Goal: Task Accomplishment & Management: Manage account settings

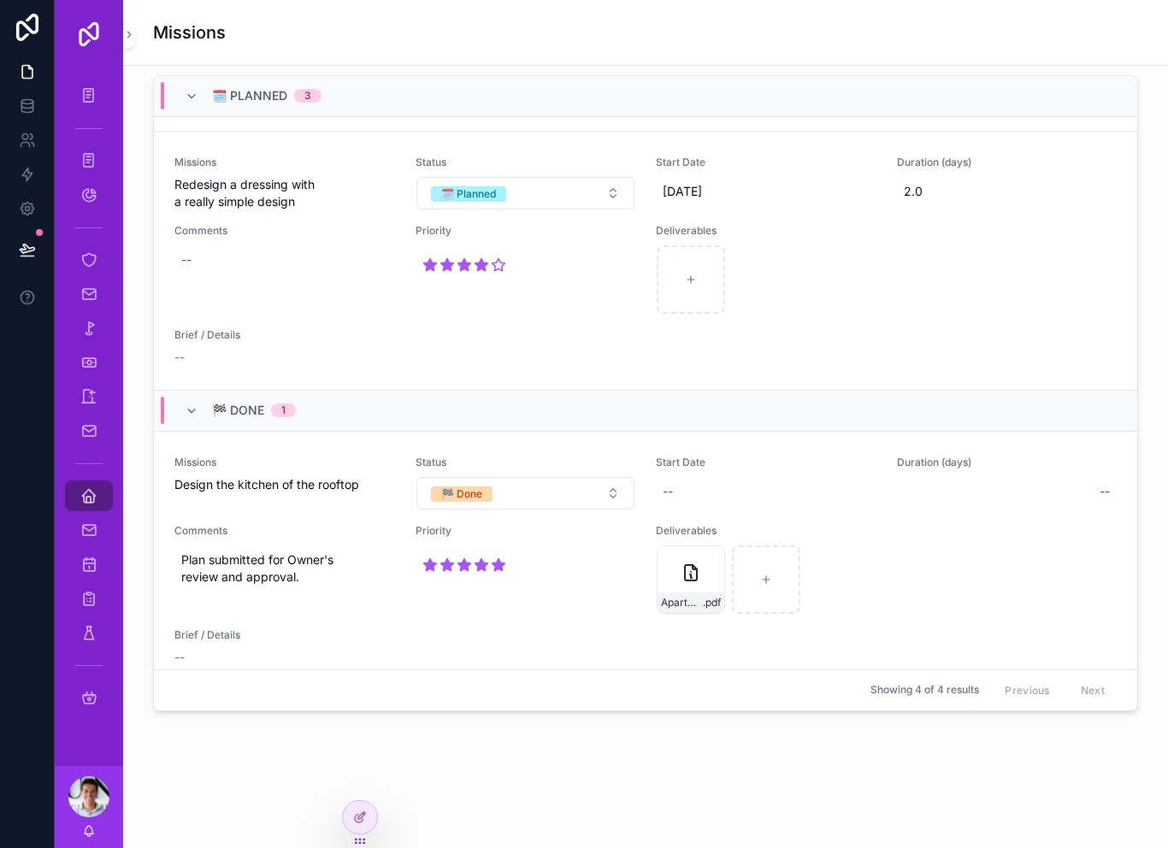
scroll to position [607, 0]
click at [378, 828] on div "Welcome back Vianney Here is your summary for today Construction update See the…" at bounding box center [645, 40] width 1045 height 1576
click at [364, 812] on icon at bounding box center [360, 818] width 14 height 14
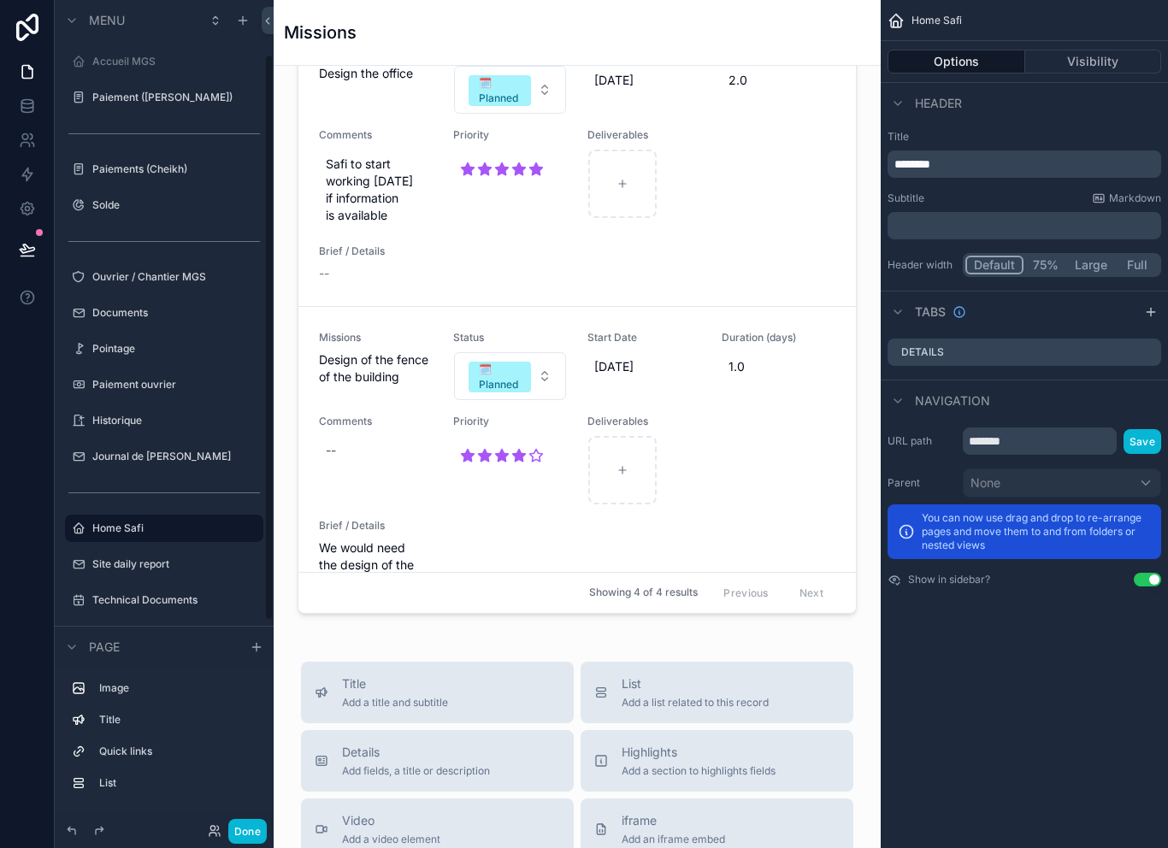
scroll to position [82, 0]
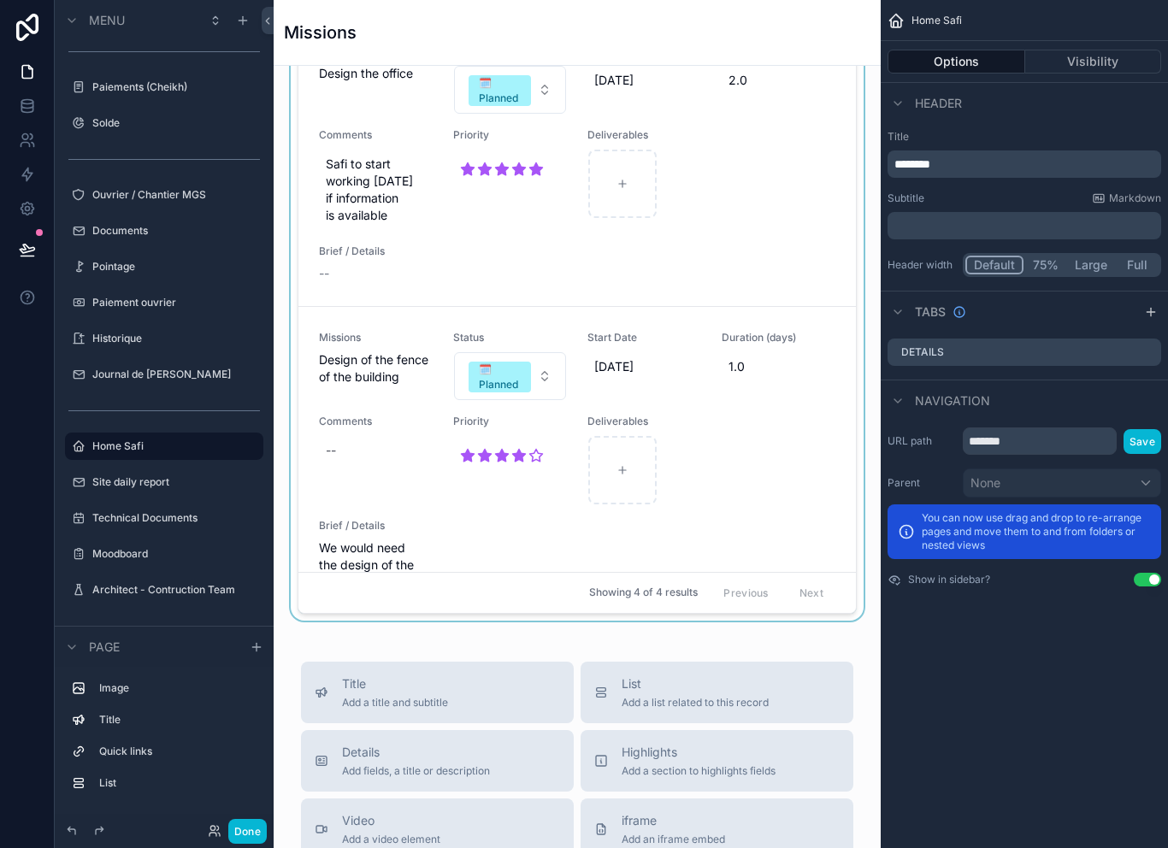
click at [541, 367] on div "scrollable content" at bounding box center [577, 274] width 580 height 693
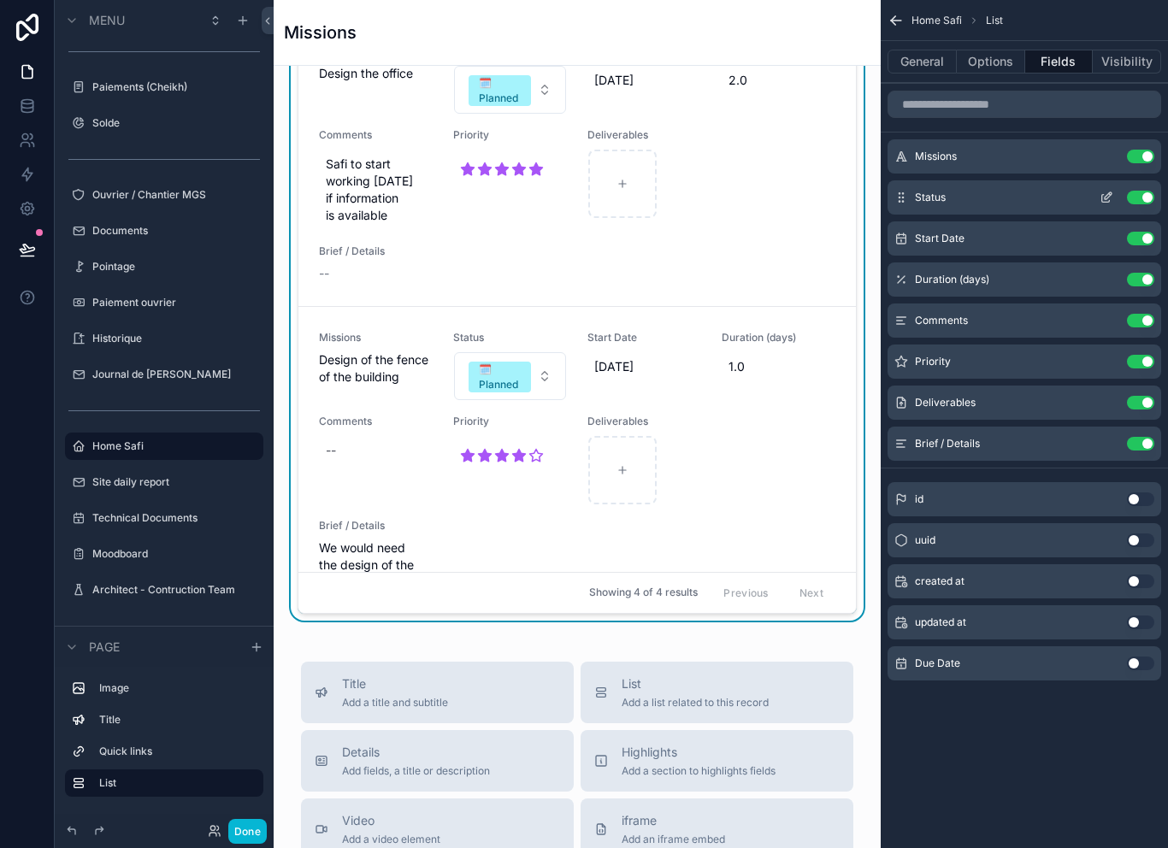
click at [1113, 198] on icon "scrollable content" at bounding box center [1107, 198] width 14 height 14
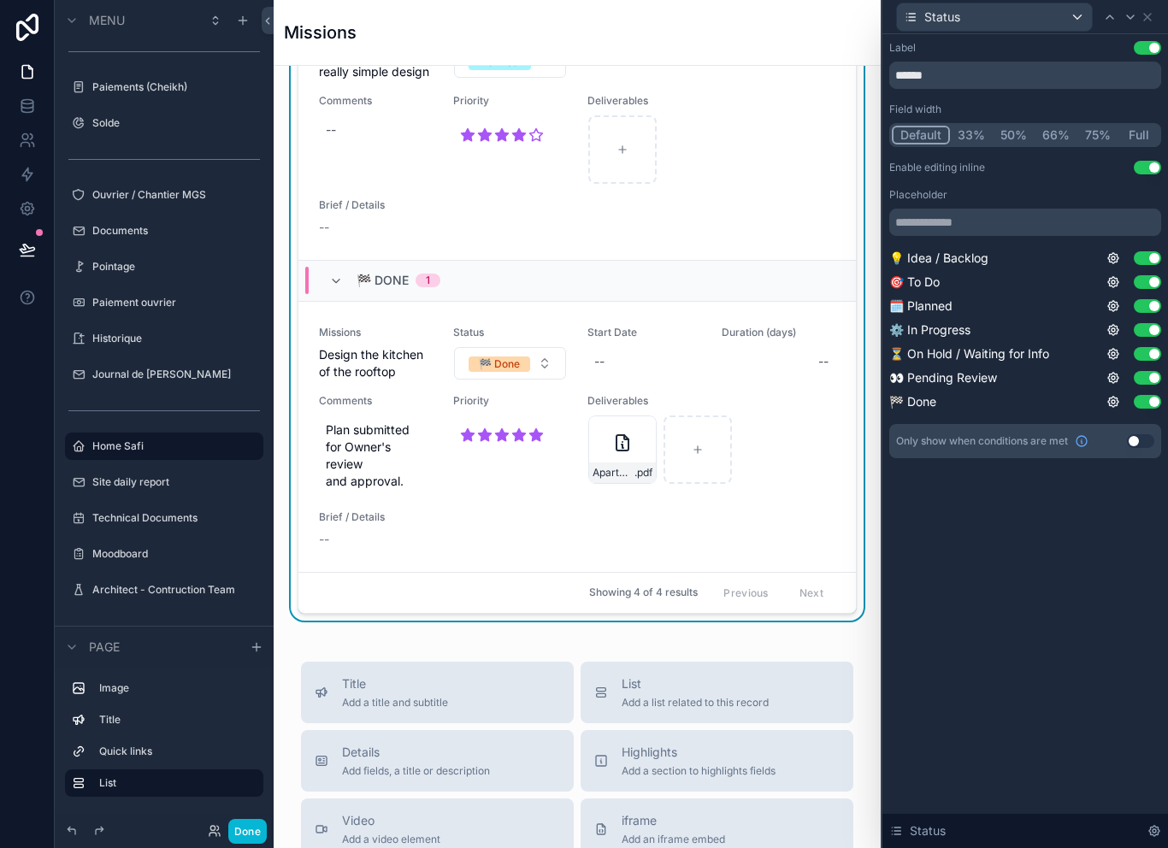
scroll to position [797, 0]
click at [255, 825] on button "Done" at bounding box center [247, 831] width 38 height 25
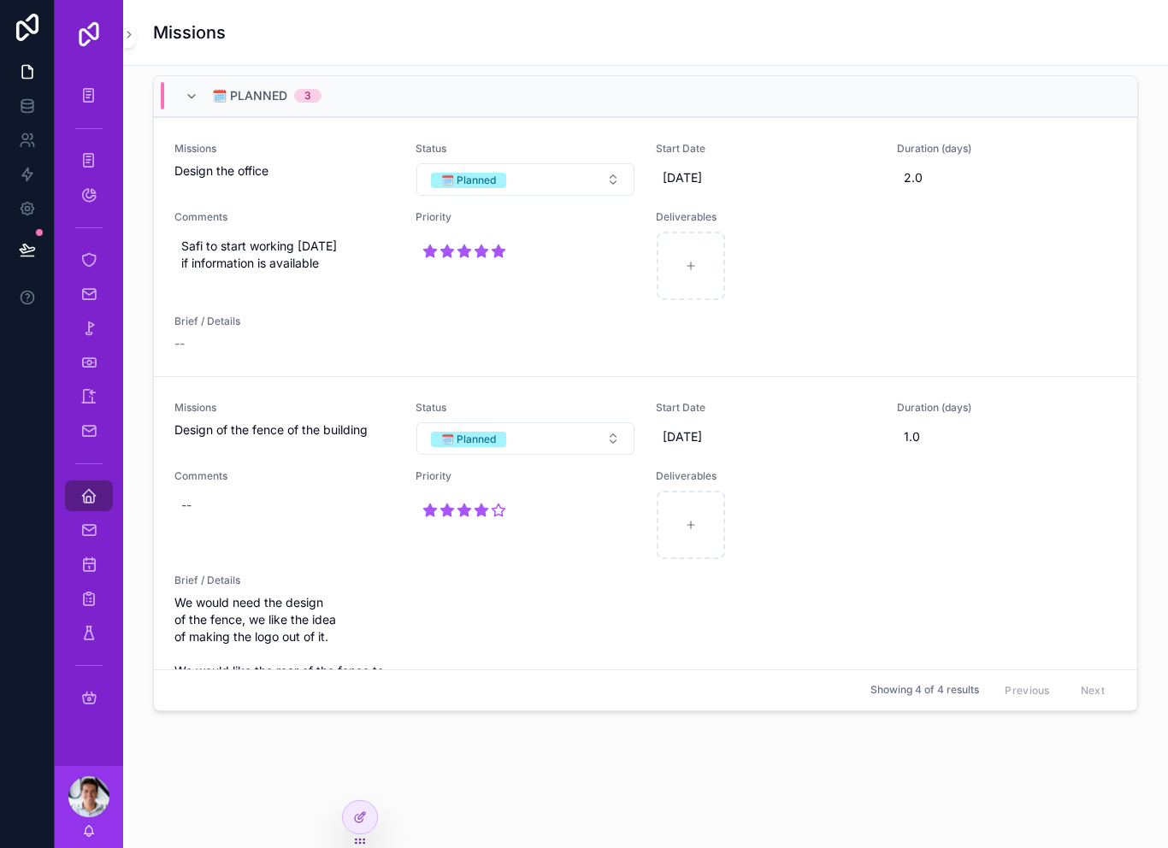
scroll to position [549, 0]
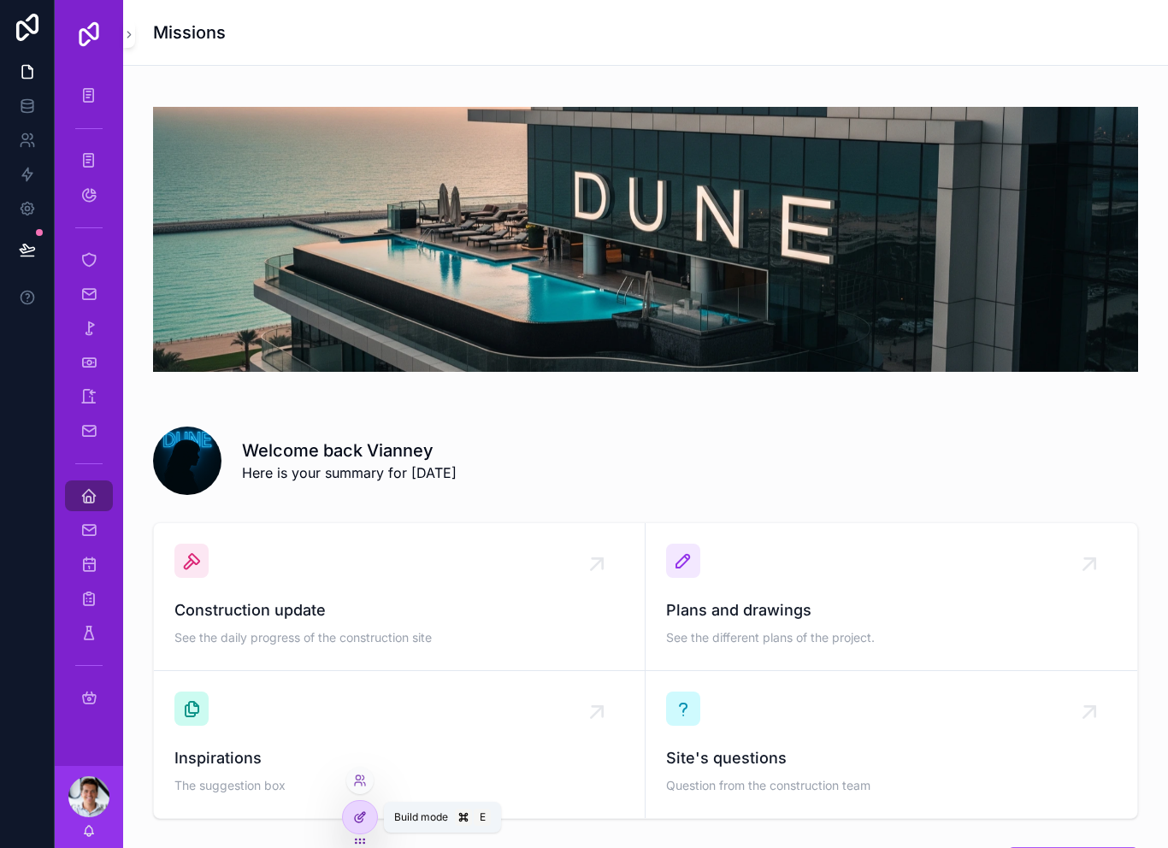
click at [365, 815] on icon at bounding box center [360, 818] width 14 height 14
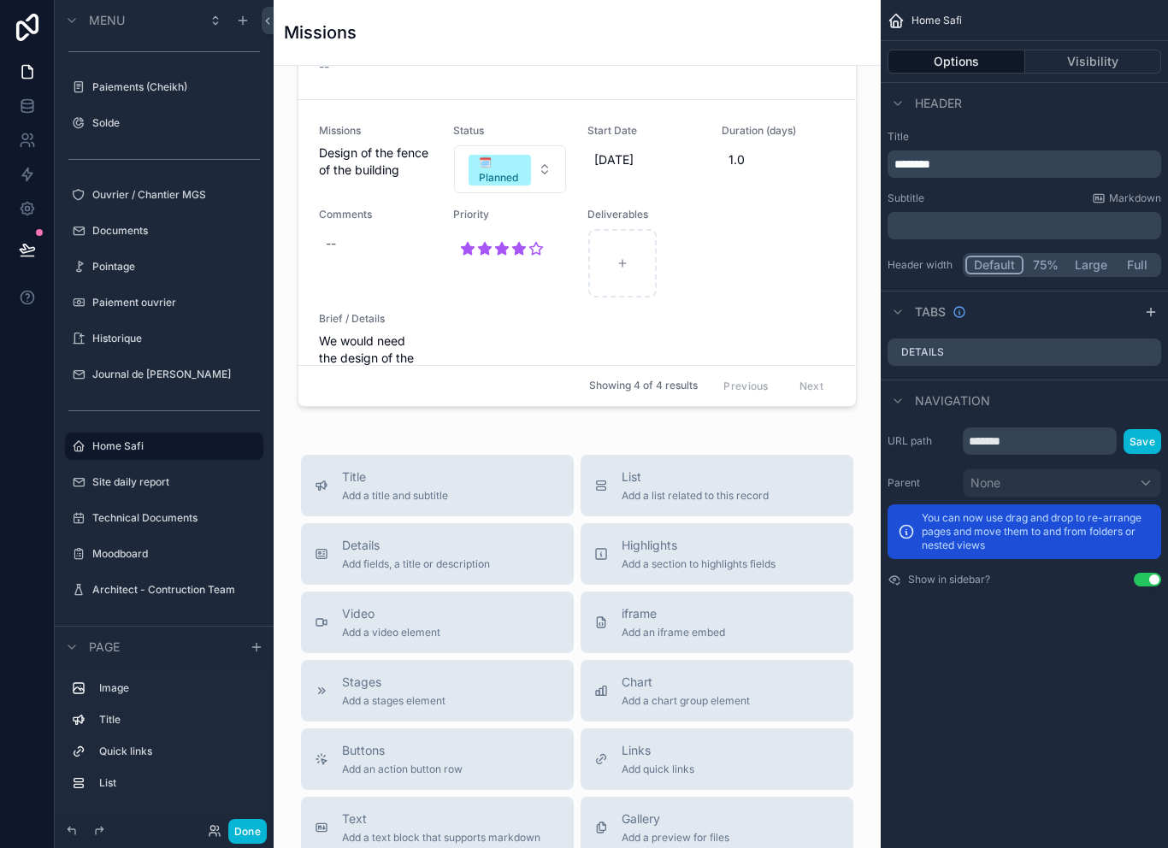
scroll to position [934, 0]
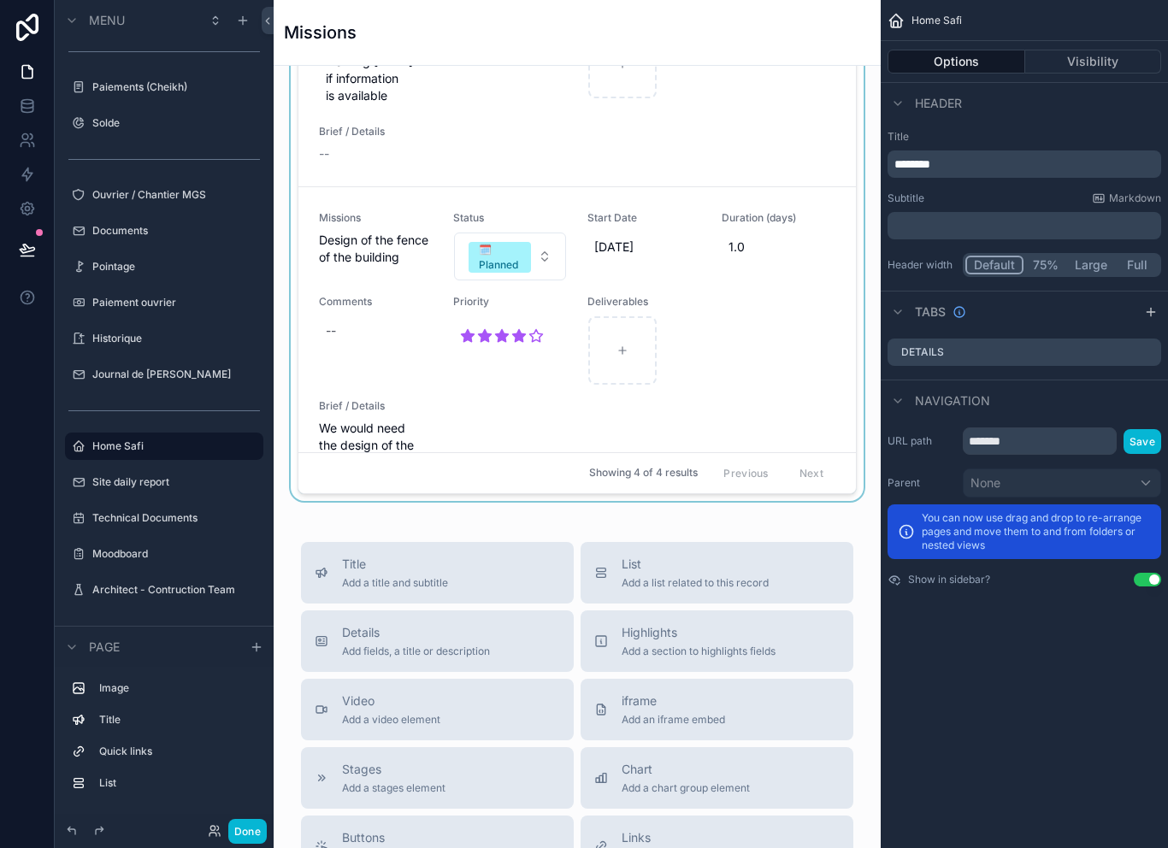
click at [533, 423] on div "scrollable content" at bounding box center [577, 154] width 580 height 693
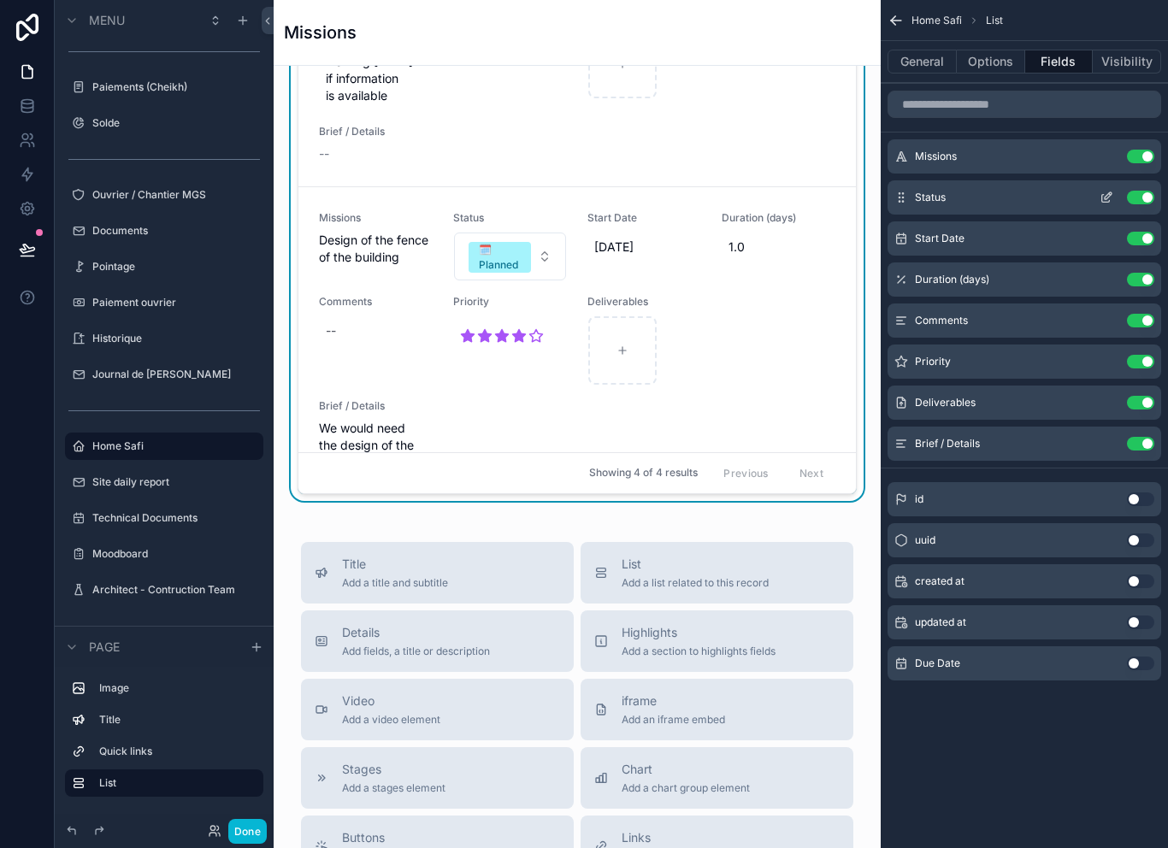
click at [1100, 191] on icon "scrollable content" at bounding box center [1107, 198] width 14 height 14
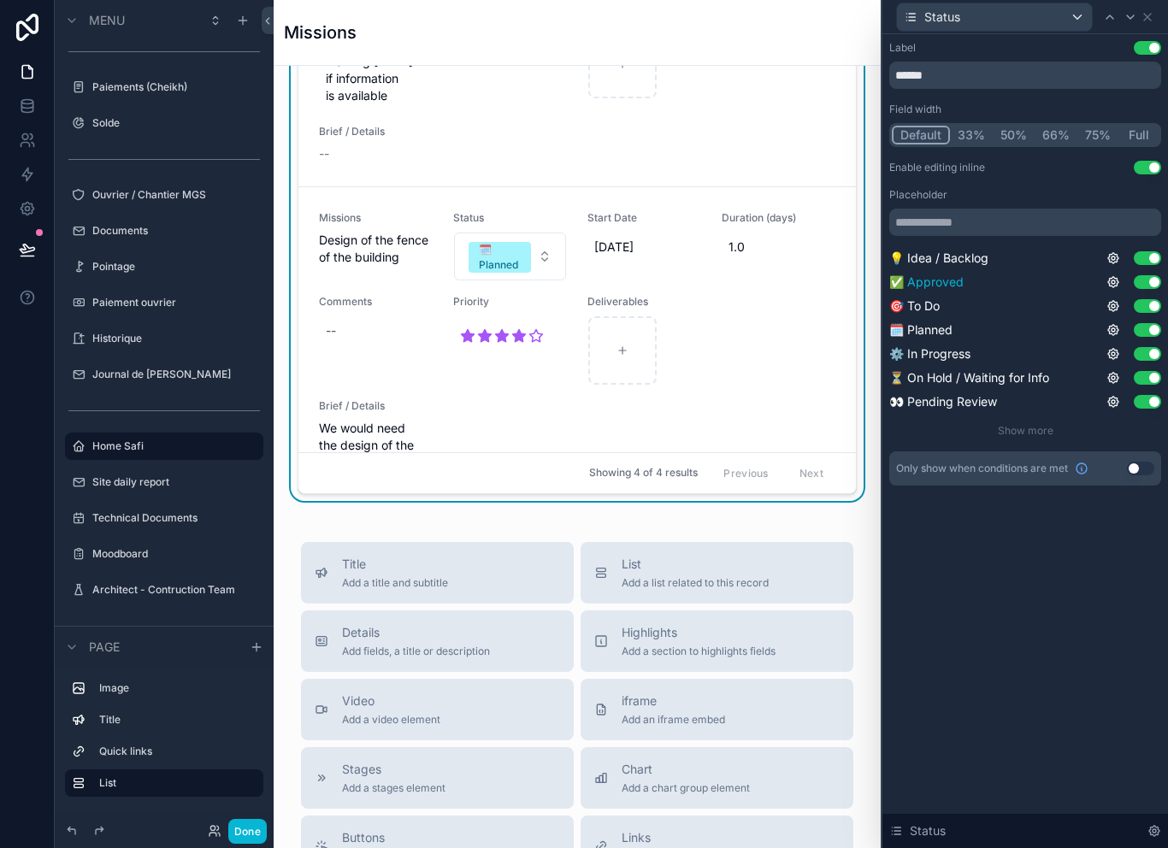
click at [1148, 276] on button "Use setting" at bounding box center [1147, 282] width 27 height 14
click at [262, 819] on button "Done" at bounding box center [247, 831] width 38 height 25
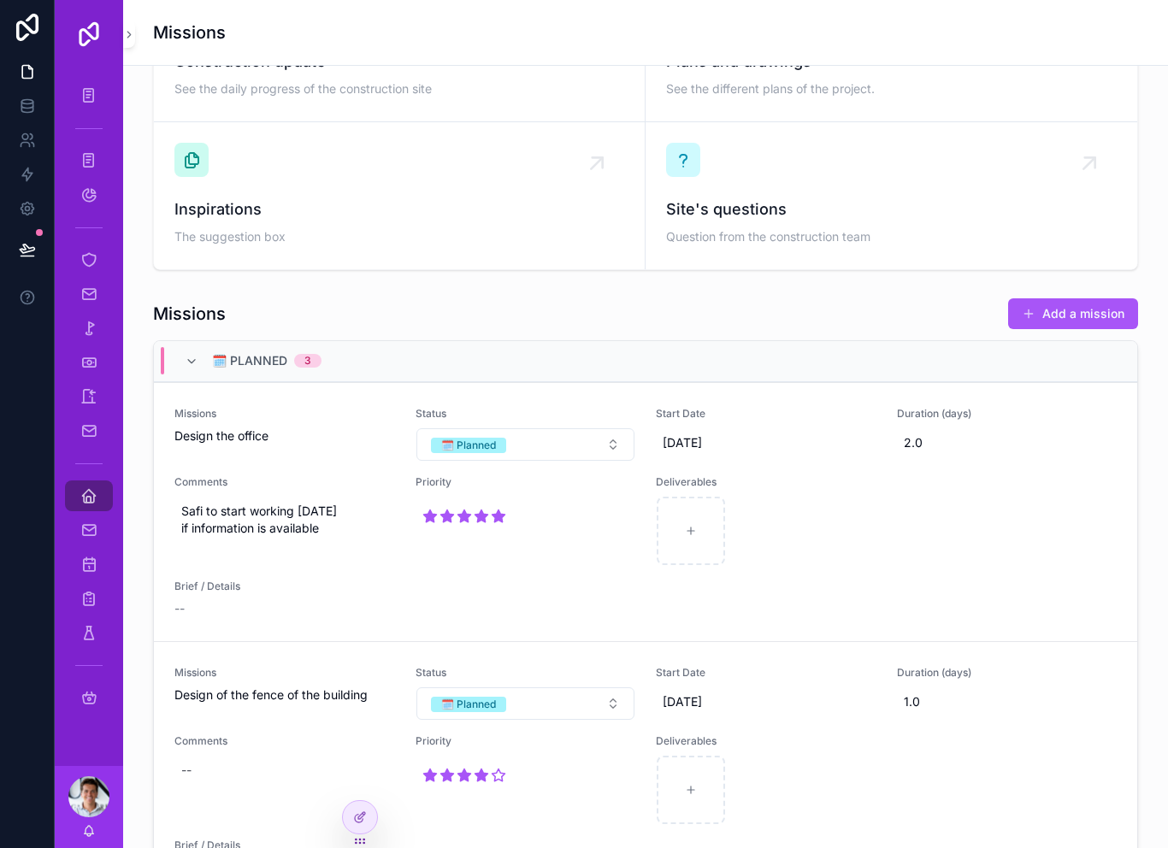
click at [262, 819] on div "Comments --" at bounding box center [284, 780] width 221 height 91
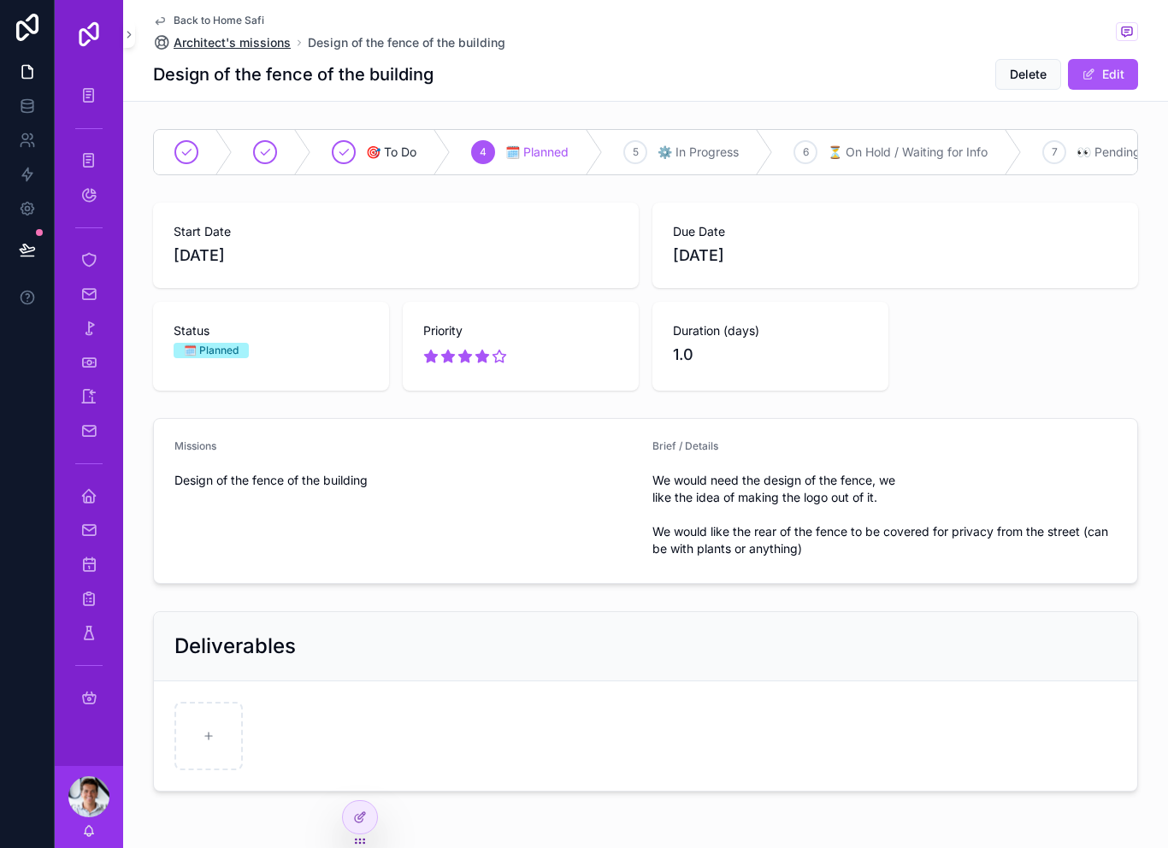
click at [247, 40] on span "Architect's missions" at bounding box center [232, 42] width 117 height 17
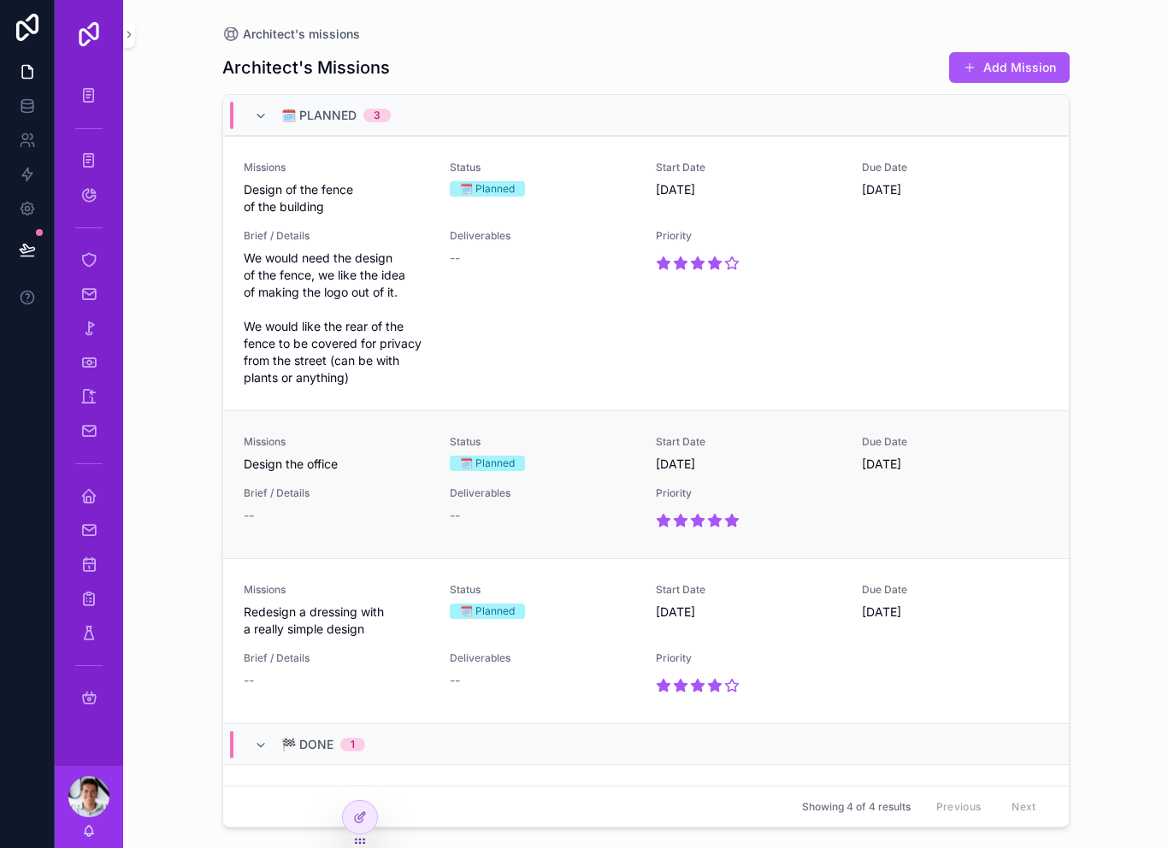
click at [494, 463] on div "🗓️ Planned" at bounding box center [487, 463] width 55 height 15
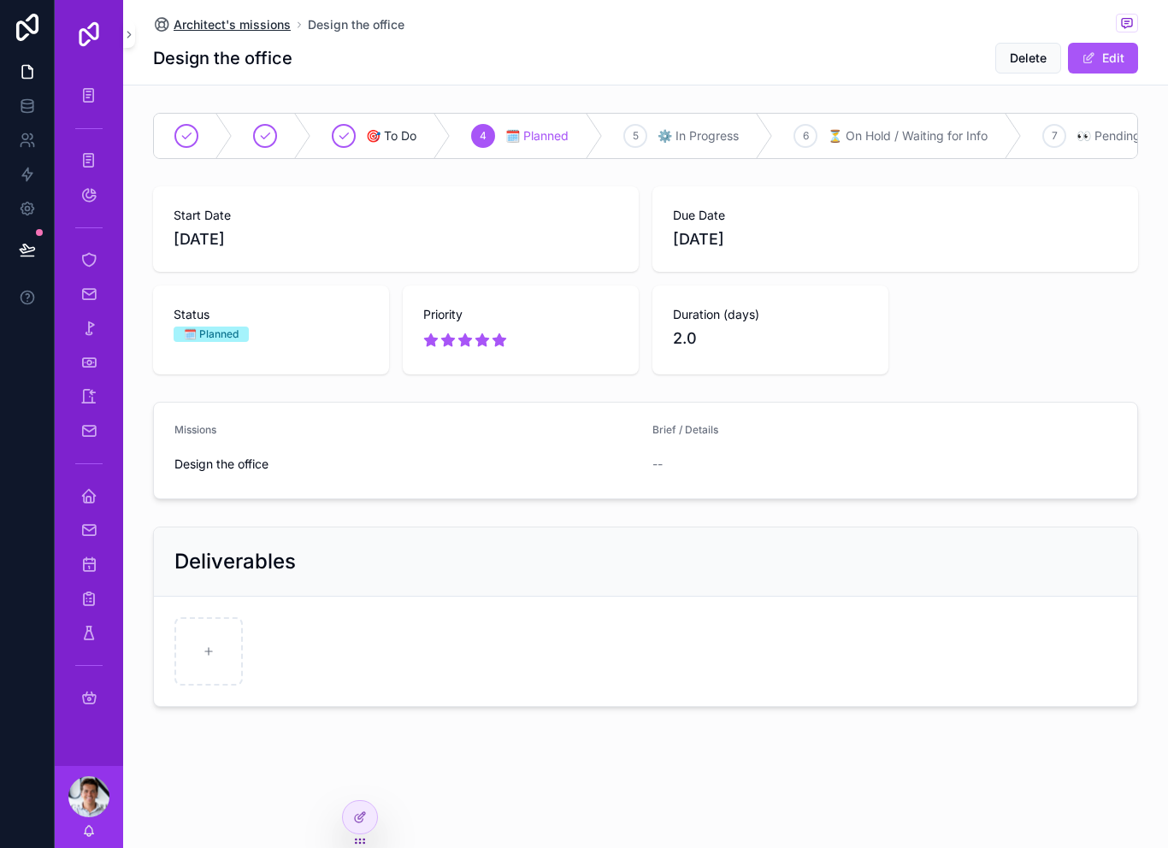
click at [241, 16] on span "Architect's missions" at bounding box center [232, 24] width 117 height 17
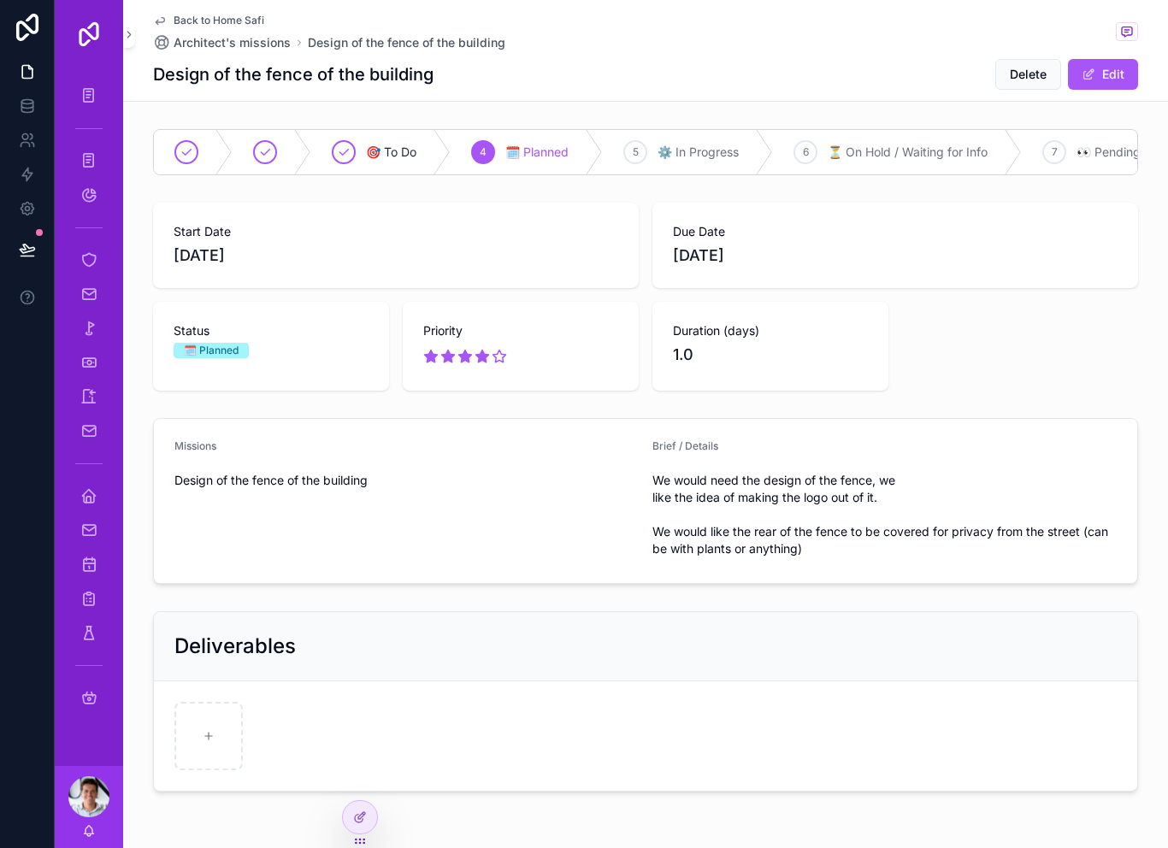
click at [197, 21] on span "Back to Home Safi" at bounding box center [219, 21] width 91 height 14
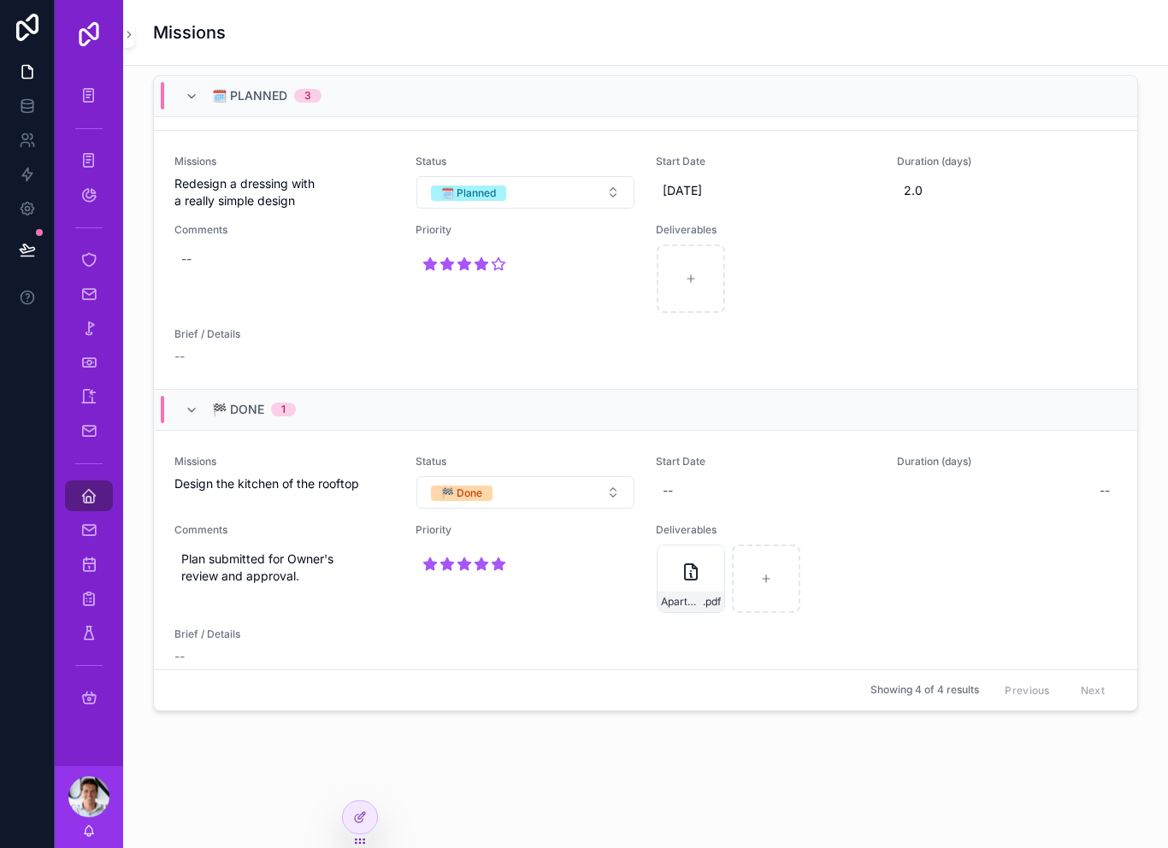
scroll to position [607, 0]
click at [581, 489] on button "🏁 Done" at bounding box center [526, 493] width 219 height 33
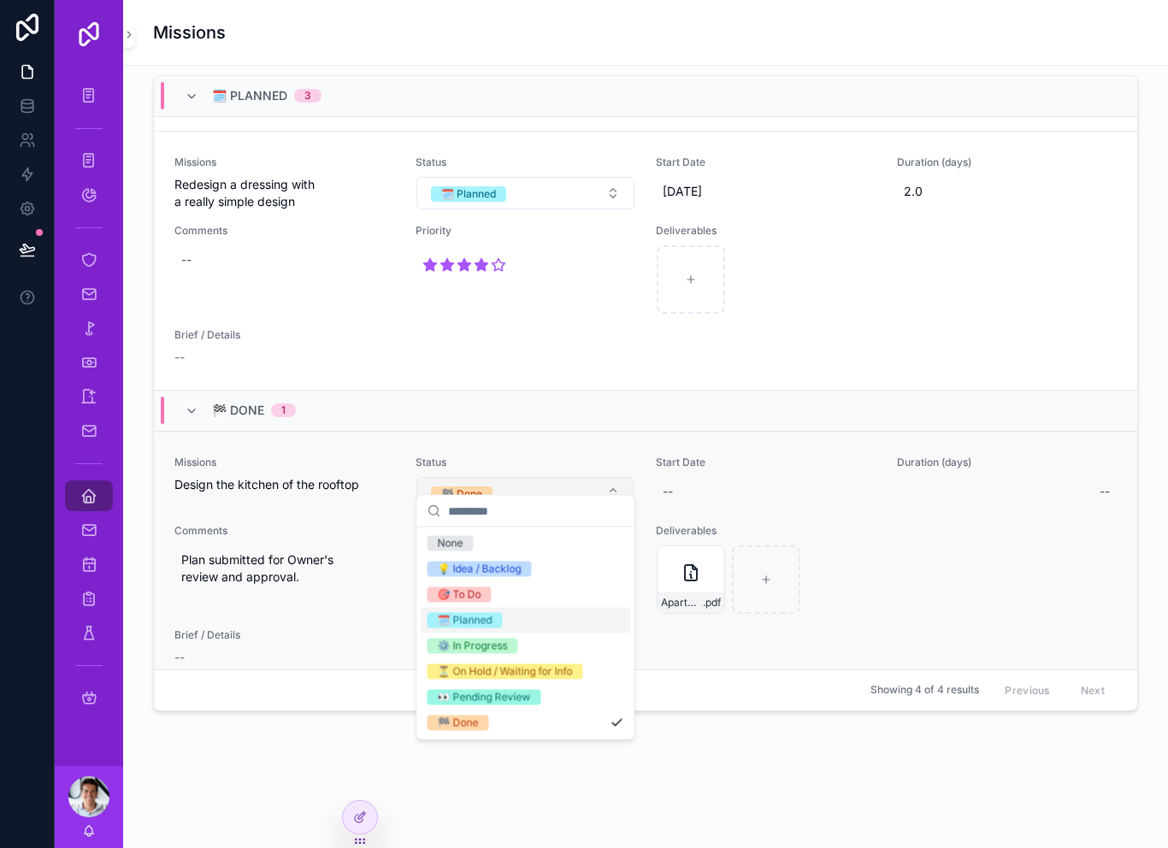
scroll to position [14, 0]
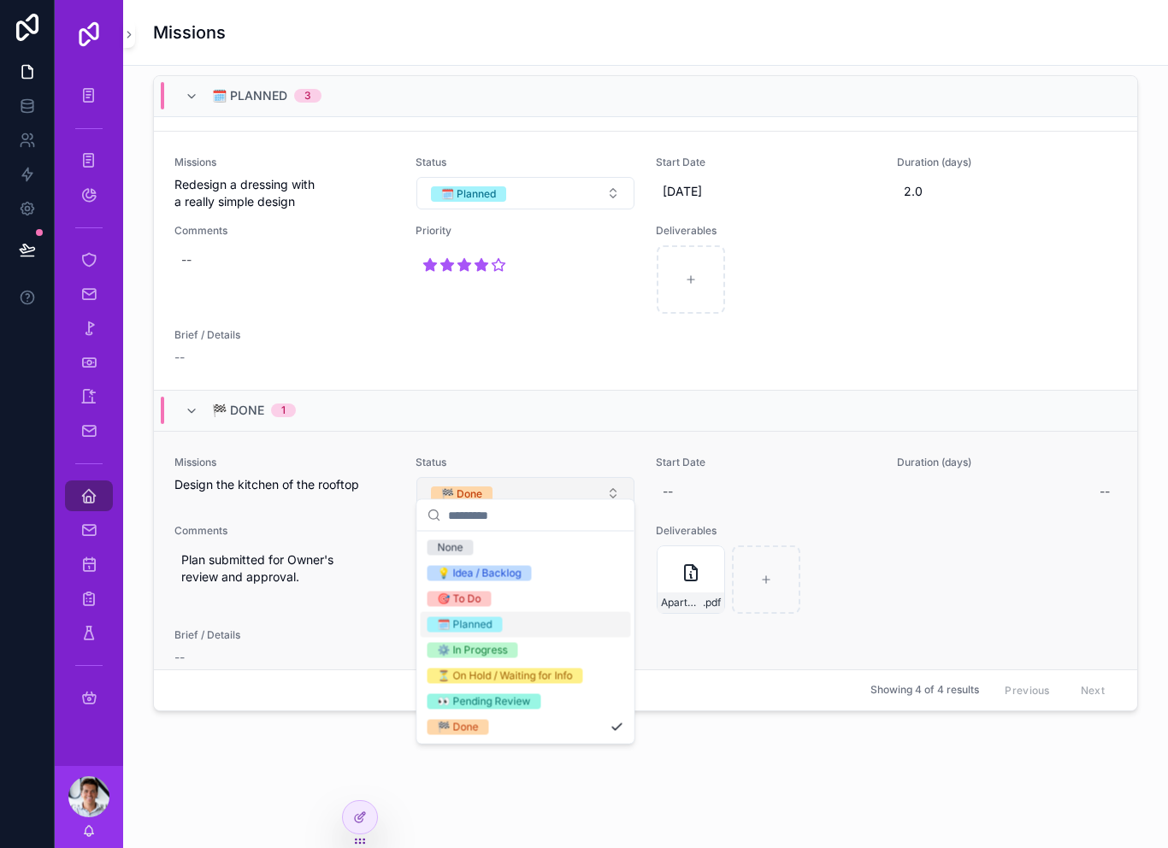
click at [605, 480] on button "🏁 Done" at bounding box center [526, 493] width 219 height 33
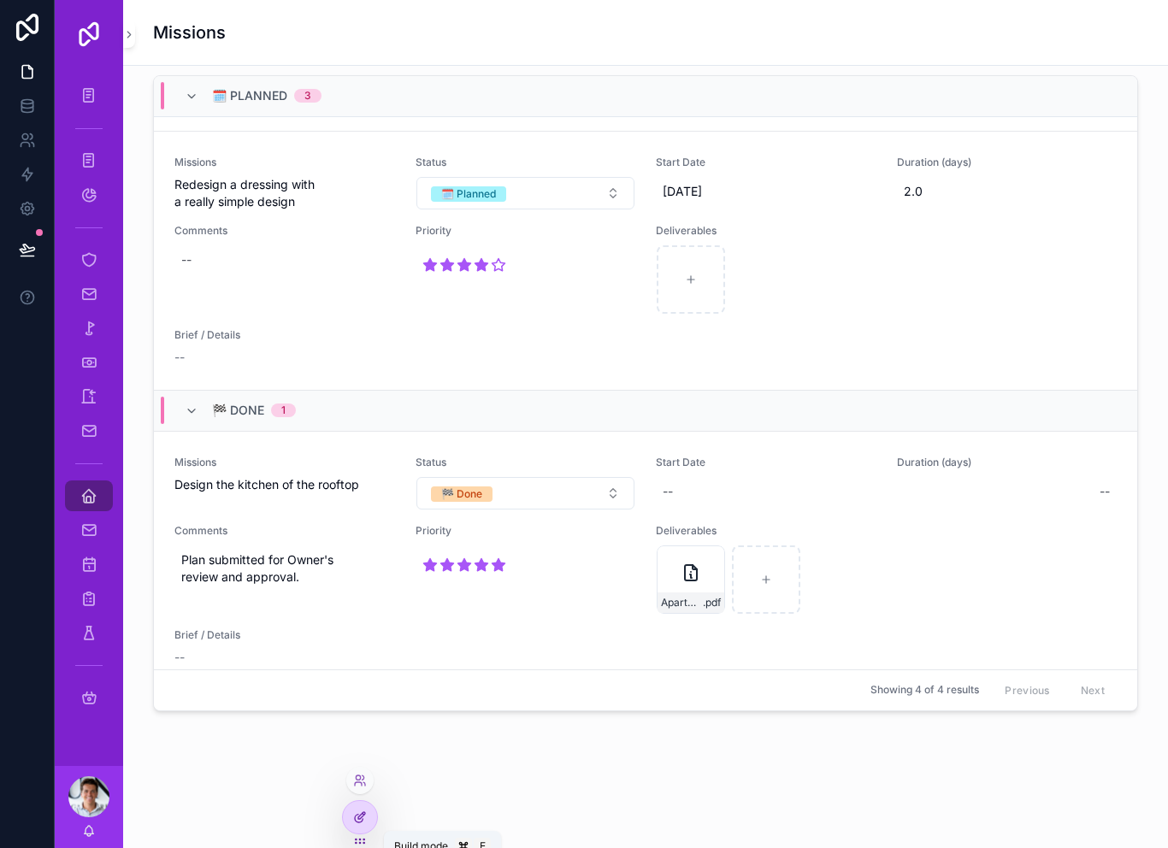
click at [372, 817] on div at bounding box center [360, 817] width 34 height 33
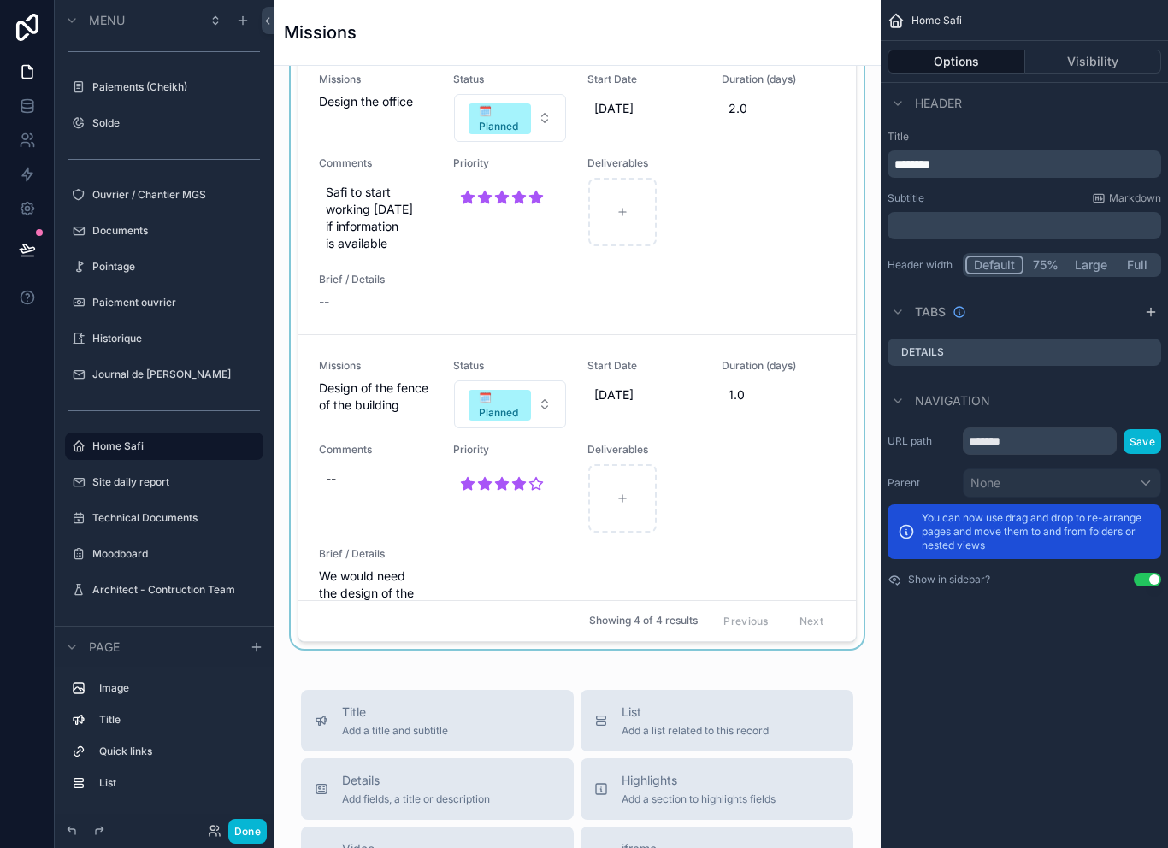
scroll to position [780, 0]
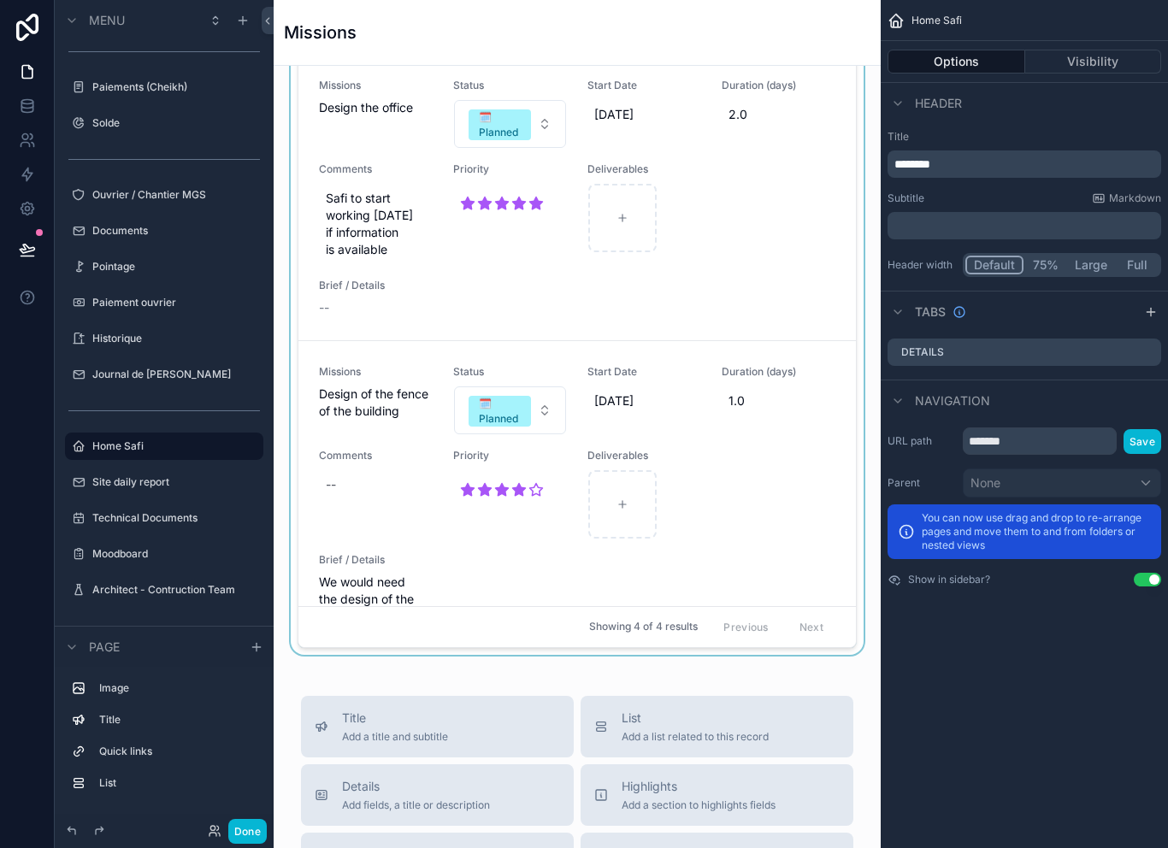
click at [534, 641] on div "Showing 4 of 4 results Previous Next" at bounding box center [578, 626] width 558 height 41
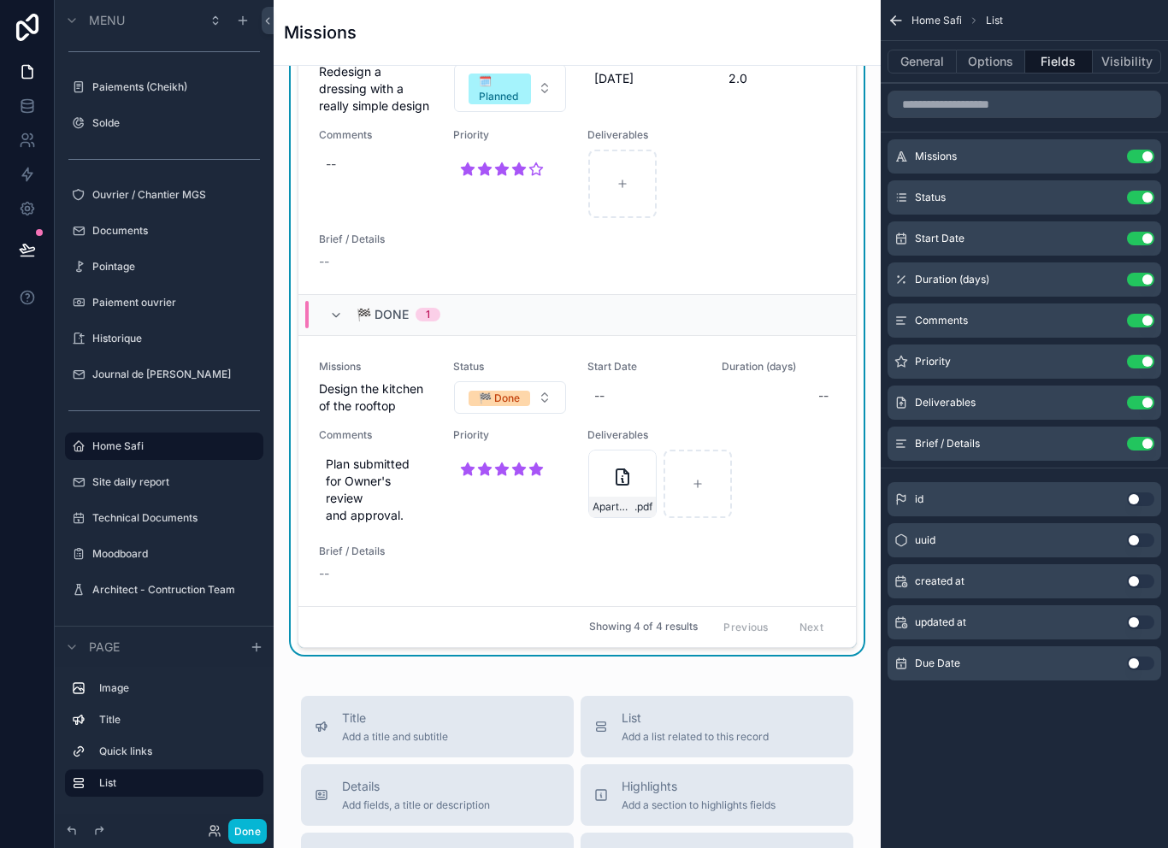
scroll to position [797, 0]
click at [537, 405] on button "🏁 Done" at bounding box center [510, 397] width 112 height 33
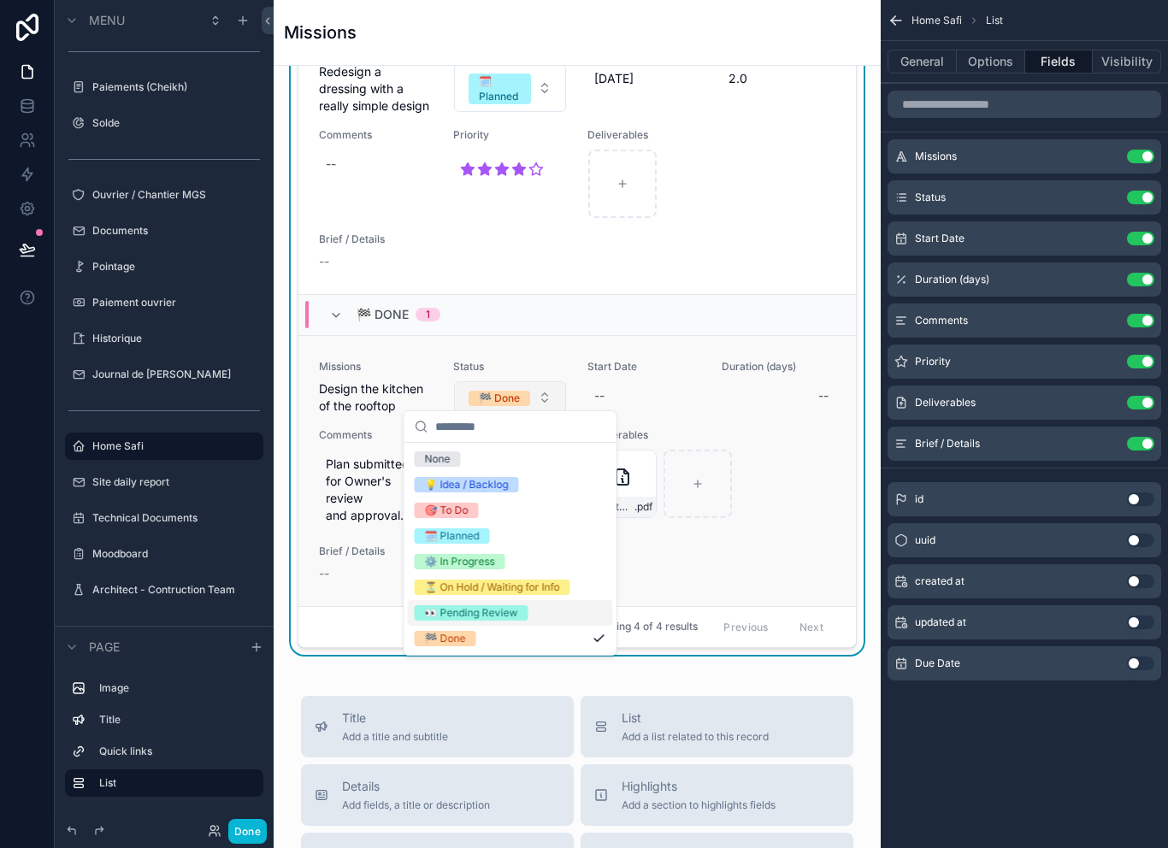
scroll to position [20, 0]
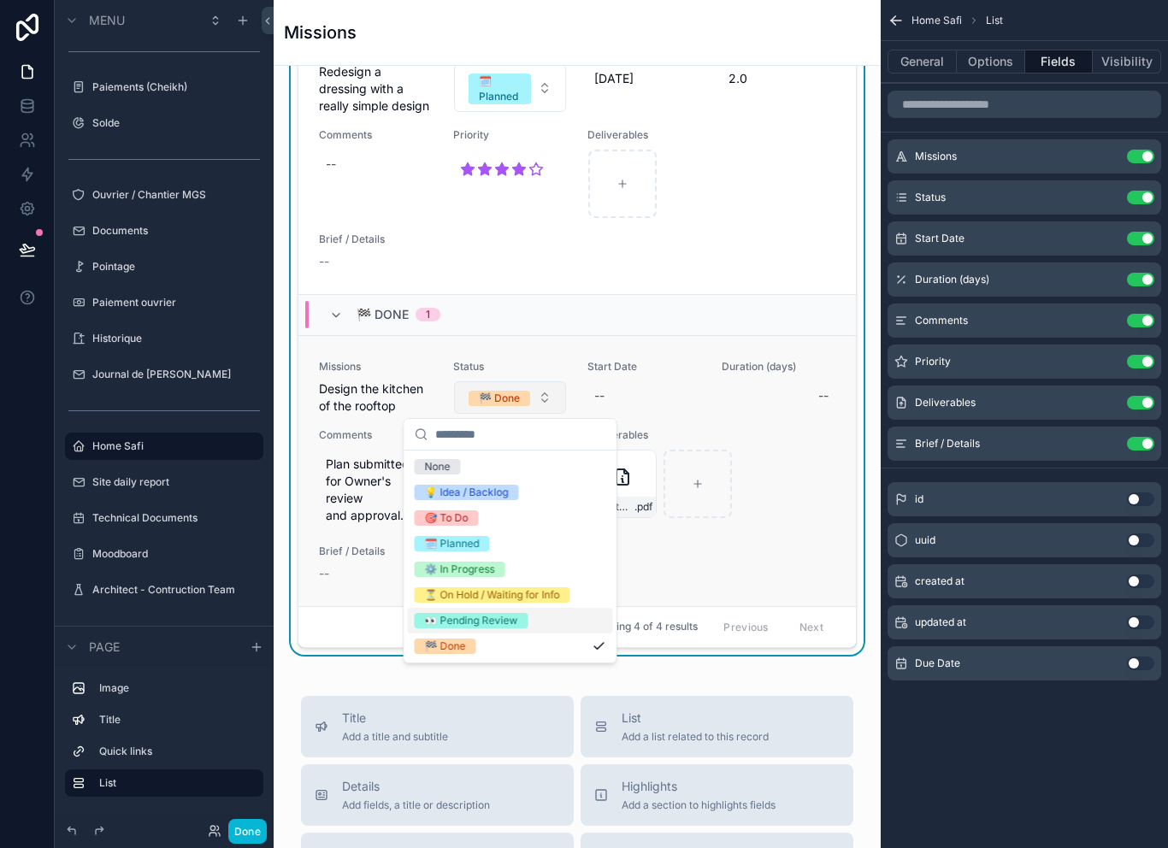
click at [544, 391] on button "🏁 Done" at bounding box center [510, 397] width 112 height 33
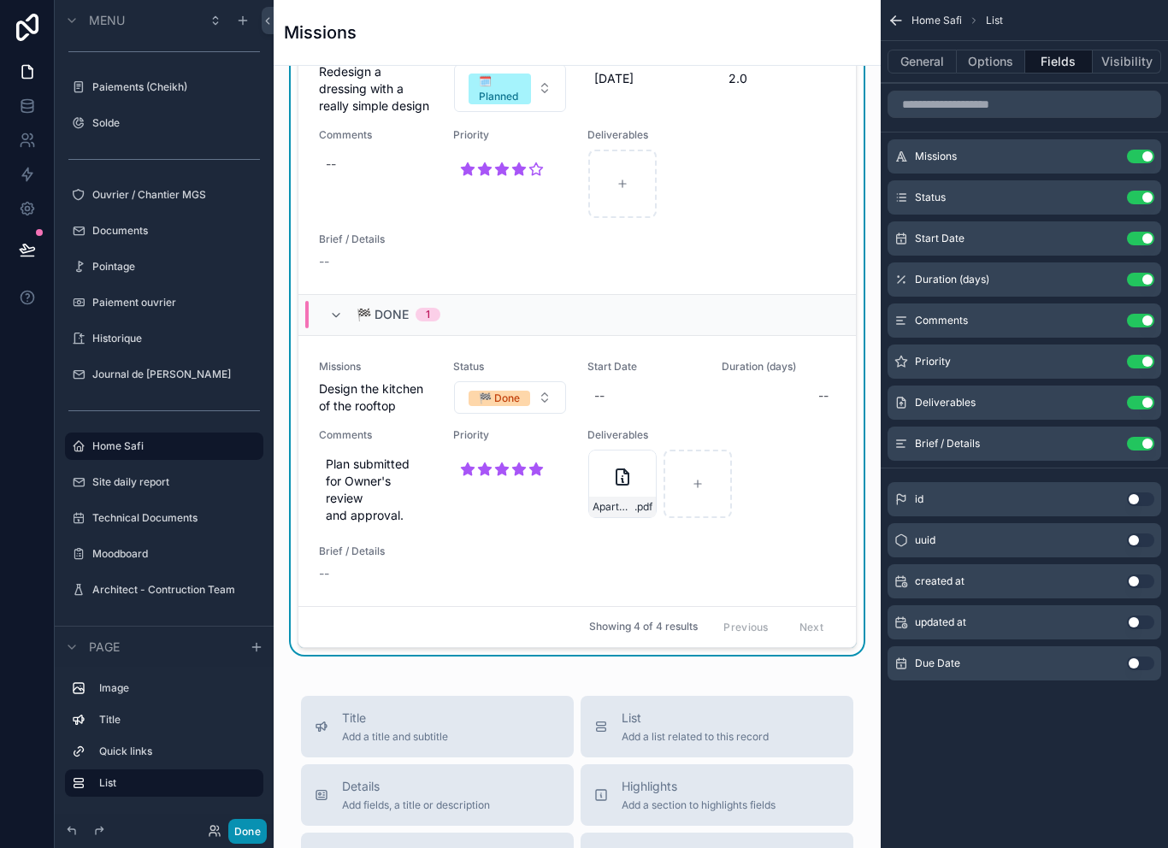
click at [262, 825] on button "Done" at bounding box center [247, 831] width 38 height 25
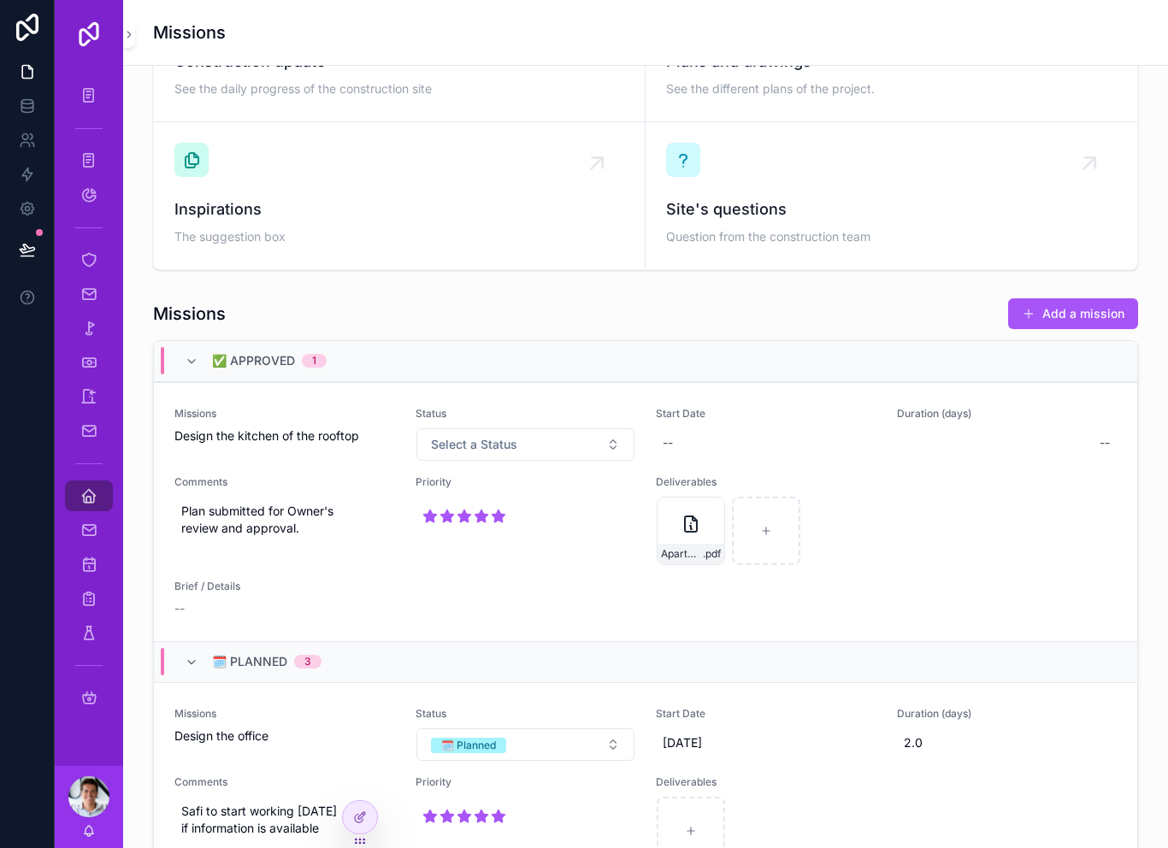
scroll to position [0, 0]
click at [367, 819] on div at bounding box center [360, 817] width 34 height 33
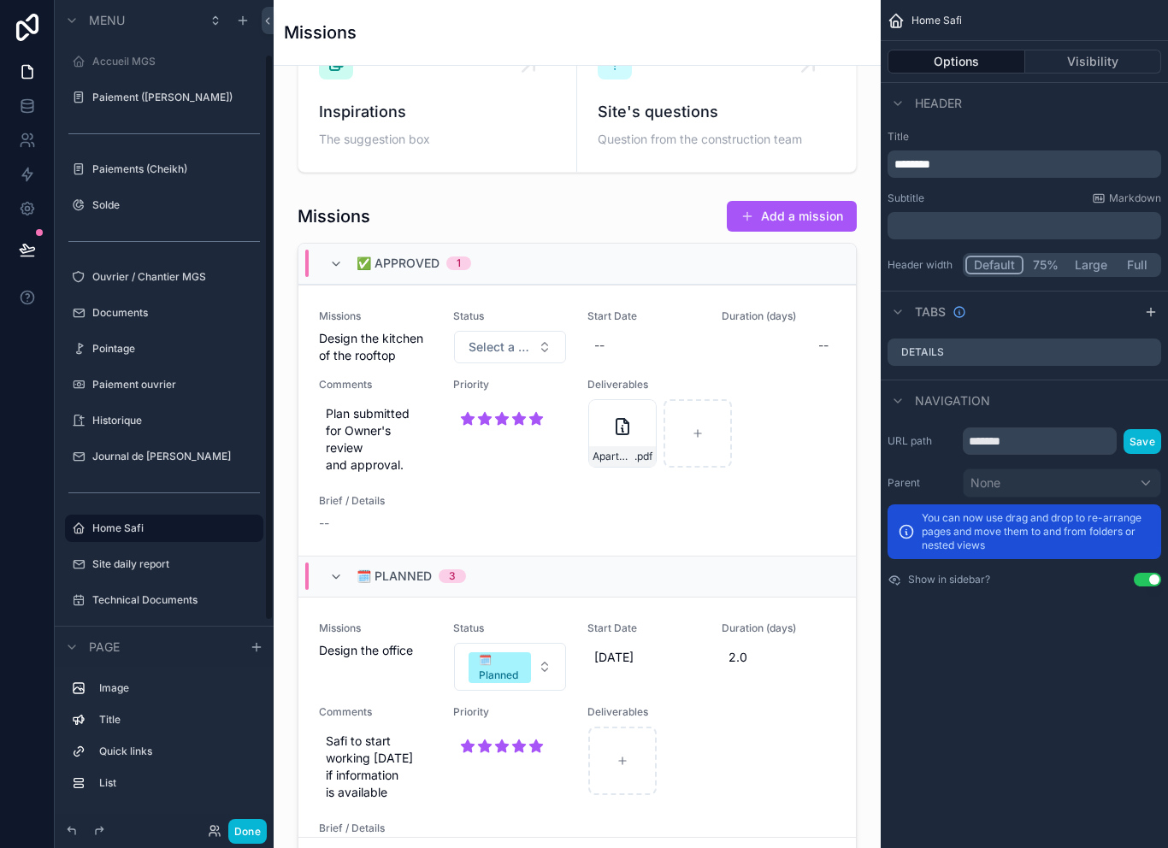
scroll to position [82, 0]
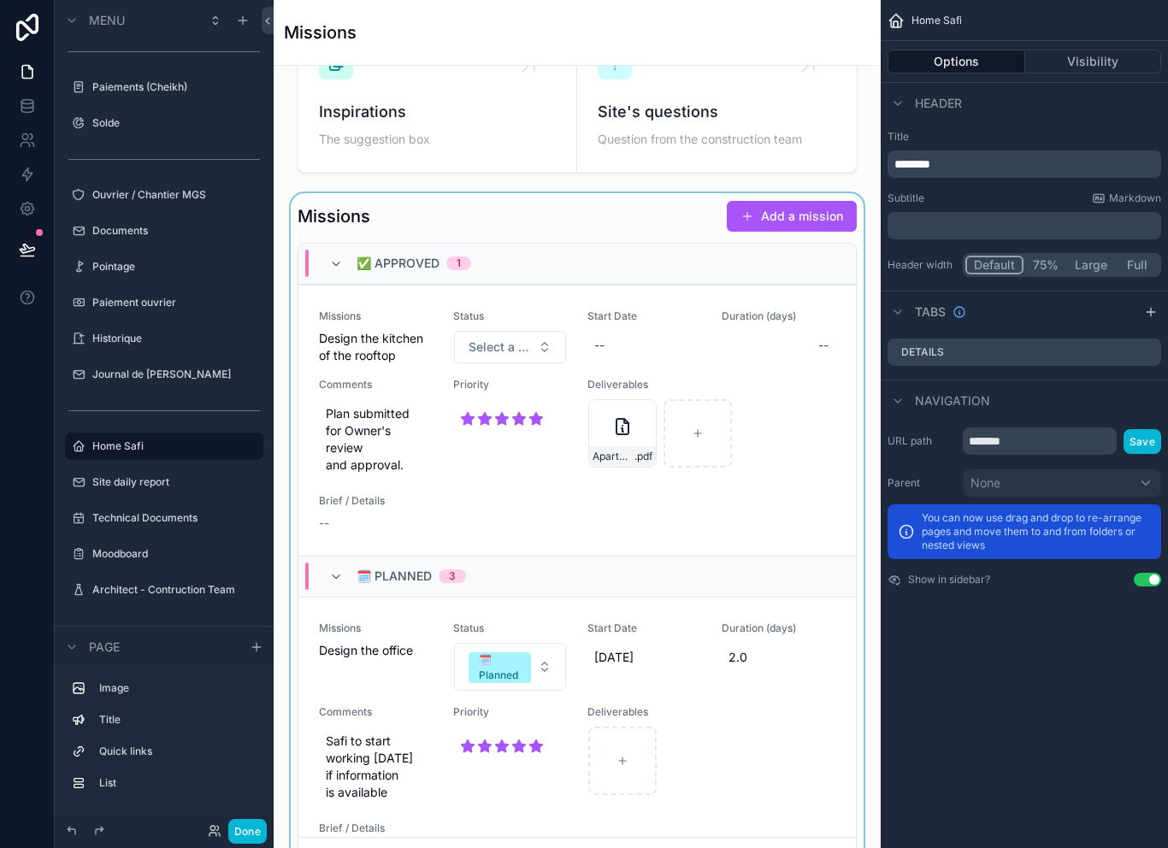
click at [515, 227] on div "scrollable content" at bounding box center [577, 539] width 580 height 693
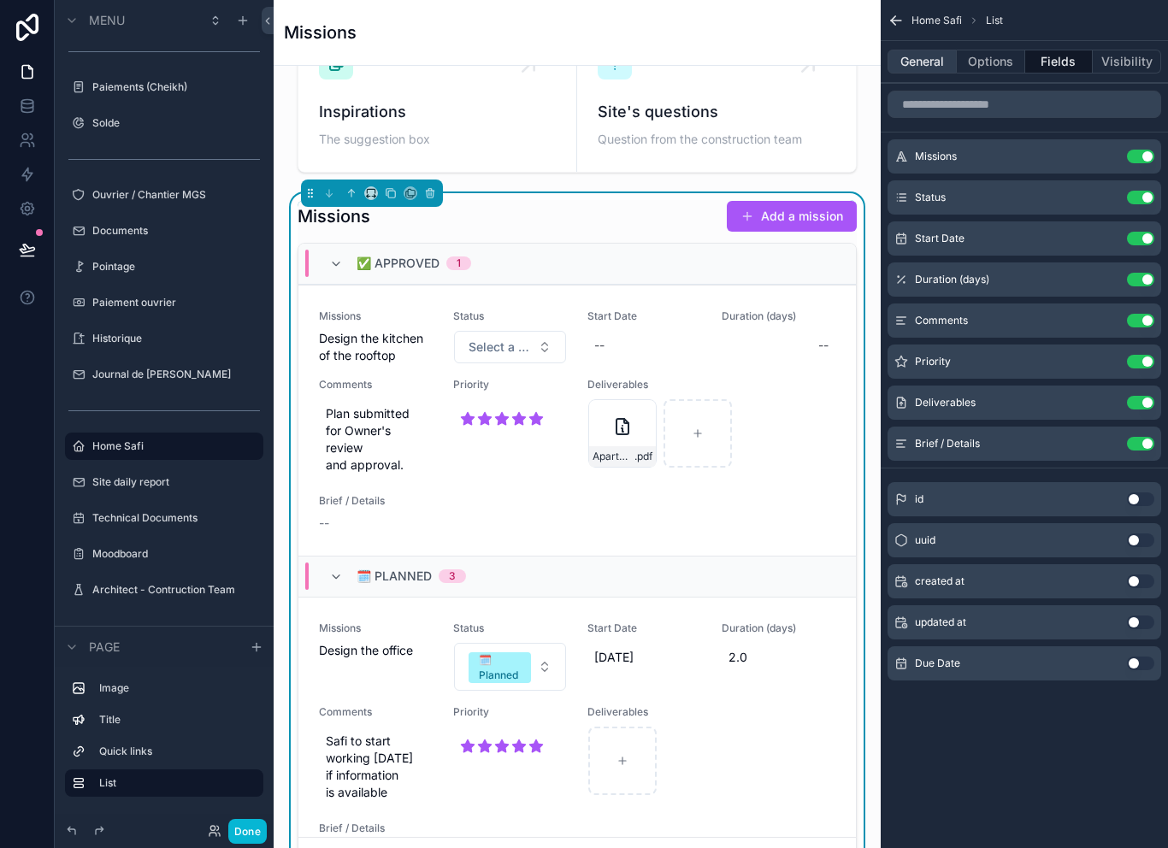
click at [934, 57] on button "General" at bounding box center [922, 62] width 69 height 24
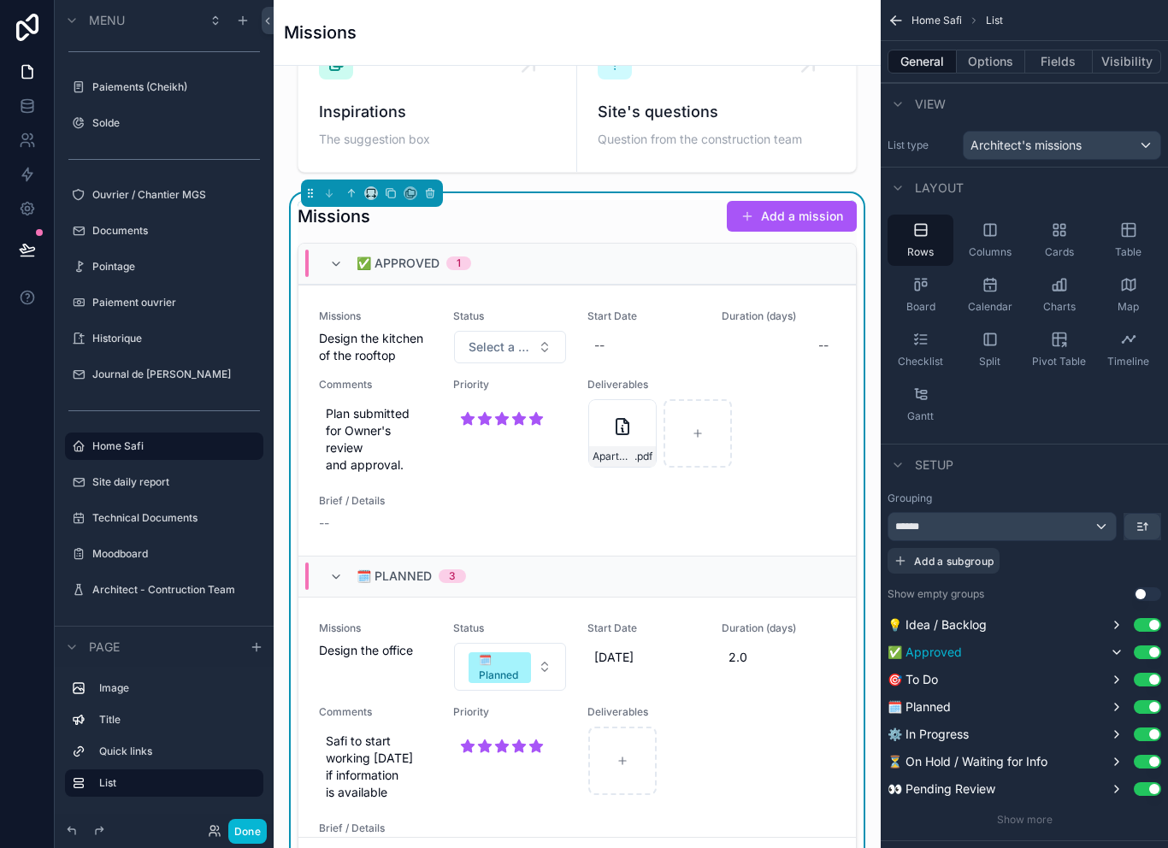
click at [1147, 653] on button "Use setting" at bounding box center [1147, 653] width 27 height 14
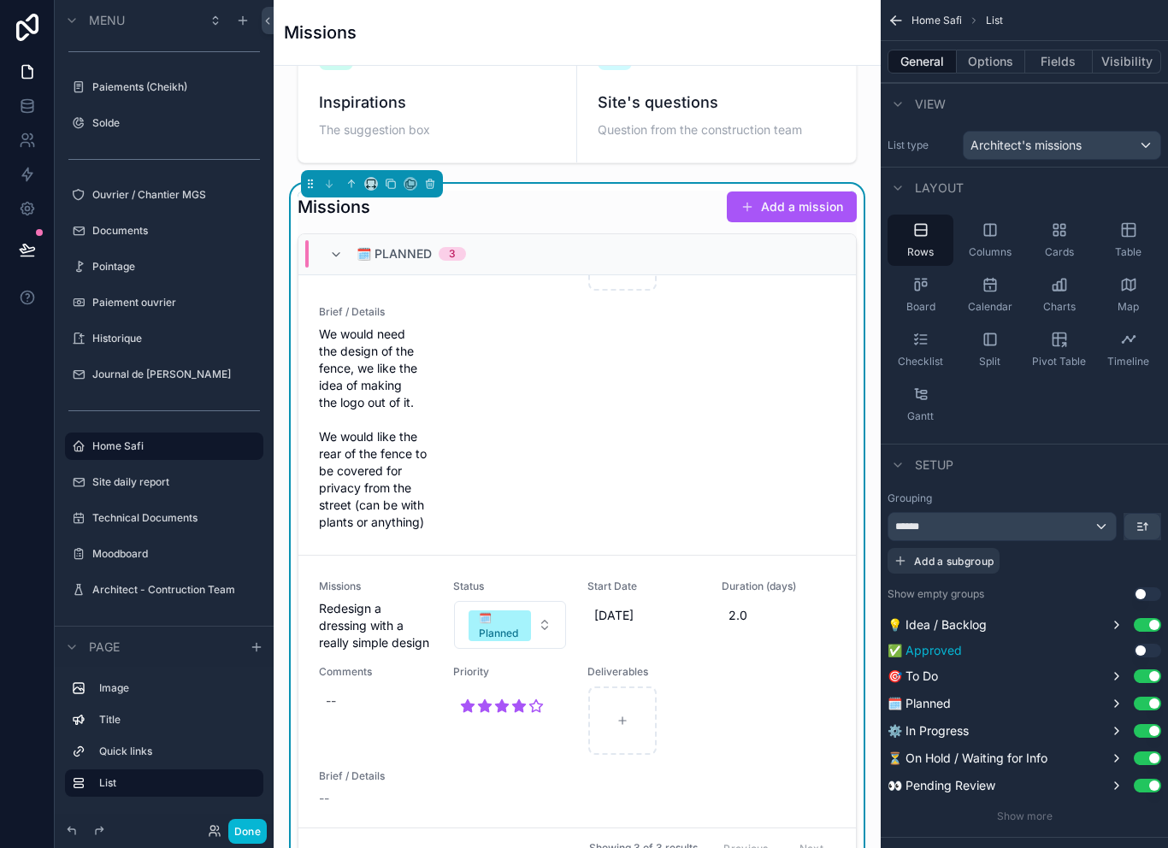
scroll to position [602, 0]
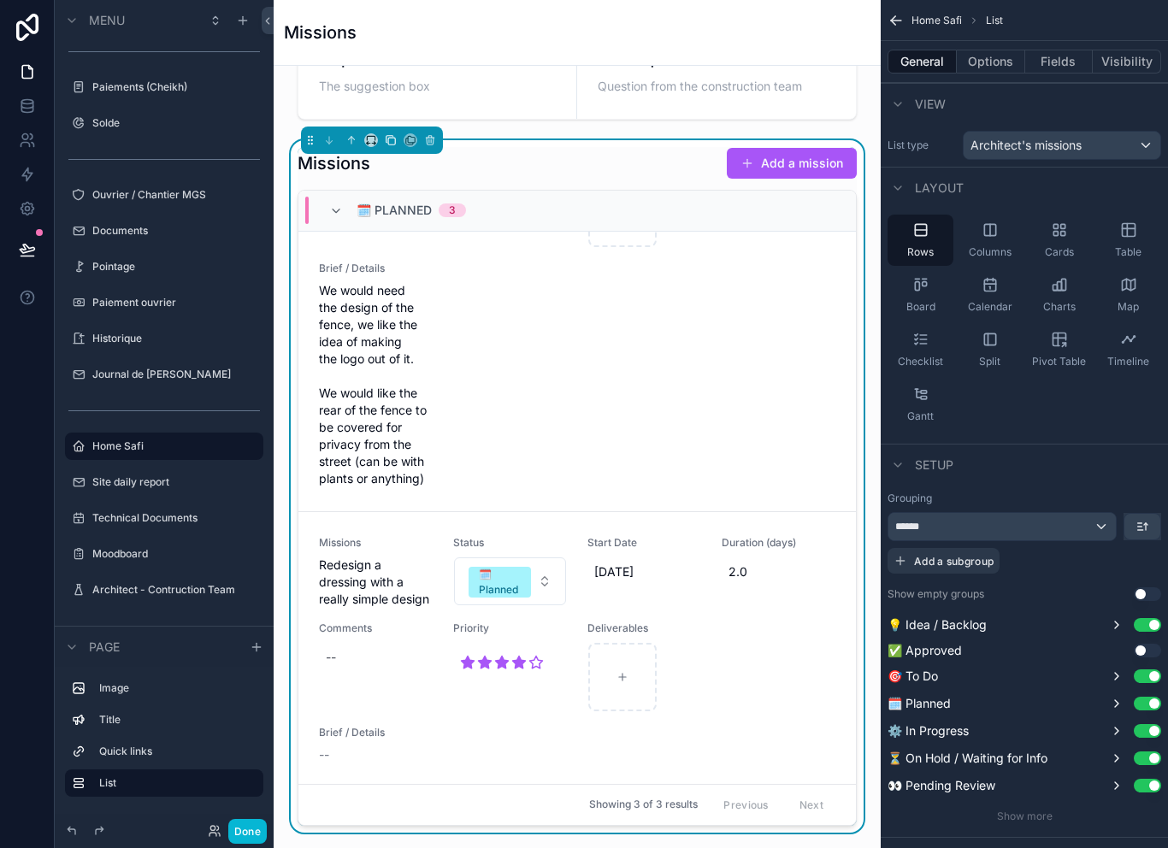
click at [386, 144] on button "scrollable content" at bounding box center [390, 140] width 19 height 19
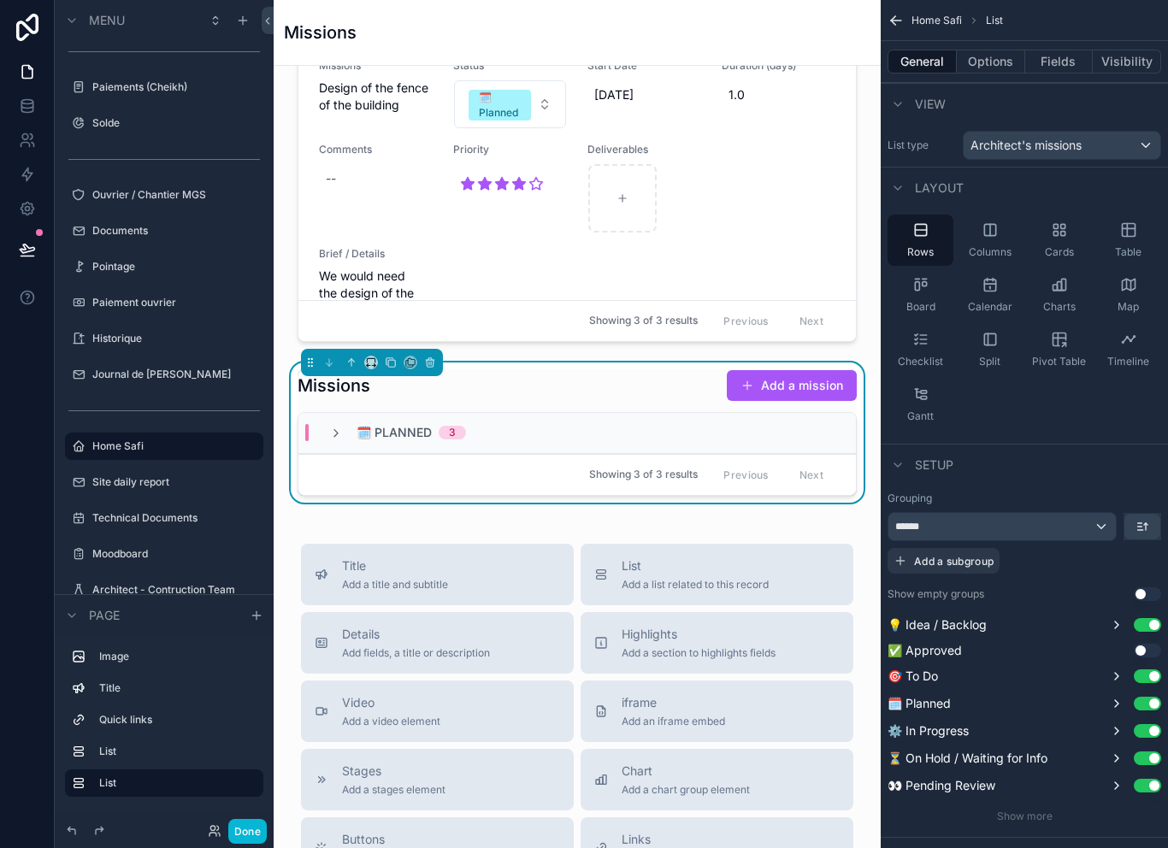
scroll to position [1085, 0]
click at [584, 403] on div "Missions Add a mission" at bounding box center [577, 387] width 559 height 33
click at [1134, 645] on button "Use setting" at bounding box center [1147, 651] width 27 height 14
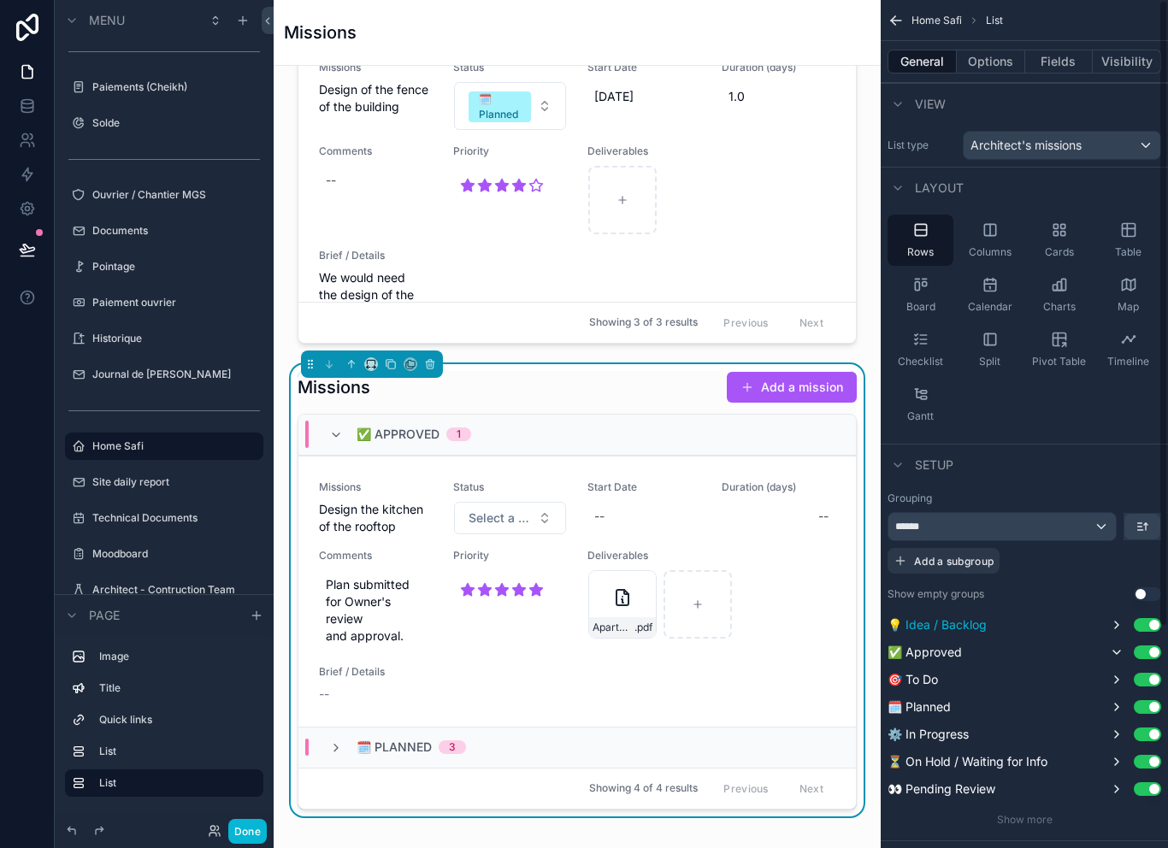
click at [1148, 620] on button "Use setting" at bounding box center [1147, 625] width 27 height 14
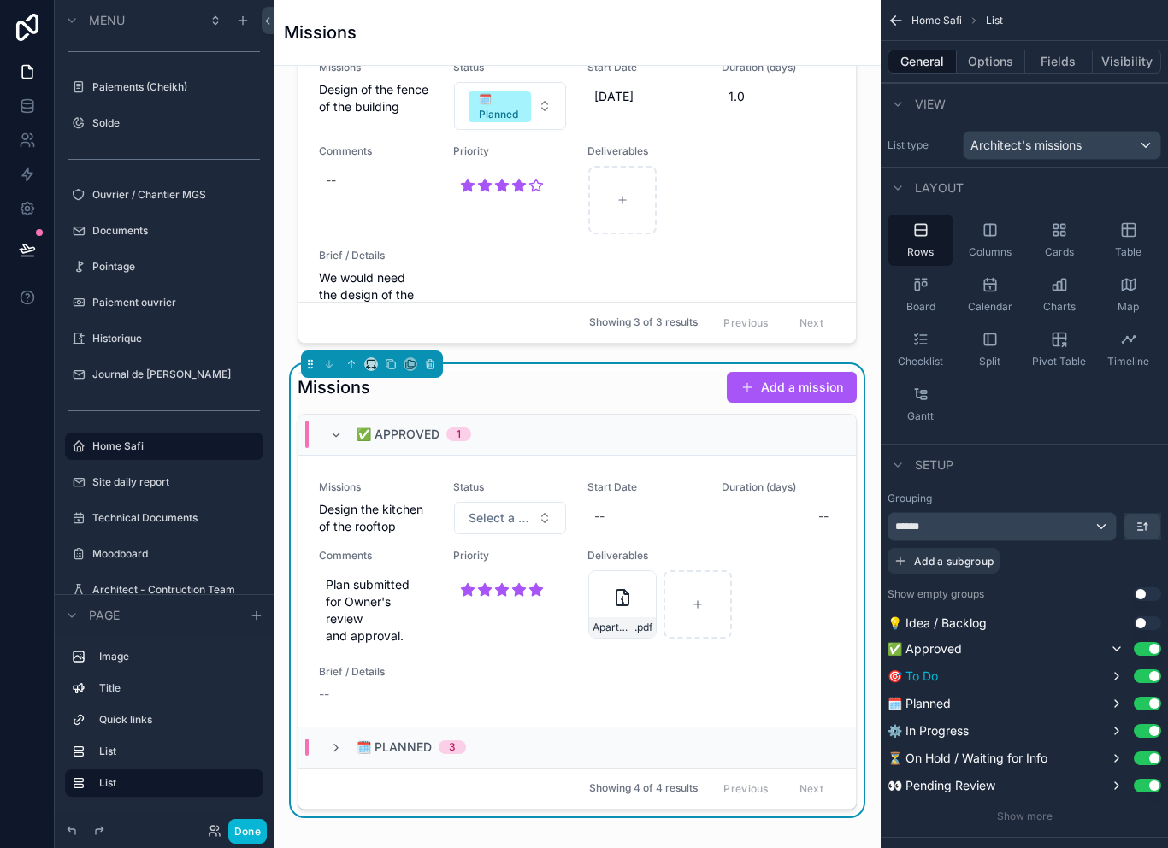
click at [1150, 671] on button "Use setting" at bounding box center [1147, 677] width 27 height 14
click at [1148, 700] on button "Use setting" at bounding box center [1147, 701] width 27 height 14
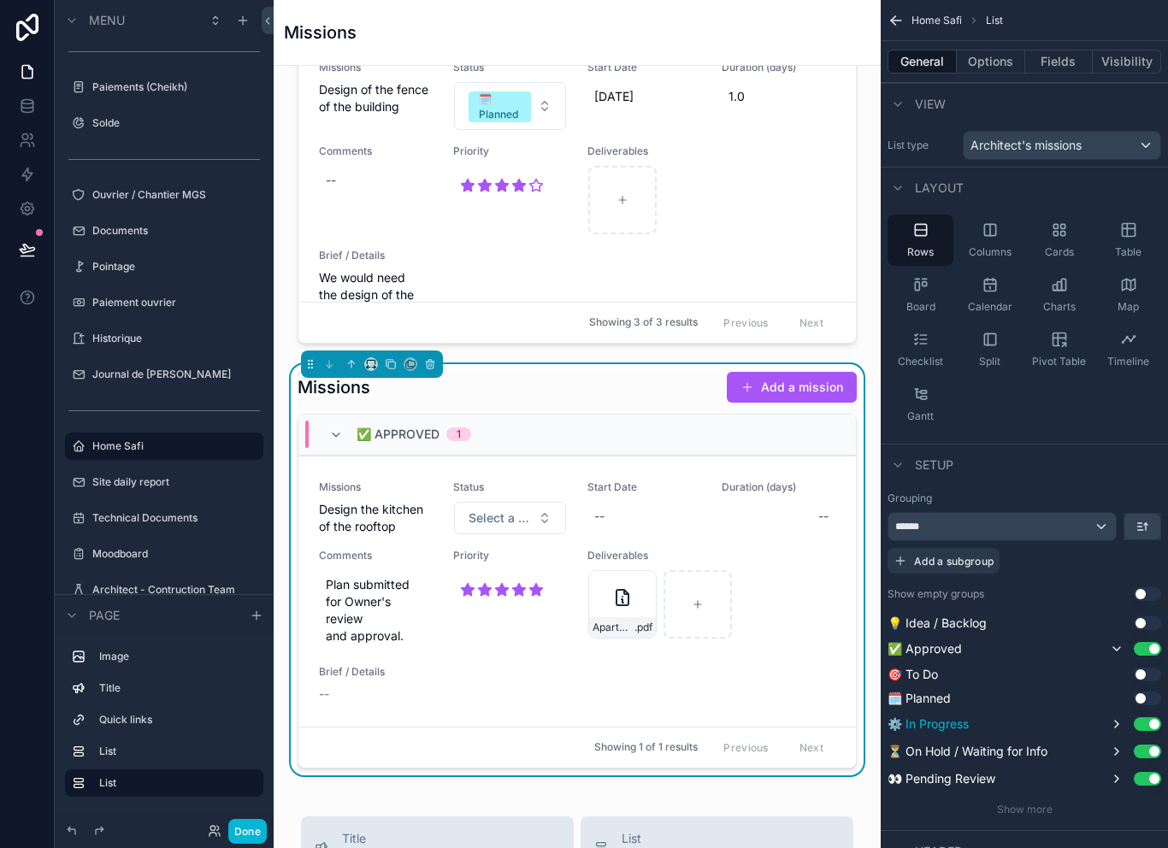
click at [1146, 724] on button "Use setting" at bounding box center [1147, 725] width 27 height 14
click at [1149, 743] on button "Use setting" at bounding box center [1147, 749] width 27 height 14
click at [1151, 768] on button "Use setting" at bounding box center [1147, 773] width 27 height 14
click at [997, 52] on button "Options" at bounding box center [991, 62] width 68 height 24
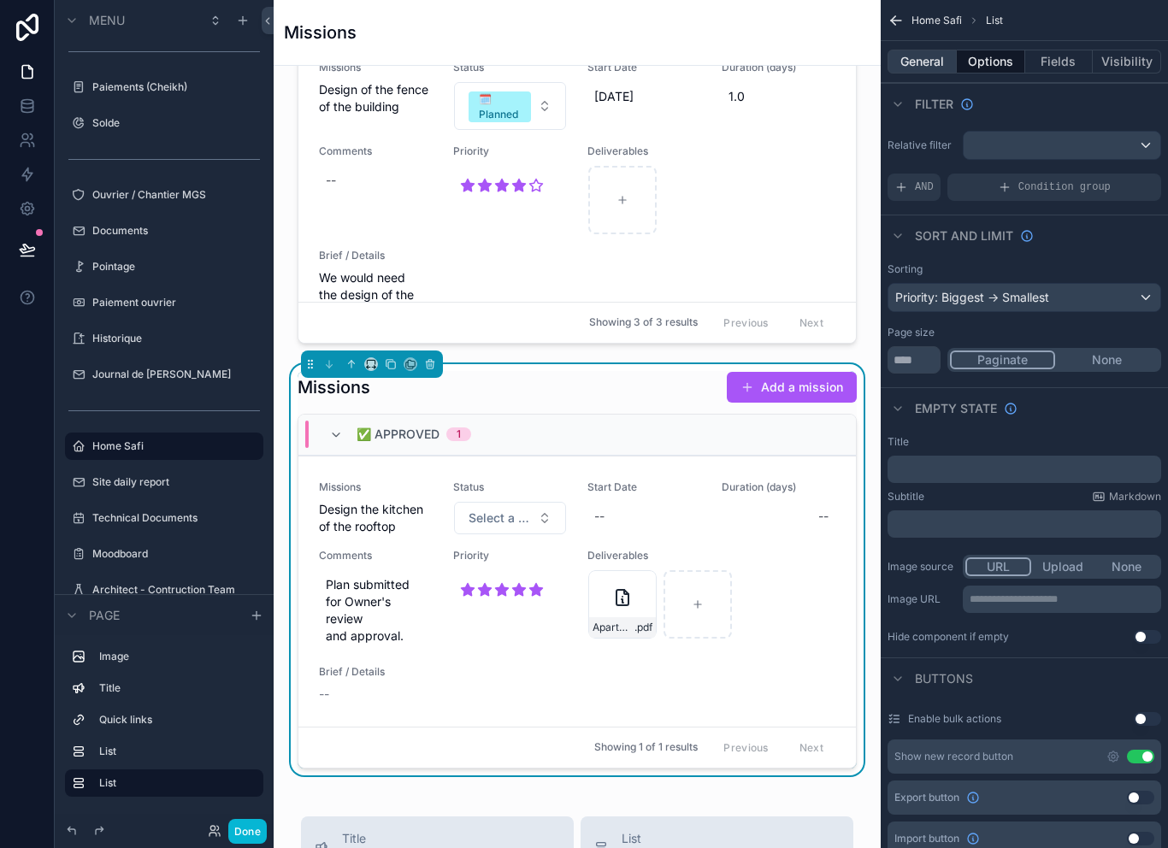
click at [925, 68] on button "General" at bounding box center [922, 62] width 69 height 24
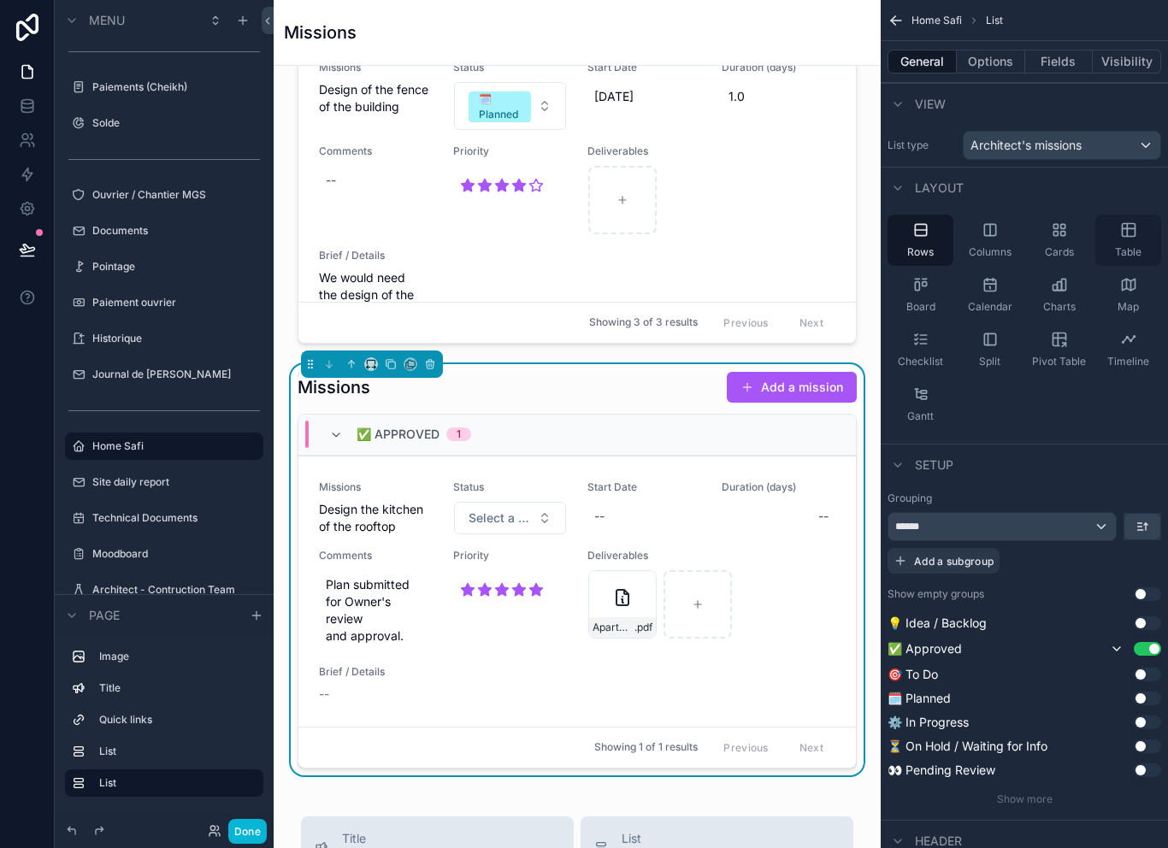
click at [1135, 232] on icon "scrollable content" at bounding box center [1128, 230] width 13 height 13
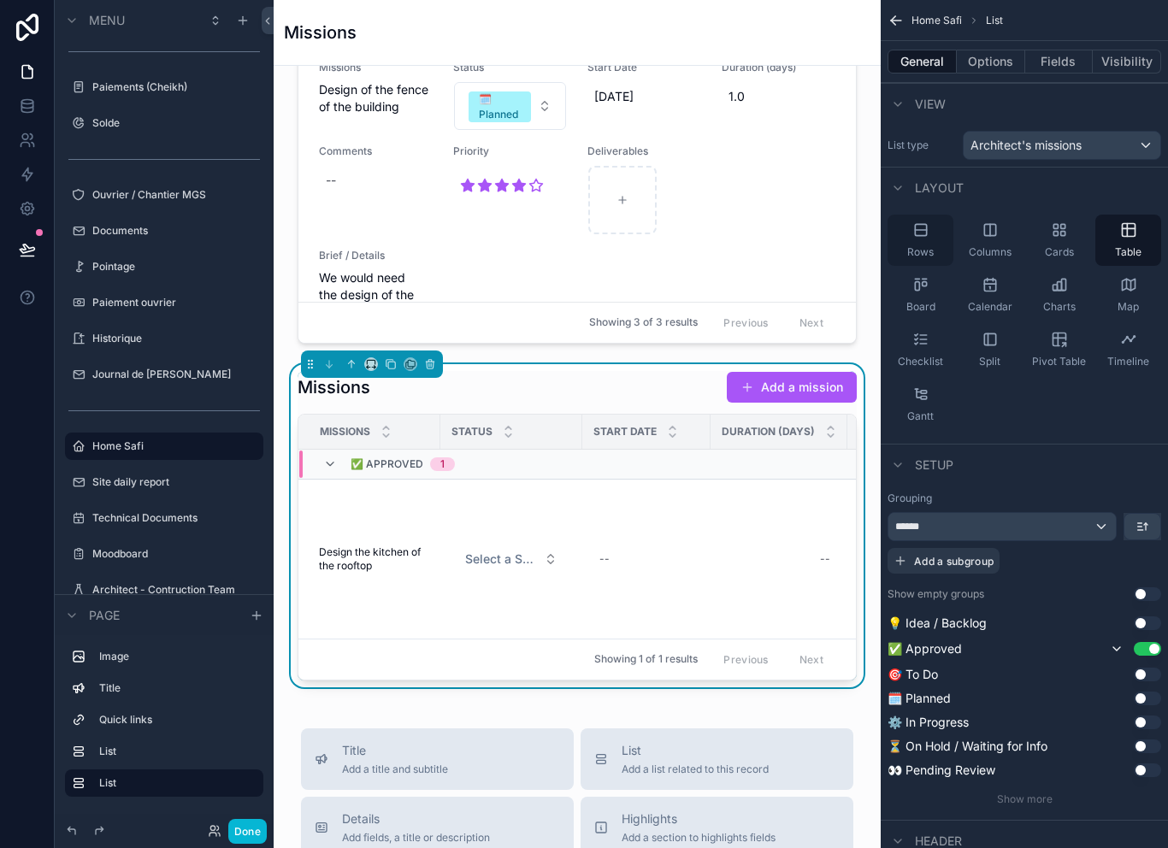
click at [920, 231] on icon "scrollable content" at bounding box center [921, 230] width 17 height 17
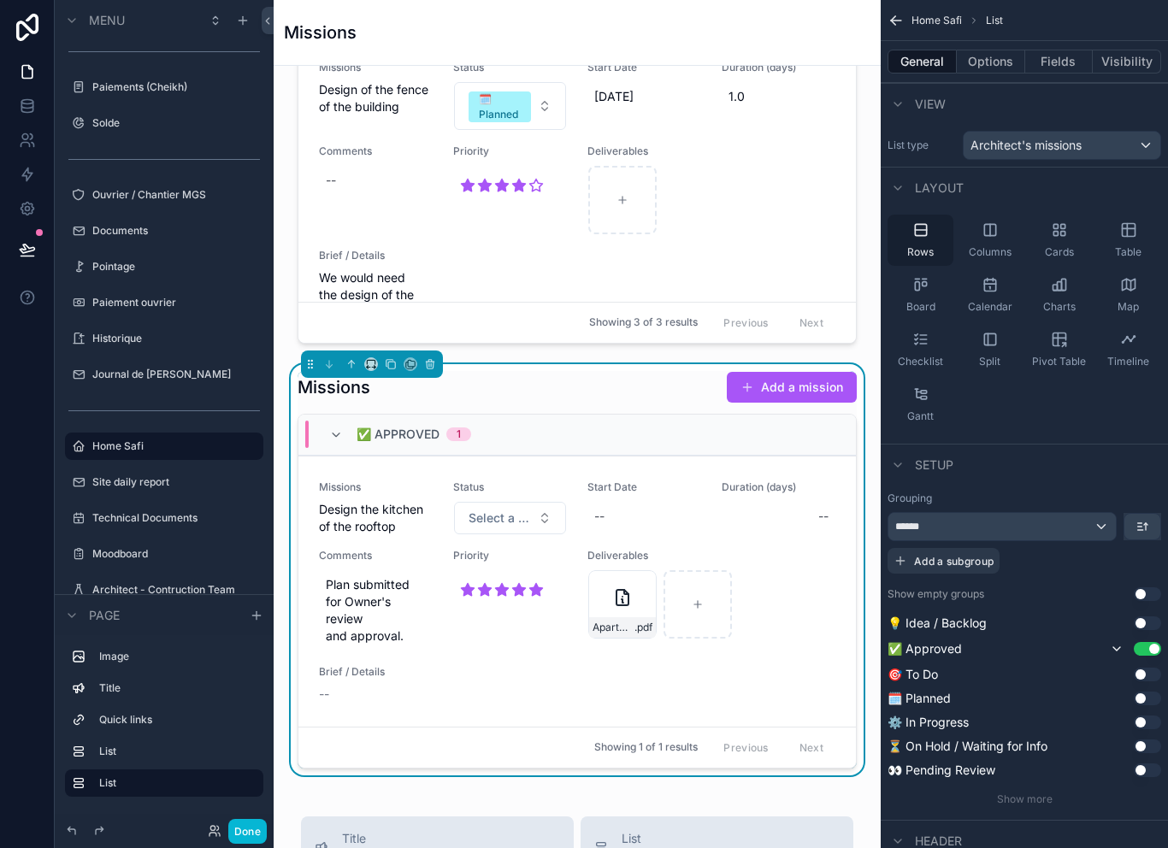
scroll to position [0, 0]
click at [1080, 521] on div "******" at bounding box center [1003, 526] width 228 height 27
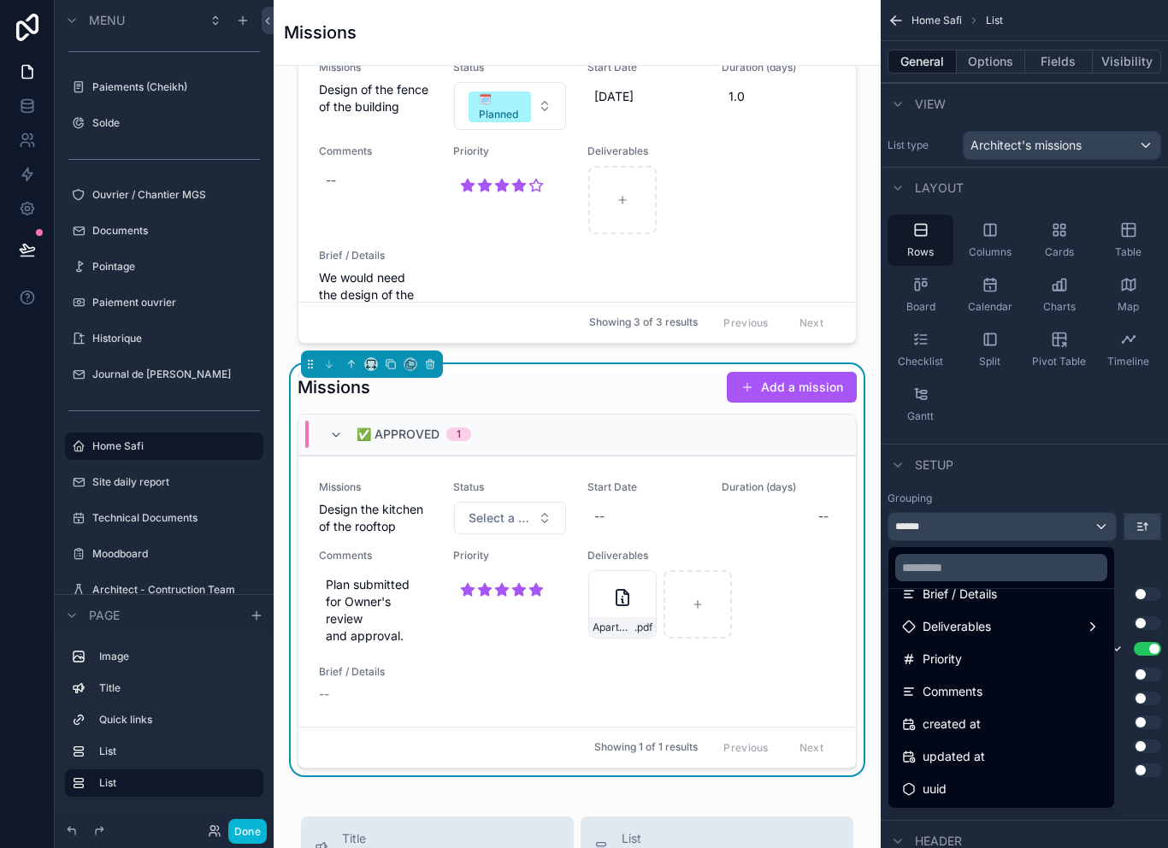
scroll to position [251, 0]
click at [999, 736] on div "created at" at bounding box center [1001, 724] width 219 height 31
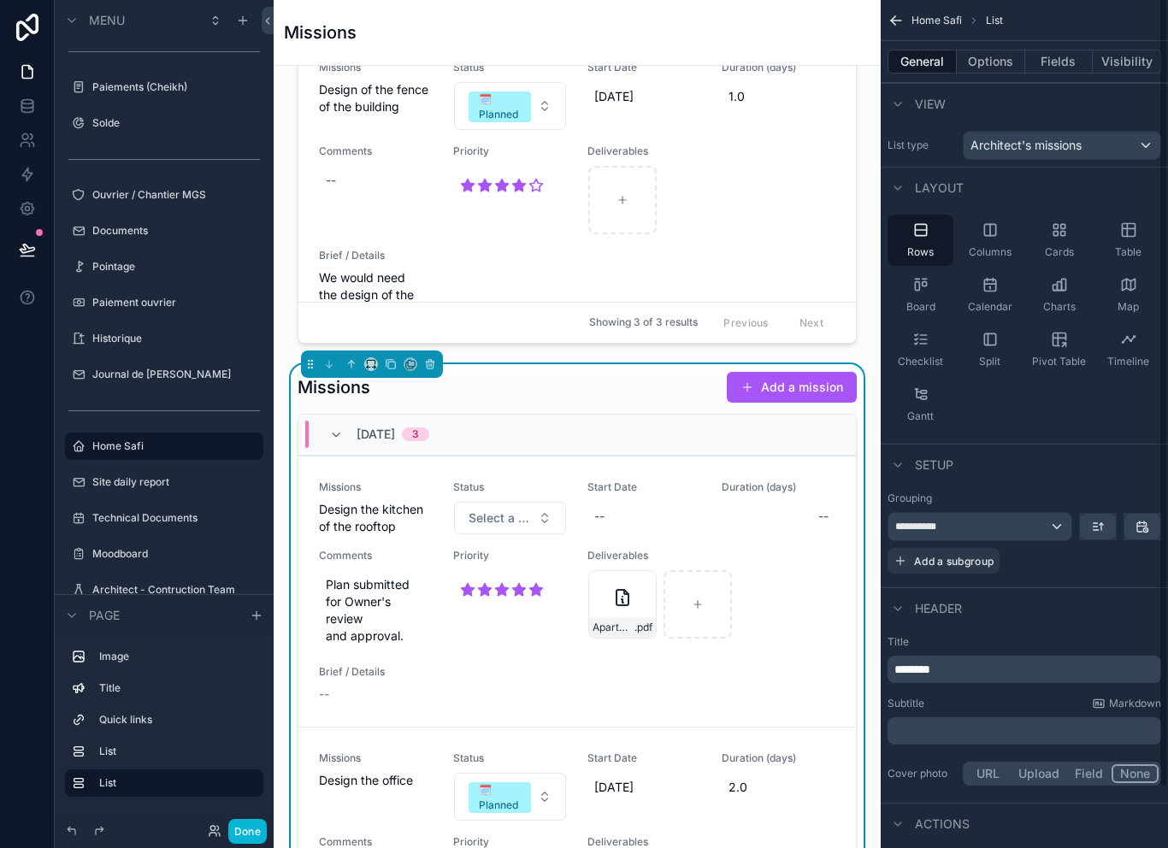
scroll to position [0, 0]
click at [1057, 58] on button "Fields" at bounding box center [1060, 62] width 68 height 24
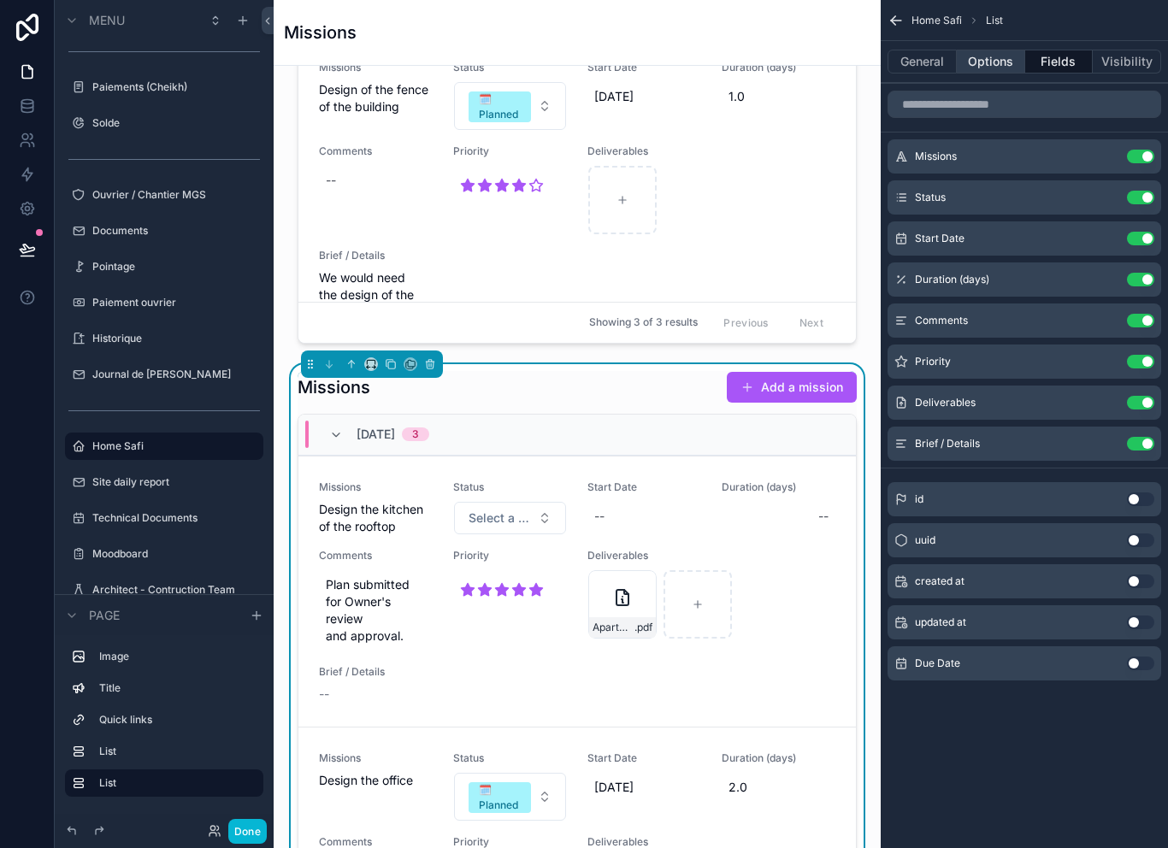
click at [989, 61] on button "Options" at bounding box center [991, 62] width 68 height 24
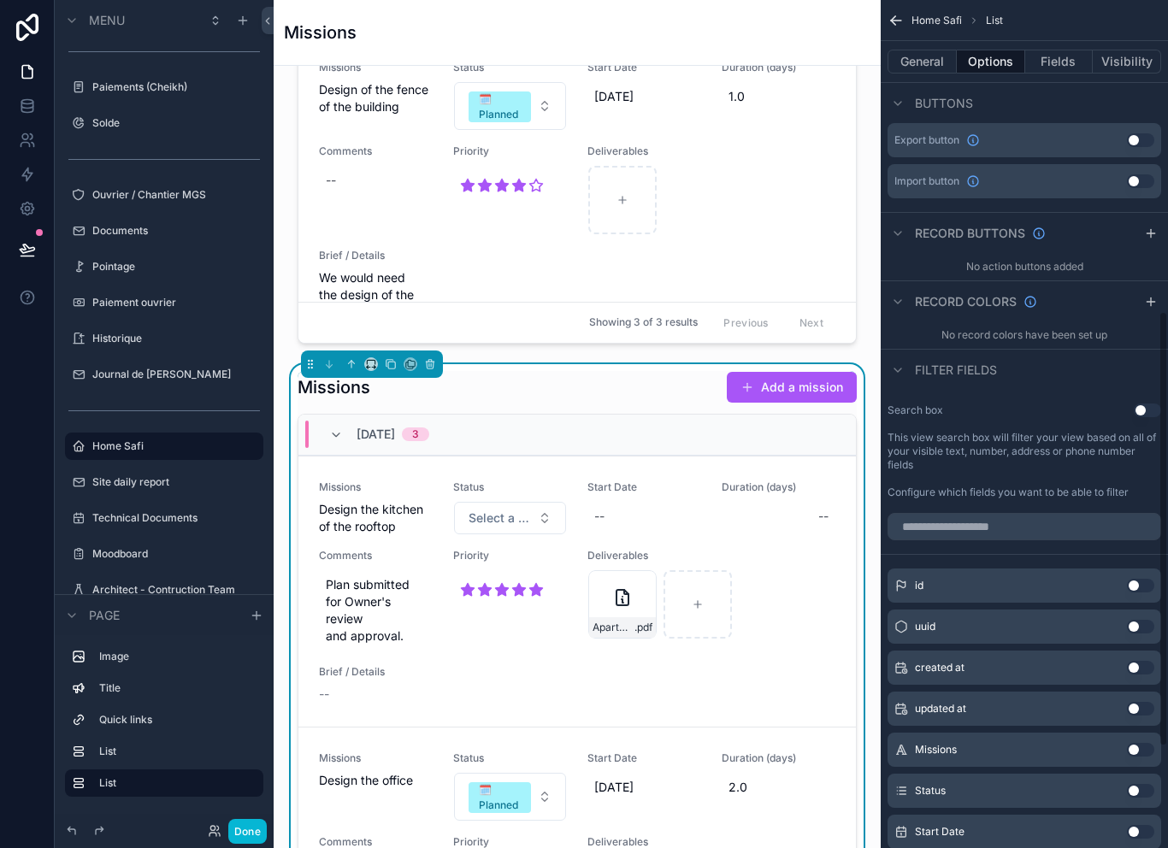
scroll to position [658, 0]
click at [930, 35] on div "Home Safi List" at bounding box center [1024, 20] width 287 height 41
click at [919, 52] on button "General" at bounding box center [922, 62] width 69 height 24
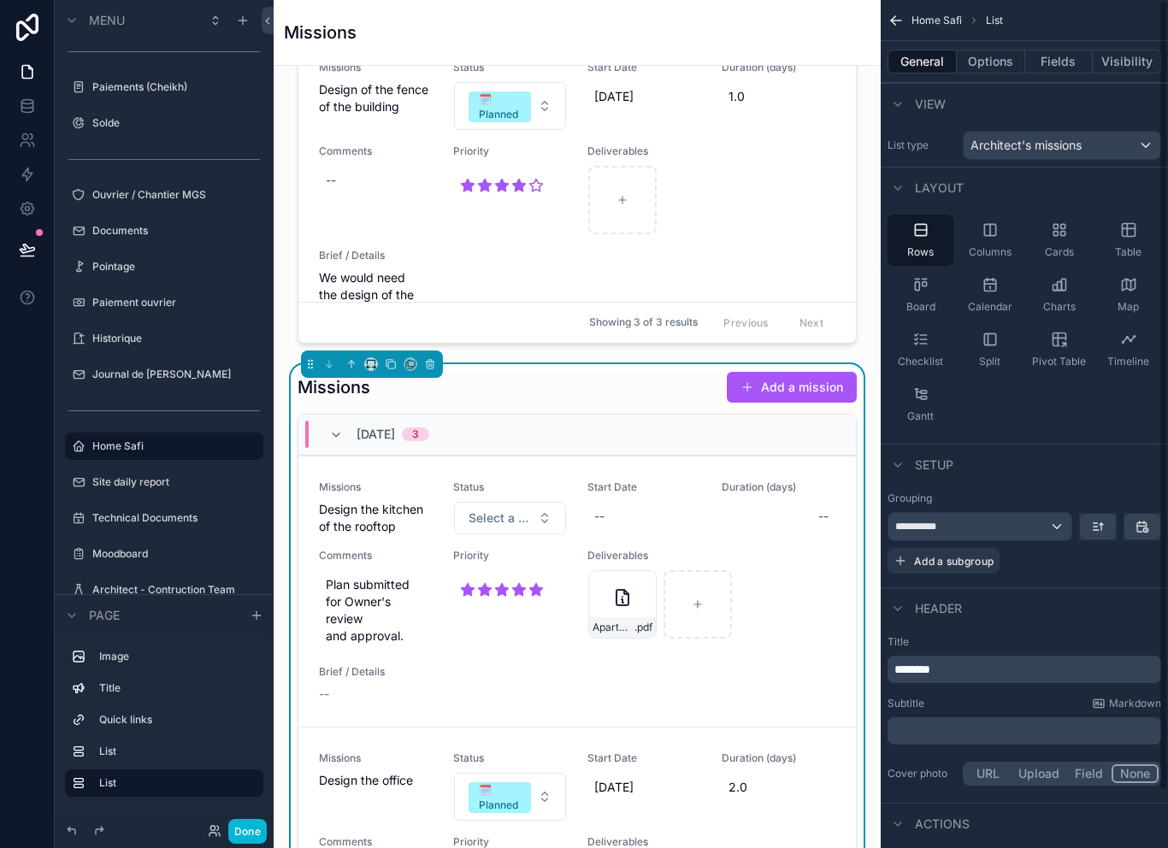
scroll to position [0, 0]
click at [1044, 519] on div "**********" at bounding box center [980, 526] width 183 height 27
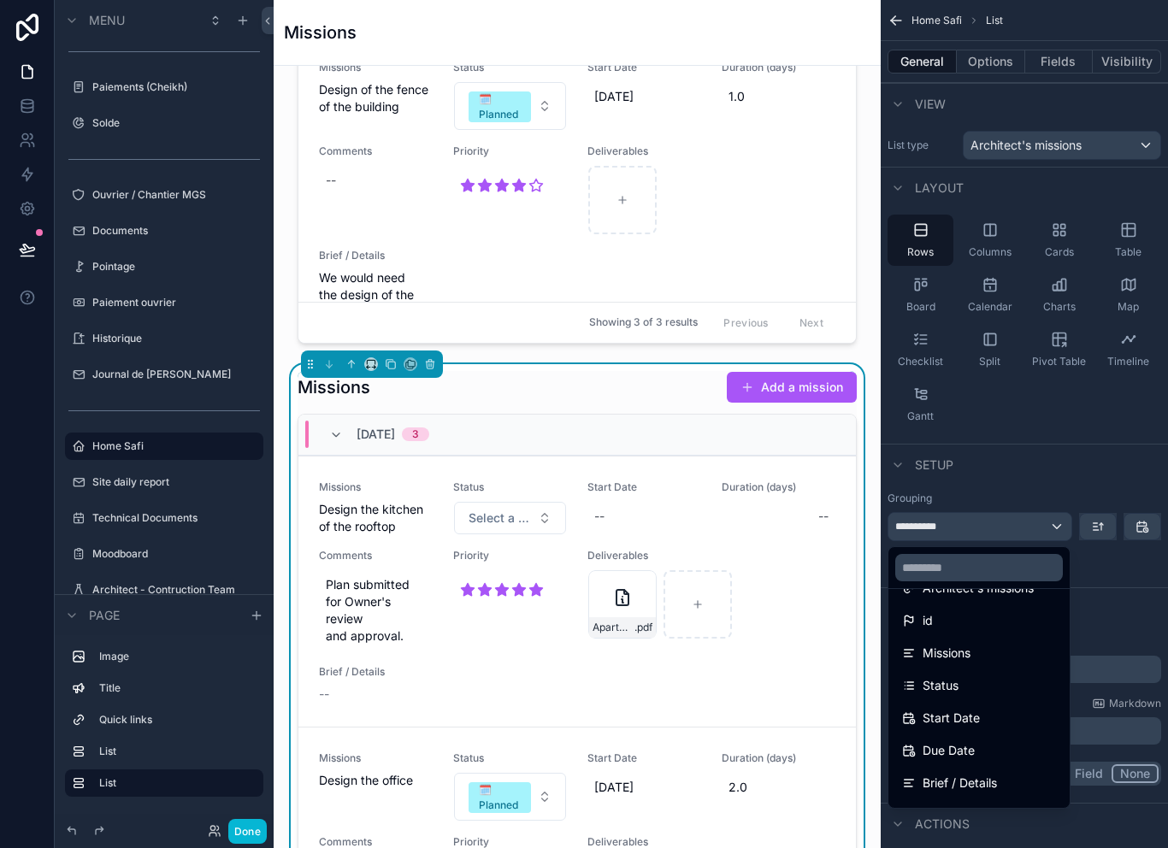
scroll to position [75, 0]
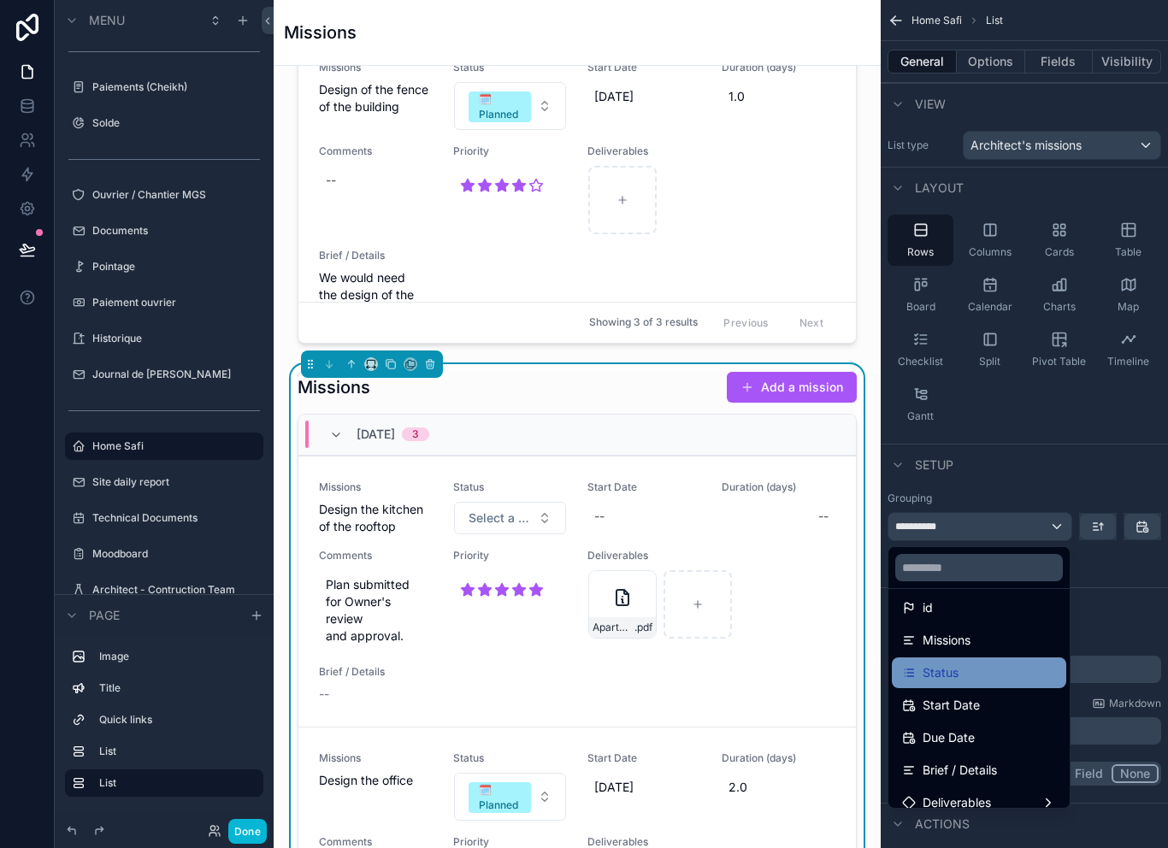
click at [975, 680] on div "Status" at bounding box center [979, 673] width 174 height 31
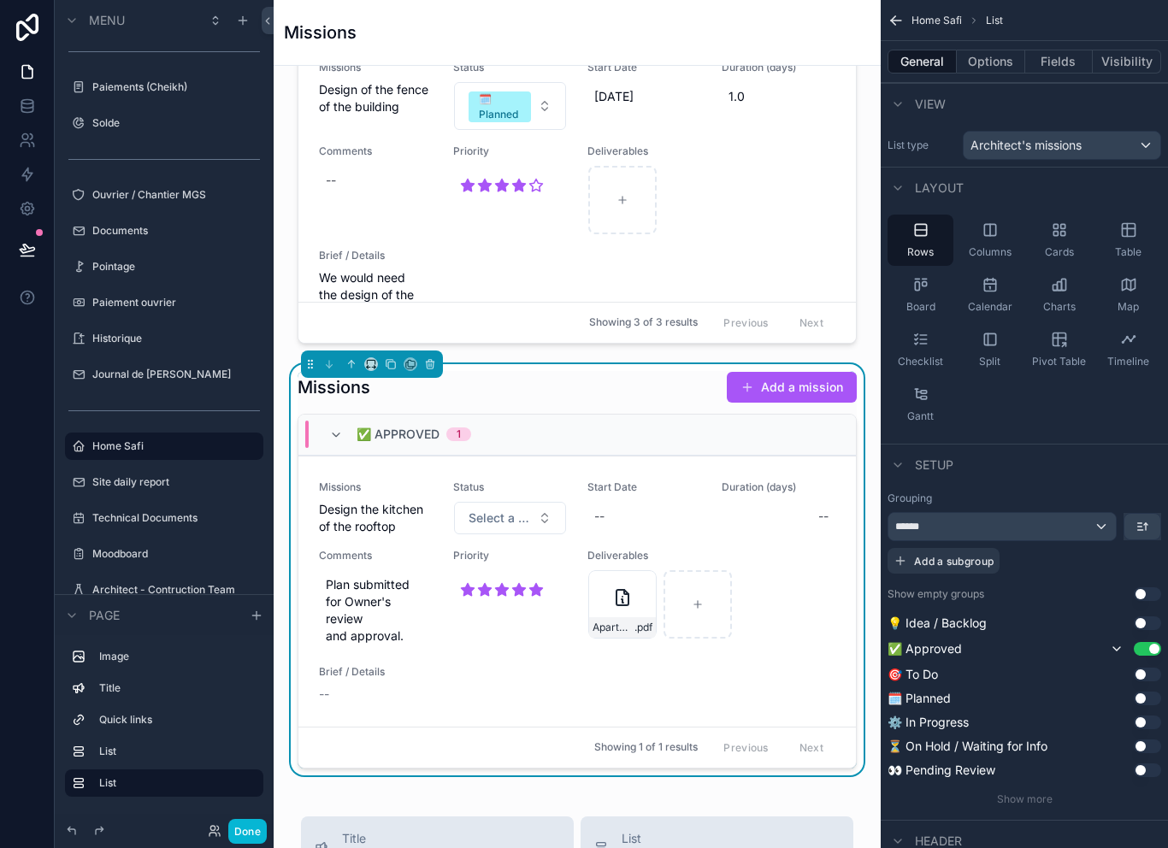
scroll to position [0, 0]
click at [1060, 228] on icon "scrollable content" at bounding box center [1059, 230] width 17 height 17
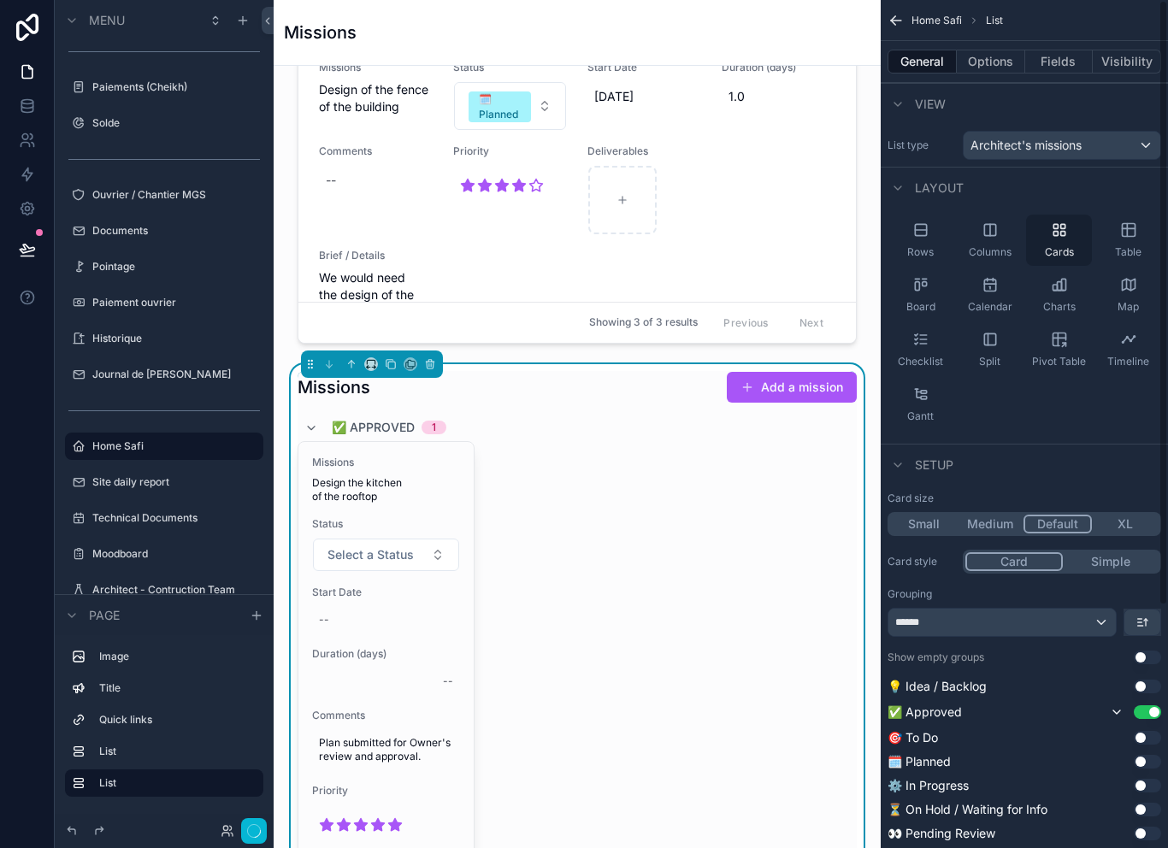
scroll to position [3, 0]
click at [929, 236] on div "Rows" at bounding box center [921, 240] width 66 height 51
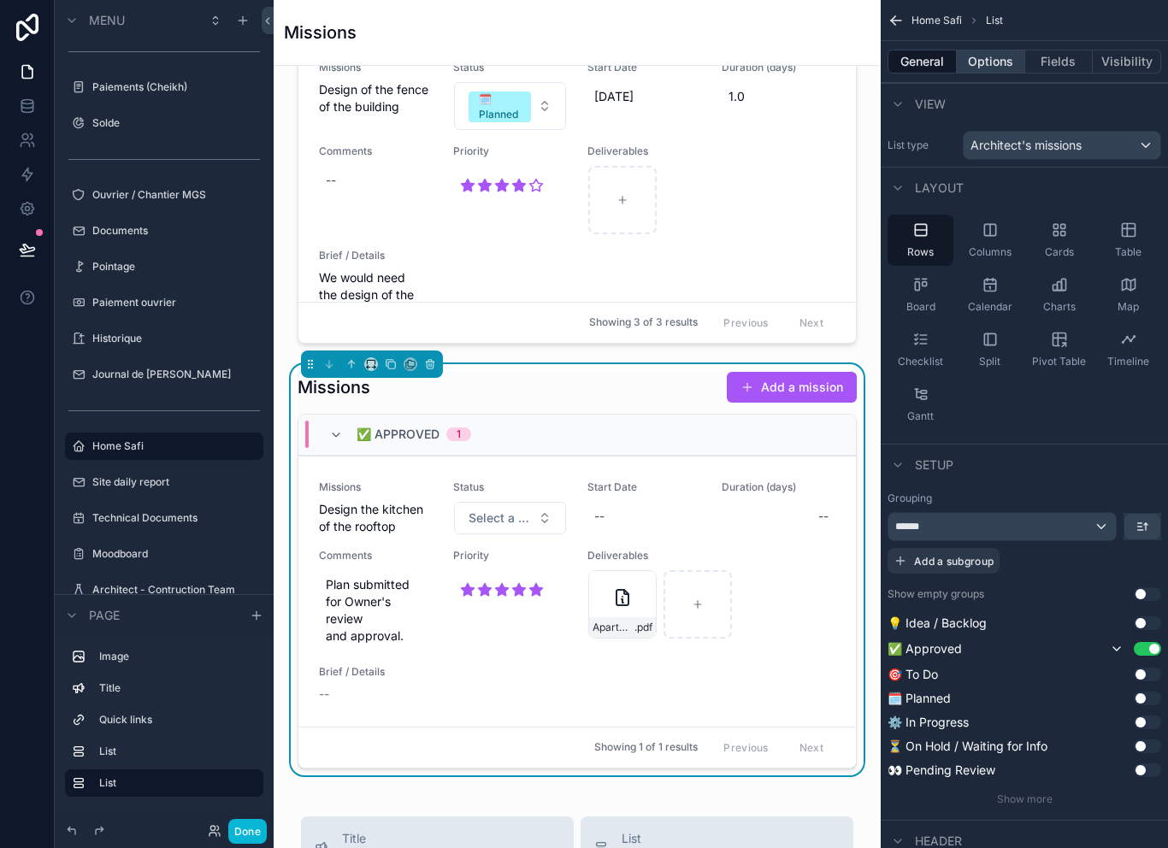
click at [1005, 52] on button "Options" at bounding box center [991, 62] width 68 height 24
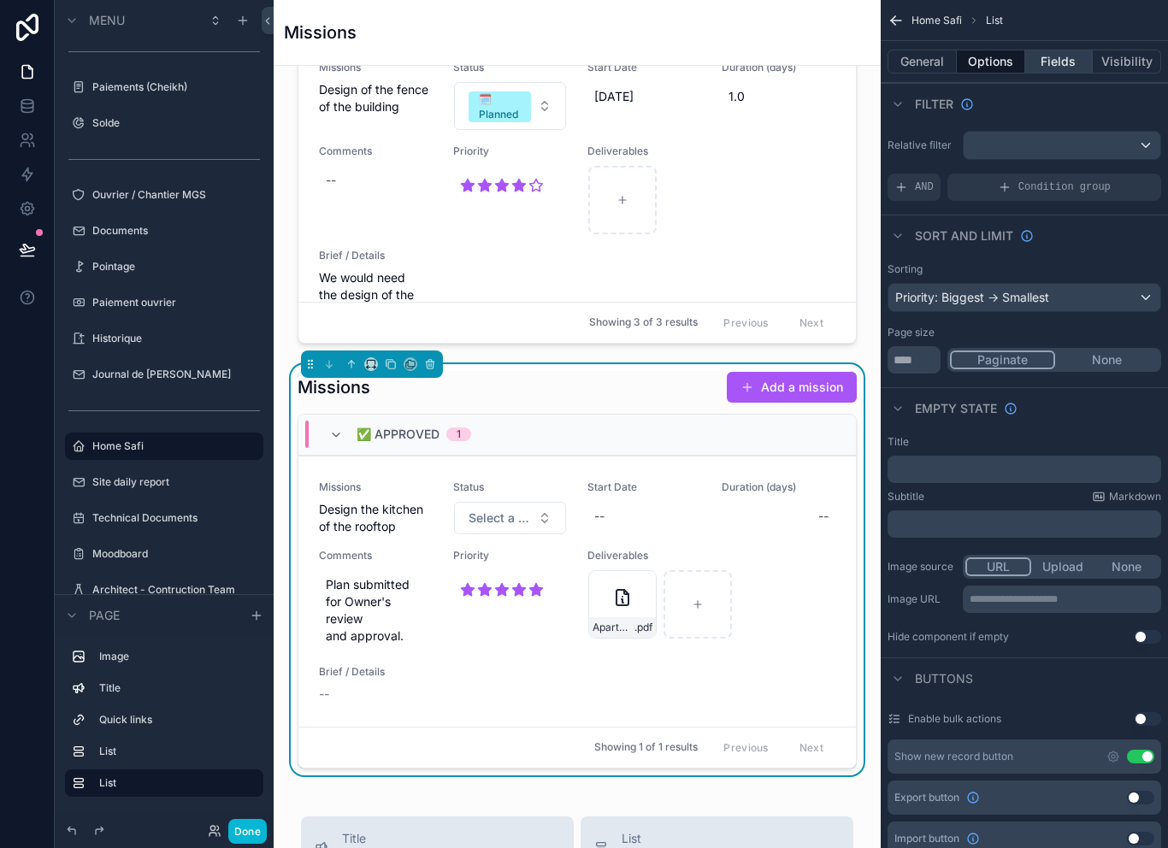
click at [1057, 54] on button "Fields" at bounding box center [1060, 62] width 68 height 24
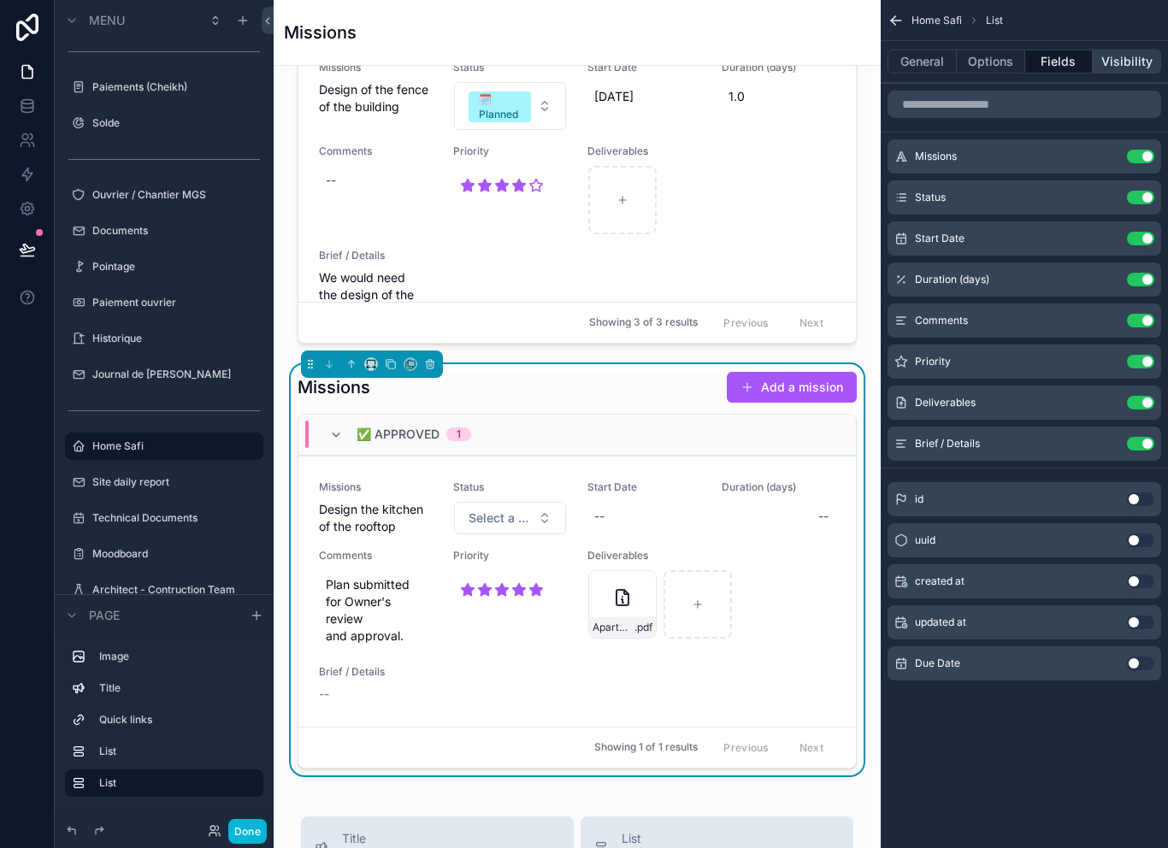
click at [1115, 54] on button "Visibility" at bounding box center [1127, 62] width 68 height 24
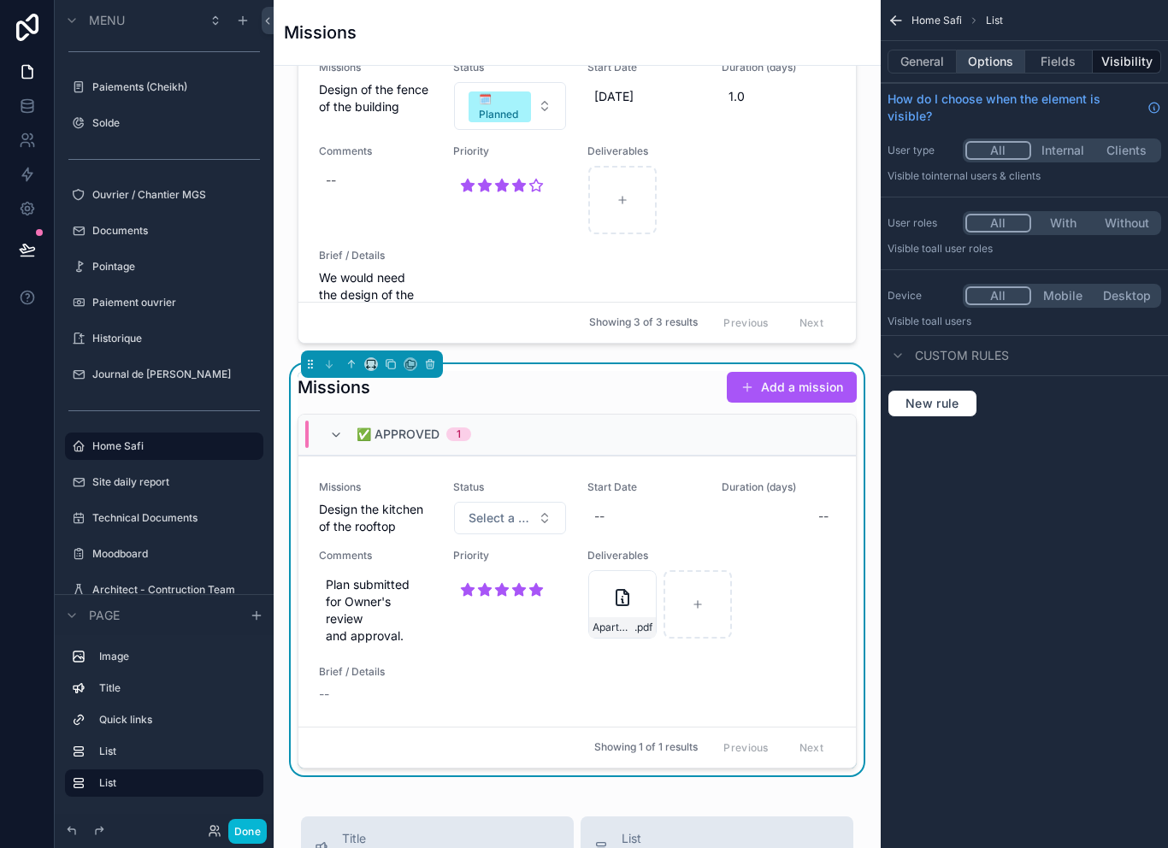
click at [987, 56] on button "Options" at bounding box center [991, 62] width 68 height 24
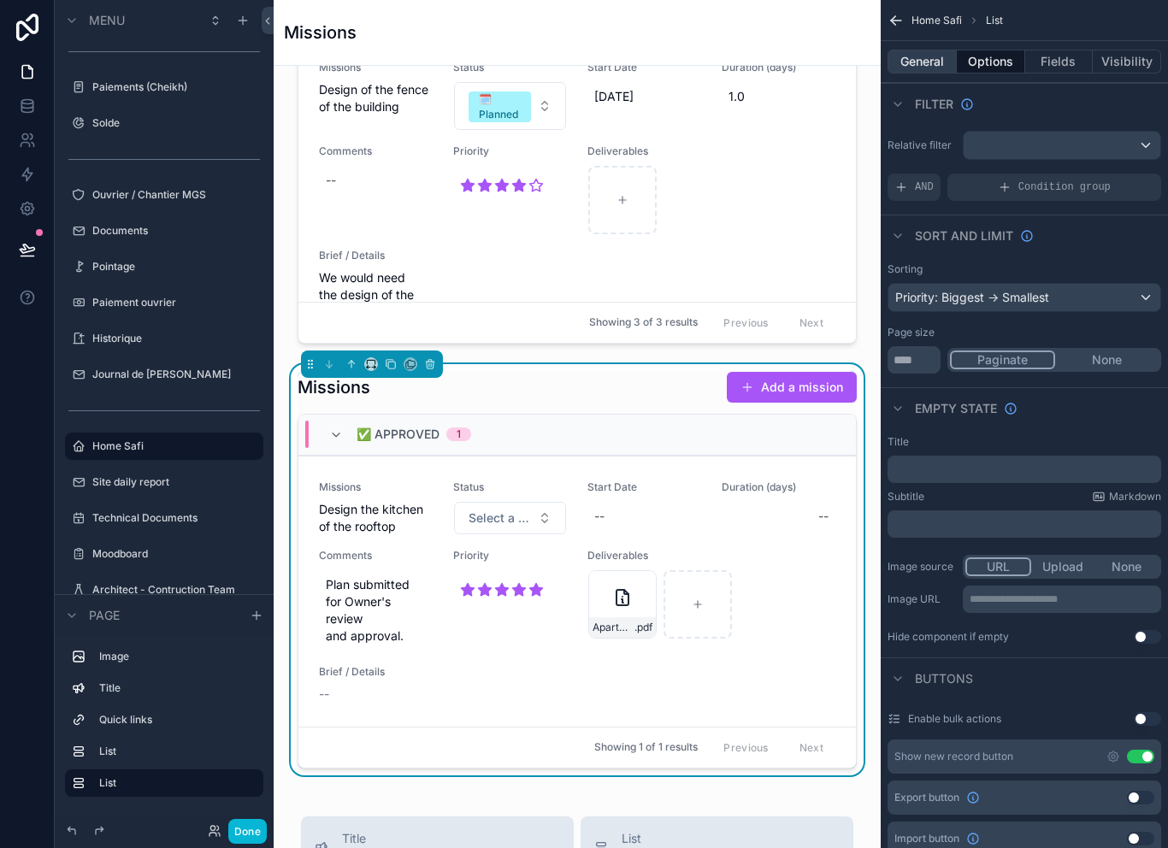
click at [936, 62] on button "General" at bounding box center [922, 62] width 69 height 24
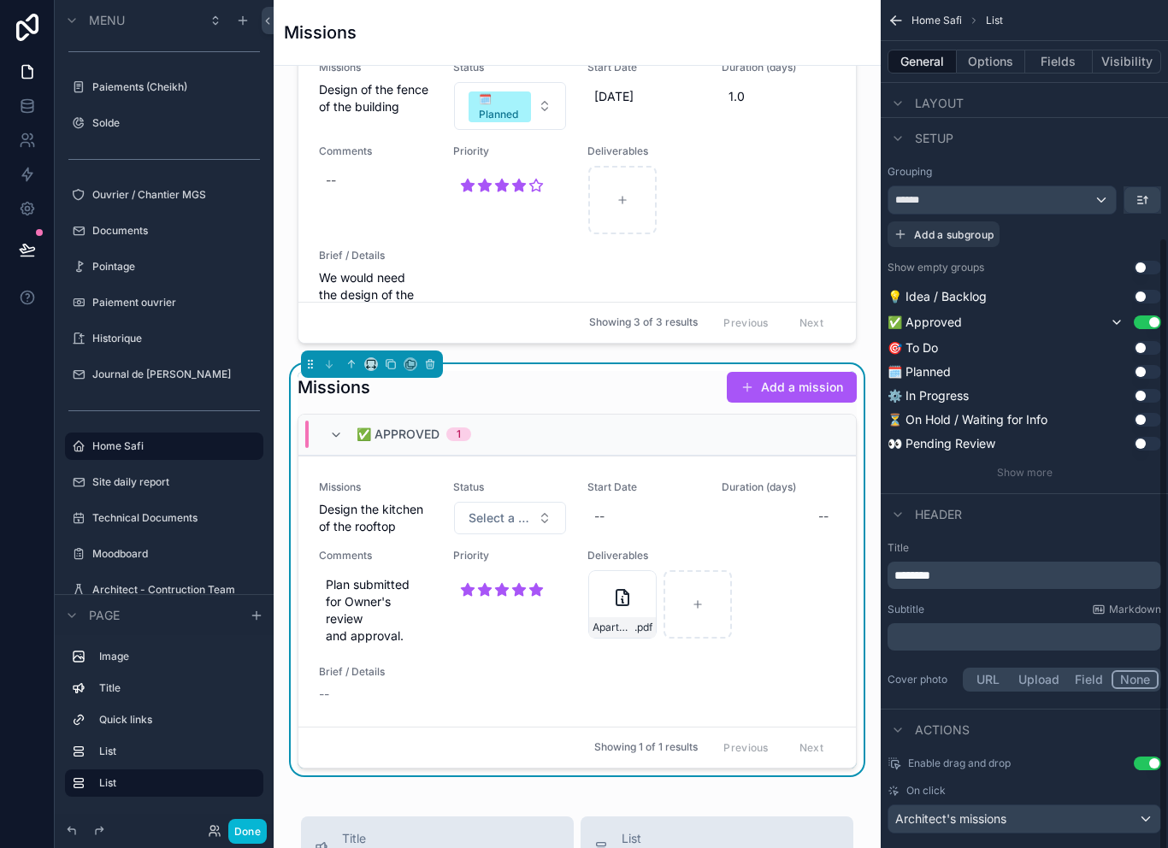
scroll to position [326, 0]
click at [1018, 582] on p "********" at bounding box center [1026, 576] width 263 height 17
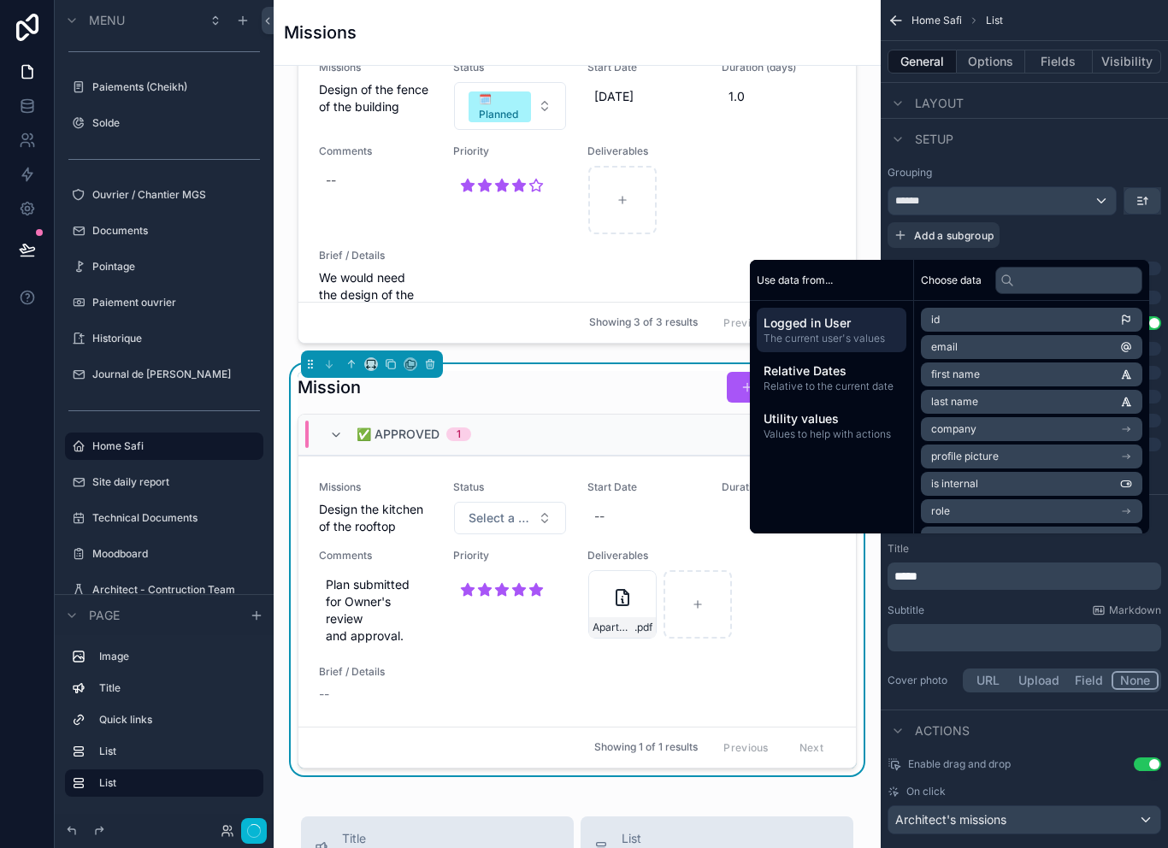
scroll to position [3, 0]
click at [602, 398] on div "History Add a mission" at bounding box center [577, 387] width 559 height 33
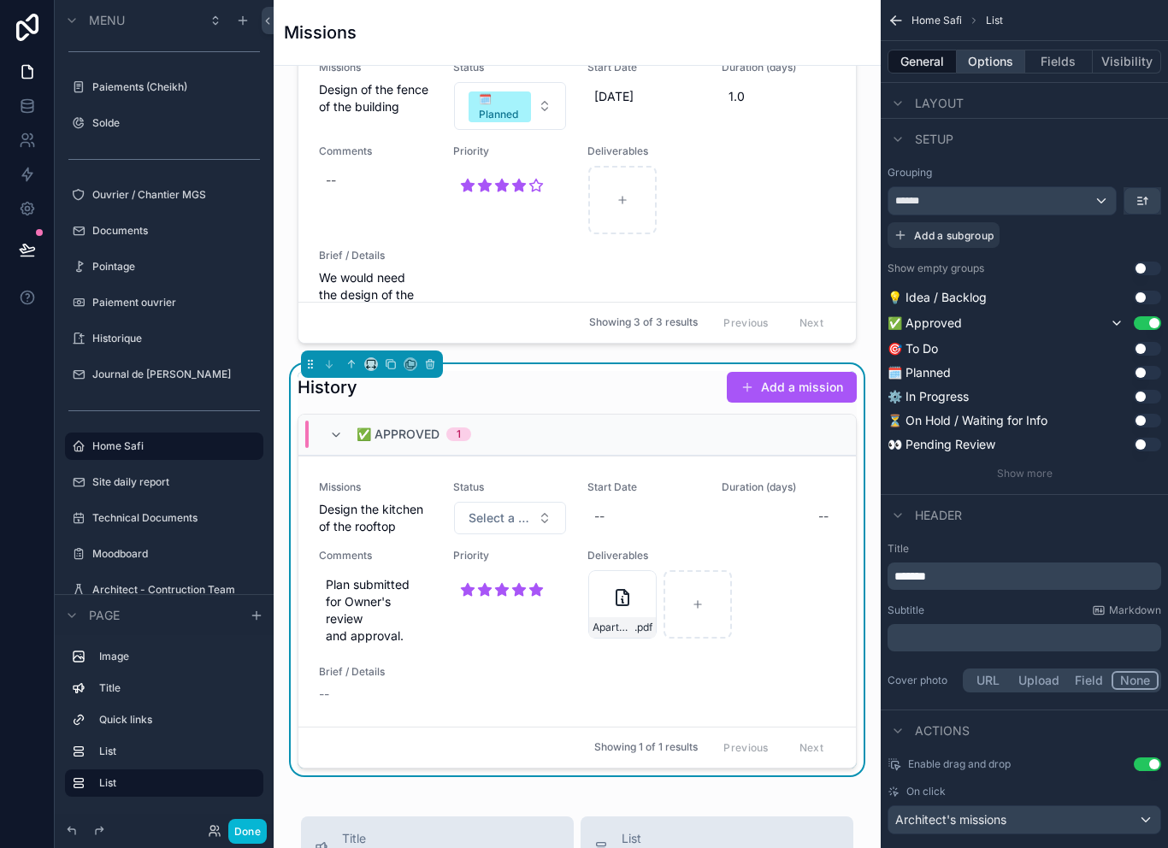
click at [998, 61] on button "Options" at bounding box center [991, 62] width 68 height 24
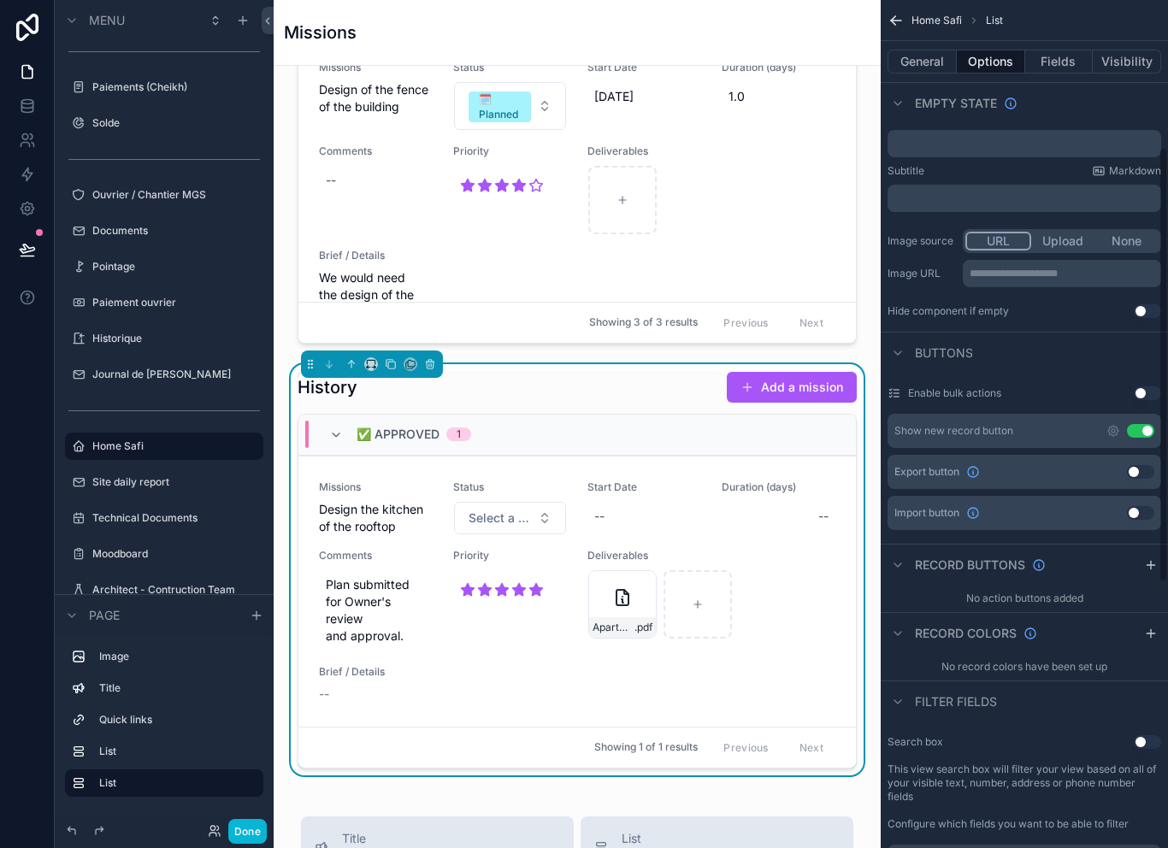
scroll to position [293, 0]
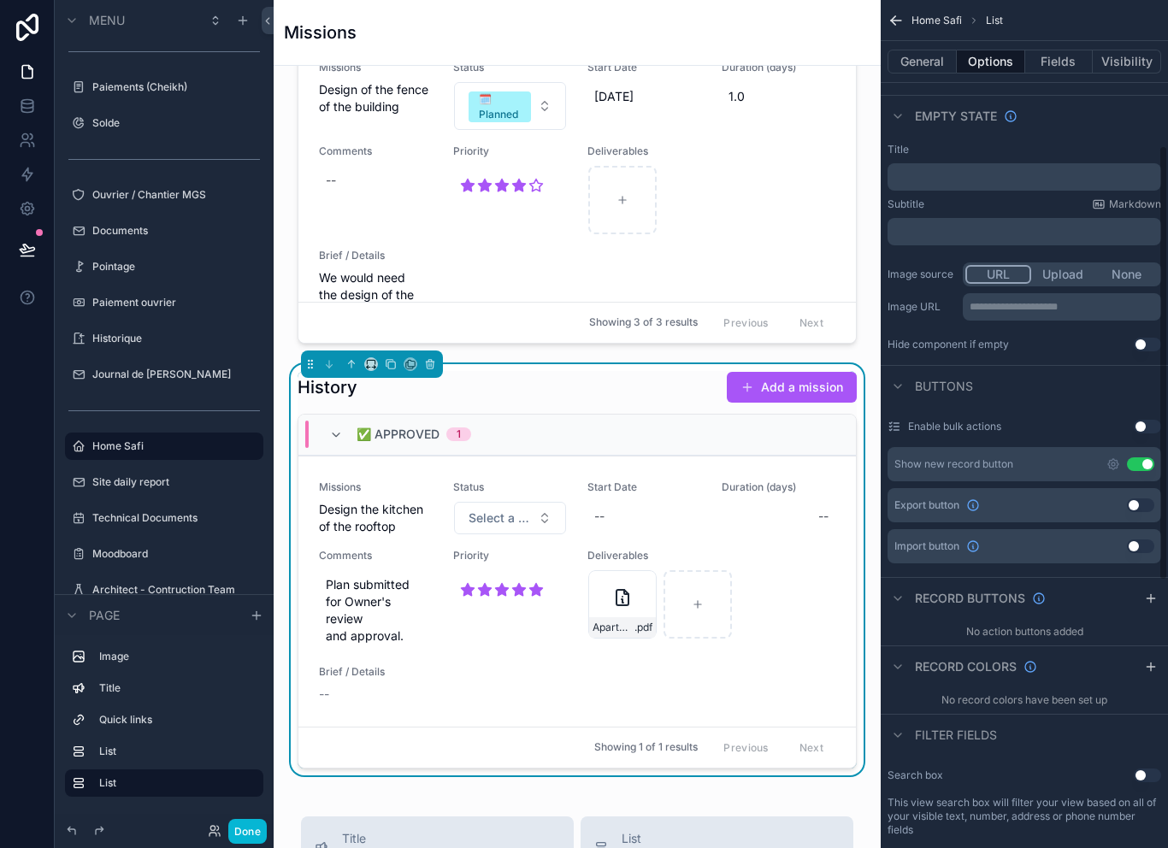
click at [1147, 458] on button "Use setting" at bounding box center [1140, 465] width 27 height 14
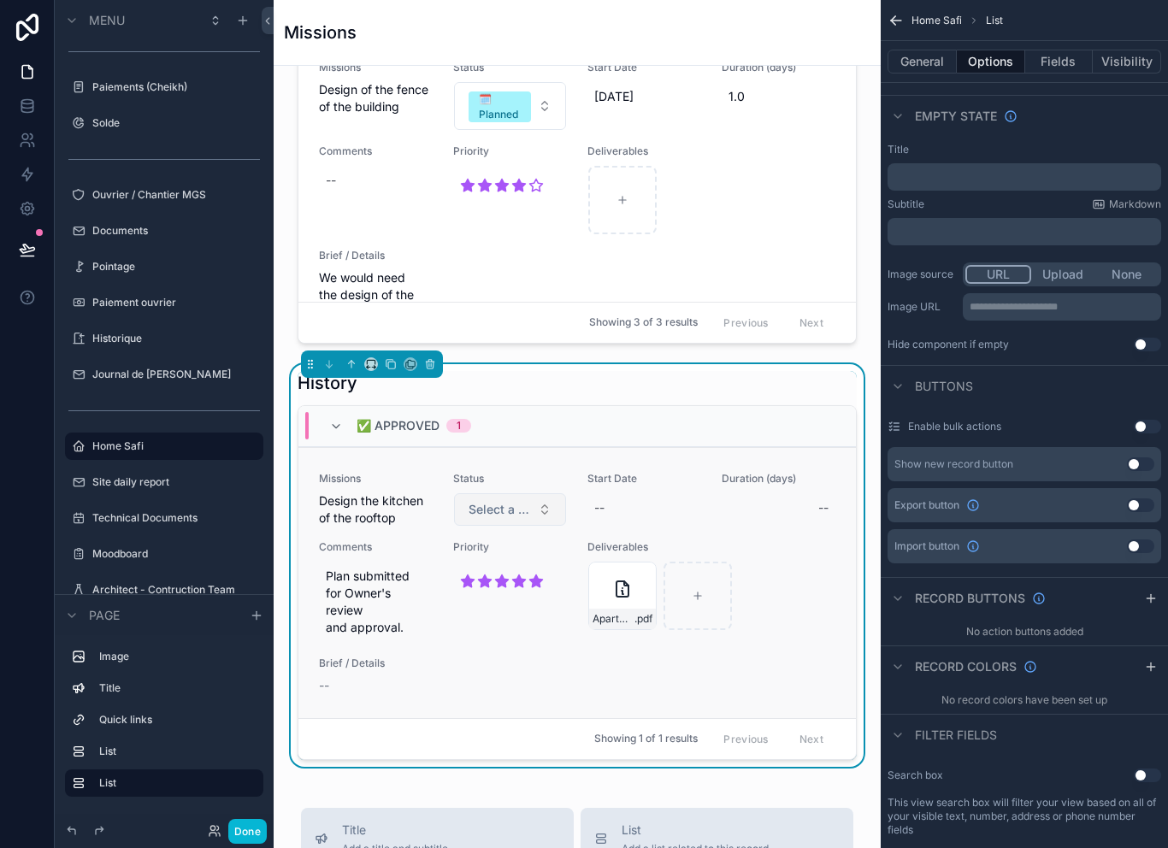
click at [529, 518] on span "Select a Status" at bounding box center [500, 509] width 62 height 17
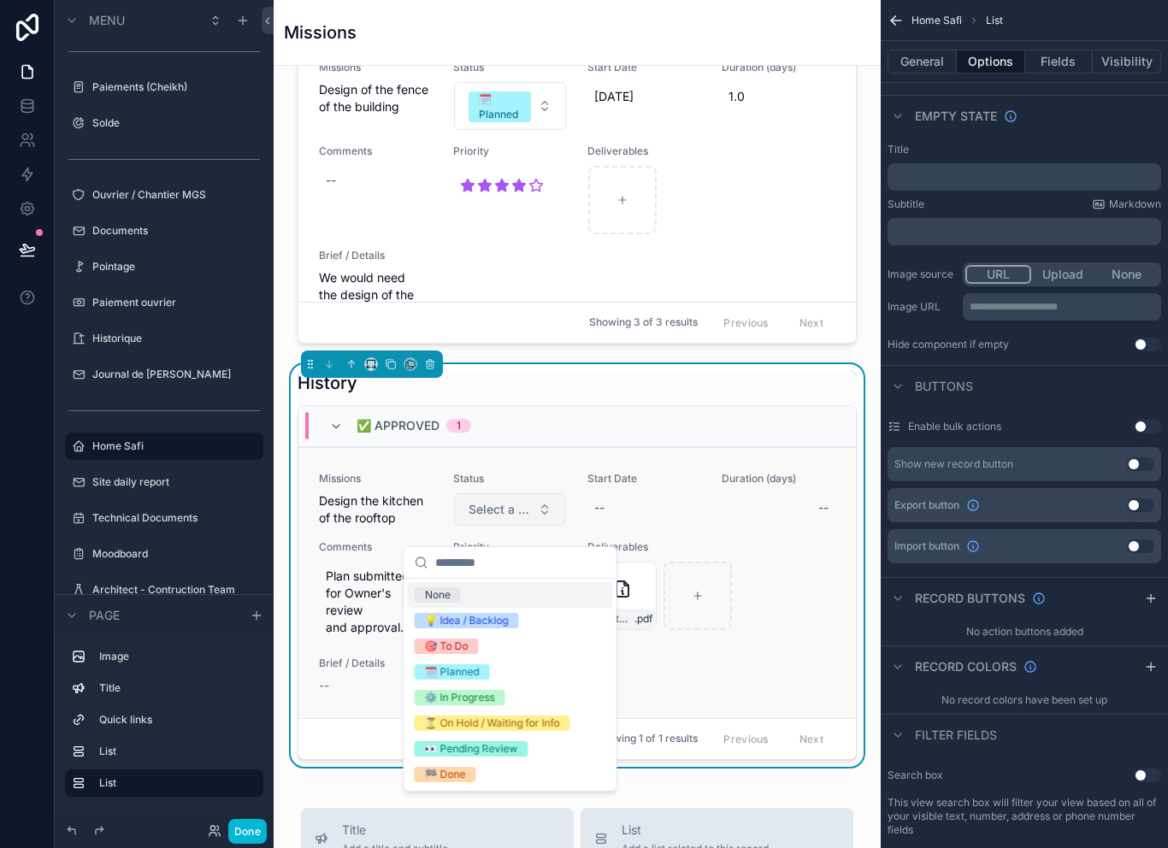
scroll to position [27, 0]
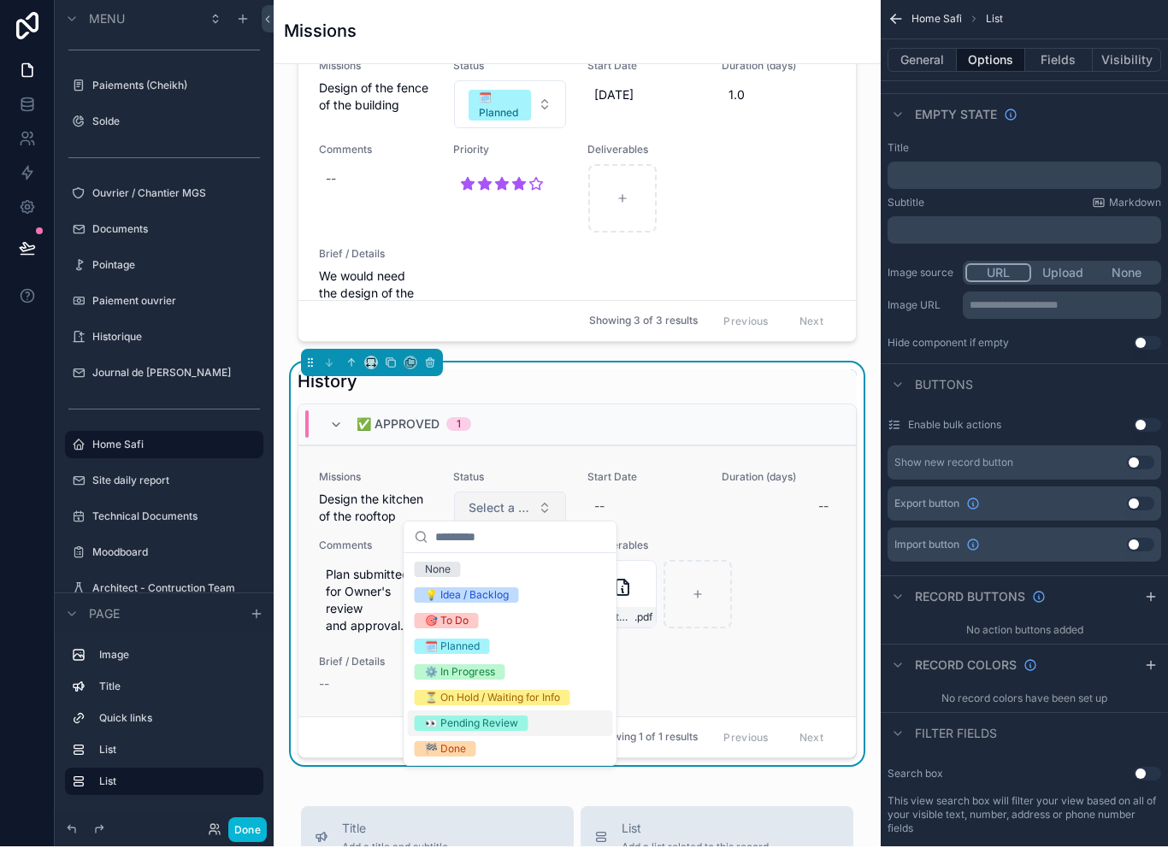
click at [530, 502] on span "Select a Status" at bounding box center [500, 509] width 62 height 17
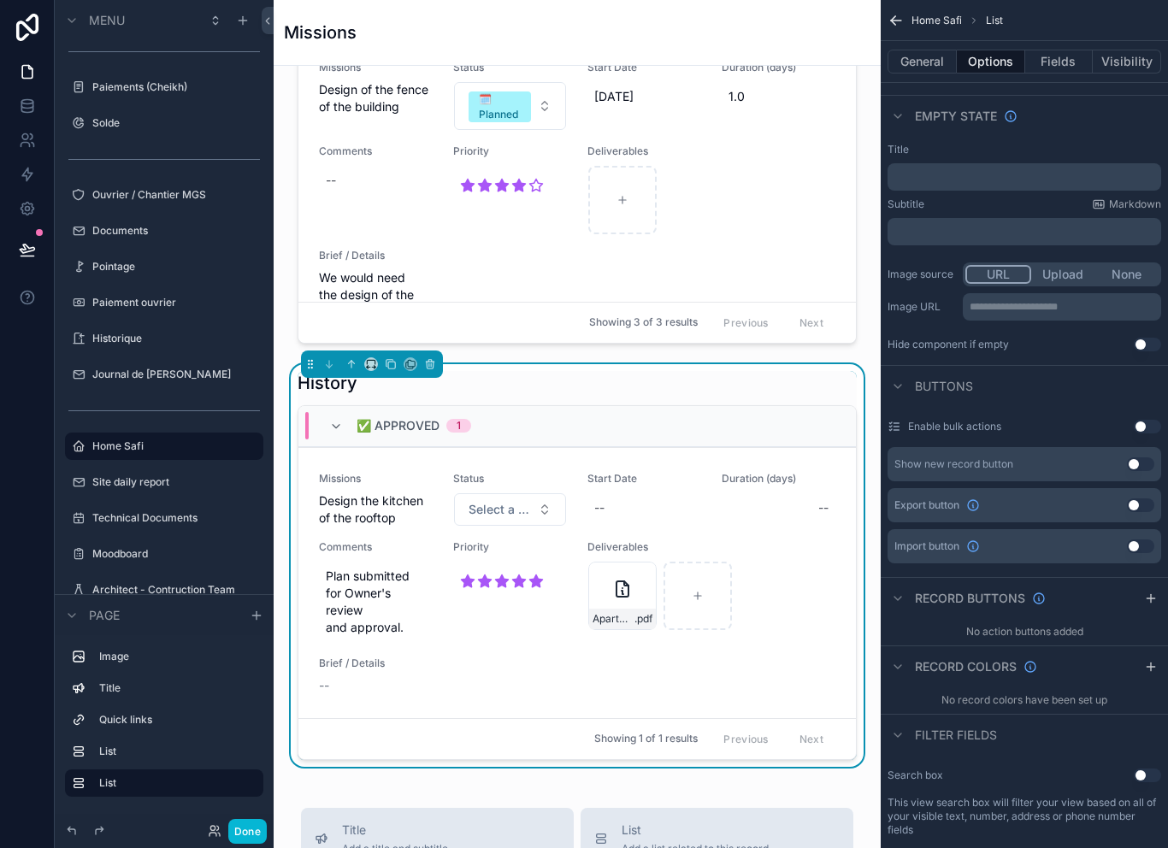
click at [984, 50] on button "Options" at bounding box center [991, 62] width 68 height 24
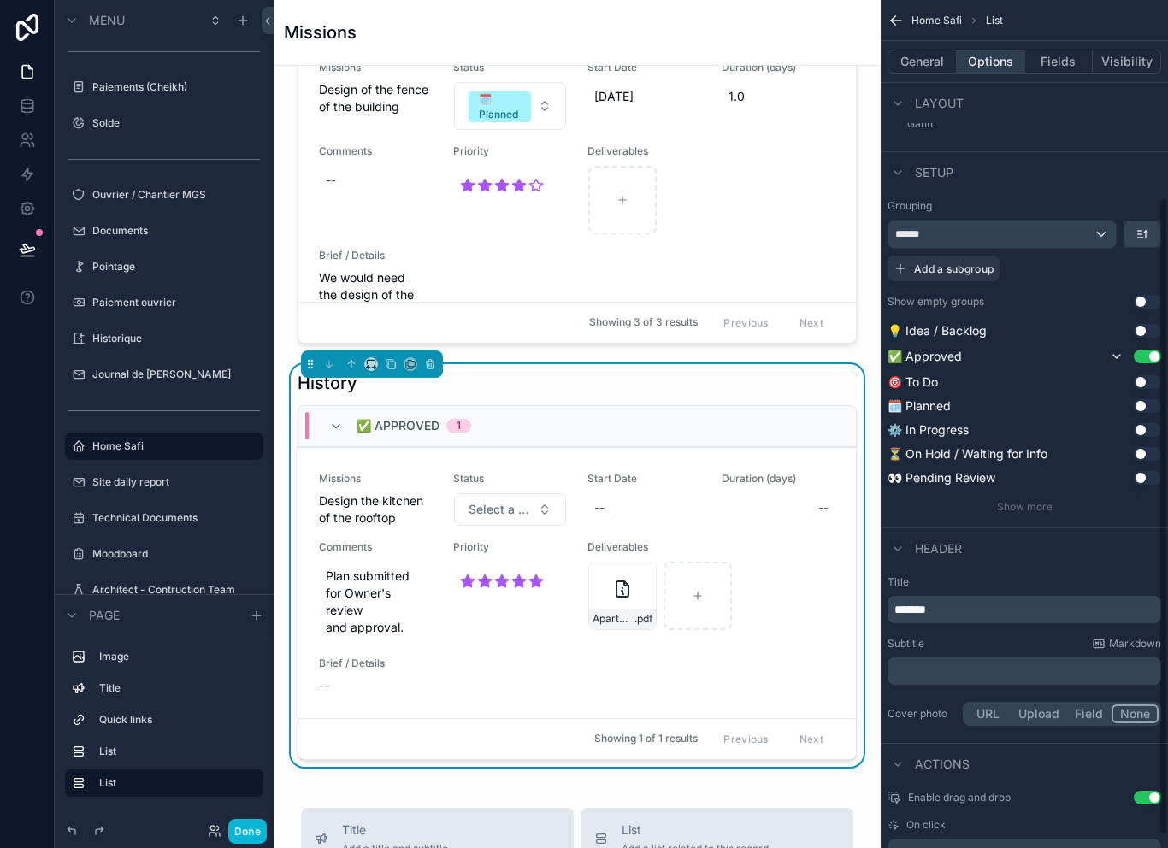
scroll to position [271, 0]
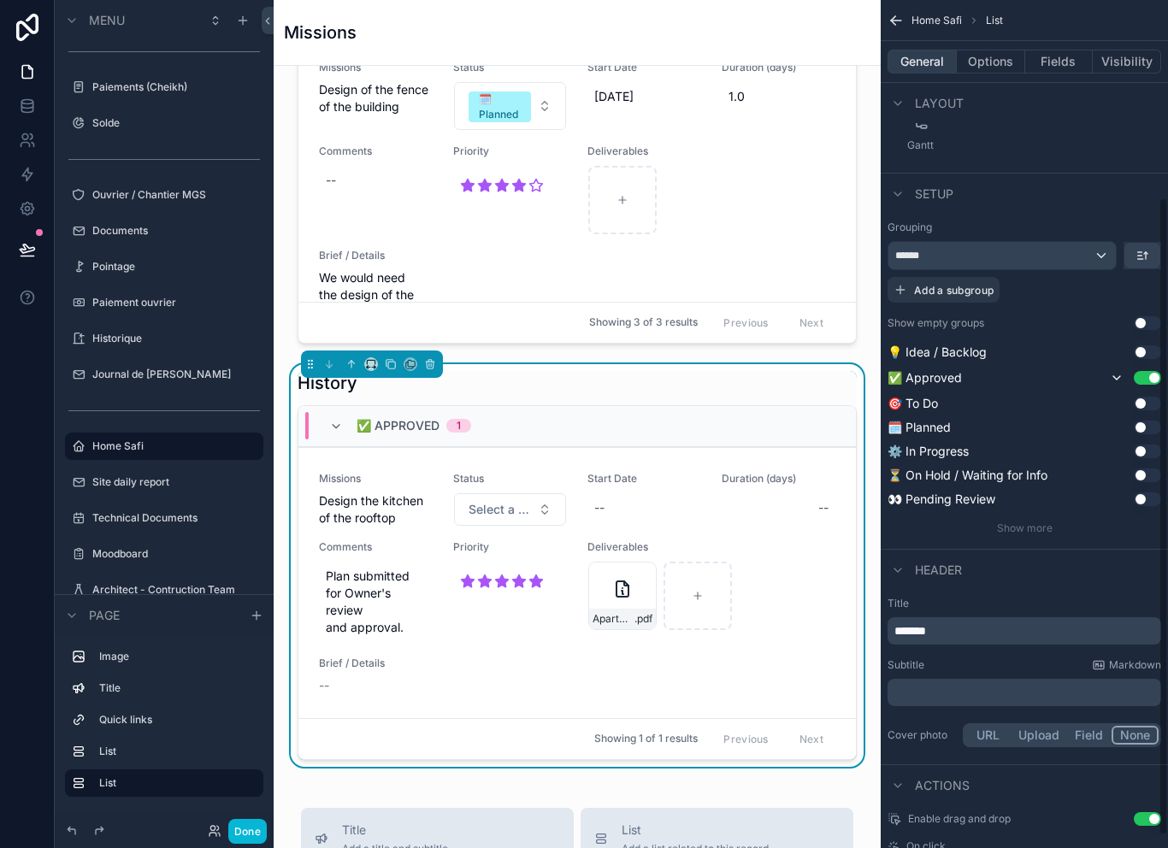
click at [925, 50] on button "General" at bounding box center [922, 62] width 69 height 24
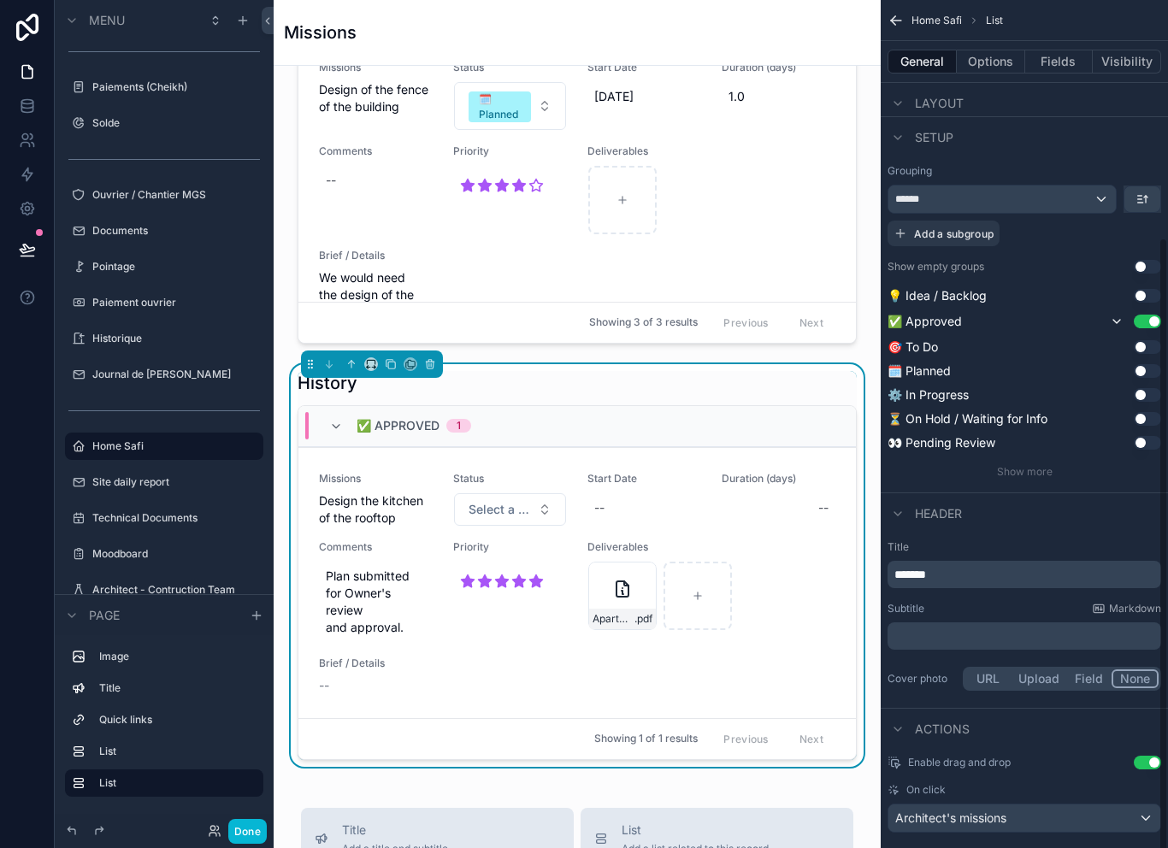
scroll to position [326, 0]
click at [1105, 807] on div "Architect's missions" at bounding box center [1025, 820] width 272 height 27
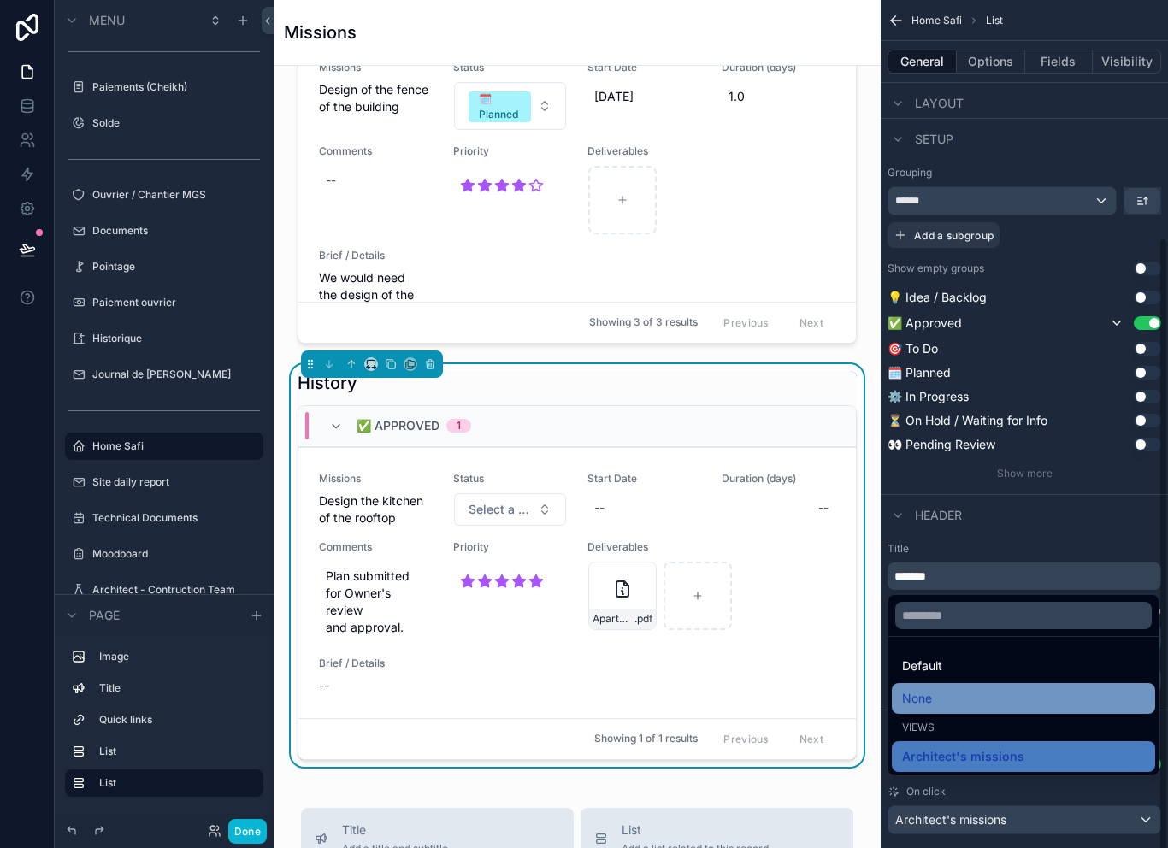
click at [987, 698] on div "None" at bounding box center [1023, 699] width 243 height 21
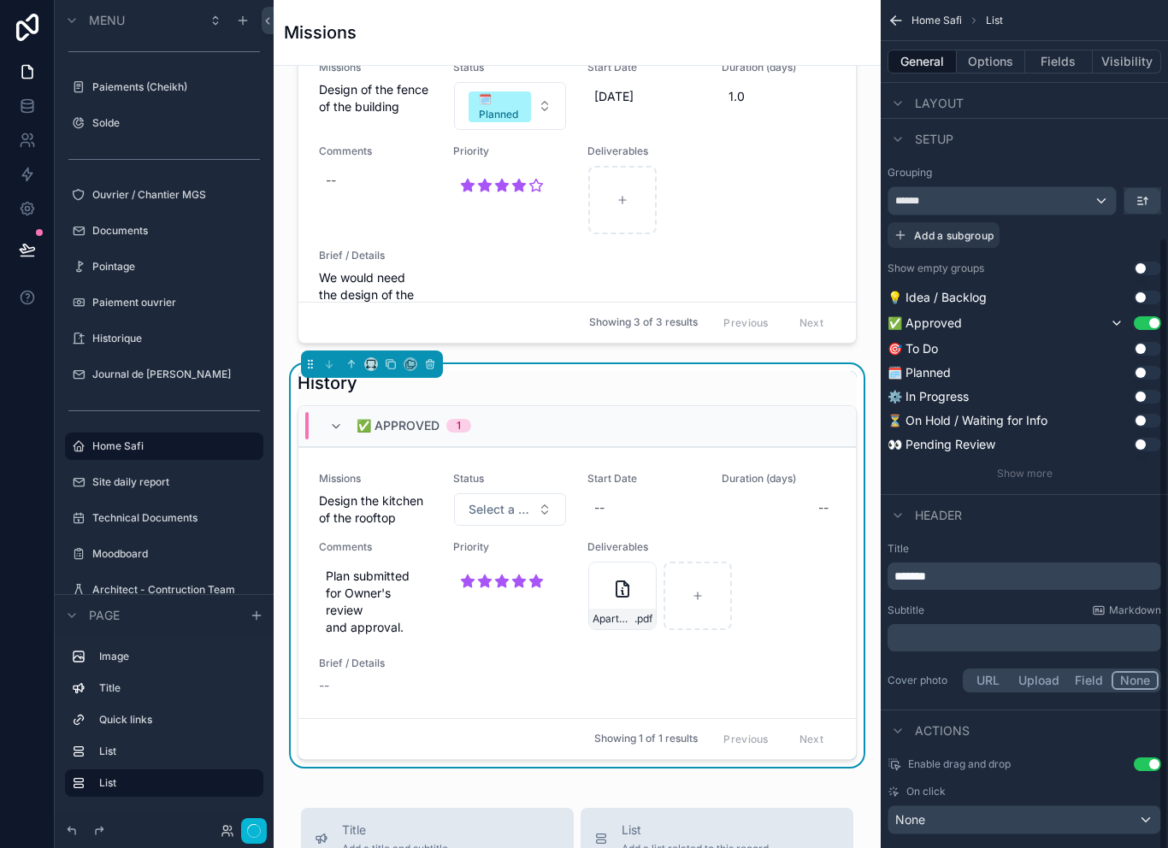
scroll to position [3, 0]
click at [1142, 760] on button "Use setting" at bounding box center [1147, 765] width 27 height 14
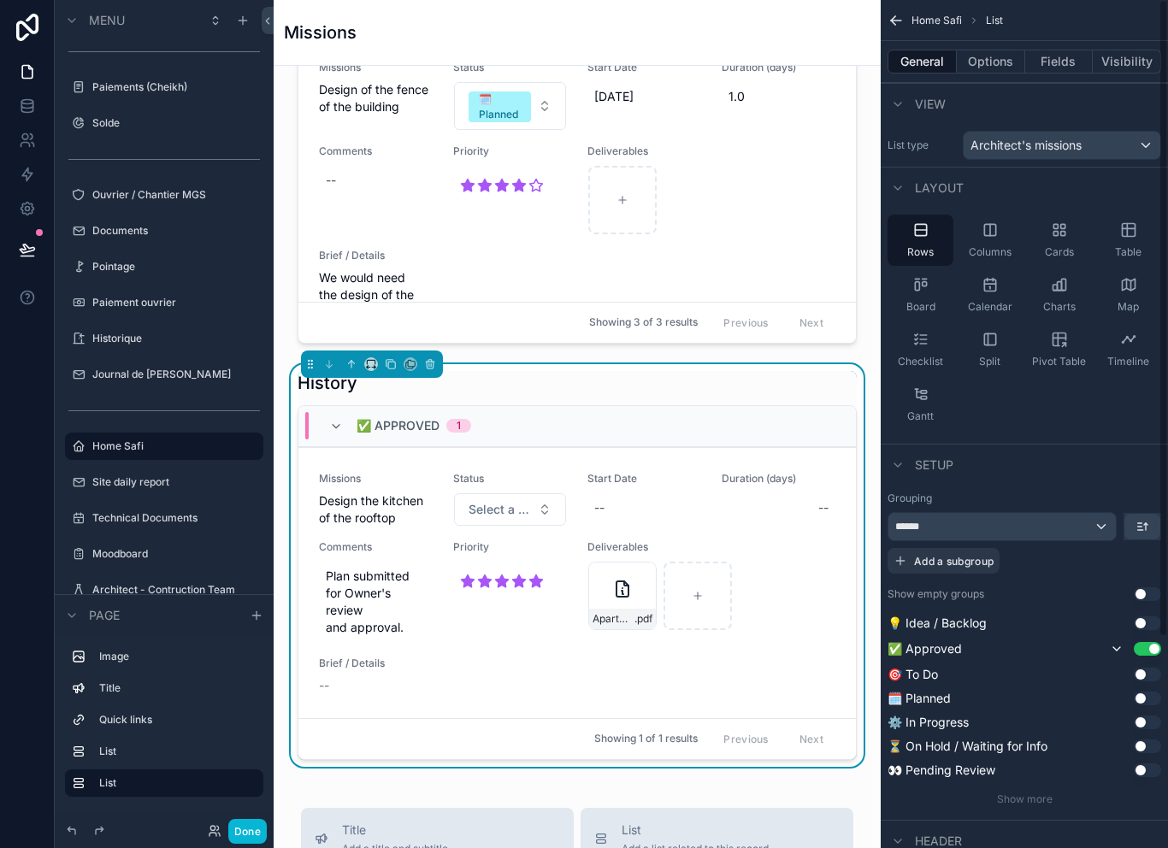
scroll to position [0, 0]
click at [1061, 56] on button "Fields" at bounding box center [1060, 62] width 68 height 24
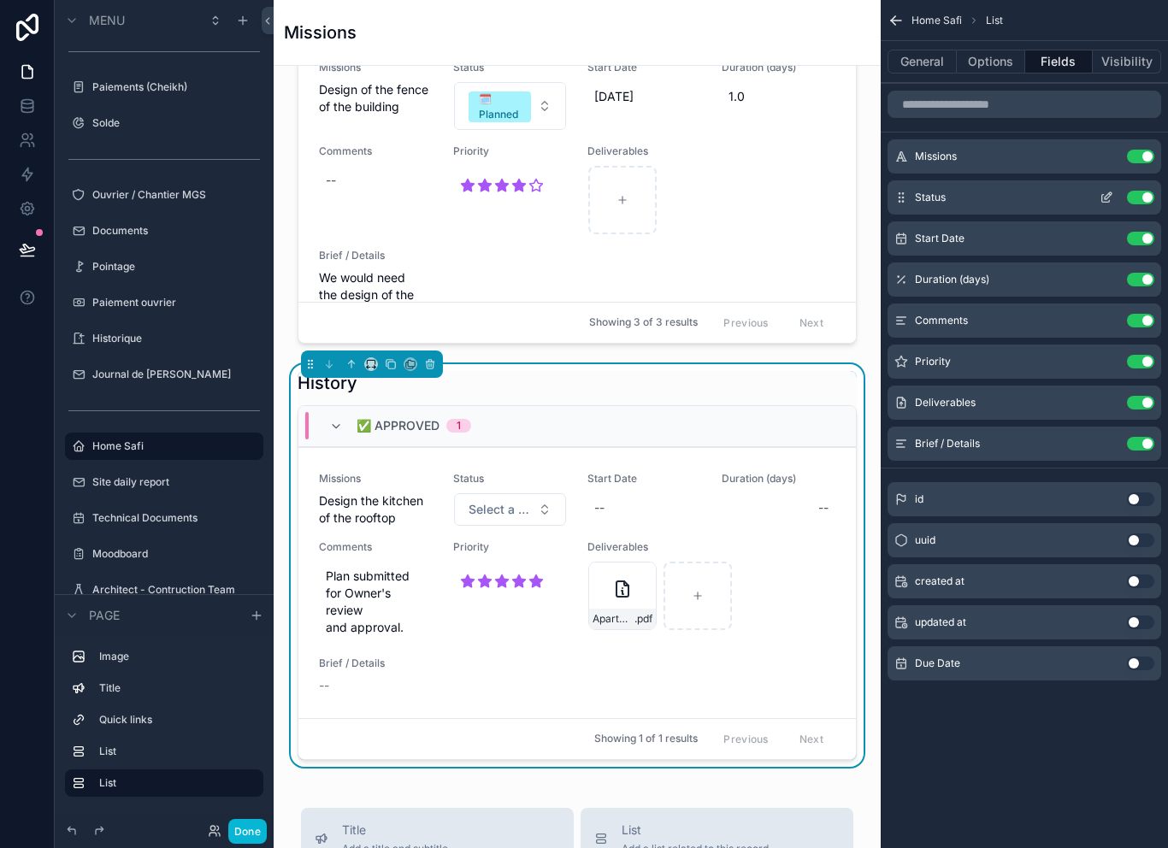
click at [1102, 192] on icon "scrollable content" at bounding box center [1107, 198] width 14 height 14
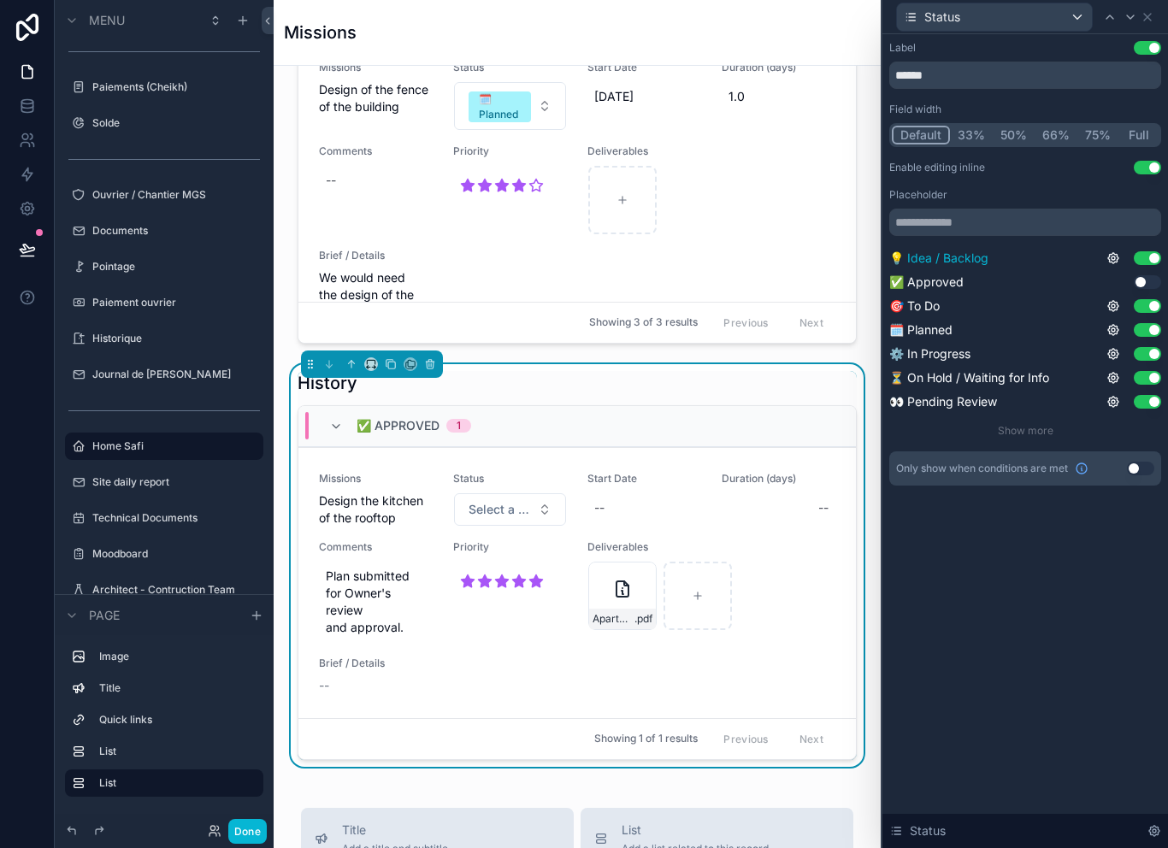
click at [1141, 251] on button "Use setting" at bounding box center [1147, 258] width 27 height 14
click at [1143, 280] on button "Use setting" at bounding box center [1147, 282] width 27 height 14
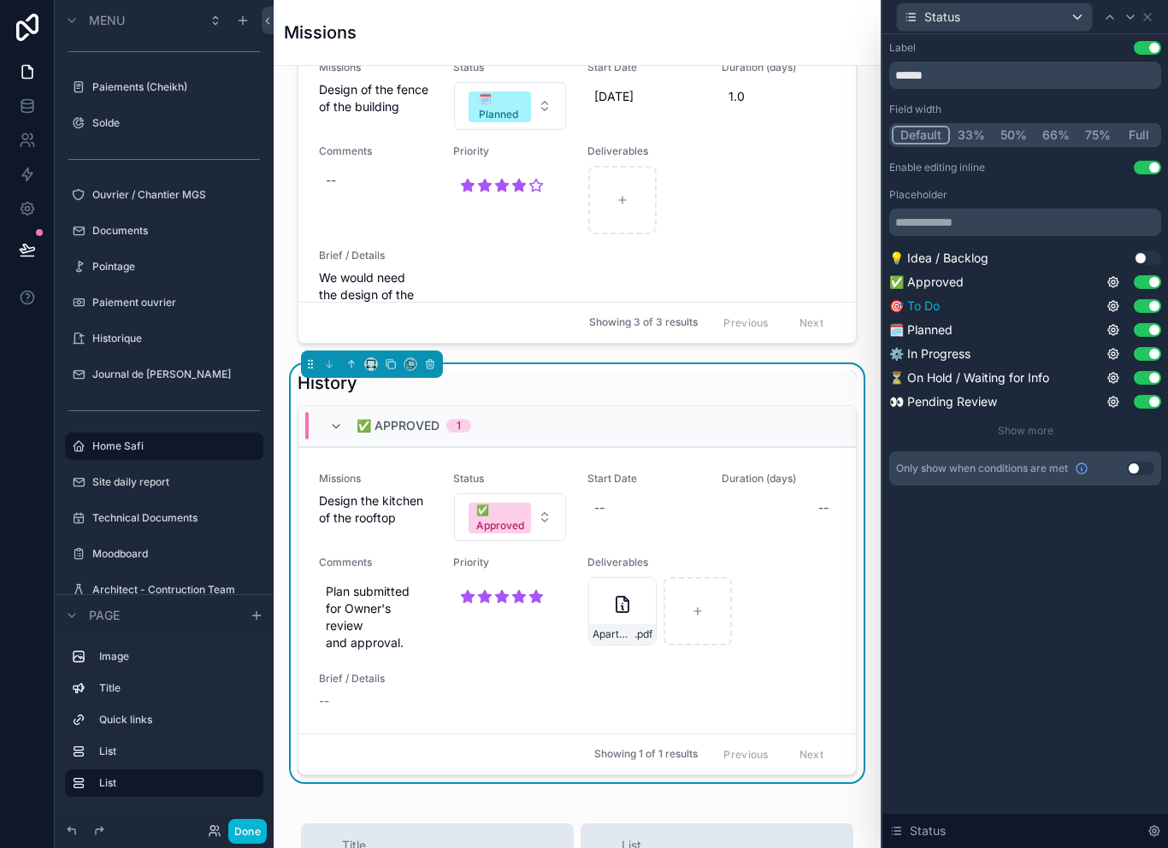
click at [1144, 309] on button "Use setting" at bounding box center [1147, 306] width 27 height 14
click at [1137, 332] on button "Use setting" at bounding box center [1147, 330] width 27 height 14
click at [1150, 356] on button "Use setting" at bounding box center [1147, 354] width 27 height 14
click at [1147, 373] on button "Use setting" at bounding box center [1147, 378] width 27 height 14
click at [1144, 401] on button "Use setting" at bounding box center [1147, 402] width 27 height 14
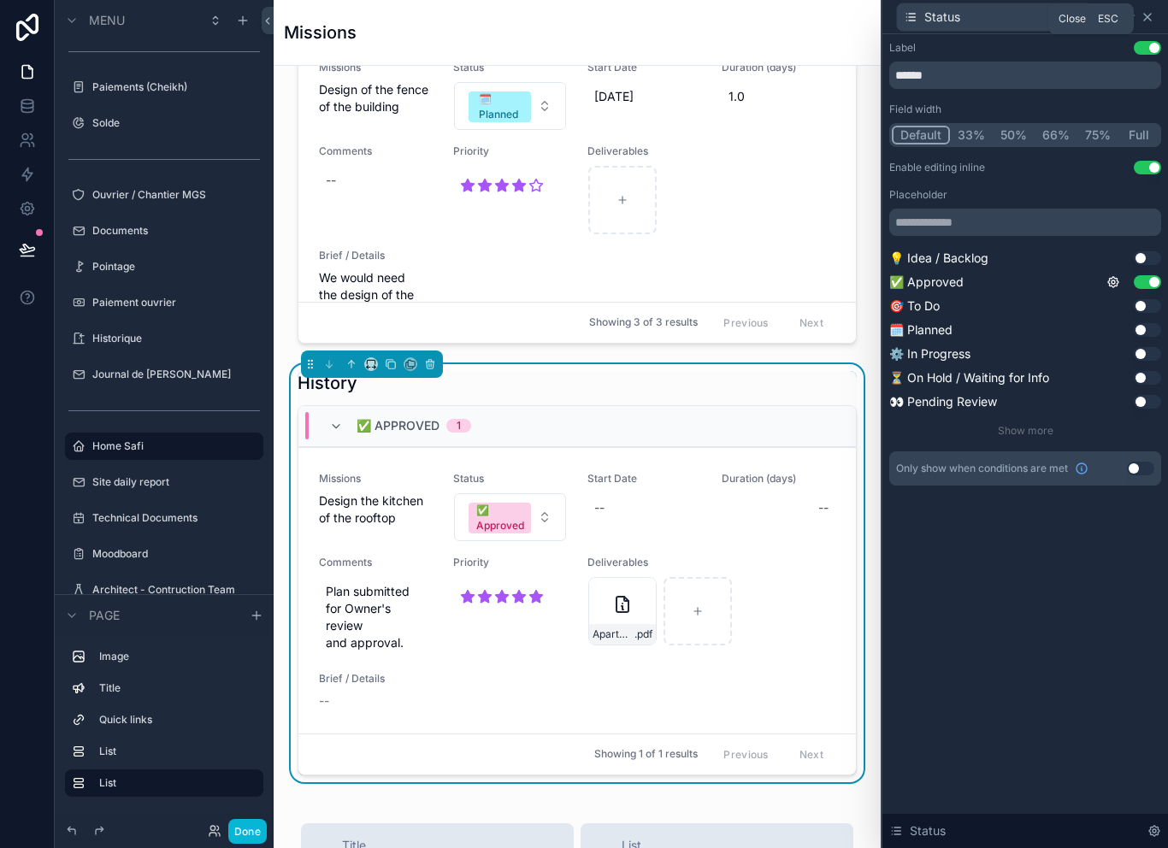
click at [1141, 16] on icon at bounding box center [1148, 17] width 14 height 14
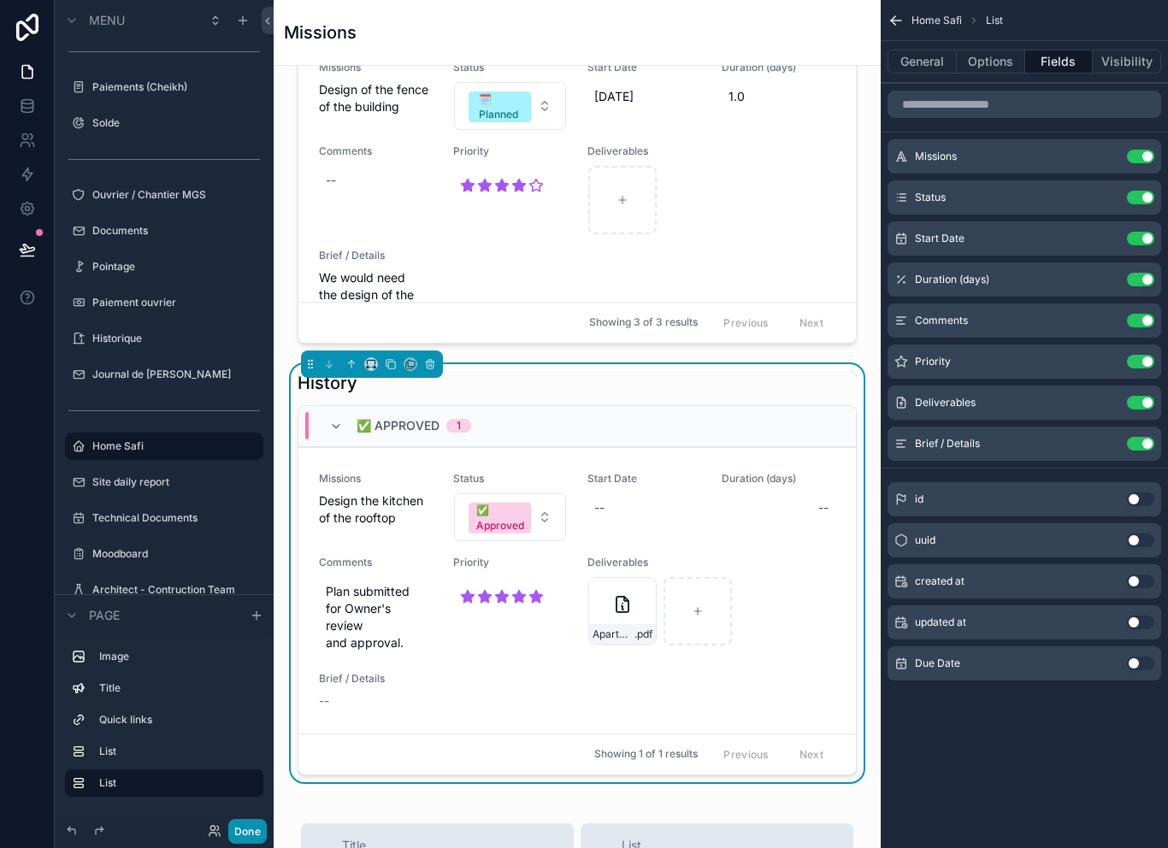
click at [251, 827] on button "Done" at bounding box center [247, 831] width 38 height 25
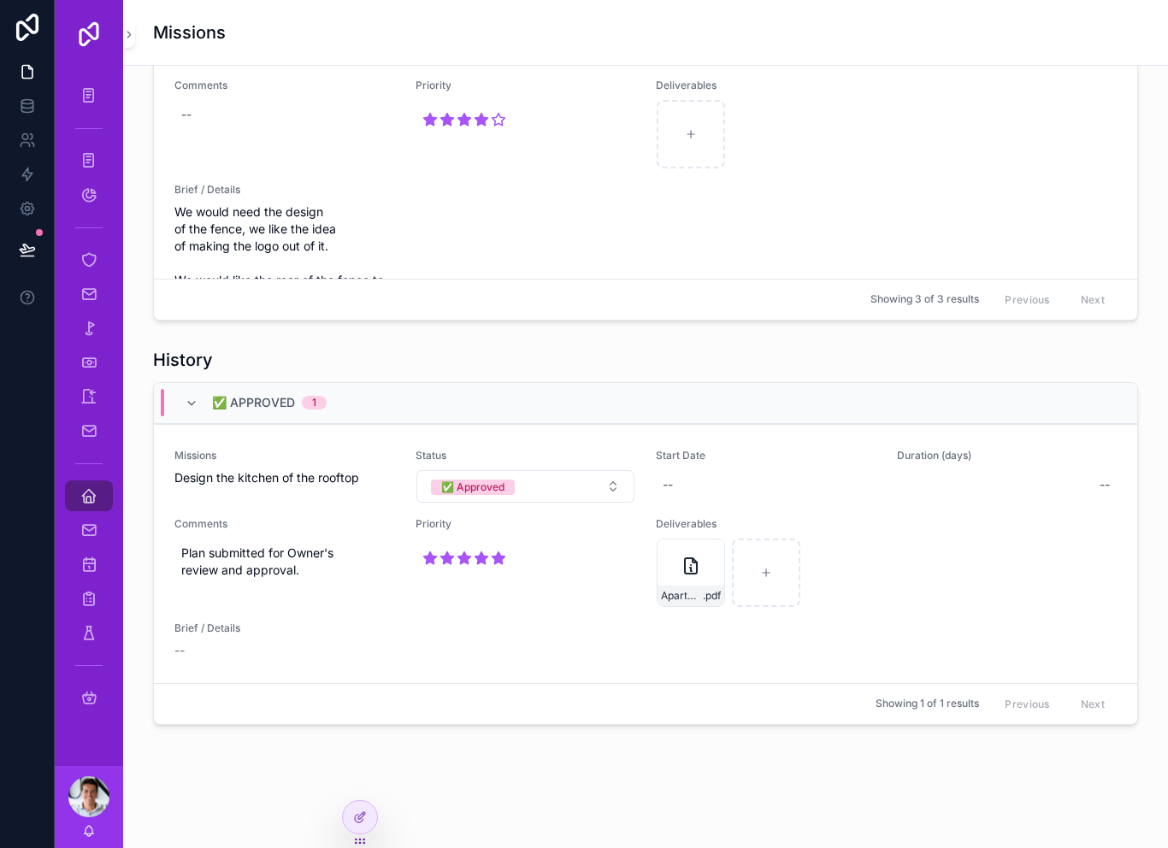
scroll to position [1203, 0]
click at [519, 505] on button "✅ Approved" at bounding box center [526, 488] width 219 height 33
click at [406, 734] on div "History ✅ Approved 1 Missions Design the kitchen of the rooftop Status ✅ Approv…" at bounding box center [646, 538] width 1018 height 391
click at [367, 819] on div at bounding box center [360, 817] width 34 height 33
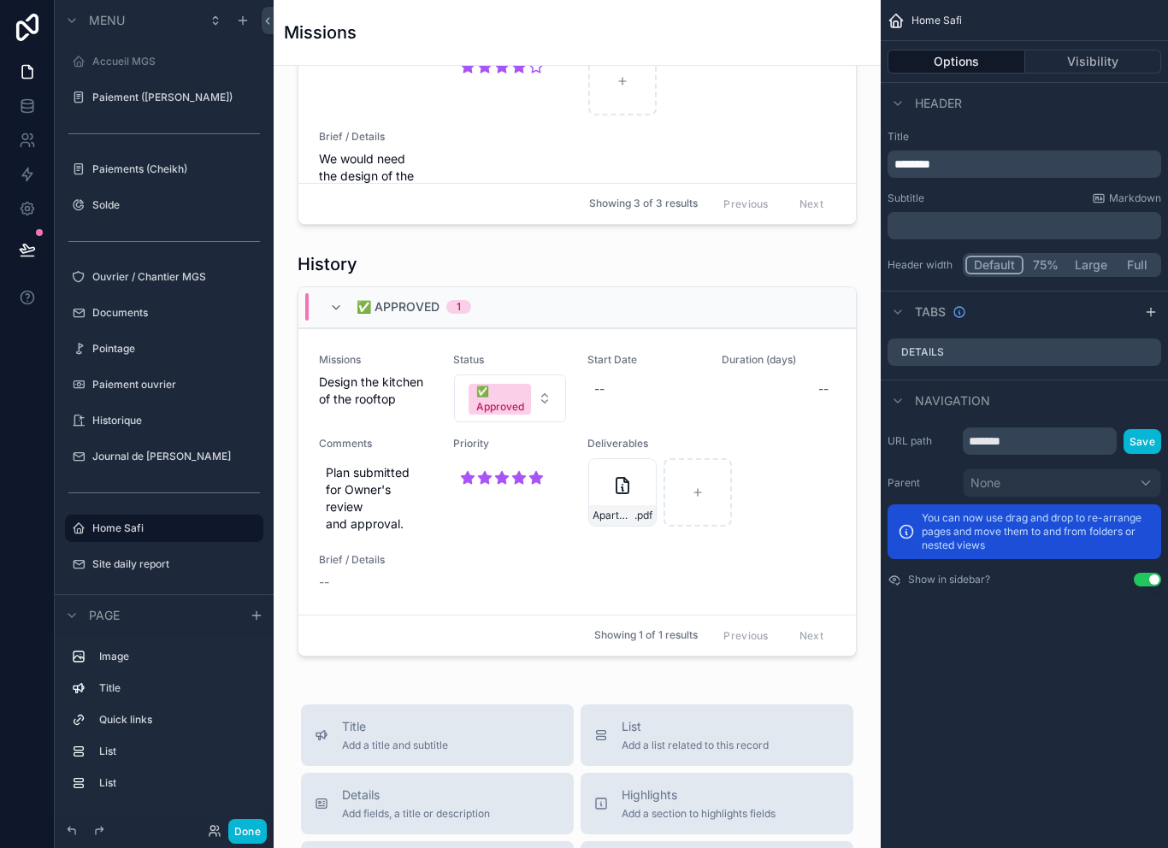
scroll to position [82, 0]
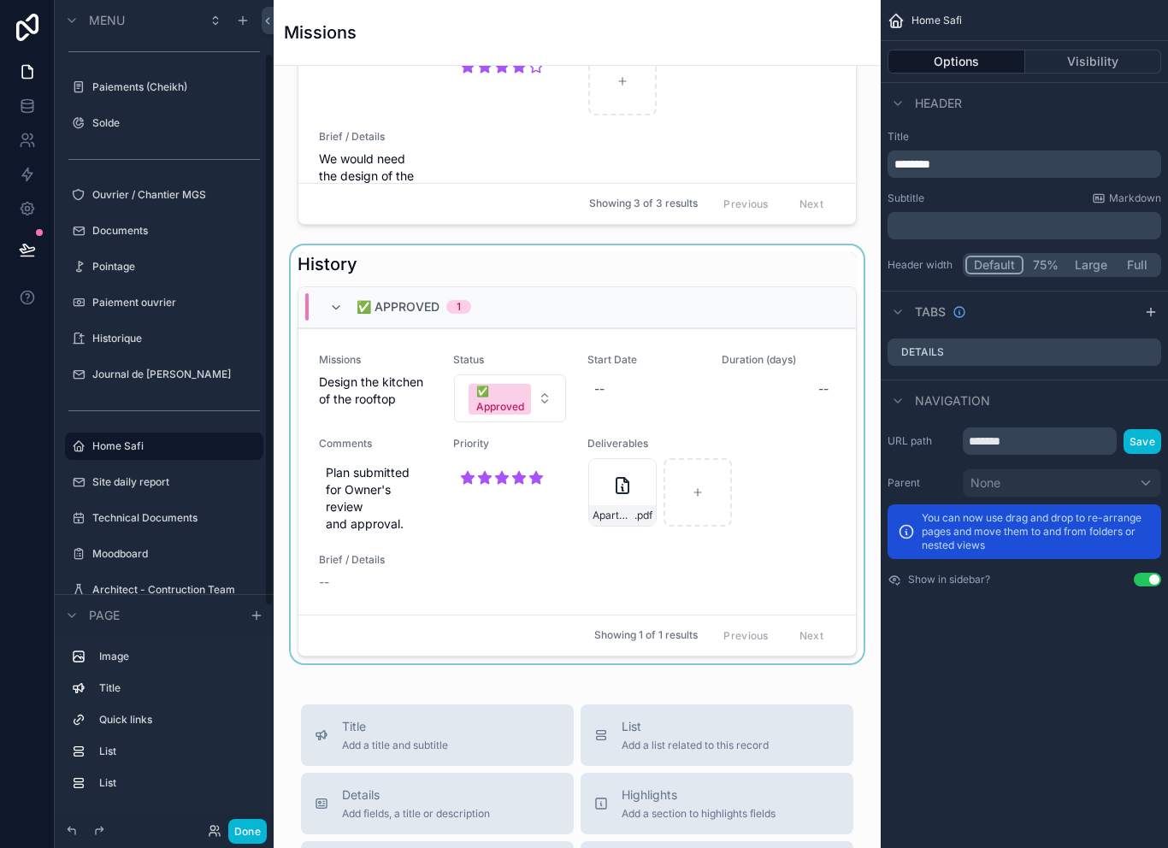
click at [469, 542] on div "scrollable content" at bounding box center [577, 454] width 580 height 418
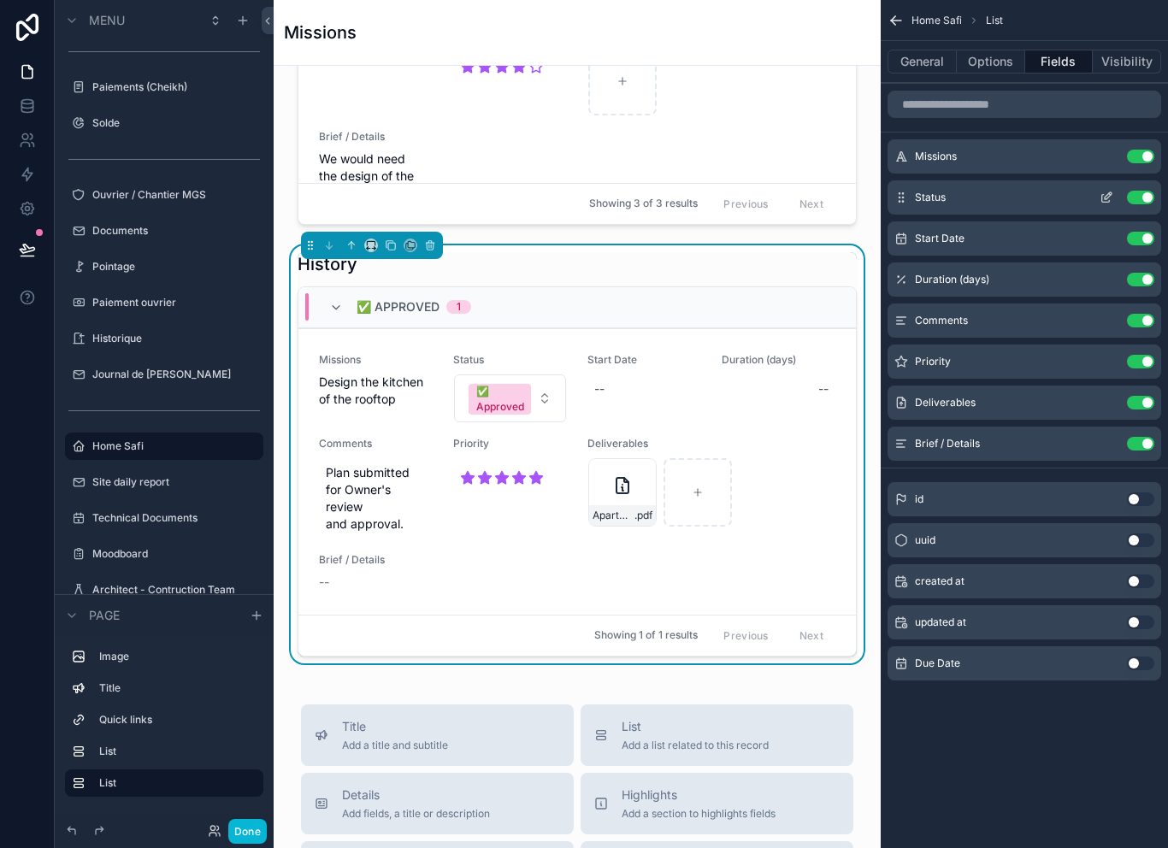
click at [1094, 194] on button "scrollable content" at bounding box center [1106, 198] width 27 height 14
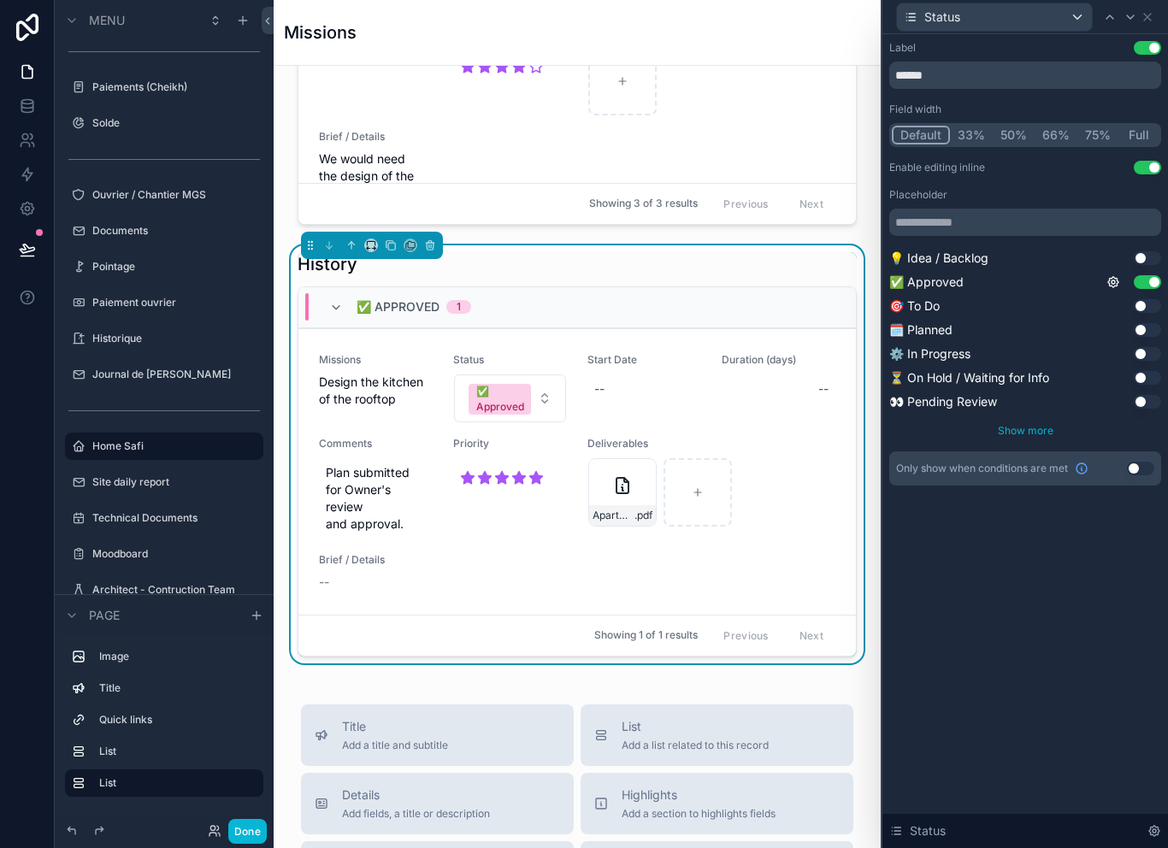
click at [1028, 424] on span "Show more" at bounding box center [1026, 430] width 56 height 13
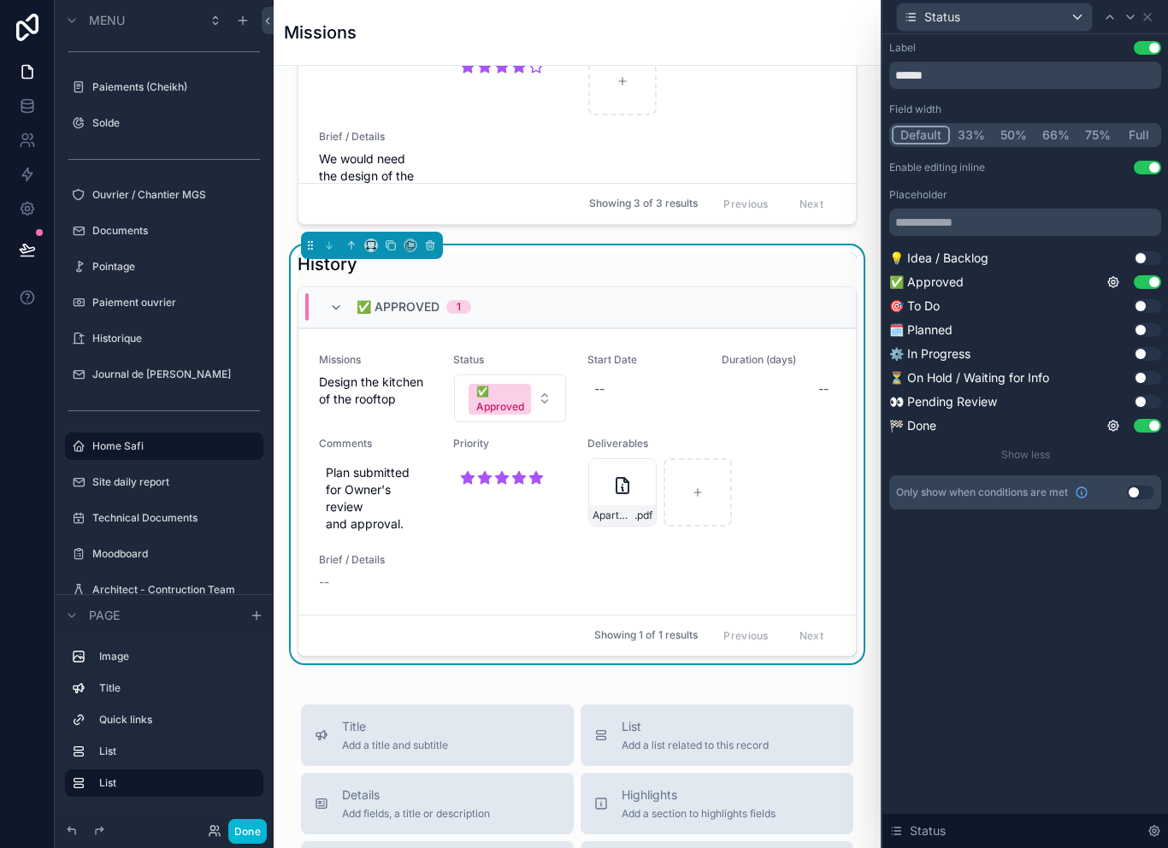
click at [1156, 161] on button "Use setting" at bounding box center [1147, 168] width 27 height 14
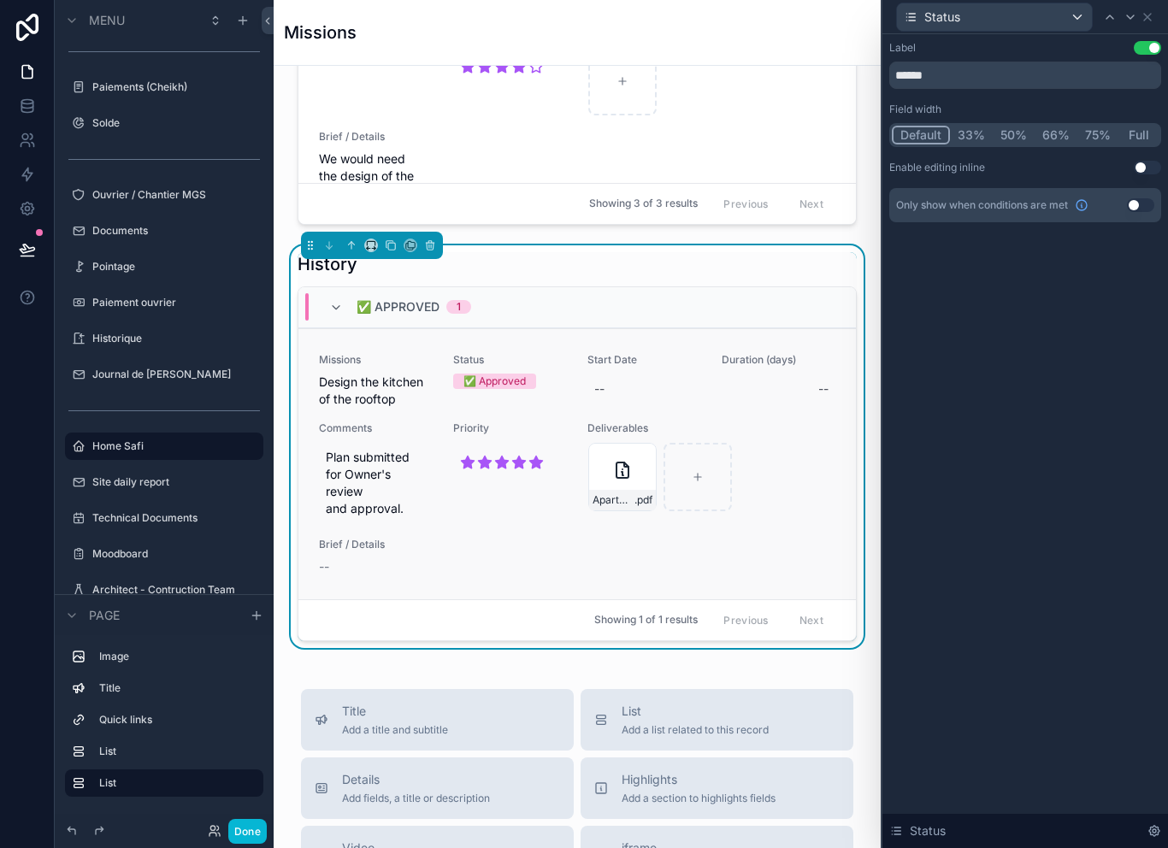
click at [388, 408] on span "Design the kitchen of the rooftop" at bounding box center [376, 391] width 114 height 34
click at [1162, 4] on div "Status" at bounding box center [1026, 17] width 286 height 34
click at [1141, 15] on icon at bounding box center [1148, 17] width 14 height 14
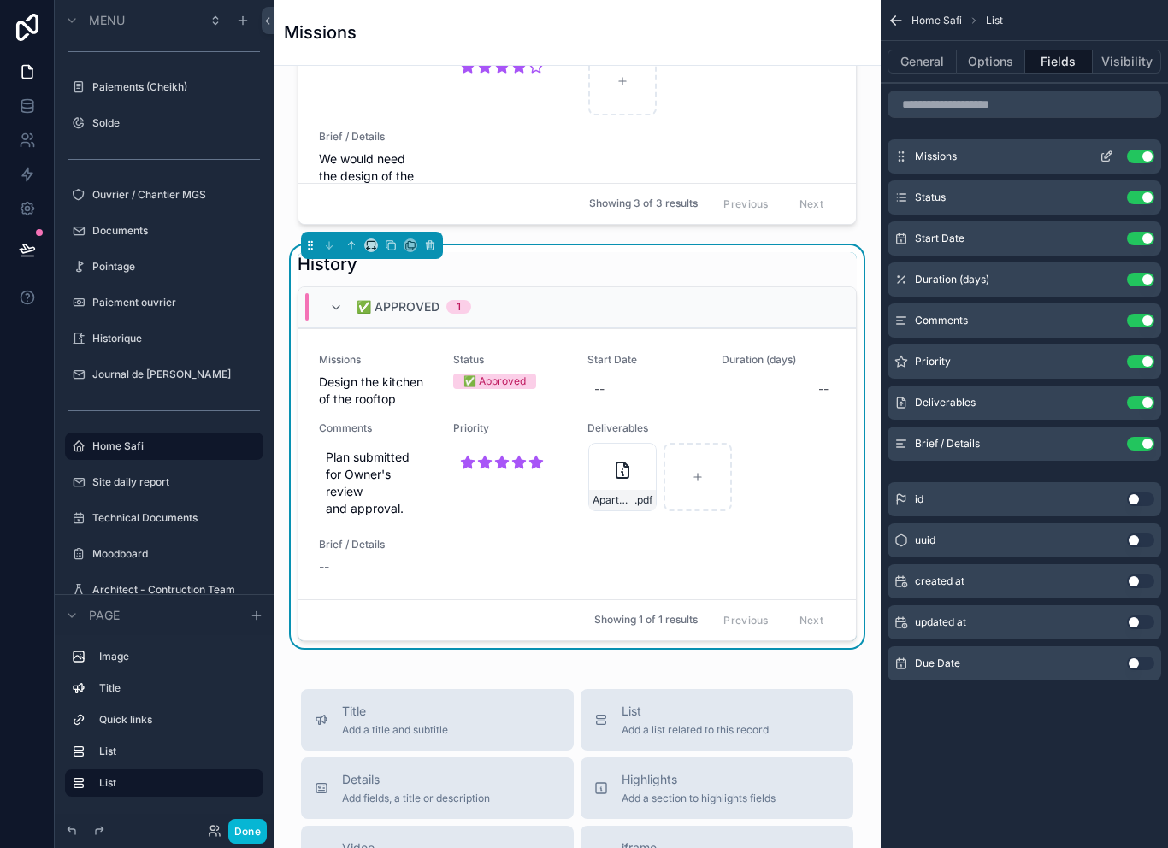
click at [1105, 140] on div "Missions Use setting" at bounding box center [1025, 156] width 274 height 34
click at [1112, 150] on icon "scrollable content" at bounding box center [1107, 157] width 14 height 14
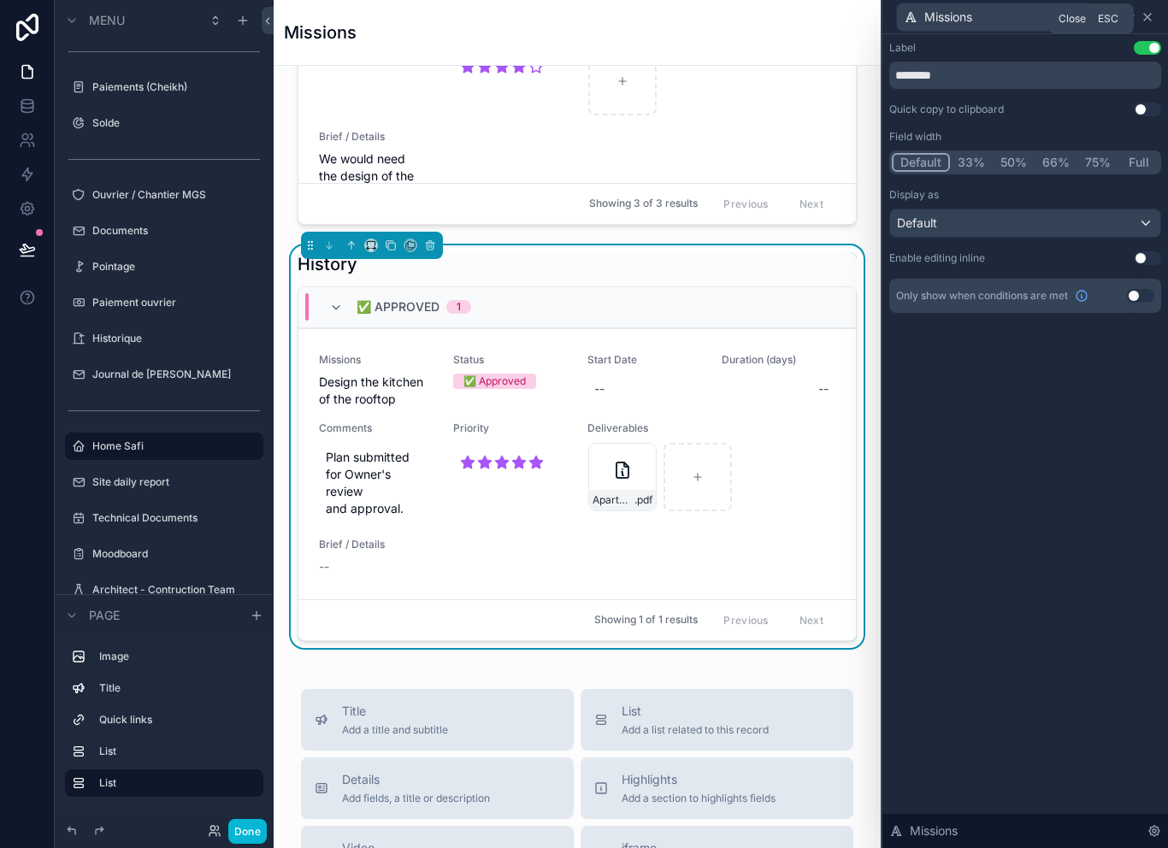
click at [1142, 16] on icon at bounding box center [1148, 17] width 14 height 14
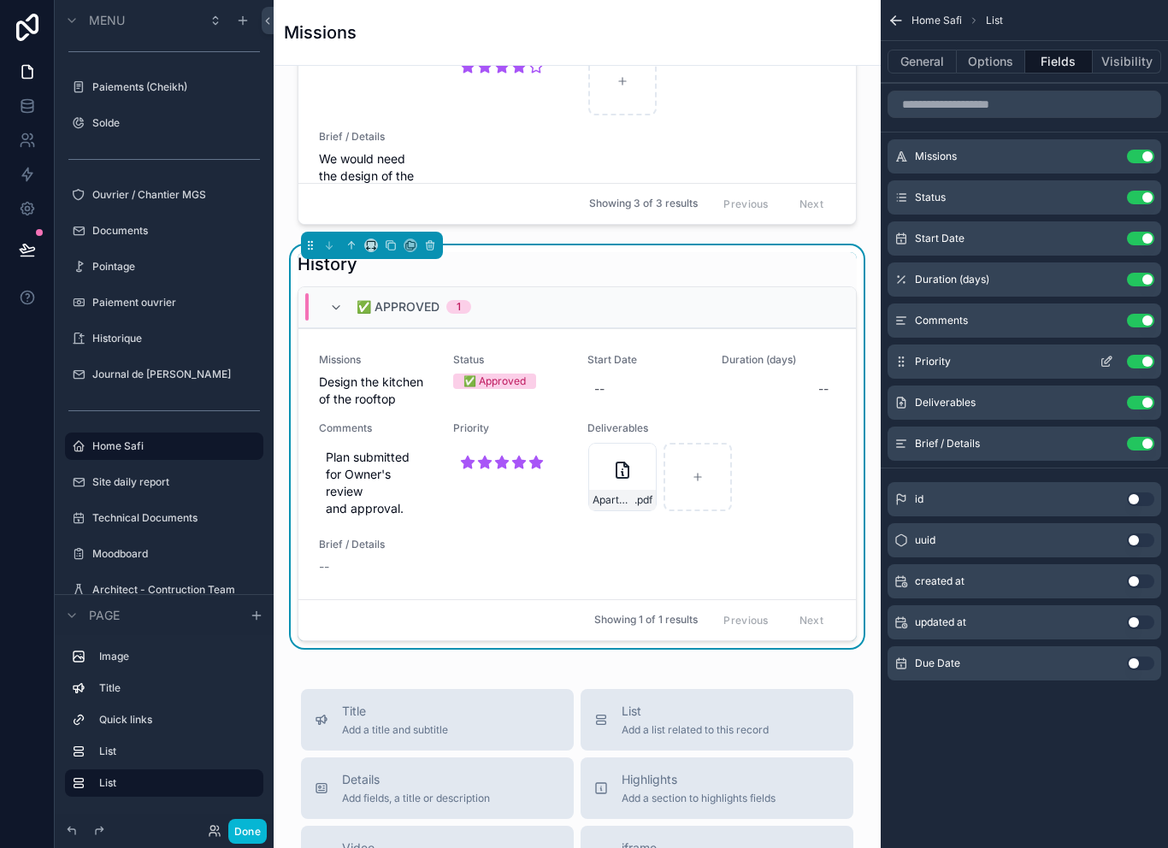
click at [1098, 364] on button "scrollable content" at bounding box center [1106, 362] width 27 height 14
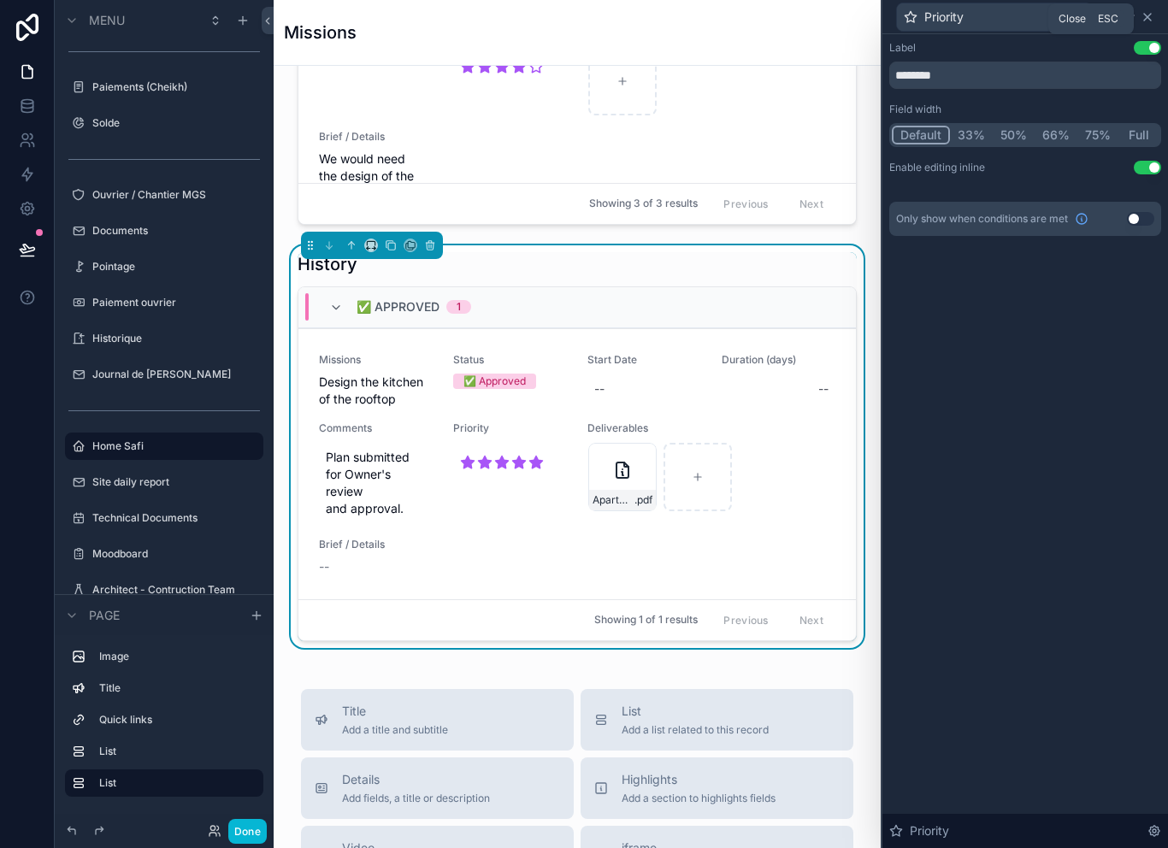
click at [1146, 15] on icon at bounding box center [1148, 17] width 14 height 14
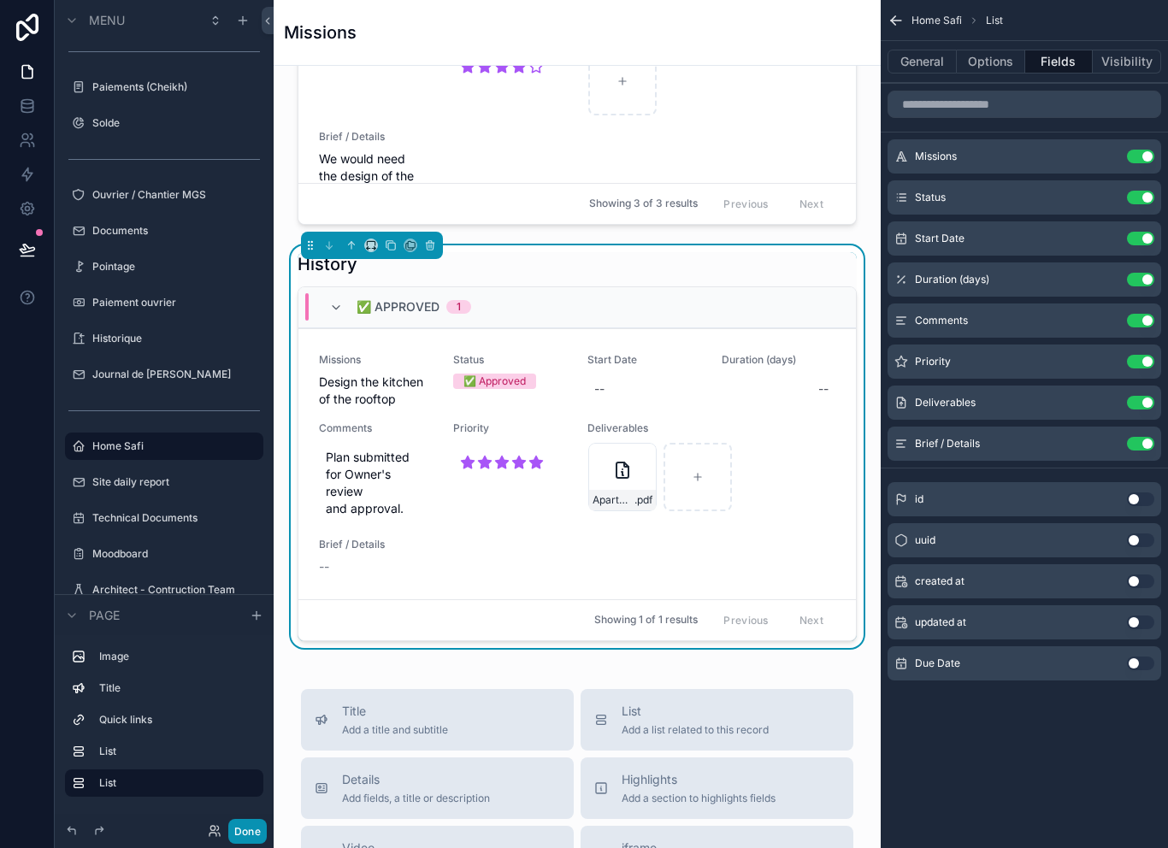
click at [265, 824] on button "Done" at bounding box center [247, 831] width 38 height 25
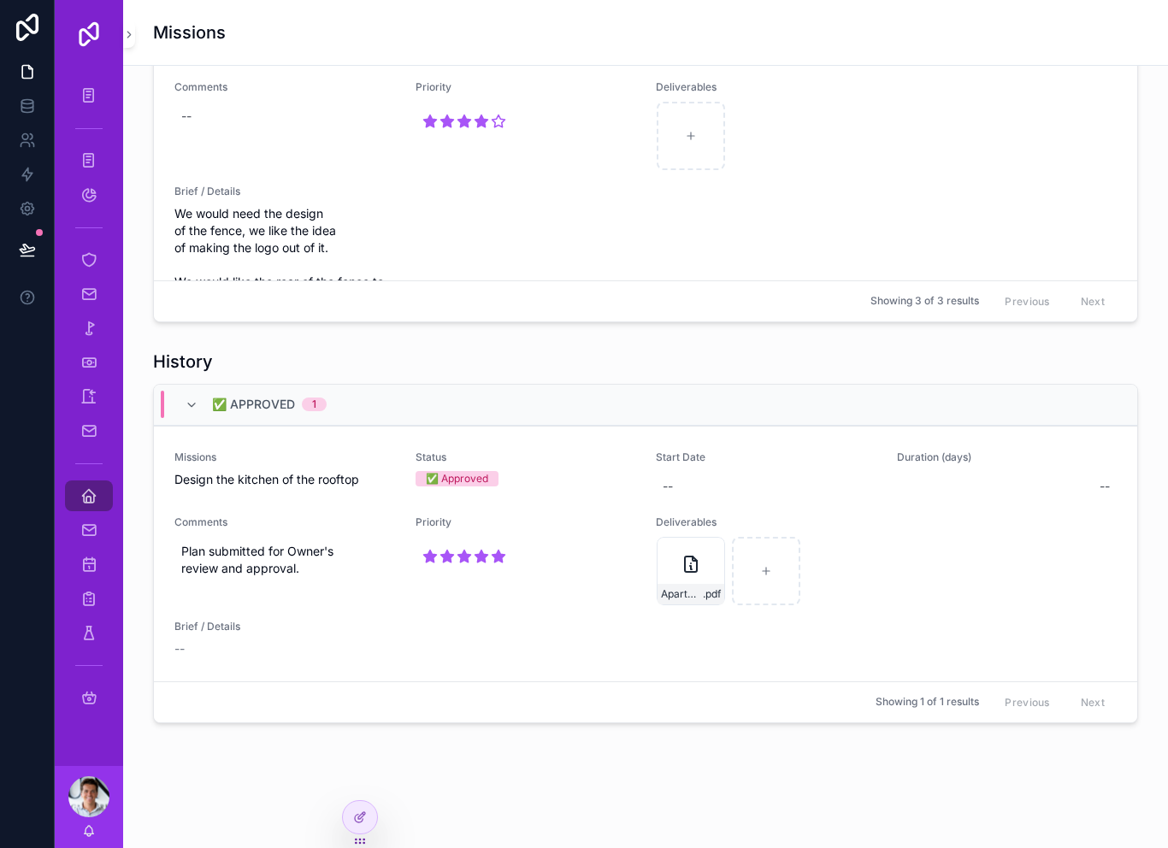
scroll to position [950, 0]
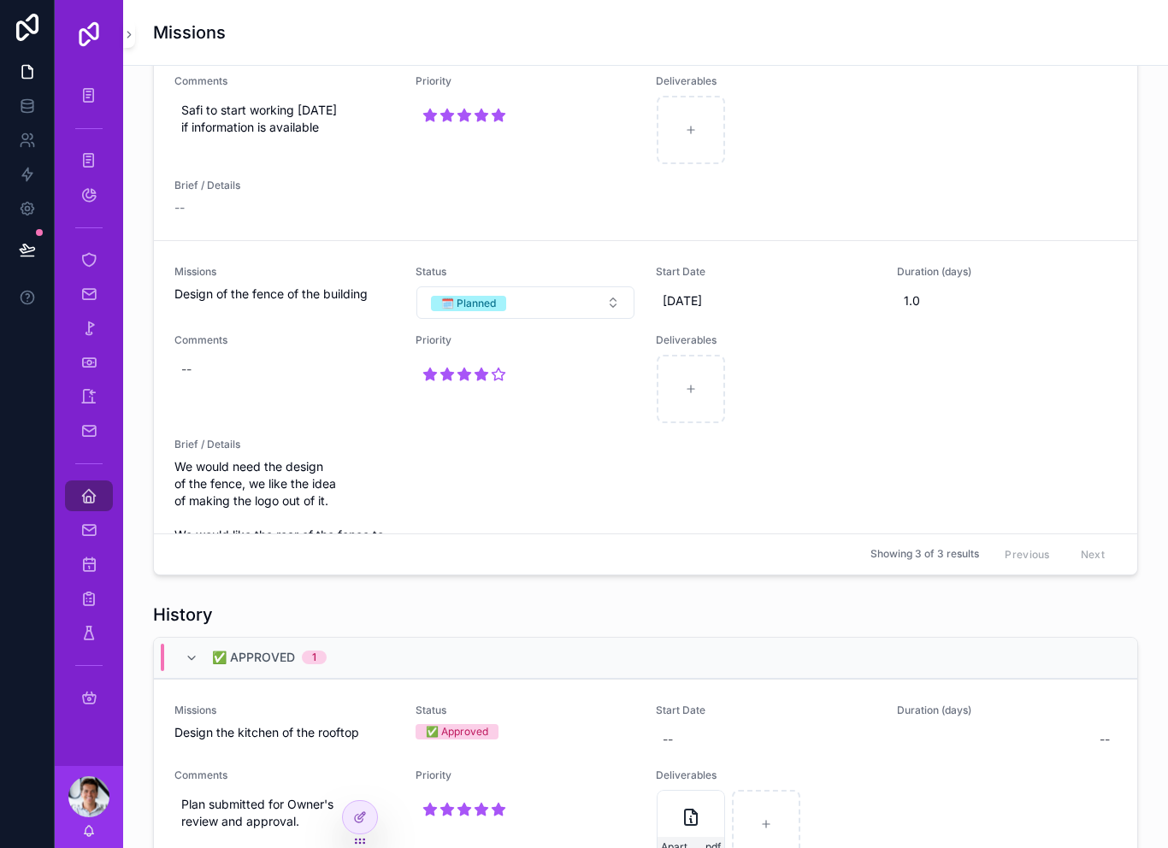
click at [267, 825] on span "Plan submitted for Owner's review and approval." at bounding box center [284, 813] width 207 height 34
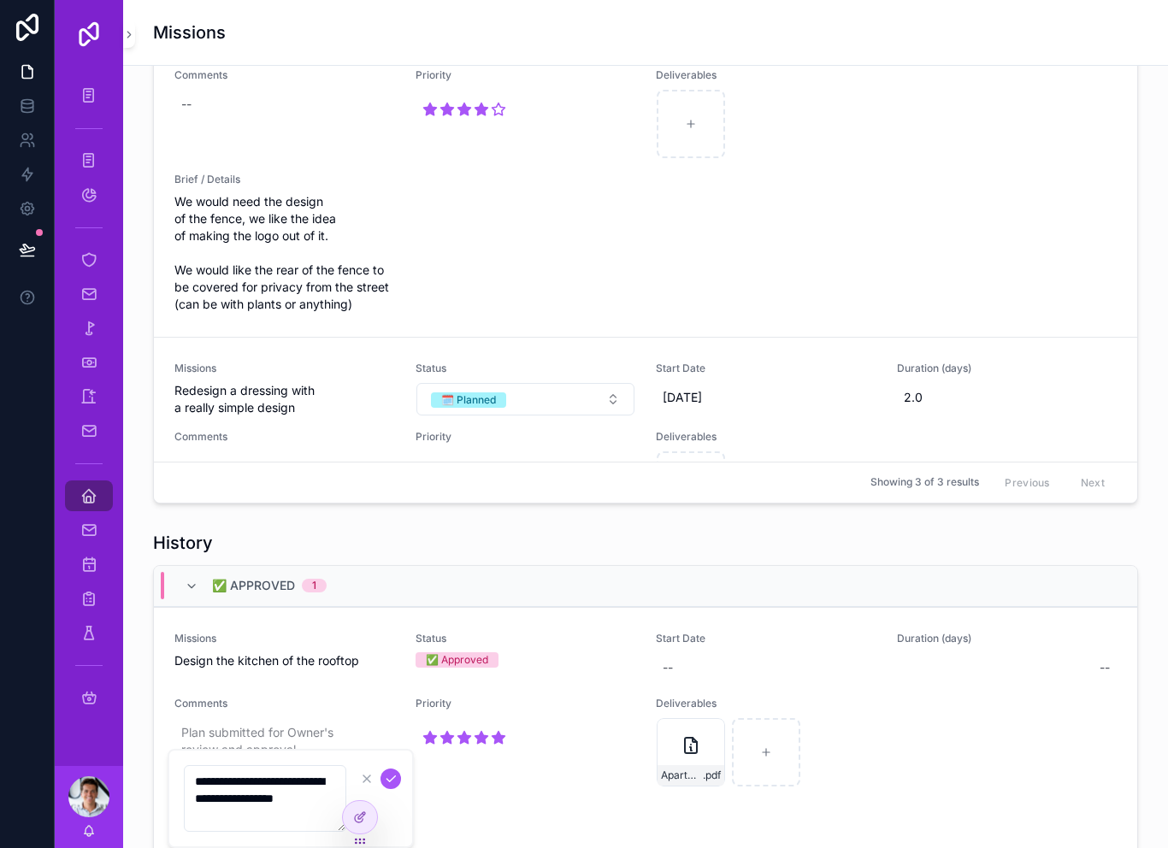
scroll to position [1024, 0]
click at [438, 553] on div "History" at bounding box center [645, 541] width 985 height 24
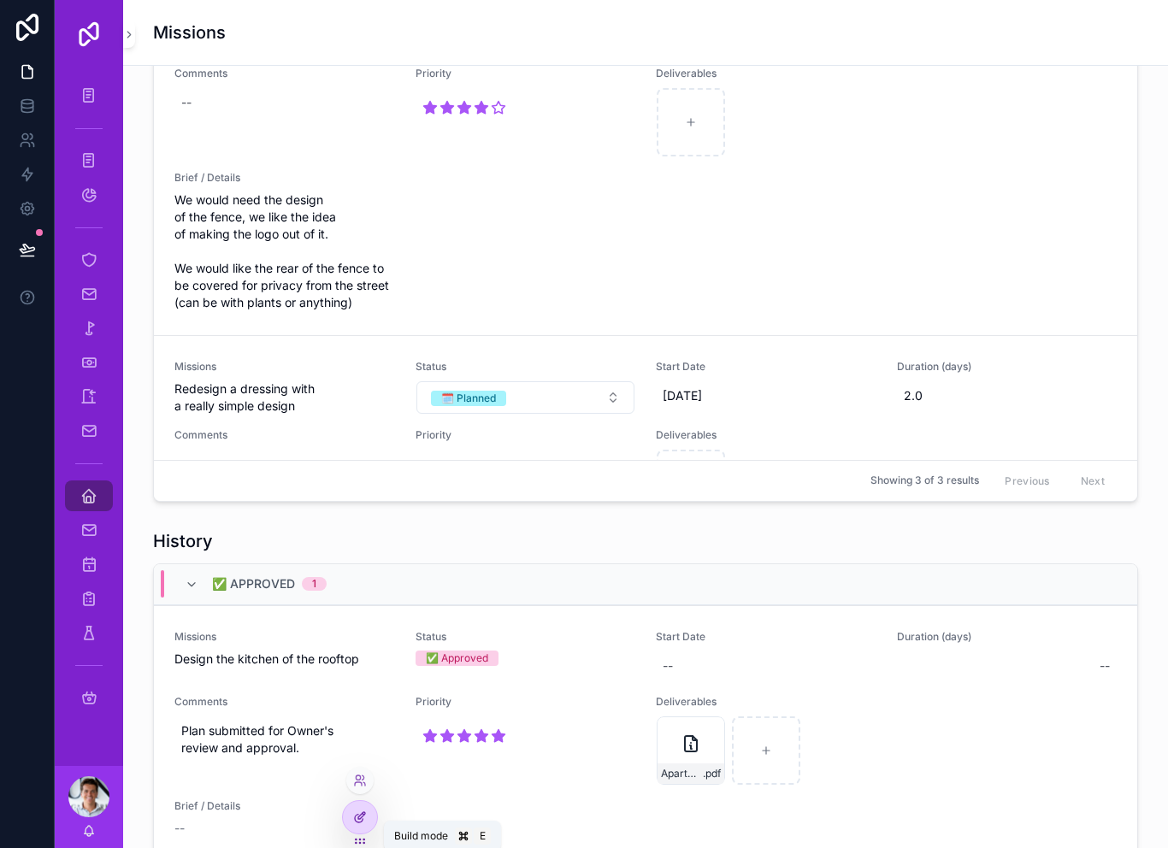
click at [364, 825] on div at bounding box center [360, 817] width 34 height 33
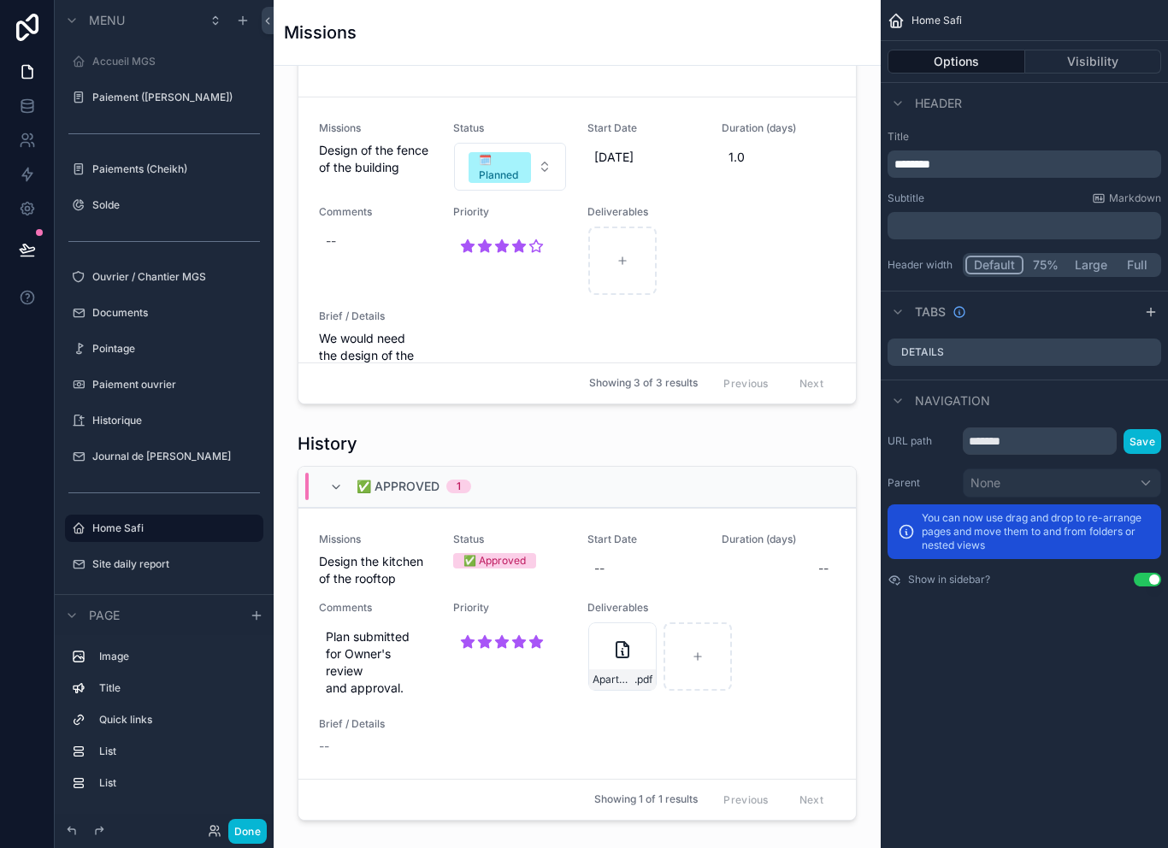
scroll to position [82, 0]
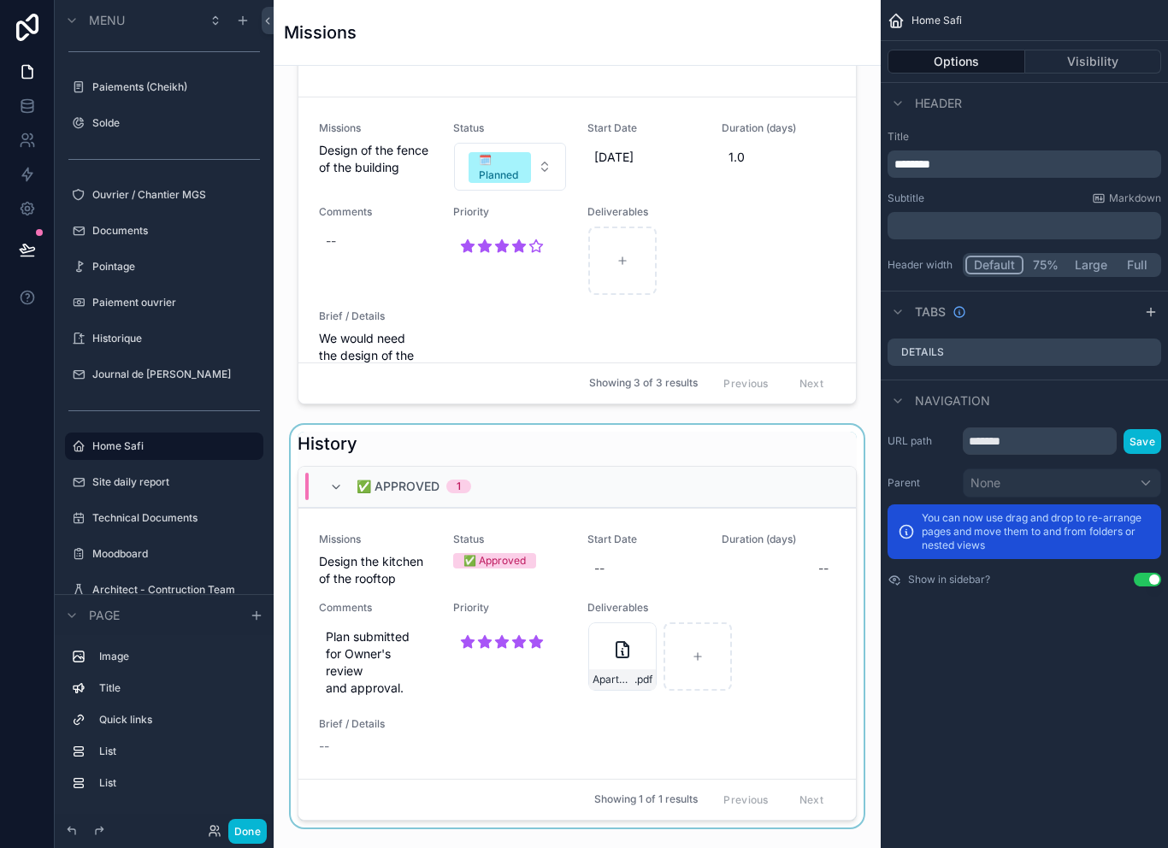
click at [426, 712] on div "scrollable content" at bounding box center [577, 626] width 580 height 403
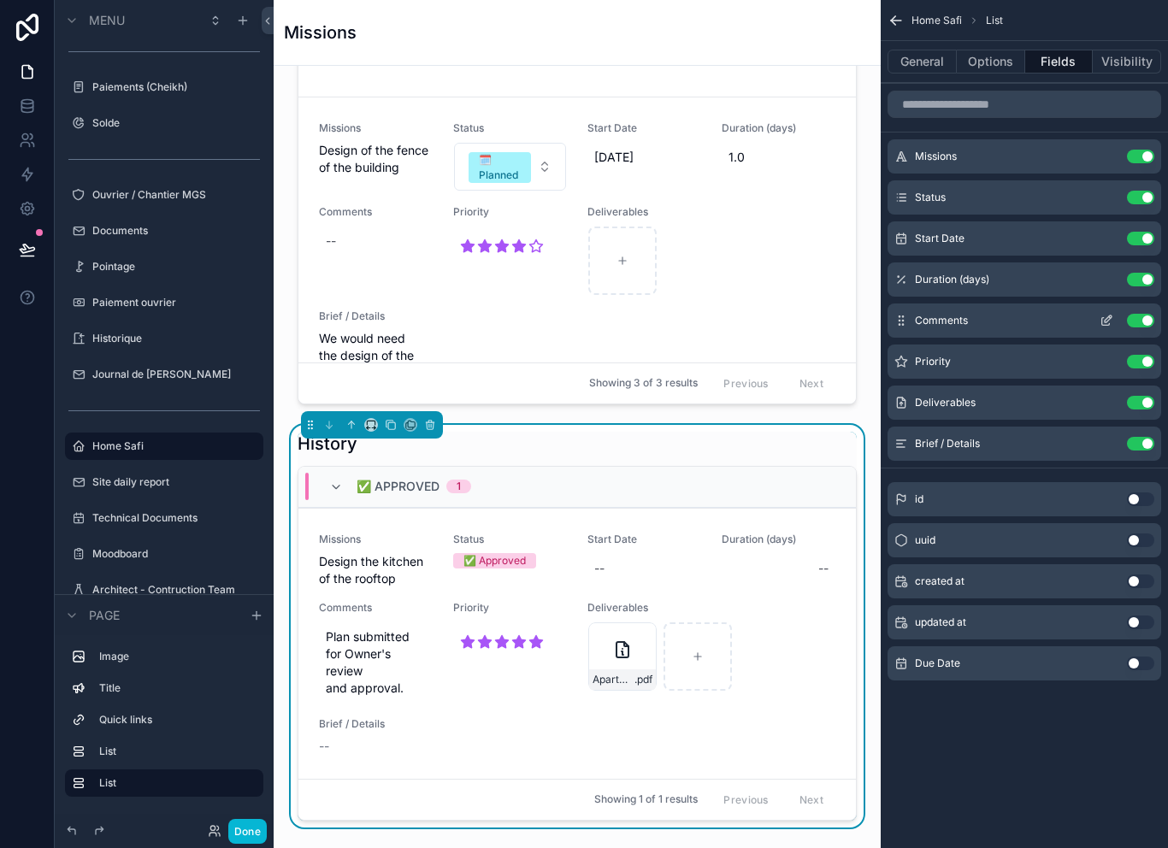
click at [1107, 320] on icon "scrollable content" at bounding box center [1107, 321] width 14 height 14
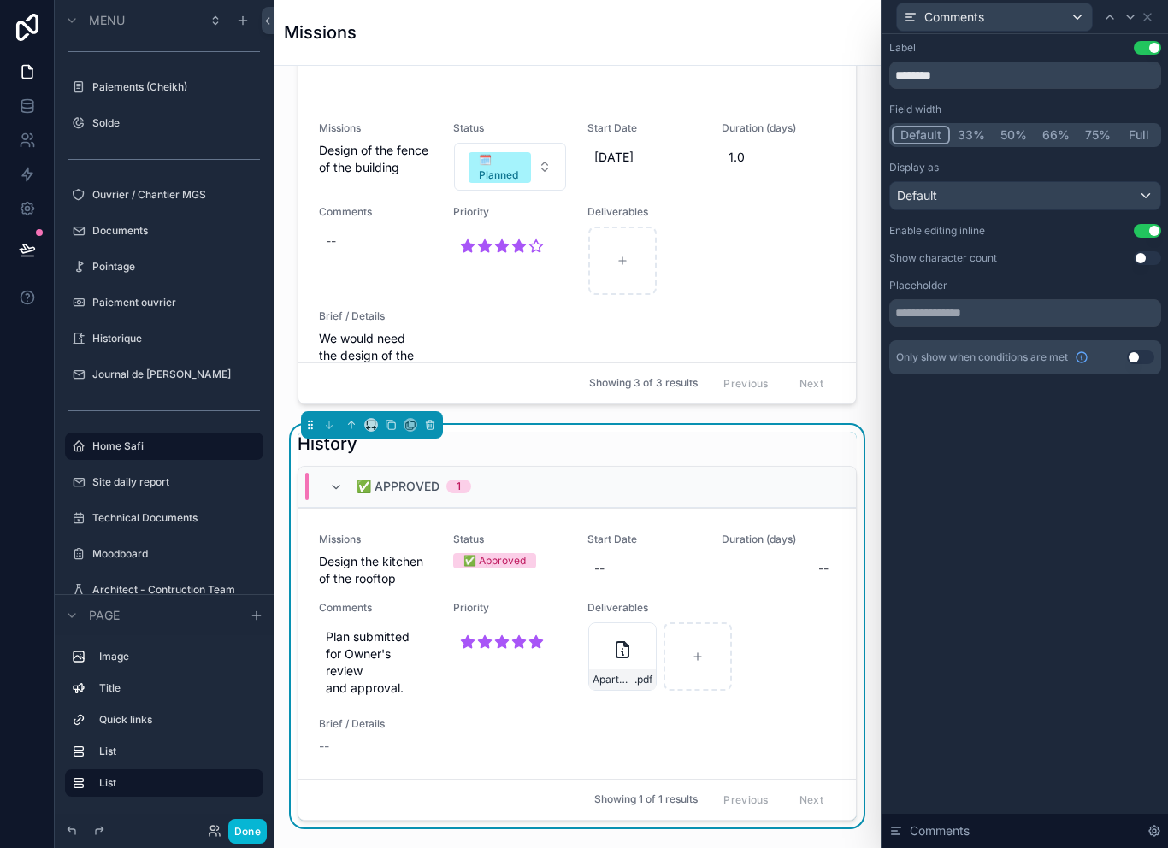
click at [1144, 224] on button "Use setting" at bounding box center [1147, 231] width 27 height 14
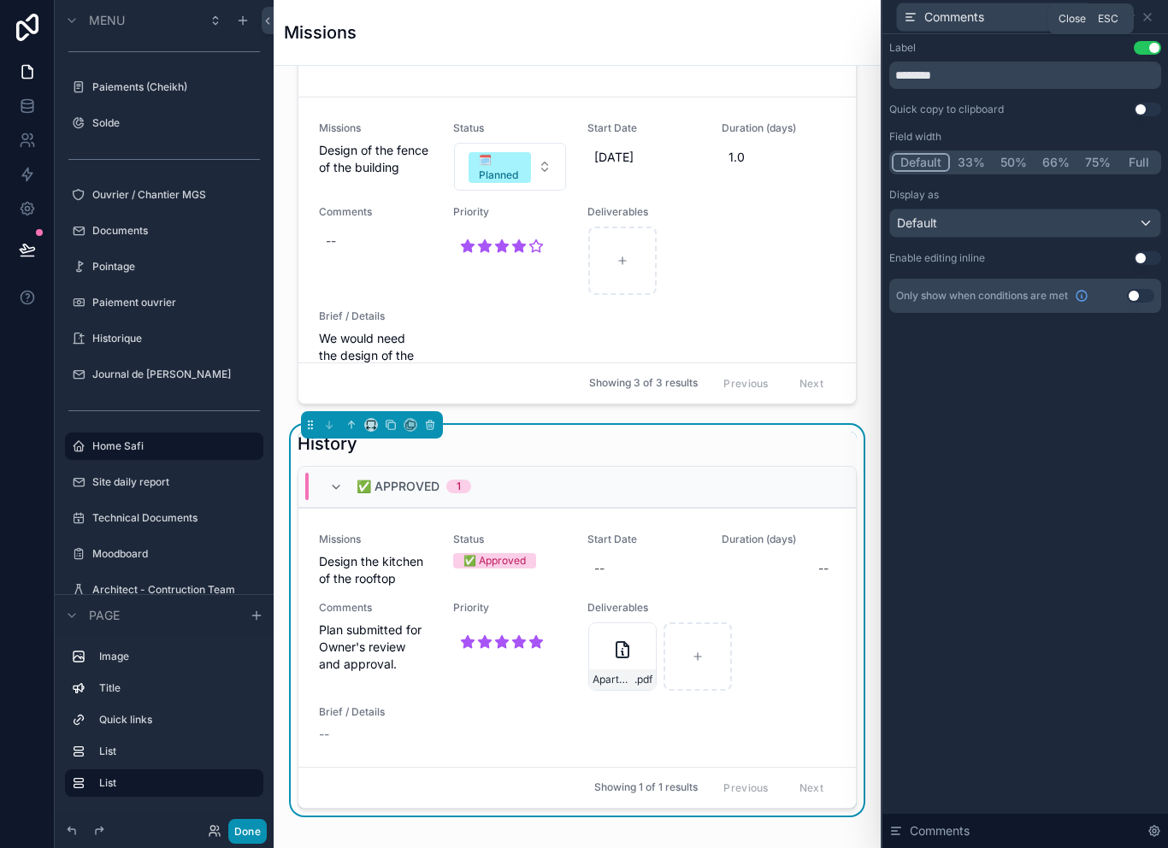
click at [250, 834] on button "Done" at bounding box center [247, 831] width 38 height 25
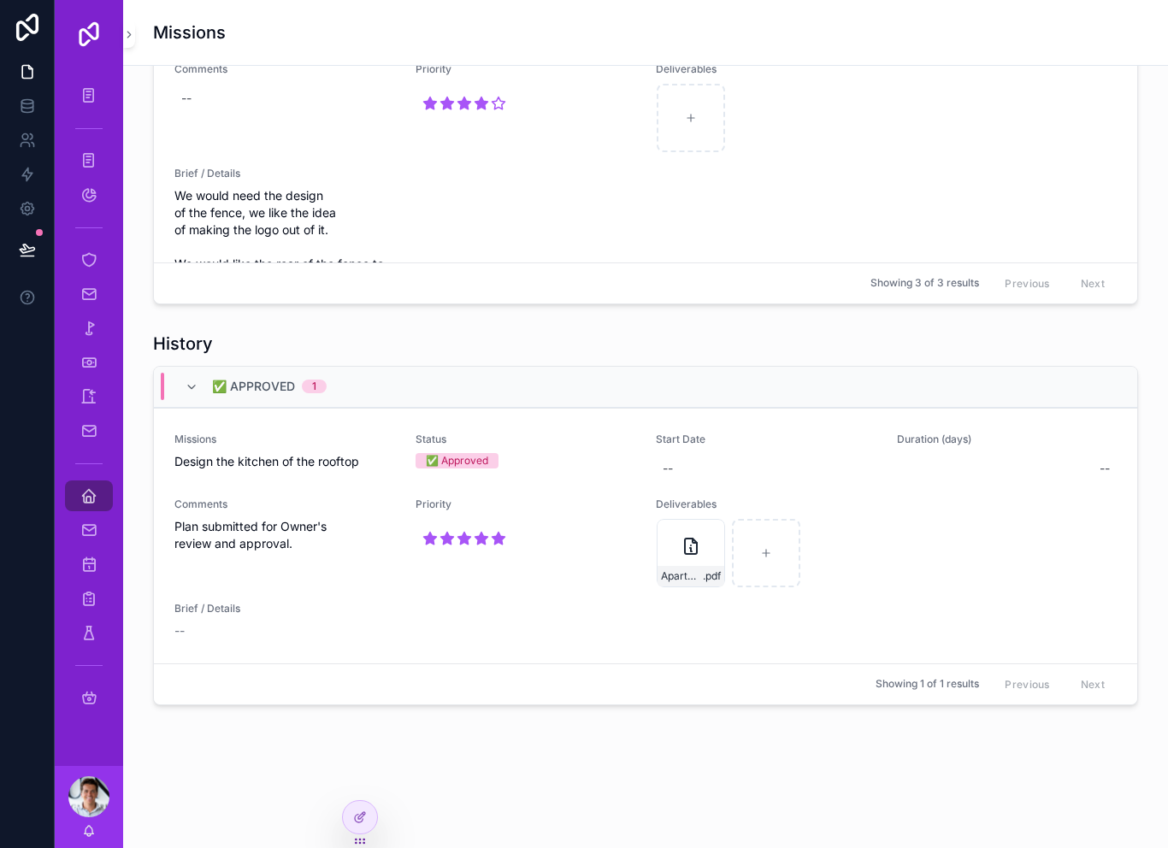
scroll to position [1215, 0]
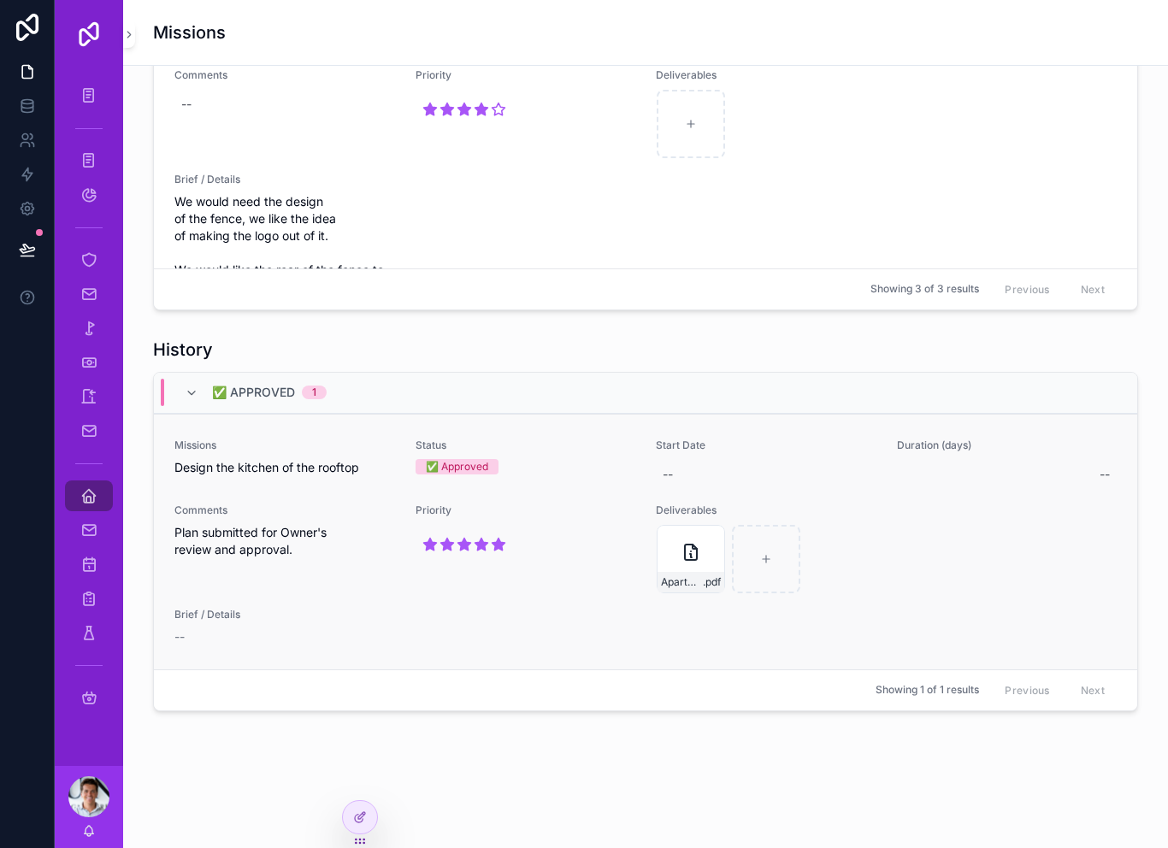
click at [309, 517] on span "Comments" at bounding box center [284, 511] width 221 height 14
click at [487, 553] on icon "scrollable content" at bounding box center [481, 544] width 15 height 15
click at [476, 664] on div "Missions Design the kitchen of the rooftop Status ✅ Approved Start Date -- Dura…" at bounding box center [646, 542] width 984 height 256
click at [362, 825] on div at bounding box center [360, 817] width 34 height 33
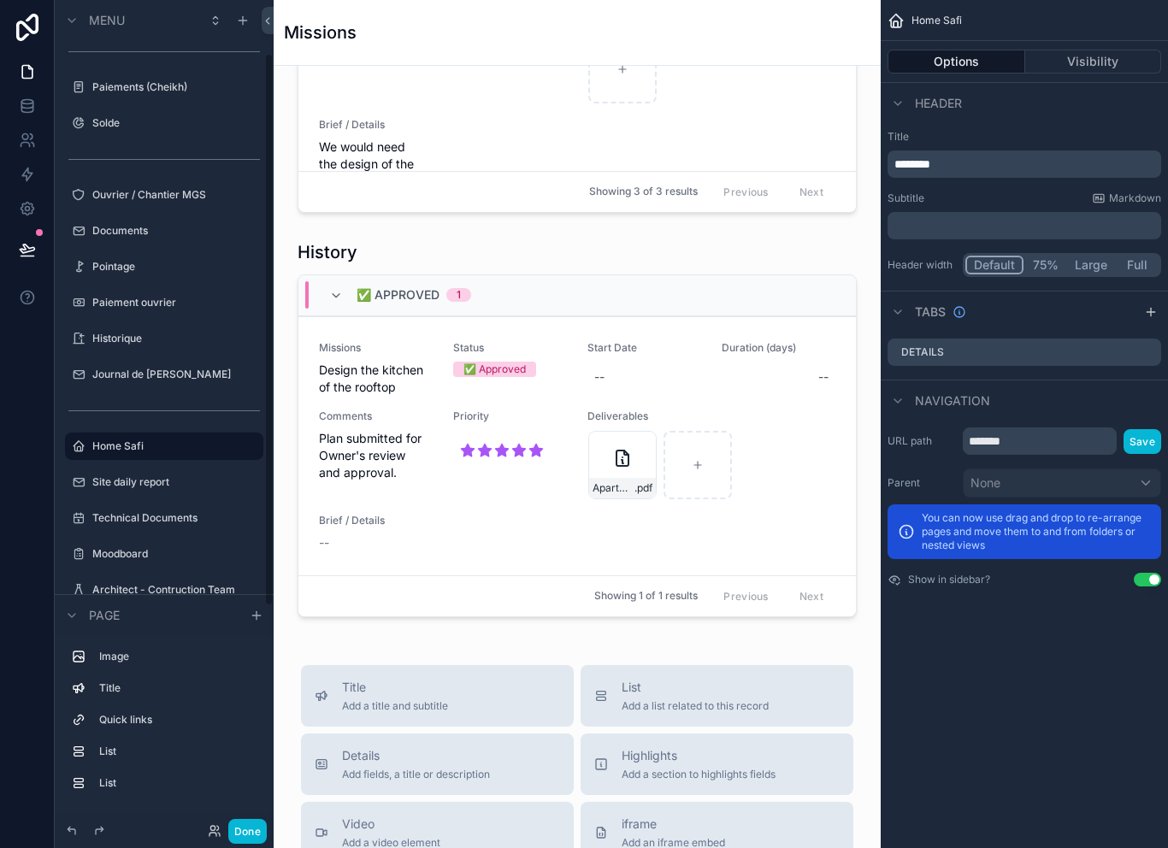
scroll to position [82, 0]
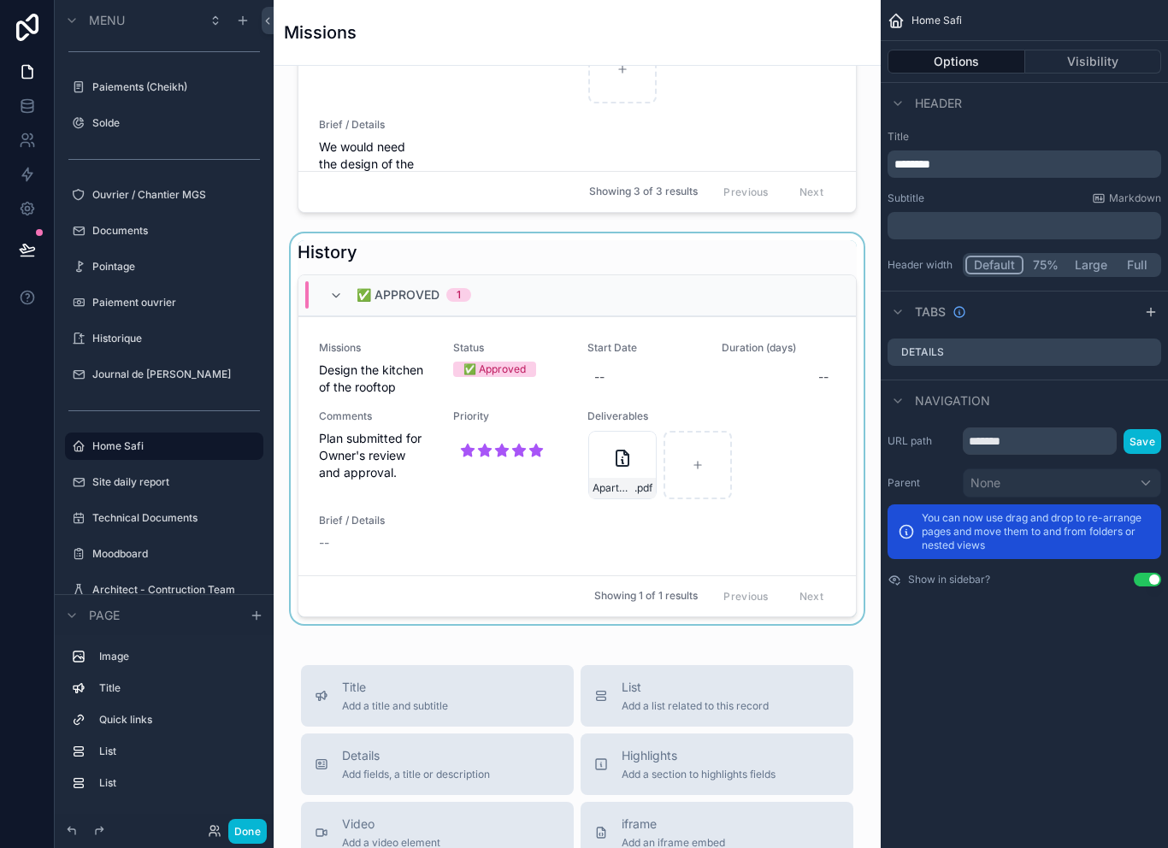
click at [553, 275] on div "scrollable content" at bounding box center [577, 429] width 580 height 391
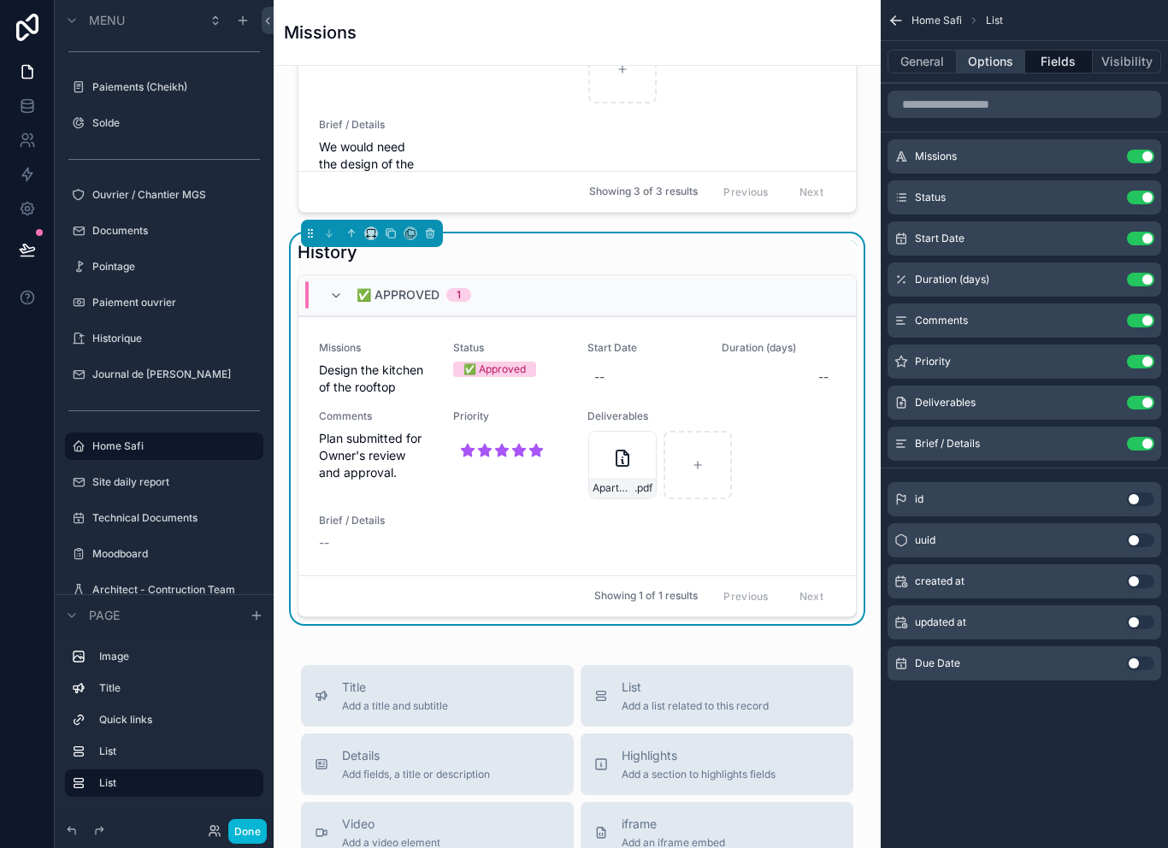
click at [996, 67] on button "Options" at bounding box center [991, 62] width 68 height 24
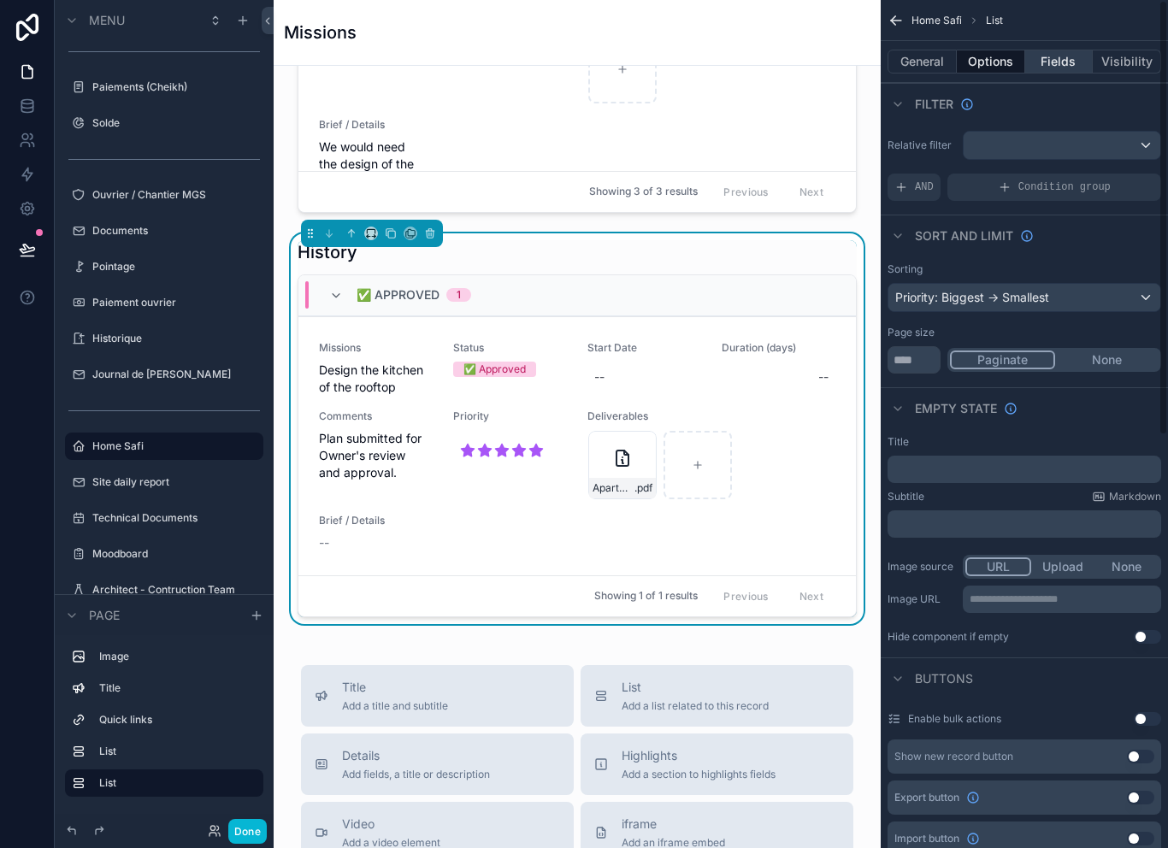
click at [1059, 62] on button "Fields" at bounding box center [1060, 62] width 68 height 24
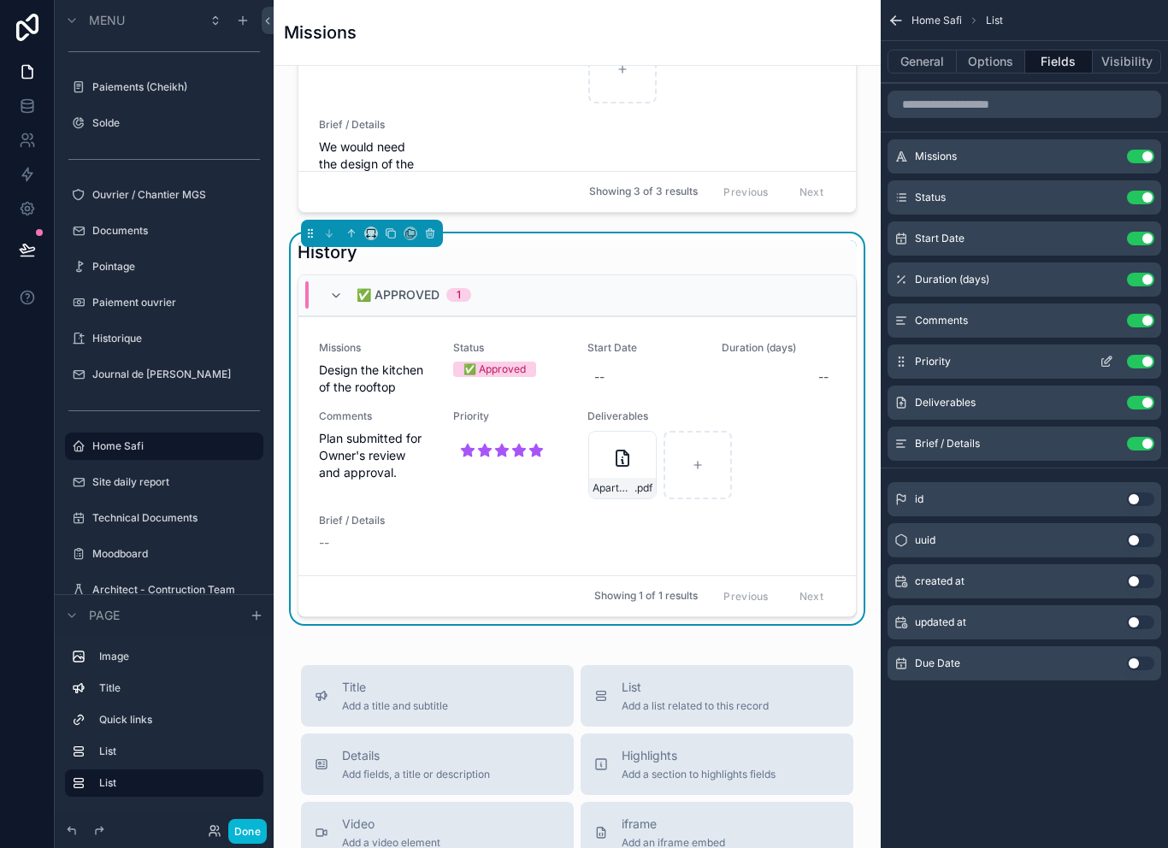
click at [1143, 364] on button "Use setting" at bounding box center [1140, 362] width 27 height 14
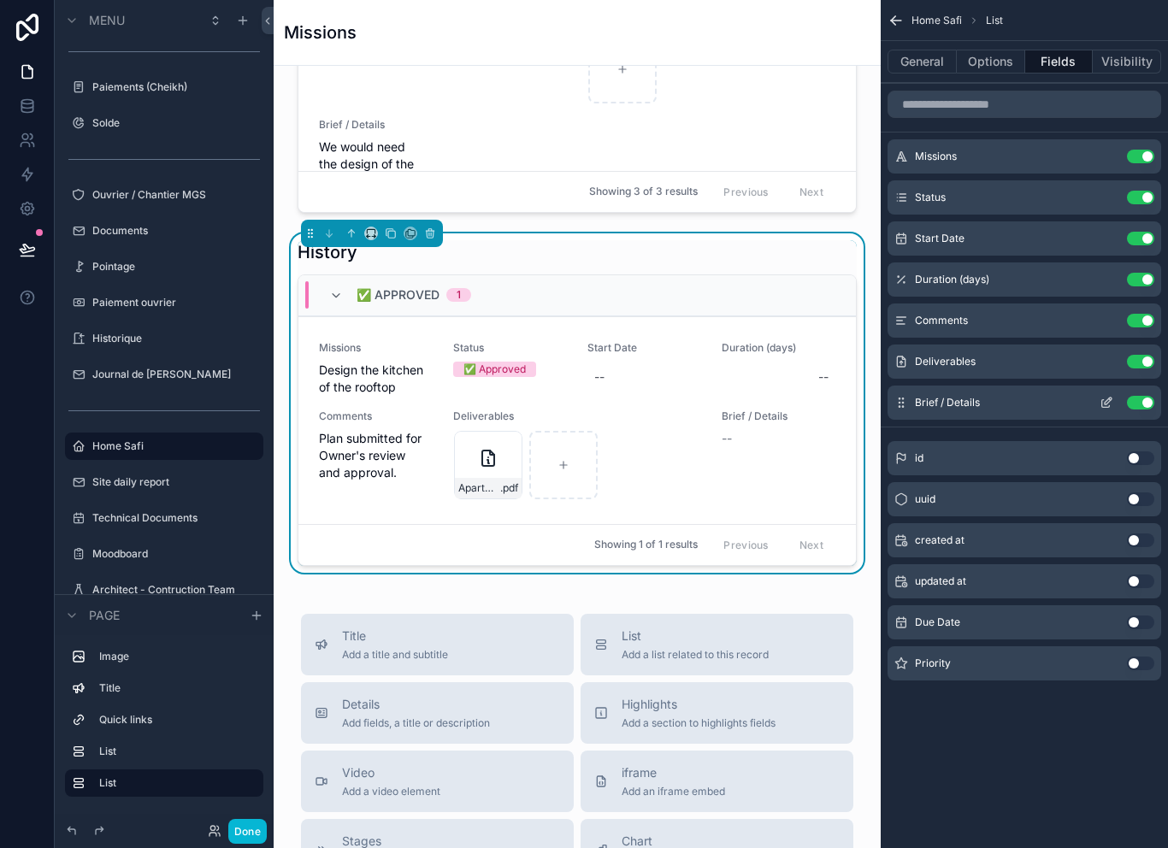
click at [1142, 399] on button "Use setting" at bounding box center [1140, 403] width 27 height 14
click at [1143, 275] on button "Use setting" at bounding box center [1140, 280] width 27 height 14
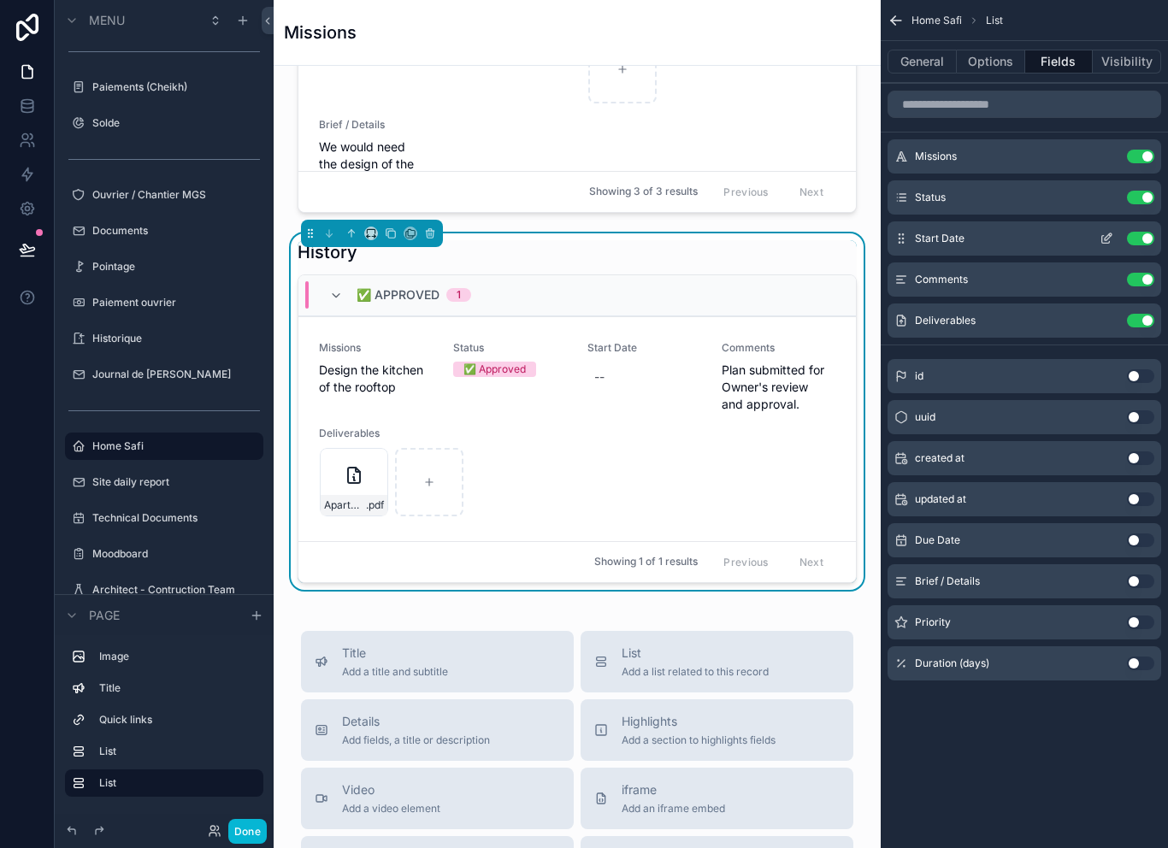
click at [1146, 235] on button "Use setting" at bounding box center [1140, 239] width 27 height 14
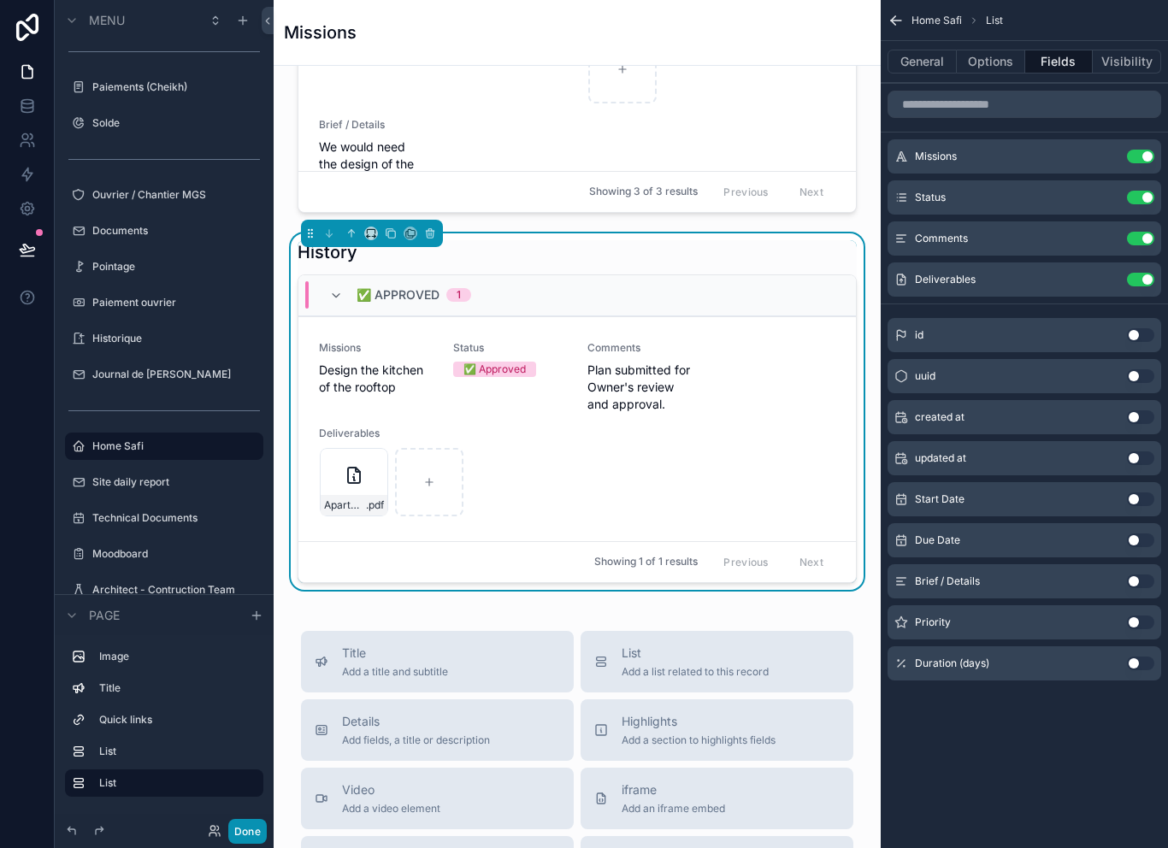
click at [256, 840] on button "Done" at bounding box center [247, 831] width 38 height 25
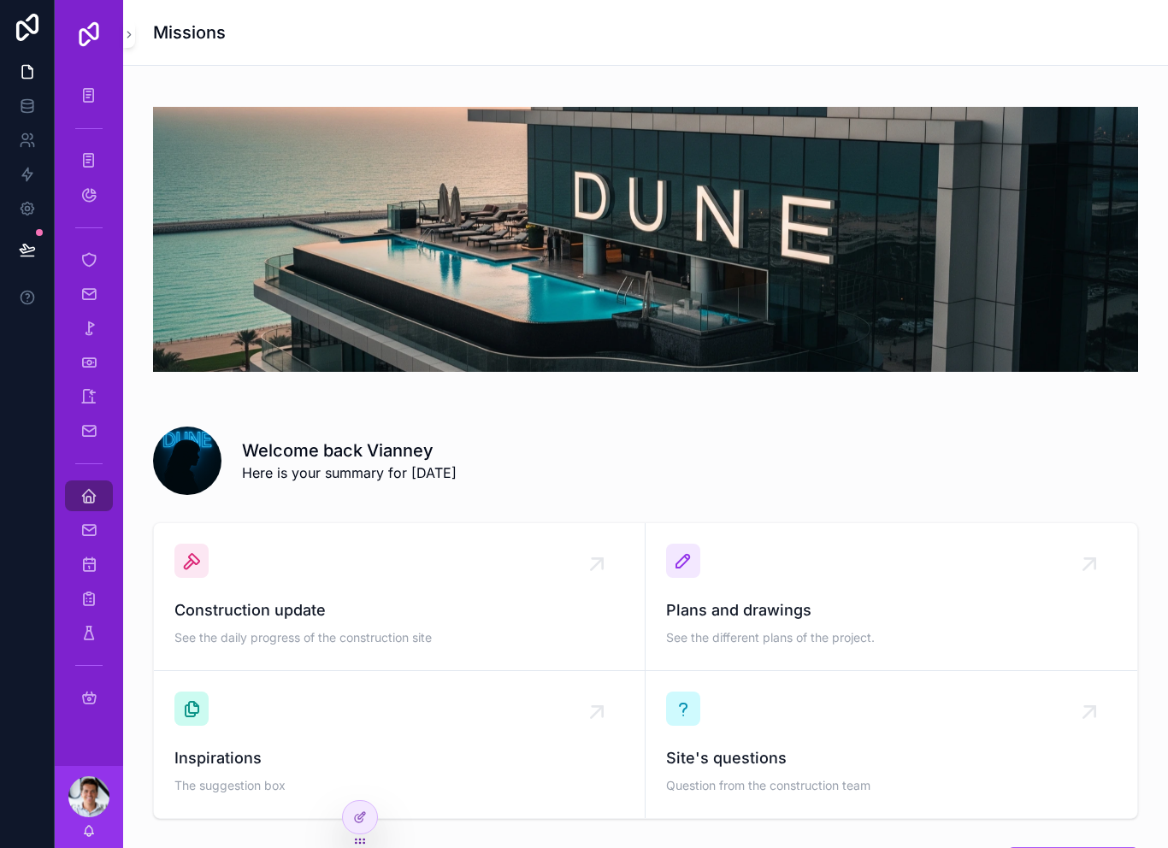
scroll to position [0, 0]
click at [24, 246] on icon at bounding box center [27, 249] width 15 height 9
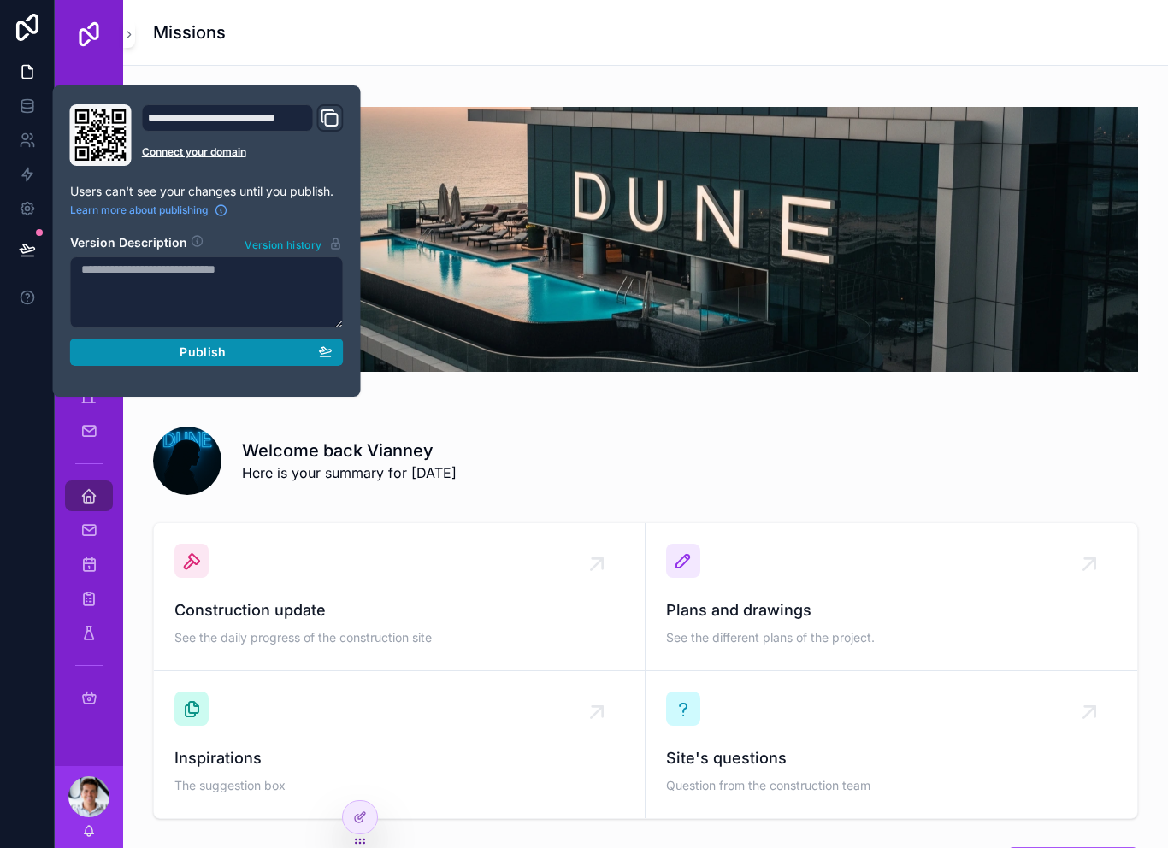
click at [122, 347] on div "Publish" at bounding box center [206, 352] width 251 height 15
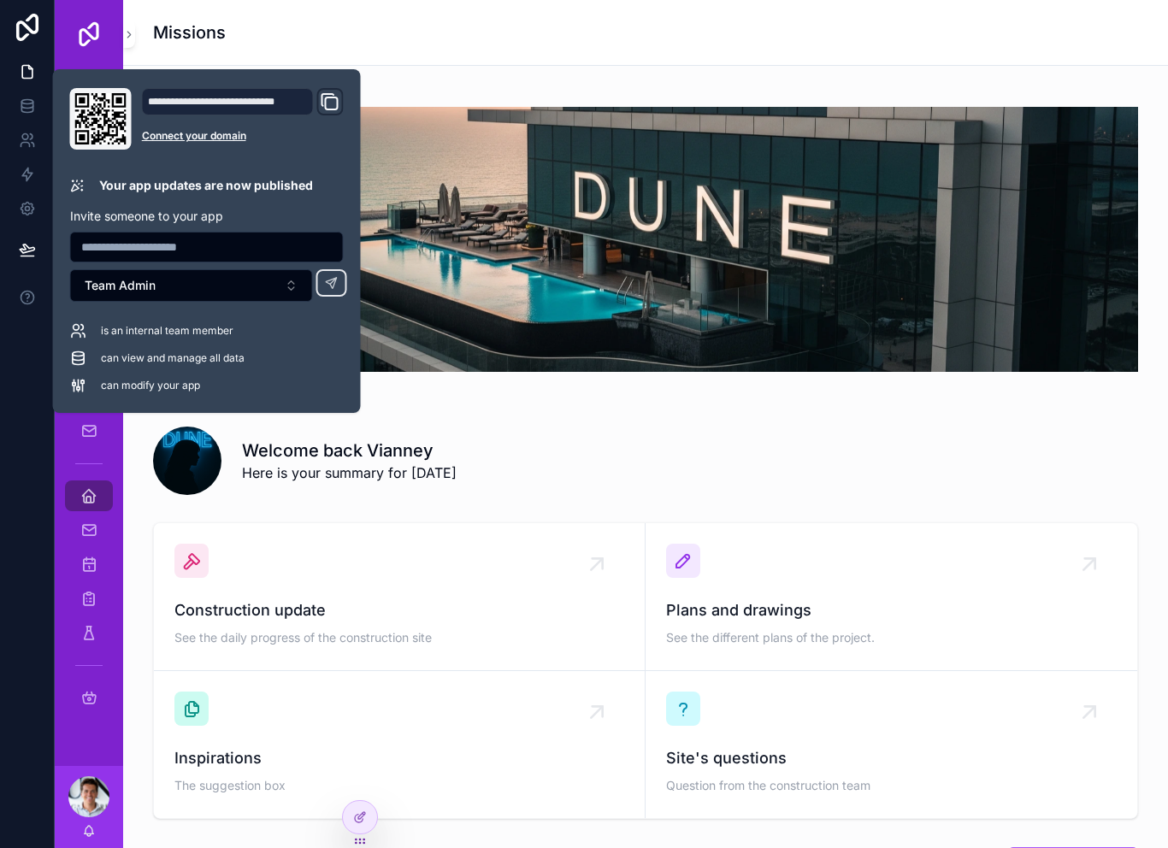
click at [490, 439] on div "Welcome back Vianney Here is your summary for today" at bounding box center [690, 461] width 896 height 44
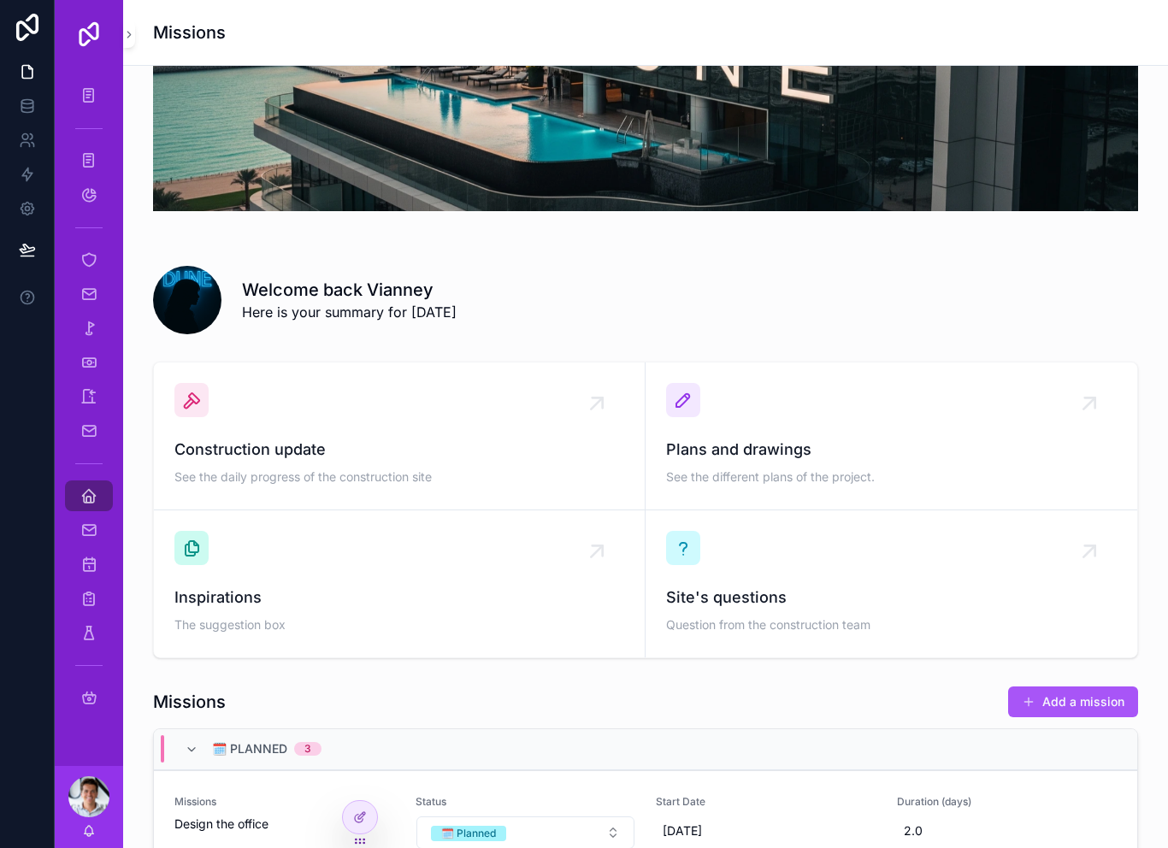
scroll to position [165, 0]
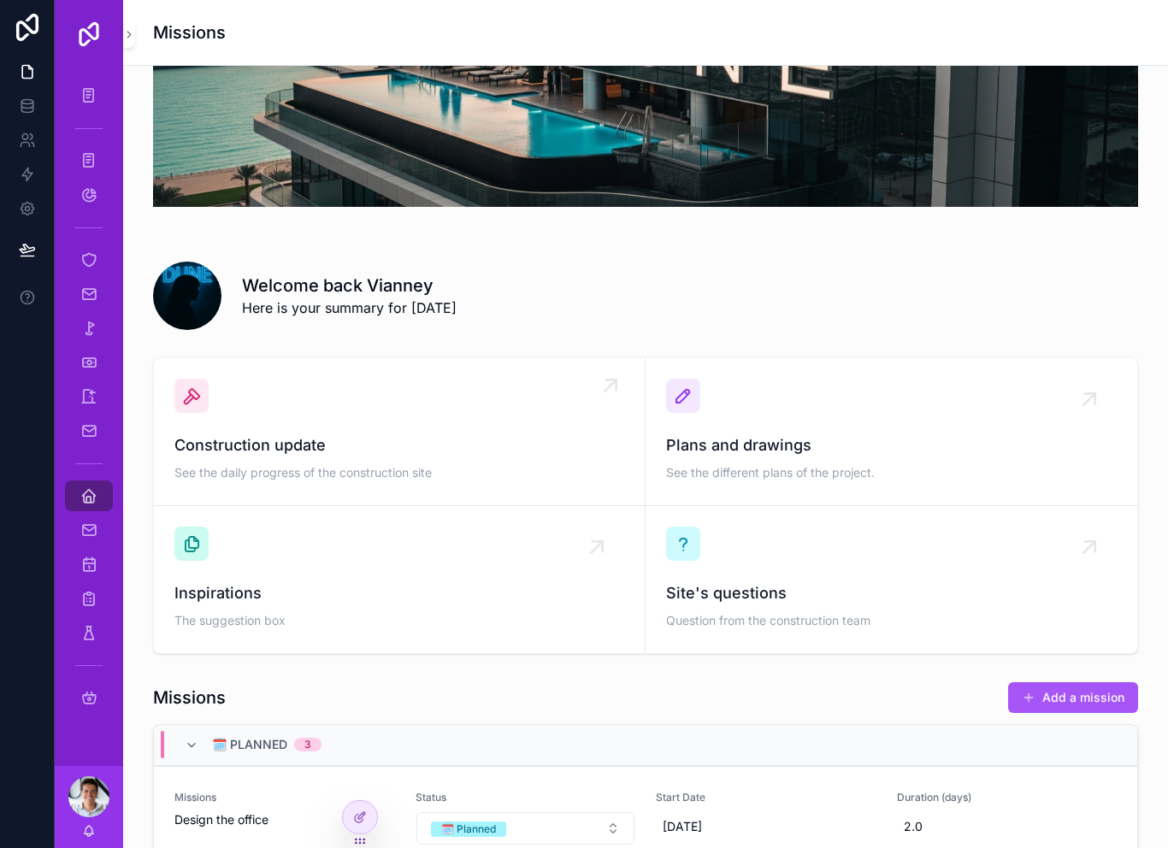
click at [381, 435] on span "Construction update" at bounding box center [399, 446] width 450 height 24
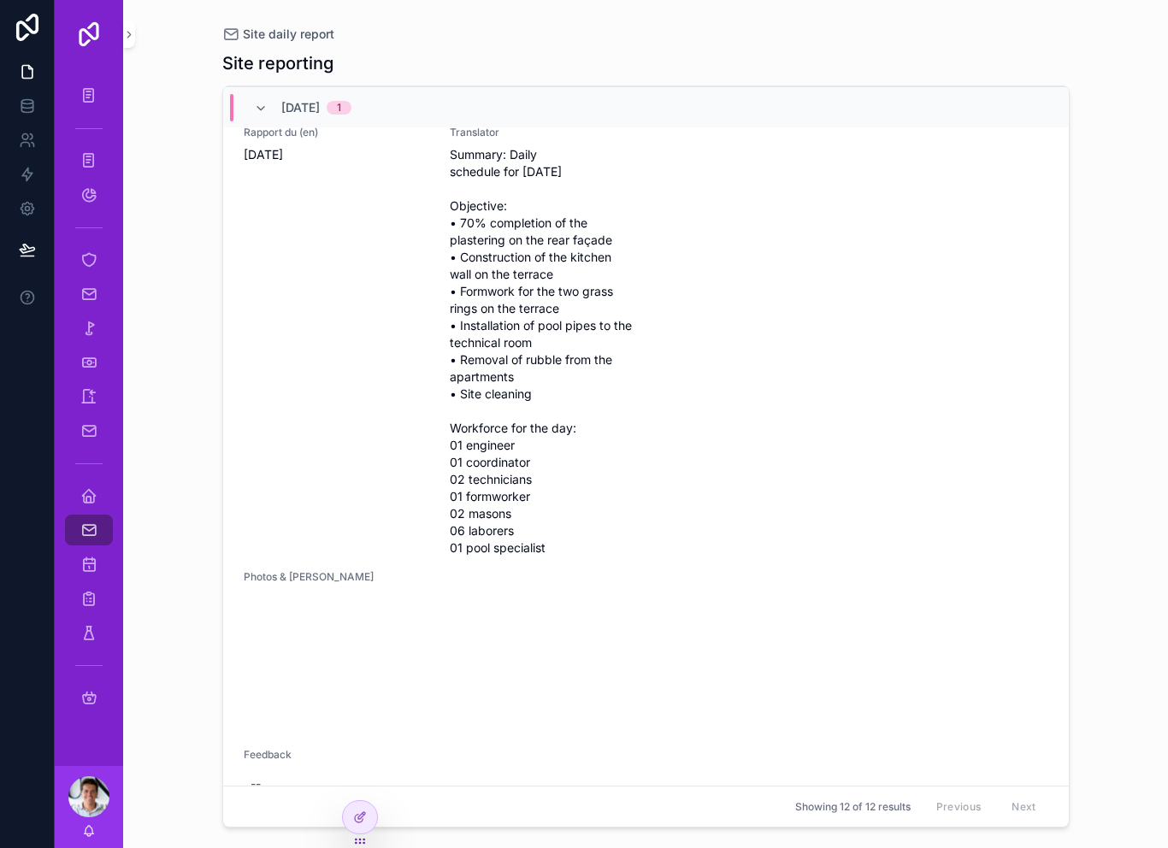
scroll to position [1854, 0]
click at [299, 604] on video "scrollable content" at bounding box center [312, 624] width 137 height 68
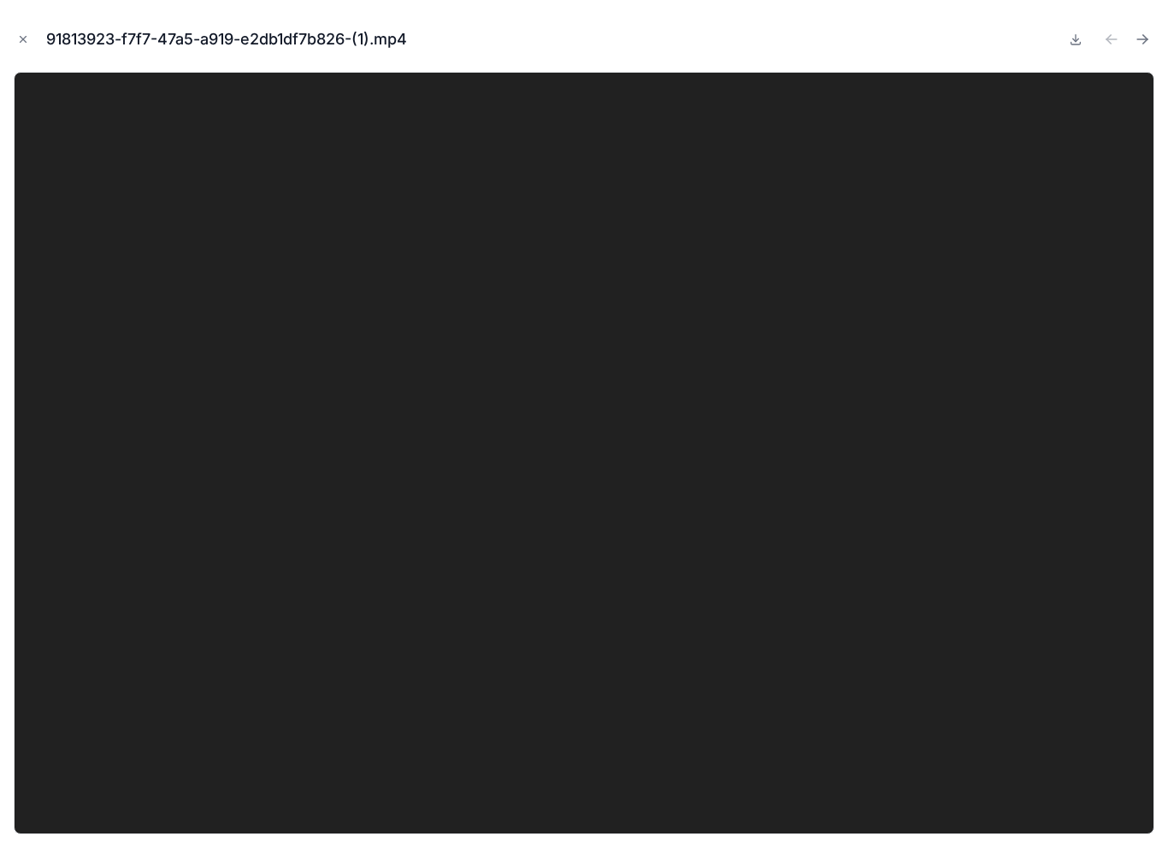
scroll to position [1854, 0]
click at [27, 43] on icon "Close modal" at bounding box center [23, 39] width 12 height 12
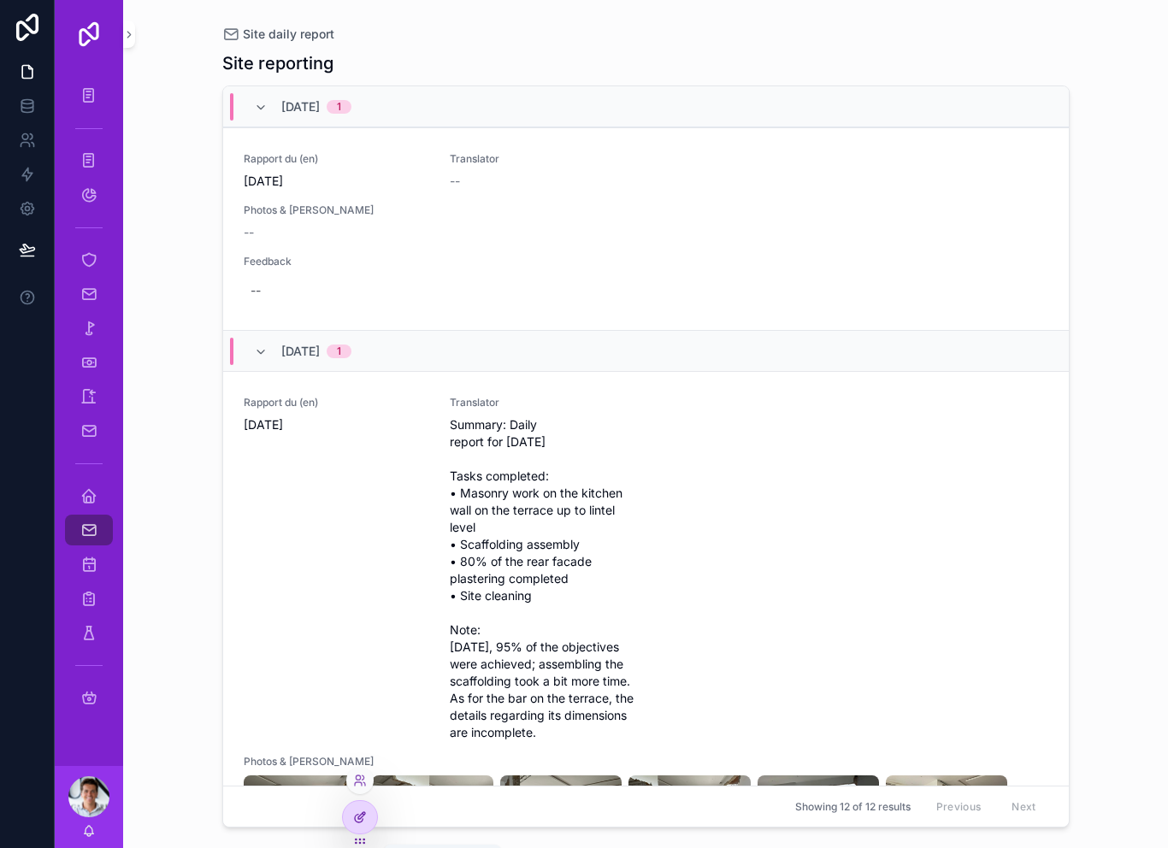
click at [362, 813] on icon at bounding box center [360, 818] width 14 height 14
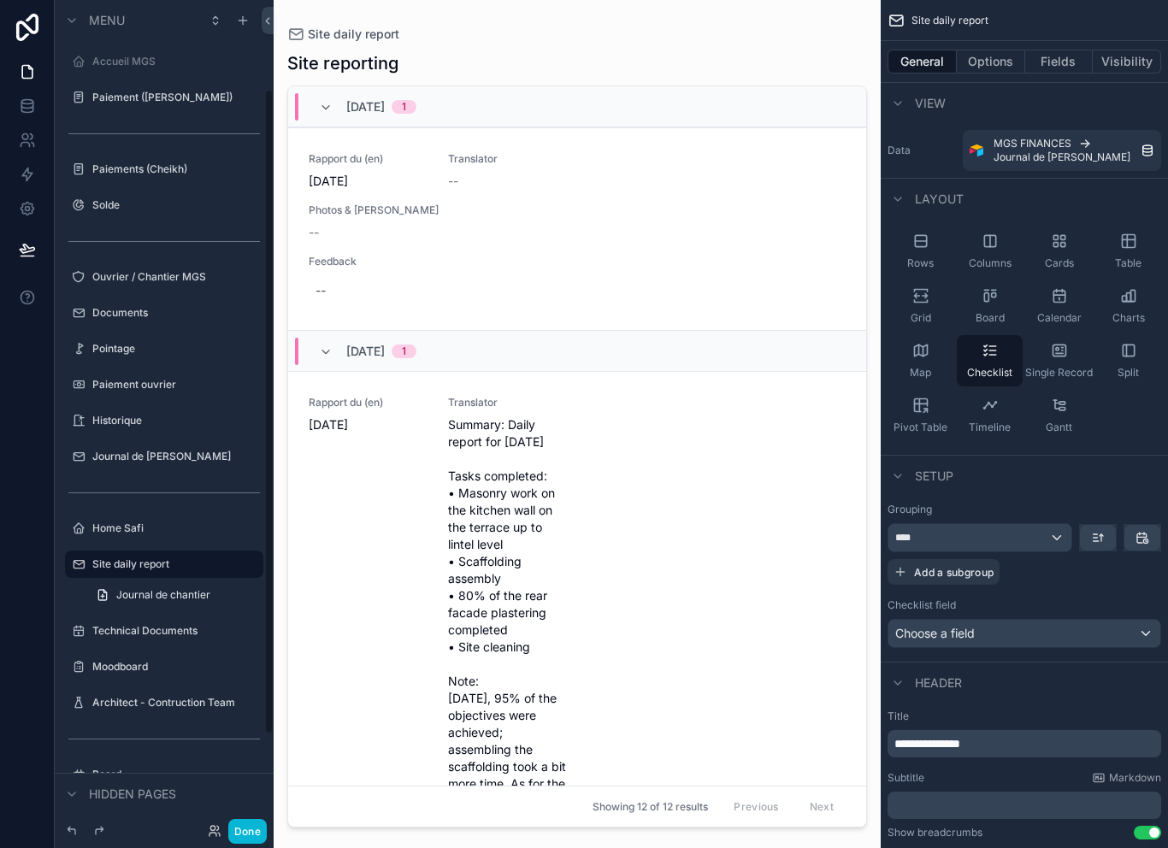
scroll to position [118, 0]
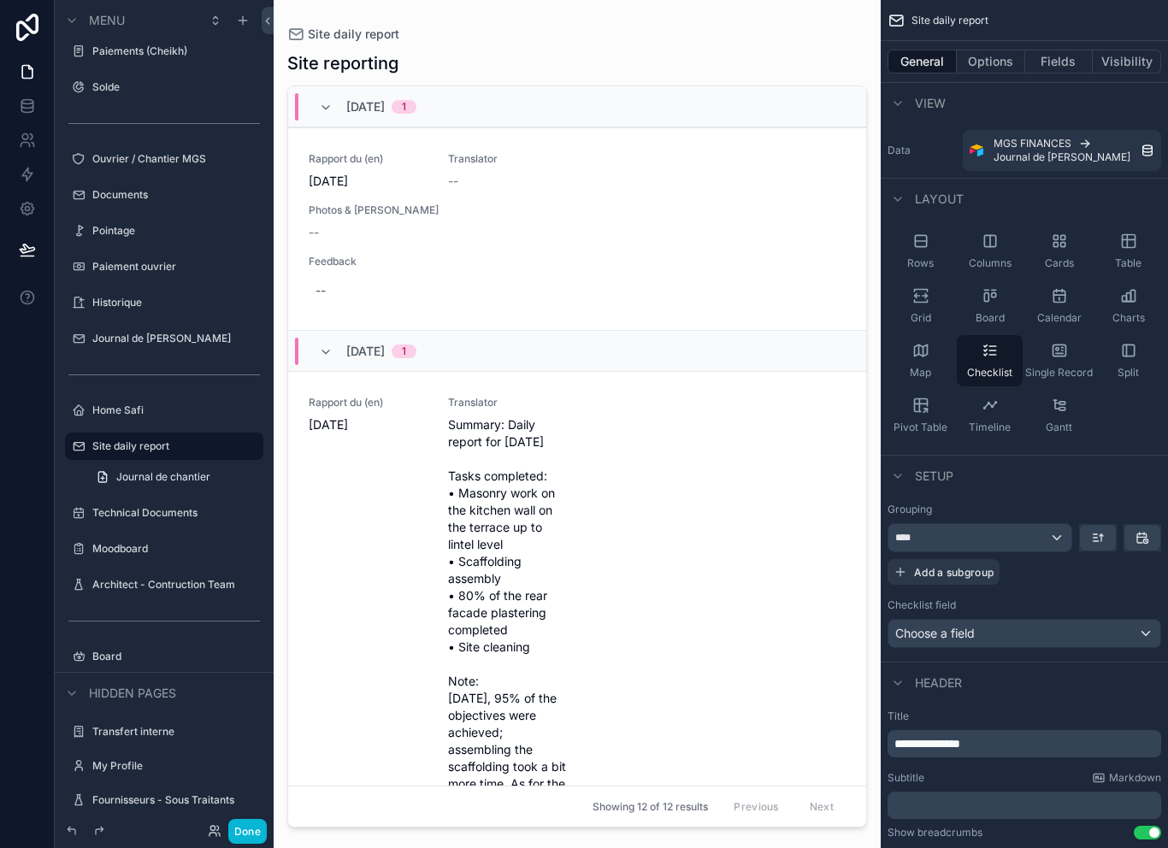
click at [434, 193] on div "scrollable content" at bounding box center [577, 414] width 607 height 828
click at [571, 200] on div "Rapport du (en) Wednesday, October 1, 2025 Translator -- Photos & Vidéos Chanti…" at bounding box center [577, 229] width 537 height 154
click at [1097, 51] on button "Visibility" at bounding box center [1127, 62] width 68 height 24
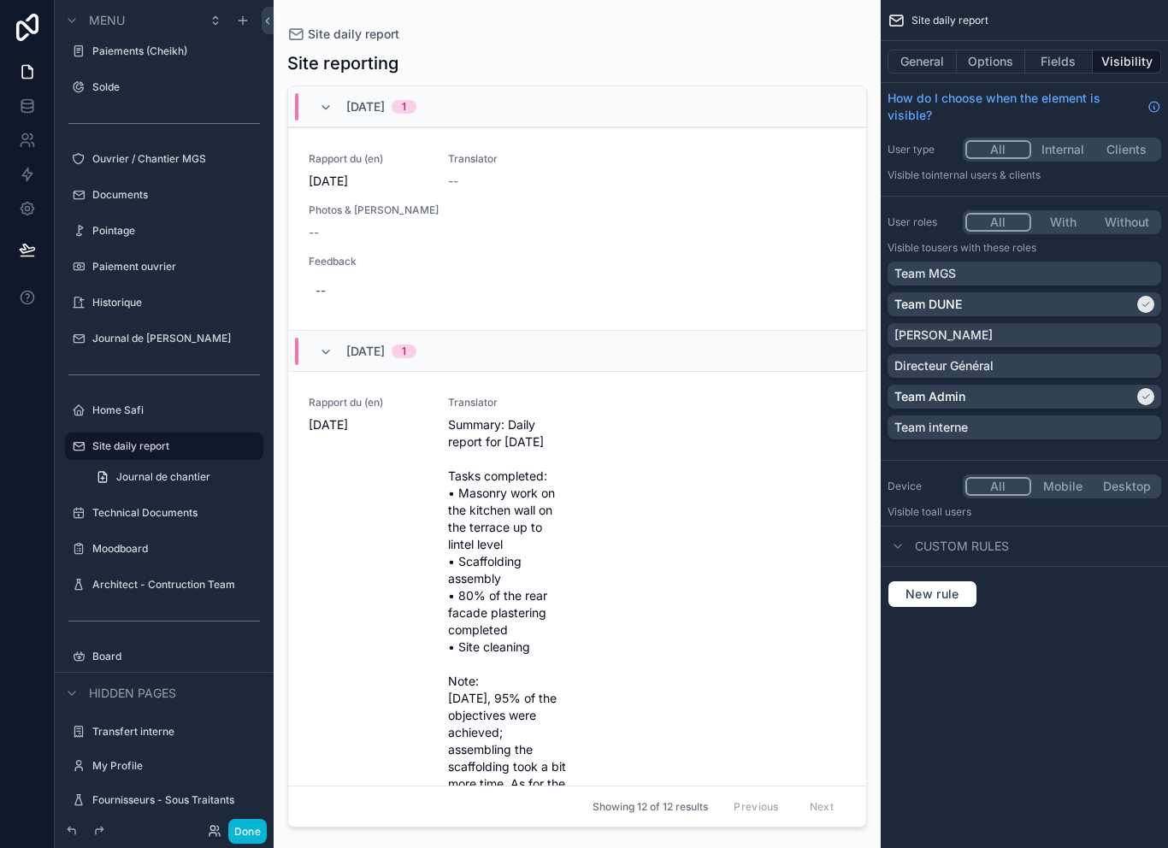
click at [979, 41] on div "General Options Fields Visibility" at bounding box center [1024, 61] width 287 height 41
click at [987, 53] on button "Options" at bounding box center [991, 62] width 68 height 24
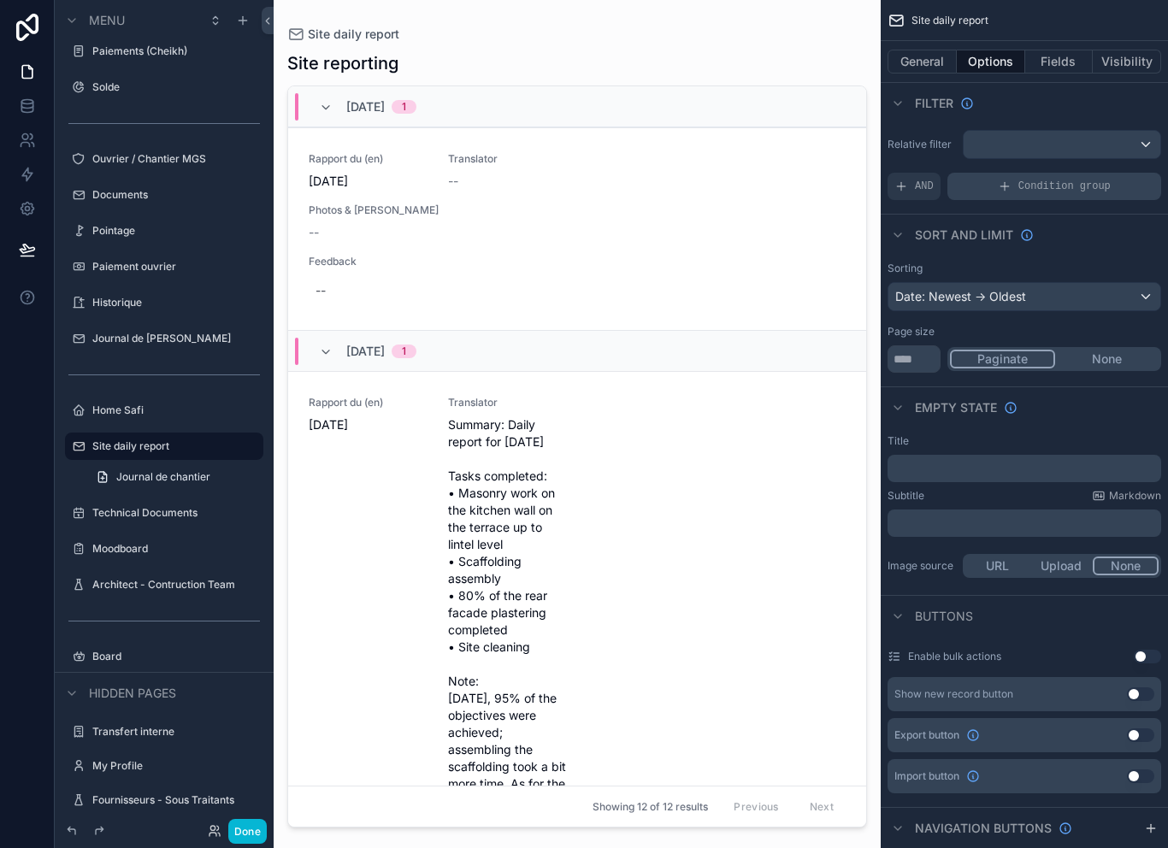
click at [1070, 180] on span "Condition group" at bounding box center [1065, 187] width 92 height 14
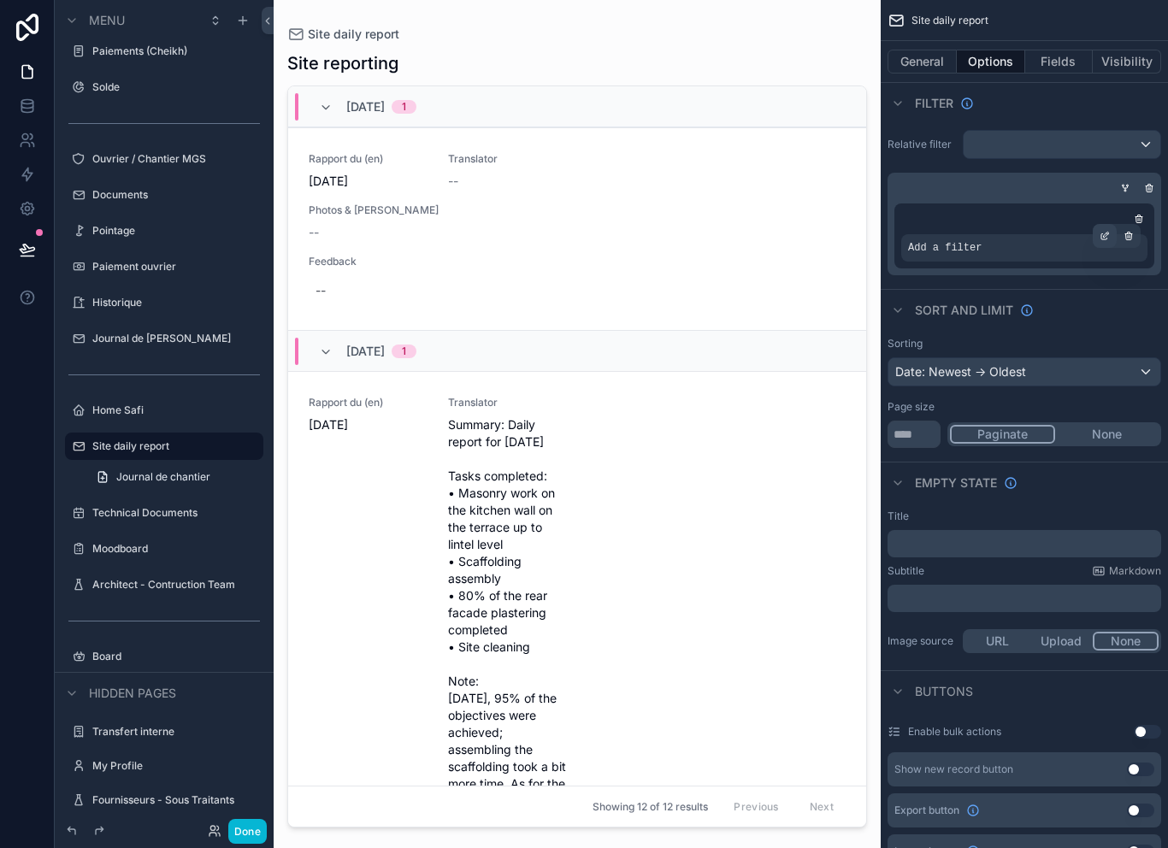
click at [1109, 231] on icon "scrollable content" at bounding box center [1105, 236] width 10 height 10
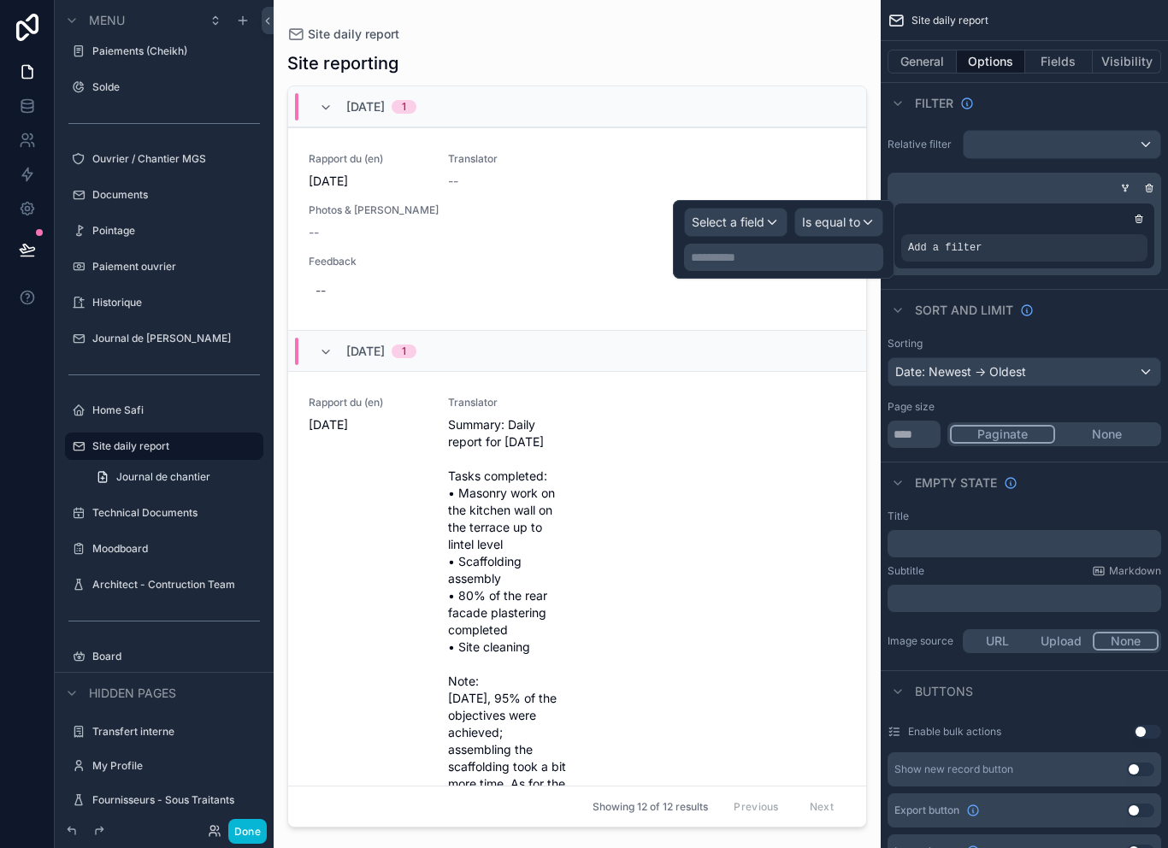
click at [754, 214] on span "Select a field" at bounding box center [728, 222] width 73 height 17
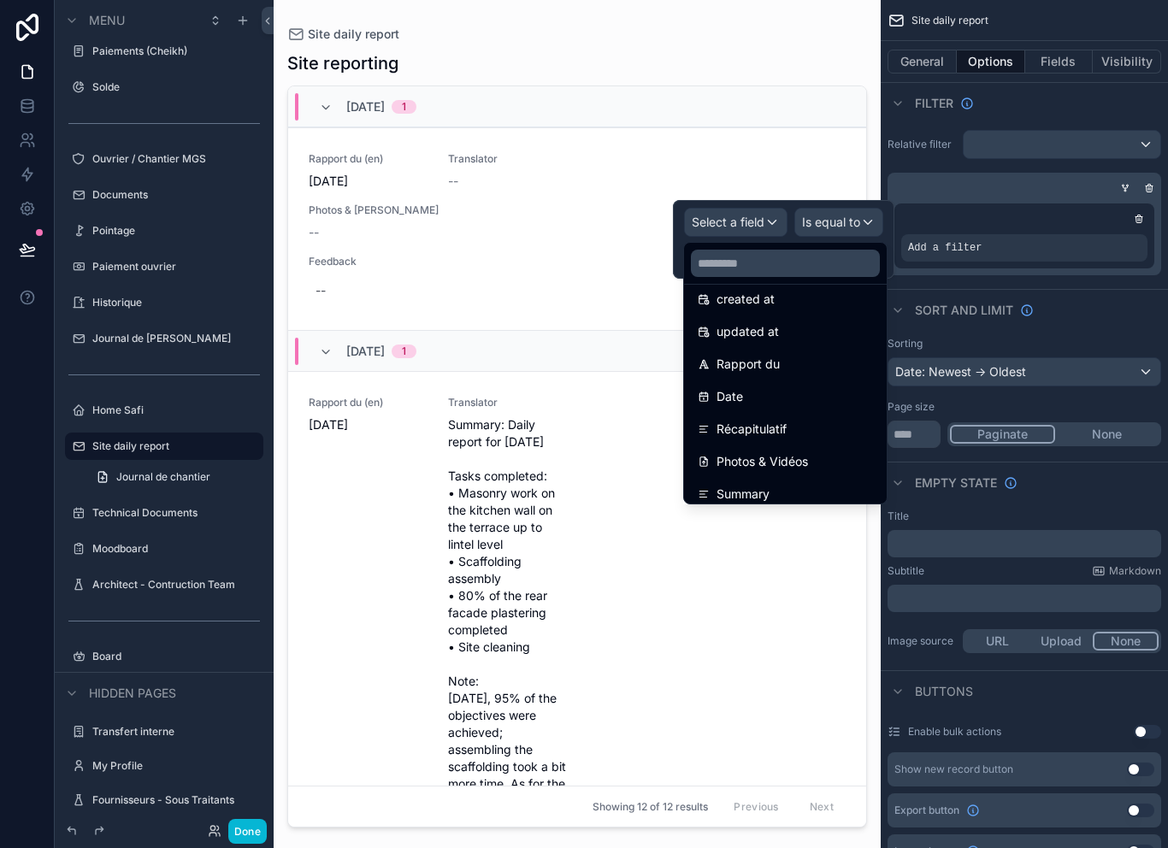
scroll to position [68, 0]
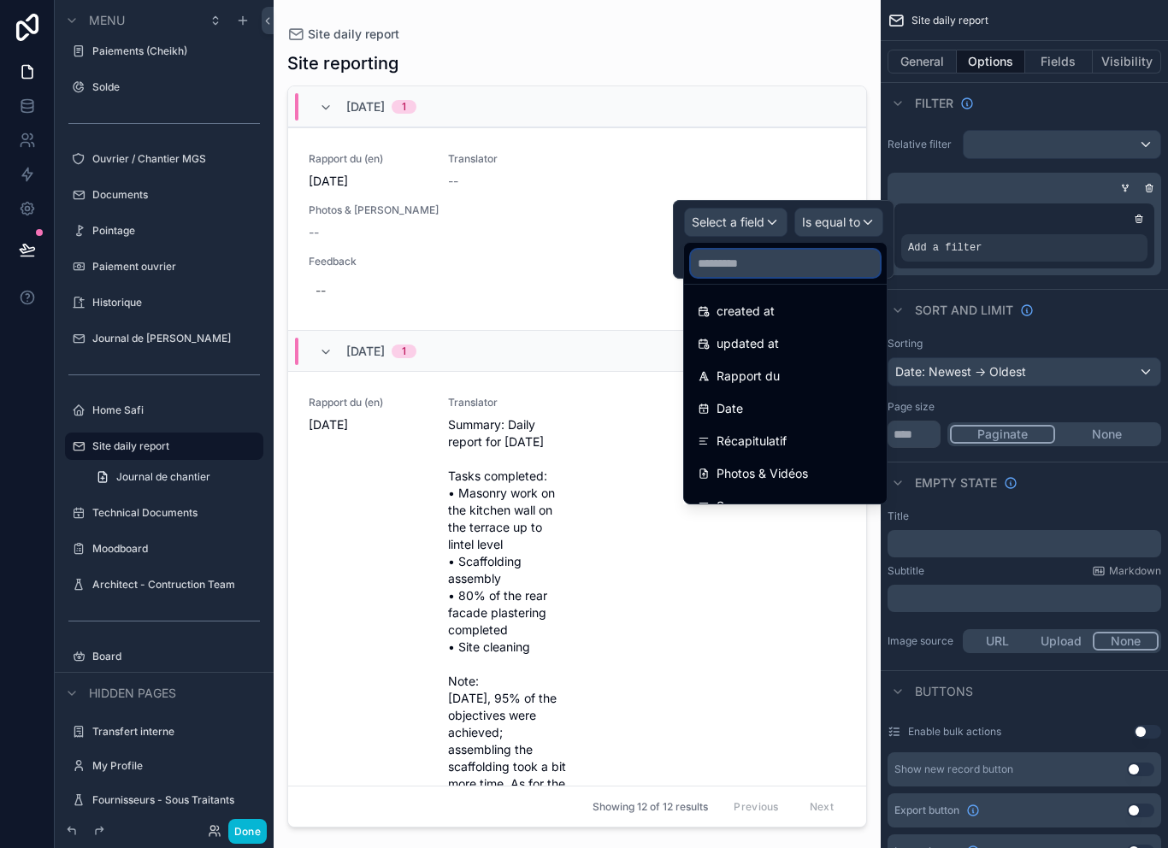
click at [804, 260] on input "text" at bounding box center [785, 263] width 189 height 27
type input "**"
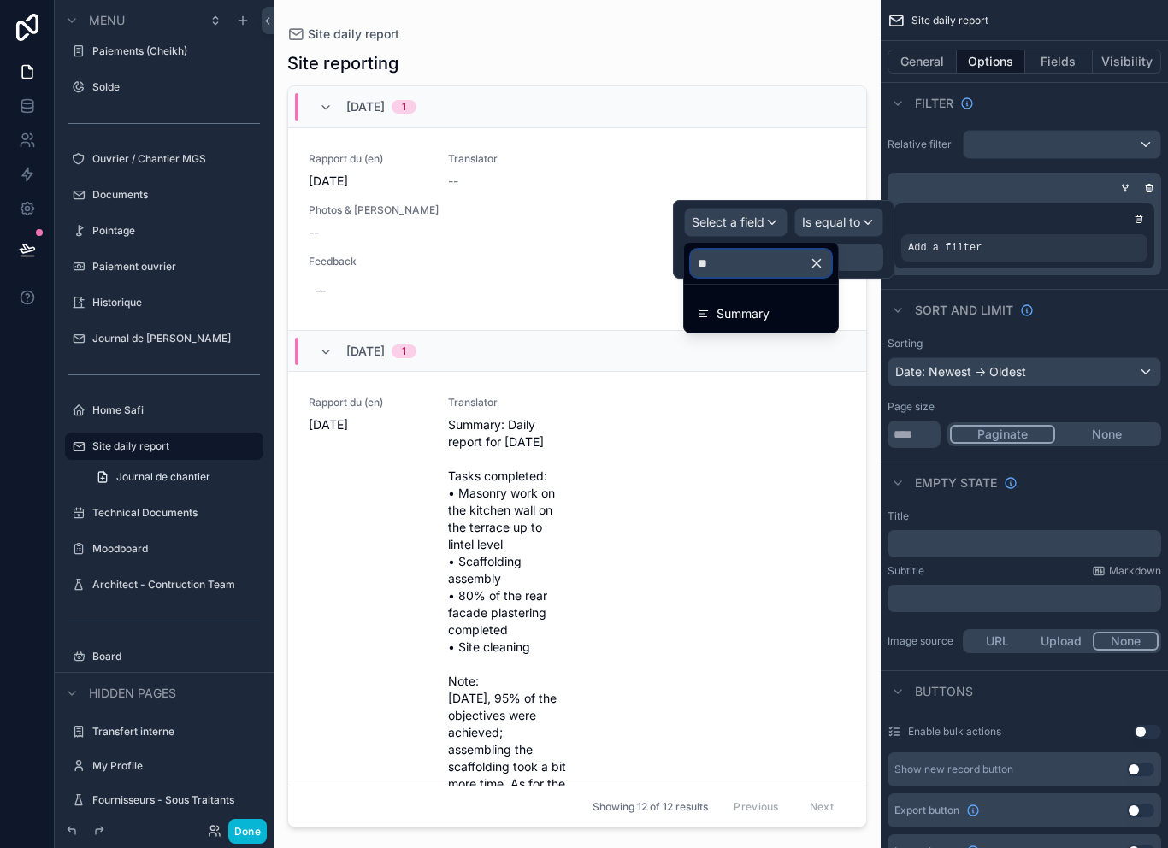
scroll to position [0, 0]
click at [788, 313] on div "Summary" at bounding box center [761, 314] width 127 height 21
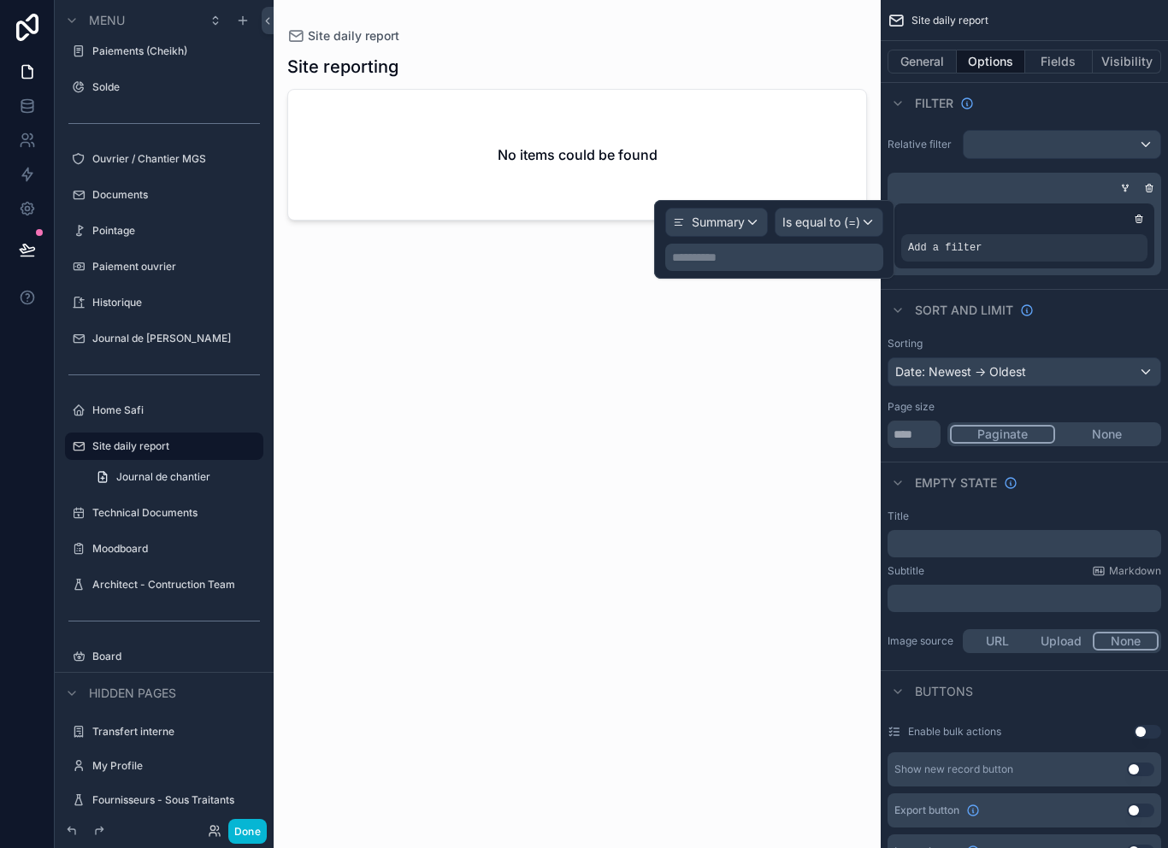
click at [844, 217] on span "Is equal to (=)" at bounding box center [822, 222] width 78 height 17
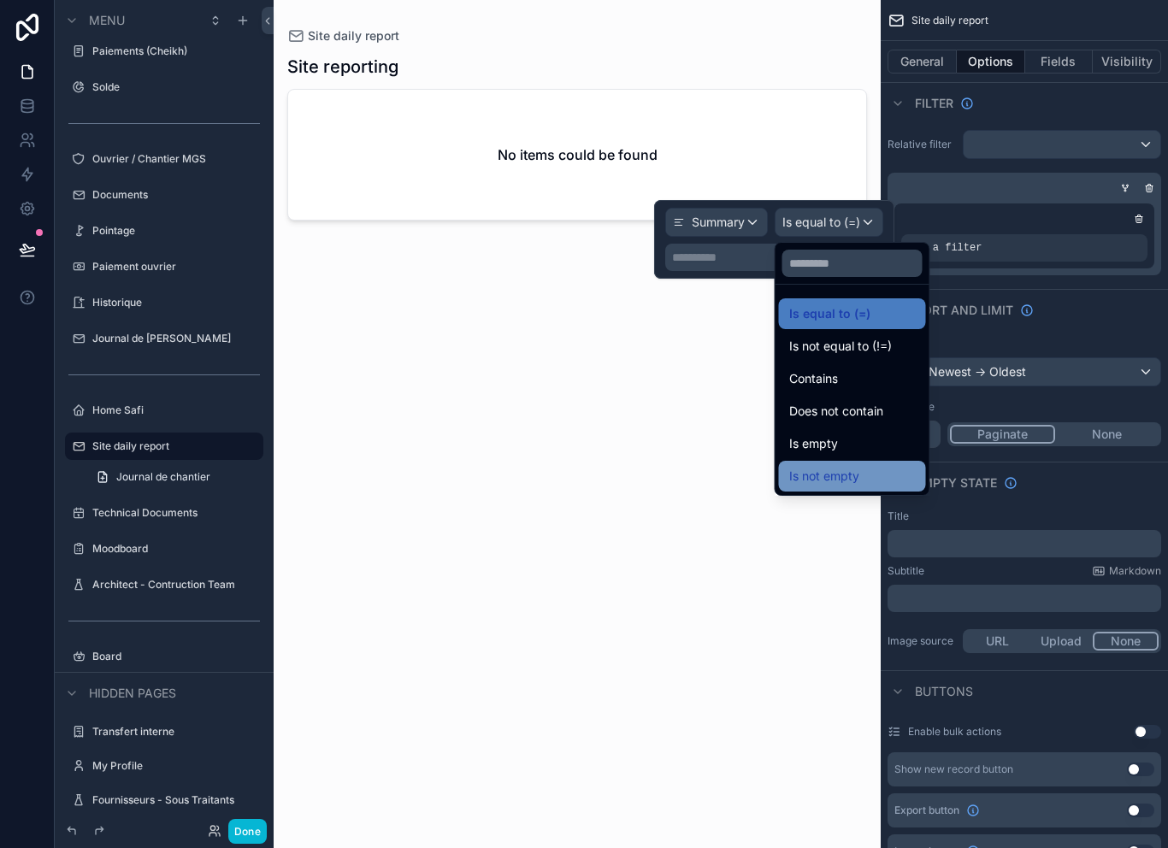
click at [878, 473] on div "Is not empty" at bounding box center [852, 476] width 127 height 21
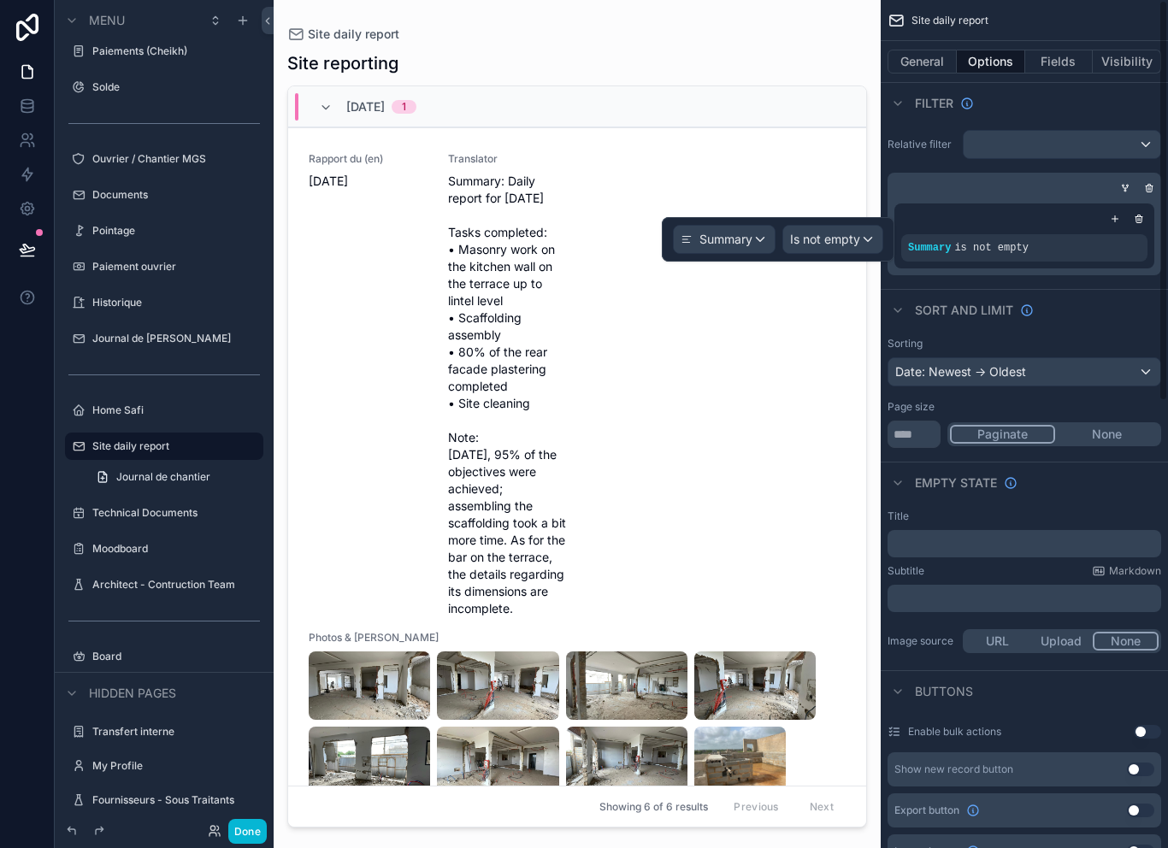
click at [1036, 188] on div "scrollable content" at bounding box center [1021, 188] width 274 height 17
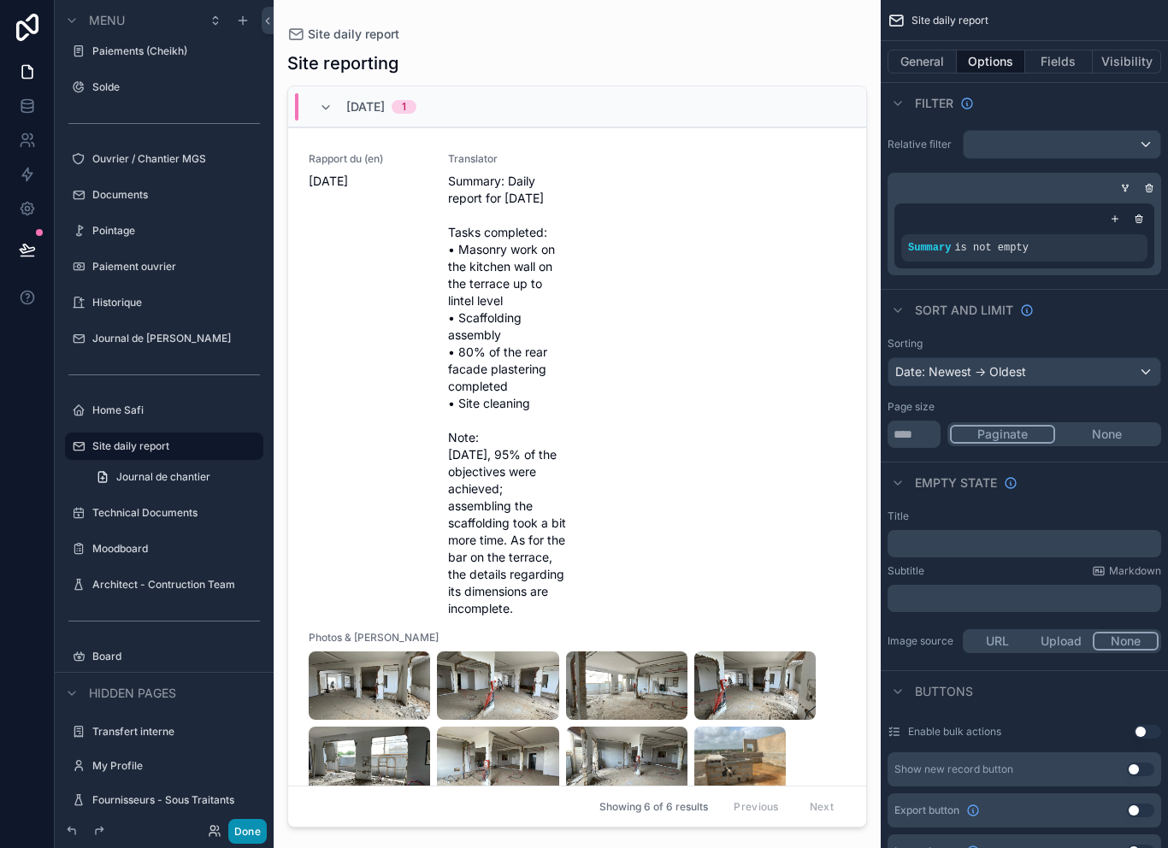
click at [260, 836] on button "Done" at bounding box center [247, 831] width 38 height 25
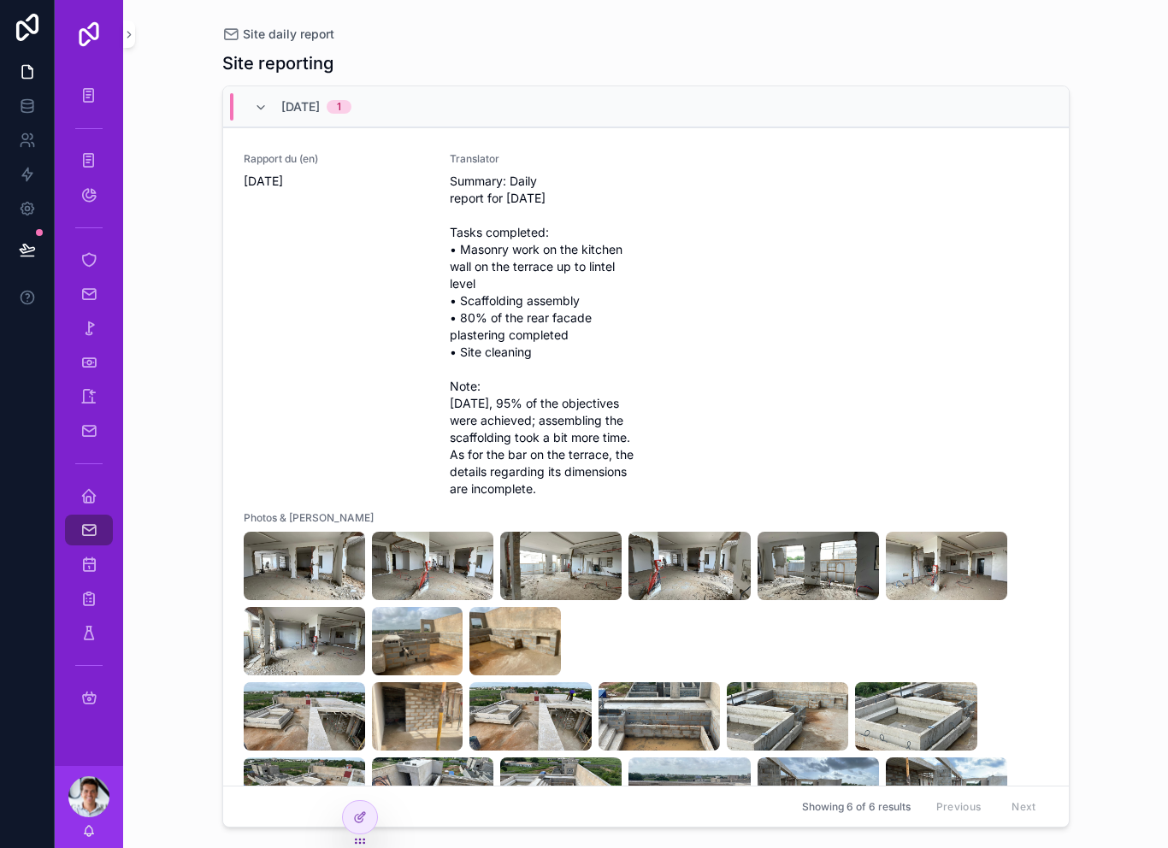
click at [32, 254] on icon at bounding box center [27, 249] width 17 height 17
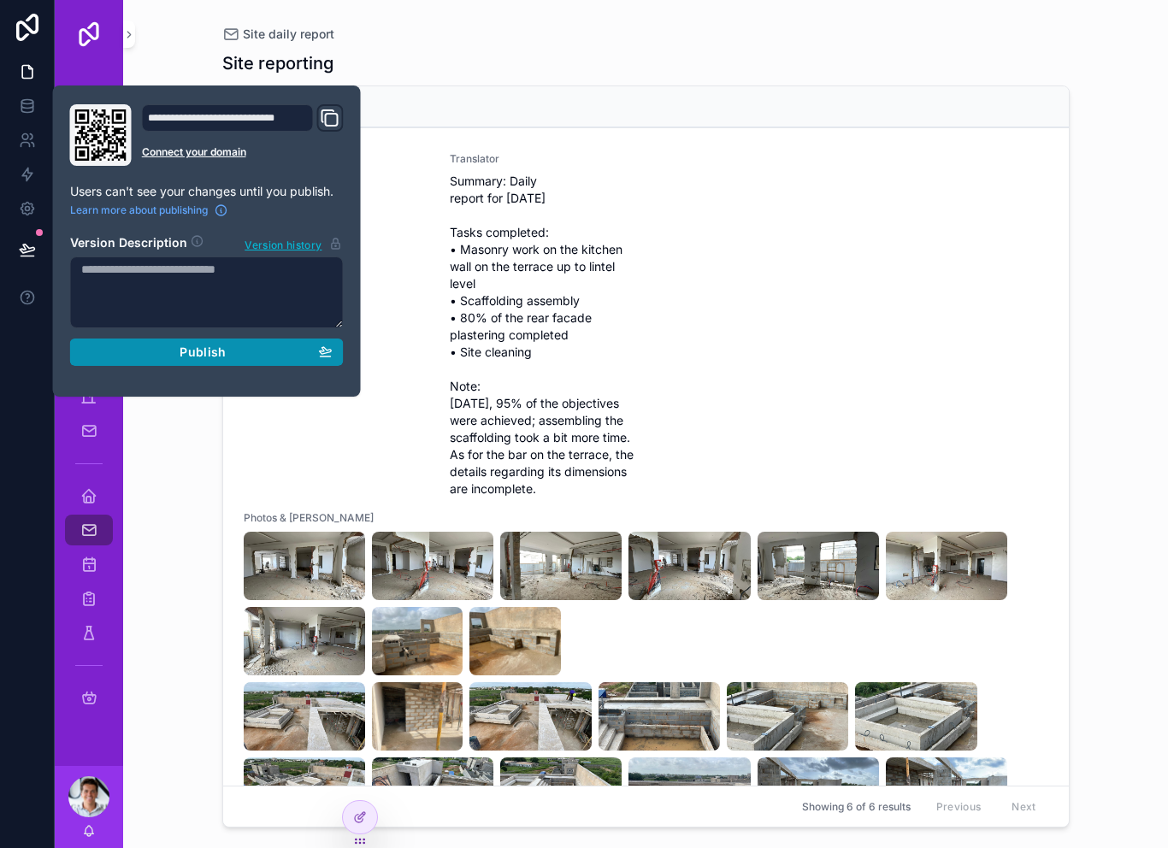
click at [218, 358] on button "Publish" at bounding box center [207, 352] width 274 height 27
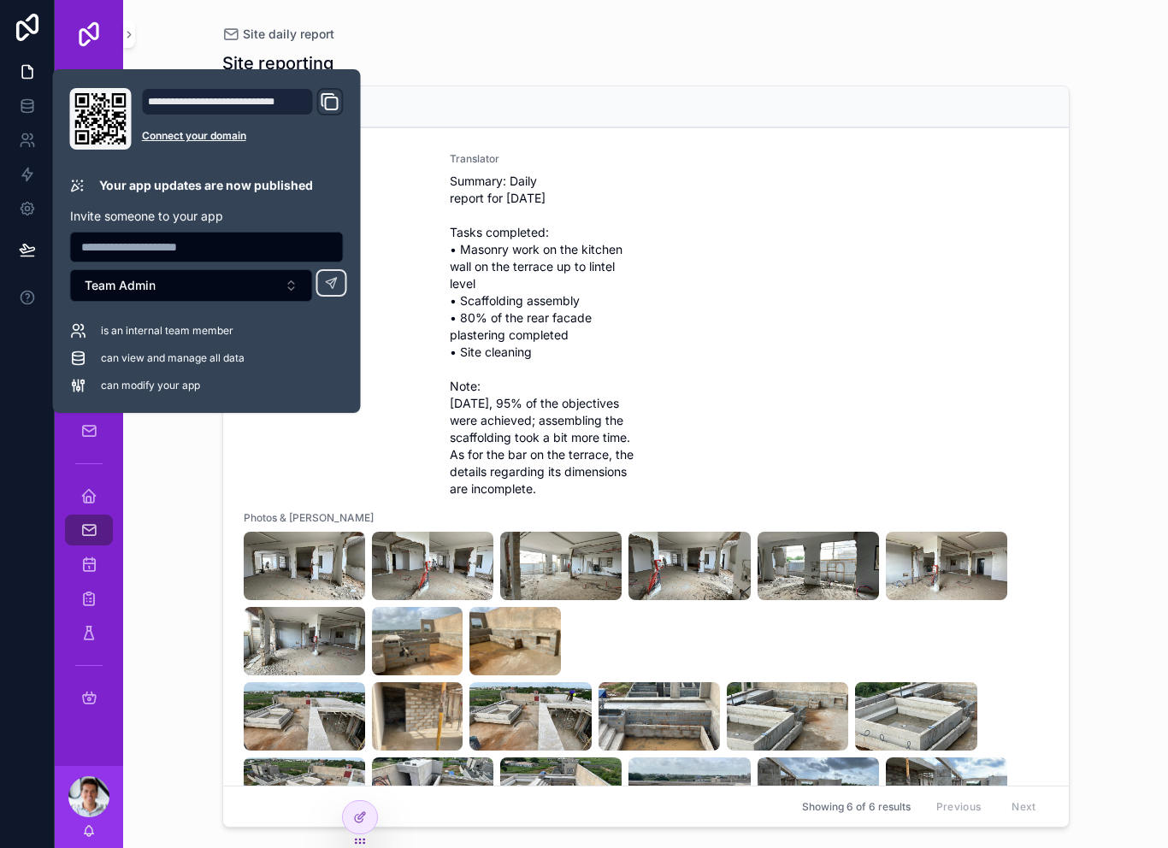
click at [191, 529] on div "Site daily report Site reporting 9/30/2025 1 Rapport du (en) Tuesday, September…" at bounding box center [645, 424] width 1045 height 848
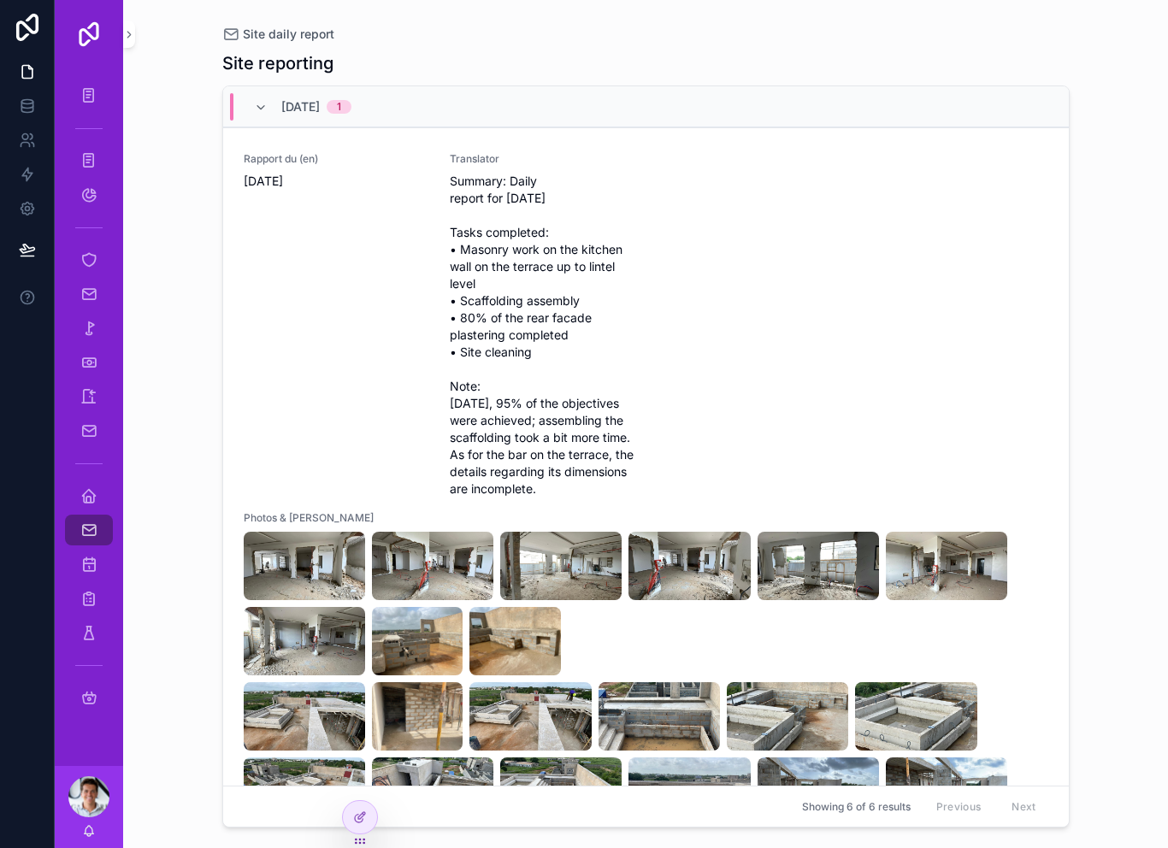
click at [185, 337] on div "Site daily report Site reporting 9/30/2025 1 Rapport du (en) Tuesday, September…" at bounding box center [645, 424] width 1045 height 848
click at [178, 369] on div "Site daily report Site reporting 9/30/2025 1 Rapport du (en) Tuesday, September…" at bounding box center [645, 424] width 1045 height 848
click at [89, 498] on icon "scrollable content" at bounding box center [88, 496] width 17 height 17
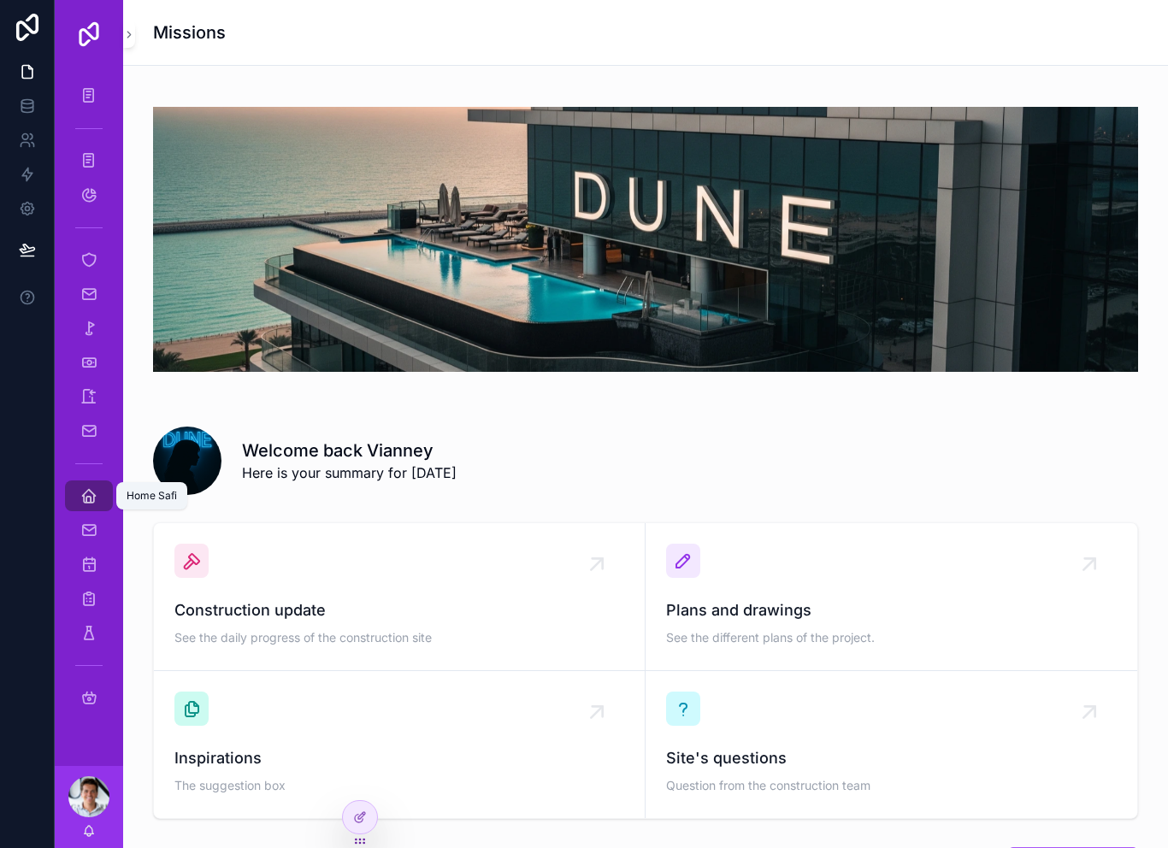
click at [86, 504] on div "Home Safi" at bounding box center [88, 495] width 27 height 27
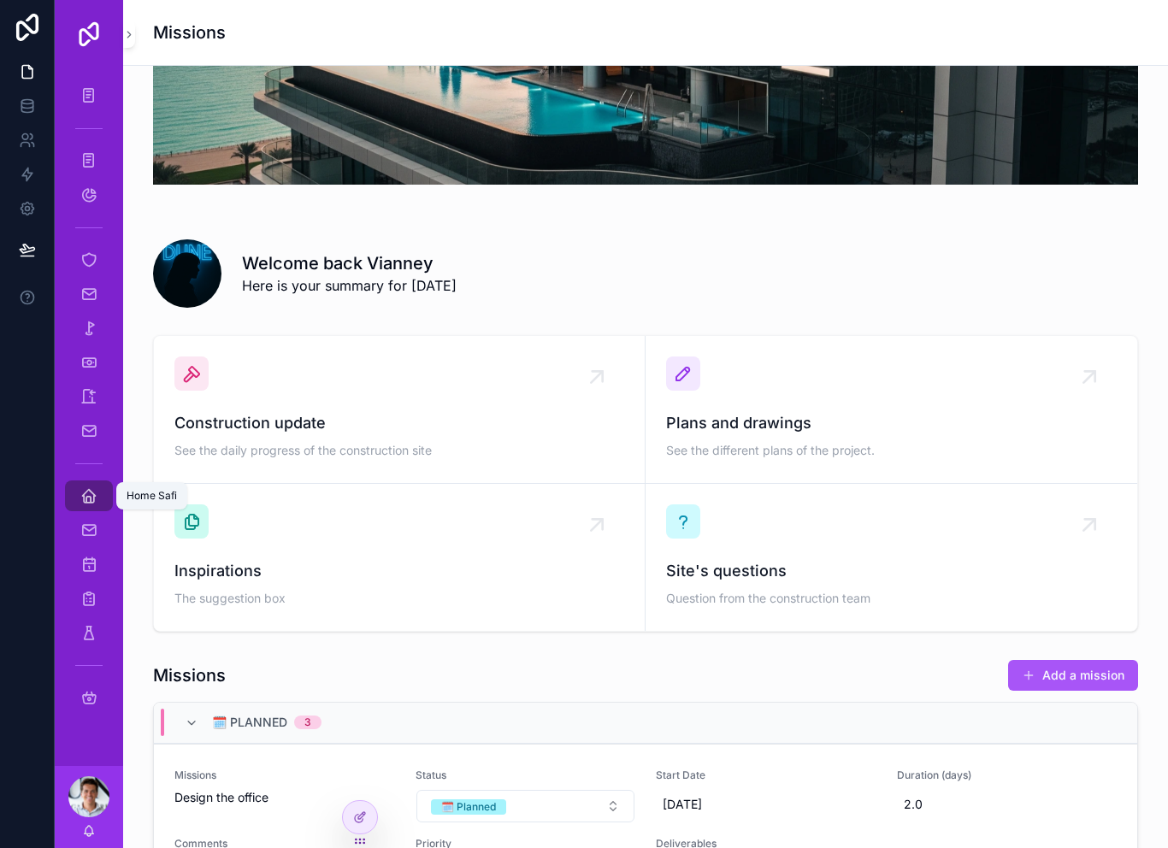
scroll to position [186, 0]
click at [758, 400] on div "Plans and drawings See the different plans of the project." at bounding box center [891, 411] width 451 height 106
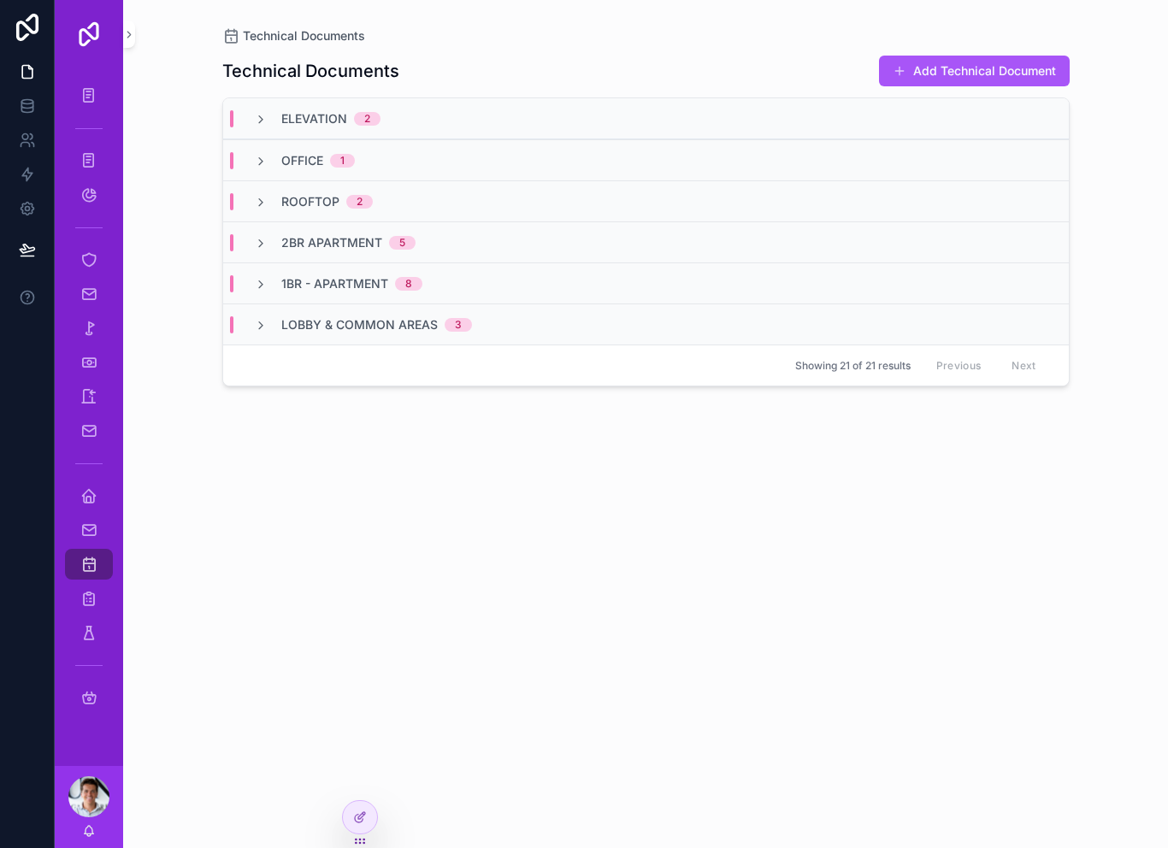
click at [497, 210] on div "Rooftop 2" at bounding box center [646, 200] width 846 height 41
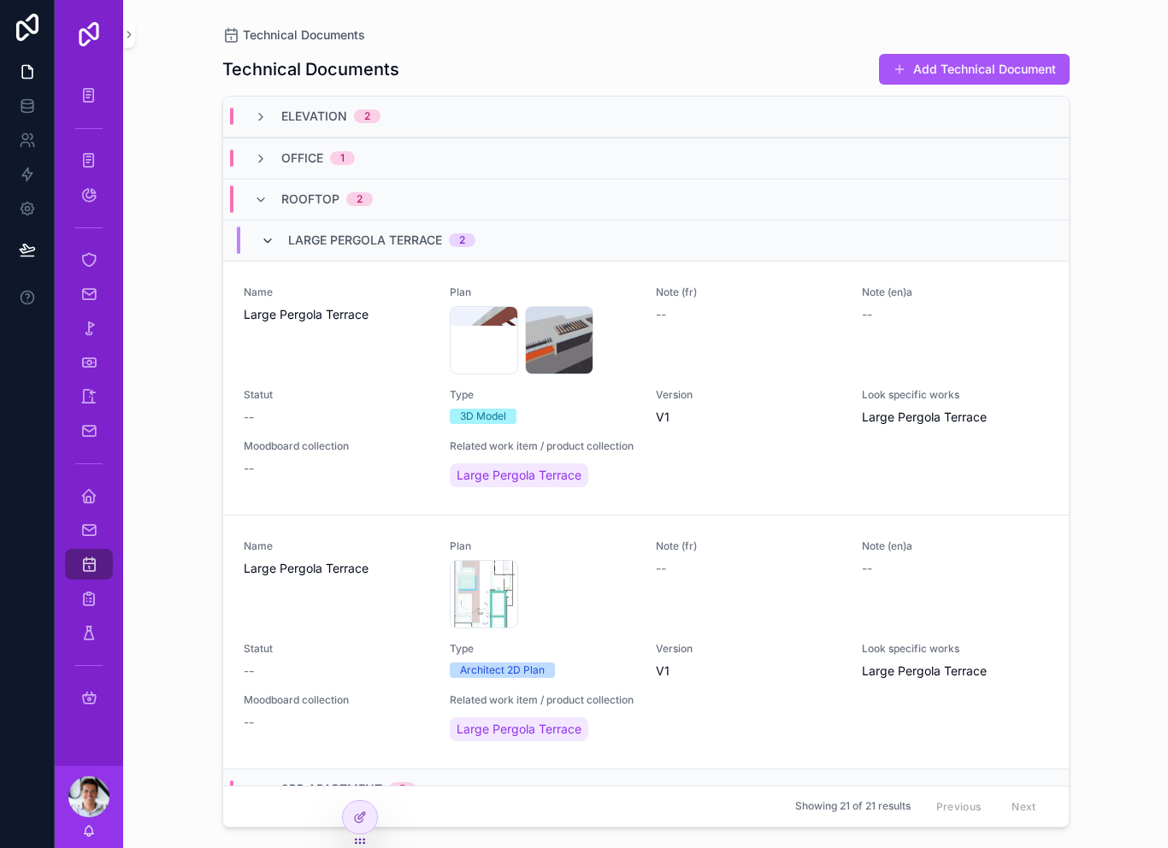
click at [266, 236] on icon "scrollable content" at bounding box center [268, 241] width 14 height 14
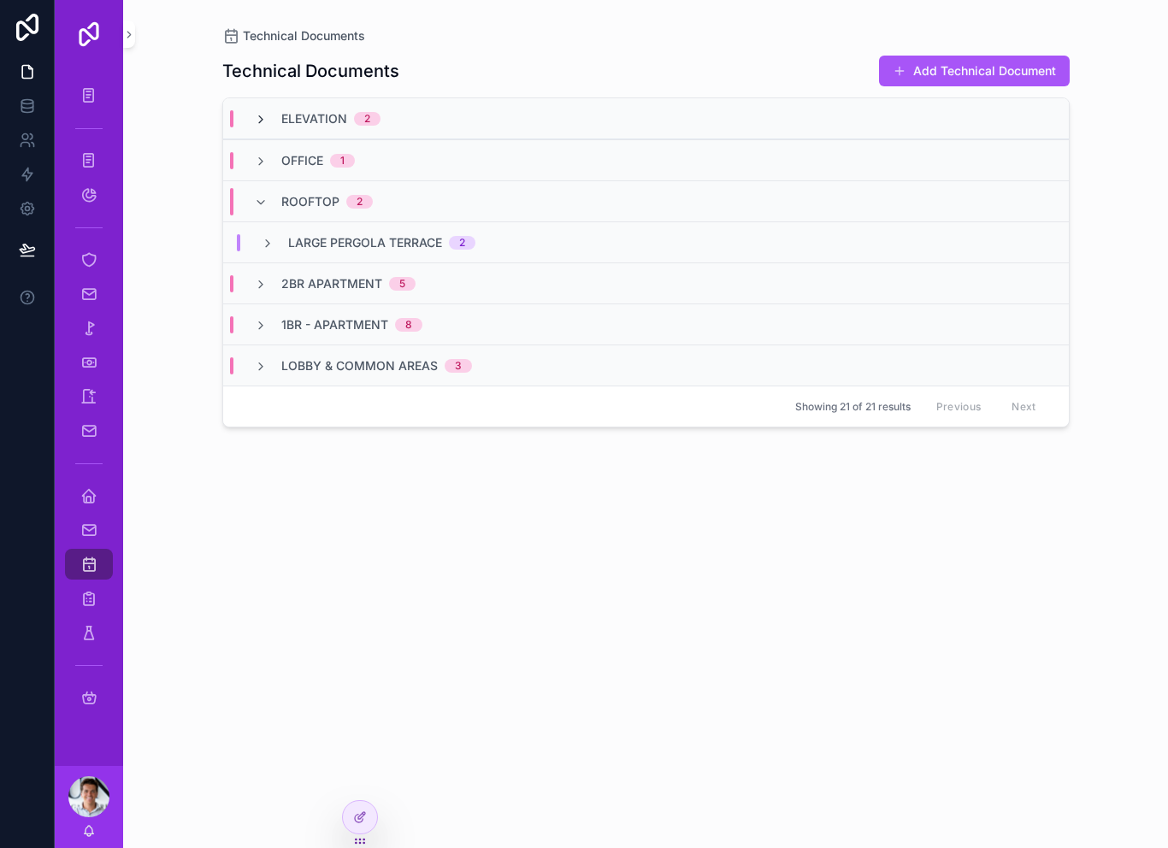
click at [267, 115] on icon "scrollable content" at bounding box center [261, 120] width 14 height 14
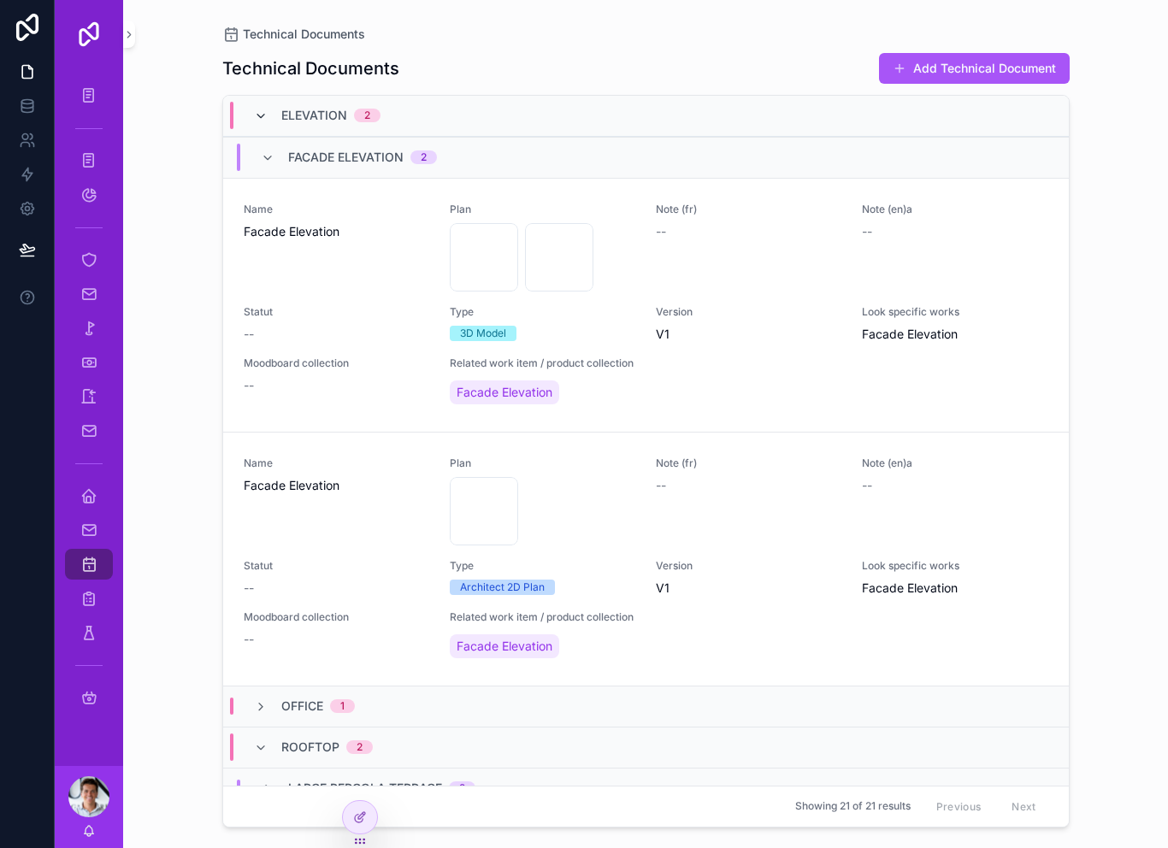
click at [265, 109] on icon "scrollable content" at bounding box center [261, 116] width 14 height 14
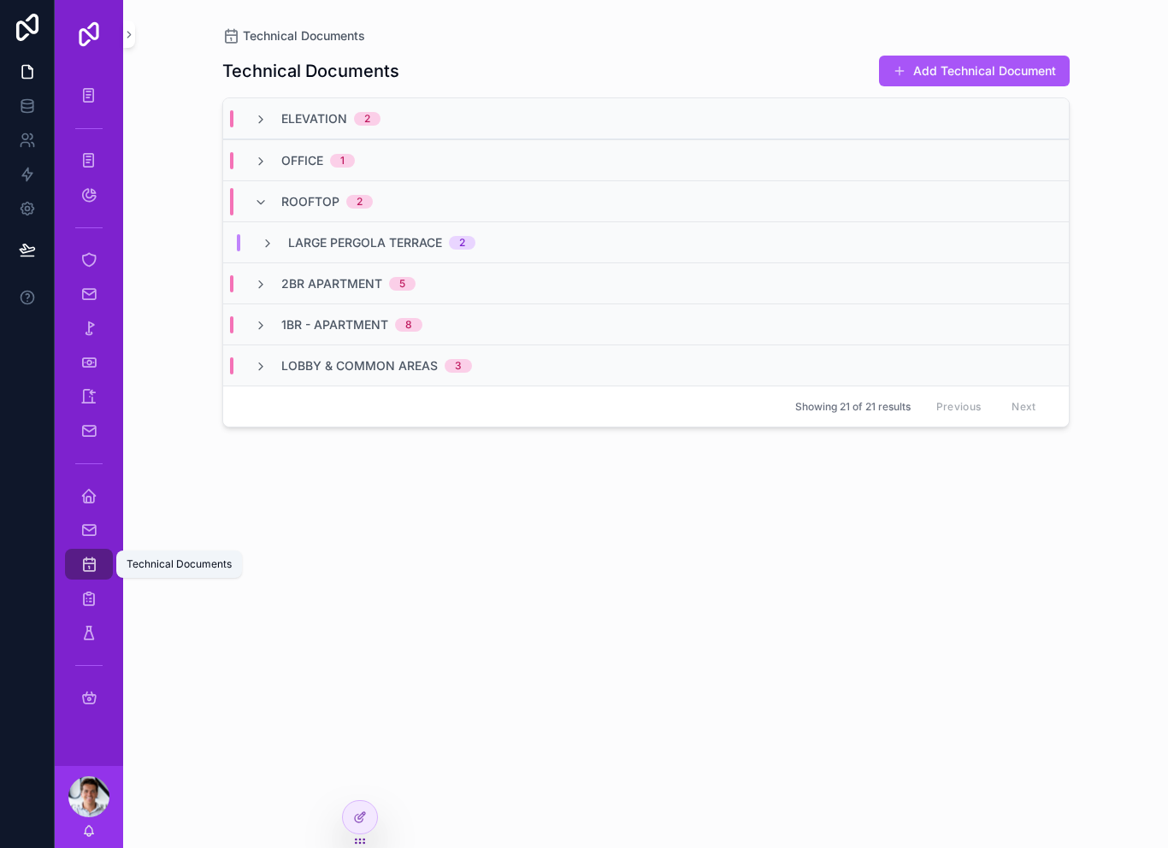
click at [81, 558] on icon "scrollable content" at bounding box center [88, 564] width 17 height 17
click at [80, 485] on div "Home Safi" at bounding box center [88, 495] width 27 height 27
click at [98, 494] on div "Home Safi" at bounding box center [88, 495] width 27 height 27
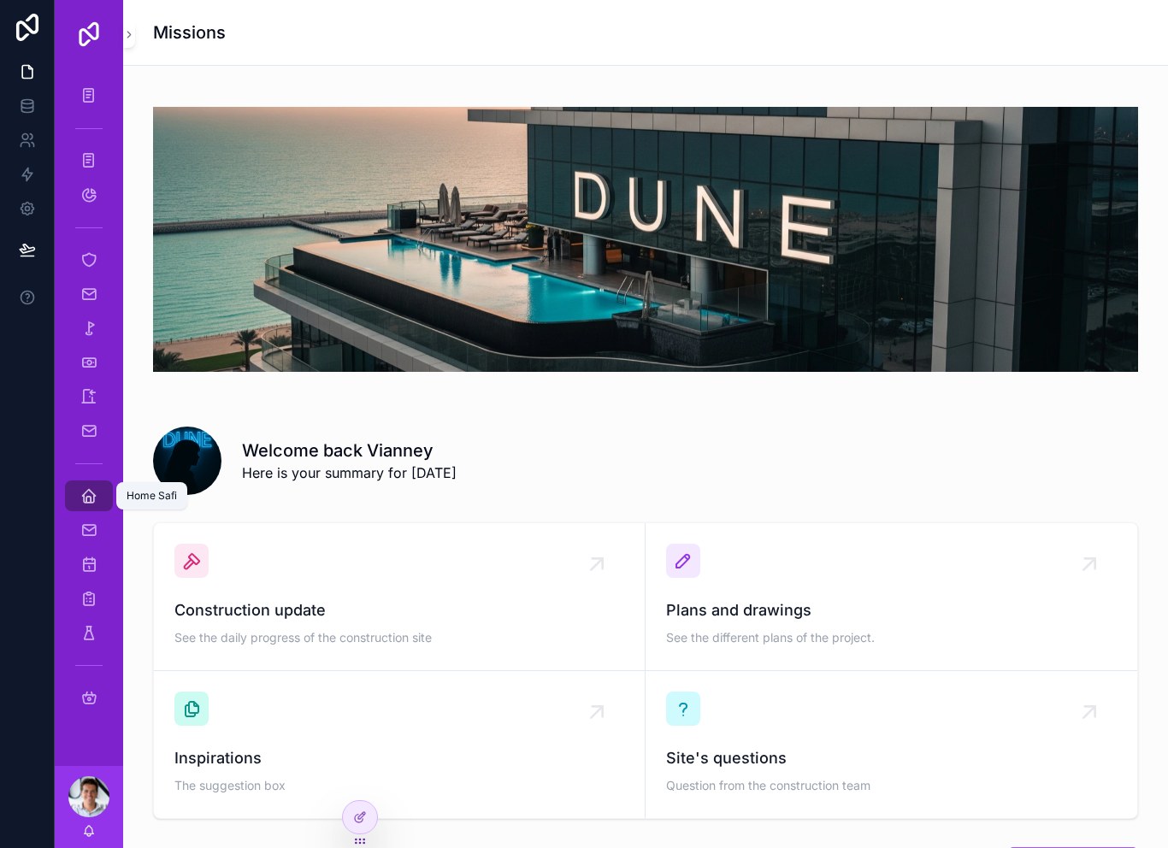
click at [95, 496] on icon "scrollable content" at bounding box center [88, 496] width 17 height 17
click at [92, 500] on icon "scrollable content" at bounding box center [88, 496] width 17 height 17
click at [87, 497] on icon "scrollable content" at bounding box center [88, 496] width 17 height 17
click at [360, 775] on icon at bounding box center [360, 781] width 14 height 14
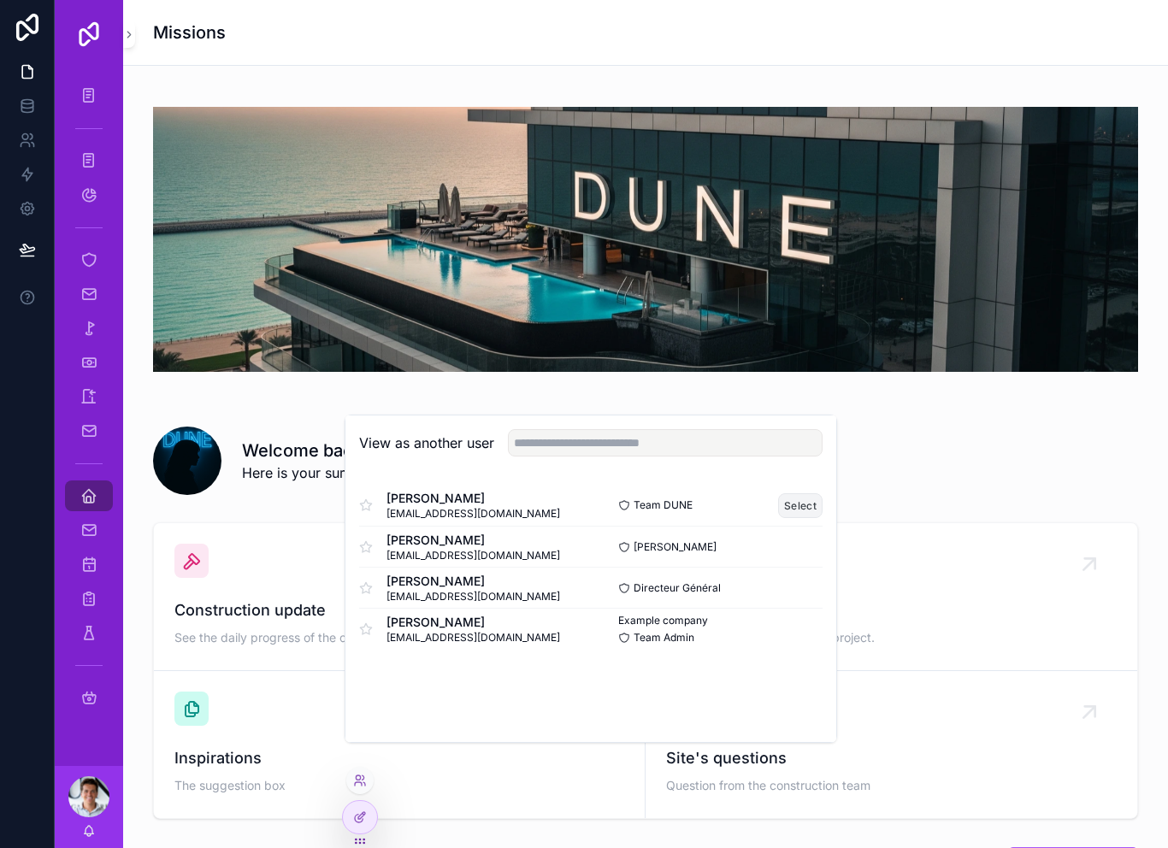
click at [802, 518] on button "Select" at bounding box center [800, 506] width 44 height 25
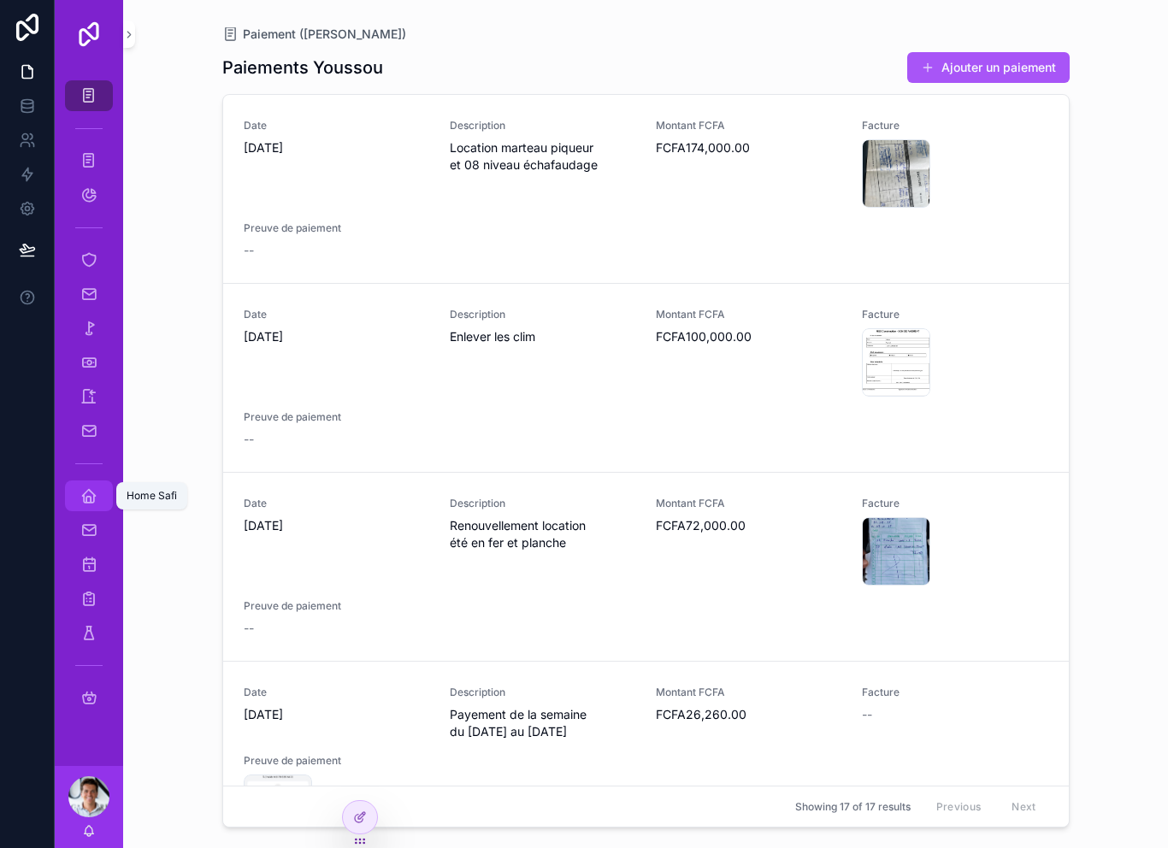
click at [92, 497] on icon "scrollable content" at bounding box center [88, 496] width 17 height 17
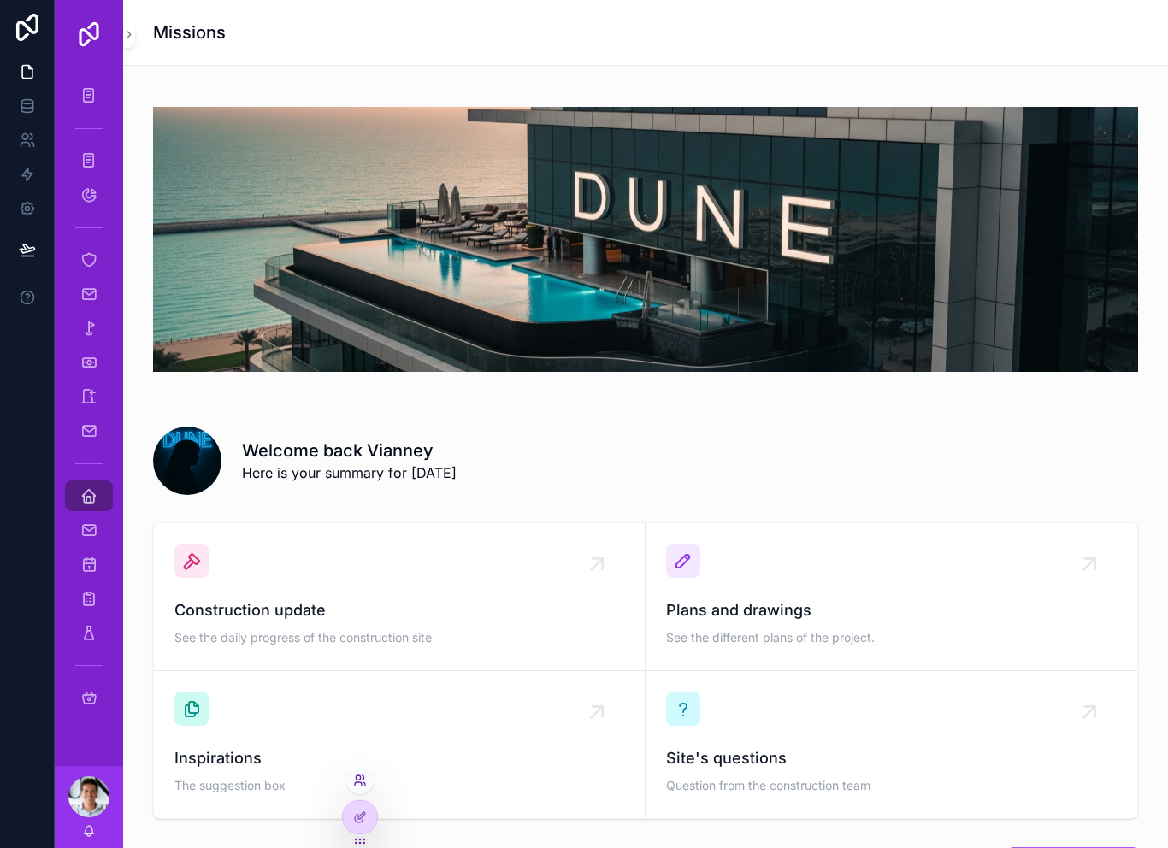
click at [361, 783] on icon at bounding box center [358, 784] width 7 height 3
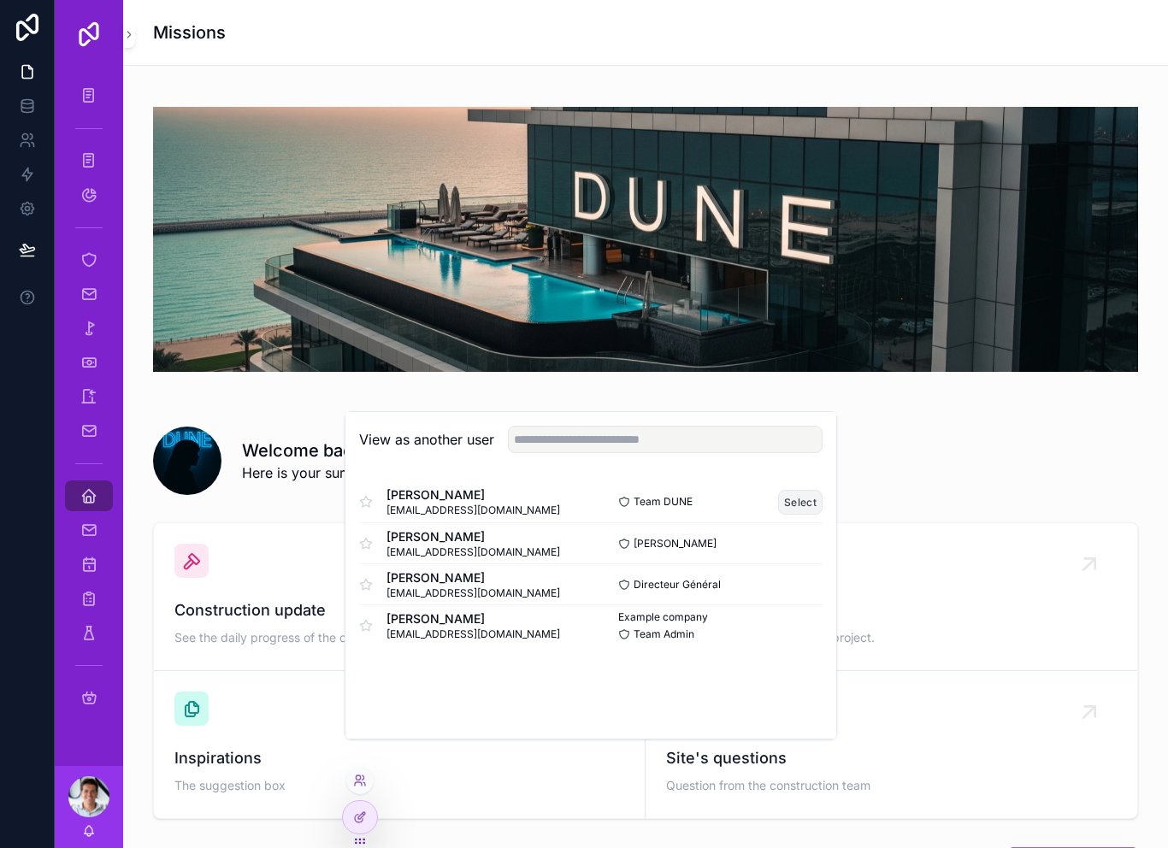
click at [806, 515] on button "Select" at bounding box center [800, 502] width 44 height 25
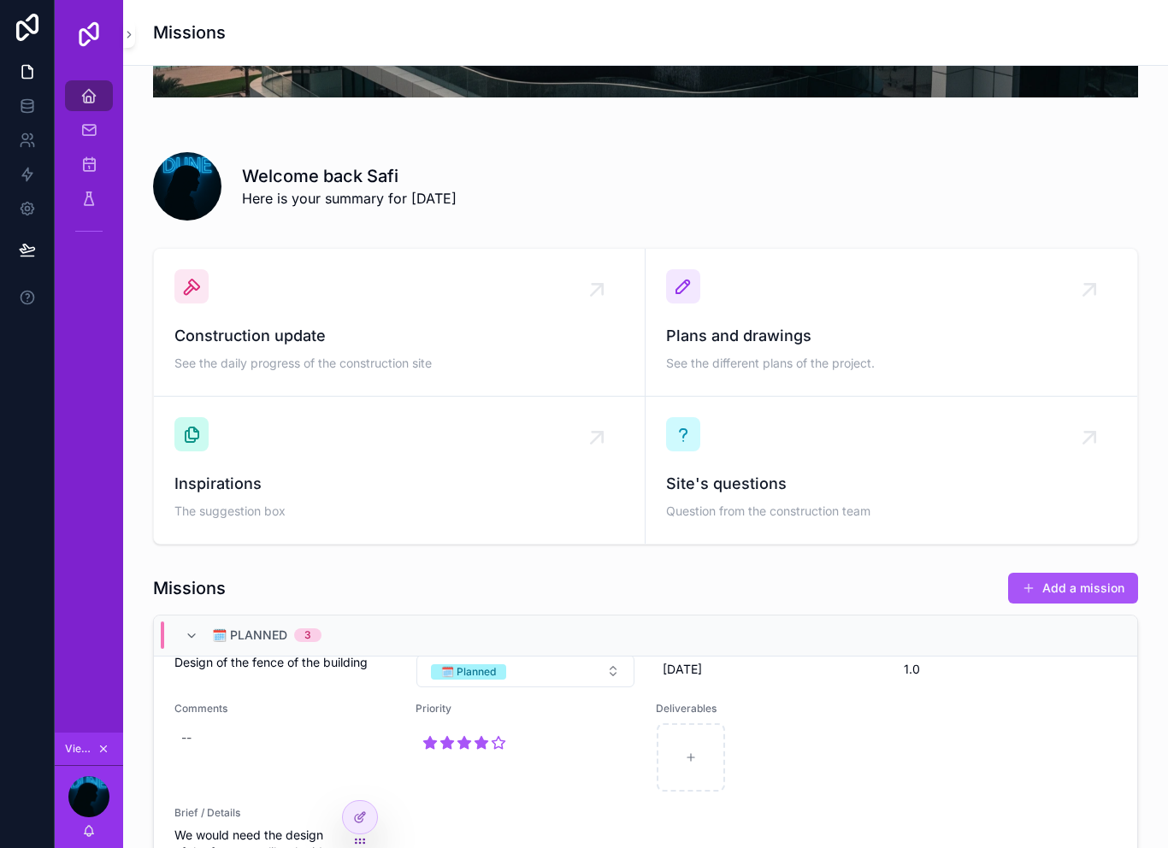
scroll to position [269, 0]
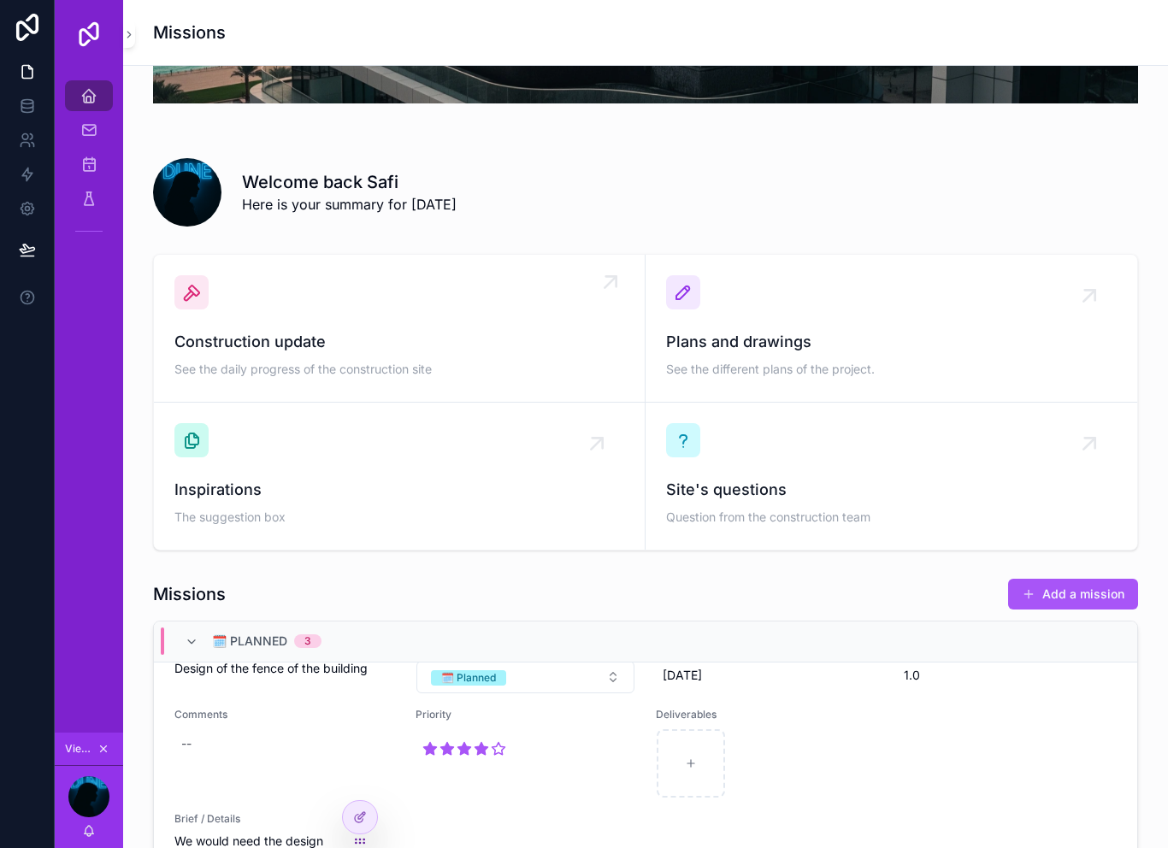
click at [468, 304] on div "Construction update See the daily progress of the construction site" at bounding box center [399, 328] width 450 height 106
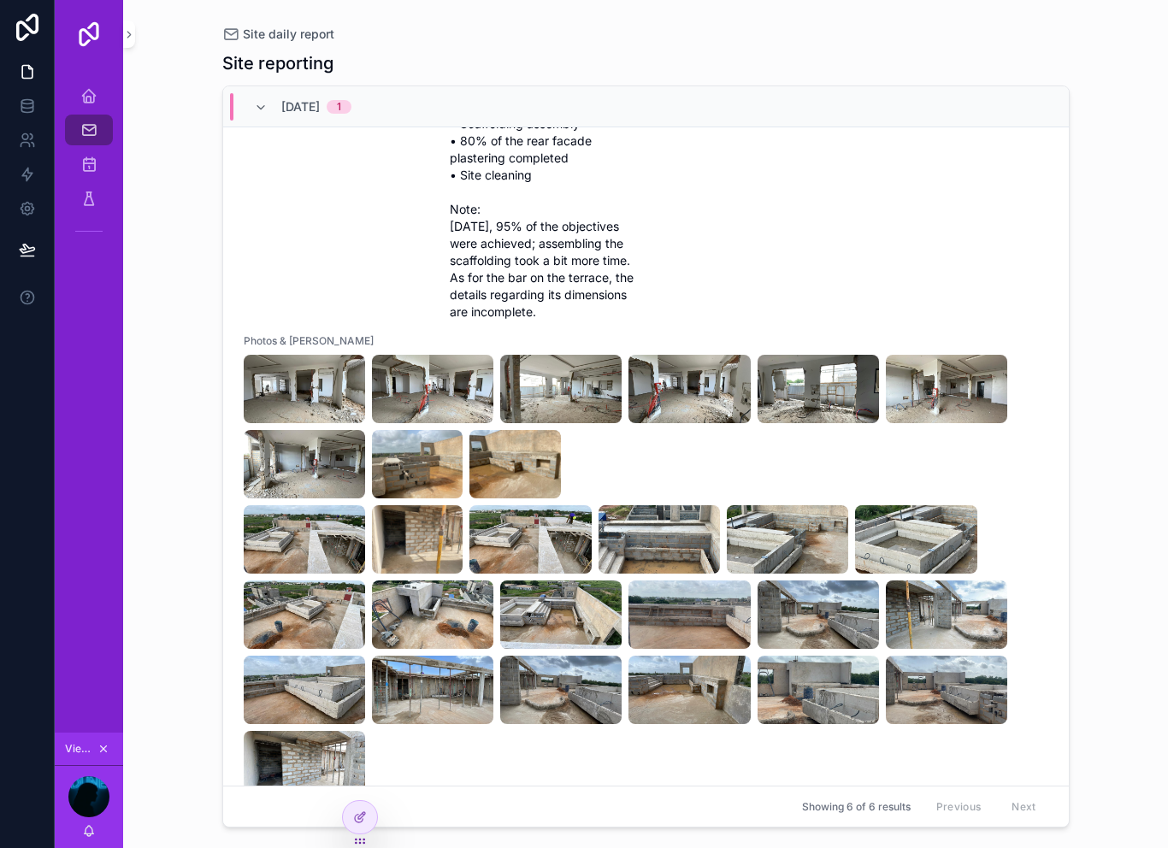
scroll to position [173, 0]
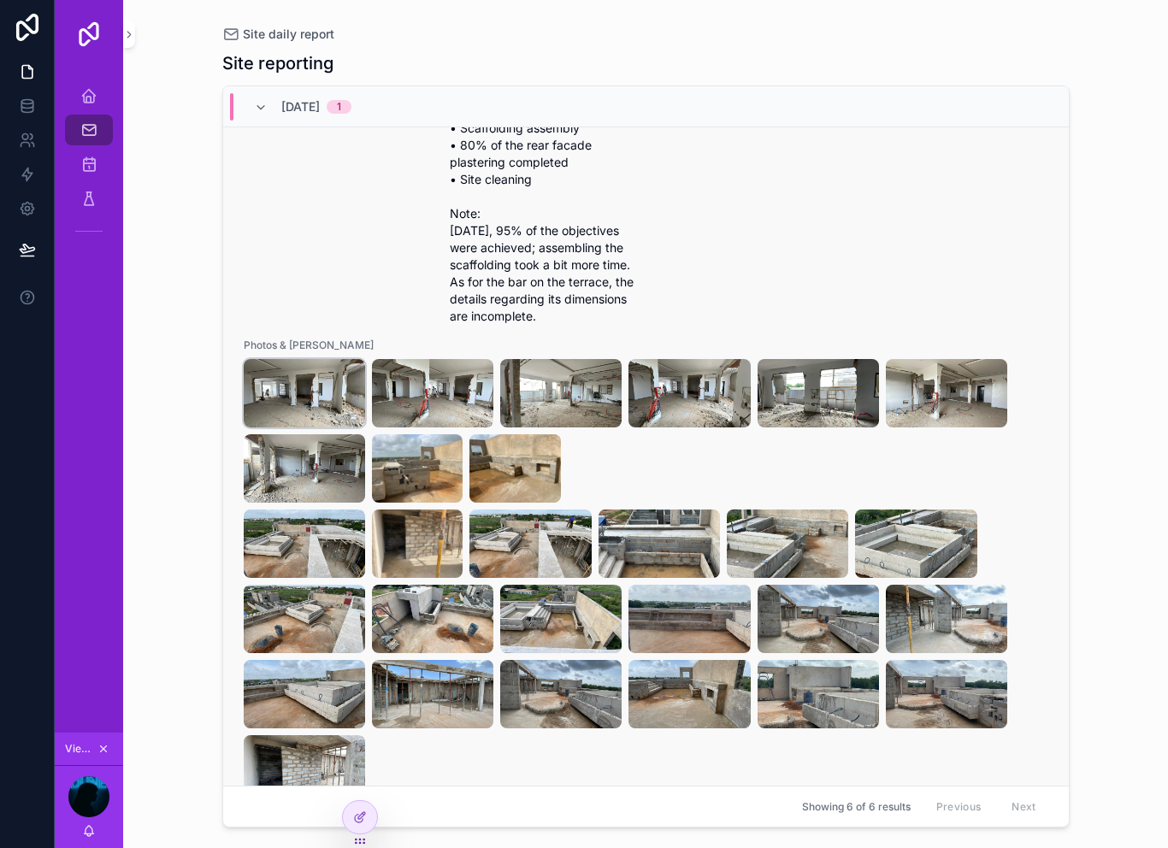
click at [293, 377] on img "scrollable content" at bounding box center [304, 393] width 121 height 68
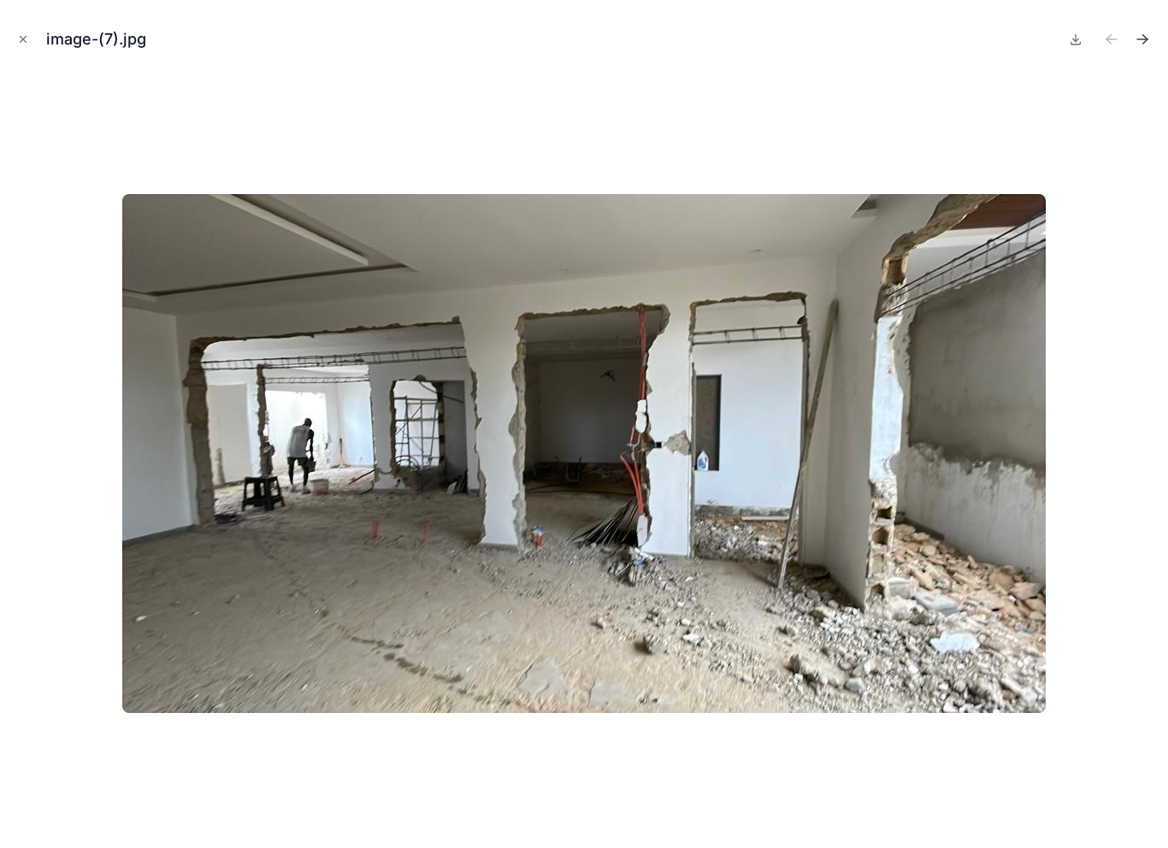
click at [1145, 33] on icon "Next file" at bounding box center [1142, 39] width 17 height 17
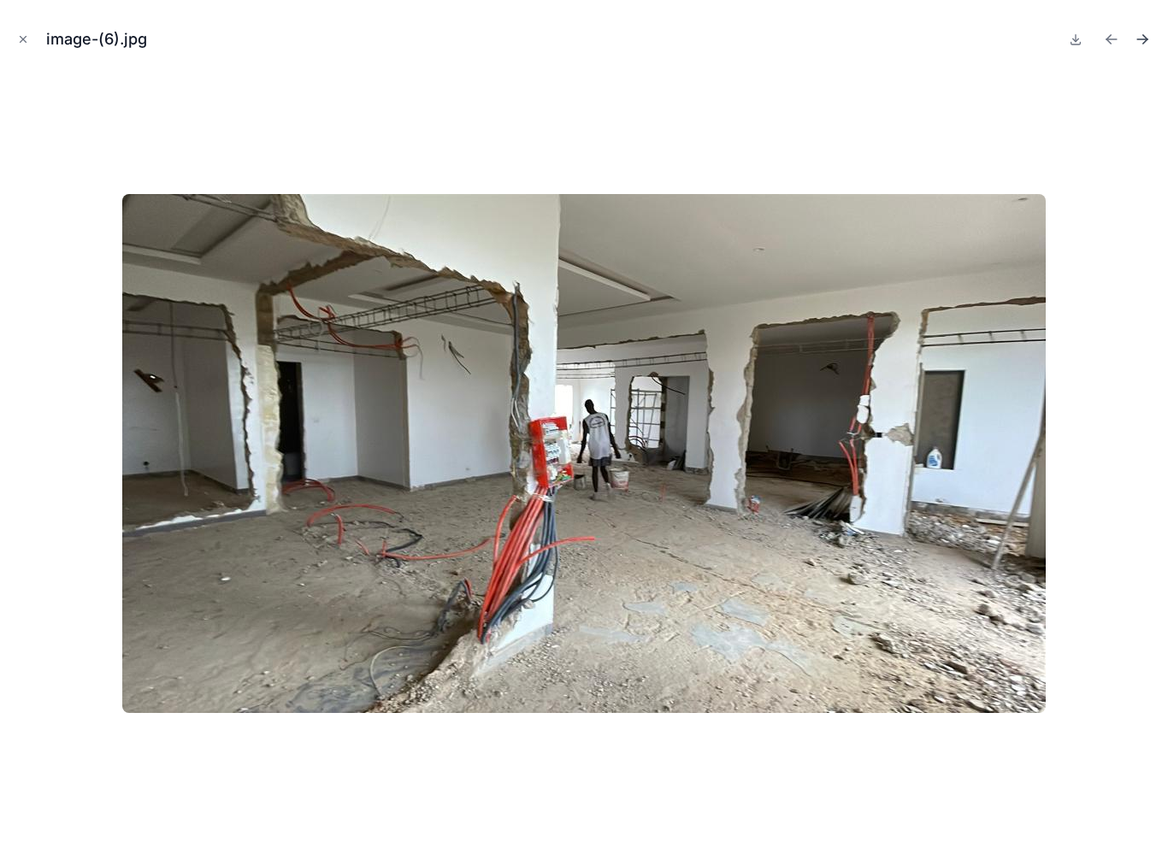
click at [1150, 29] on button "Next file" at bounding box center [1143, 39] width 24 height 24
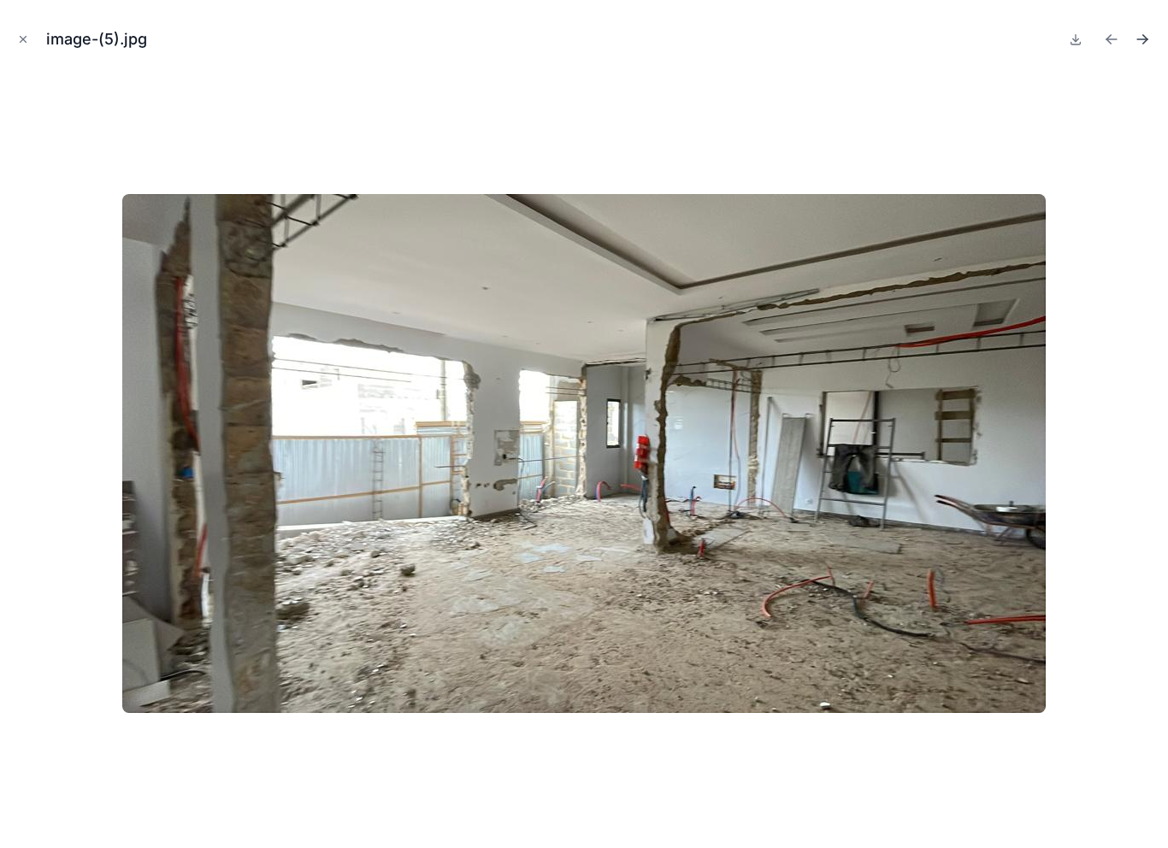
click at [1153, 35] on button "Next file" at bounding box center [1143, 39] width 24 height 24
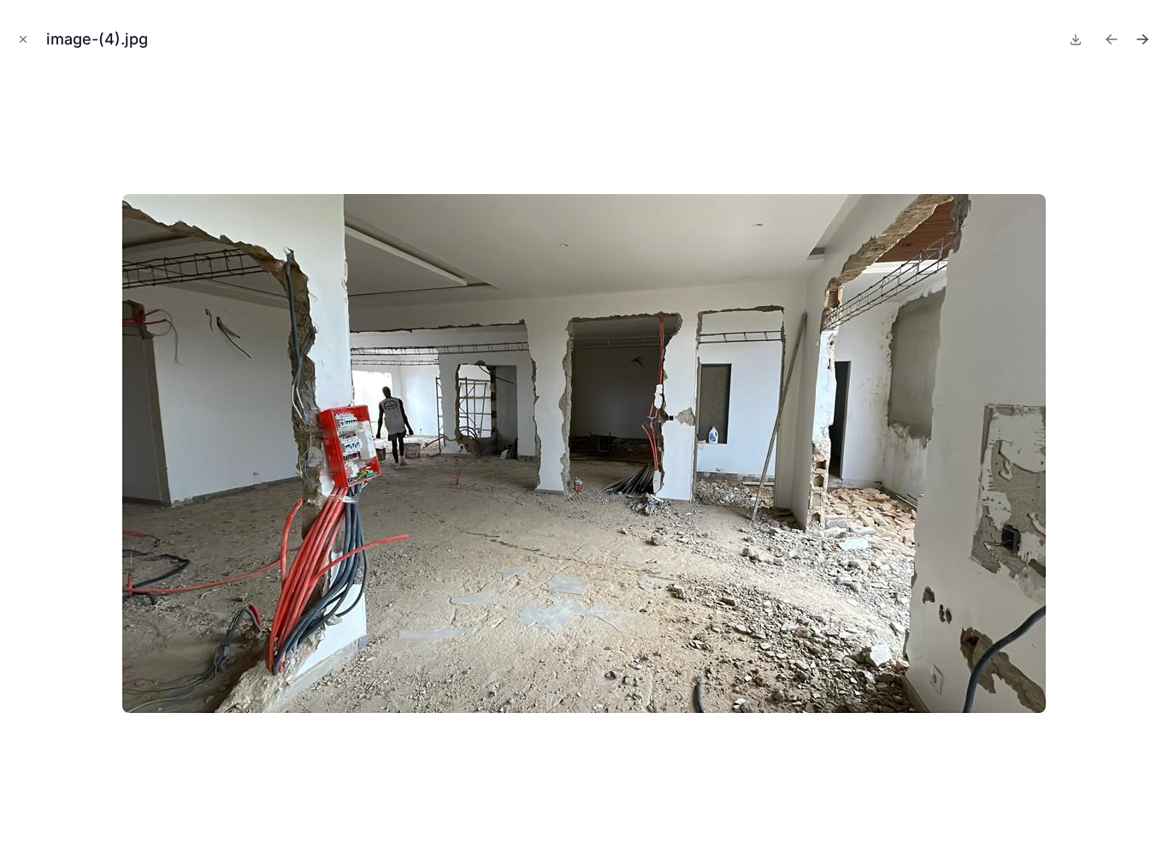
click at [1150, 38] on icon "Next file" at bounding box center [1142, 39] width 17 height 17
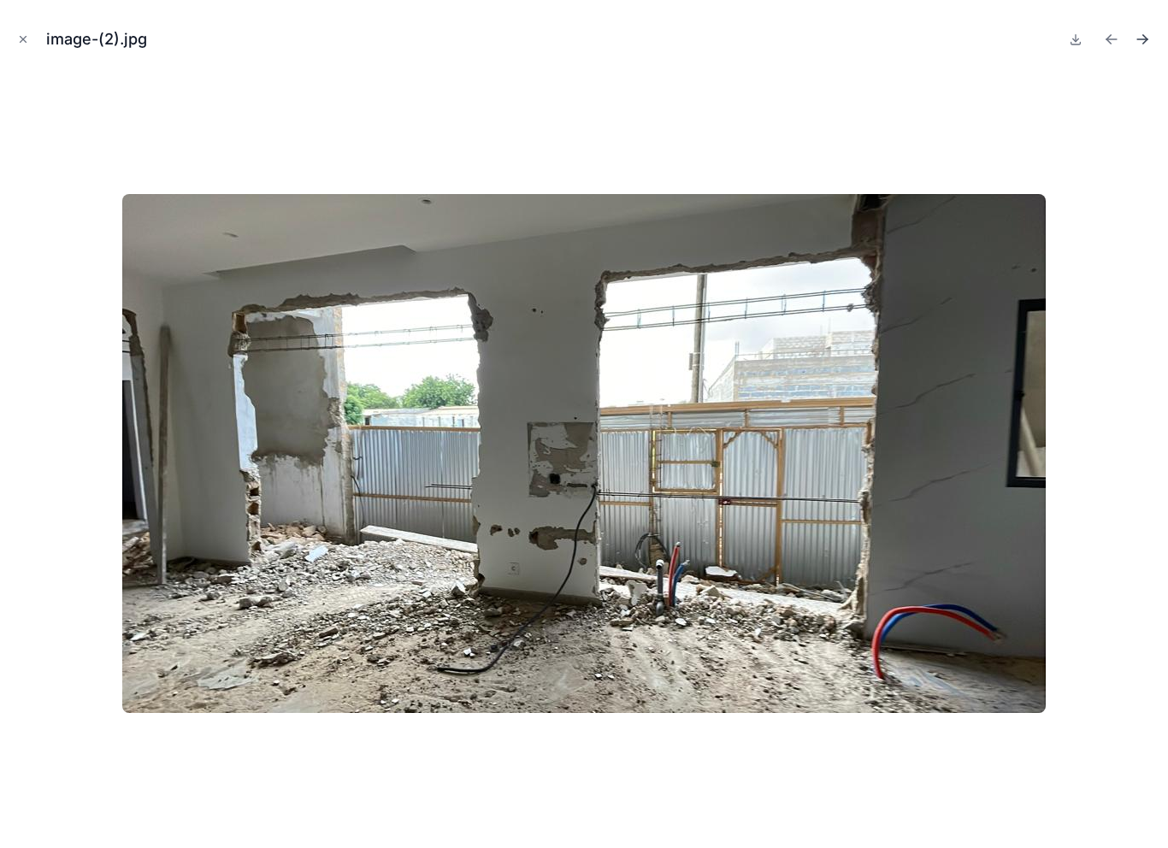
click at [1148, 39] on icon "Next file" at bounding box center [1146, 37] width 4 height 4
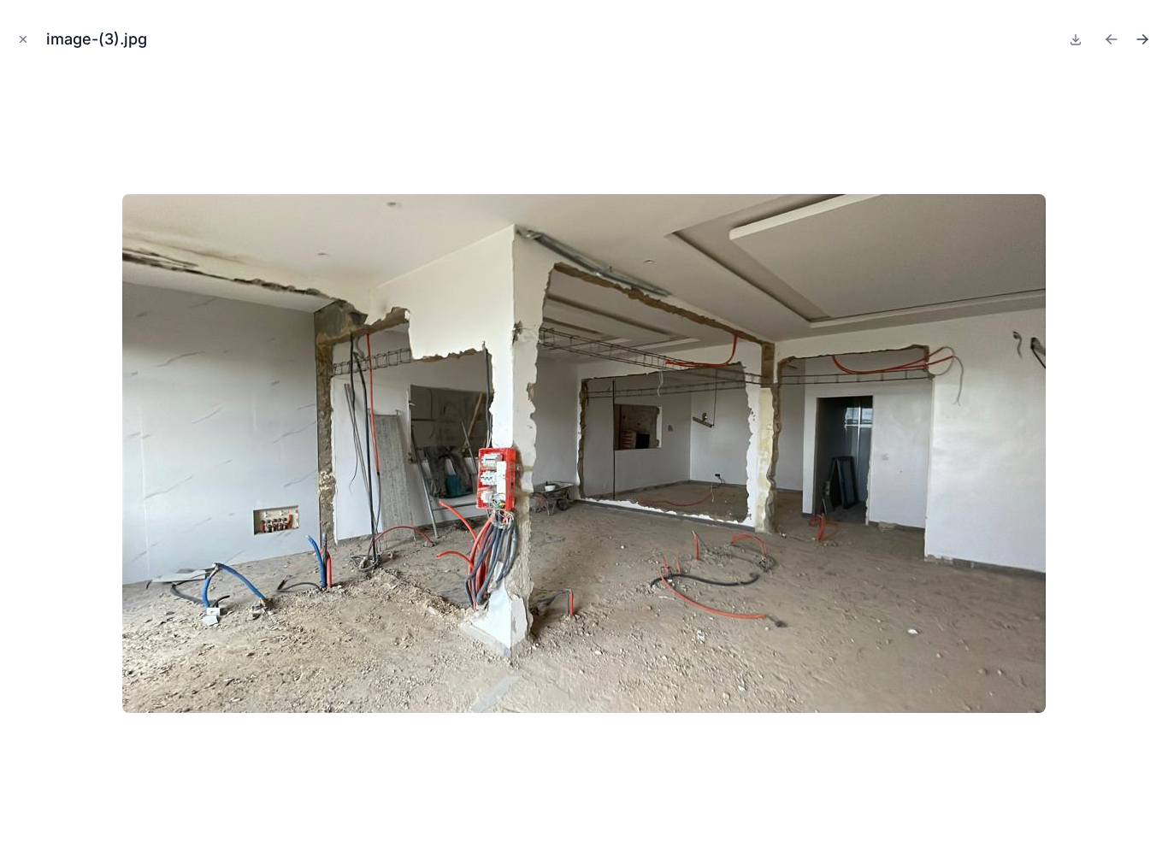
click at [1149, 29] on button "Next file" at bounding box center [1143, 39] width 24 height 24
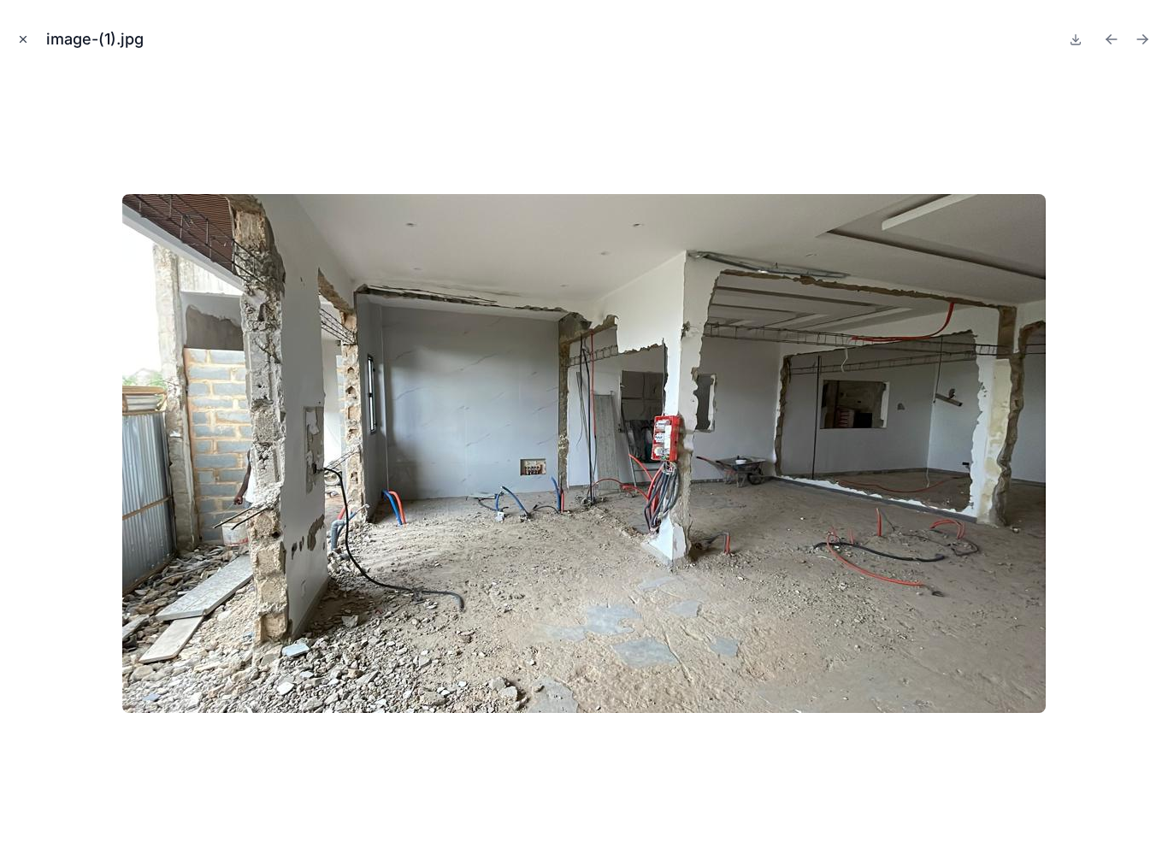
click at [24, 33] on icon "Close modal" at bounding box center [23, 39] width 12 height 12
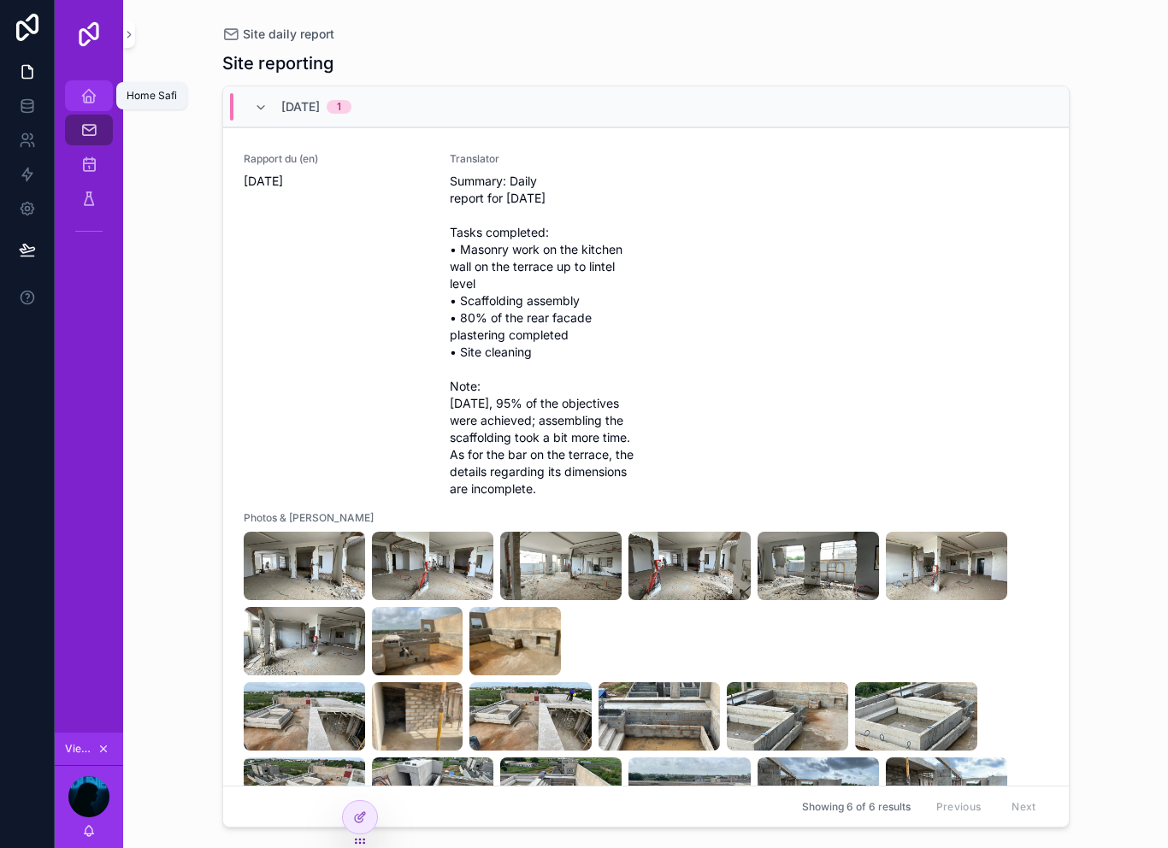
click at [84, 98] on icon "scrollable content" at bounding box center [88, 95] width 17 height 17
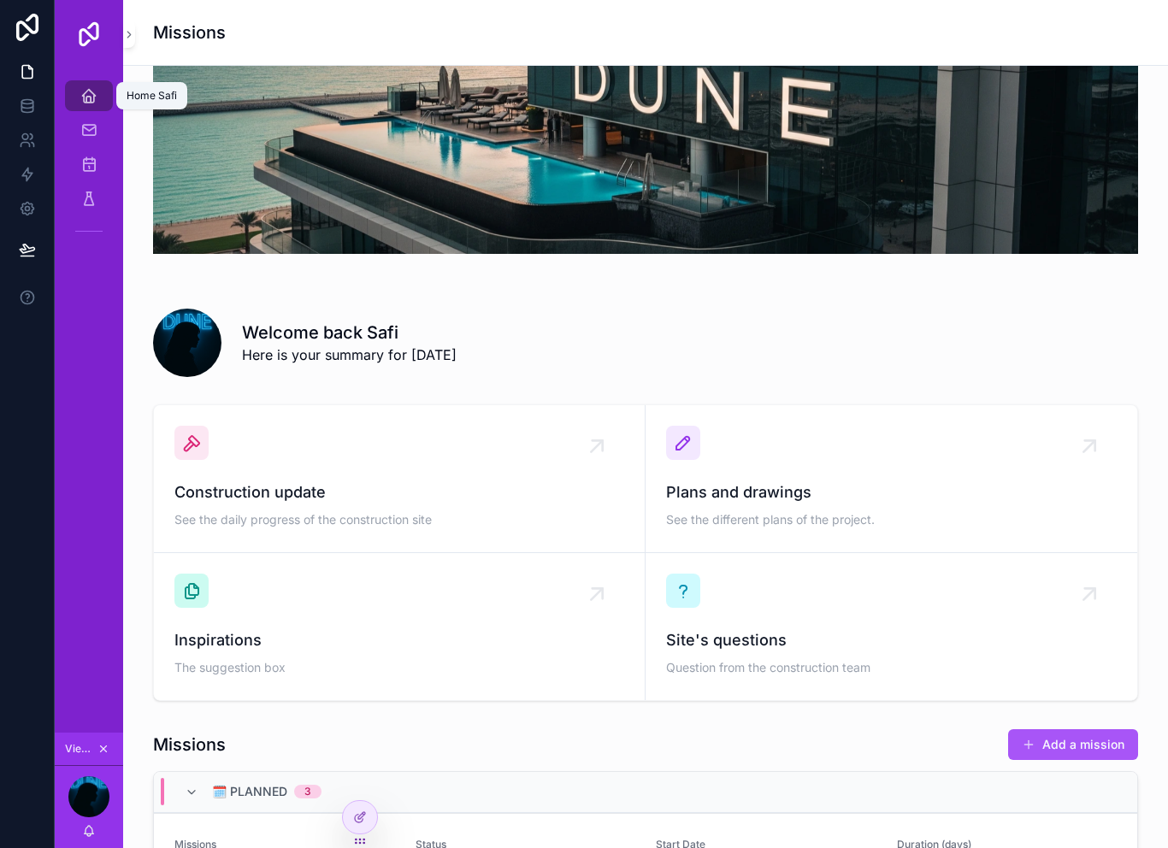
scroll to position [120, 0]
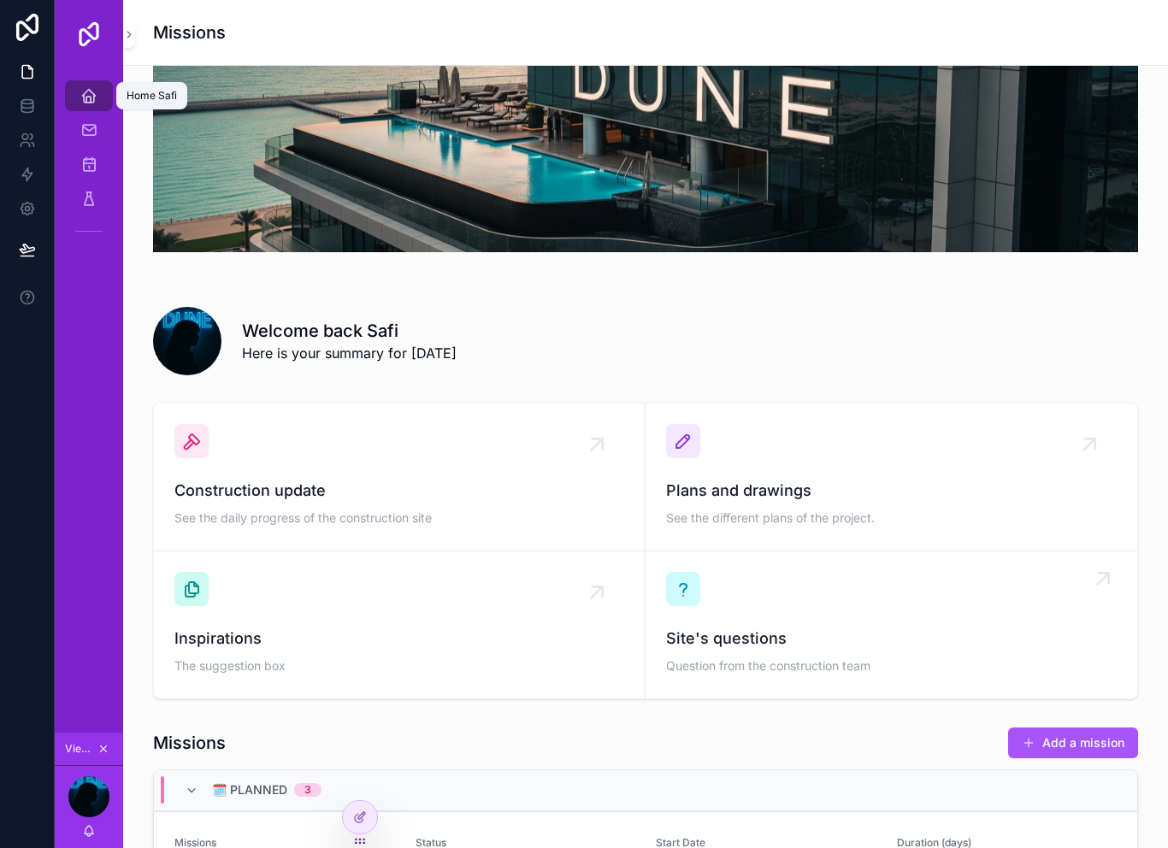
click at [765, 629] on span "Site's questions" at bounding box center [891, 639] width 451 height 24
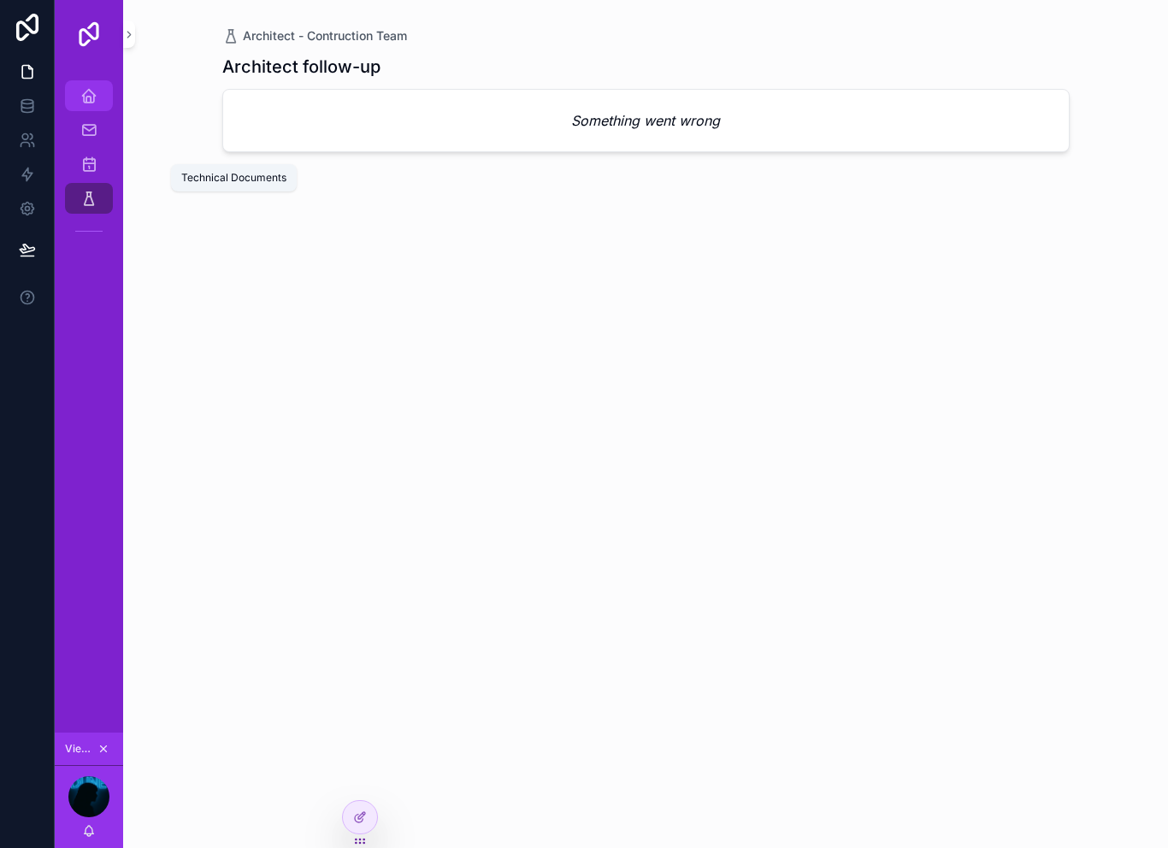
click at [92, 86] on div "Home Safi" at bounding box center [88, 95] width 27 height 27
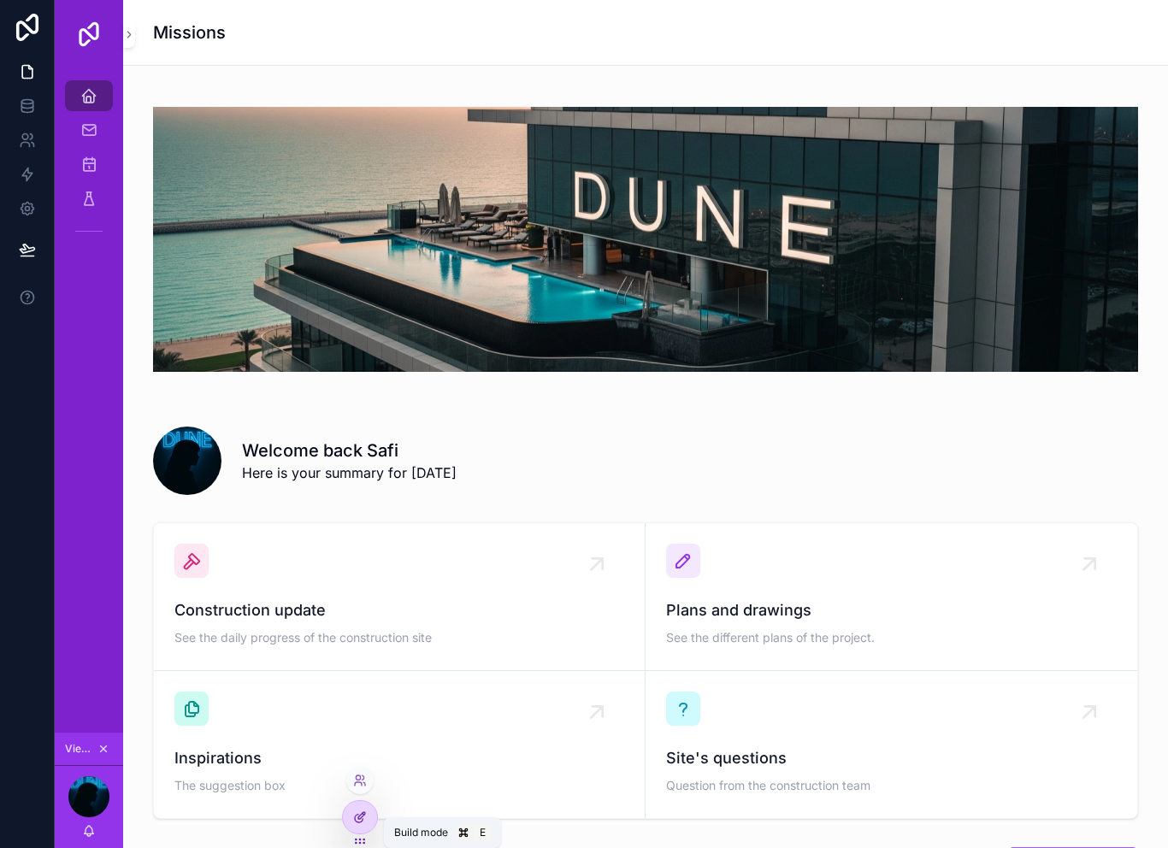
click at [371, 808] on div at bounding box center [360, 817] width 34 height 33
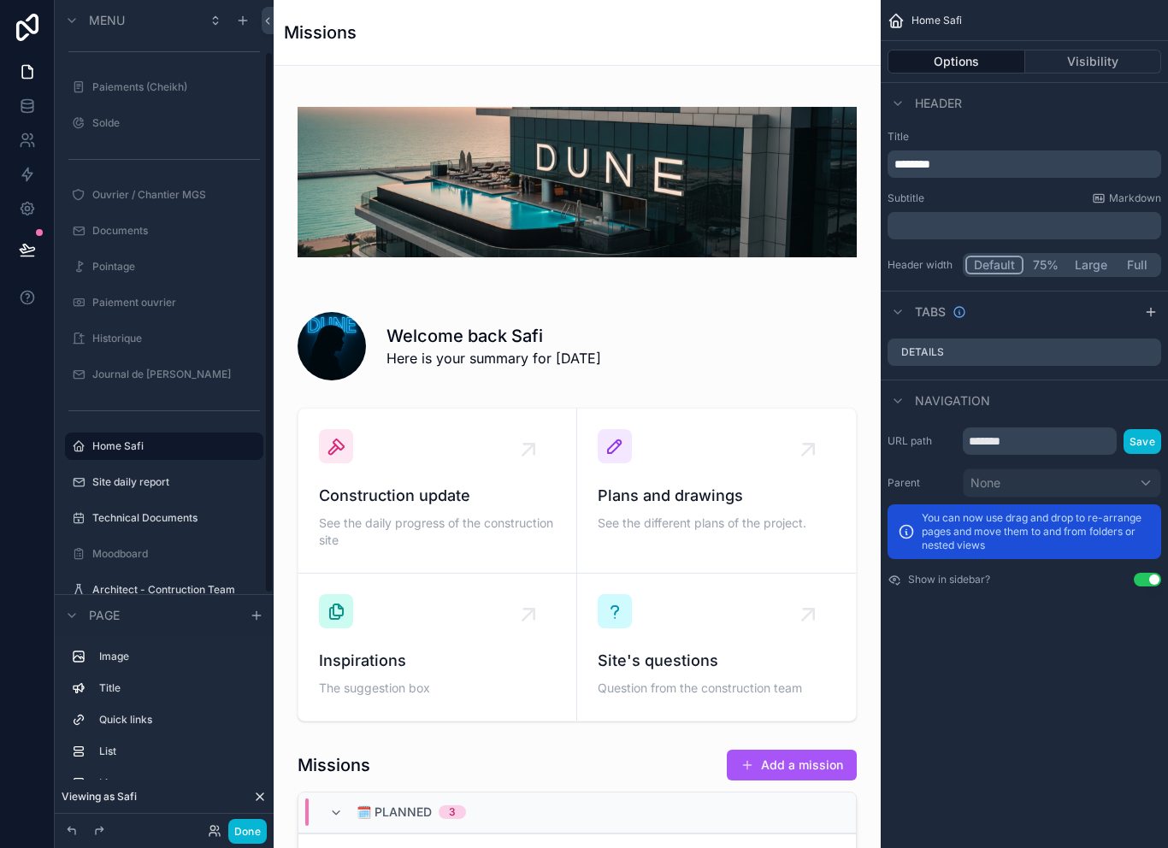
scroll to position [82, 0]
click at [245, 14] on icon "scrollable content" at bounding box center [243, 21] width 14 height 14
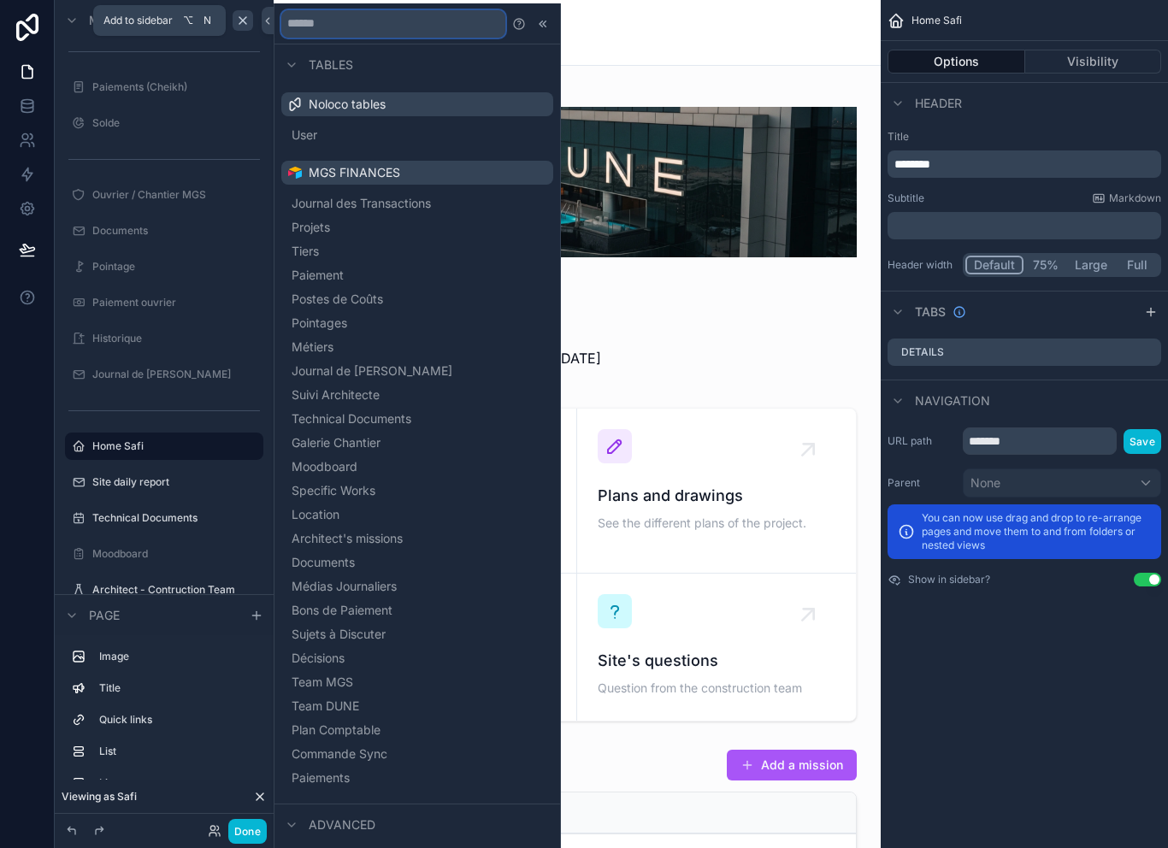
click at [348, 19] on input "text" at bounding box center [393, 23] width 224 height 27
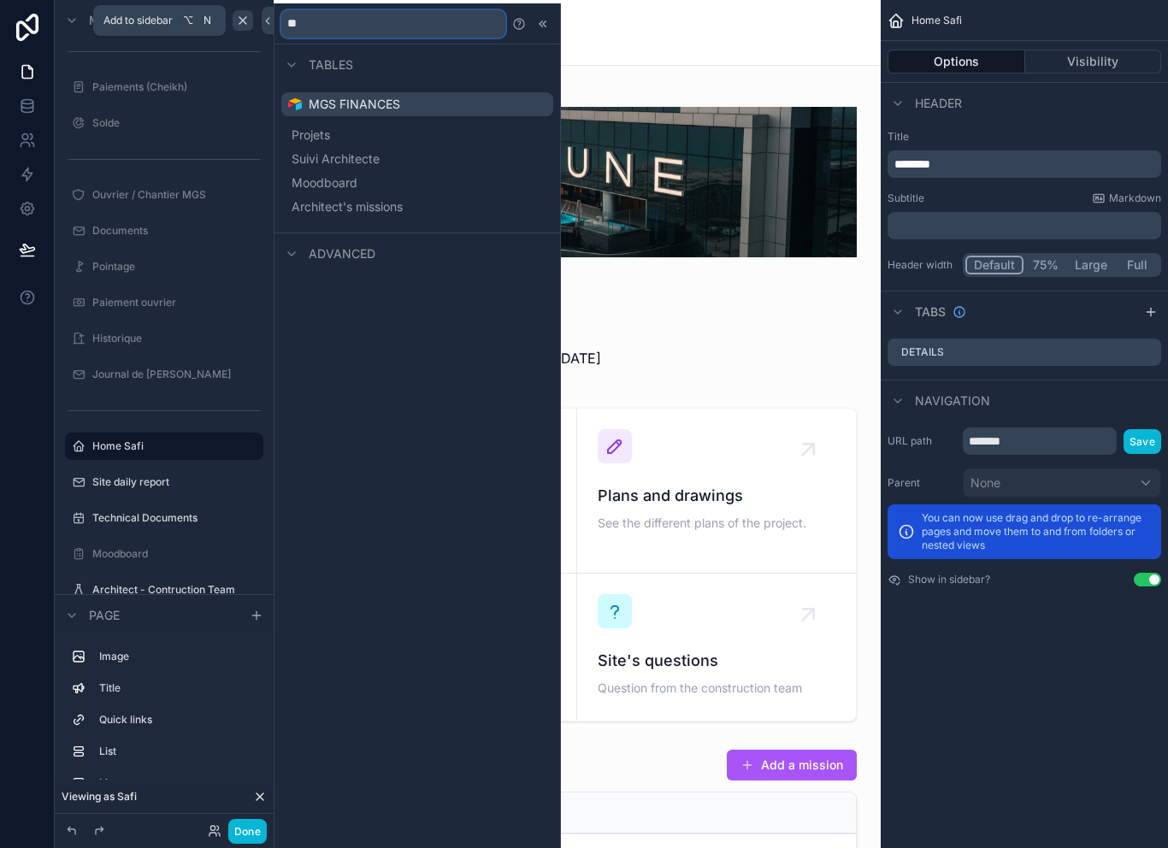
type input "***"
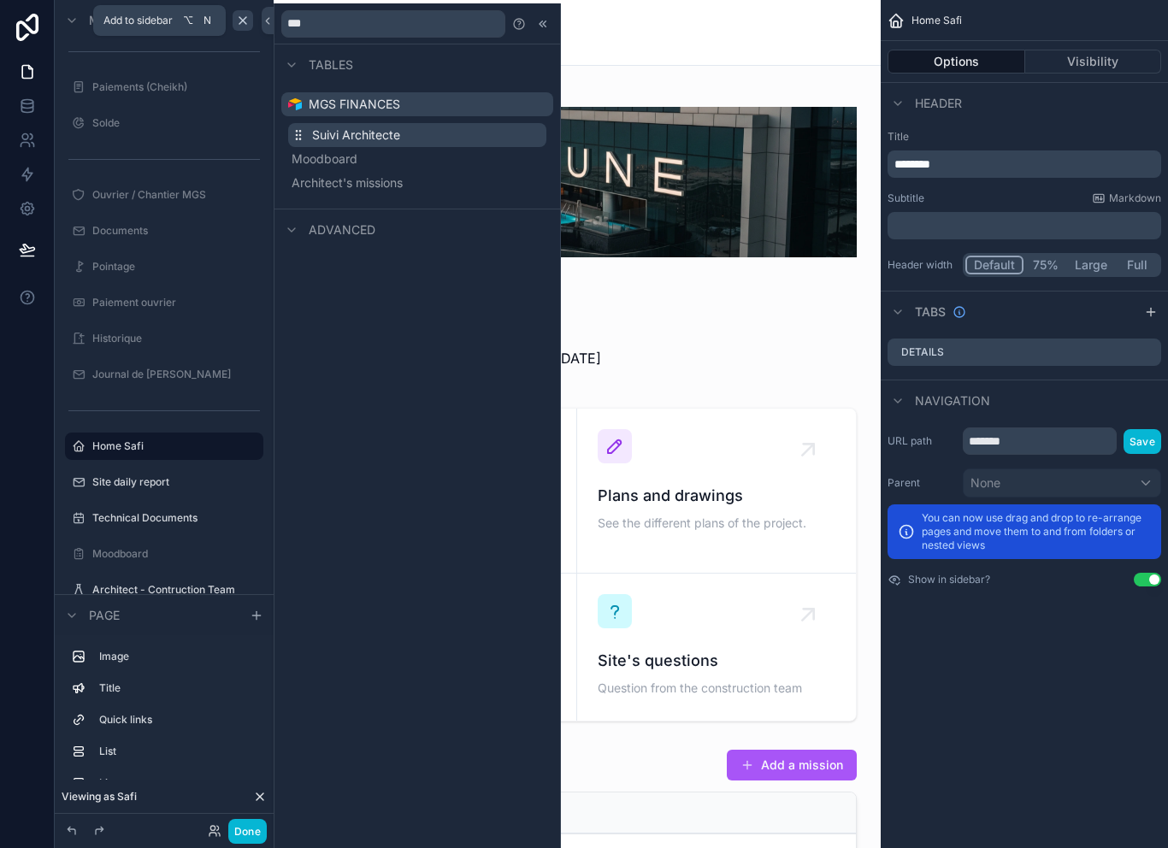
click at [358, 139] on span "Suivi Architecte" at bounding box center [356, 135] width 88 height 17
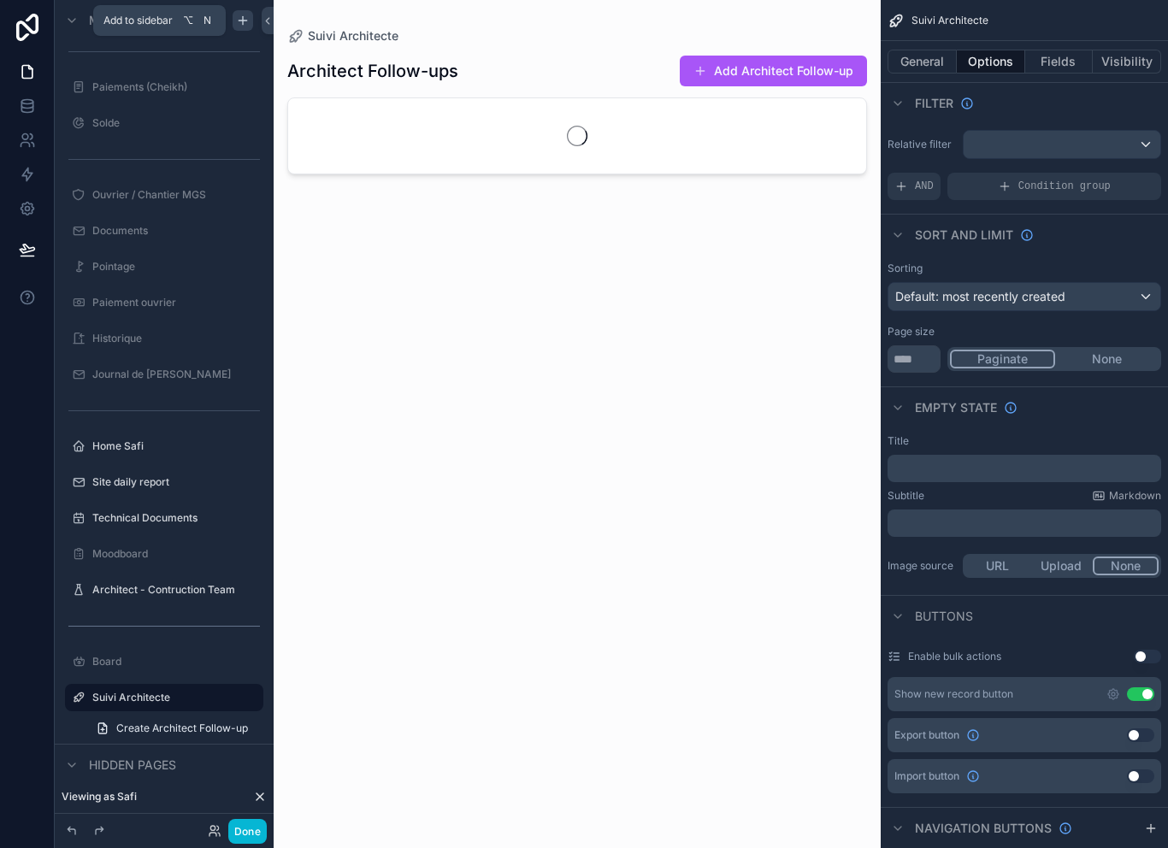
scroll to position [334, 0]
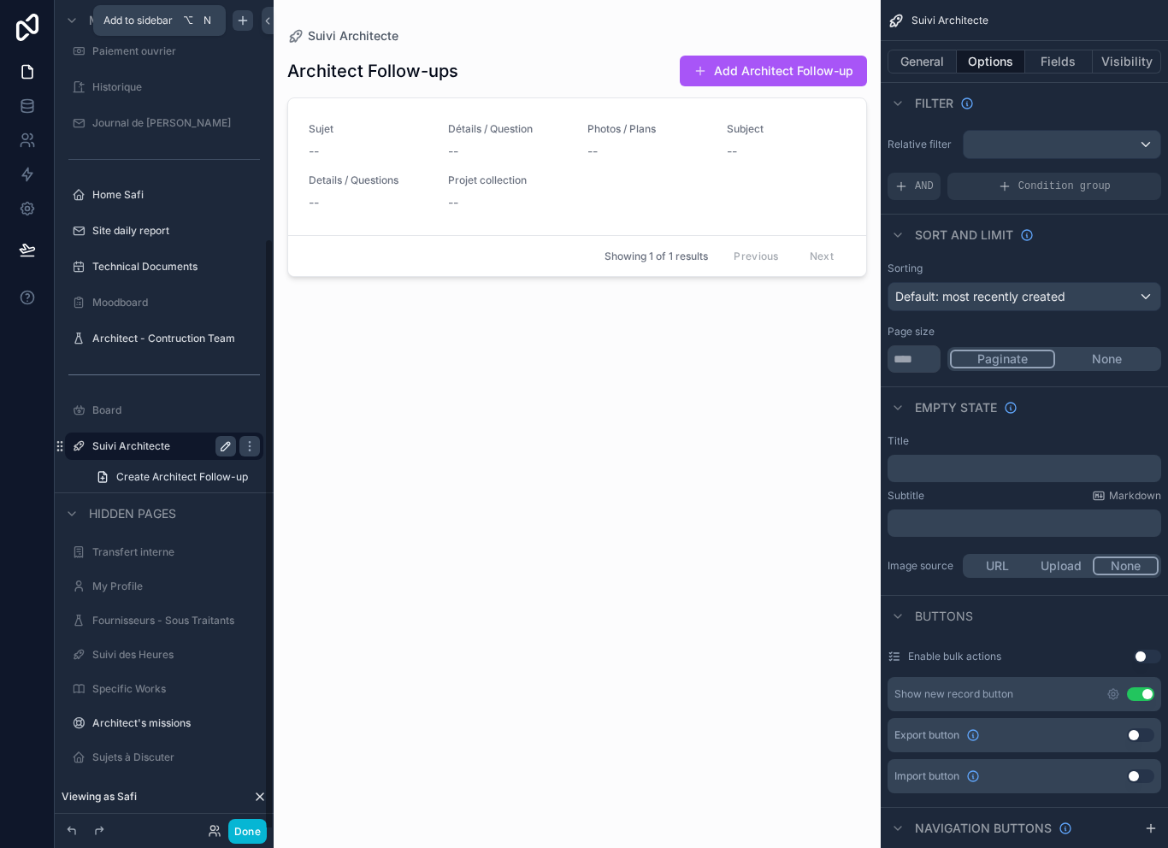
click at [234, 439] on button "scrollable content" at bounding box center [226, 446] width 21 height 21
click at [167, 437] on input "**********" at bounding box center [150, 446] width 116 height 21
type input "**********"
click at [226, 446] on icon "scrollable content" at bounding box center [226, 447] width 14 height 14
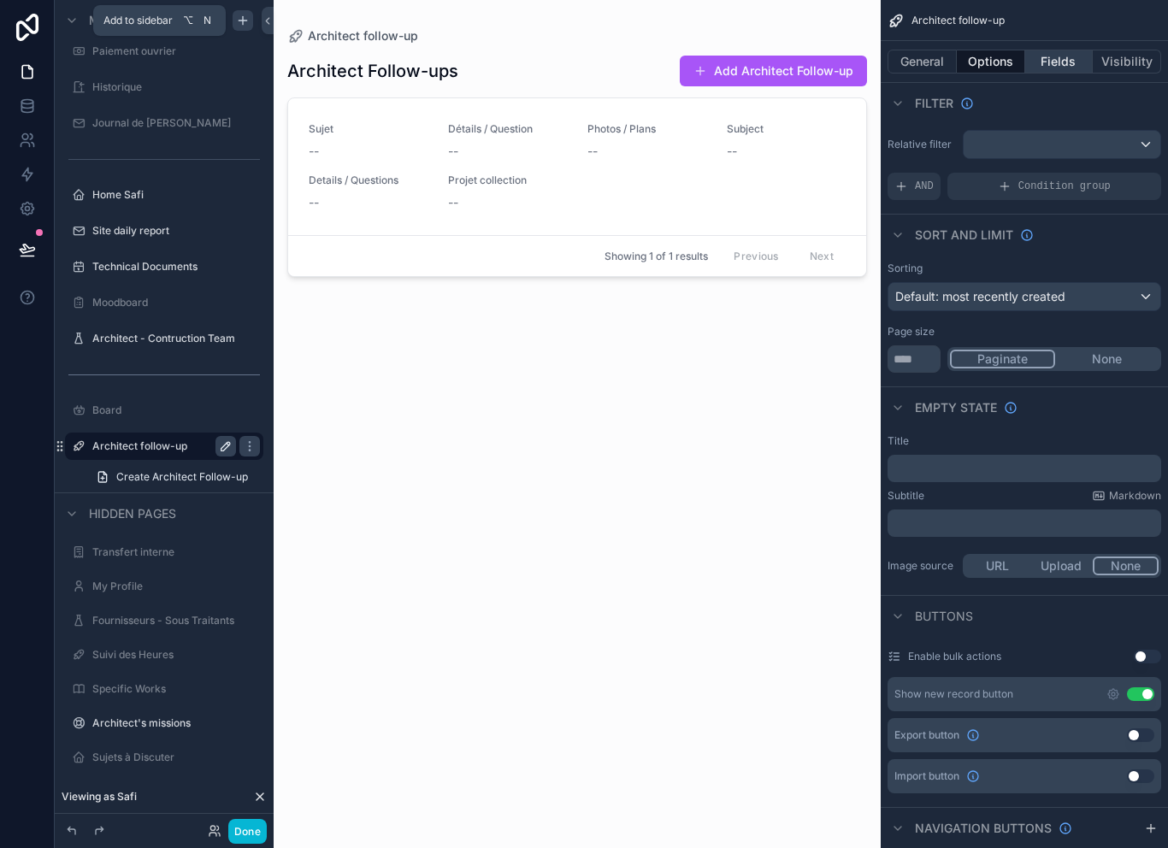
click at [1078, 58] on button "Fields" at bounding box center [1060, 62] width 68 height 24
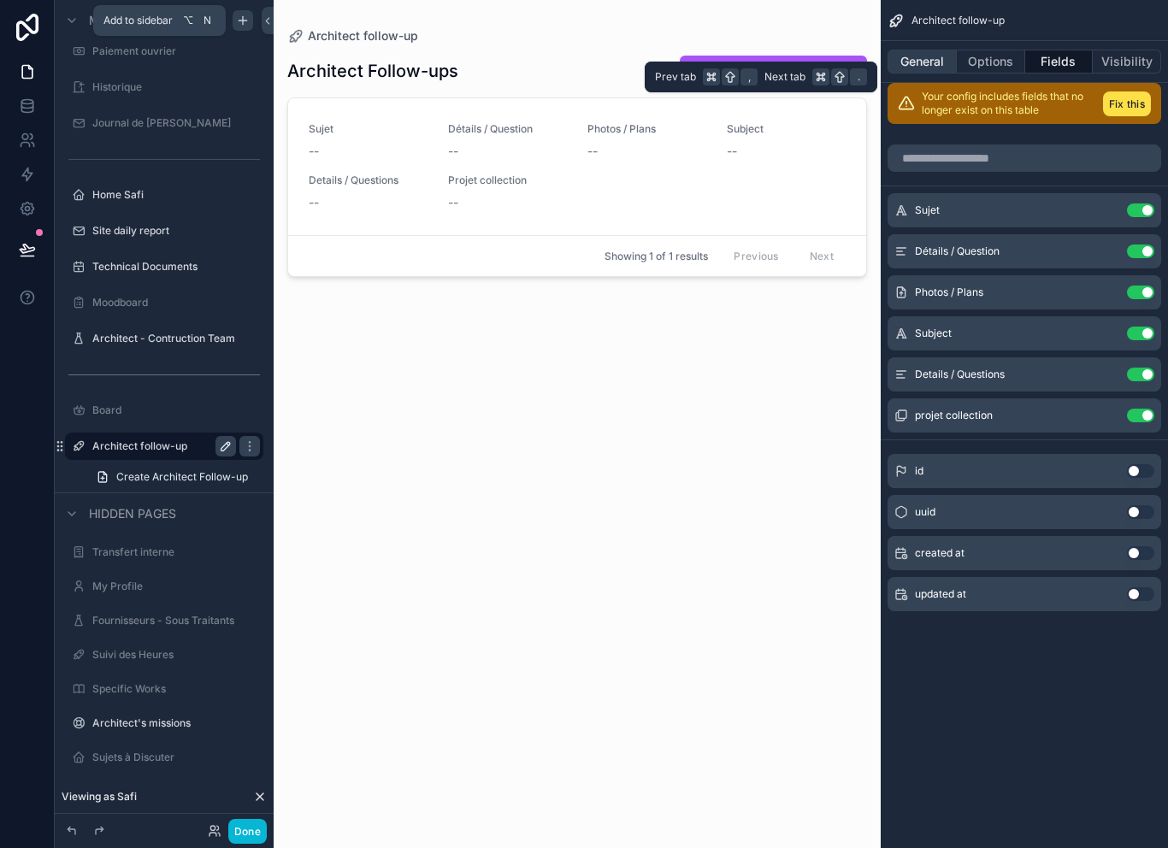
click at [915, 56] on button "General" at bounding box center [922, 62] width 69 height 24
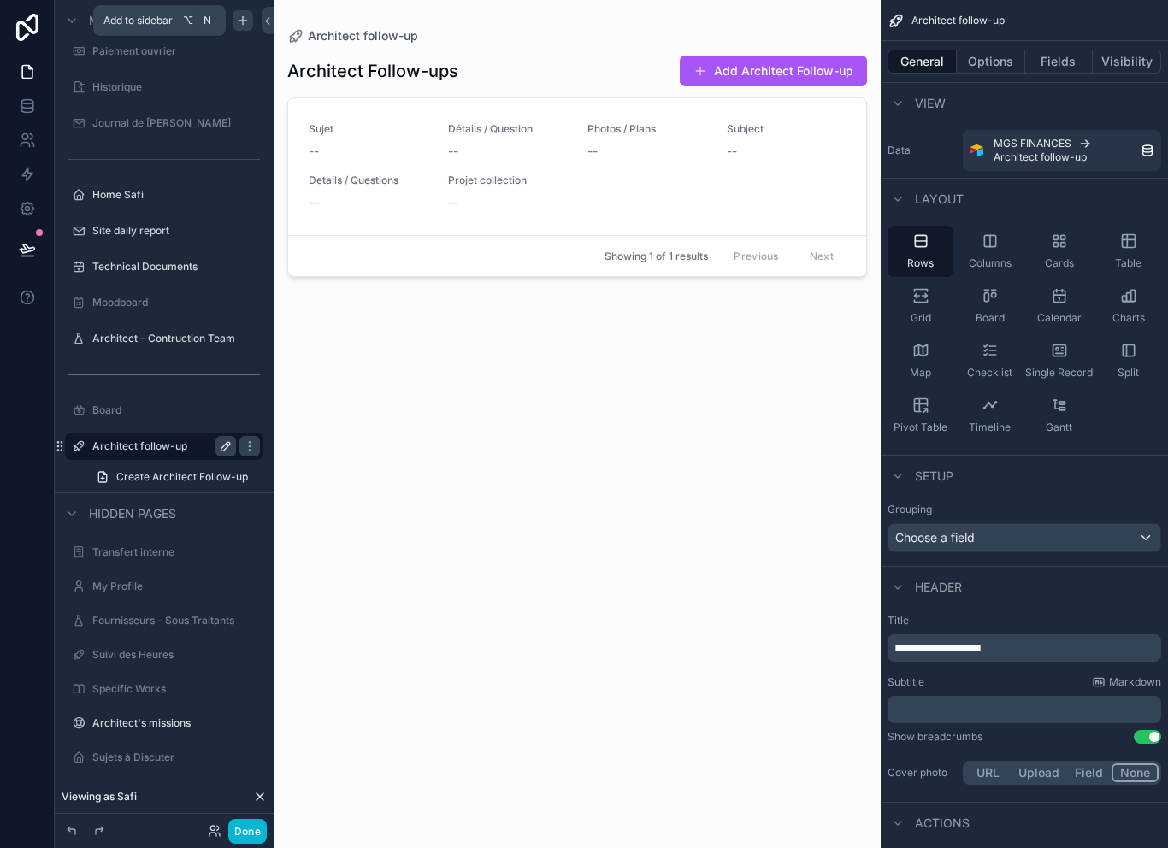
click at [692, 384] on div "scrollable content" at bounding box center [577, 414] width 607 height 828
click at [523, 204] on div "--" at bounding box center [507, 202] width 119 height 17
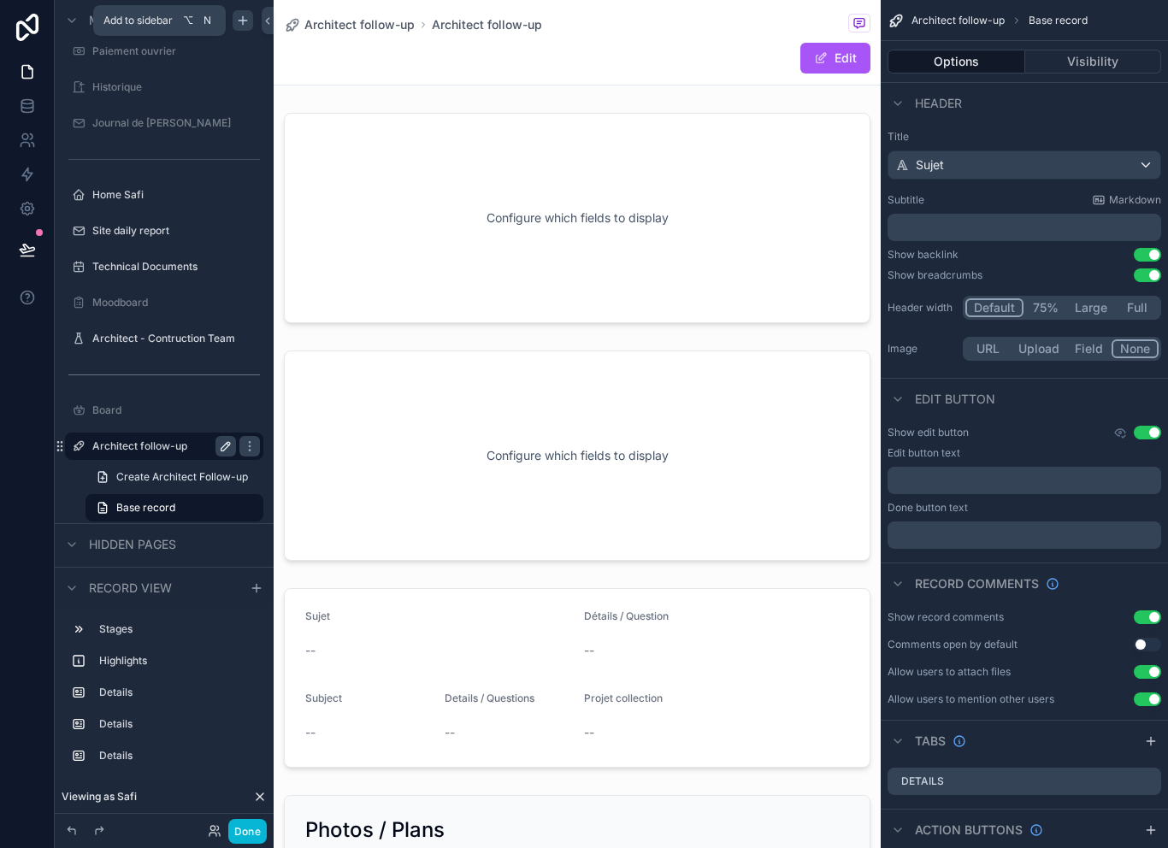
click at [174, 441] on label "Architect follow-up" at bounding box center [160, 447] width 137 height 14
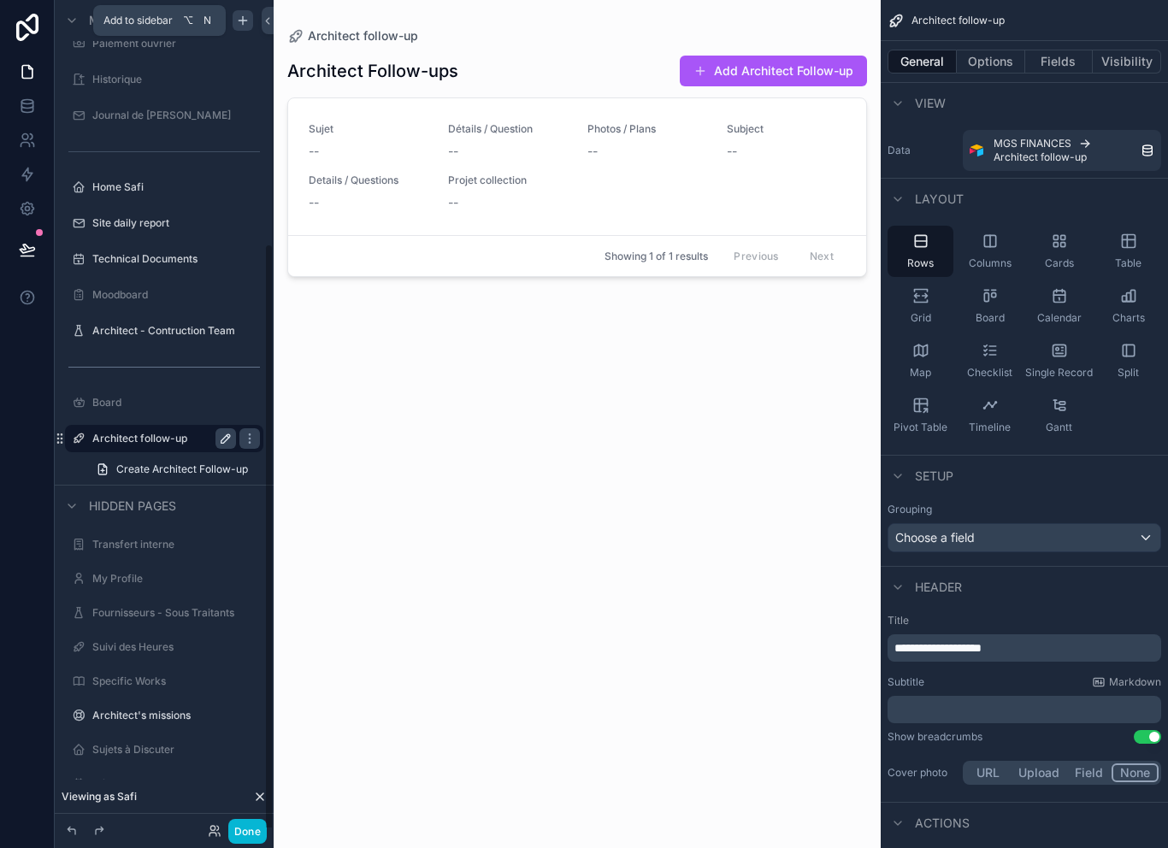
scroll to position [340, 0]
click at [177, 181] on label "Home Safi" at bounding box center [160, 188] width 137 height 14
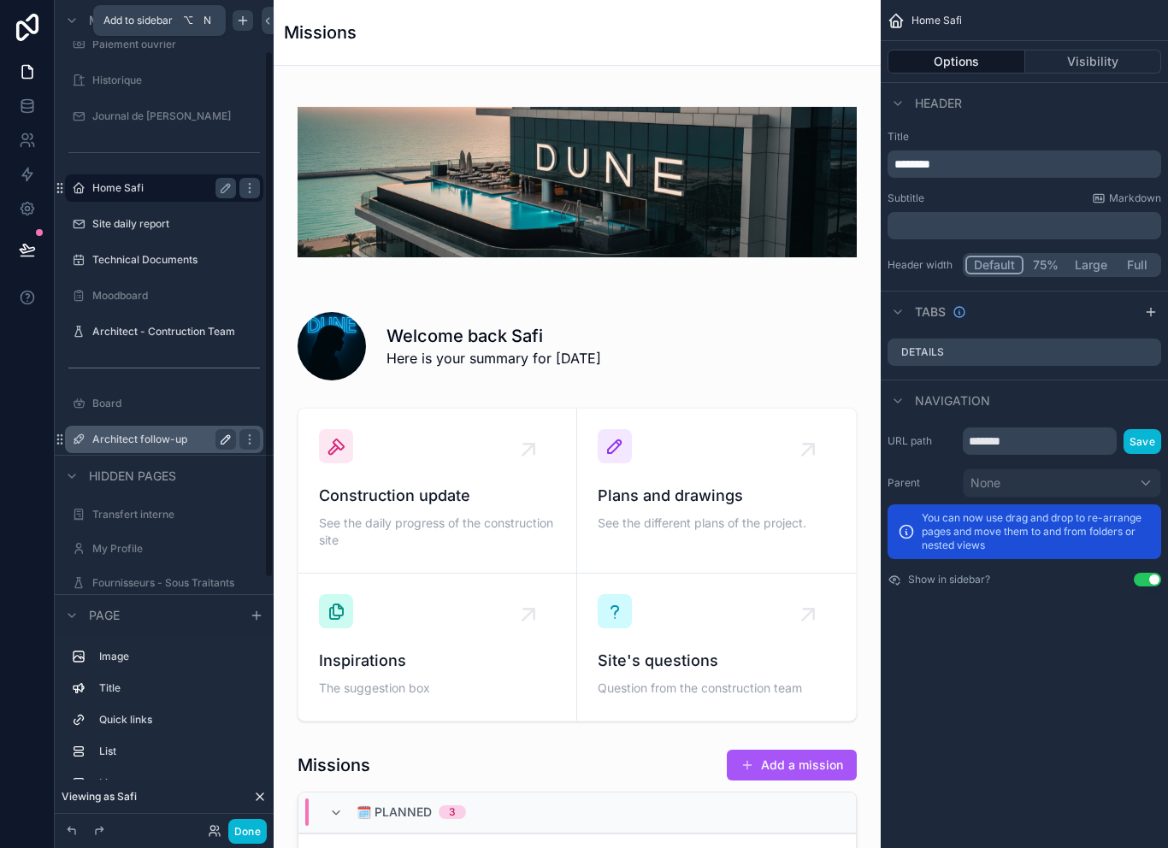
scroll to position [82, 0]
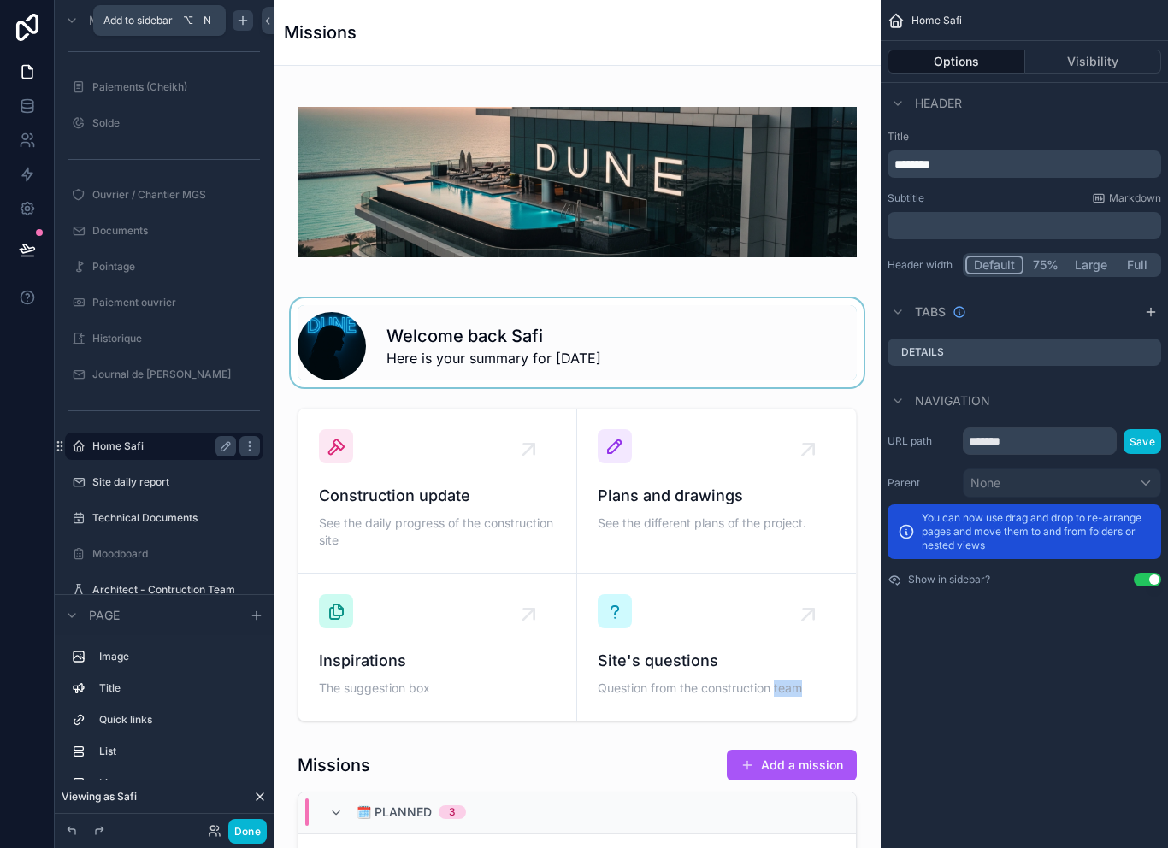
click at [830, 313] on div "scrollable content" at bounding box center [577, 343] width 580 height 89
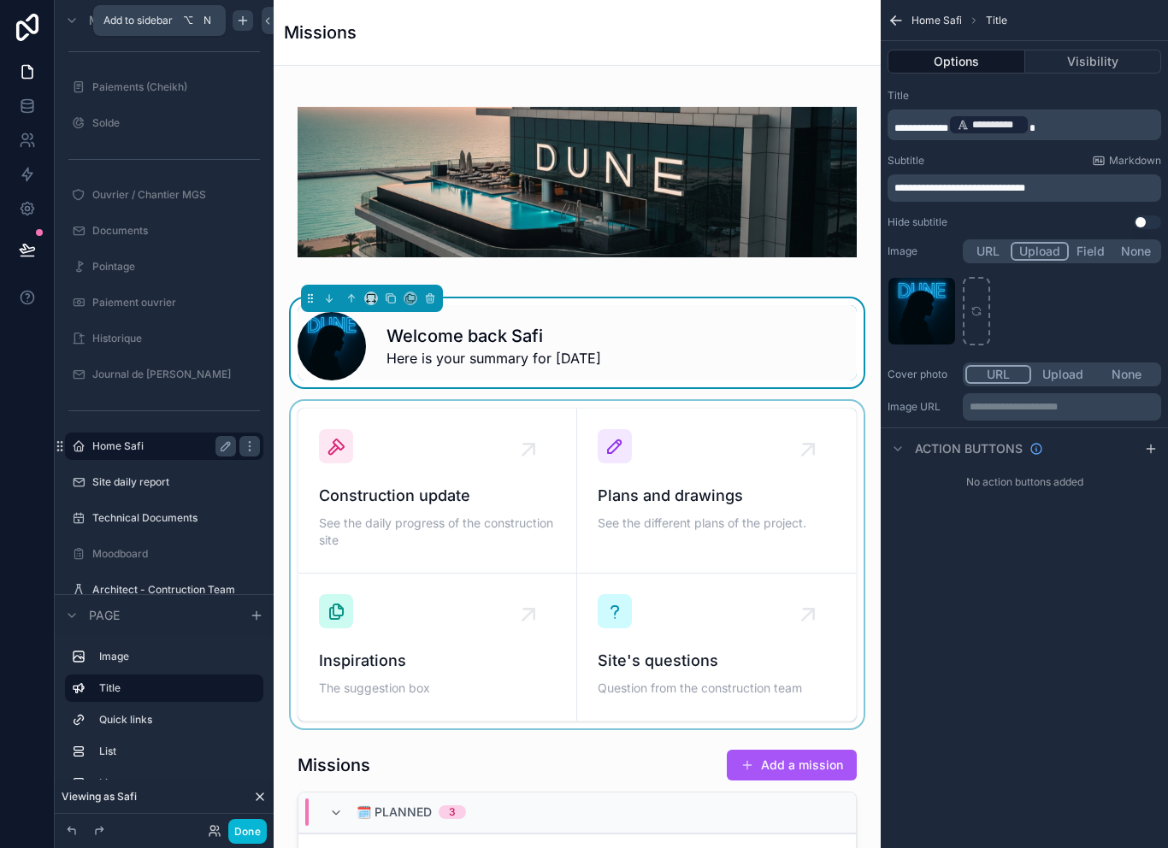
click at [683, 664] on div "scrollable content" at bounding box center [577, 565] width 580 height 328
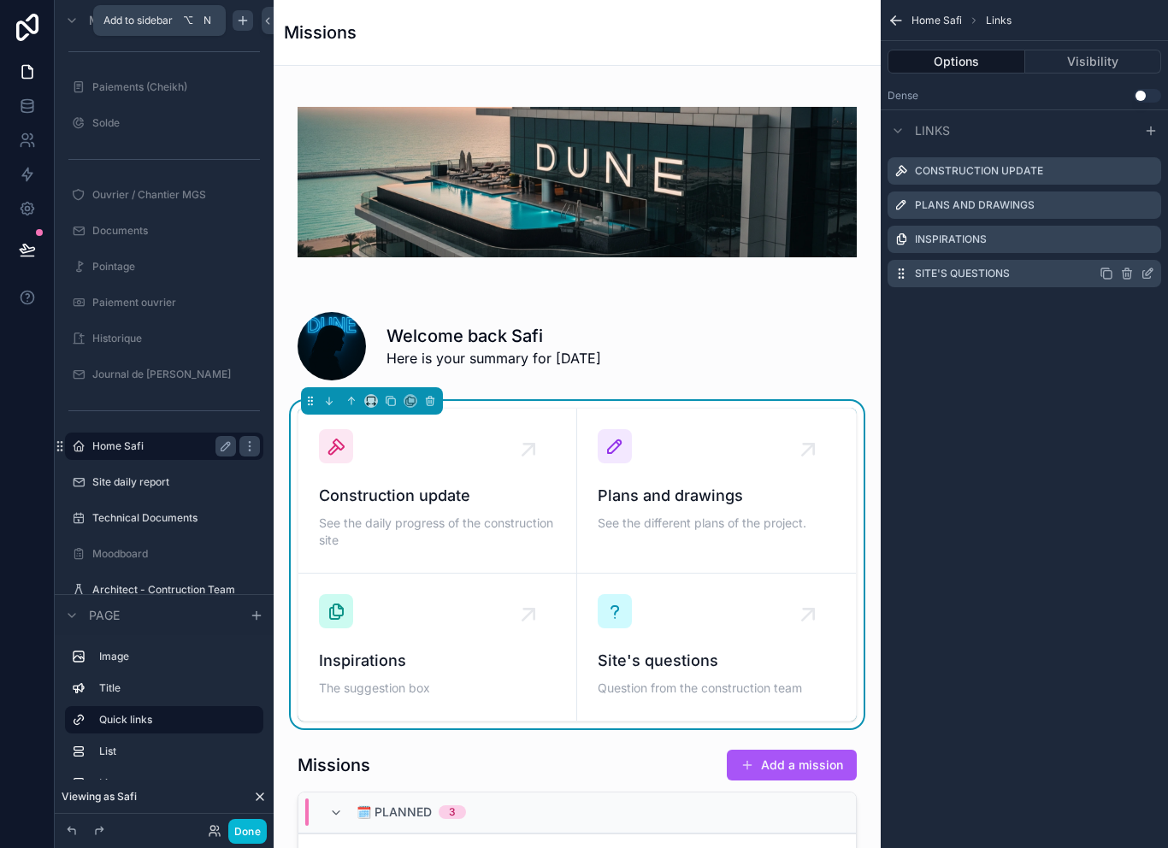
click at [1152, 275] on icon "scrollable content" at bounding box center [1148, 274] width 14 height 14
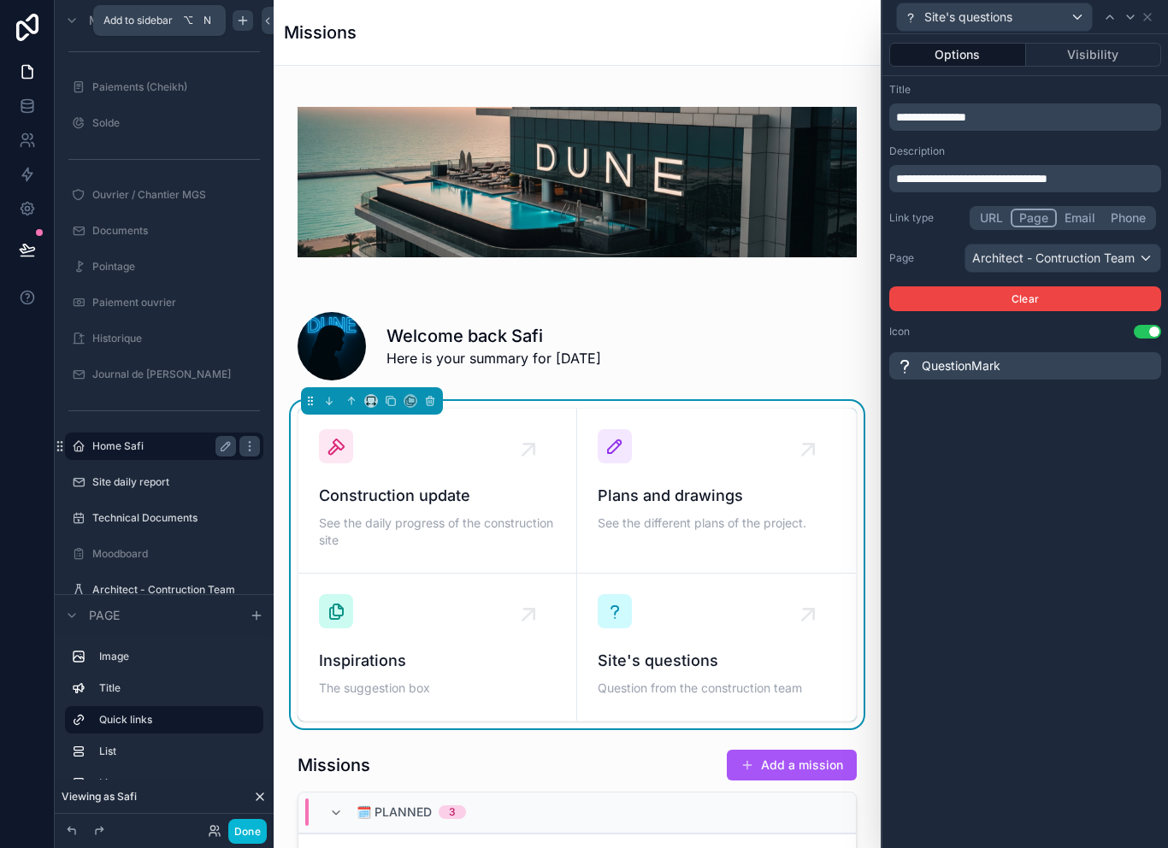
click at [1109, 250] on div "Architect - Contruction Team" at bounding box center [1063, 258] width 195 height 27
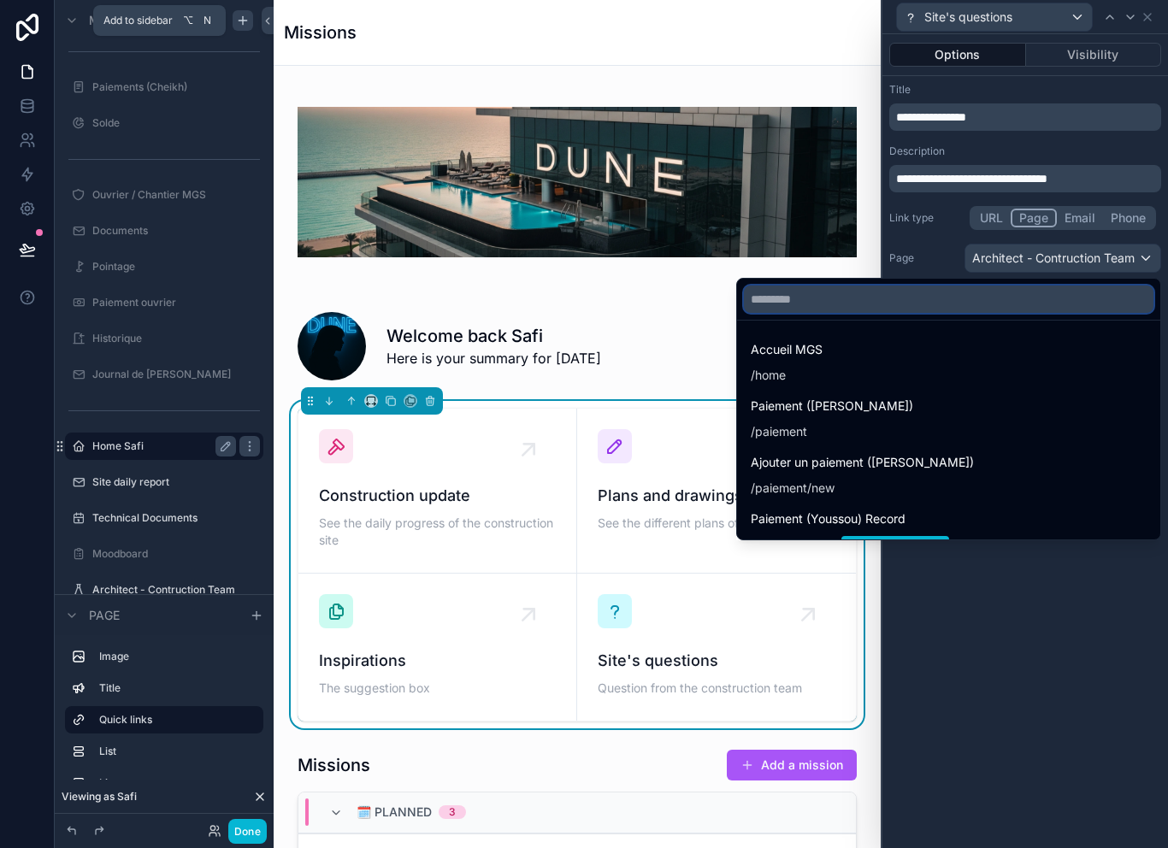
click at [960, 308] on input "text" at bounding box center [949, 299] width 410 height 27
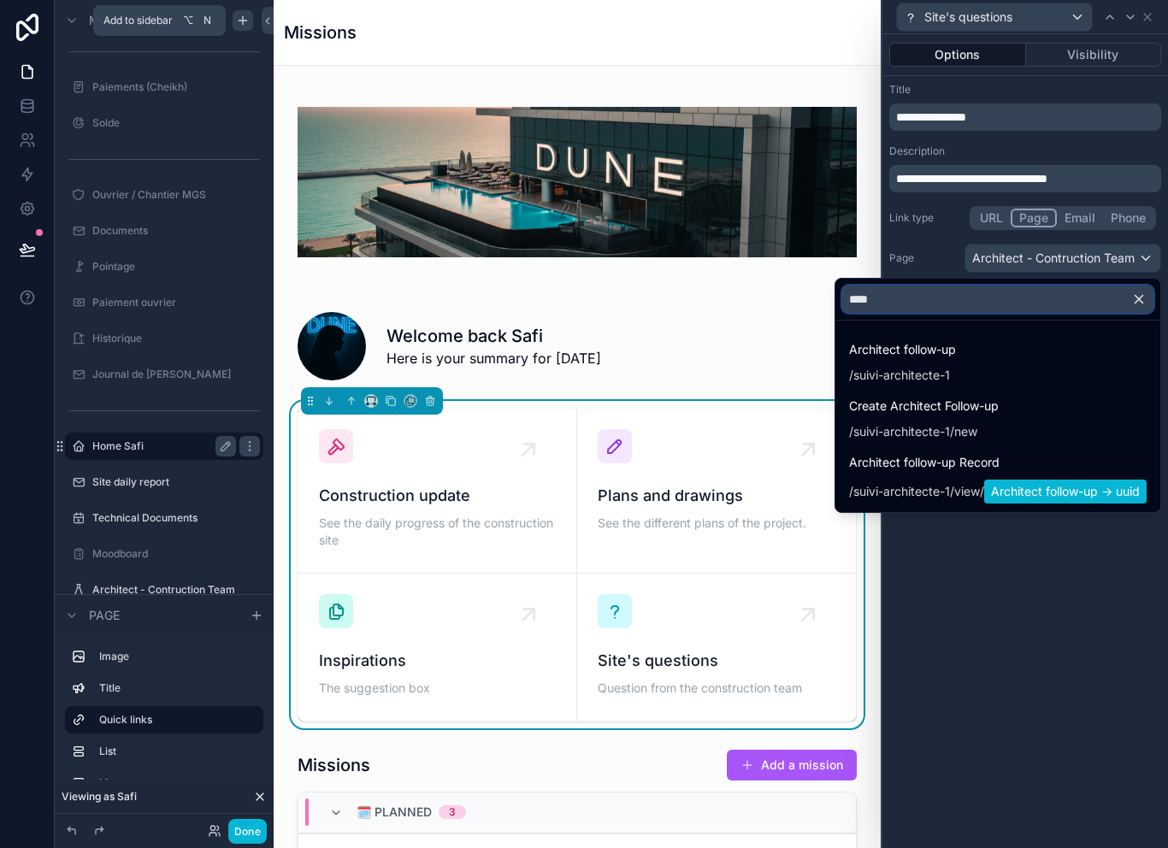
type input "*****"
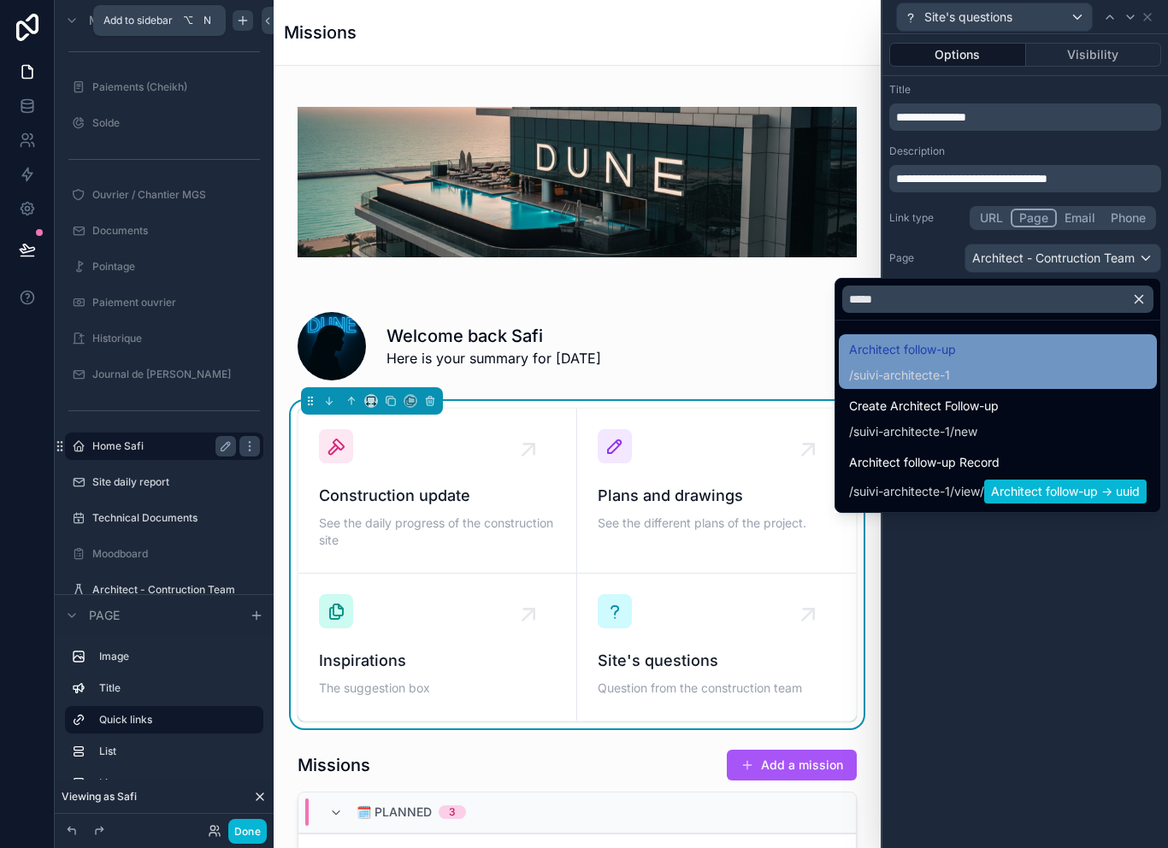
click at [989, 358] on div "Architect follow-up / suivi-architecte-1" at bounding box center [998, 362] width 298 height 44
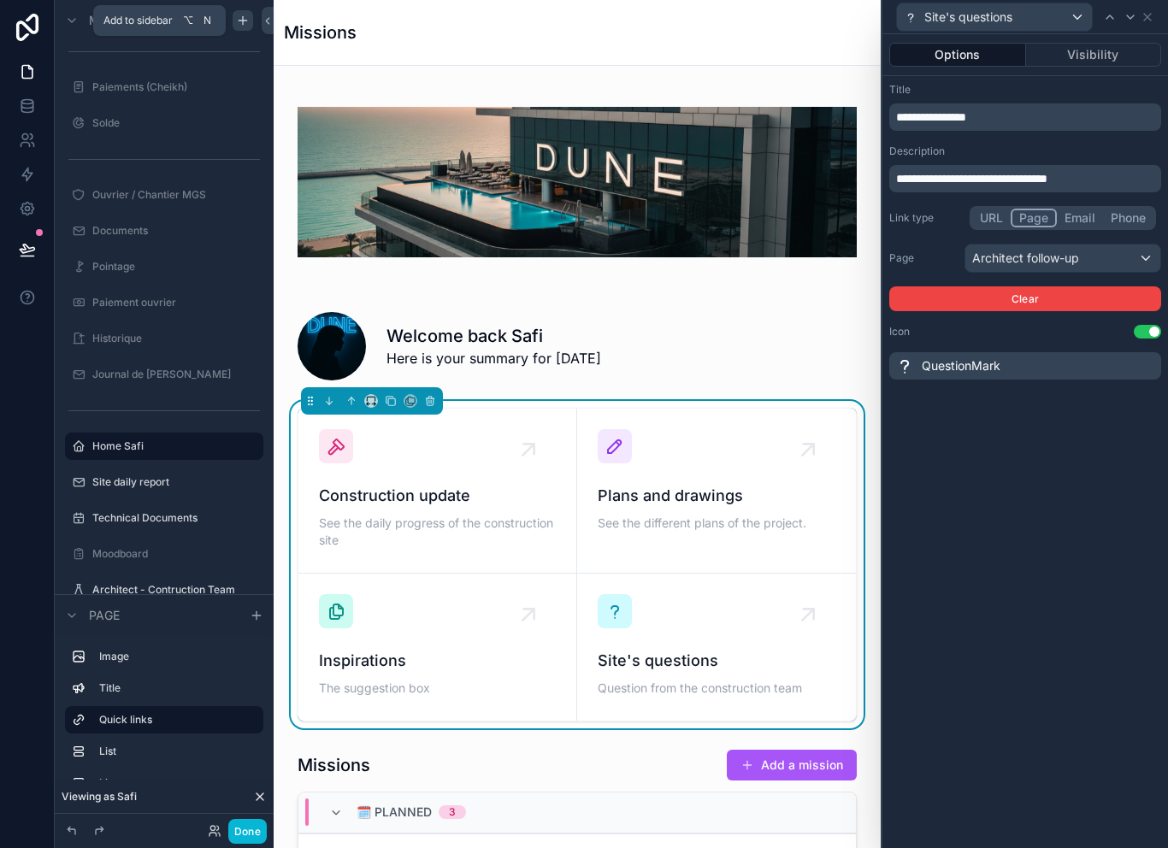
click at [1010, 480] on div "**********" at bounding box center [1026, 441] width 286 height 814
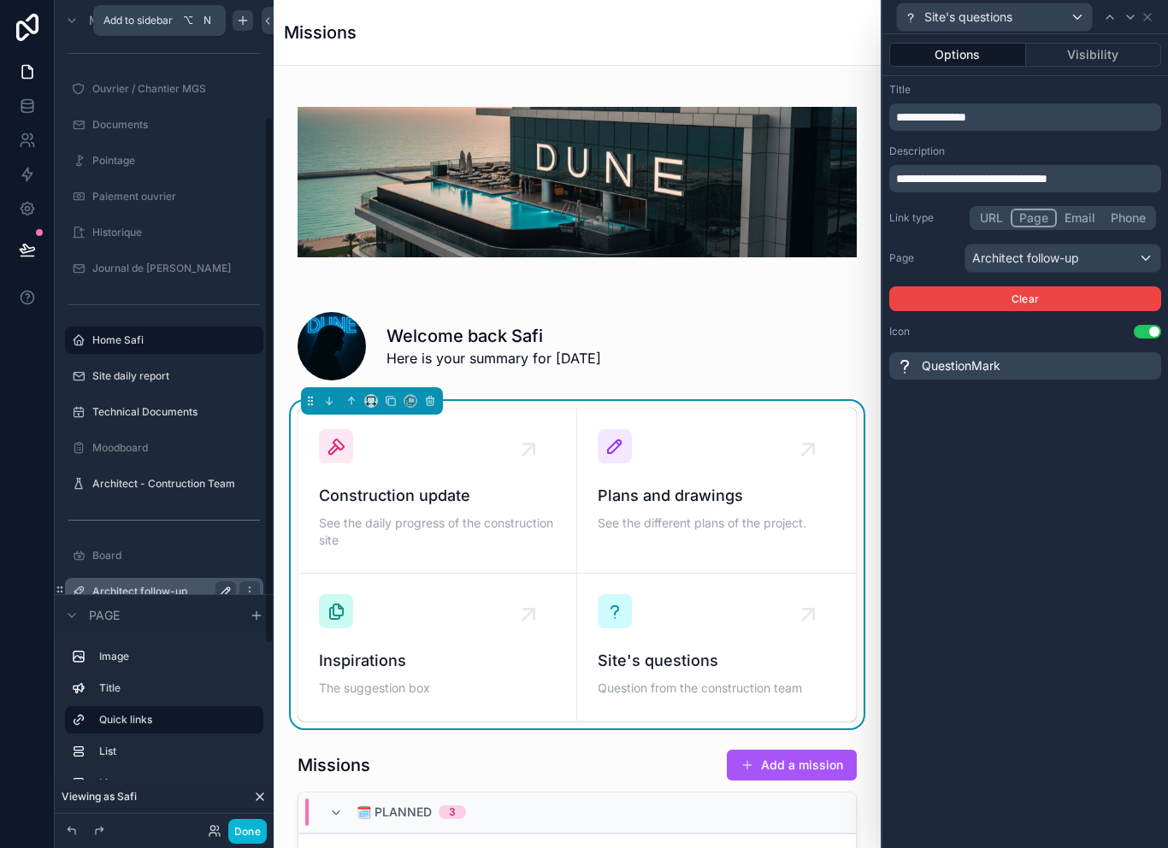
scroll to position [169, 0]
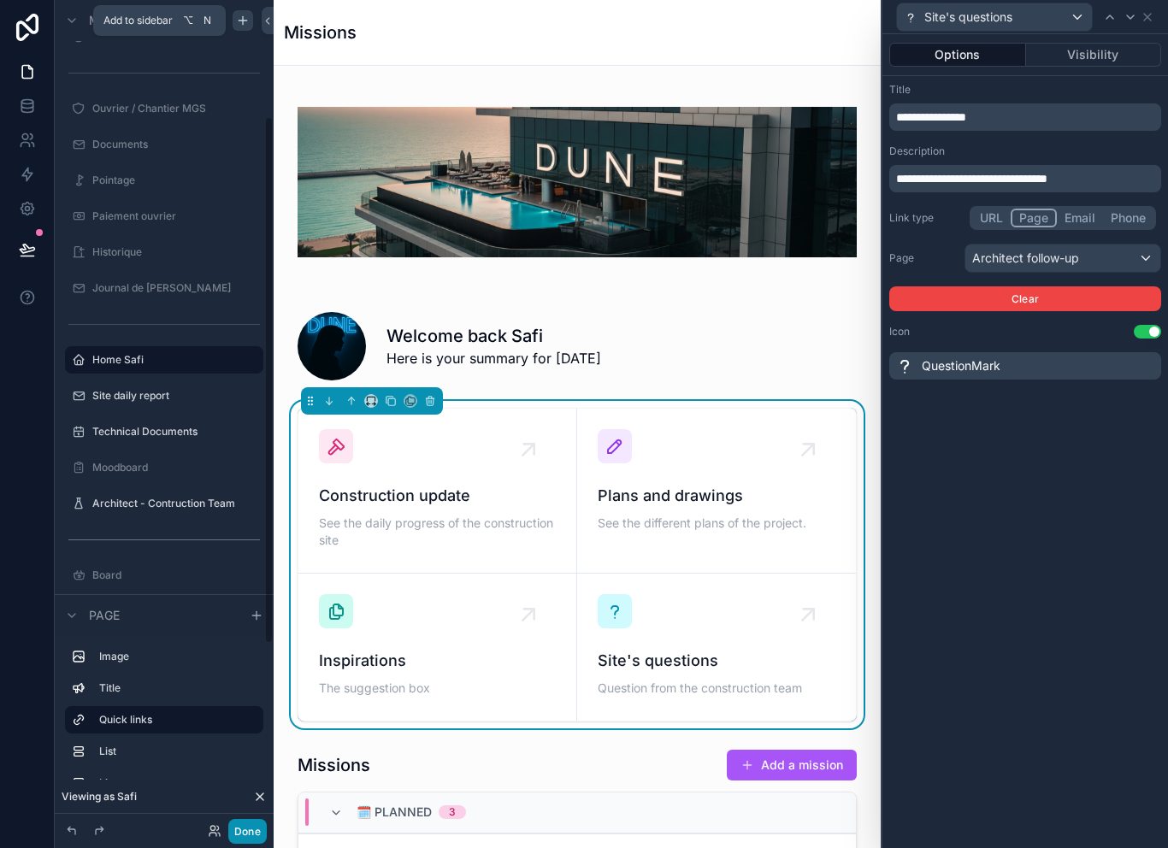
click at [263, 838] on button "Done" at bounding box center [247, 831] width 38 height 25
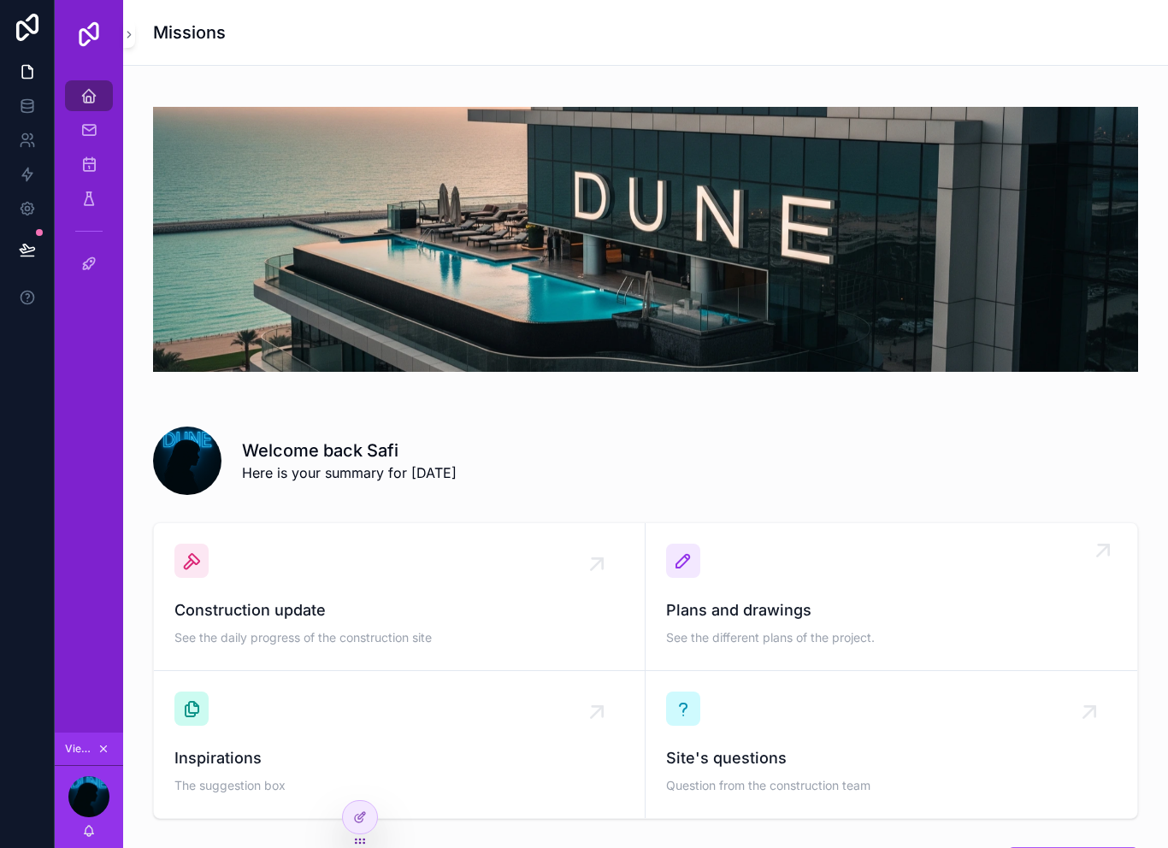
click at [829, 585] on div "Plans and drawings See the different plans of the project." at bounding box center [891, 597] width 451 height 106
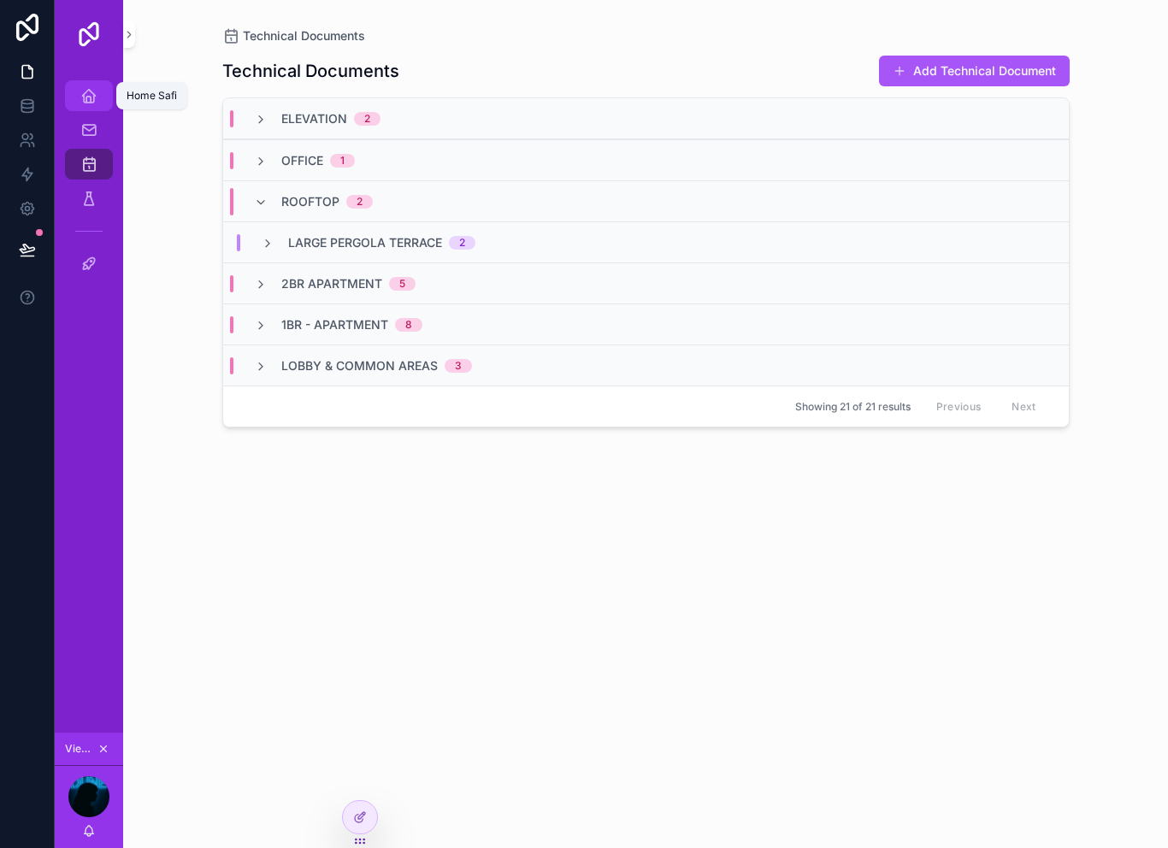
click at [103, 91] on link "Home Safi" at bounding box center [89, 95] width 48 height 31
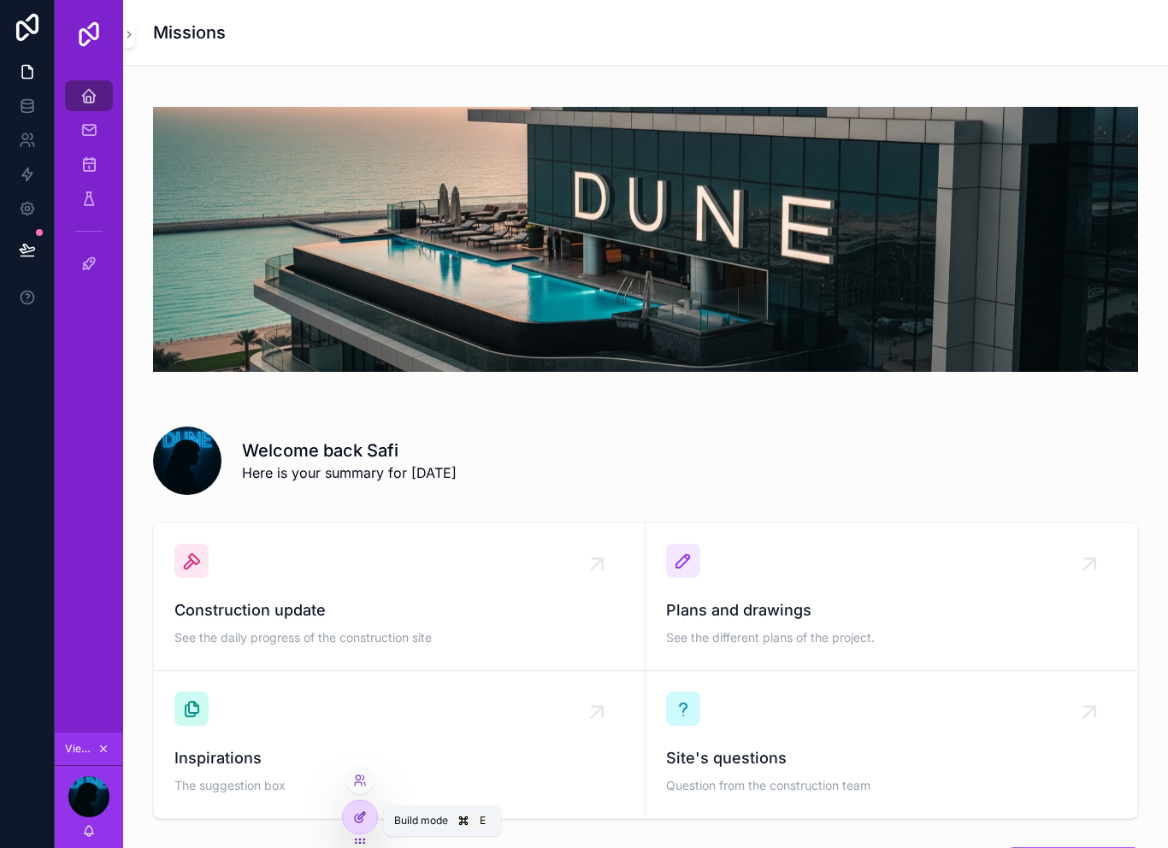
click at [359, 818] on icon at bounding box center [360, 818] width 14 height 14
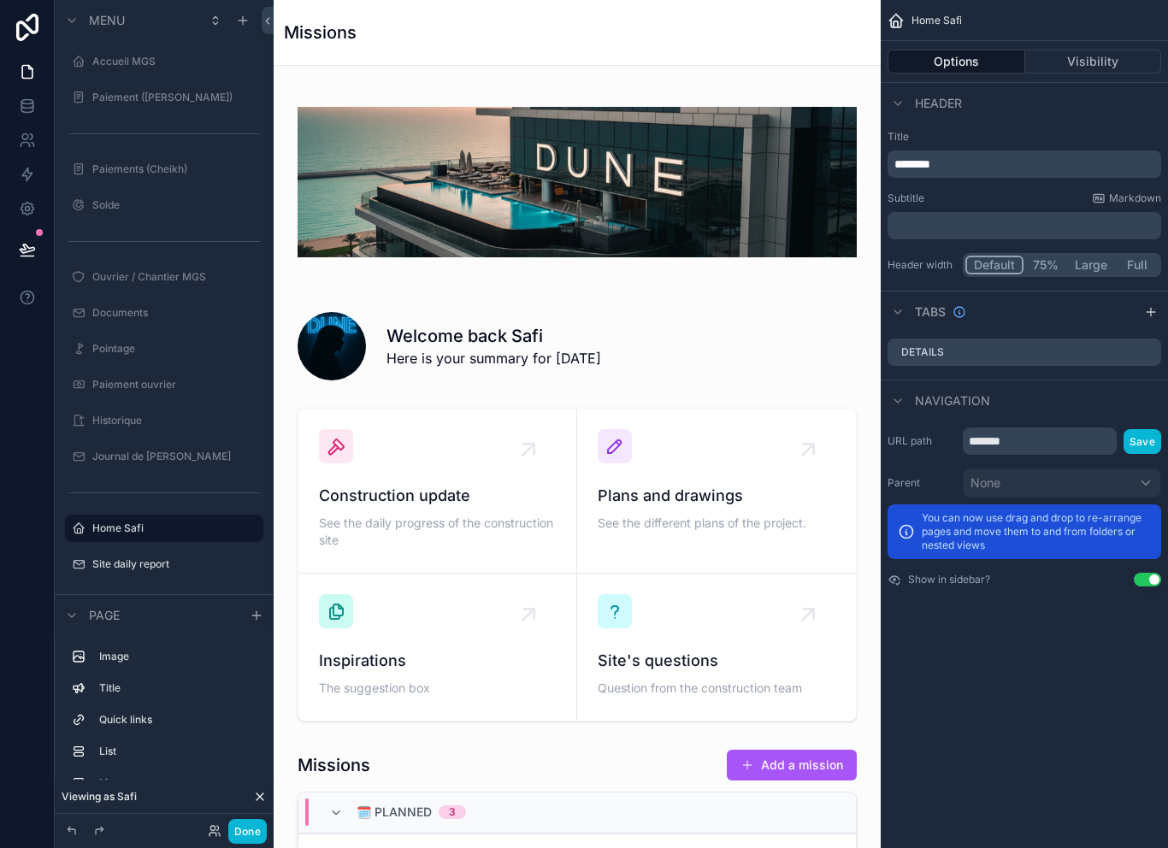
scroll to position [82, 0]
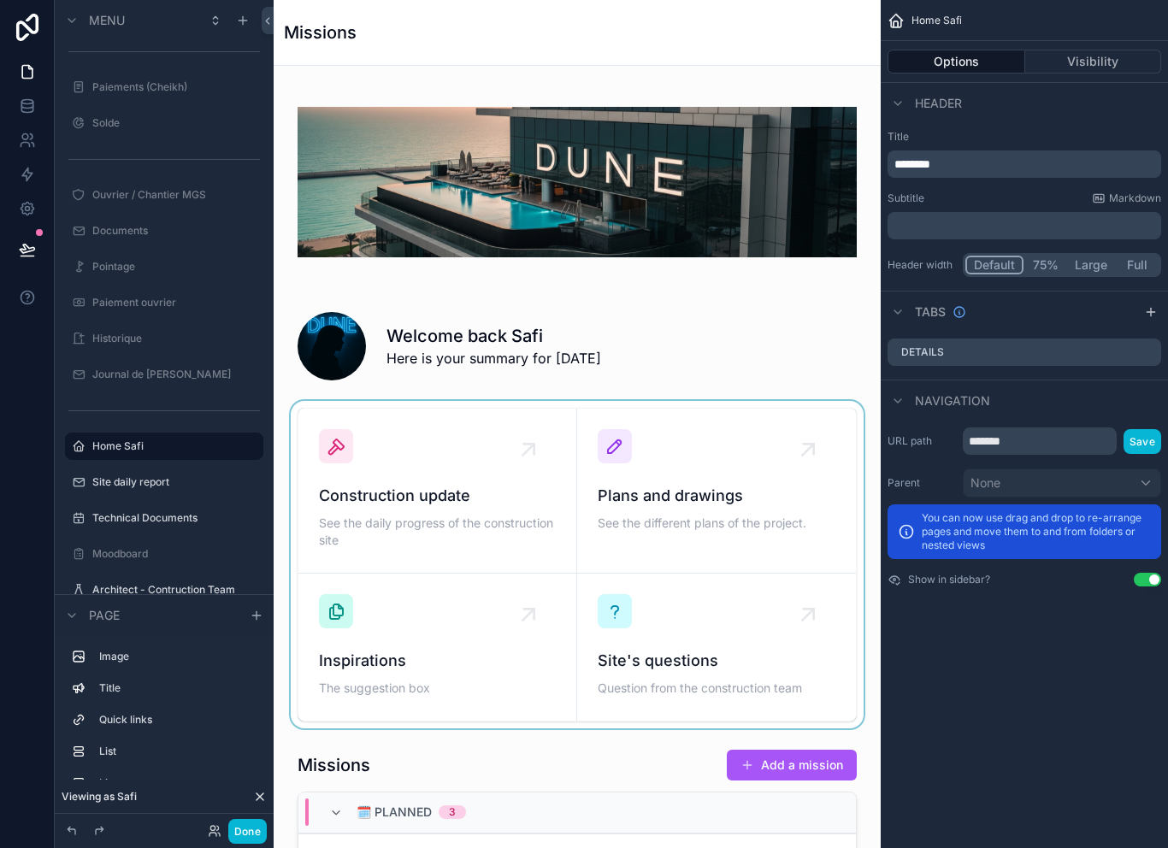
click at [738, 523] on div "scrollable content" at bounding box center [577, 565] width 580 height 328
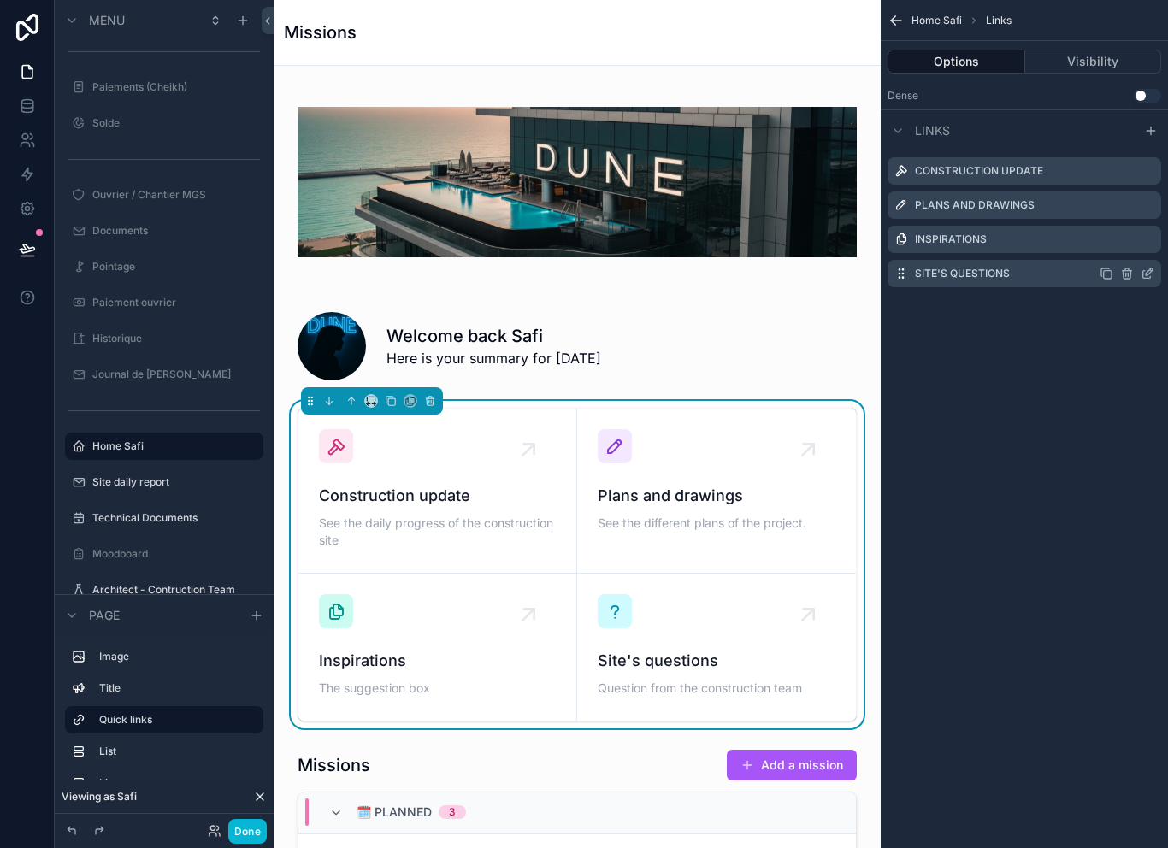
click at [1153, 269] on icon "scrollable content" at bounding box center [1149, 272] width 7 height 7
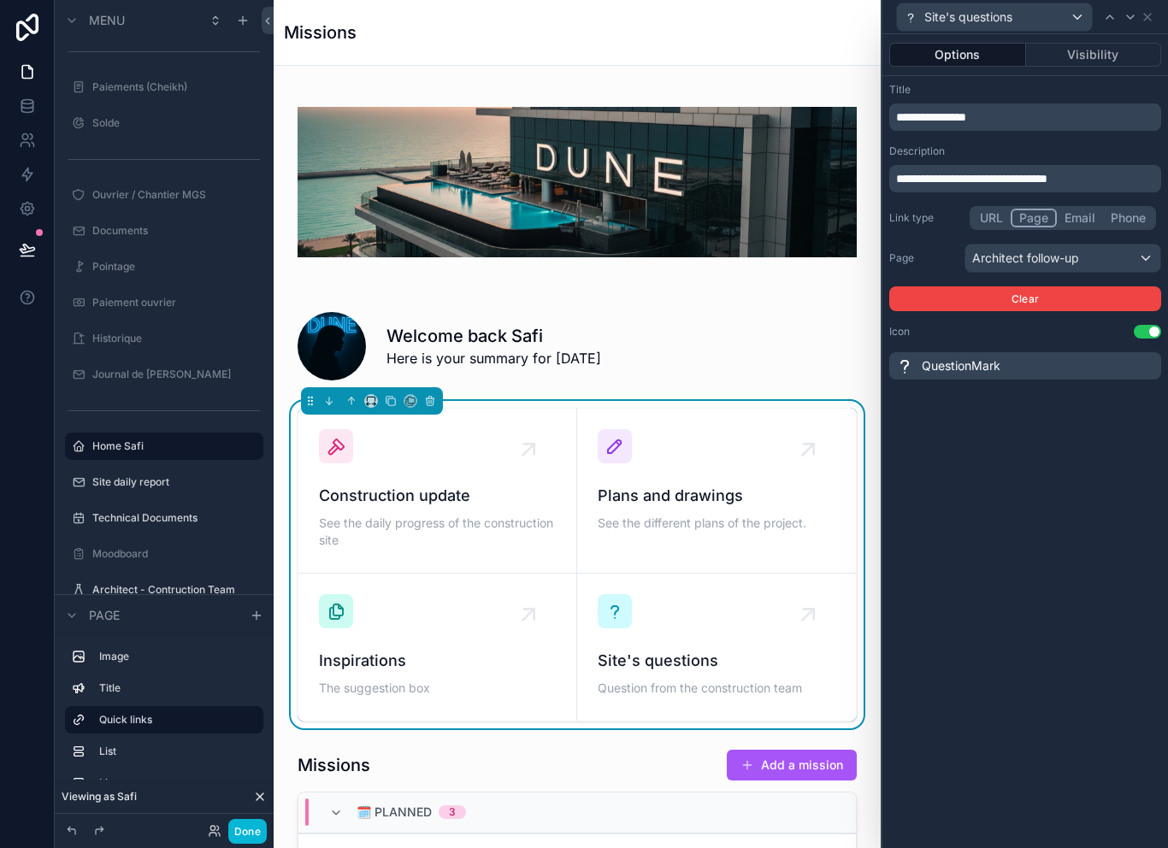
click at [1020, 112] on p "**********" at bounding box center [1027, 117] width 262 height 17
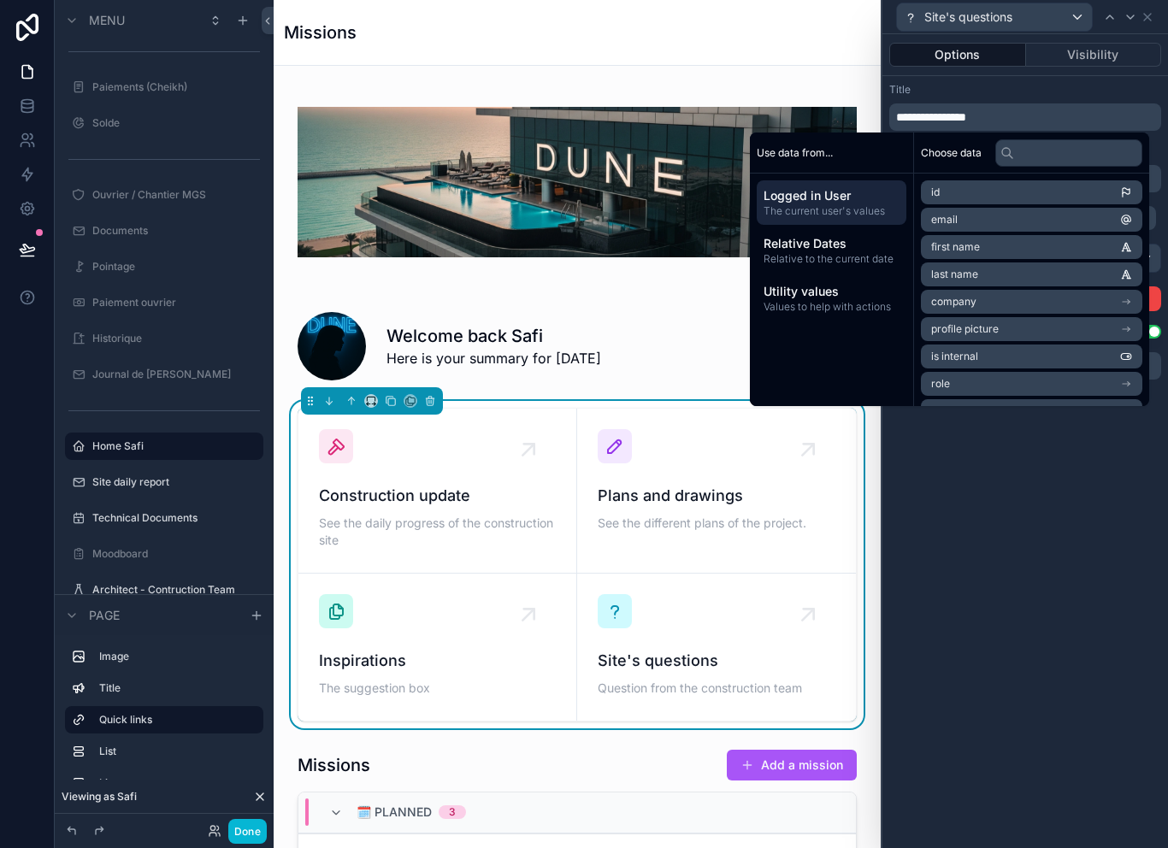
click at [1010, 503] on div "**********" at bounding box center [1026, 441] width 286 height 814
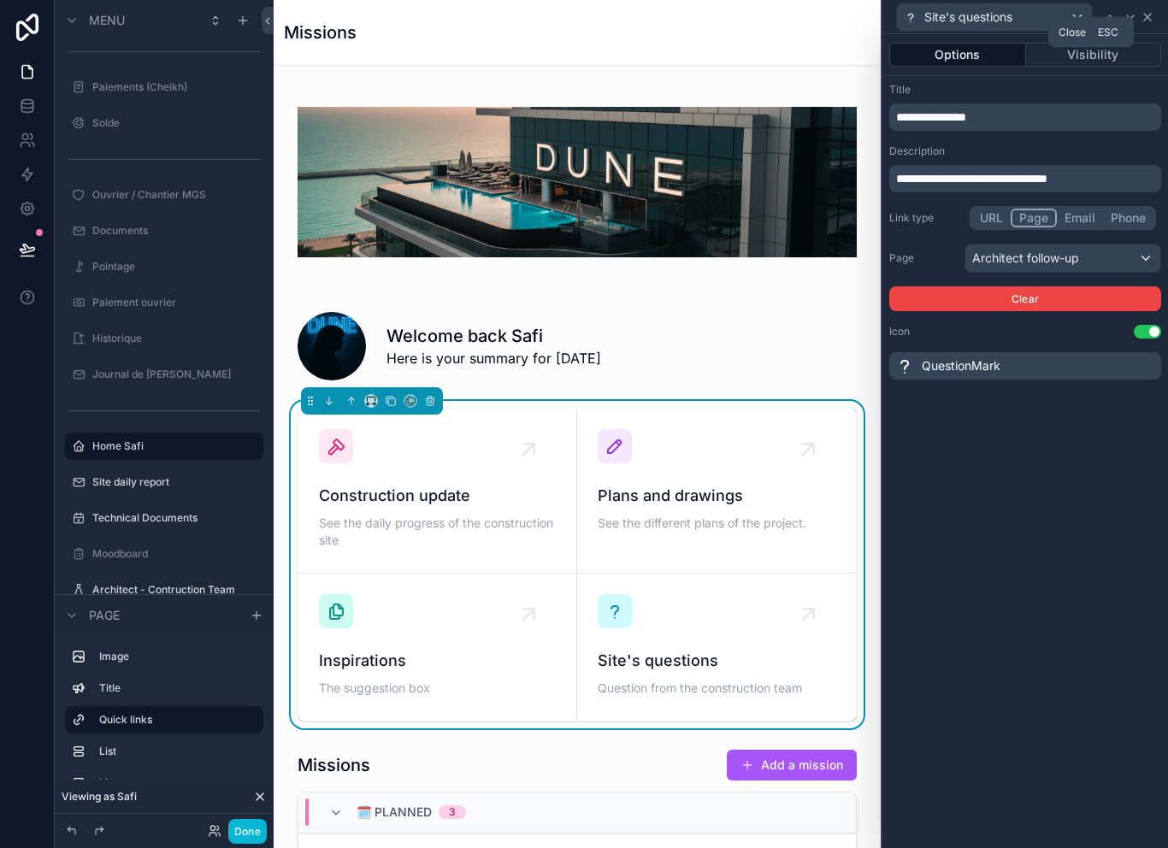
click at [1149, 19] on icon at bounding box center [1148, 17] width 14 height 14
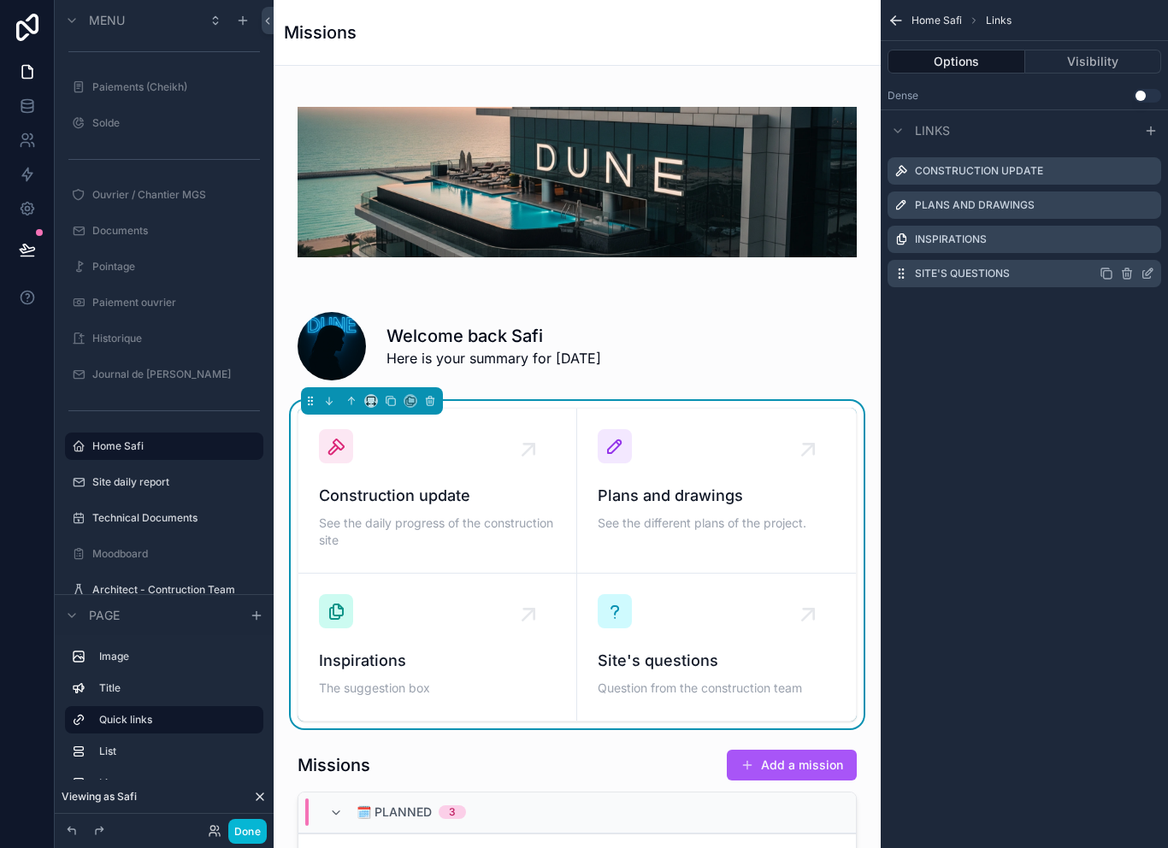
scroll to position [27, 0]
click at [914, 260] on div "Site's questions" at bounding box center [1025, 273] width 274 height 27
drag, startPoint x: 905, startPoint y: 249, endPoint x: 910, endPoint y: 195, distance: 54.1
click at [910, 196] on div "Construction update Plans and drawings Inspirations Site's questions" at bounding box center [1024, 223] width 287 height 144
drag, startPoint x: 898, startPoint y: 239, endPoint x: 913, endPoint y: 257, distance: 23.0
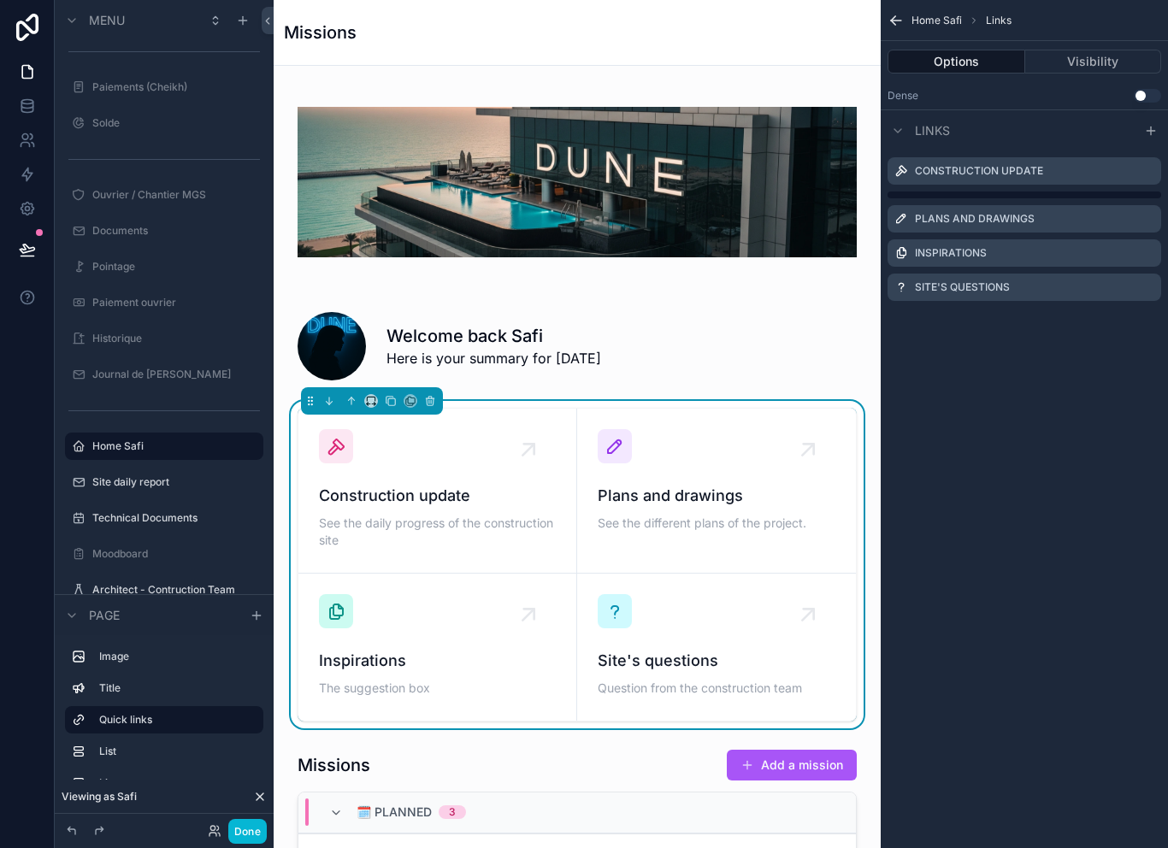
scroll to position [3, 0]
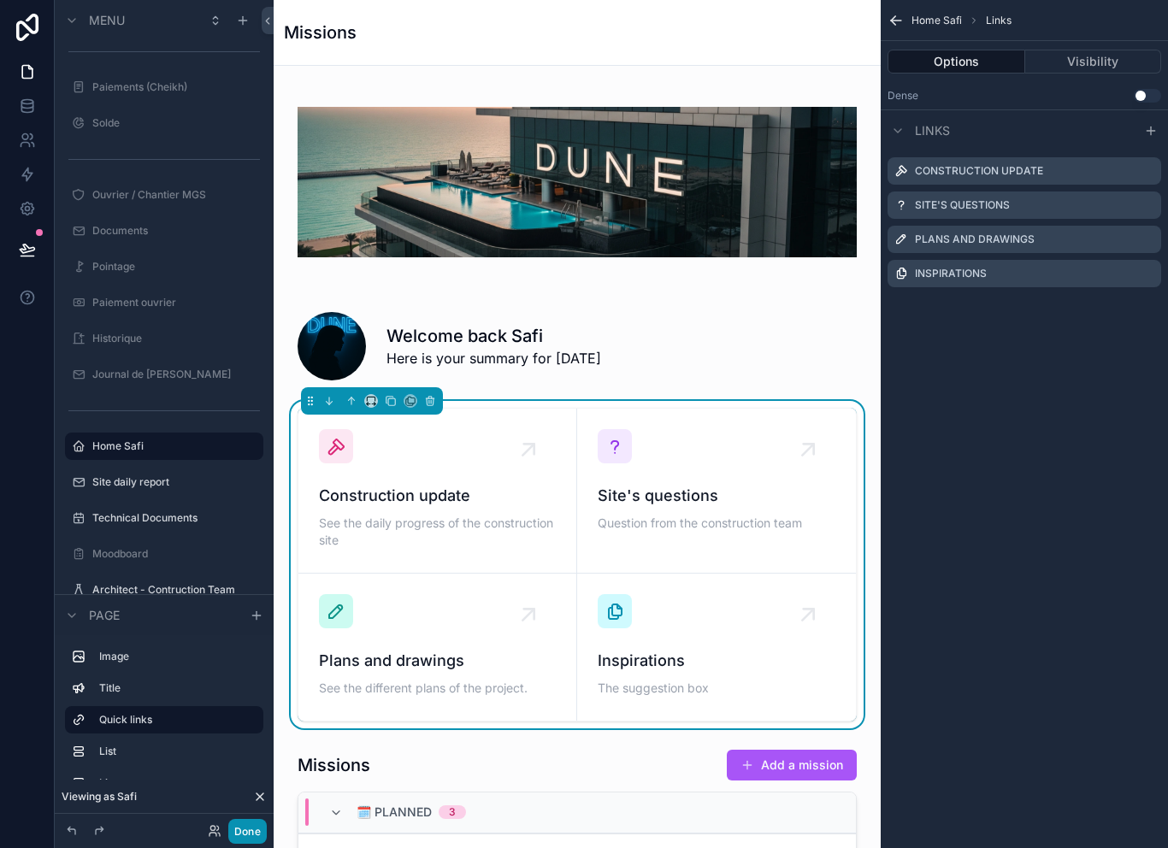
click at [264, 841] on button "Done" at bounding box center [247, 831] width 38 height 25
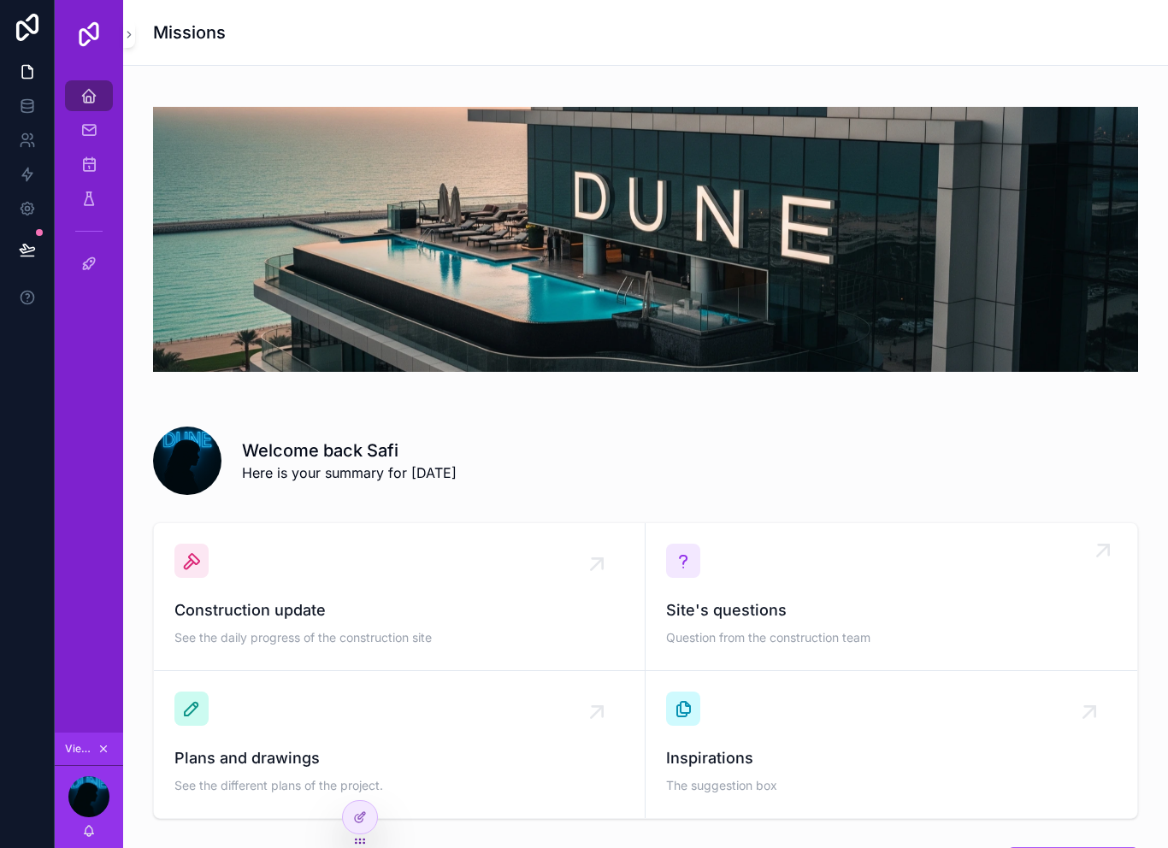
click at [755, 566] on div "Site's questions Question from the construction team" at bounding box center [891, 597] width 451 height 106
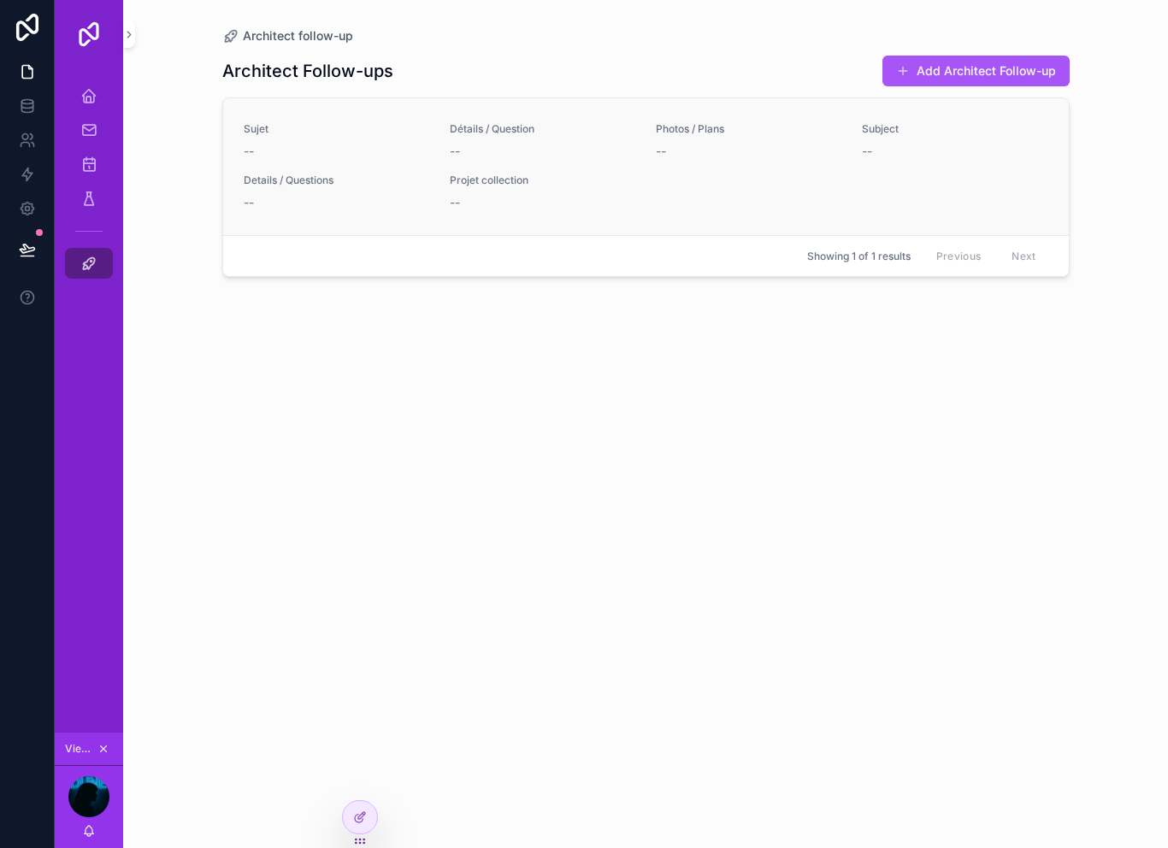
click at [277, 143] on div "--" at bounding box center [337, 151] width 186 height 17
click at [91, 266] on icon "scrollable content" at bounding box center [88, 263] width 17 height 17
click at [87, 104] on div "Home Safi" at bounding box center [88, 95] width 27 height 27
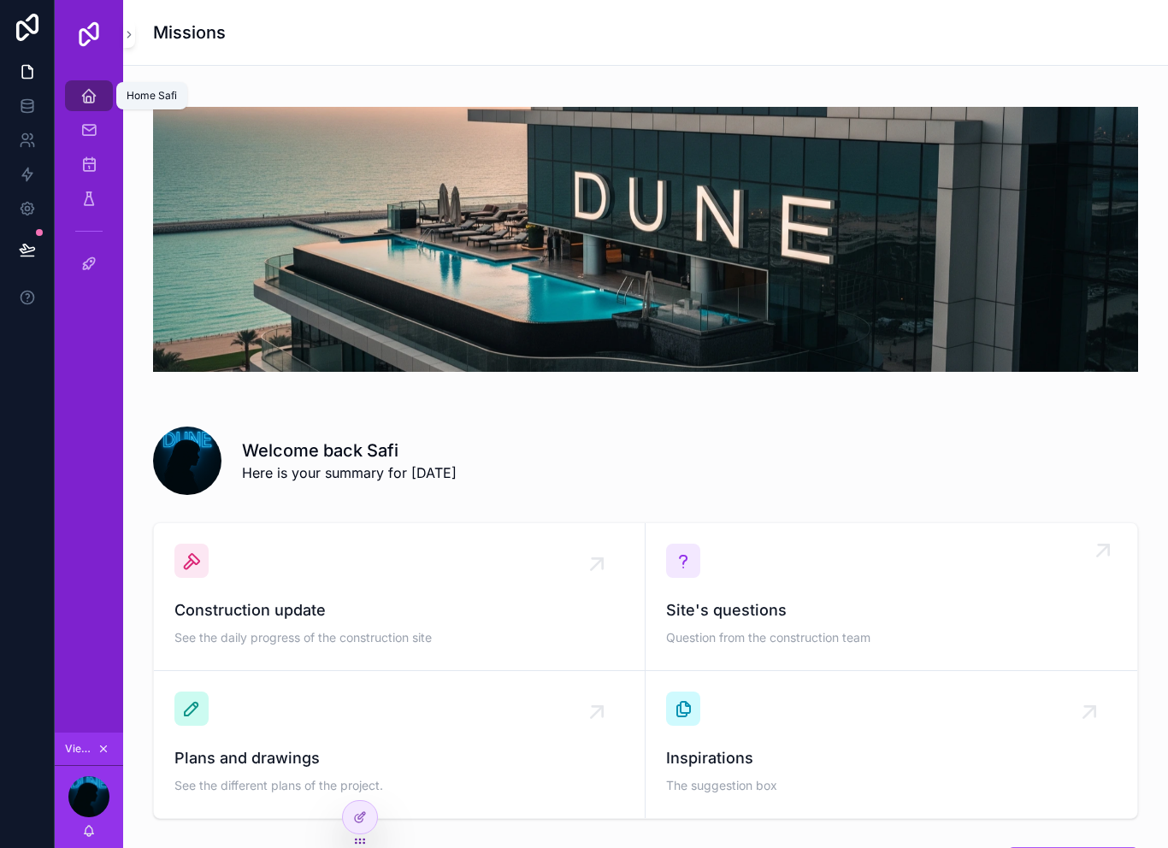
click at [831, 606] on span "Site's questions" at bounding box center [891, 611] width 451 height 24
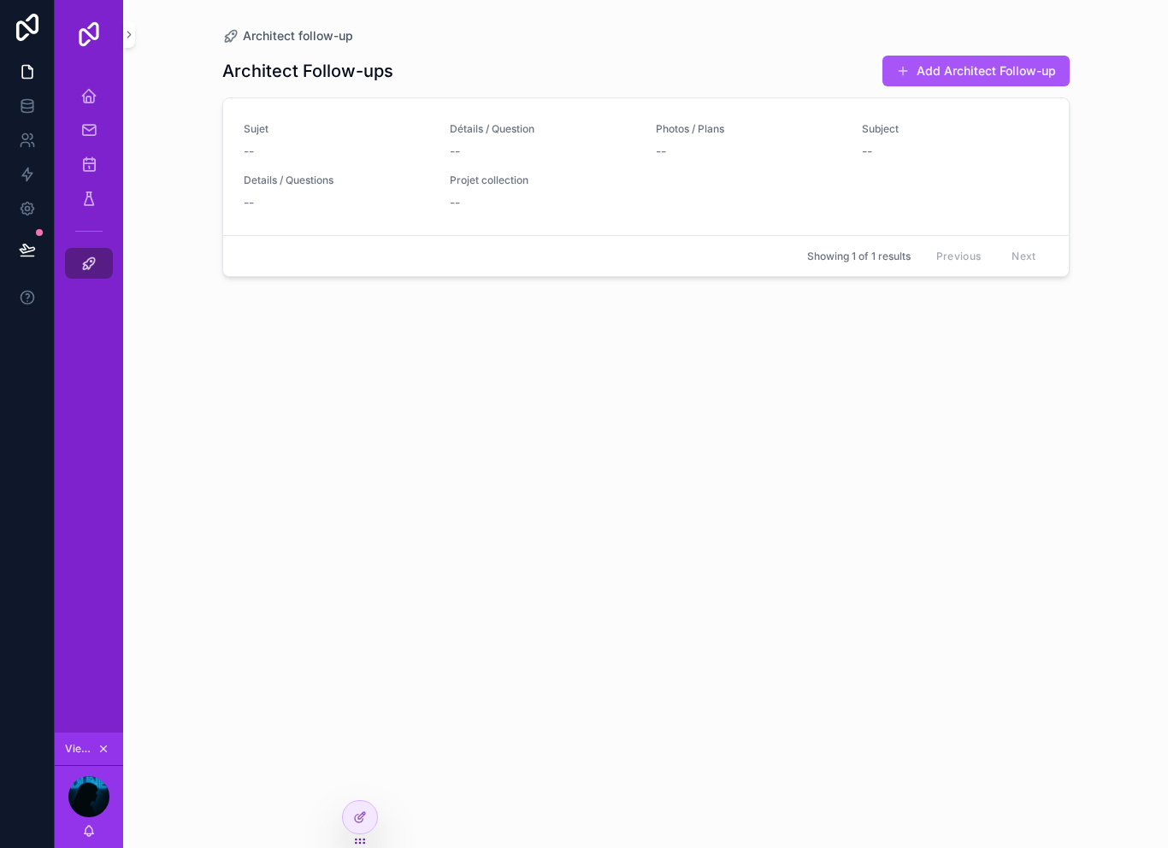
click at [390, 825] on div "Architect Follow-ups Add Architect Follow-up Sujet -- Détails / Question -- Pho…" at bounding box center [646, 435] width 848 height 783
click at [364, 823] on icon at bounding box center [360, 818] width 14 height 14
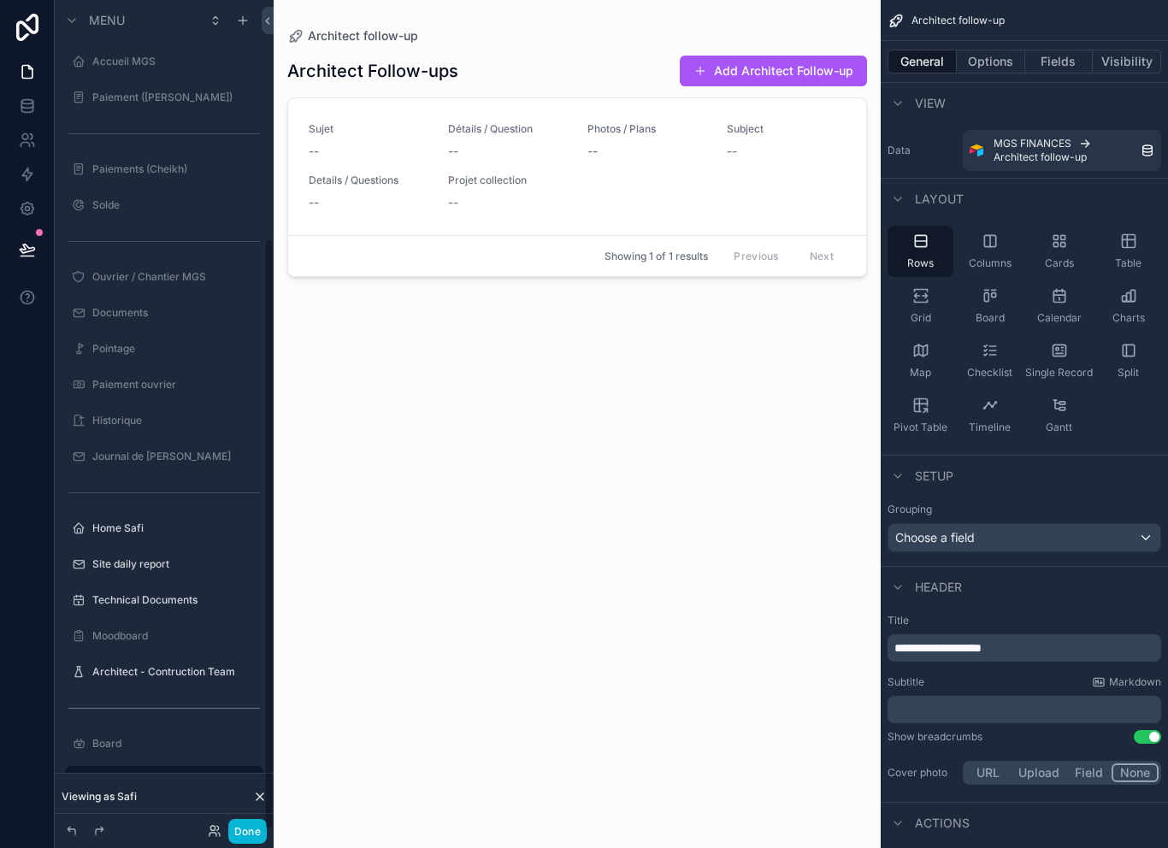
scroll to position [334, 0]
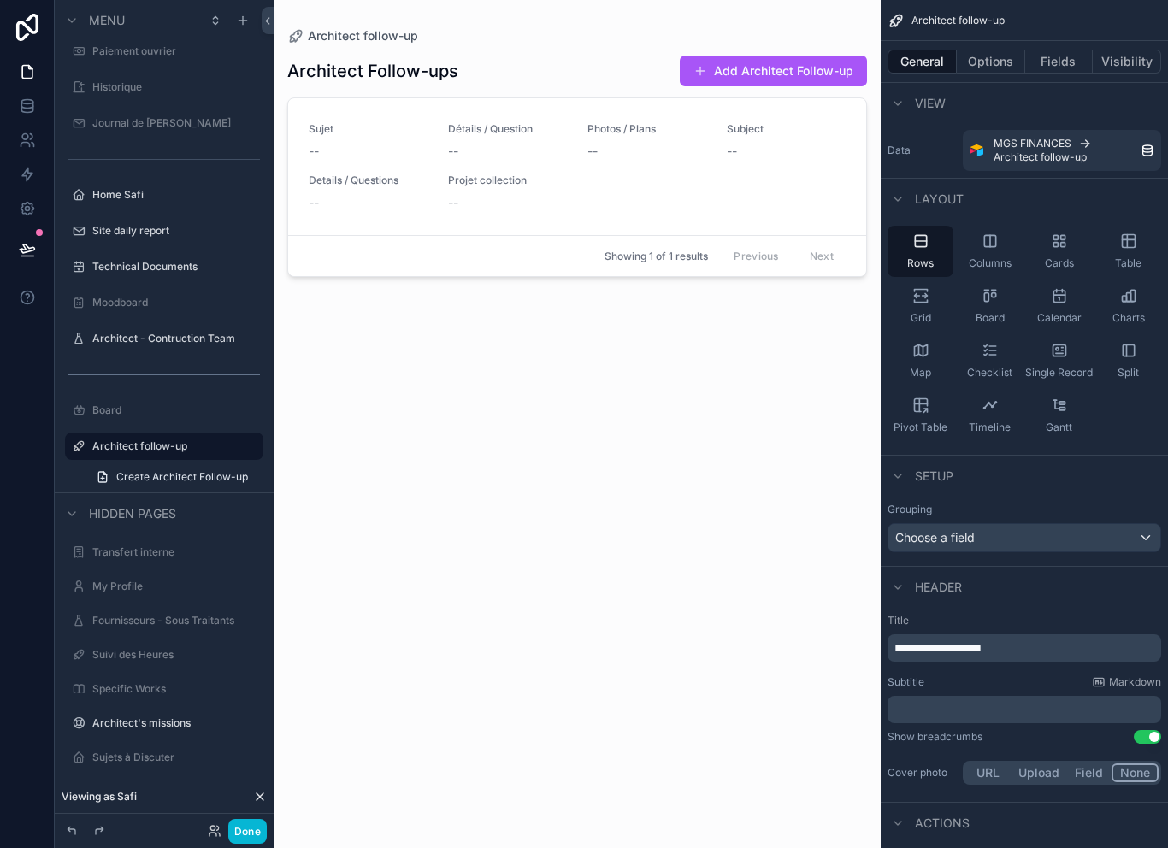
click at [406, 201] on div "scrollable content" at bounding box center [577, 414] width 607 height 828
click at [1009, 58] on button "Options" at bounding box center [991, 62] width 68 height 24
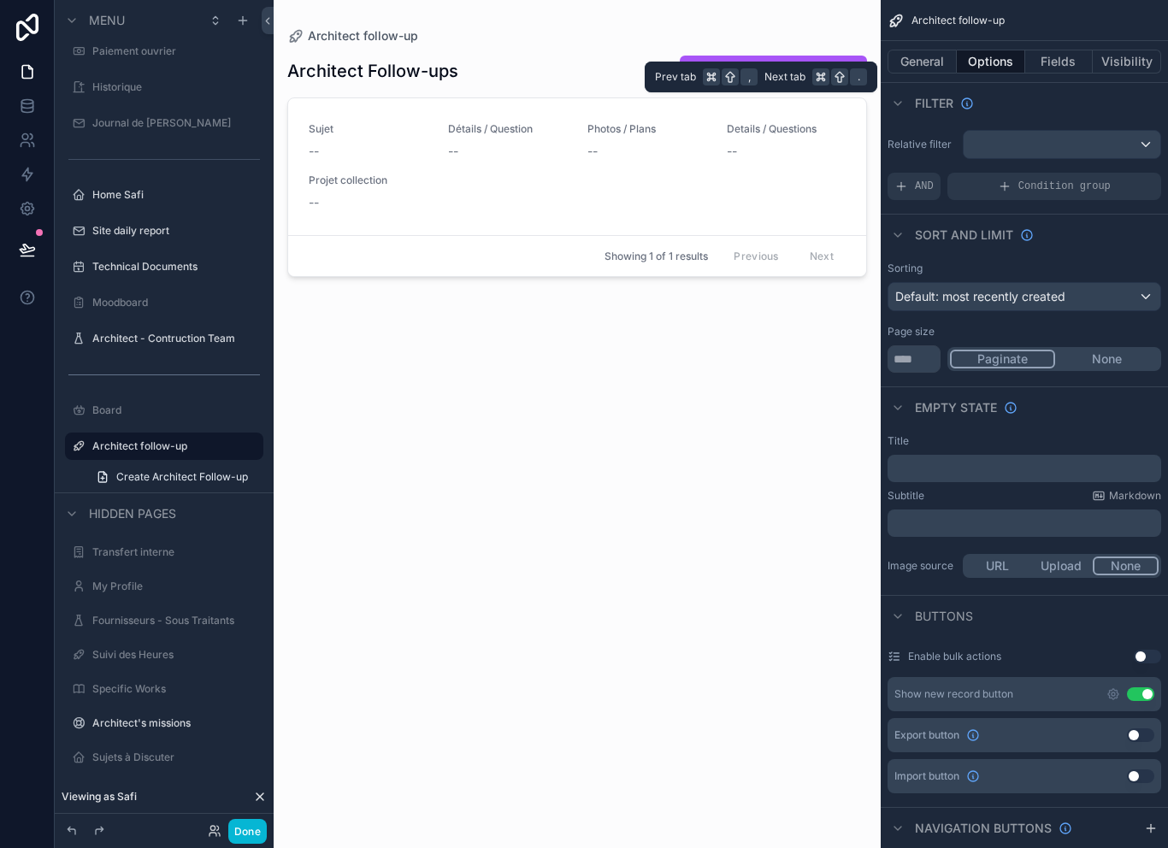
click at [464, 767] on div "Architect Follow-ups Add Architect Follow-up Sujet -- Détails / Question -- Pho…" at bounding box center [577, 435] width 580 height 783
click at [245, 833] on button "Done" at bounding box center [247, 831] width 38 height 25
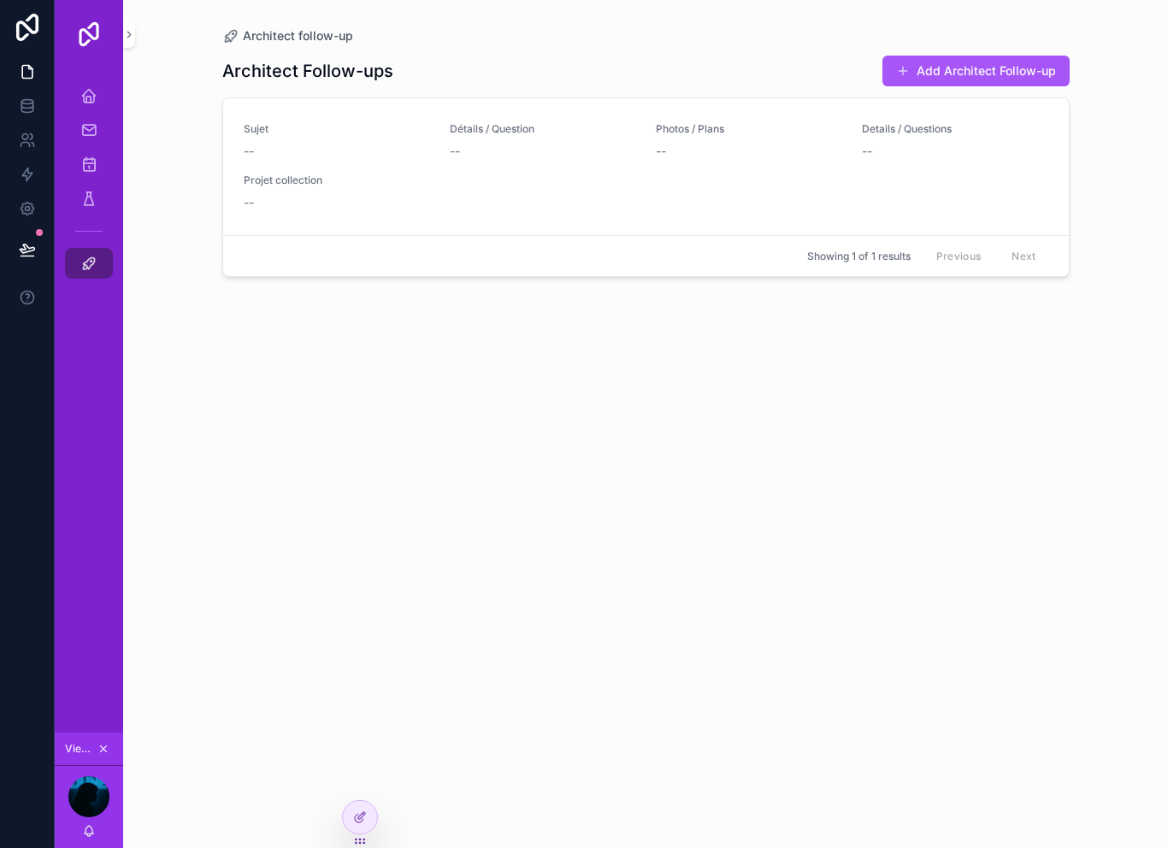
scroll to position [0, 0]
click at [378, 807] on div "Architect Follow-ups Add Architect Follow-up Sujet -- Détails / Question -- Pho…" at bounding box center [646, 435] width 848 height 783
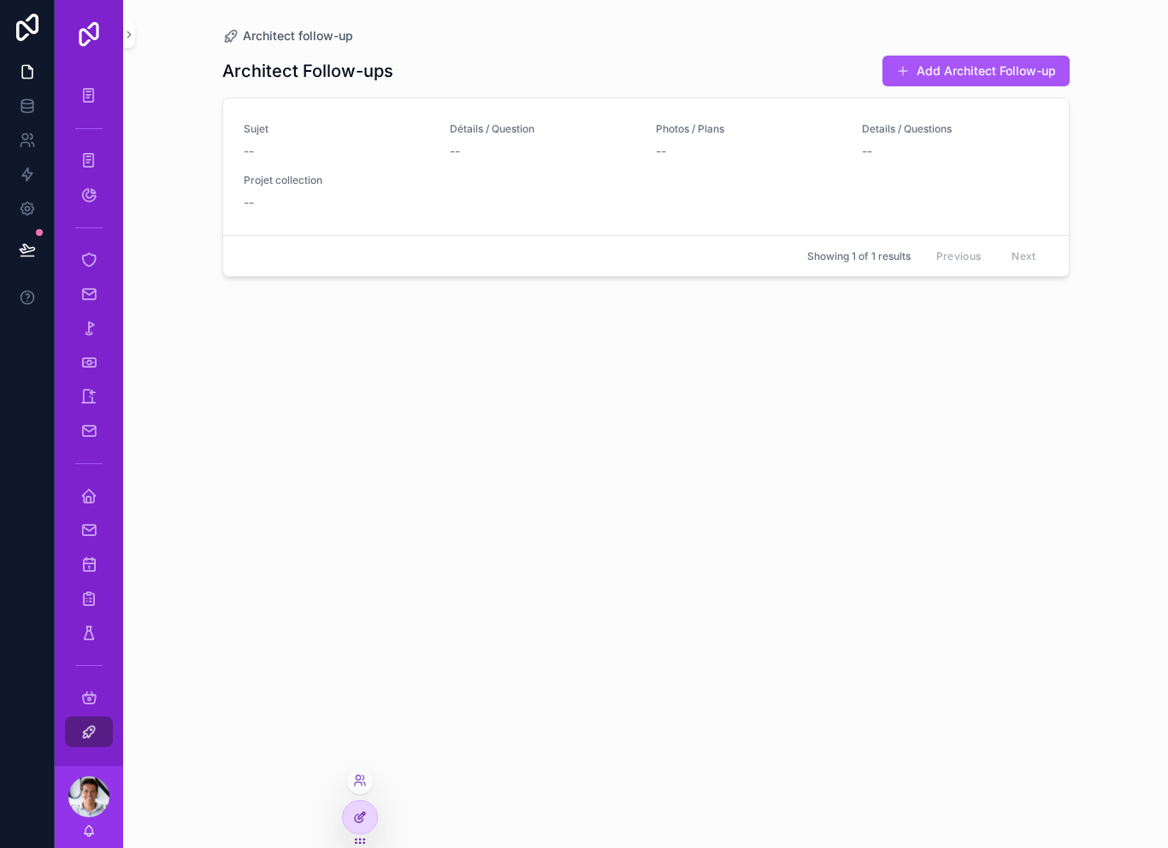
click at [352, 816] on div at bounding box center [360, 817] width 34 height 33
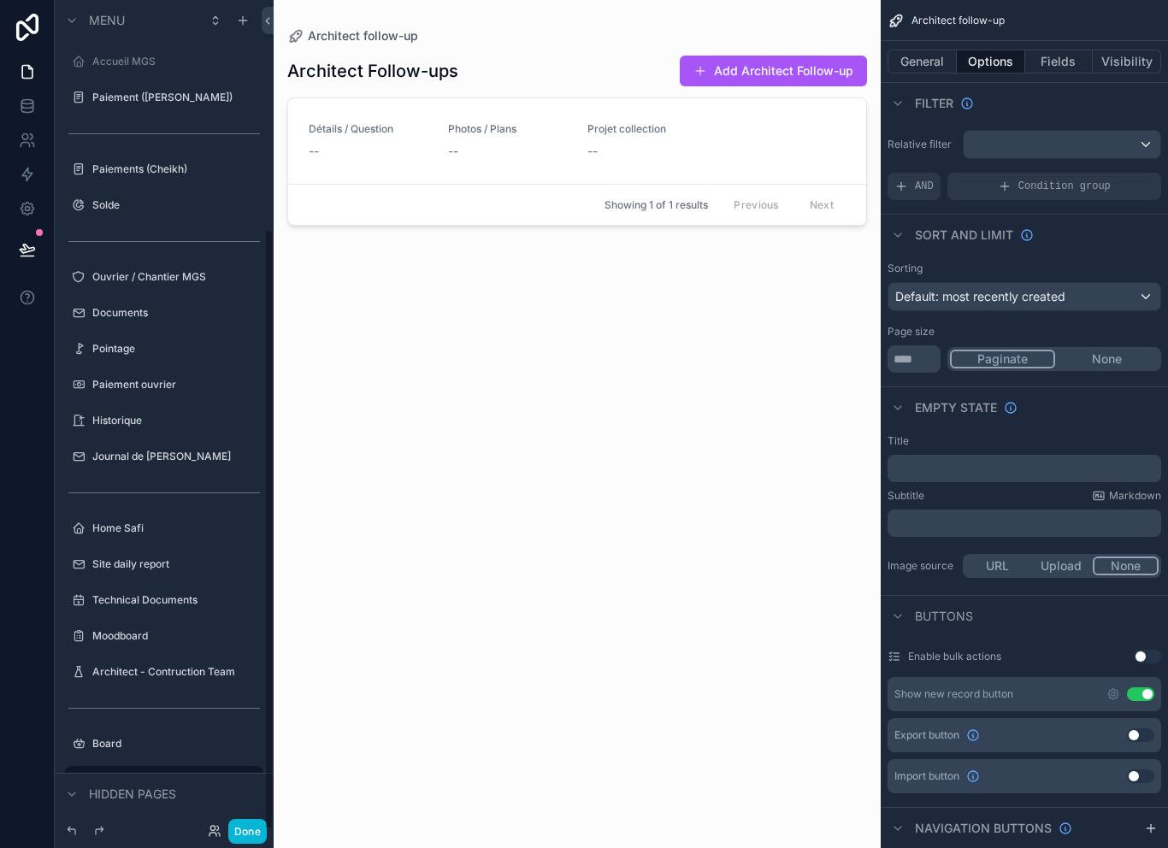
scroll to position [313, 0]
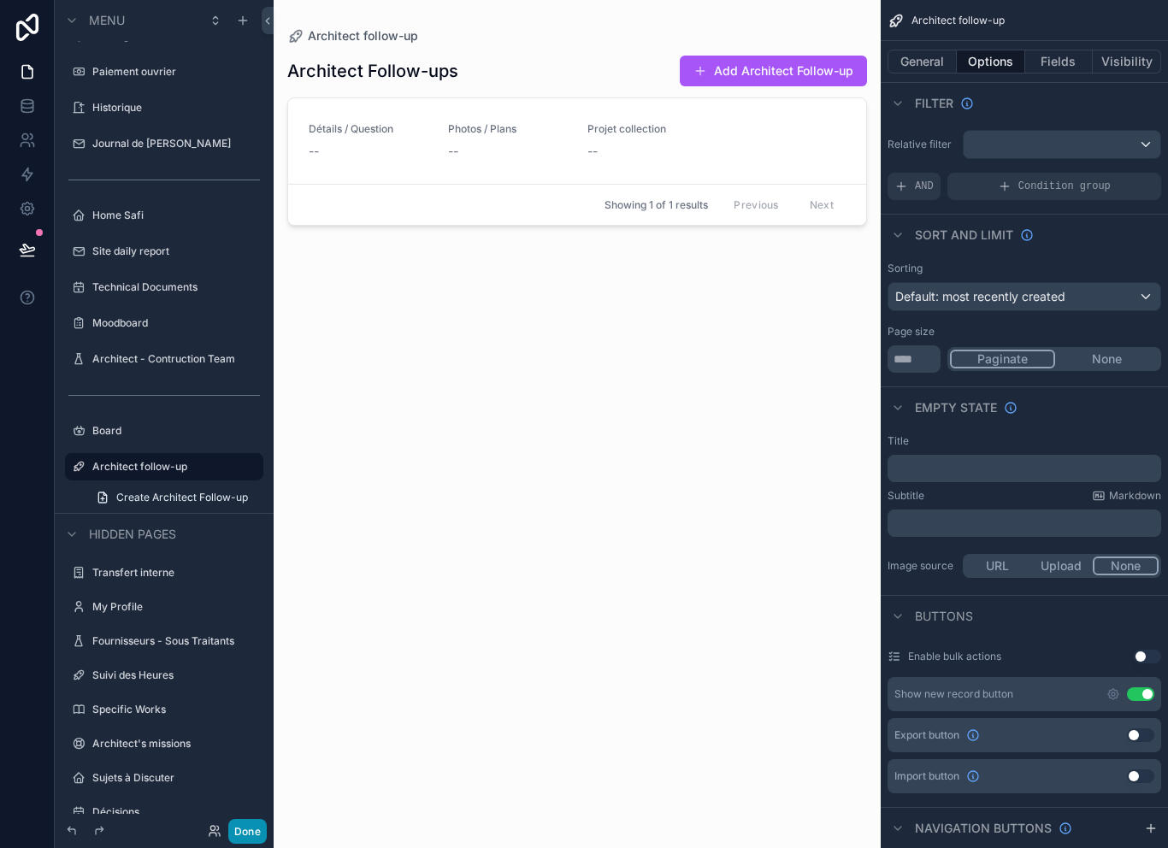
click at [254, 834] on button "Done" at bounding box center [247, 831] width 38 height 25
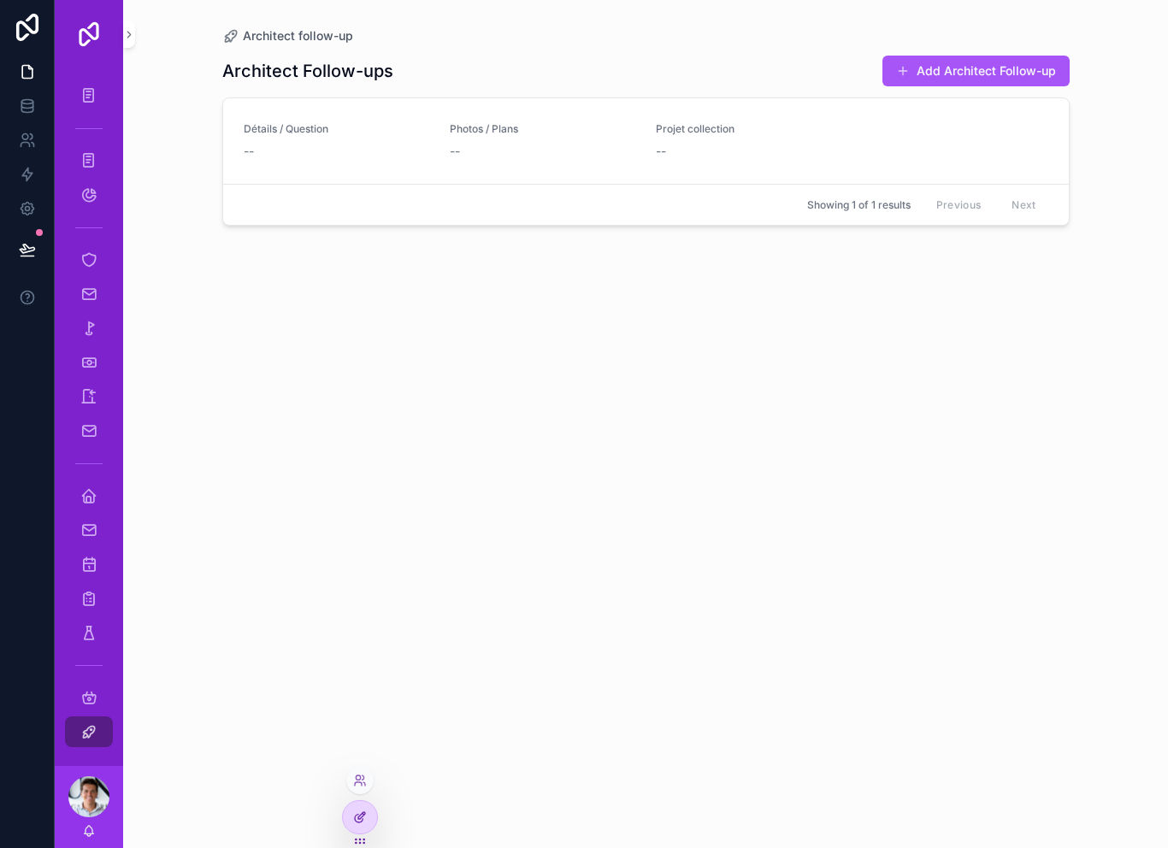
click at [360, 822] on icon at bounding box center [360, 818] width 14 height 14
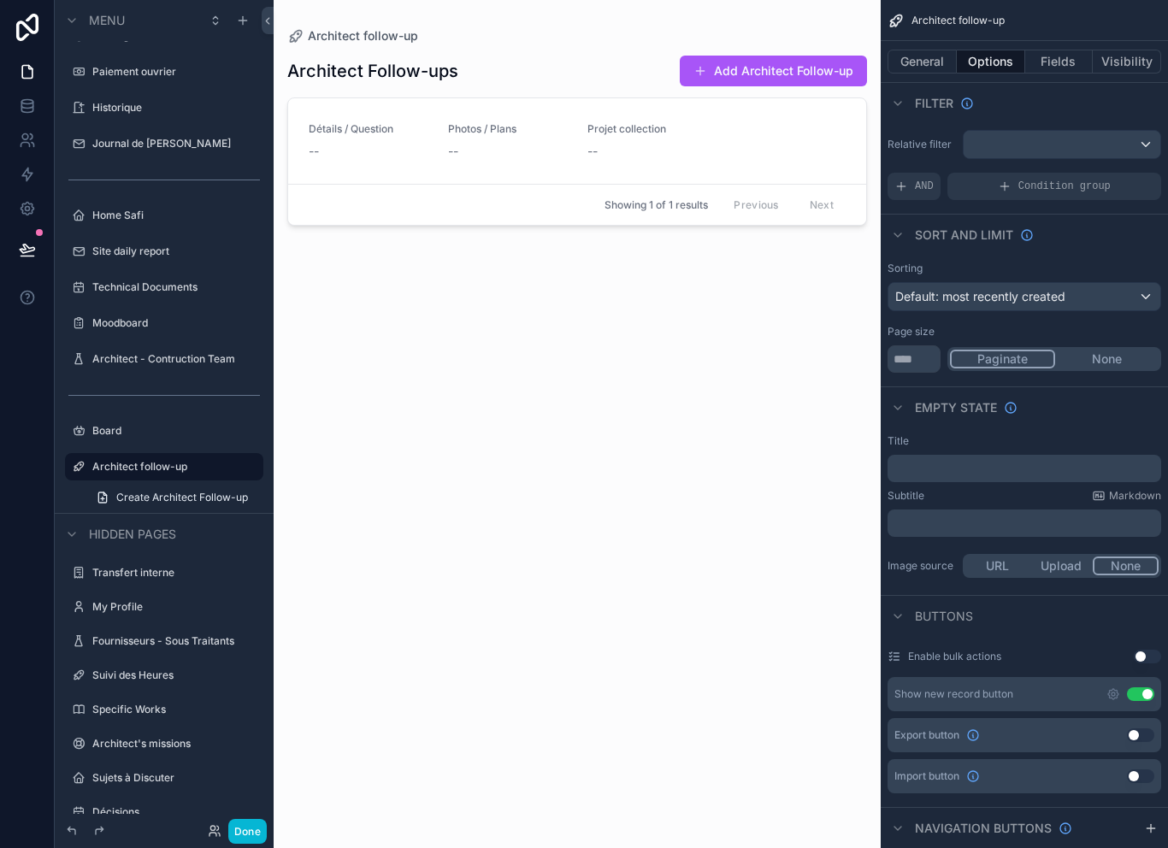
click at [564, 184] on div "Showing 1 of 1 results Previous Next" at bounding box center [577, 204] width 578 height 41
click at [1131, 50] on button "Visibility" at bounding box center [1127, 62] width 68 height 24
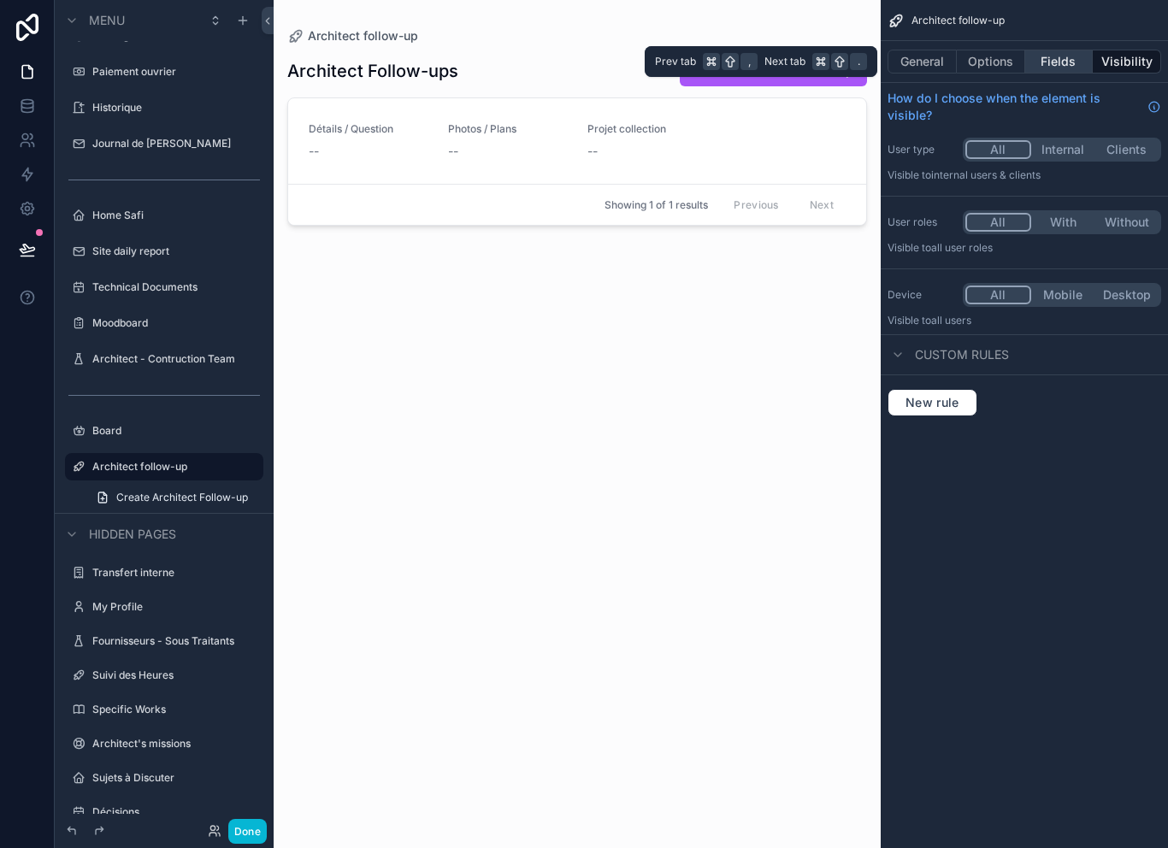
click at [1061, 50] on button "Fields" at bounding box center [1060, 62] width 68 height 24
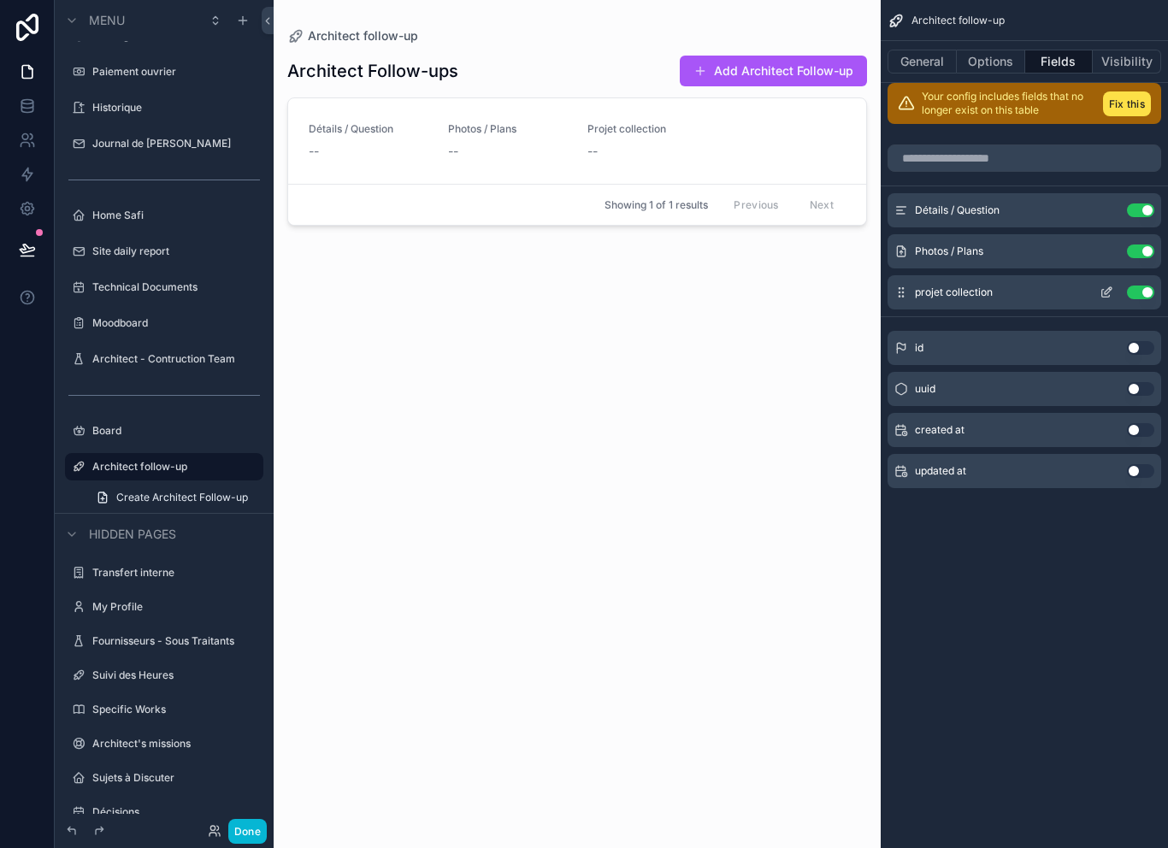
click at [1145, 286] on button "Use setting" at bounding box center [1140, 293] width 27 height 14
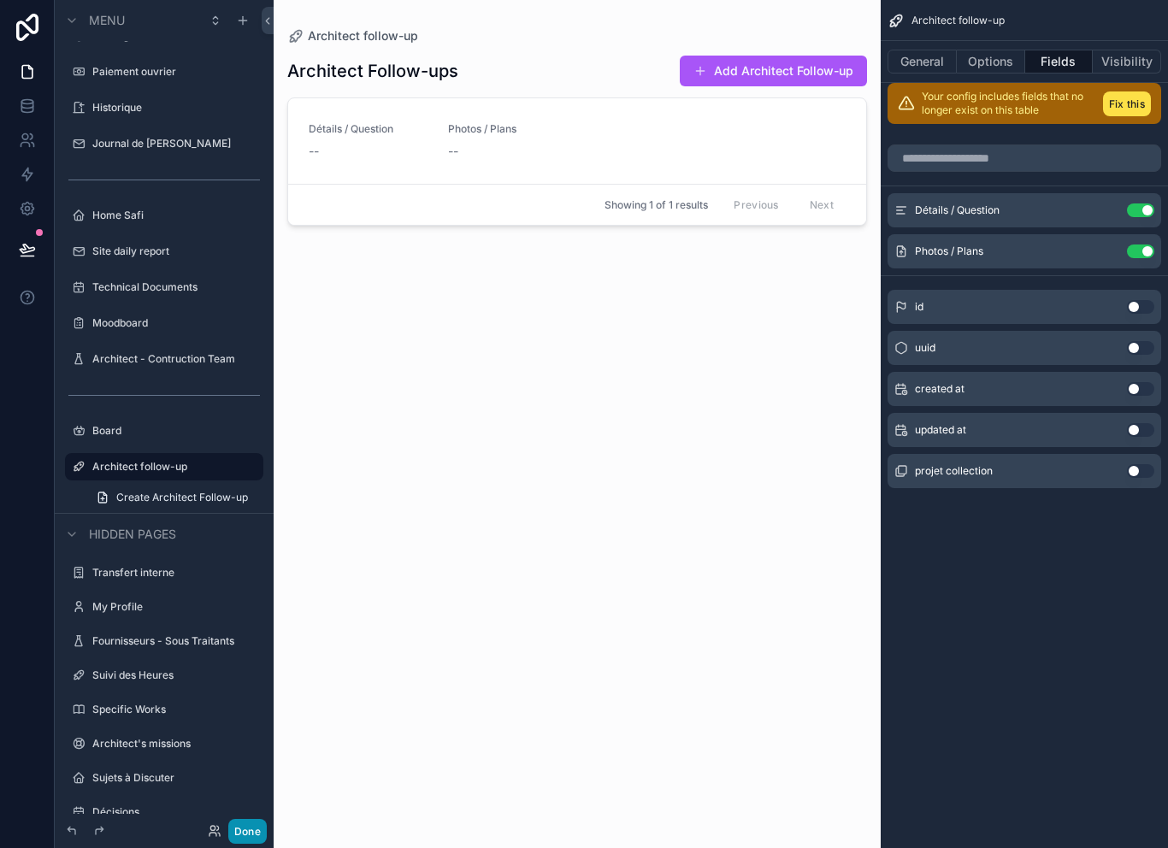
click at [253, 837] on button "Done" at bounding box center [247, 831] width 38 height 25
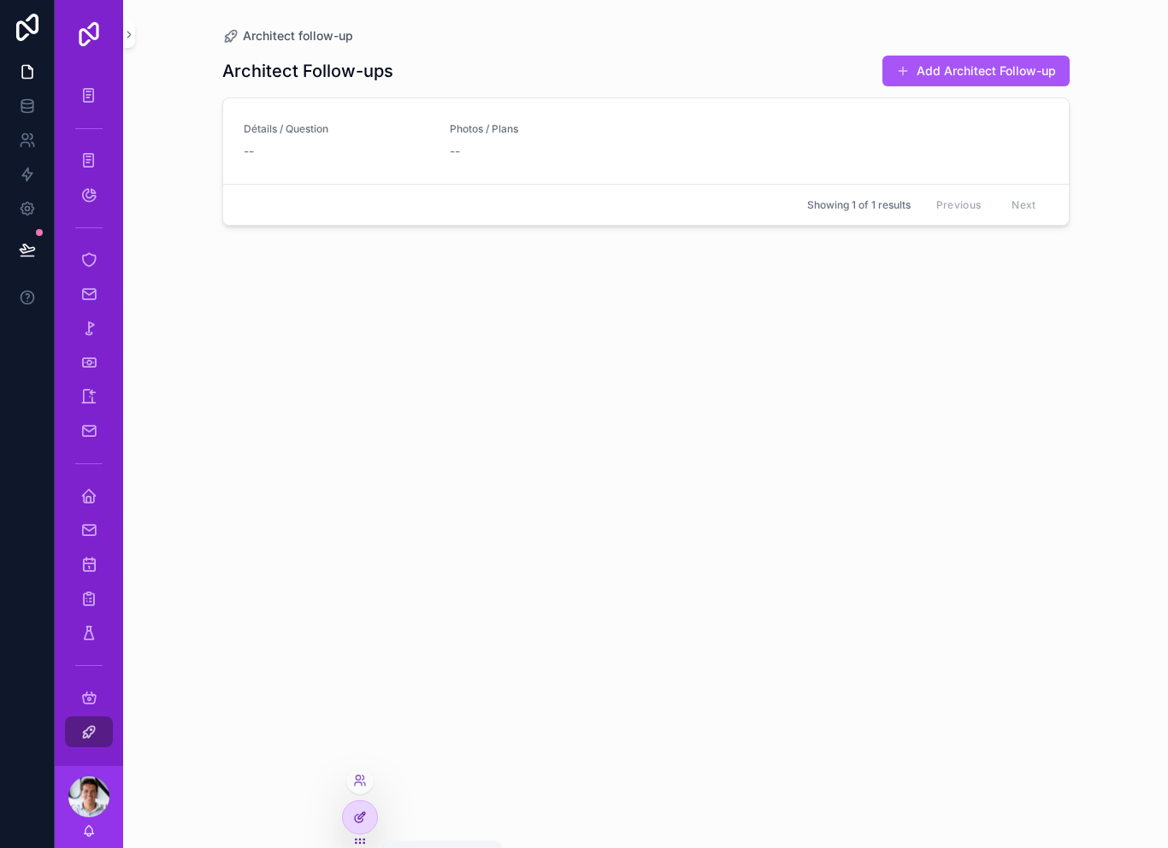
click at [354, 819] on icon at bounding box center [360, 818] width 14 height 14
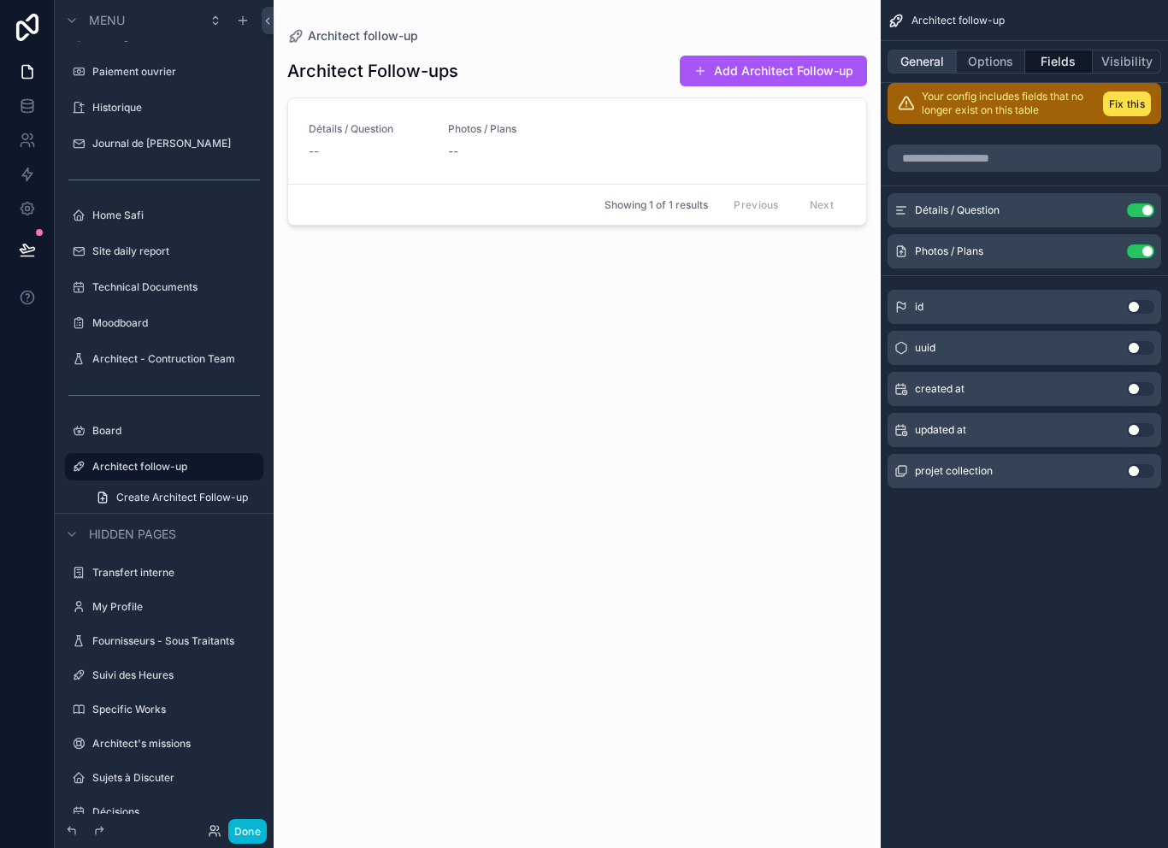
click at [930, 50] on button "General" at bounding box center [922, 62] width 69 height 24
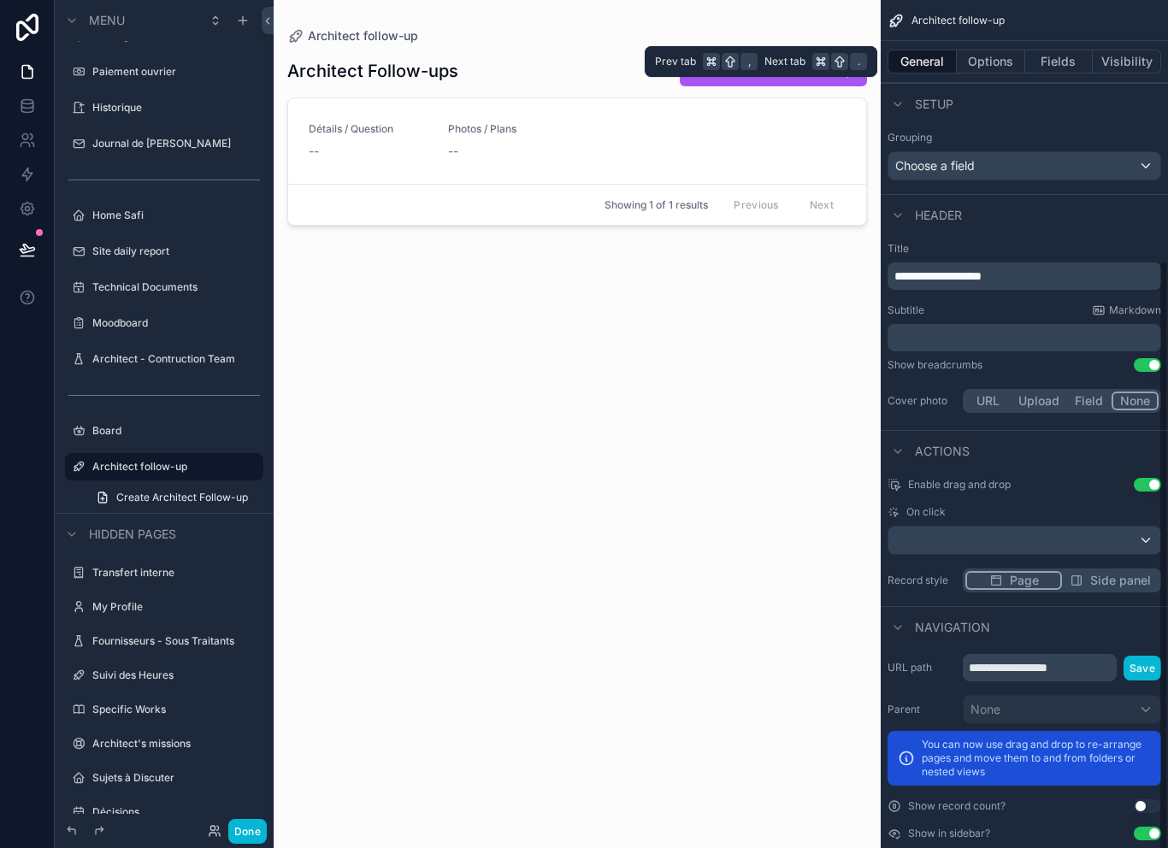
scroll to position [371, 0]
click at [1085, 528] on div "scrollable content" at bounding box center [1025, 541] width 272 height 27
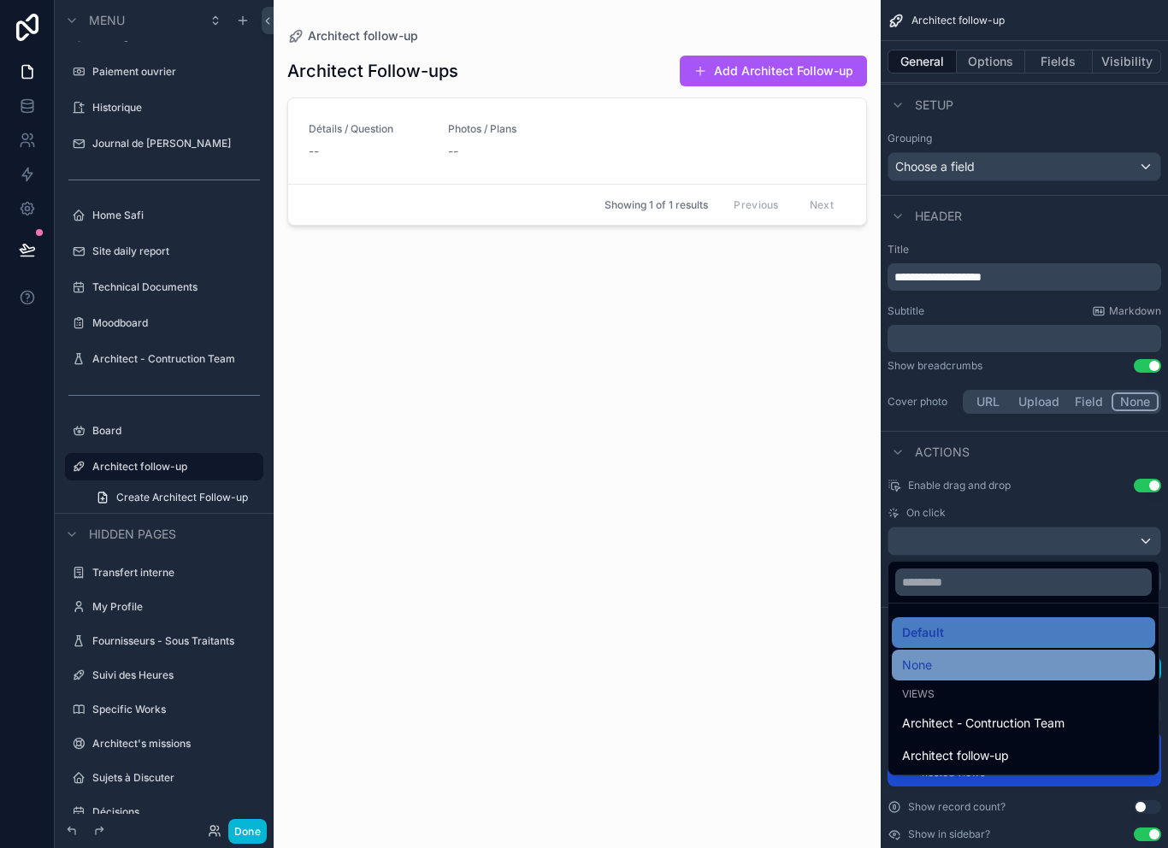
click at [984, 655] on div "None" at bounding box center [1023, 665] width 243 height 21
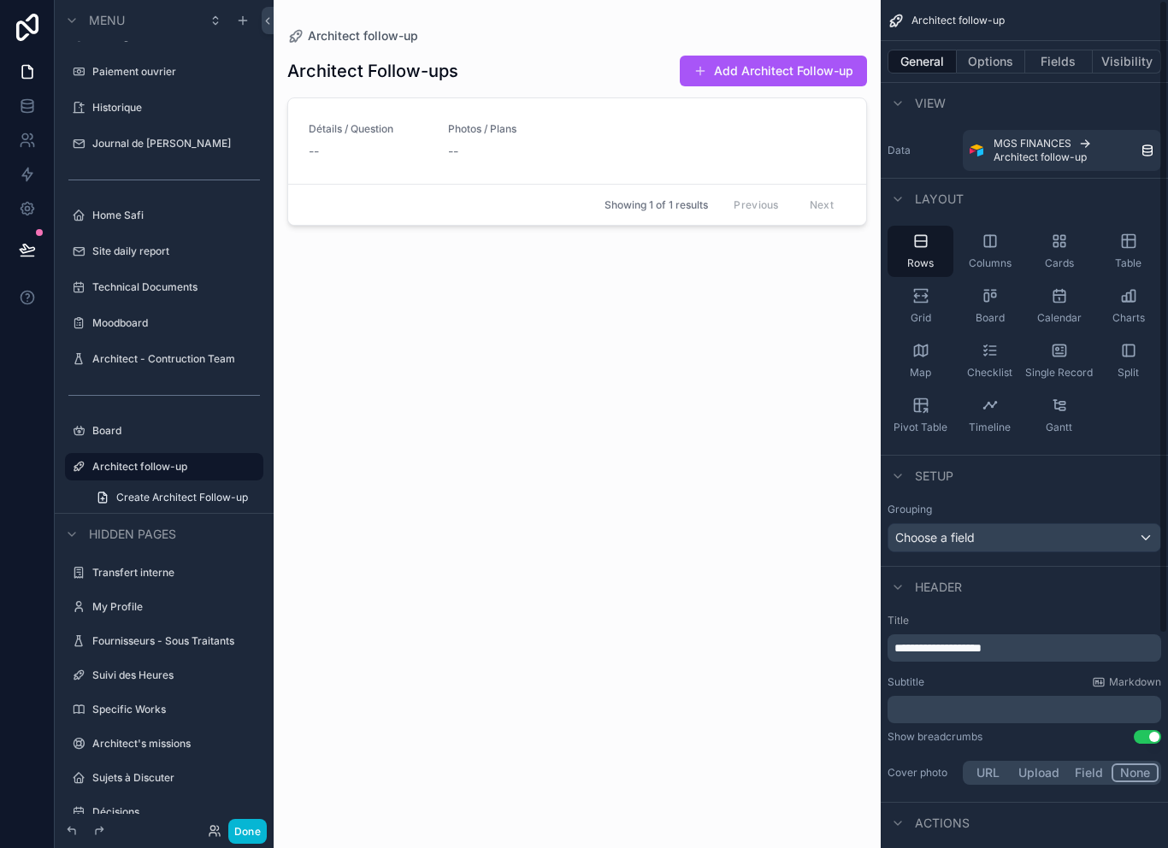
scroll to position [0, 0]
click at [1008, 50] on button "Options" at bounding box center [991, 62] width 68 height 24
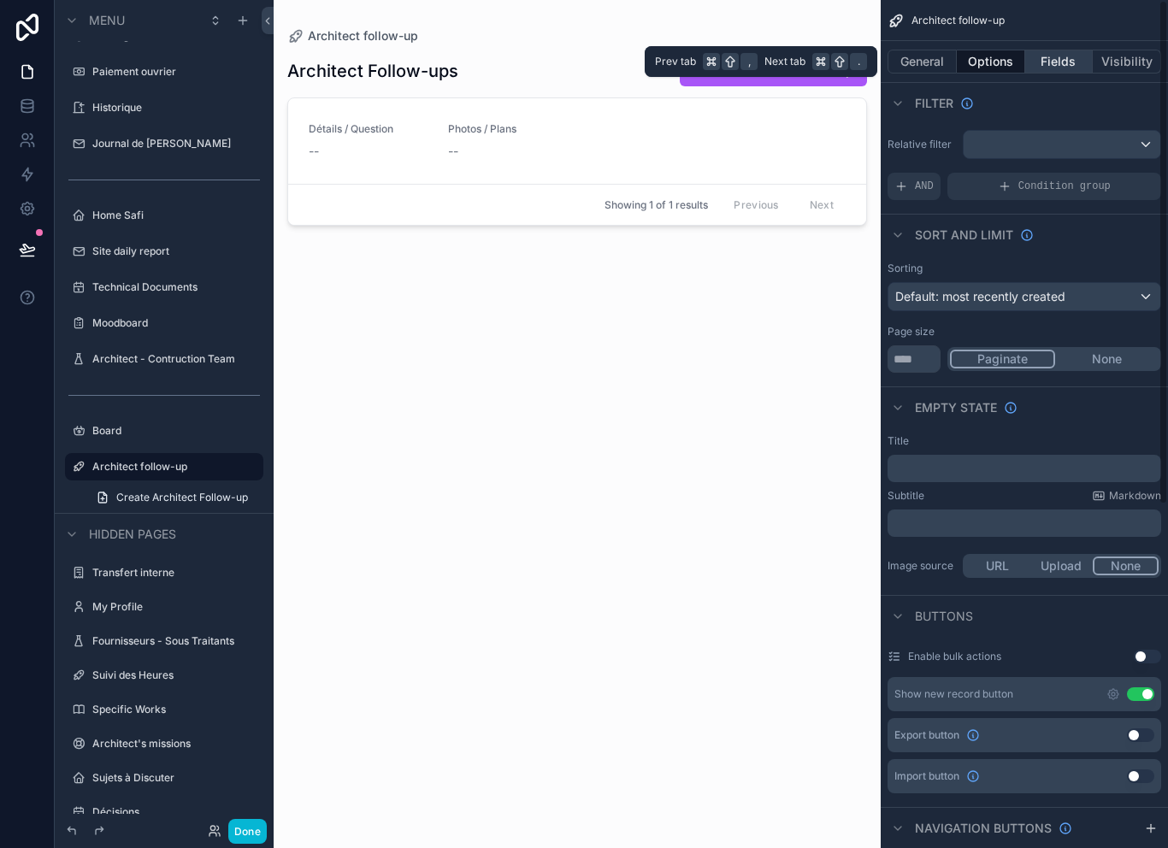
click at [1064, 50] on button "Fields" at bounding box center [1060, 62] width 68 height 24
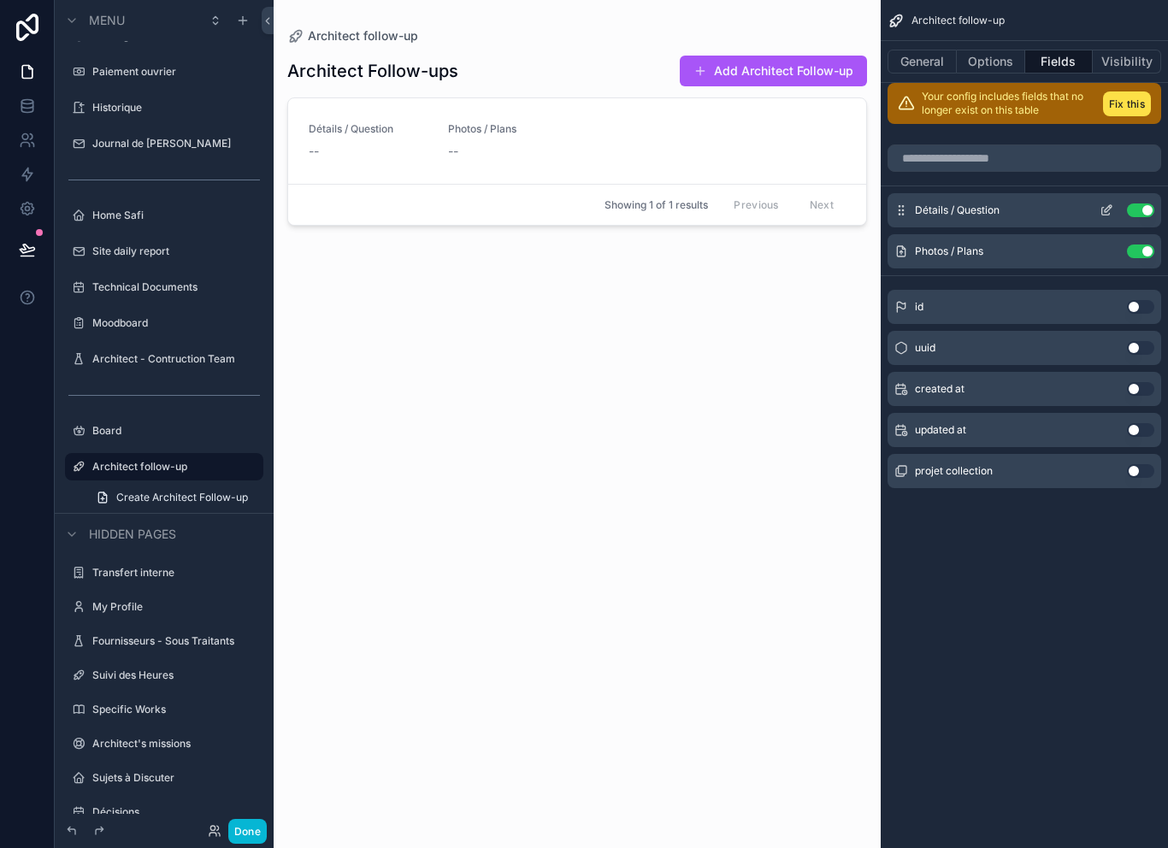
click at [1100, 204] on icon "scrollable content" at bounding box center [1107, 211] width 14 height 14
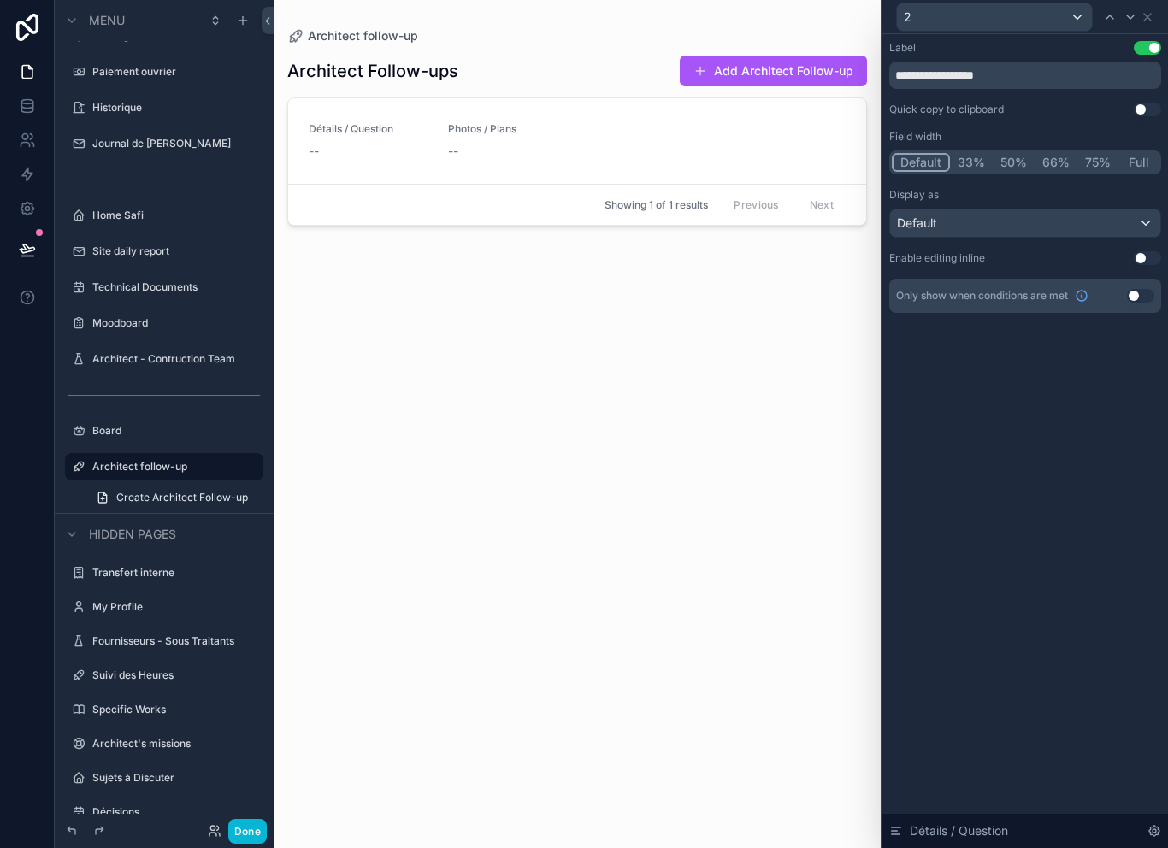
click at [1158, 251] on button "Use setting" at bounding box center [1147, 258] width 27 height 14
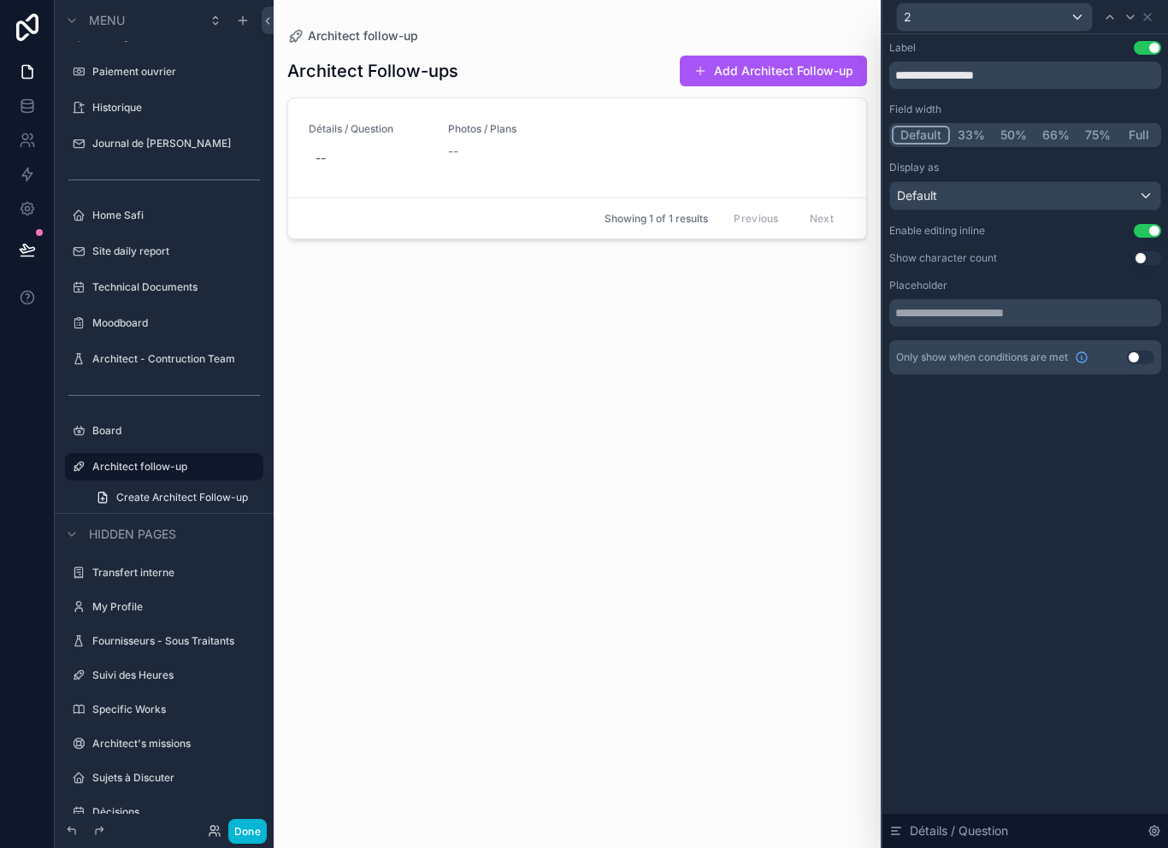
click at [1133, 221] on div "**********" at bounding box center [1026, 208] width 272 height 334
click at [254, 822] on button "Done" at bounding box center [247, 831] width 38 height 25
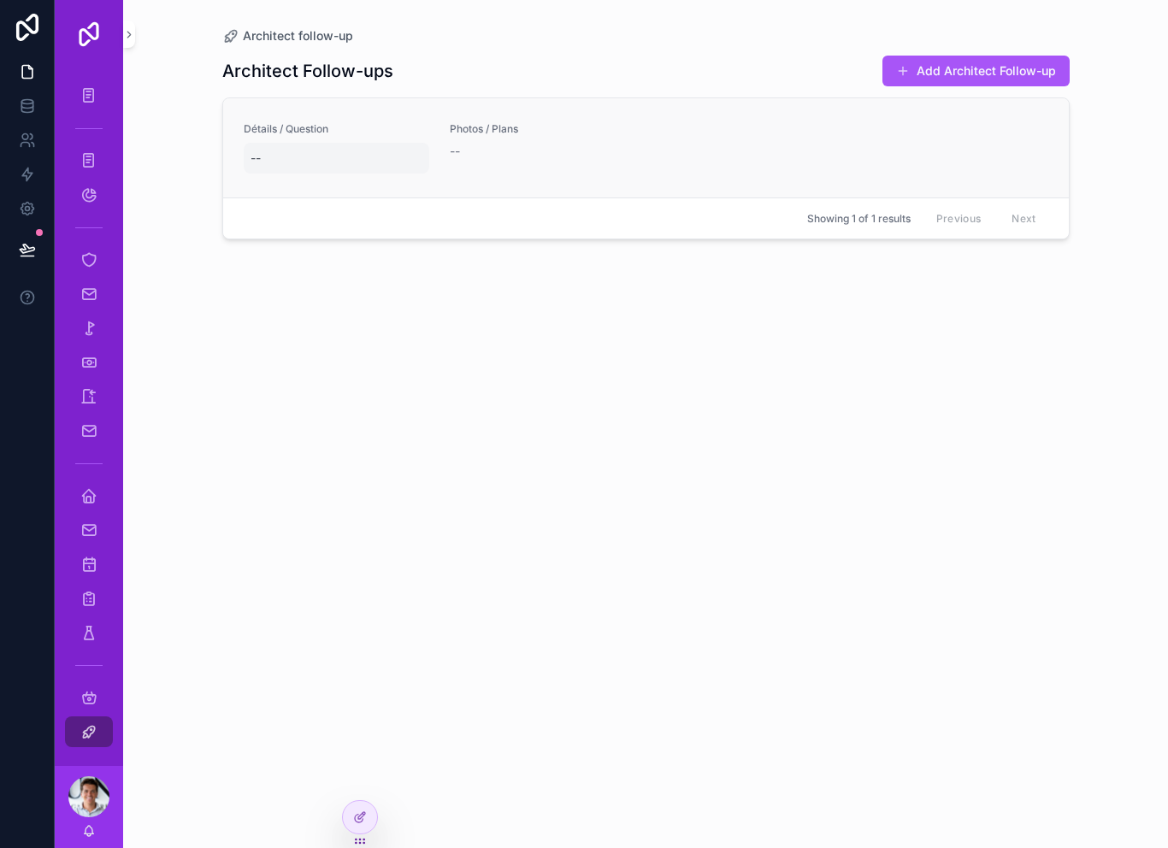
click at [280, 143] on div "--" at bounding box center [337, 158] width 186 height 31
click at [270, 142] on textarea "scrollable content" at bounding box center [334, 167] width 163 height 51
click at [427, 336] on div "Architect Follow-ups Add Architect Follow-up Détails / Question -- Photos / Pla…" at bounding box center [646, 435] width 848 height 783
click at [464, 143] on div "--" at bounding box center [543, 151] width 186 height 17
click at [468, 143] on div "--" at bounding box center [543, 151] width 186 height 17
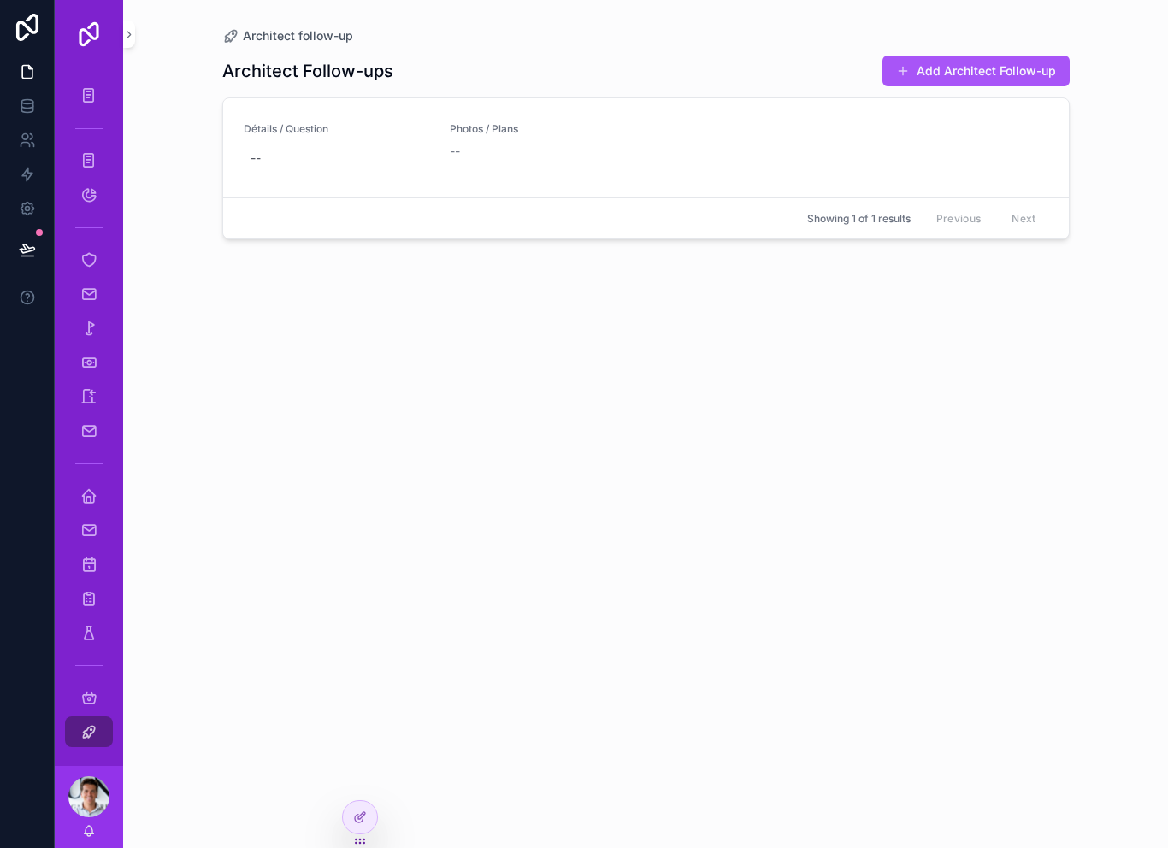
click at [489, 364] on div "Architect Follow-ups Add Architect Follow-up Détails / Question -- Photos / Pla…" at bounding box center [646, 435] width 848 height 783
click at [357, 813] on icon at bounding box center [360, 818] width 14 height 14
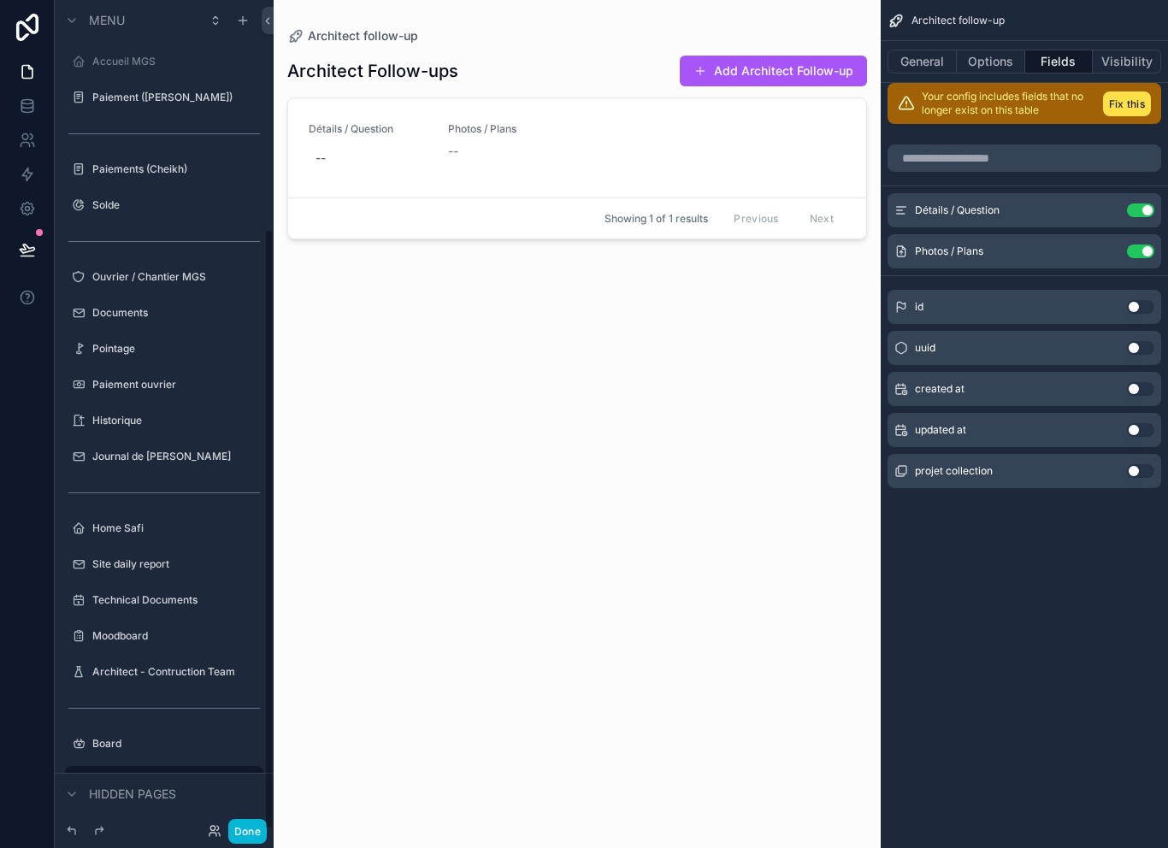
scroll to position [313, 0]
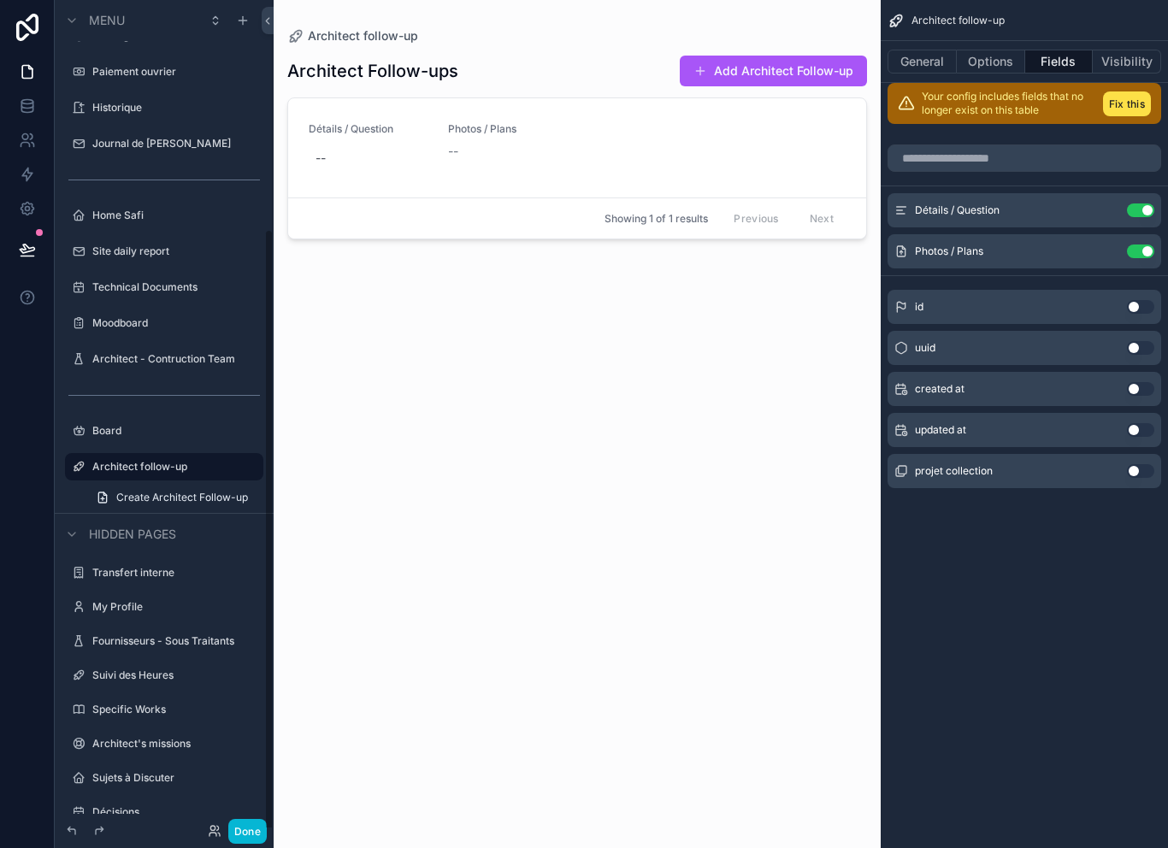
click at [486, 127] on div "scrollable content" at bounding box center [577, 414] width 607 height 828
click at [1117, 245] on button "scrollable content" at bounding box center [1106, 252] width 27 height 14
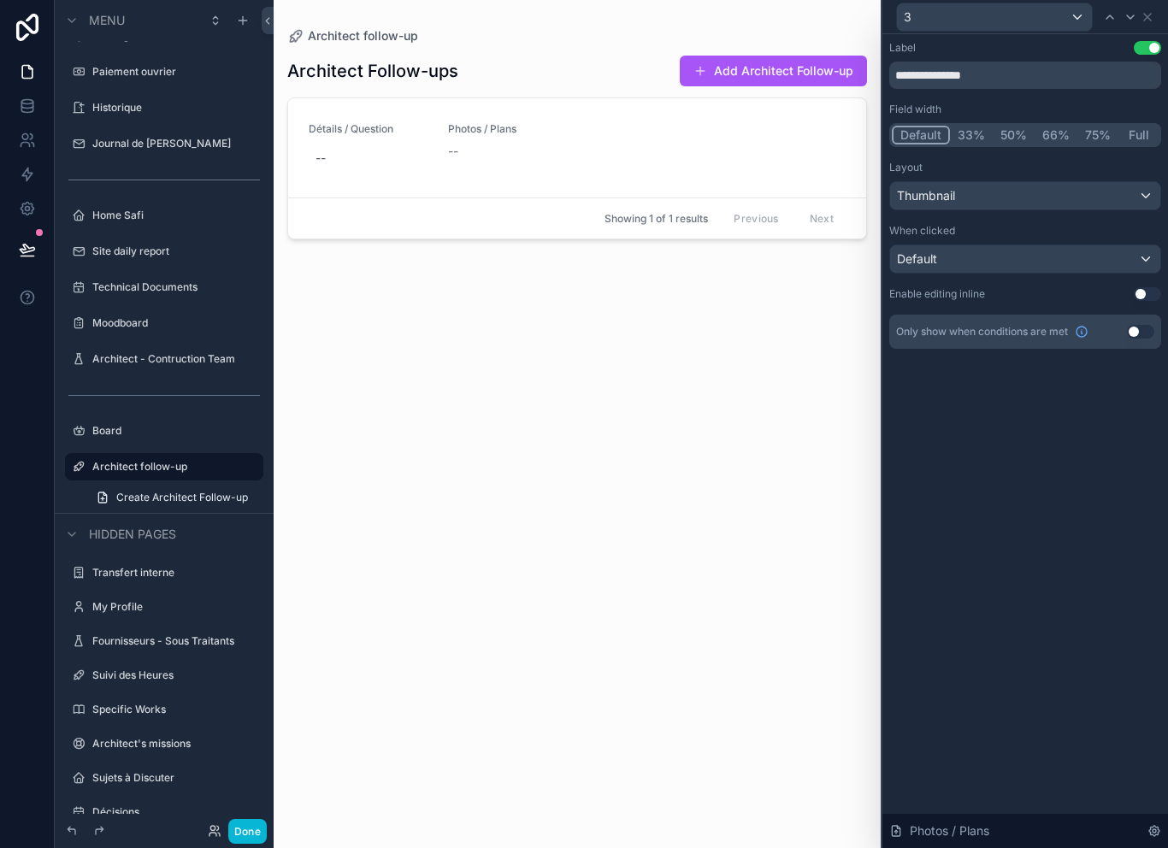
click at [1159, 287] on button "Use setting" at bounding box center [1147, 294] width 27 height 14
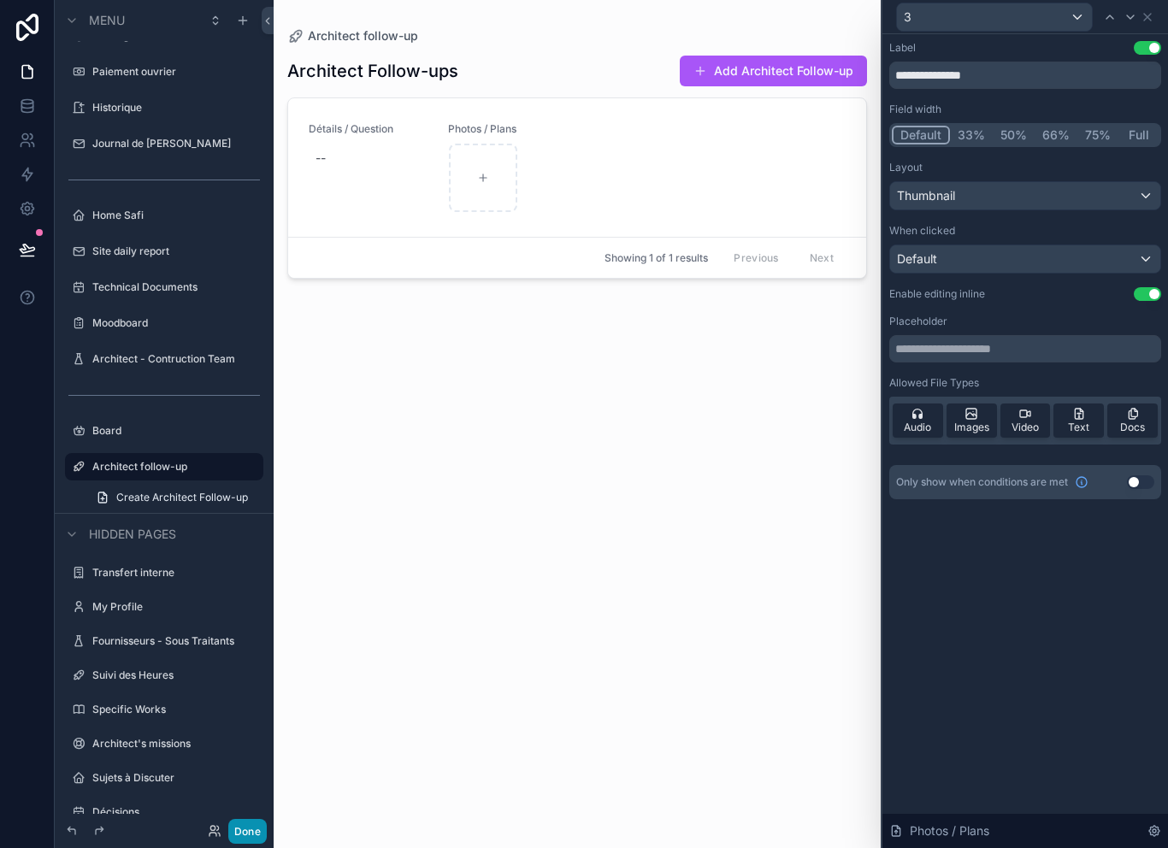
click at [255, 825] on button "Done" at bounding box center [247, 831] width 38 height 25
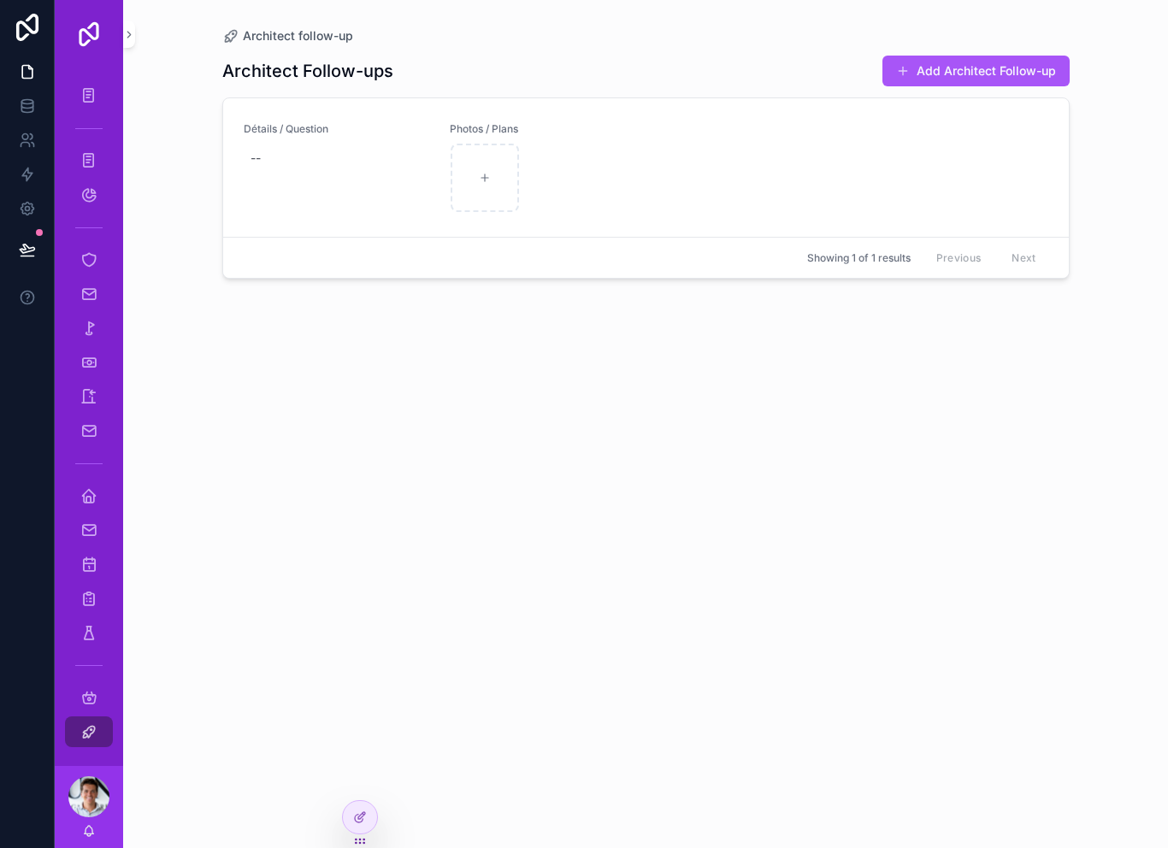
scroll to position [0, 0]
click at [92, 721] on div "Architect follow-up" at bounding box center [88, 731] width 27 height 27
click at [86, 726] on icon "scrollable content" at bounding box center [88, 732] width 17 height 17
click at [90, 734] on icon "scrollable content" at bounding box center [88, 732] width 17 height 17
click at [137, 32] on div "Architect follow-up Architect Follow-ups Add Architect Follow-up Détails / Ques…" at bounding box center [645, 424] width 1045 height 848
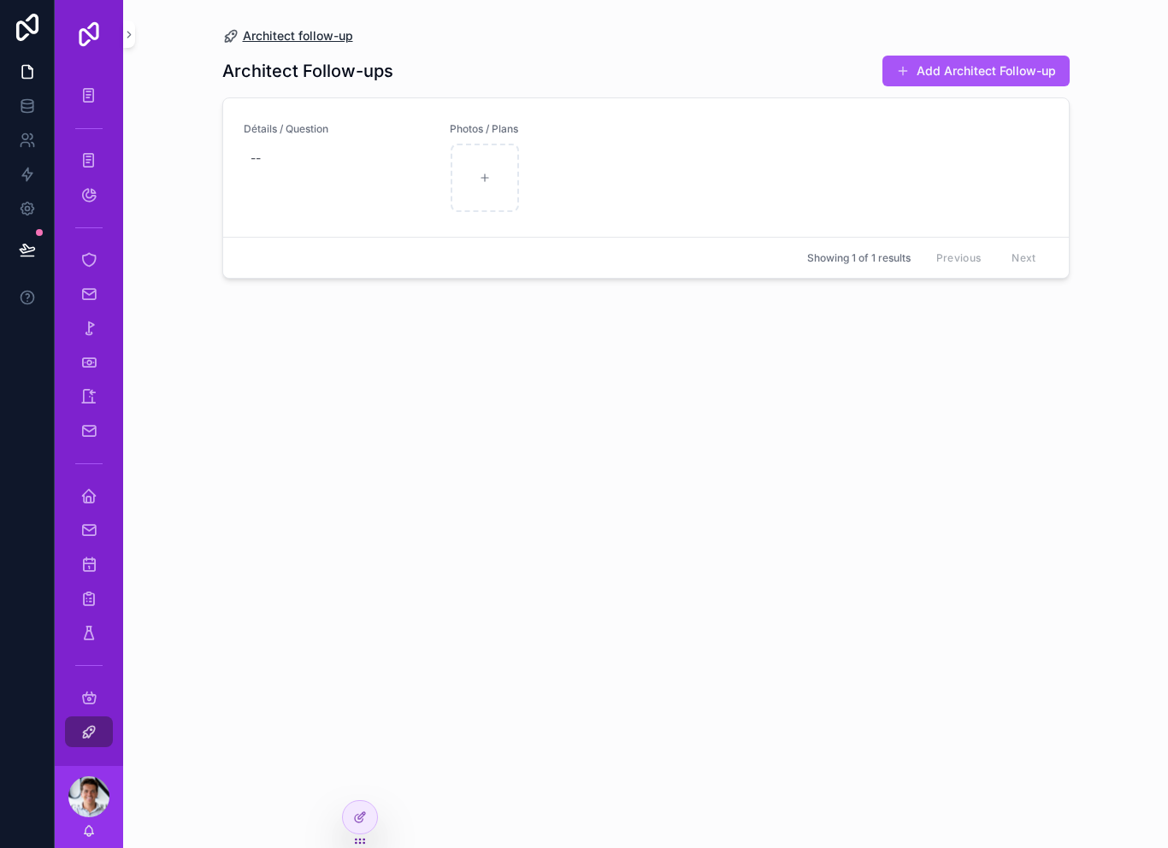
click at [299, 27] on span "Architect follow-up" at bounding box center [298, 35] width 110 height 17
click at [310, 32] on span "Architect follow-up" at bounding box center [298, 35] width 110 height 17
click at [88, 514] on div "Site daily report" at bounding box center [89, 530] width 68 height 34
click at [98, 500] on div "Home Safi" at bounding box center [88, 495] width 27 height 27
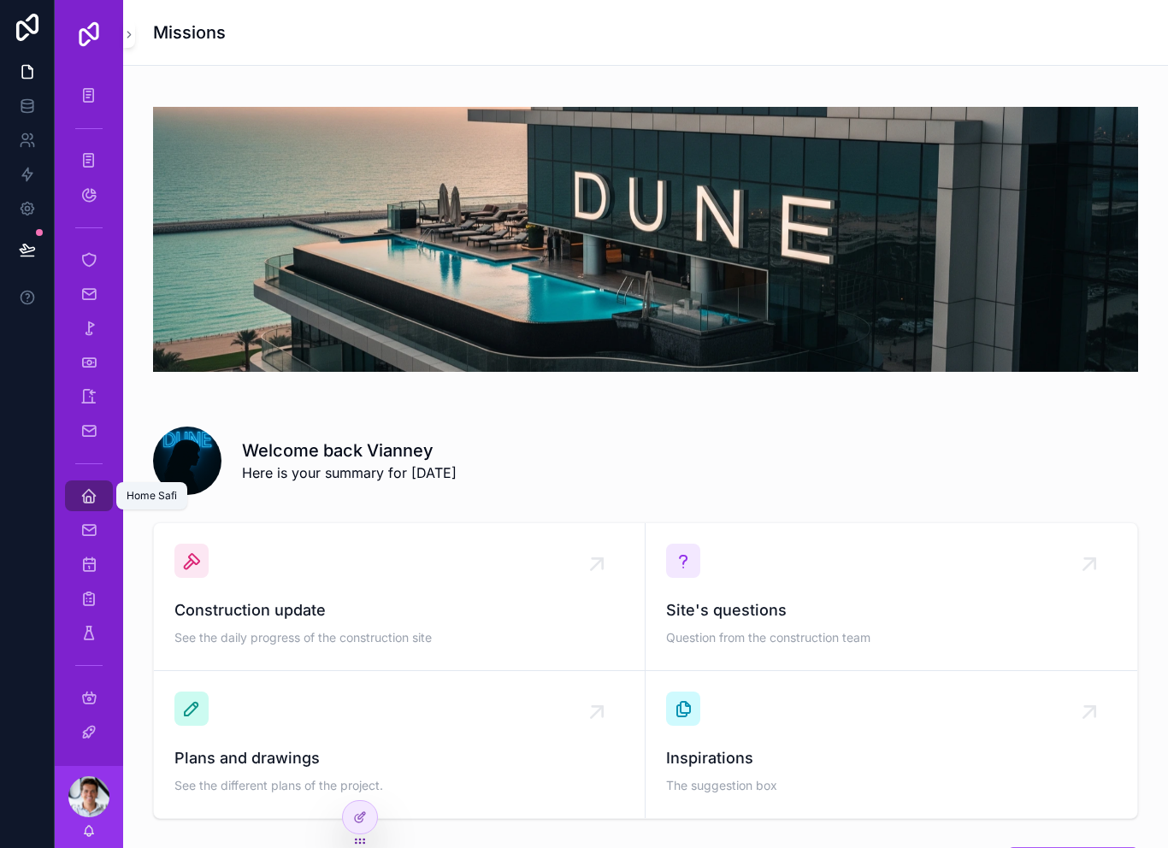
click at [92, 508] on div "Home Safi" at bounding box center [88, 495] width 27 height 27
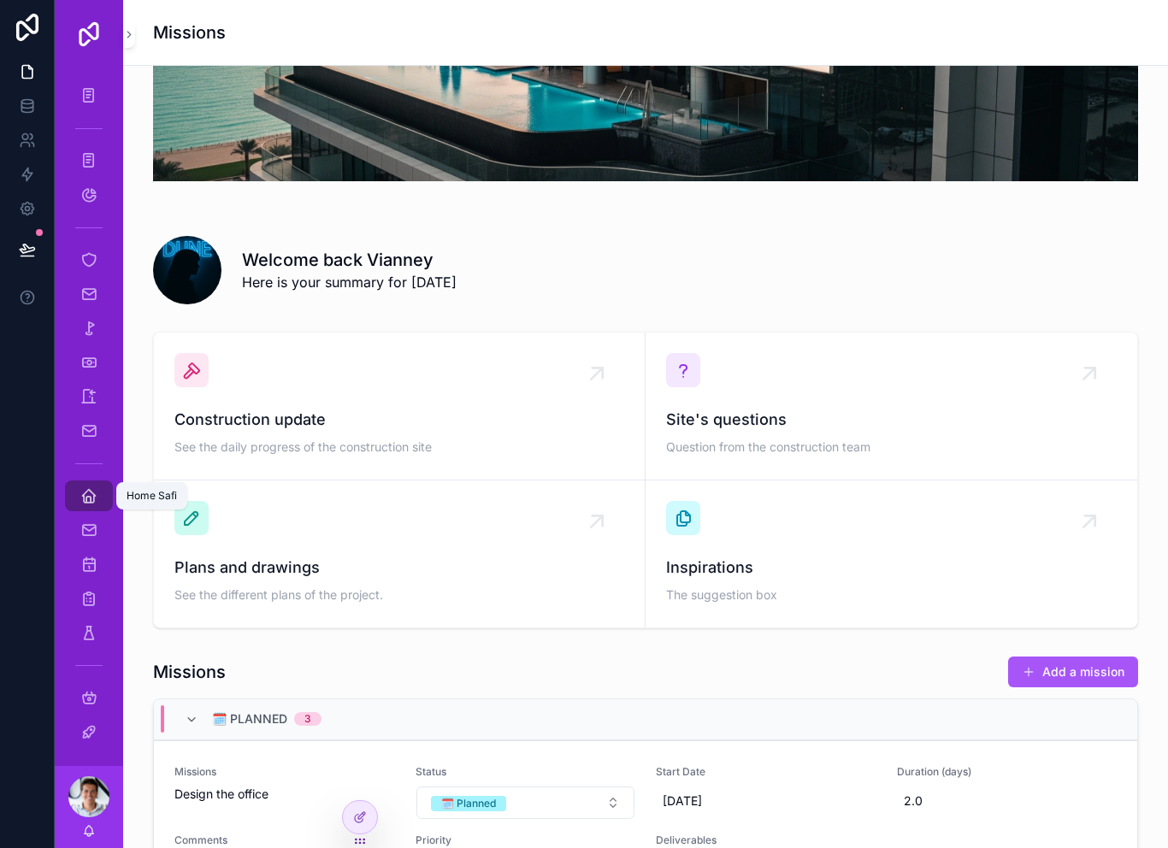
scroll to position [218, 0]
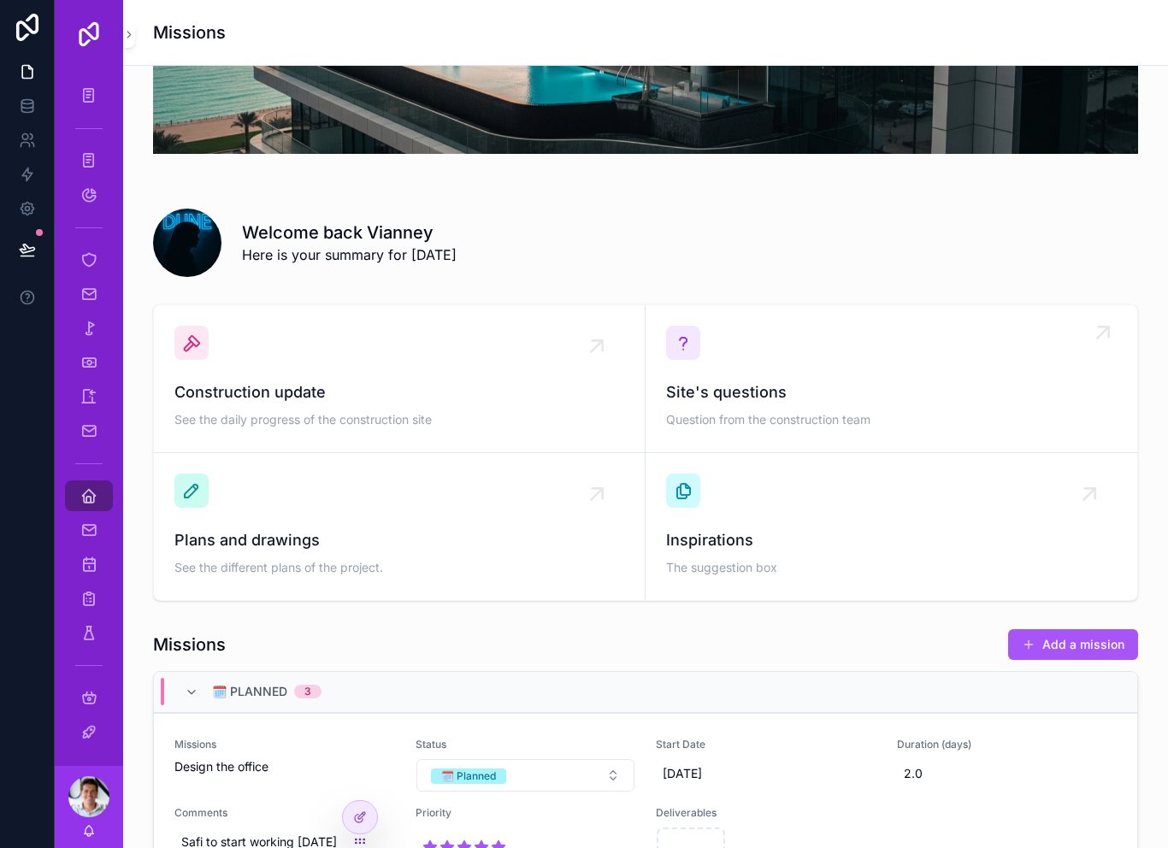
click at [814, 389] on span "Site's questions" at bounding box center [891, 393] width 451 height 24
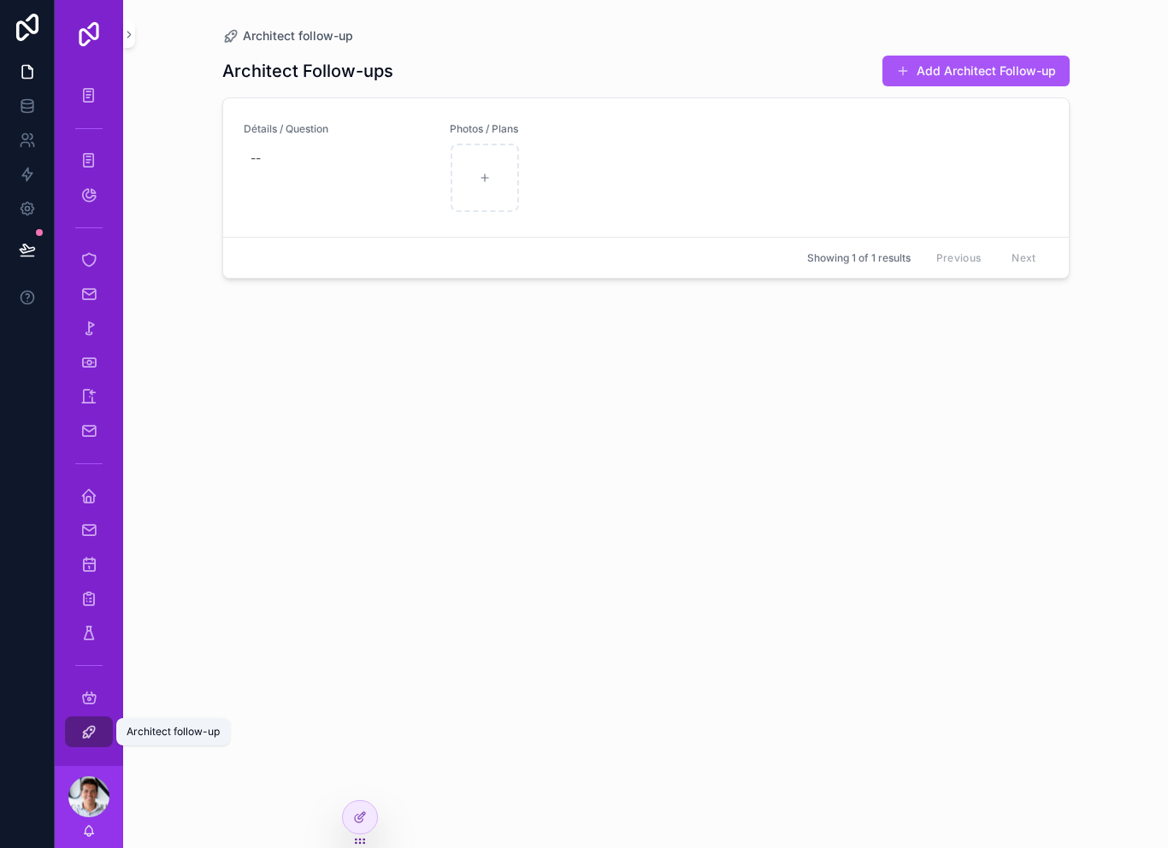
click at [99, 745] on div "Architect follow-up" at bounding box center [88, 731] width 27 height 27
click at [97, 740] on icon "scrollable content" at bounding box center [88, 732] width 17 height 17
click at [95, 497] on icon "scrollable content" at bounding box center [88, 496] width 17 height 17
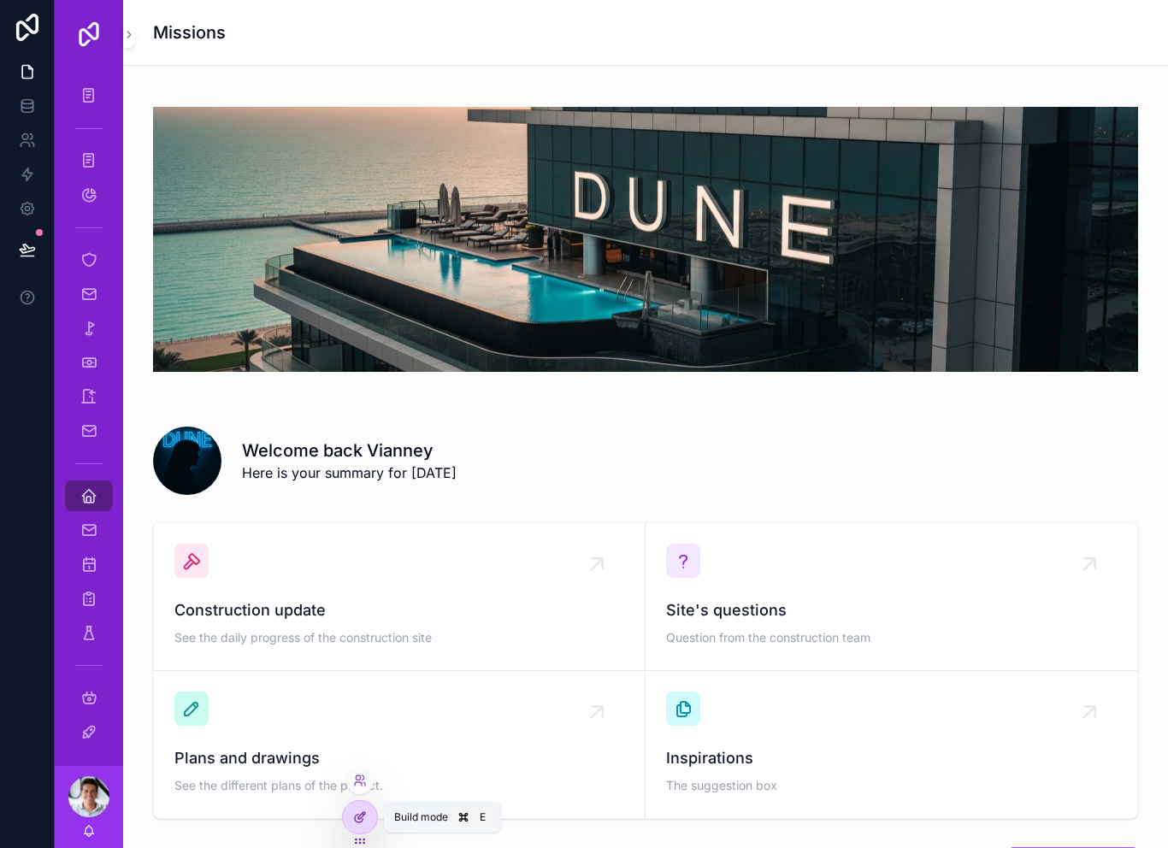
click at [367, 818] on div at bounding box center [360, 817] width 34 height 33
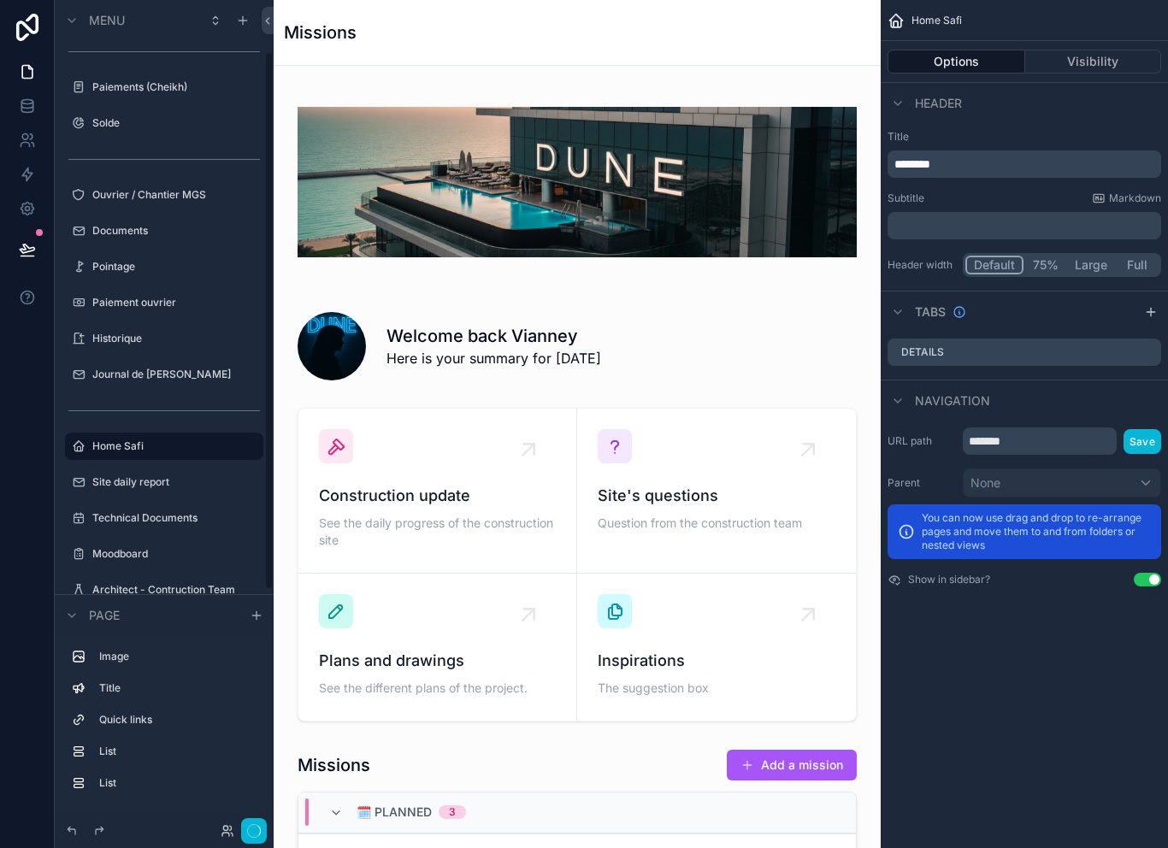
scroll to position [82, 0]
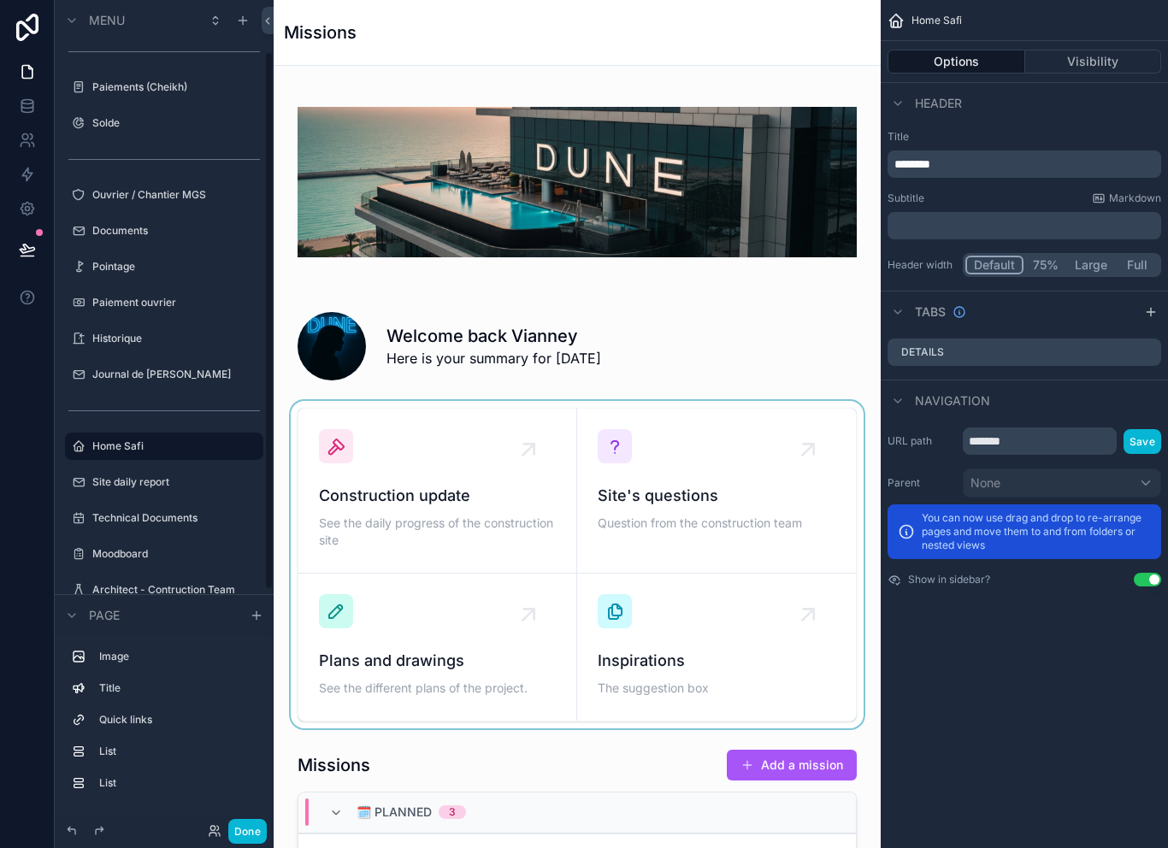
click at [735, 446] on div "scrollable content" at bounding box center [577, 565] width 580 height 328
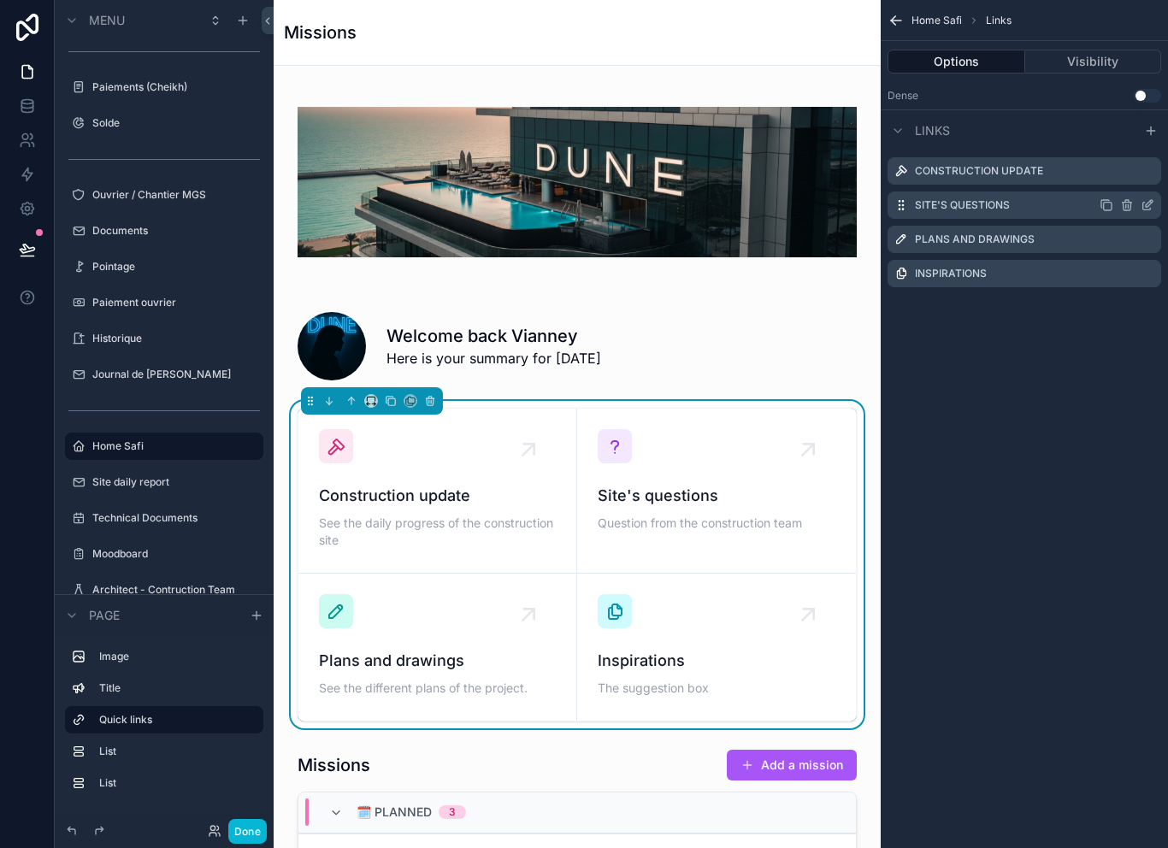
click at [1154, 198] on icon "scrollable content" at bounding box center [1148, 205] width 14 height 14
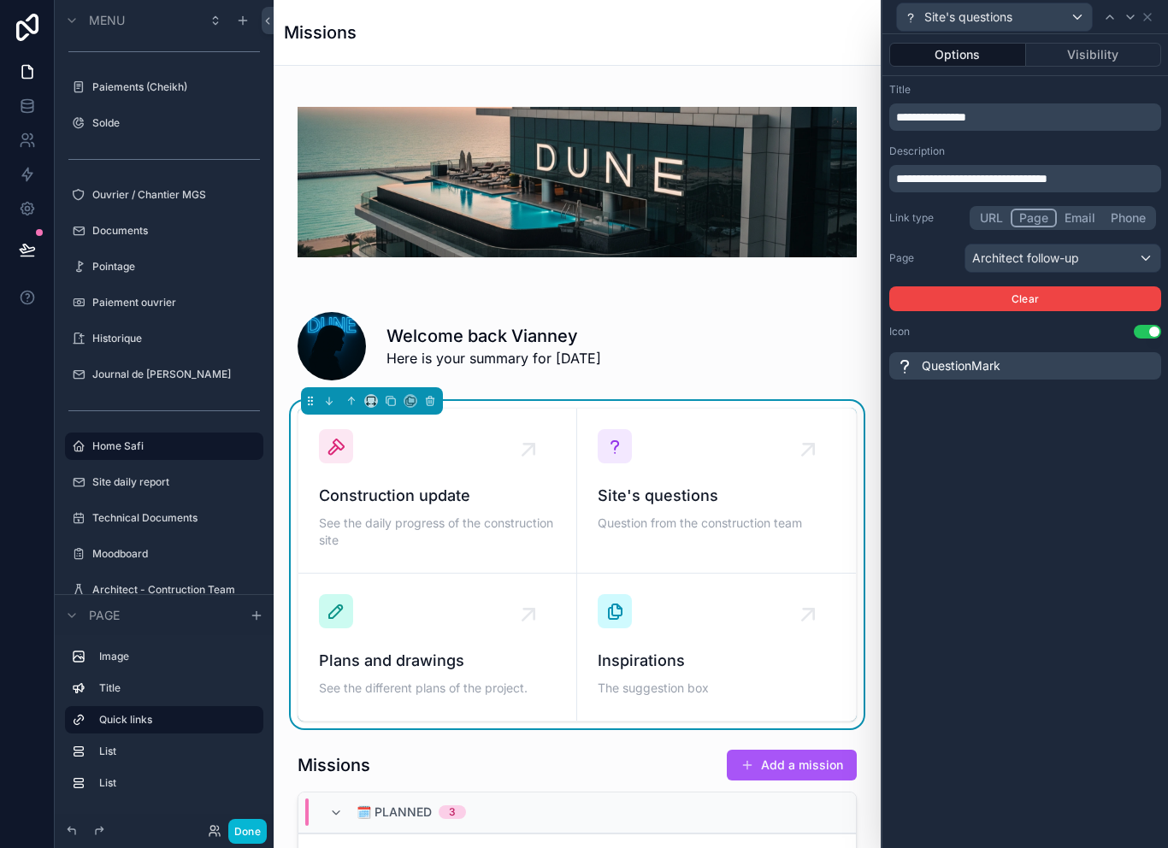
click at [1014, 173] on span "**********" at bounding box center [971, 179] width 151 height 12
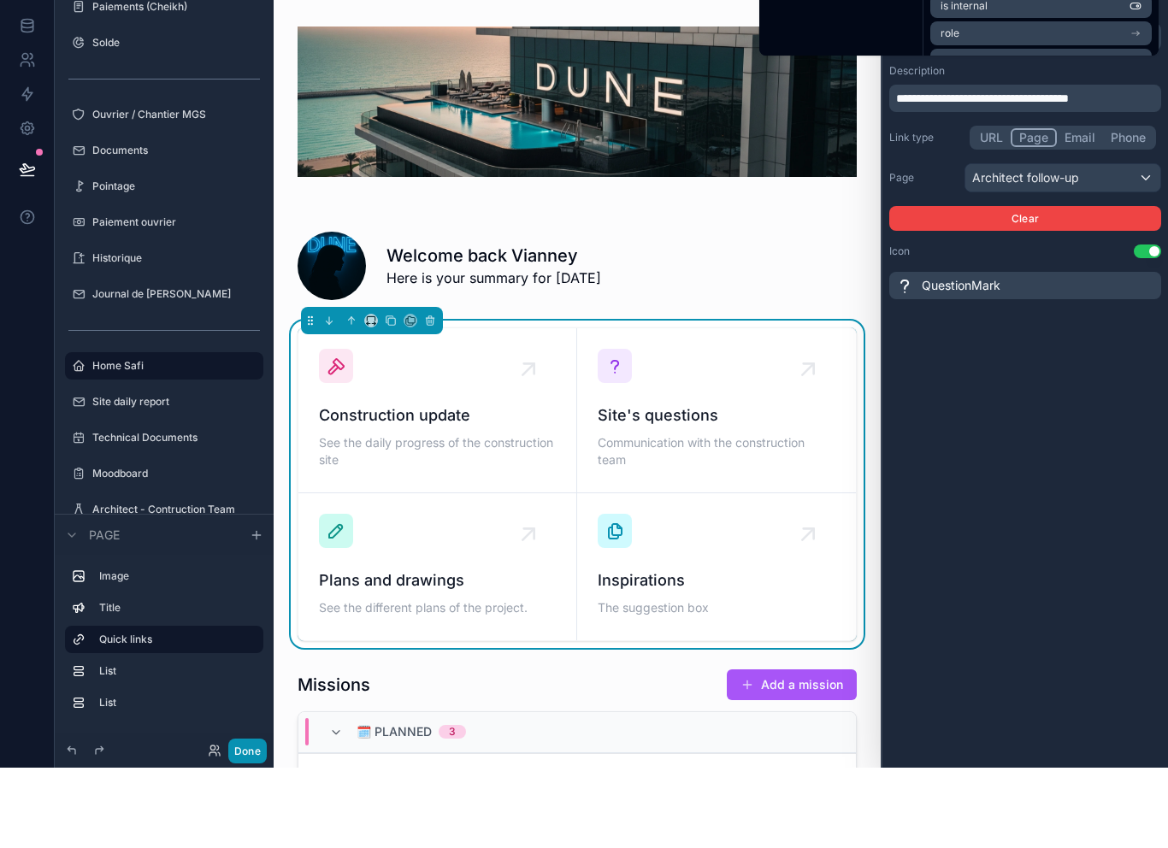
click at [250, 819] on button "Done" at bounding box center [247, 831] width 38 height 25
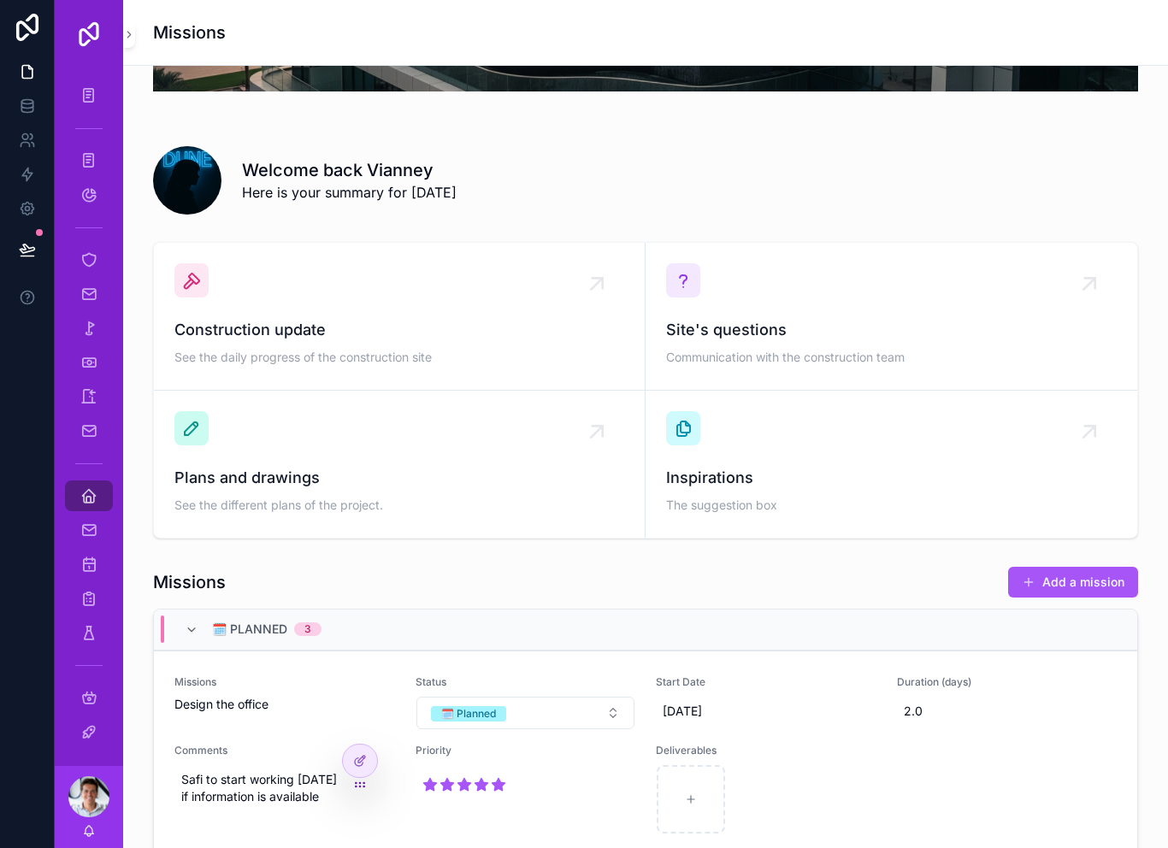
scroll to position [321, 0]
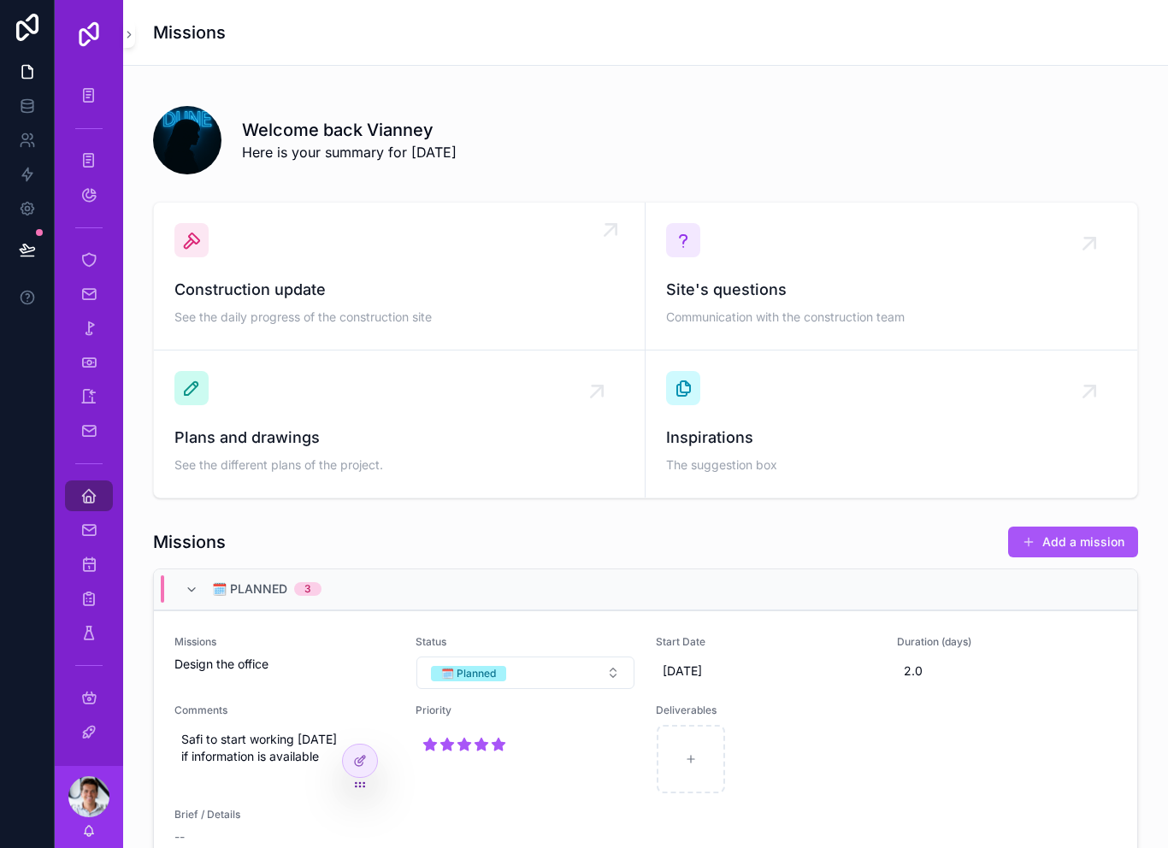
click at [521, 223] on div "Construction update See the daily progress of the construction site" at bounding box center [399, 276] width 450 height 106
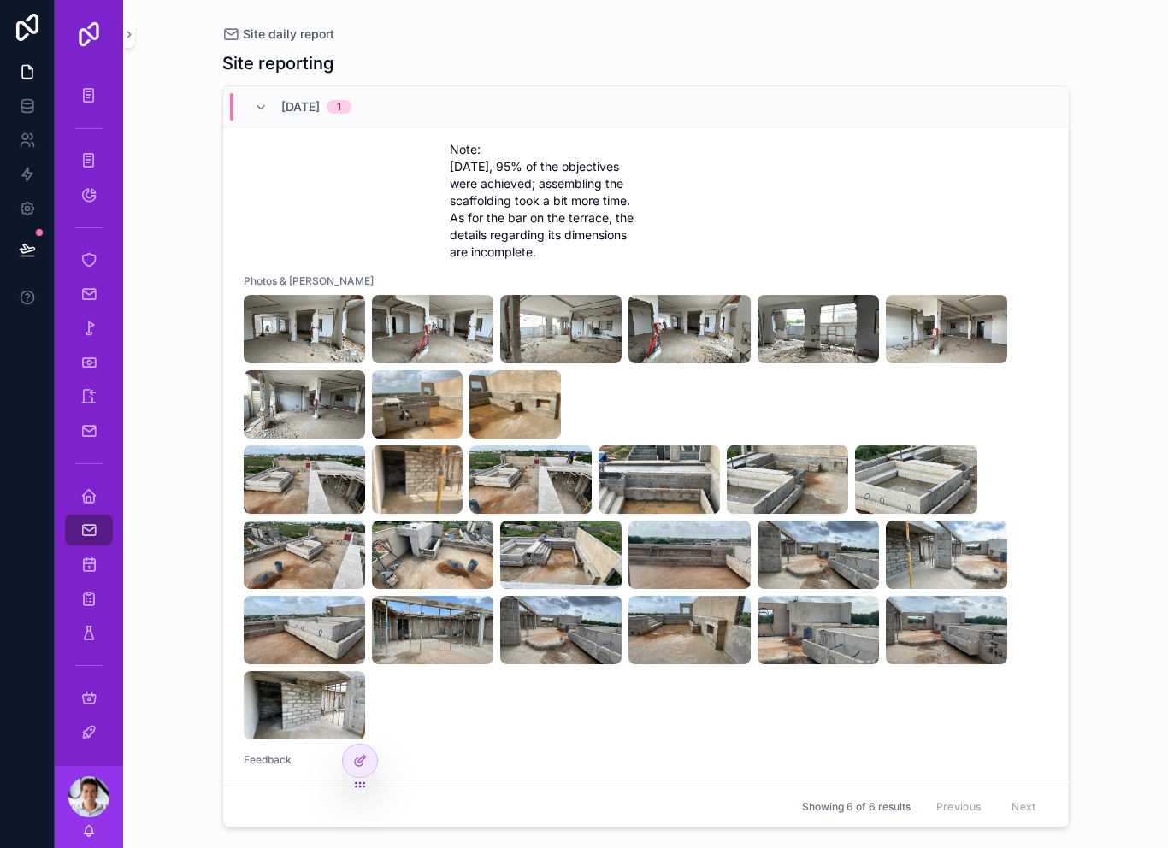
scroll to position [239, 0]
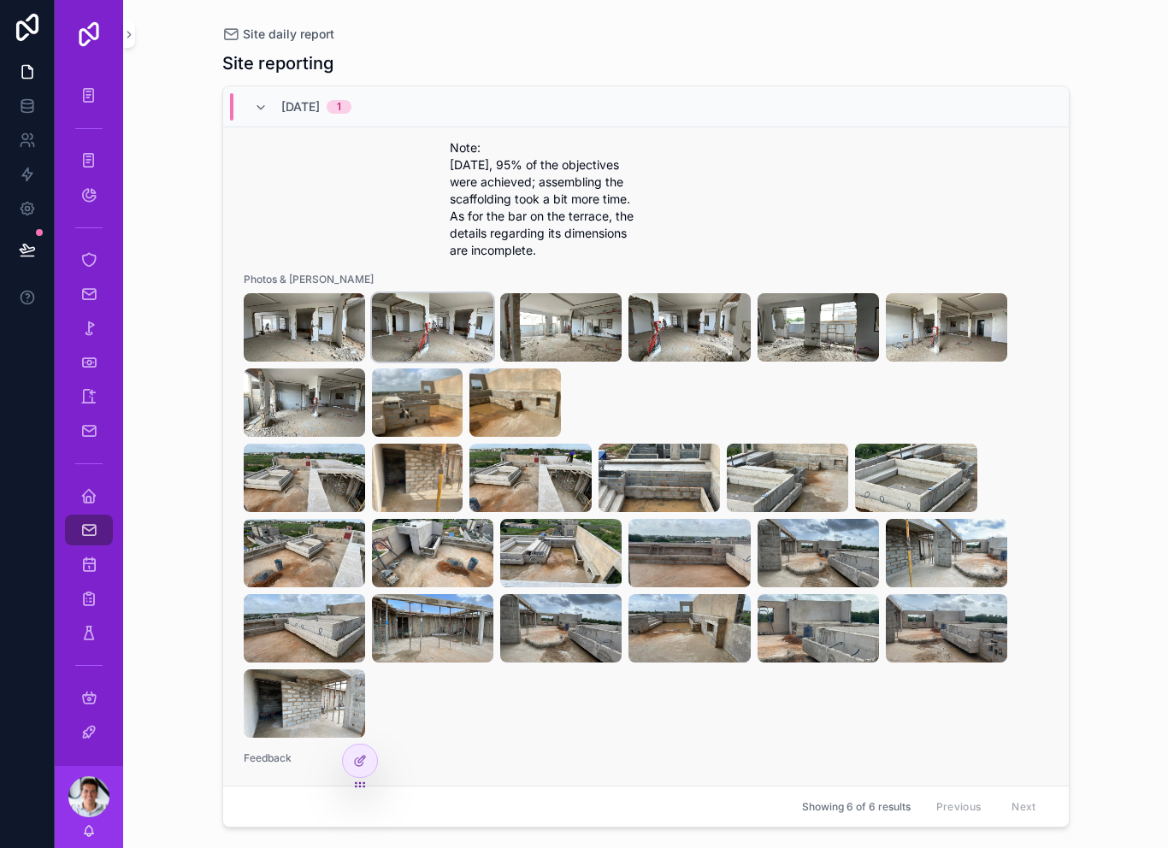
click at [444, 305] on img "scrollable content" at bounding box center [432, 327] width 121 height 68
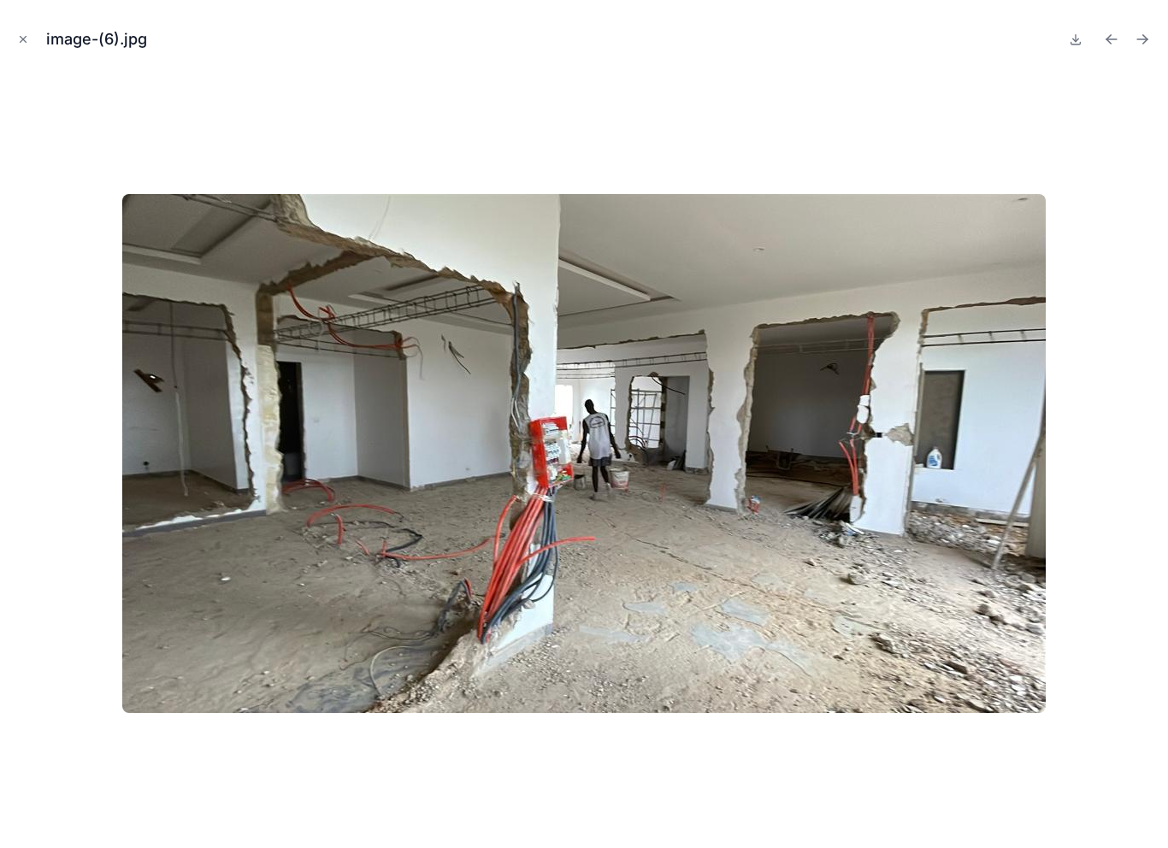
click at [1113, 218] on div at bounding box center [584, 453] width 1141 height 763
click at [9, 52] on div "image-(6).jpg" at bounding box center [584, 424] width 1168 height 848
click at [31, 32] on button "Close modal" at bounding box center [23, 39] width 19 height 19
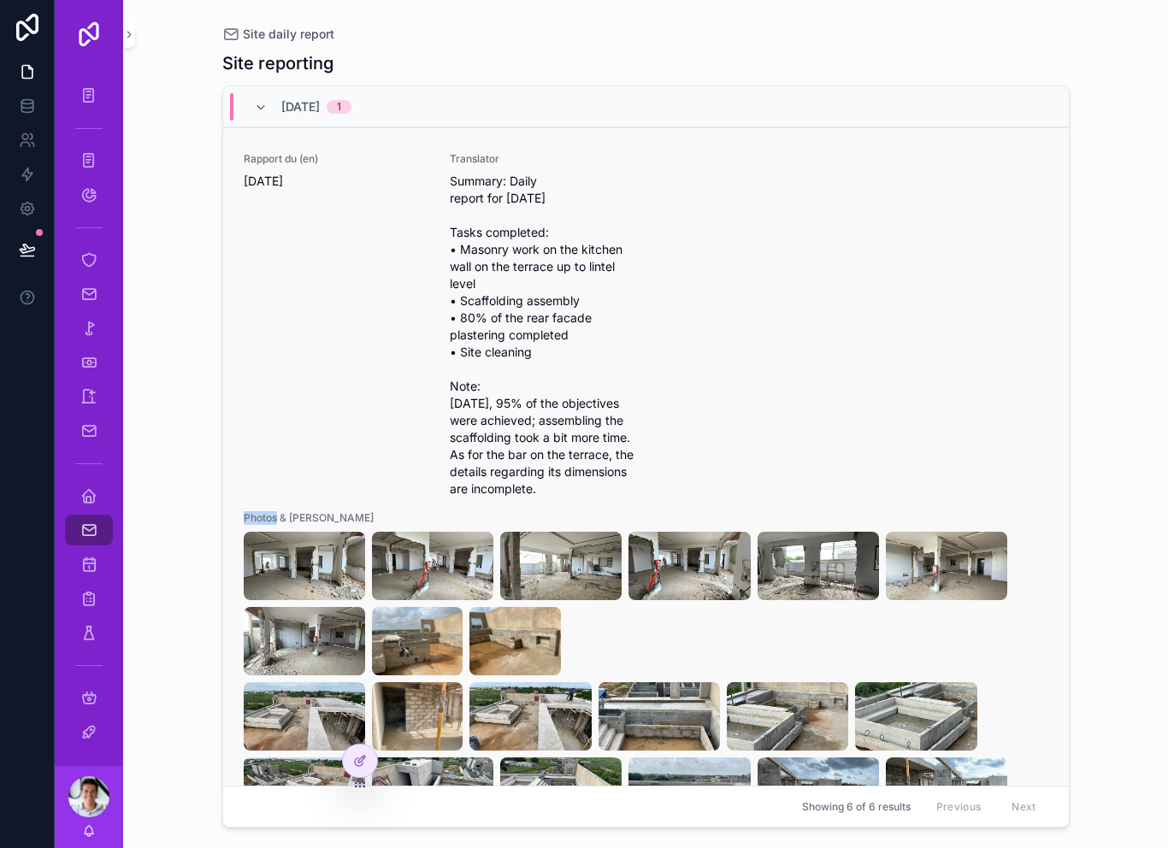
click at [830, 399] on div "Rapport du (en) [DATE] Translator Summary: Daily report for [DATE] Tasks comple…" at bounding box center [646, 597] width 805 height 890
click at [1138, 350] on div "Site daily report Site reporting 9/30/2025 1 Rapport du (en) Tuesday, September…" at bounding box center [645, 424] width 1045 height 848
click at [364, 767] on icon at bounding box center [360, 761] width 14 height 14
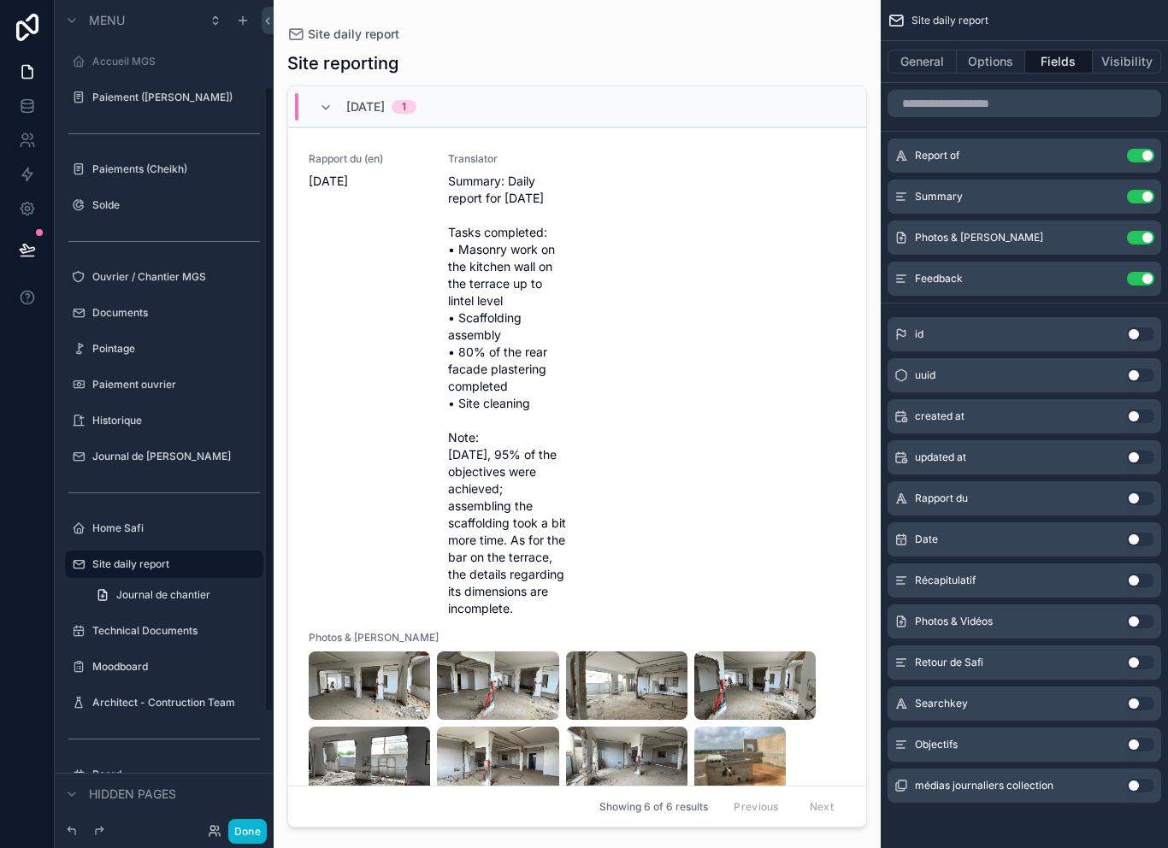
scroll to position [118, 0]
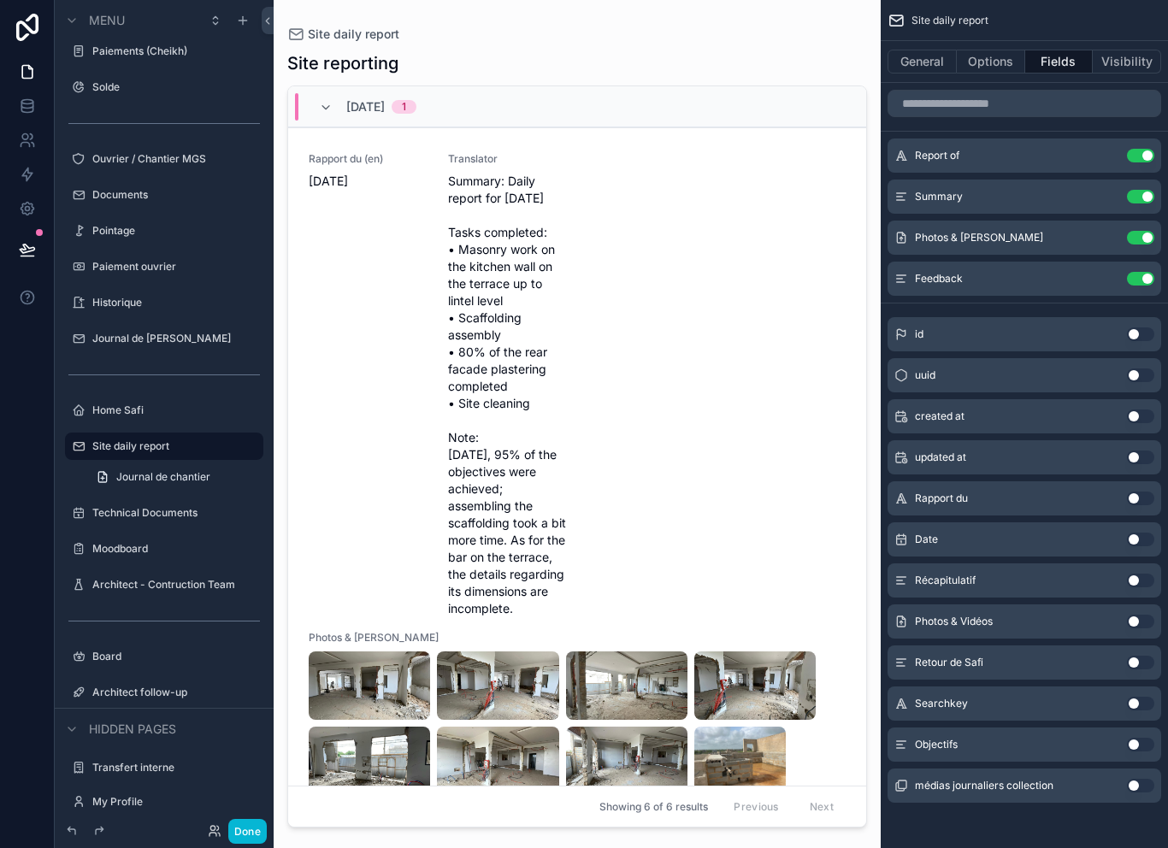
click at [714, 103] on div "9/30/2025 1" at bounding box center [577, 106] width 578 height 41
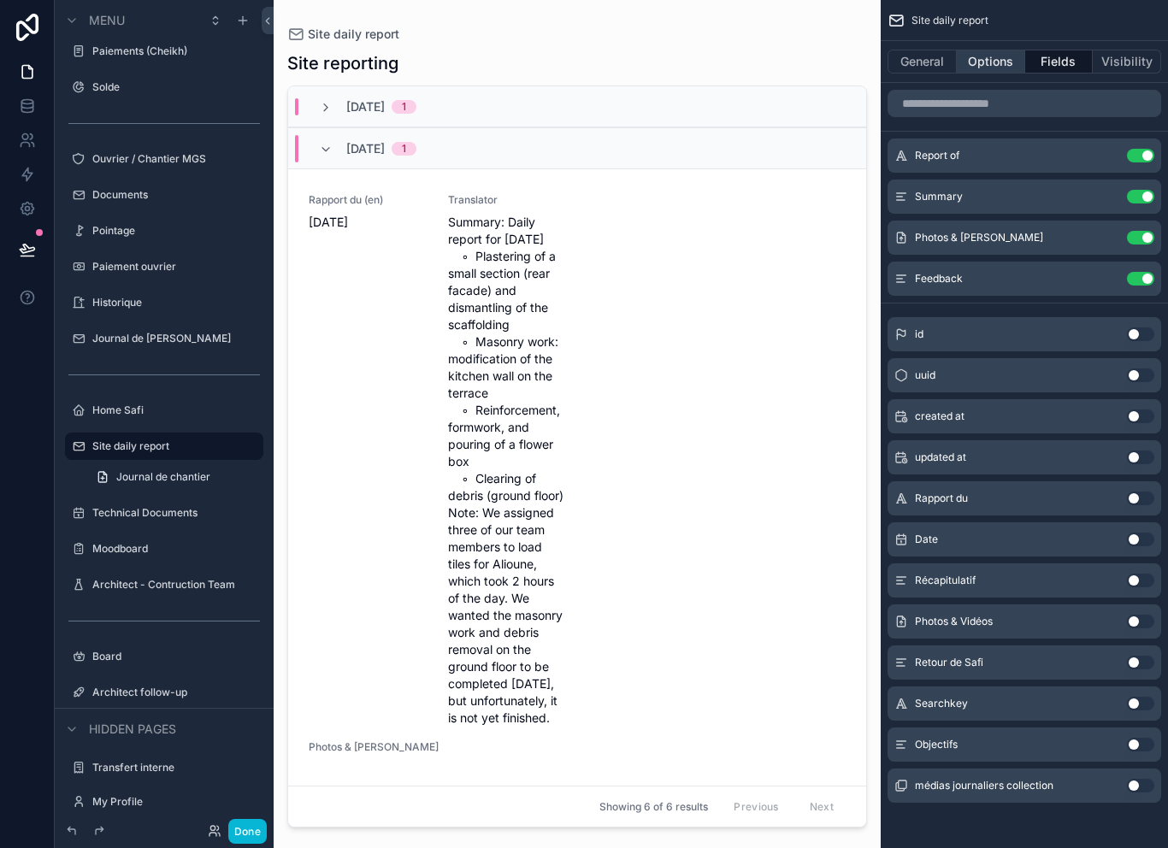
click at [997, 58] on button "Options" at bounding box center [991, 62] width 68 height 24
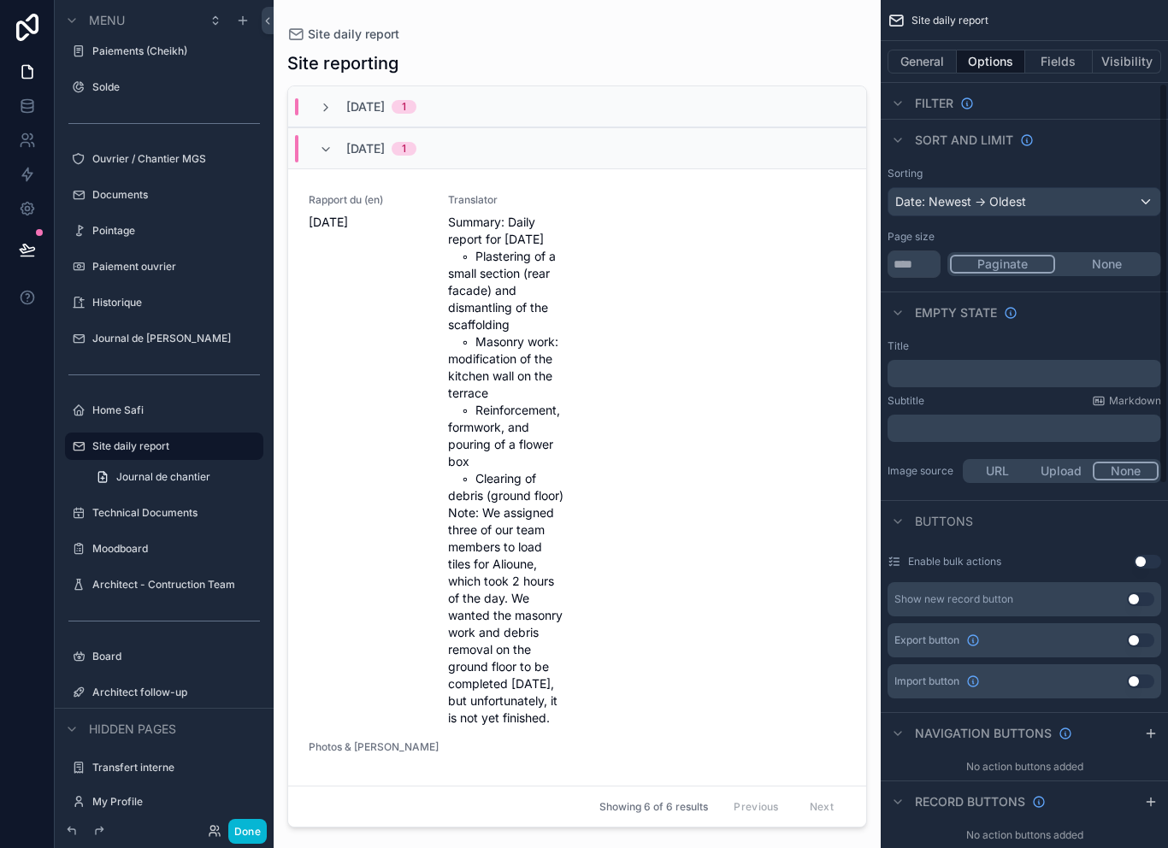
scroll to position [234, 0]
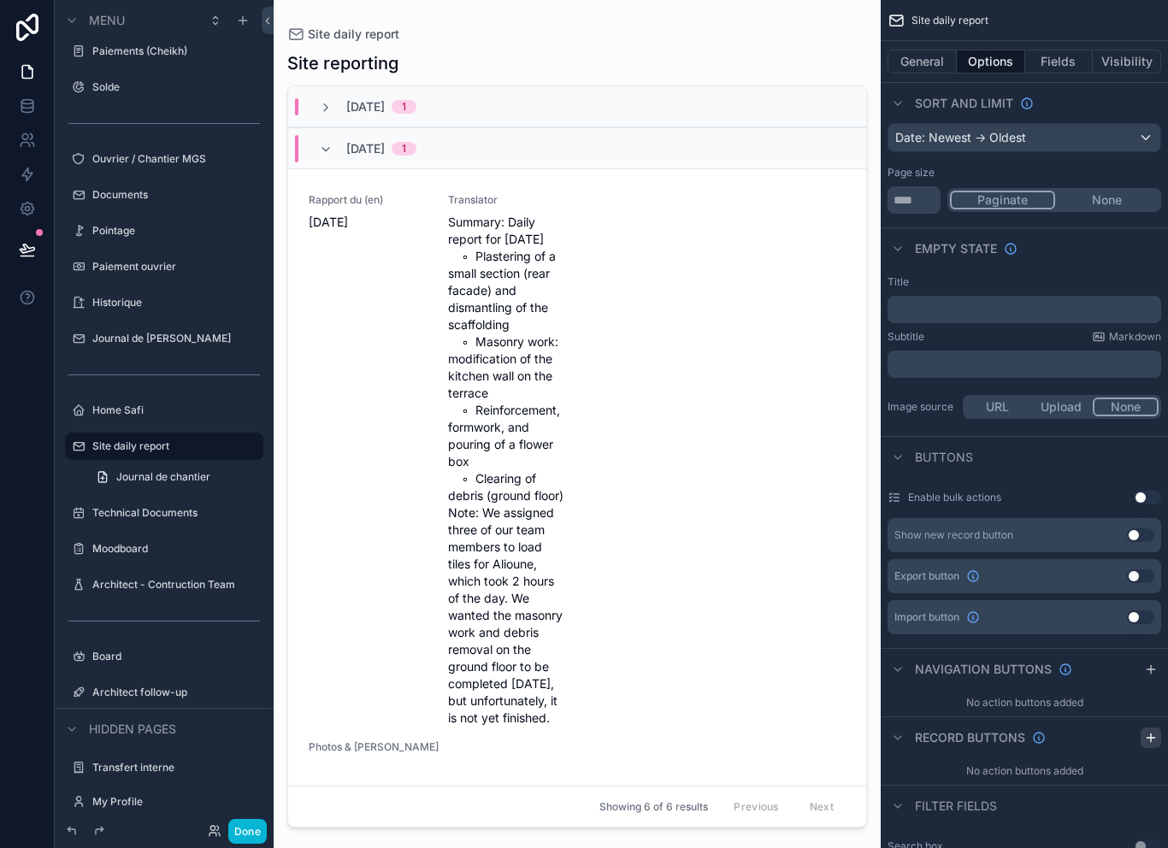
click at [1147, 733] on icon "scrollable content" at bounding box center [1151, 738] width 14 height 14
click at [1115, 777] on icon "scrollable content" at bounding box center [1114, 779] width 14 height 14
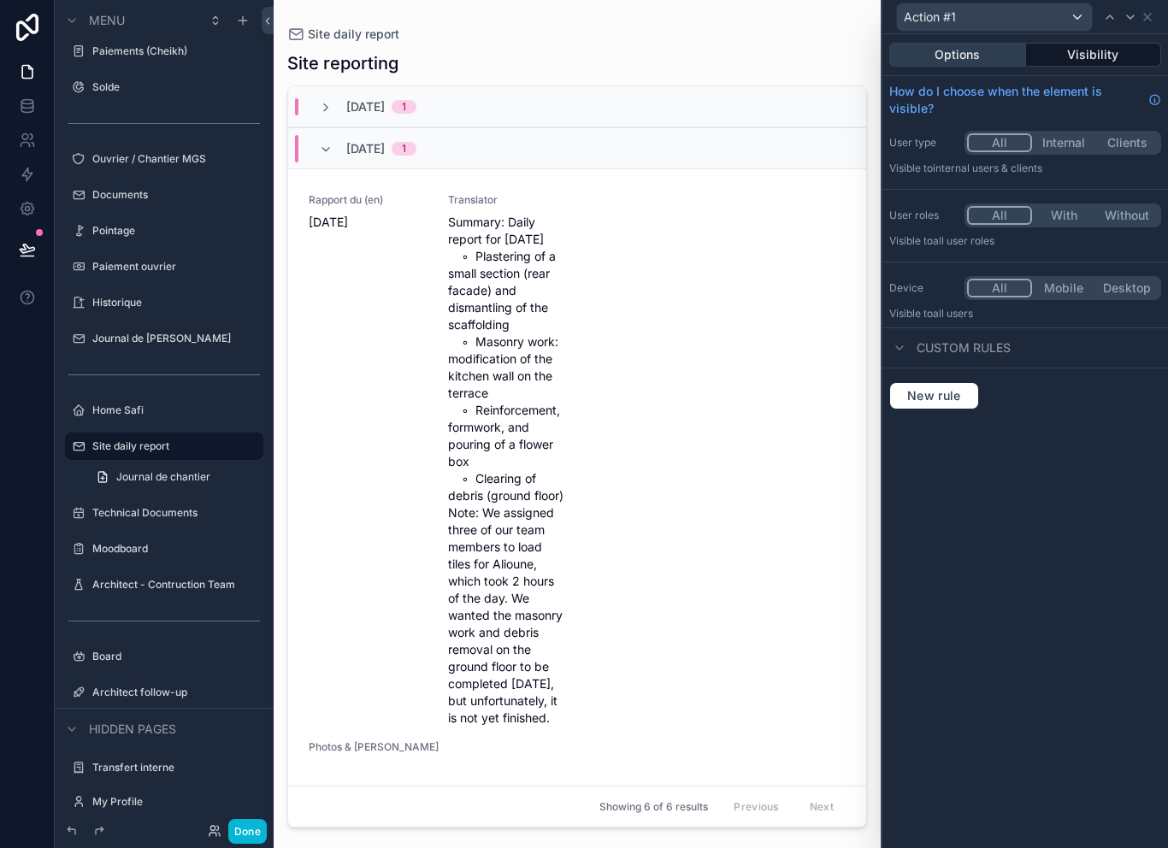
click at [990, 47] on button "Options" at bounding box center [958, 55] width 137 height 24
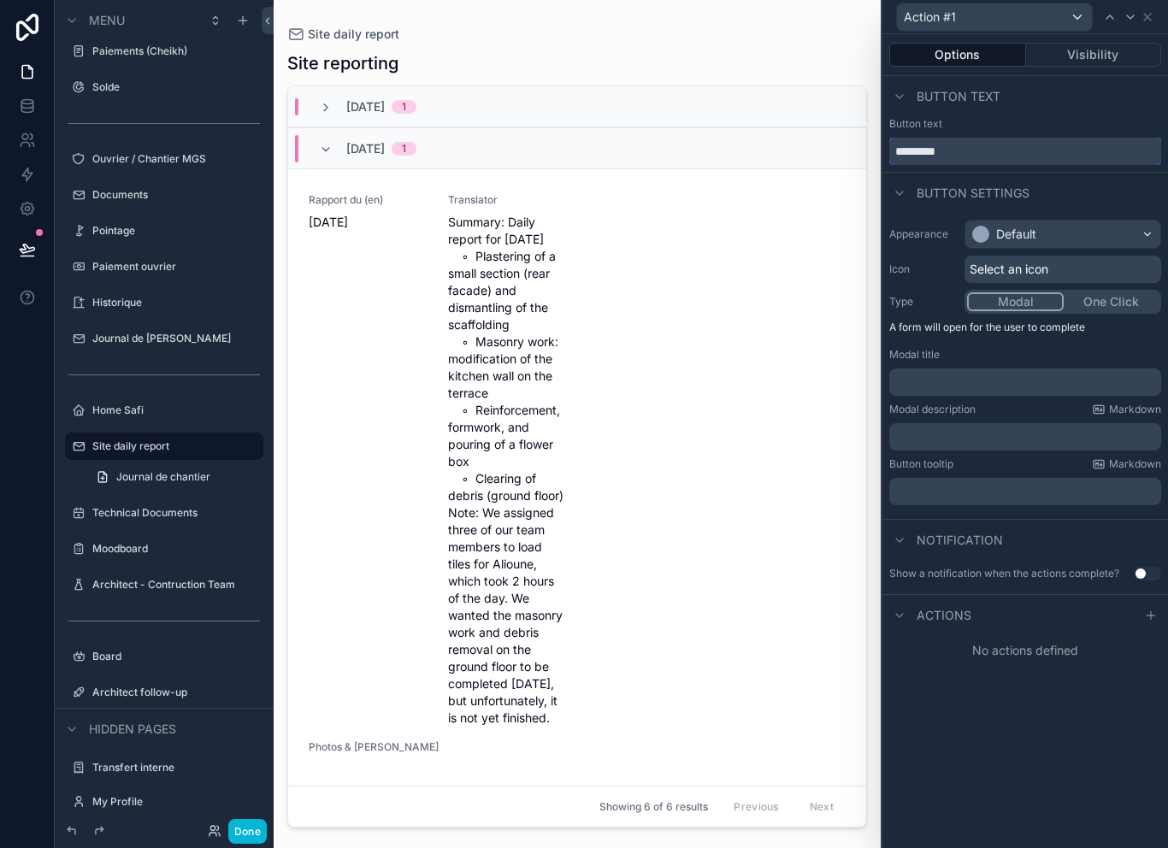
click at [1019, 151] on input "*********" at bounding box center [1026, 151] width 272 height 27
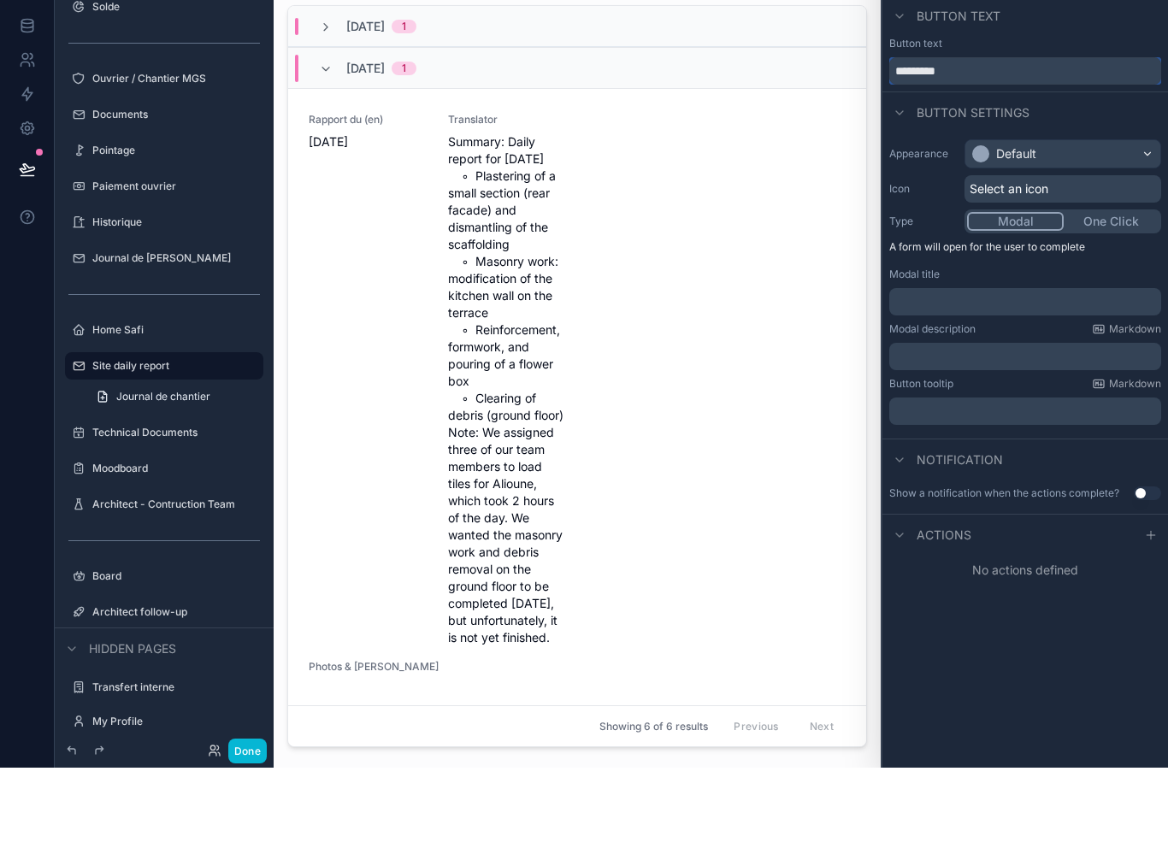
type input "********"
click at [1085, 221] on div "Default" at bounding box center [1063, 234] width 195 height 27
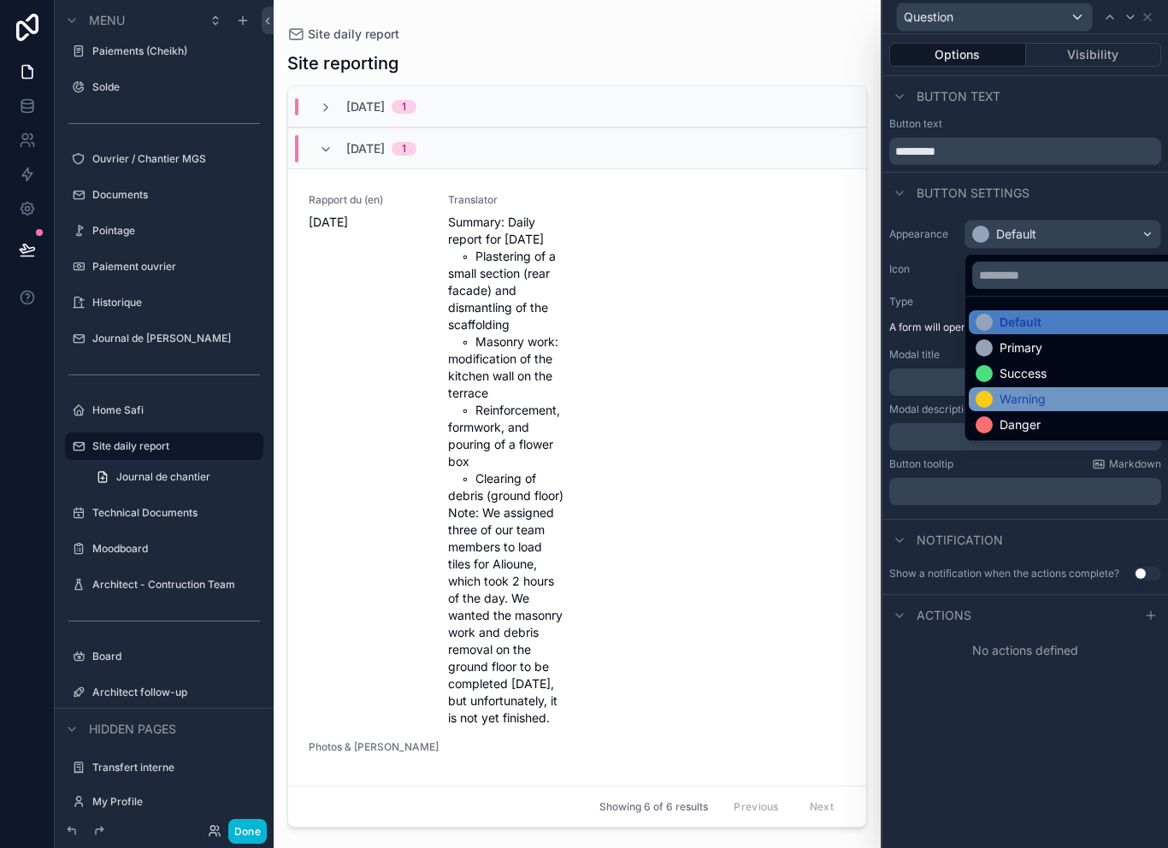
click at [1048, 391] on div "Warning" at bounding box center [1083, 399] width 214 height 17
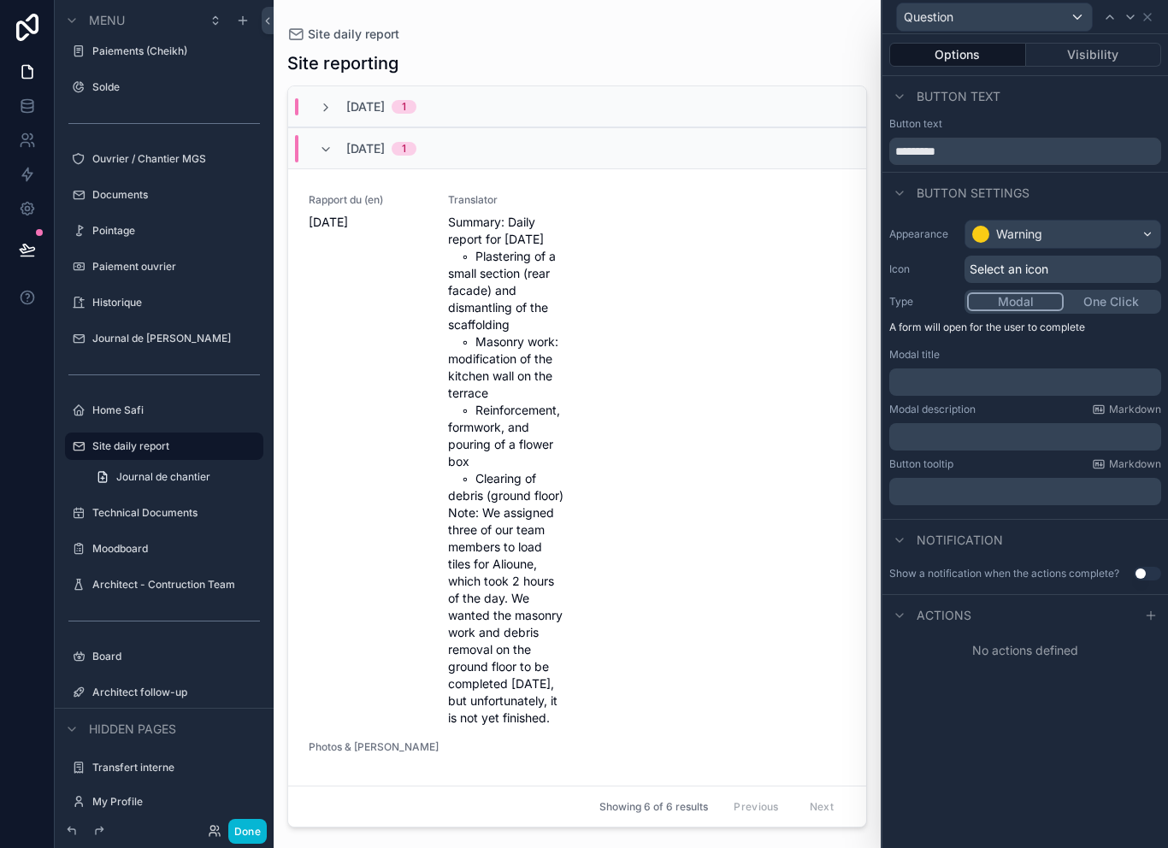
scroll to position [3, 0]
click at [1077, 257] on div "Select an icon" at bounding box center [1063, 269] width 197 height 27
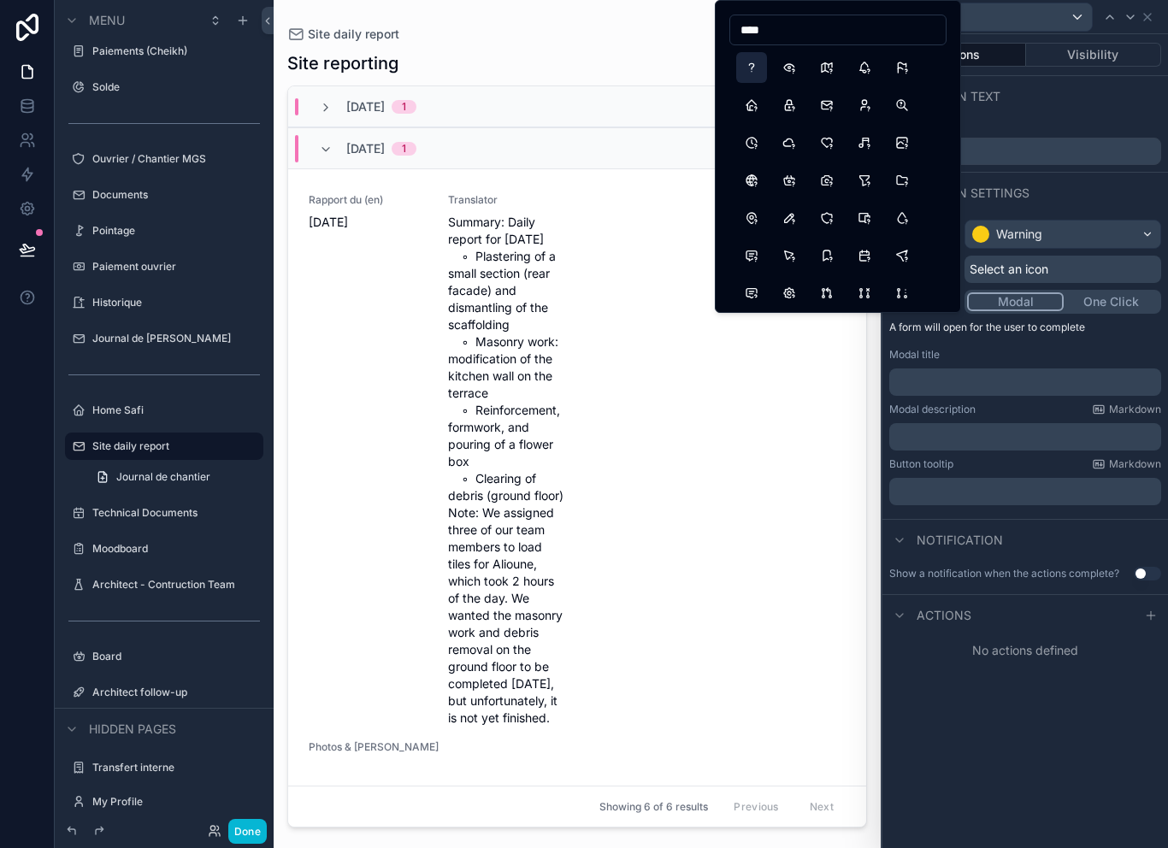
type input "****"
click at [752, 68] on div "Question Options Visibility Button text Button text ******** Button settings Ap…" at bounding box center [584, 424] width 1168 height 848
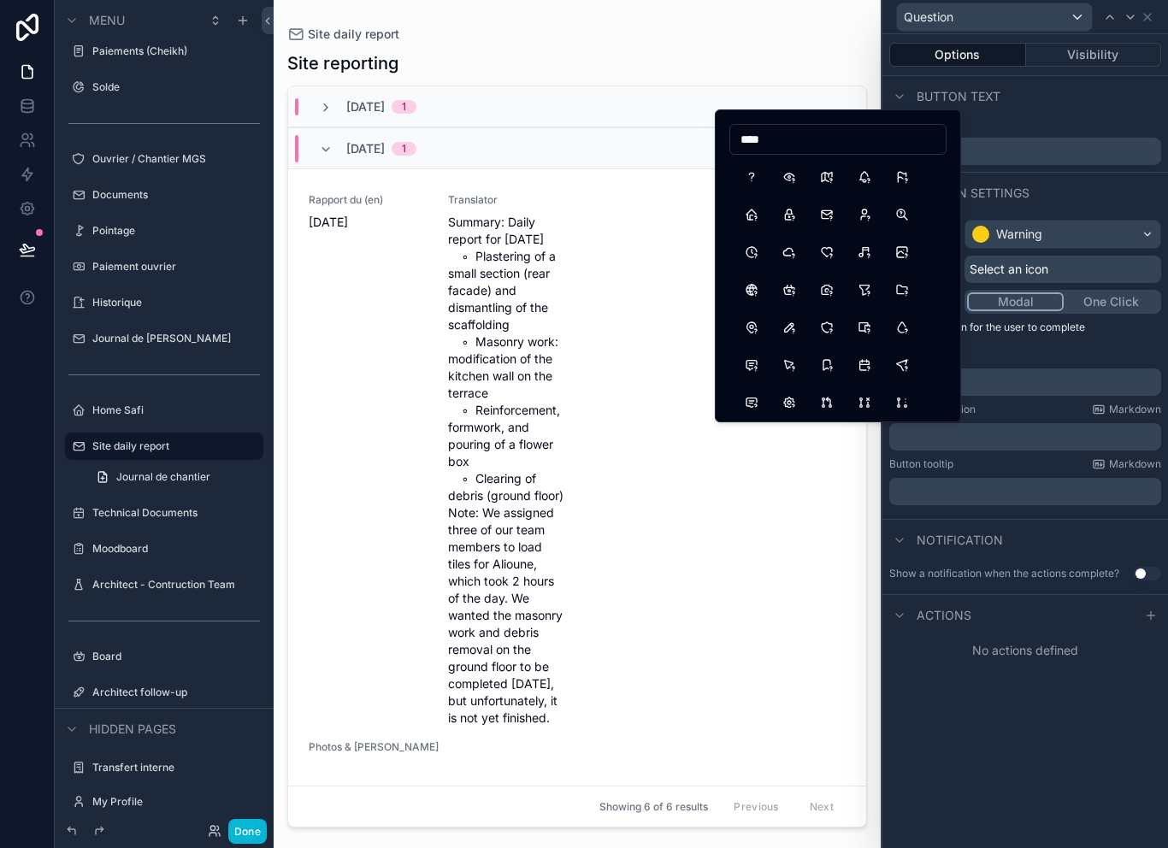
click at [751, 177] on button "QuestionMark" at bounding box center [751, 177] width 31 height 31
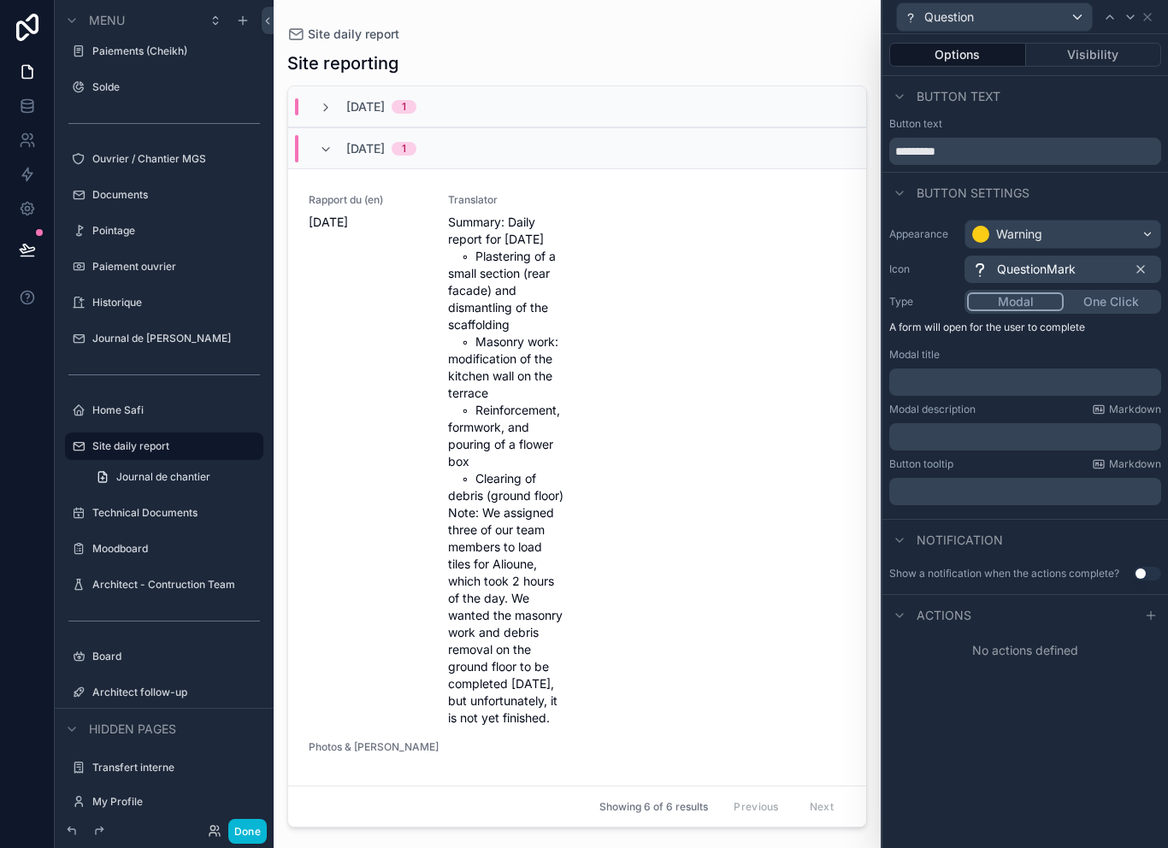
click at [954, 612] on span "Actions" at bounding box center [944, 615] width 55 height 17
click at [967, 608] on span "Actions" at bounding box center [944, 615] width 55 height 17
click at [1159, 611] on div at bounding box center [1151, 616] width 21 height 21
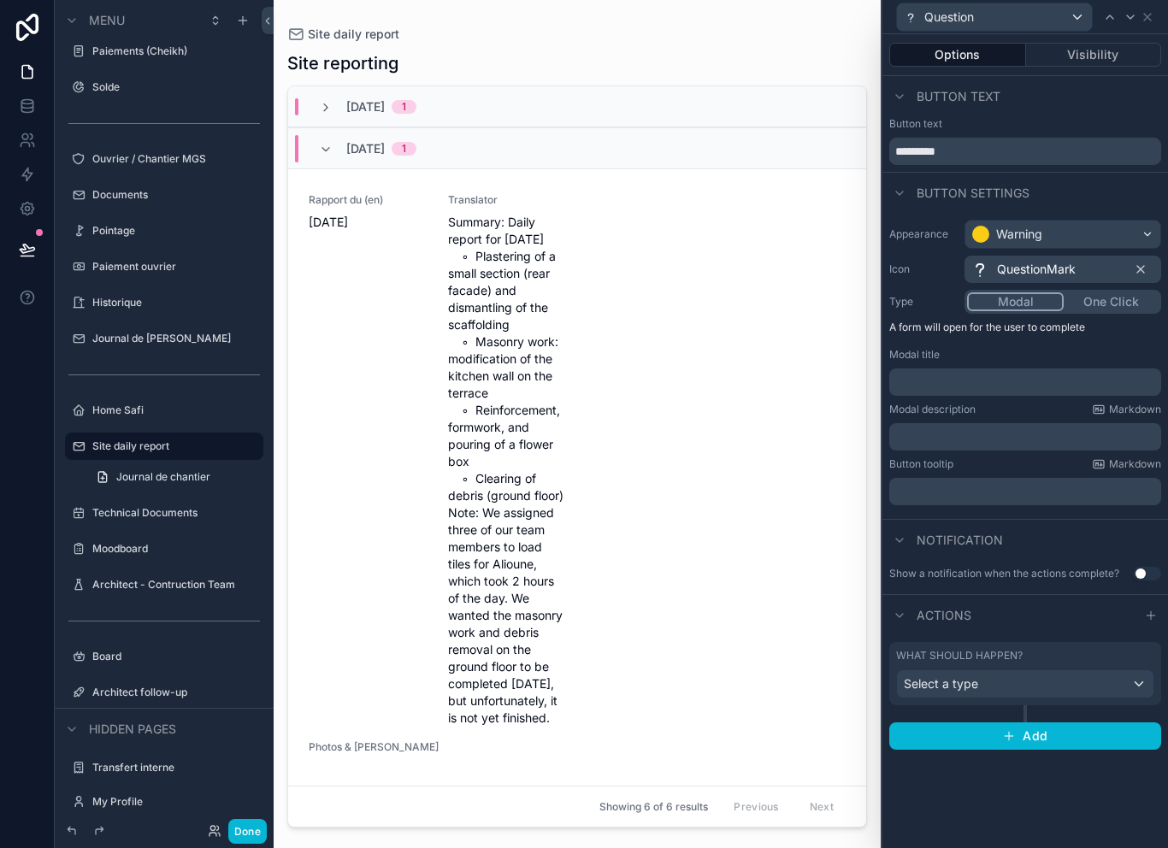
click at [1055, 678] on div "Select a type" at bounding box center [1025, 684] width 257 height 27
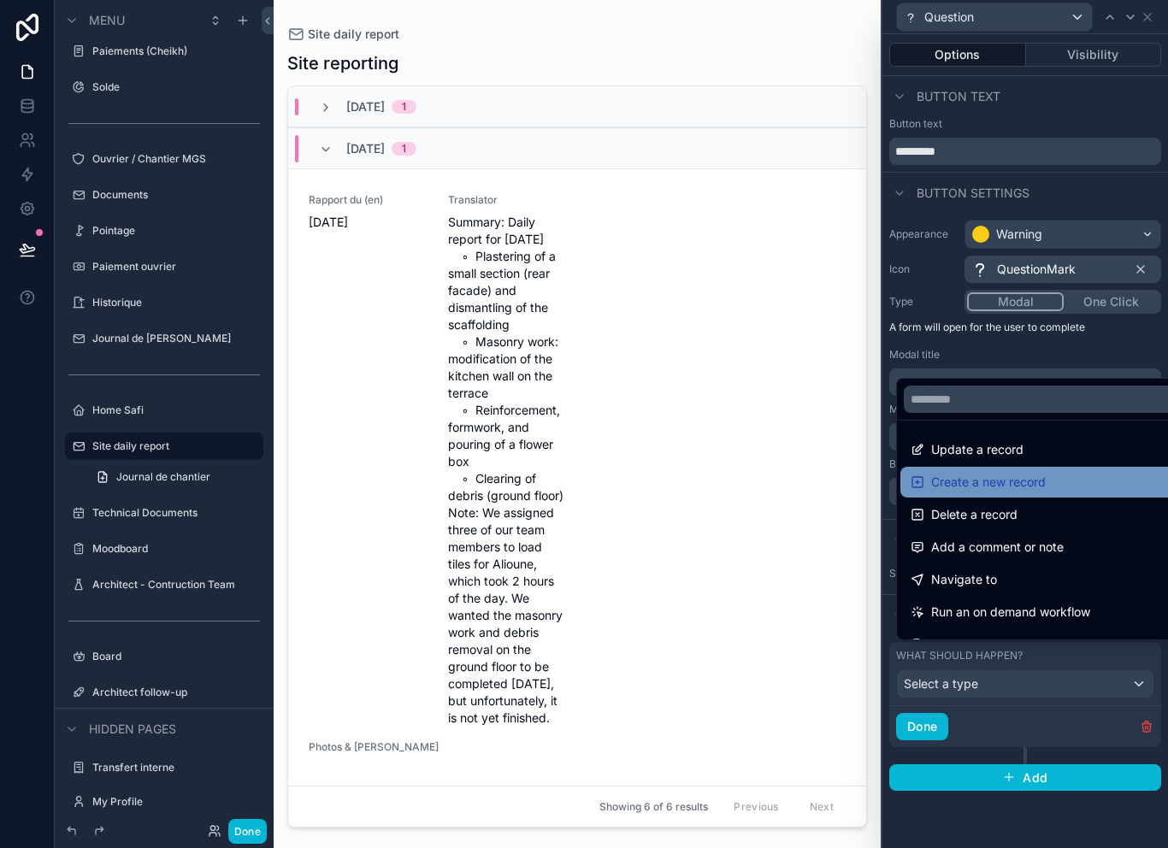
click at [1044, 498] on div "Create a new record" at bounding box center [1045, 482] width 289 height 31
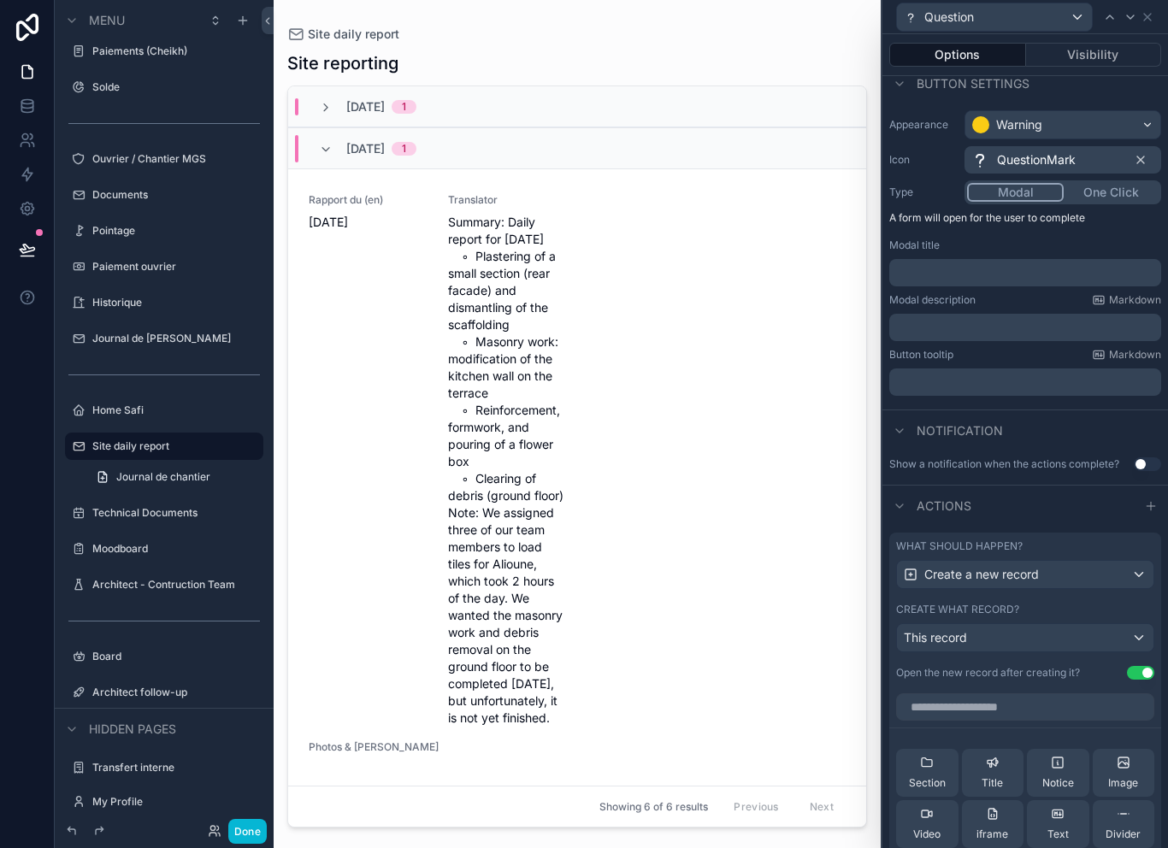
scroll to position [127, 0]
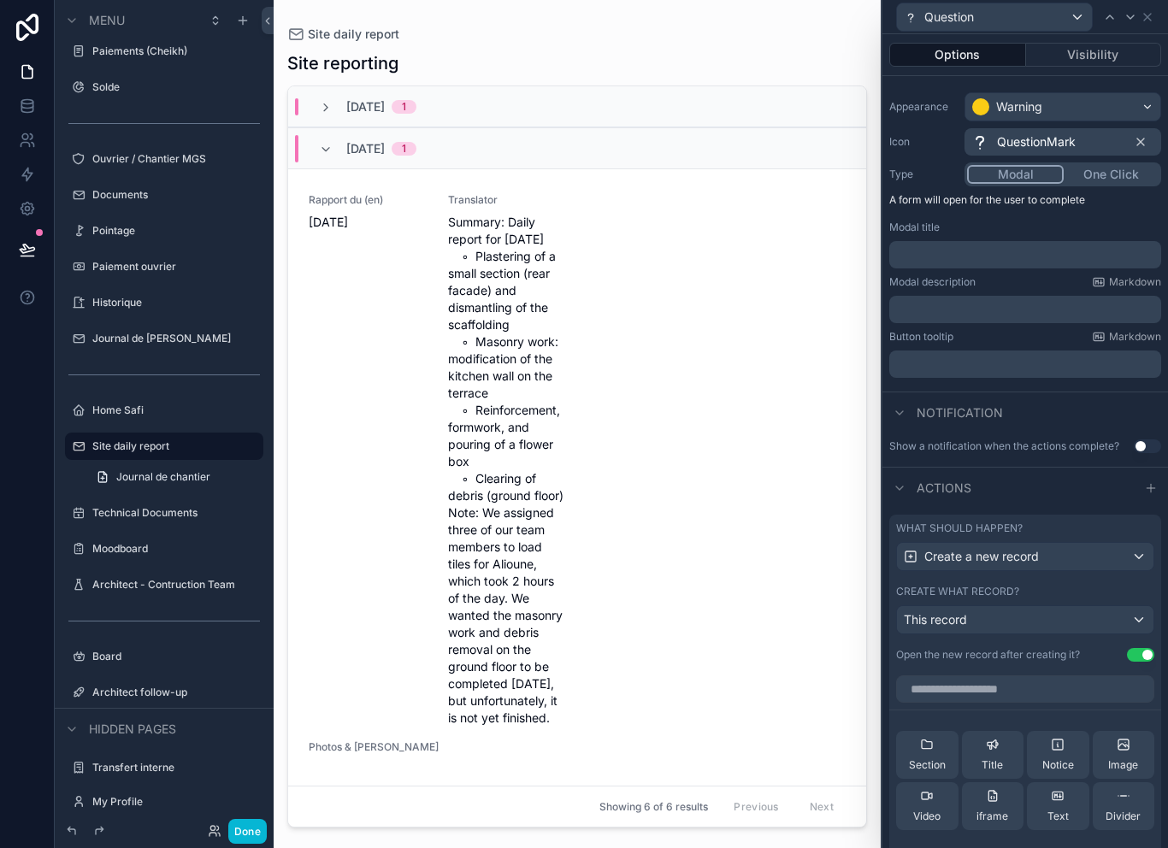
click at [1061, 564] on div "Create a new record" at bounding box center [1025, 556] width 257 height 27
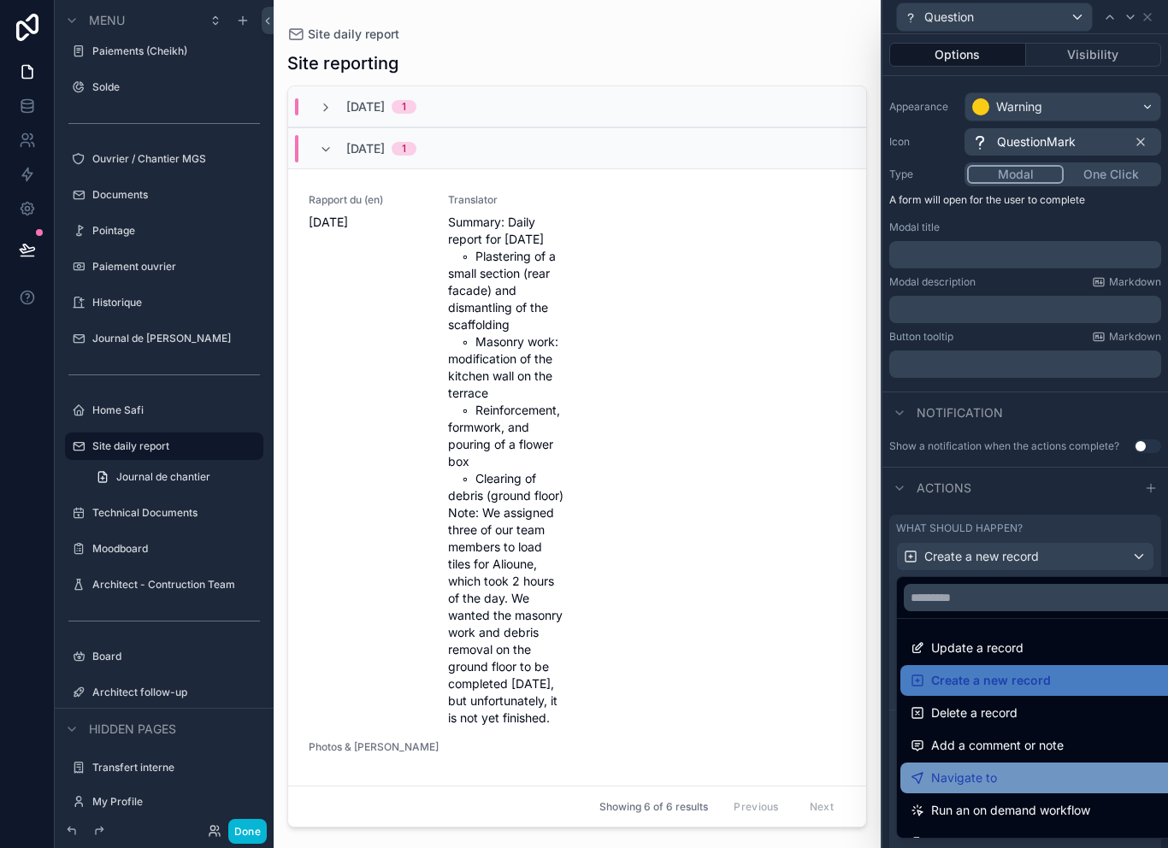
click at [1013, 774] on div "Navigate to" at bounding box center [1045, 778] width 269 height 21
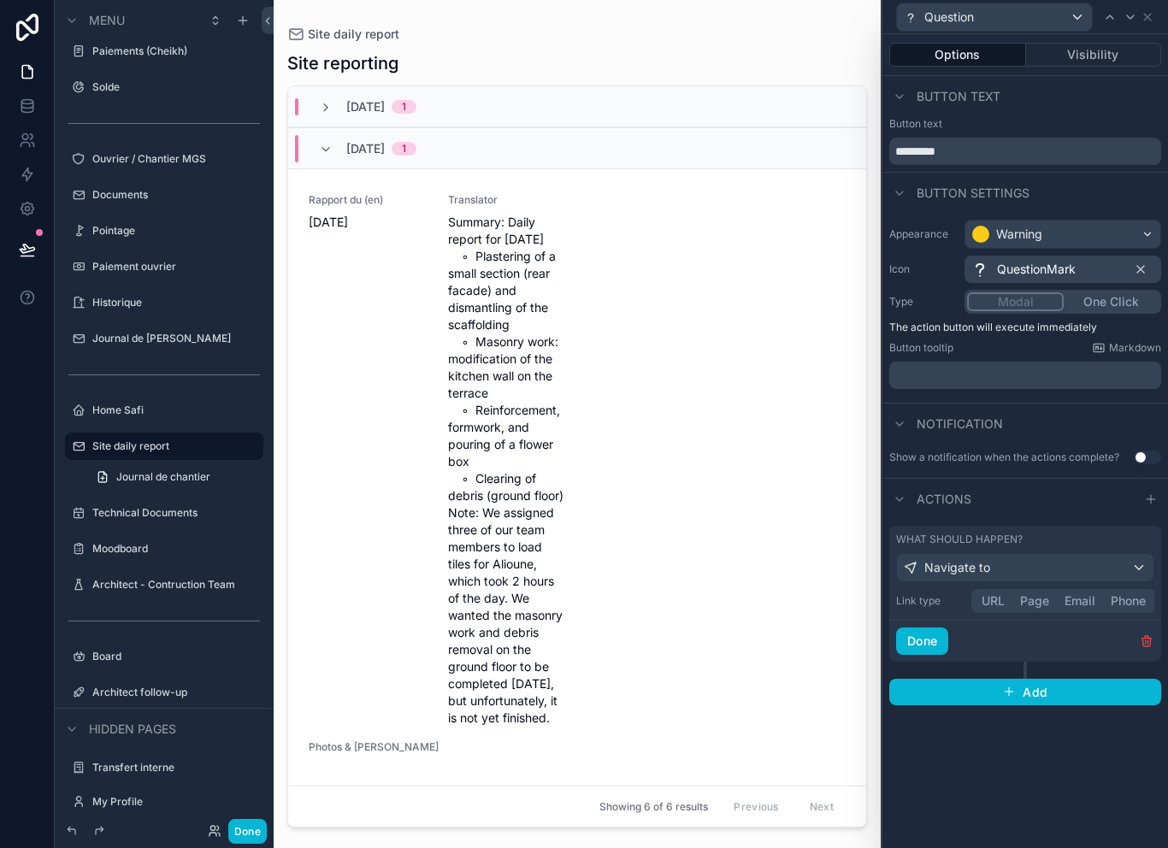
scroll to position [0, 0]
click at [1041, 605] on button "Page" at bounding box center [1035, 601] width 44 height 19
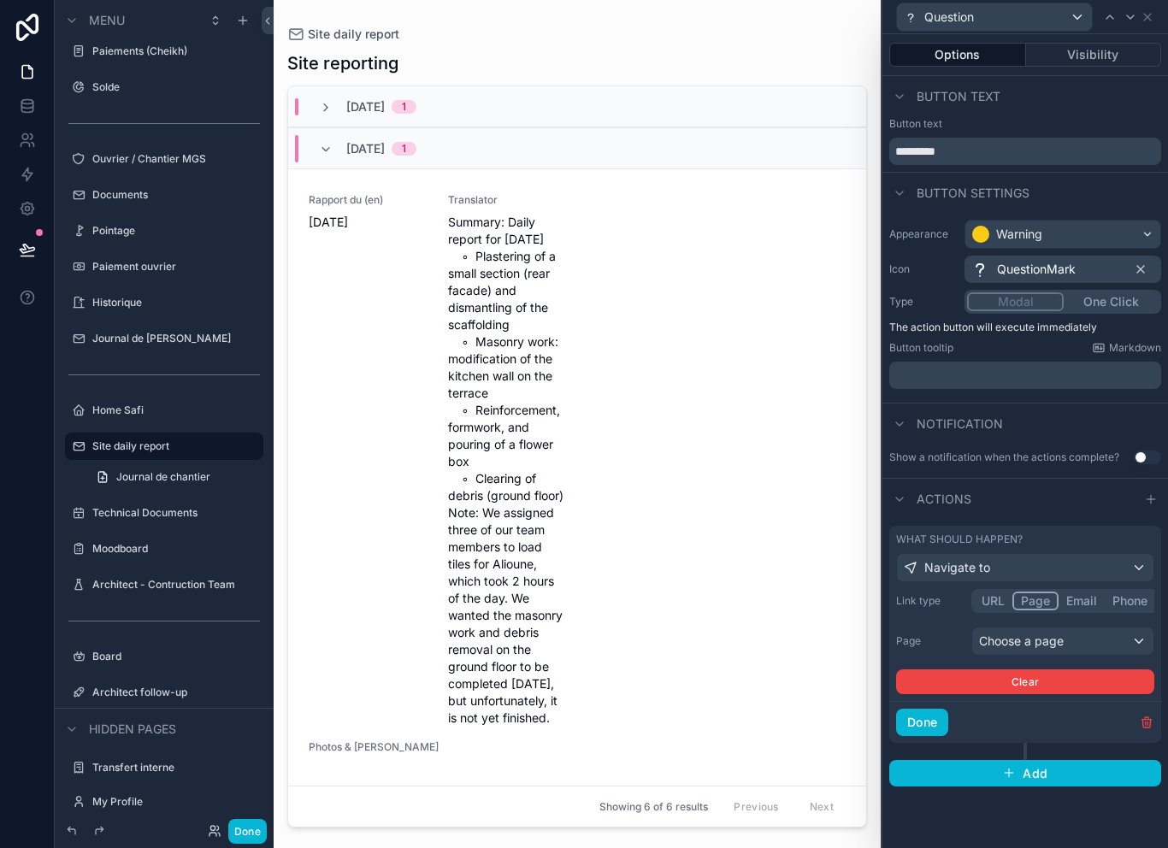
click at [1057, 641] on div "Choose a page" at bounding box center [1063, 641] width 181 height 27
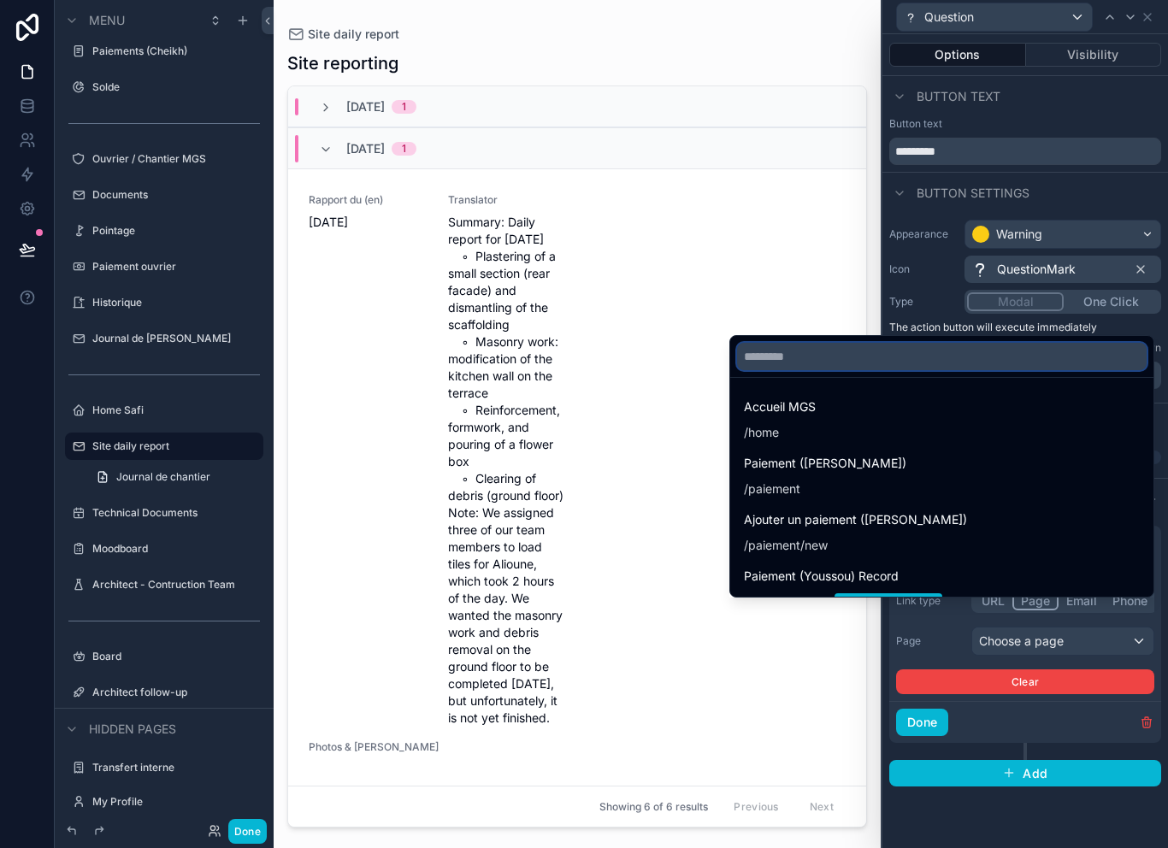
click at [907, 370] on input "text" at bounding box center [942, 356] width 410 height 27
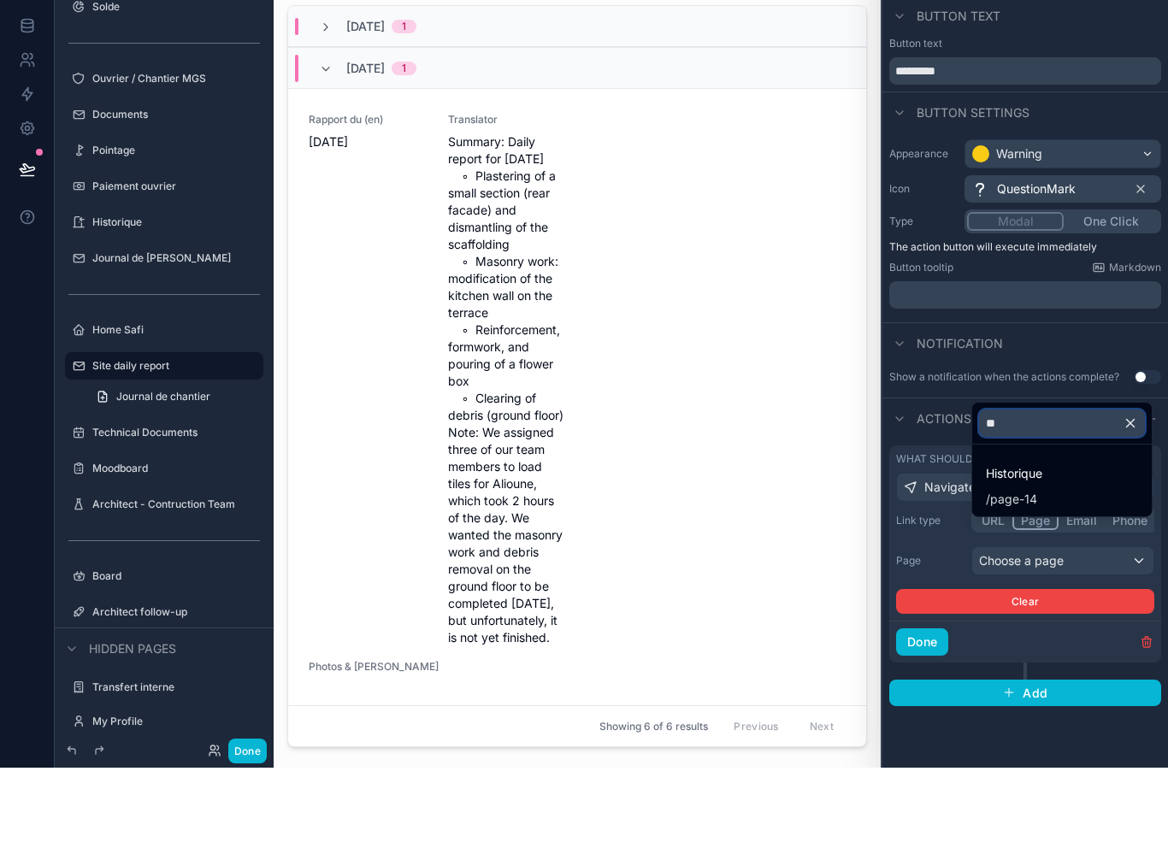
type input "*"
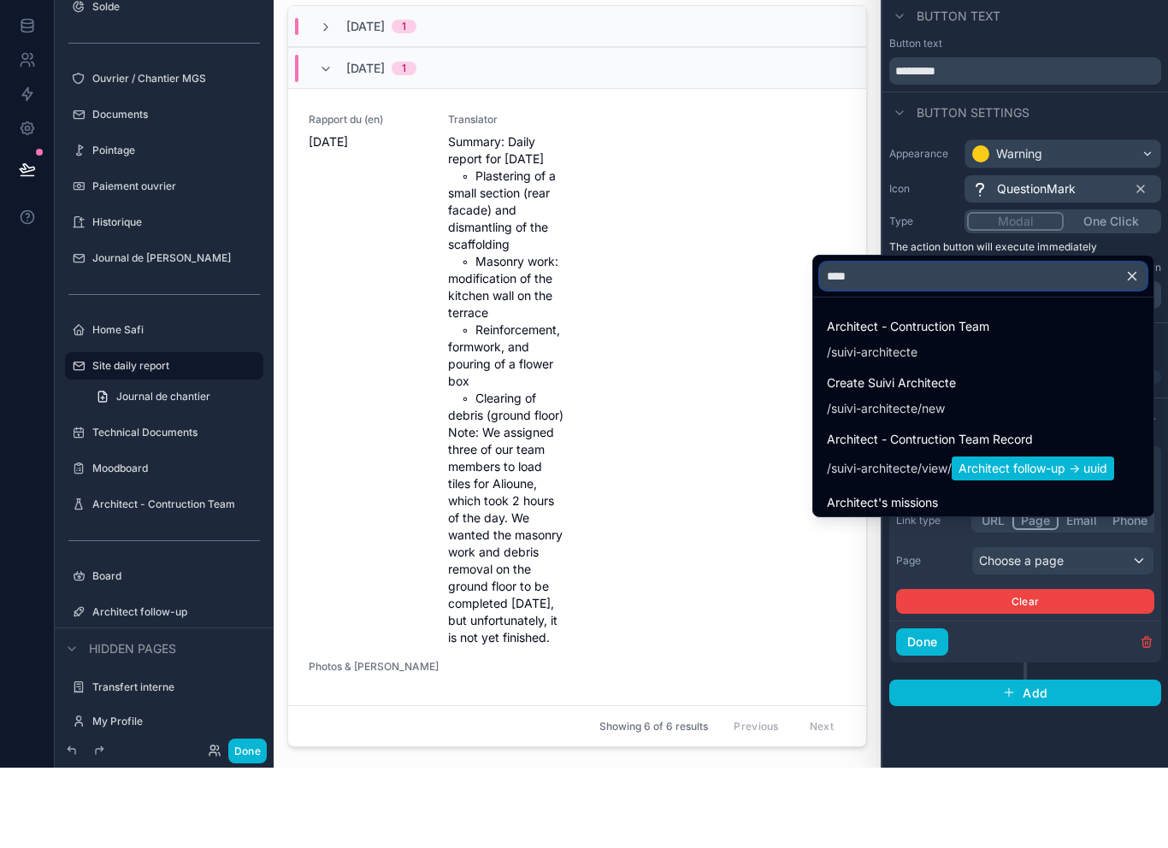
type input "*****"
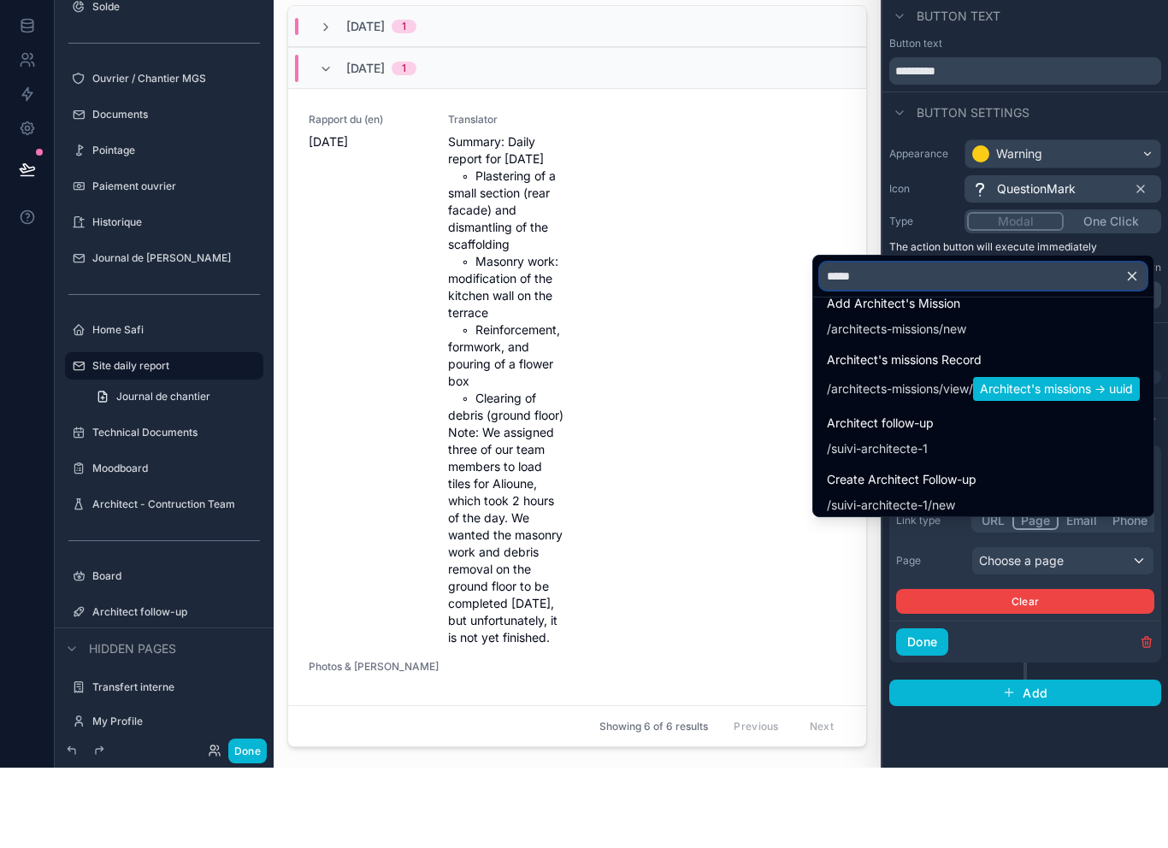
scroll to position [258, 0]
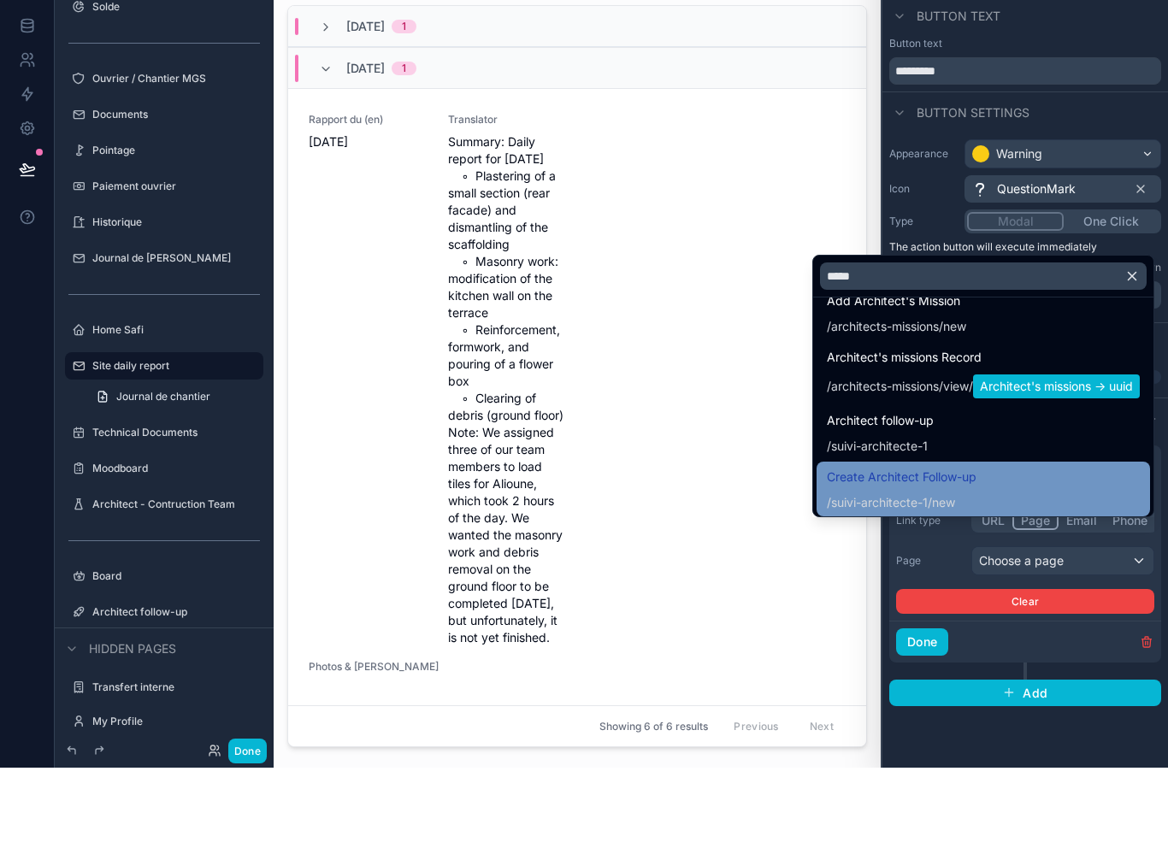
click at [961, 571] on span "/ suivi-architecte-1 /new" at bounding box center [902, 581] width 150 height 21
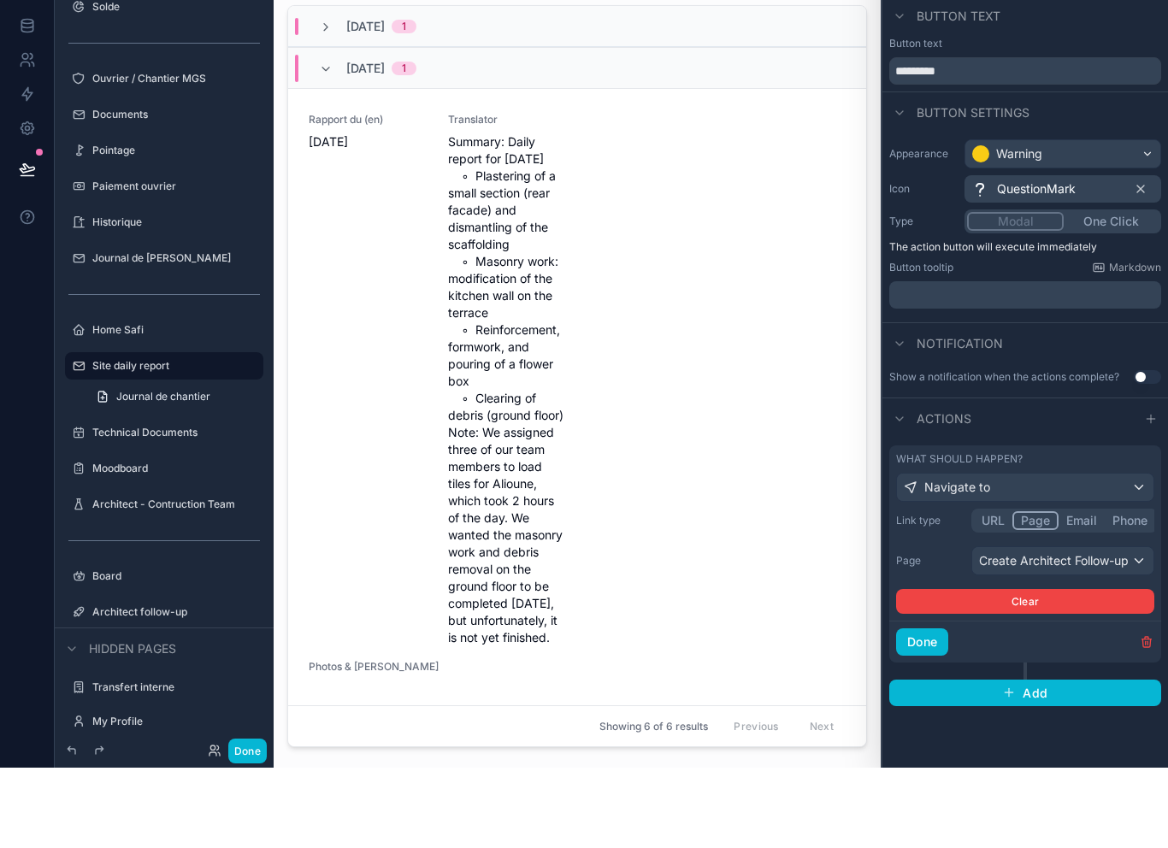
scroll to position [27, 0]
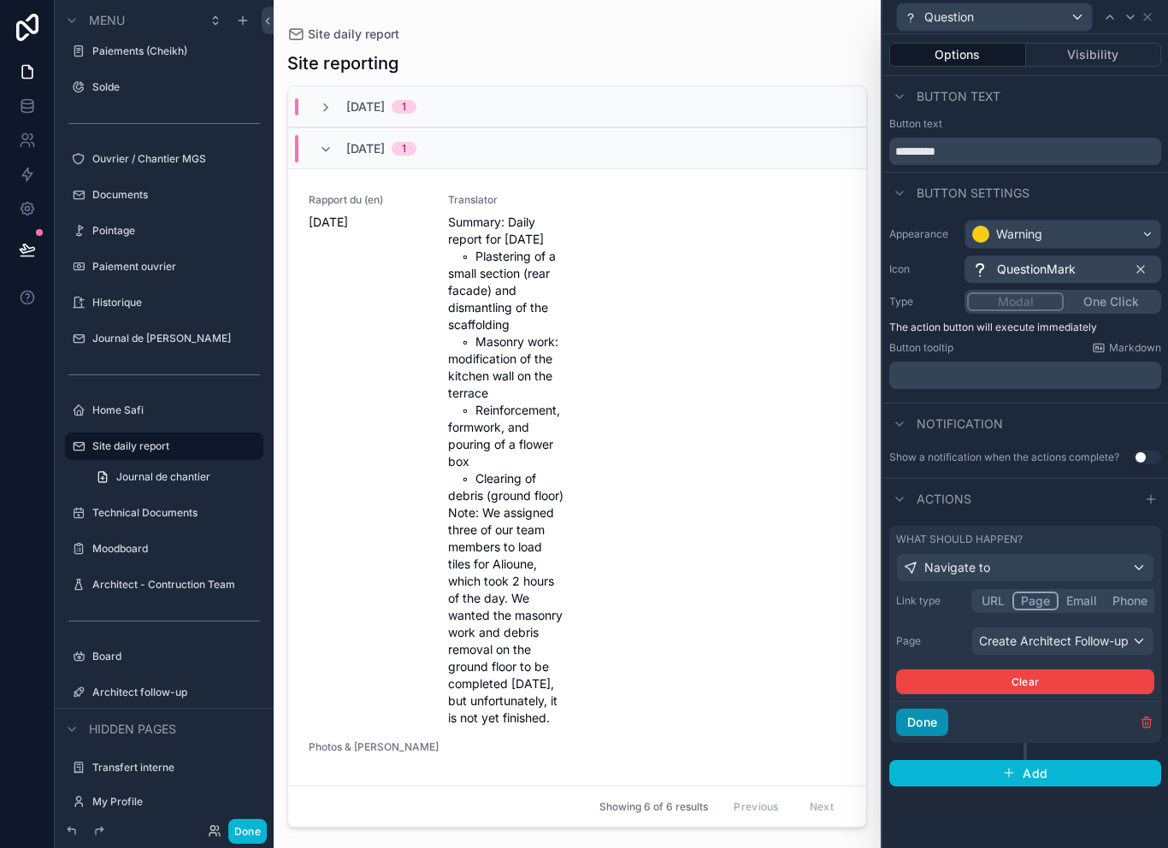
click at [931, 709] on button "Done" at bounding box center [922, 722] width 52 height 27
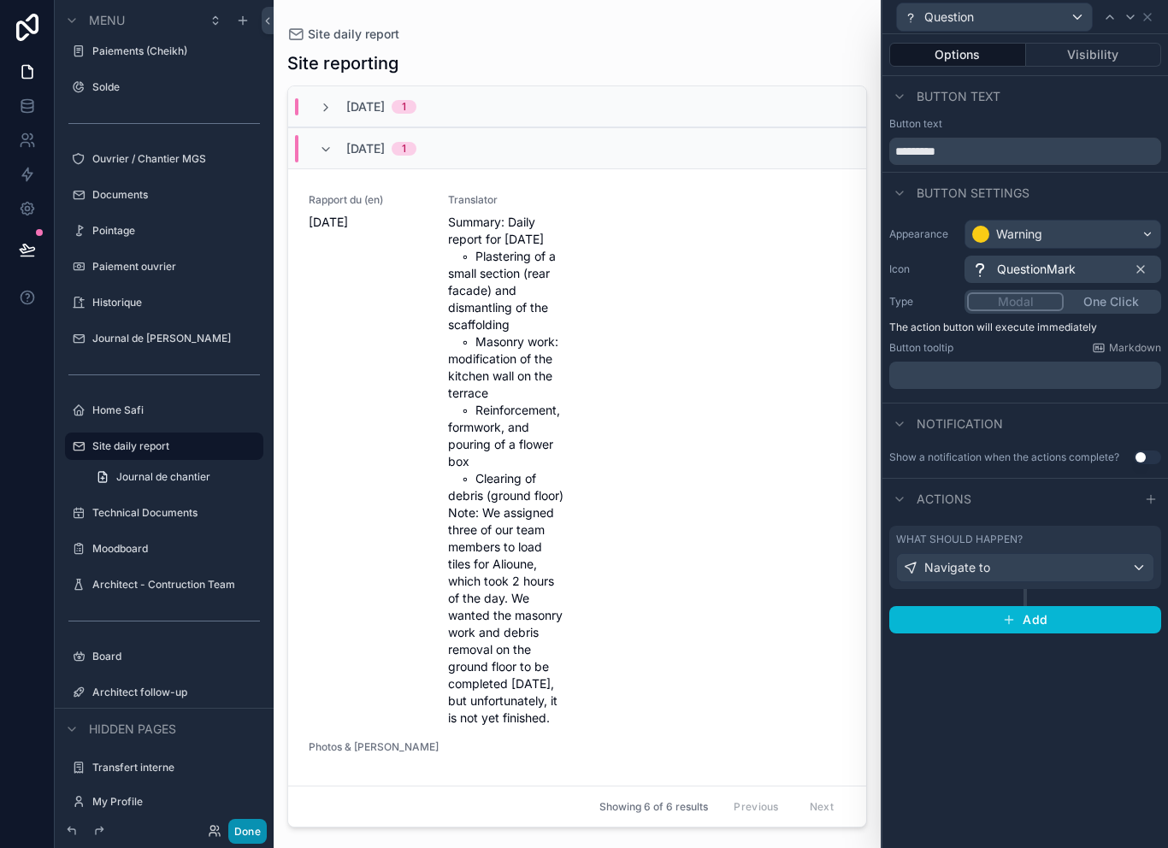
click at [262, 838] on button "Done" at bounding box center [247, 831] width 38 height 25
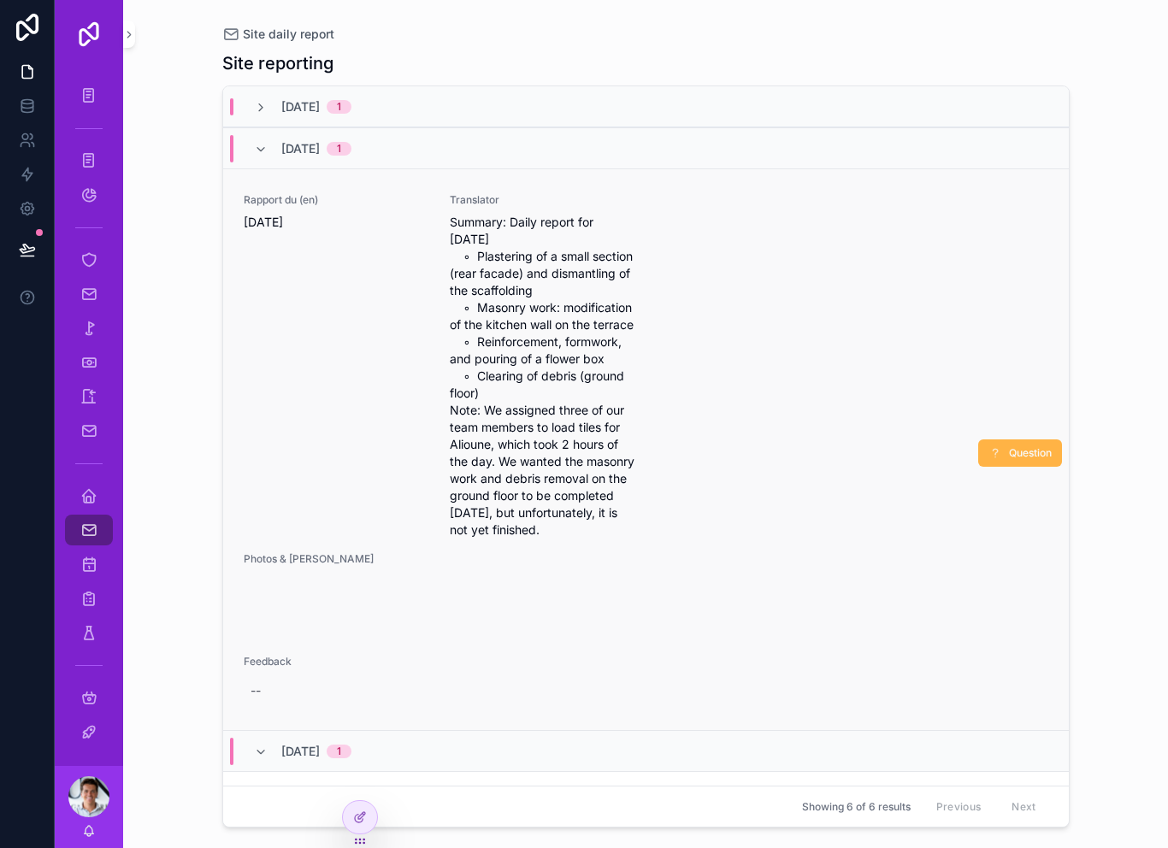
click at [1026, 446] on span "Question" at bounding box center [1030, 453] width 43 height 14
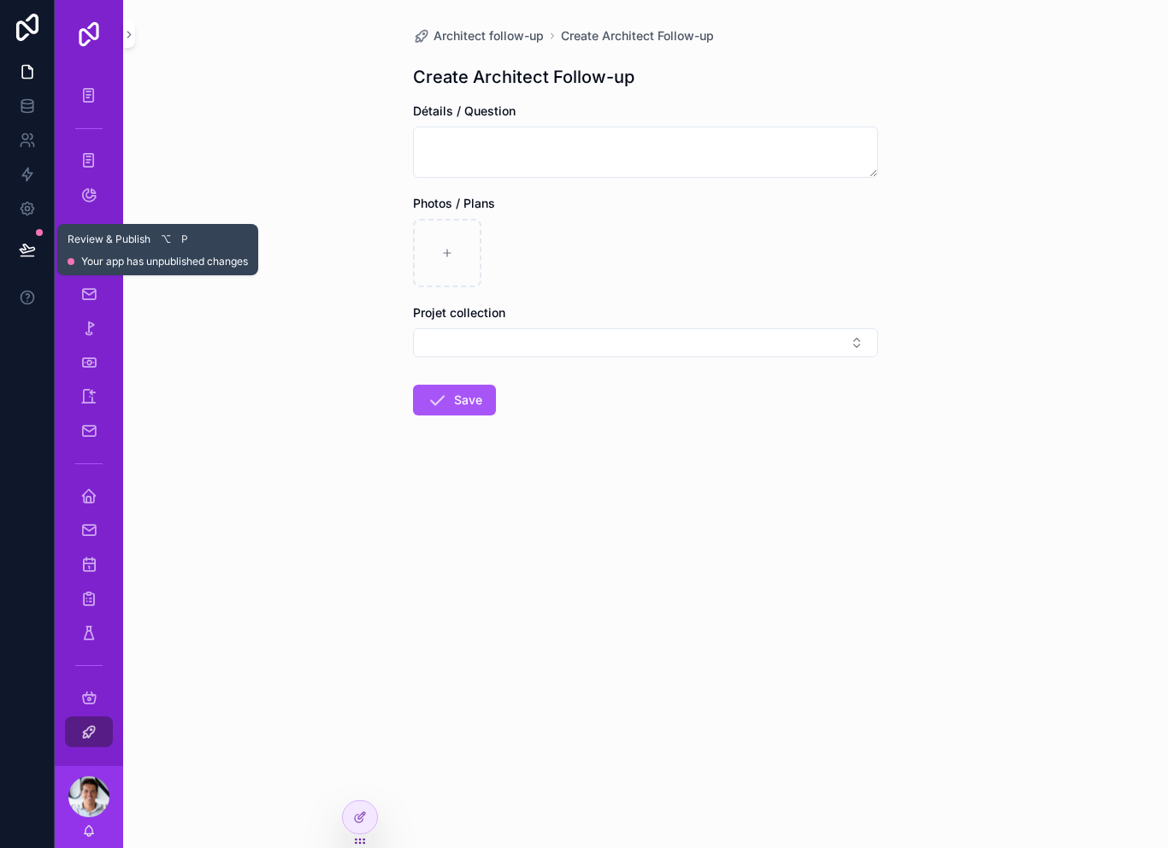
click at [28, 241] on icon at bounding box center [27, 249] width 17 height 17
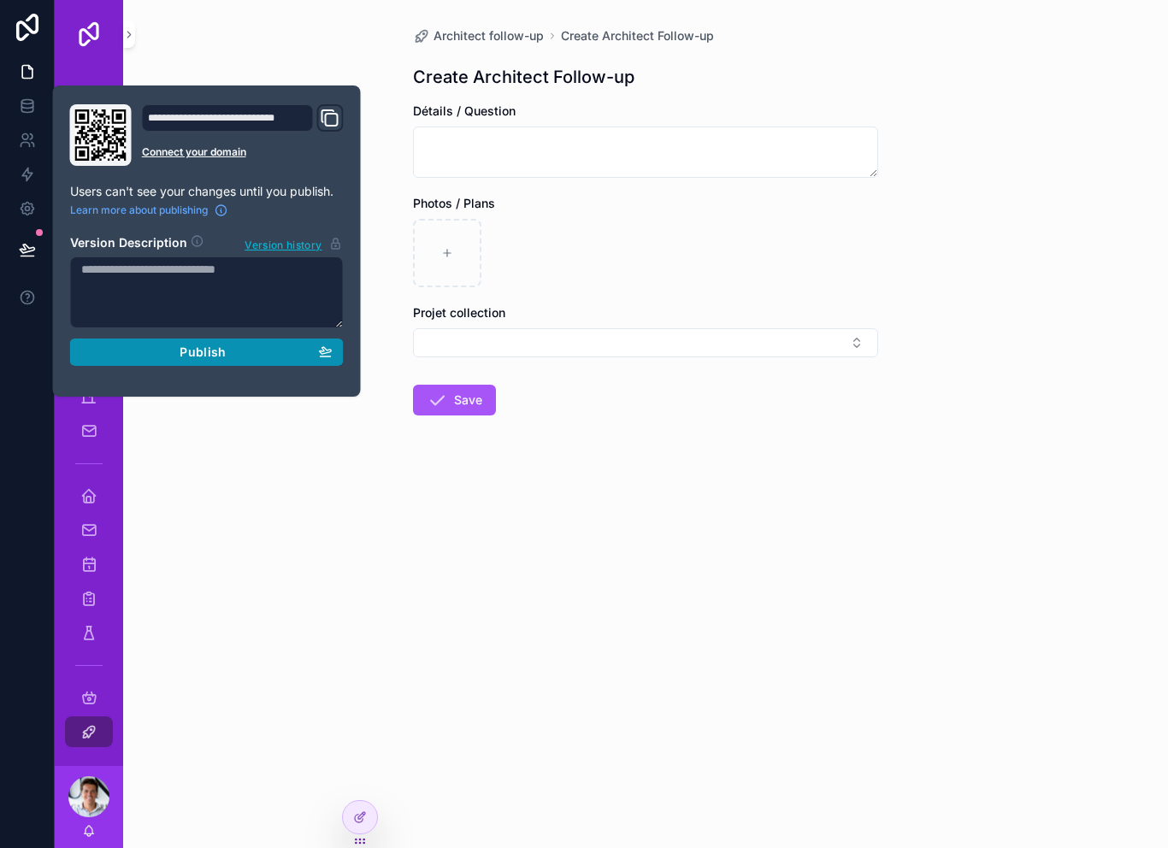
click at [257, 339] on button "Publish" at bounding box center [207, 352] width 274 height 27
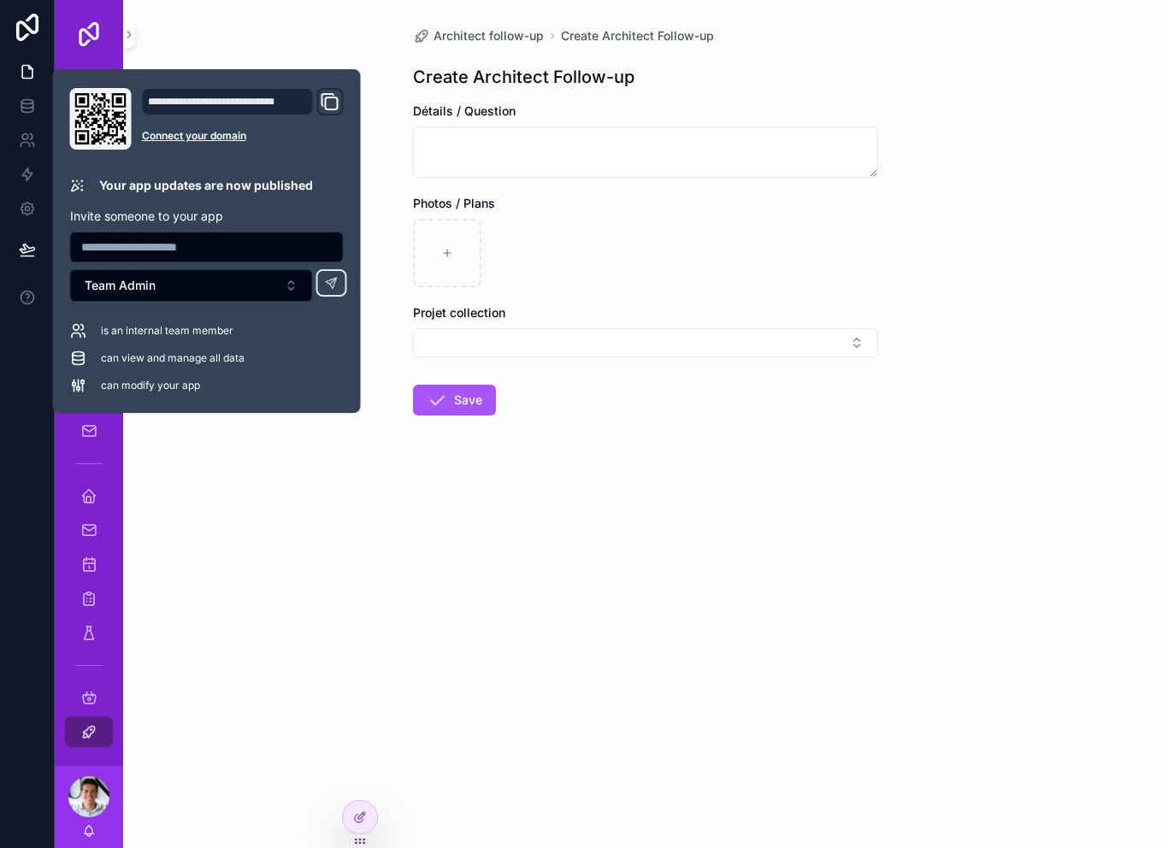
click at [540, 582] on div "Architect follow-up Create Architect Follow-up Create Architect Follow-up Détai…" at bounding box center [645, 424] width 1045 height 848
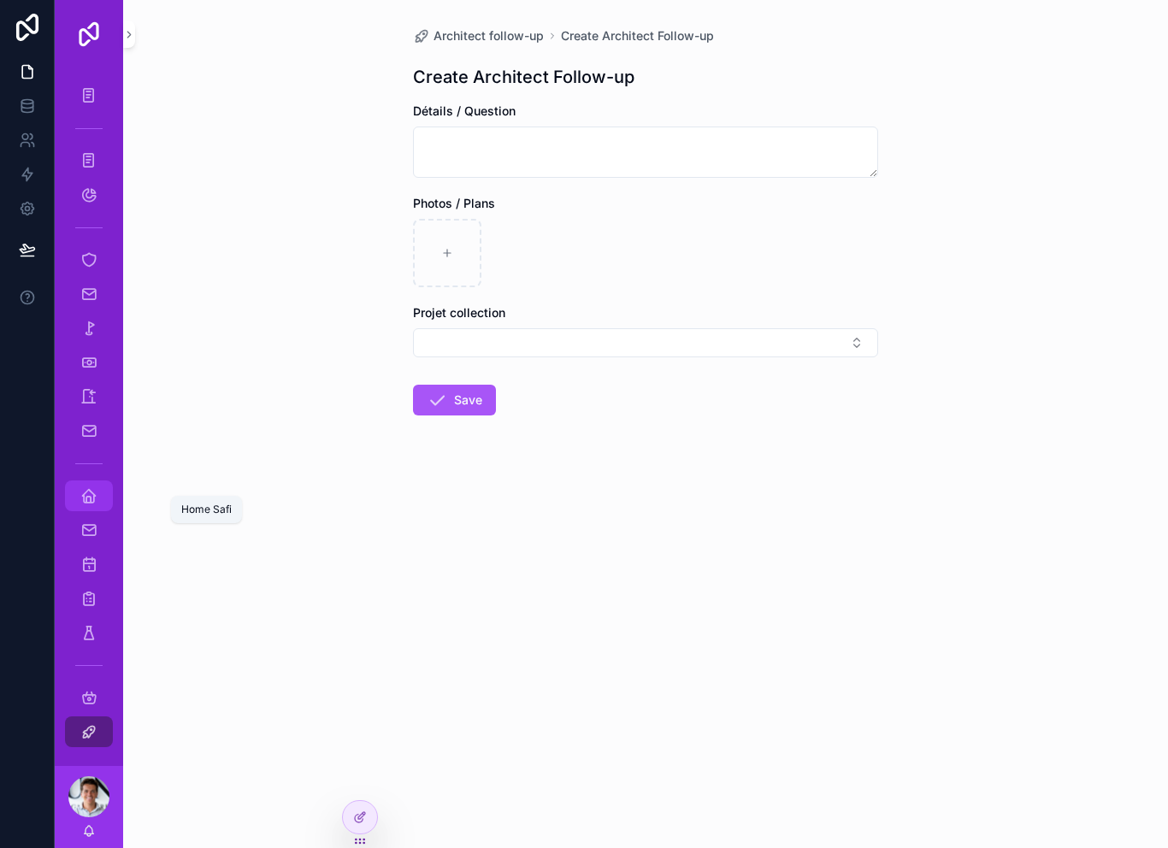
click at [79, 482] on div "Home Safi" at bounding box center [88, 495] width 27 height 27
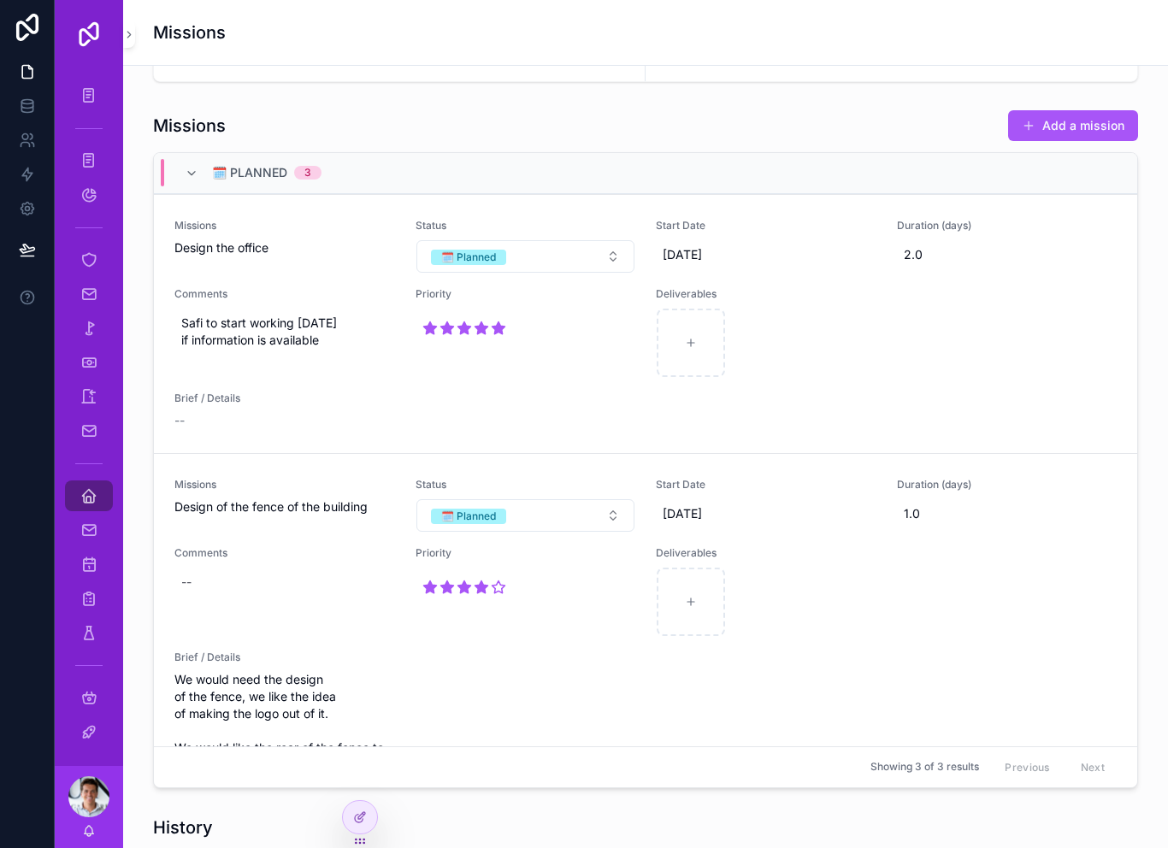
scroll to position [736, 0]
click at [365, 822] on icon at bounding box center [360, 818] width 14 height 14
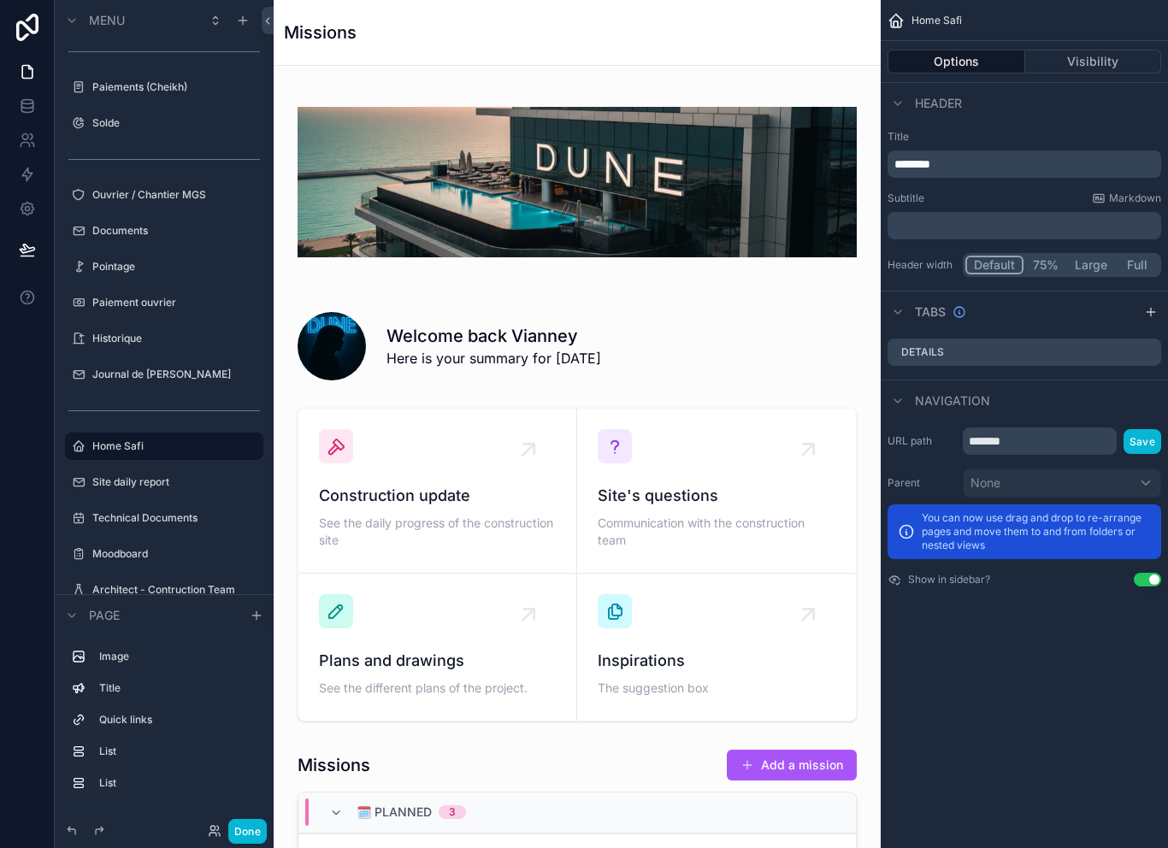
scroll to position [-2, 0]
click at [263, 840] on button "Done" at bounding box center [247, 831] width 38 height 25
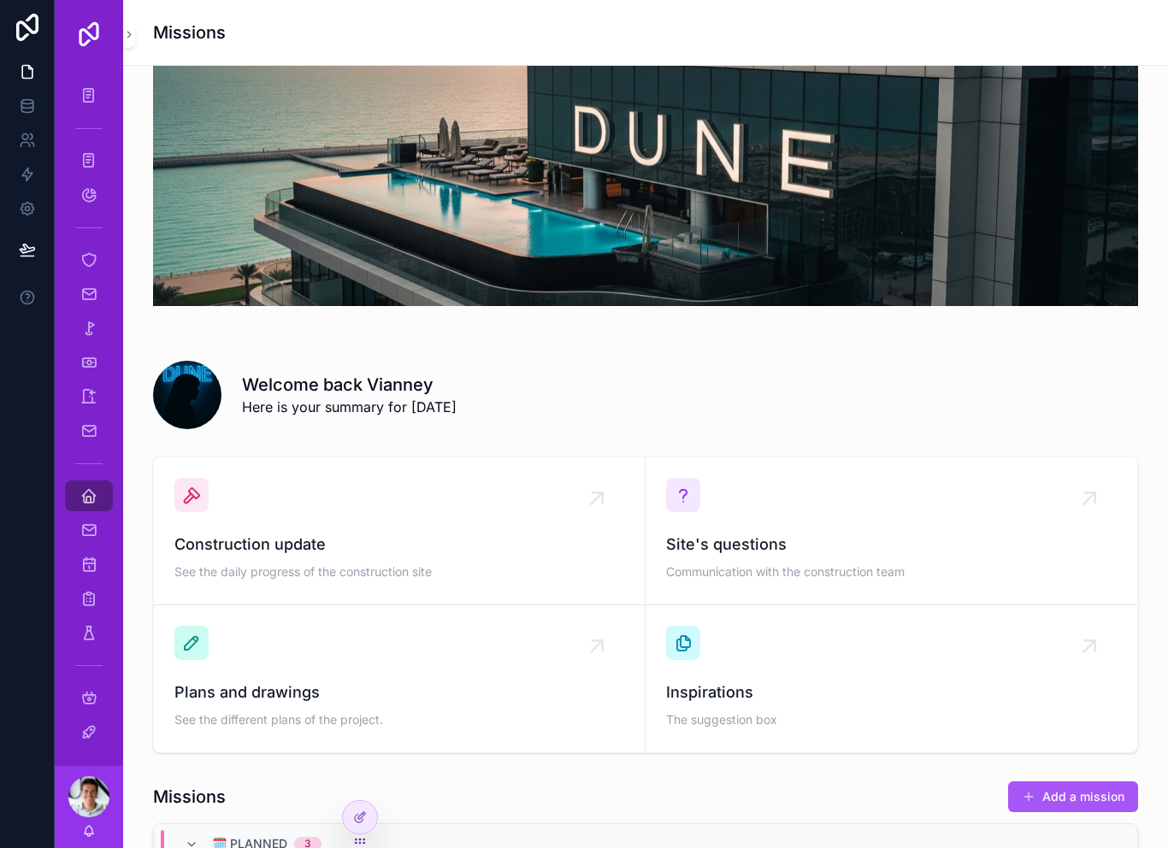
scroll to position [74, 0]
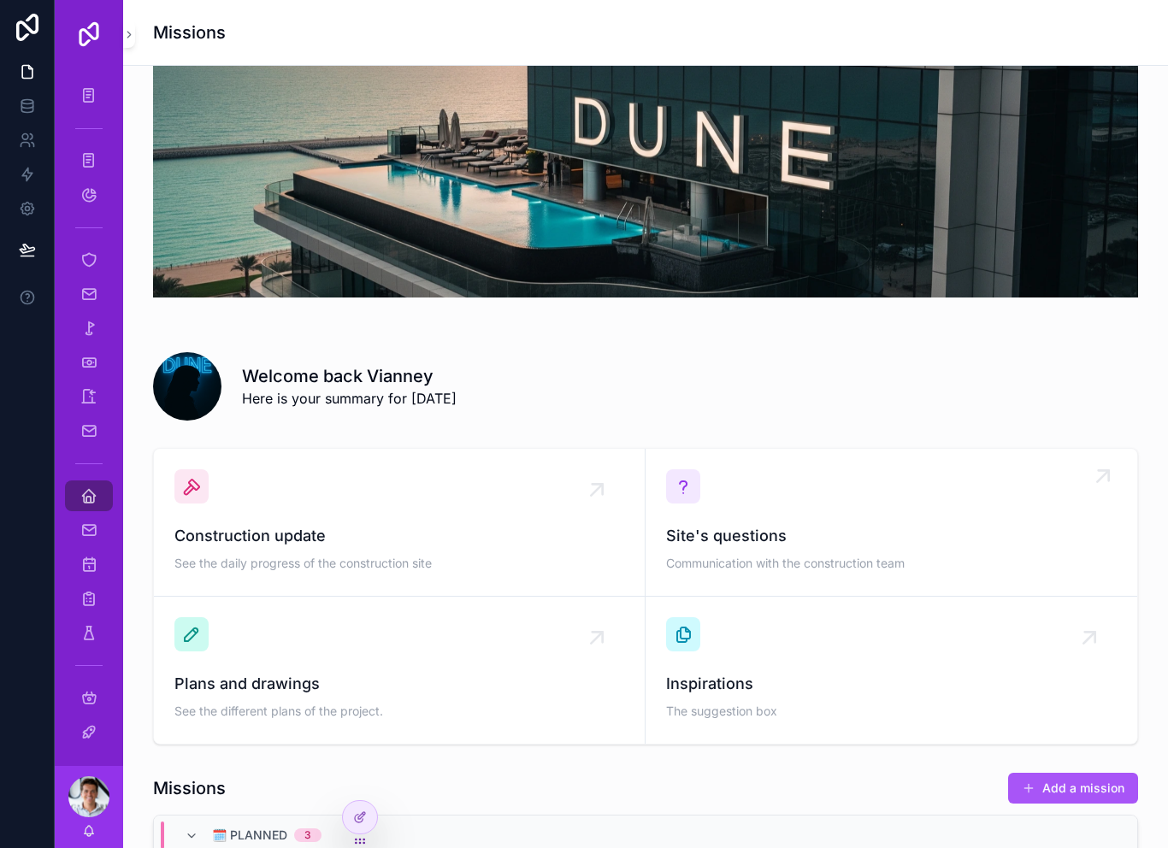
click at [869, 494] on div "Site's questions Communication with the construction team" at bounding box center [891, 523] width 451 height 106
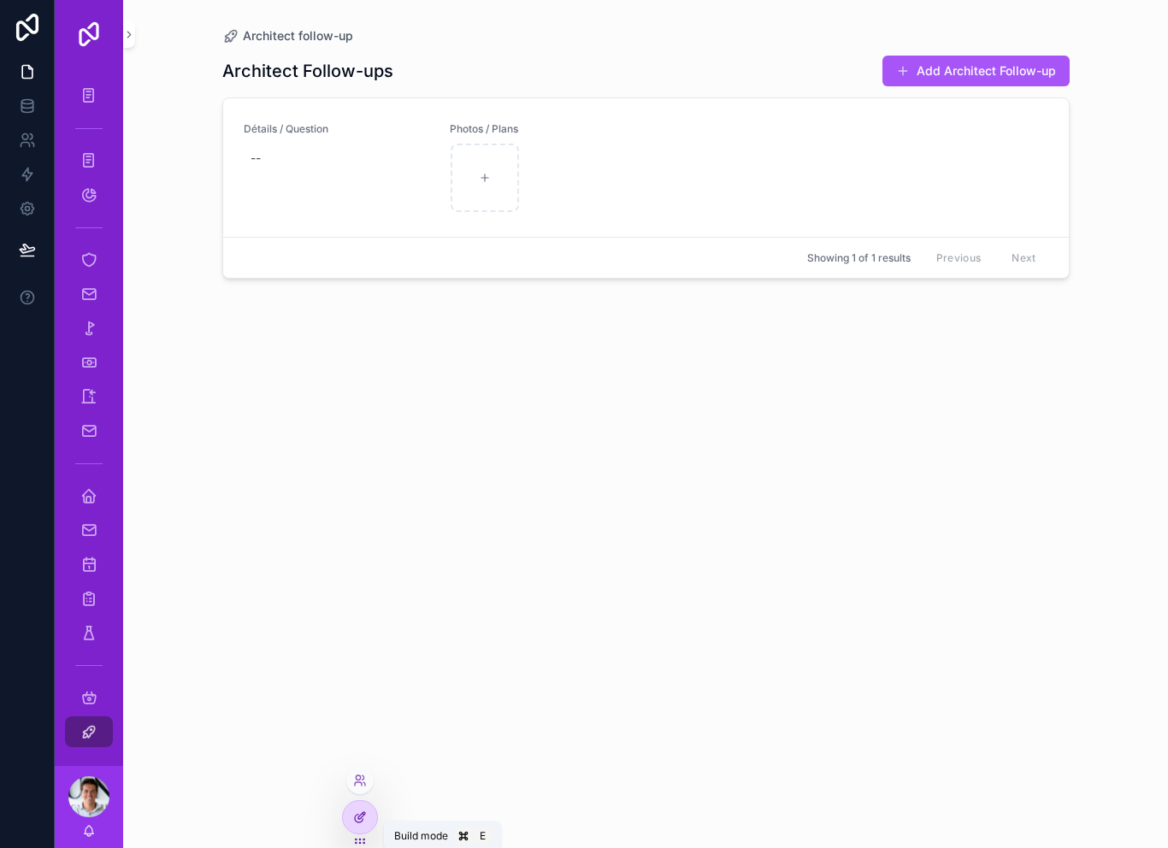
click at [370, 817] on div at bounding box center [360, 817] width 34 height 33
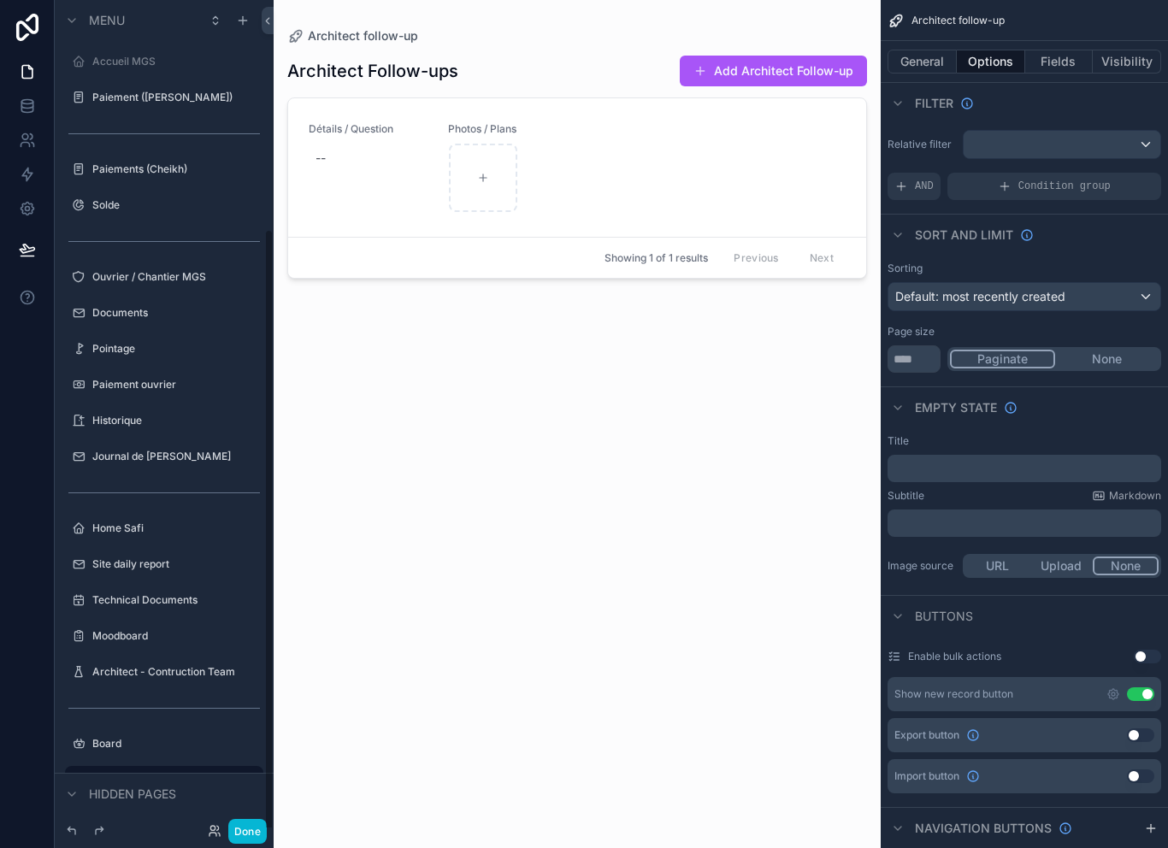
scroll to position [313, 0]
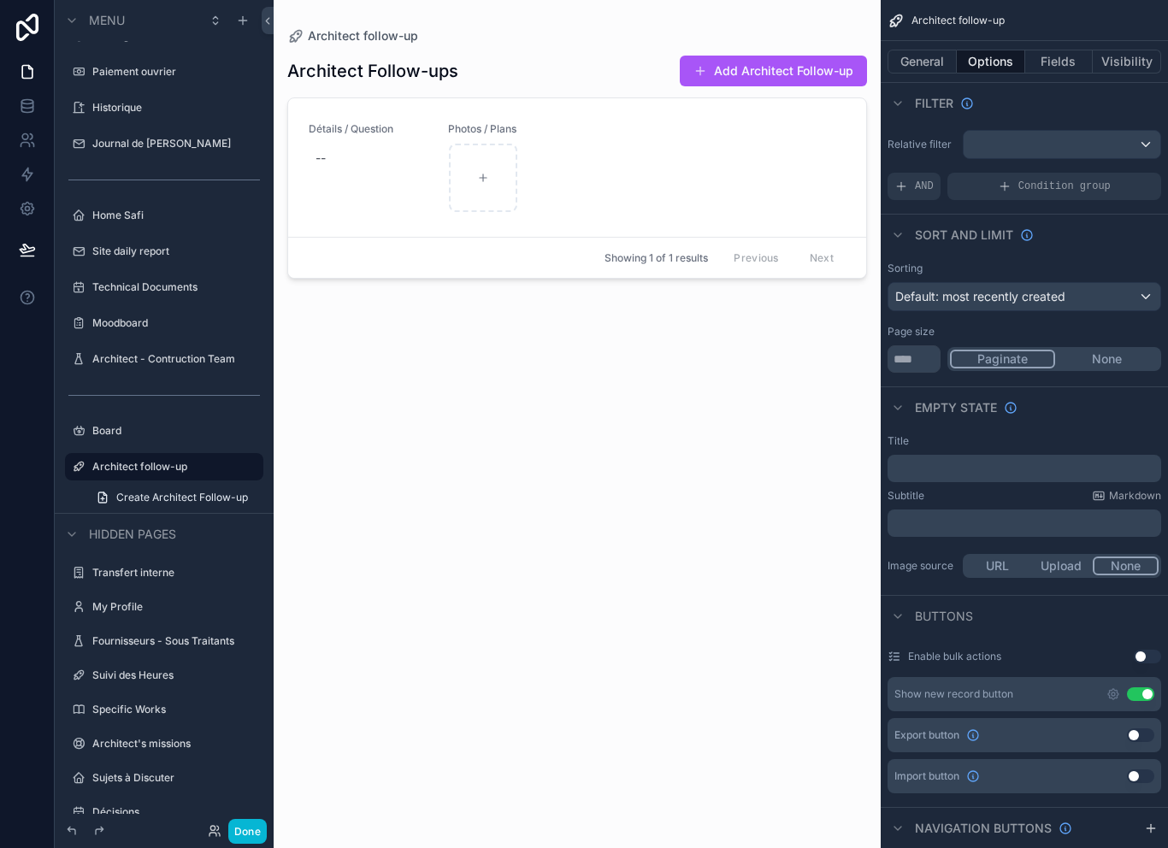
click at [616, 135] on div "scrollable content" at bounding box center [577, 414] width 607 height 828
click at [812, 56] on button "Add Architect Follow-up" at bounding box center [773, 71] width 187 height 31
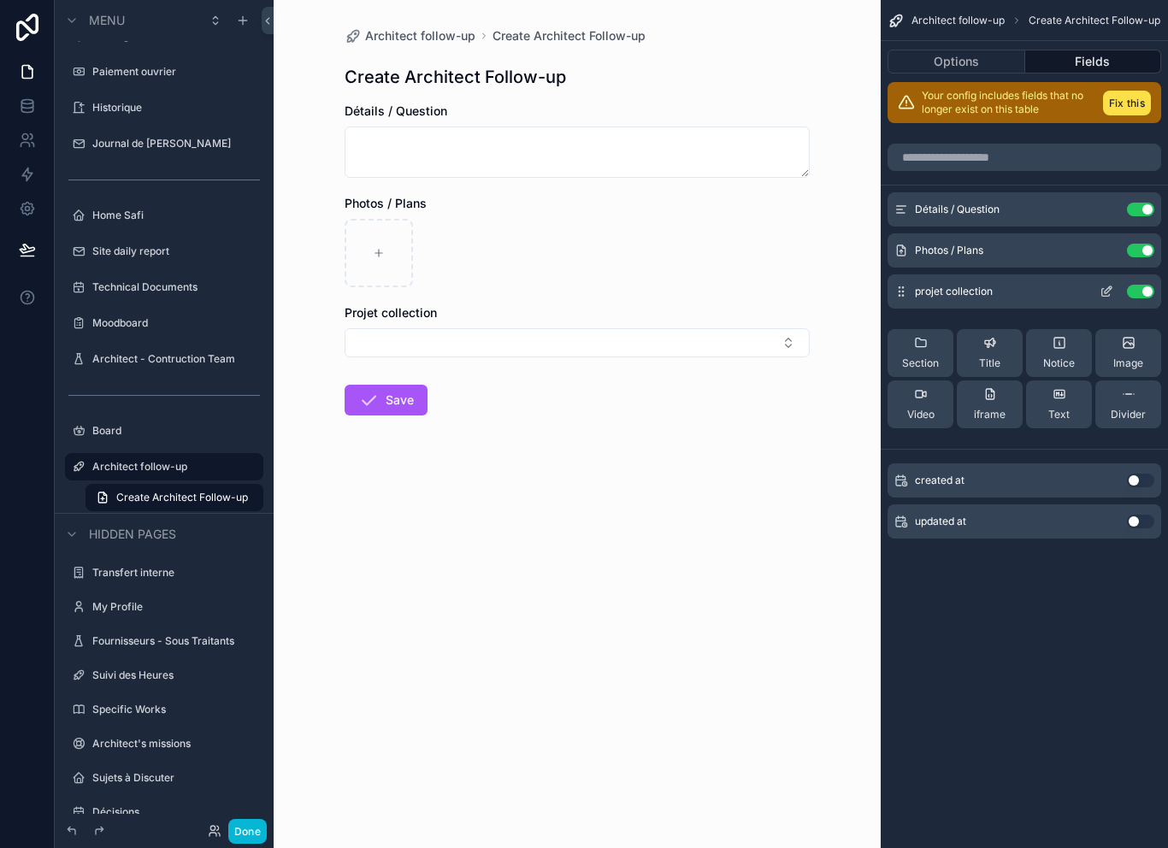
click at [1143, 285] on button "Use setting" at bounding box center [1140, 292] width 27 height 14
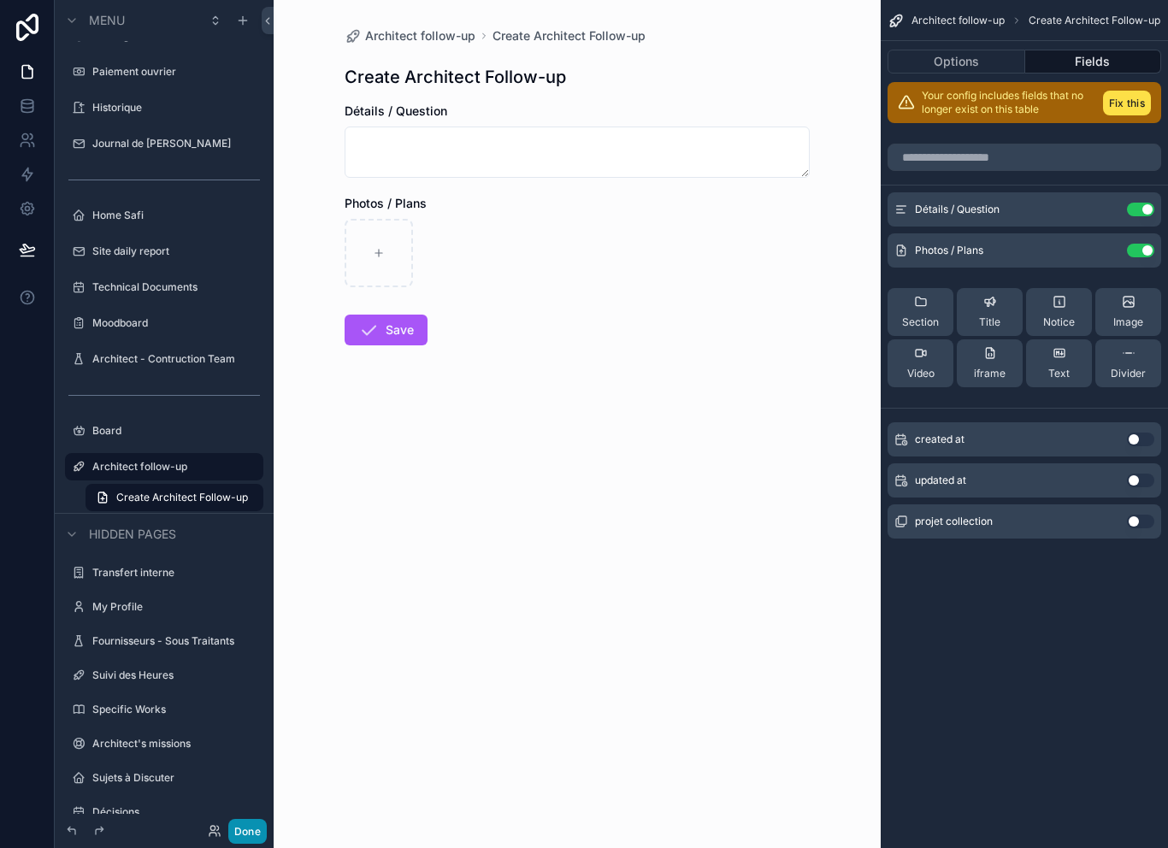
click at [259, 830] on button "Done" at bounding box center [247, 831] width 38 height 25
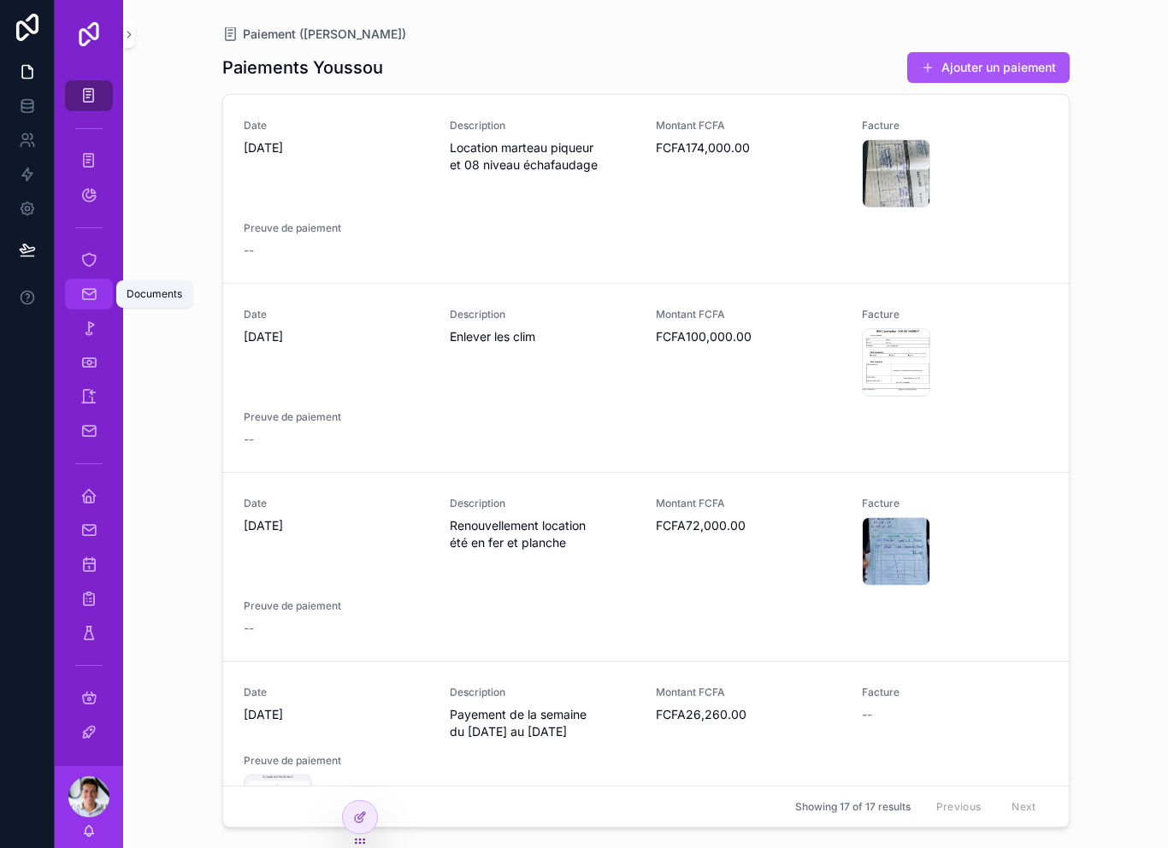
click at [92, 296] on icon "scrollable content" at bounding box center [88, 294] width 17 height 17
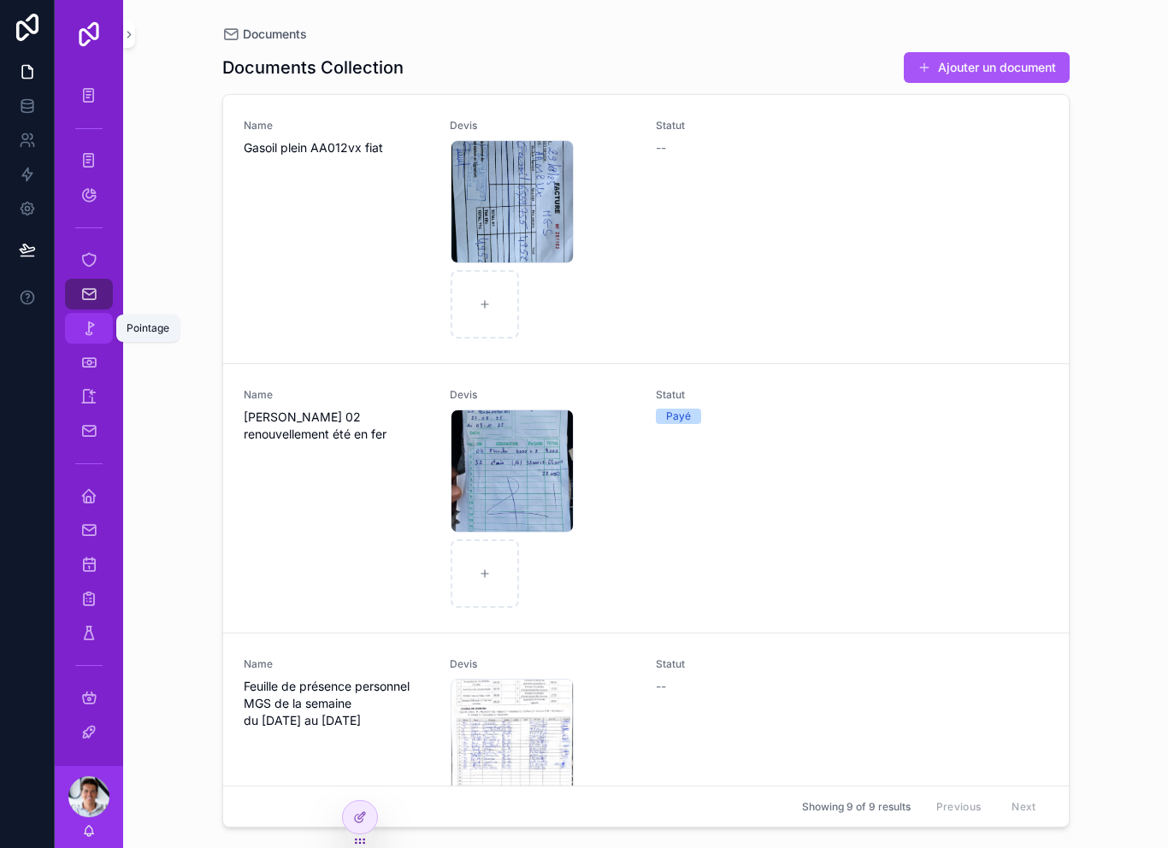
click at [91, 327] on icon "scrollable content" at bounding box center [88, 328] width 17 height 17
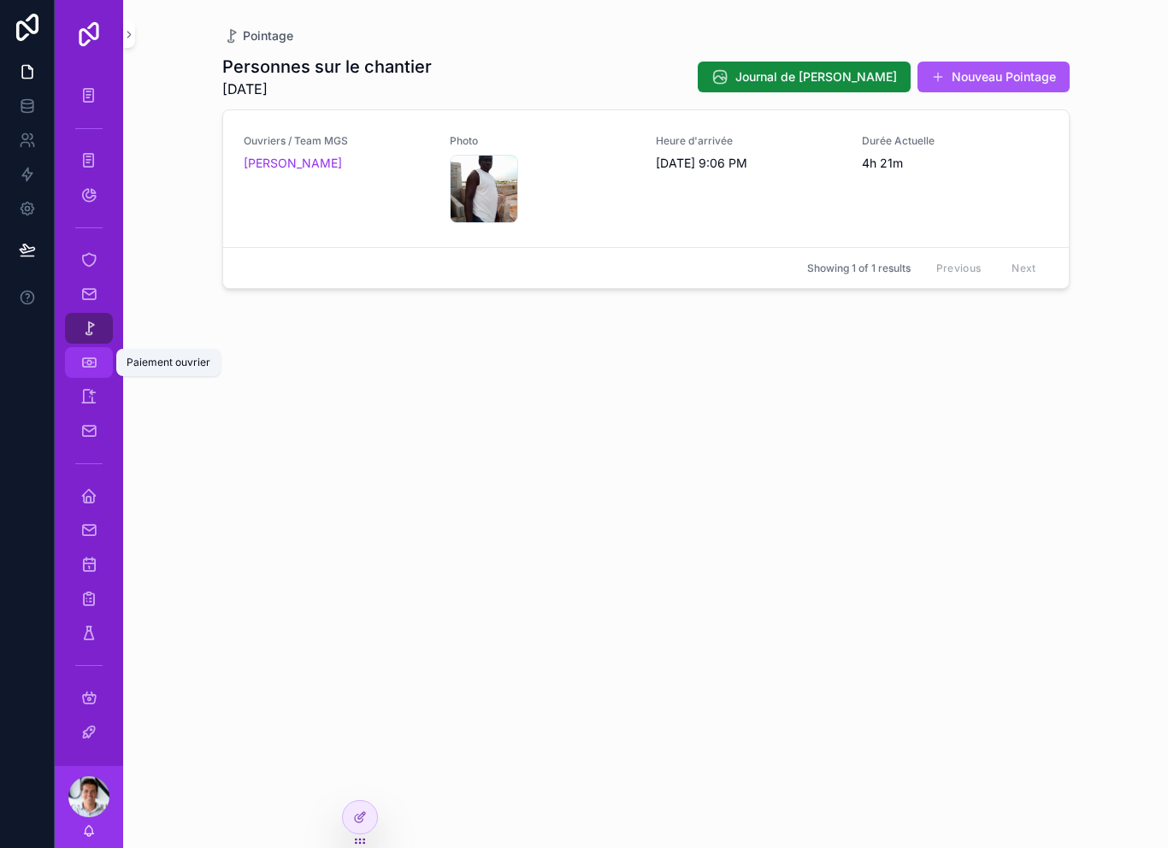
click at [95, 375] on div "Paiement ouvrier" at bounding box center [88, 362] width 27 height 27
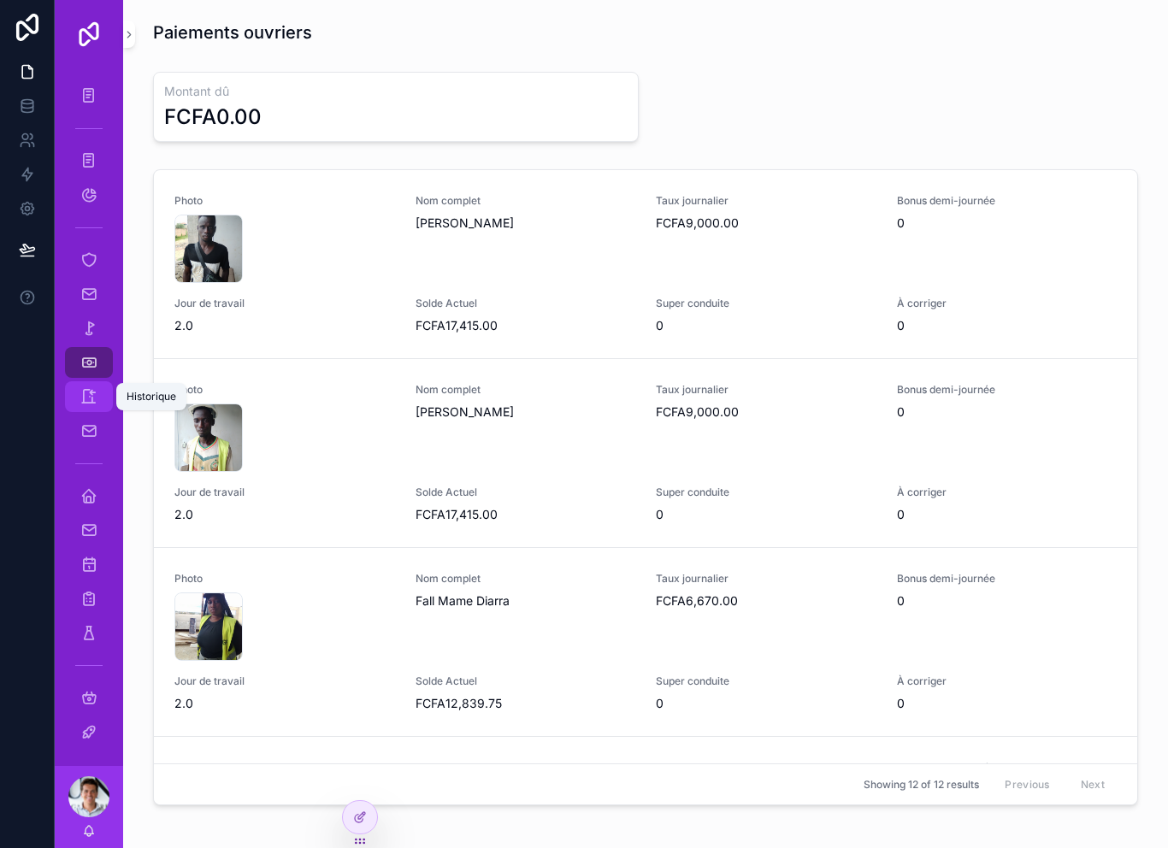
click at [98, 398] on div "Historique" at bounding box center [88, 396] width 27 height 27
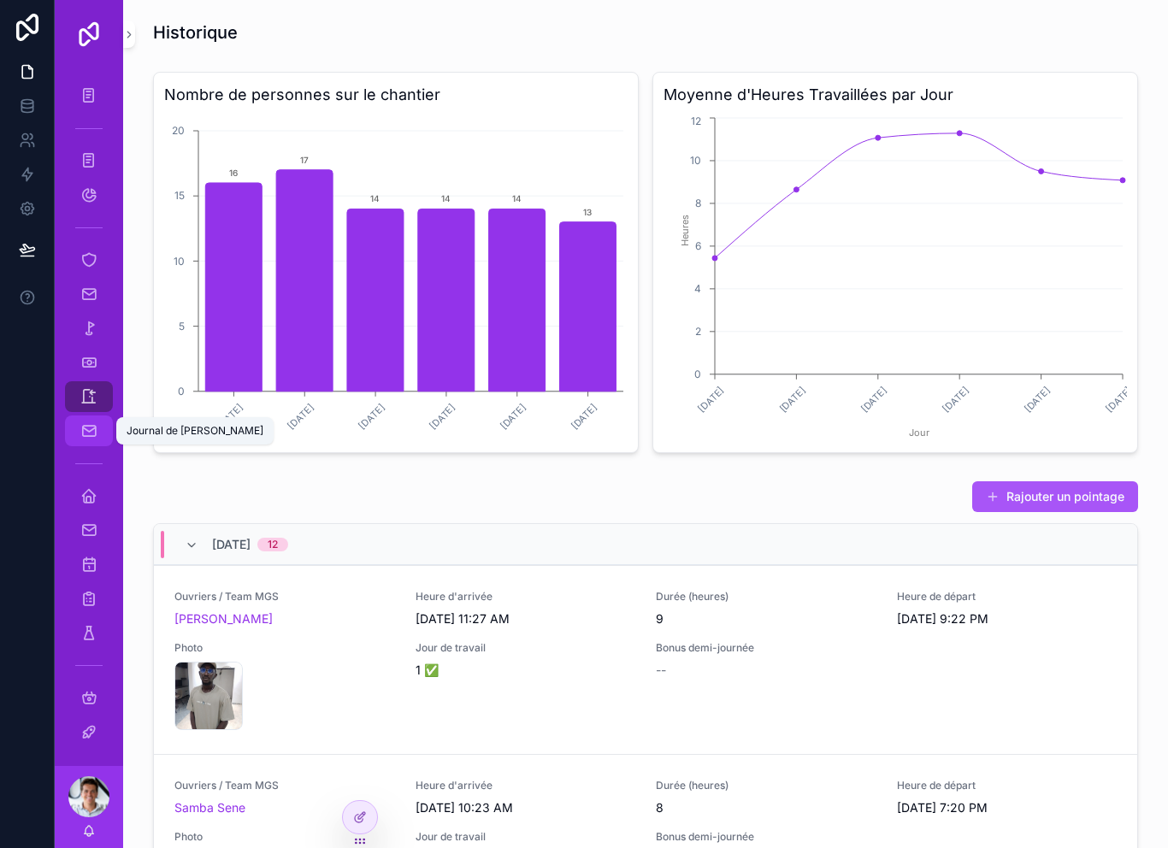
click at [92, 436] on icon "scrollable content" at bounding box center [88, 431] width 17 height 17
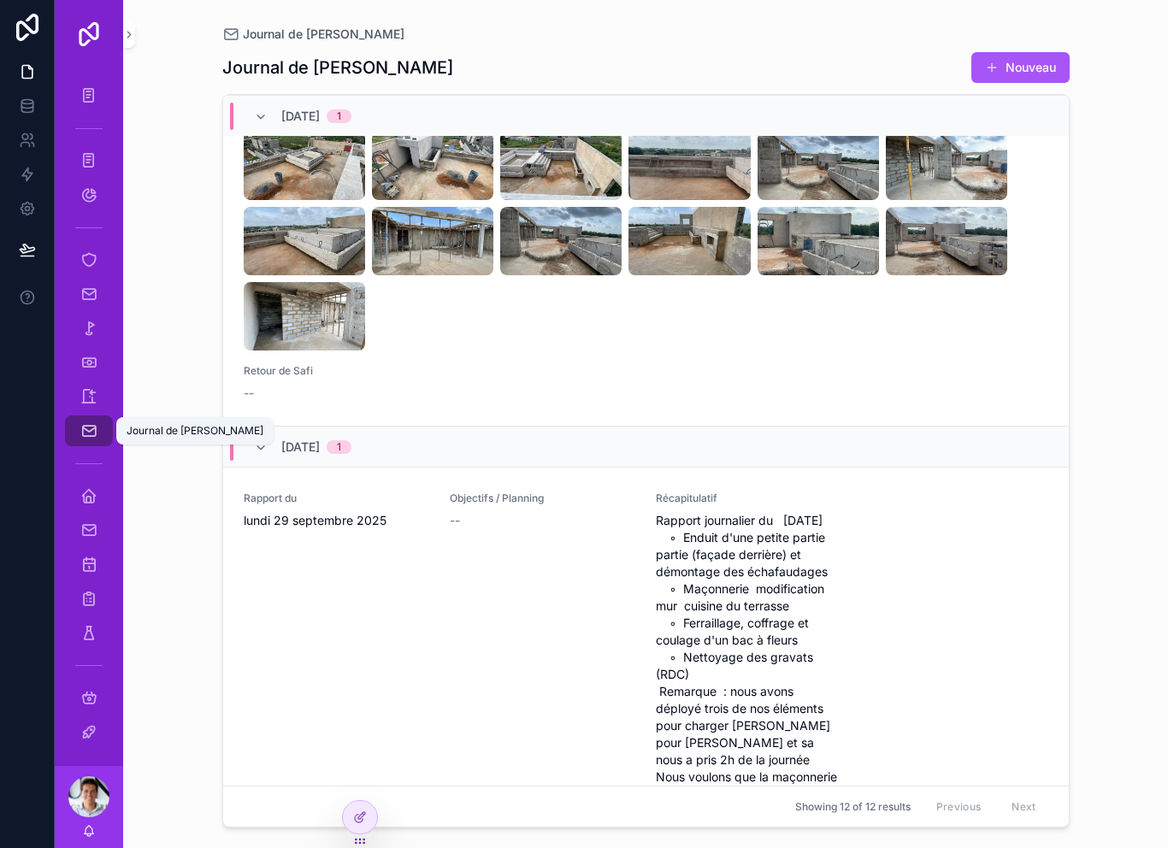
scroll to position [1245, 0]
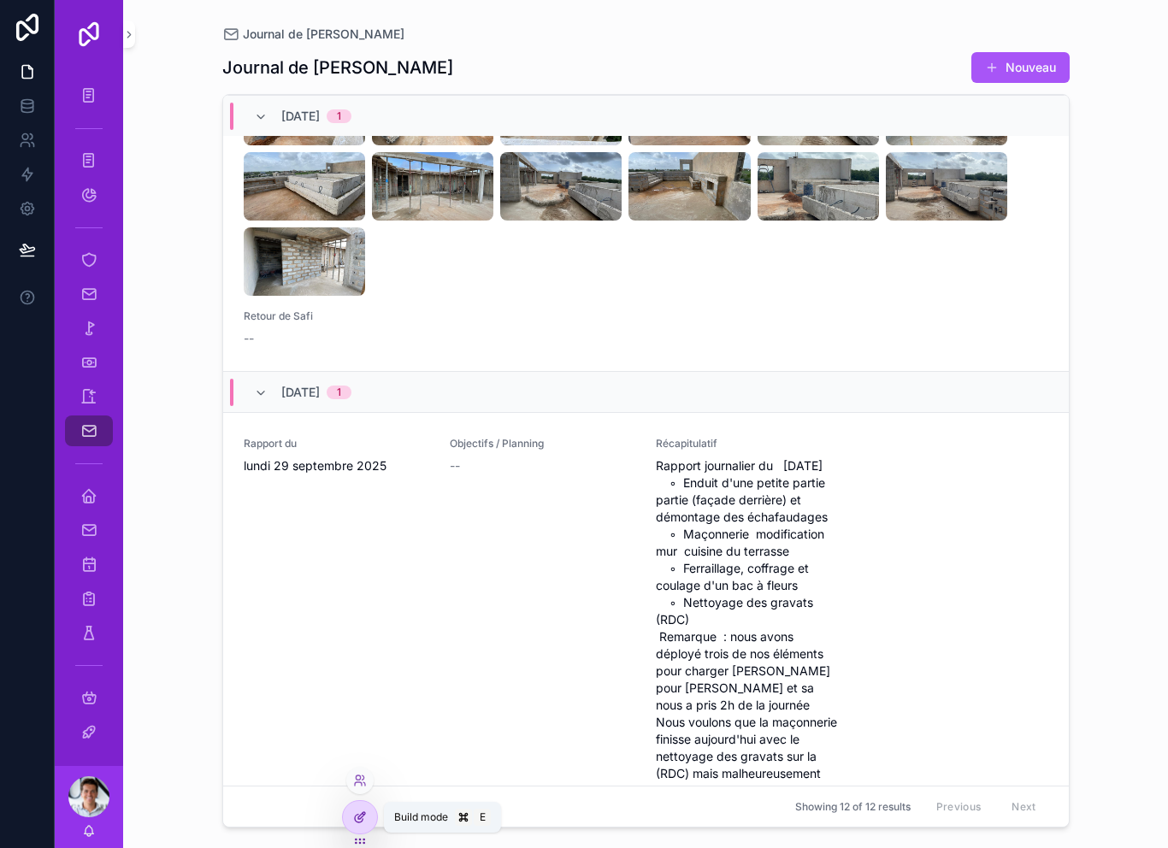
click at [363, 820] on icon at bounding box center [359, 819] width 8 height 8
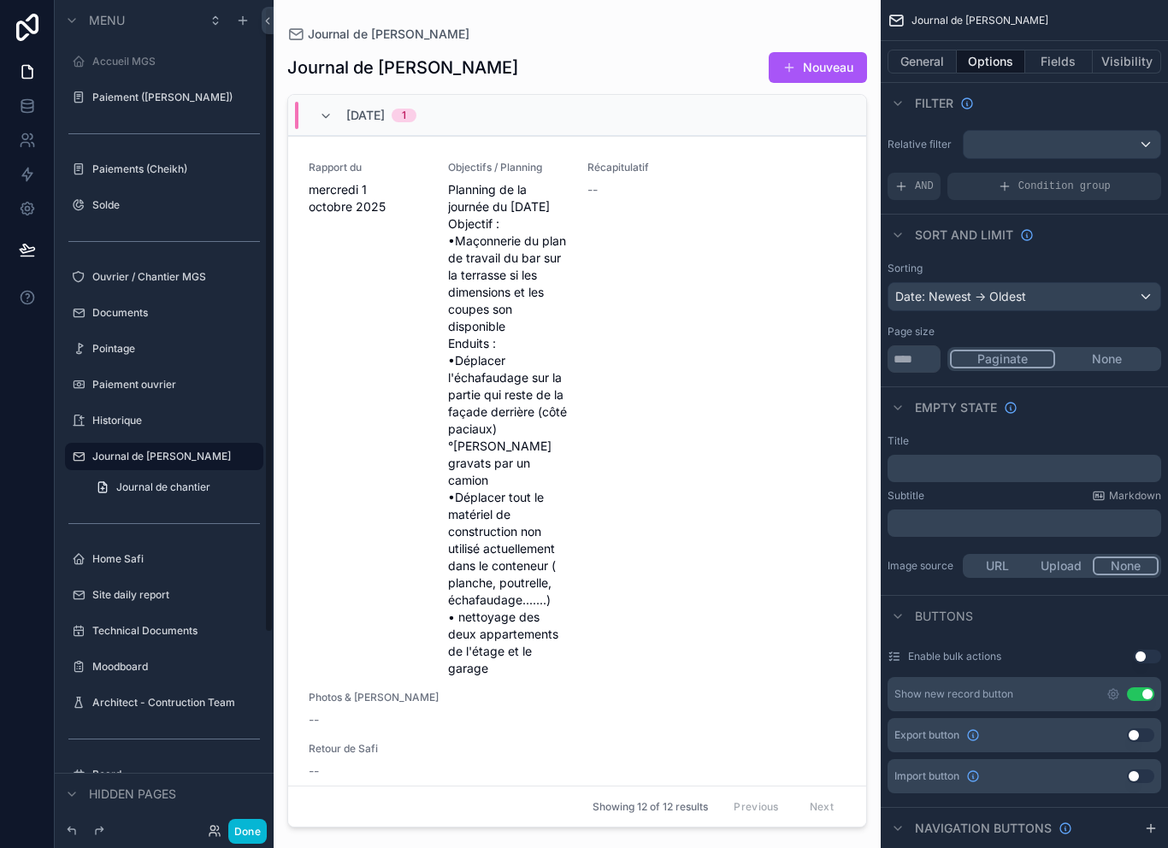
scroll to position [10, 0]
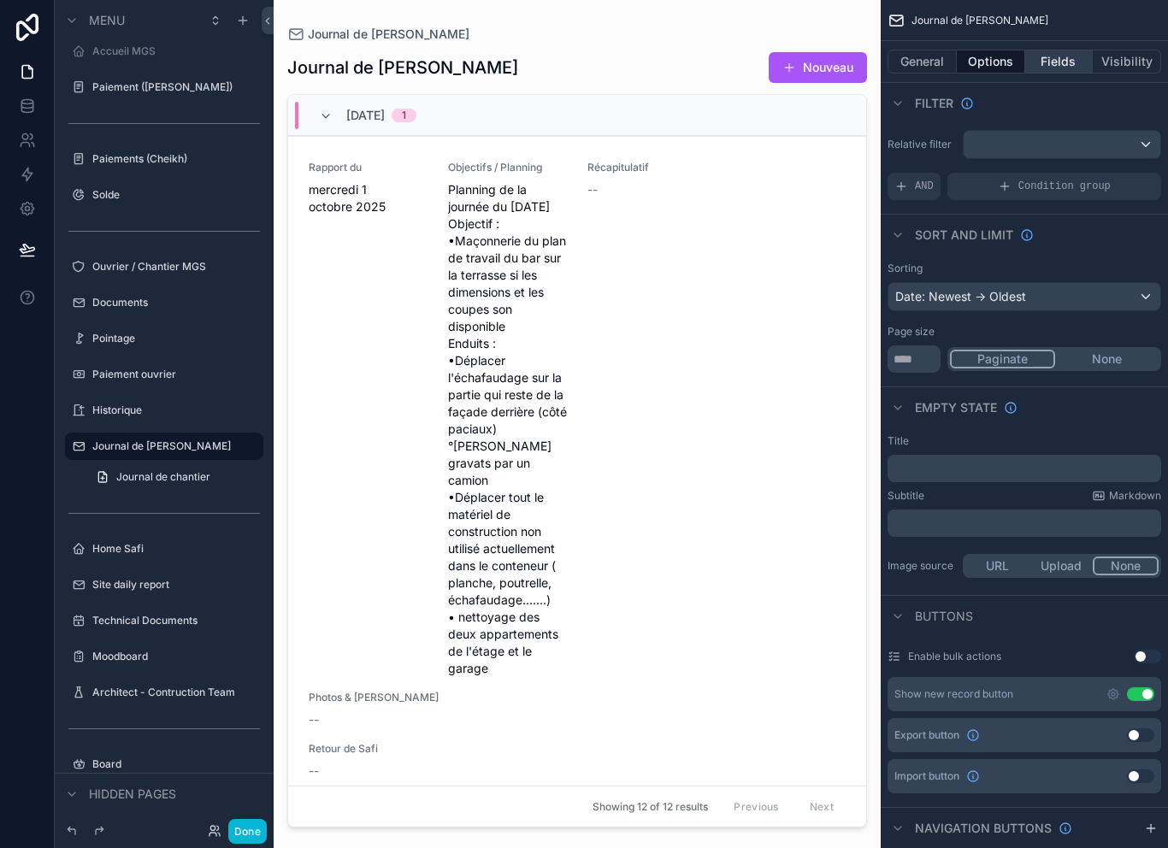
click at [1059, 62] on button "Fields" at bounding box center [1060, 62] width 68 height 24
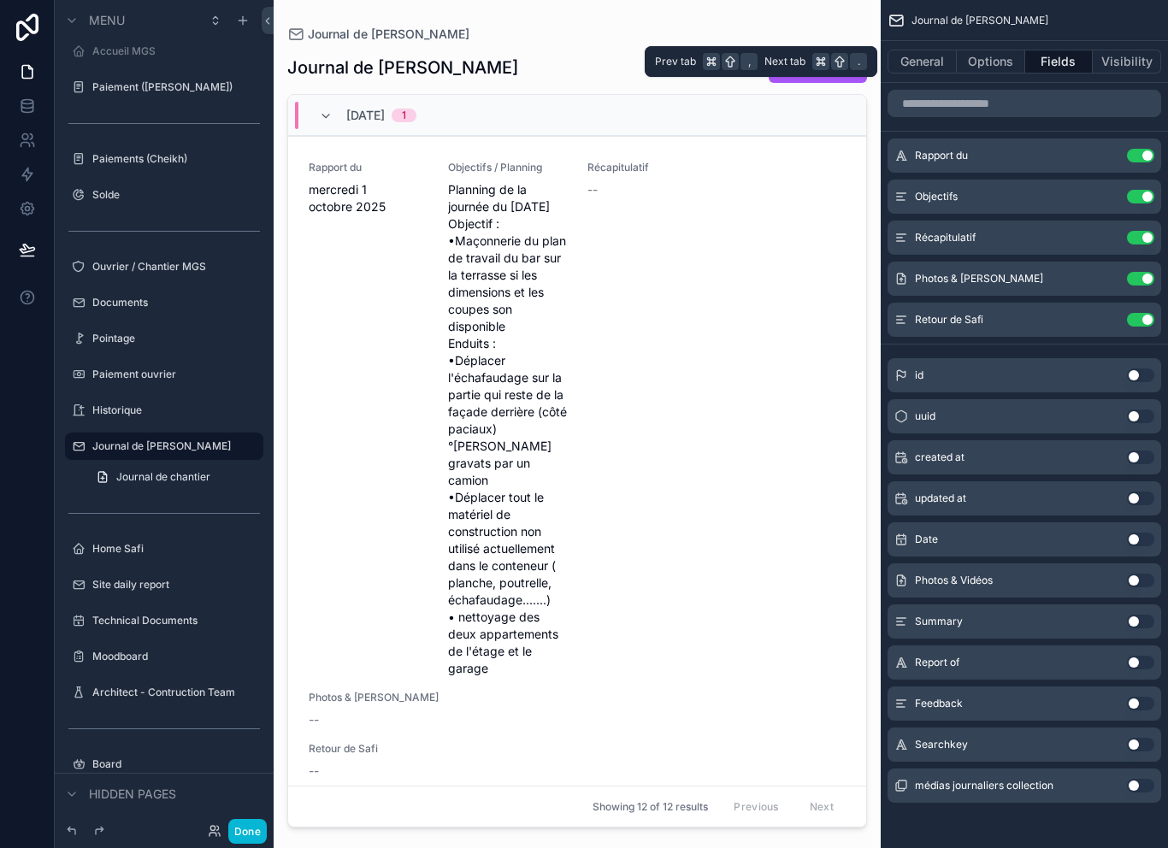
click at [1143, 582] on button "Use setting" at bounding box center [1140, 581] width 27 height 14
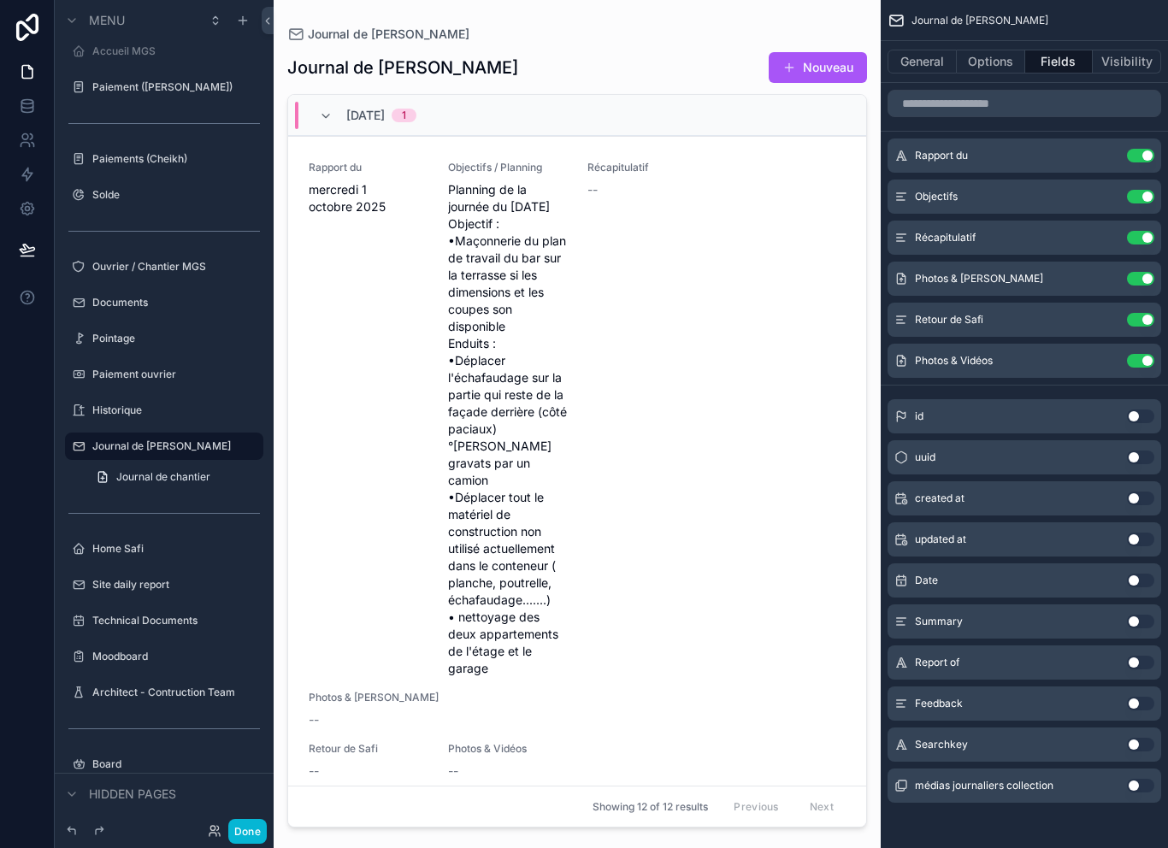
scroll to position [27, 0]
click at [1152, 272] on button "Use setting" at bounding box center [1140, 279] width 27 height 14
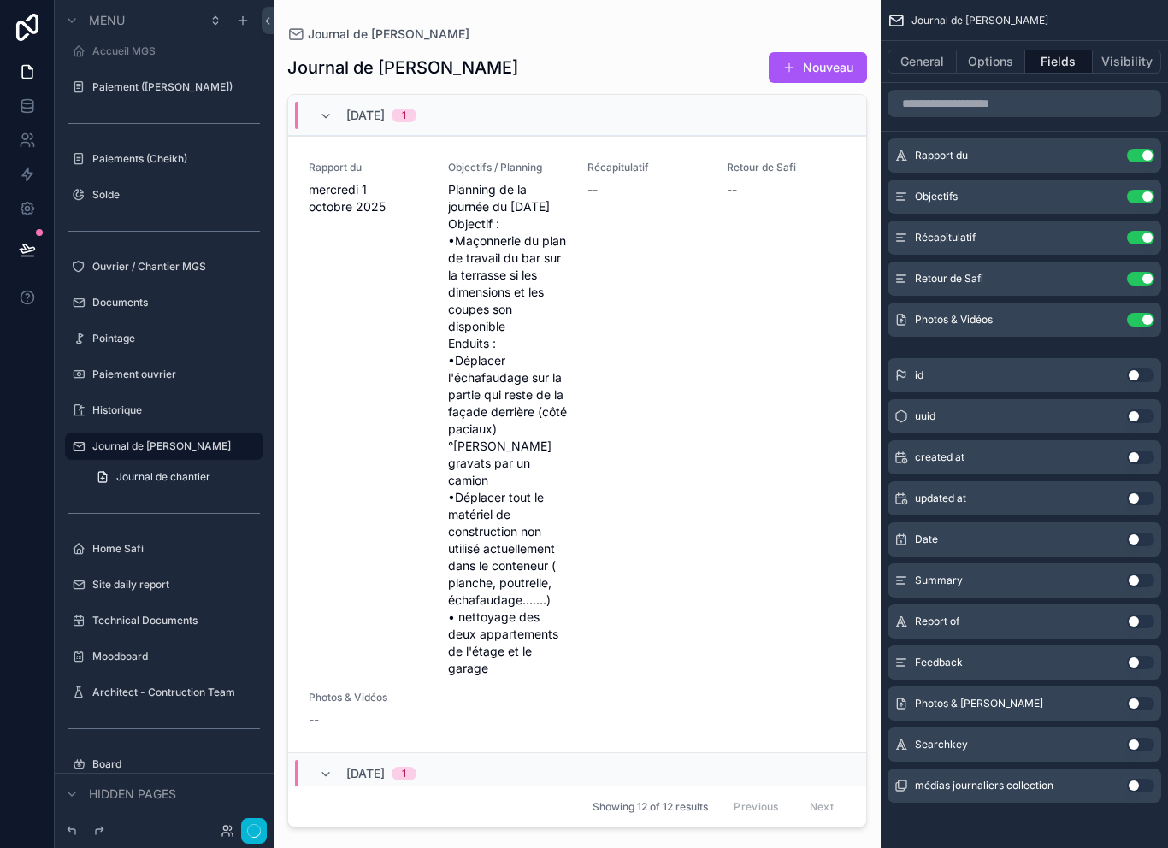
scroll to position [3, 0]
click at [258, 834] on button "Done" at bounding box center [247, 831] width 38 height 25
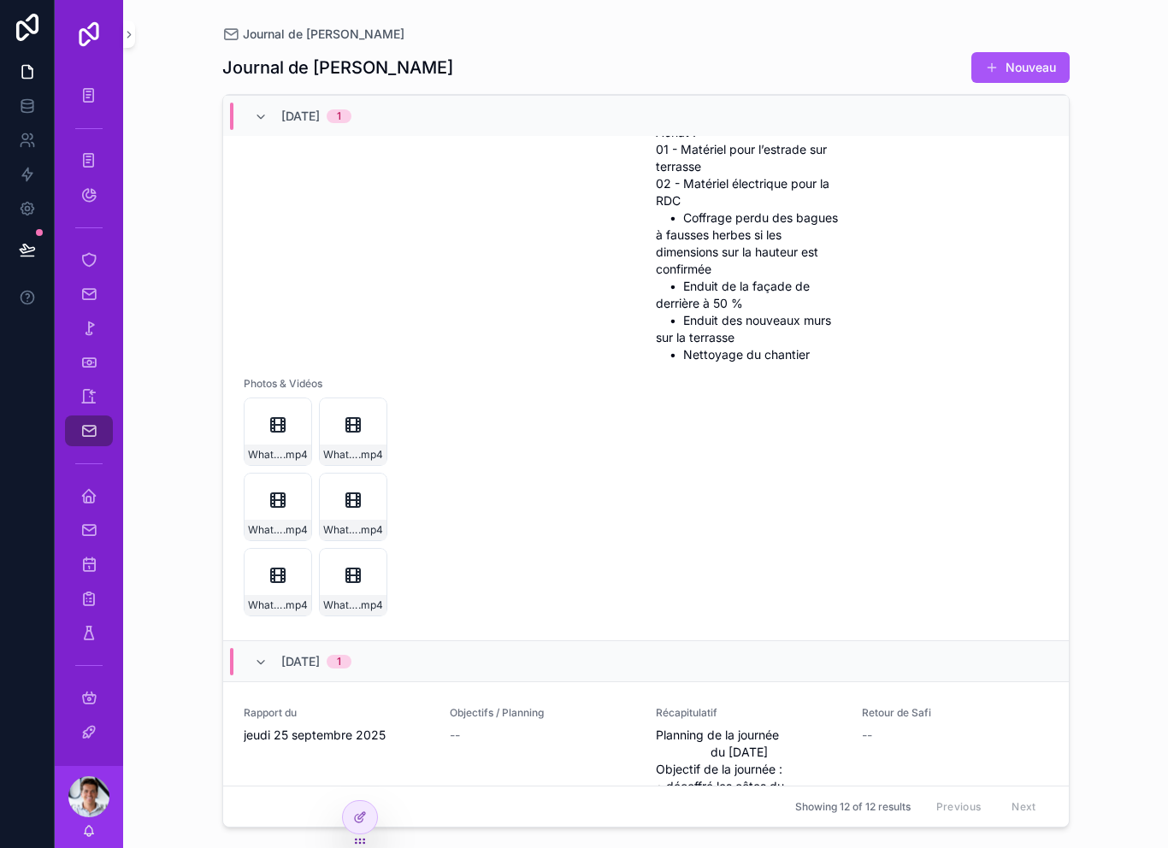
scroll to position [2708, 0]
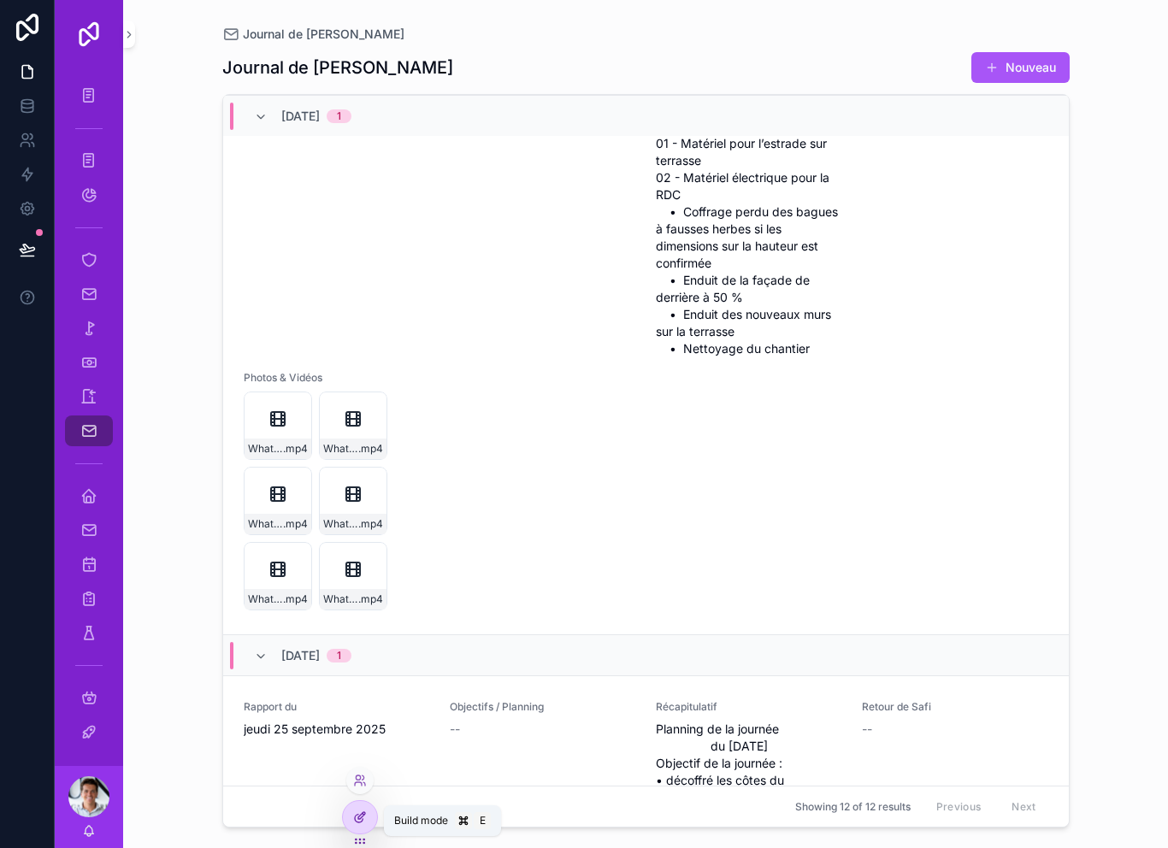
click at [363, 816] on icon at bounding box center [360, 818] width 14 height 14
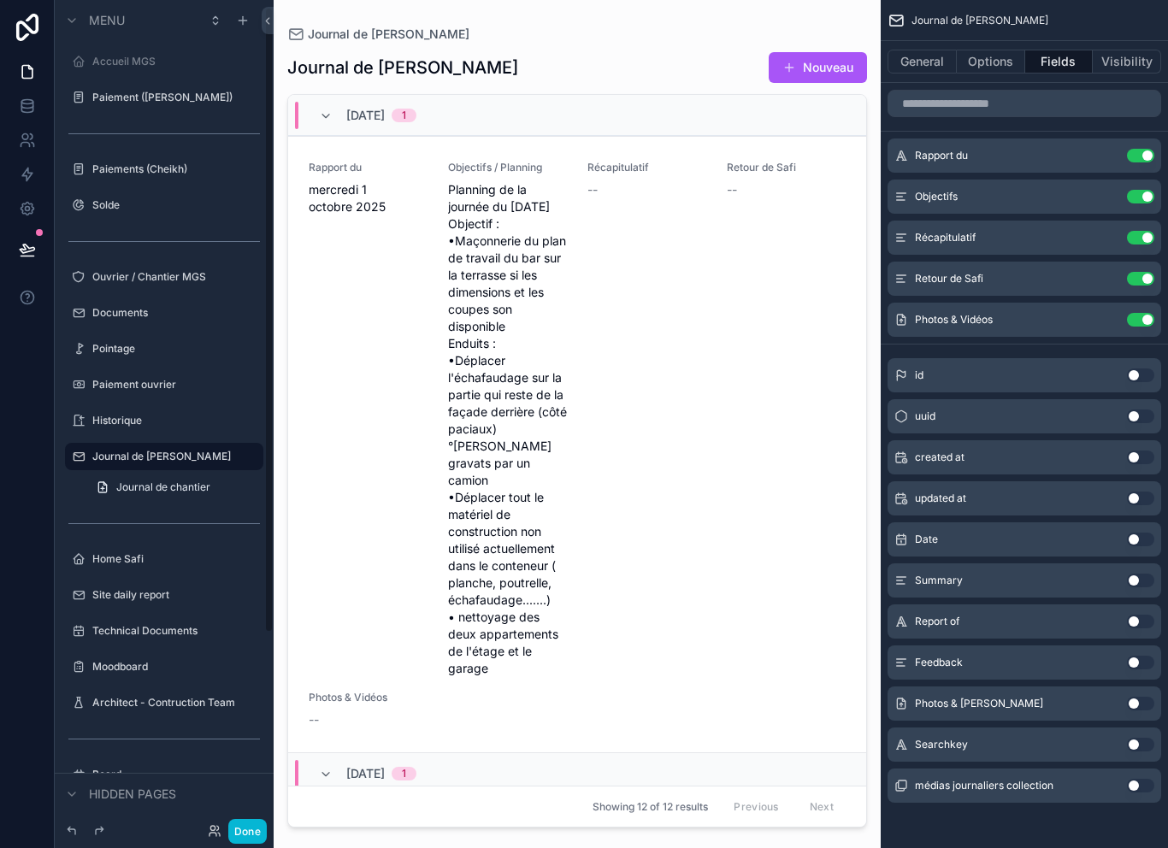
scroll to position [10, 0]
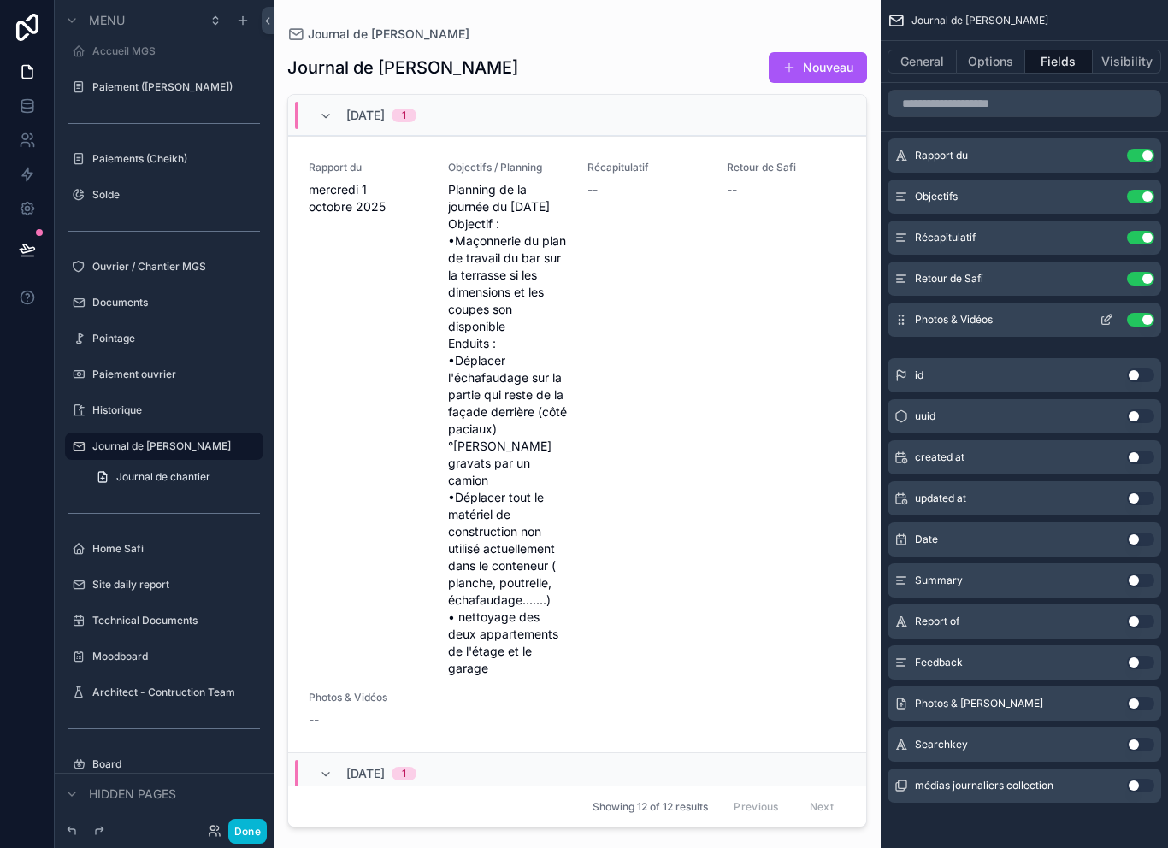
click at [1105, 316] on icon "scrollable content" at bounding box center [1107, 320] width 14 height 14
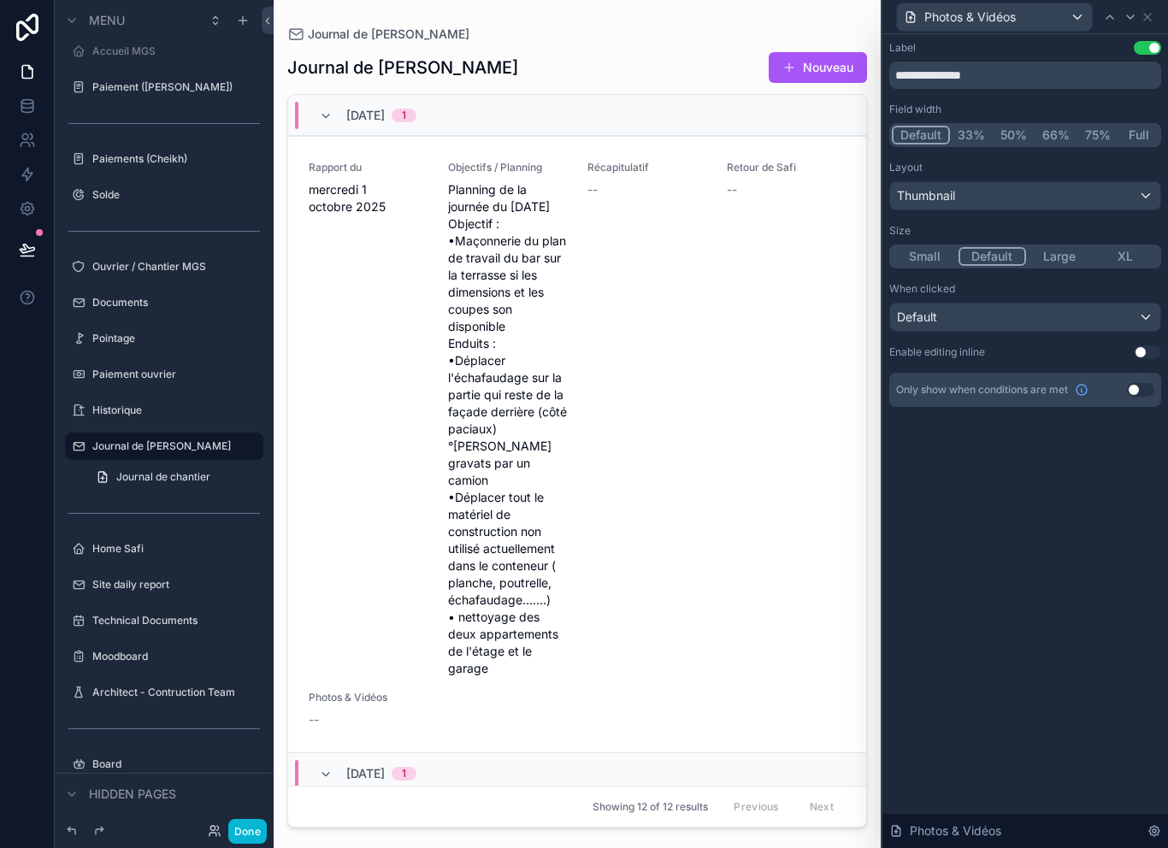
click at [1044, 304] on div "Default" at bounding box center [1025, 317] width 270 height 27
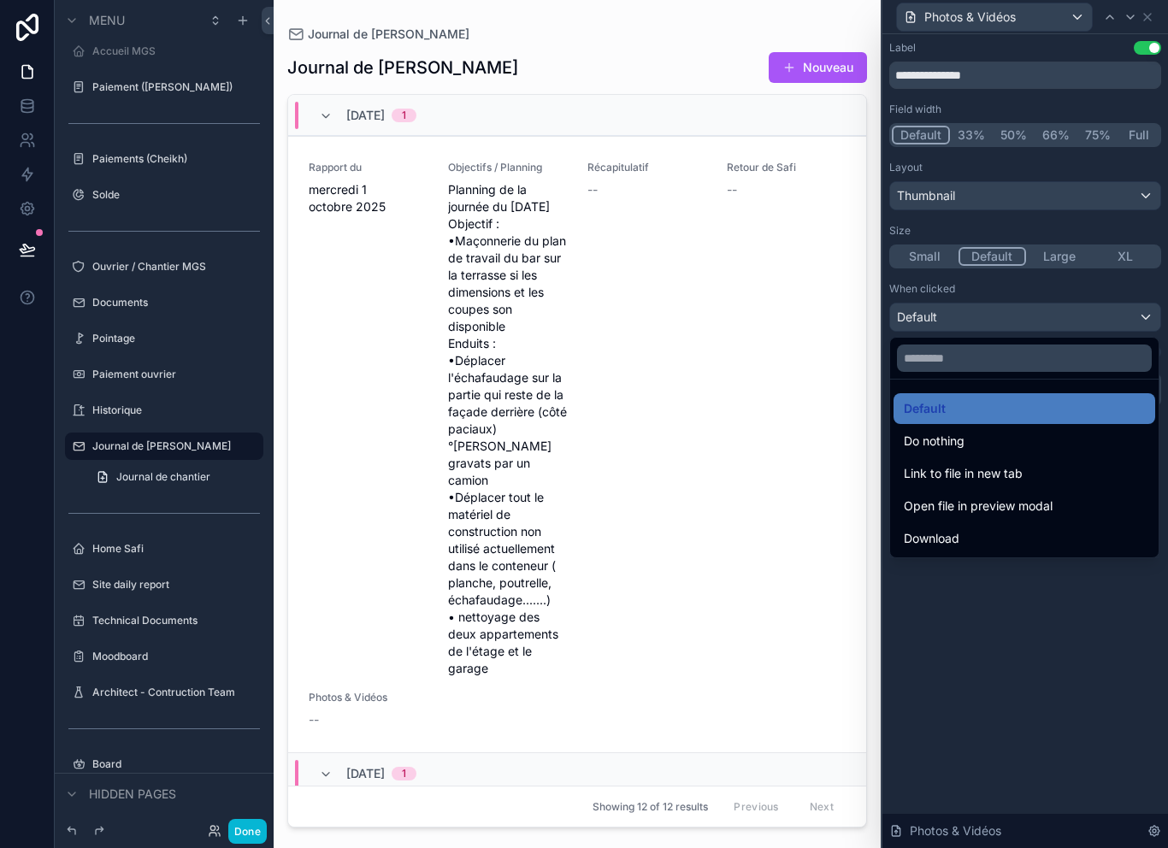
click at [955, 635] on div at bounding box center [1026, 424] width 286 height 848
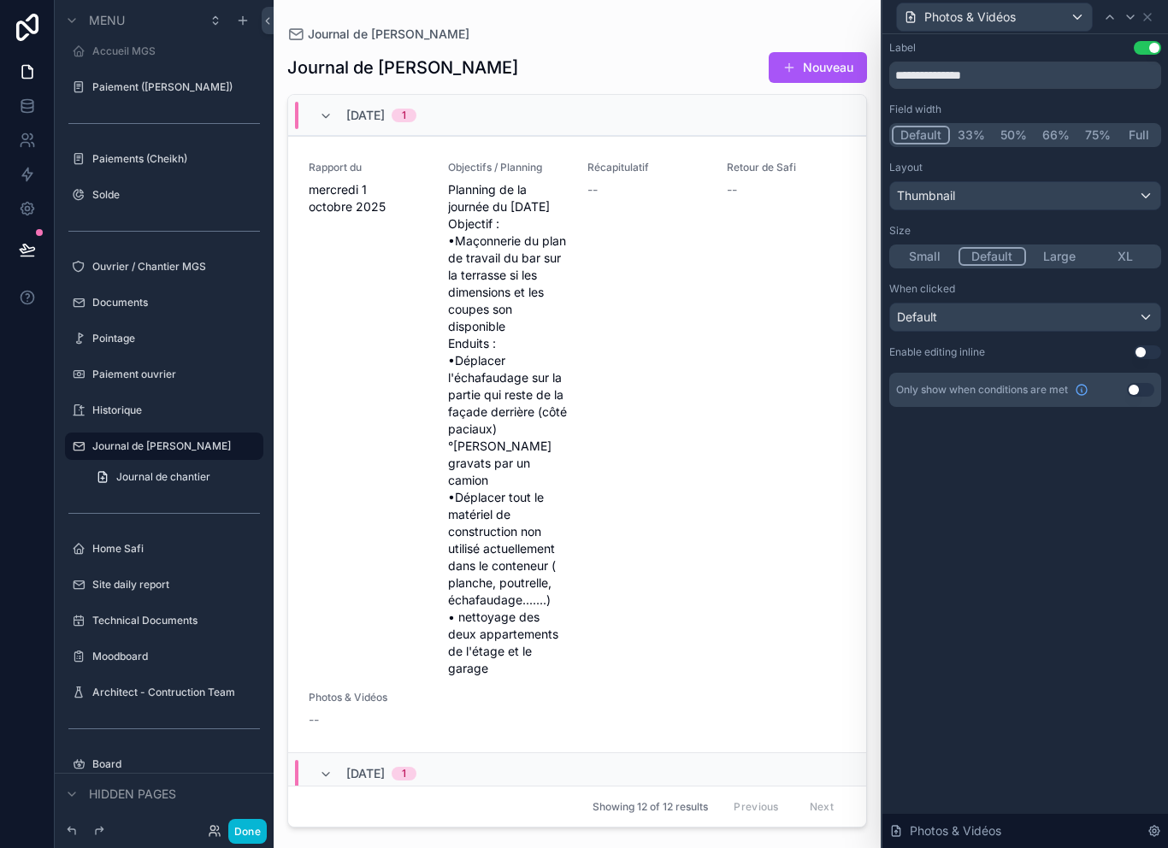
click at [1032, 189] on div "Thumbnail" at bounding box center [1025, 195] width 270 height 27
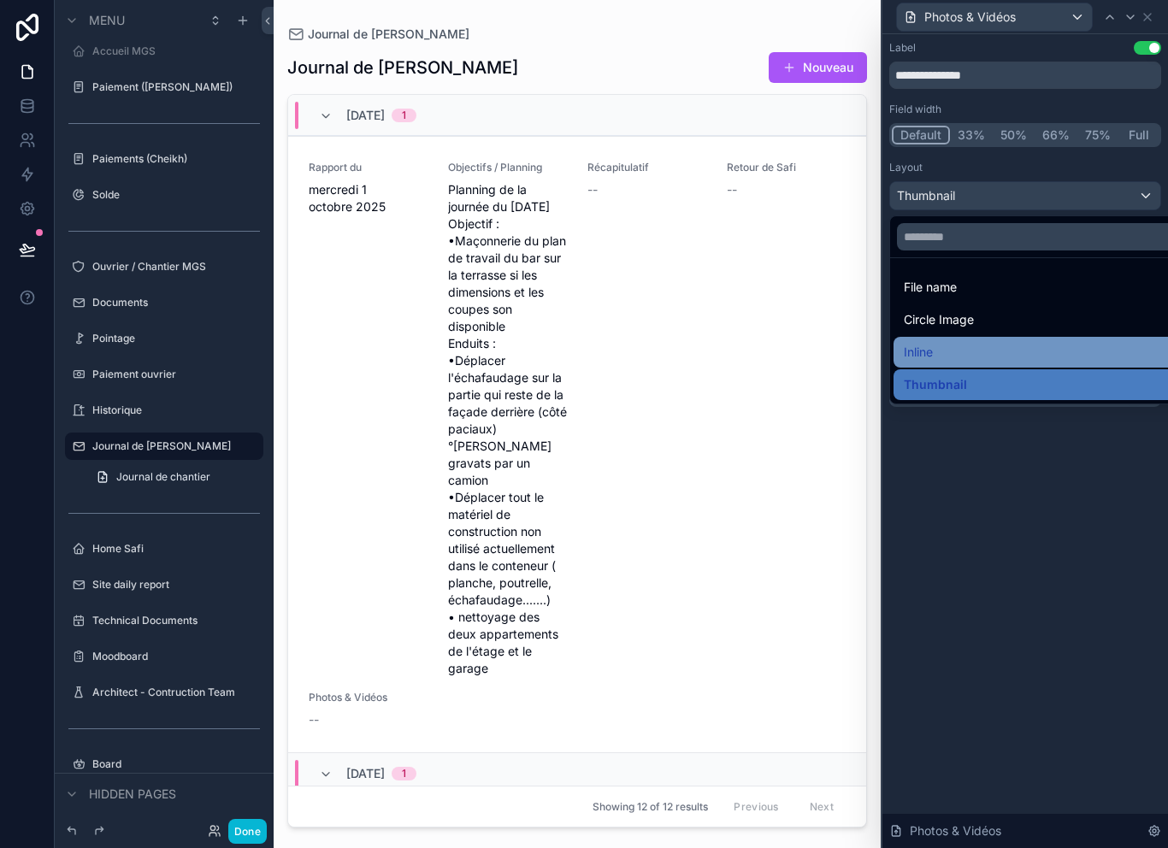
click at [975, 350] on div "Inline" at bounding box center [1045, 352] width 282 height 21
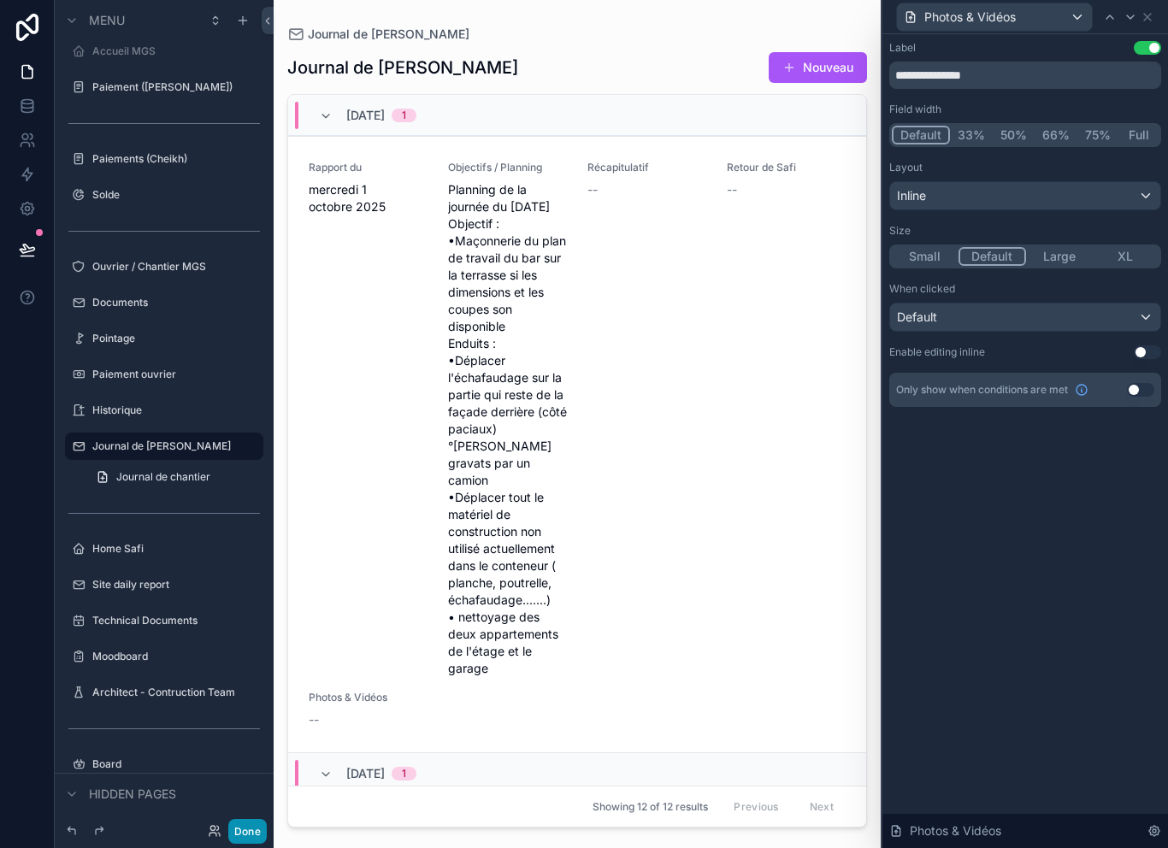
click at [253, 823] on button "Done" at bounding box center [247, 831] width 38 height 25
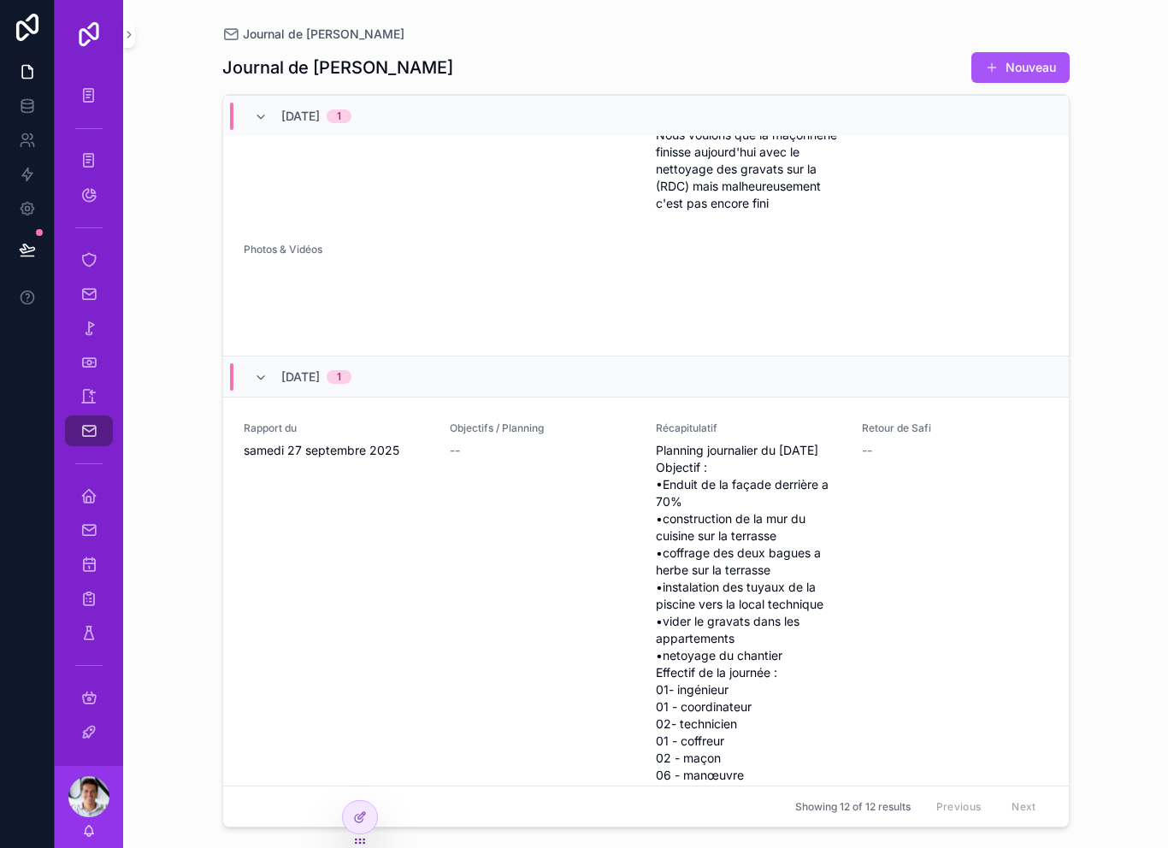
scroll to position [1296, 0]
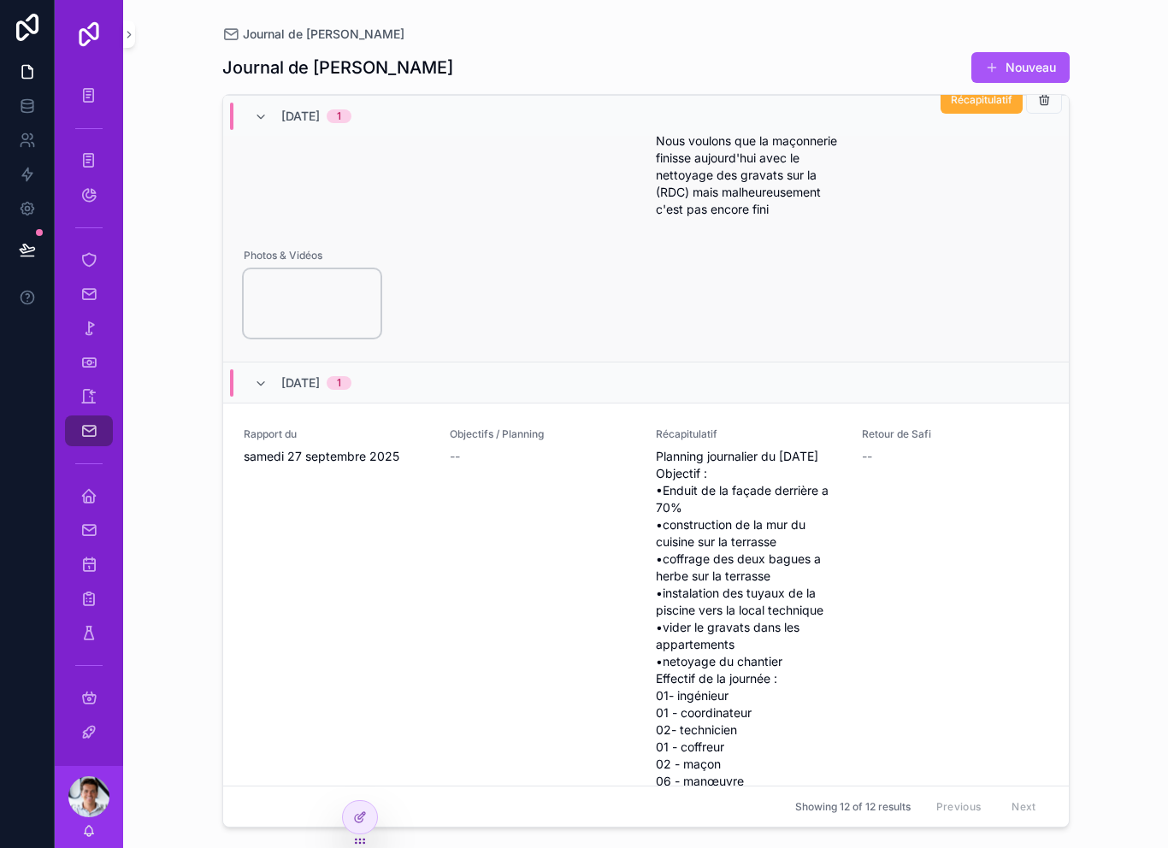
click at [272, 338] on video "scrollable content" at bounding box center [312, 303] width 137 height 68
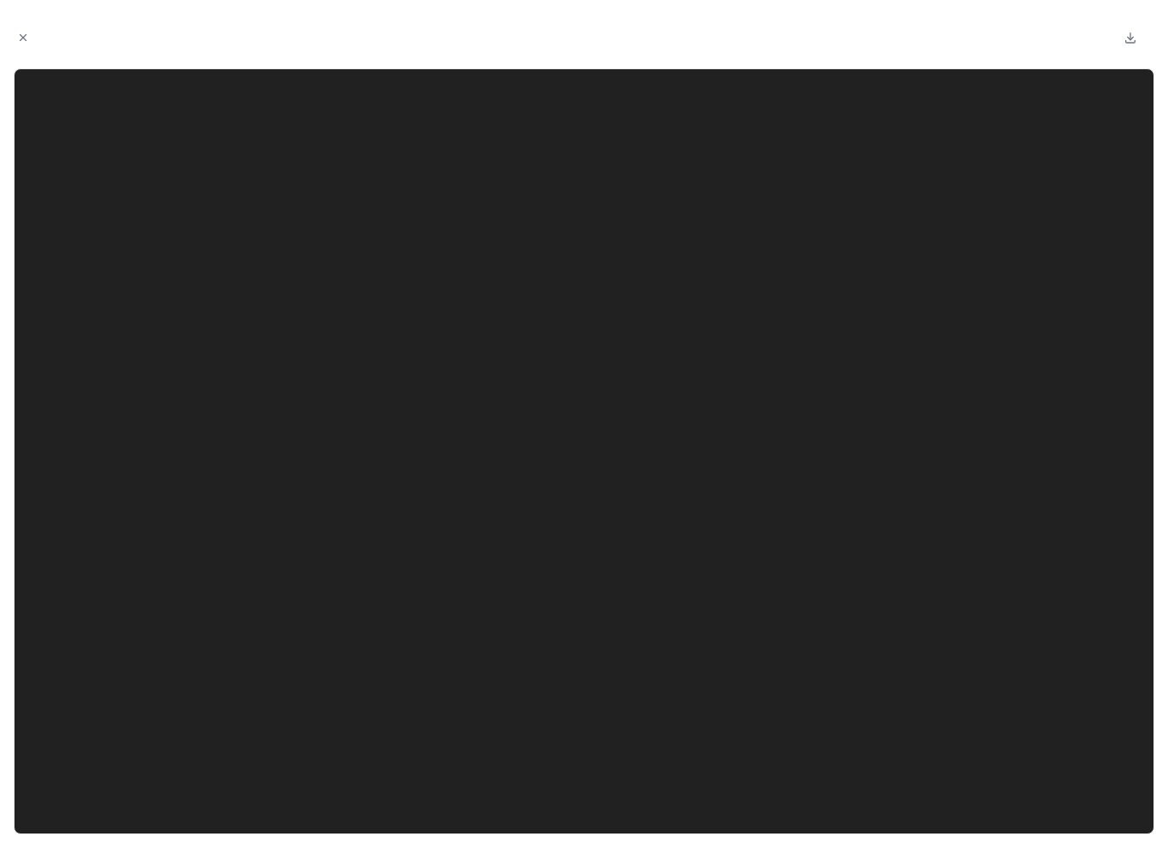
click at [26, 21] on div at bounding box center [584, 38] width 1141 height 48
click at [32, 40] on button "Close modal" at bounding box center [23, 37] width 19 height 19
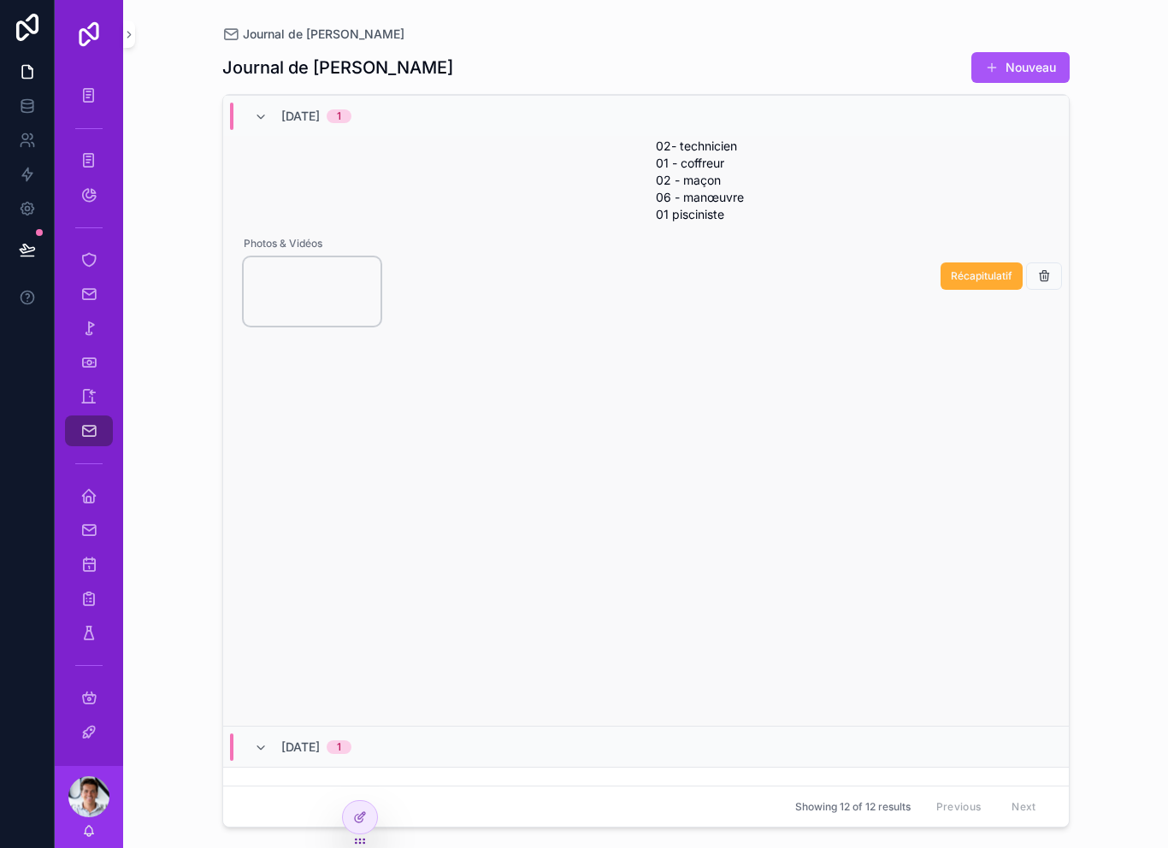
click at [304, 326] on video "scrollable content" at bounding box center [312, 291] width 137 height 68
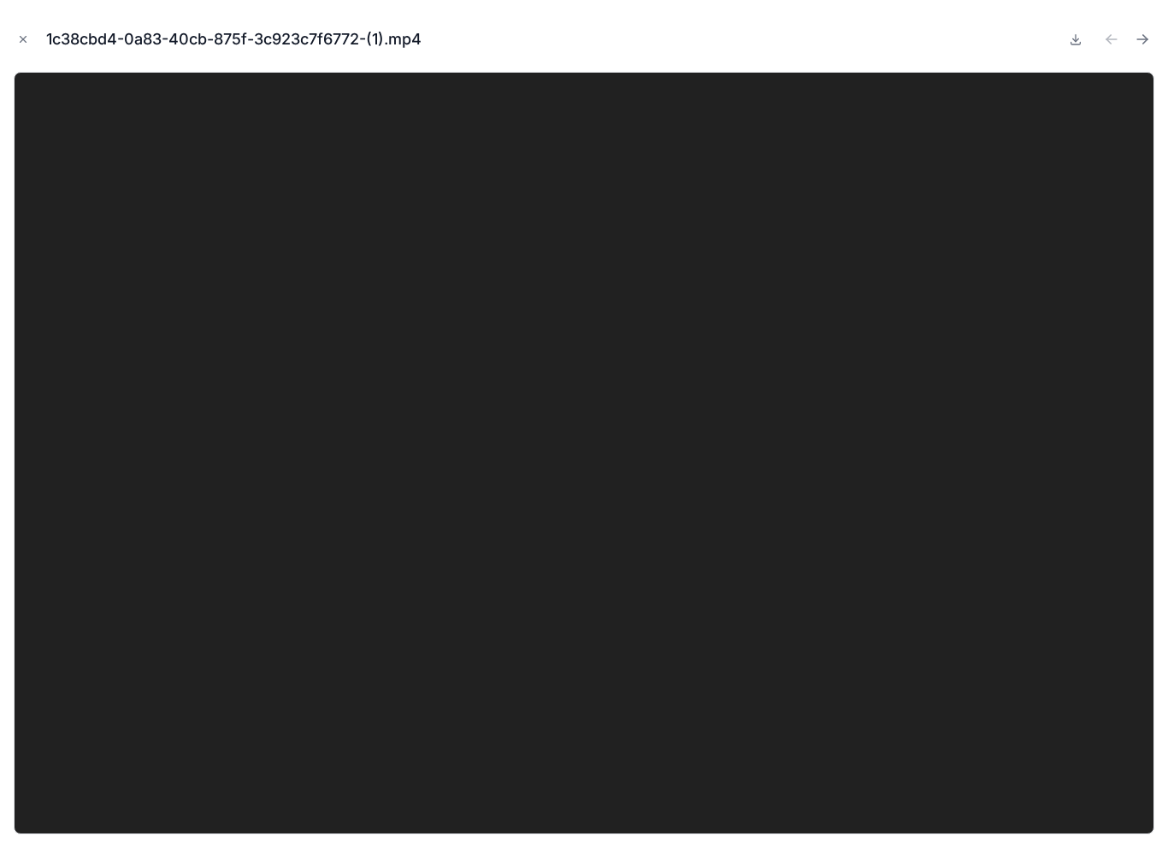
scroll to position [2152, 0]
click at [29, 31] on button "Close modal" at bounding box center [23, 39] width 19 height 19
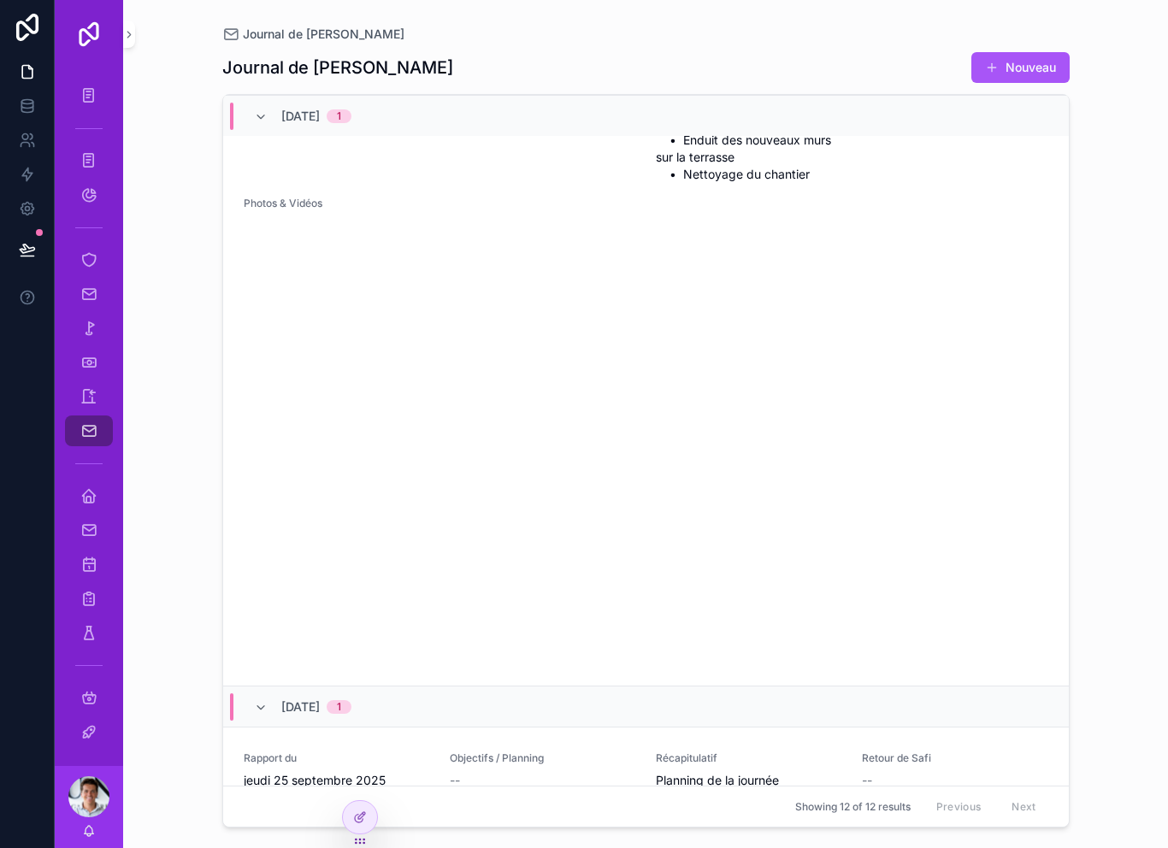
scroll to position [3119, 0]
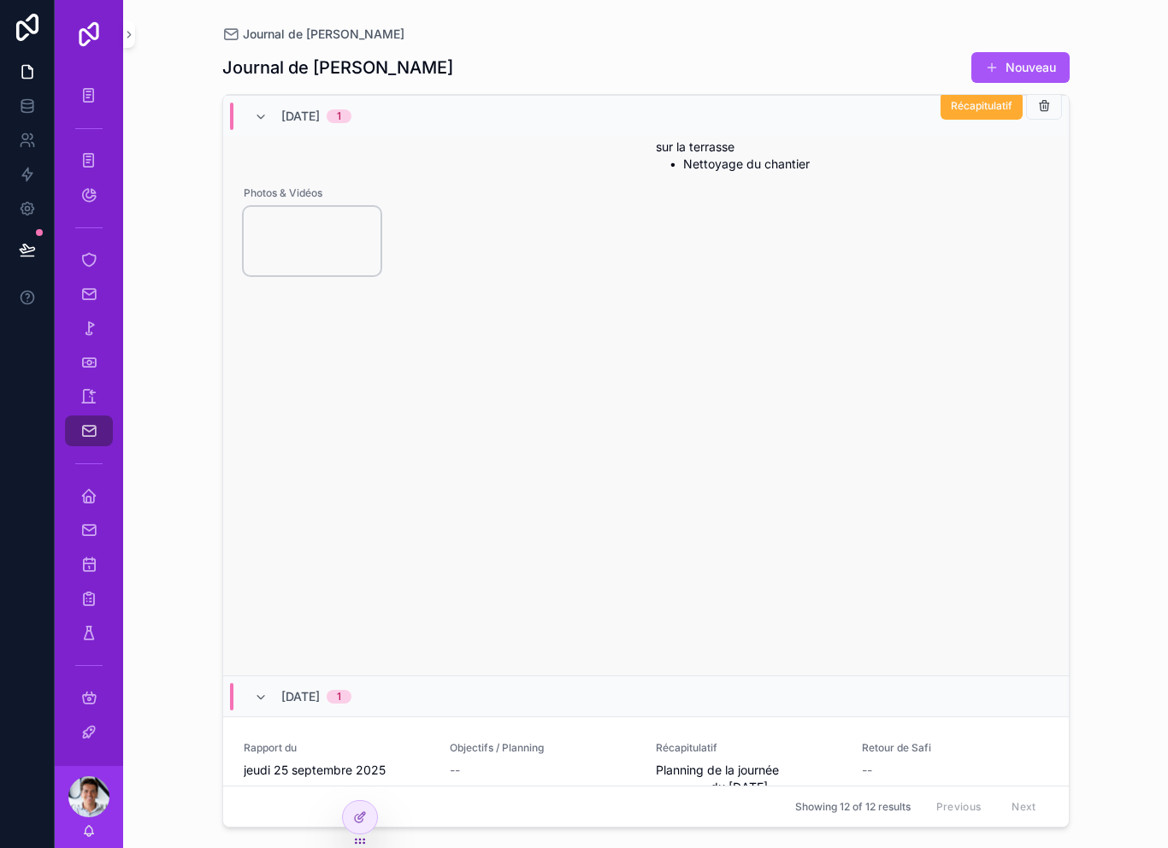
click at [296, 275] on video "scrollable content" at bounding box center [312, 241] width 137 height 68
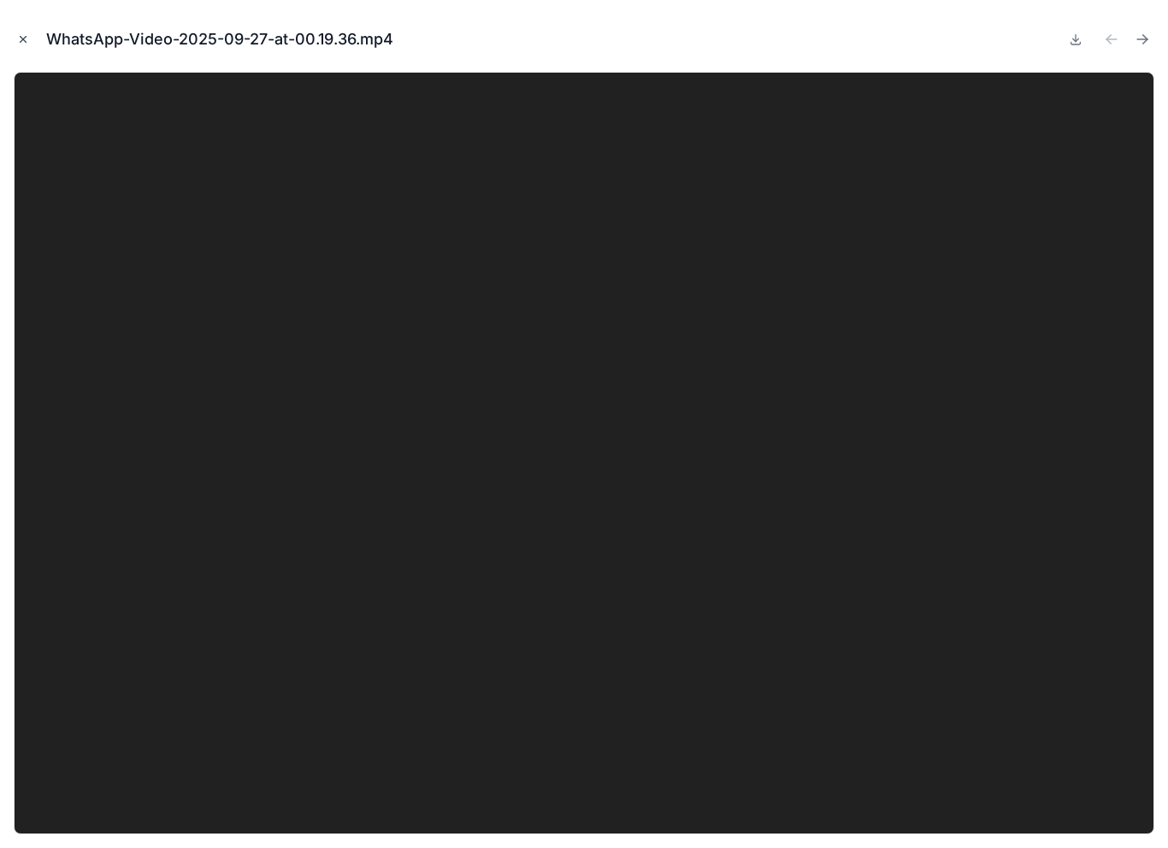
click at [21, 38] on icon "Close modal" at bounding box center [23, 39] width 12 height 12
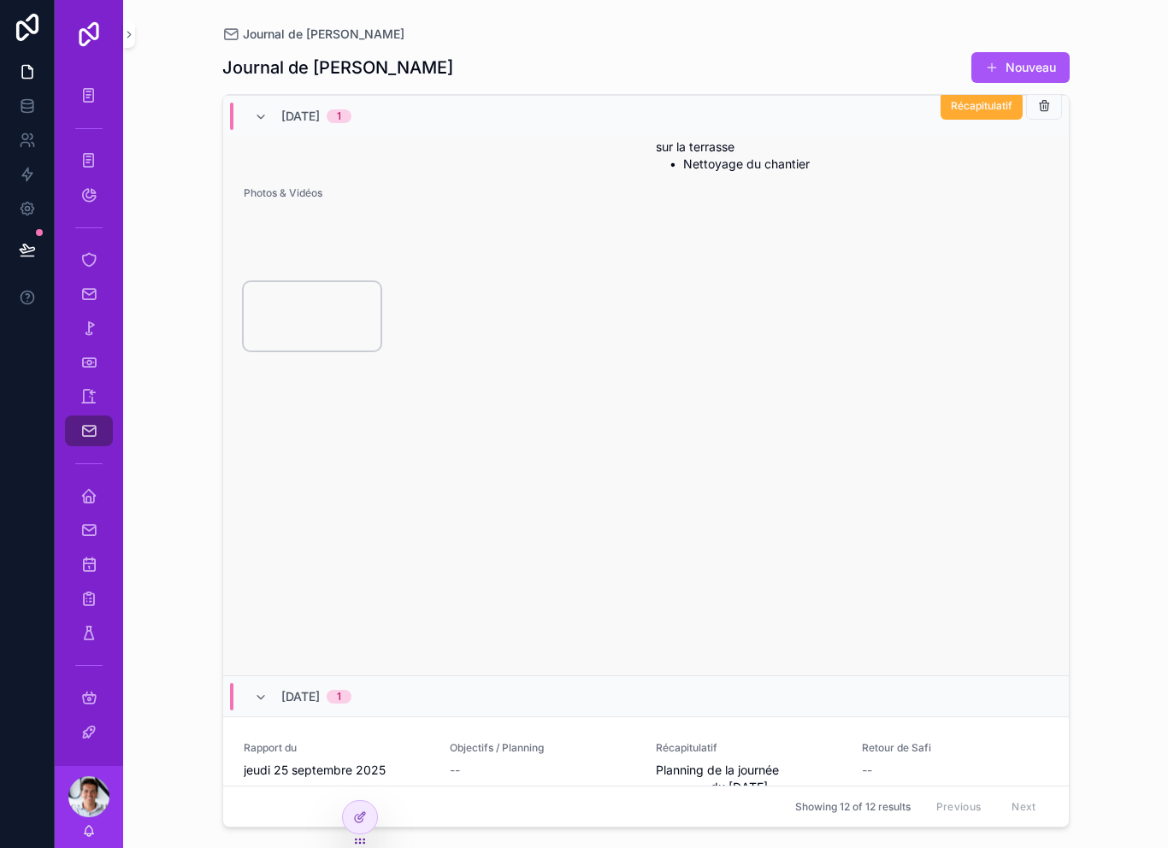
click at [318, 351] on video "scrollable content" at bounding box center [312, 316] width 137 height 68
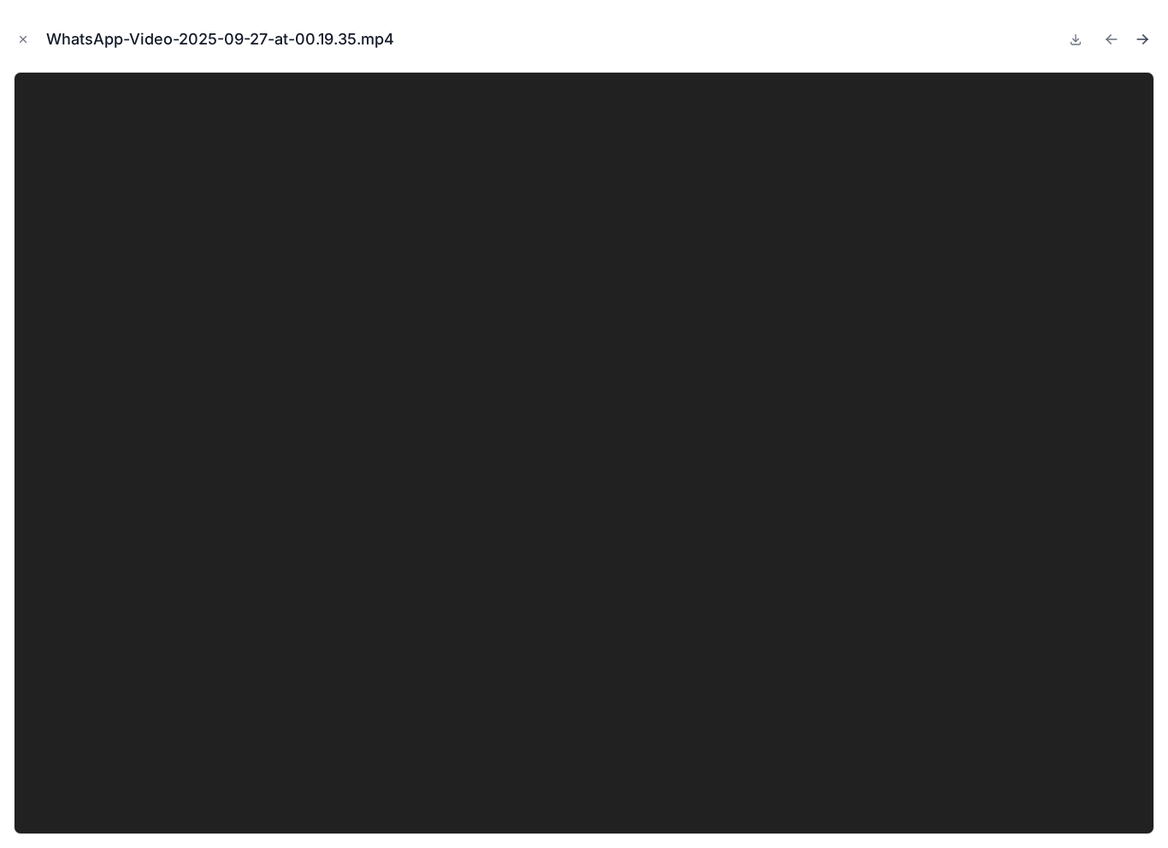
click at [1141, 42] on icon "Next file" at bounding box center [1142, 39] width 17 height 17
click at [1138, 41] on icon "Next file" at bounding box center [1142, 39] width 17 height 17
click at [32, 39] on button "Close modal" at bounding box center [23, 39] width 19 height 19
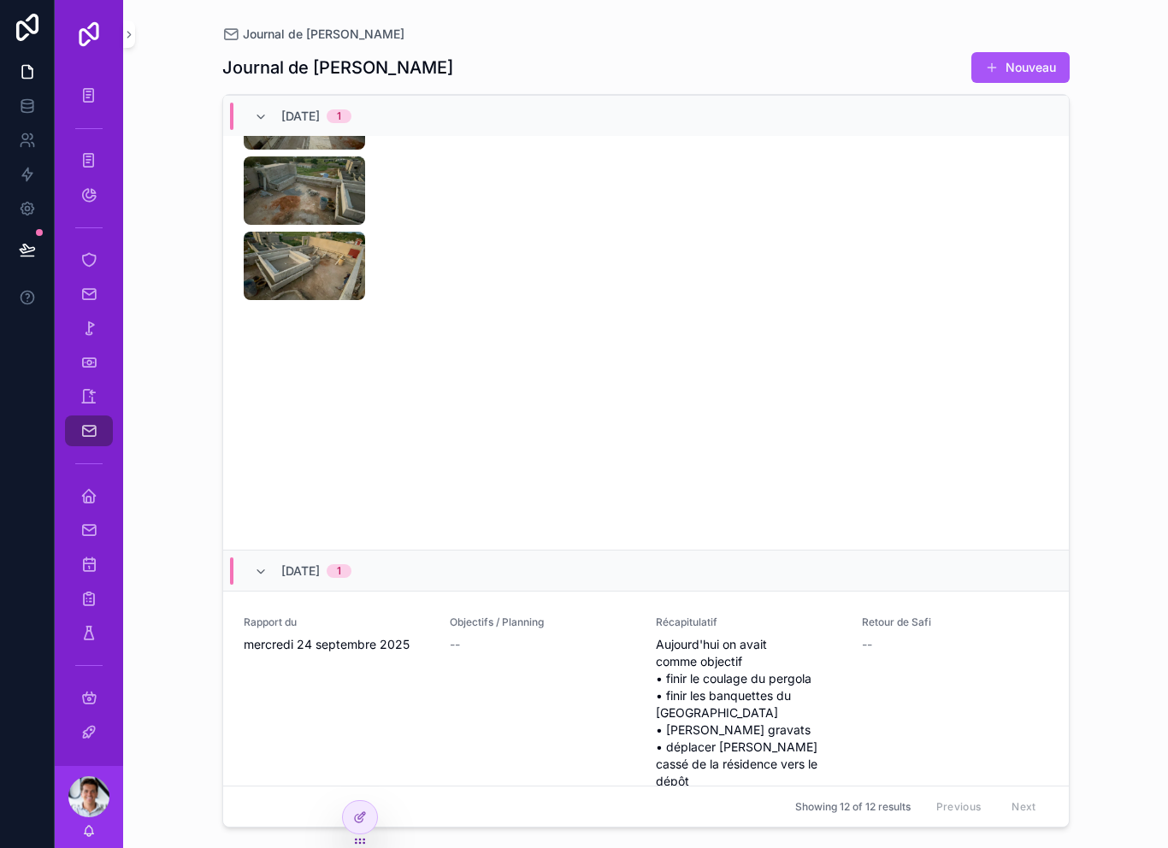
scroll to position [4396, 0]
click at [316, 152] on img "scrollable content" at bounding box center [304, 118] width 121 height 68
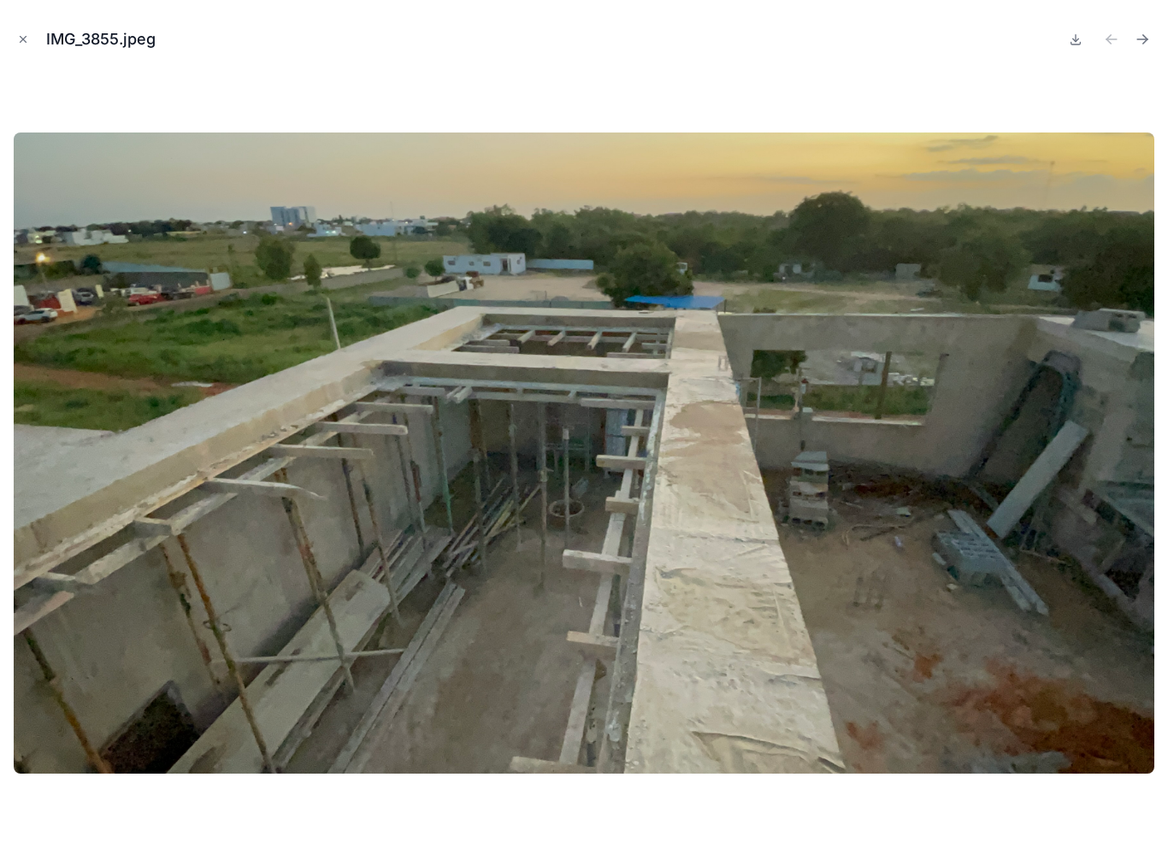
scroll to position [4396, 0]
click at [246, 456] on img at bounding box center [584, 453] width 1141 height 641
click at [173, 421] on img at bounding box center [584, 453] width 1141 height 641
click at [182, 423] on img at bounding box center [584, 453] width 1141 height 641
click at [199, 433] on img at bounding box center [584, 453] width 1141 height 641
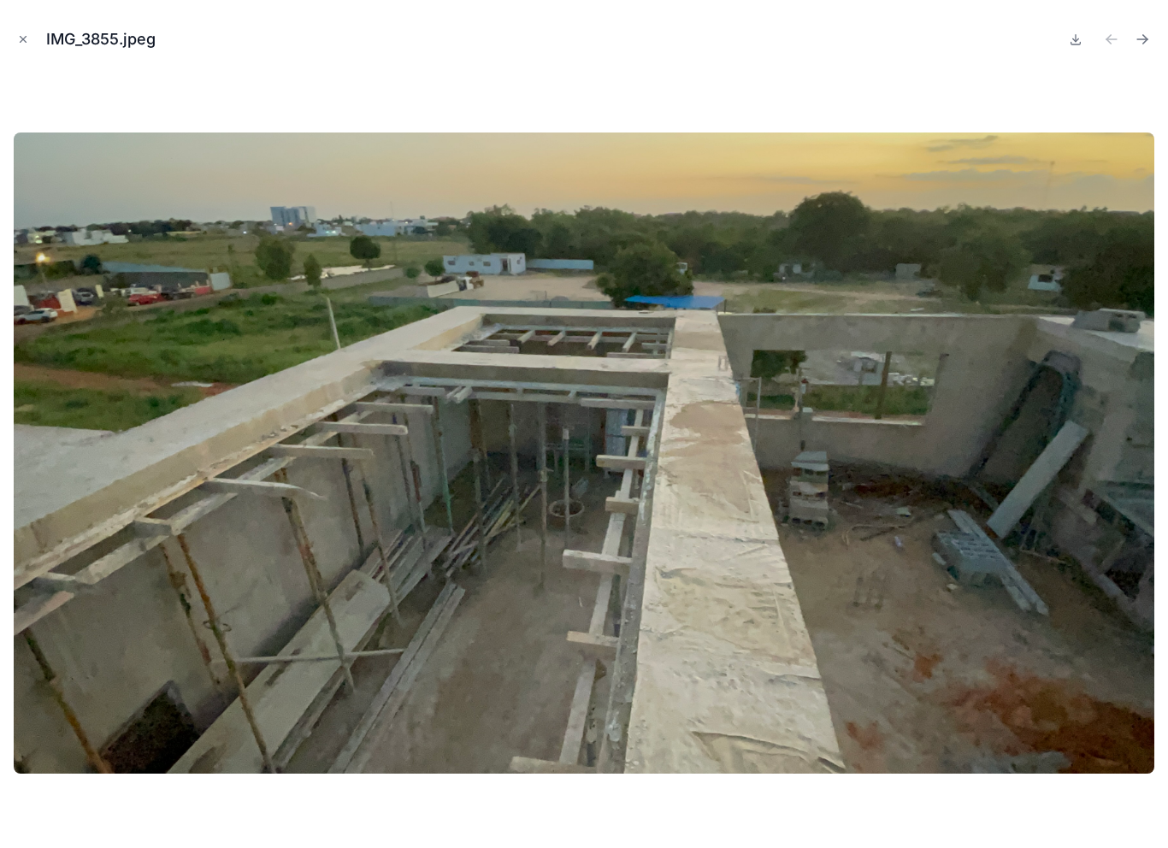
scroll to position [27, 0]
click at [1148, 31] on icon "Next file" at bounding box center [1142, 39] width 17 height 17
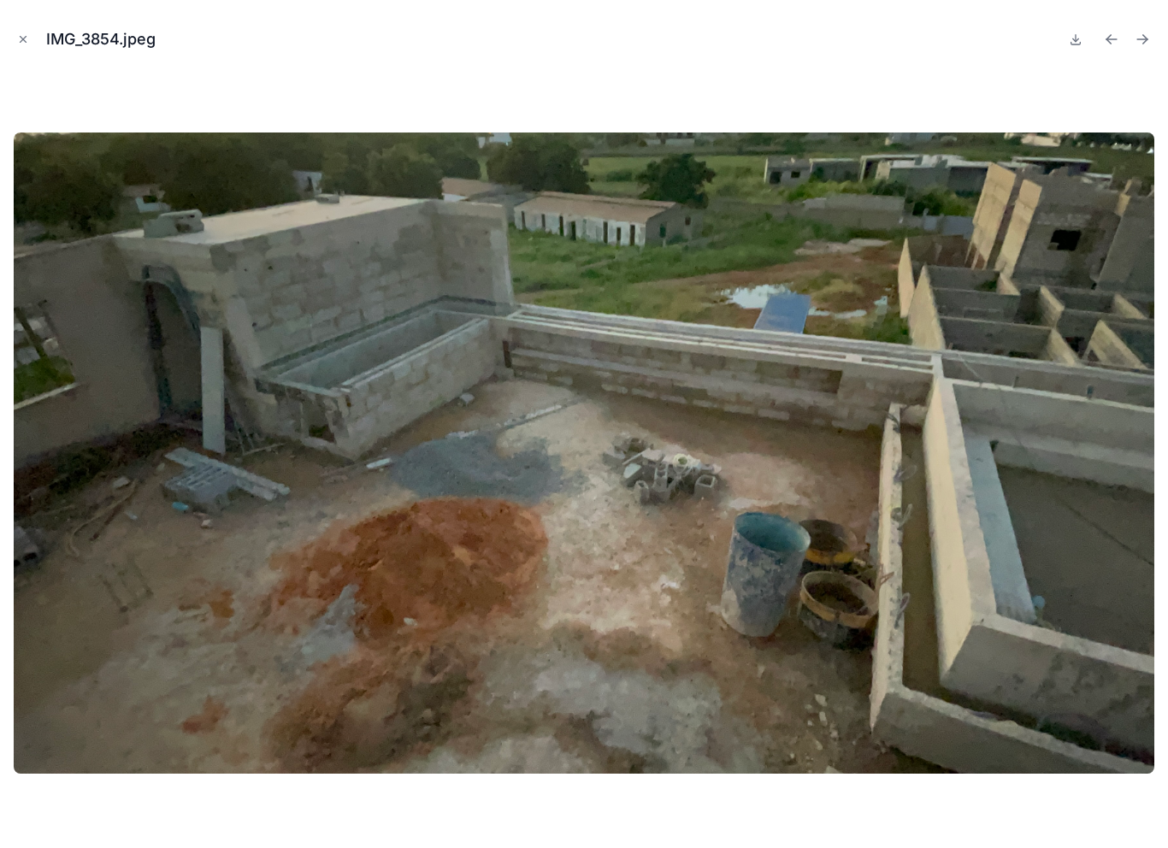
scroll to position [4396, 0]
click at [746, 332] on img at bounding box center [584, 453] width 1141 height 641
click at [1138, 40] on icon "Next file" at bounding box center [1142, 39] width 17 height 17
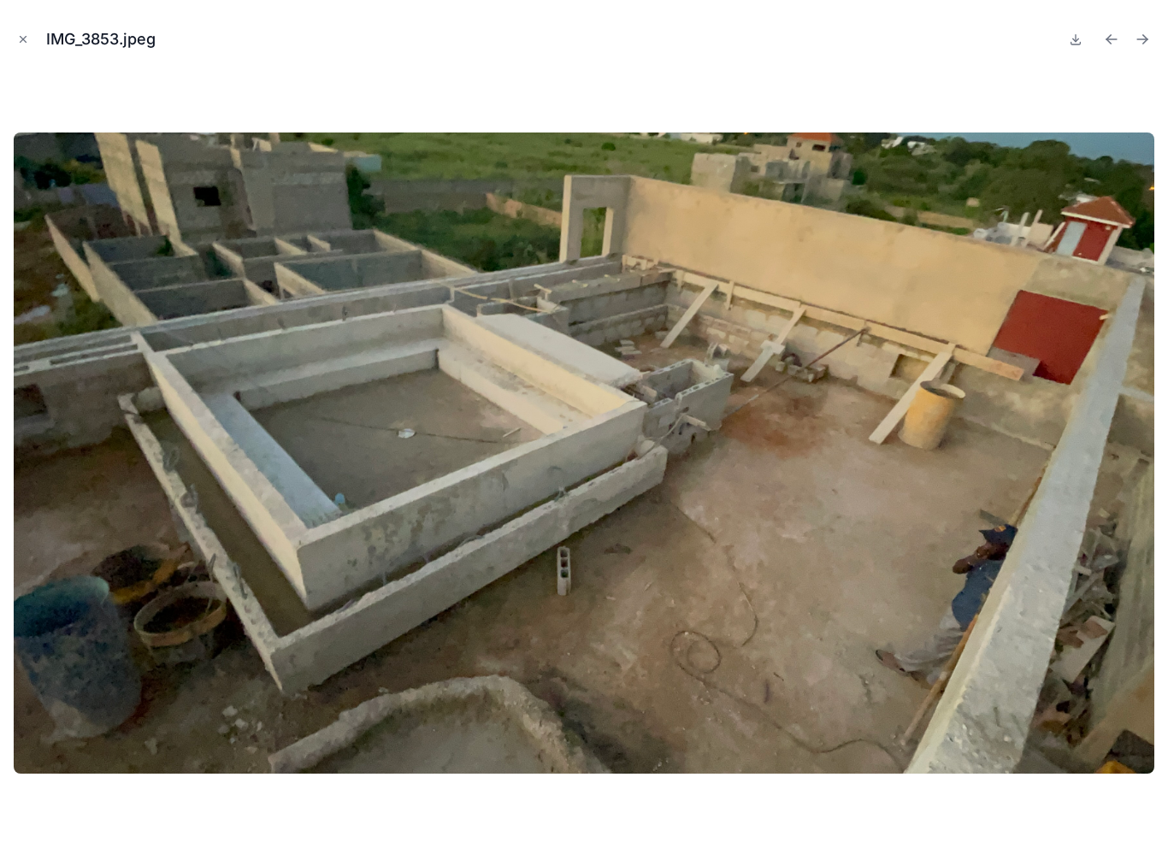
scroll to position [4396, 0]
click at [687, 325] on img at bounding box center [584, 453] width 1141 height 641
click at [186, 458] on img at bounding box center [584, 453] width 1141 height 641
click at [23, 33] on icon "Close modal" at bounding box center [23, 39] width 12 height 12
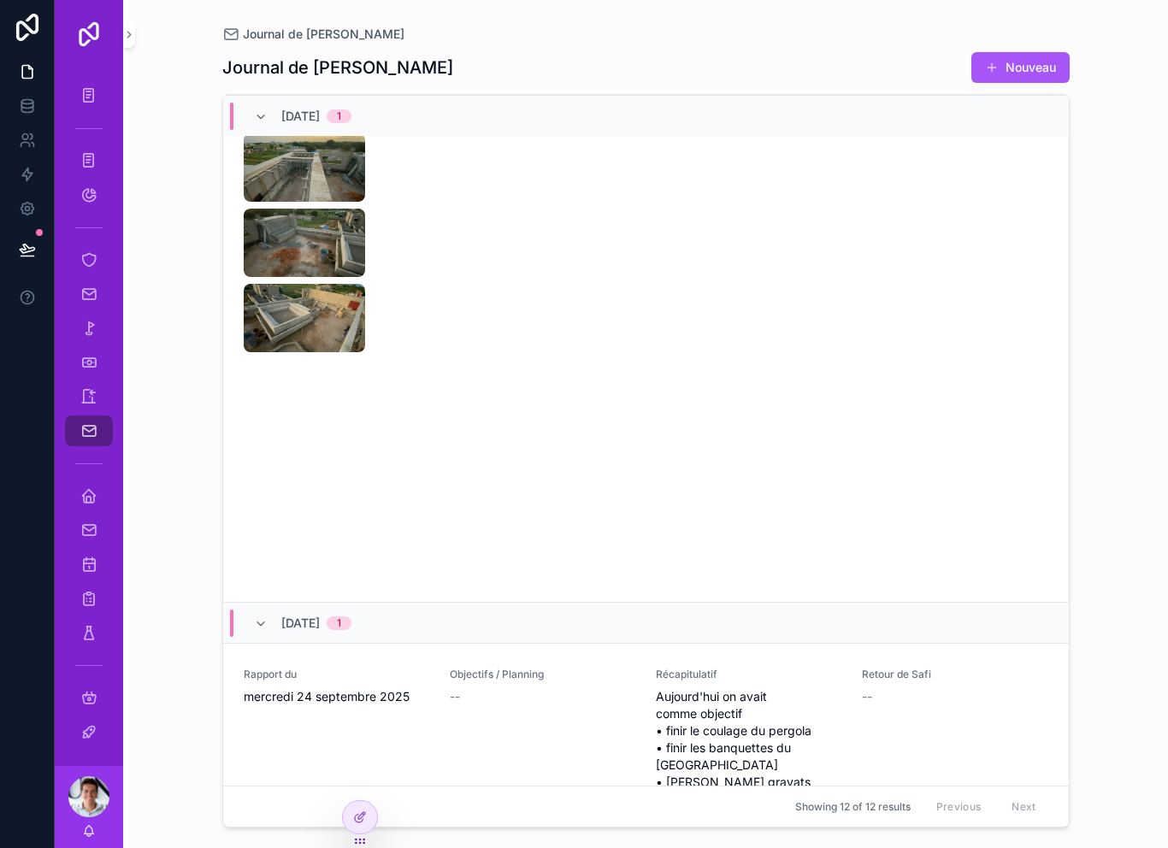
scroll to position [4339, 0]
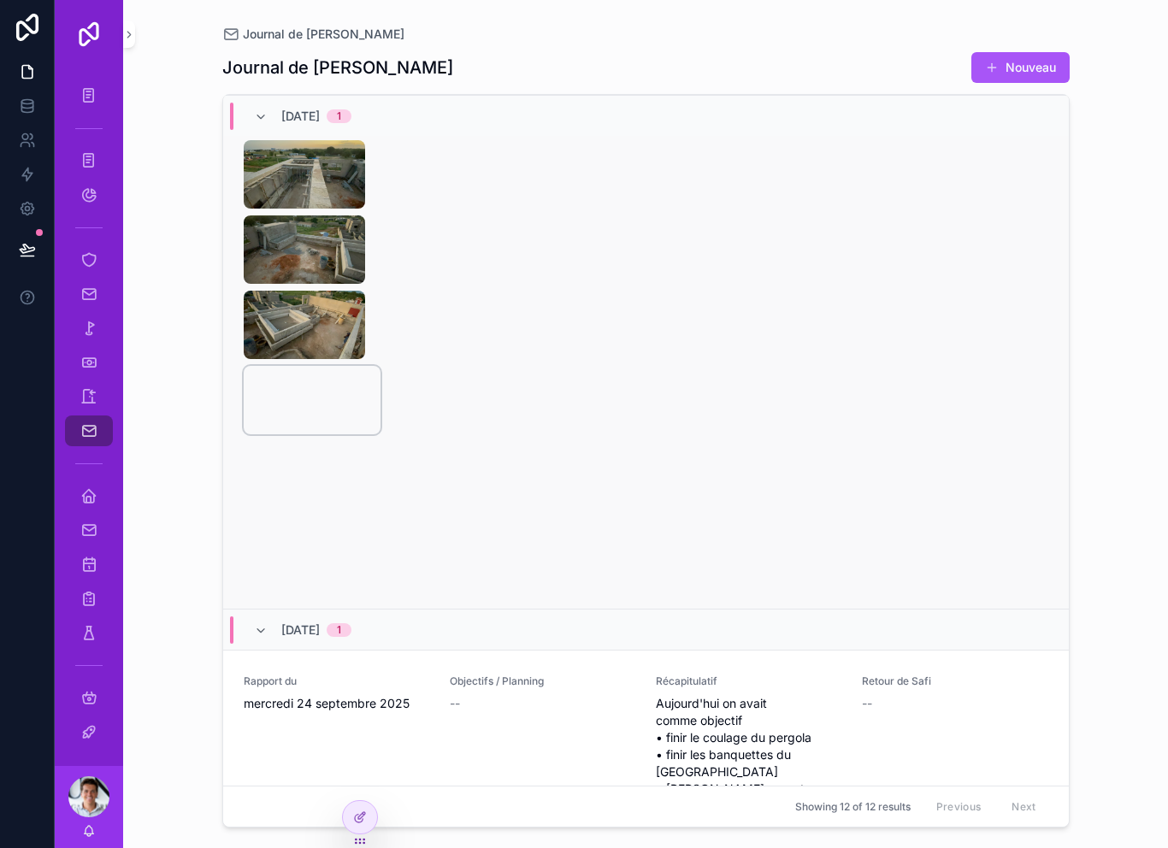
click at [293, 435] on video "scrollable content" at bounding box center [312, 400] width 137 height 68
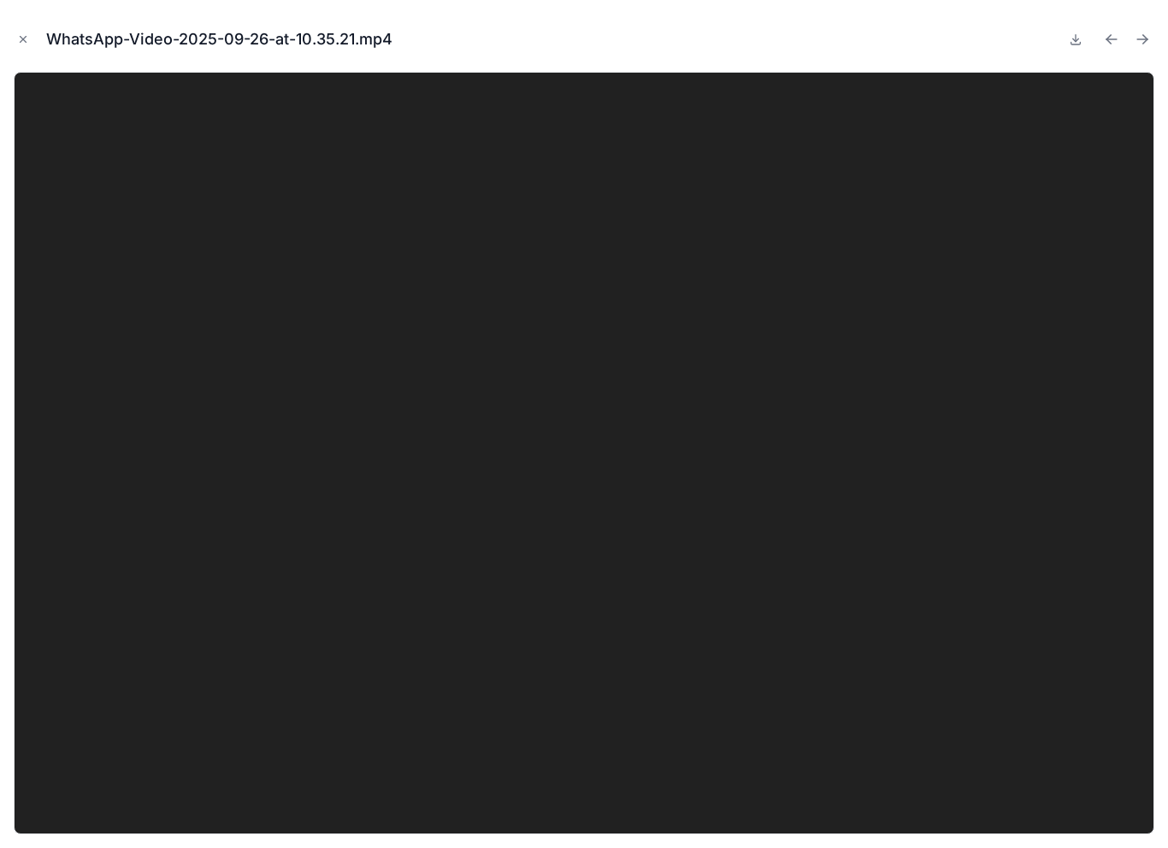
scroll to position [20, 0]
click at [26, 38] on icon "Close modal" at bounding box center [23, 39] width 12 height 12
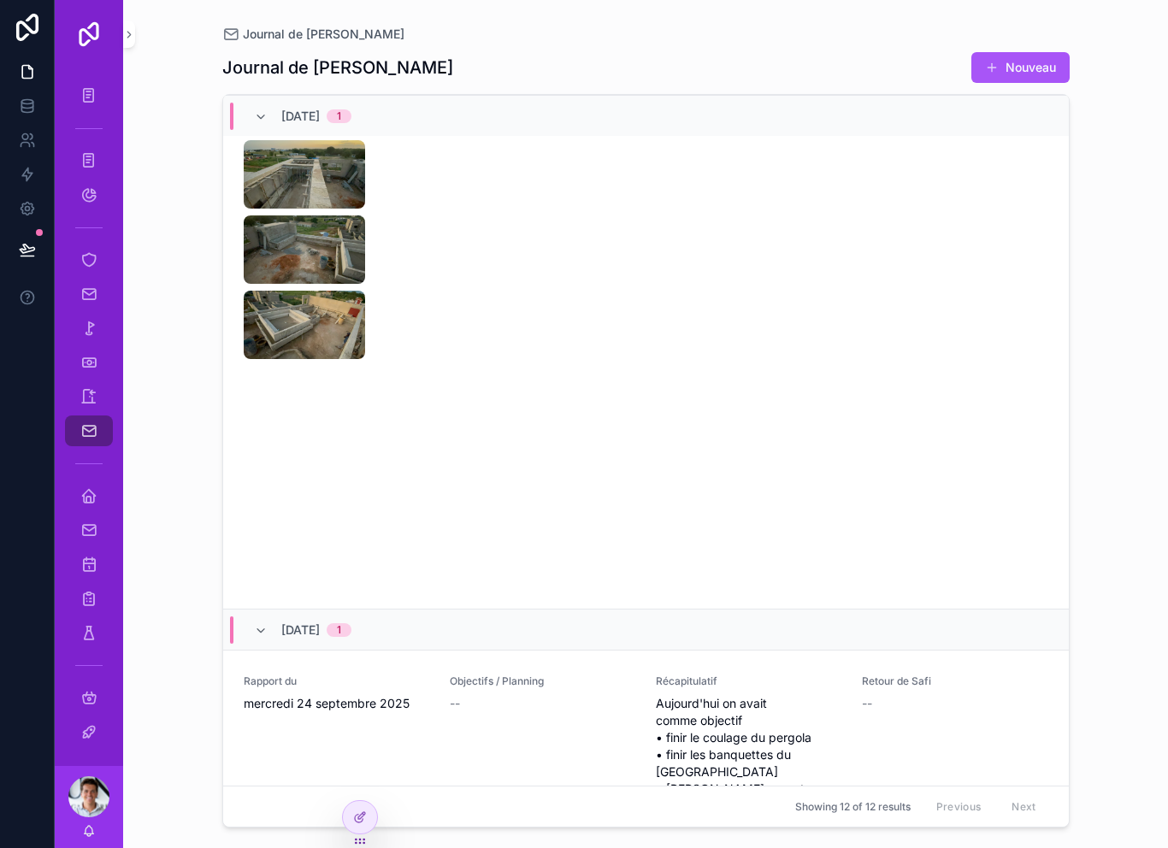
scroll to position [4339, 0]
click at [287, 209] on img "scrollable content" at bounding box center [304, 174] width 121 height 68
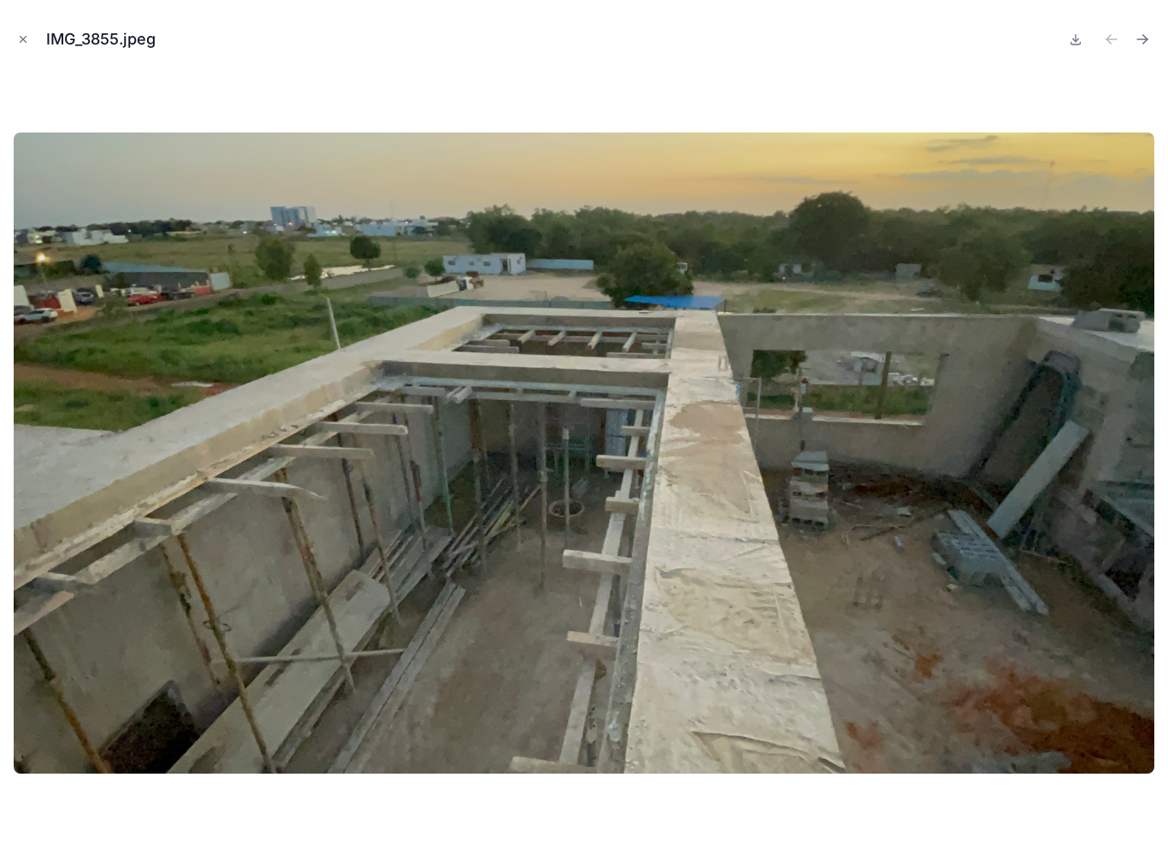
scroll to position [4339, 0]
click at [216, 300] on img at bounding box center [584, 453] width 1141 height 641
click at [46, 36] on div "IMG_3855.jpeg" at bounding box center [107, 39] width 123 height 24
click at [30, 38] on button "Close modal" at bounding box center [23, 39] width 19 height 19
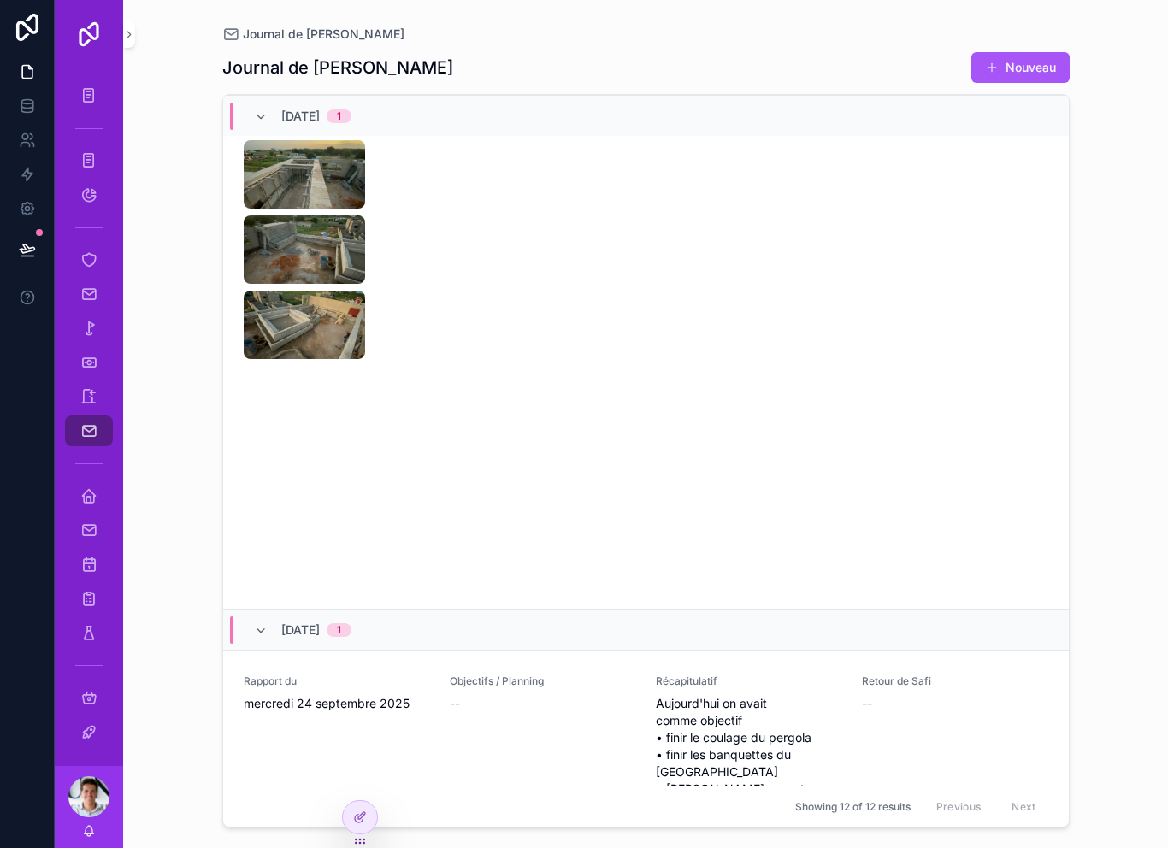
scroll to position [4339, 0]
click at [305, 284] on img "scrollable content" at bounding box center [304, 250] width 121 height 68
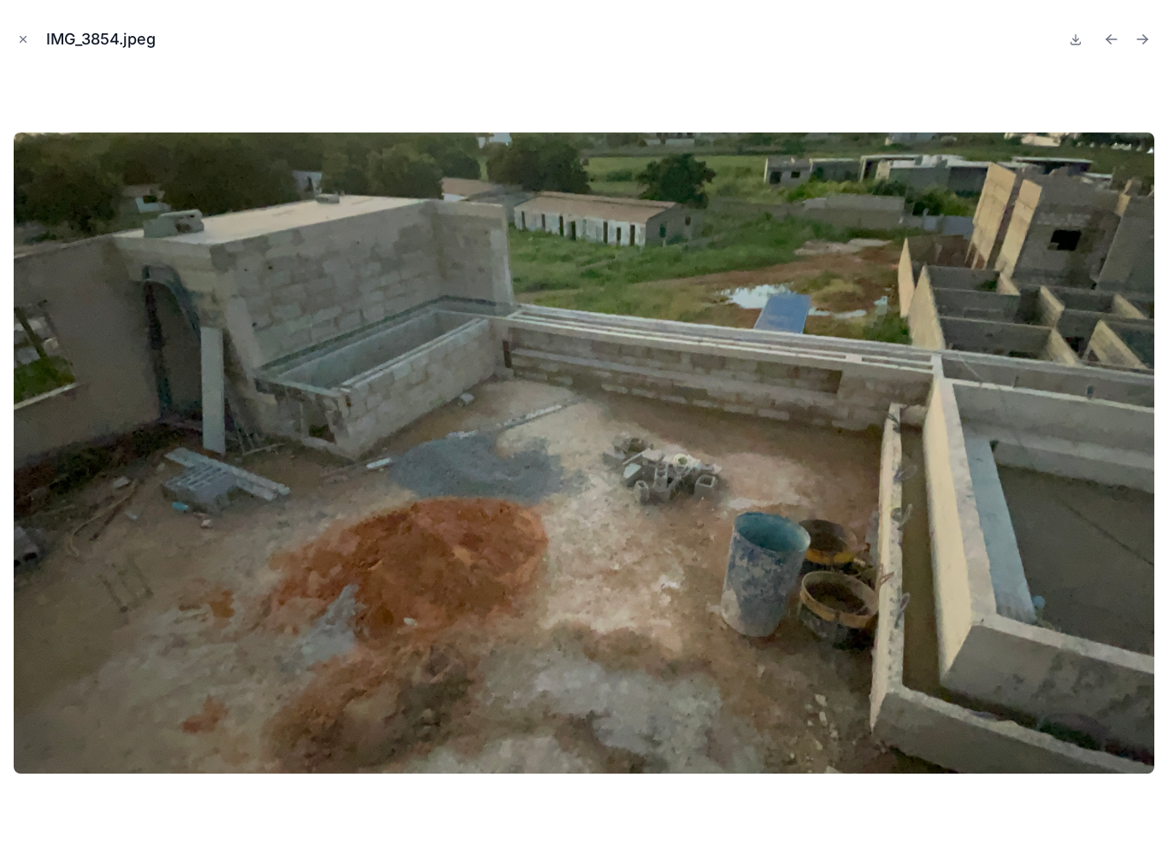
scroll to position [27, 0]
click at [35, 35] on div "IMG_3854.jpeg" at bounding box center [584, 39] width 1141 height 51
click at [23, 40] on icon "Close modal" at bounding box center [23, 39] width 12 height 12
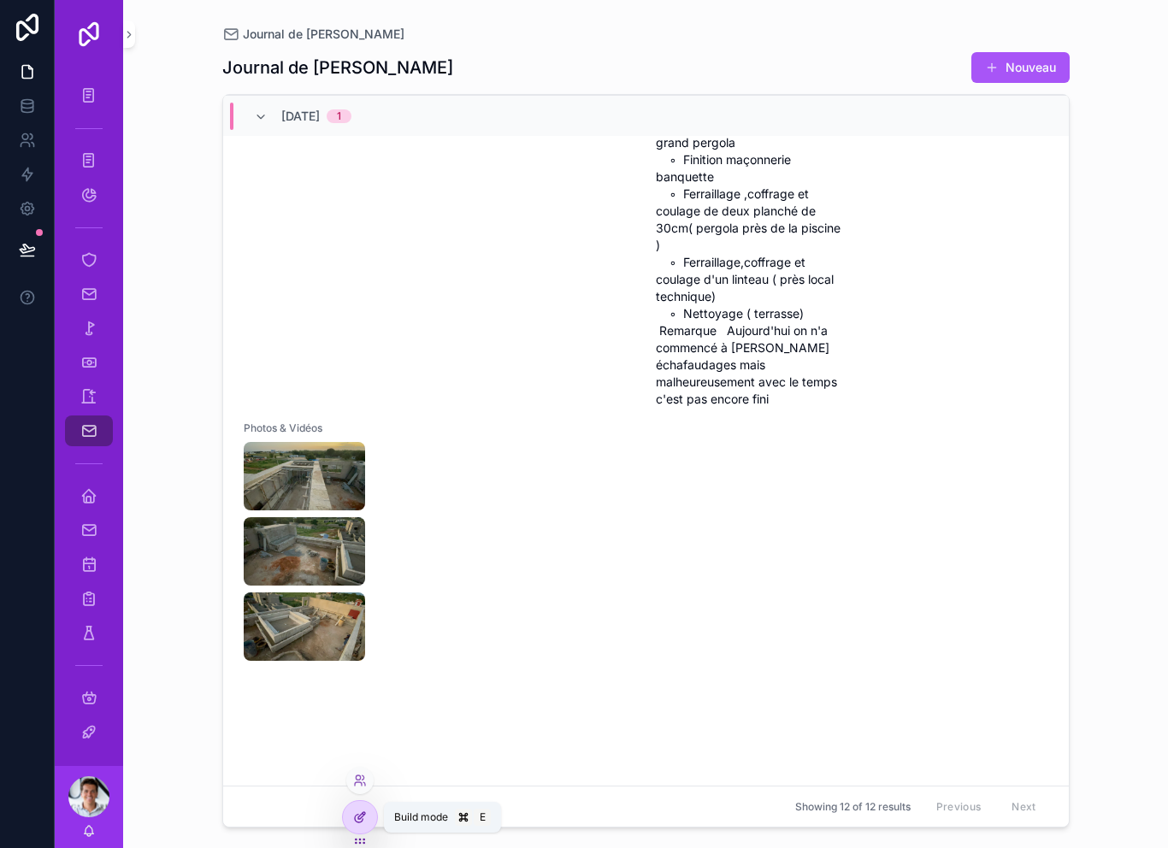
click at [355, 819] on icon at bounding box center [359, 819] width 8 height 8
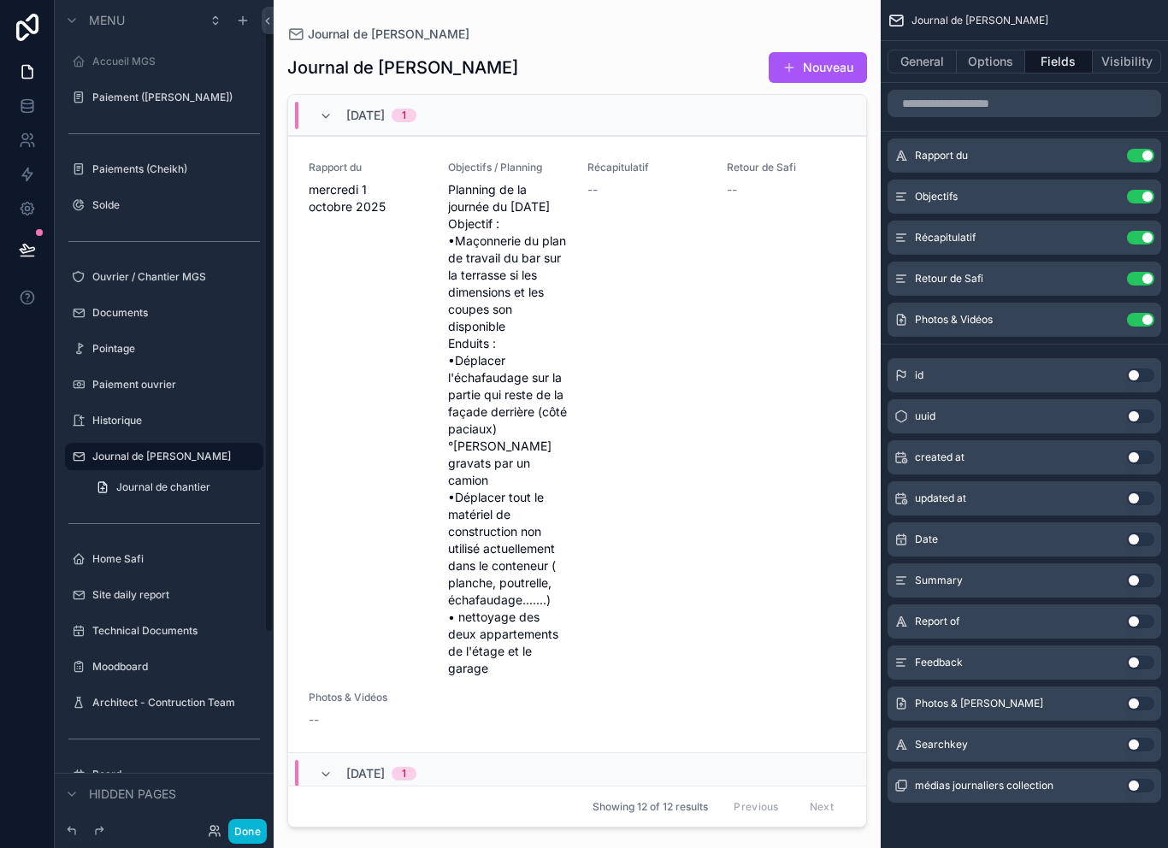
scroll to position [10, 0]
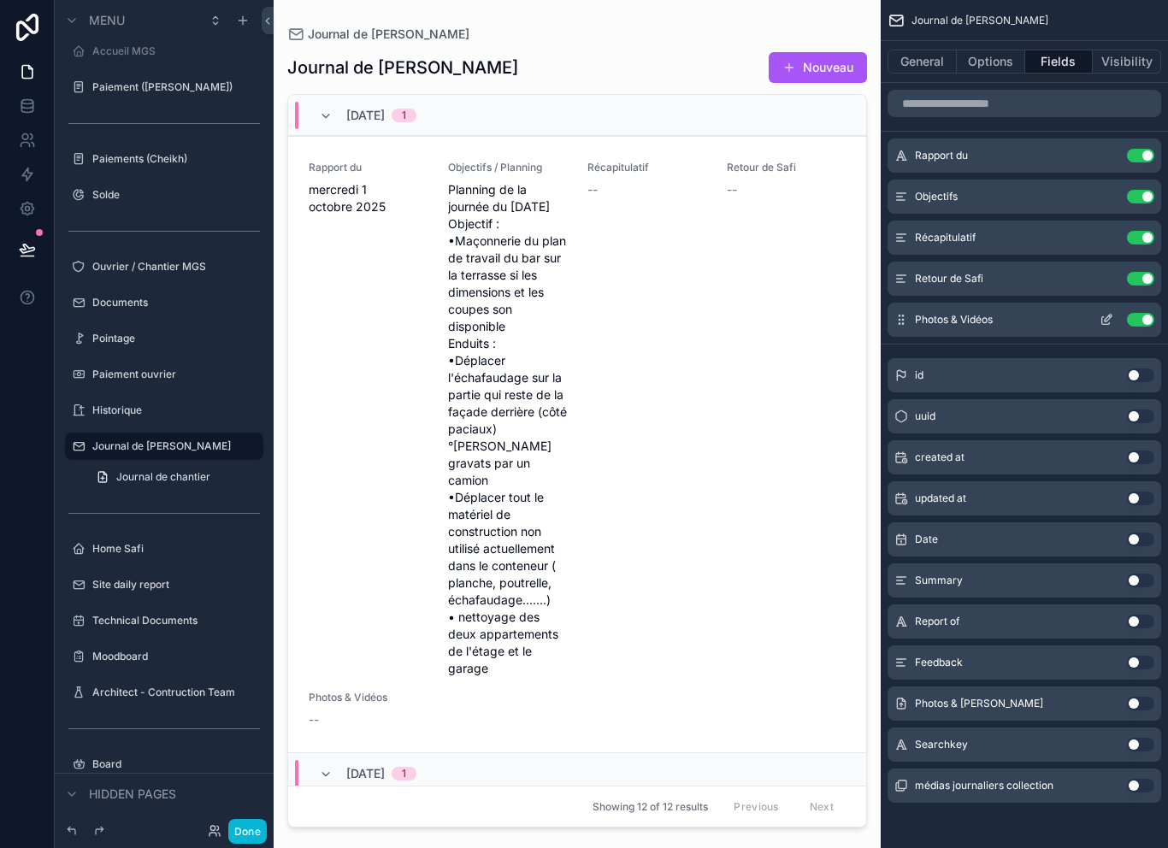
click at [1139, 319] on button "Use setting" at bounding box center [1140, 320] width 27 height 14
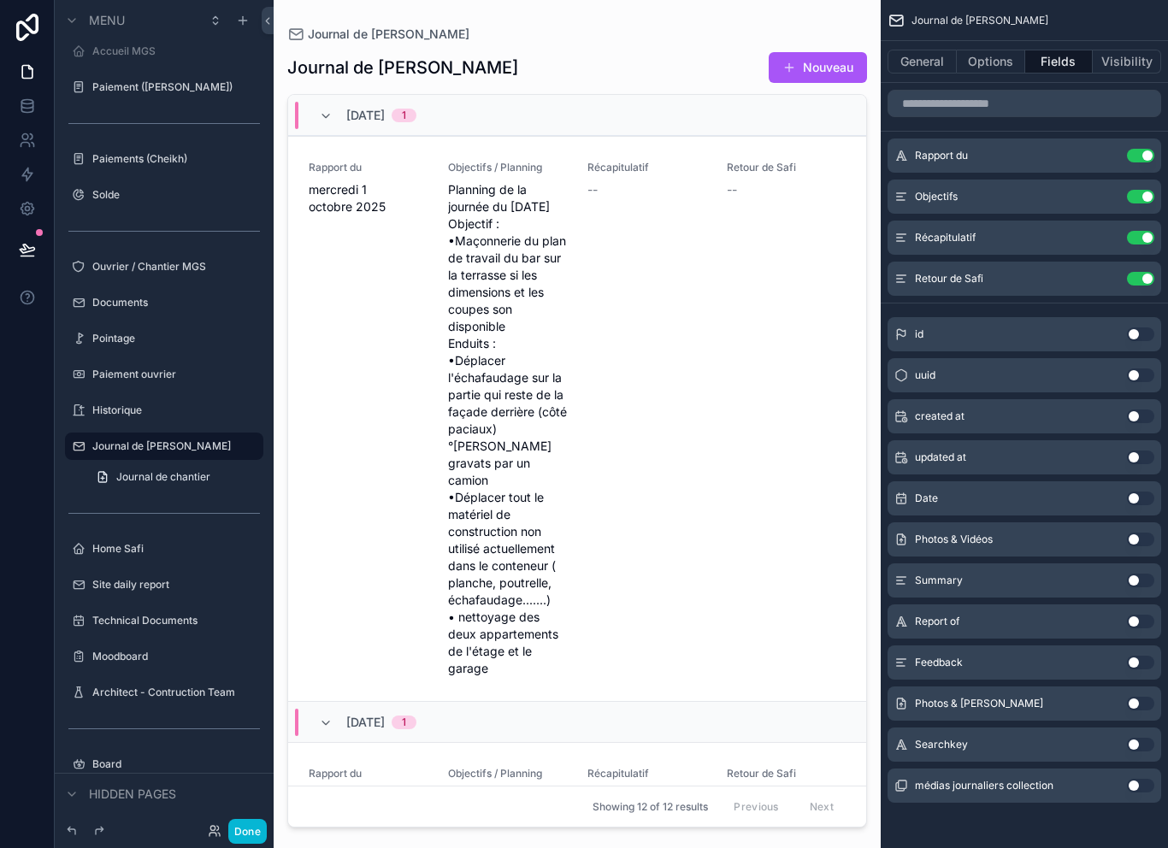
click at [1138, 707] on button "Use setting" at bounding box center [1140, 704] width 27 height 14
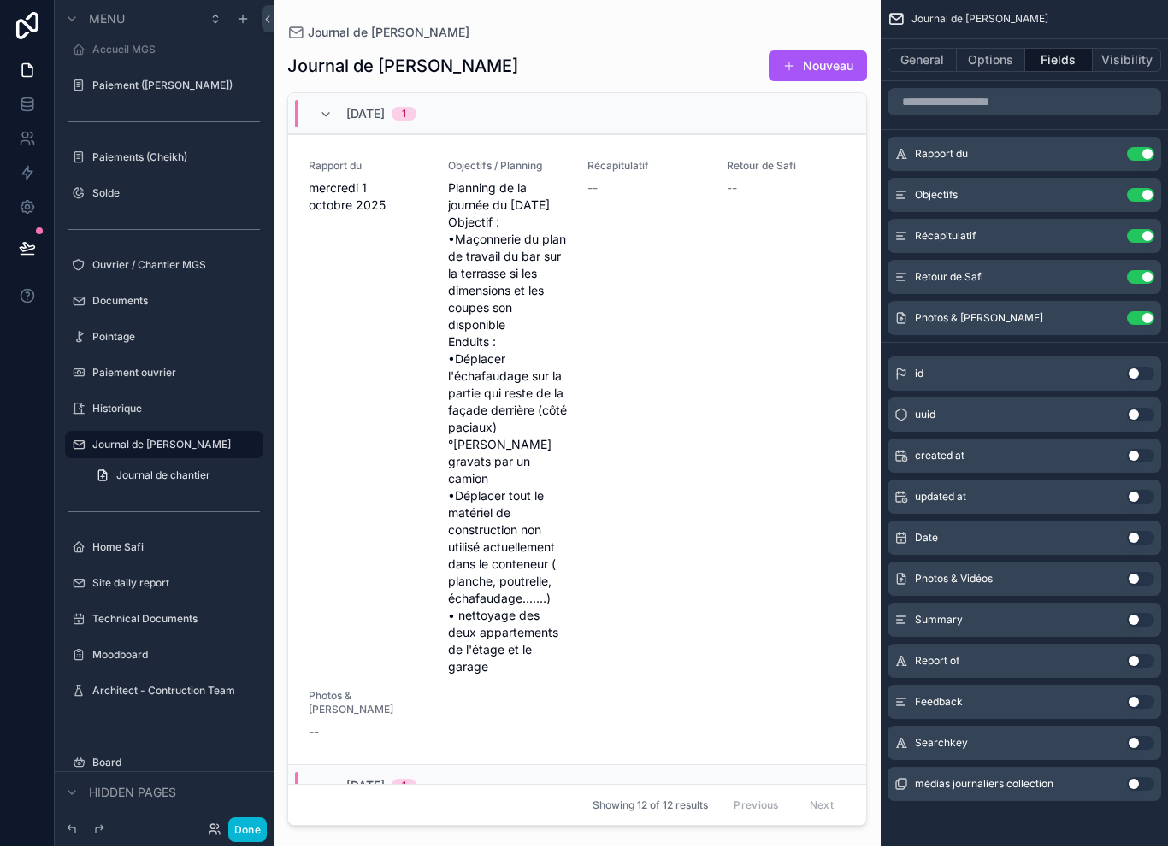
scroll to position [27, 0]
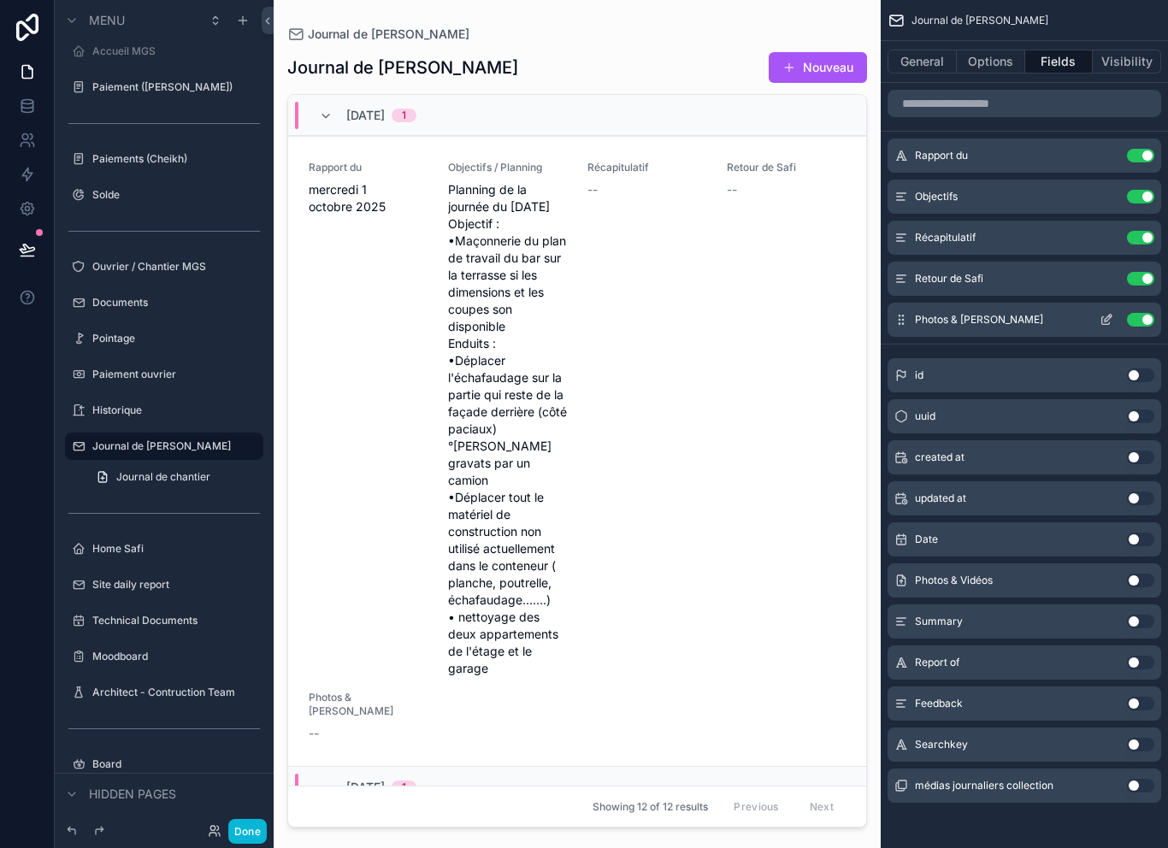
click at [902, 313] on icon "scrollable content" at bounding box center [902, 320] width 14 height 14
click at [1112, 272] on icon "scrollable content" at bounding box center [1107, 279] width 14 height 14
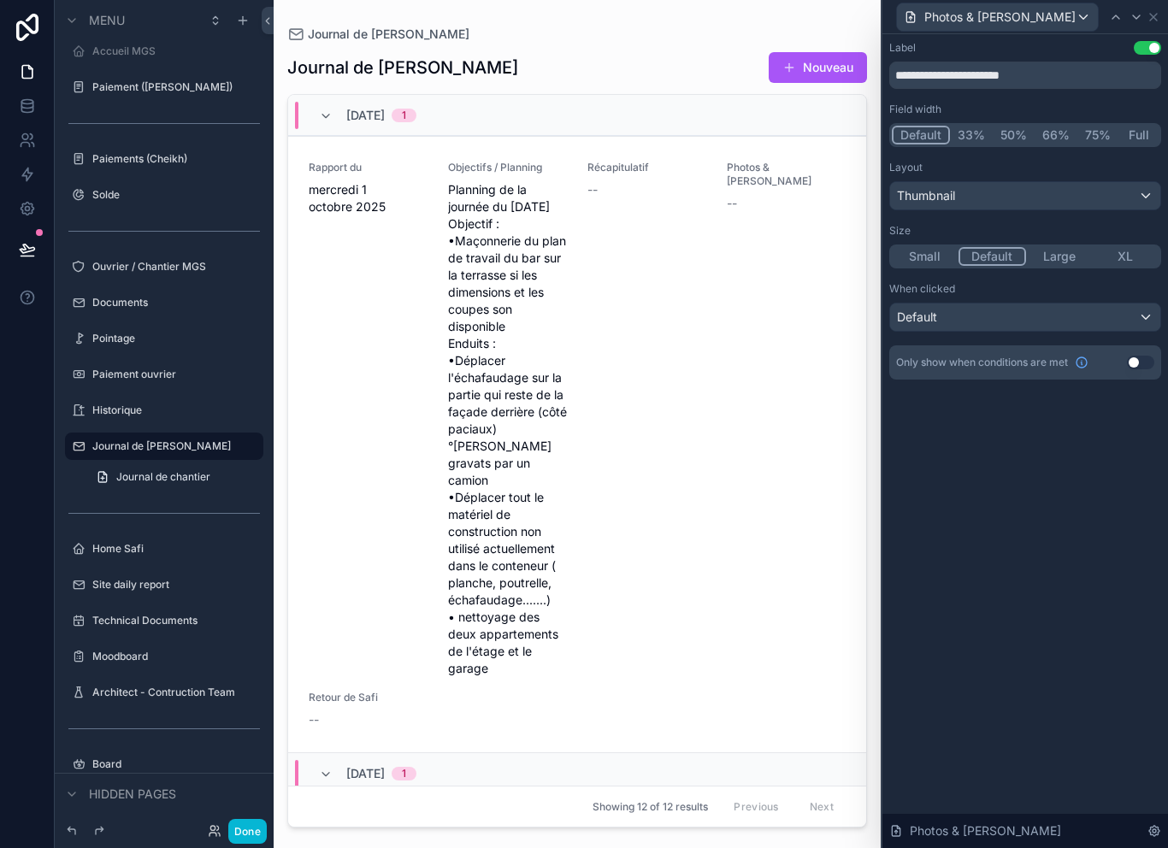
click at [1133, 304] on div "Default" at bounding box center [1025, 317] width 270 height 27
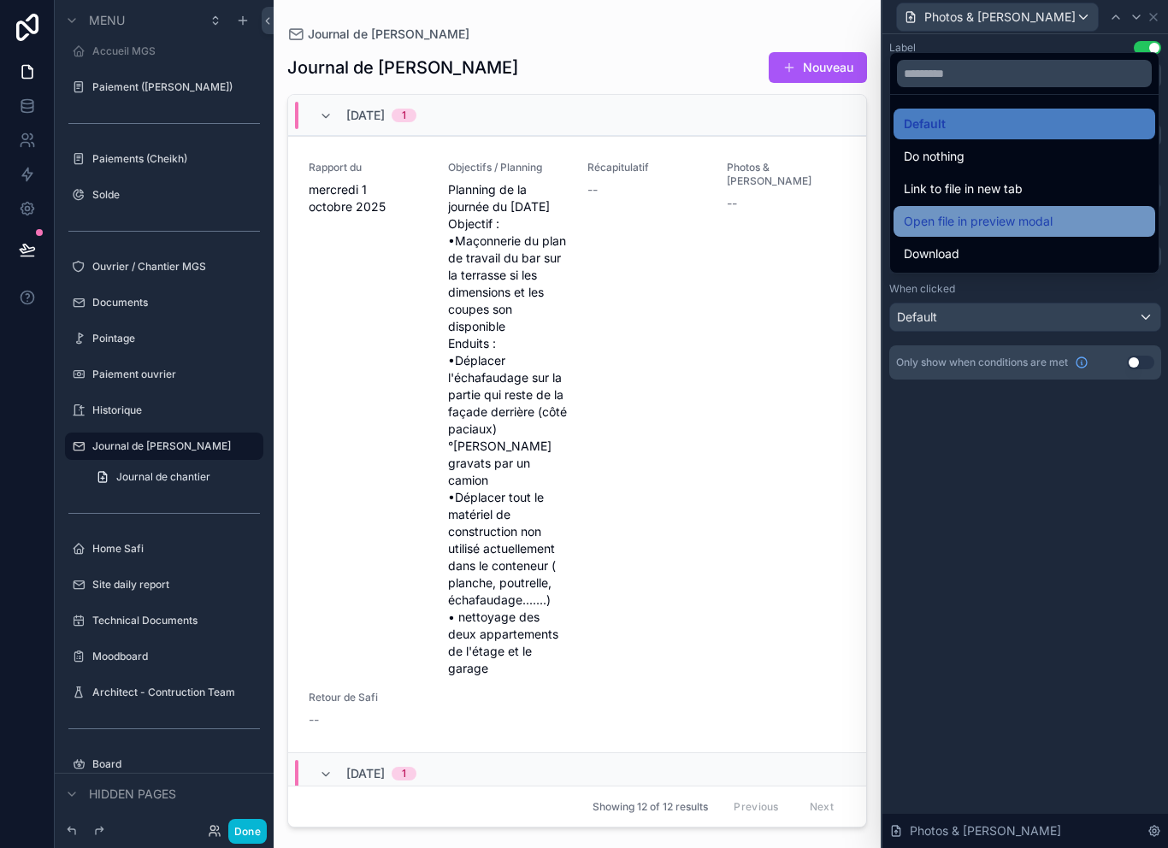
click at [1049, 226] on span "Open file in preview modal" at bounding box center [978, 221] width 149 height 21
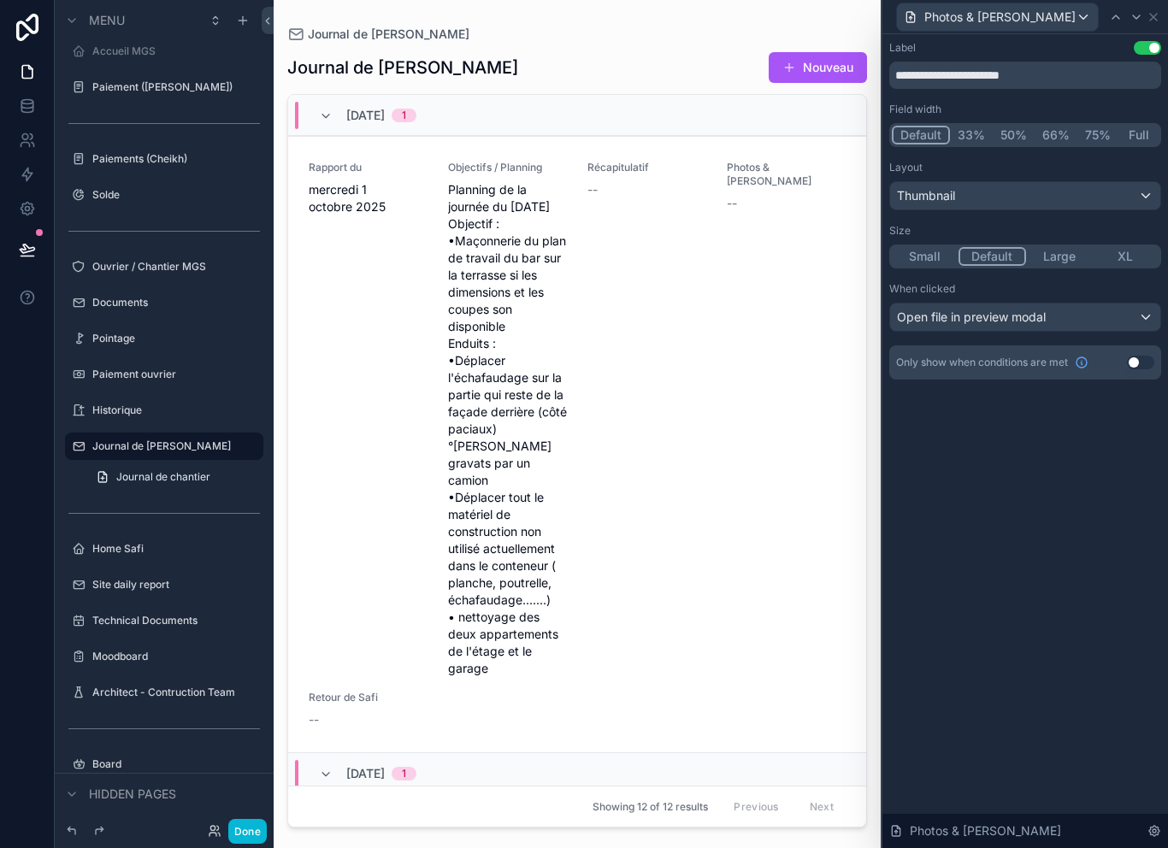
click at [1032, 182] on div "Thumbnail" at bounding box center [1025, 195] width 270 height 27
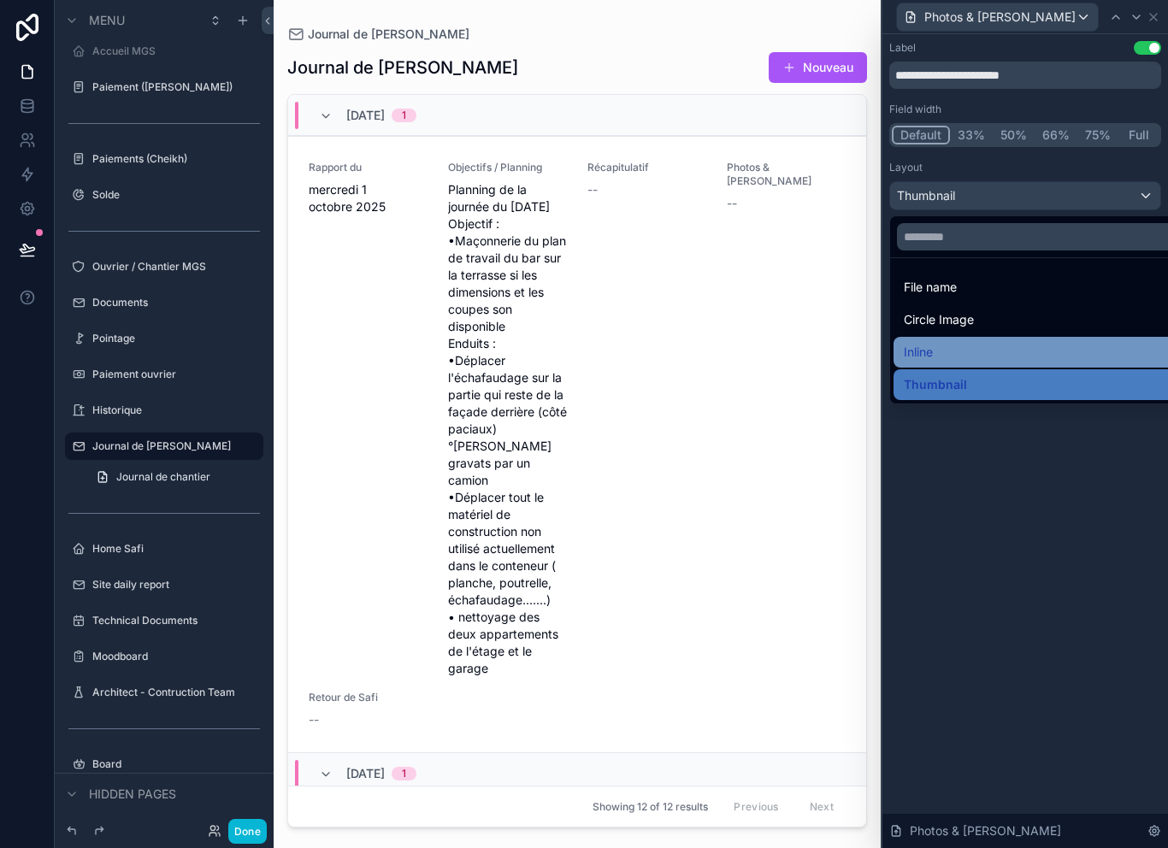
click at [969, 342] on div "Inline" at bounding box center [1045, 352] width 282 height 21
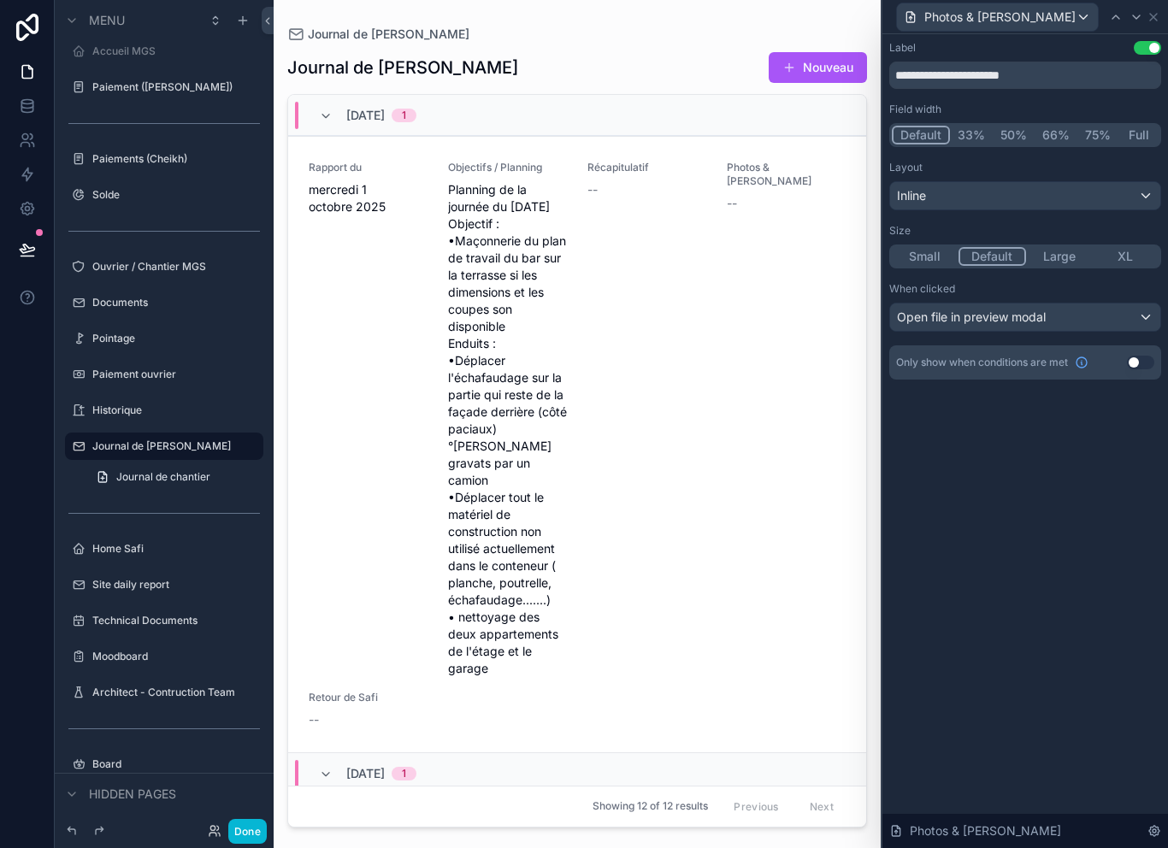
click at [987, 432] on div "**********" at bounding box center [1026, 441] width 286 height 814
click at [244, 836] on button "Done" at bounding box center [247, 831] width 38 height 25
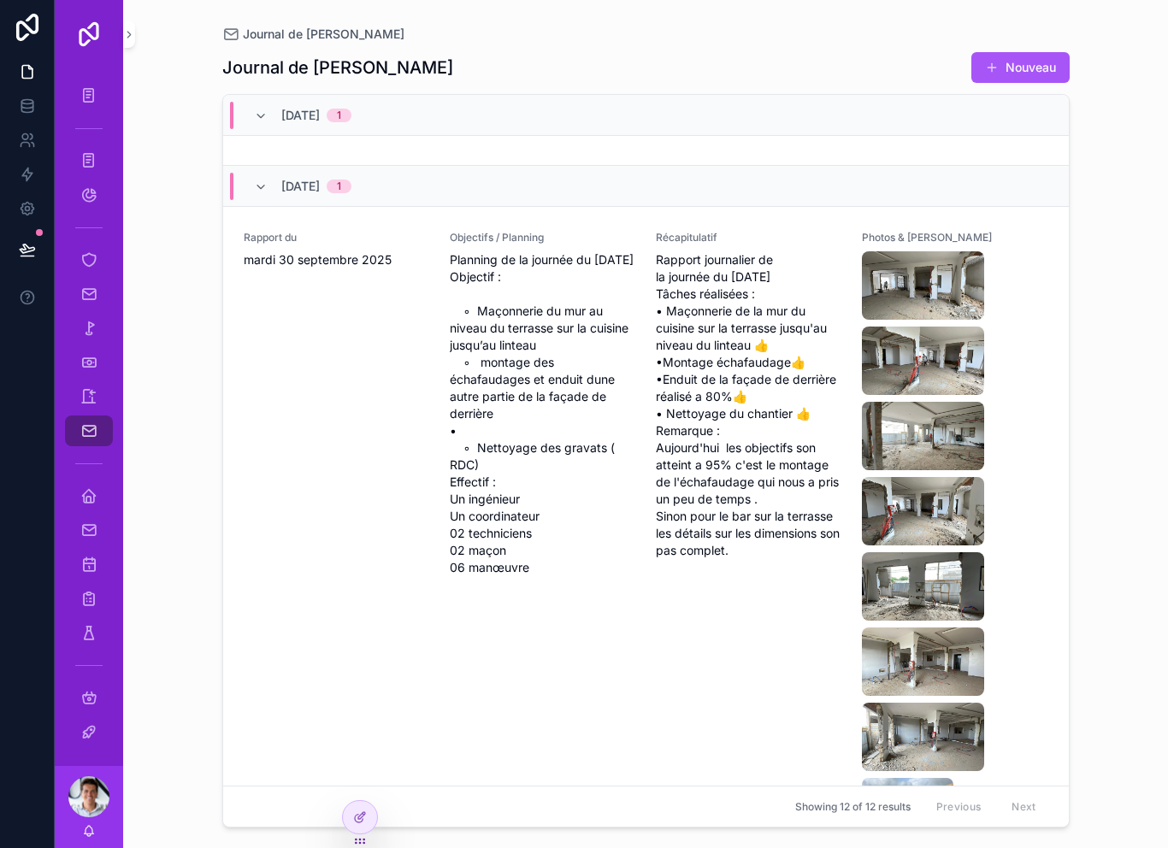
scroll to position [415, 0]
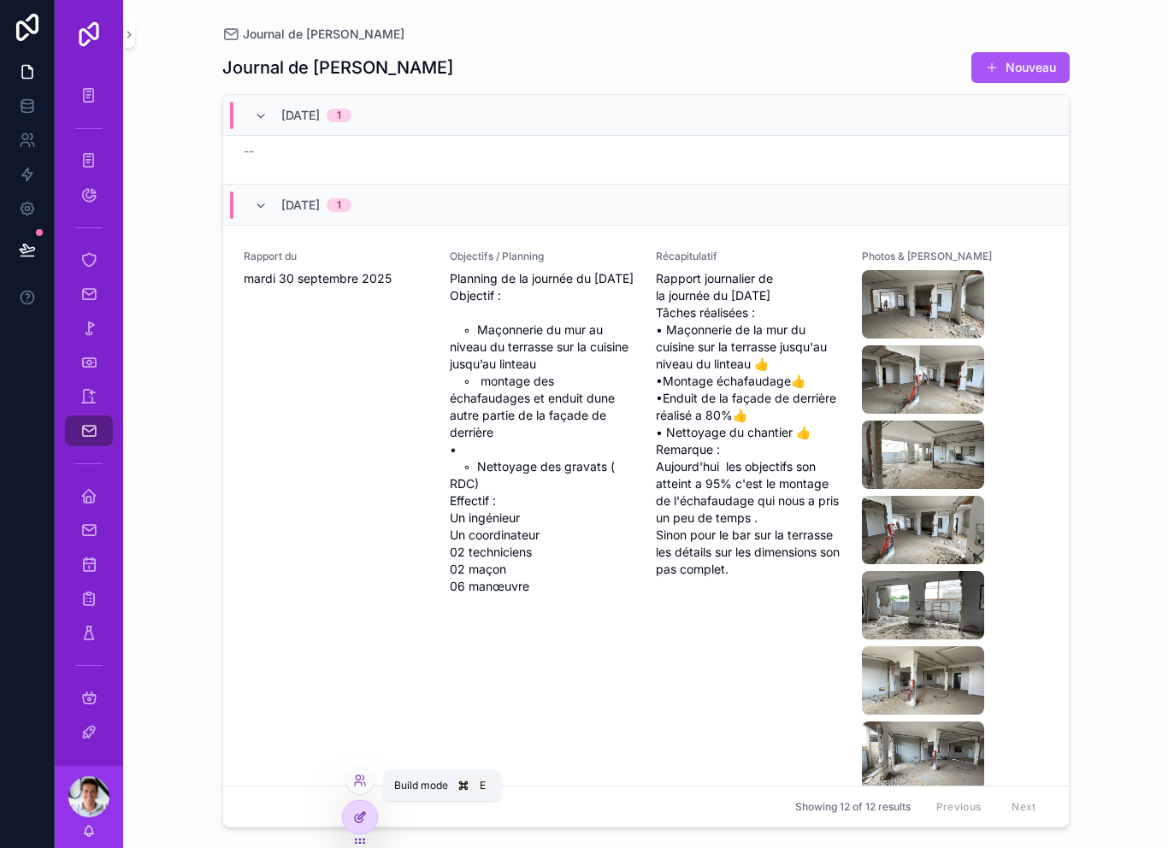
click at [354, 820] on icon at bounding box center [360, 818] width 14 height 14
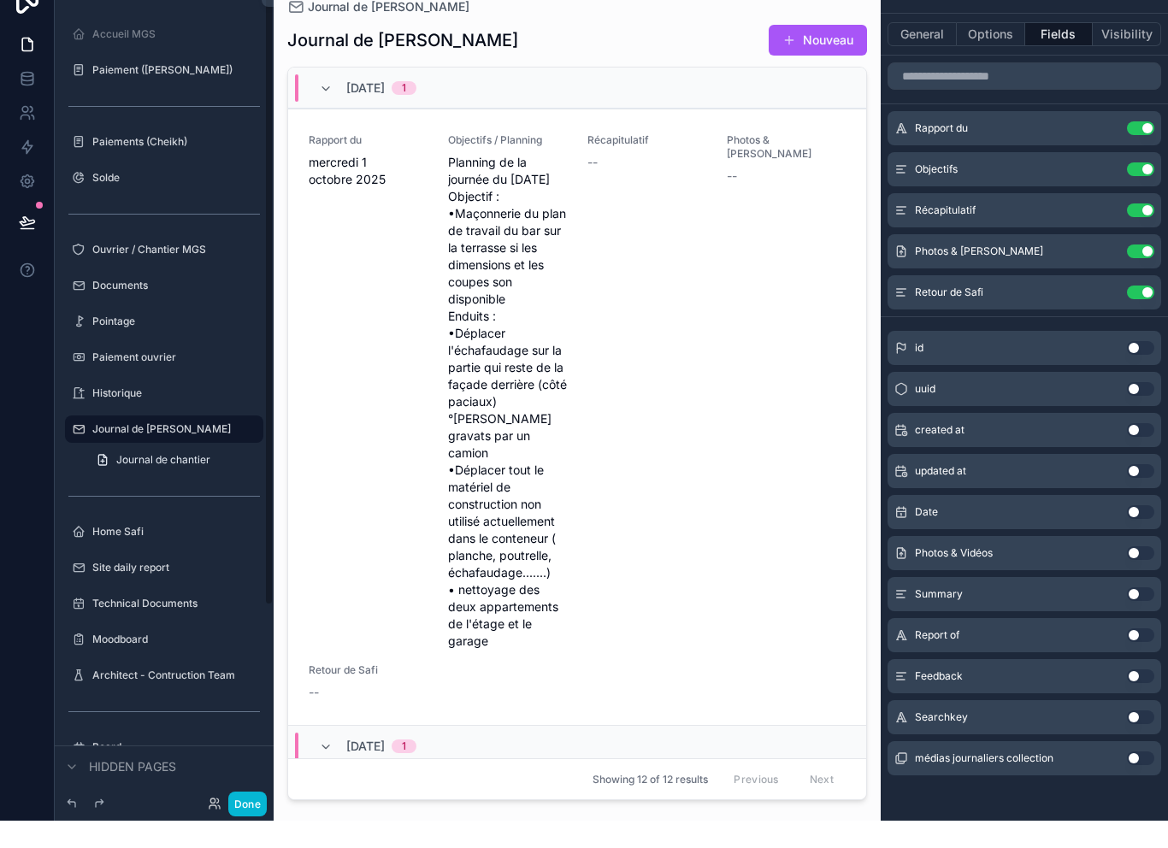
scroll to position [10, 0]
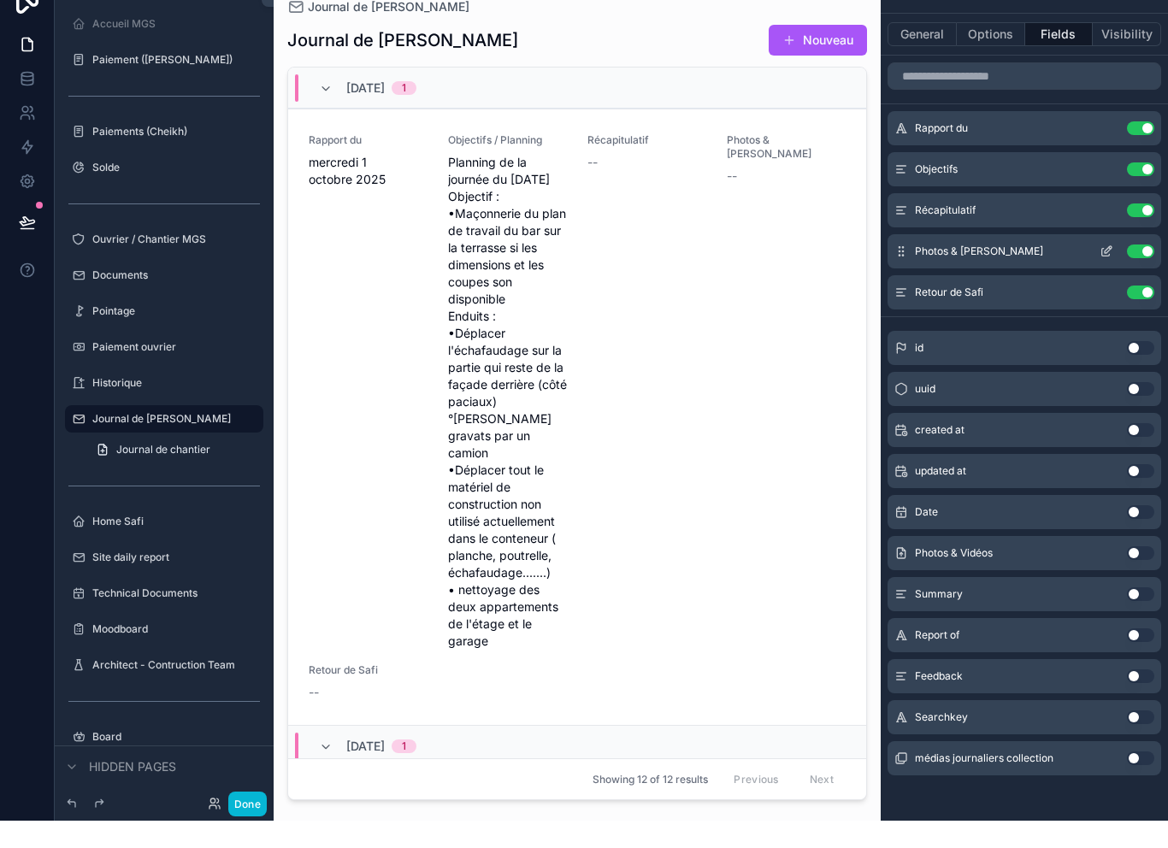
click at [1108, 272] on icon "scrollable content" at bounding box center [1107, 279] width 14 height 14
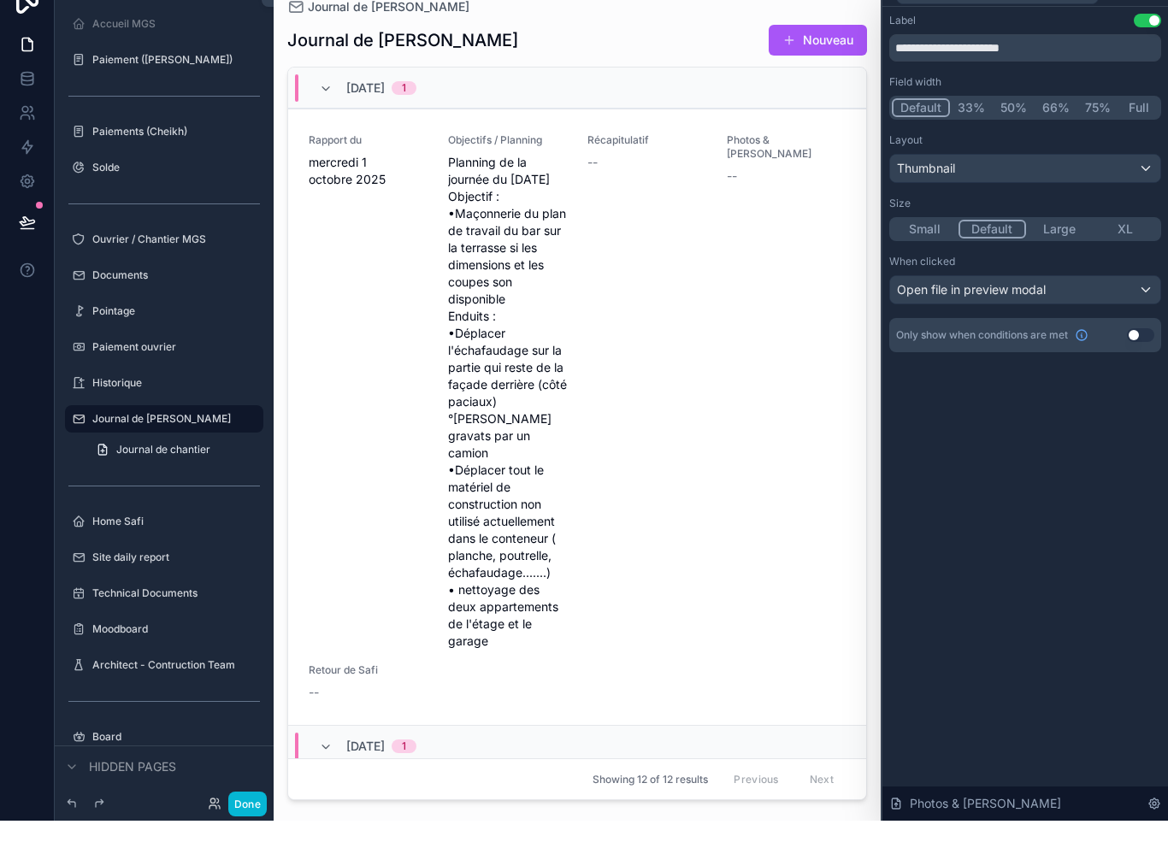
click at [1141, 0] on html "**********" at bounding box center [584, 424] width 1168 height 848
click at [249, 819] on button "Done" at bounding box center [247, 831] width 38 height 25
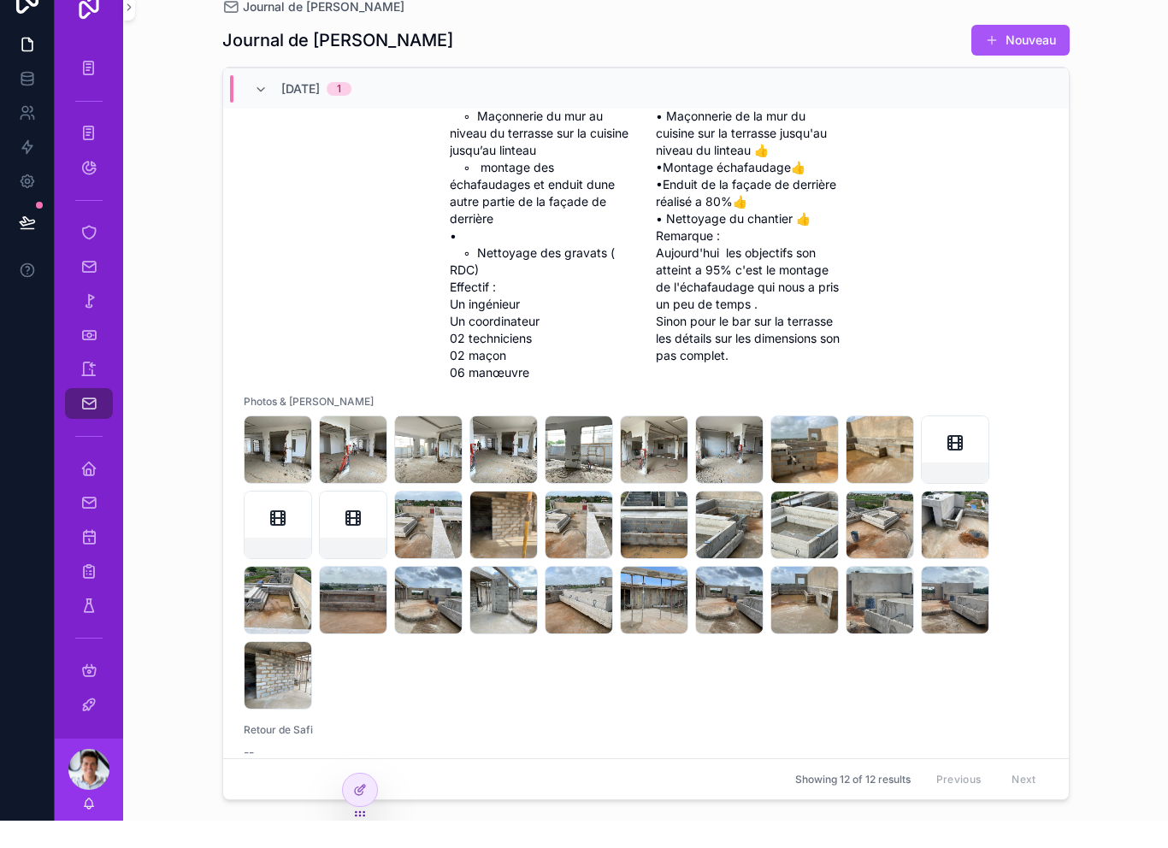
scroll to position [674, 0]
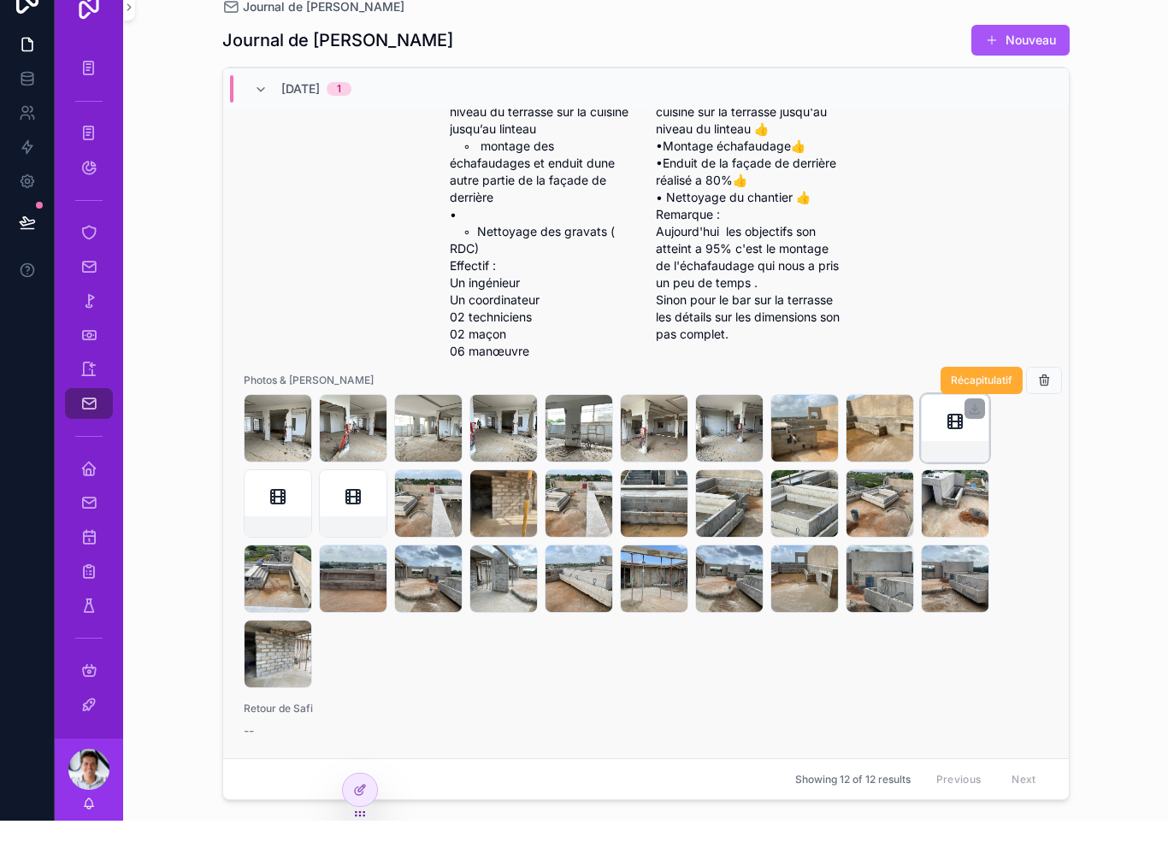
click at [945, 459] on icon "scrollable content" at bounding box center [955, 449] width 21 height 21
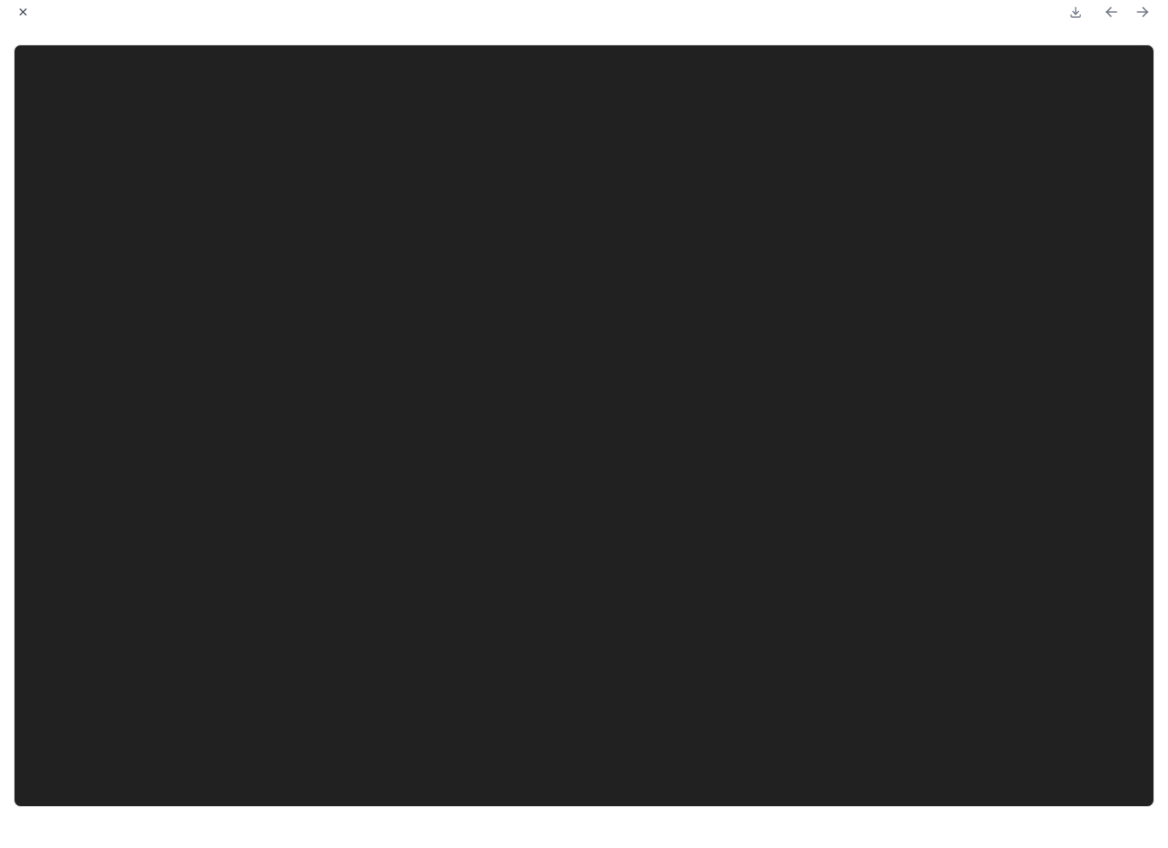
click at [26, 30] on button "Close modal" at bounding box center [23, 39] width 19 height 19
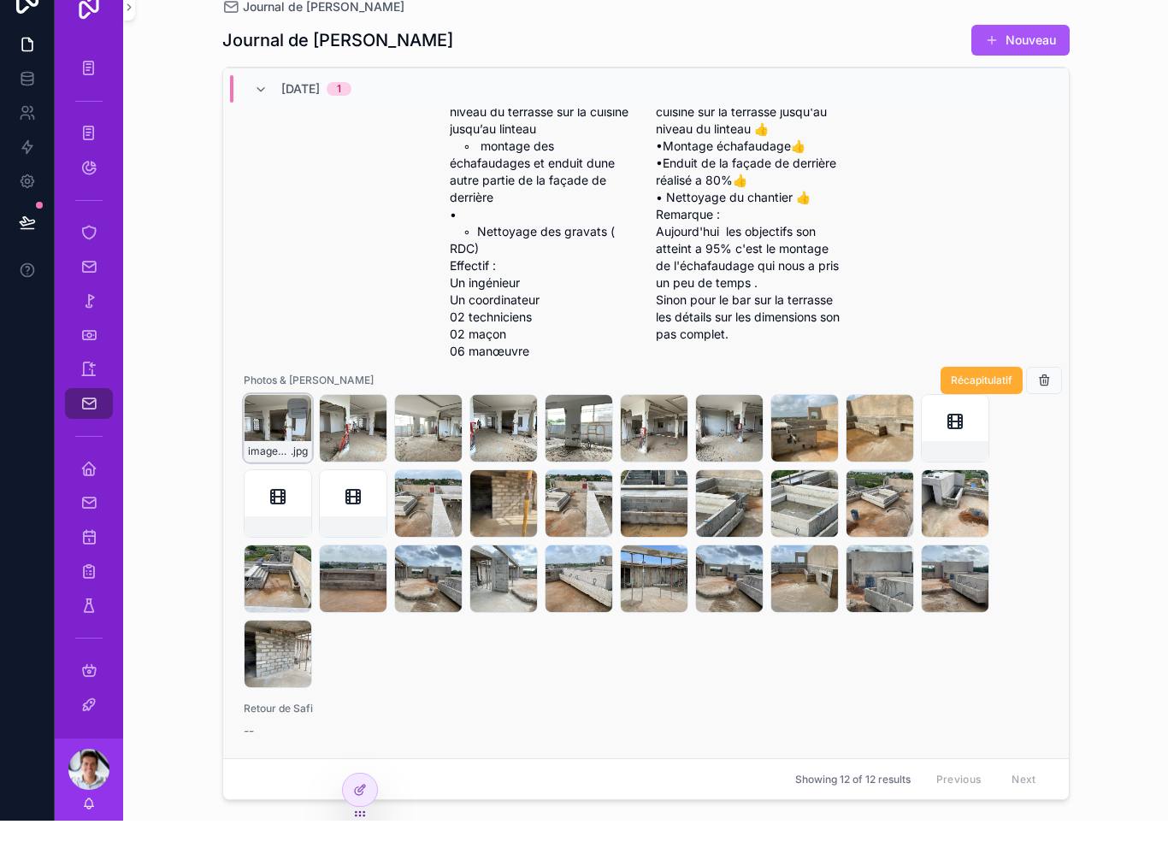
click at [275, 462] on div "image-(7) .jpg" at bounding box center [278, 456] width 68 height 68
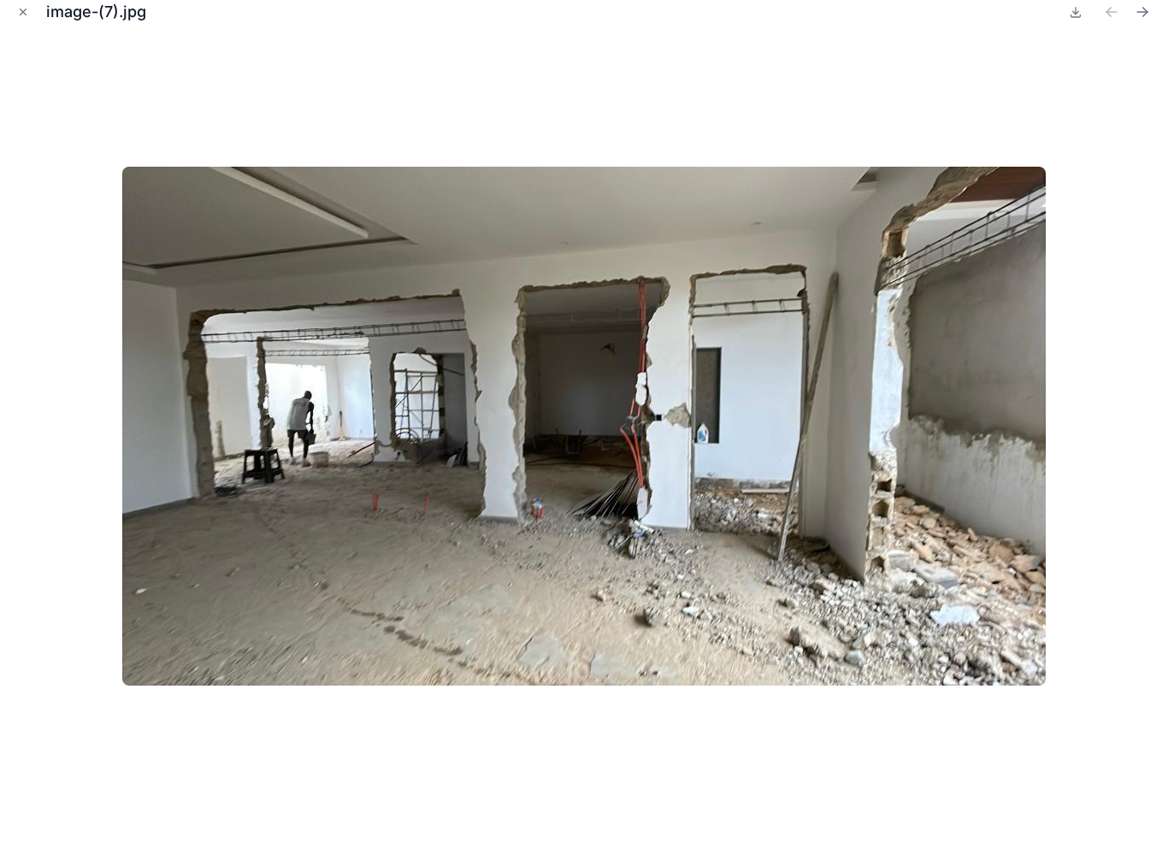
click at [267, 482] on img at bounding box center [584, 453] width 924 height 519
click at [21, 30] on button "Close modal" at bounding box center [23, 39] width 19 height 19
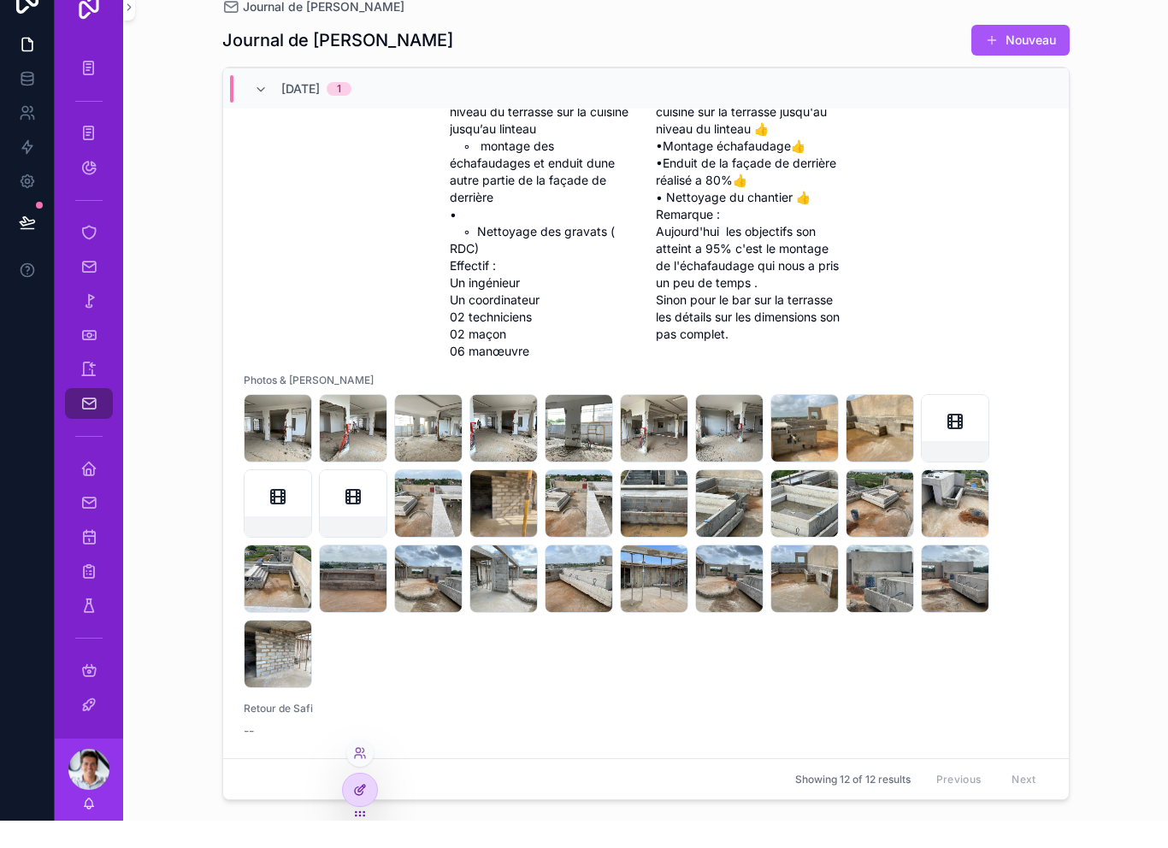
click at [372, 801] on div at bounding box center [360, 817] width 34 height 33
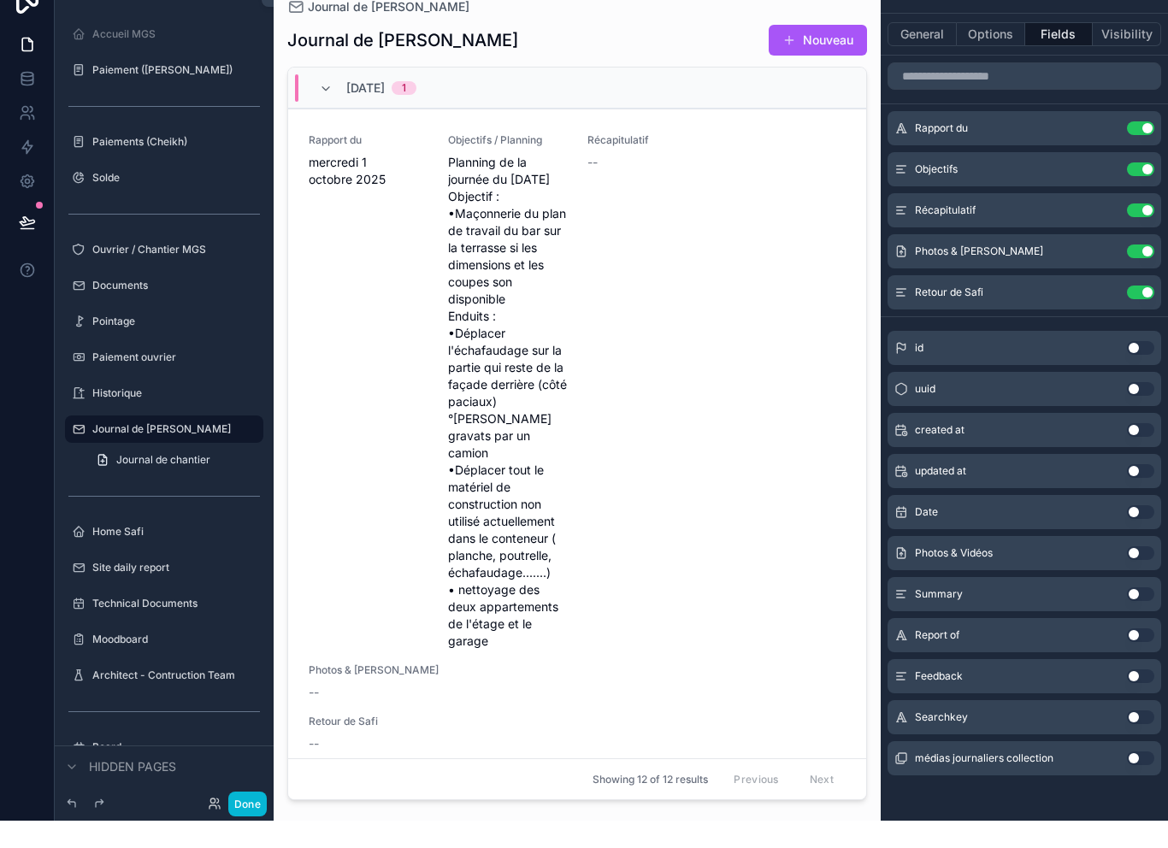
scroll to position [10, 0]
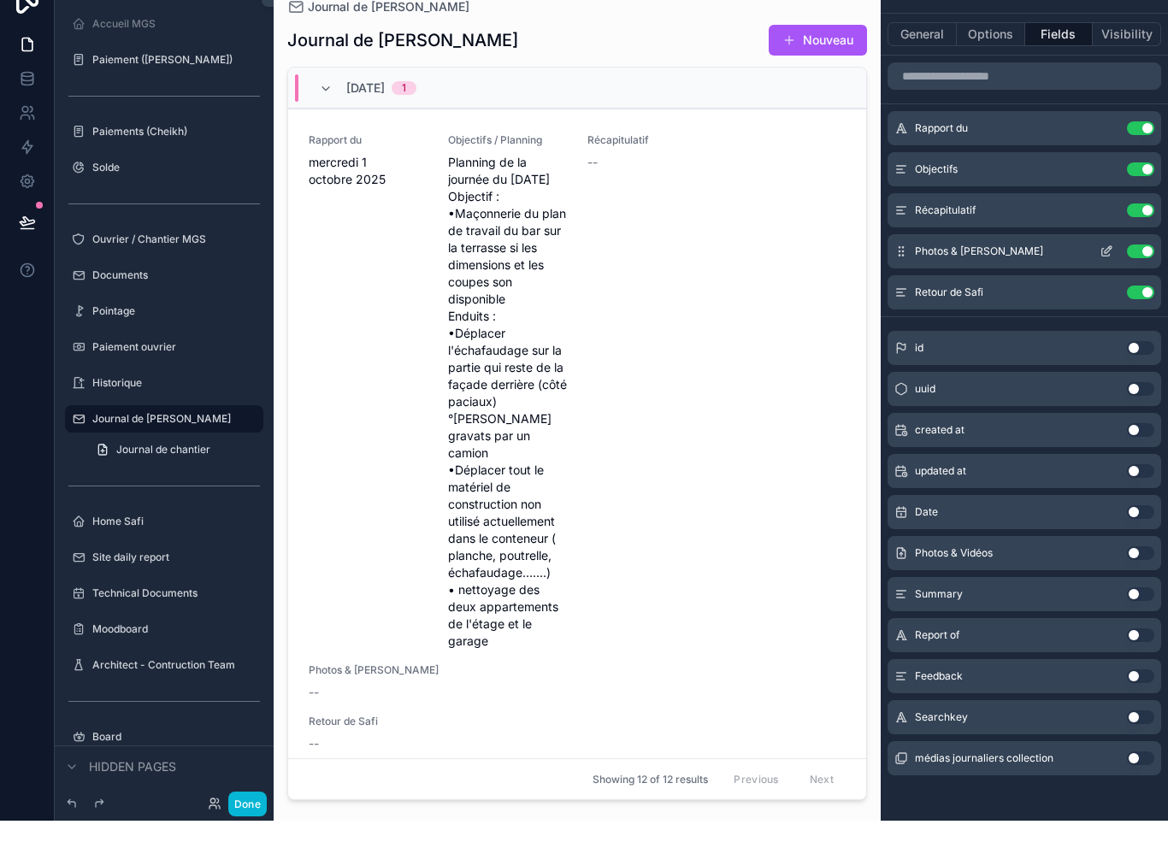
click at [1110, 272] on icon "scrollable content" at bounding box center [1107, 279] width 14 height 14
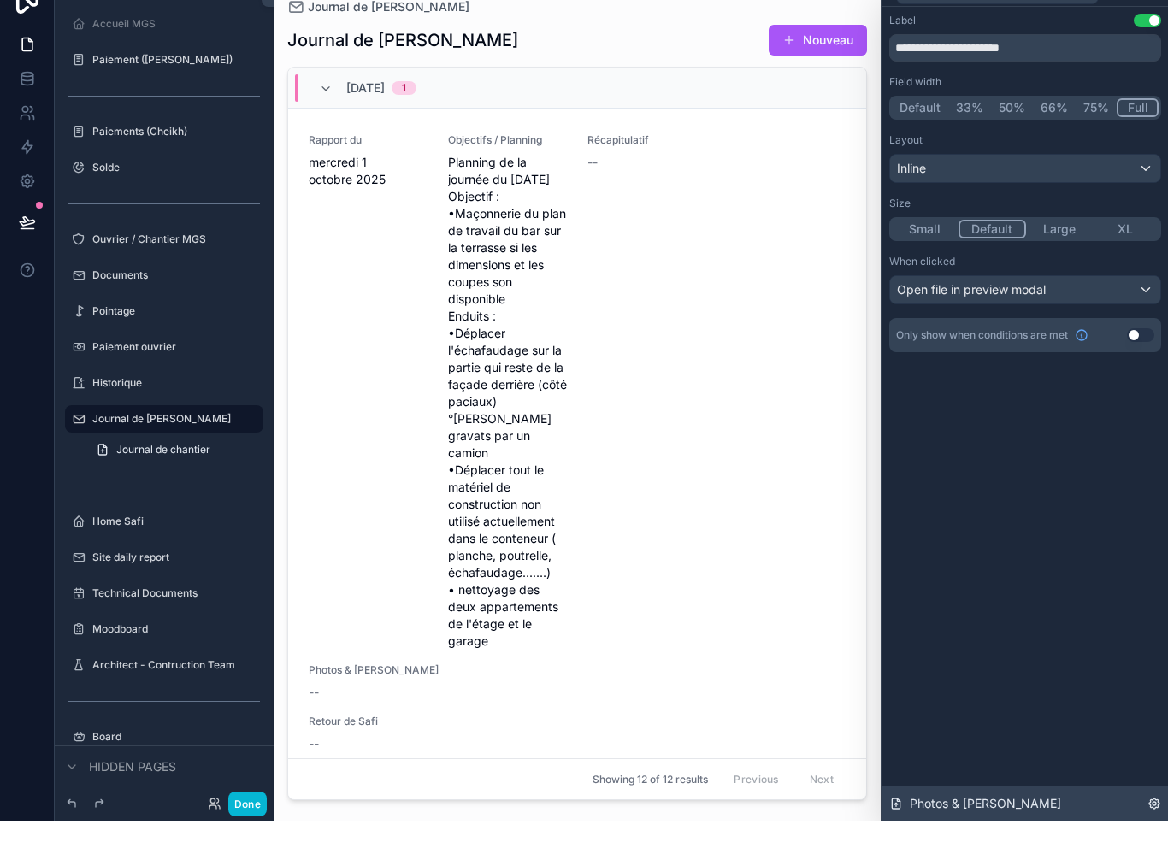
click at [1156, 830] on icon at bounding box center [1155, 832] width 14 height 14
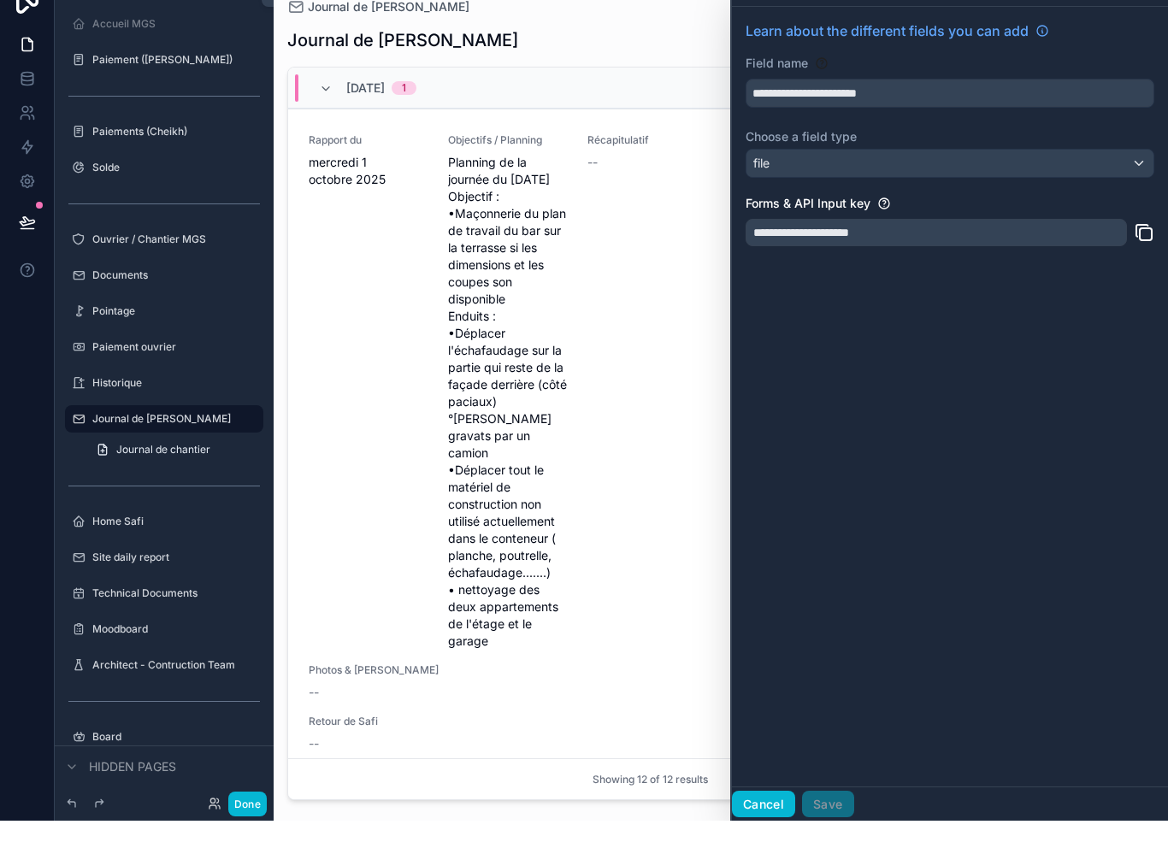
click at [766, 819] on button "Cancel" at bounding box center [763, 832] width 63 height 27
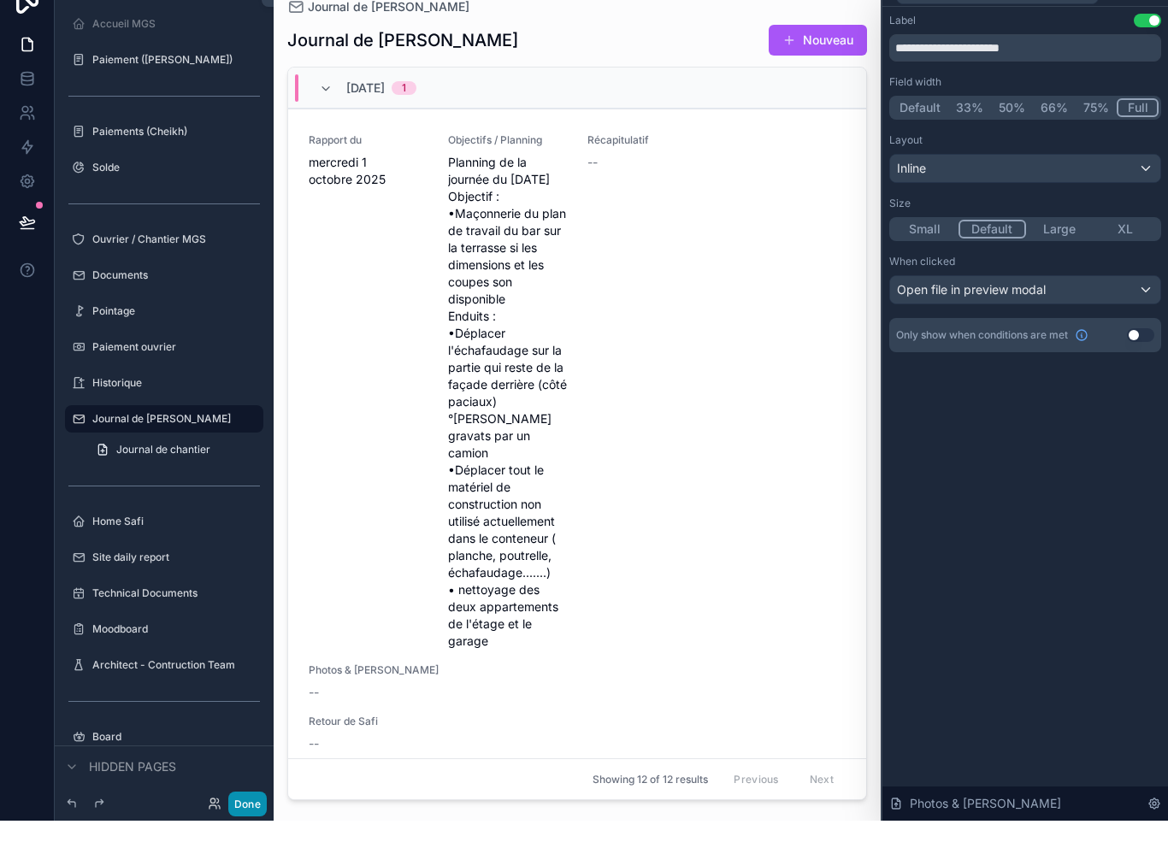
click at [253, 819] on button "Done" at bounding box center [247, 831] width 38 height 25
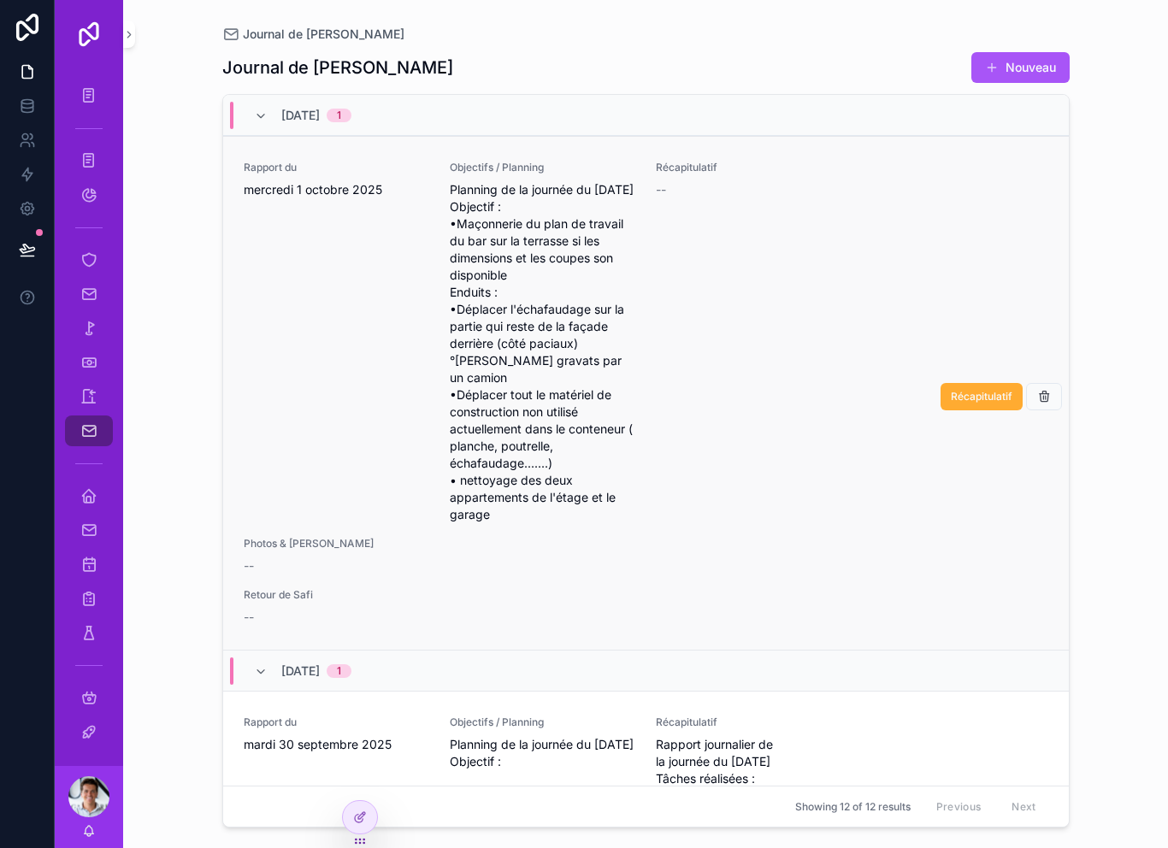
click at [743, 372] on div "Récapitulatif --" at bounding box center [749, 342] width 186 height 363
click at [760, 281] on div "Récapitulatif --" at bounding box center [749, 342] width 186 height 363
click at [918, 257] on div "Rapport du mercredi 1 octobre 2025 Objectifs / Planning Planning de la journée …" at bounding box center [646, 393] width 805 height 465
click at [92, 497] on icon "scrollable content" at bounding box center [88, 496] width 17 height 17
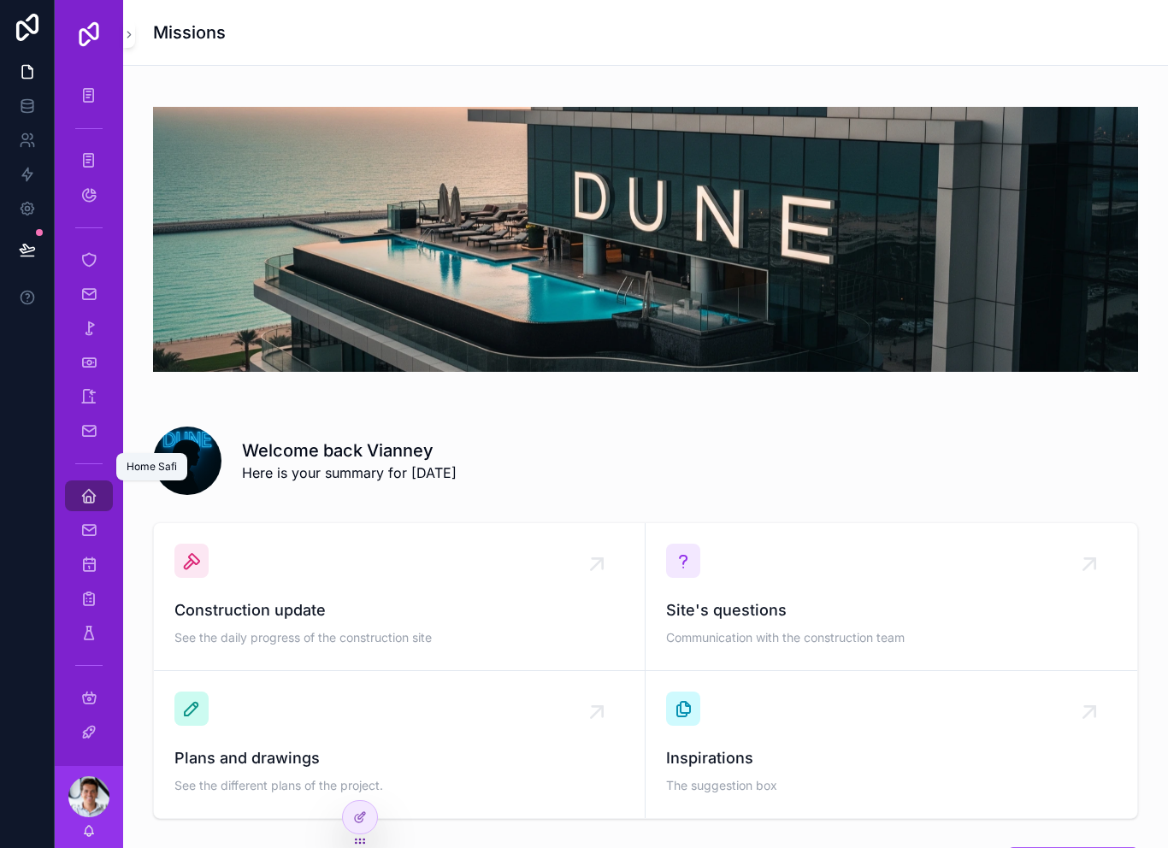
click at [89, 485] on div "Home Safi" at bounding box center [88, 495] width 27 height 27
click at [804, 593] on div "Site's questions Communication with the construction team" at bounding box center [891, 597] width 451 height 106
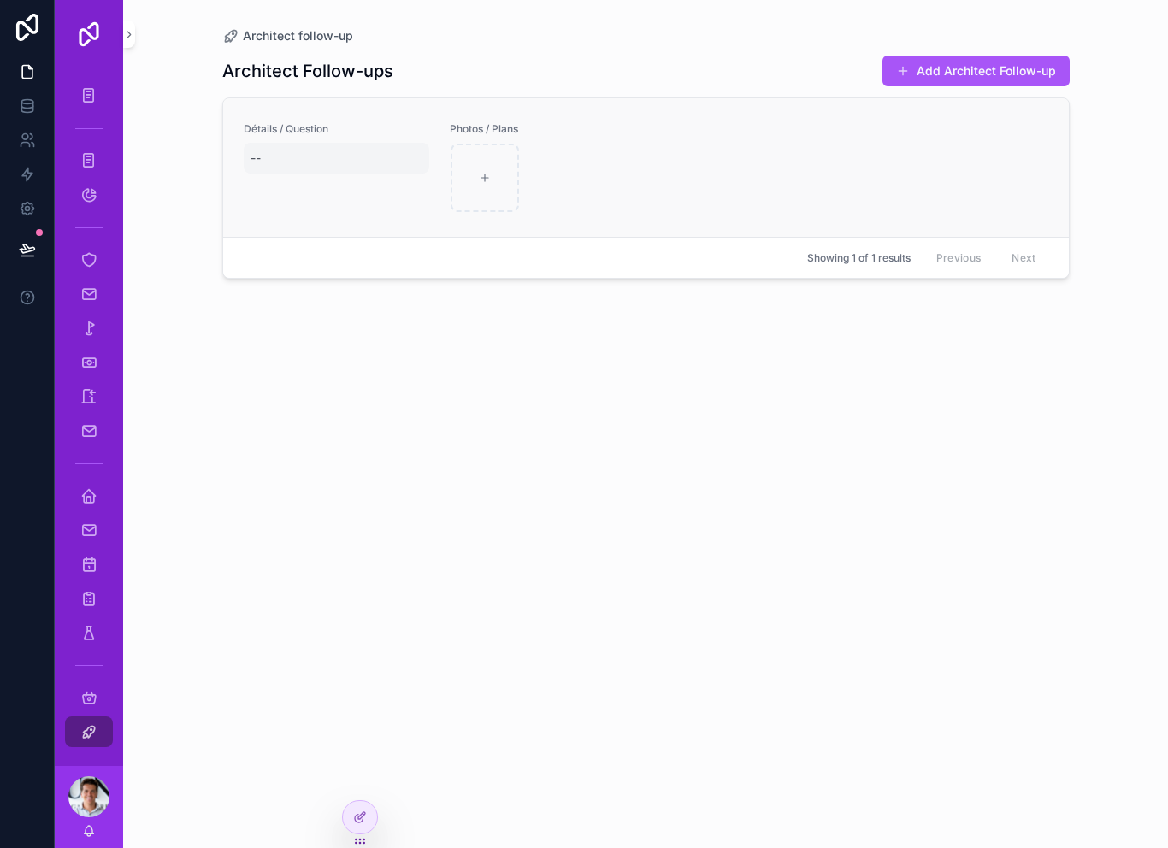
click at [251, 162] on div "--" at bounding box center [256, 158] width 10 height 17
click at [332, 336] on div "Architect Follow-ups Add Architect Follow-up Détails / Question -- Photos / Pla…" at bounding box center [646, 435] width 848 height 783
click at [487, 184] on div "scrollable content" at bounding box center [485, 178] width 68 height 68
click at [453, 362] on div "Architect Follow-ups Add Architect Follow-up Détails / Question -- Photos / Pla…" at bounding box center [646, 435] width 848 height 783
click at [102, 737] on div "Architect follow-up" at bounding box center [88, 731] width 27 height 27
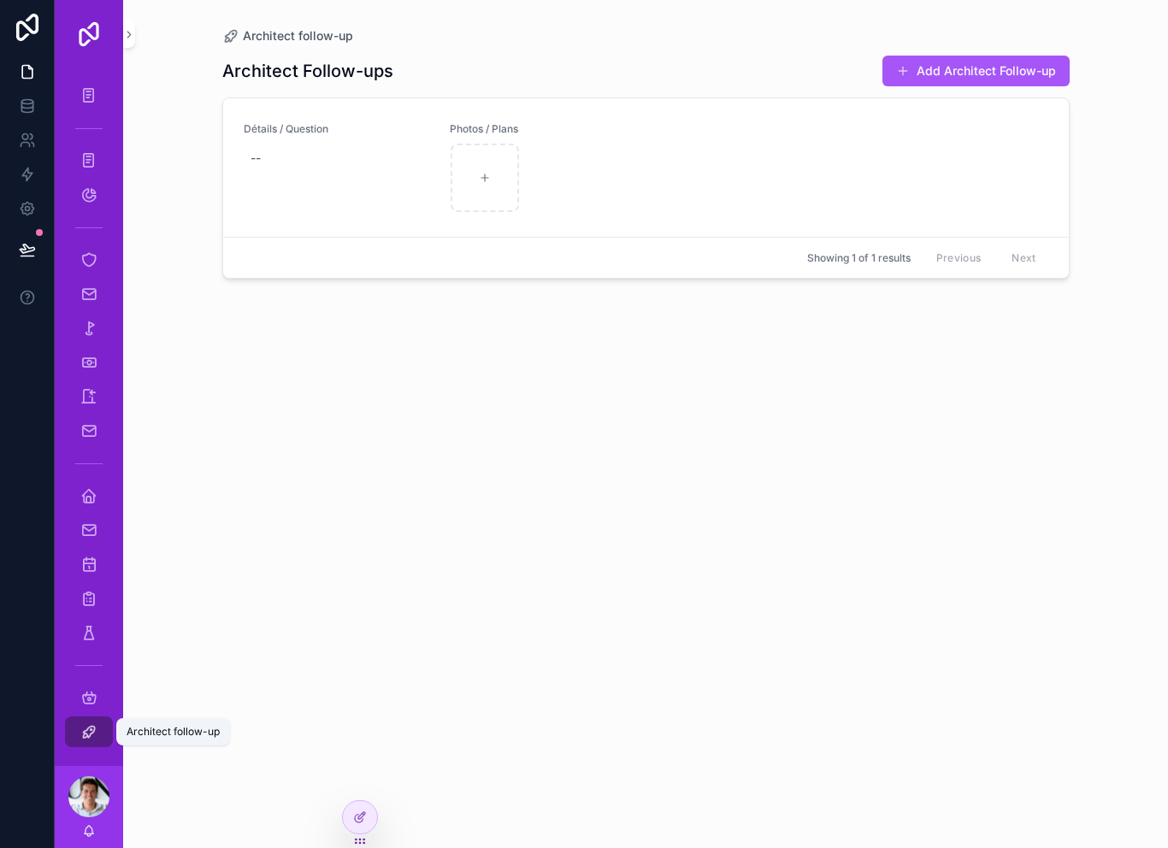
click at [94, 742] on div "Architect follow-up" at bounding box center [88, 731] width 27 height 27
click at [96, 697] on icon "scrollable content" at bounding box center [88, 697] width 17 height 17
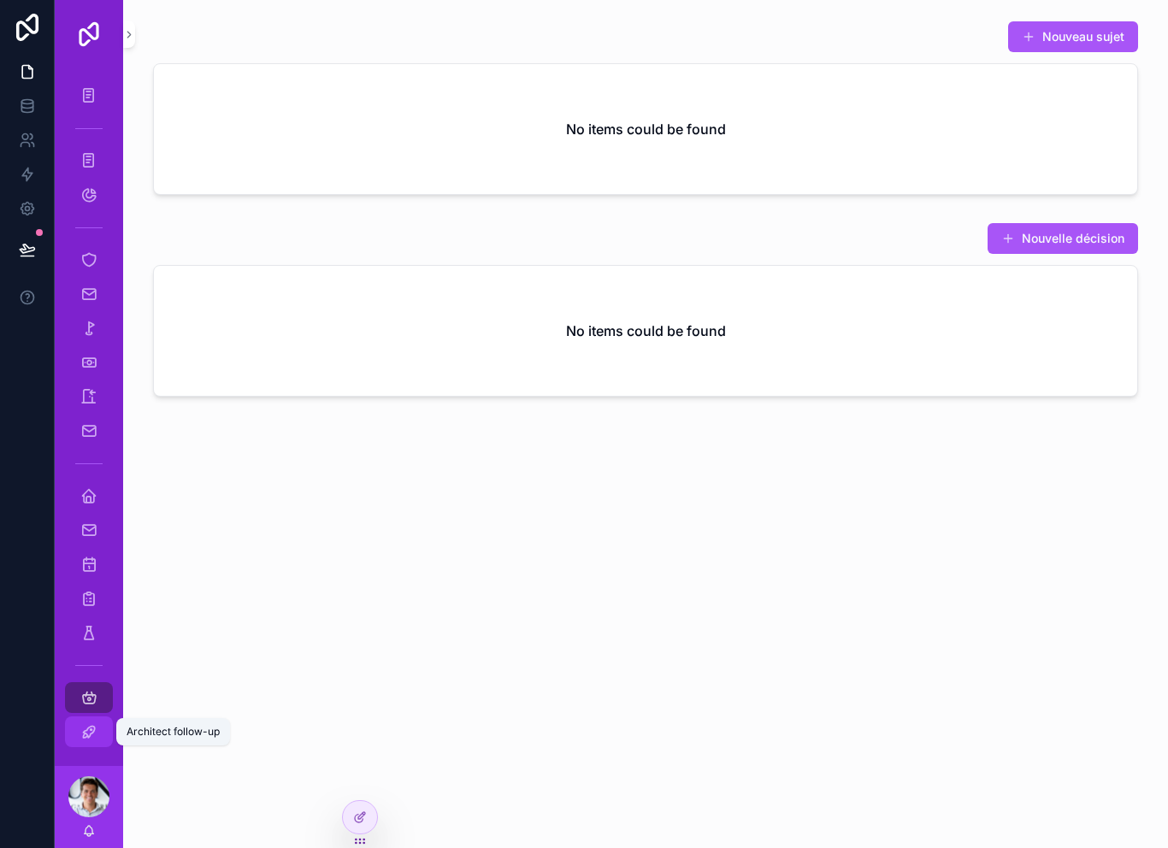
click at [92, 733] on icon "scrollable content" at bounding box center [88, 732] width 17 height 17
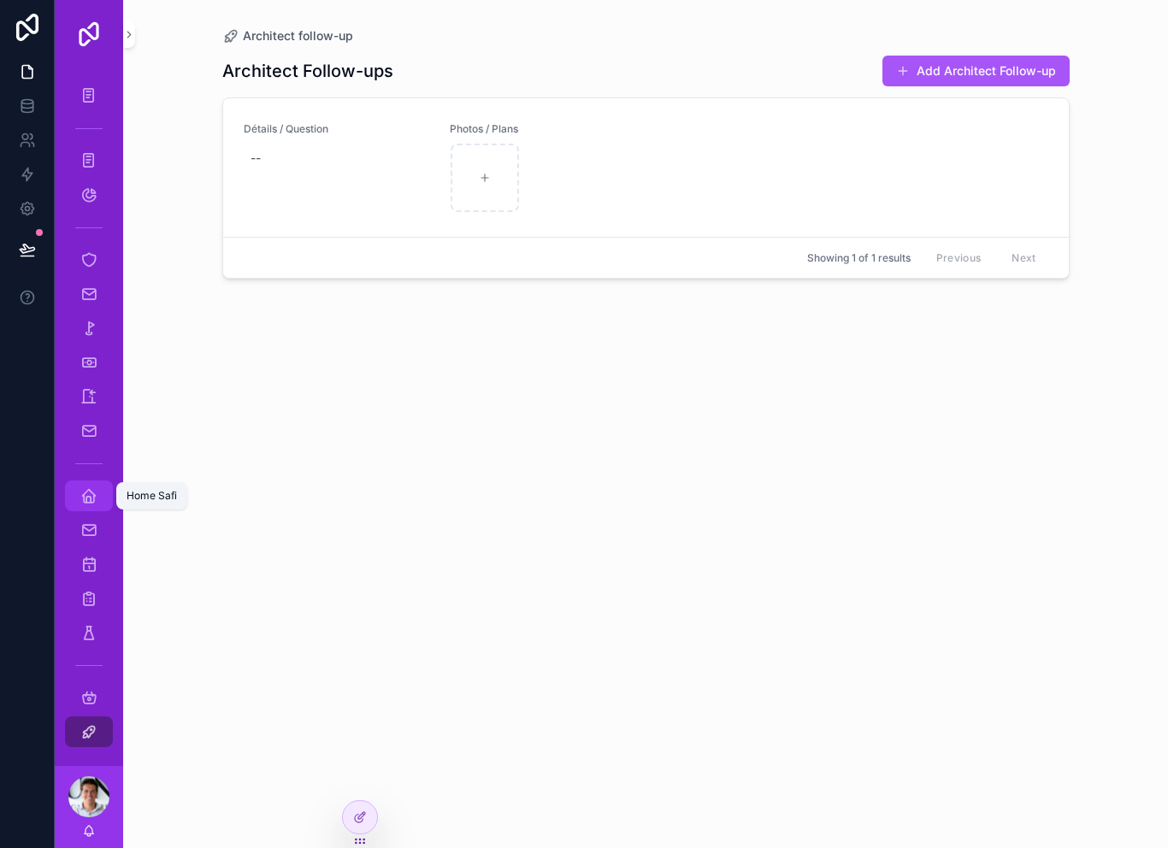
click at [94, 501] on icon "scrollable content" at bounding box center [88, 496] width 17 height 17
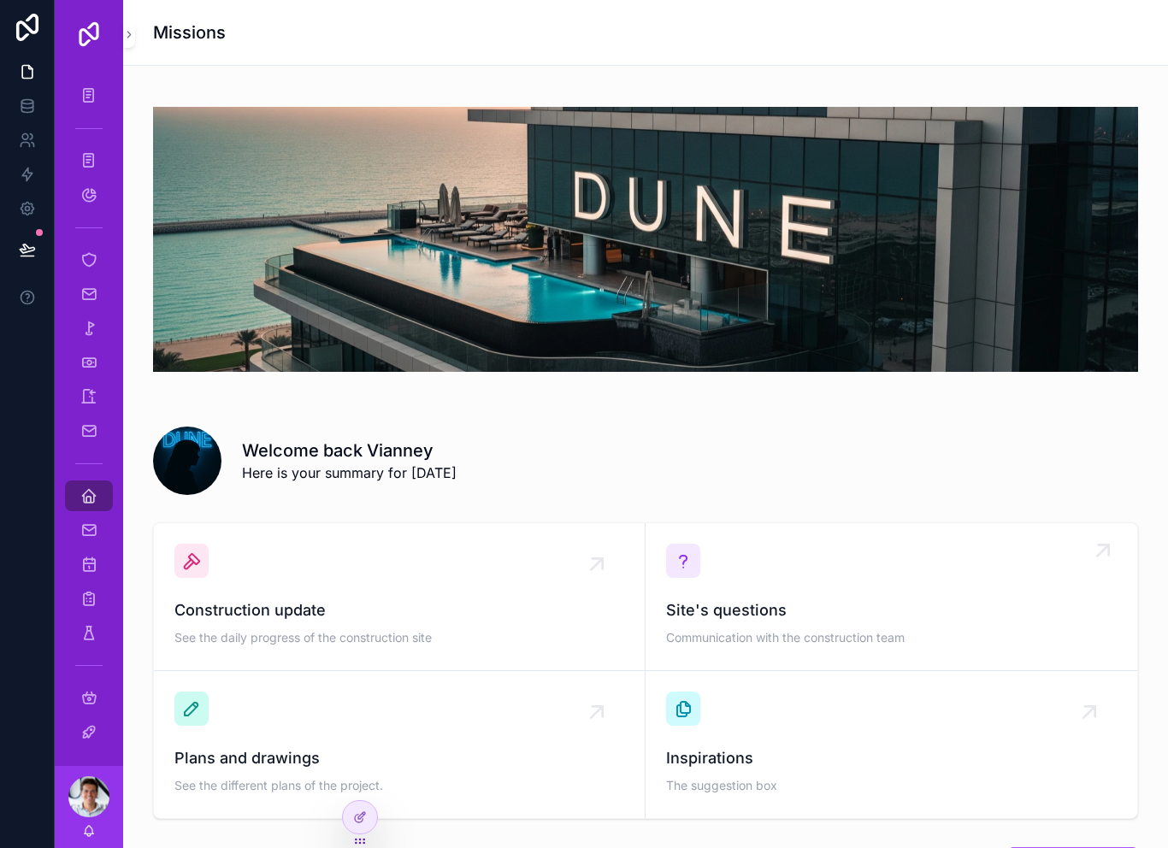
click at [840, 600] on span "Site's questions" at bounding box center [891, 611] width 451 height 24
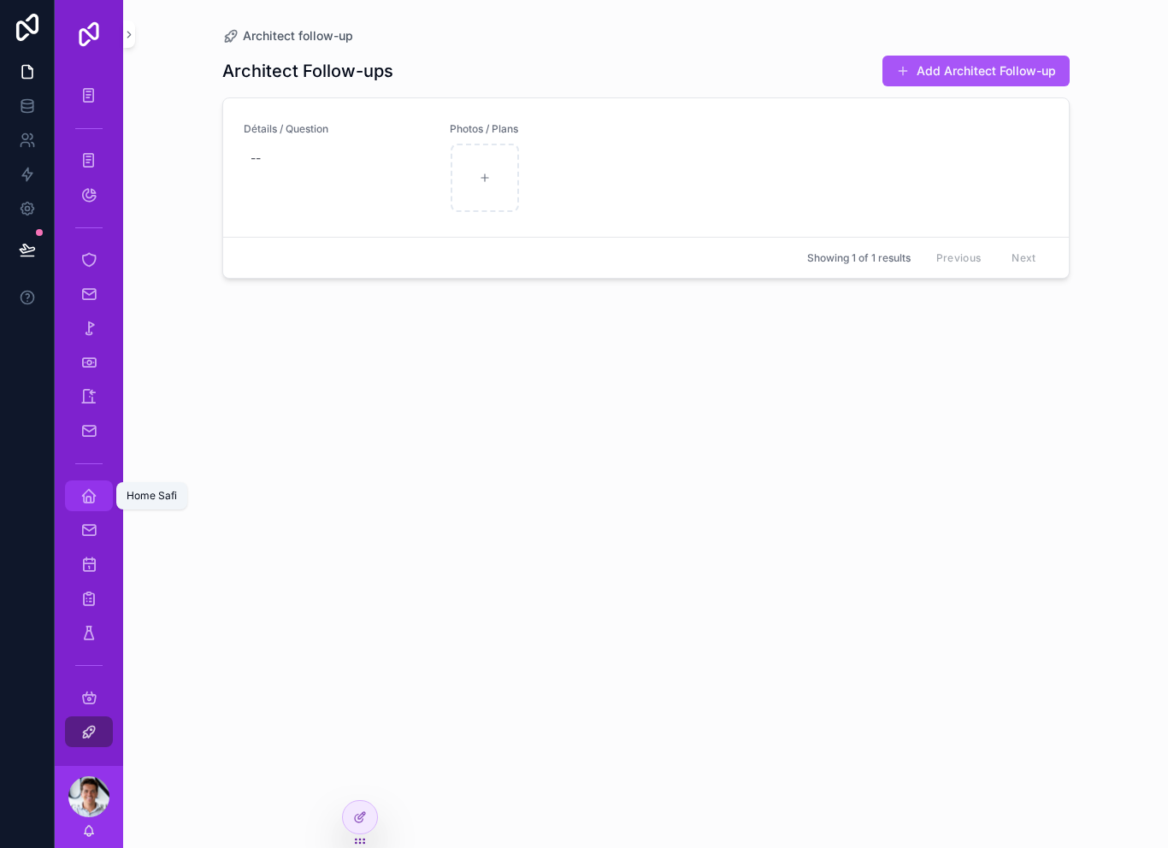
click at [92, 506] on div "Home Safi" at bounding box center [88, 495] width 27 height 27
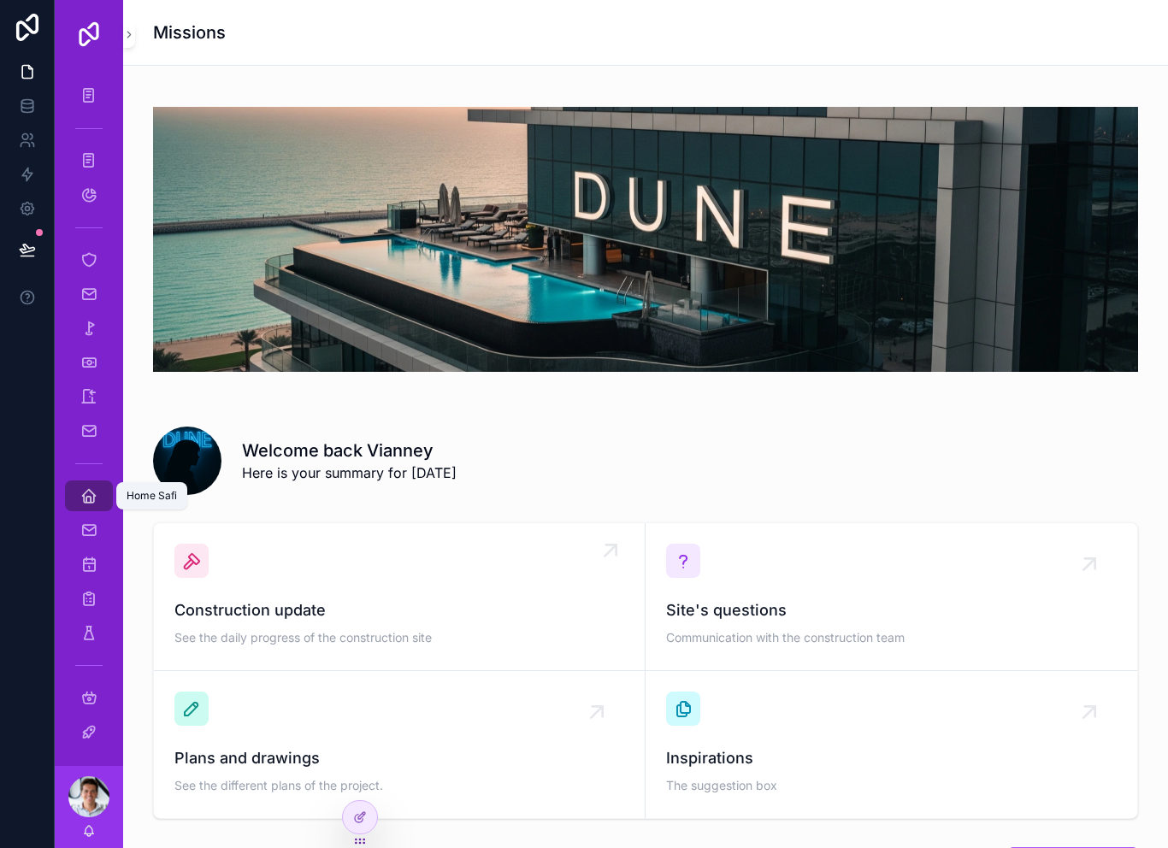
click at [545, 608] on span "Construction update" at bounding box center [399, 611] width 450 height 24
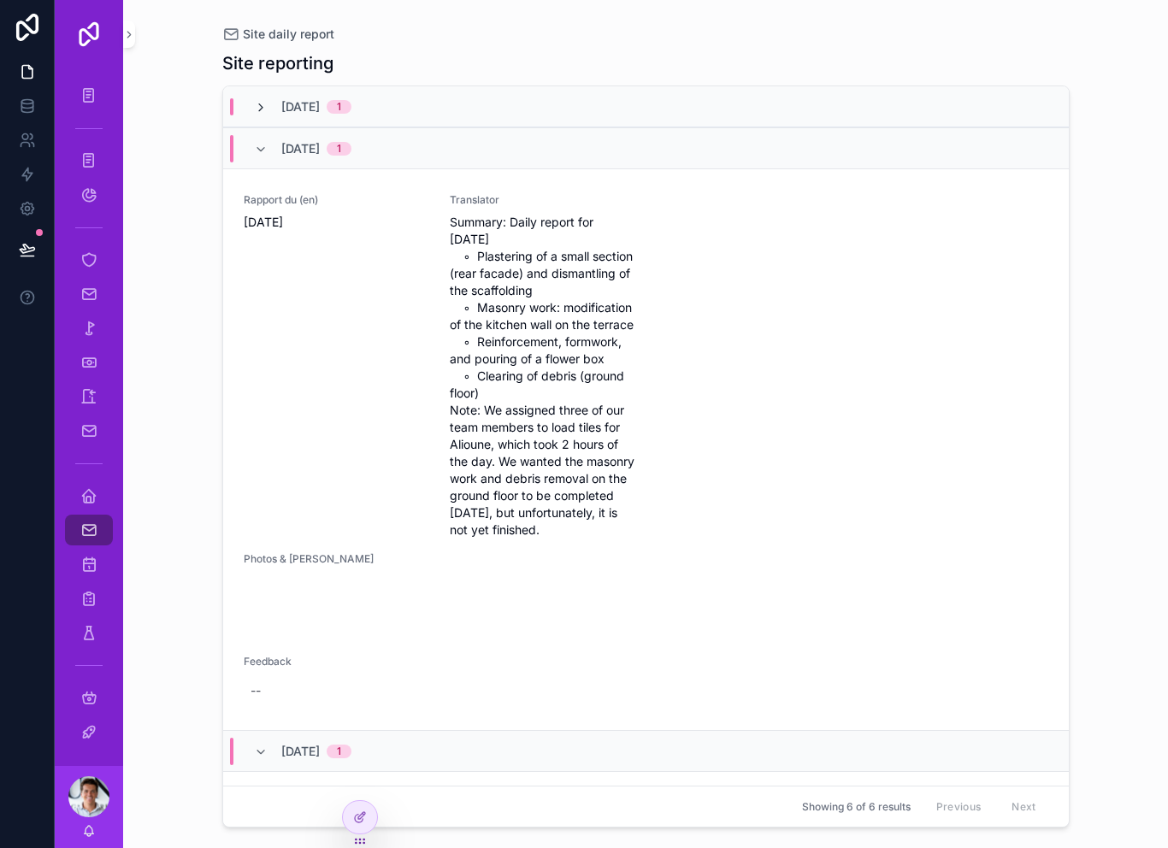
click at [267, 106] on icon "scrollable content" at bounding box center [261, 108] width 14 height 14
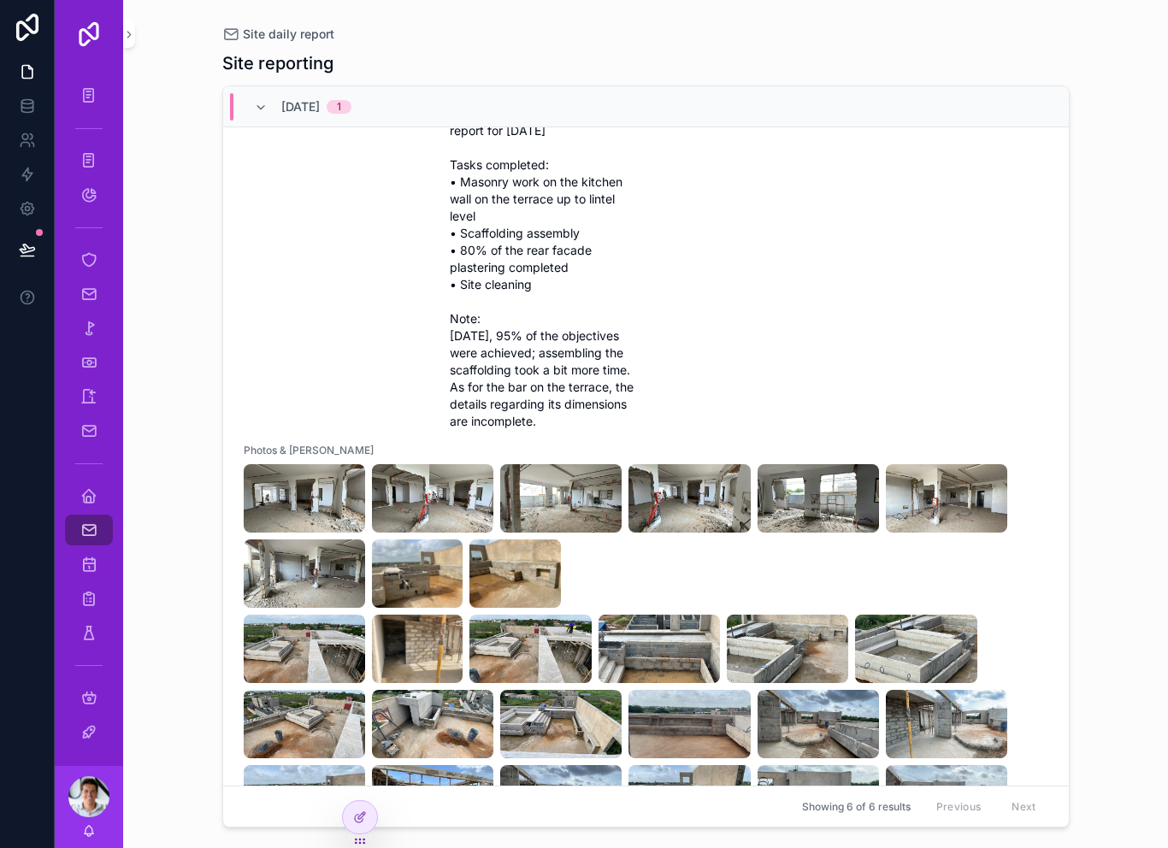
scroll to position [68, 0]
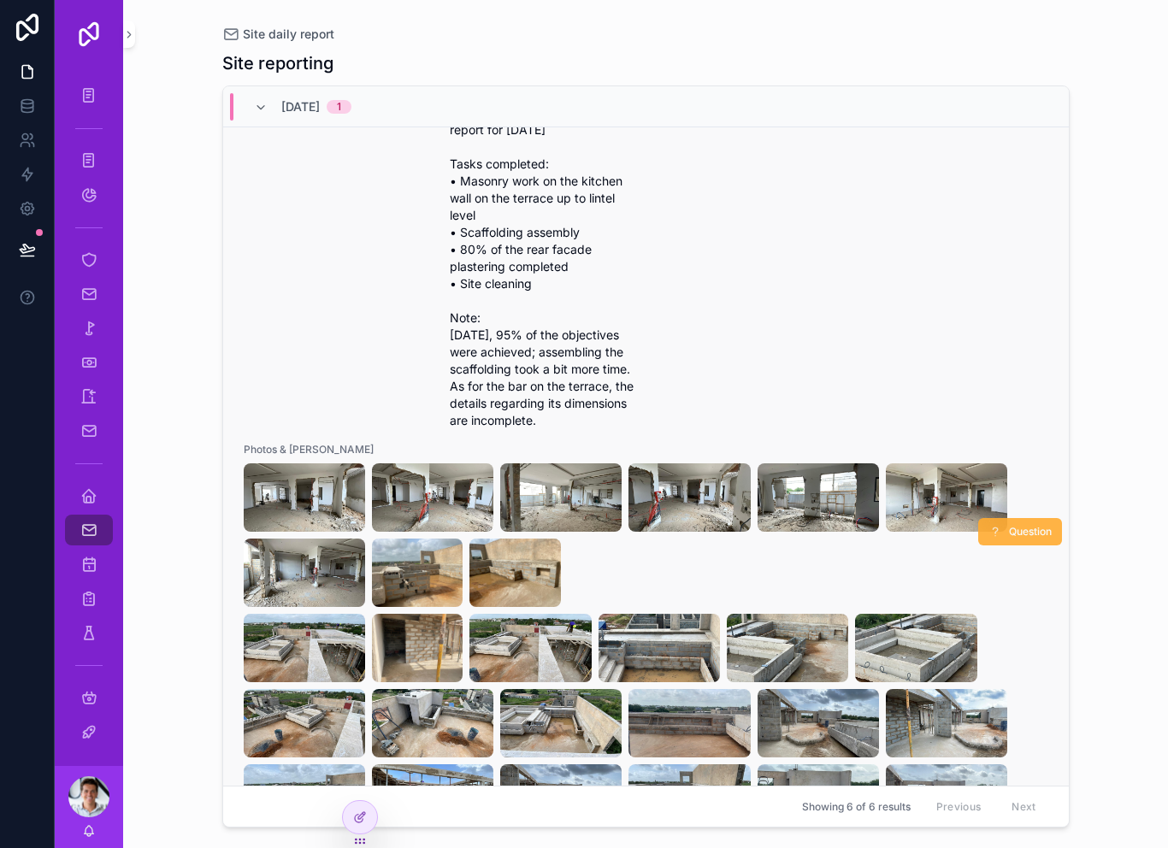
click at [1040, 539] on button "Question" at bounding box center [1021, 531] width 84 height 27
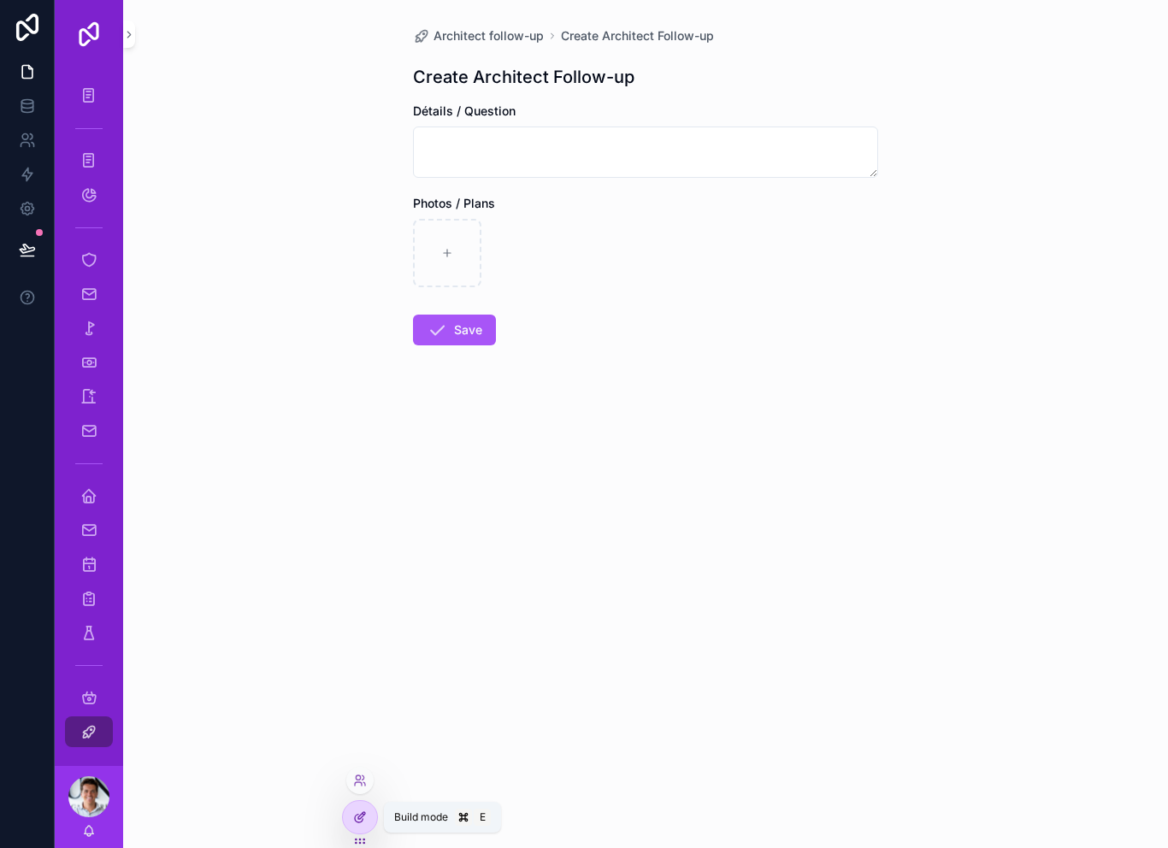
click at [364, 819] on icon at bounding box center [360, 818] width 14 height 14
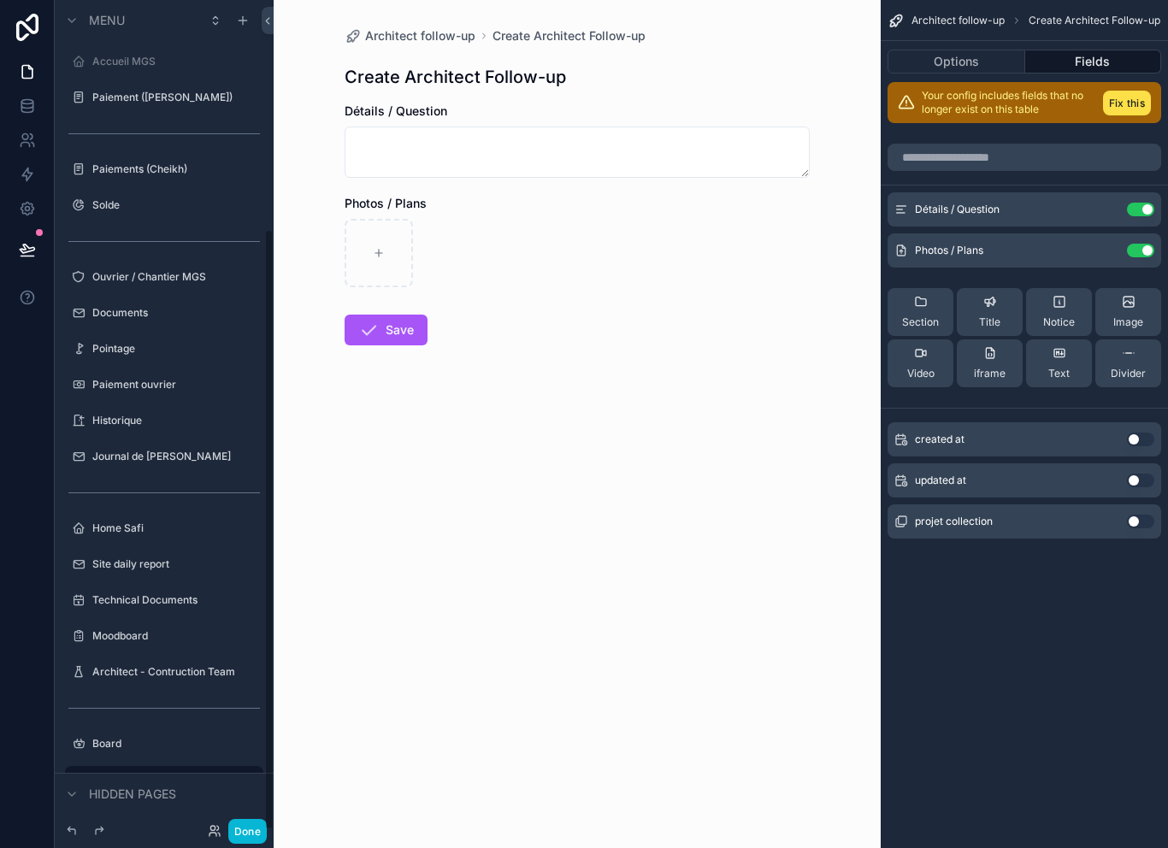
scroll to position [313, 0]
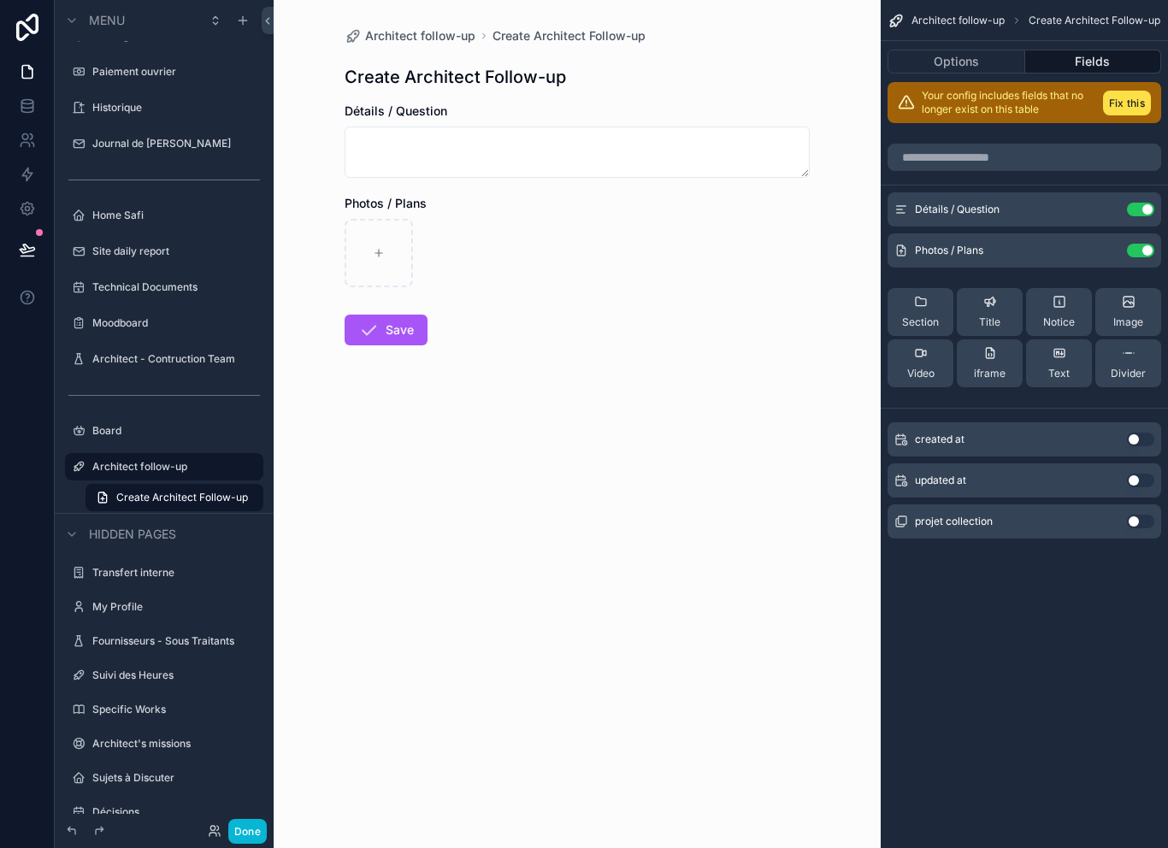
click at [549, 219] on div "scrollable content" at bounding box center [577, 253] width 465 height 68
click at [1162, 90] on div "Your config includes fields that no longer exist on this table Fix this Détails…" at bounding box center [1024, 320] width 287 height 477
click at [1130, 91] on button "Fix this" at bounding box center [1127, 103] width 48 height 25
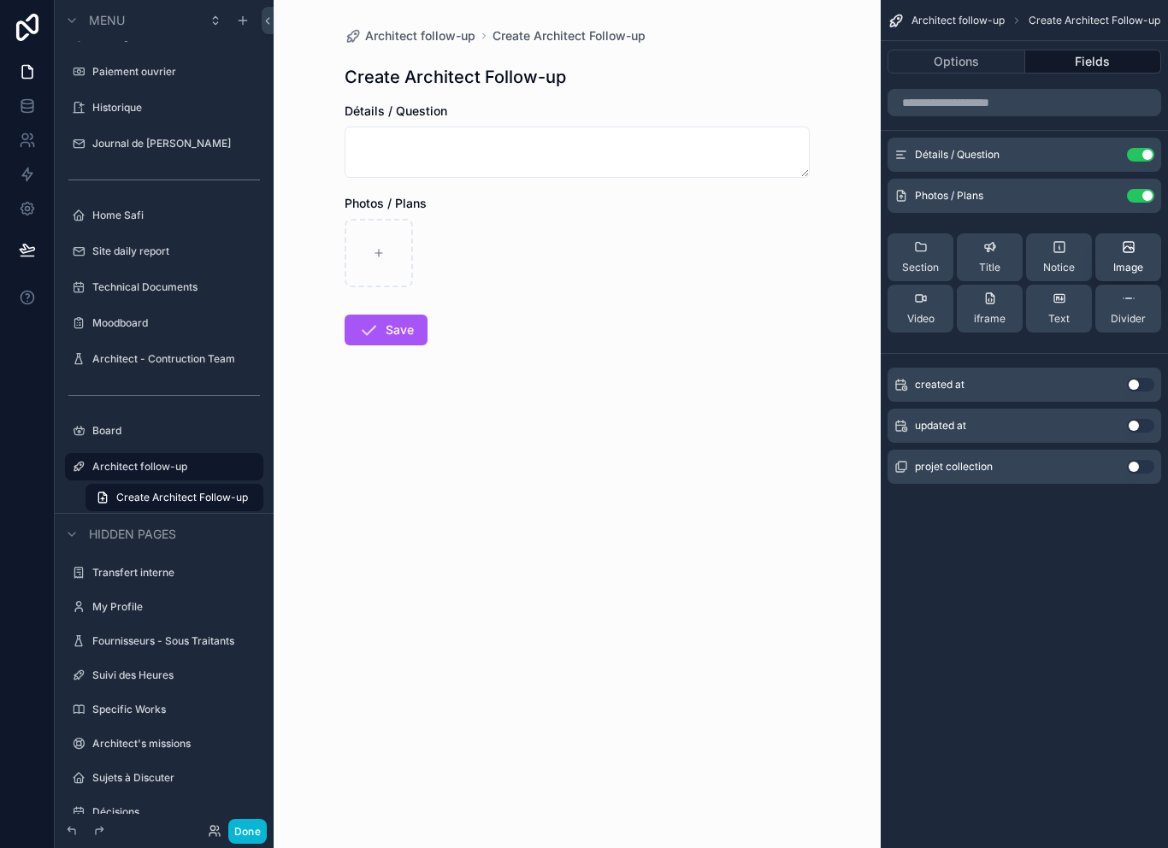
click at [1131, 242] on icon "scrollable content" at bounding box center [1129, 247] width 10 height 10
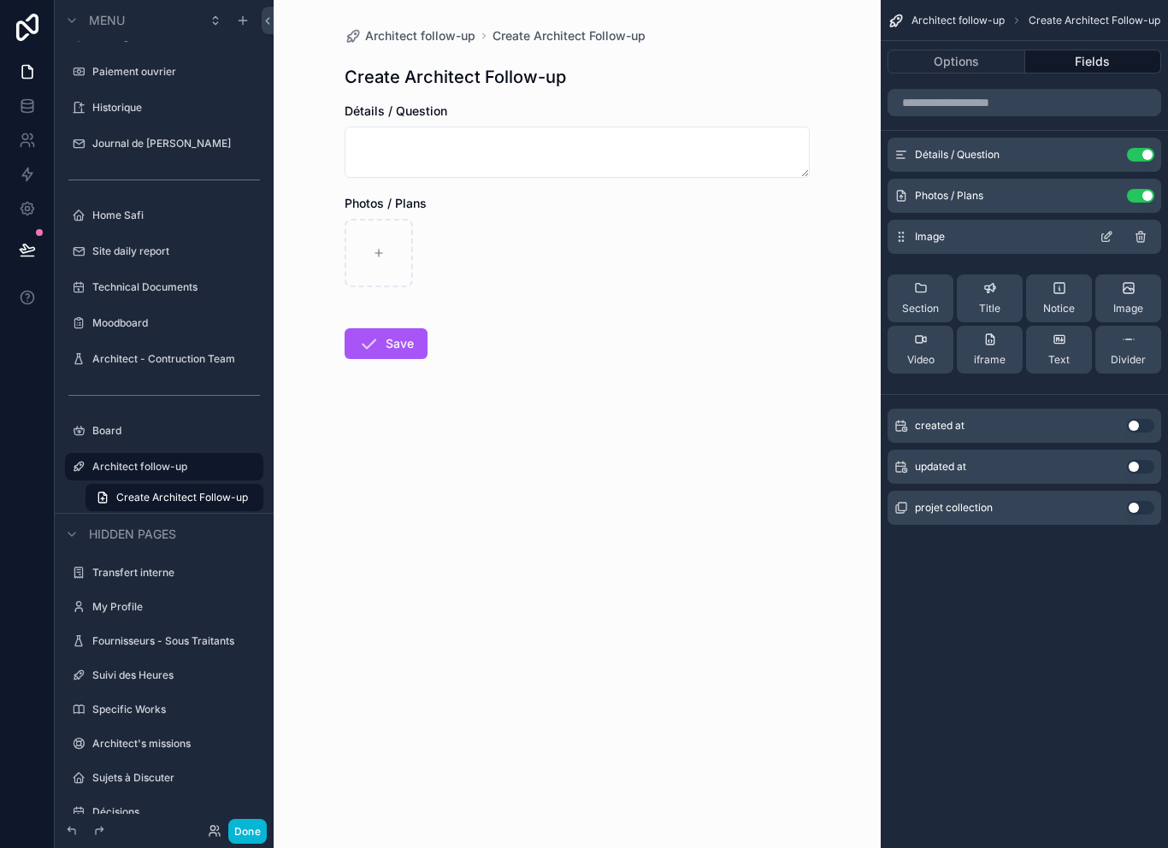
click at [1138, 230] on icon "scrollable content" at bounding box center [1141, 237] width 14 height 14
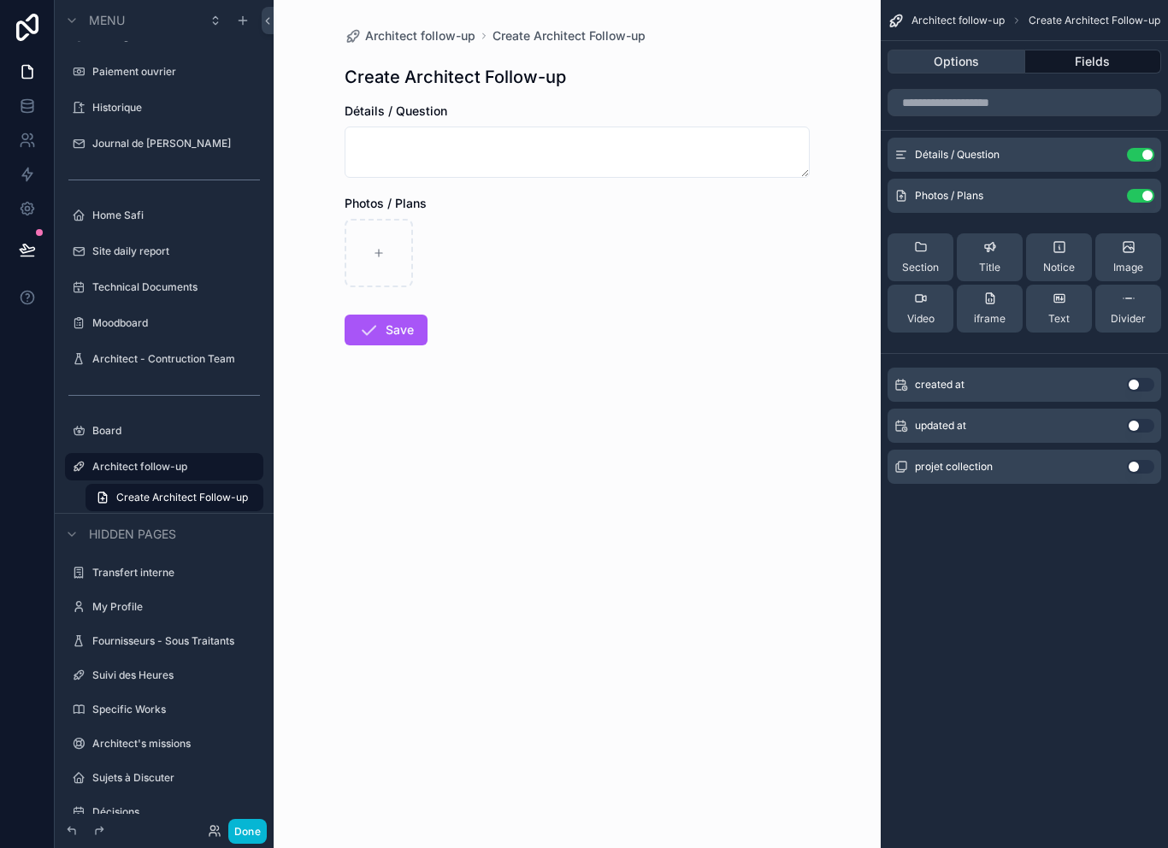
click at [989, 50] on button "Options" at bounding box center [957, 62] width 138 height 24
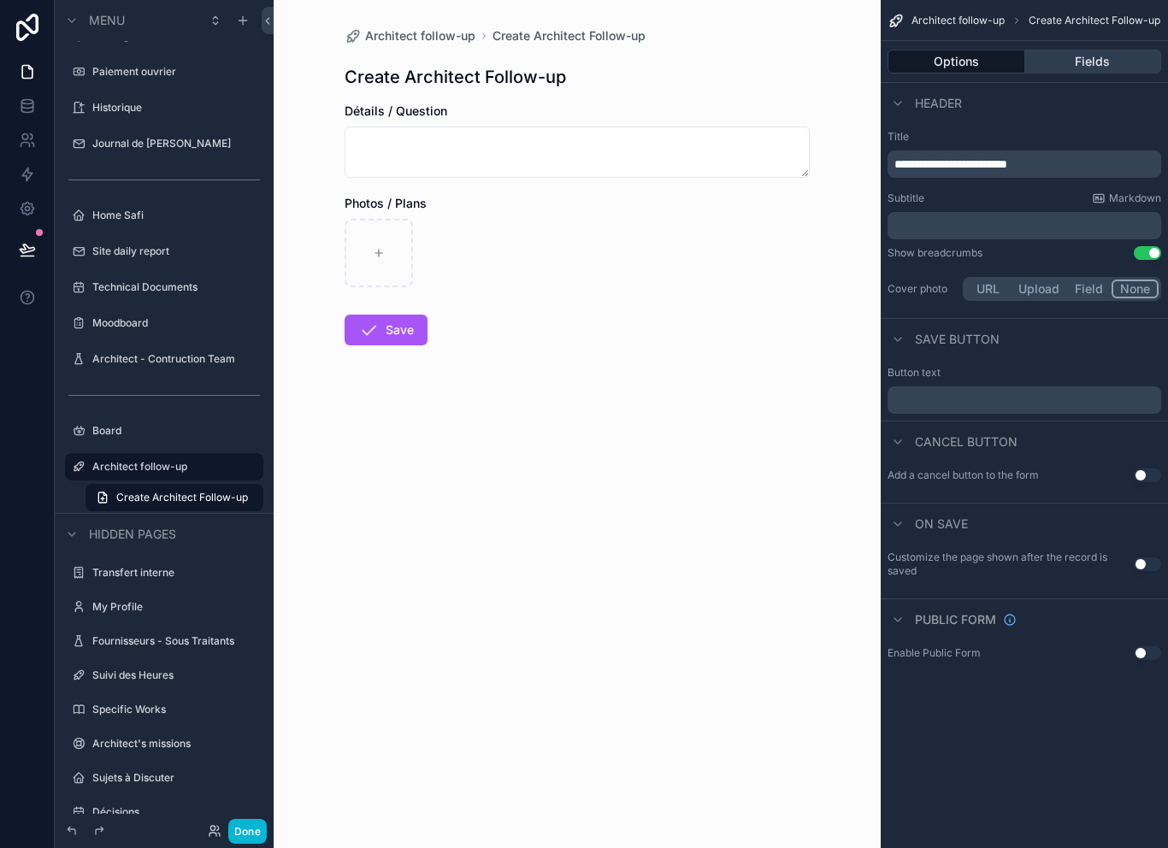
click at [1112, 50] on button "Fields" at bounding box center [1094, 62] width 137 height 24
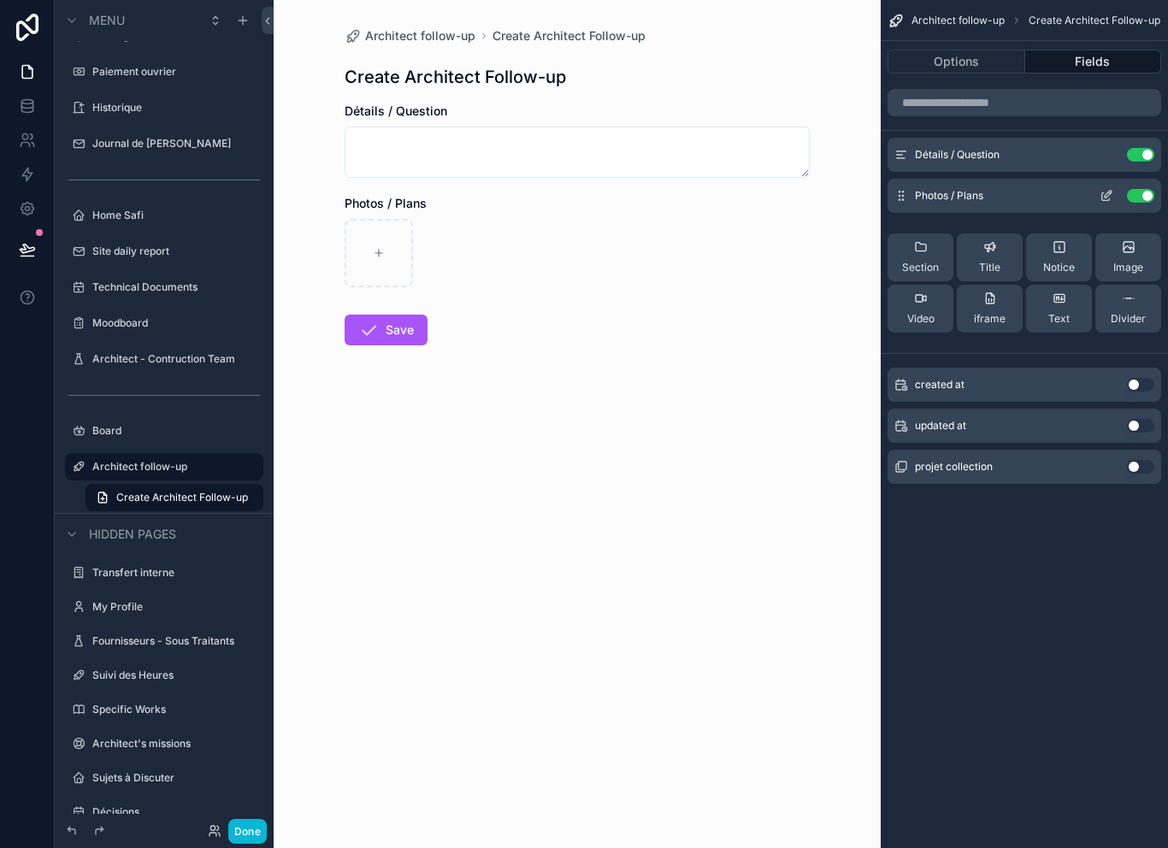
click at [1103, 189] on icon "scrollable content" at bounding box center [1107, 196] width 14 height 14
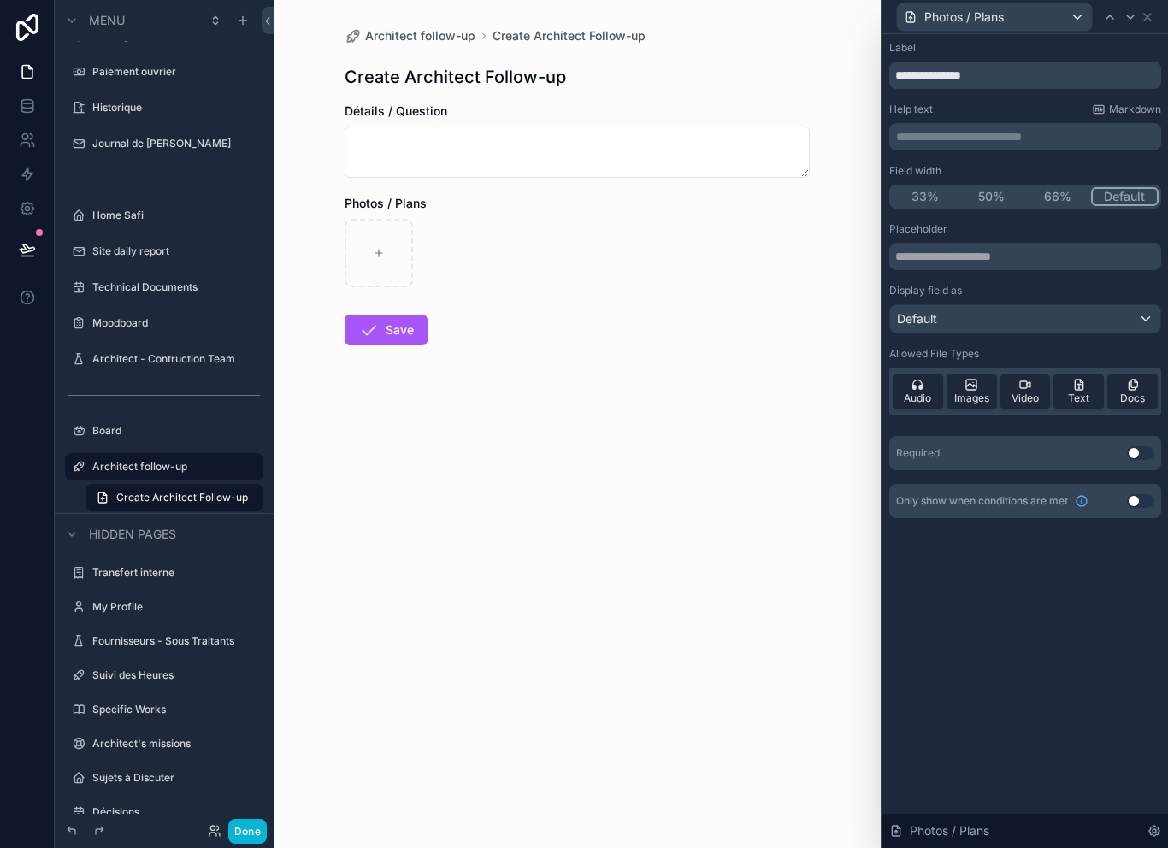
click at [1043, 305] on div "Default" at bounding box center [1025, 318] width 270 height 27
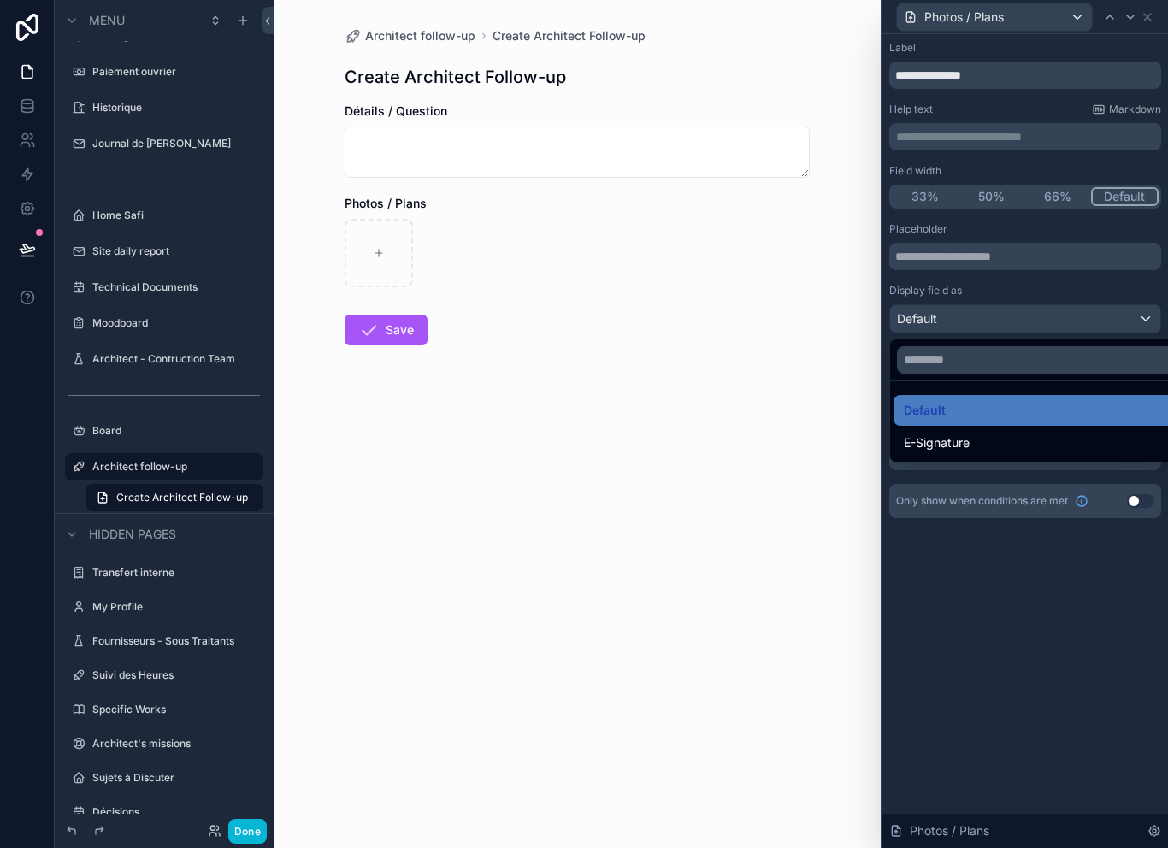
click at [1057, 262] on div at bounding box center [1026, 424] width 286 height 848
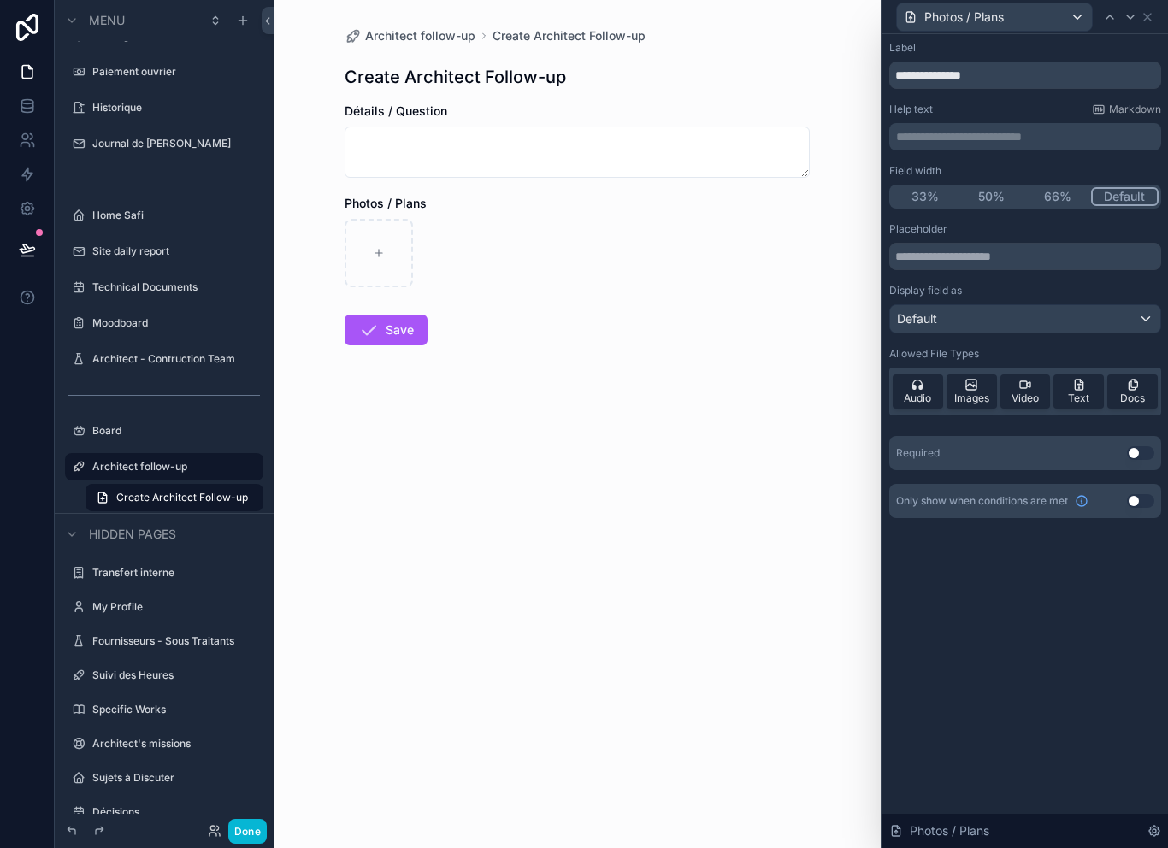
scroll to position [0, 0]
click at [1150, 15] on icon at bounding box center [1148, 17] width 14 height 14
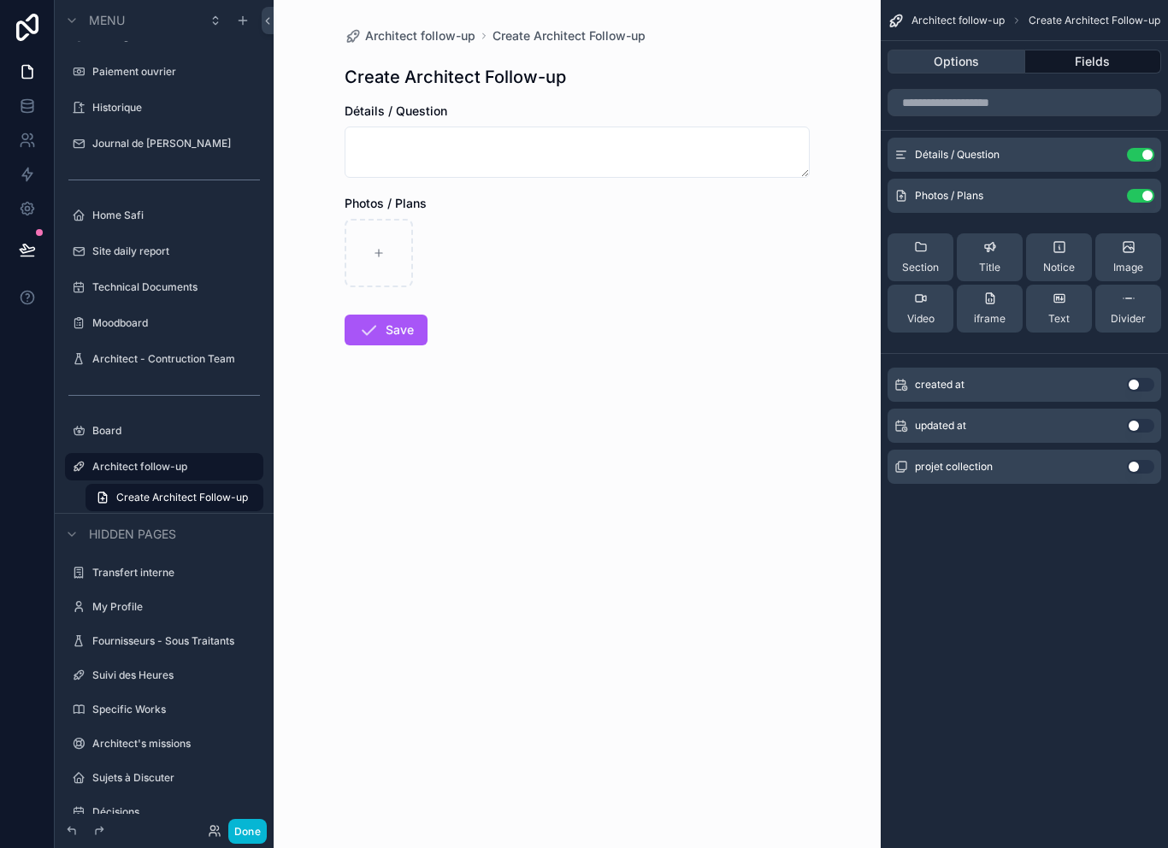
click at [1015, 66] on button "Options" at bounding box center [957, 62] width 138 height 24
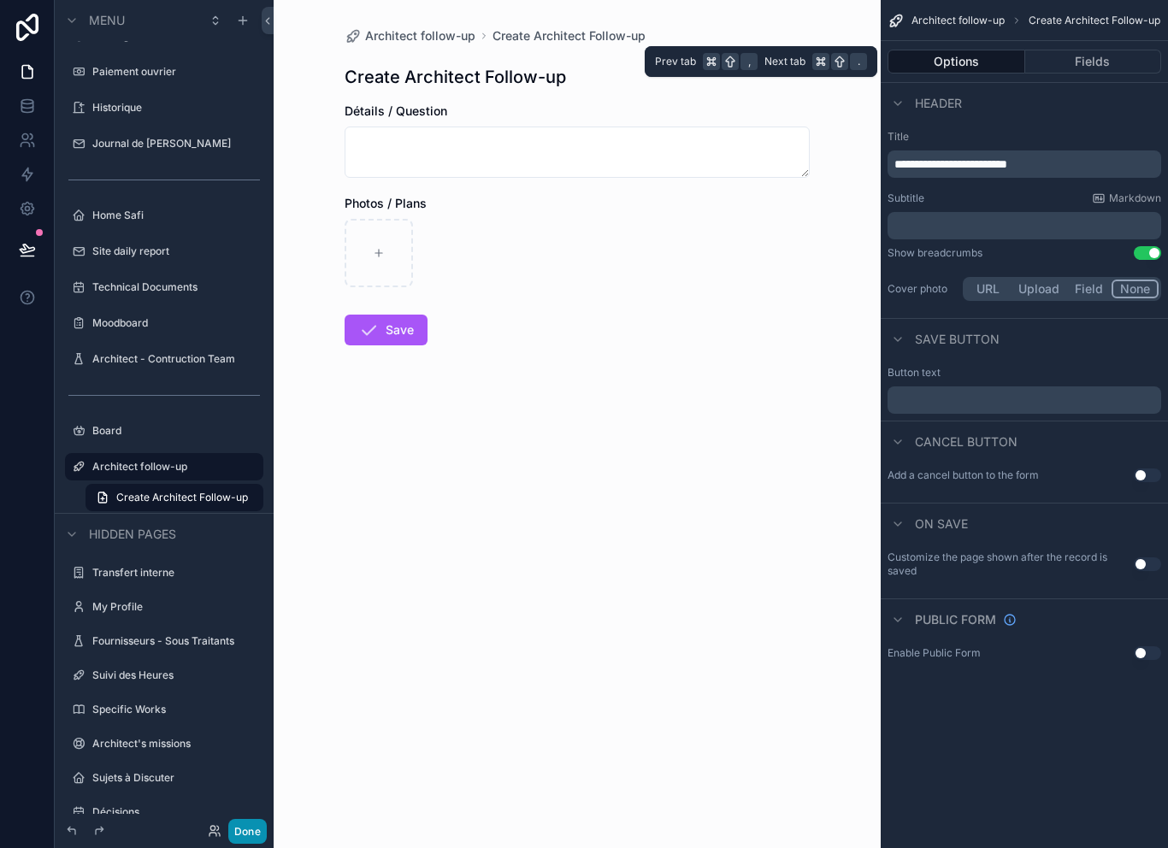
click at [262, 840] on button "Done" at bounding box center [247, 831] width 38 height 25
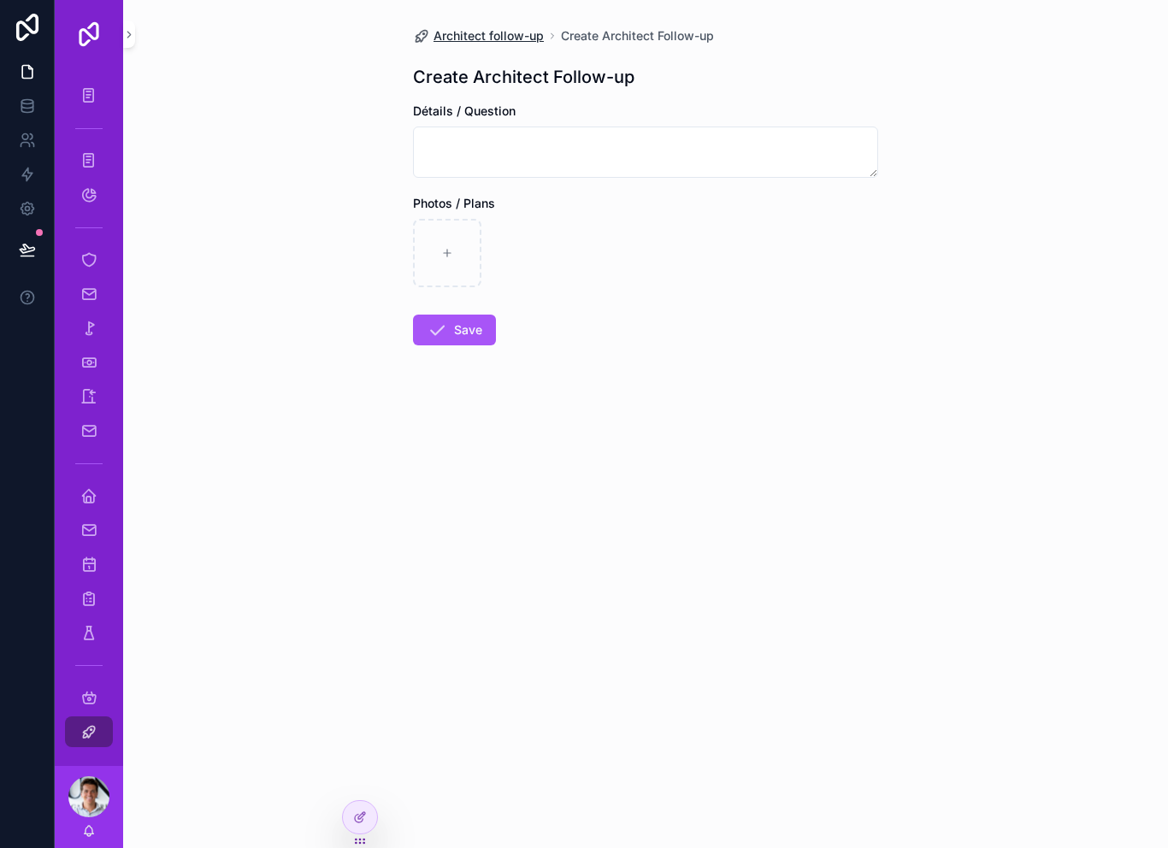
click at [496, 44] on span "Architect follow-up" at bounding box center [489, 35] width 110 height 17
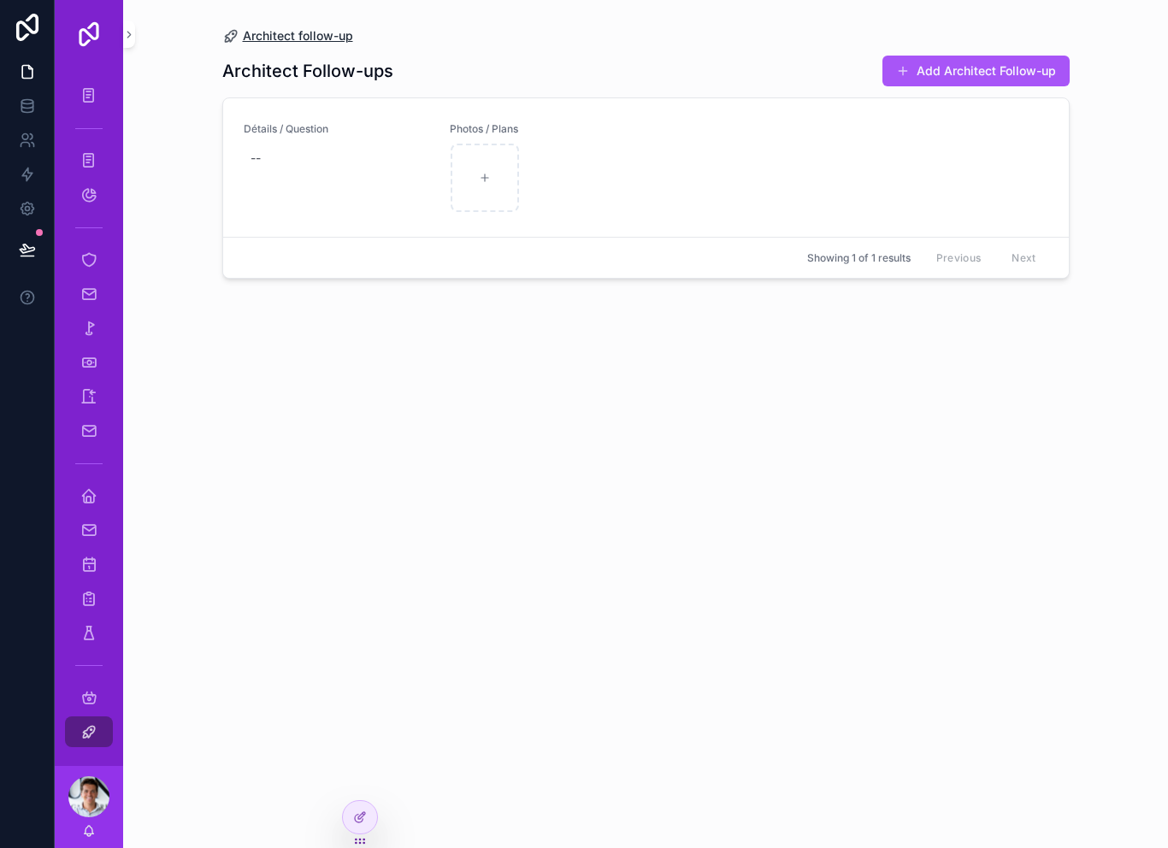
click at [288, 27] on span "Architect follow-up" at bounding box center [298, 35] width 110 height 17
click at [103, 499] on link "Home Safi" at bounding box center [89, 496] width 48 height 31
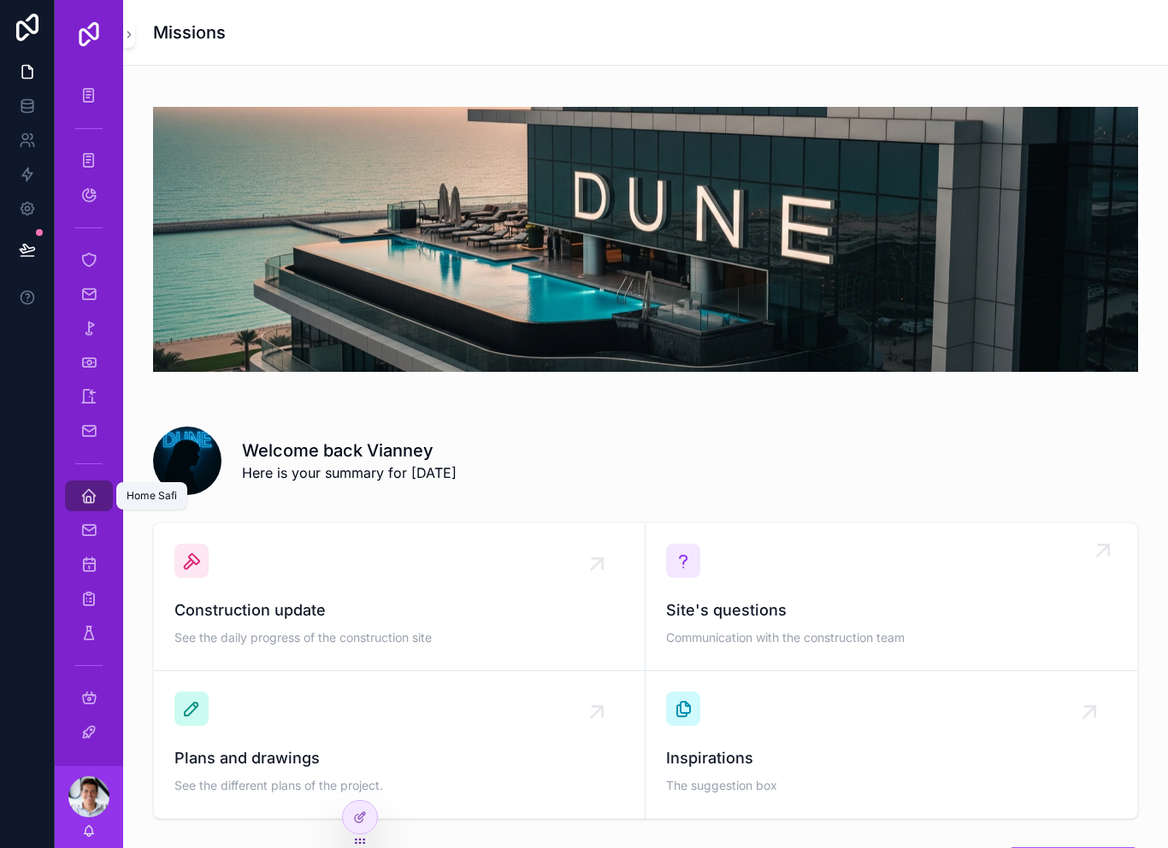
click at [749, 580] on div "Site's questions Communication with the construction team" at bounding box center [891, 597] width 451 height 106
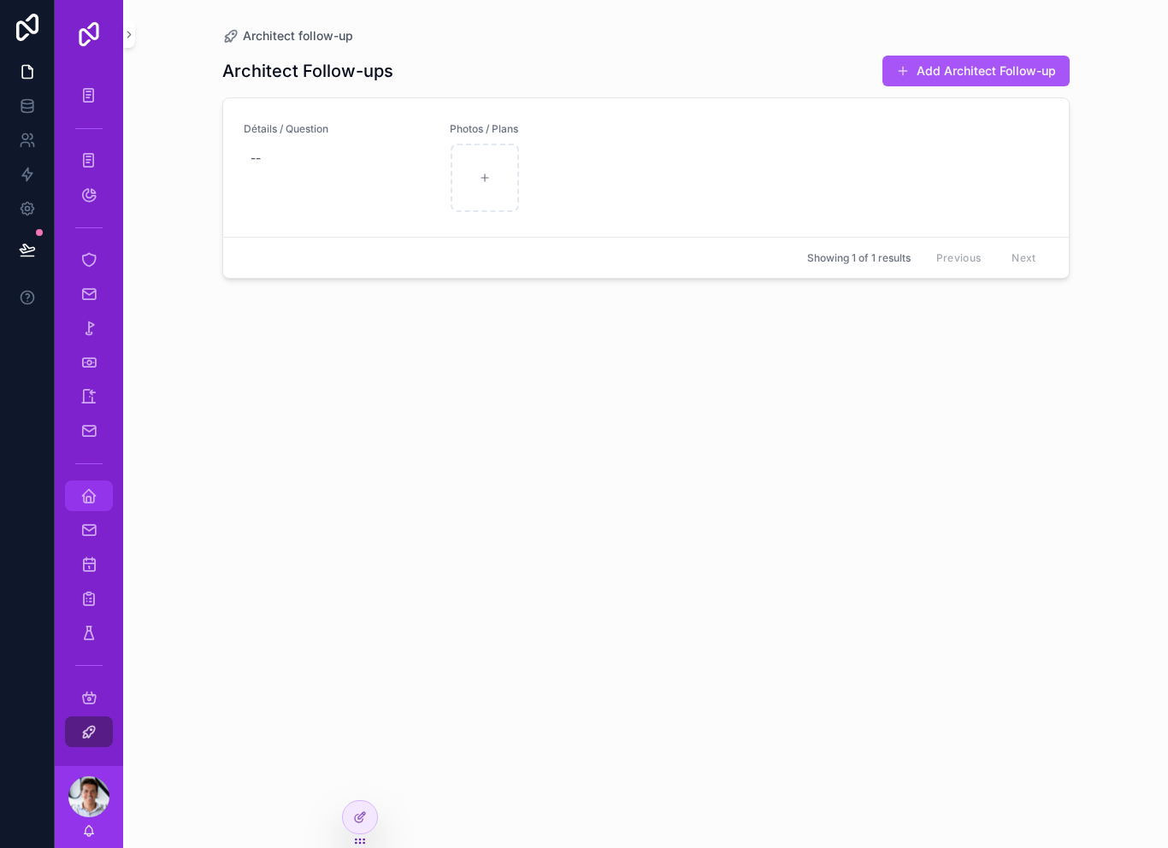
click at [97, 511] on div "Home Safi" at bounding box center [89, 496] width 68 height 34
click at [84, 501] on icon "scrollable content" at bounding box center [88, 496] width 17 height 17
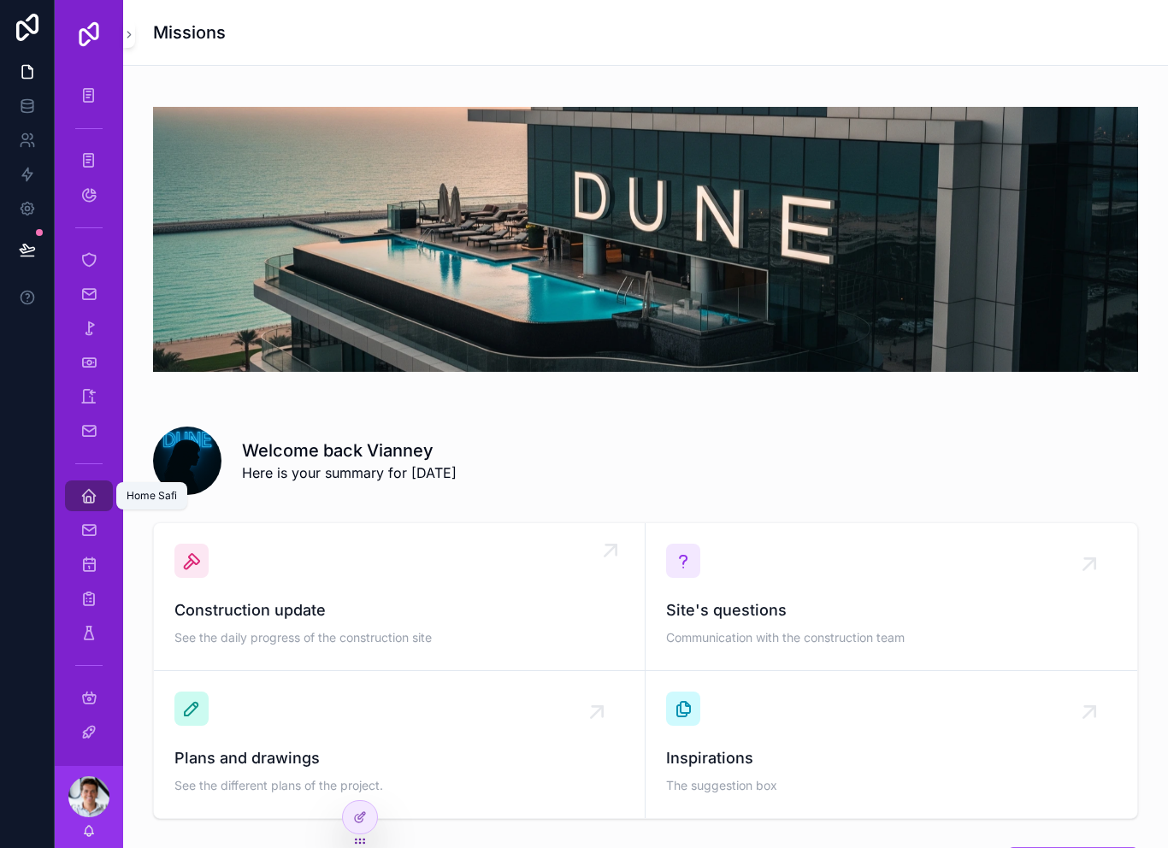
click at [462, 615] on span "Construction update" at bounding box center [399, 611] width 450 height 24
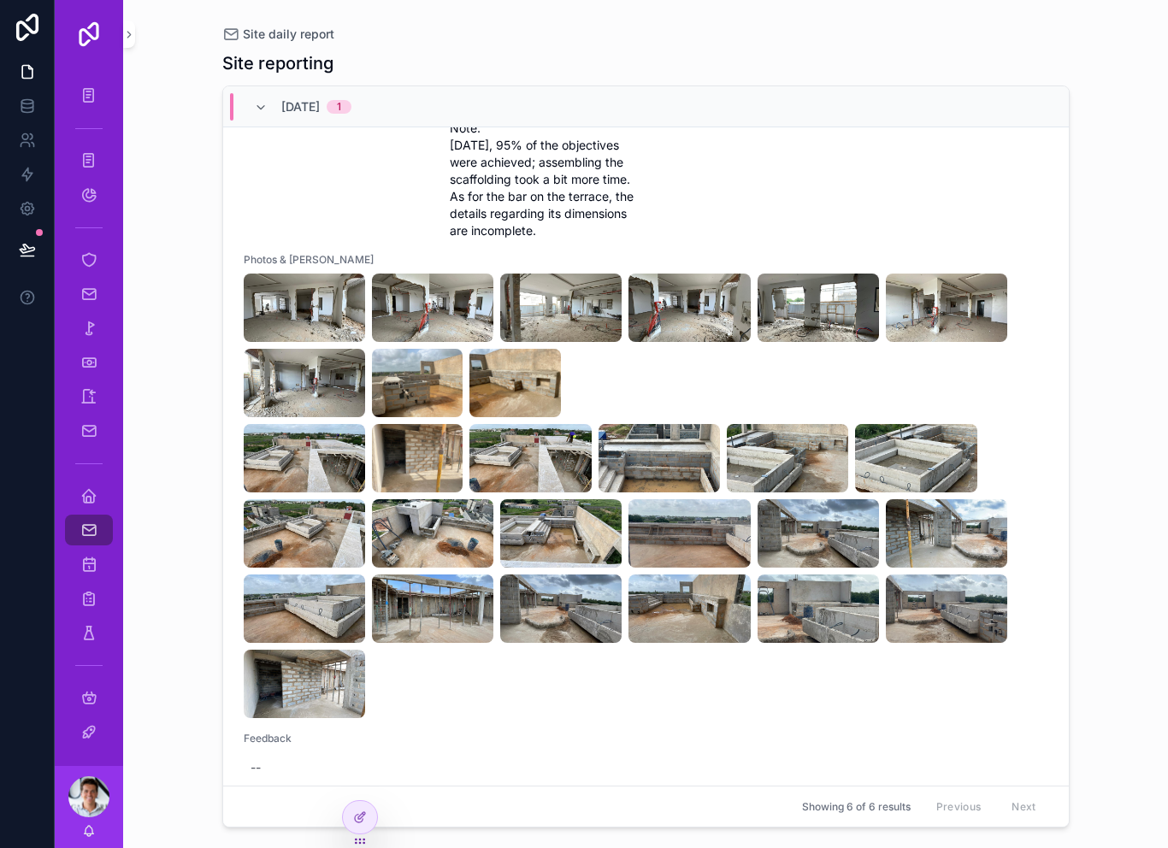
scroll to position [259, 0]
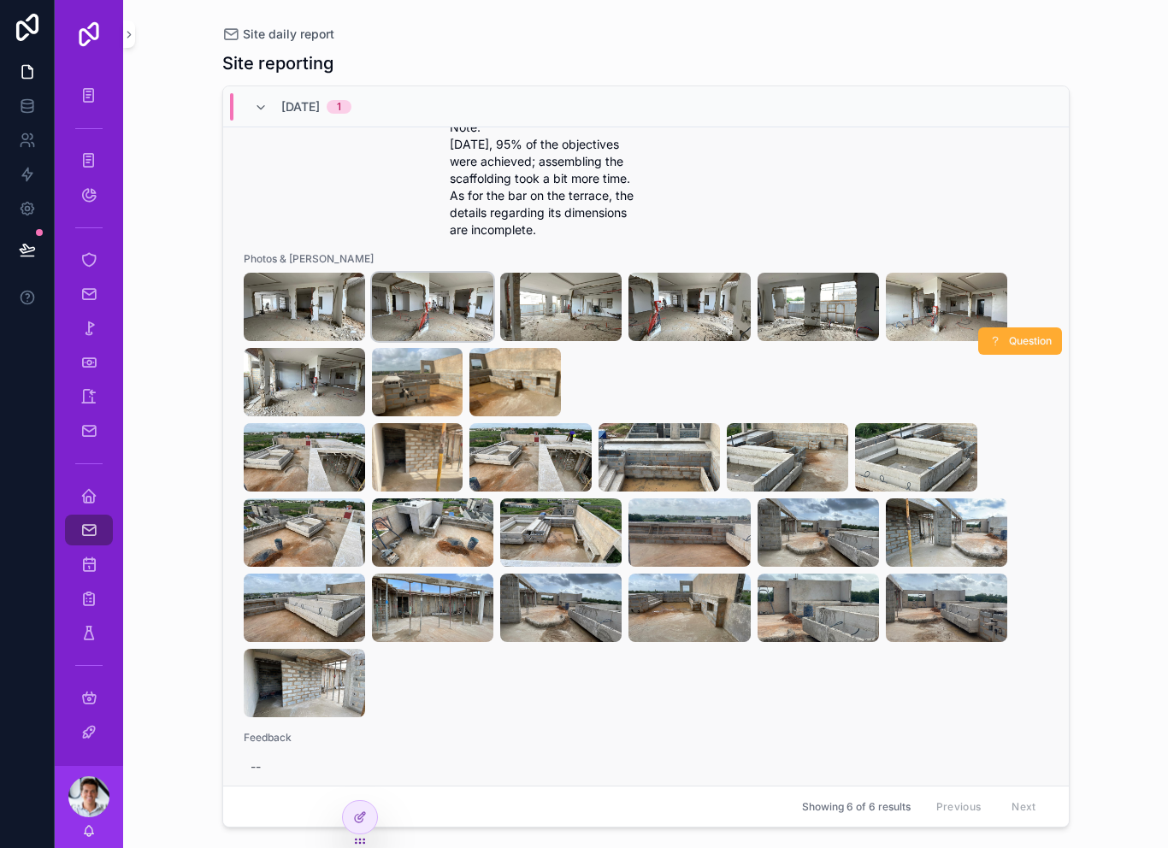
click at [430, 309] on img "scrollable content" at bounding box center [432, 307] width 121 height 68
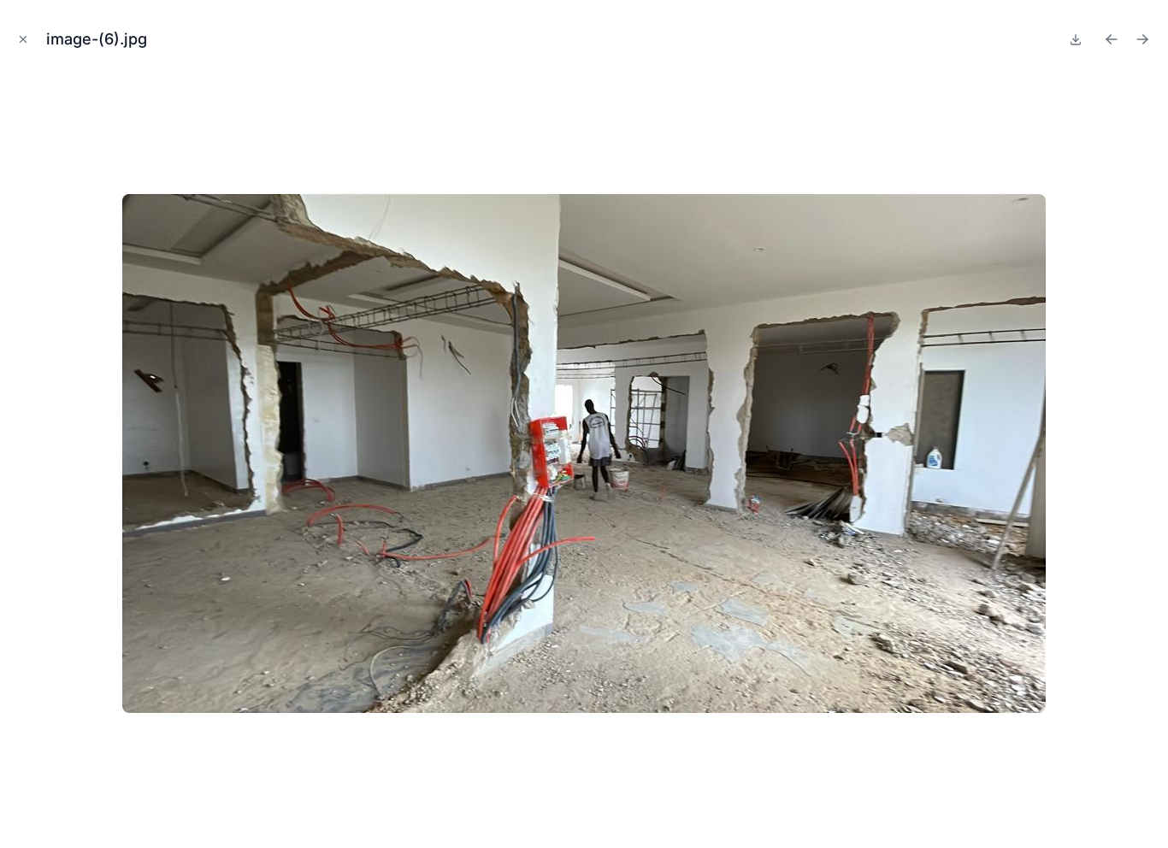
click at [438, 304] on img at bounding box center [584, 453] width 924 height 519
click at [25, 38] on icon "Close modal" at bounding box center [24, 40] width 6 height 6
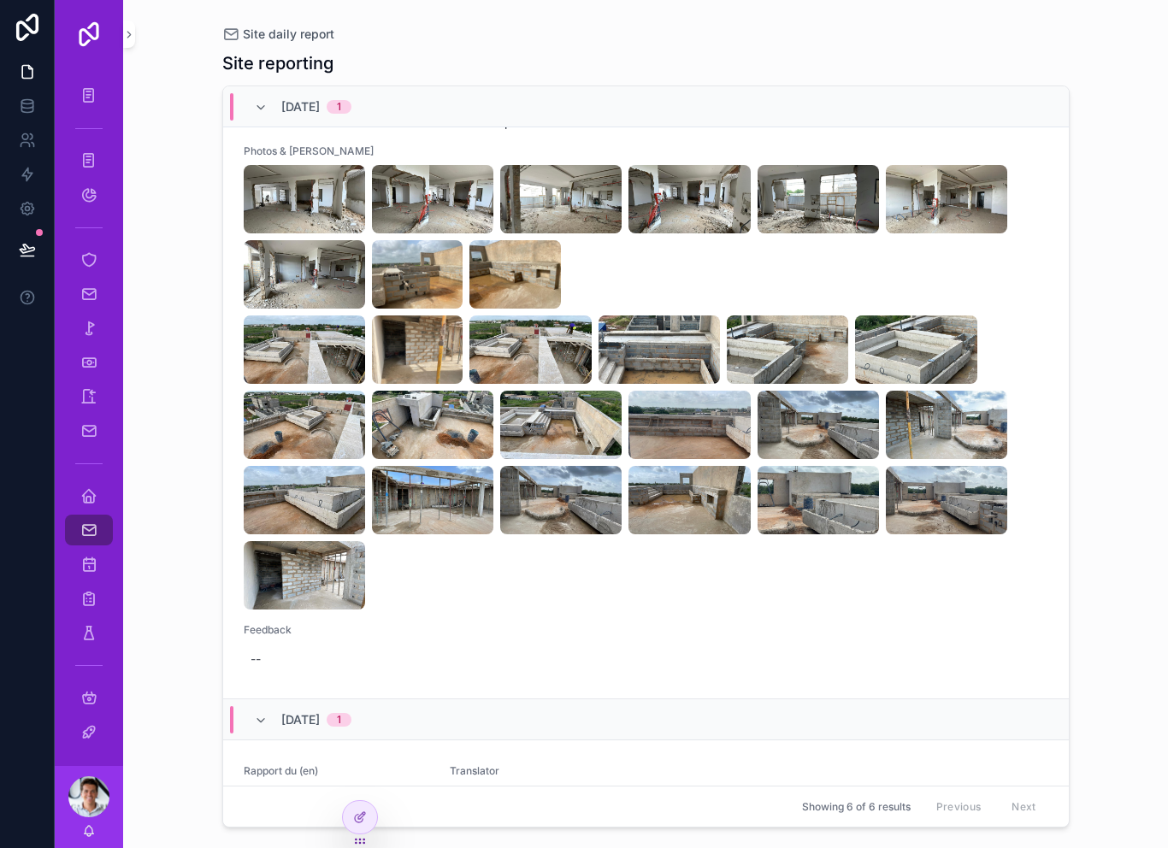
scroll to position [343, 0]
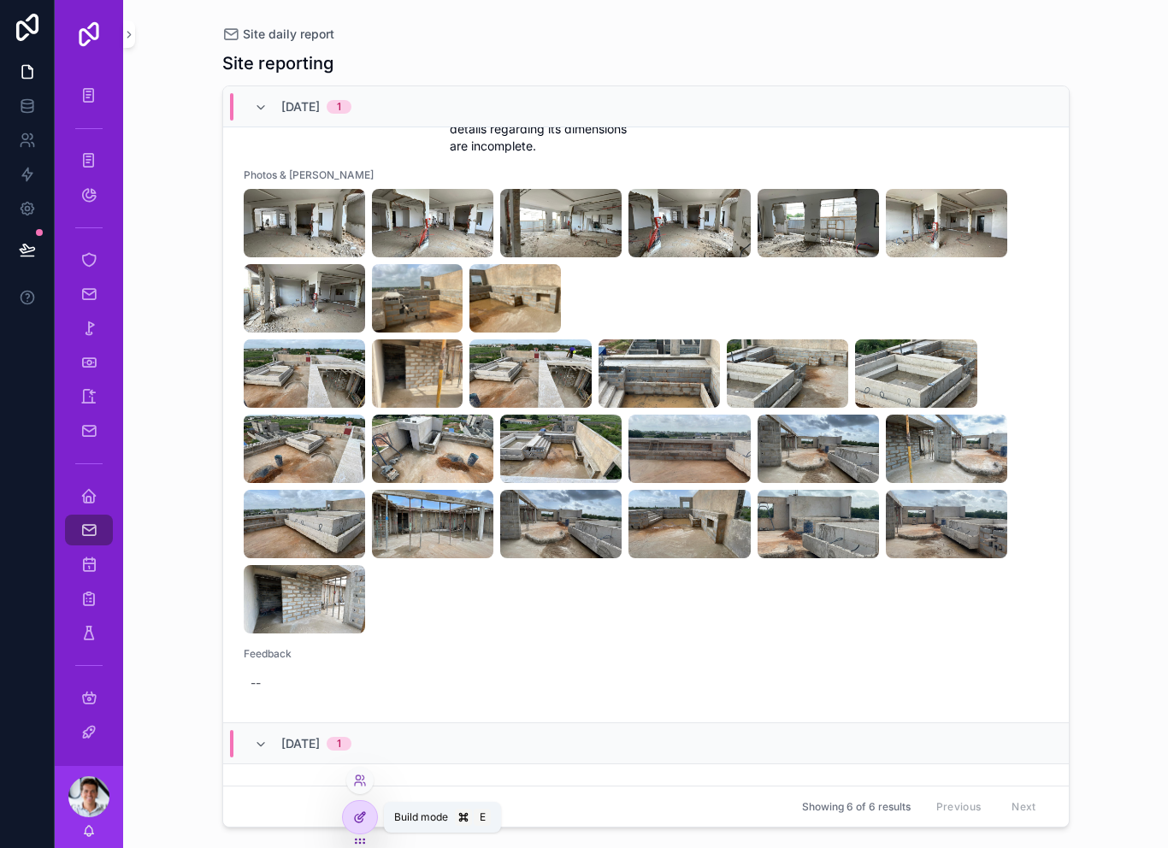
click at [369, 814] on div at bounding box center [360, 817] width 34 height 33
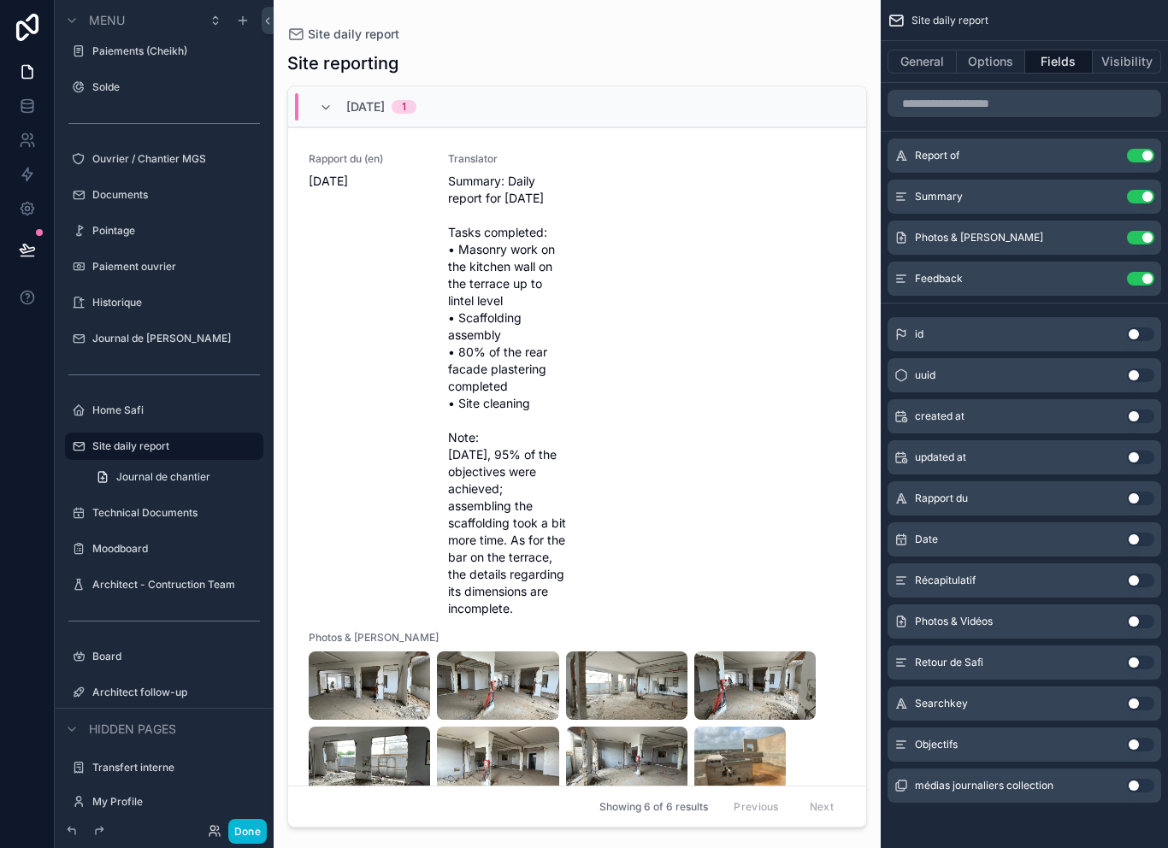
scroll to position [27, 0]
click at [414, 677] on div "scrollable content" at bounding box center [577, 414] width 607 height 828
click at [414, 607] on div "Rapport du (en) Tuesday, September 30, 2025" at bounding box center [368, 384] width 119 height 465
click at [631, 461] on div "Rapport du (en) Tuesday, September 30, 2025 Translator Summary: Daily report fo…" at bounding box center [577, 732] width 537 height 1160
click at [260, 837] on button "Done" at bounding box center [247, 831] width 38 height 25
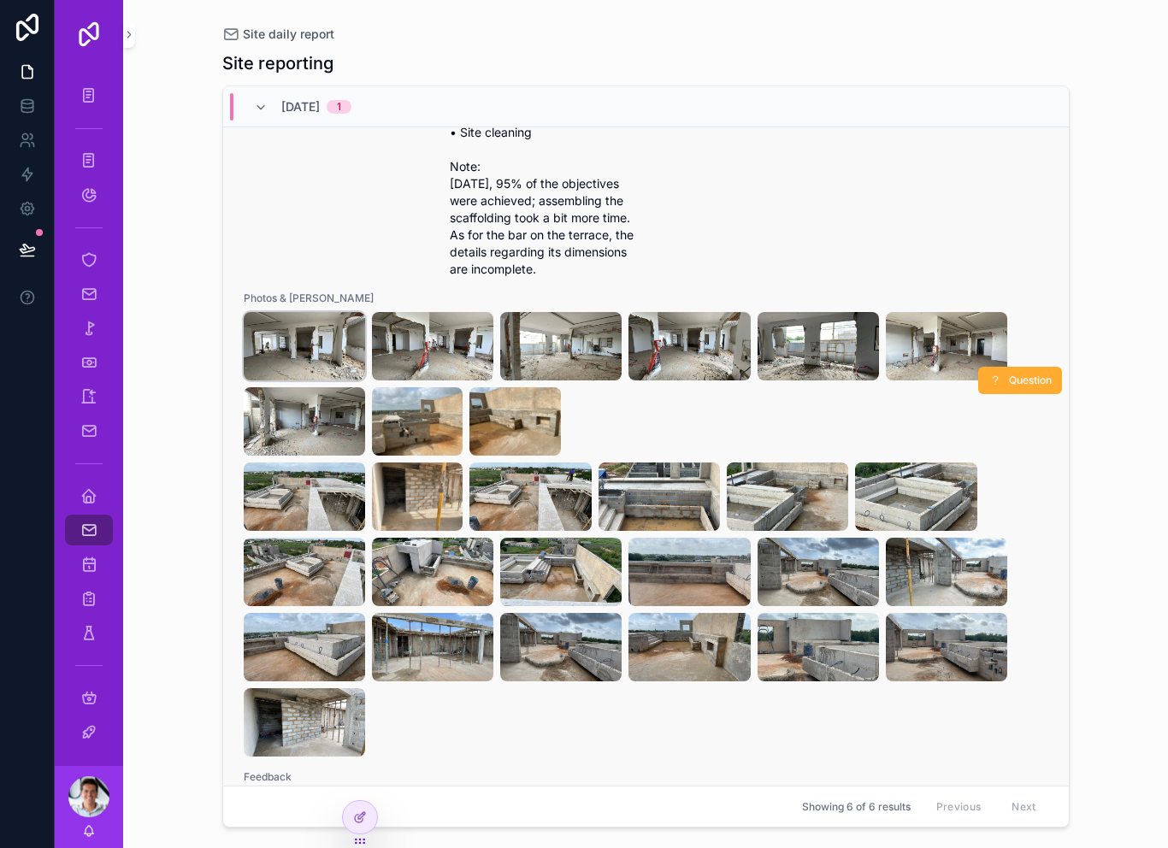
scroll to position [26, 0]
click at [95, 414] on div "Journal de [PERSON_NAME]" at bounding box center [89, 431] width 68 height 34
click at [90, 423] on icon "scrollable content" at bounding box center [88, 431] width 17 height 17
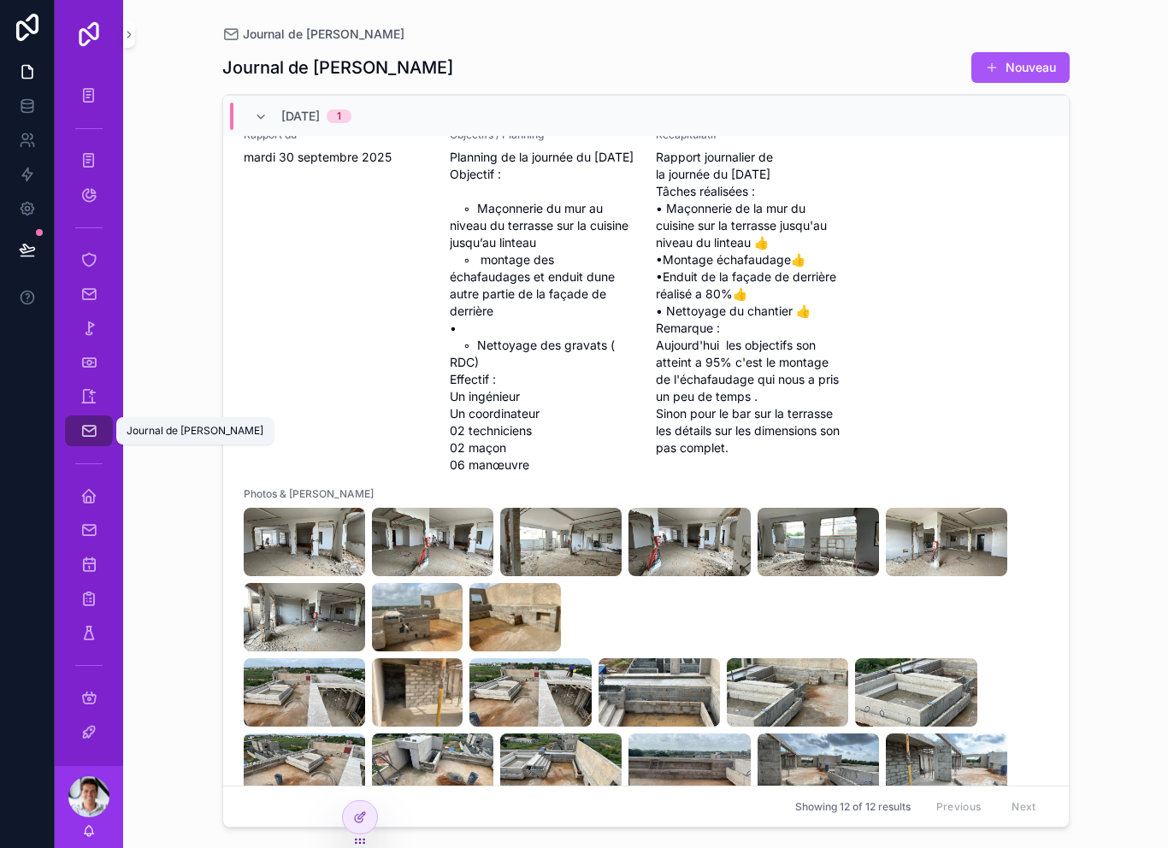
scroll to position [656, 0]
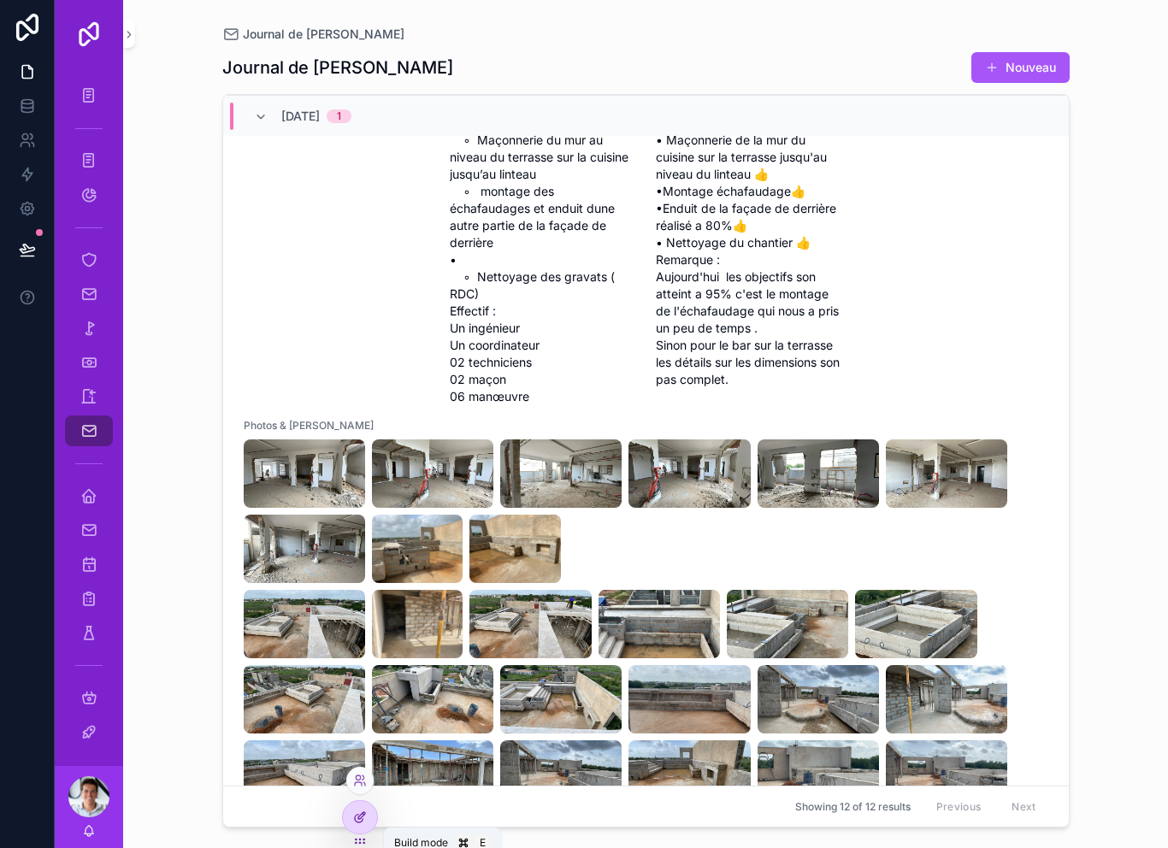
click at [363, 819] on icon at bounding box center [359, 819] width 8 height 8
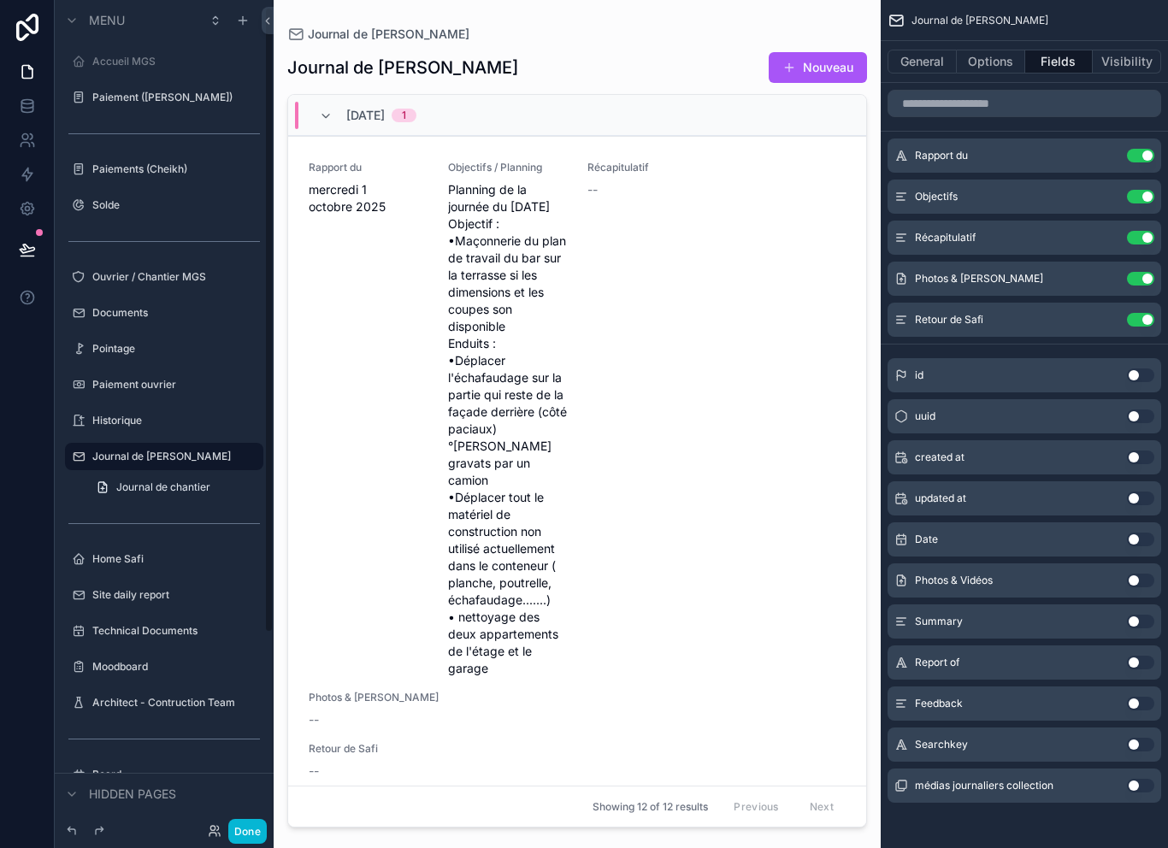
scroll to position [10, 0]
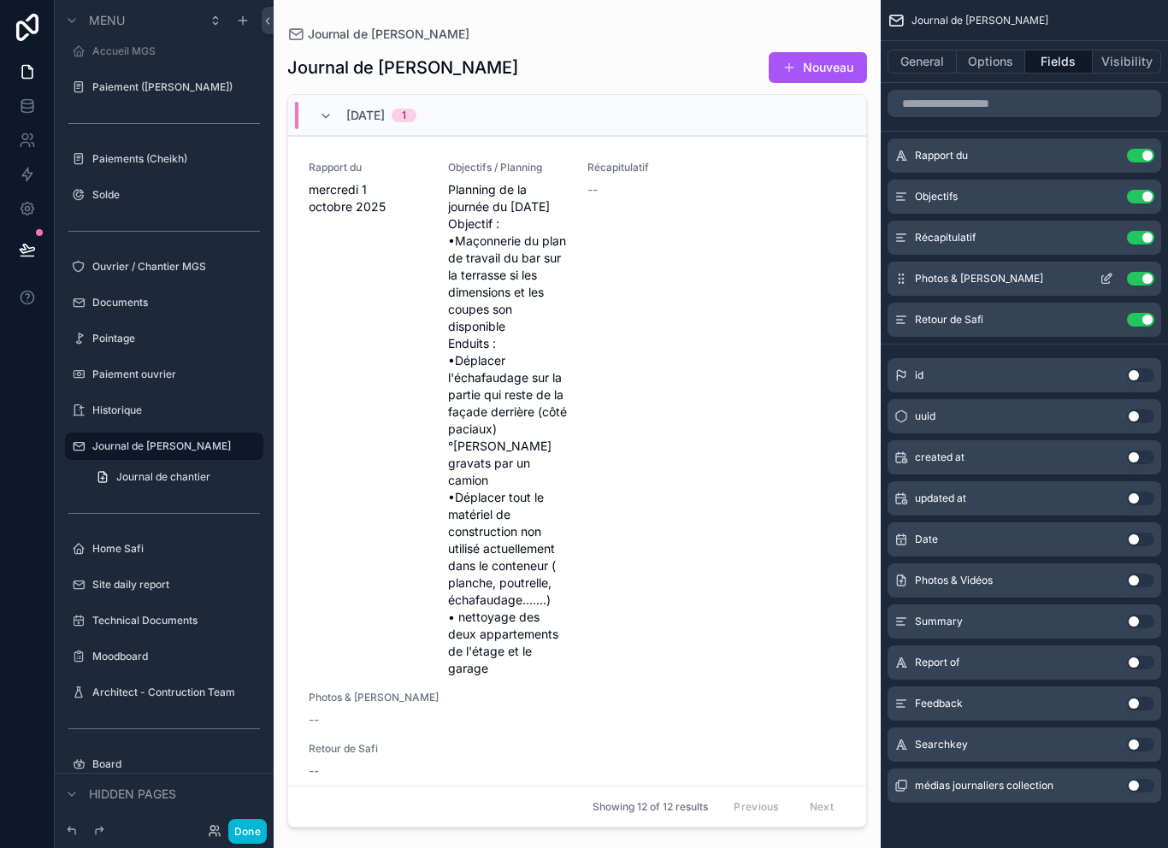
click at [1100, 281] on icon "scrollable content" at bounding box center [1107, 279] width 14 height 14
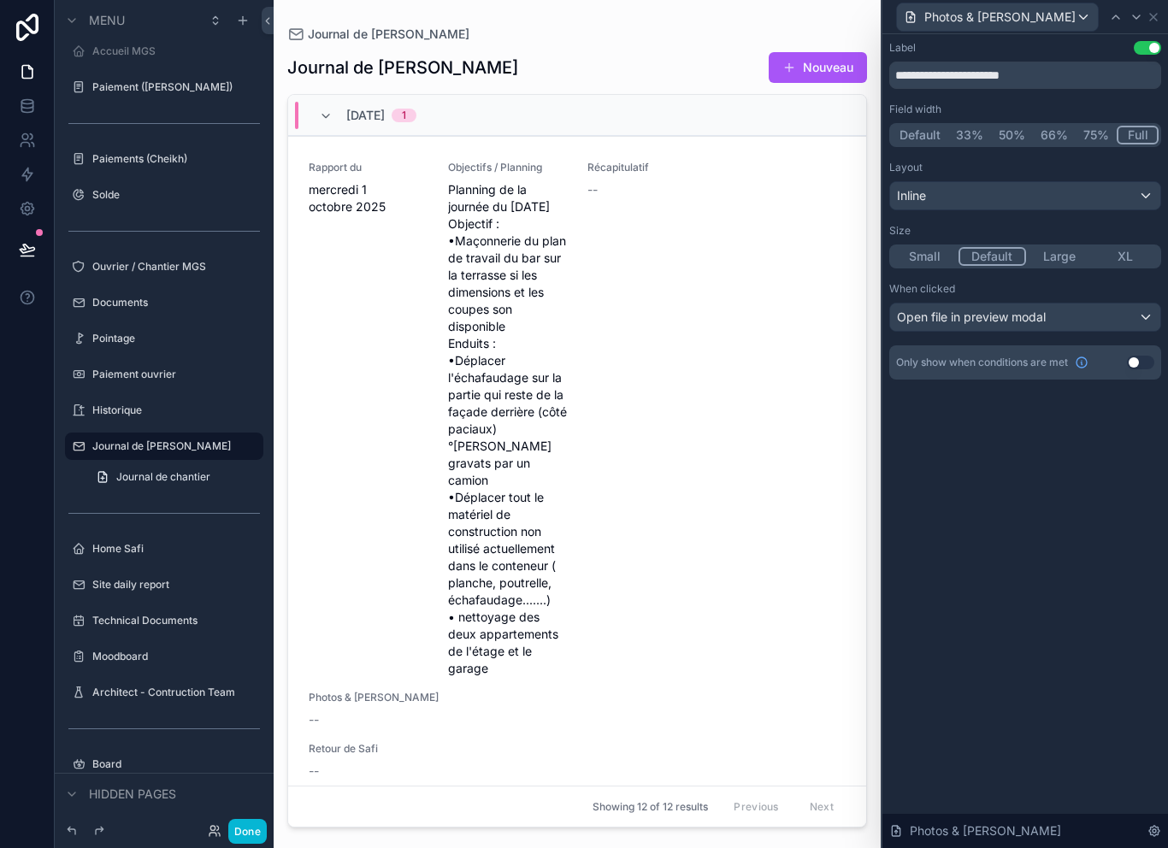
click at [1100, 317] on div "Open file in preview modal" at bounding box center [1025, 317] width 270 height 27
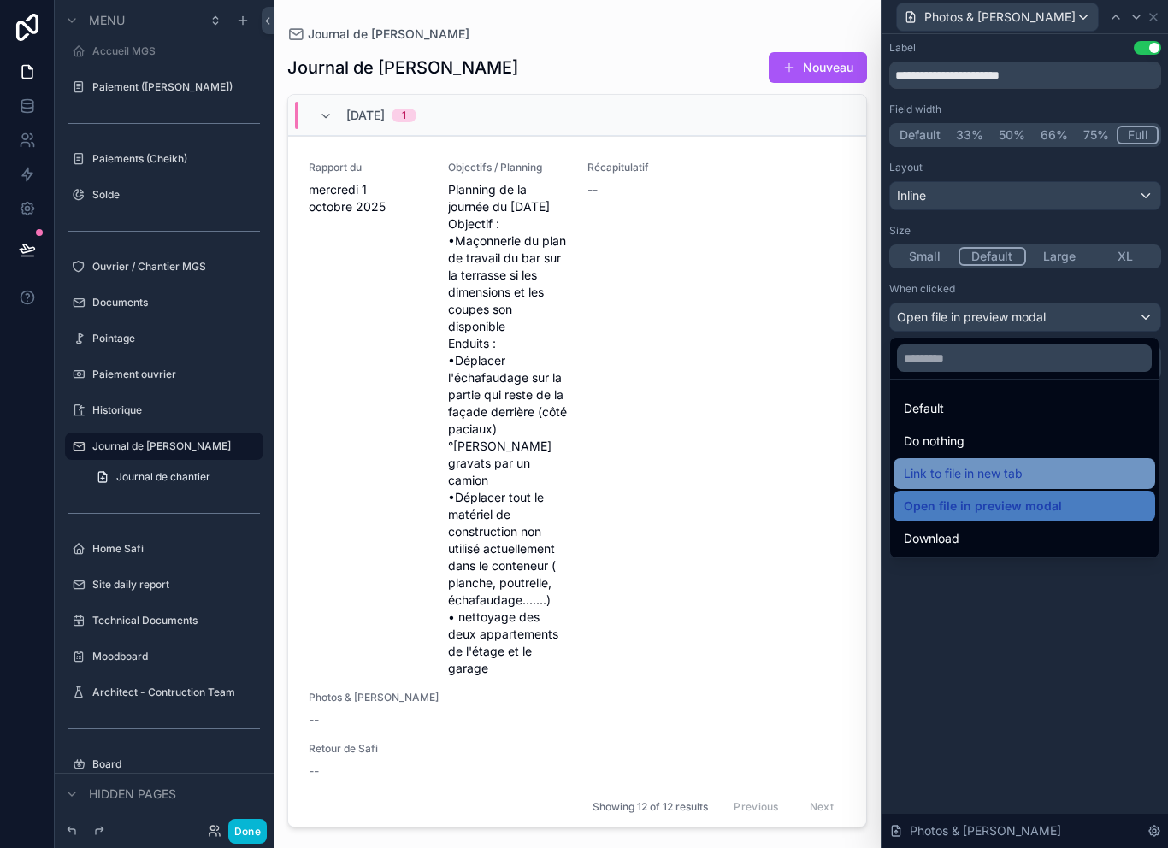
click at [1052, 473] on div "Link to file in new tab" at bounding box center [1024, 474] width 241 height 21
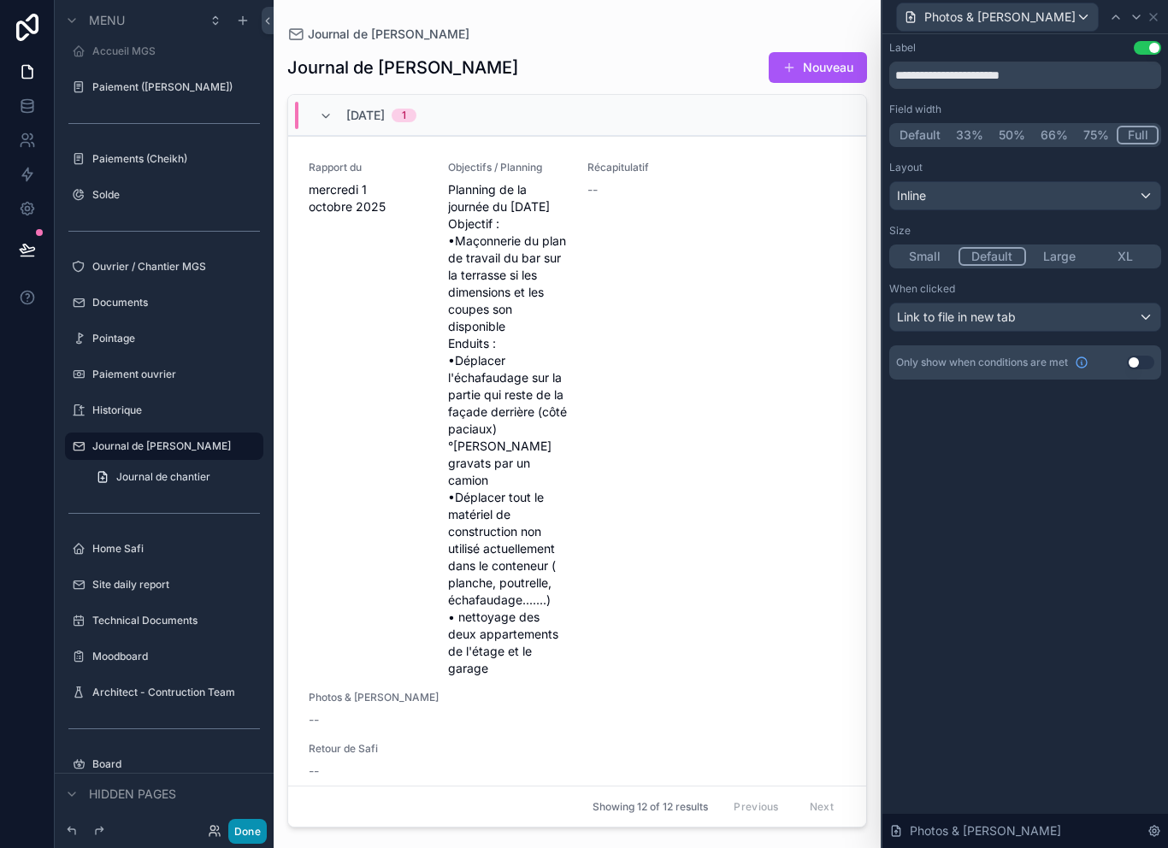
click at [255, 835] on button "Done" at bounding box center [247, 831] width 38 height 25
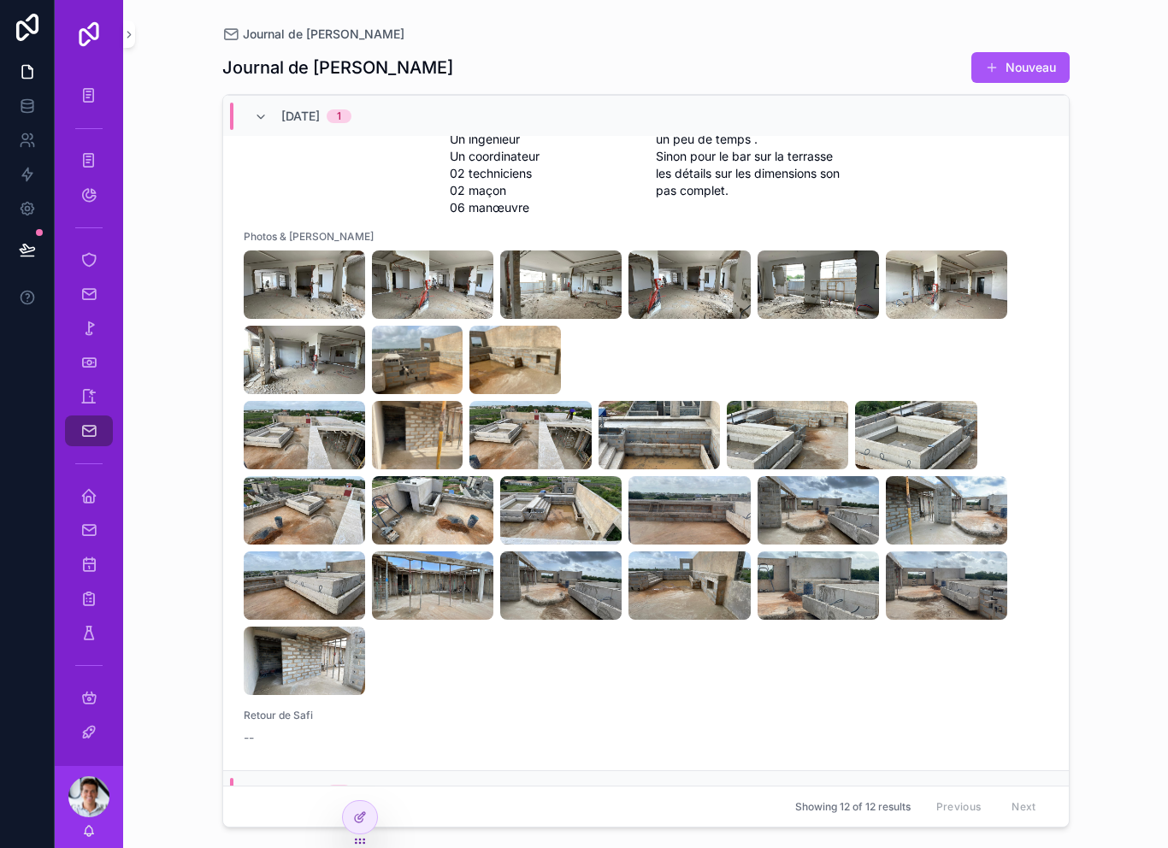
scroll to position [848, 0]
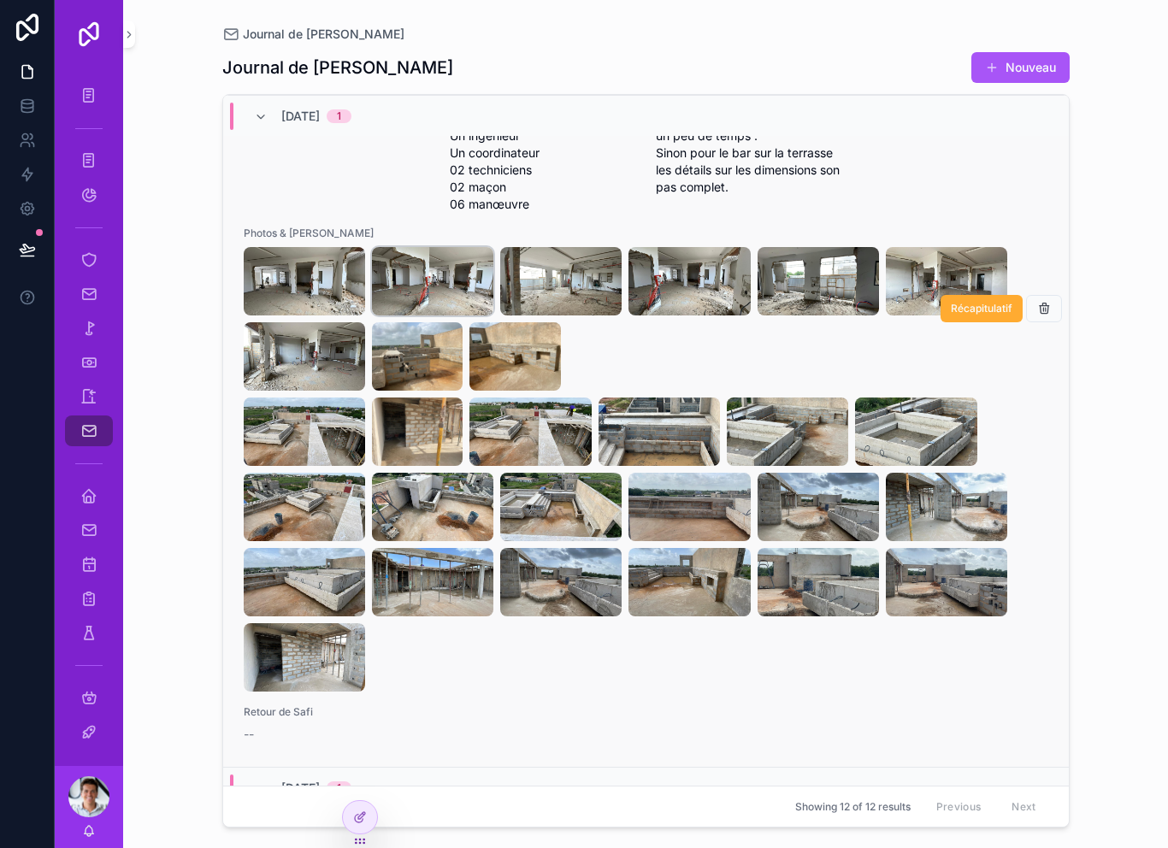
click at [440, 310] on img "scrollable content" at bounding box center [432, 281] width 121 height 68
click at [522, 454] on img "scrollable content" at bounding box center [530, 432] width 121 height 68
click at [364, 813] on icon at bounding box center [361, 816] width 7 height 7
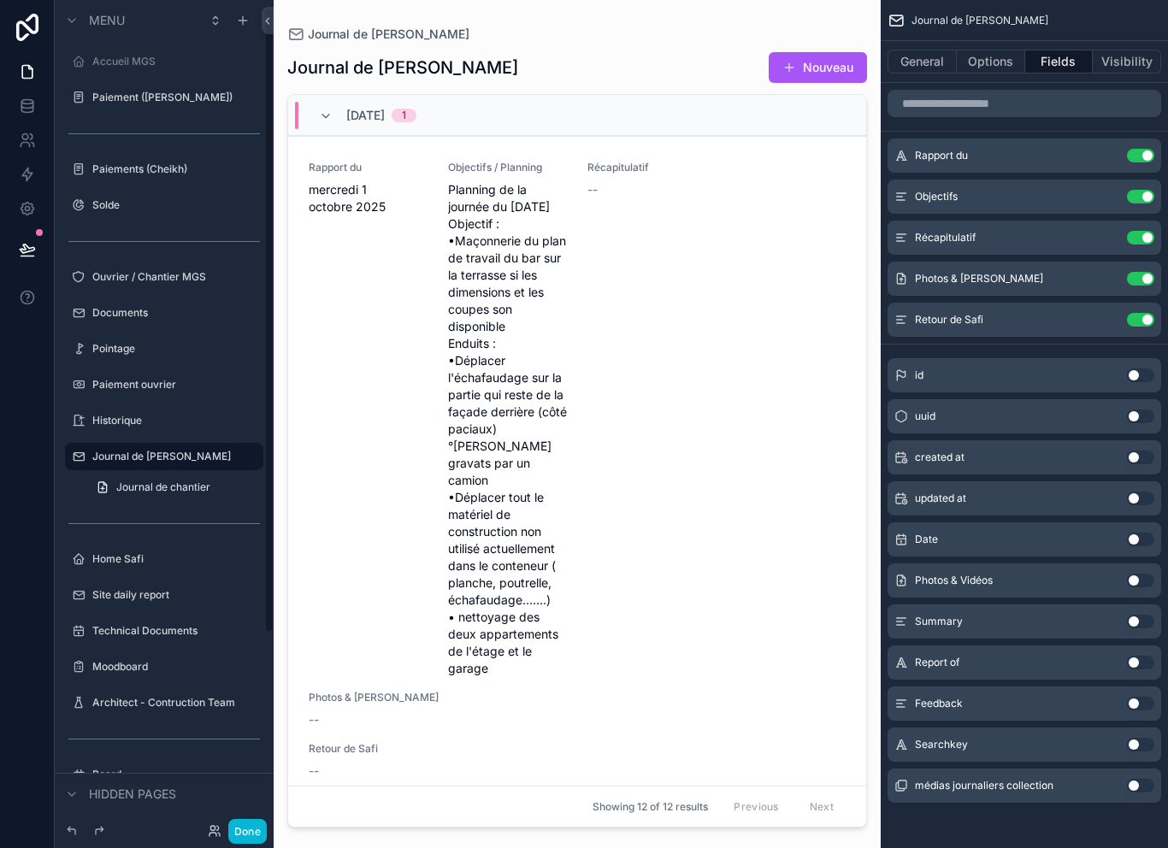
scroll to position [10, 0]
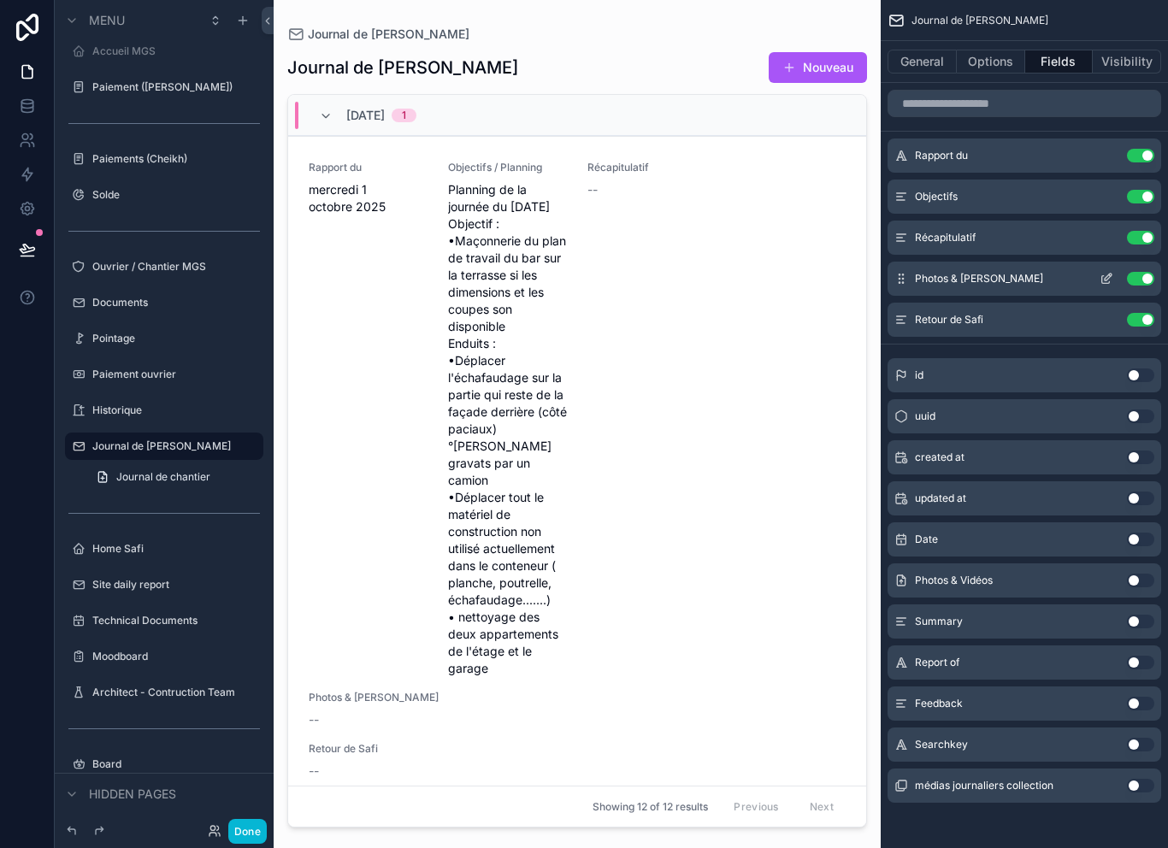
click at [1106, 272] on icon "scrollable content" at bounding box center [1107, 279] width 14 height 14
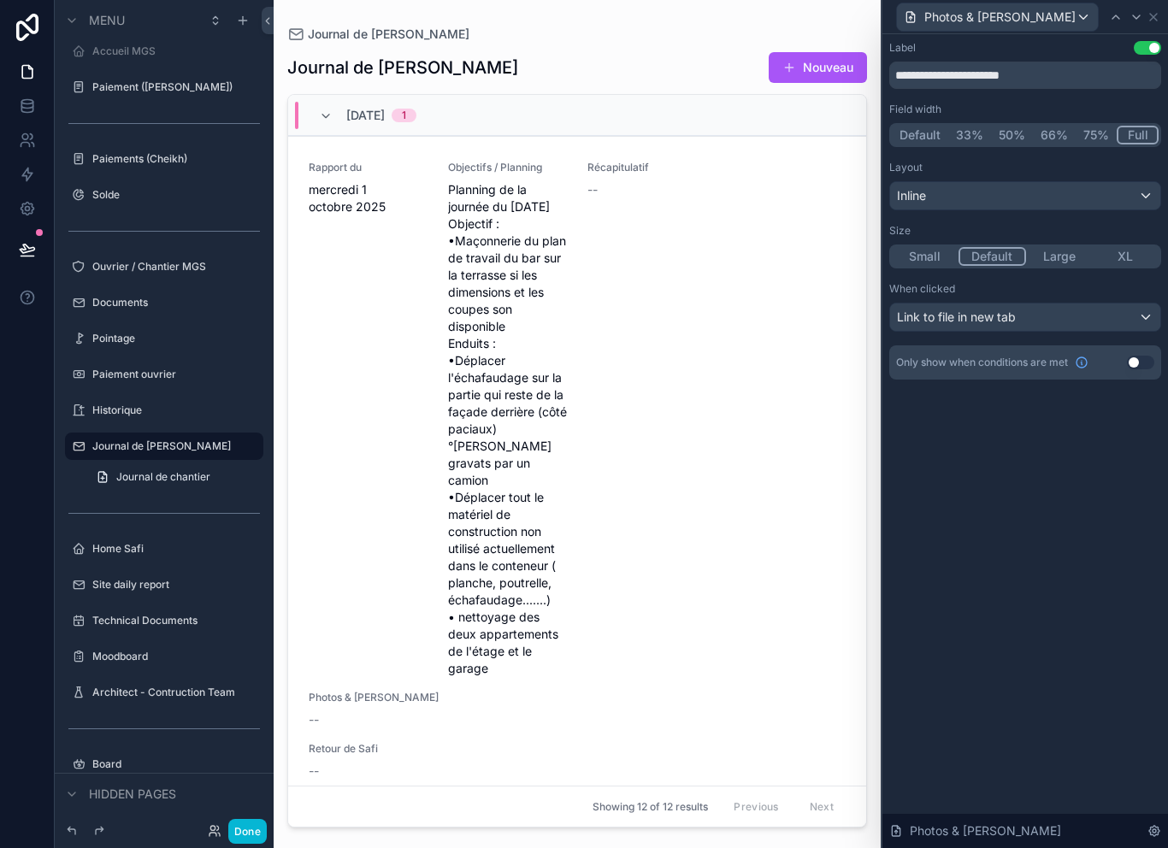
click at [1086, 305] on div "Link to file in new tab" at bounding box center [1025, 317] width 270 height 27
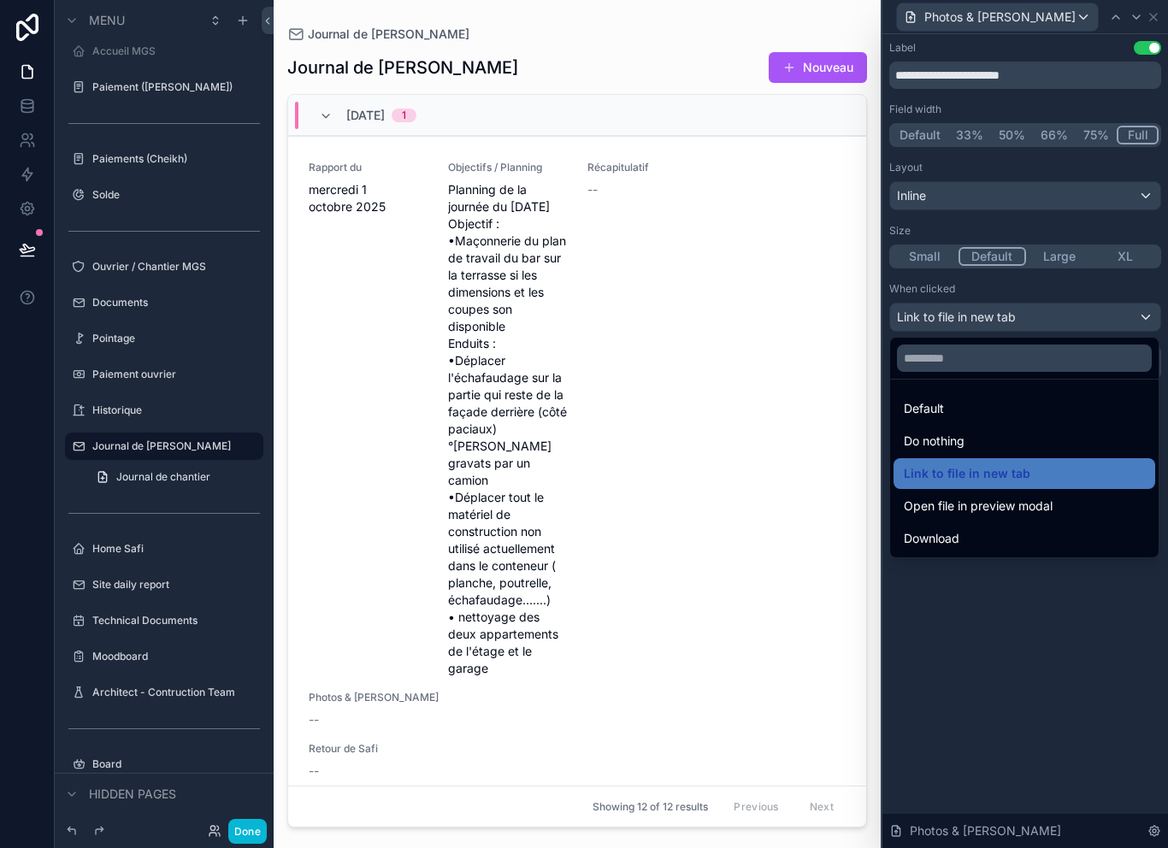
scroll to position [21, 0]
click at [1061, 496] on div "Open file in preview modal" at bounding box center [1024, 506] width 241 height 21
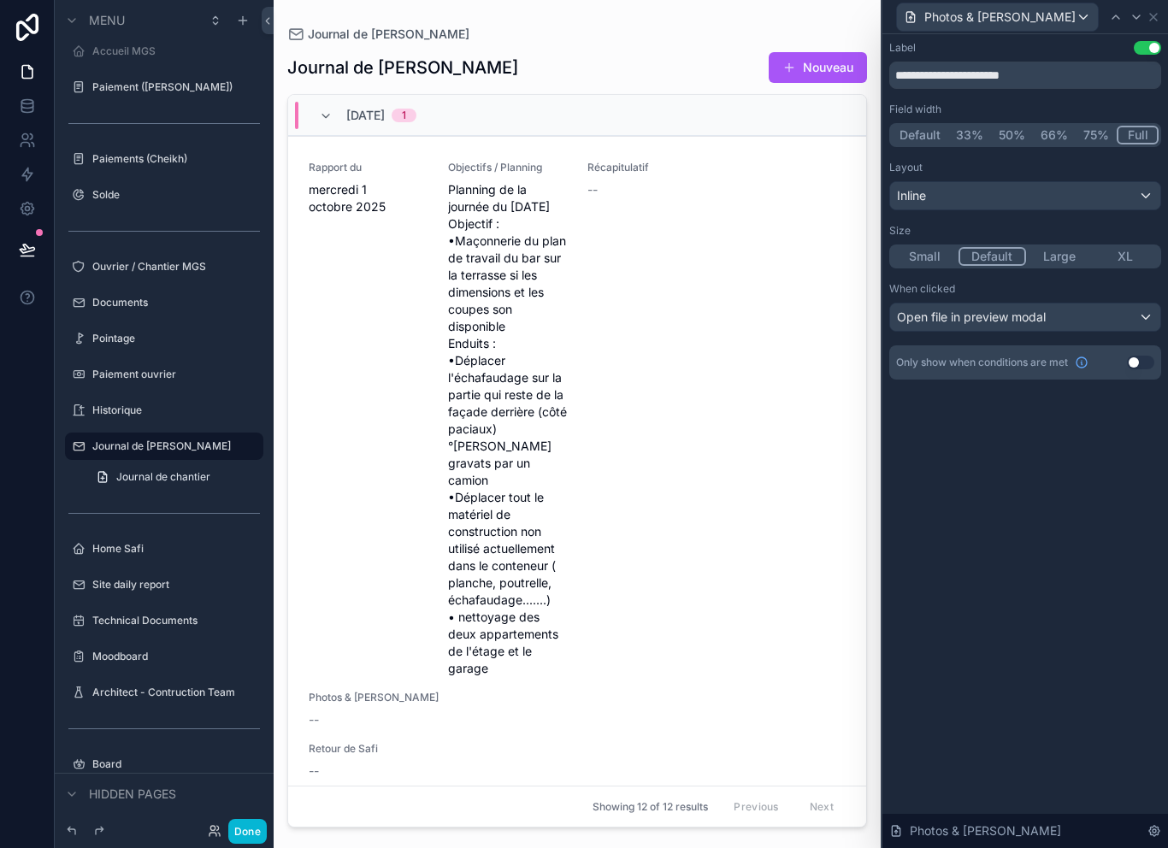
scroll to position [3, 0]
click at [1043, 494] on div "**********" at bounding box center [1026, 441] width 286 height 814
click at [1083, 187] on div "Inline" at bounding box center [1025, 195] width 270 height 27
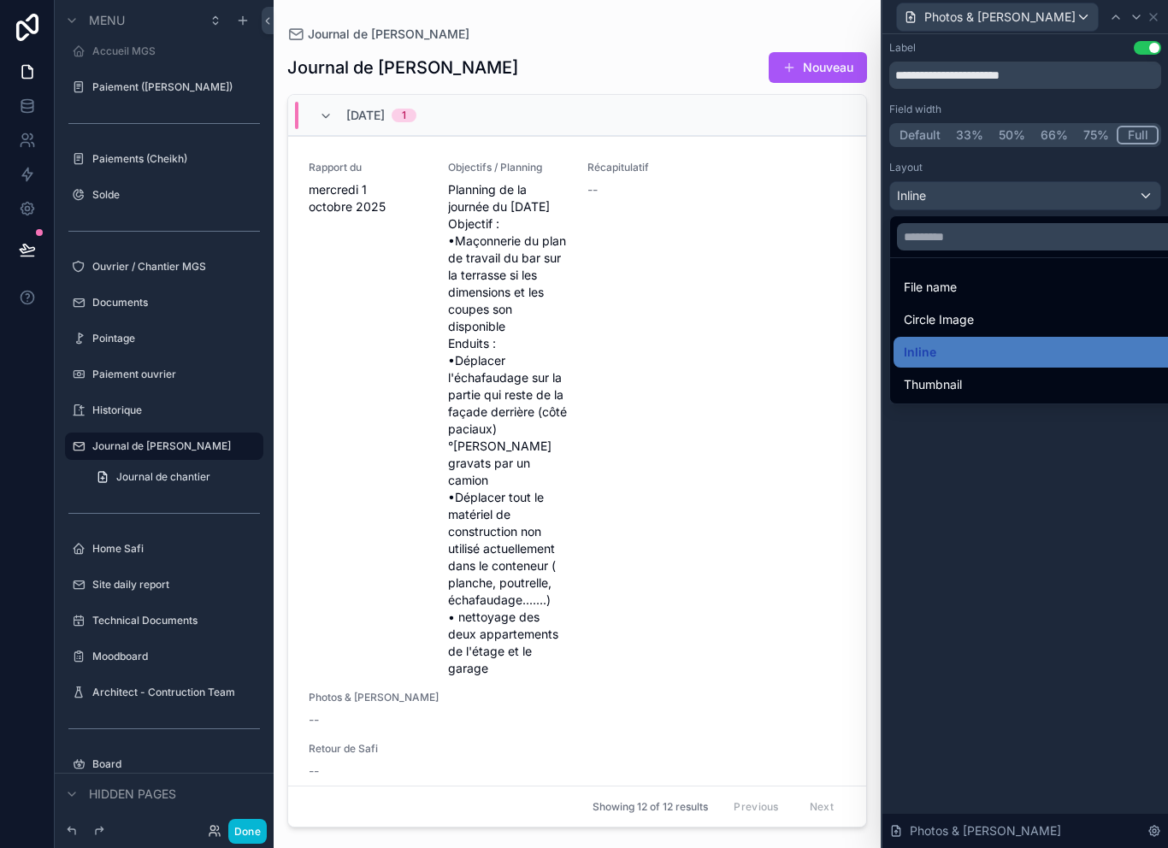
click at [1044, 553] on div at bounding box center [1026, 424] width 286 height 848
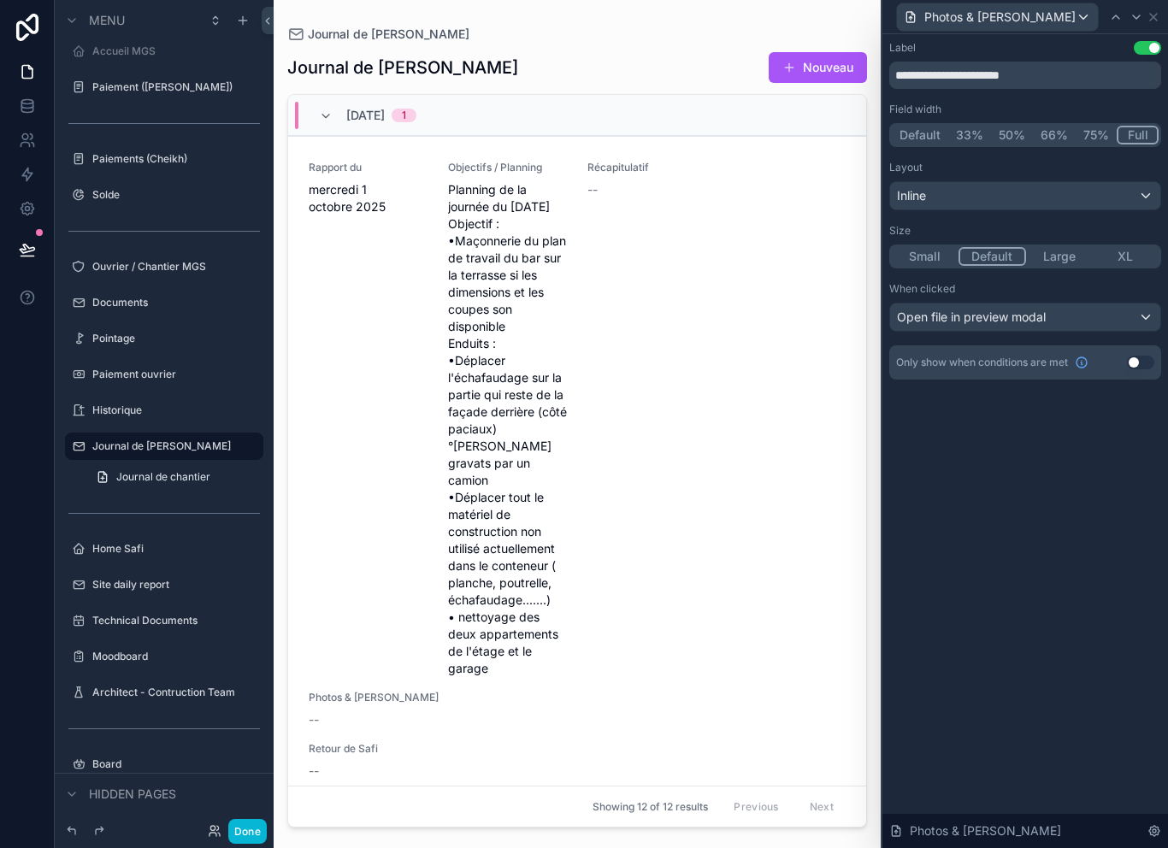
click at [250, 811] on div "Hidden pages" at bounding box center [164, 793] width 219 height 41
click at [249, 835] on button "Done" at bounding box center [247, 831] width 38 height 25
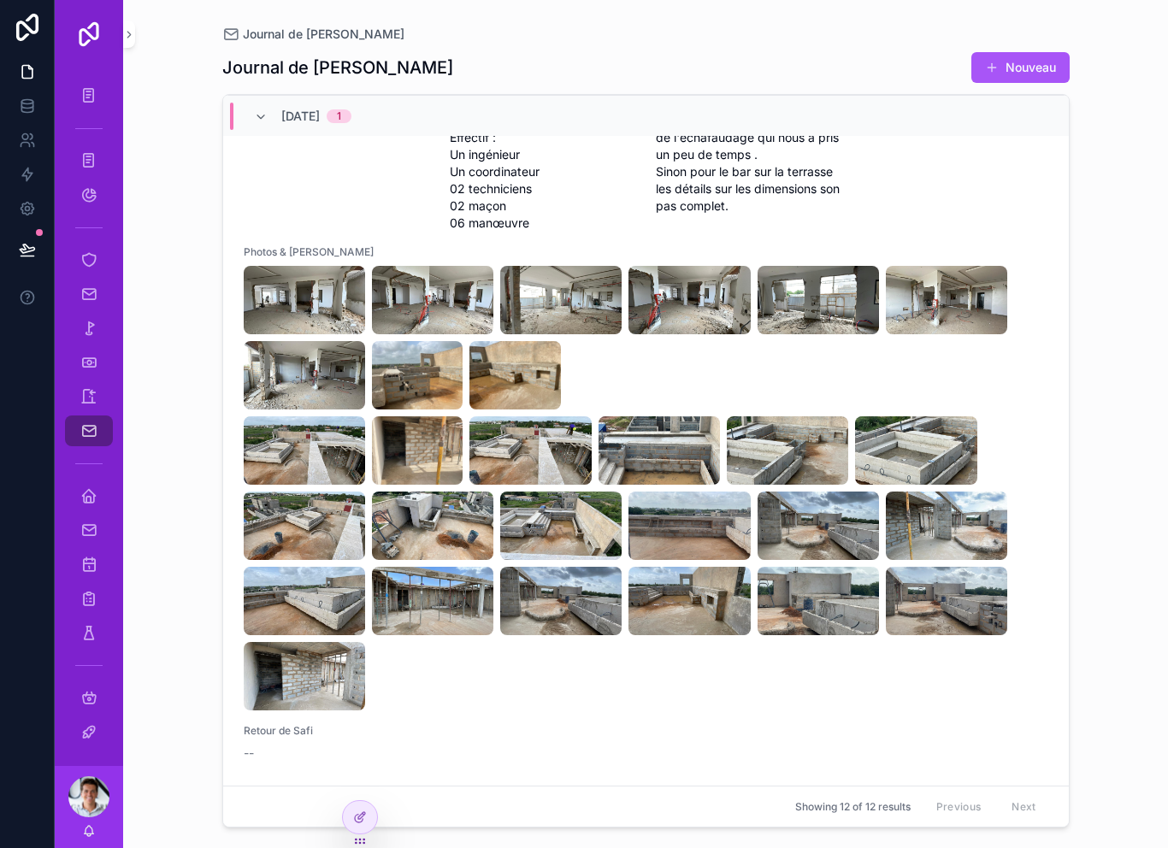
scroll to position [829, 0]
click at [92, 498] on icon "scrollable content" at bounding box center [88, 496] width 17 height 17
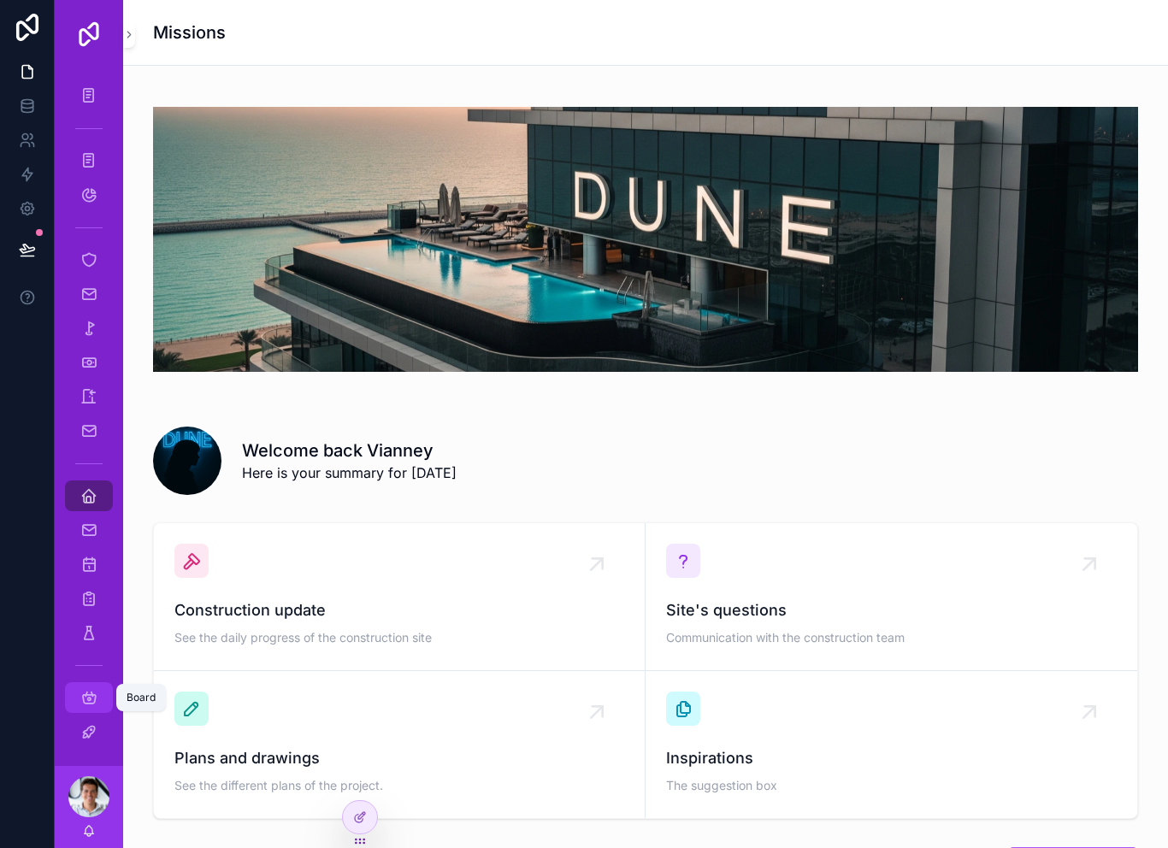
click at [94, 700] on icon "scrollable content" at bounding box center [88, 697] width 17 height 17
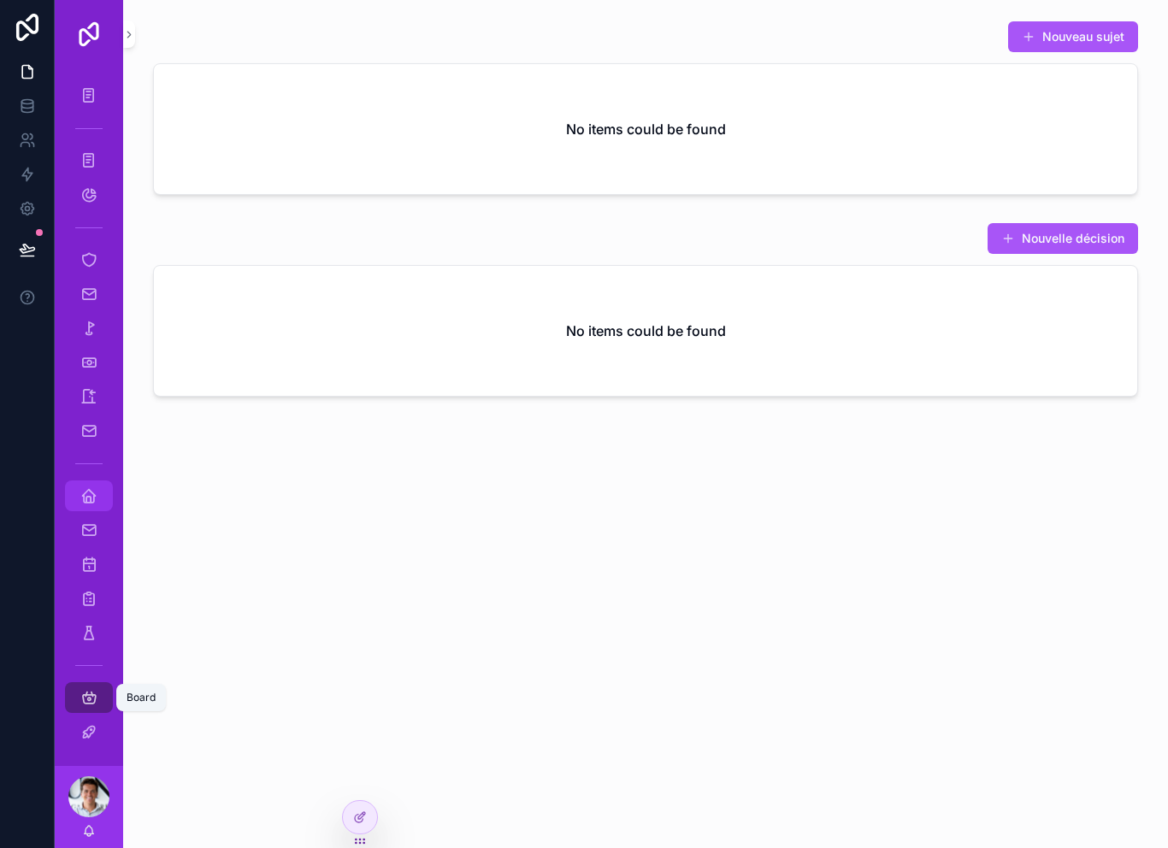
click at [87, 501] on icon "scrollable content" at bounding box center [88, 496] width 17 height 17
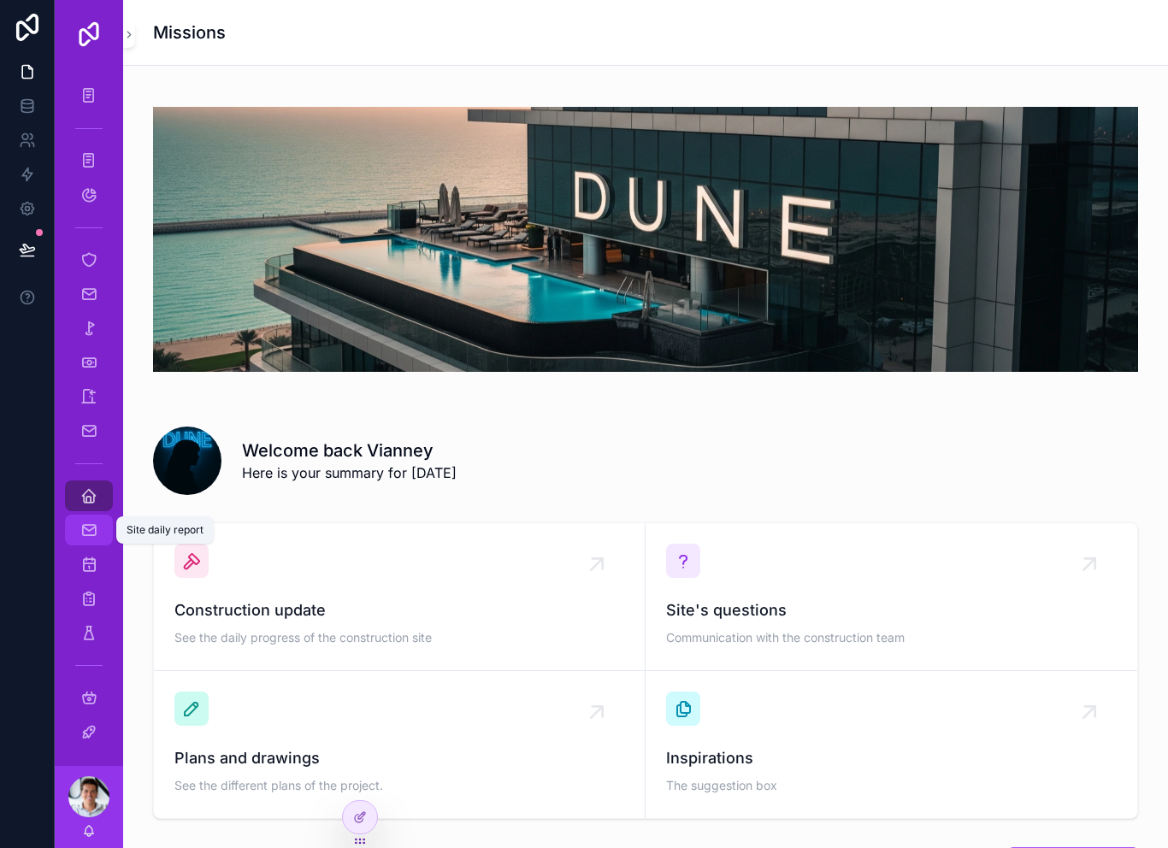
click at [81, 538] on icon "scrollable content" at bounding box center [88, 530] width 17 height 17
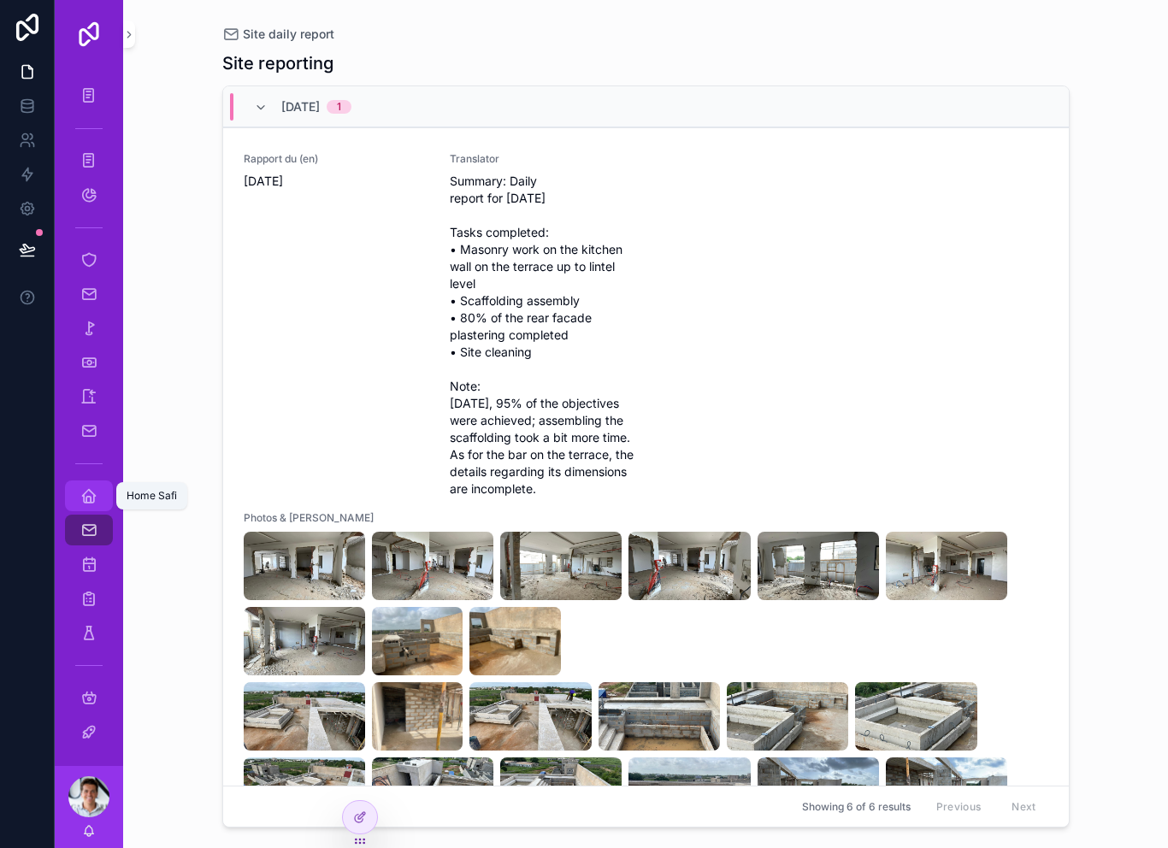
click at [83, 494] on icon "scrollable content" at bounding box center [88, 496] width 17 height 17
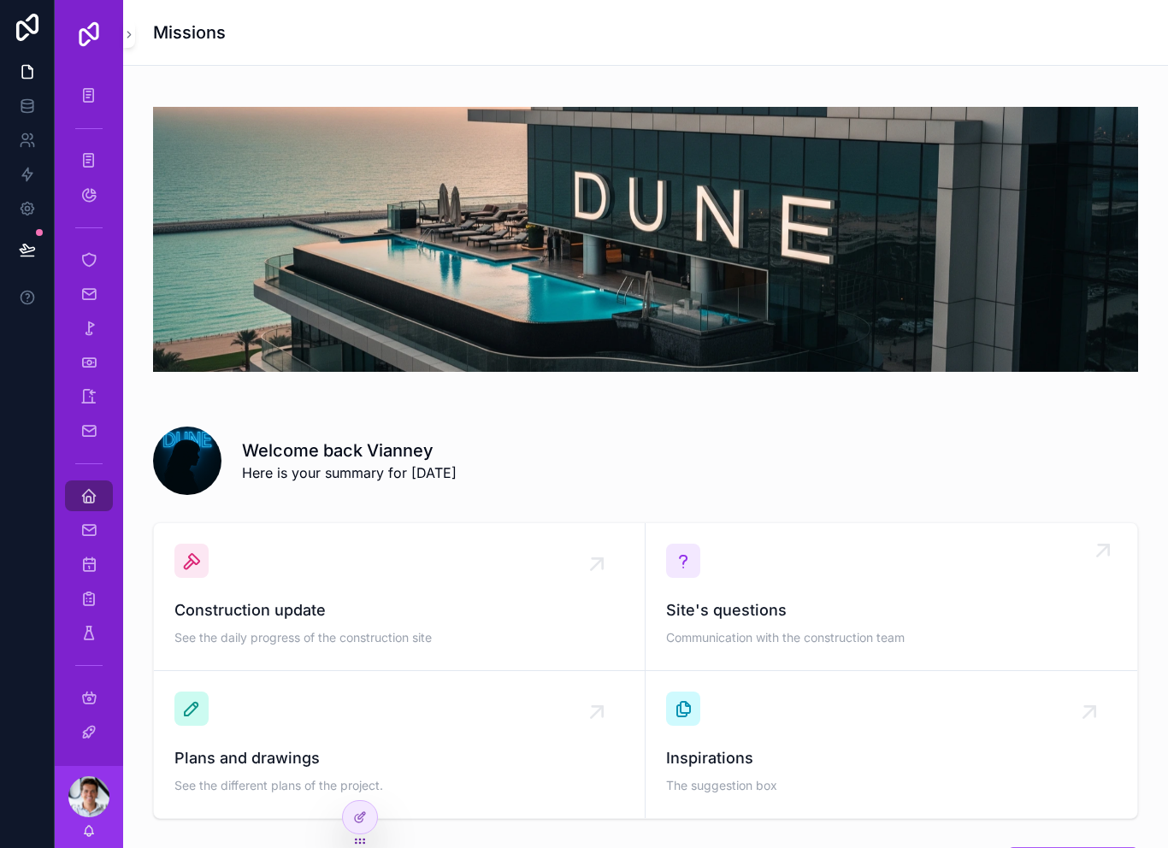
click at [780, 600] on span "Site's questions" at bounding box center [891, 611] width 451 height 24
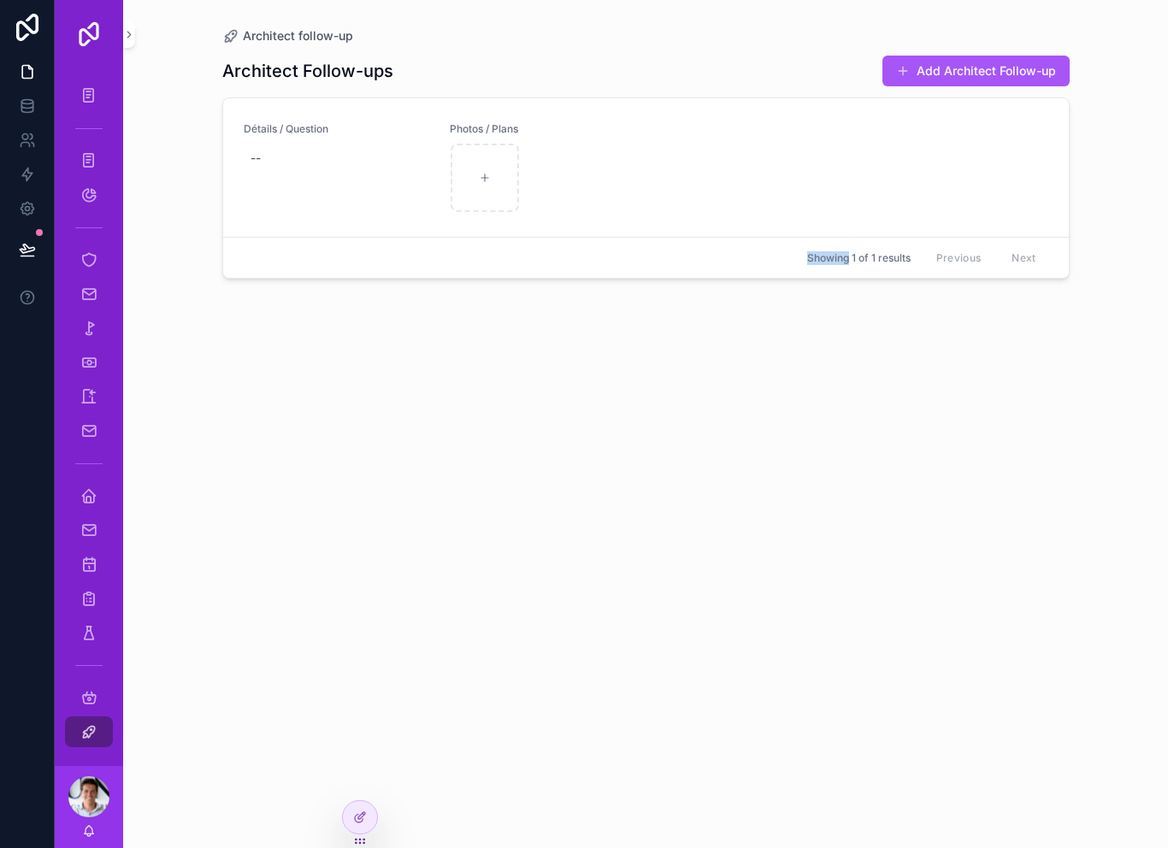
click at [408, 321] on div "Architect Follow-ups Add Architect Follow-up Détails / Question -- Photos / Pla…" at bounding box center [646, 435] width 848 height 783
click at [407, 331] on div "Architect Follow-ups Add Architect Follow-up Détails / Question -- Photos / Pla…" at bounding box center [646, 435] width 848 height 783
click at [379, 351] on div "Architect Follow-ups Add Architect Follow-up Détails / Question -- Photos / Pla…" at bounding box center [646, 435] width 848 height 783
click at [259, 173] on div "--" at bounding box center [337, 158] width 186 height 31
type textarea "****"
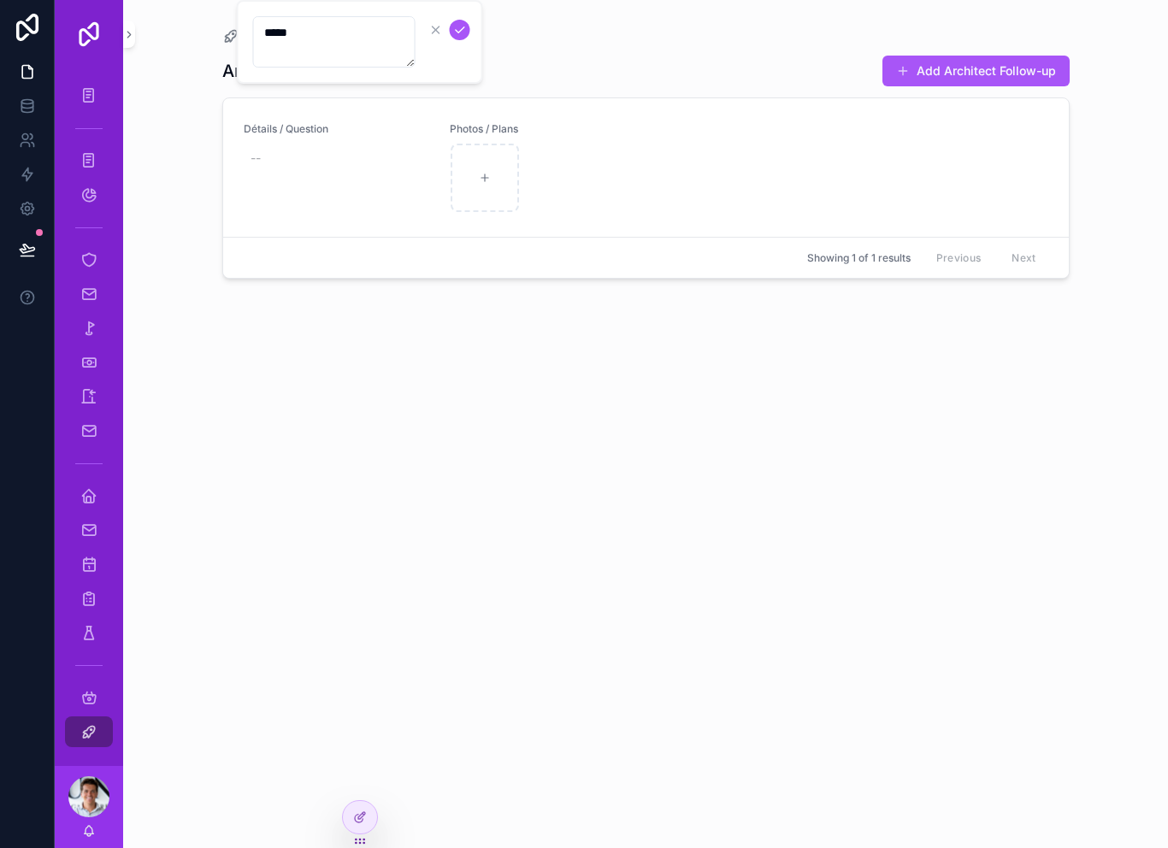
click at [517, 387] on div "Architect Follow-ups Add Architect Follow-up Détails / Question -- Photos / Pla…" at bounding box center [646, 435] width 848 height 783
click at [341, 154] on div "--" at bounding box center [337, 158] width 186 height 31
click at [470, 23] on form "****" at bounding box center [361, 41] width 219 height 53
click at [463, 188] on button "scrollable content" at bounding box center [460, 179] width 21 height 21
click at [968, 78] on button "Add Architect Follow-up" at bounding box center [976, 71] width 187 height 31
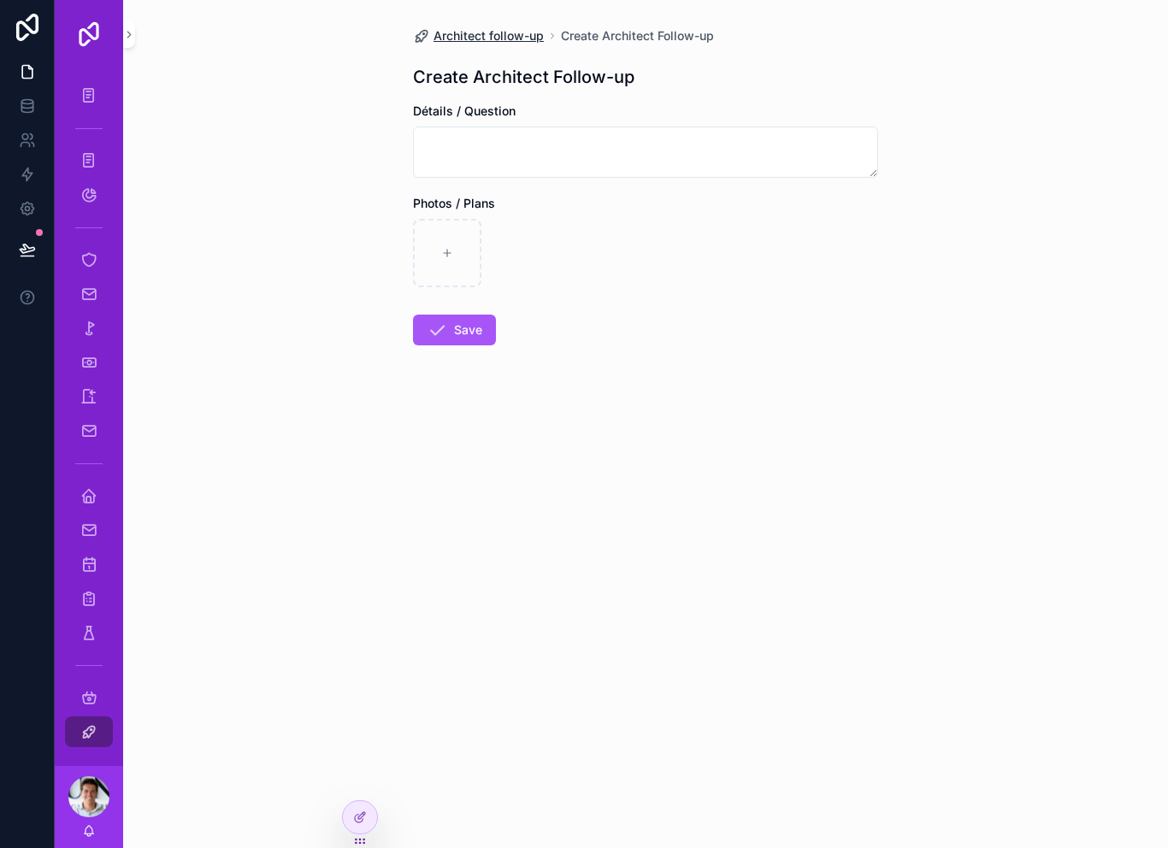
click at [503, 43] on span "Architect follow-up" at bounding box center [489, 35] width 110 height 17
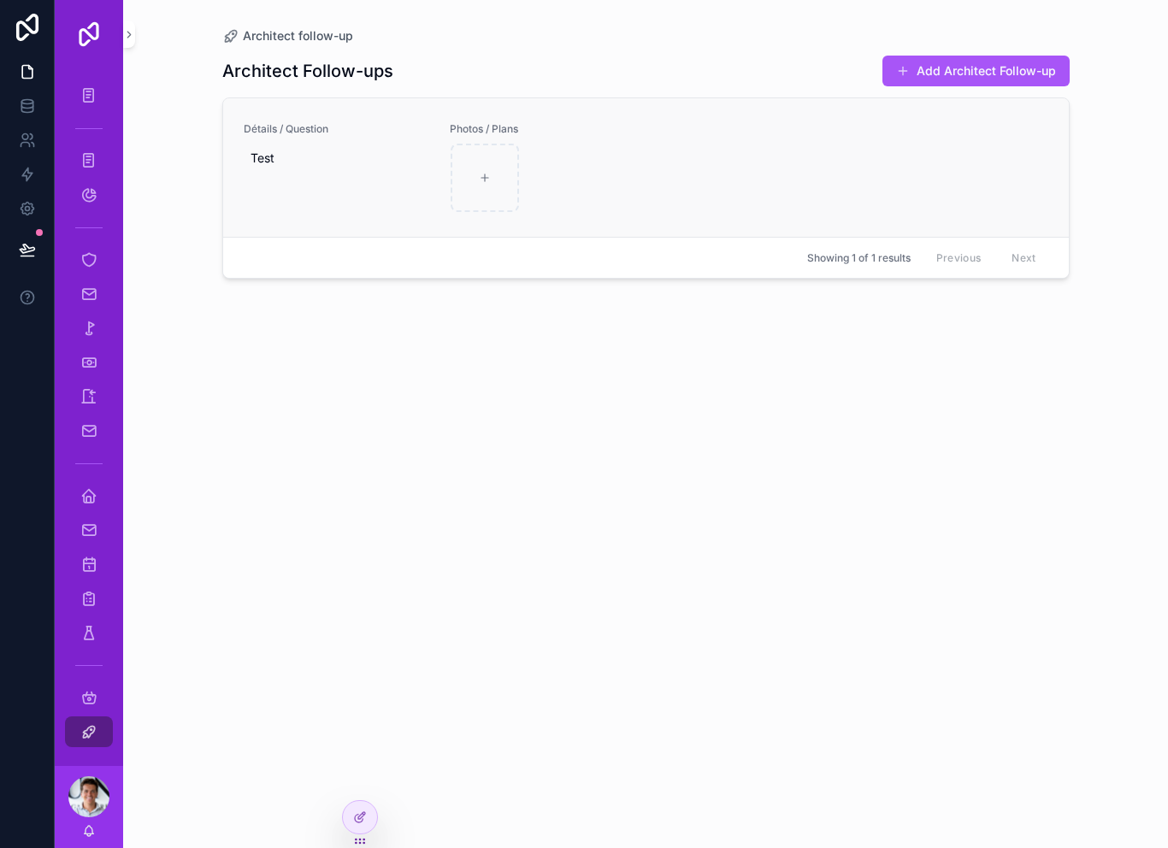
click at [800, 200] on div "Détails / Question Test Photos / Plans" at bounding box center [646, 167] width 805 height 91
click at [618, 157] on div "scrollable content" at bounding box center [543, 178] width 184 height 68
click at [261, 164] on span "Test" at bounding box center [337, 158] width 172 height 17
click at [291, 157] on div "****" at bounding box center [360, 192] width 246 height 84
click at [437, 180] on icon "scrollable content" at bounding box center [436, 180] width 14 height 14
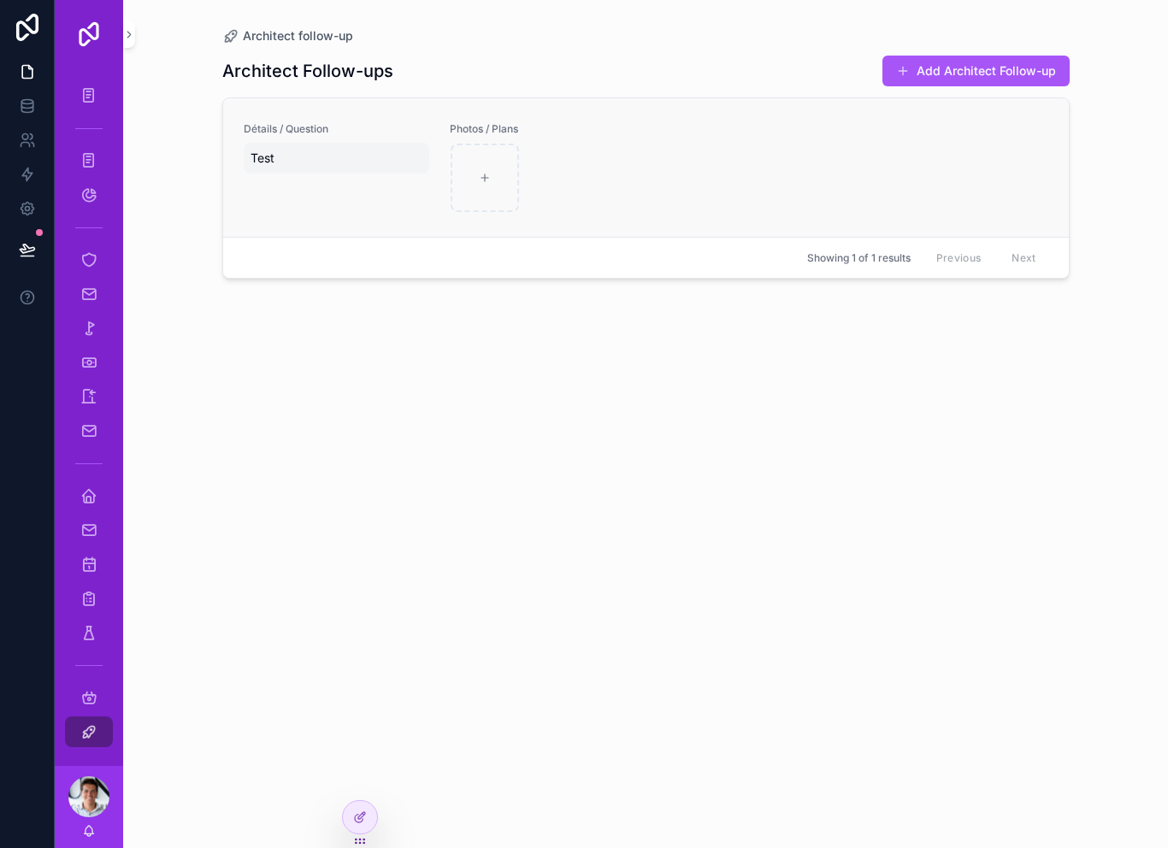
click at [325, 163] on span "Test" at bounding box center [337, 158] width 172 height 17
click at [436, 181] on div "Détails / Question Test Photos / Plans" at bounding box center [646, 167] width 805 height 91
click at [356, 171] on div "Test" at bounding box center [337, 158] width 186 height 31
click at [440, 32] on icon "scrollable content" at bounding box center [436, 30] width 14 height 14
click at [345, 171] on div "Test" at bounding box center [337, 158] width 186 height 31
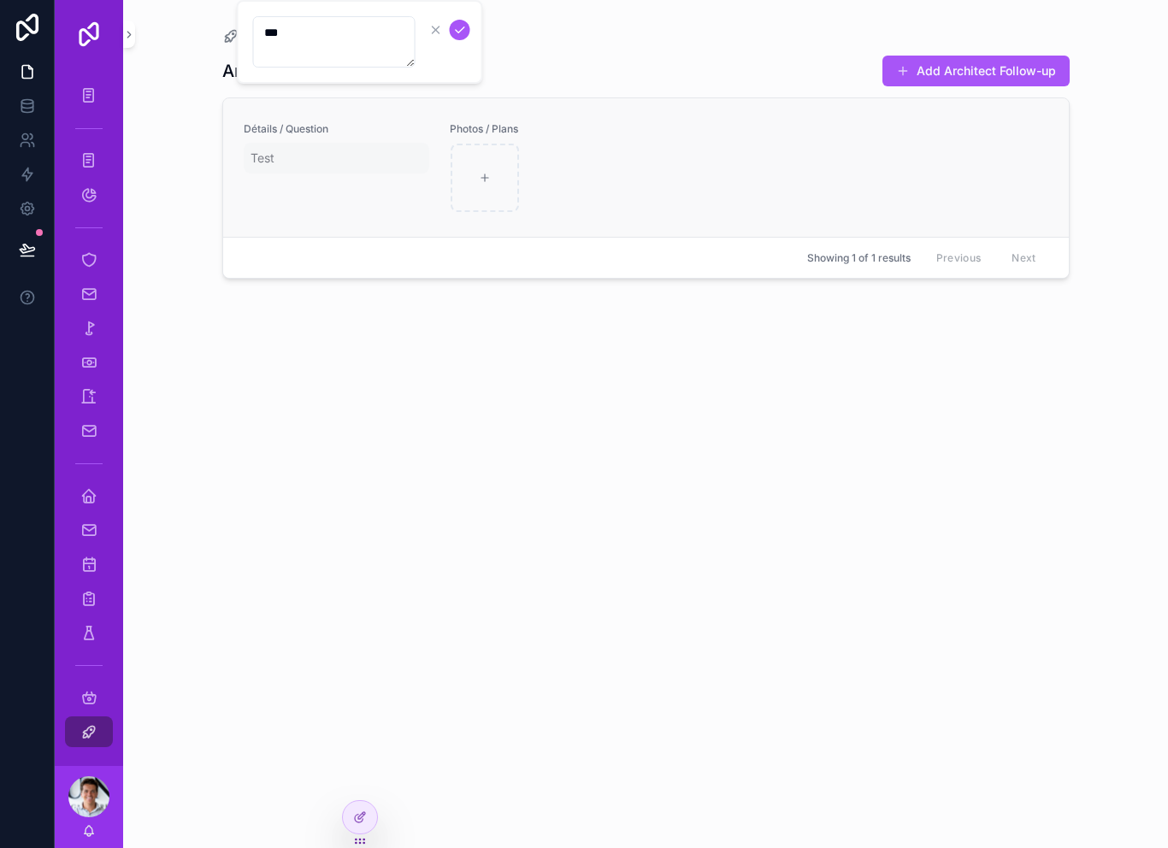
type textarea "*"
click at [538, 389] on div "Architect Follow-ups Add Architect Follow-up Détails / Question Test Photos / P…" at bounding box center [646, 435] width 848 height 783
click at [352, 183] on div "Détails / Question Test" at bounding box center [337, 167] width 186 height 91
click at [309, 167] on div "Test" at bounding box center [337, 158] width 186 height 31
click at [465, 36] on icon "scrollable content" at bounding box center [460, 30] width 14 height 14
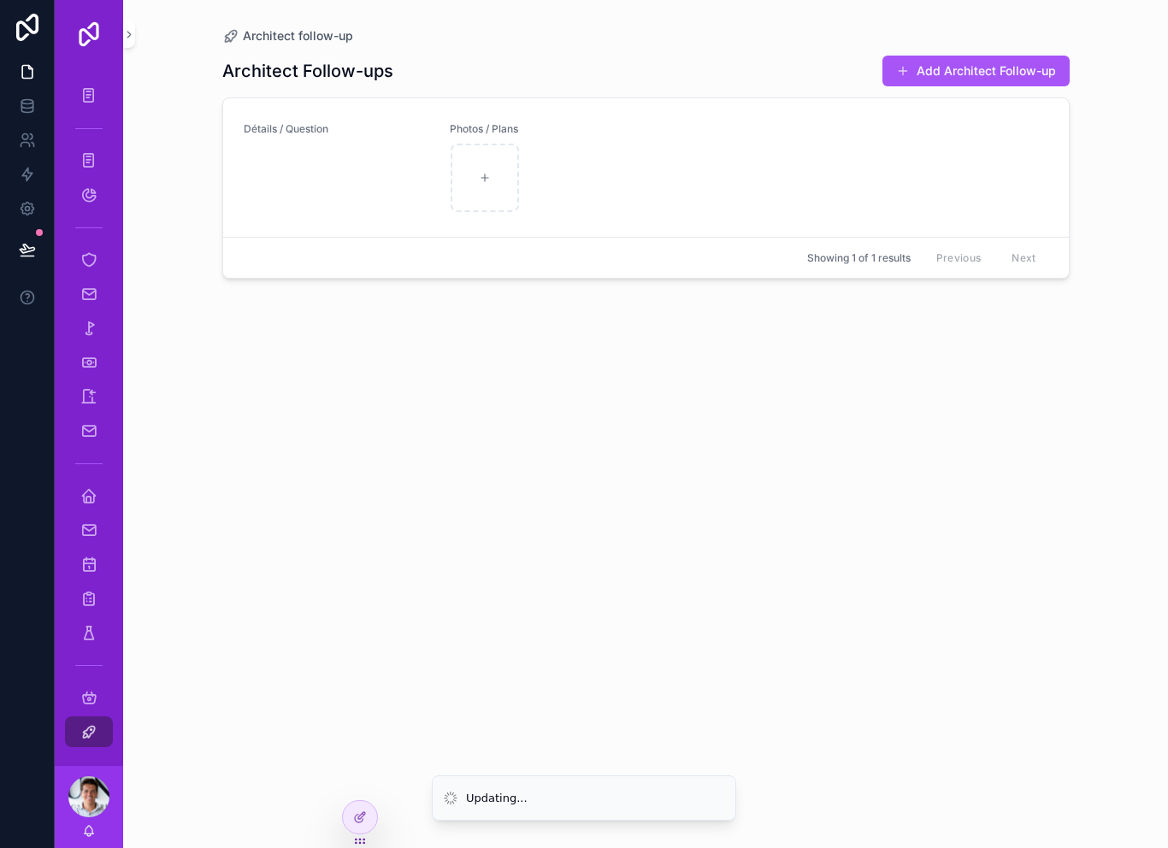
click at [399, 405] on div "Architect Follow-ups Add Architect Follow-up Détails / Question Photos / Plans …" at bounding box center [646, 435] width 848 height 783
click at [284, 42] on span "Architect follow-up" at bounding box center [298, 35] width 110 height 17
click at [294, 44] on span "Architect follow-up" at bounding box center [298, 35] width 110 height 17
click at [285, 31] on span "Architect follow-up" at bounding box center [298, 35] width 110 height 17
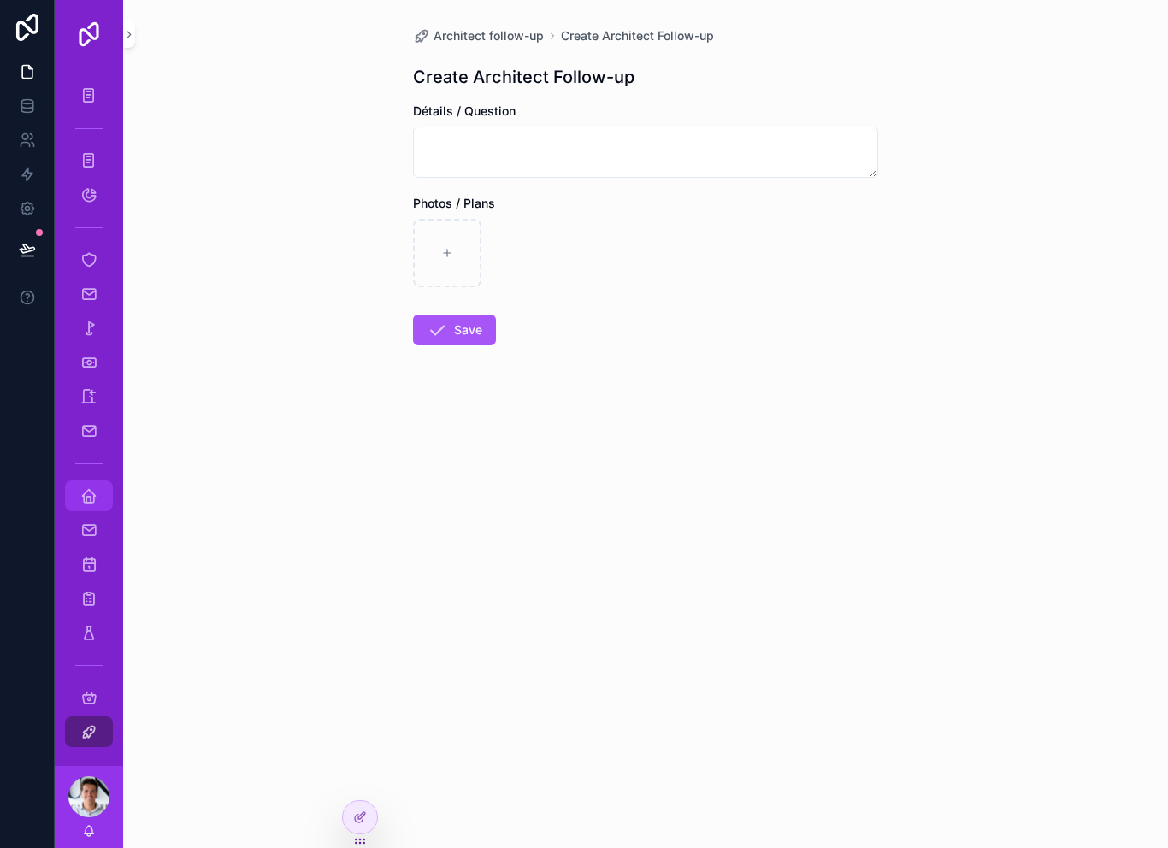
click at [99, 494] on div "Home Safi" at bounding box center [88, 495] width 27 height 27
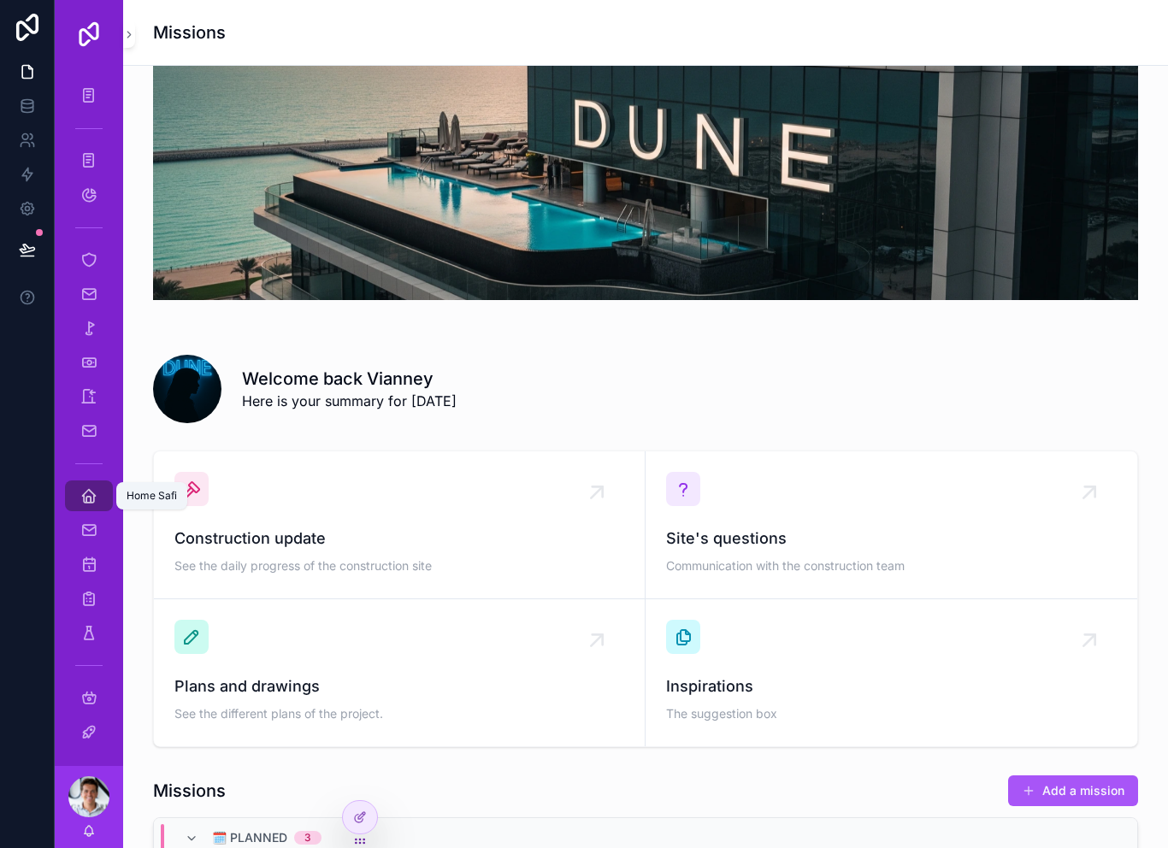
scroll to position [103, 0]
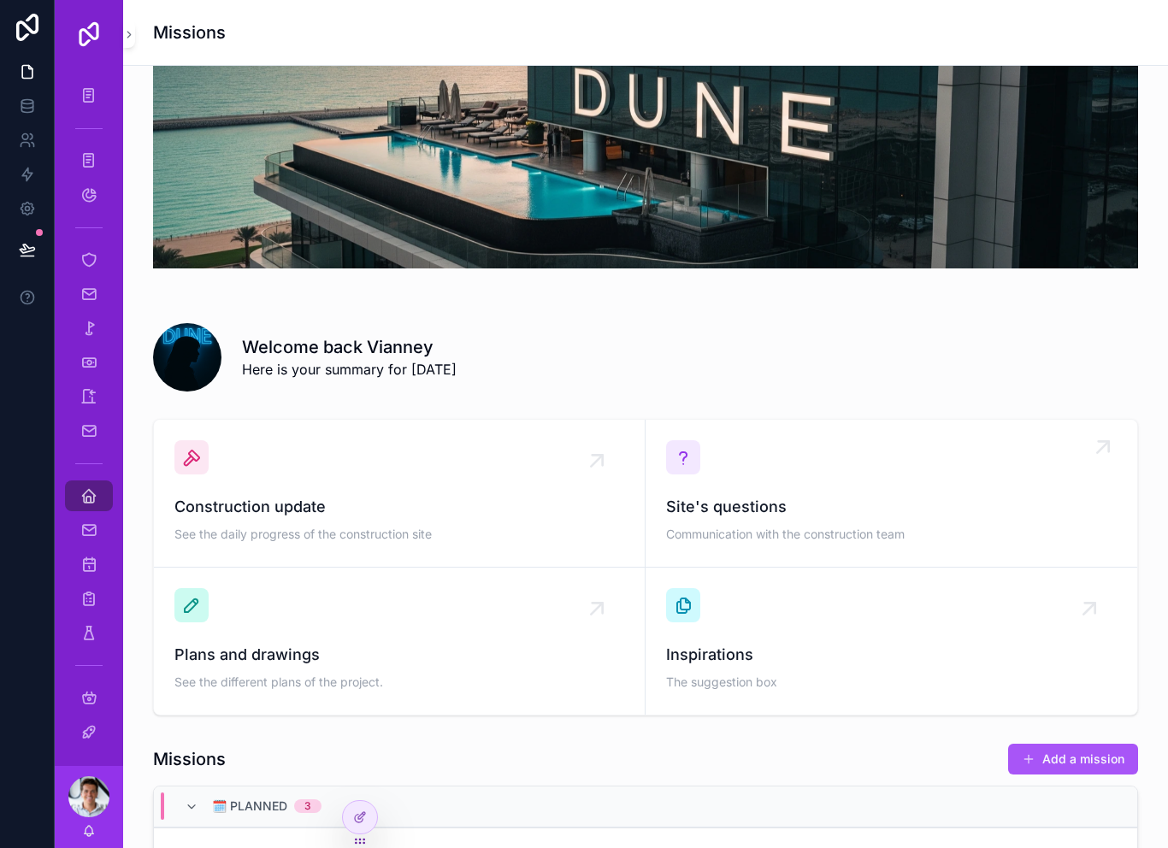
click at [775, 497] on span "Site's questions" at bounding box center [891, 507] width 451 height 24
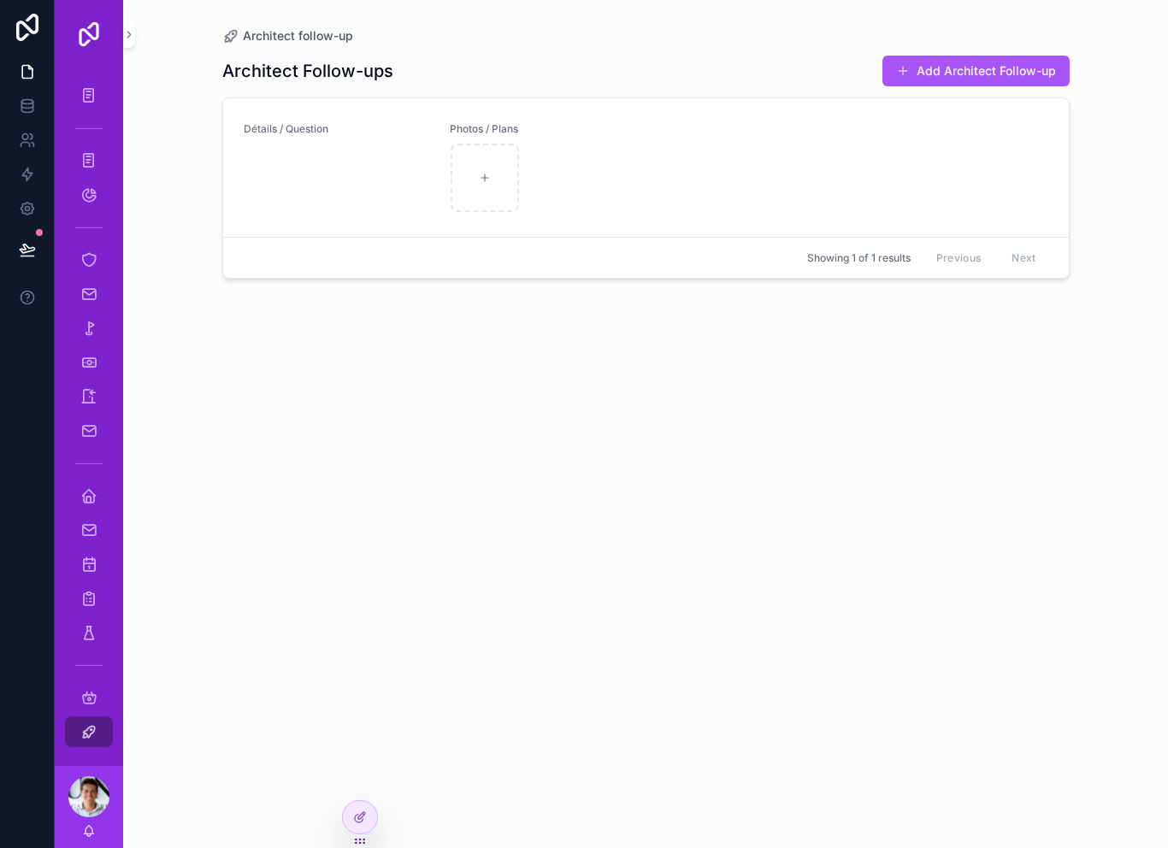
click at [379, 806] on div "Architect Follow-ups Add Architect Follow-up Détails / Question Photos / Plans …" at bounding box center [646, 435] width 848 height 783
click at [375, 818] on div at bounding box center [360, 817] width 34 height 33
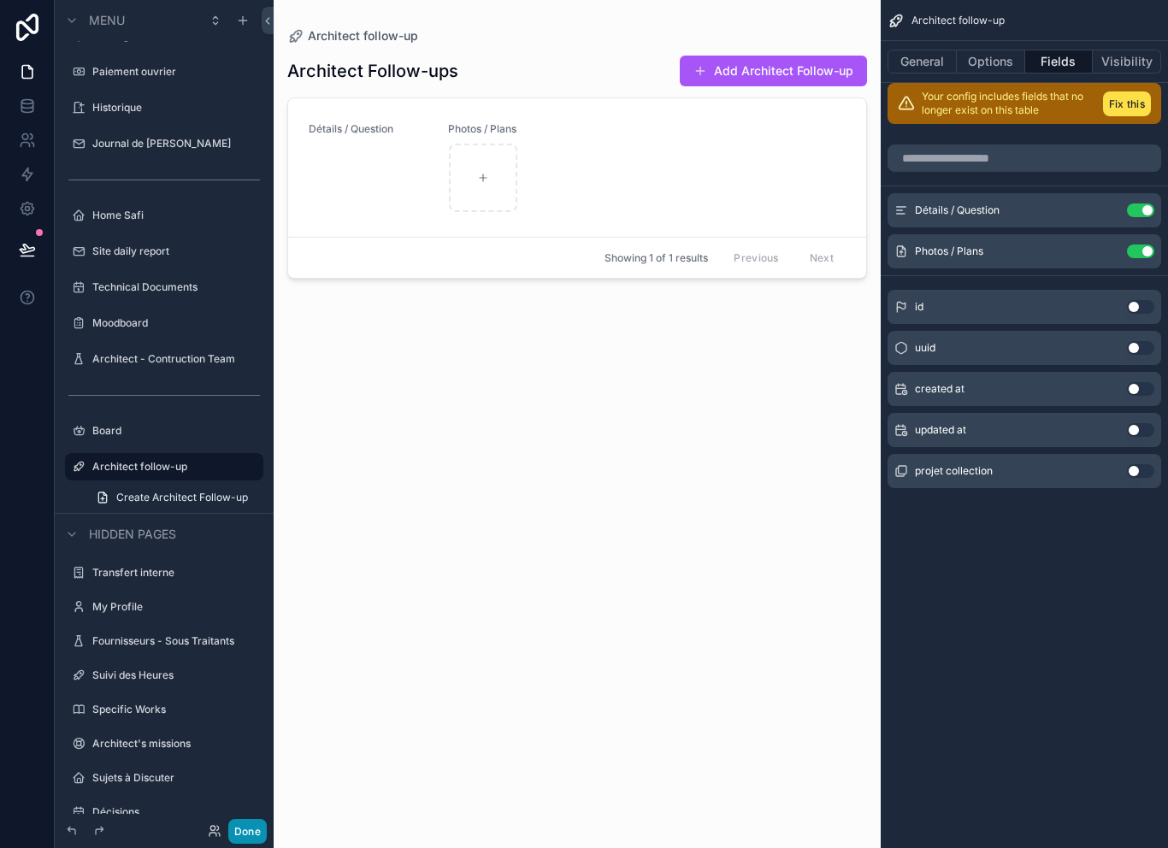
click at [252, 833] on button "Done" at bounding box center [247, 831] width 38 height 25
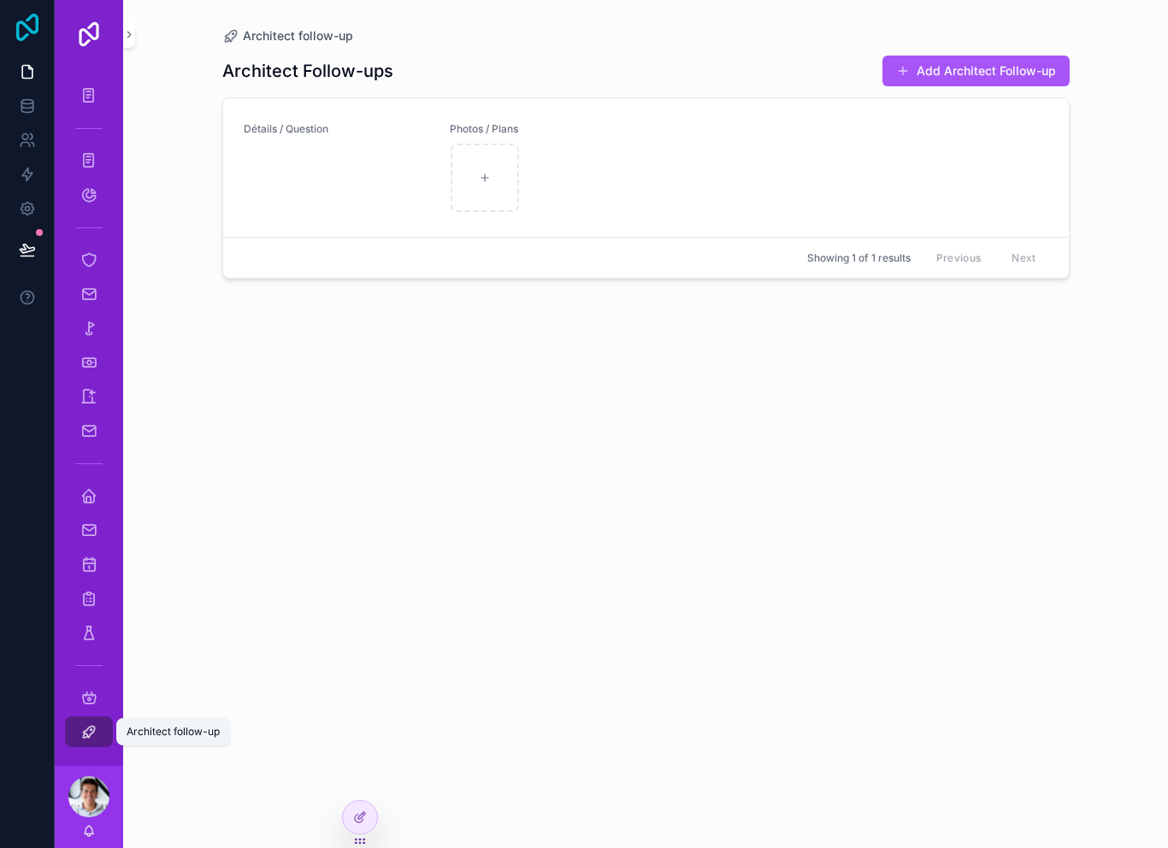
click at [38, 30] on icon at bounding box center [27, 27] width 22 height 27
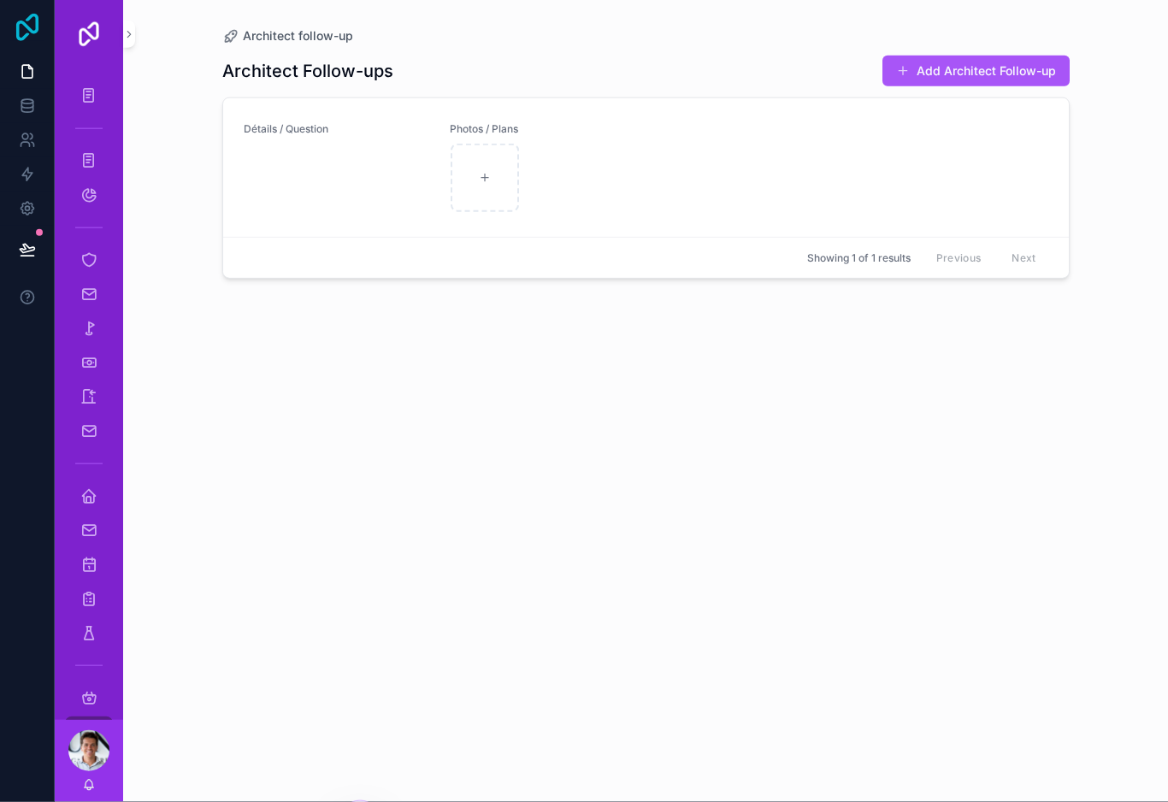
scroll to position [25, 0]
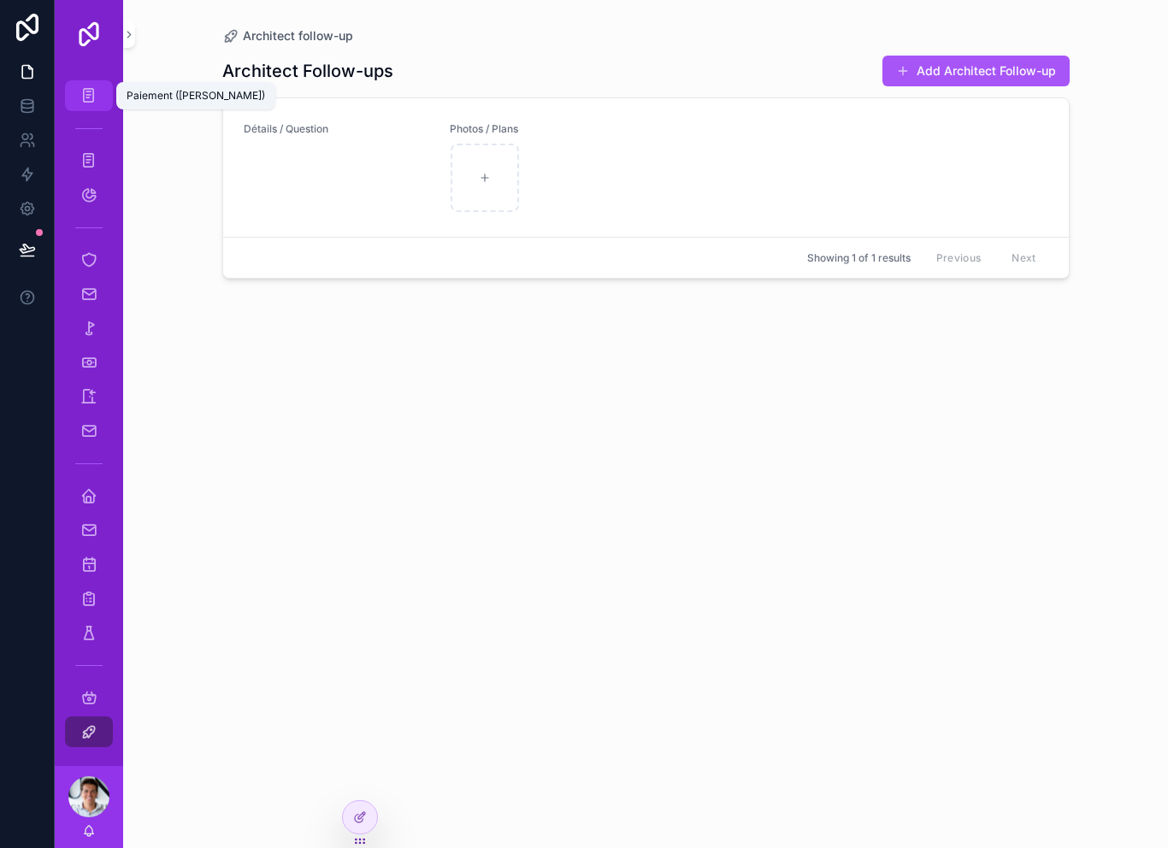
click at [87, 98] on icon "scrollable content" at bounding box center [88, 95] width 16 height 17
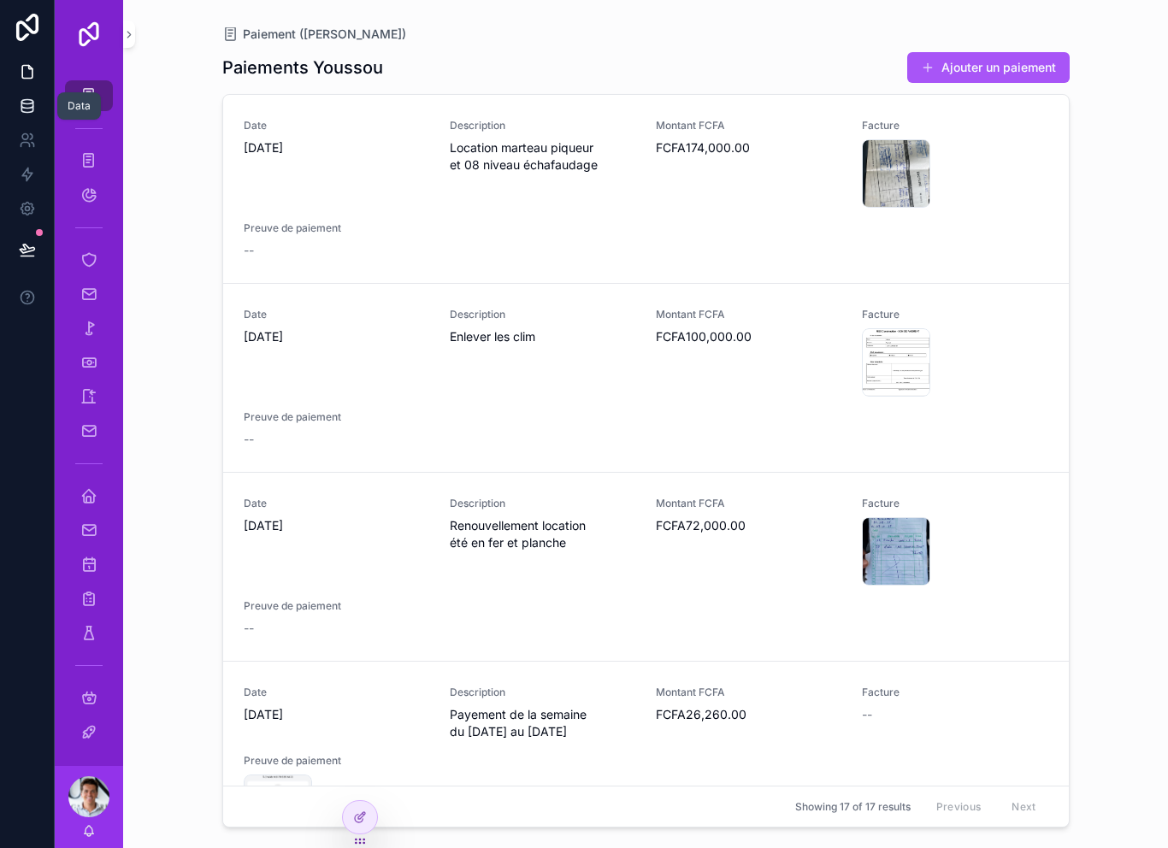
click at [27, 115] on link at bounding box center [27, 106] width 54 height 34
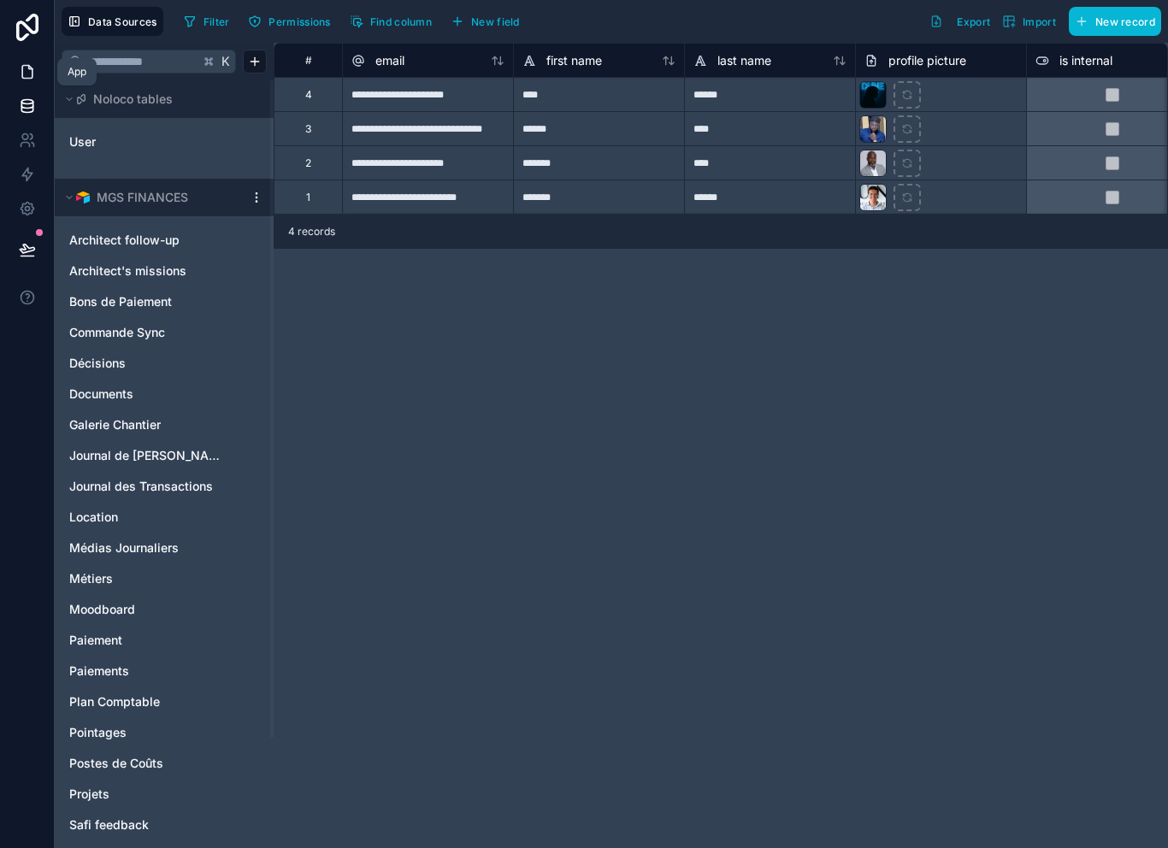
click at [25, 75] on icon at bounding box center [27, 71] width 17 height 17
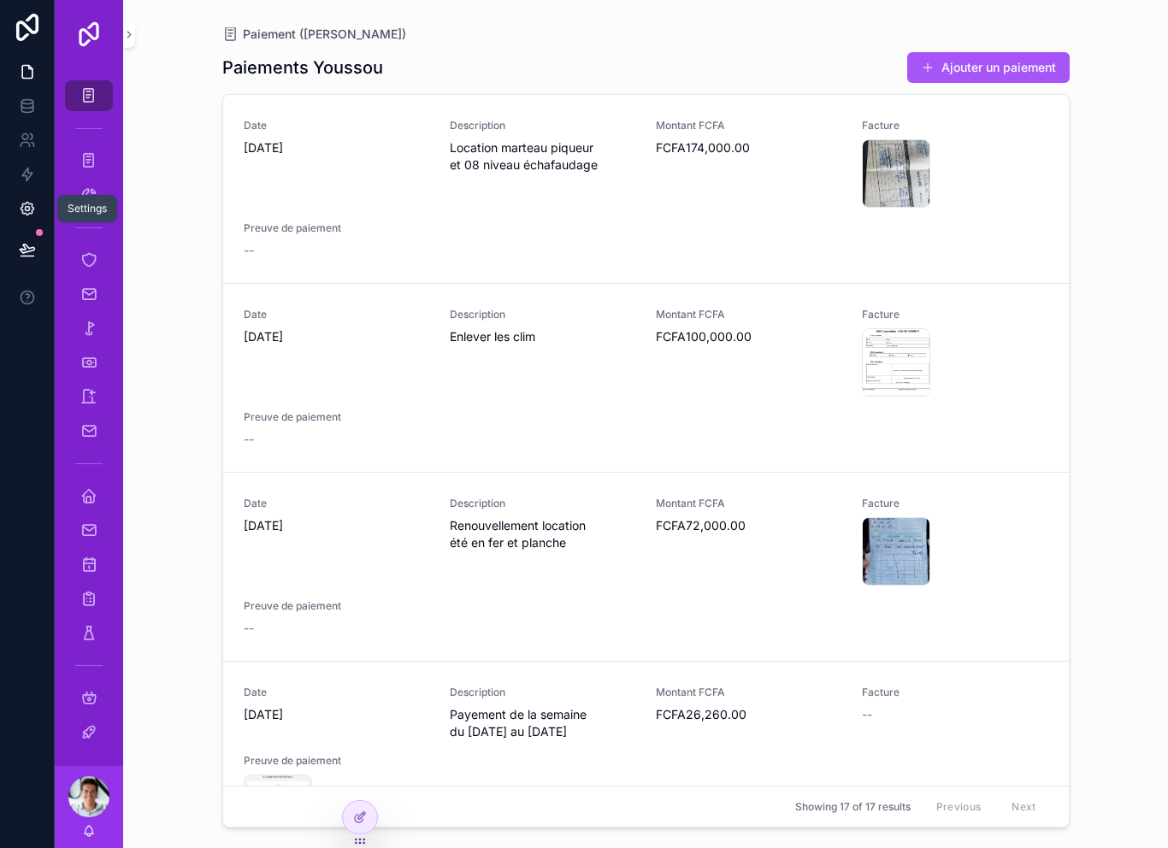
click at [26, 203] on icon at bounding box center [27, 209] width 13 height 13
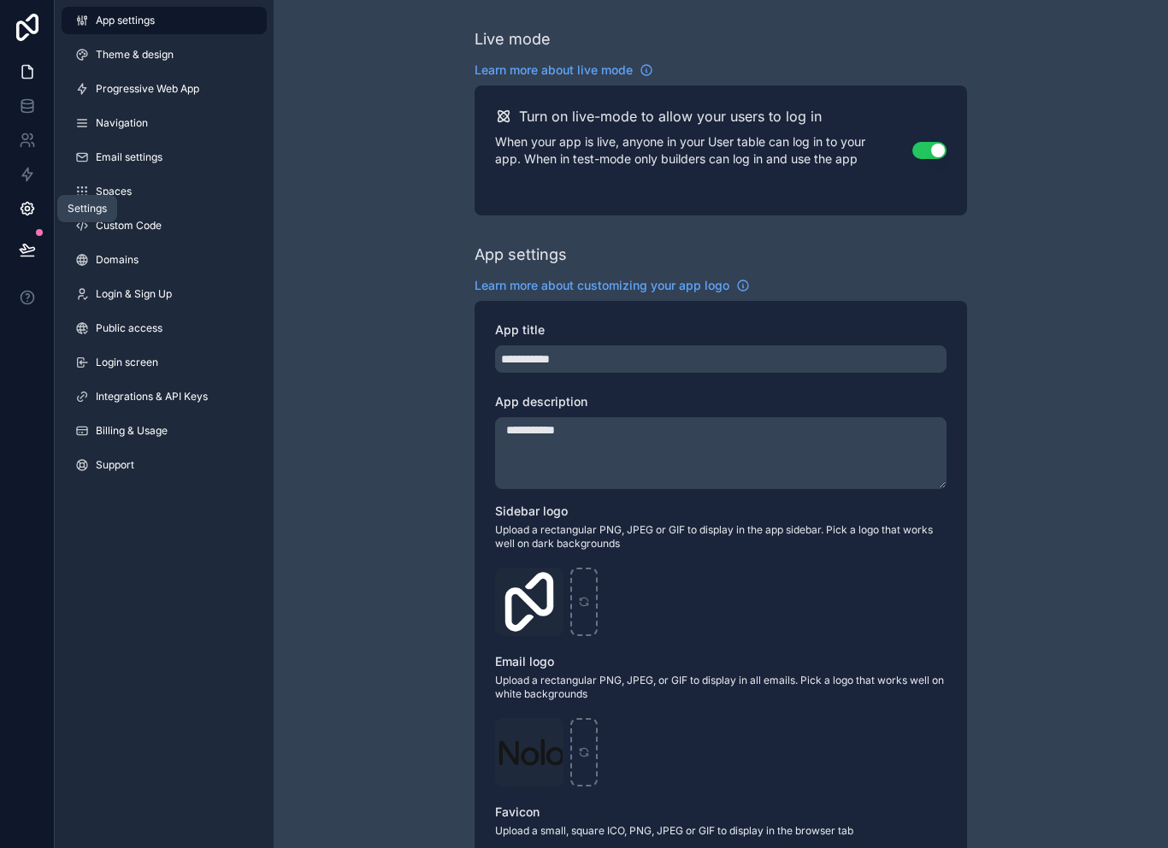
click at [31, 75] on icon at bounding box center [27, 71] width 17 height 17
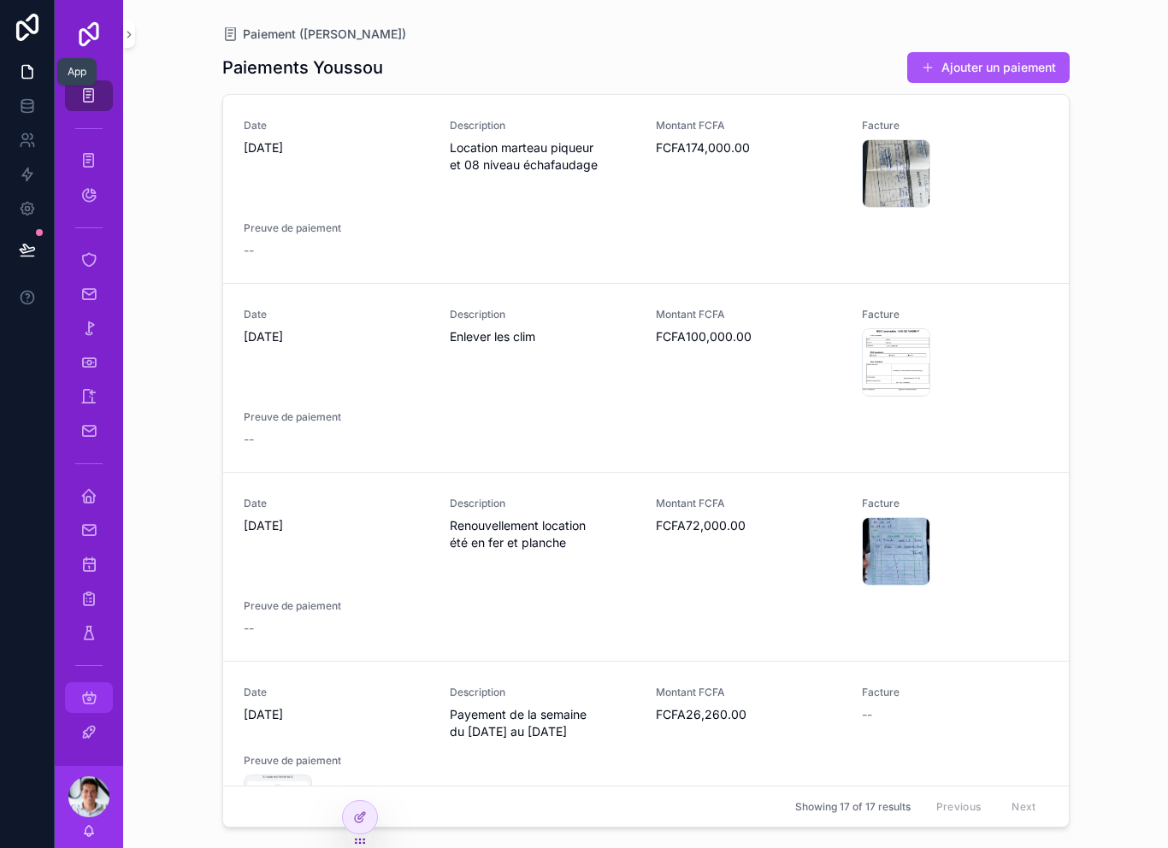
click at [83, 694] on icon "scrollable content" at bounding box center [88, 697] width 17 height 17
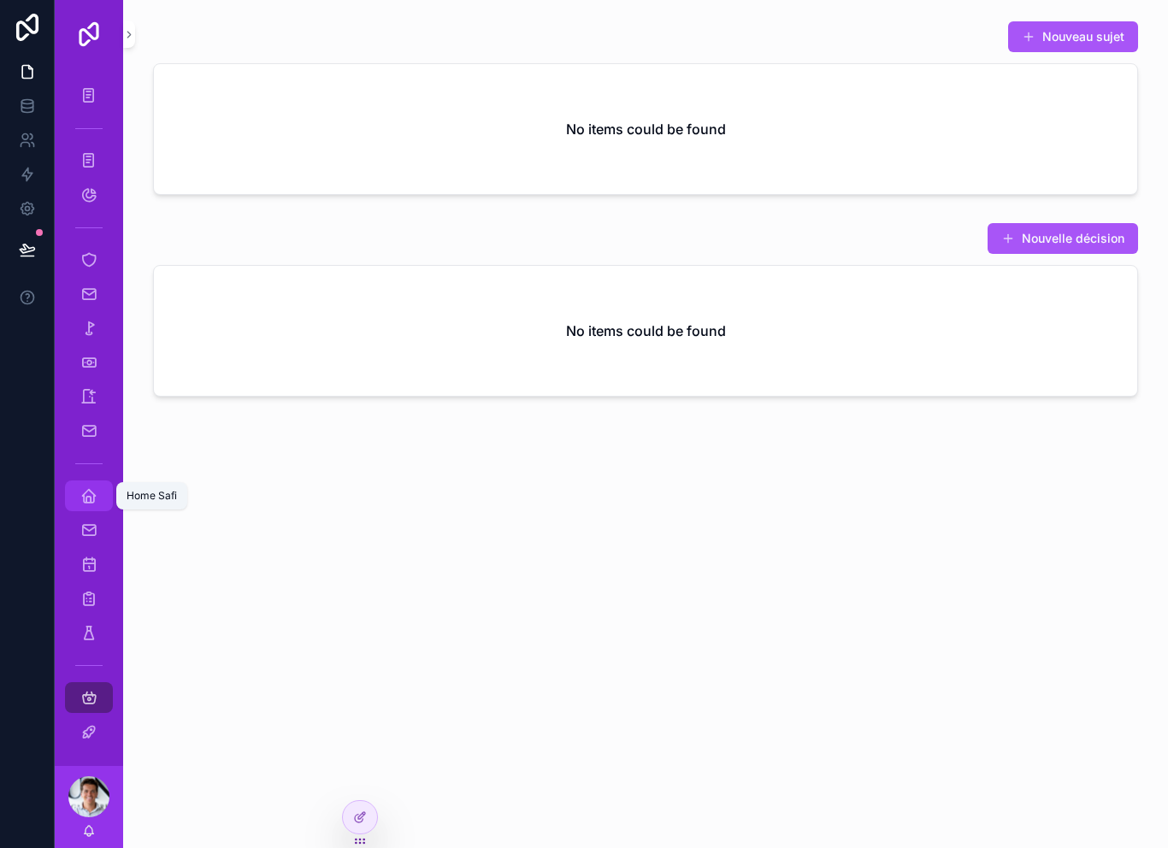
click at [74, 513] on div "Site daily report" at bounding box center [89, 530] width 68 height 34
click at [90, 503] on icon "scrollable content" at bounding box center [88, 496] width 17 height 17
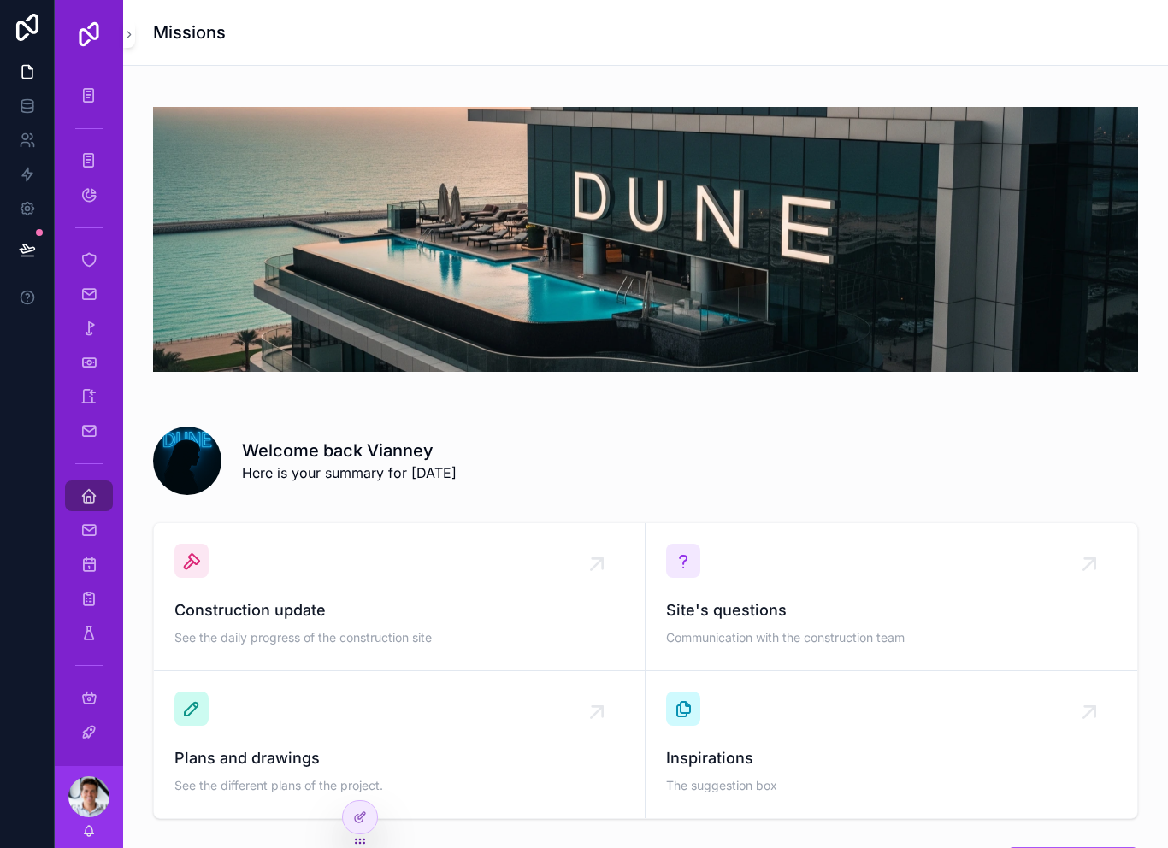
click at [735, 471] on div "Welcome back Vianney Here is your summary for [DATE]" at bounding box center [690, 461] width 896 height 44
click at [355, 836] on icon at bounding box center [360, 842] width 14 height 14
click at [362, 818] on icon at bounding box center [361, 816] width 7 height 7
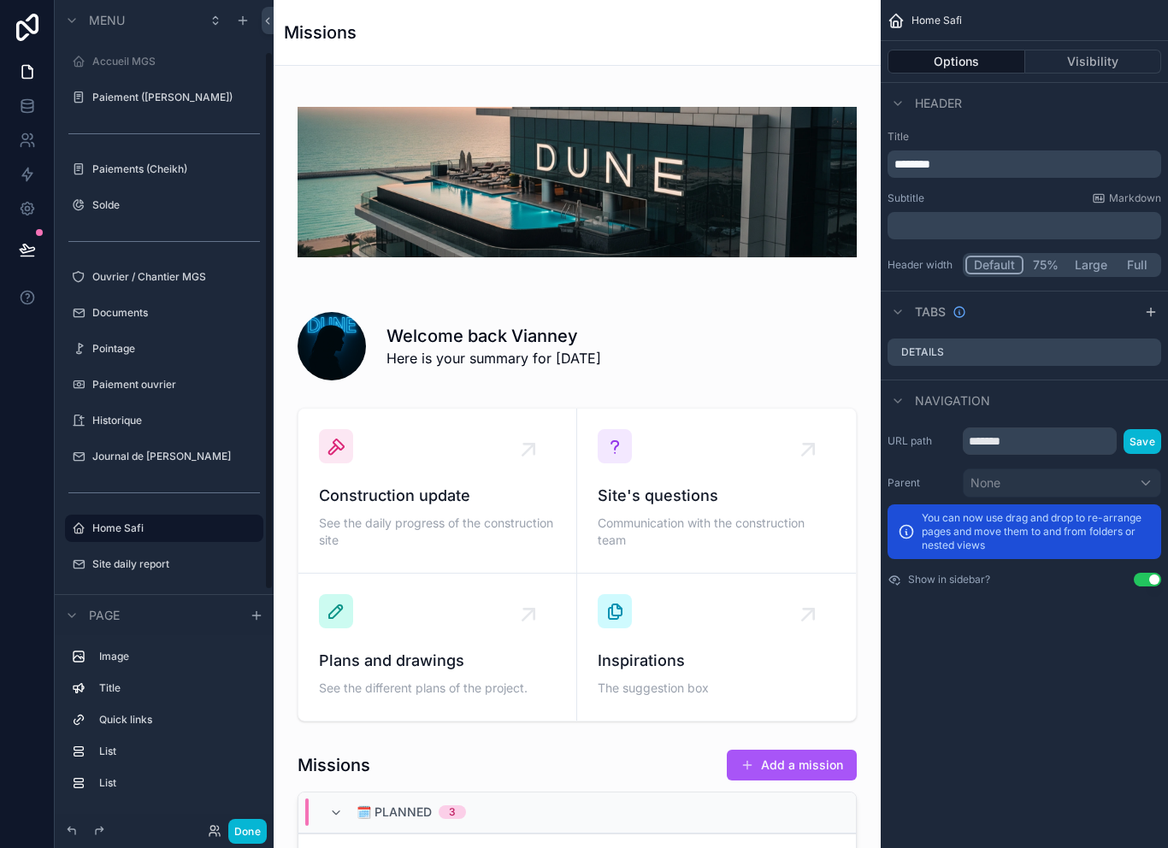
scroll to position [82, 0]
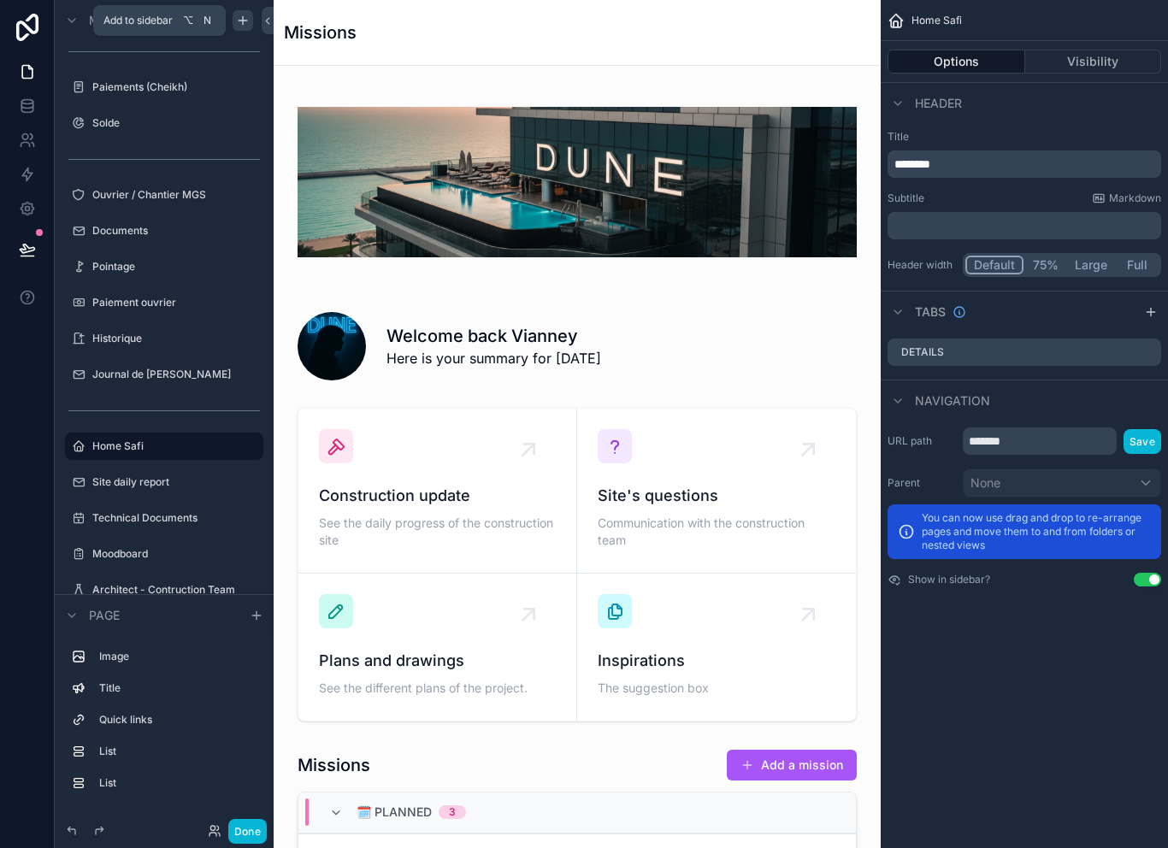
click at [236, 16] on icon "scrollable content" at bounding box center [243, 21] width 14 height 14
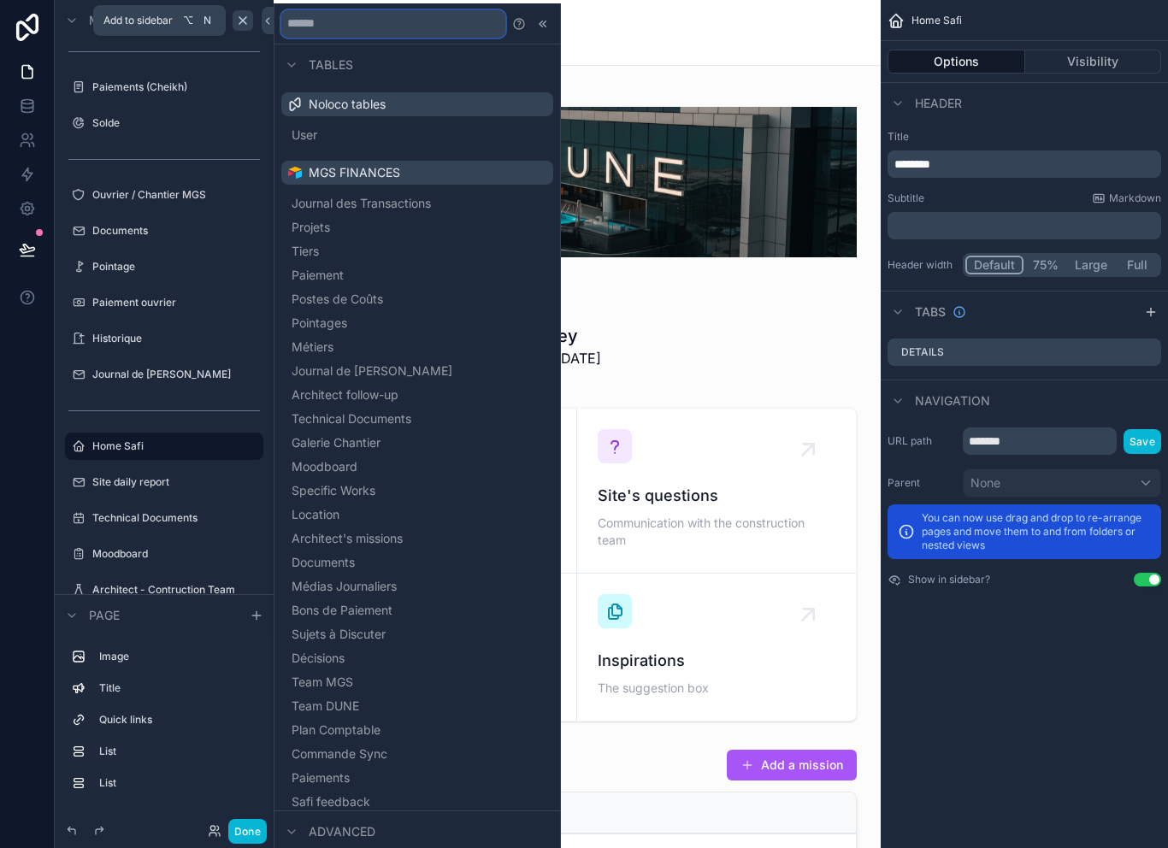
click at [446, 15] on input "text" at bounding box center [393, 23] width 224 height 27
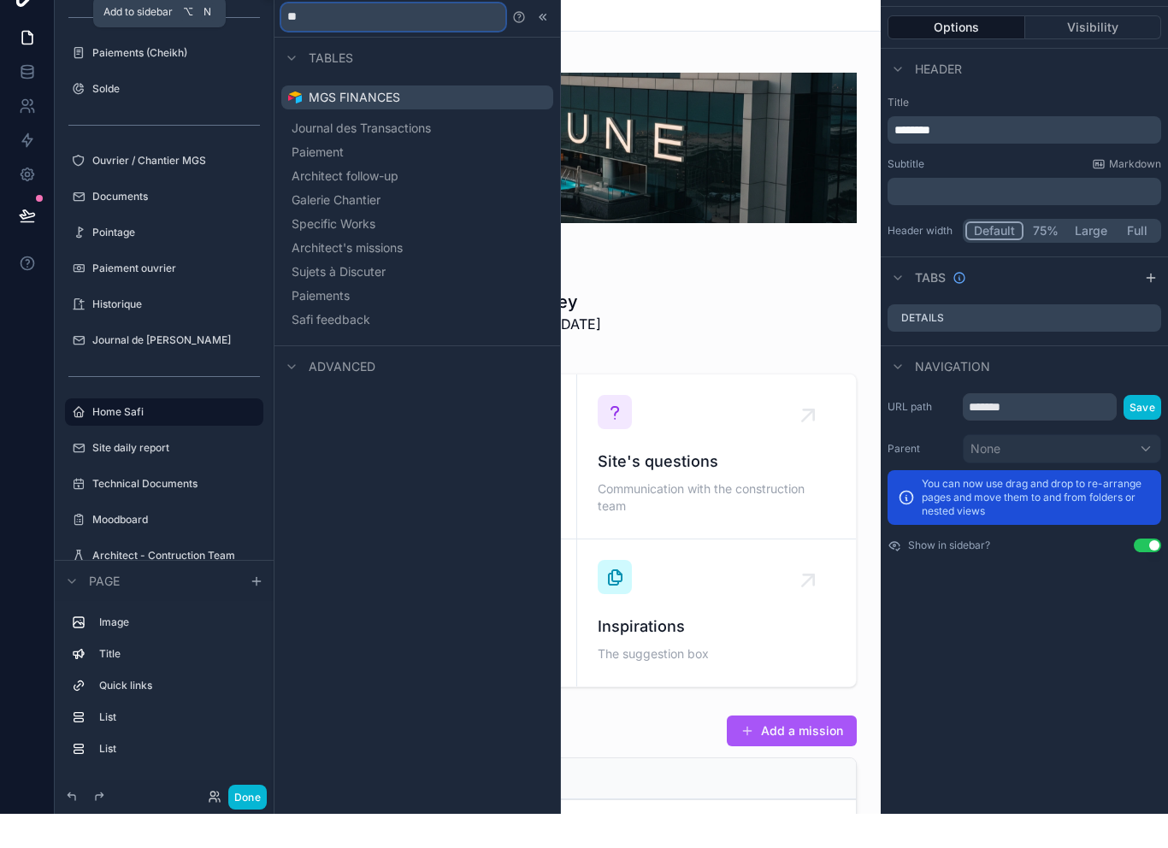
type input "***"
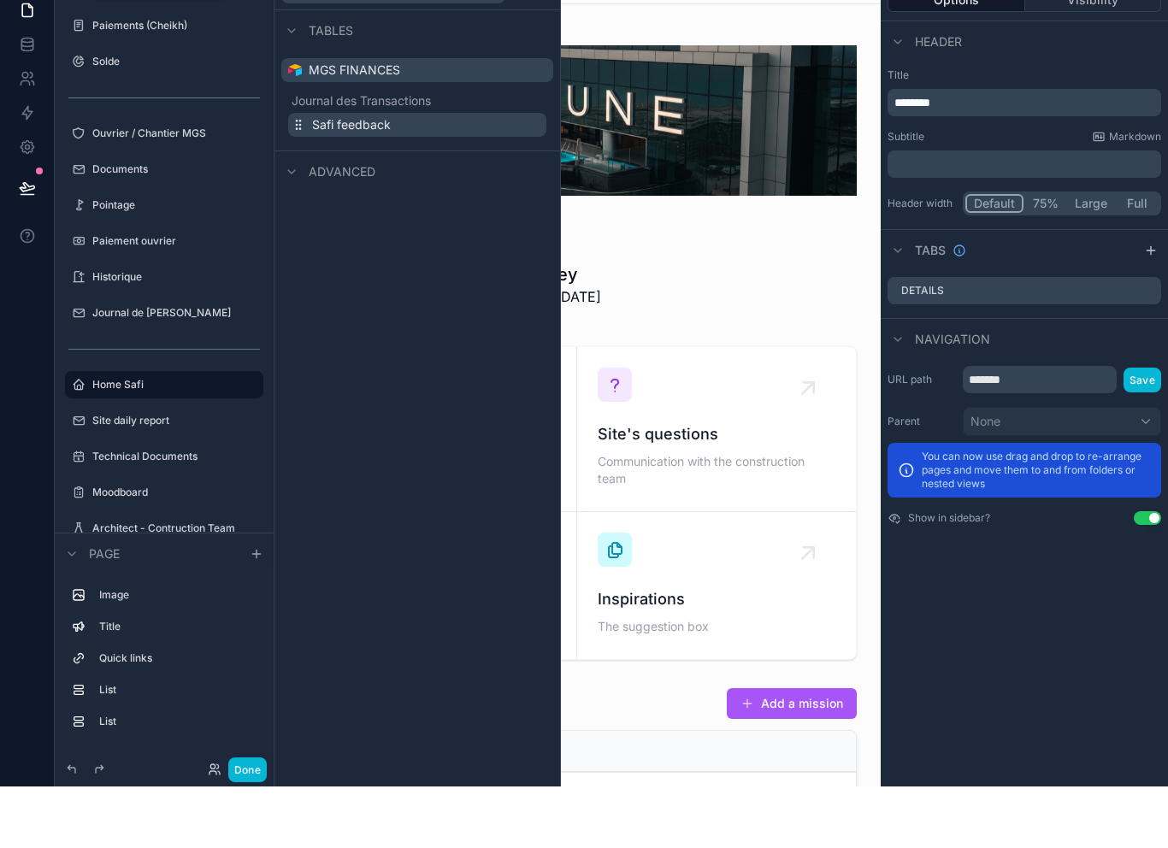
click at [366, 178] on span "Safi feedback" at bounding box center [351, 186] width 79 height 17
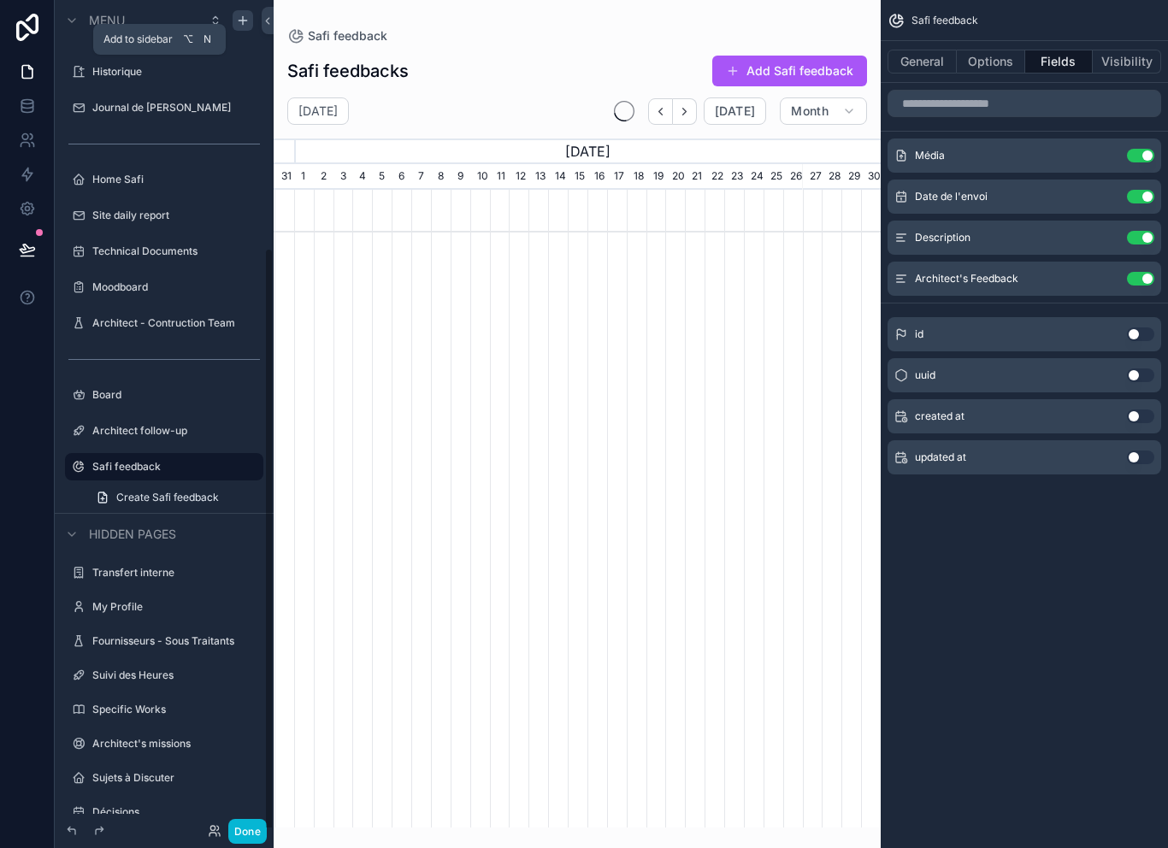
scroll to position [0, 607]
click at [1147, 190] on button "Use setting" at bounding box center [1140, 197] width 27 height 14
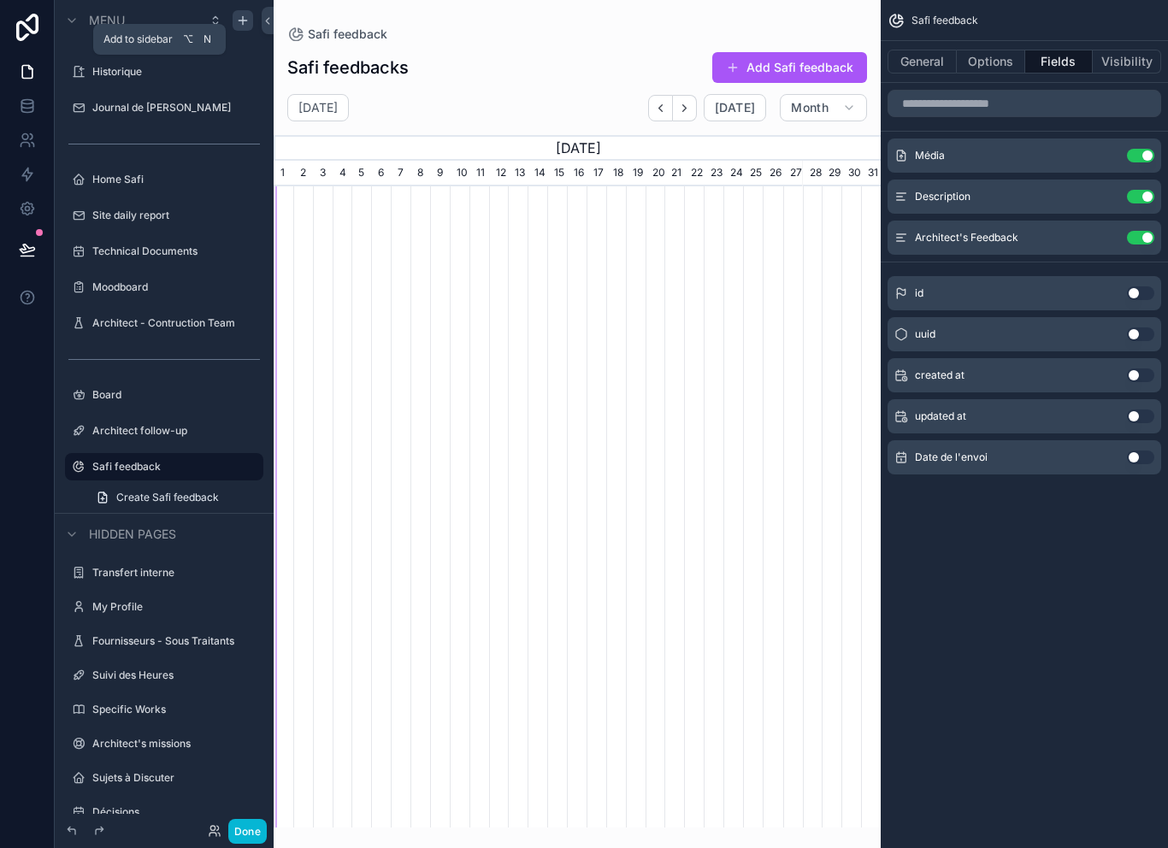
click at [1162, 173] on div "Média Use setting Description Use setting Architect's Feedback Use setting" at bounding box center [1024, 197] width 287 height 116
click at [1144, 190] on button "Use setting" at bounding box center [1140, 197] width 27 height 14
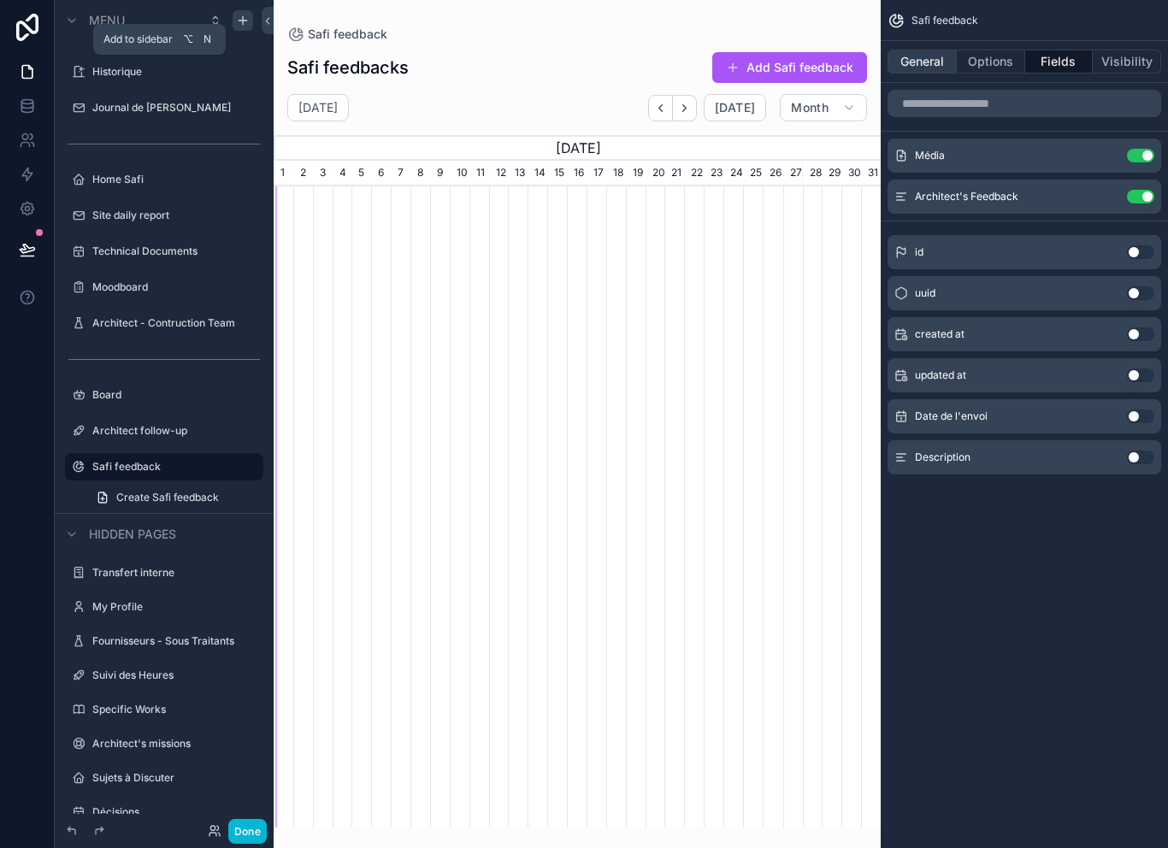
click at [912, 50] on button "General" at bounding box center [922, 62] width 69 height 24
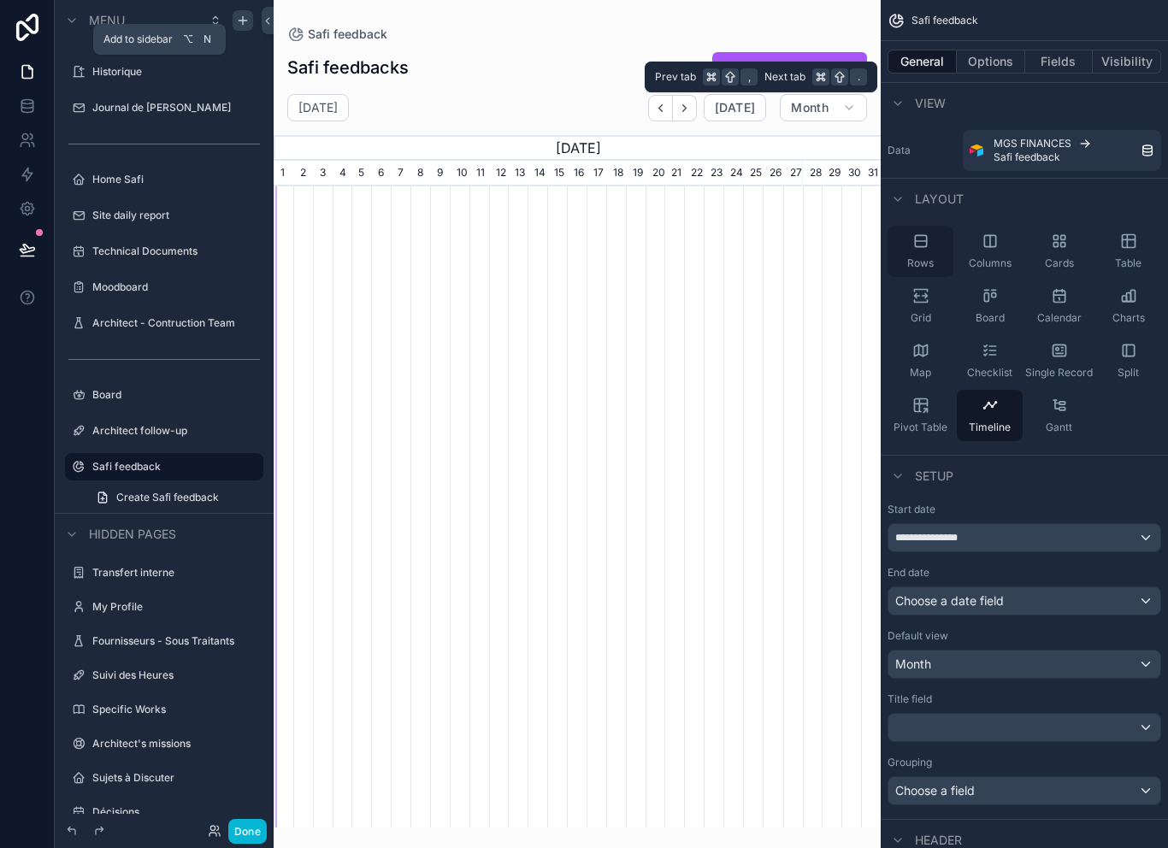
click at [933, 257] on span "Rows" at bounding box center [921, 264] width 27 height 14
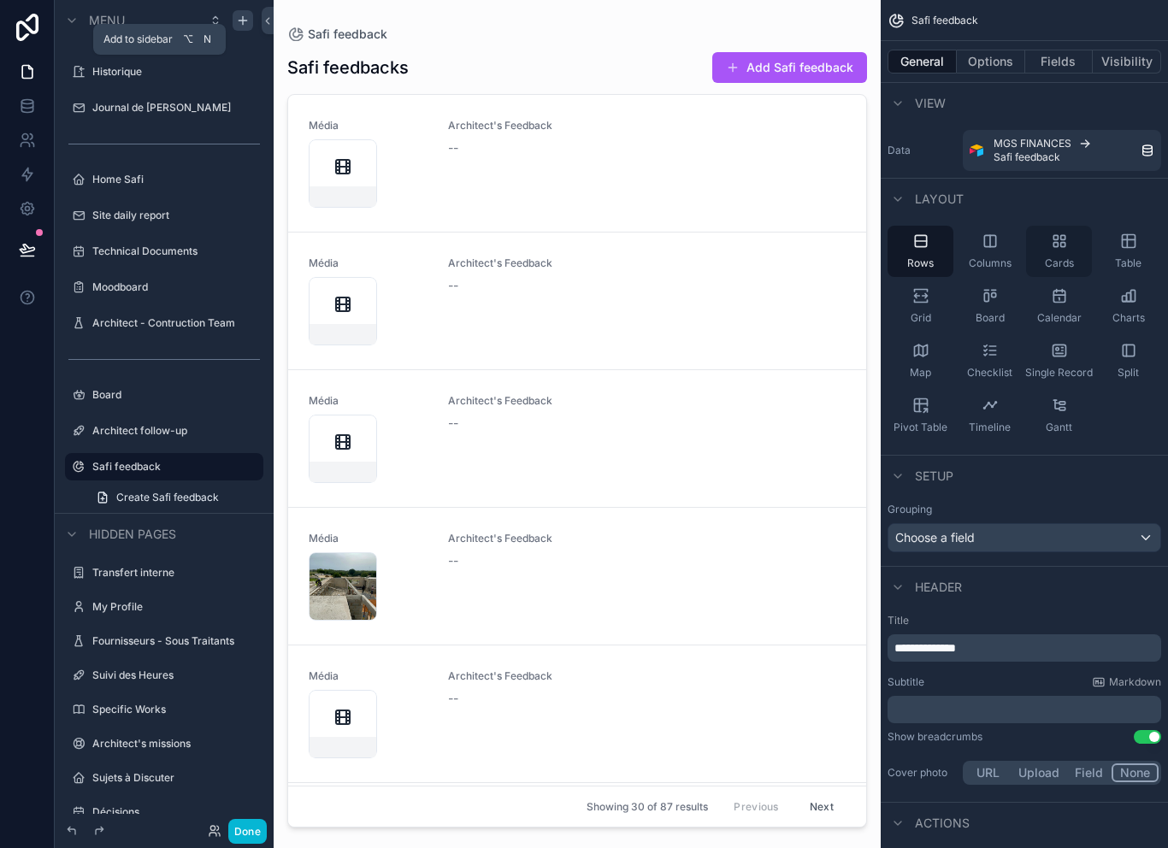
click at [1068, 226] on div "Cards" at bounding box center [1059, 251] width 66 height 51
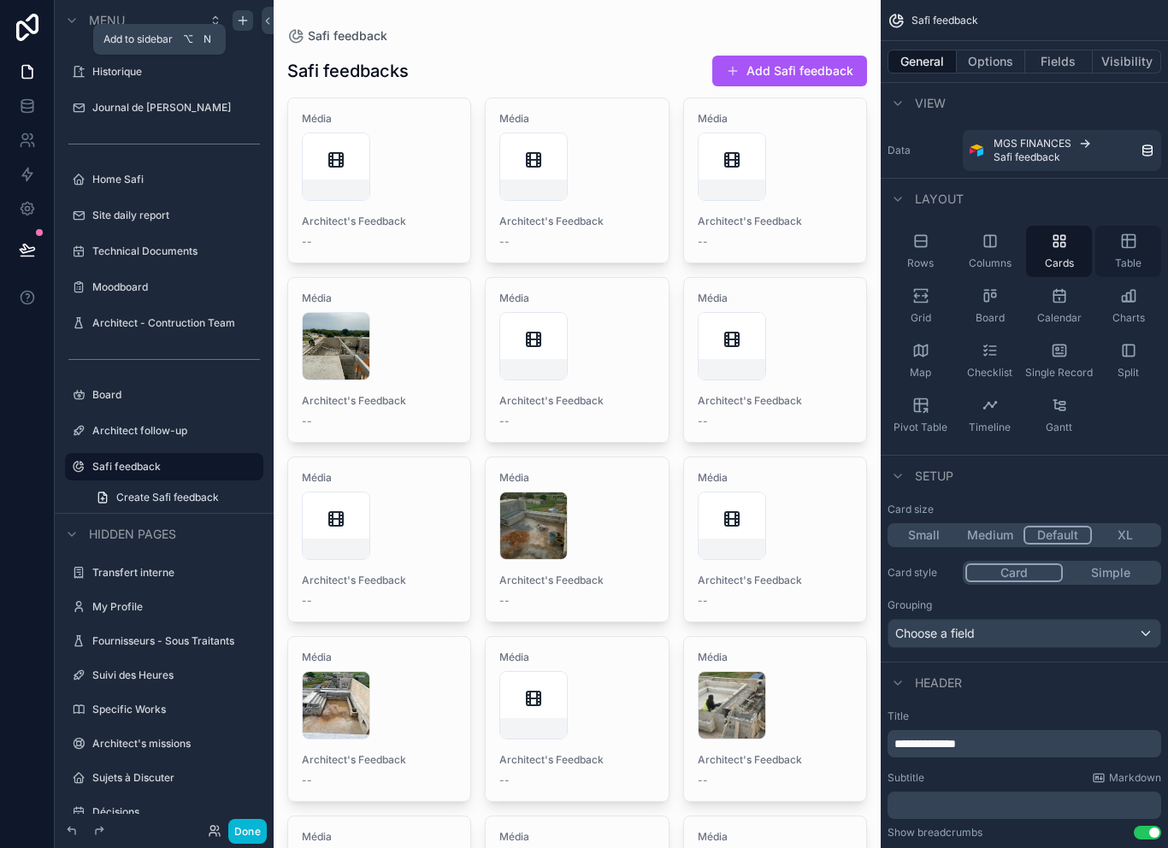
click at [1131, 233] on icon "scrollable content" at bounding box center [1128, 241] width 17 height 17
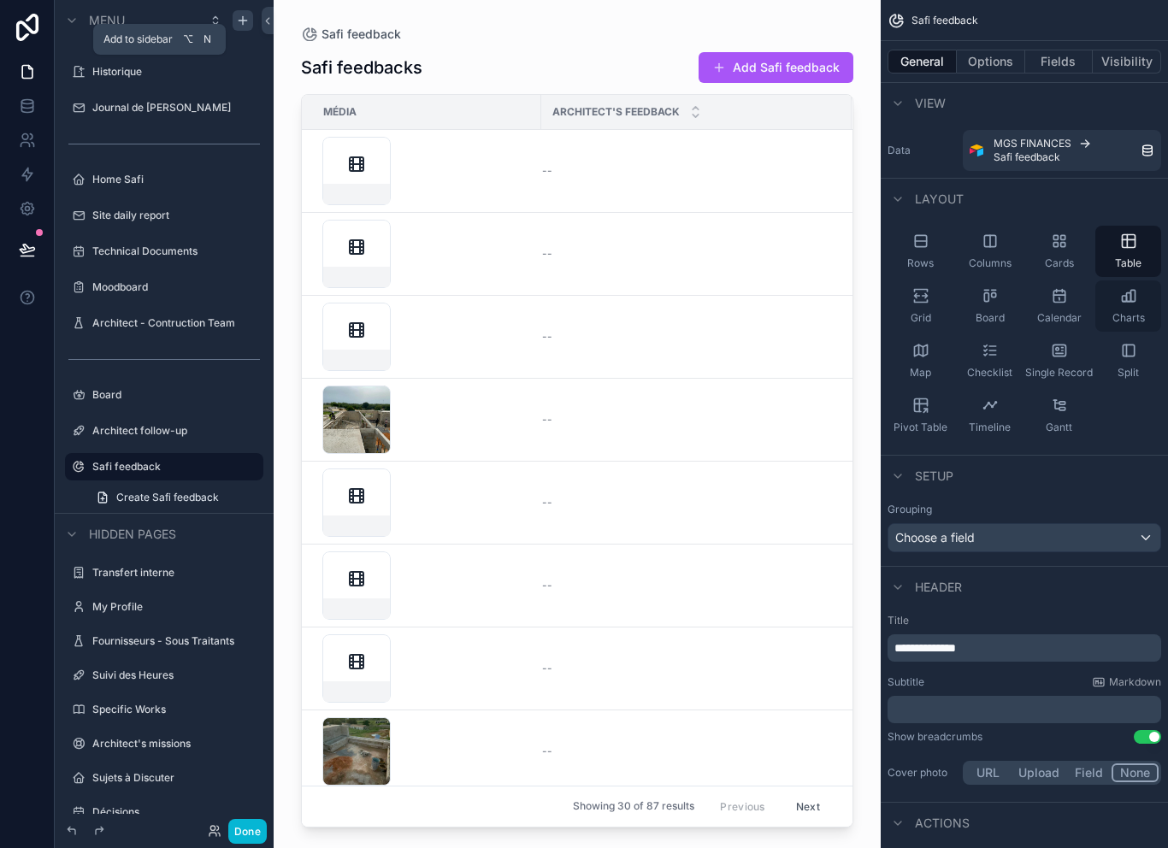
click at [1134, 286] on div "Charts" at bounding box center [1129, 306] width 66 height 51
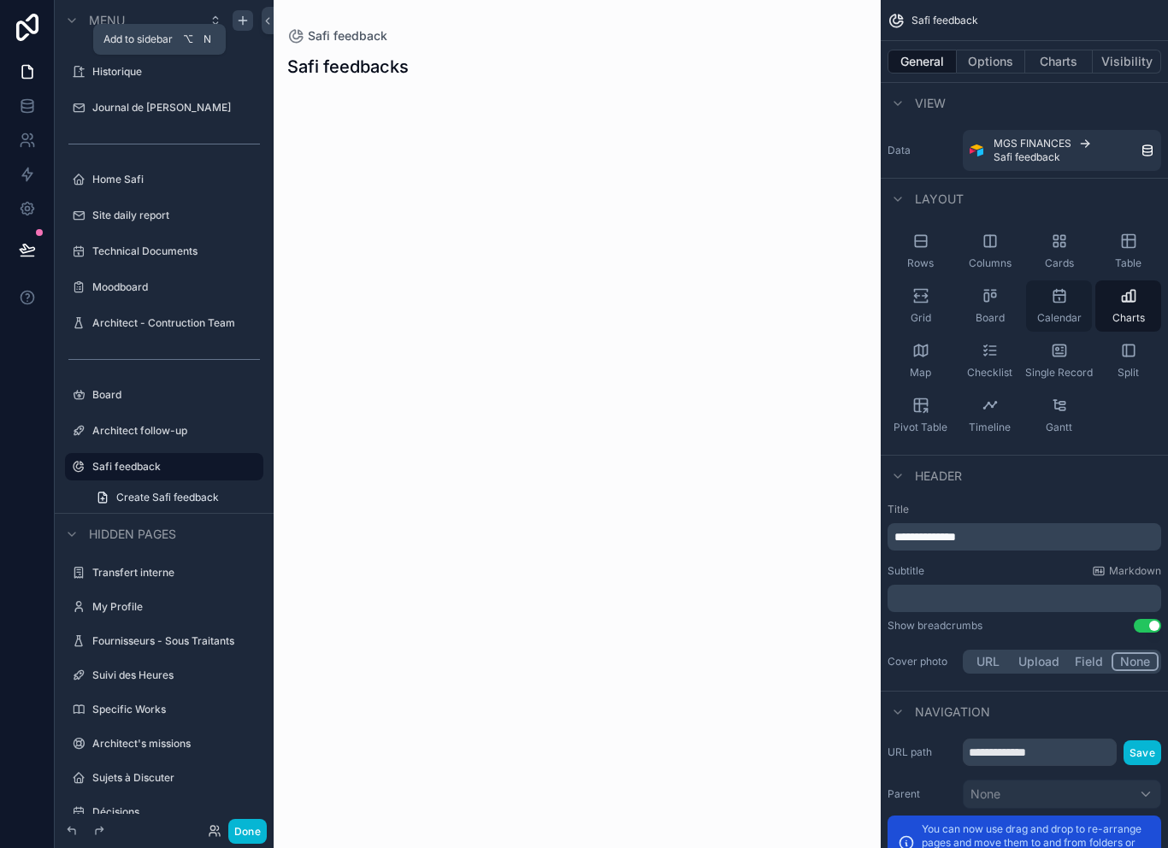
click at [1050, 311] on span "Calendar" at bounding box center [1060, 318] width 44 height 14
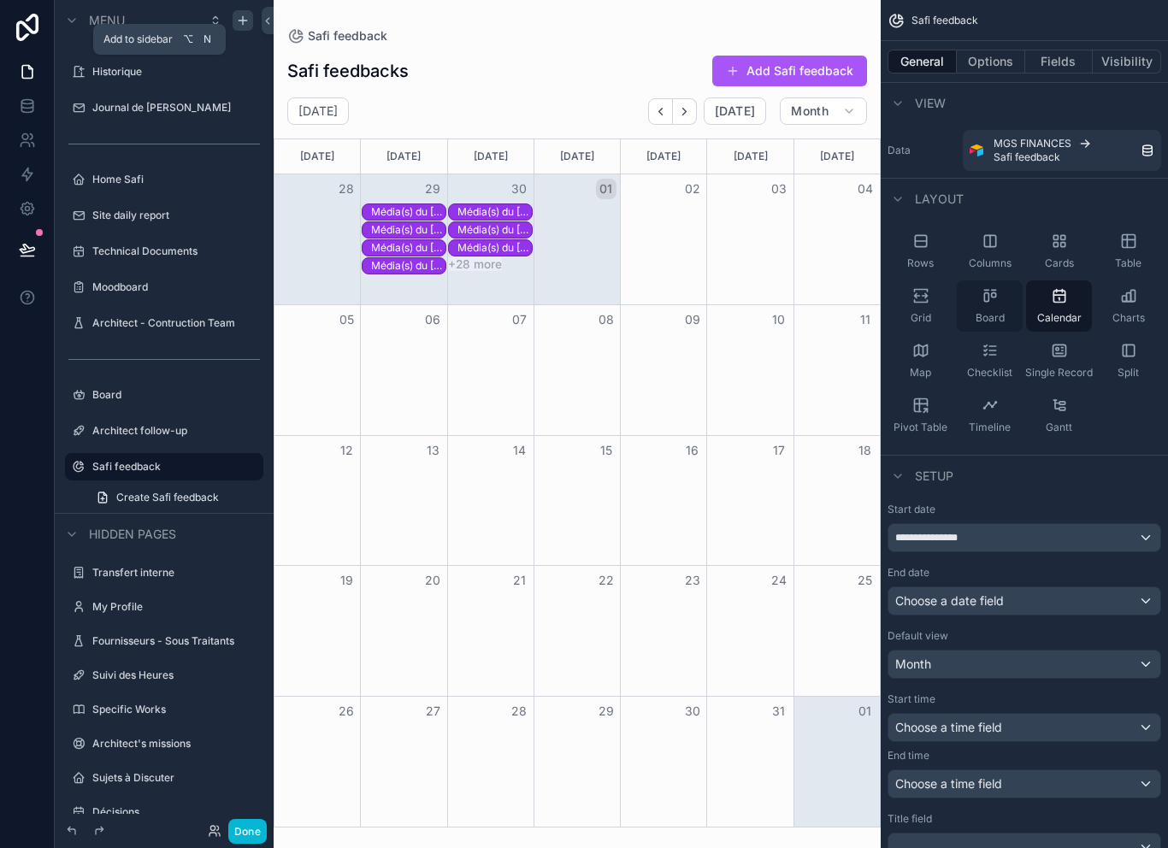
click at [988, 311] on span "Board" at bounding box center [990, 318] width 29 height 14
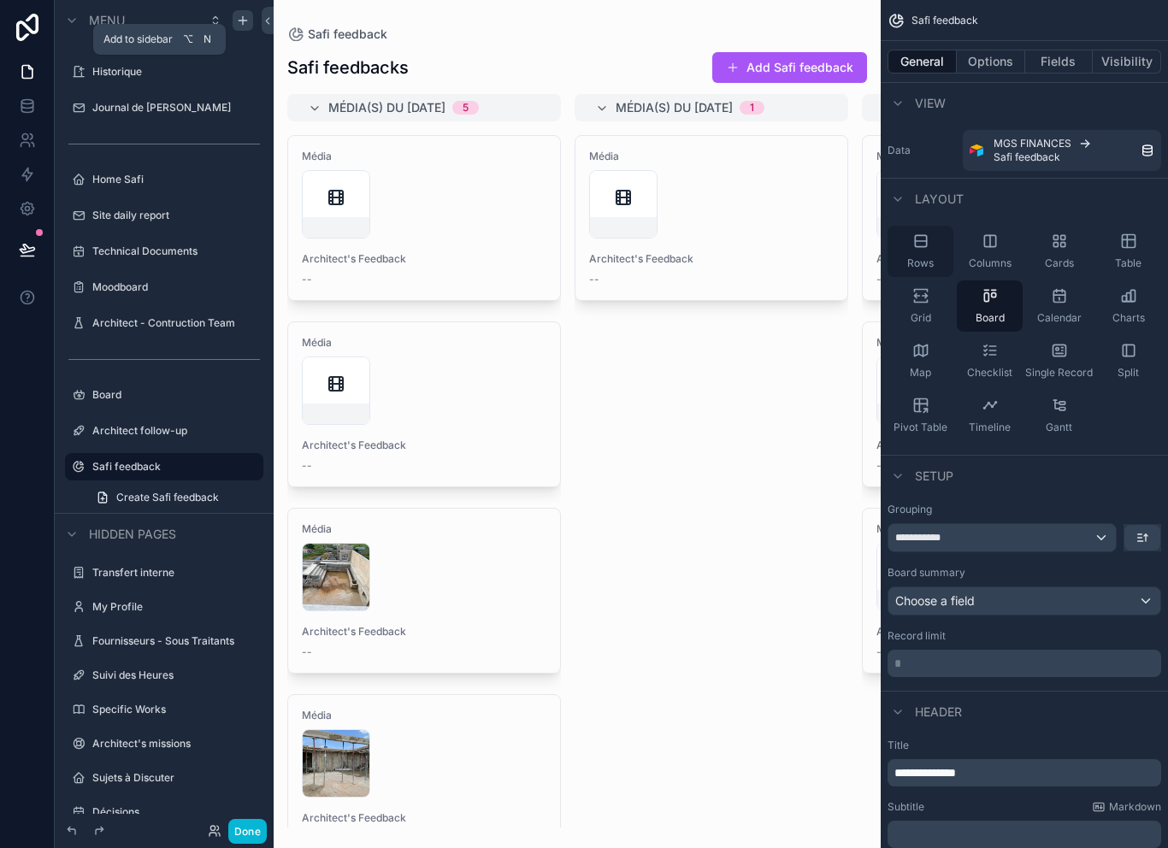
click at [928, 257] on span "Rows" at bounding box center [921, 264] width 27 height 14
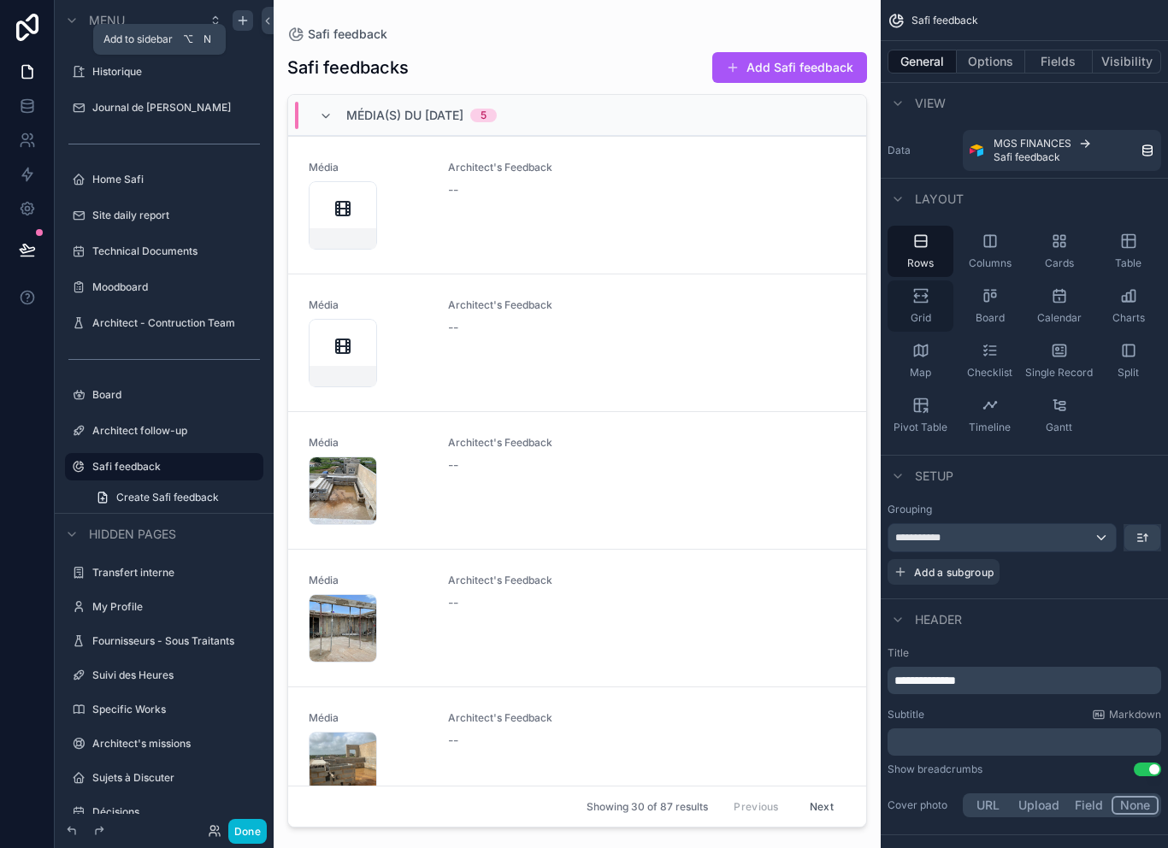
click at [922, 311] on span "Grid" at bounding box center [921, 318] width 21 height 14
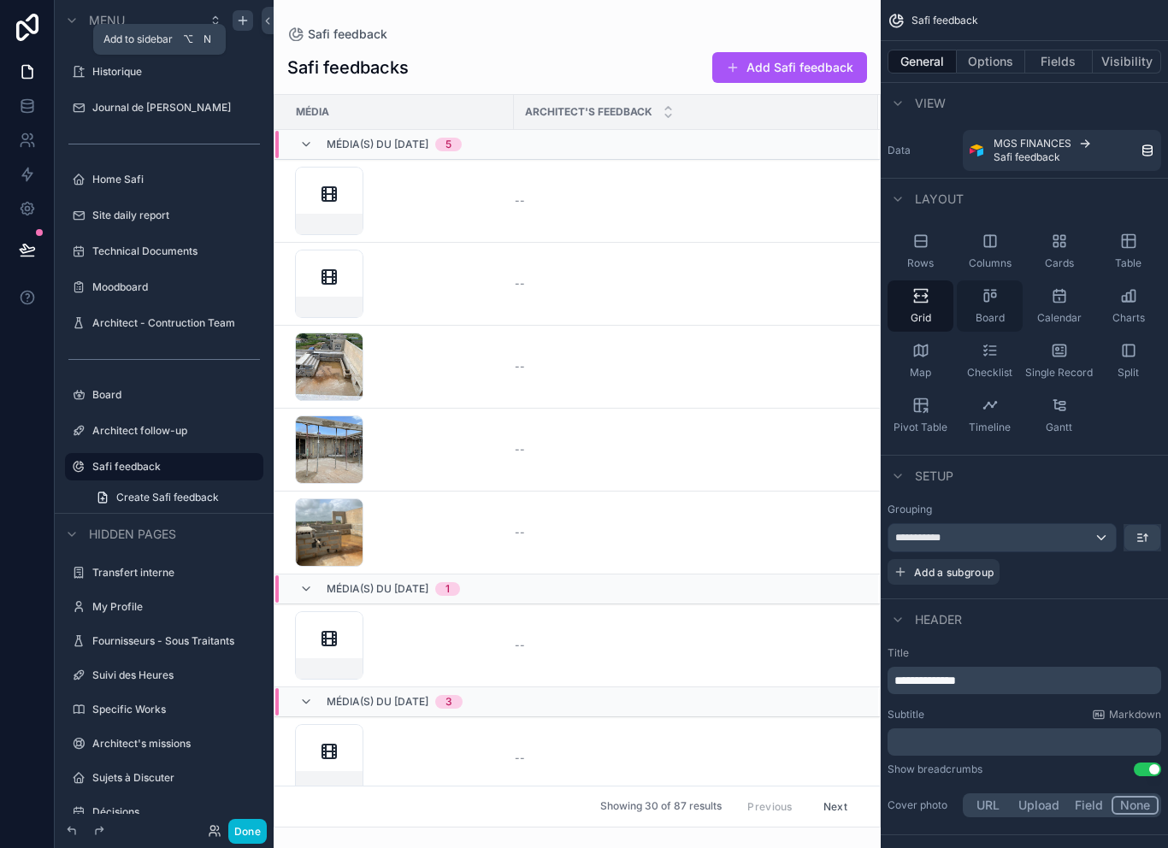
click at [983, 311] on span "Board" at bounding box center [990, 318] width 29 height 14
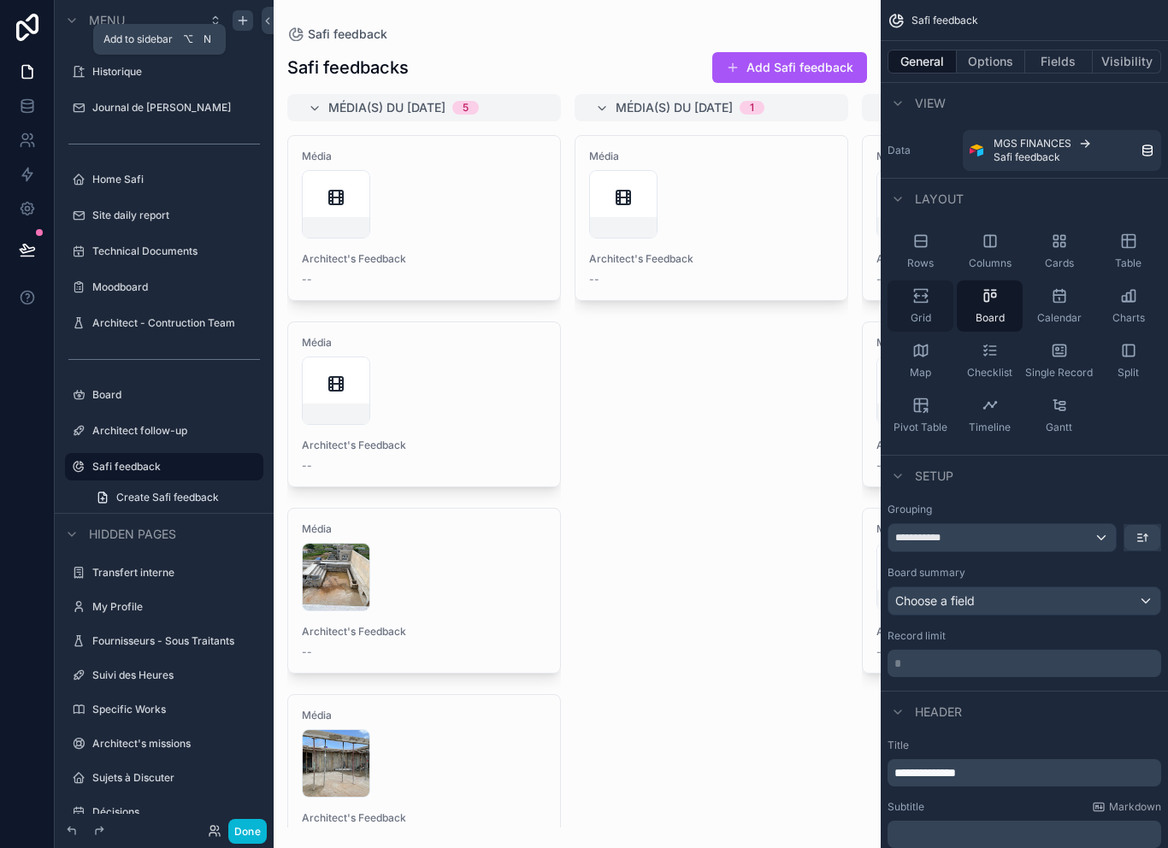
click at [918, 311] on span "Grid" at bounding box center [921, 318] width 21 height 14
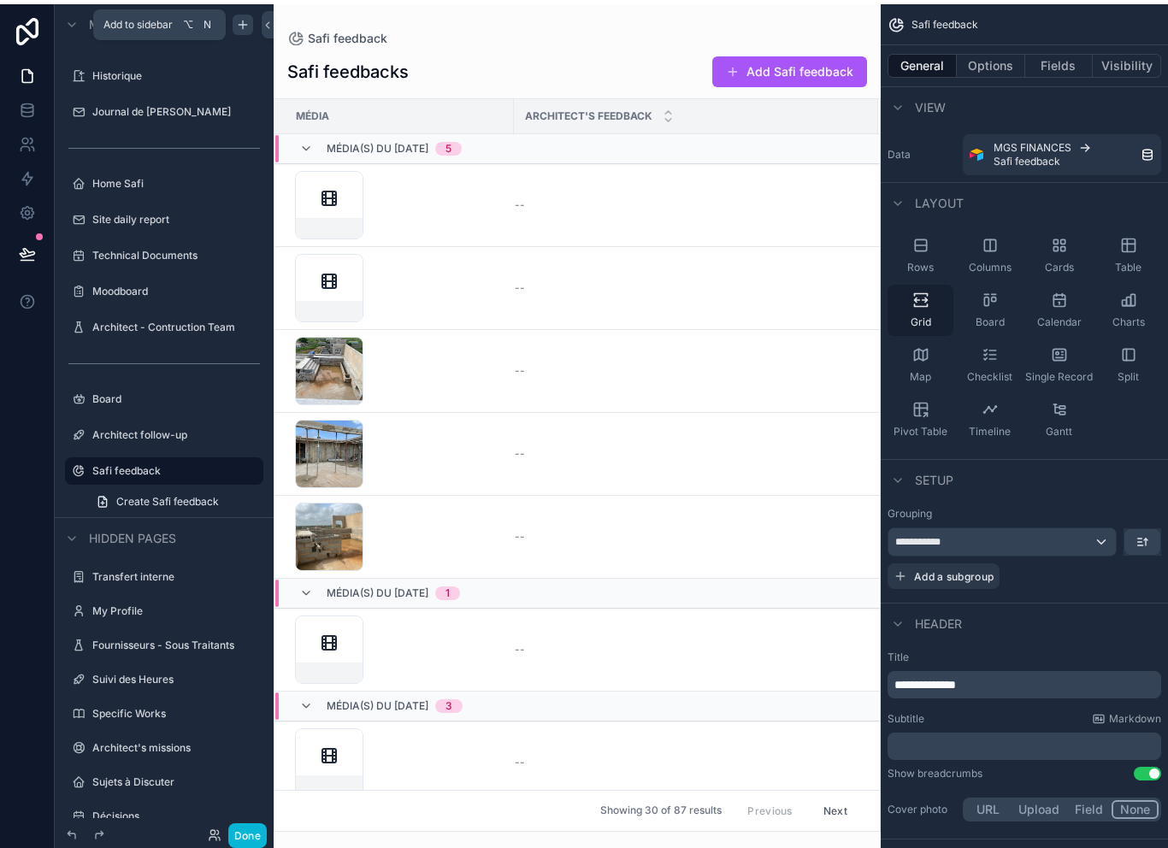
scroll to position [3, 0]
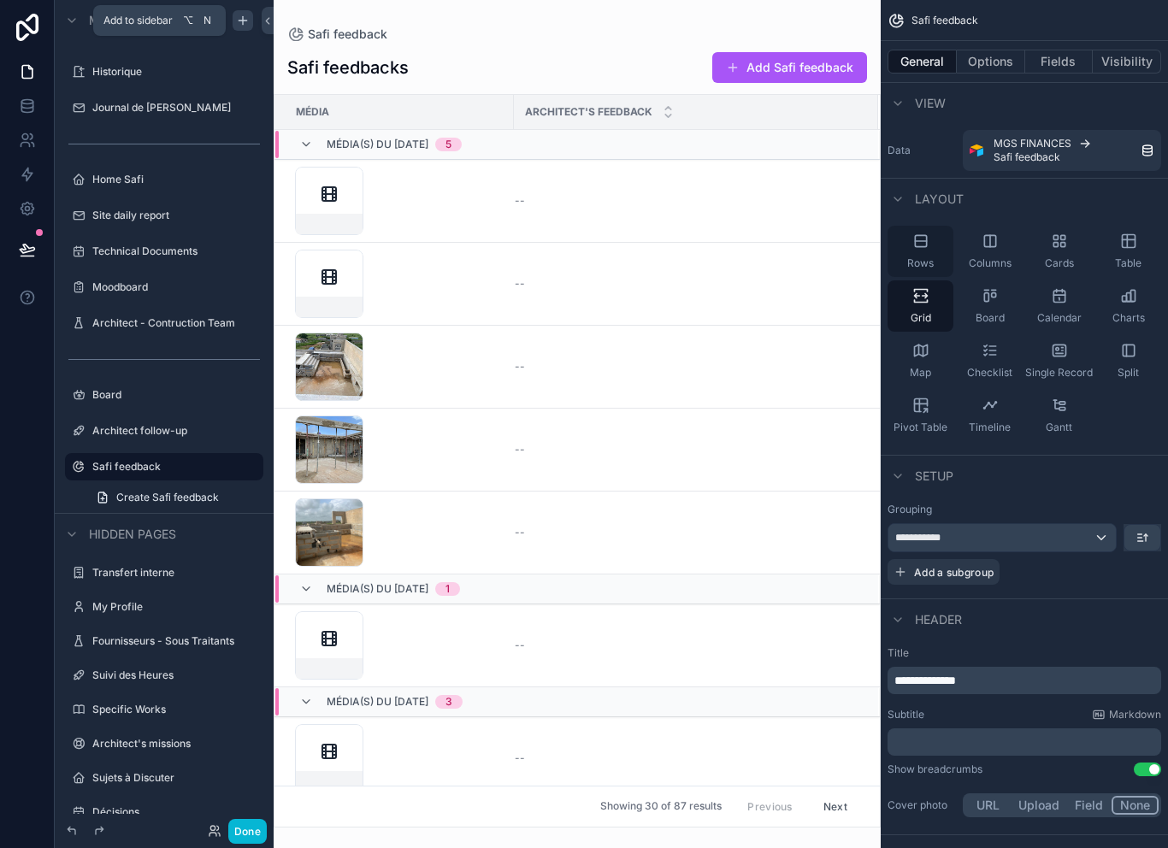
click at [917, 243] on icon "scrollable content" at bounding box center [920, 240] width 11 height 11
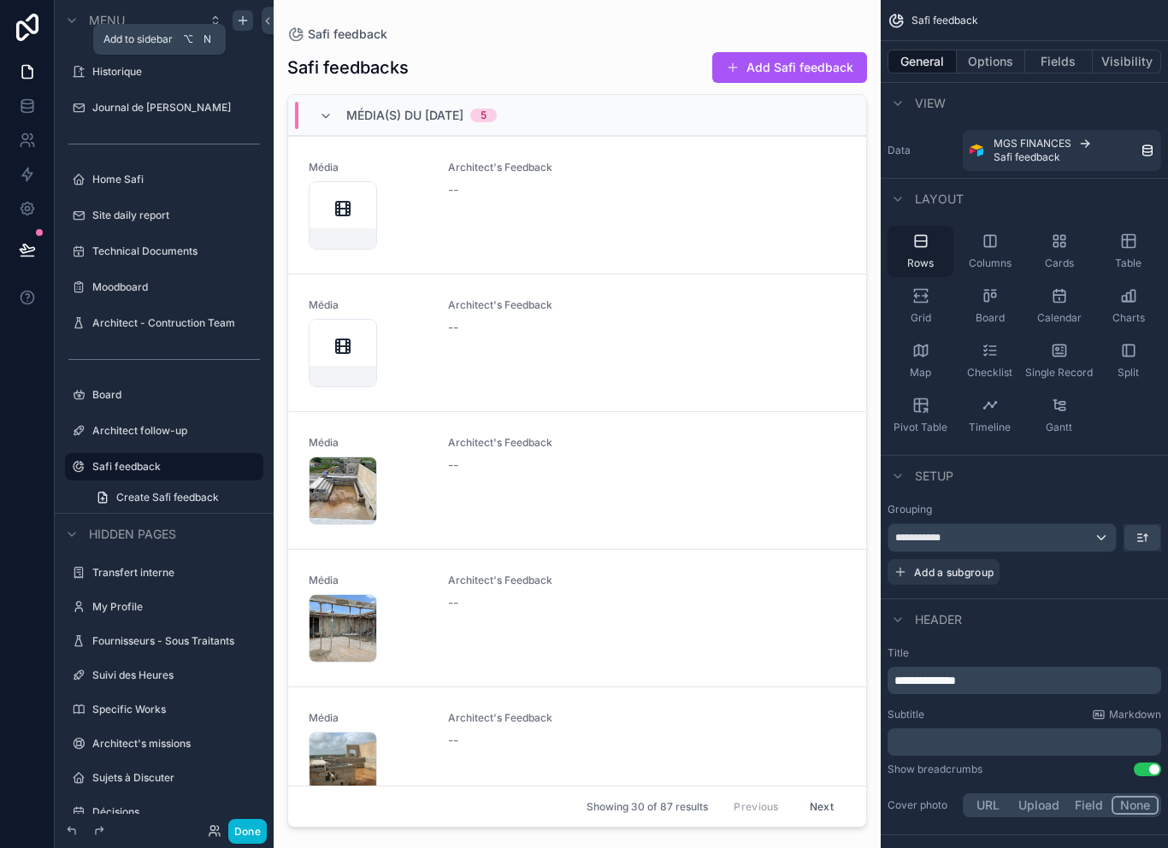
scroll to position [24, 0]
click at [925, 286] on div "Grid" at bounding box center [921, 306] width 66 height 51
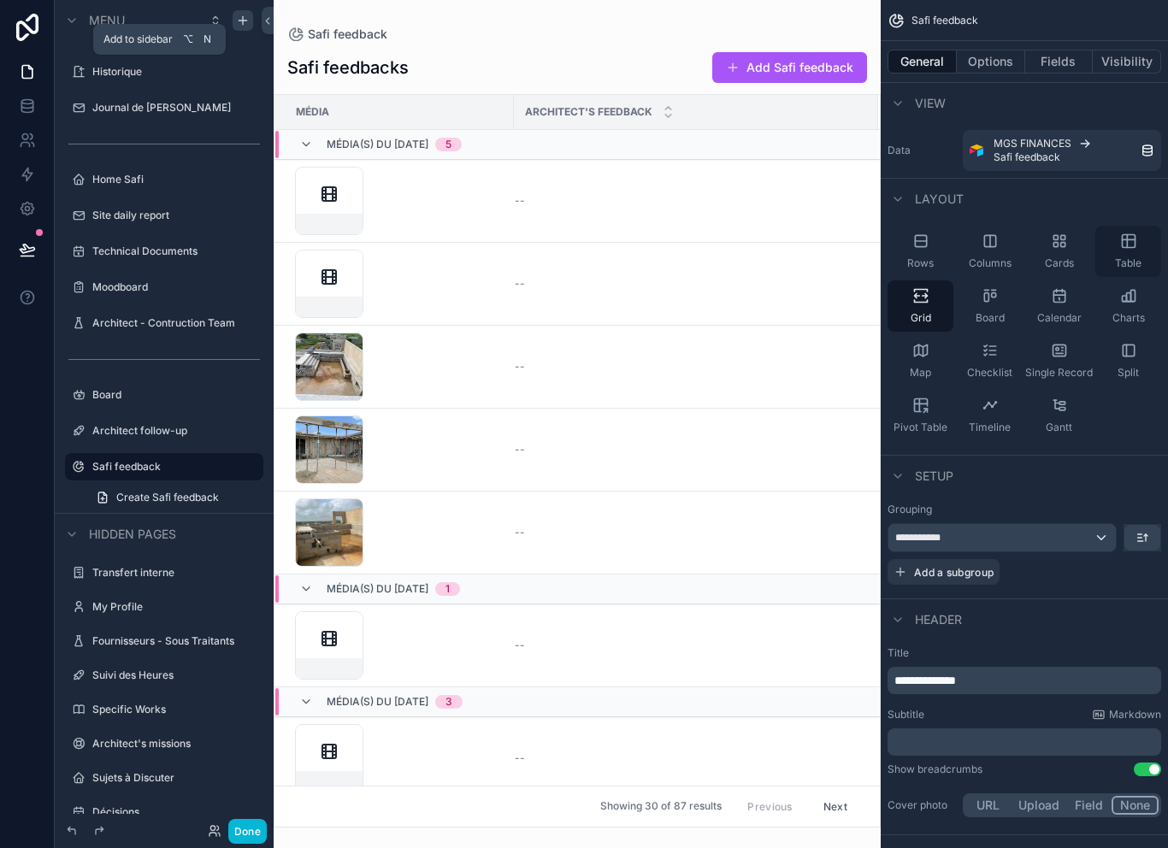
click at [1128, 228] on div "Table" at bounding box center [1129, 251] width 66 height 51
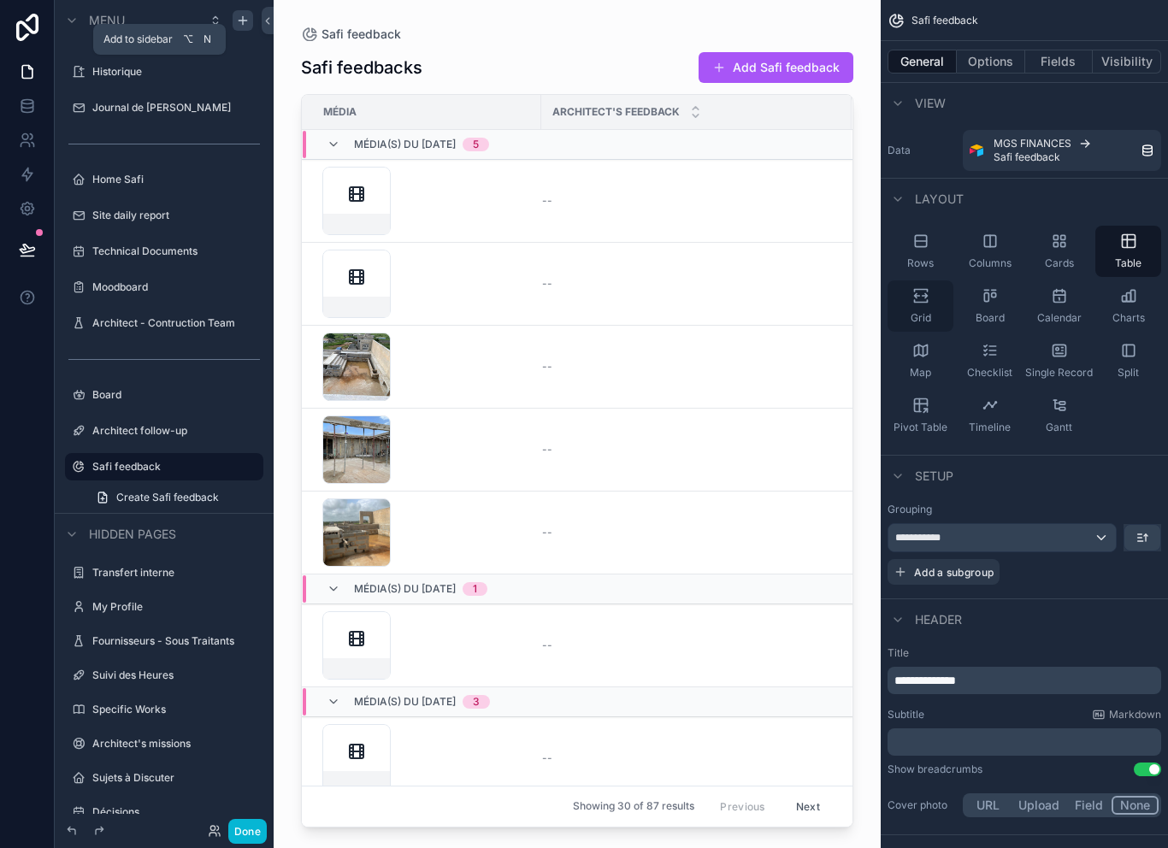
click at [935, 287] on div "Grid" at bounding box center [921, 306] width 66 height 51
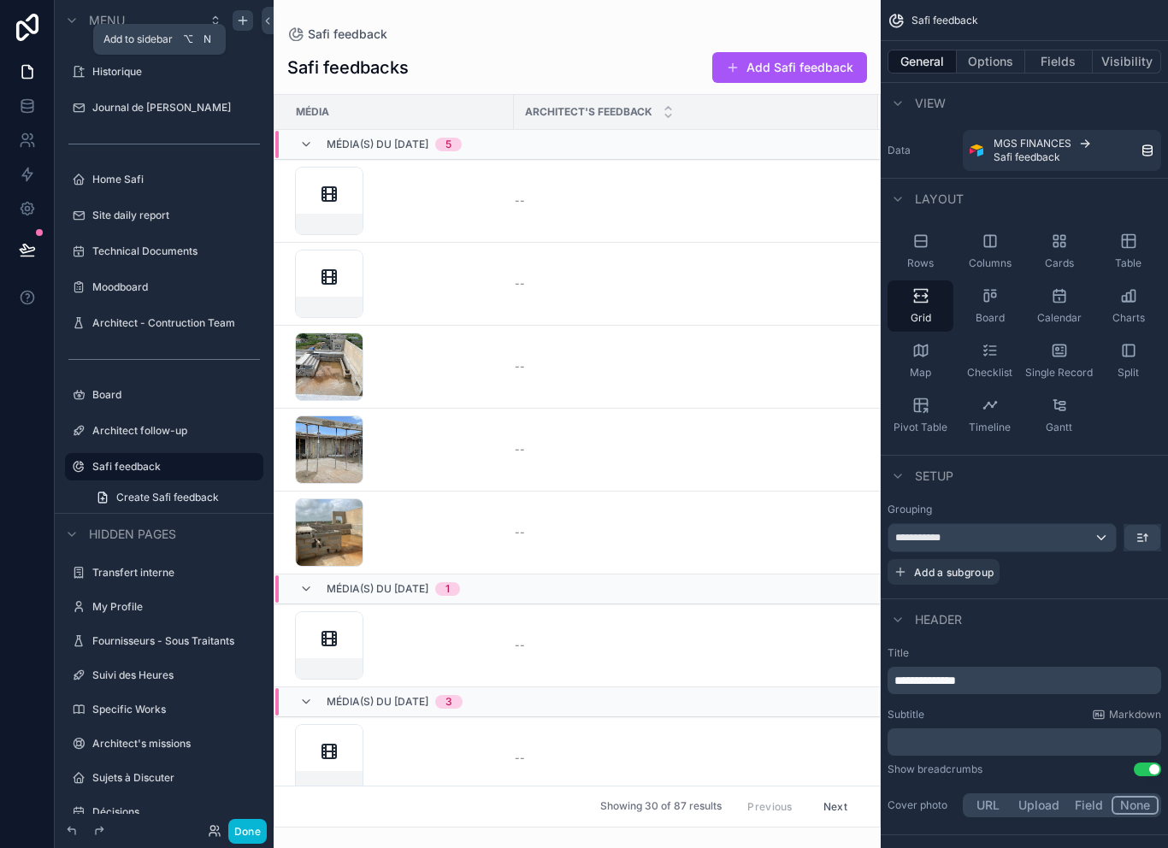
click at [336, 359] on div "scrollable content" at bounding box center [577, 424] width 607 height 848
click at [322, 340] on div "scrollable content" at bounding box center [329, 367] width 68 height 68
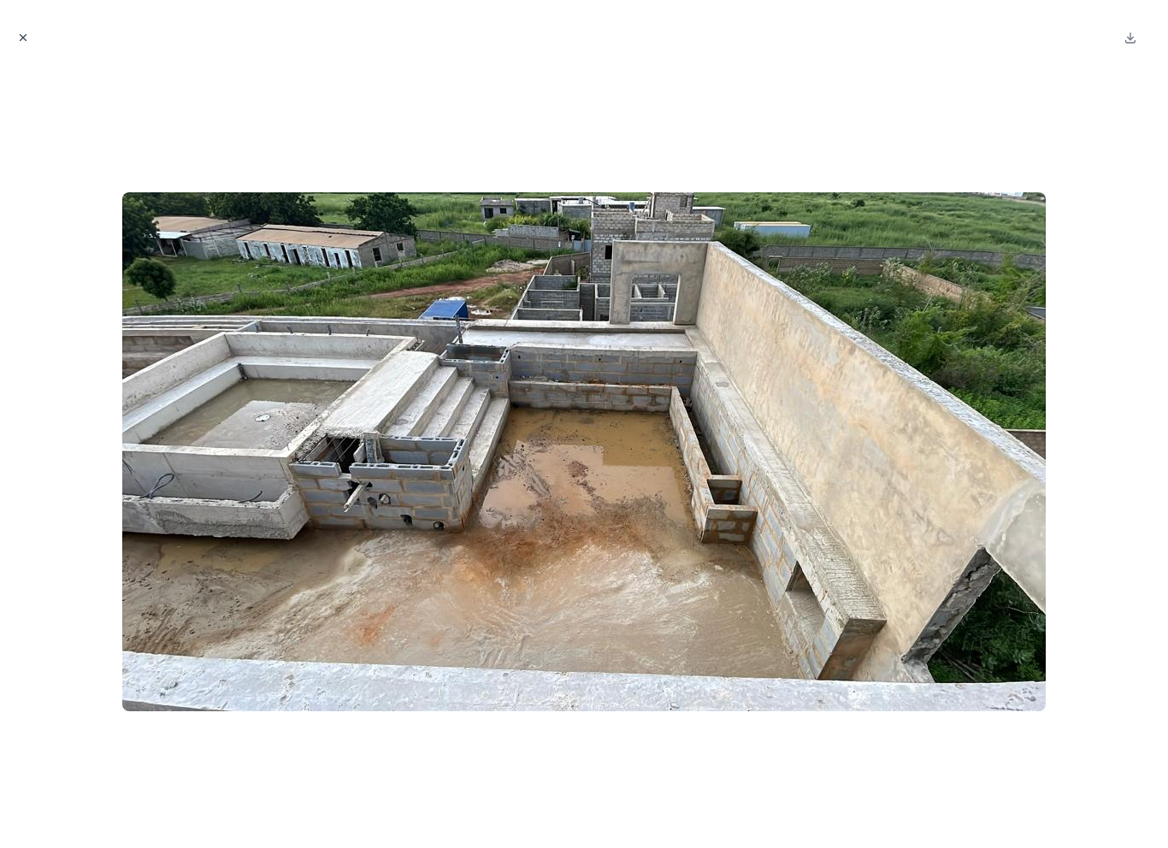
click at [27, 33] on icon "Close modal" at bounding box center [23, 38] width 12 height 12
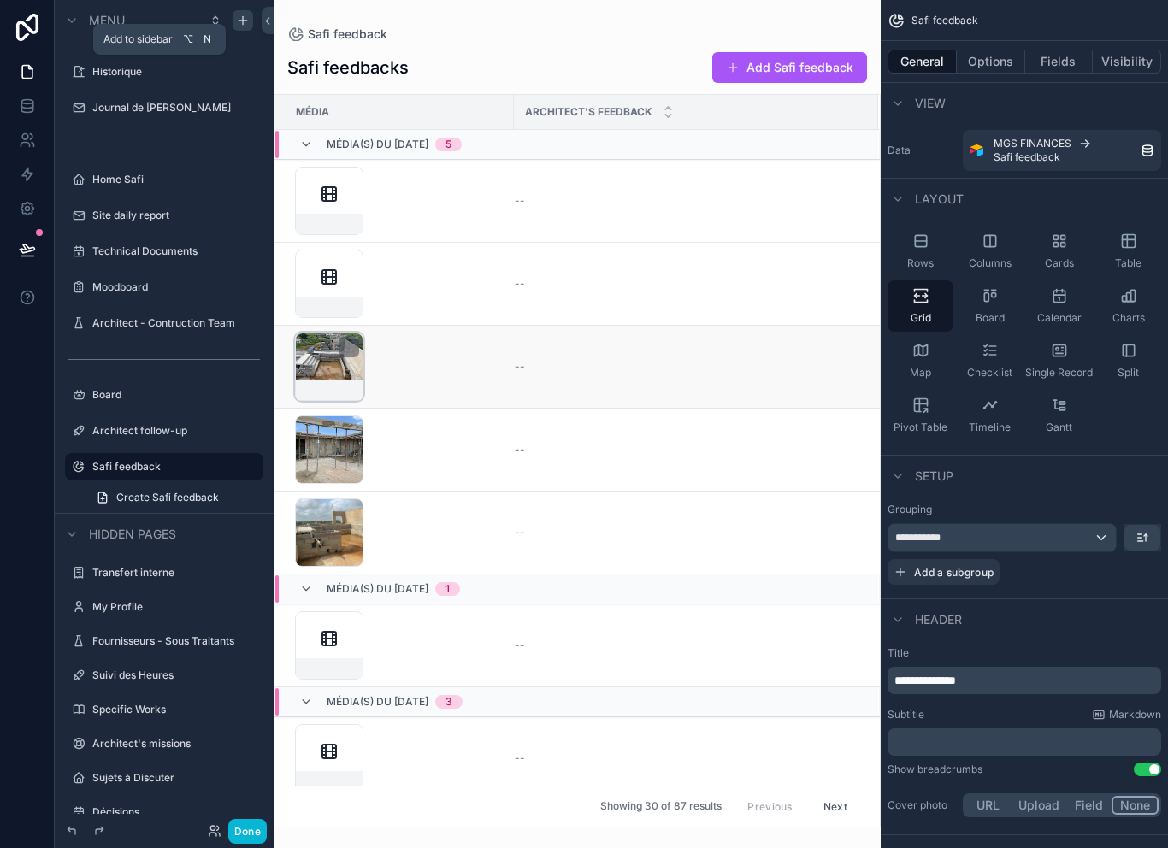
click at [317, 352] on div "scrollable content" at bounding box center [329, 367] width 68 height 68
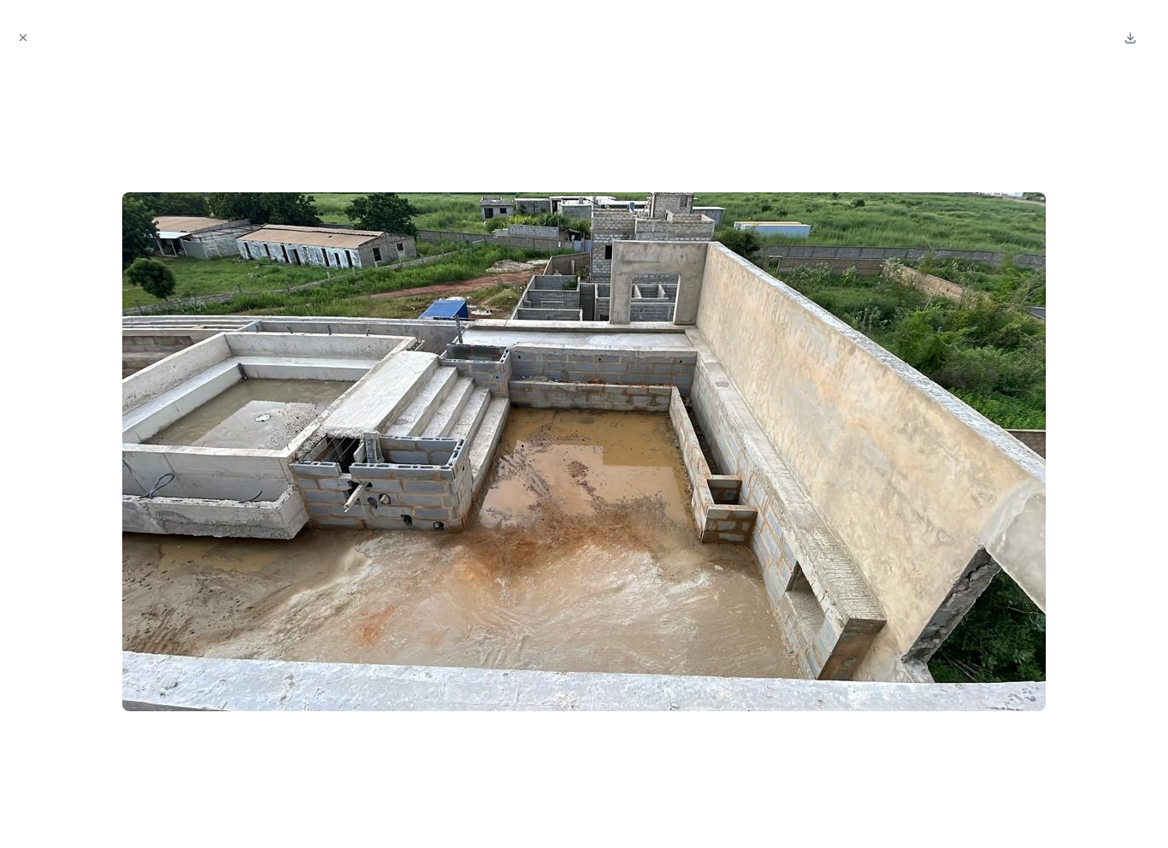
scroll to position [27, 0]
click at [24, 40] on icon "Close modal" at bounding box center [23, 38] width 12 height 12
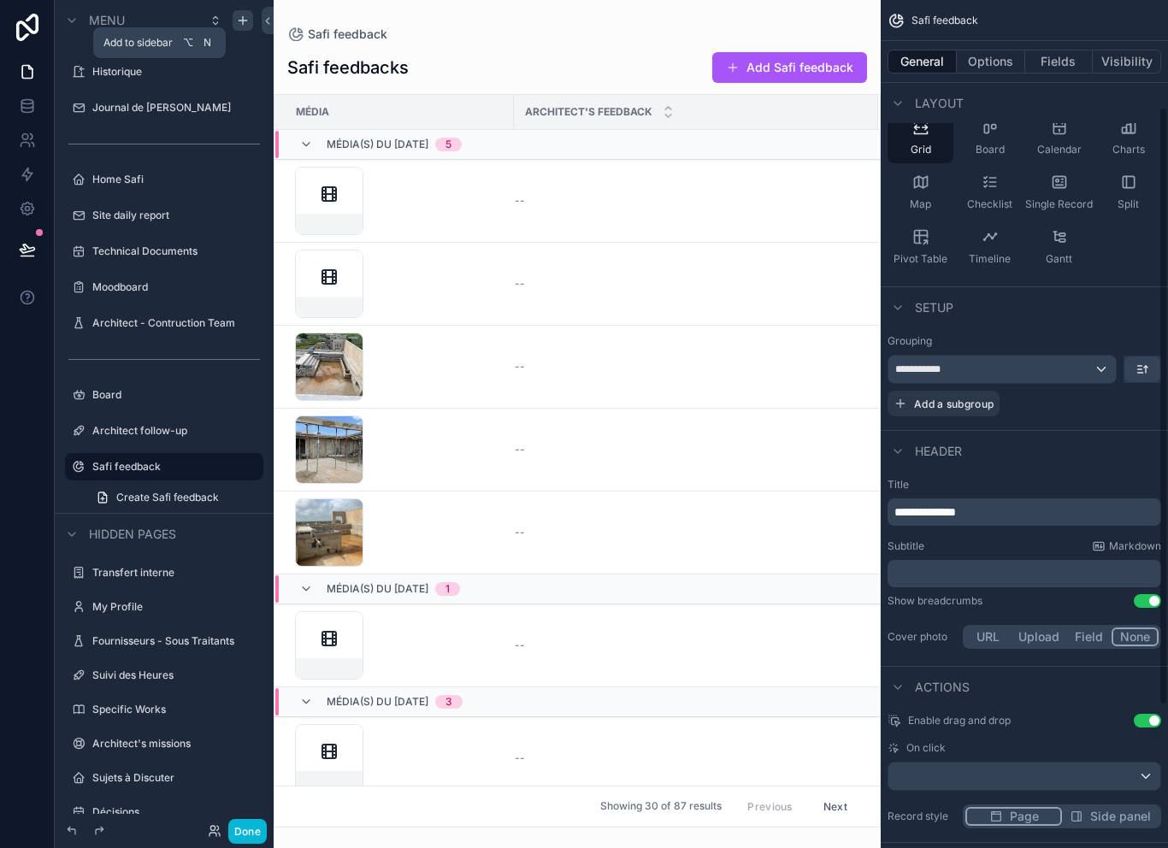
scroll to position [157, 0]
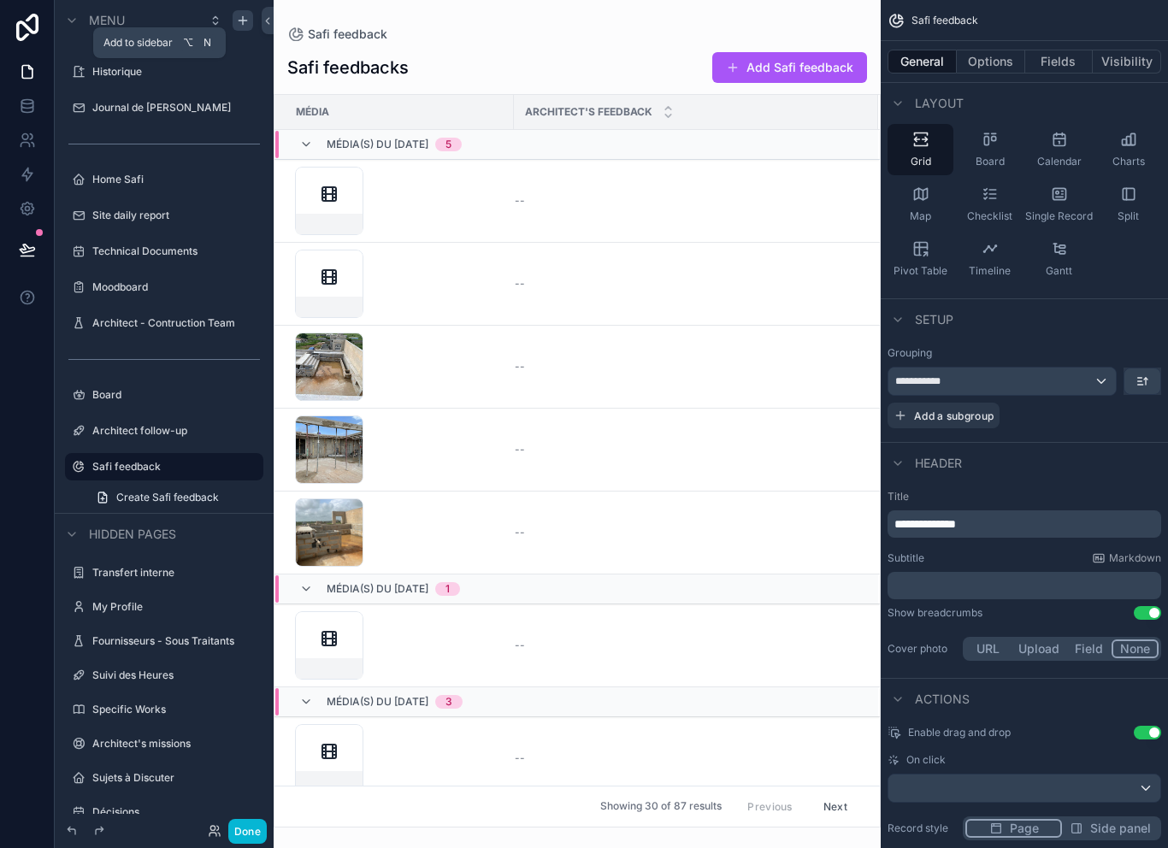
click at [1051, 368] on div "**********" at bounding box center [1003, 381] width 228 height 27
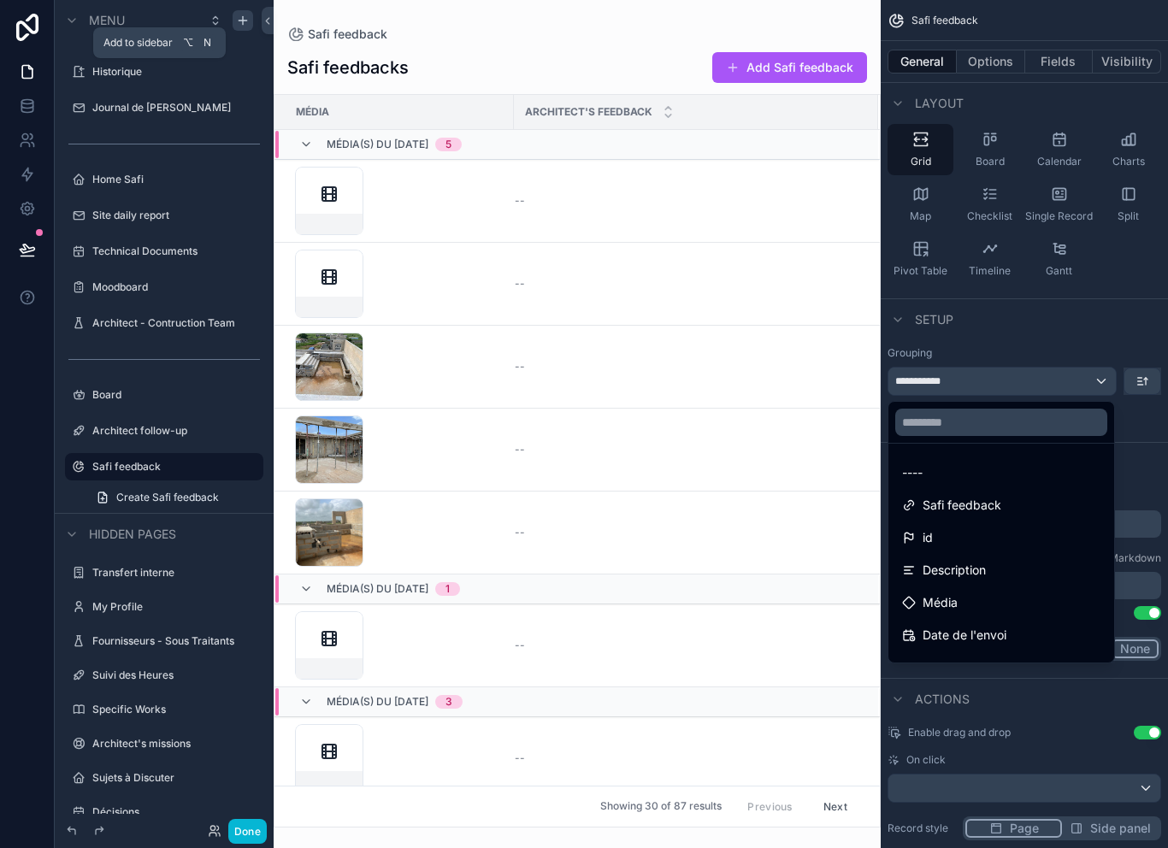
scroll to position [0, 0]
click at [1148, 455] on div "scrollable content" at bounding box center [584, 424] width 1168 height 848
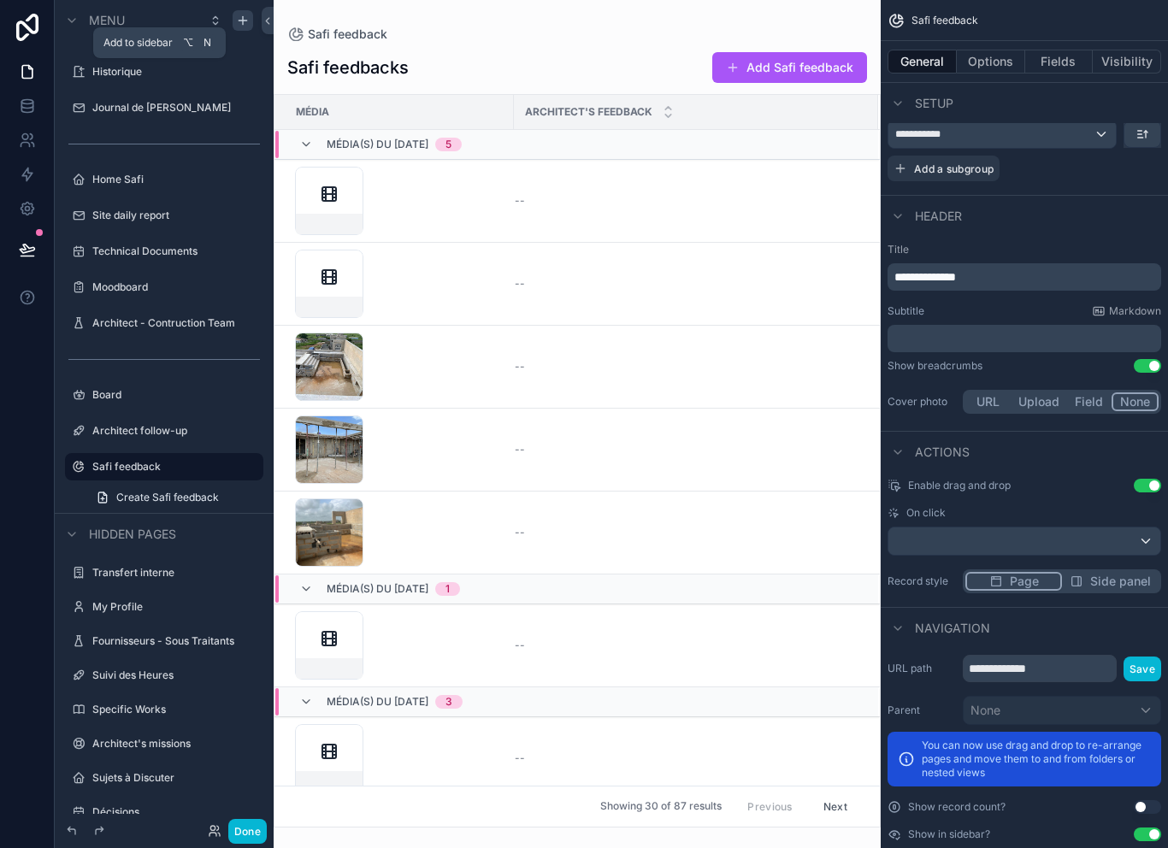
scroll to position [27, 0]
click at [1004, 50] on button "Options" at bounding box center [991, 62] width 68 height 24
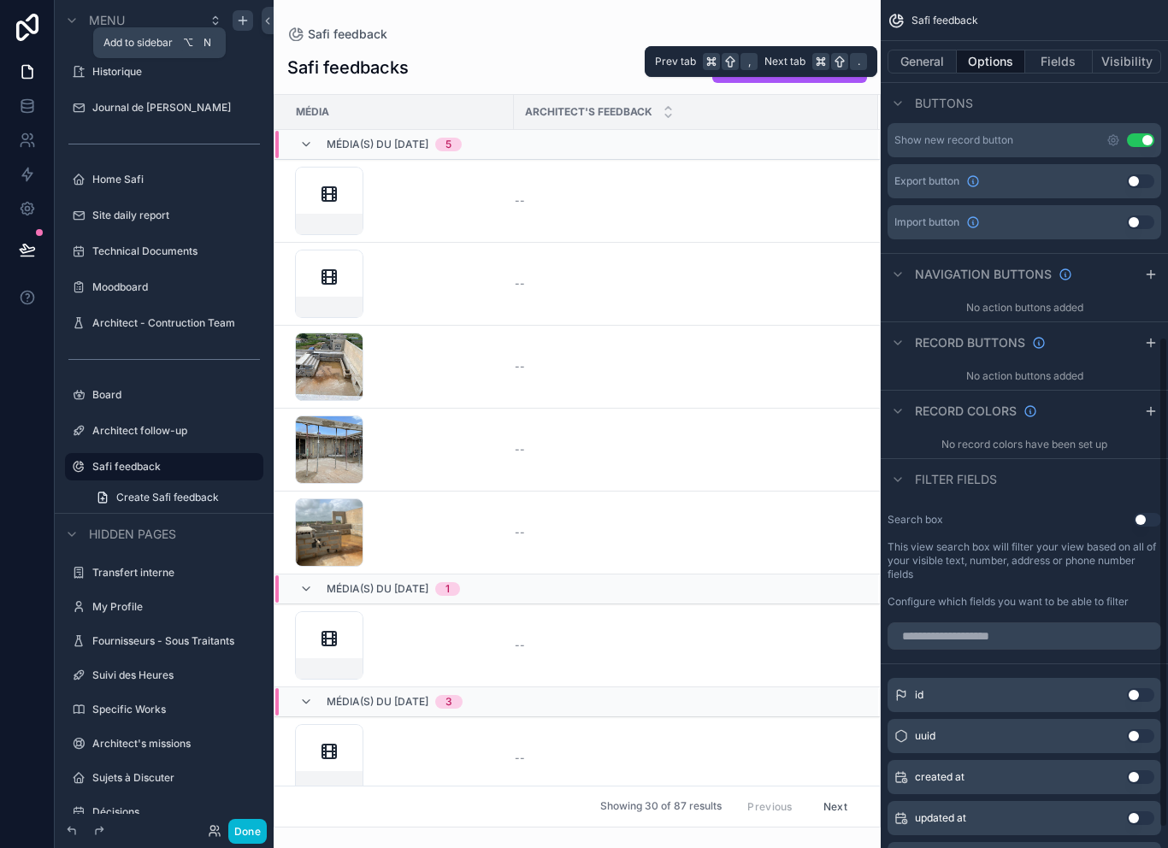
scroll to position [618, 0]
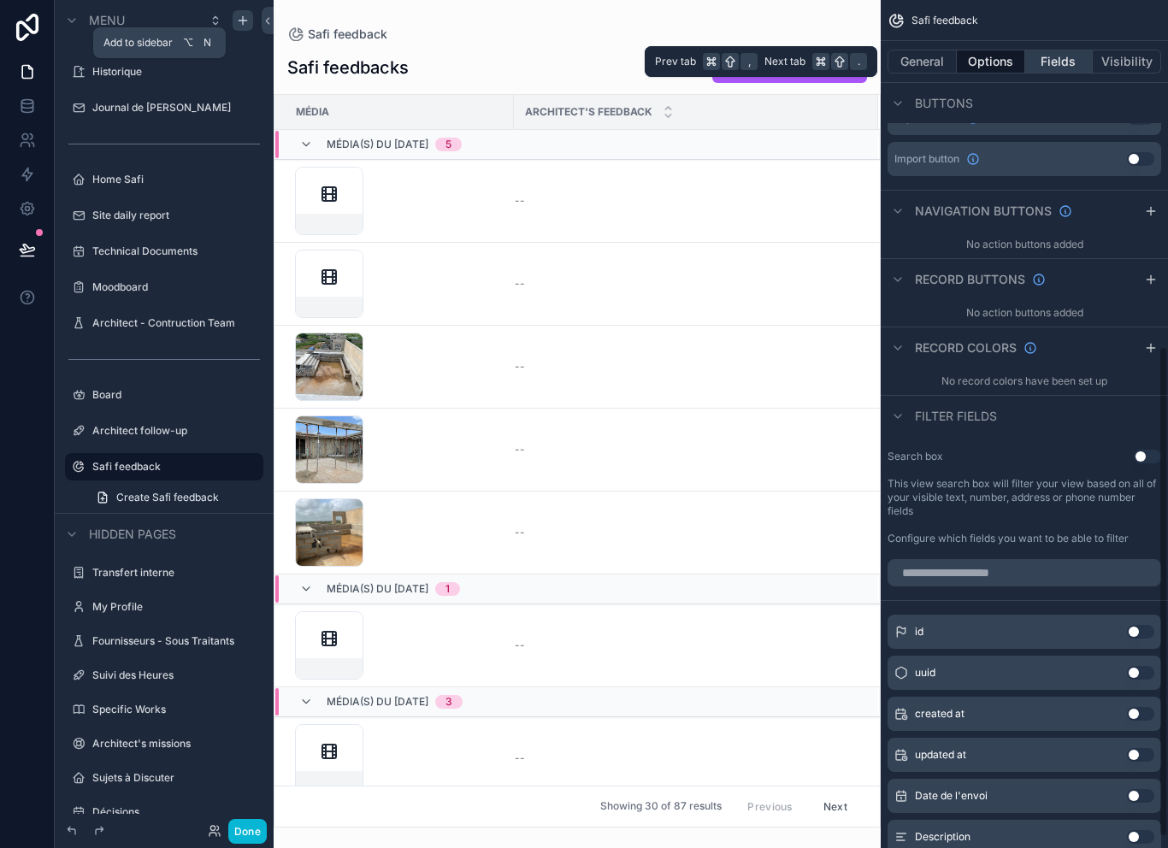
click at [1068, 50] on button "Fields" at bounding box center [1060, 62] width 68 height 24
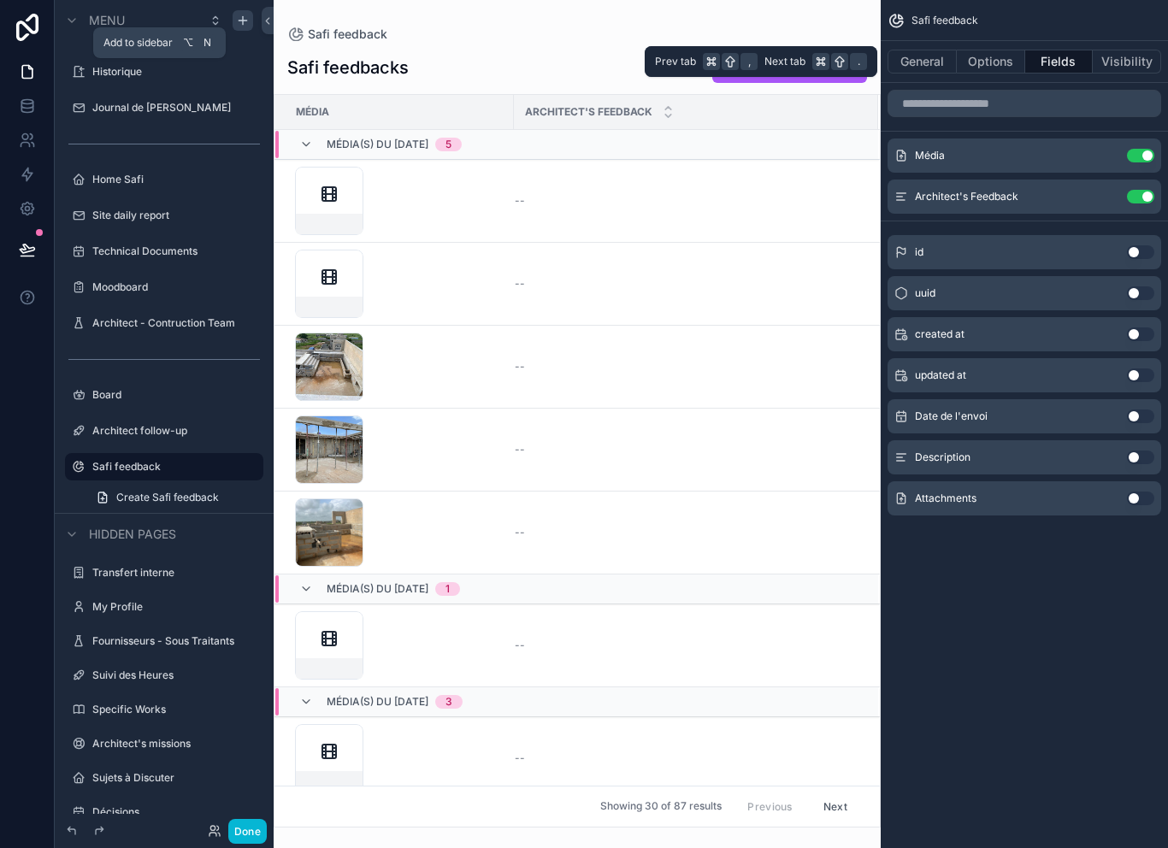
scroll to position [0, 0]
click at [1101, 139] on div "Média Use setting" at bounding box center [1025, 156] width 274 height 34
click at [1111, 151] on icon "scrollable content" at bounding box center [1108, 154] width 7 height 7
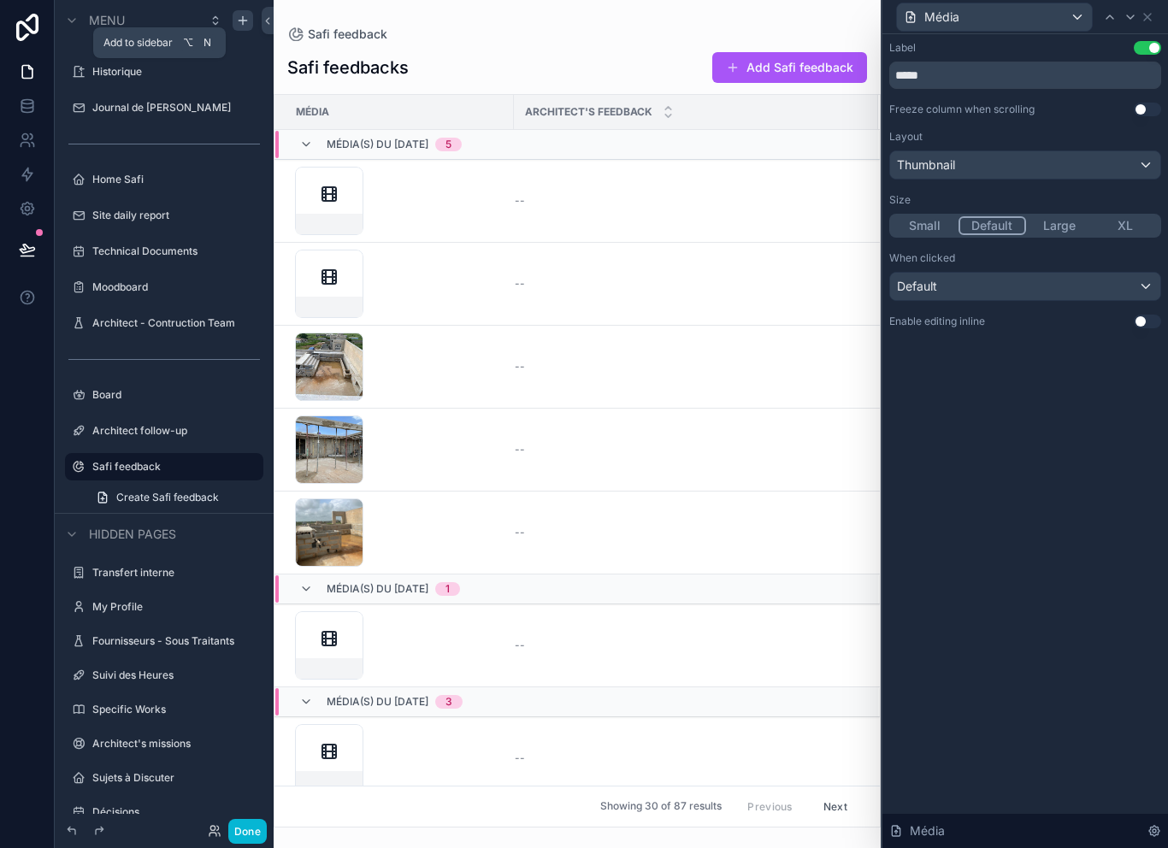
click at [1040, 273] on div "Default" at bounding box center [1025, 286] width 270 height 27
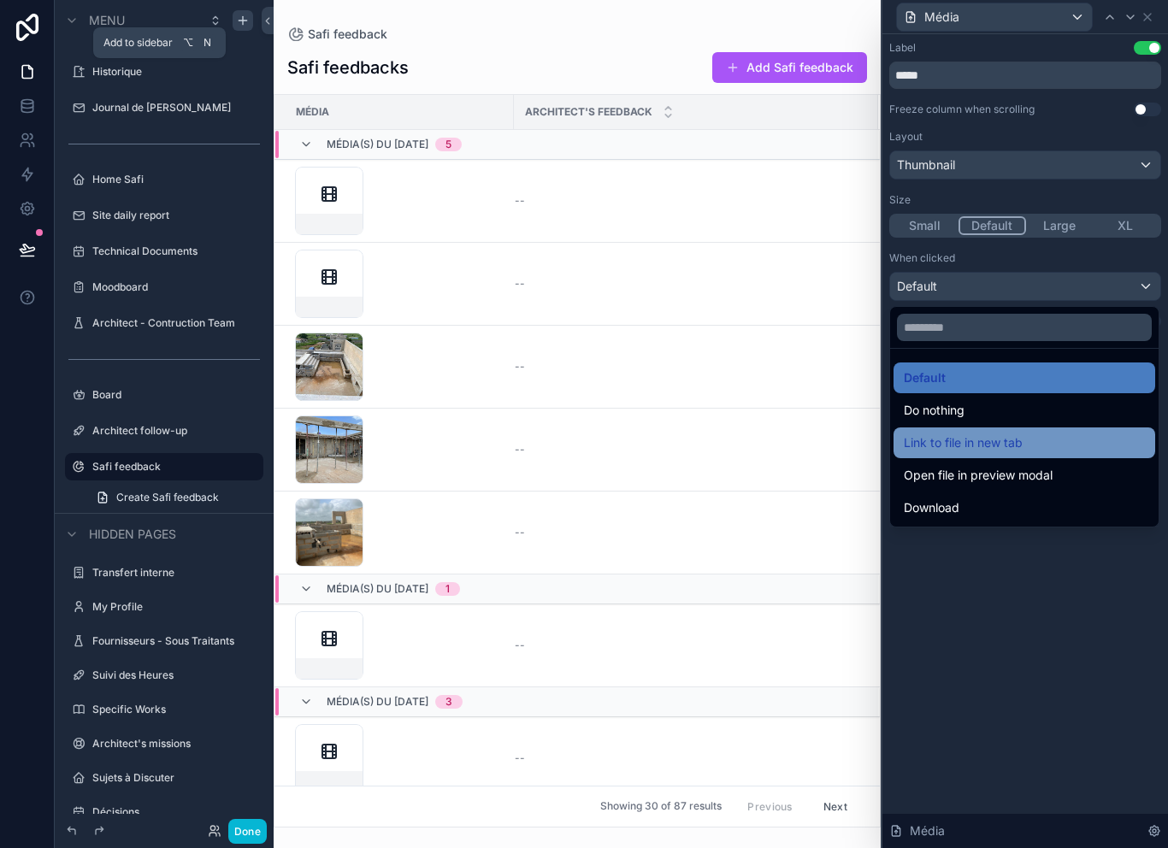
click at [1049, 433] on div "Link to file in new tab" at bounding box center [1024, 443] width 241 height 21
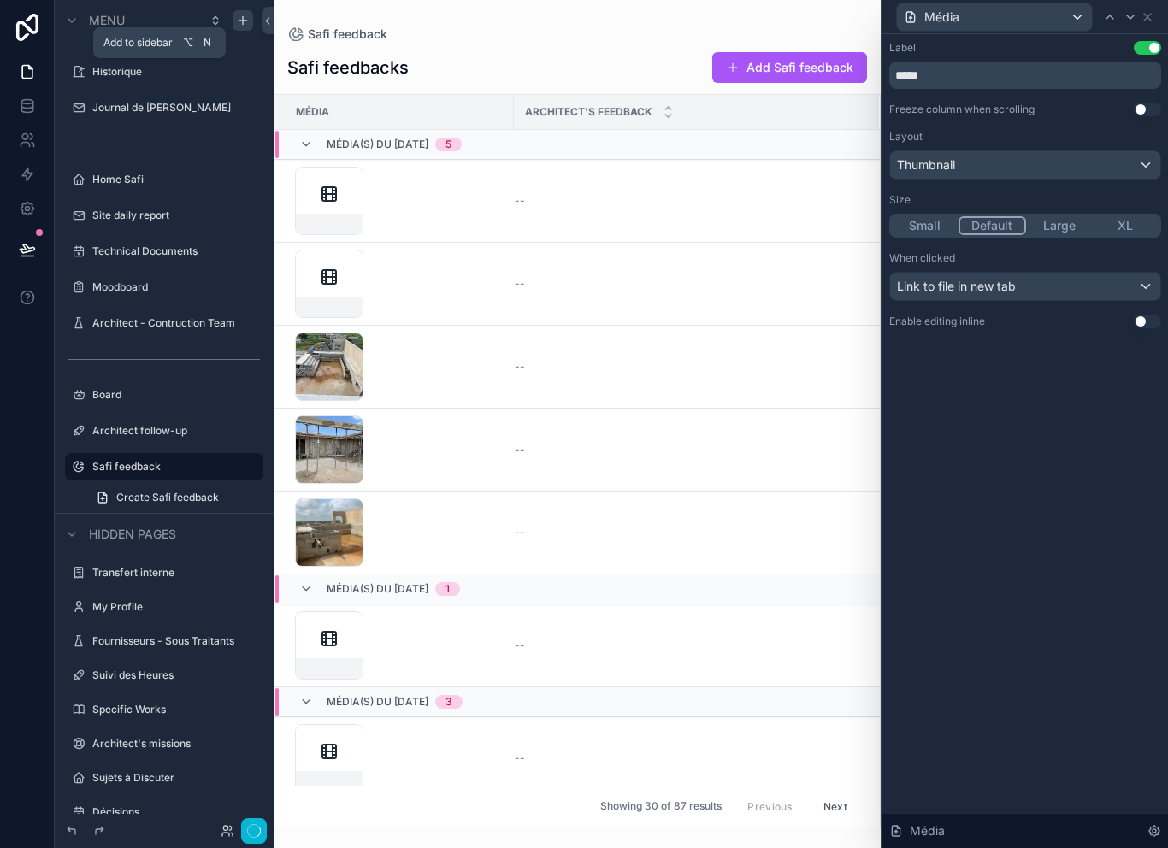
scroll to position [24, 0]
click at [1038, 273] on div "Link to file in new tab" at bounding box center [1025, 286] width 270 height 27
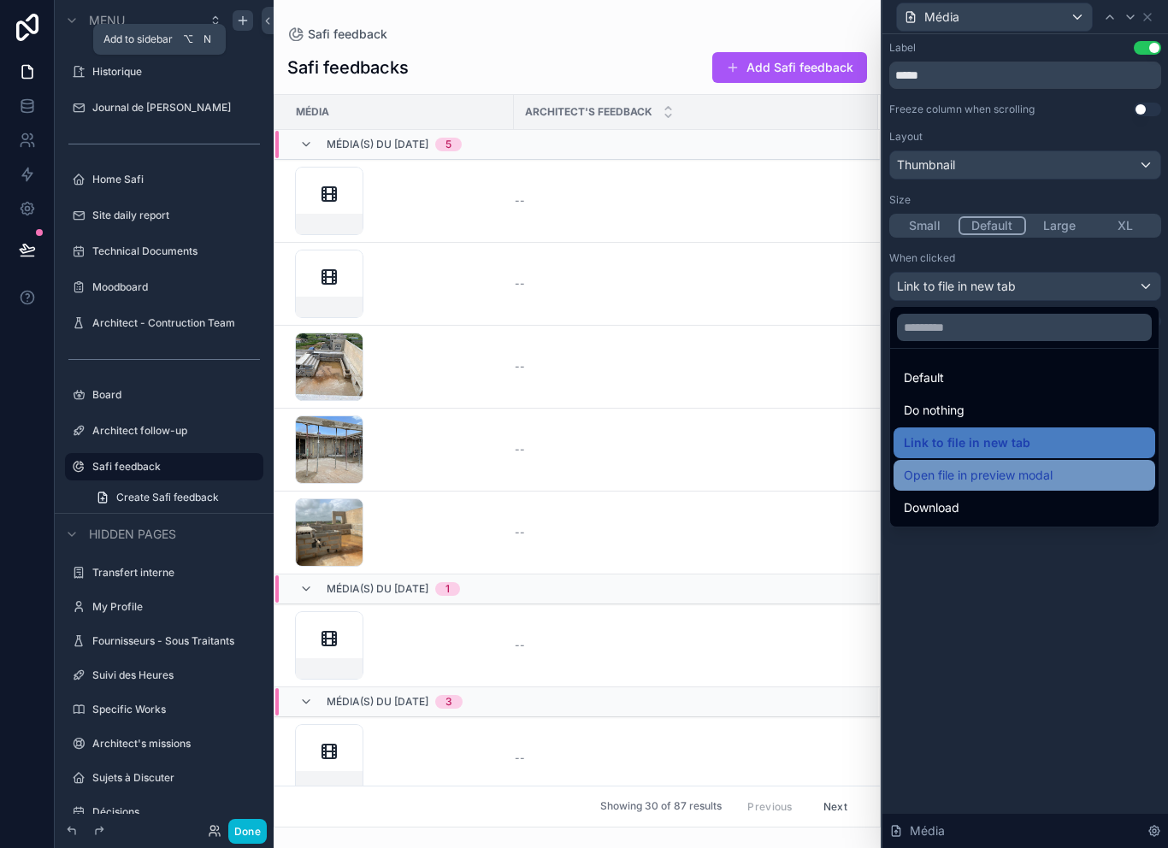
click at [1055, 465] on div "Open file in preview modal" at bounding box center [1024, 475] width 241 height 21
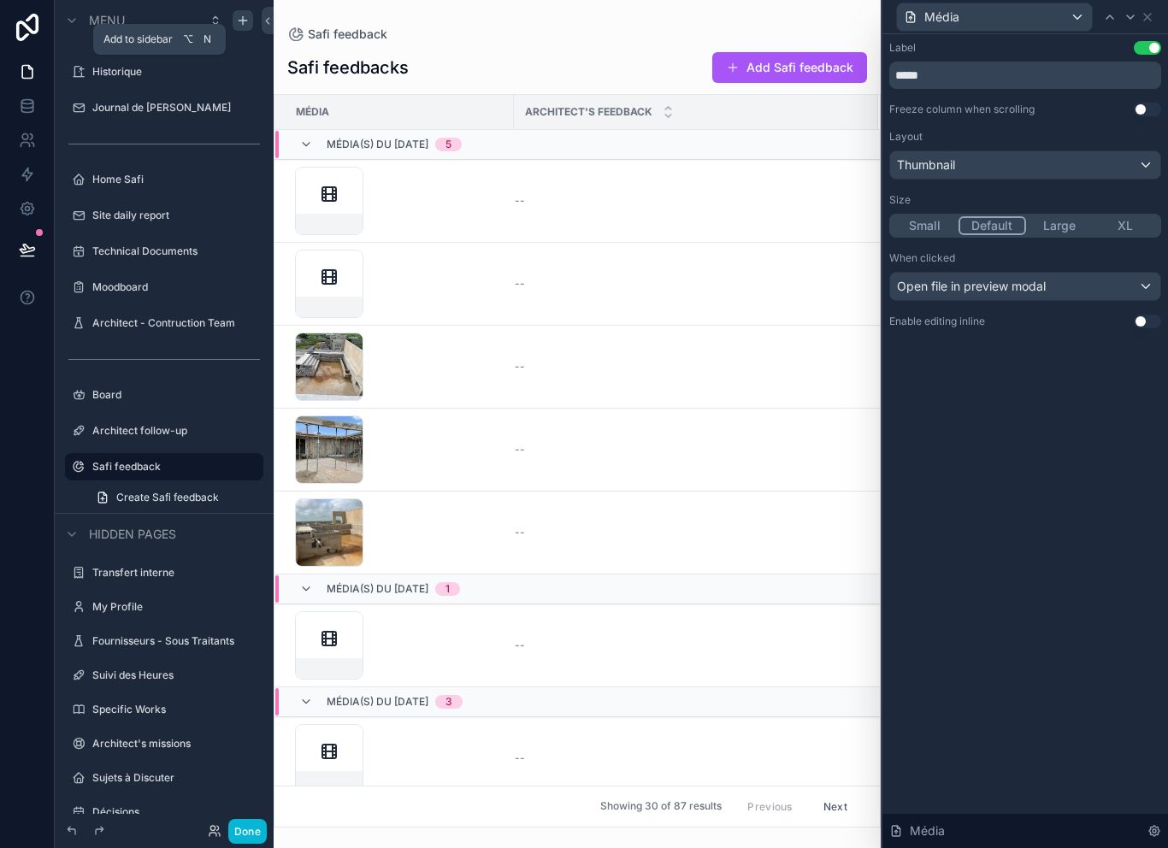
click at [1024, 151] on div "Thumbnail" at bounding box center [1025, 164] width 270 height 27
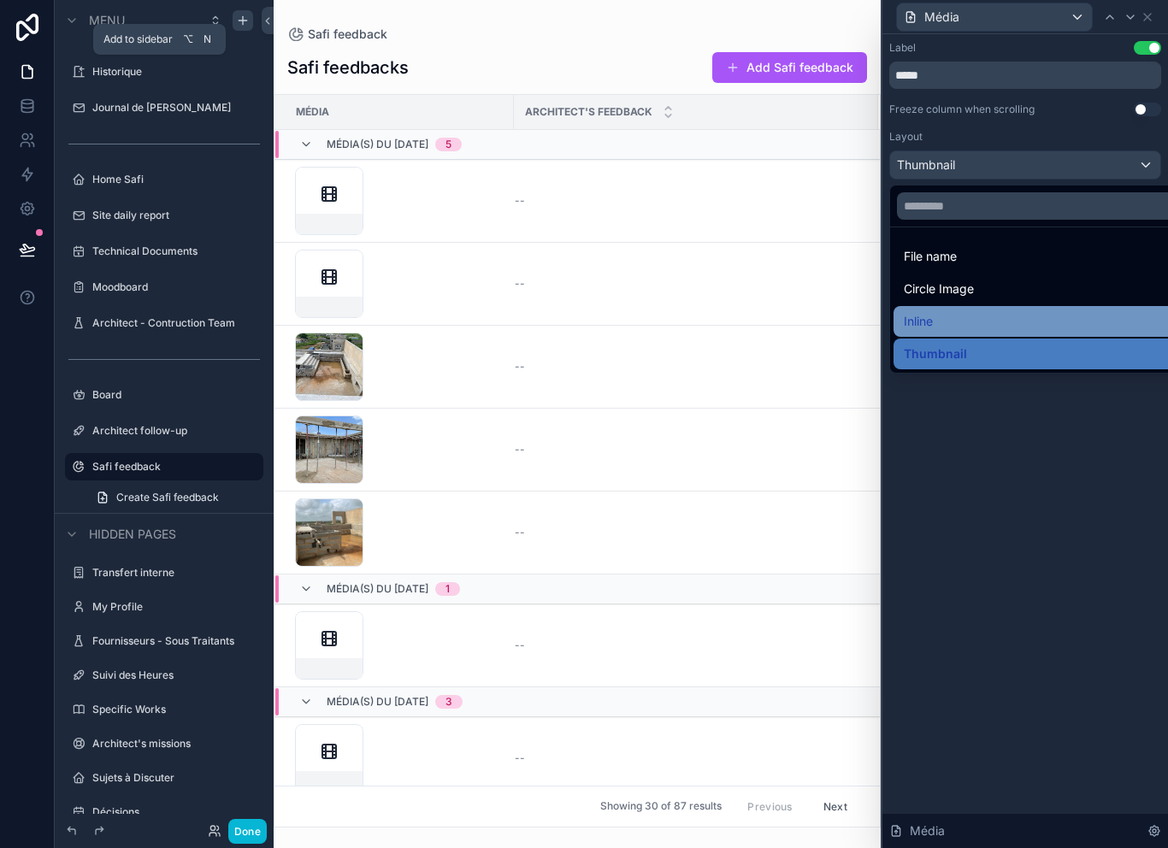
click at [984, 311] on div "Inline" at bounding box center [1045, 321] width 282 height 21
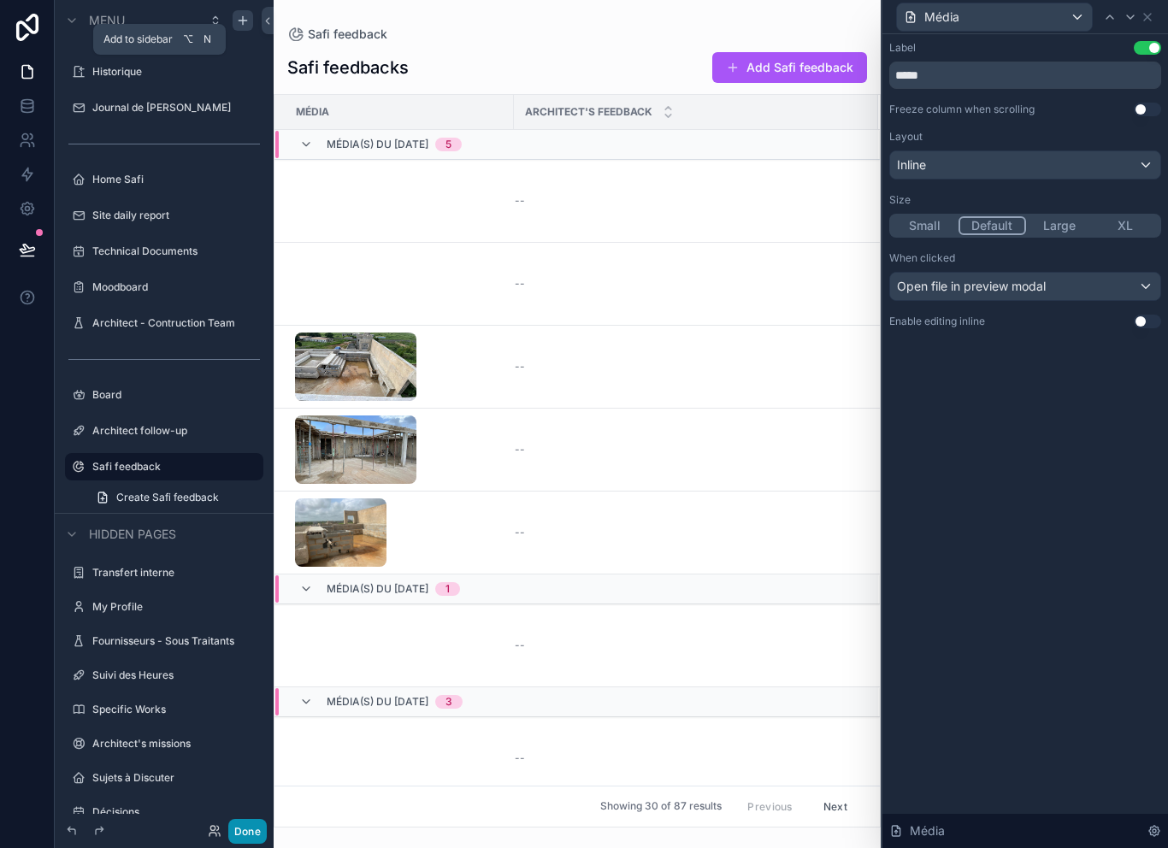
click at [260, 837] on button "Done" at bounding box center [247, 831] width 38 height 25
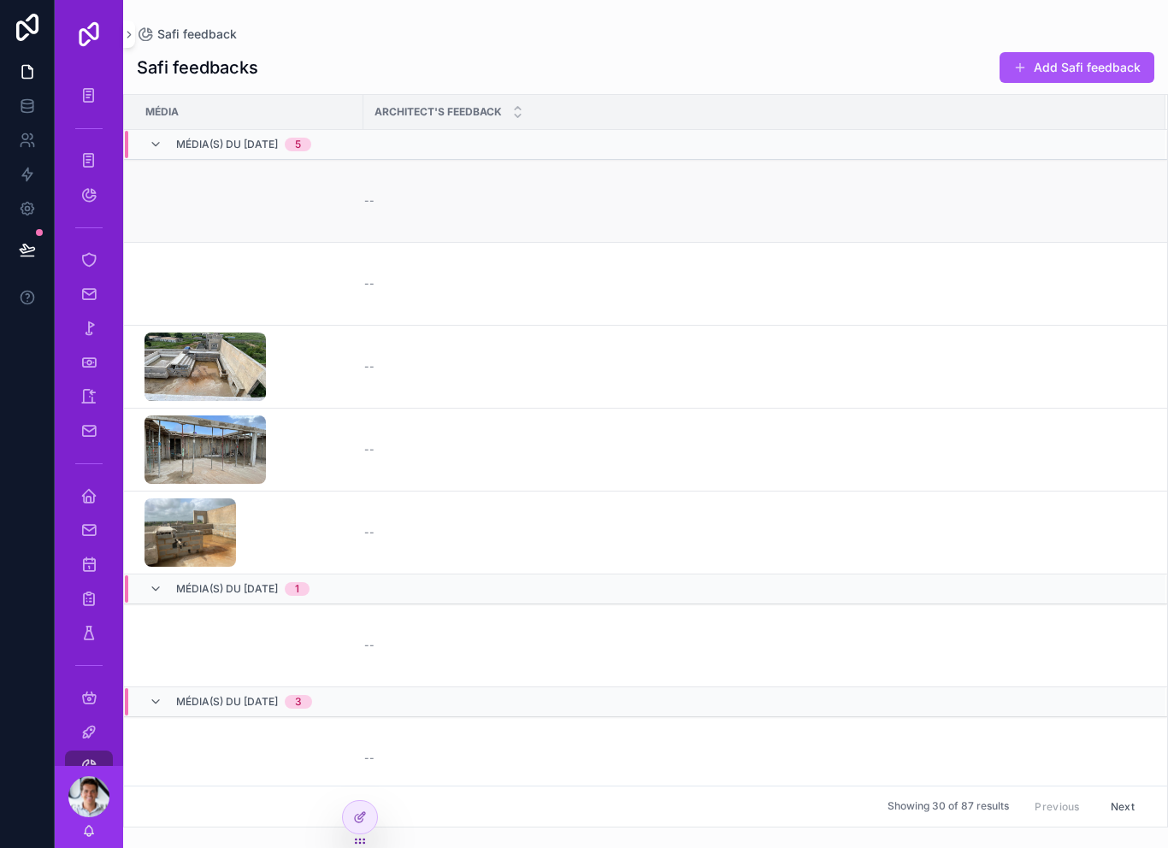
click at [381, 194] on div "--" at bounding box center [754, 201] width 781 height 14
click at [358, 807] on div at bounding box center [360, 817] width 34 height 33
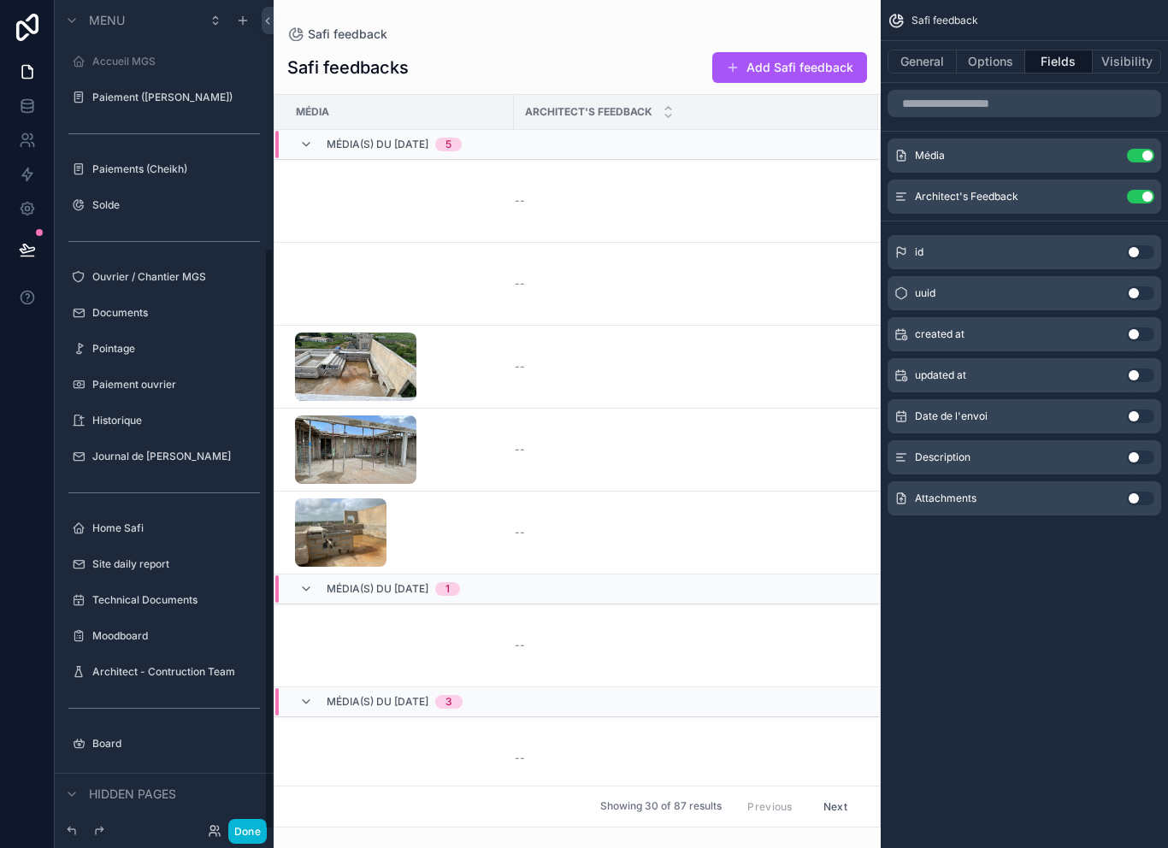
scroll to position [349, 0]
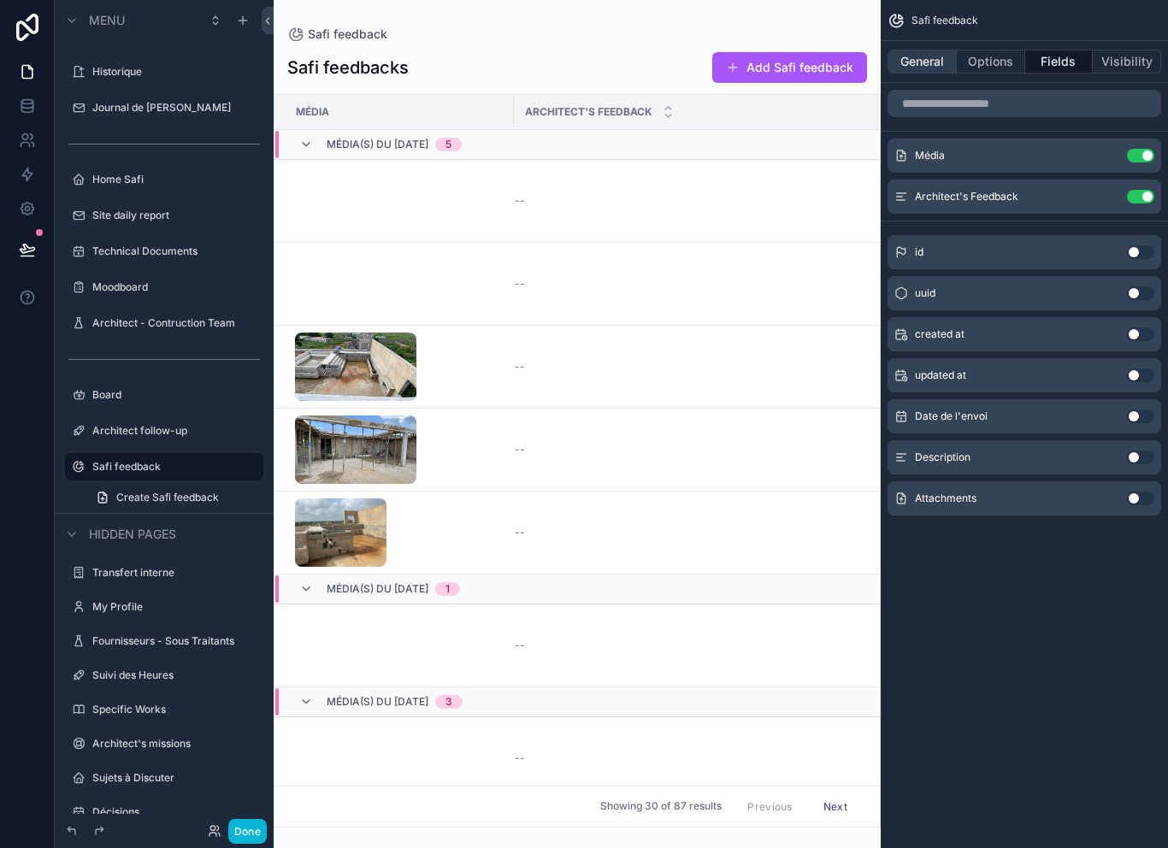
click at [930, 50] on button "General" at bounding box center [922, 62] width 69 height 24
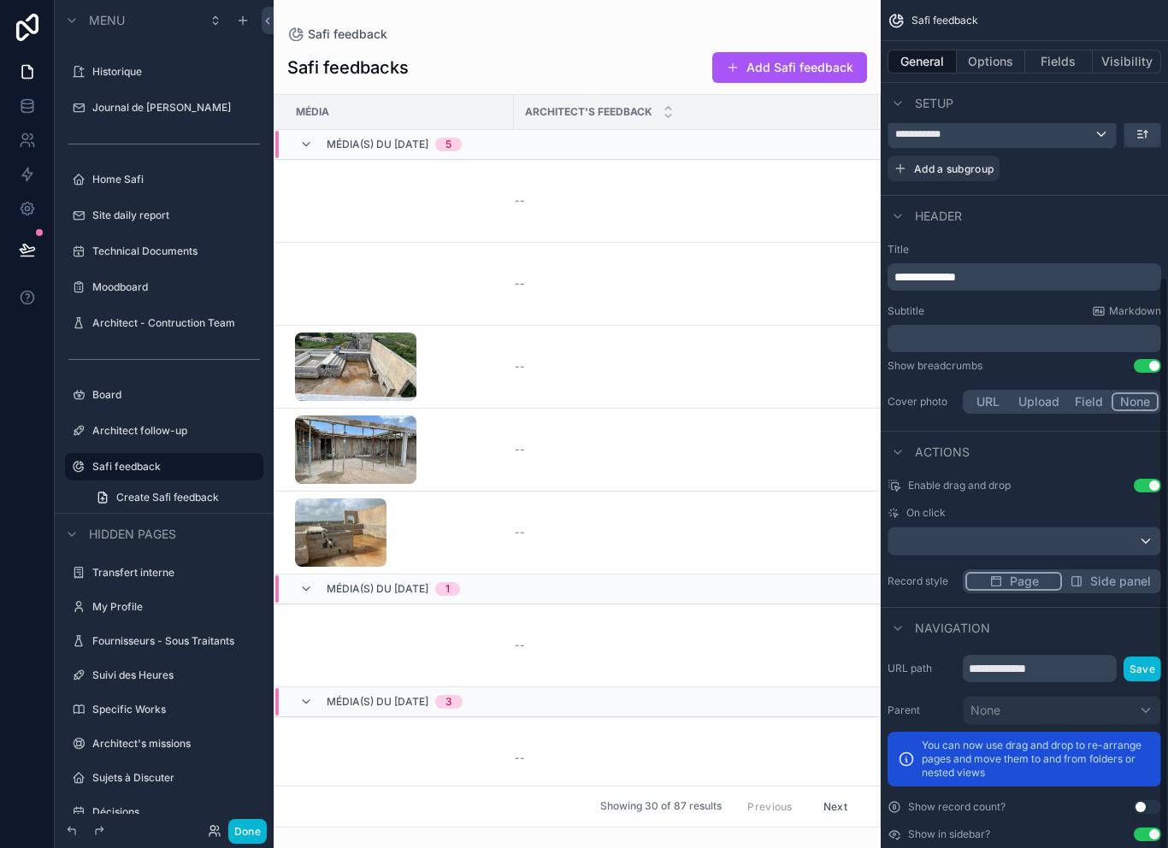
scroll to position [404, 0]
click at [1092, 528] on div "scrollable content" at bounding box center [1025, 541] width 272 height 27
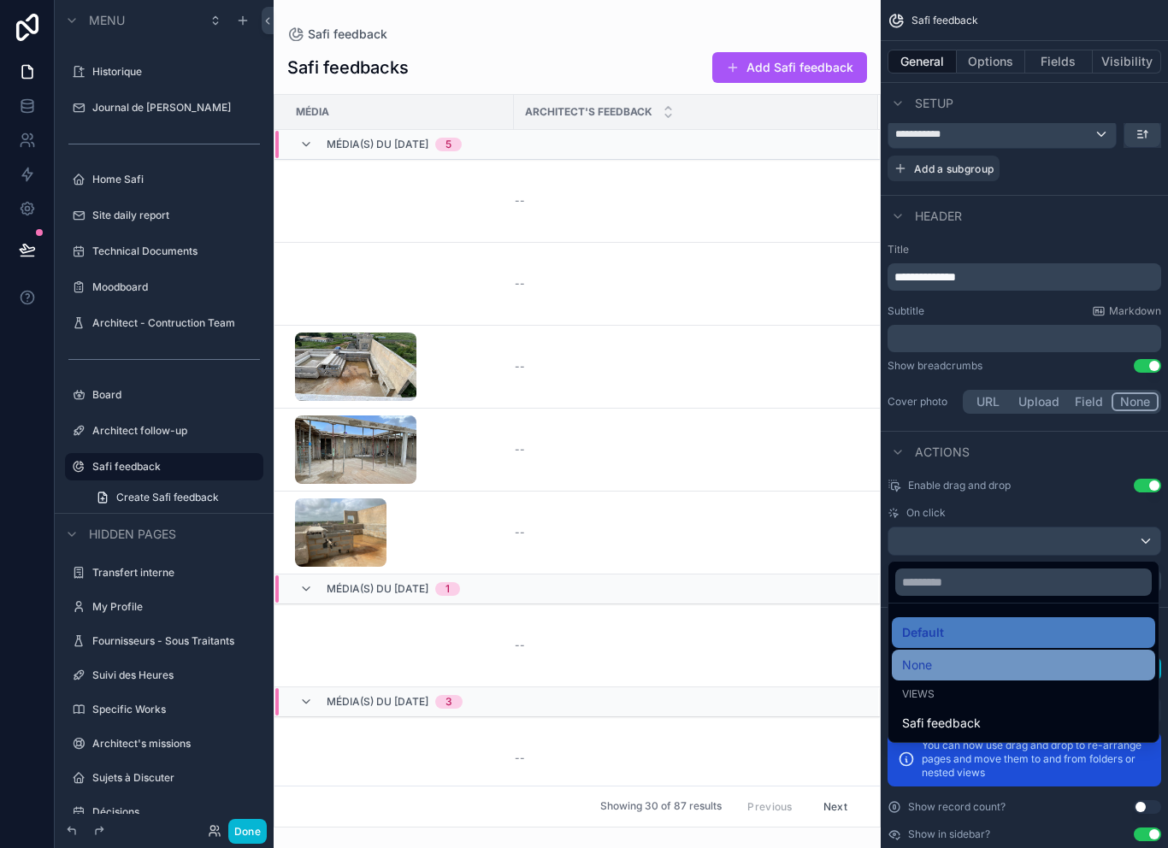
click at [981, 655] on div "None" at bounding box center [1023, 665] width 243 height 21
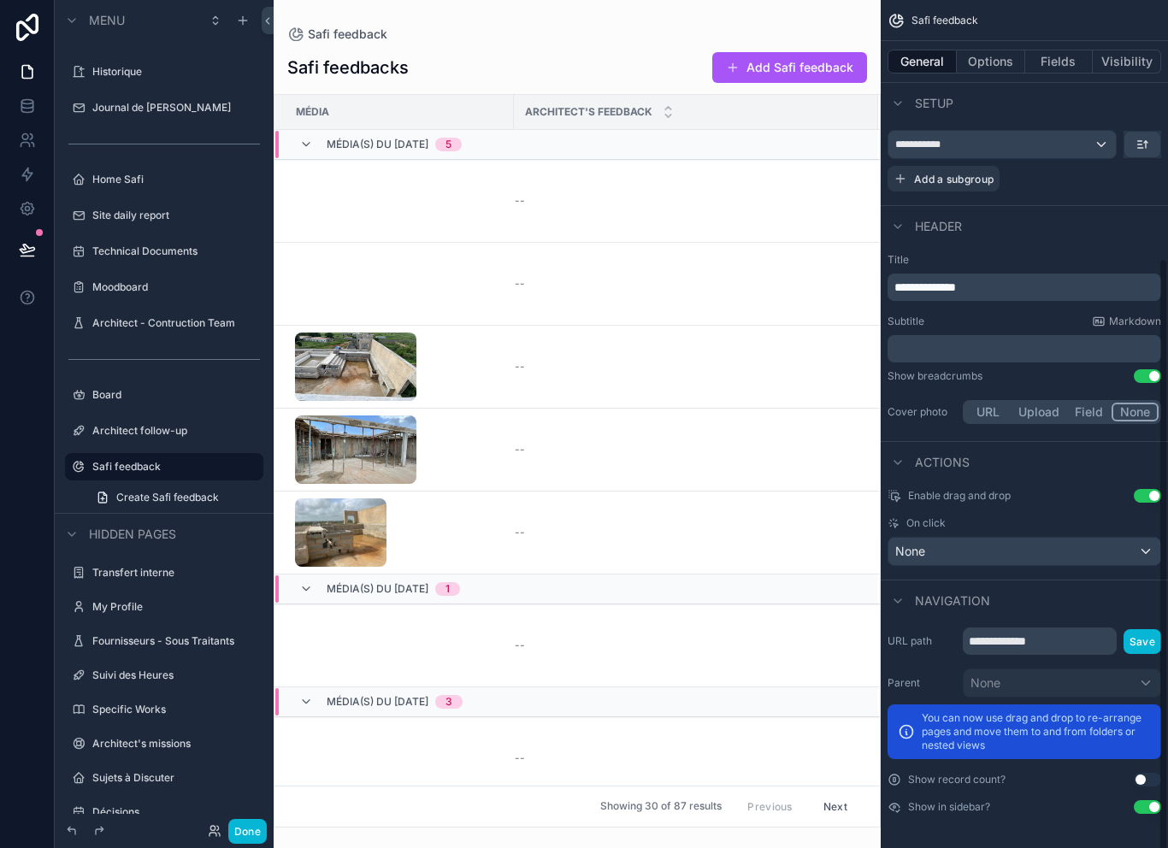
scroll to position [366, 0]
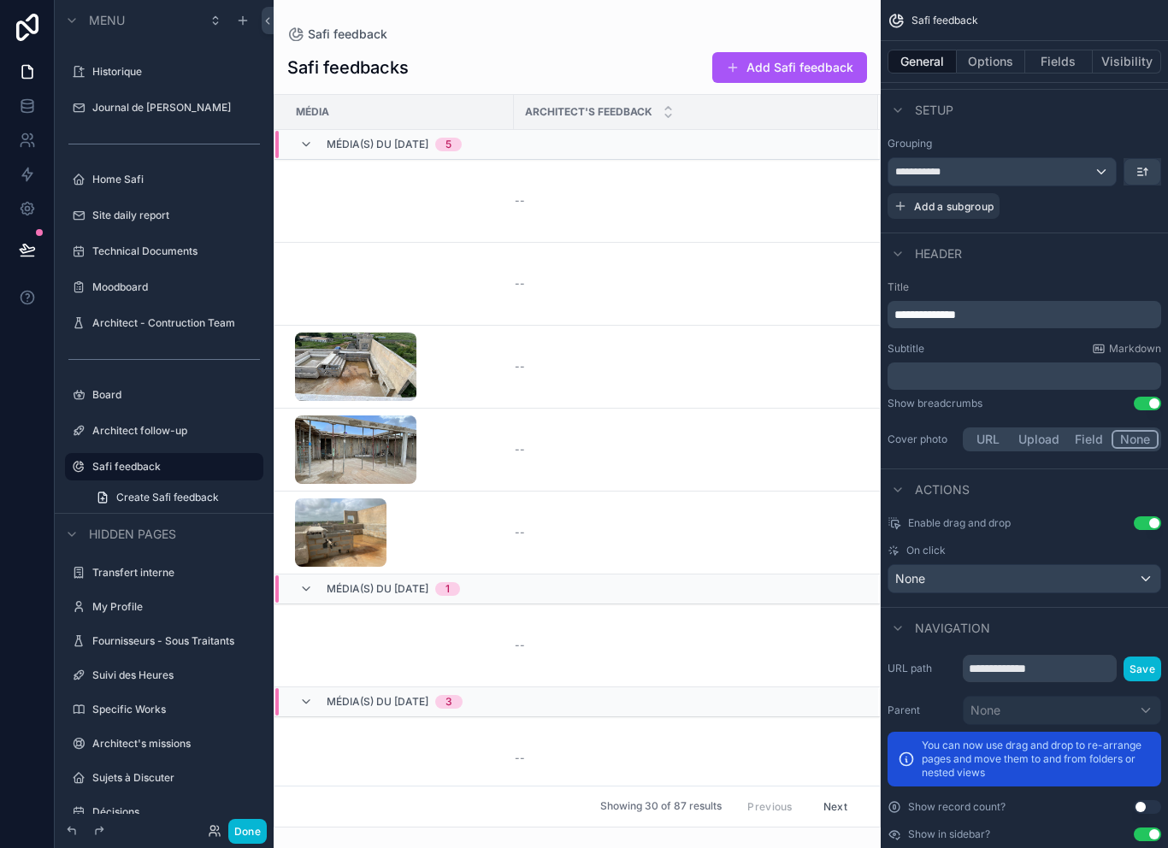
click at [1149, 517] on button "Use setting" at bounding box center [1147, 524] width 27 height 14
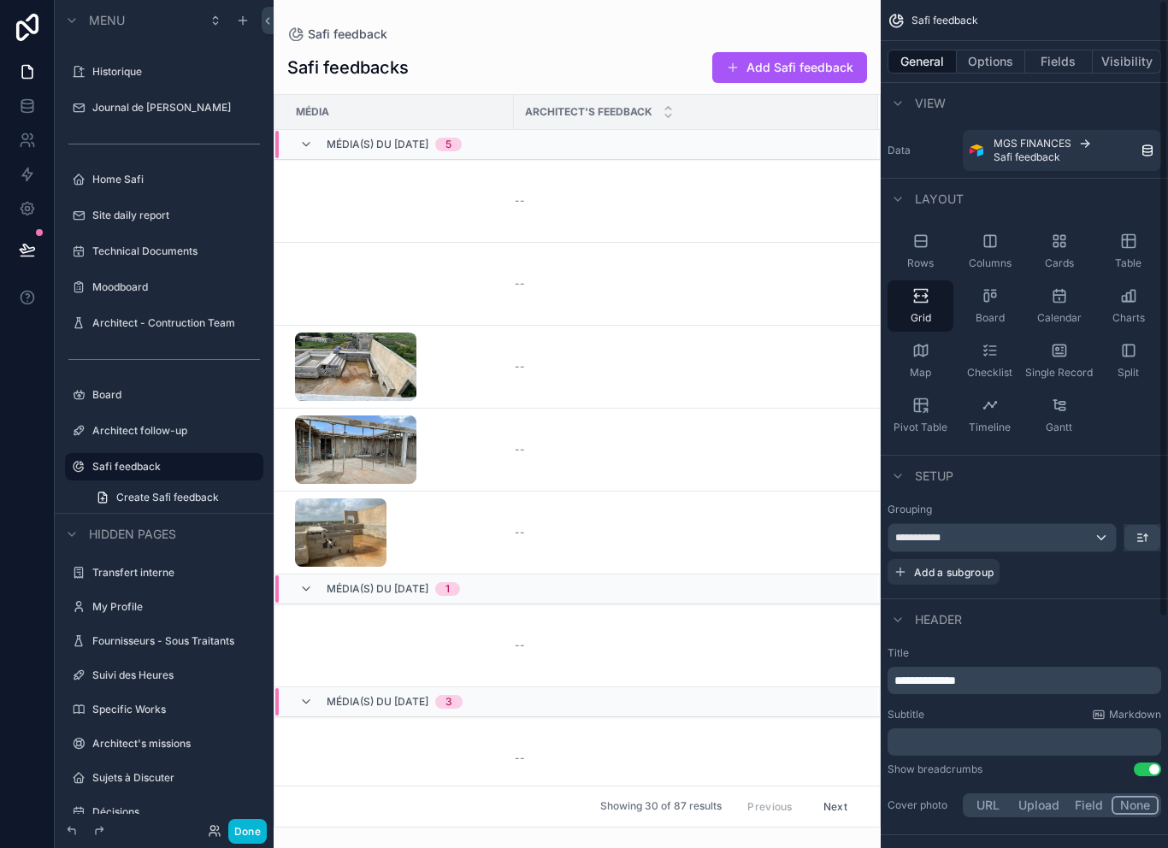
scroll to position [0, 0]
click at [994, 50] on button "Options" at bounding box center [991, 62] width 68 height 24
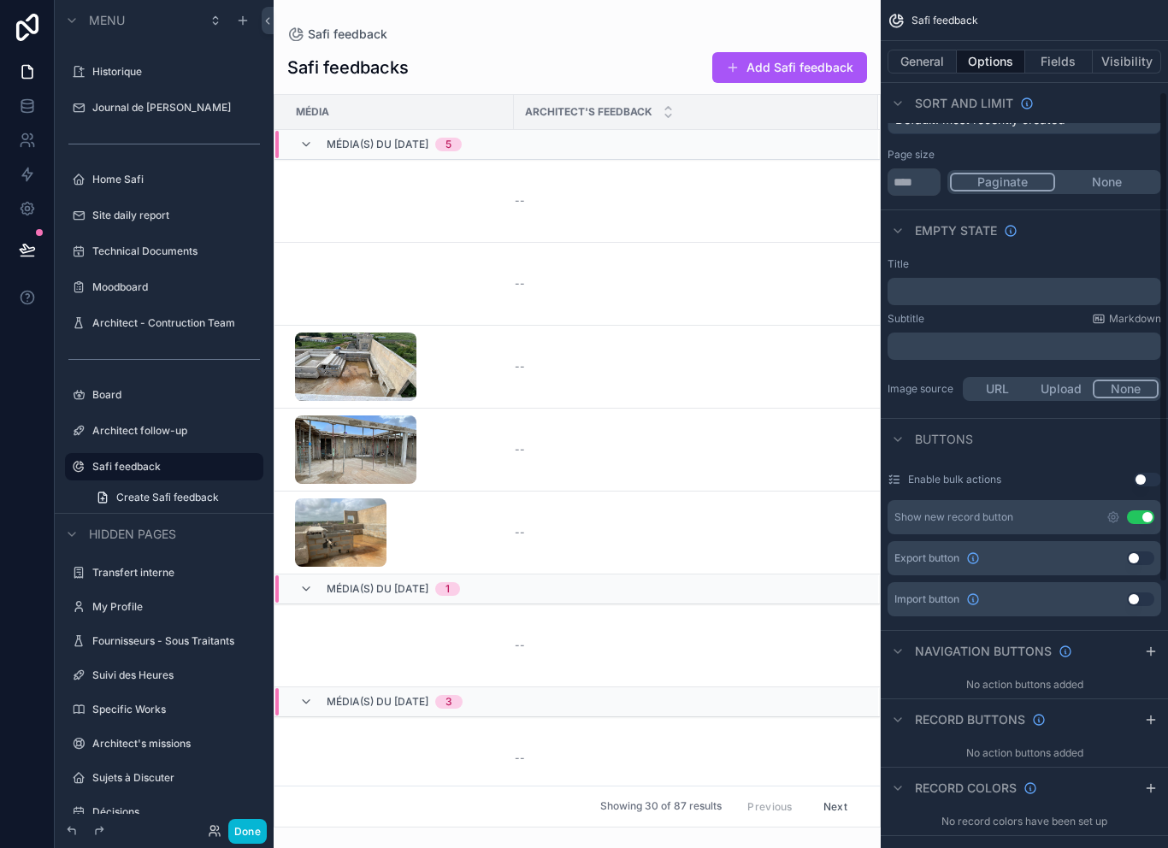
scroll to position [163, 0]
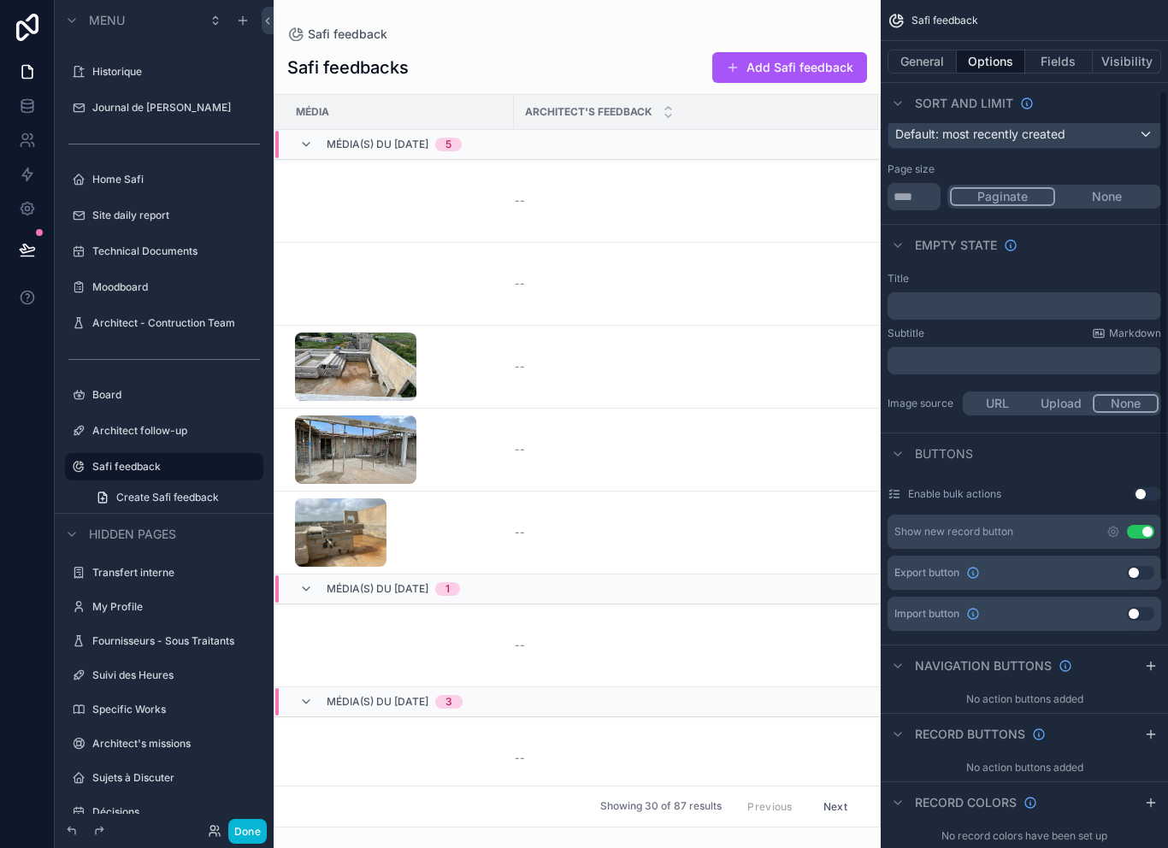
click at [1145, 525] on button "Use setting" at bounding box center [1140, 532] width 27 height 14
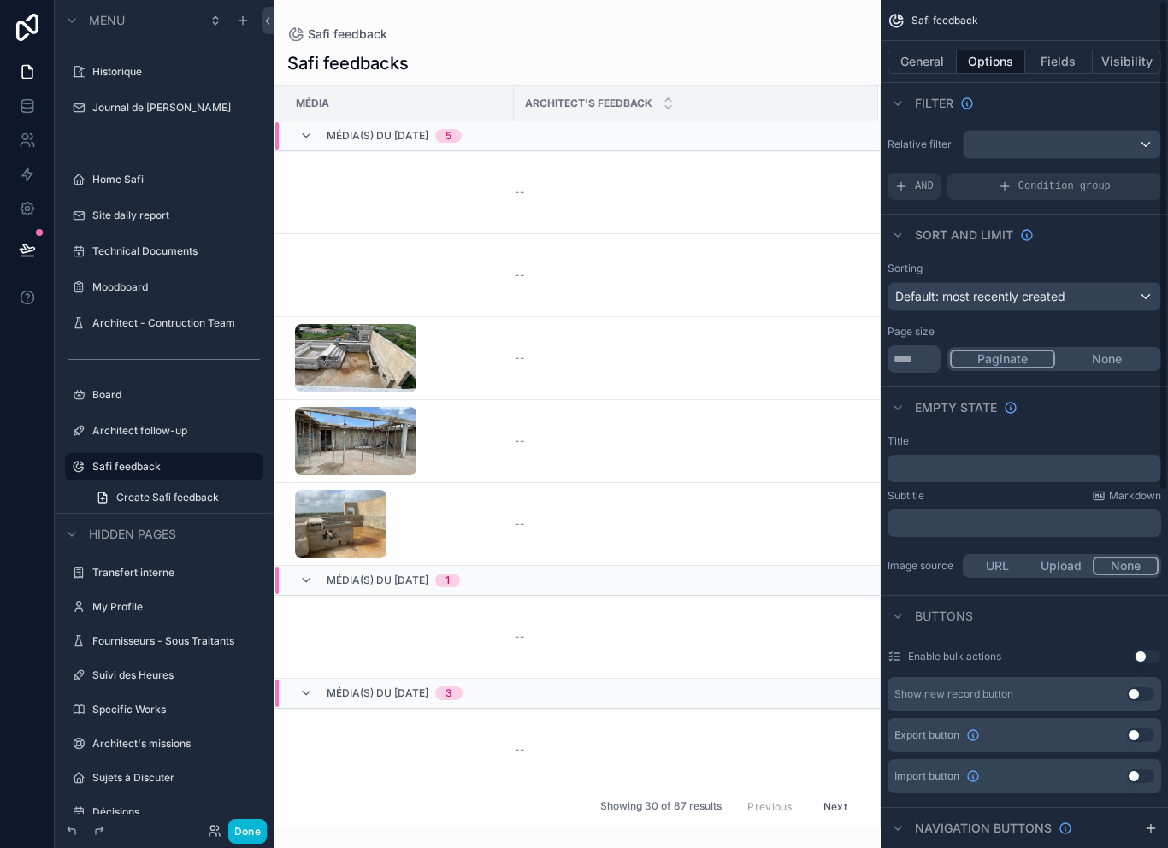
scroll to position [-1, 0]
click at [1051, 50] on button "Fields" at bounding box center [1060, 62] width 68 height 24
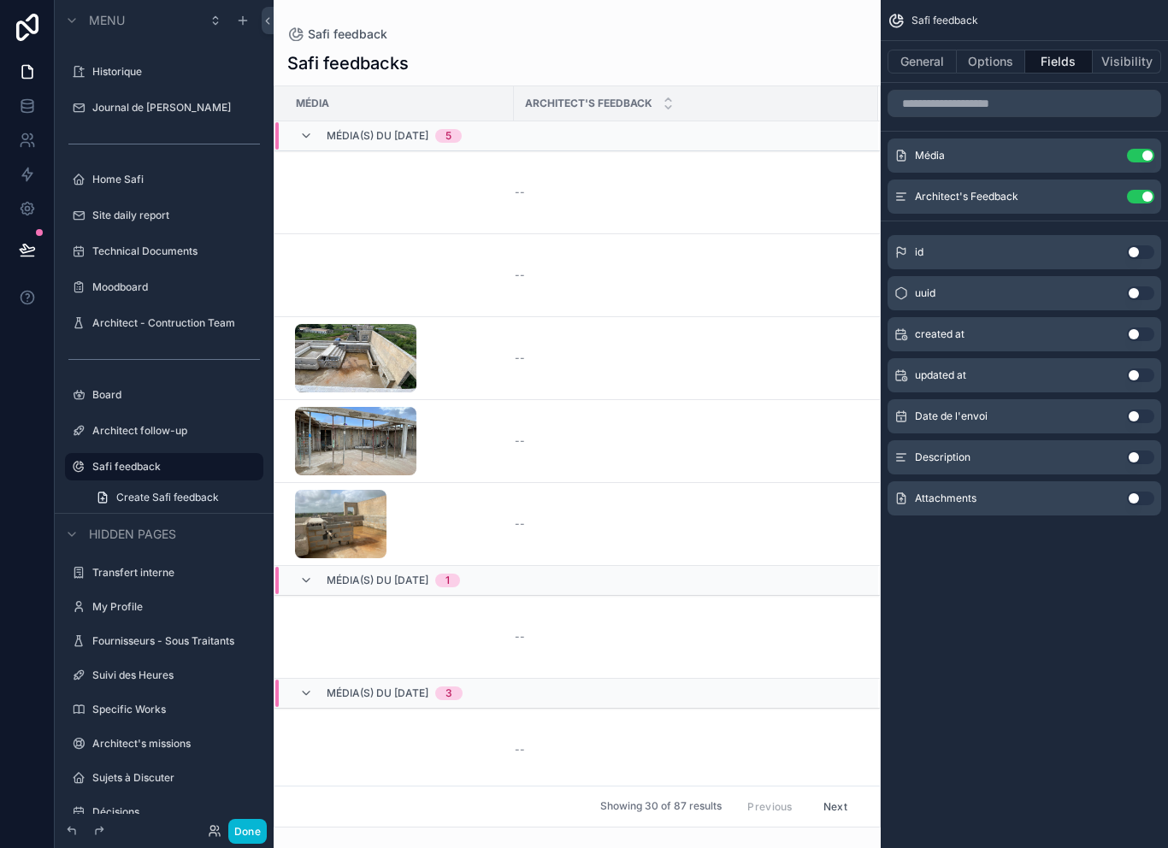
click at [1145, 492] on button "Use setting" at bounding box center [1140, 499] width 27 height 14
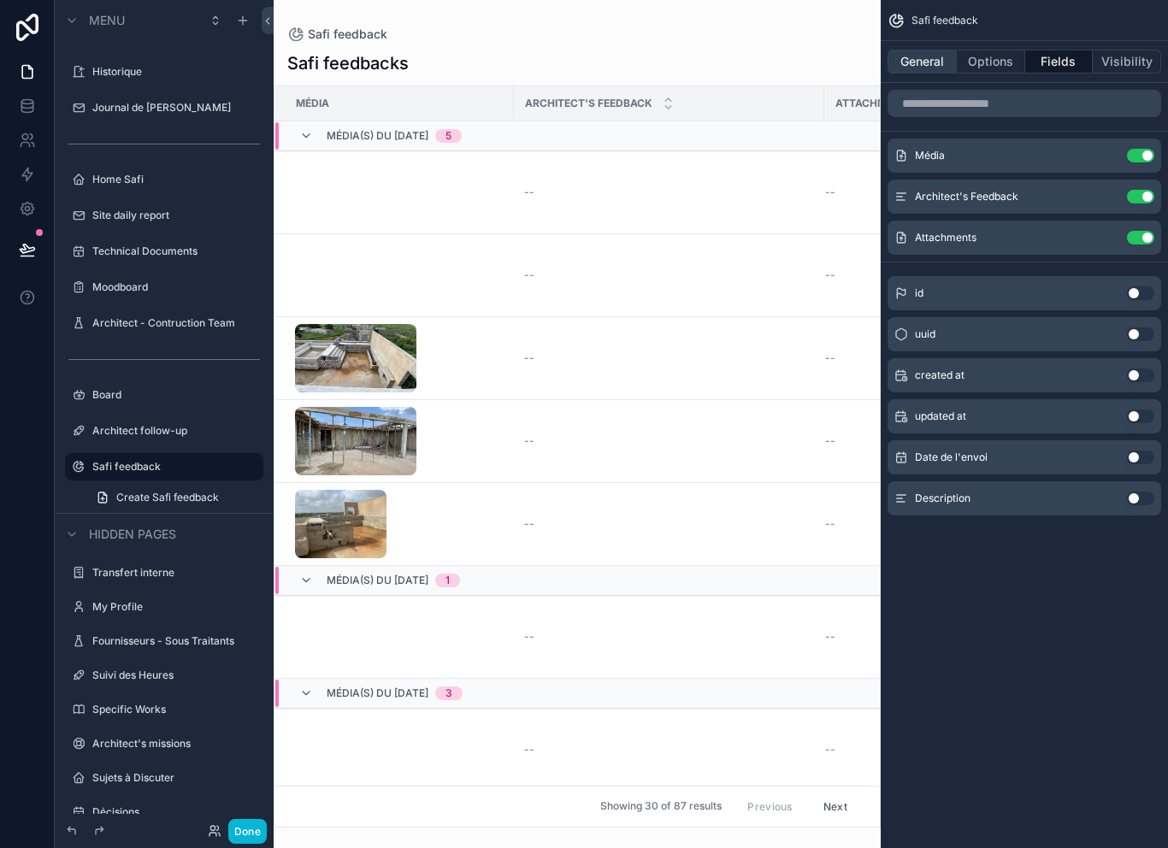
click at [934, 50] on button "General" at bounding box center [922, 62] width 69 height 24
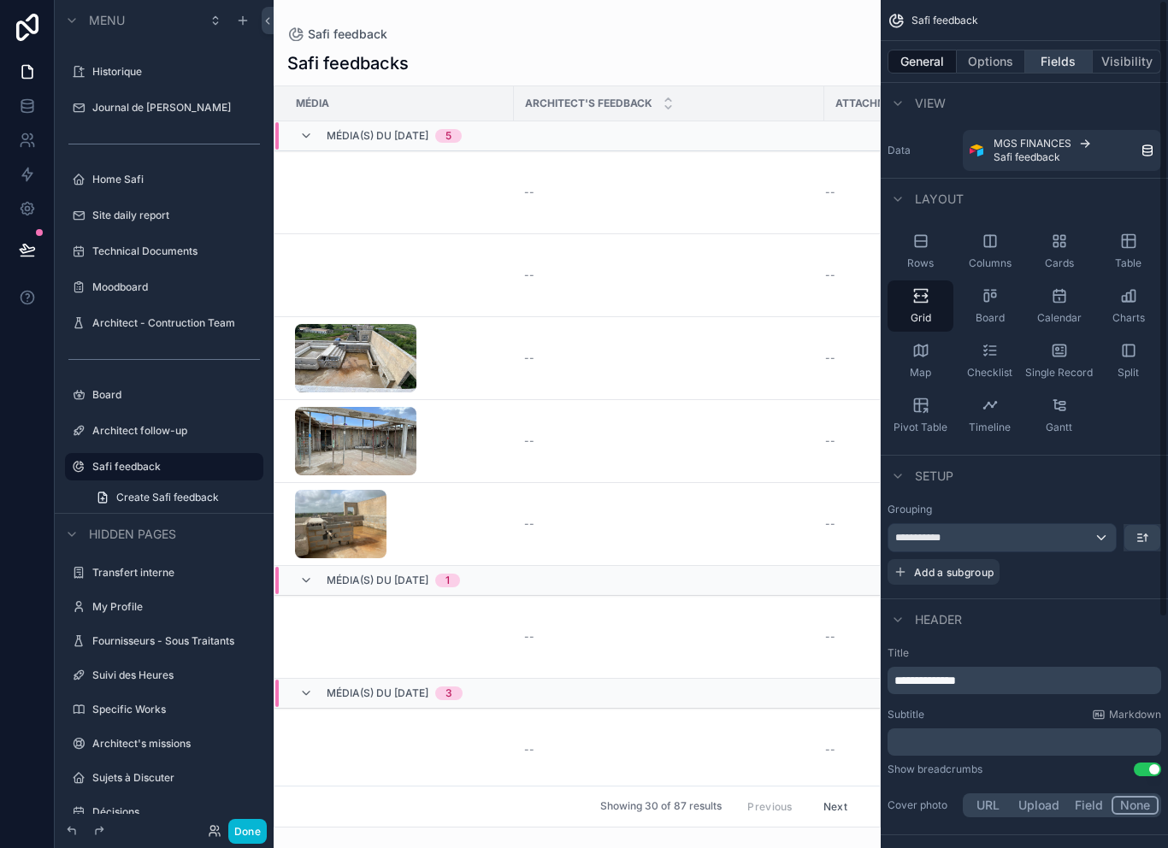
click at [1059, 50] on button "Fields" at bounding box center [1060, 62] width 68 height 24
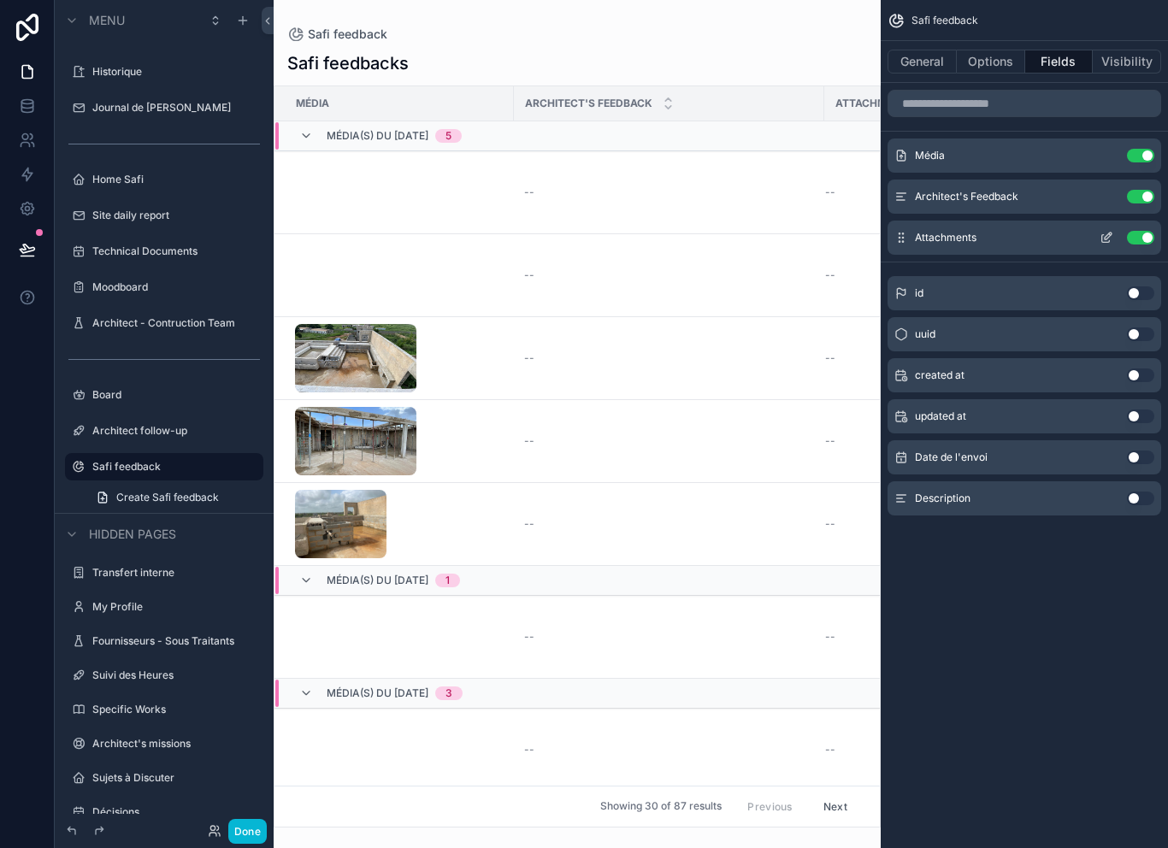
click at [1111, 231] on icon "scrollable content" at bounding box center [1107, 238] width 14 height 14
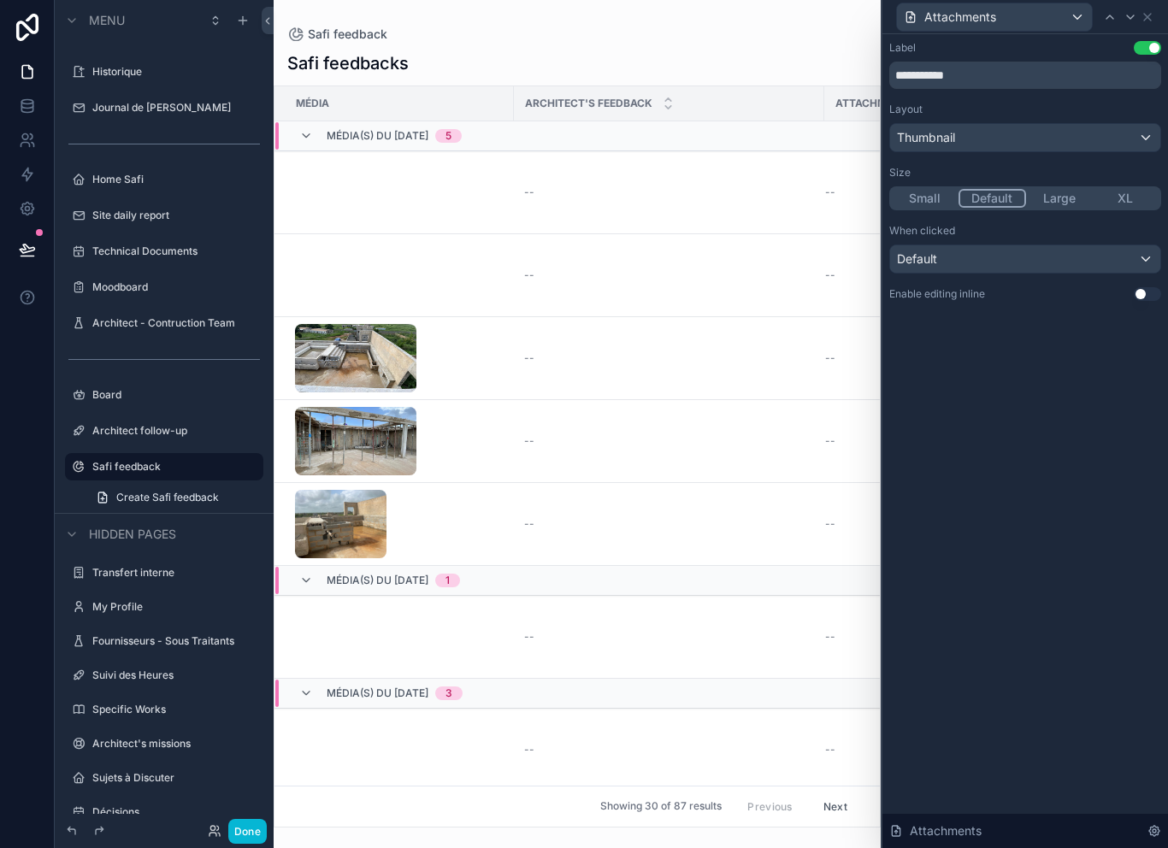
click at [1158, 287] on button "Use setting" at bounding box center [1147, 294] width 27 height 14
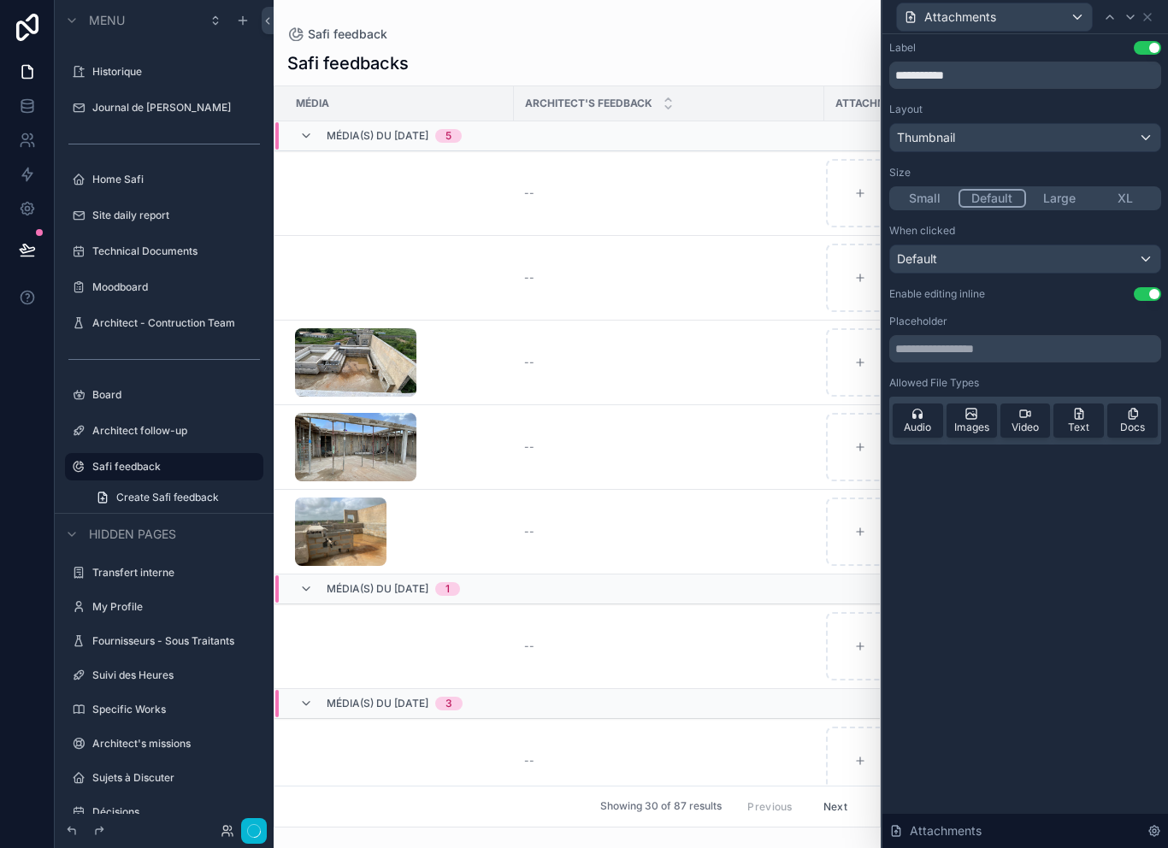
scroll to position [24, 0]
click at [247, 833] on button "Done" at bounding box center [247, 831] width 38 height 25
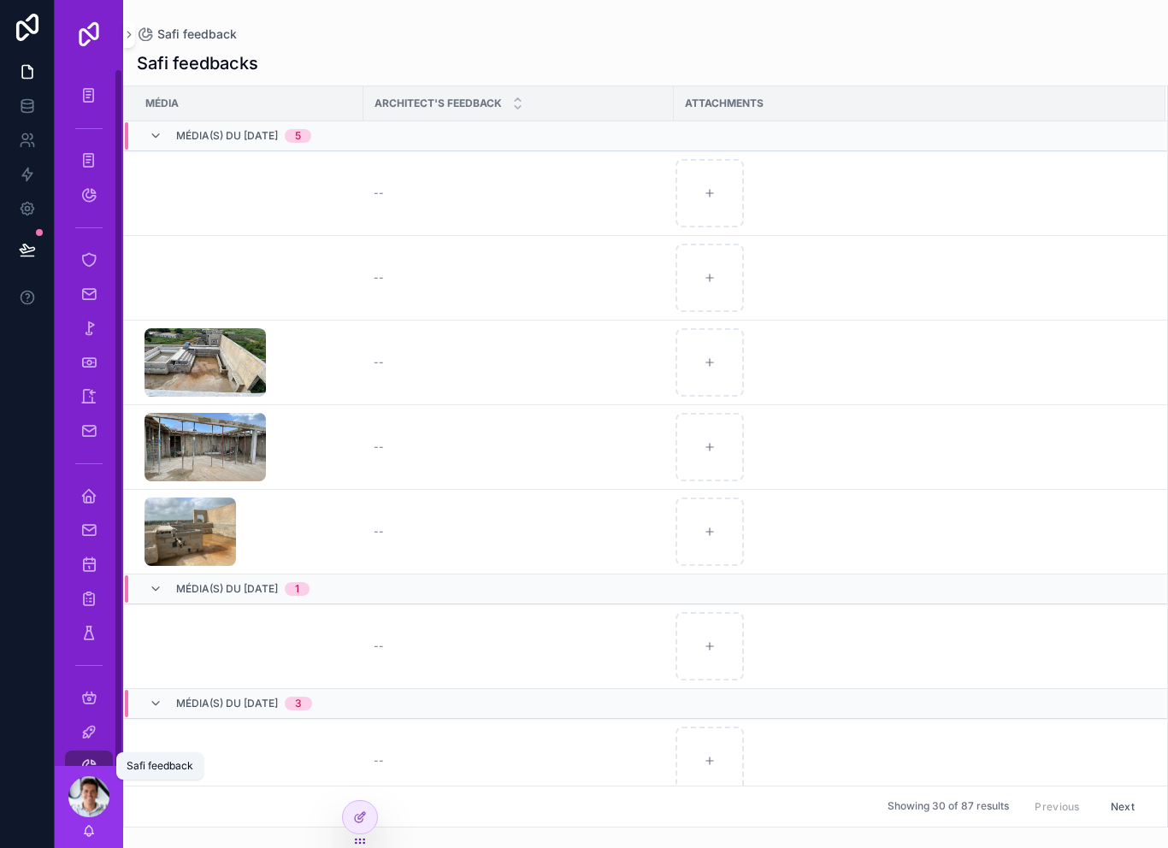
click at [103, 751] on link "Safi feedback" at bounding box center [89, 766] width 48 height 31
click at [98, 753] on div "Safi feedback" at bounding box center [88, 766] width 27 height 27
click at [101, 753] on div "Safi feedback" at bounding box center [88, 766] width 27 height 27
click at [100, 753] on div "Safi feedback" at bounding box center [88, 766] width 27 height 27
click at [97, 758] on icon "scrollable content" at bounding box center [88, 766] width 17 height 17
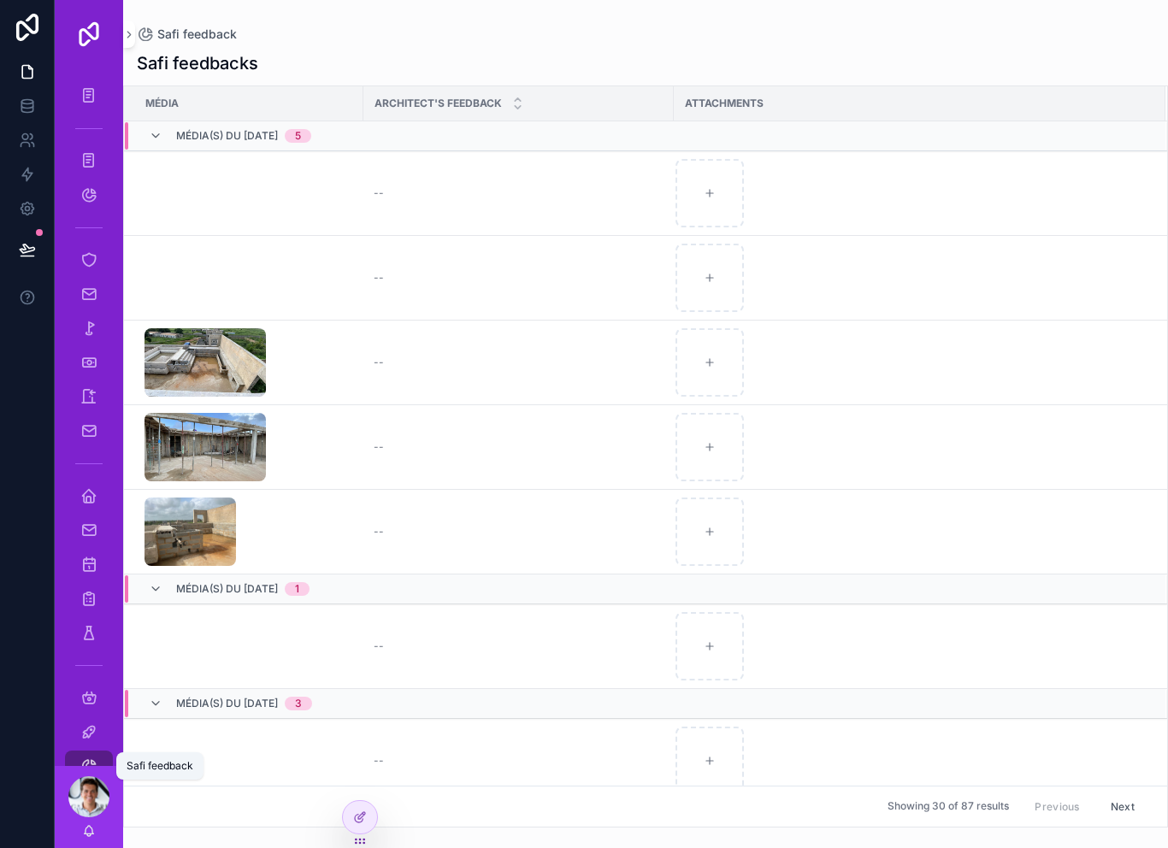
click at [86, 758] on icon "scrollable content" at bounding box center [88, 766] width 17 height 17
click at [360, 820] on icon at bounding box center [360, 818] width 14 height 14
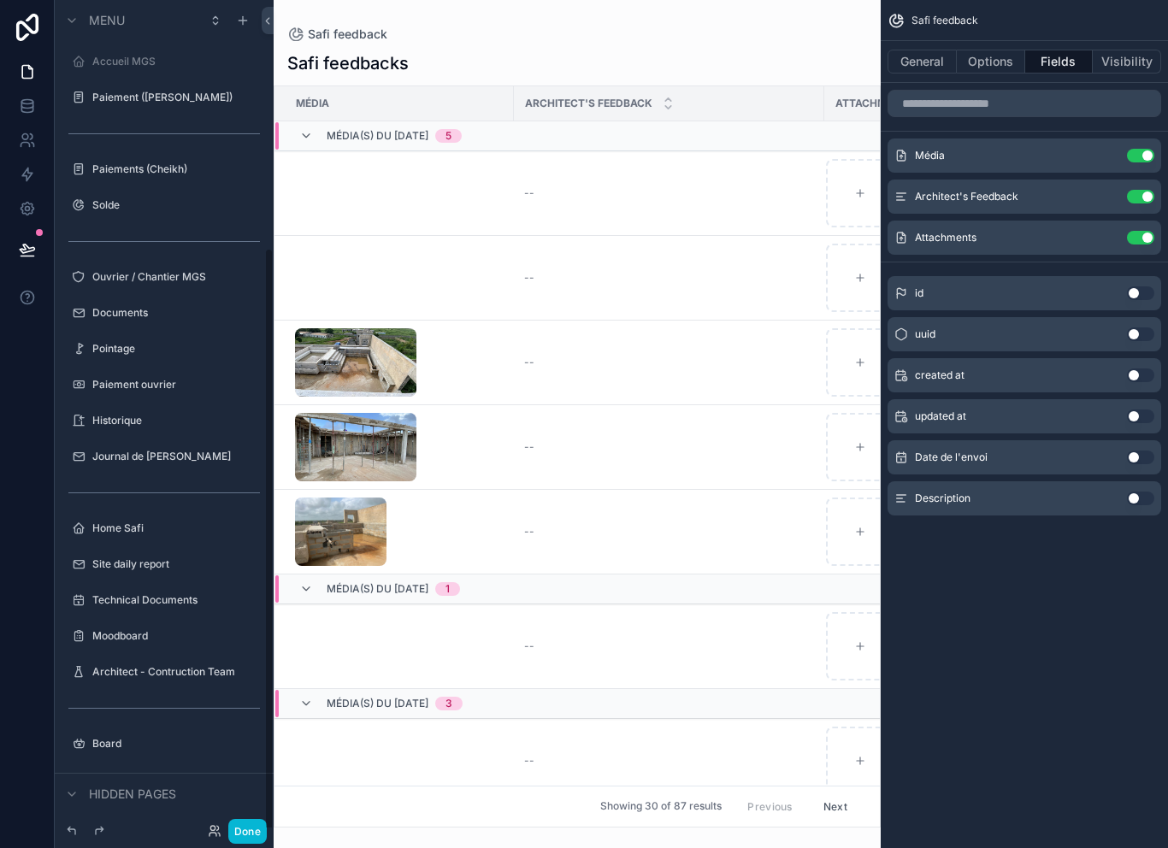
scroll to position [349, 0]
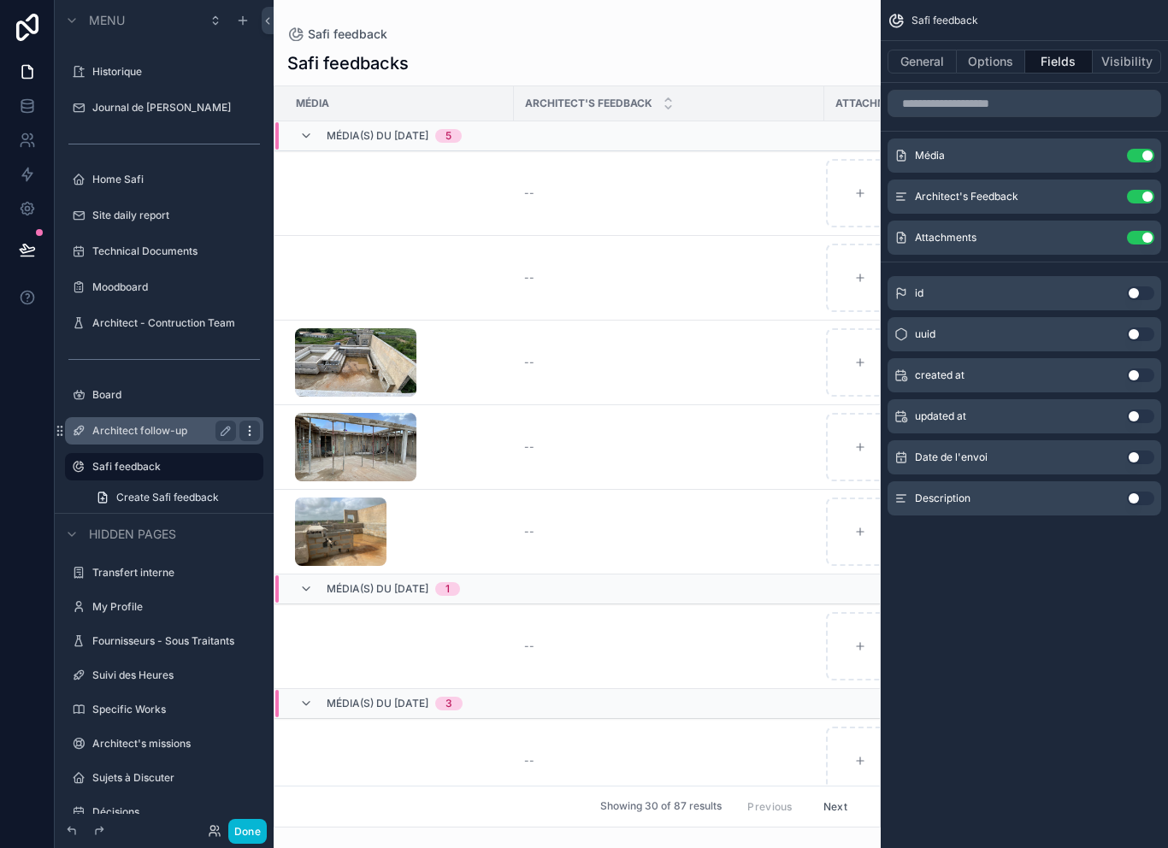
click at [255, 424] on icon "scrollable content" at bounding box center [250, 431] width 14 height 14
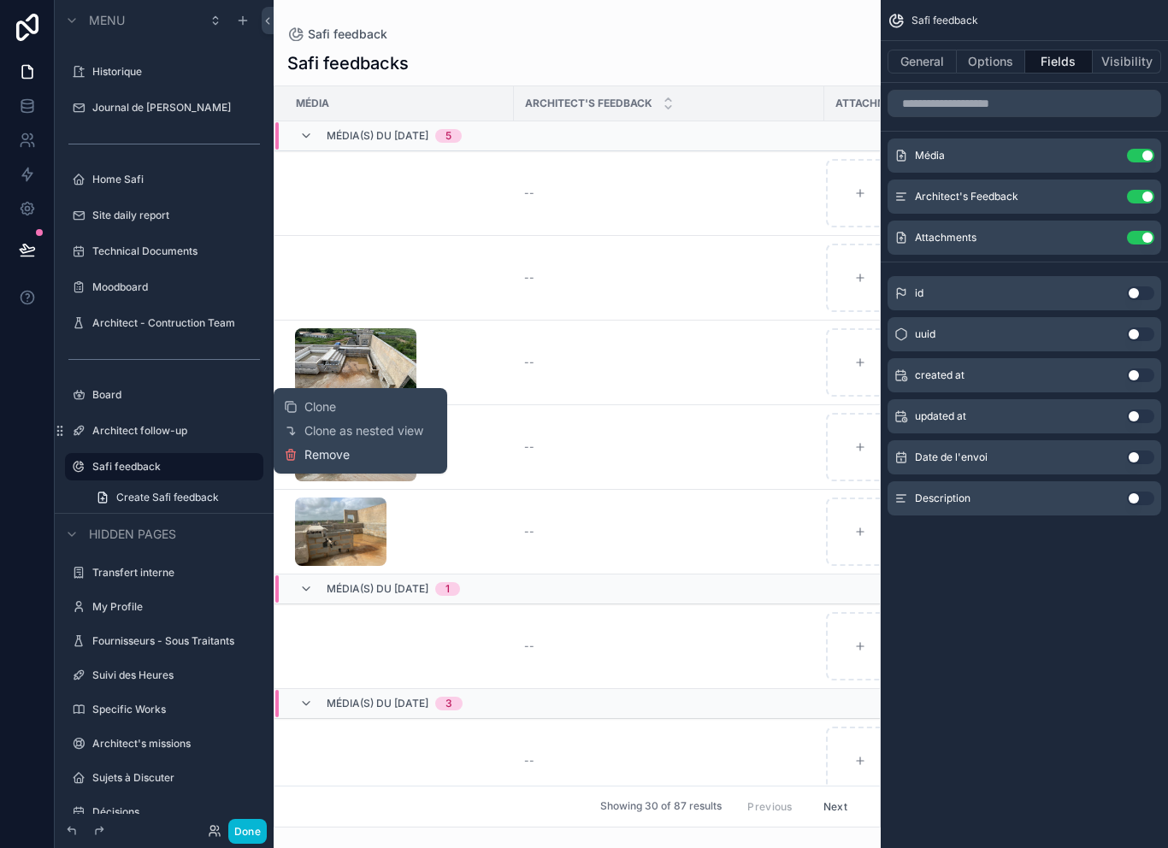
click at [332, 446] on span "Remove" at bounding box center [326, 454] width 45 height 17
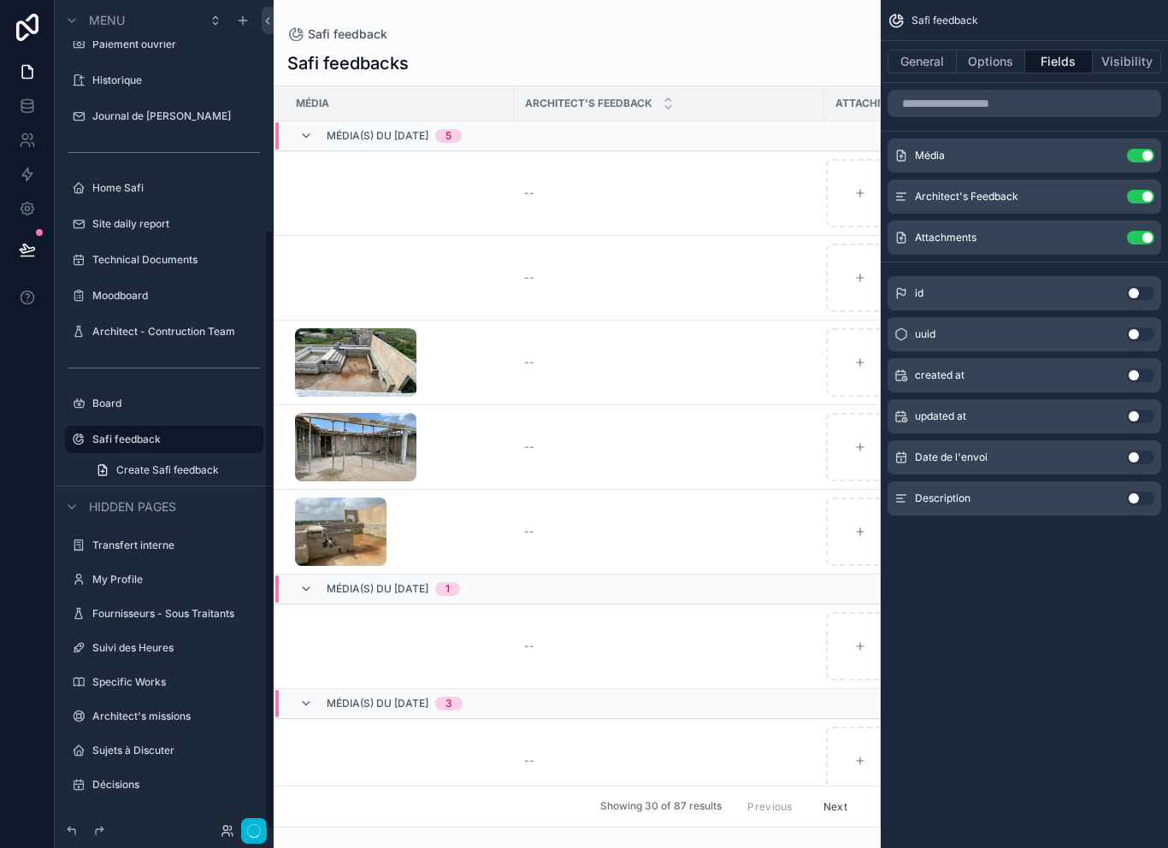
scroll to position [313, 0]
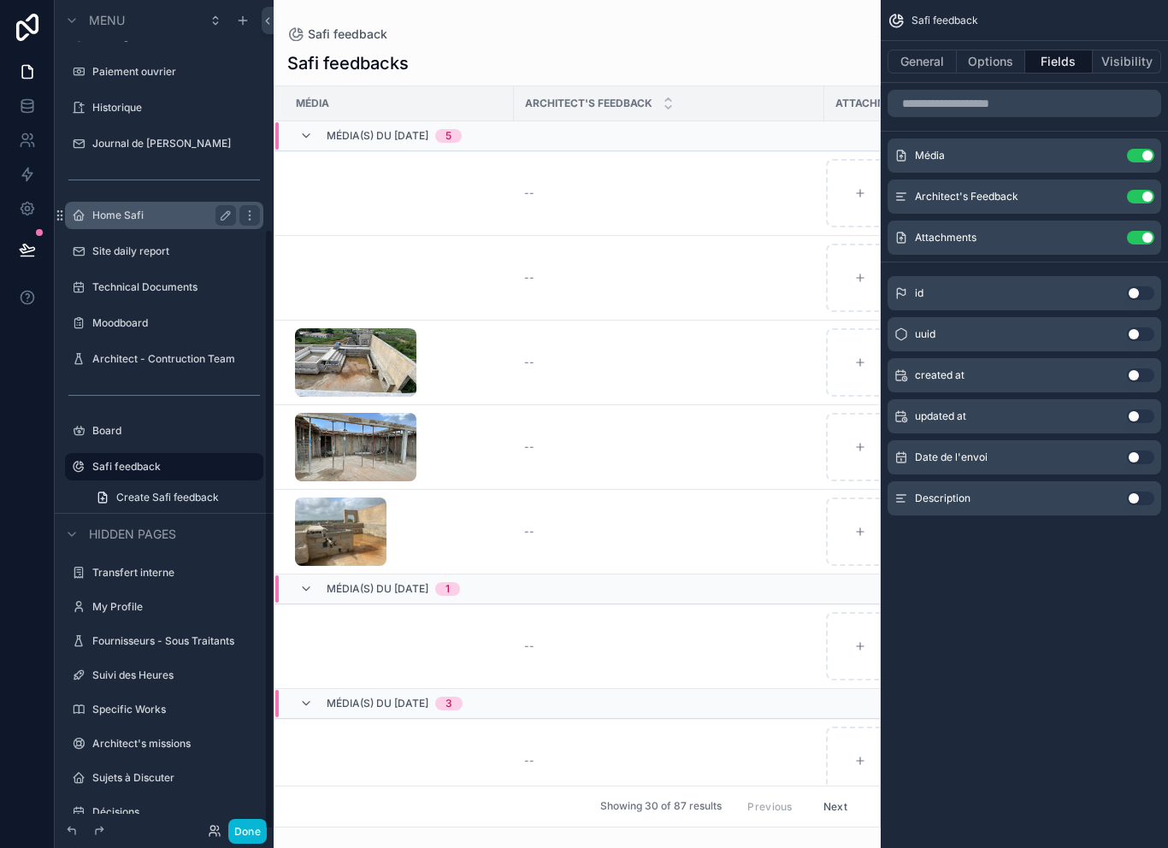
click at [175, 209] on label "Home Safi" at bounding box center [160, 216] width 137 height 14
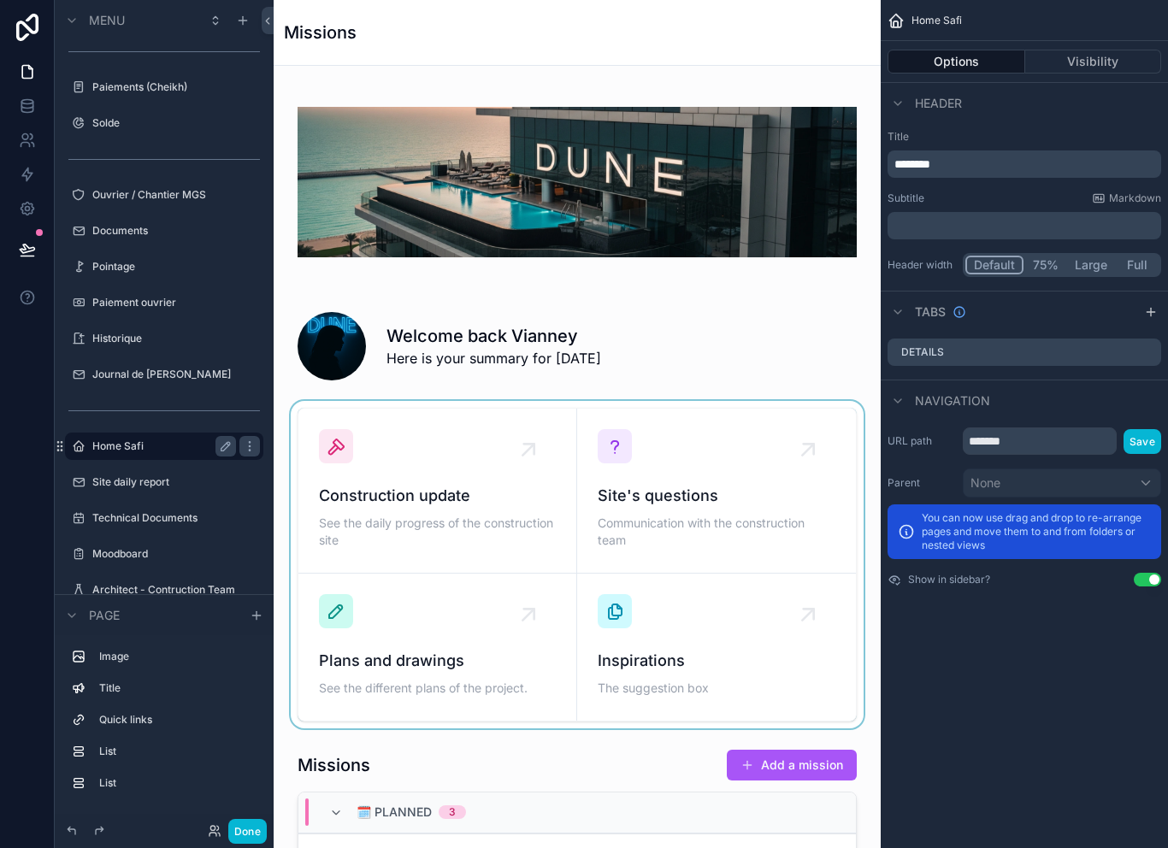
click at [693, 496] on div "scrollable content" at bounding box center [577, 565] width 580 height 328
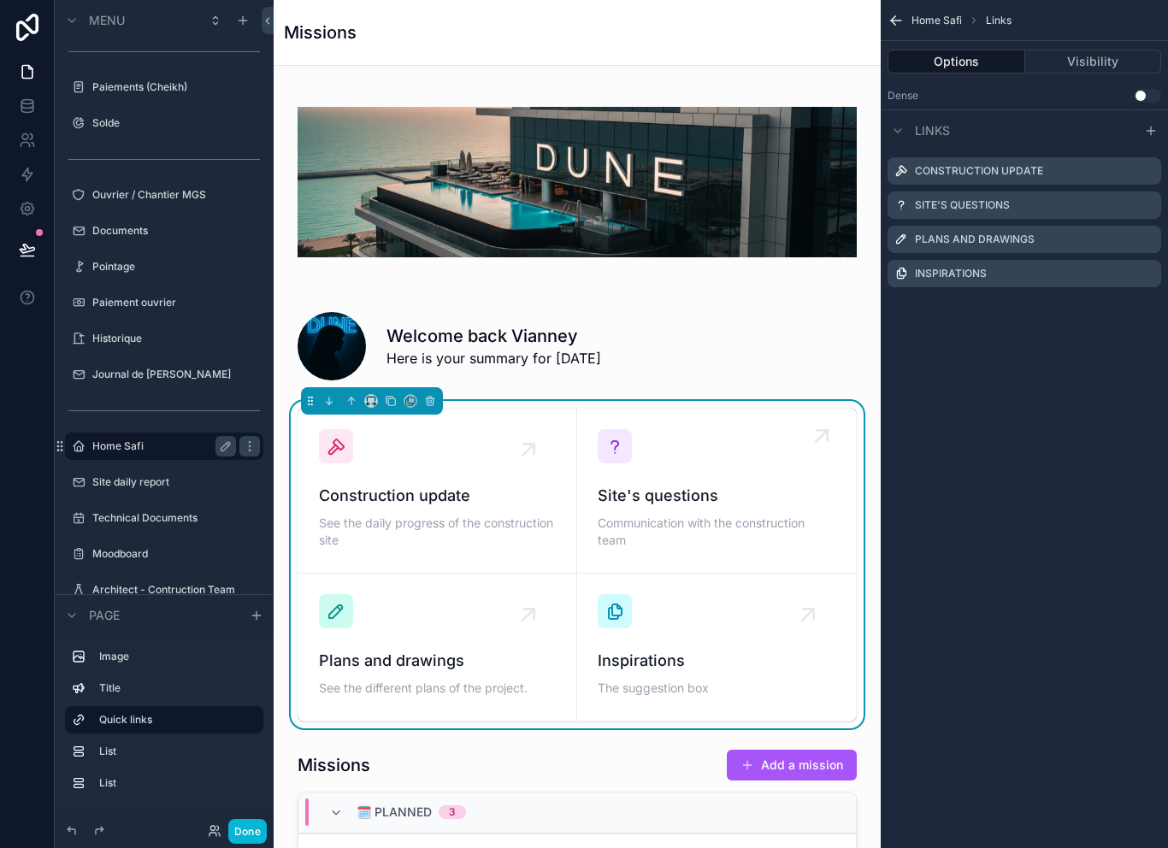
click at [665, 476] on div "Site's questions Communication with the construction team" at bounding box center [717, 490] width 238 height 123
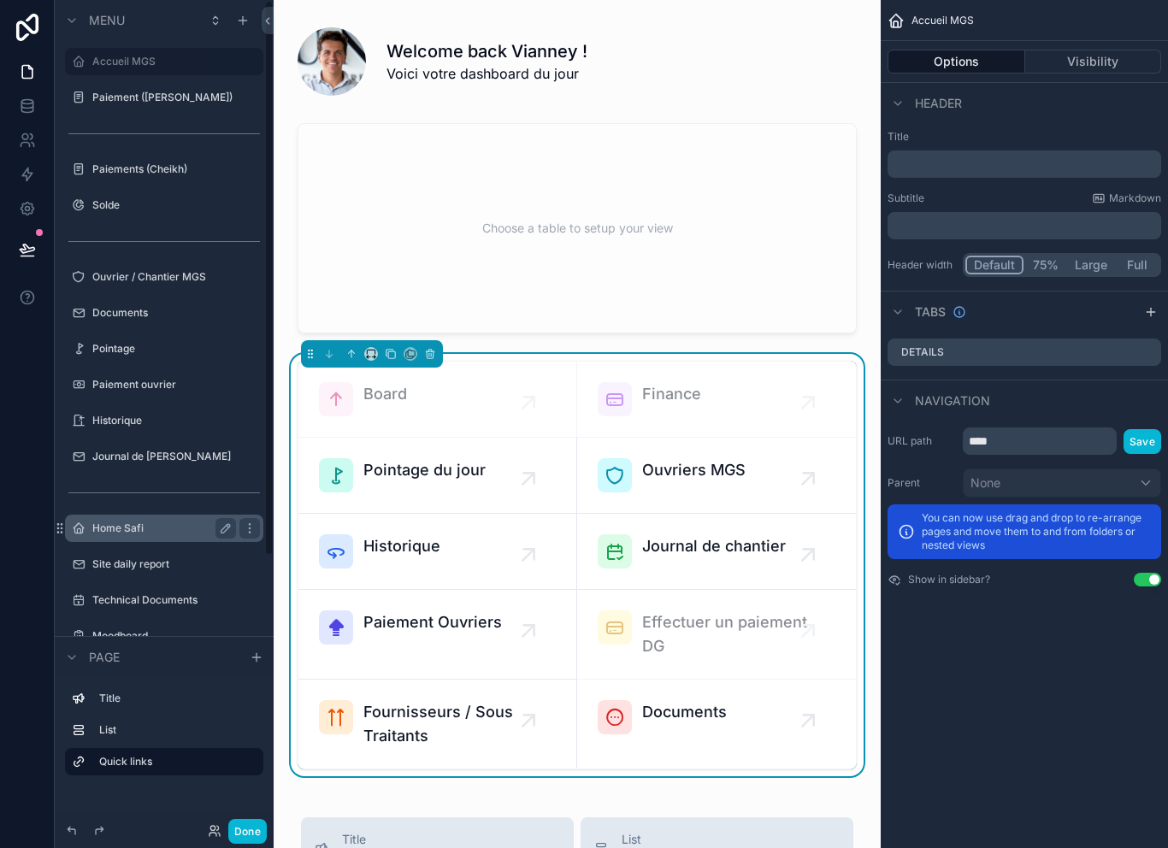
click at [168, 533] on label "Home Safi" at bounding box center [160, 529] width 137 height 14
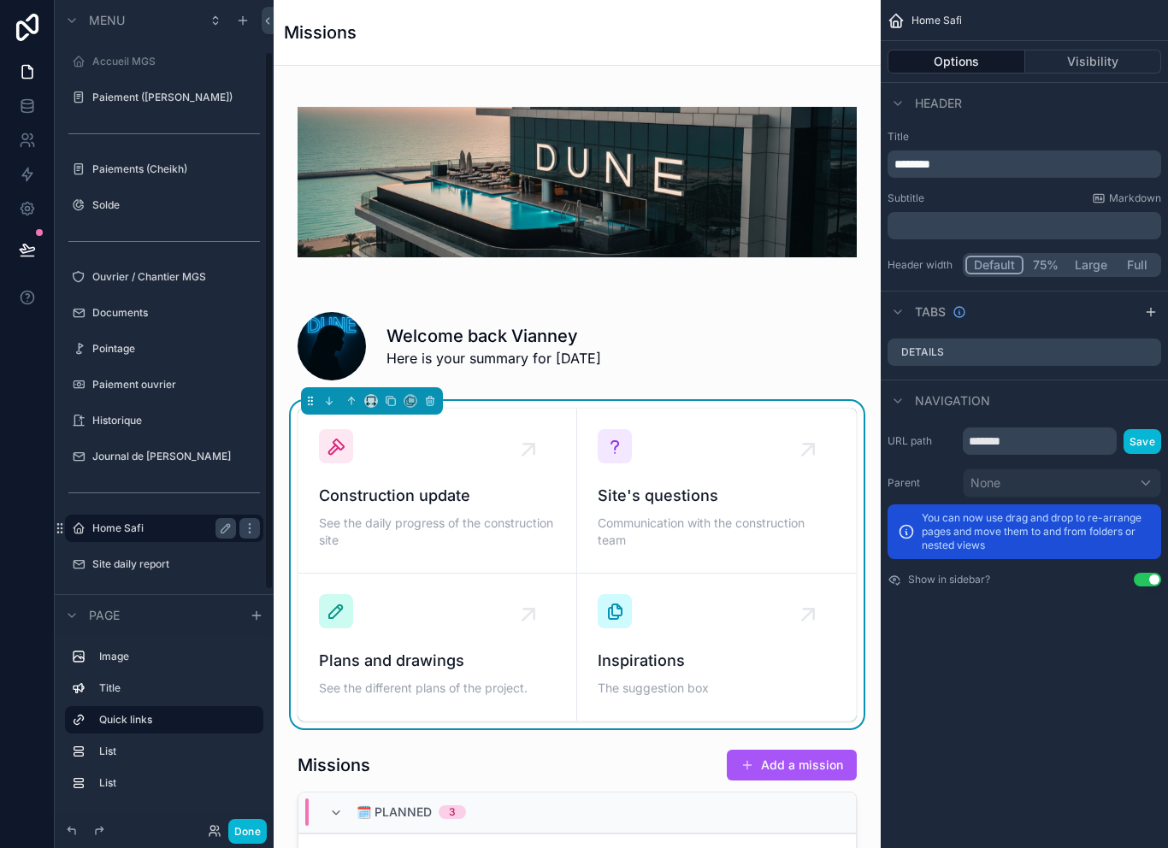
scroll to position [82, 0]
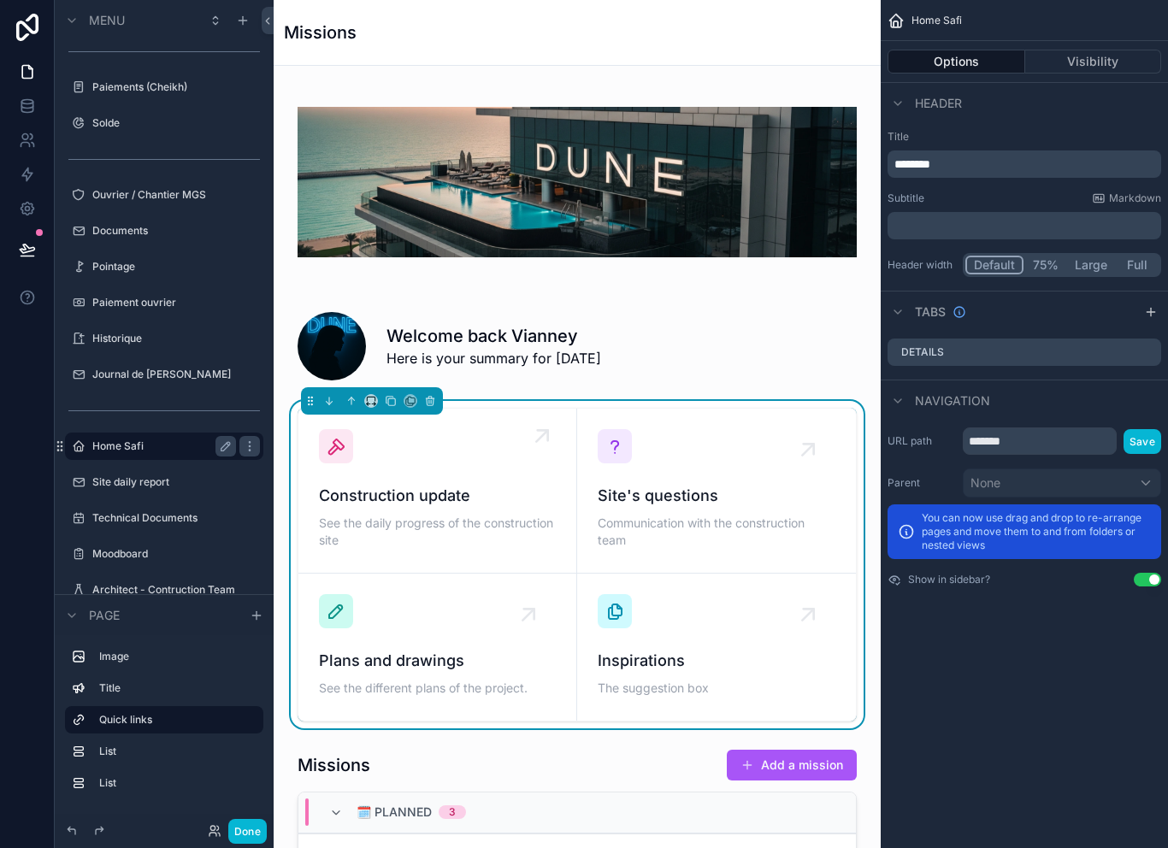
click at [435, 515] on span "See the daily progress of the construction site" at bounding box center [437, 532] width 237 height 34
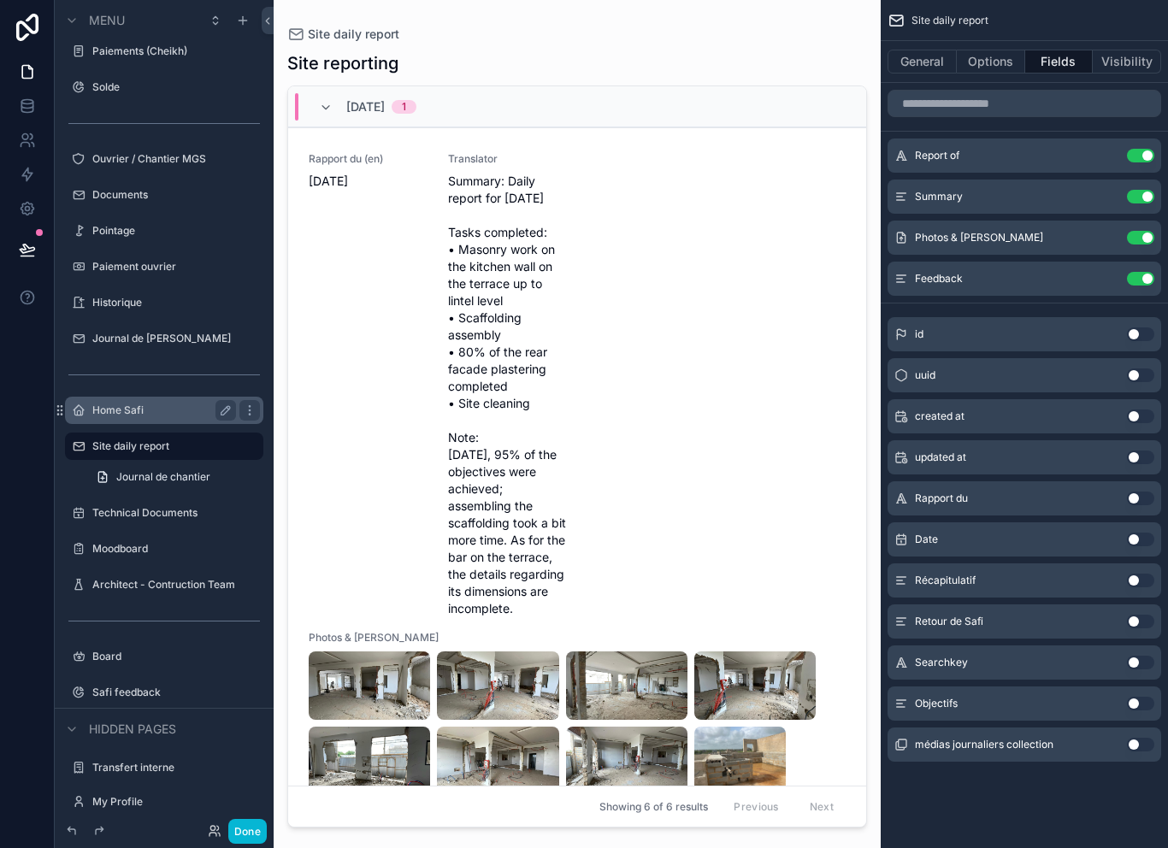
scroll to position [27, 0]
click at [929, 50] on button "General" at bounding box center [922, 62] width 69 height 24
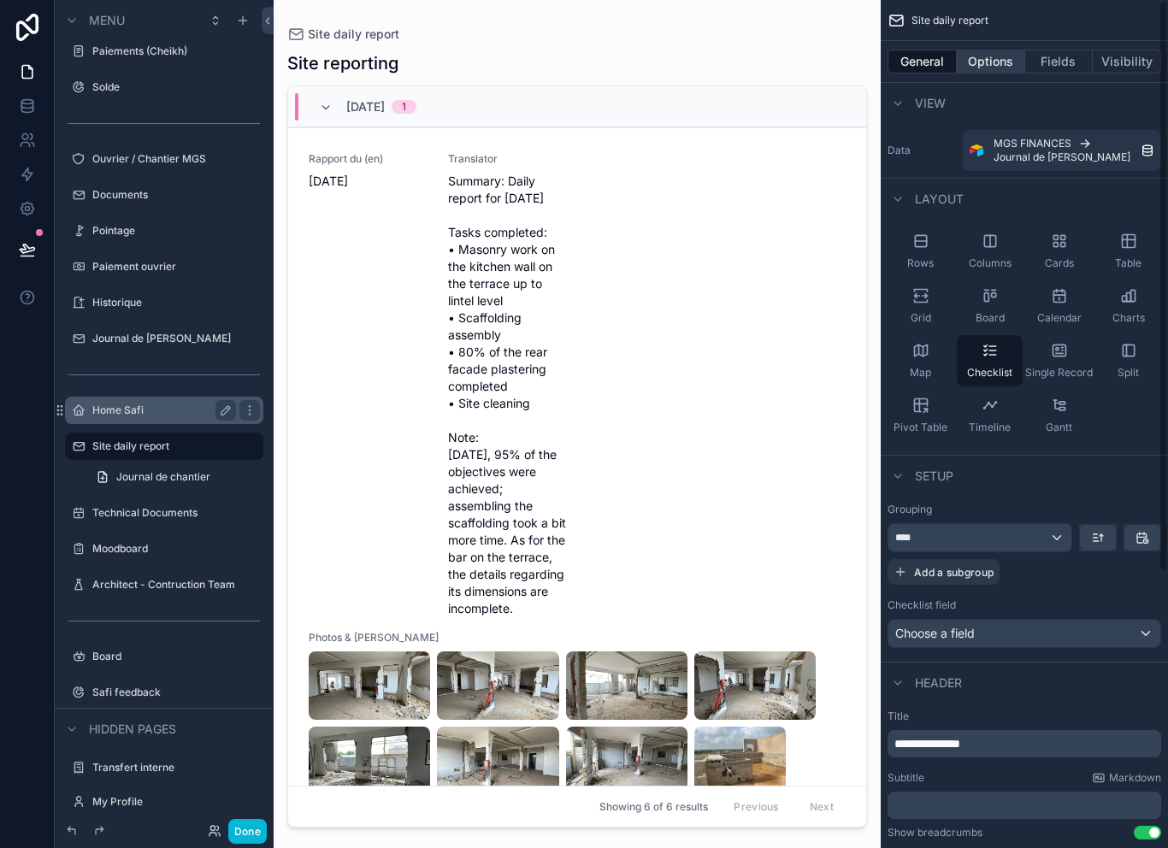
click at [996, 50] on button "Options" at bounding box center [991, 62] width 68 height 24
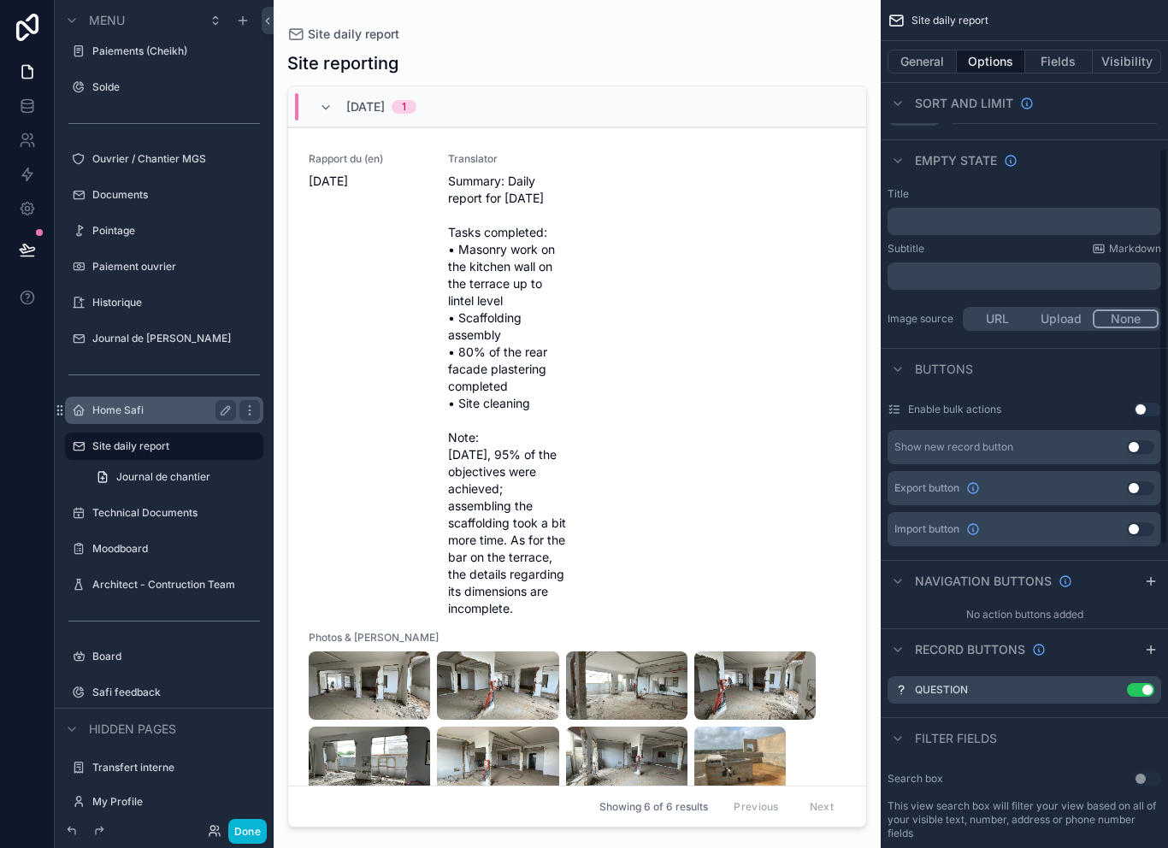
scroll to position [334, 0]
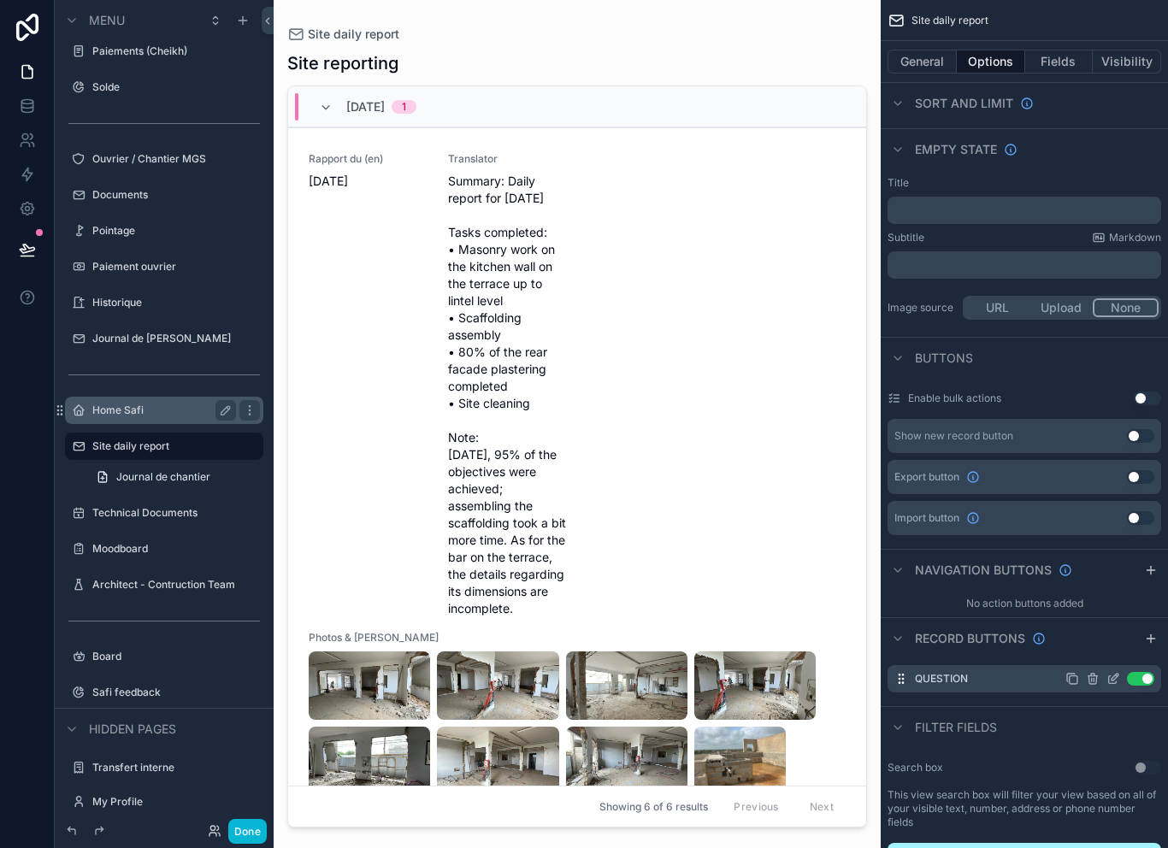
click at [1098, 672] on icon "scrollable content" at bounding box center [1093, 679] width 14 height 14
click at [1126, 623] on icon at bounding box center [1121, 625] width 14 height 14
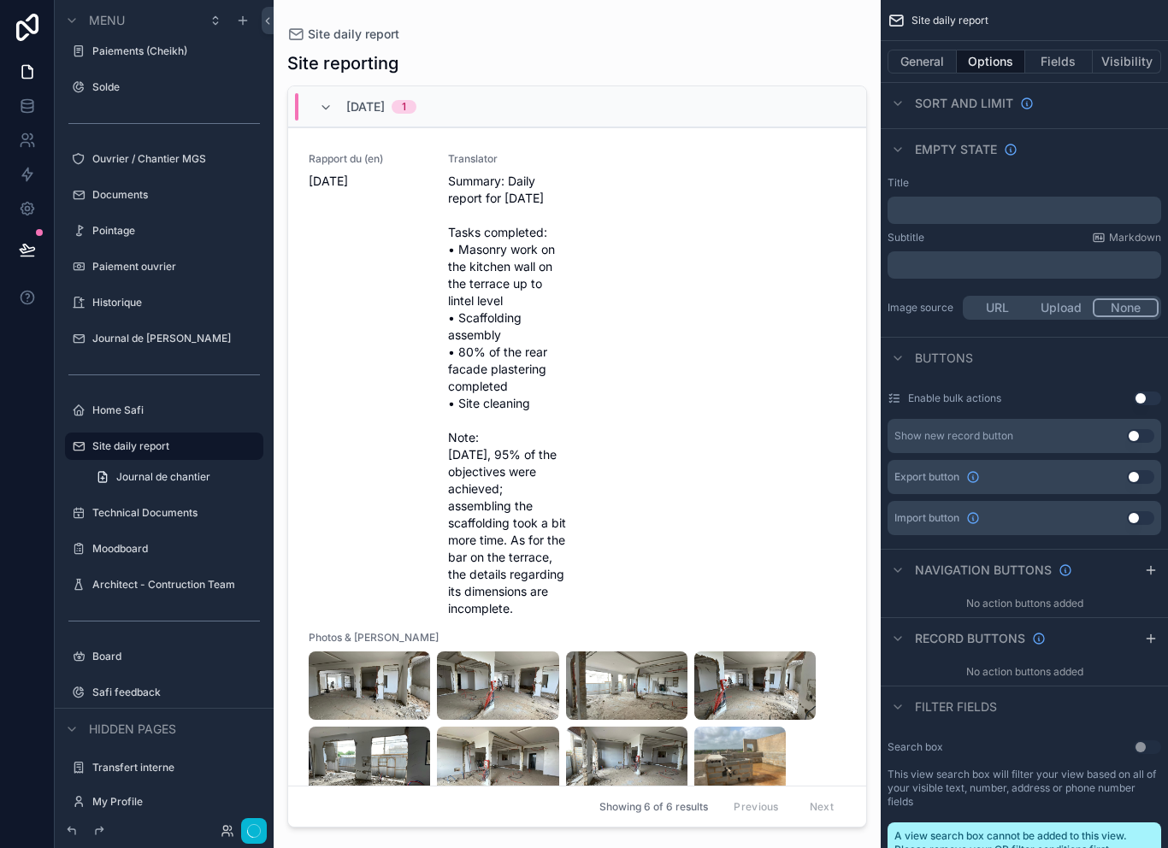
scroll to position [3, 0]
click at [258, 837] on button "Done" at bounding box center [247, 831] width 38 height 25
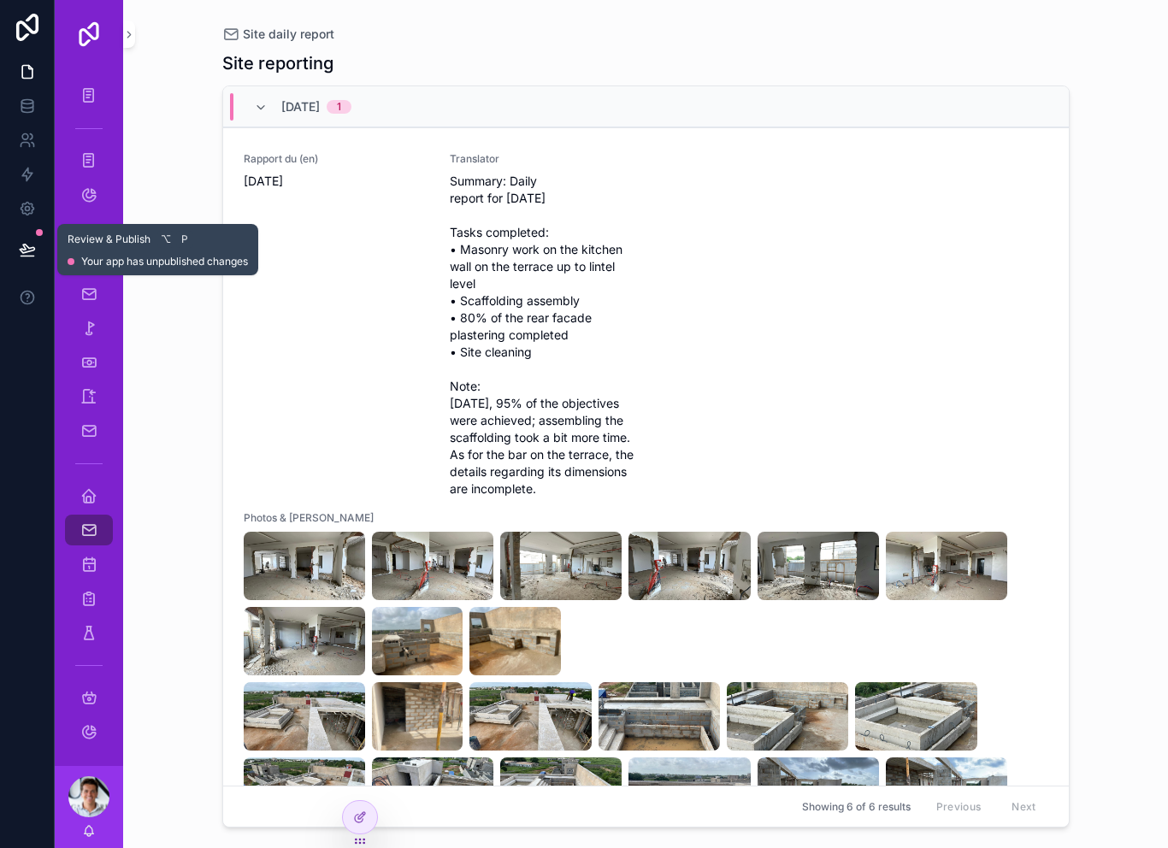
click at [26, 245] on icon at bounding box center [27, 249] width 15 height 9
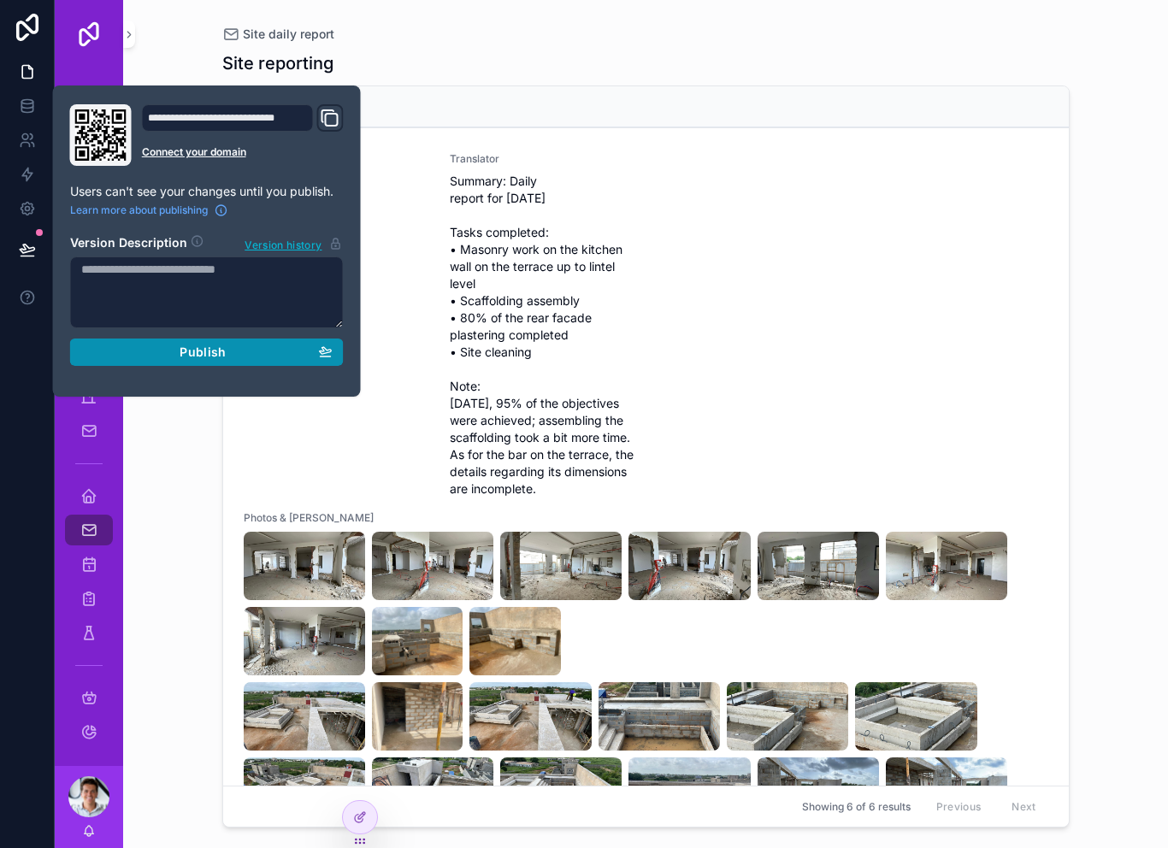
click at [198, 359] on button "Publish" at bounding box center [207, 352] width 274 height 27
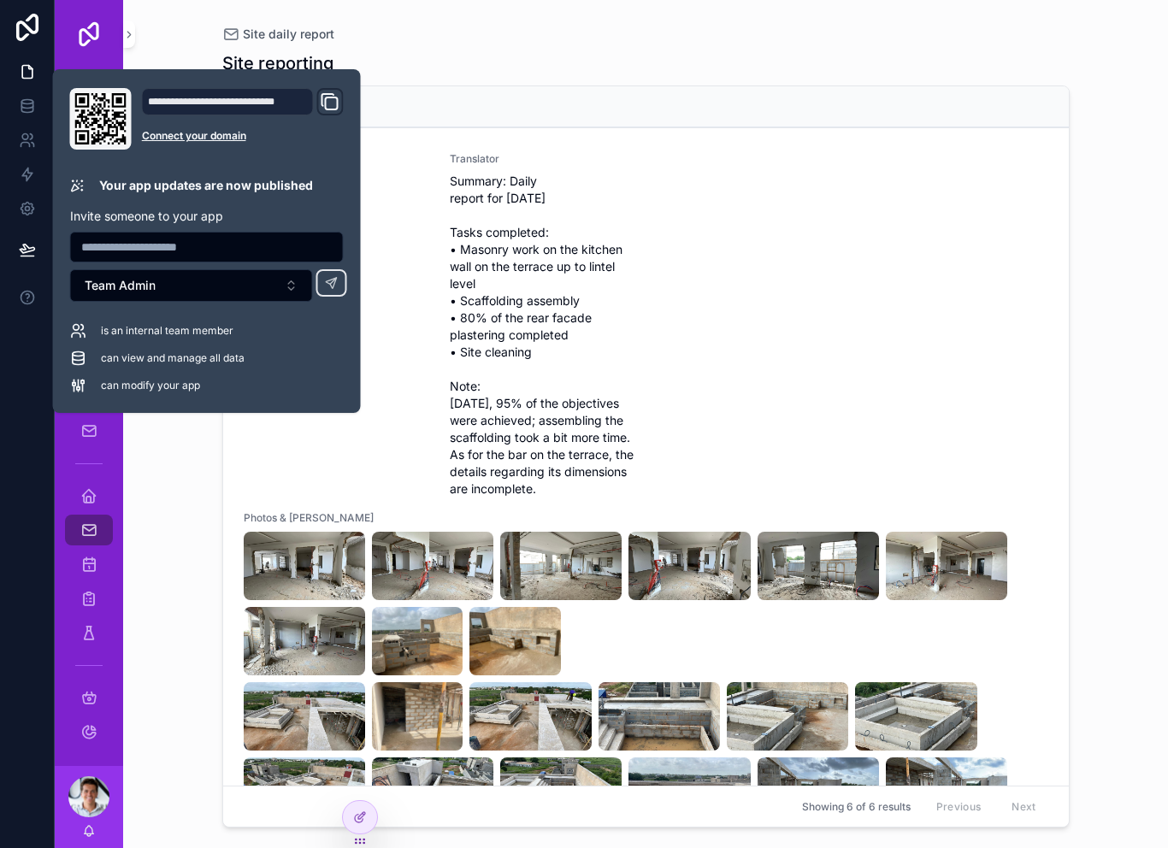
click at [168, 530] on div "Site daily report Site reporting 9/30/2025 1 Rapport du (en) Tuesday, September…" at bounding box center [645, 424] width 1045 height 848
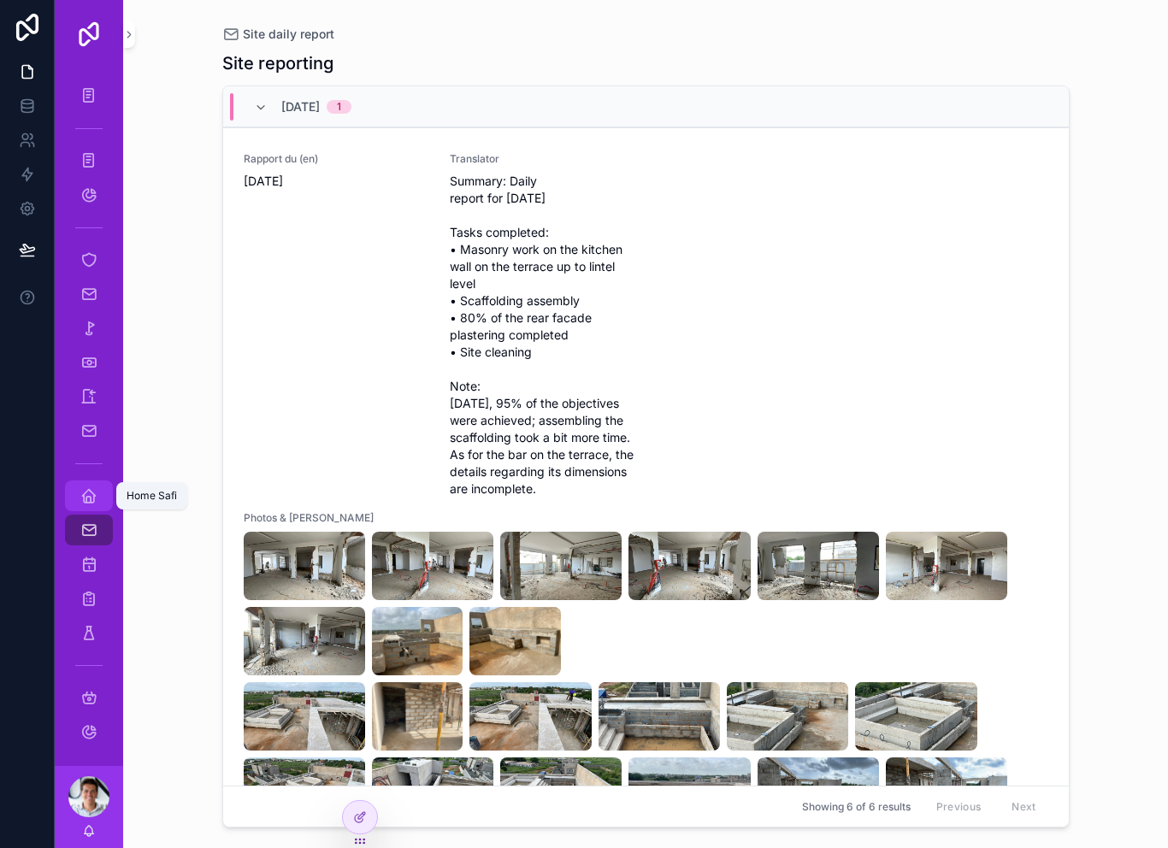
click at [91, 495] on icon "scrollable content" at bounding box center [88, 496] width 17 height 17
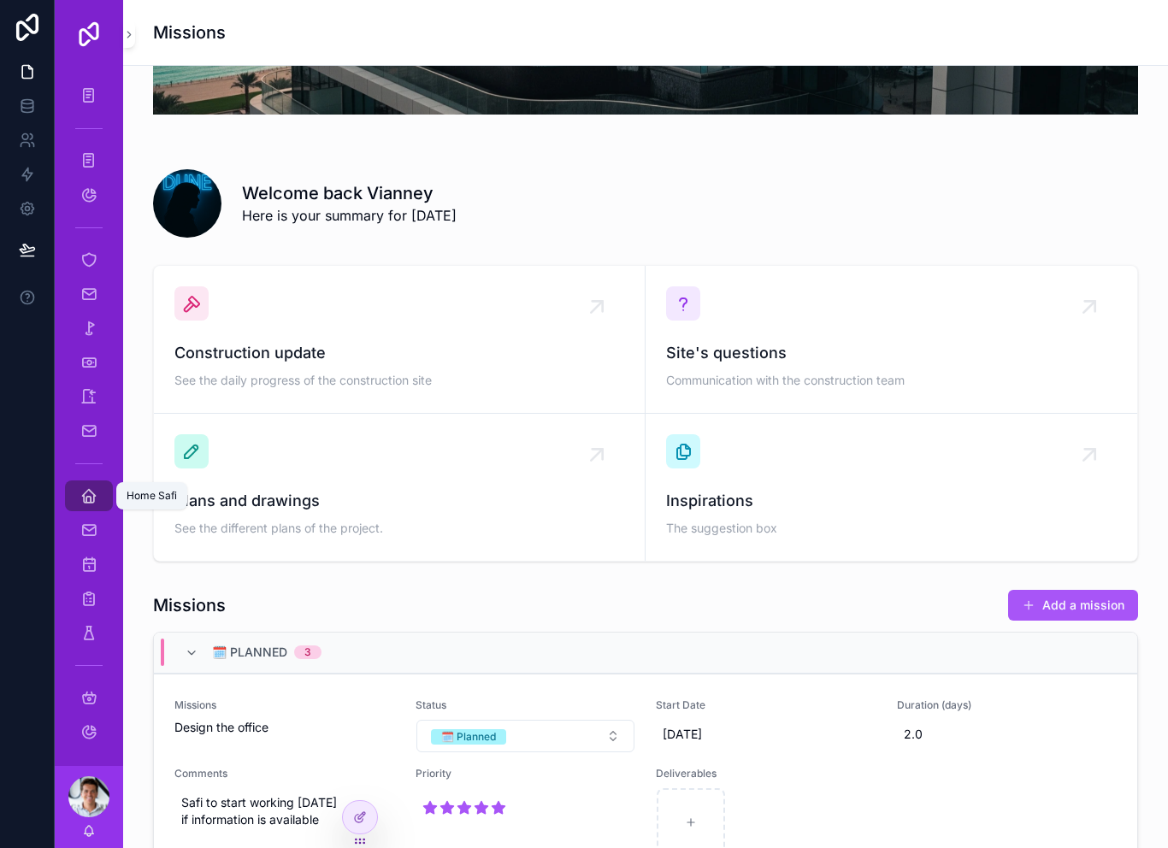
scroll to position [269, 0]
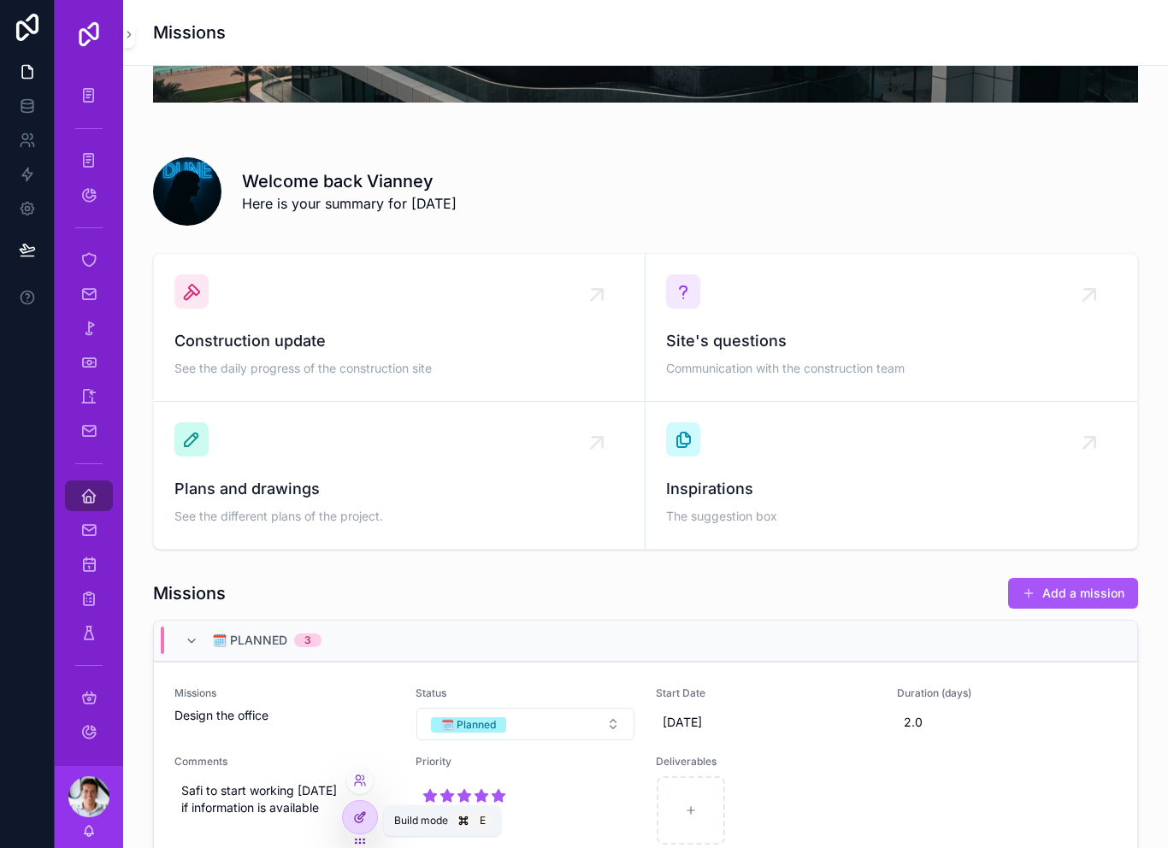
click at [371, 819] on div at bounding box center [360, 817] width 34 height 33
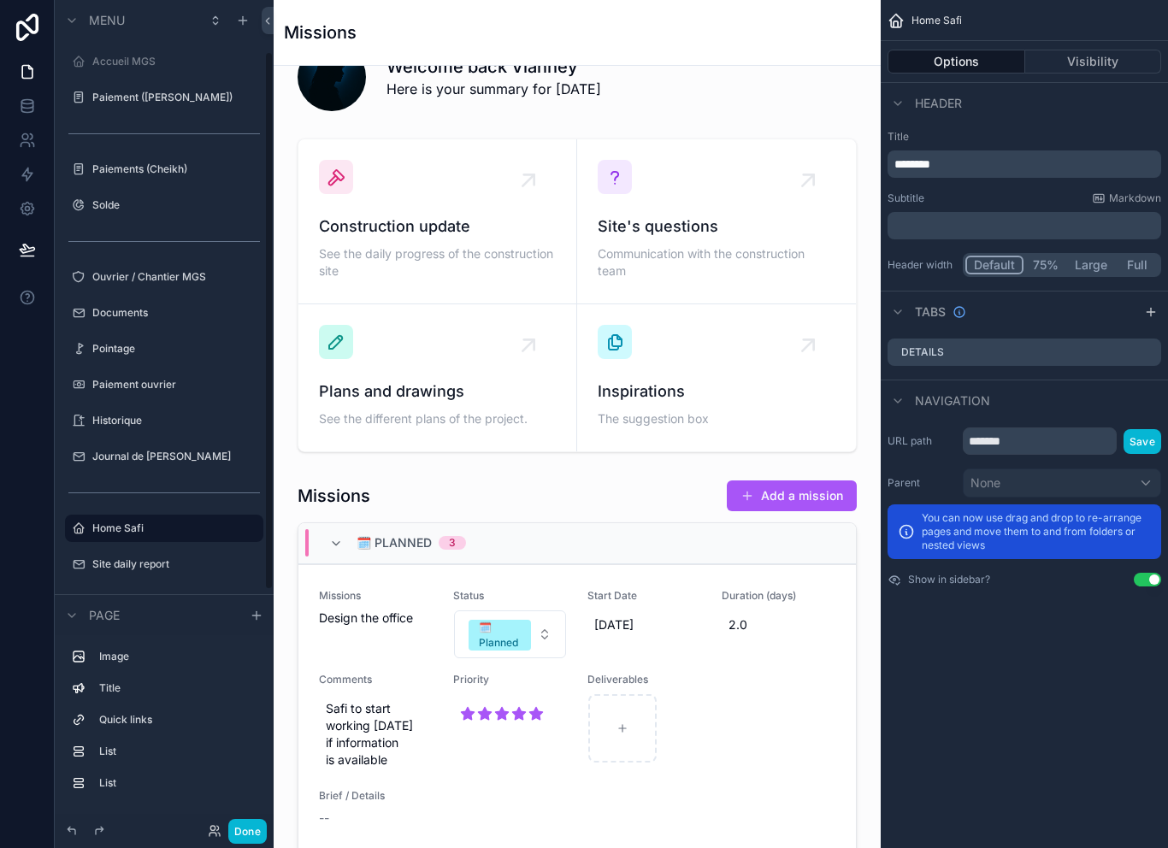
scroll to position [82, 0]
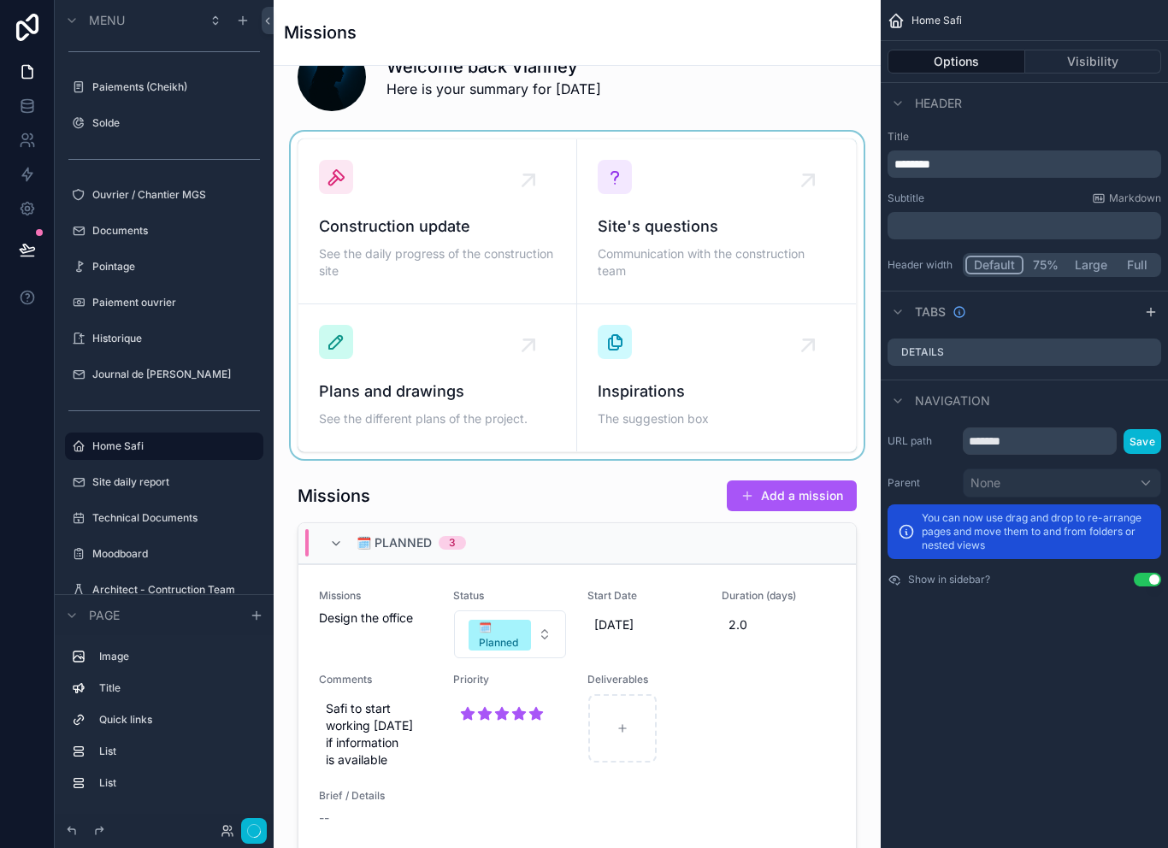
click at [710, 163] on div "scrollable content" at bounding box center [577, 296] width 580 height 328
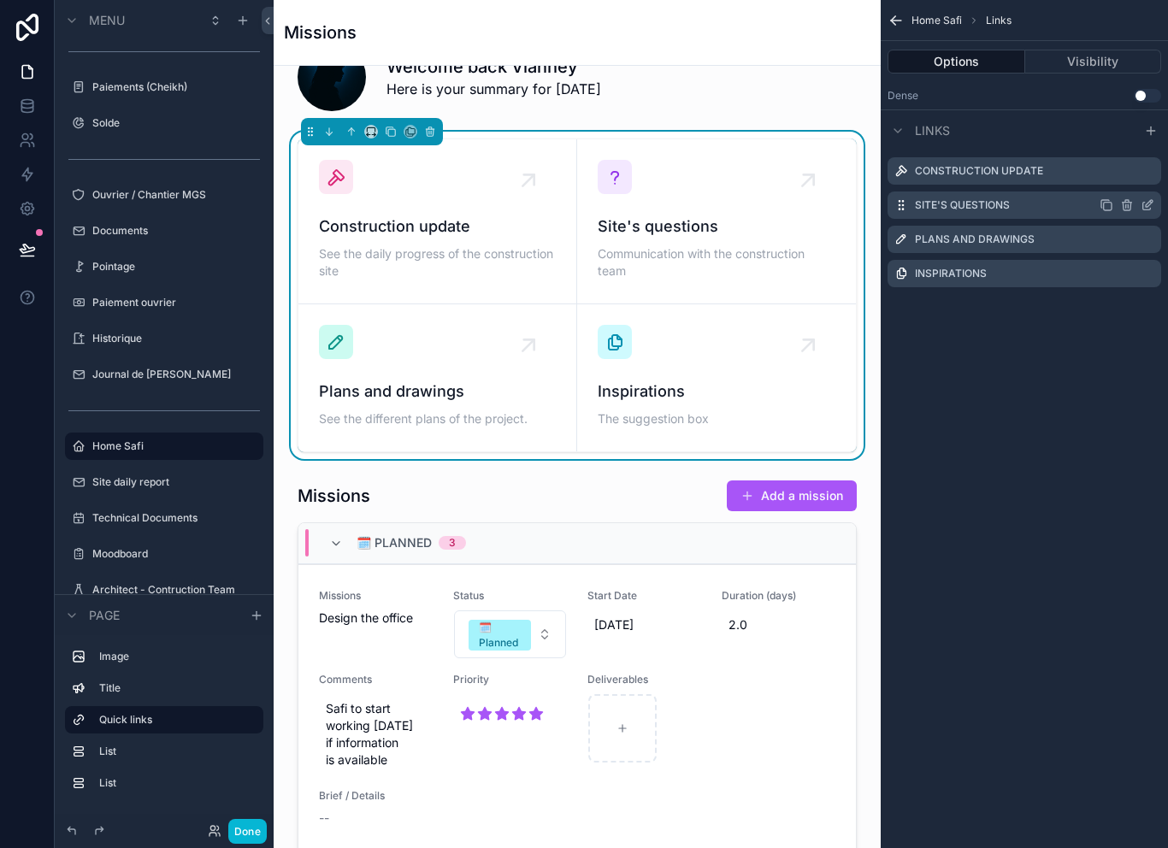
click at [1148, 206] on icon "scrollable content" at bounding box center [1148, 207] width 8 height 8
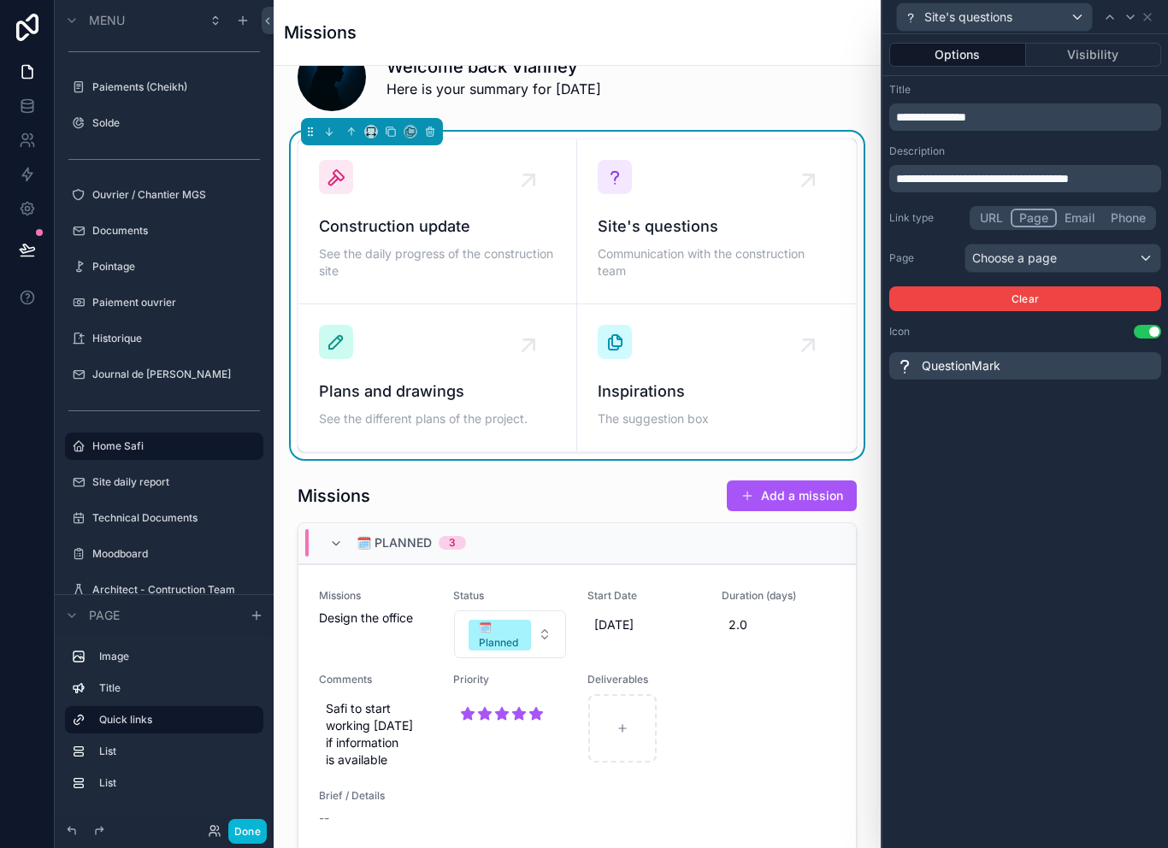
click at [967, 111] on span "**********" at bounding box center [931, 117] width 70 height 12
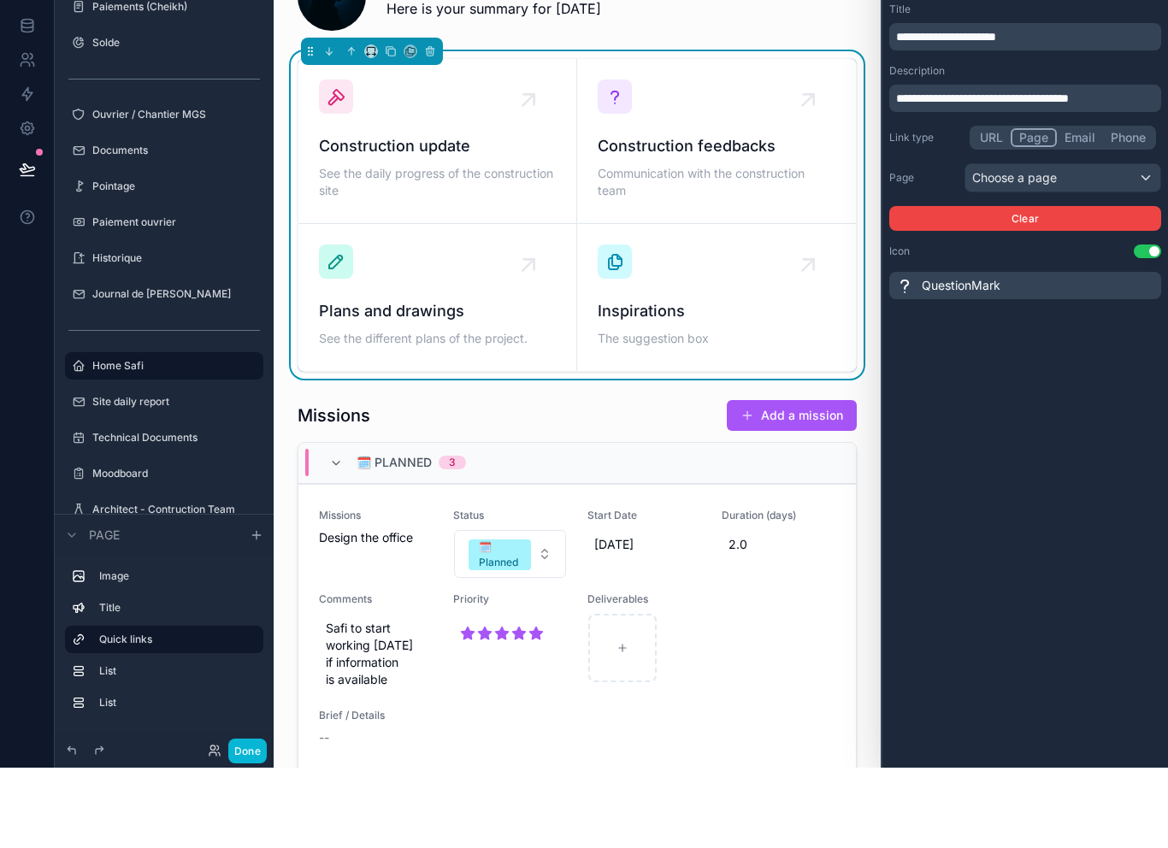
click at [1085, 245] on div "Choose a page" at bounding box center [1063, 258] width 195 height 27
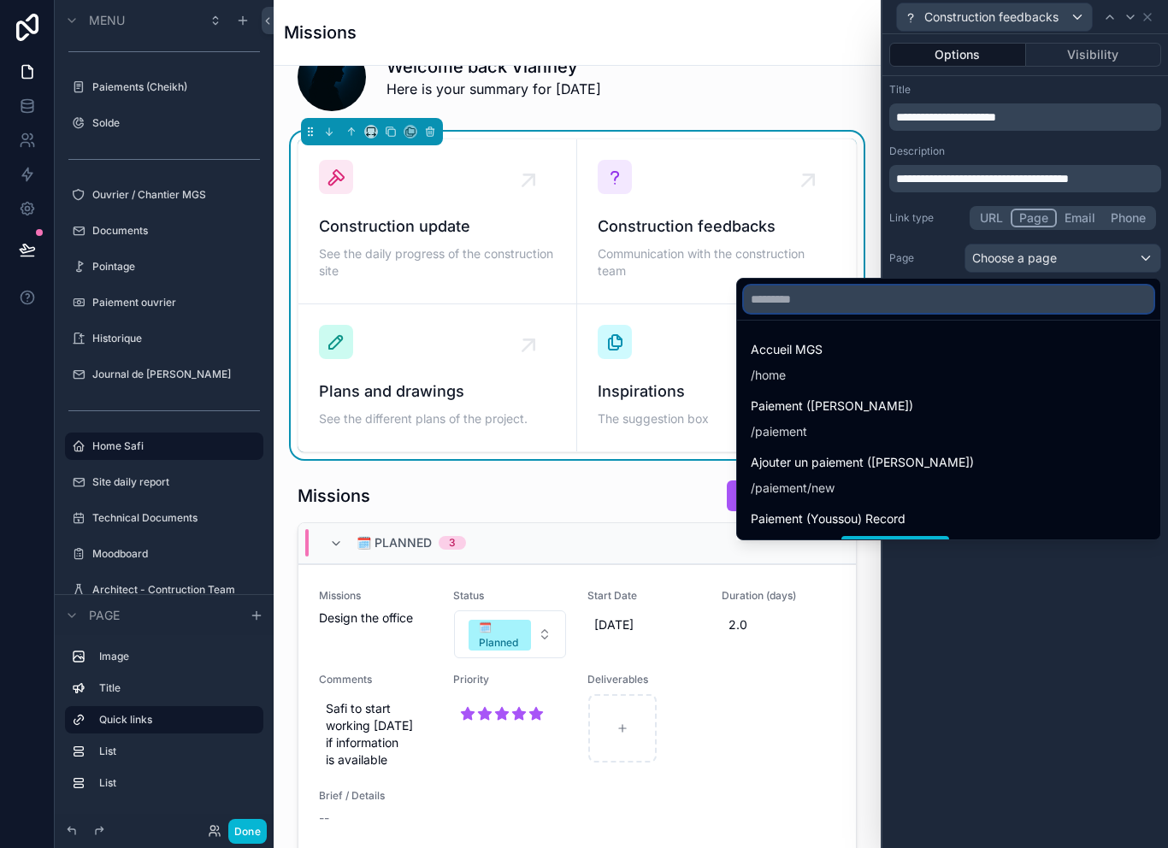
click at [897, 286] on input "text" at bounding box center [949, 299] width 410 height 27
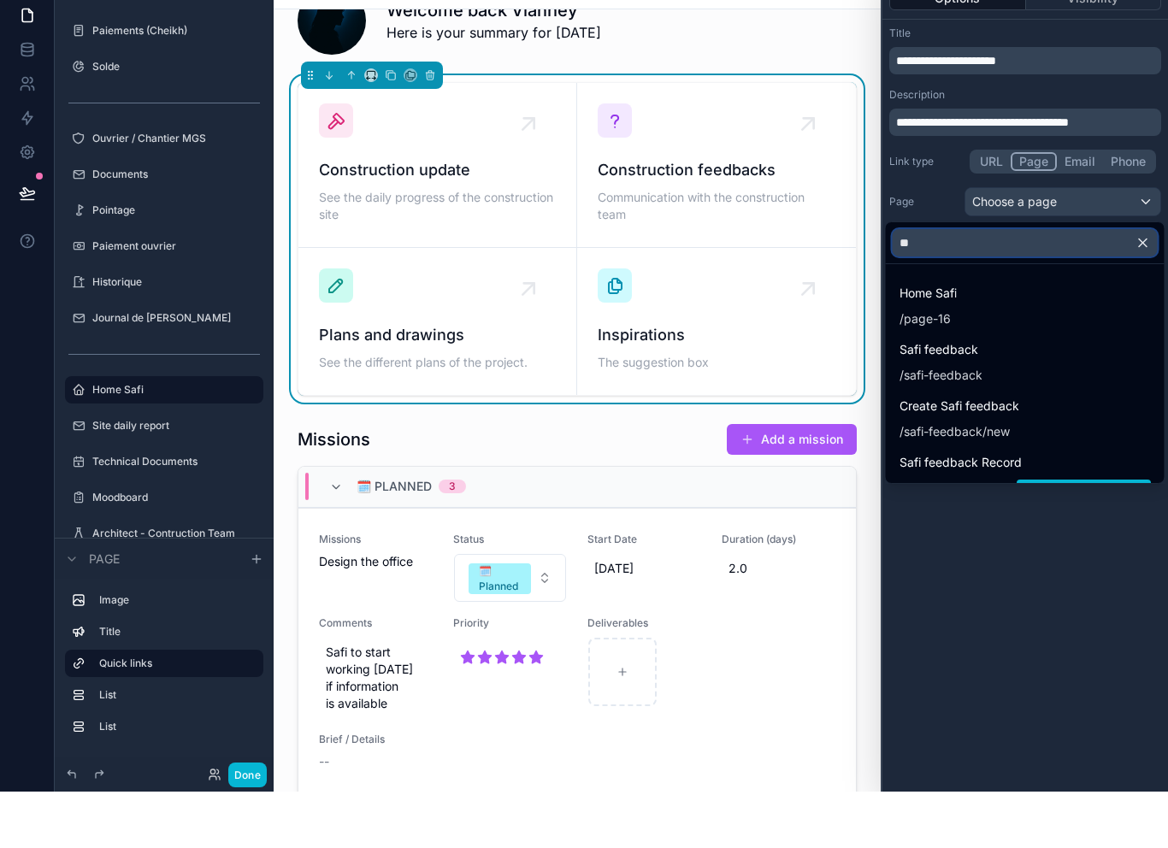
type input "***"
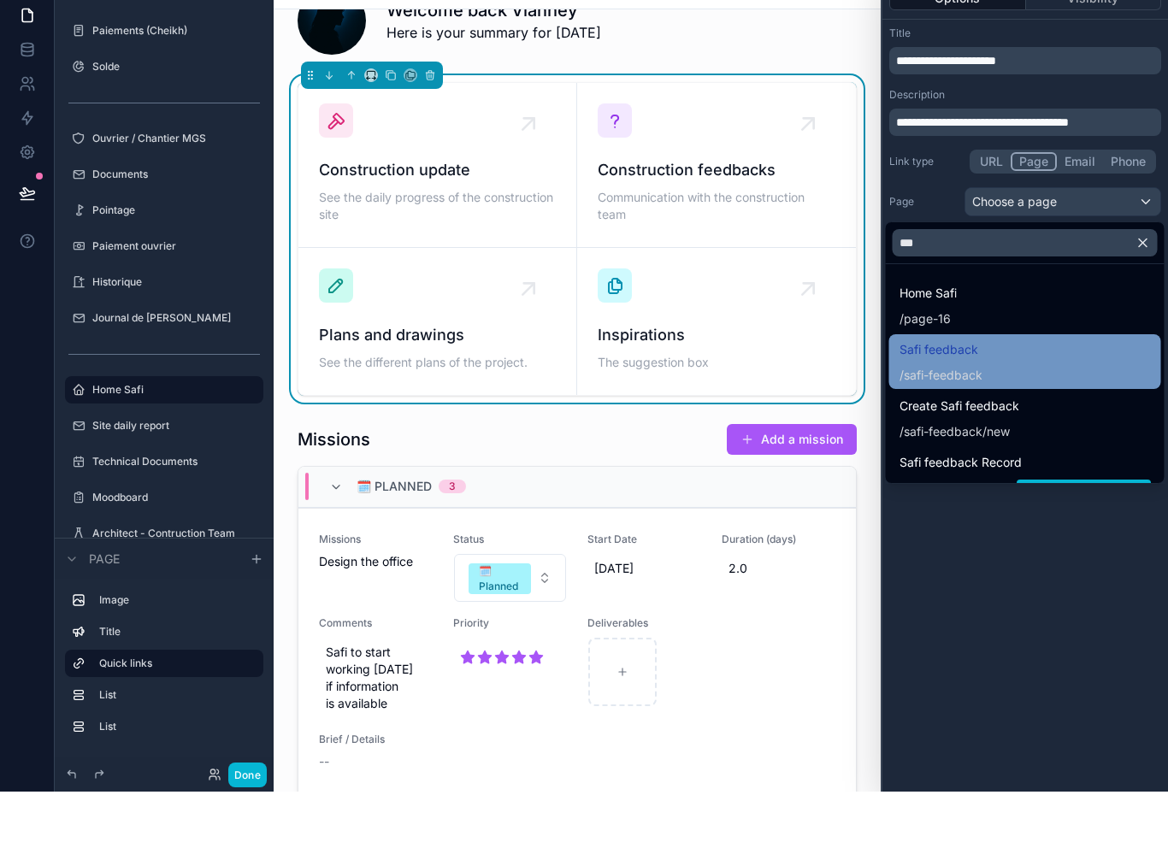
click at [1008, 396] on div "Safi feedback / safi-feedback" at bounding box center [1025, 418] width 251 height 44
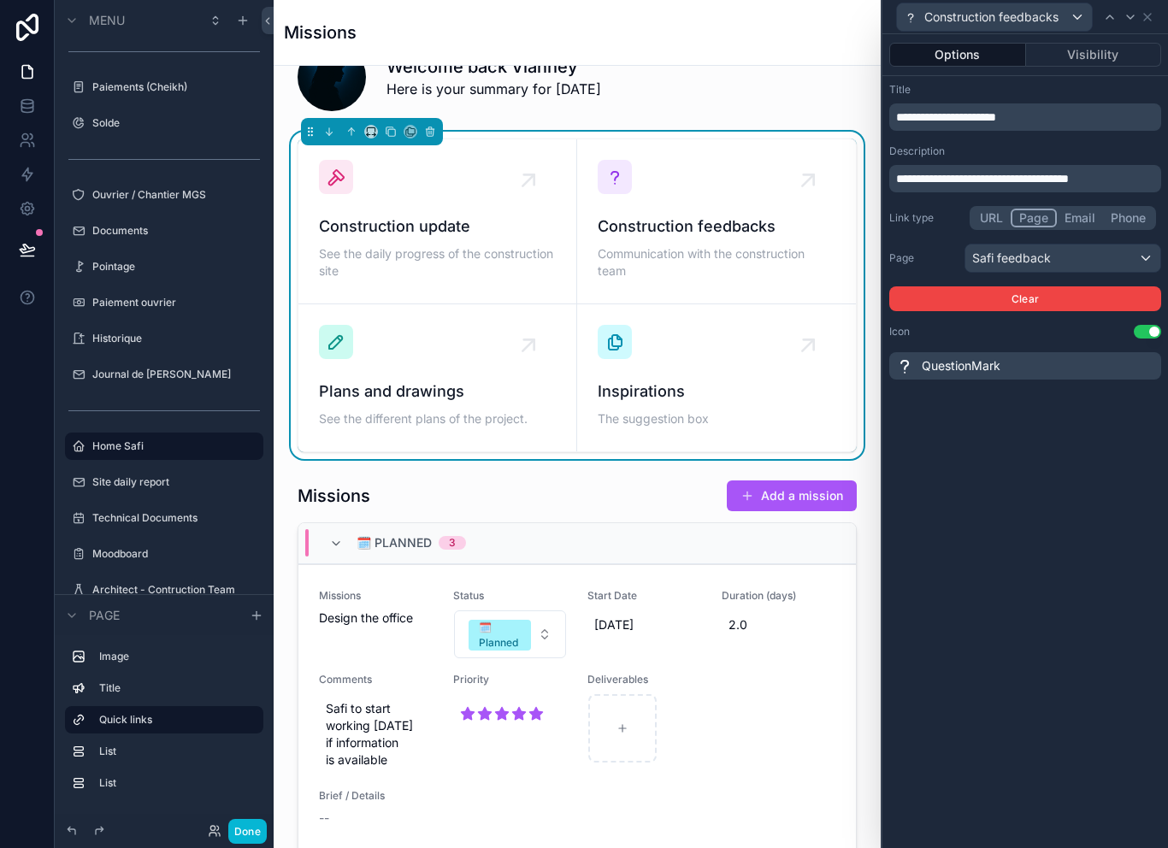
click at [912, 356] on icon at bounding box center [905, 366] width 21 height 21
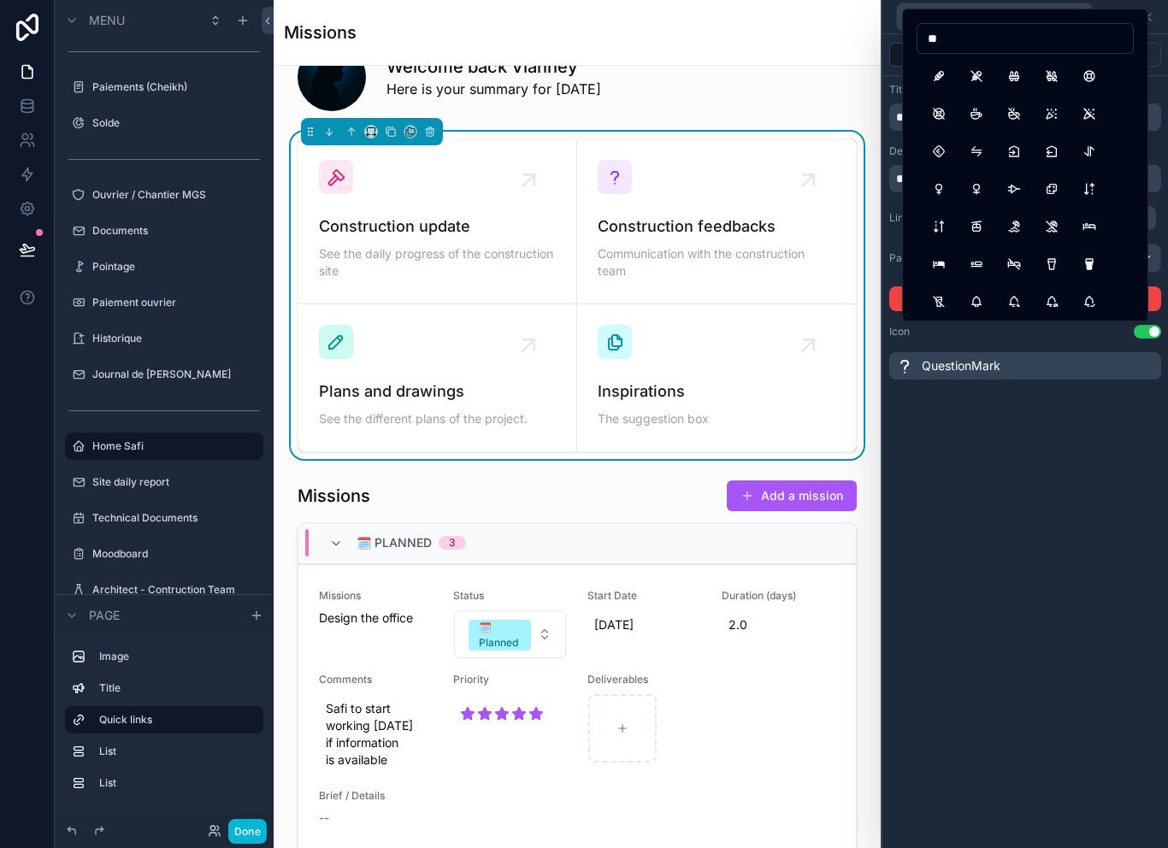
type input "*"
type input "****"
click at [941, 81] on button "BrandWechat" at bounding box center [939, 76] width 31 height 31
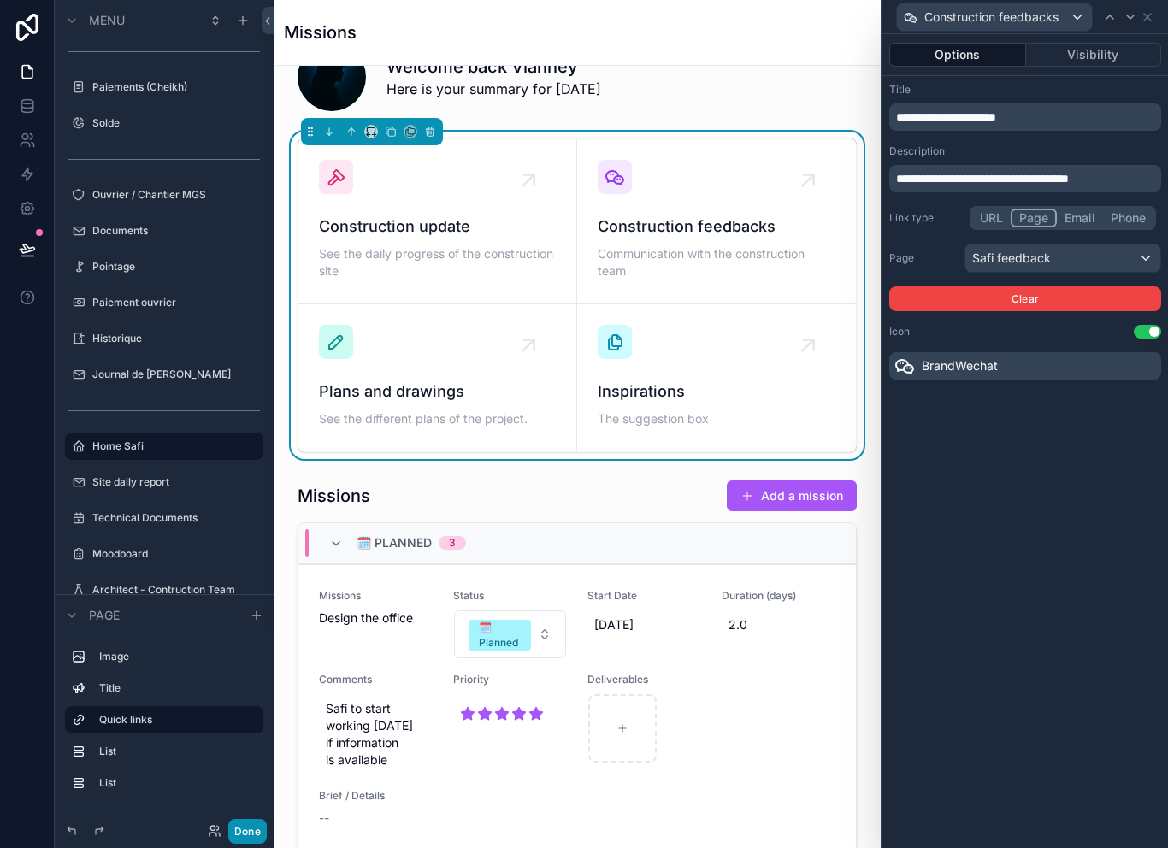
click at [251, 834] on button "Done" at bounding box center [247, 831] width 38 height 25
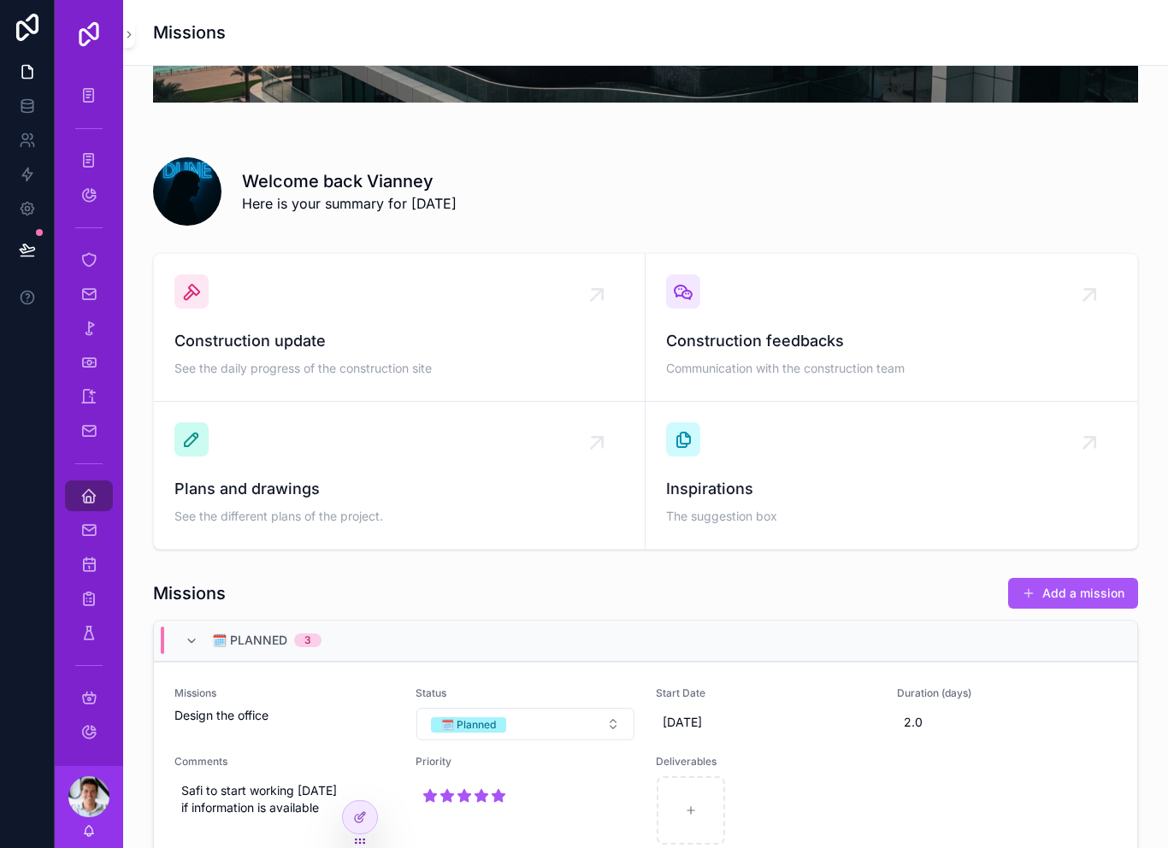
click at [36, 226] on button at bounding box center [28, 250] width 38 height 48
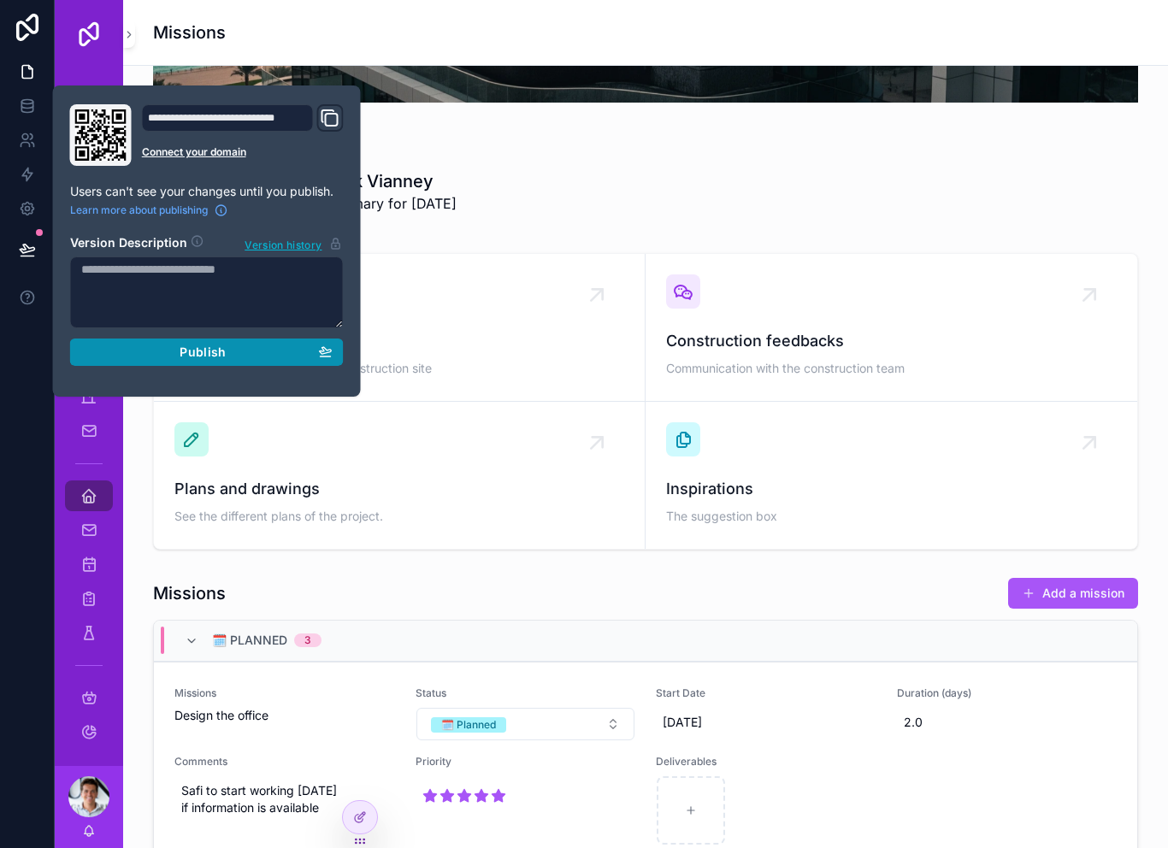
click at [254, 339] on button "Publish" at bounding box center [207, 352] width 274 height 27
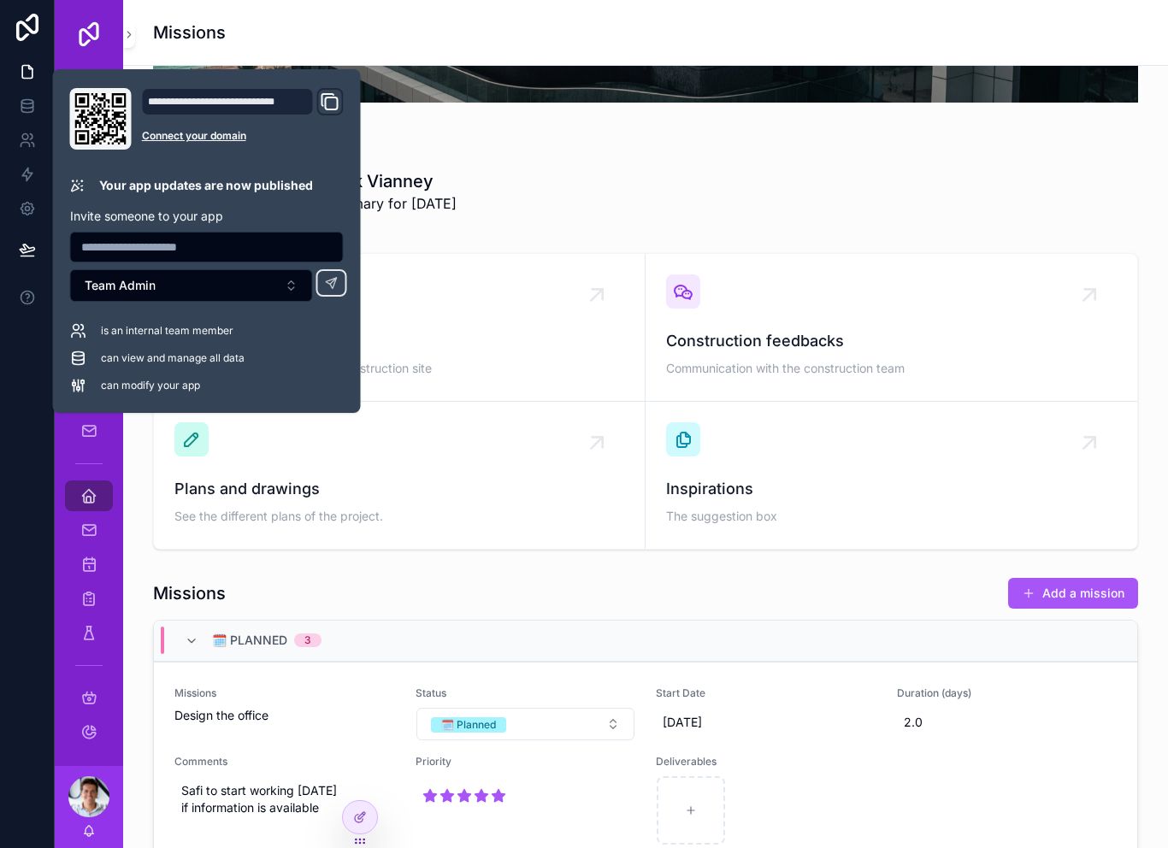
click at [877, 169] on div "Welcome back Vianney Here is your summary for today" at bounding box center [690, 191] width 896 height 44
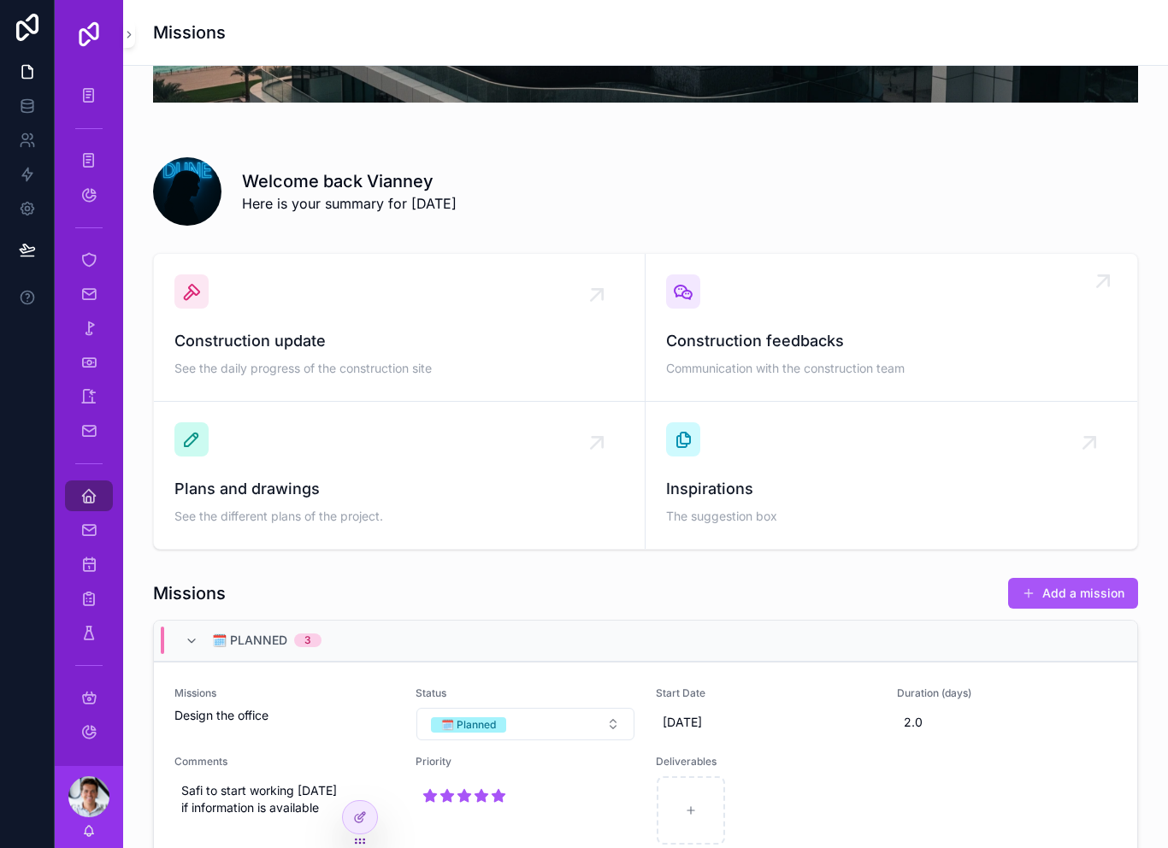
click at [786, 275] on div "Construction feedbacks Communication with the construction team" at bounding box center [891, 328] width 451 height 106
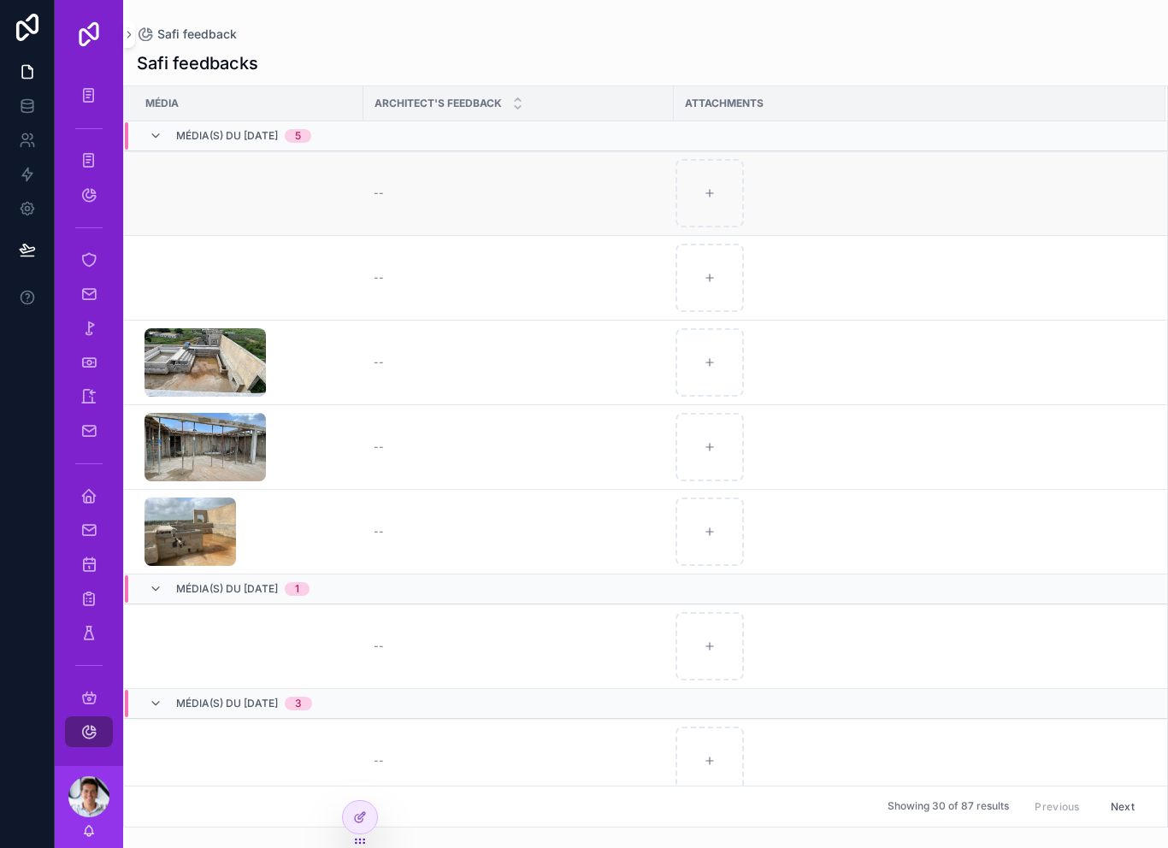
click at [375, 204] on td "--" at bounding box center [519, 193] width 310 height 85
click at [383, 191] on span "--" at bounding box center [379, 193] width 10 height 14
click at [371, 822] on div at bounding box center [360, 817] width 34 height 33
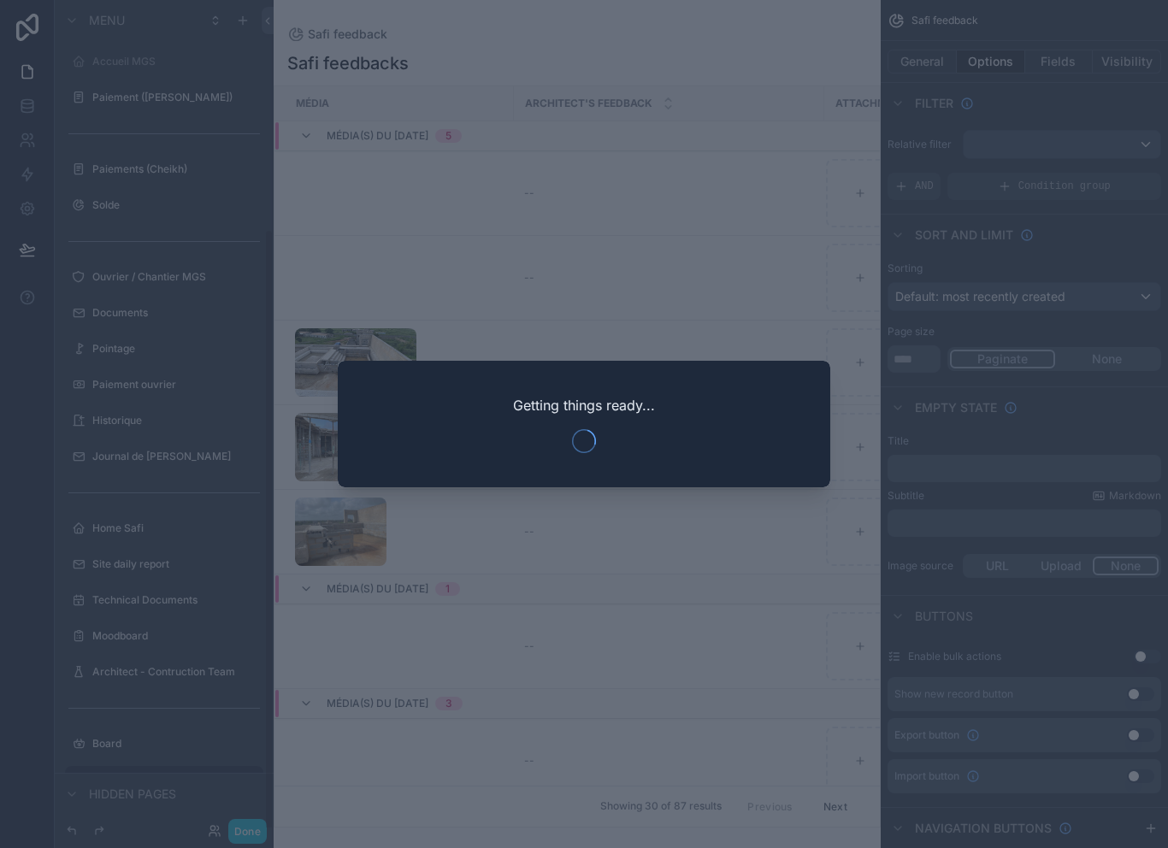
scroll to position [313, 0]
click at [634, 263] on div at bounding box center [584, 424] width 1168 height 848
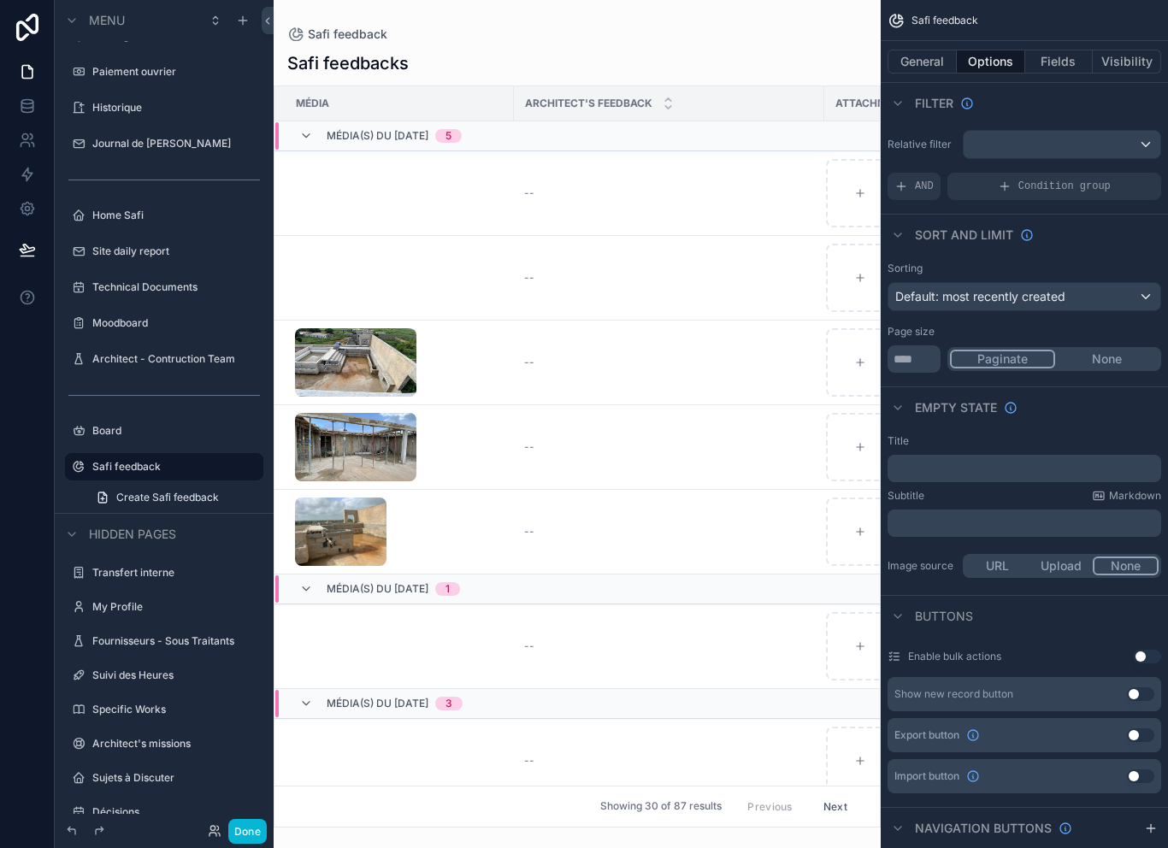
click at [570, 137] on div "scrollable content" at bounding box center [577, 424] width 607 height 848
click at [1058, 50] on button "Fields" at bounding box center [1060, 62] width 68 height 24
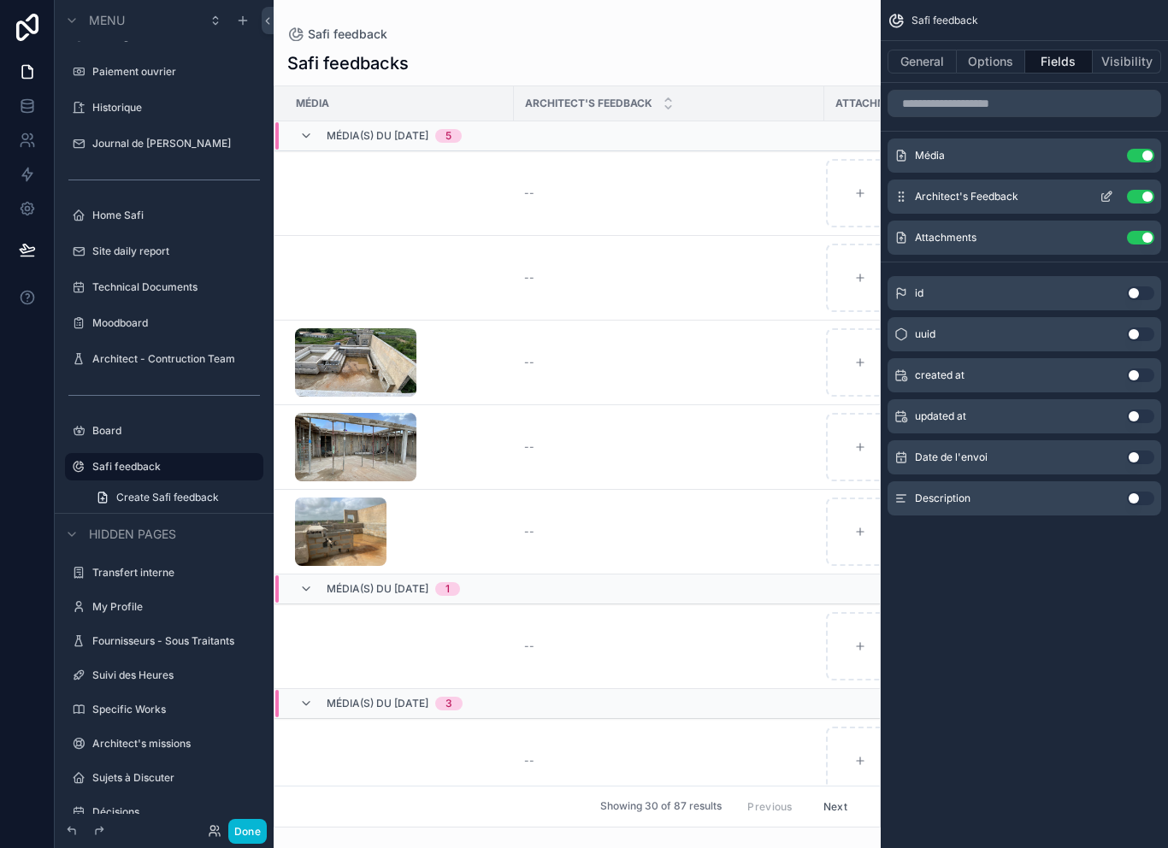
click at [1118, 190] on button "scrollable content" at bounding box center [1106, 197] width 27 height 14
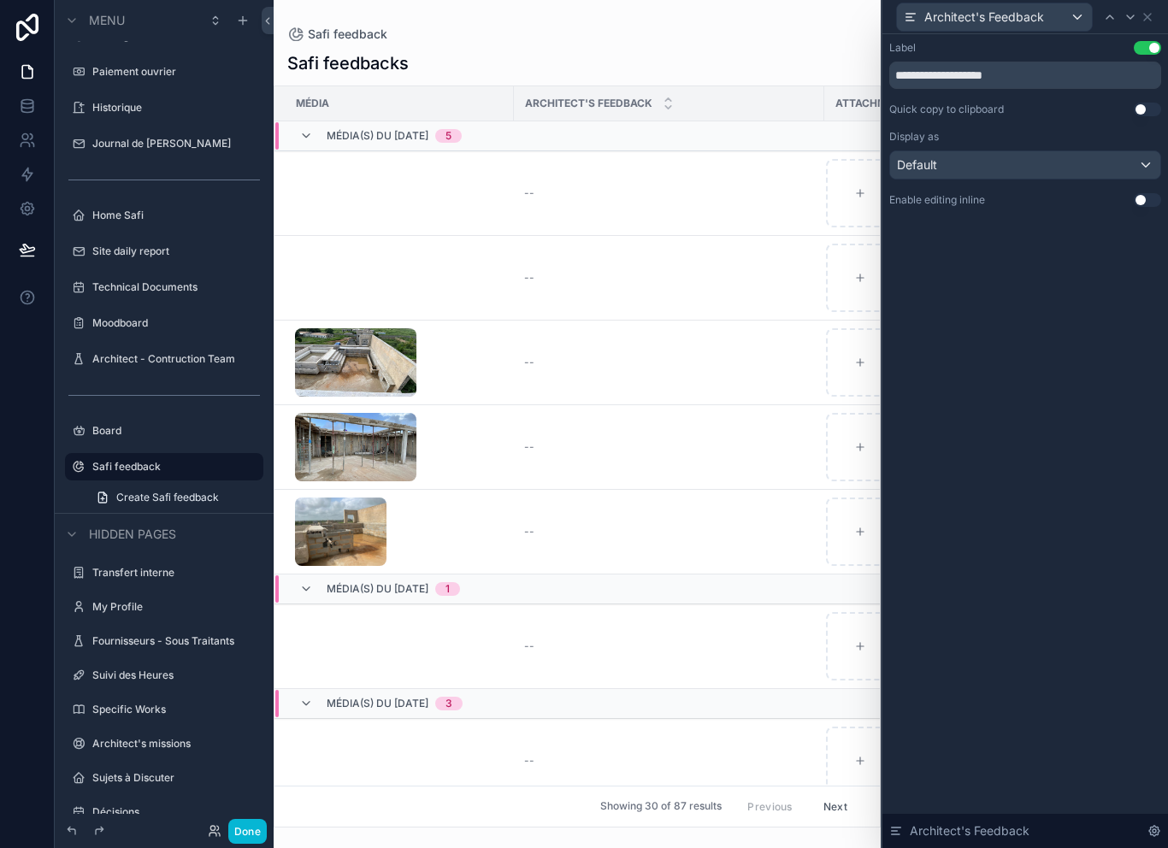
click at [1156, 193] on button "Use setting" at bounding box center [1147, 200] width 27 height 14
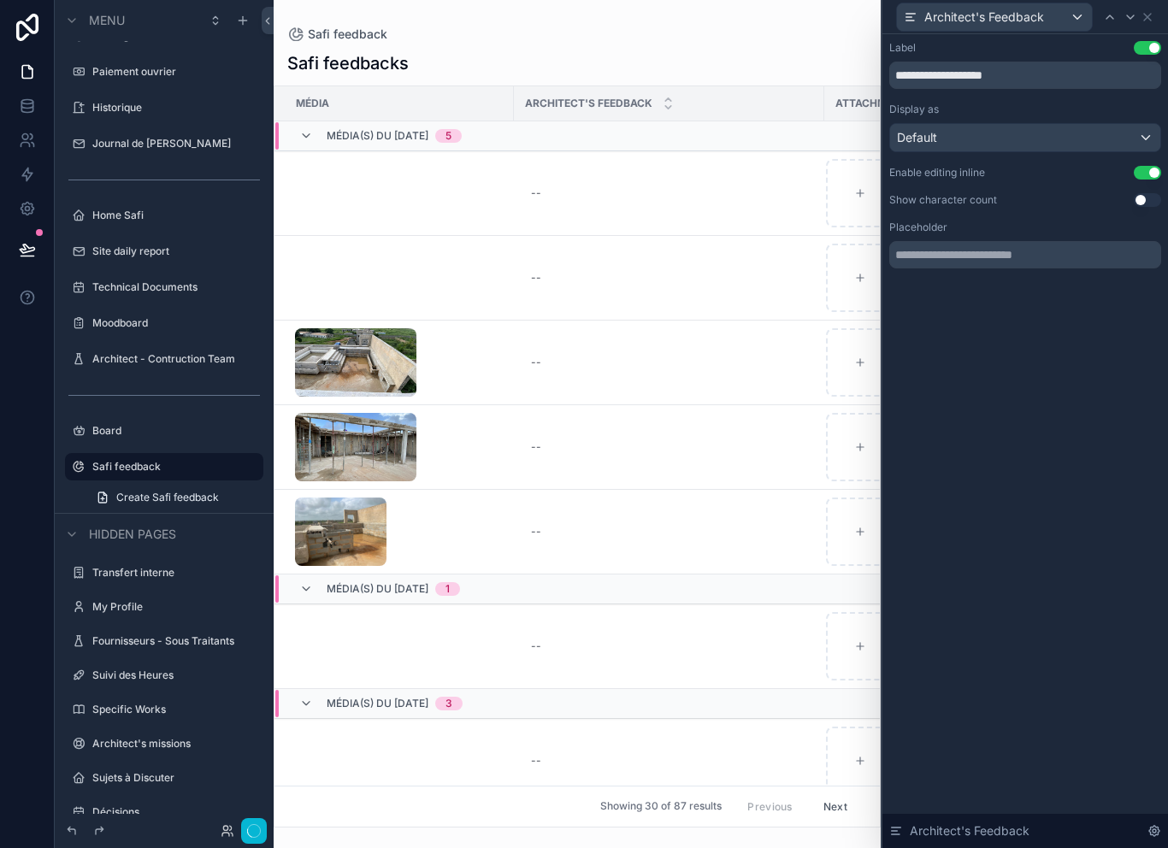
click at [790, 51] on div "Safi feedbacks" at bounding box center [577, 63] width 580 height 24
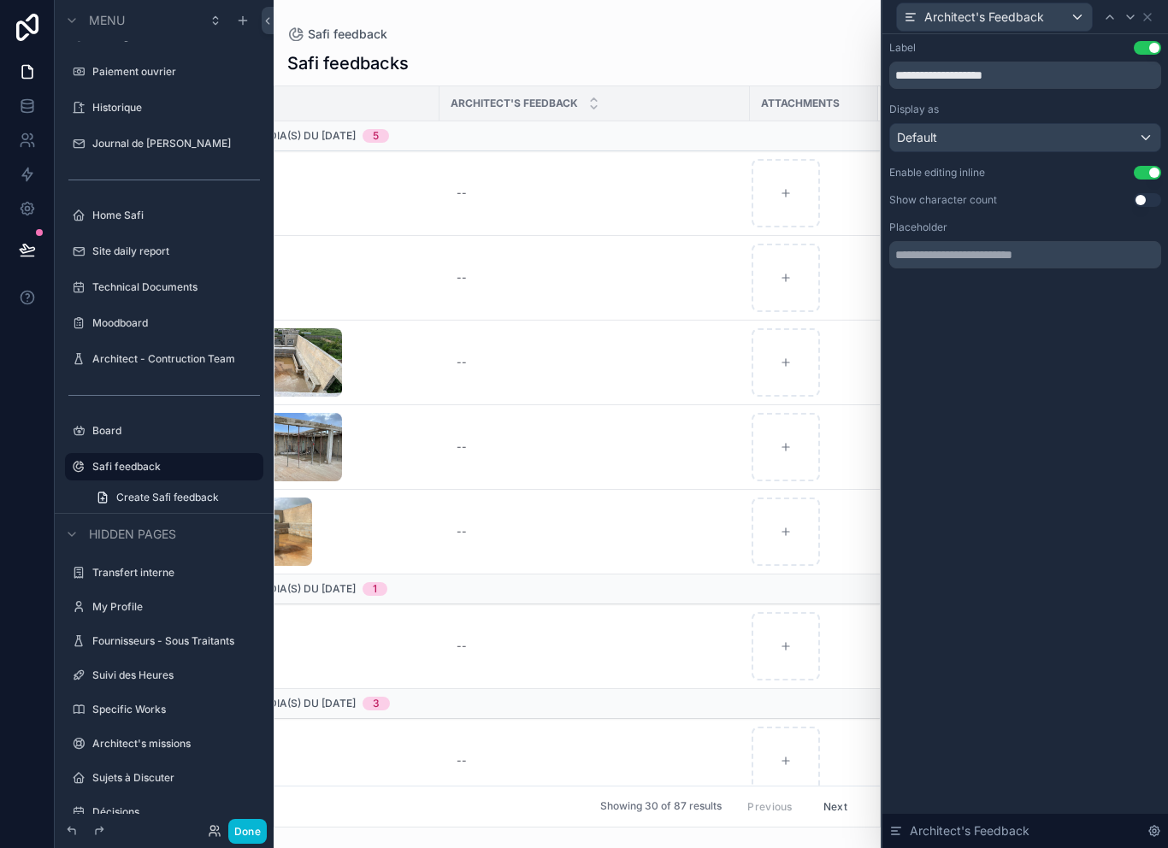
scroll to position [0, 0]
click at [1060, 15] on div "Architect's Feedback" at bounding box center [994, 16] width 195 height 27
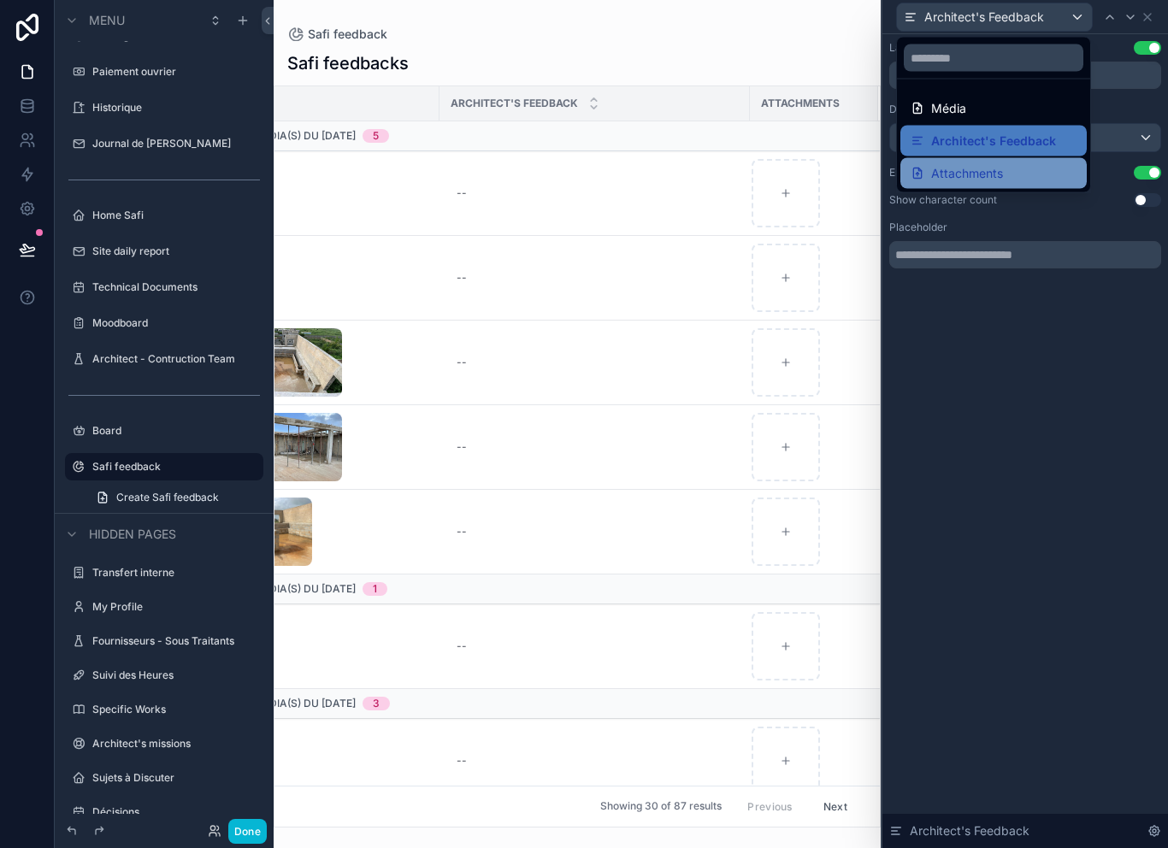
click at [982, 172] on span "Attachments" at bounding box center [967, 173] width 72 height 21
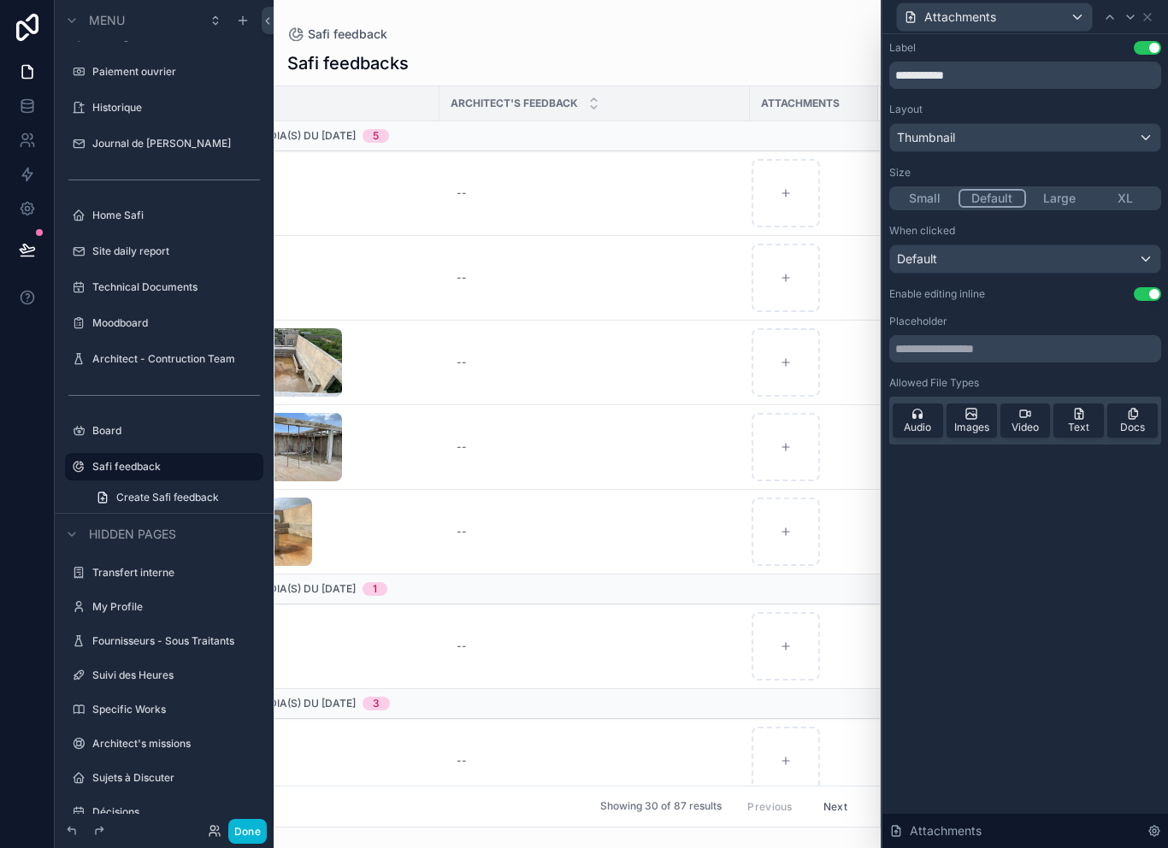
click at [1076, 255] on div "Default" at bounding box center [1025, 258] width 270 height 27
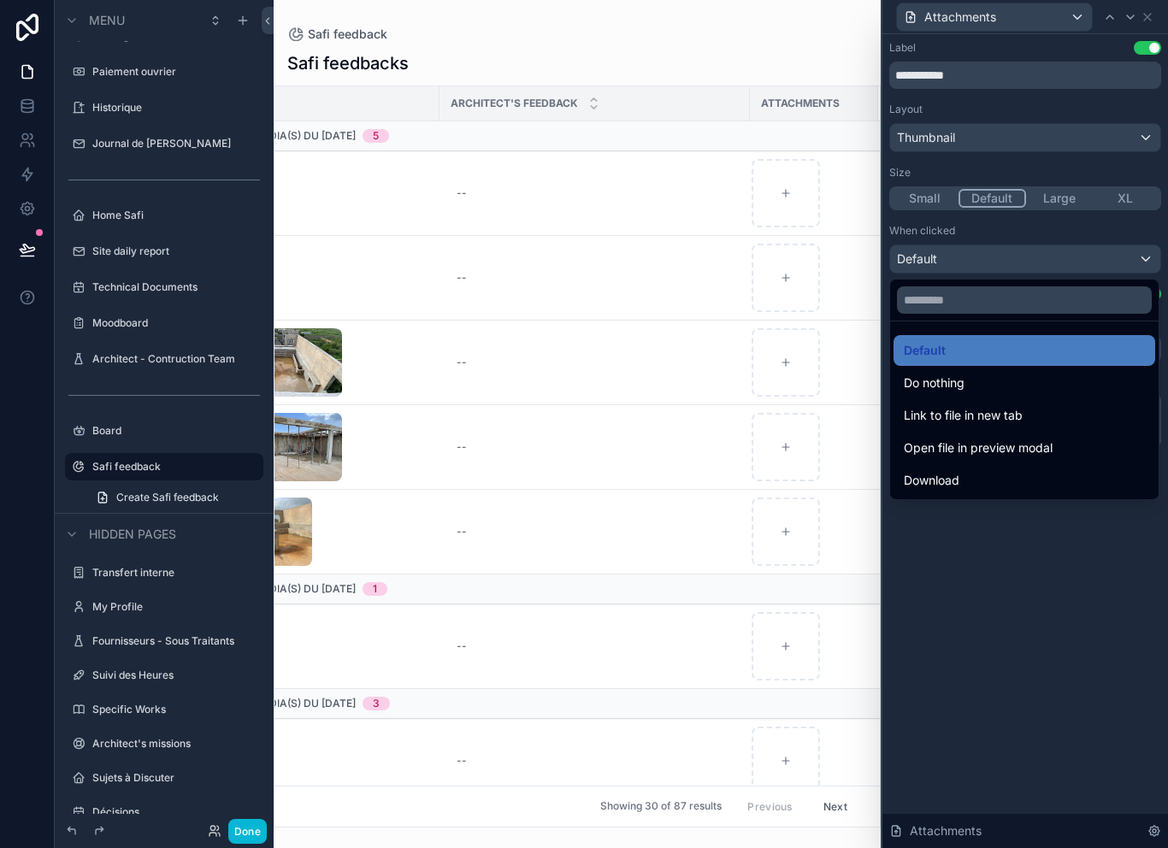
click at [947, 557] on div at bounding box center [1026, 424] width 286 height 848
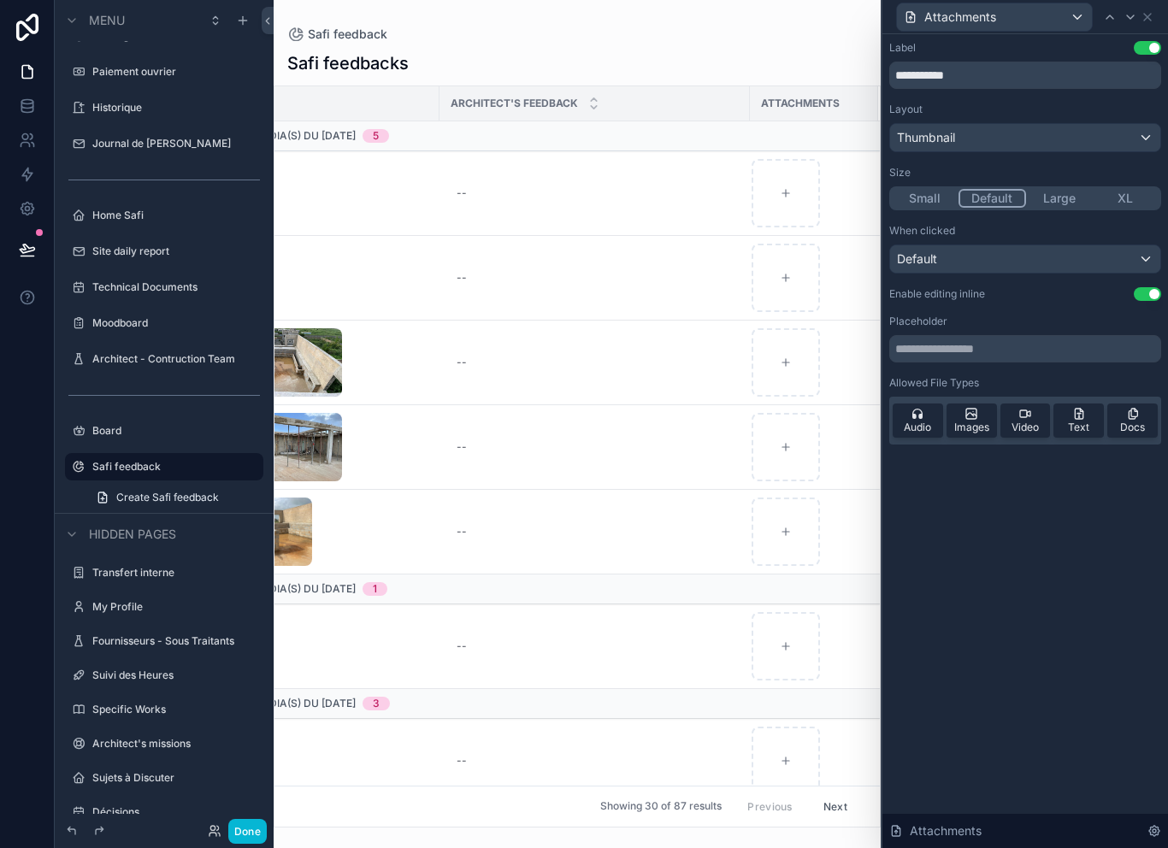
click at [1013, 245] on button "Default" at bounding box center [1026, 259] width 272 height 29
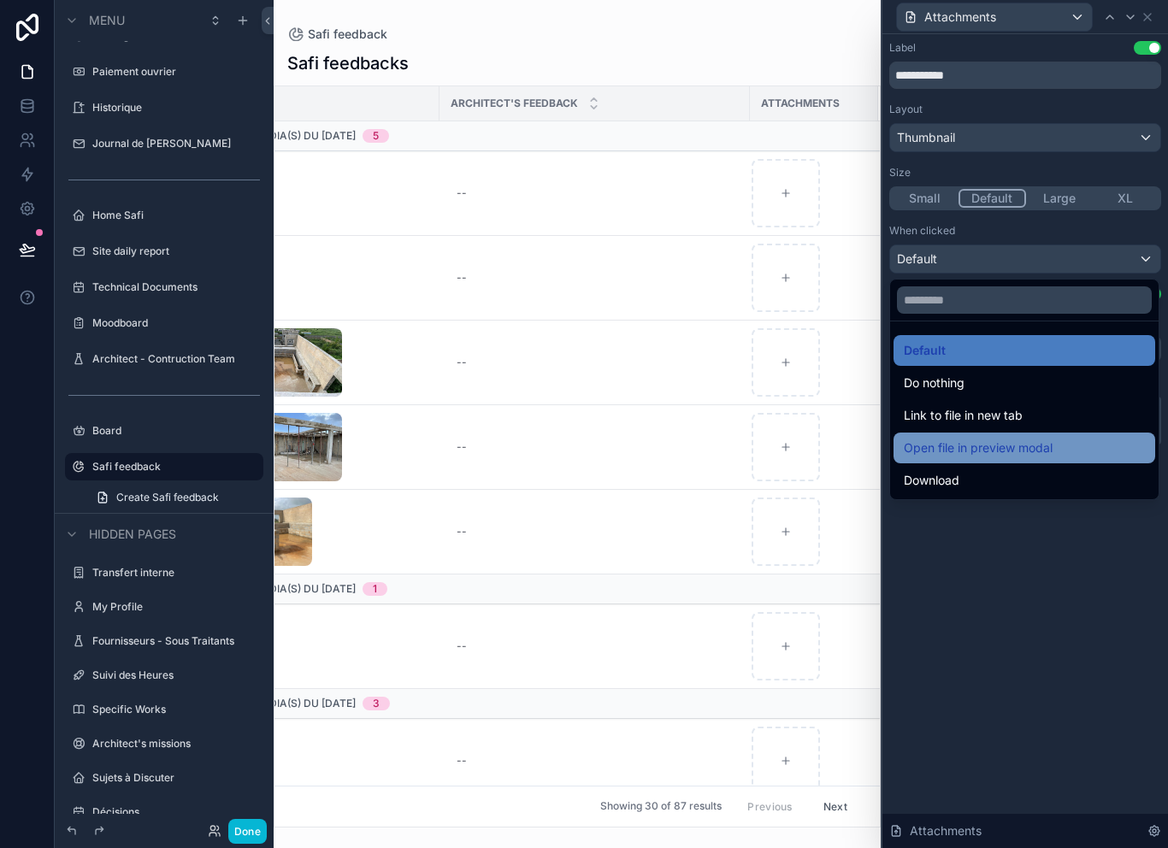
click at [1061, 449] on div "Open file in preview modal" at bounding box center [1024, 448] width 241 height 21
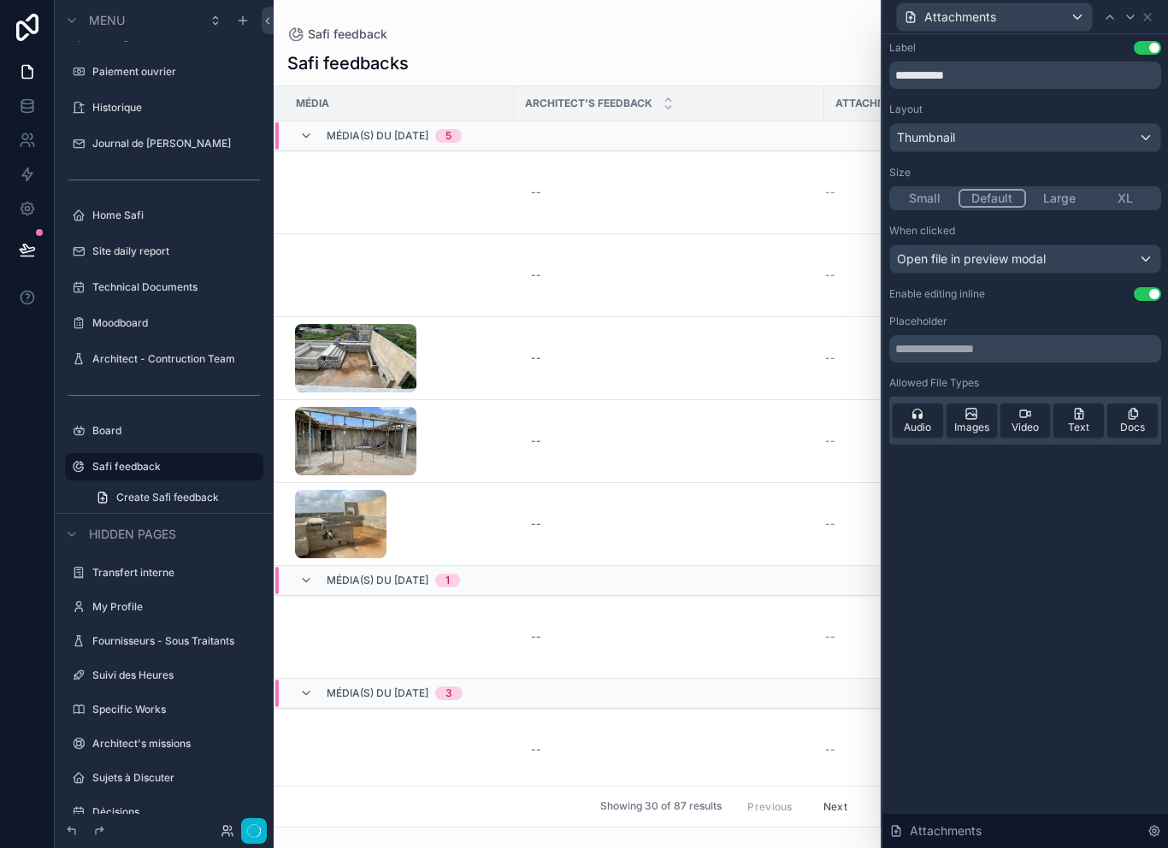
scroll to position [24, 0]
click at [1049, 124] on div "Thumbnail" at bounding box center [1025, 137] width 270 height 27
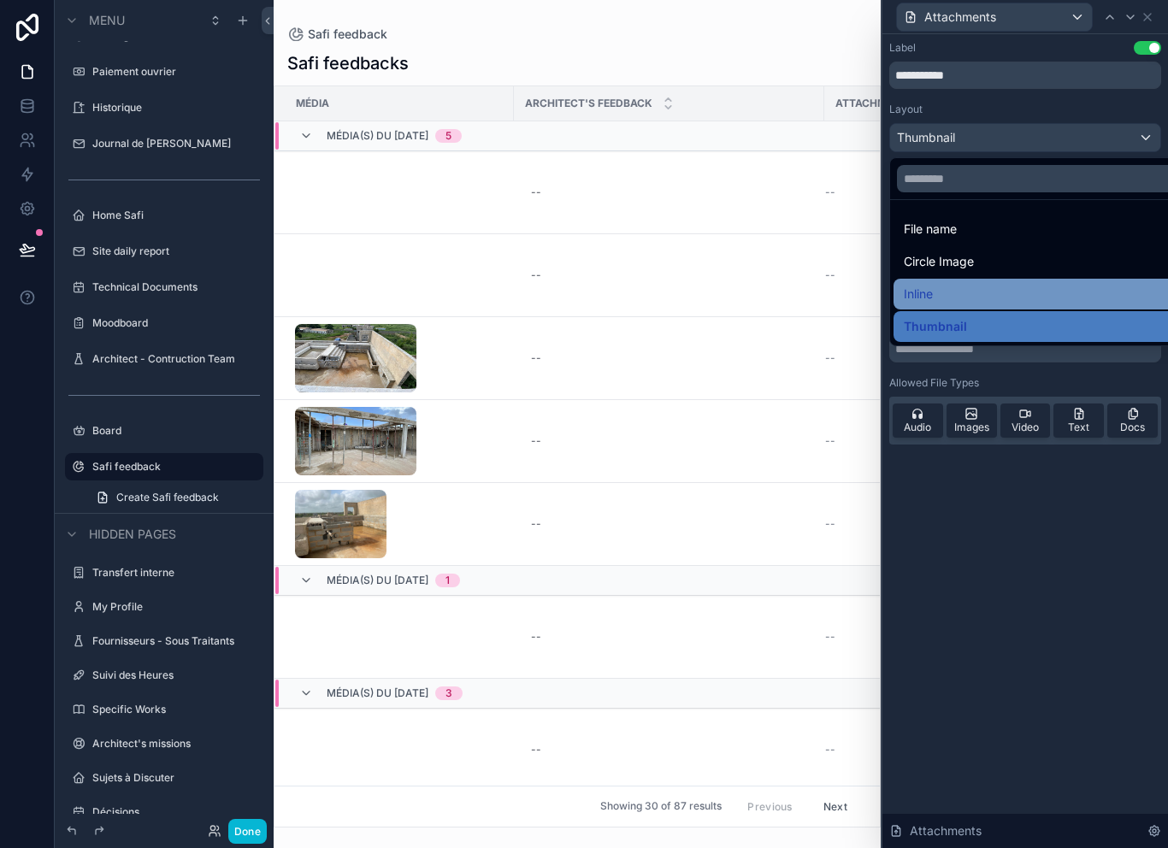
click at [971, 284] on div "Inline" at bounding box center [1045, 294] width 282 height 21
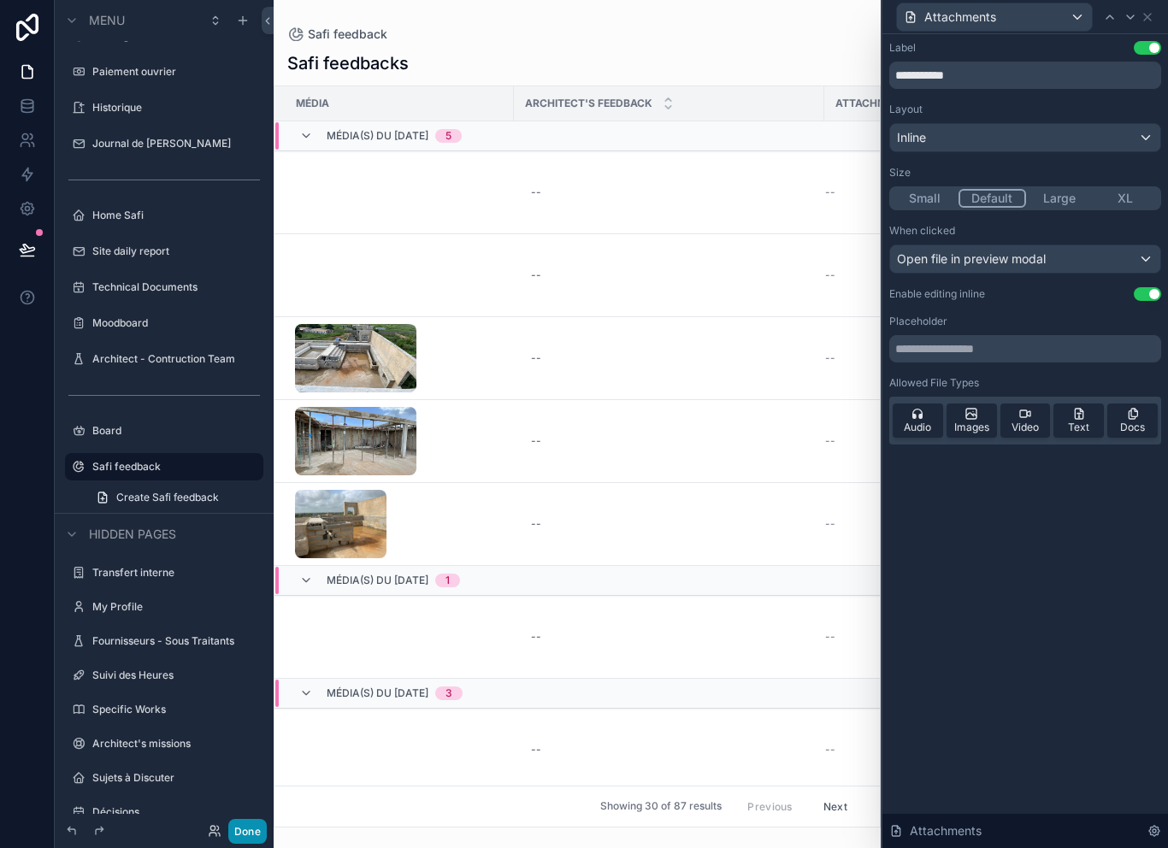
click at [257, 834] on button "Done" at bounding box center [247, 831] width 38 height 25
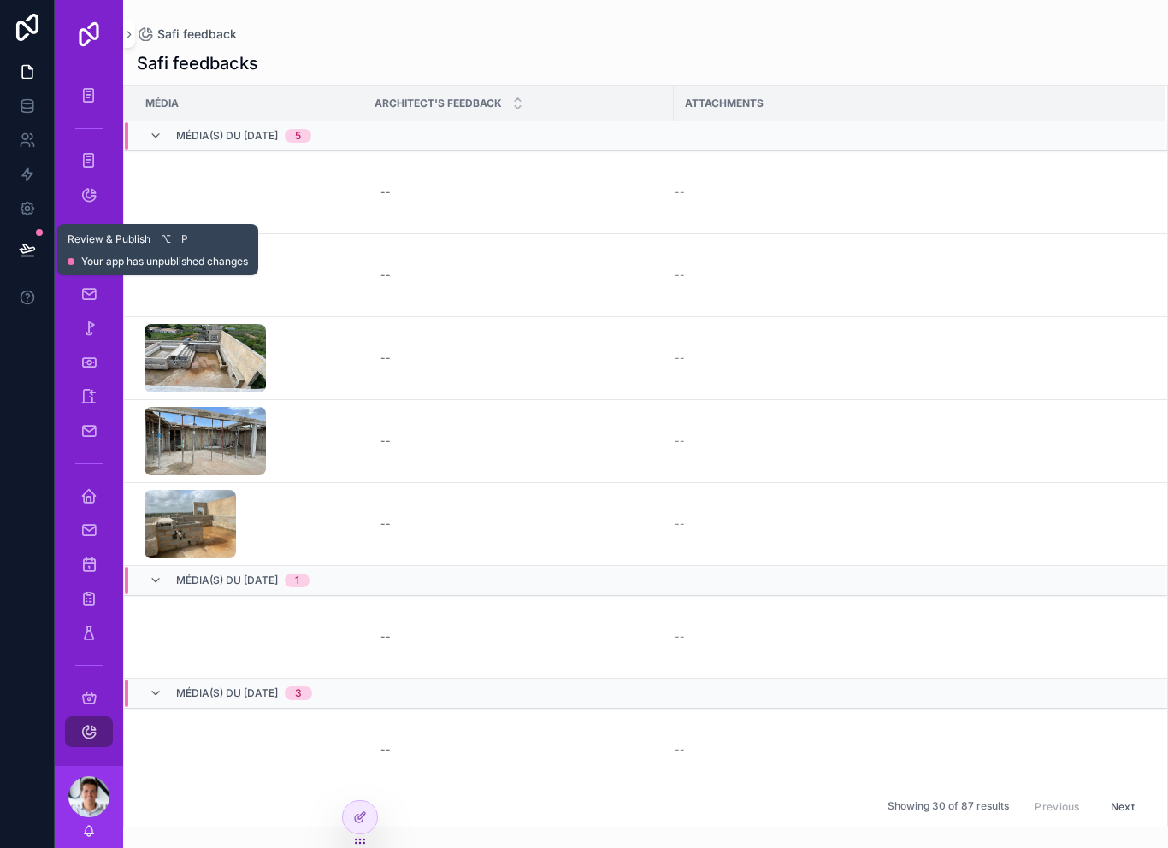
click at [26, 241] on icon at bounding box center [27, 249] width 17 height 17
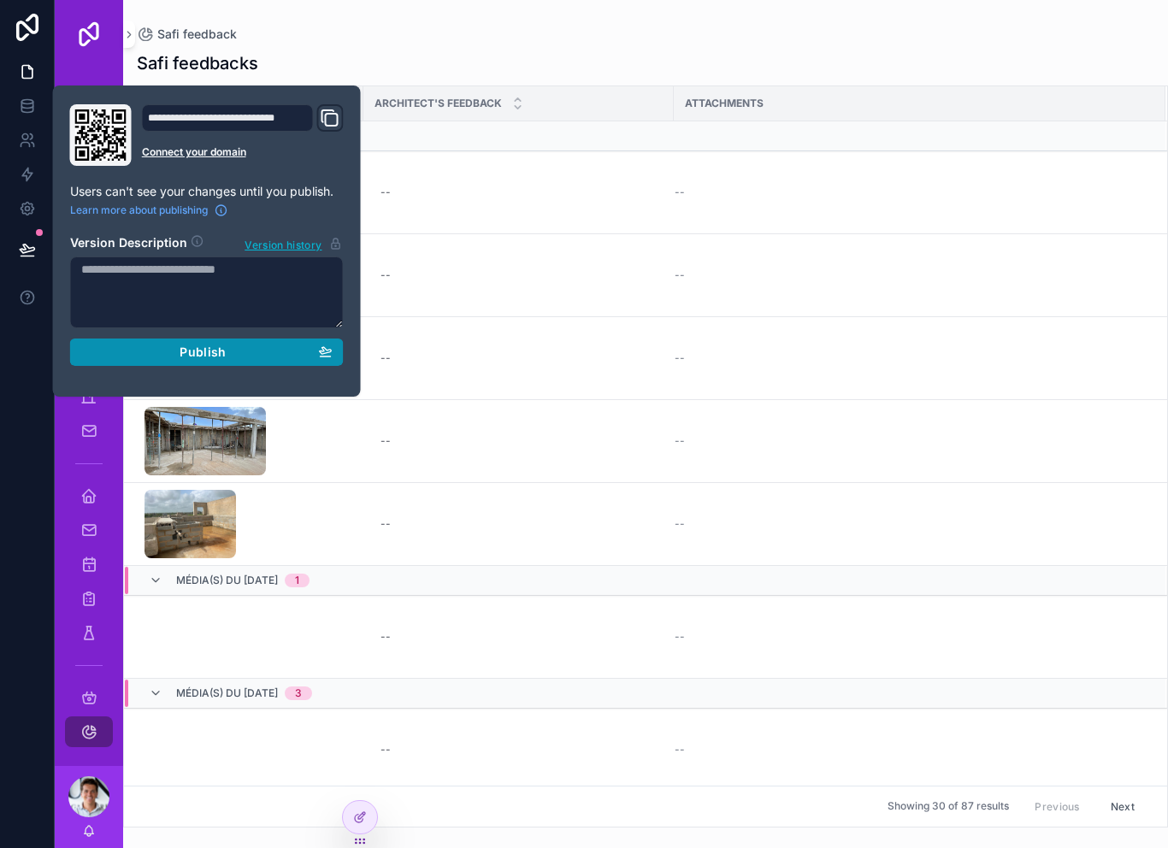
click at [176, 345] on div "Publish" at bounding box center [206, 352] width 251 height 15
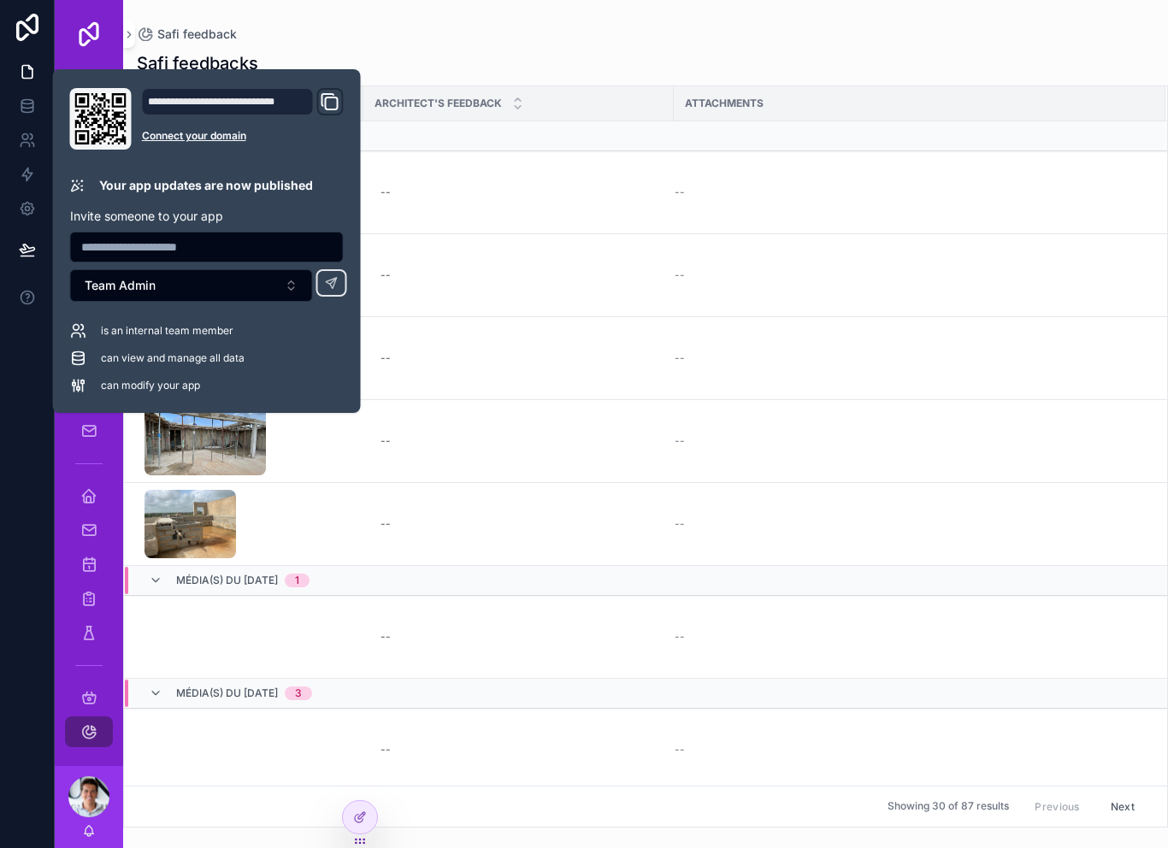
click at [26, 453] on div at bounding box center [27, 424] width 55 height 848
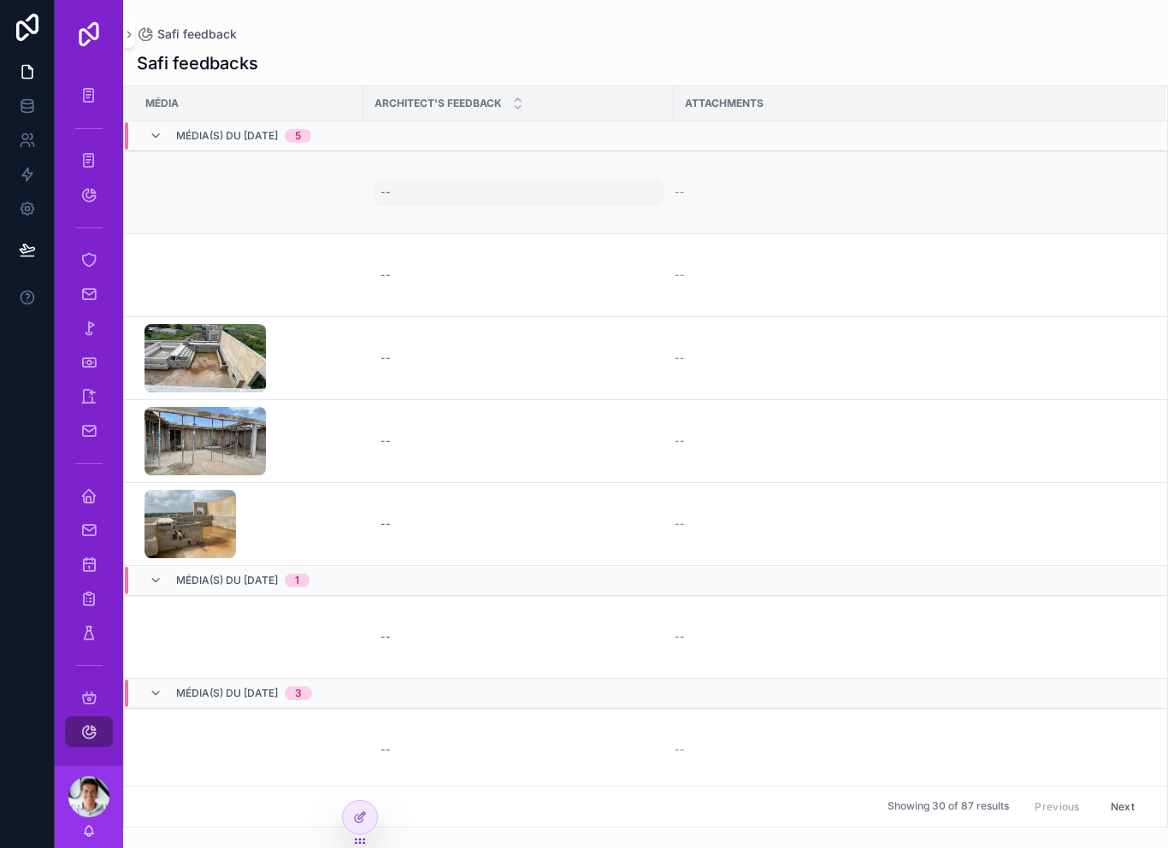
click at [387, 186] on div "--" at bounding box center [386, 193] width 10 height 14
click at [571, 28] on icon "scrollable content" at bounding box center [566, 30] width 14 height 14
click at [170, 614] on video "scrollable content" at bounding box center [213, 637] width 137 height 68
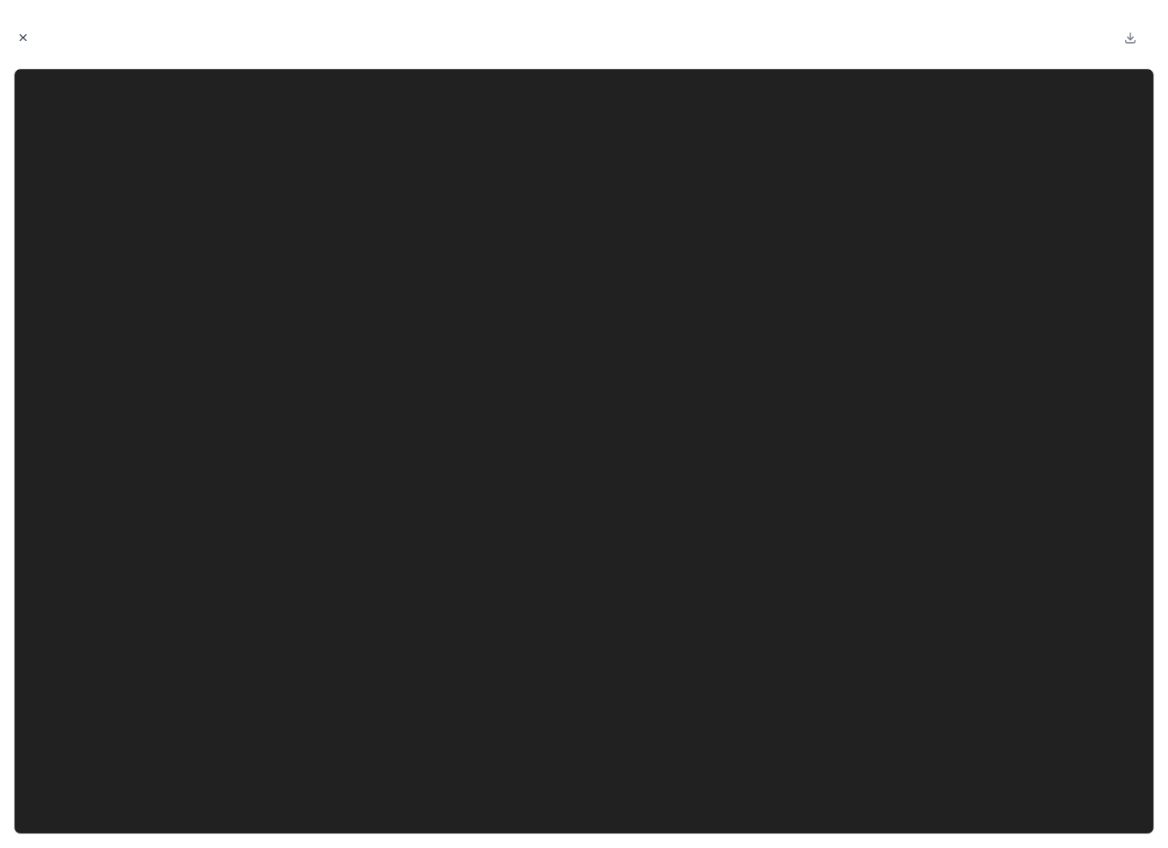
click at [32, 40] on button "Close modal" at bounding box center [23, 37] width 19 height 19
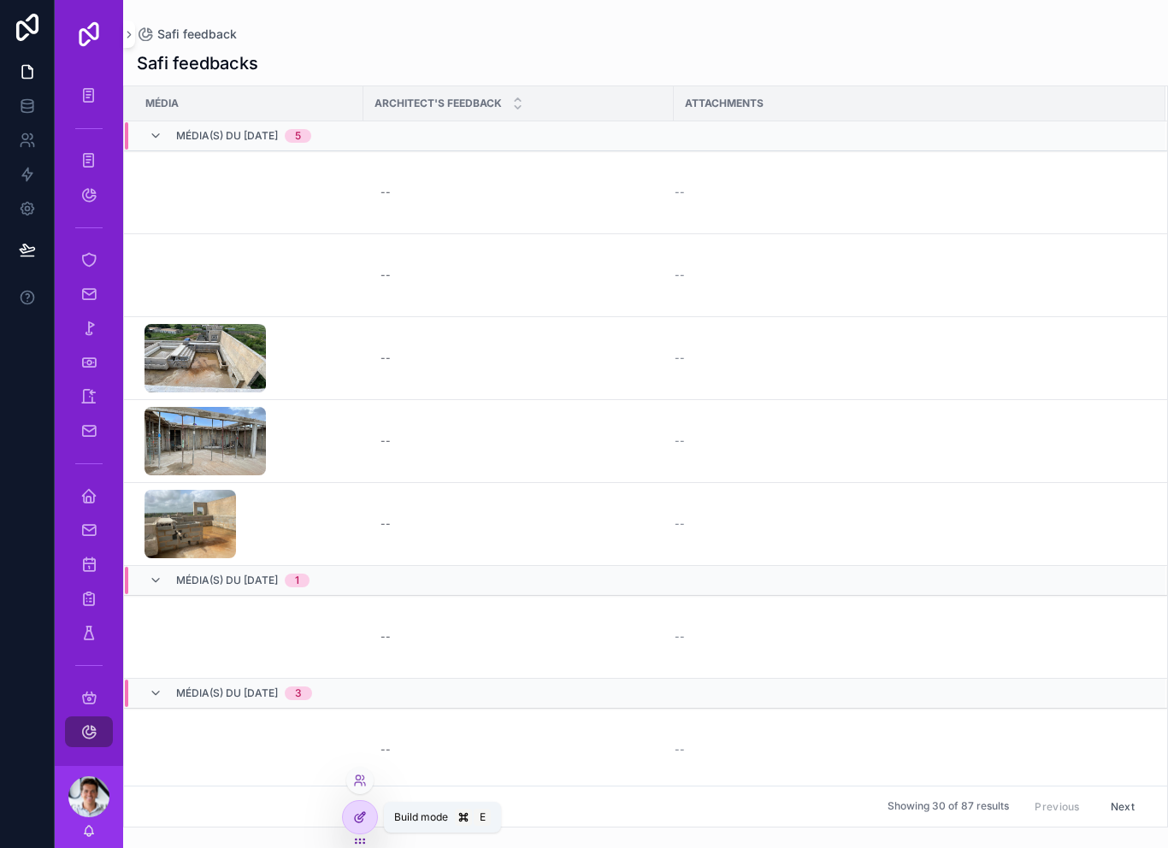
click at [370, 816] on div at bounding box center [360, 817] width 34 height 33
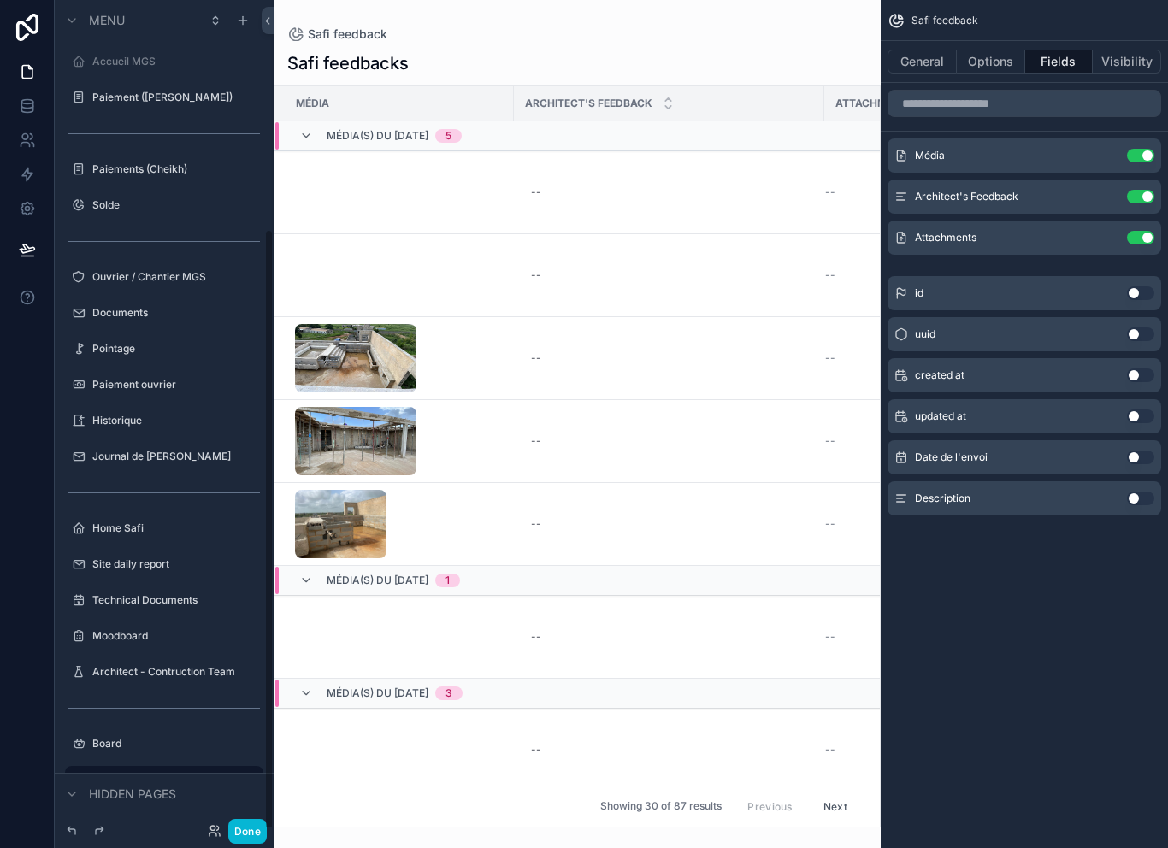
scroll to position [313, 0]
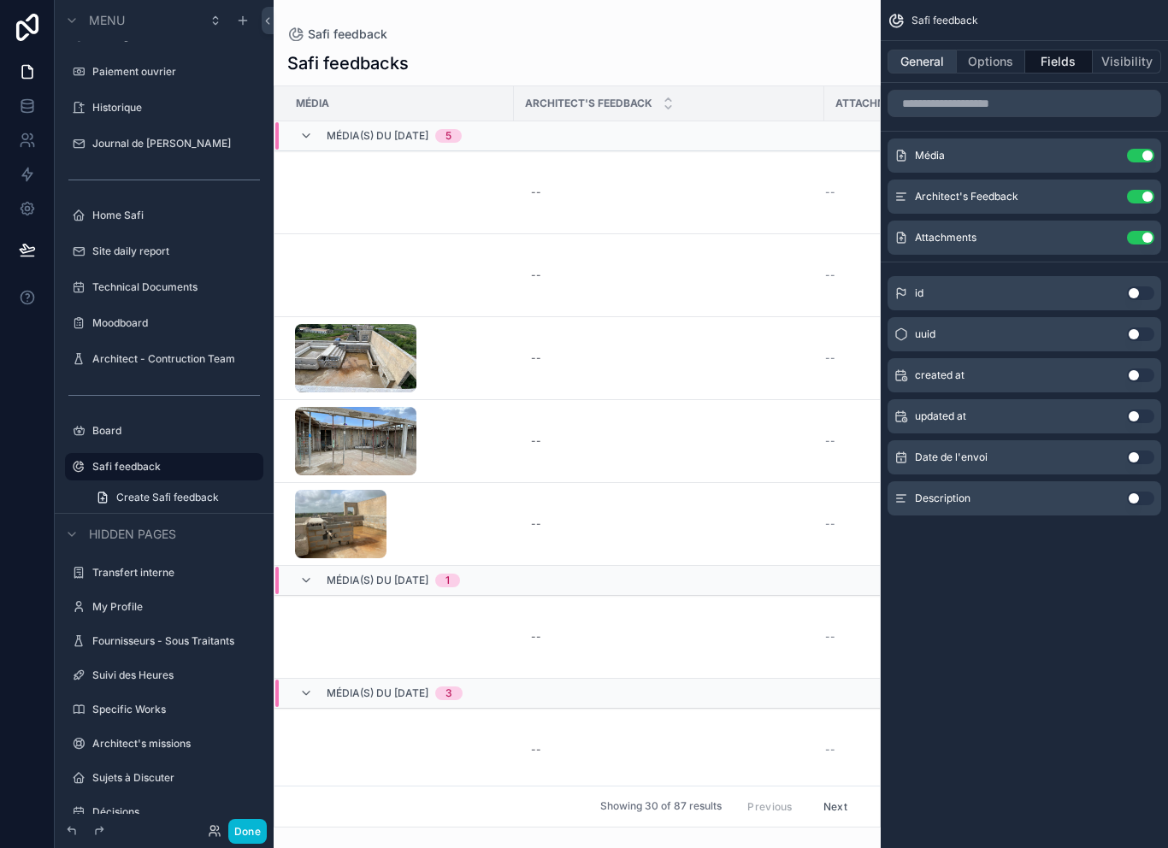
click at [942, 50] on button "General" at bounding box center [922, 62] width 69 height 24
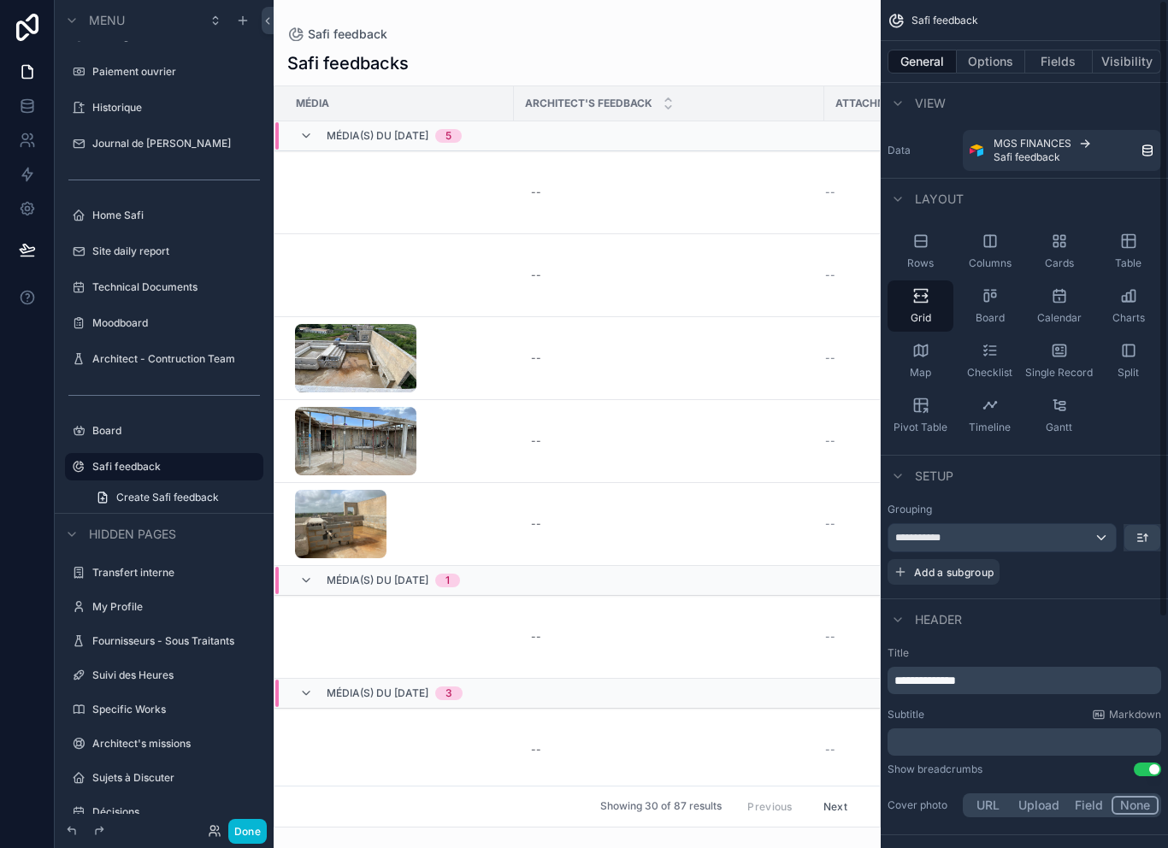
scroll to position [0, 0]
click at [1120, 229] on div "Table" at bounding box center [1129, 251] width 66 height 51
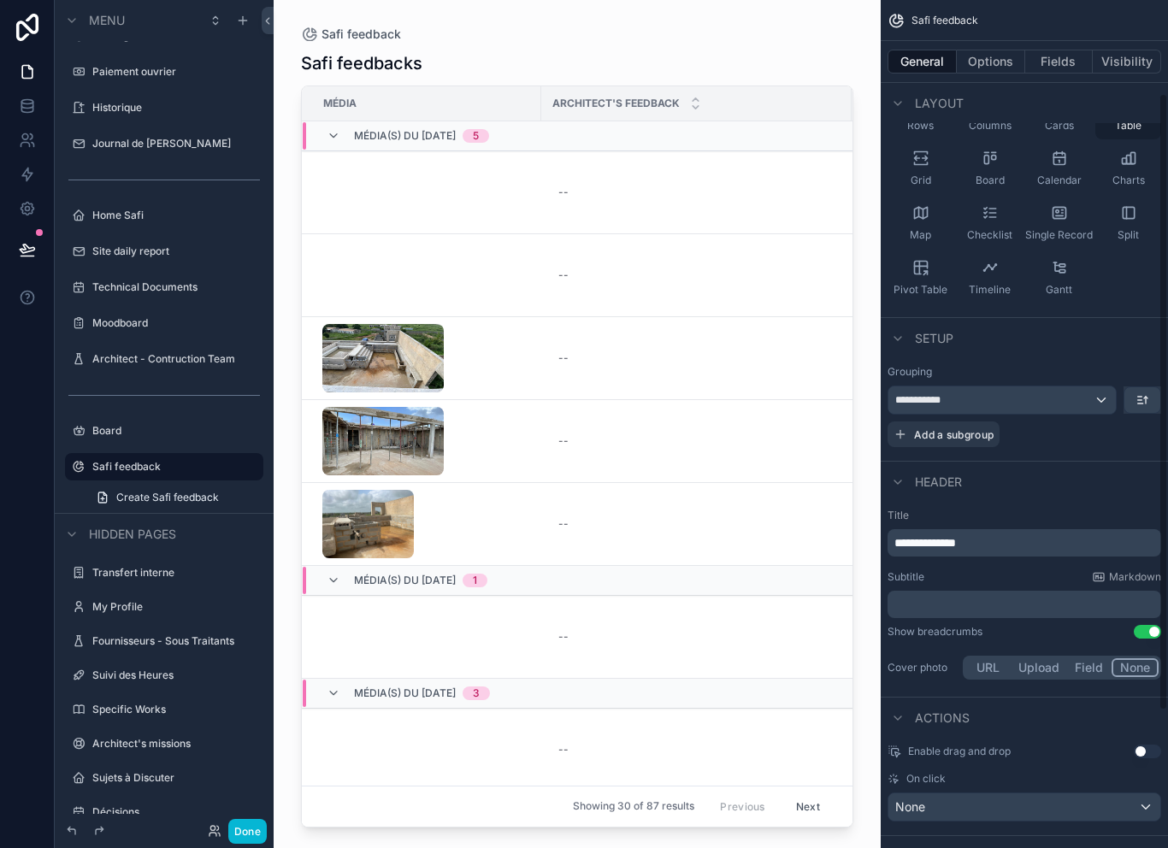
scroll to position [144, 0]
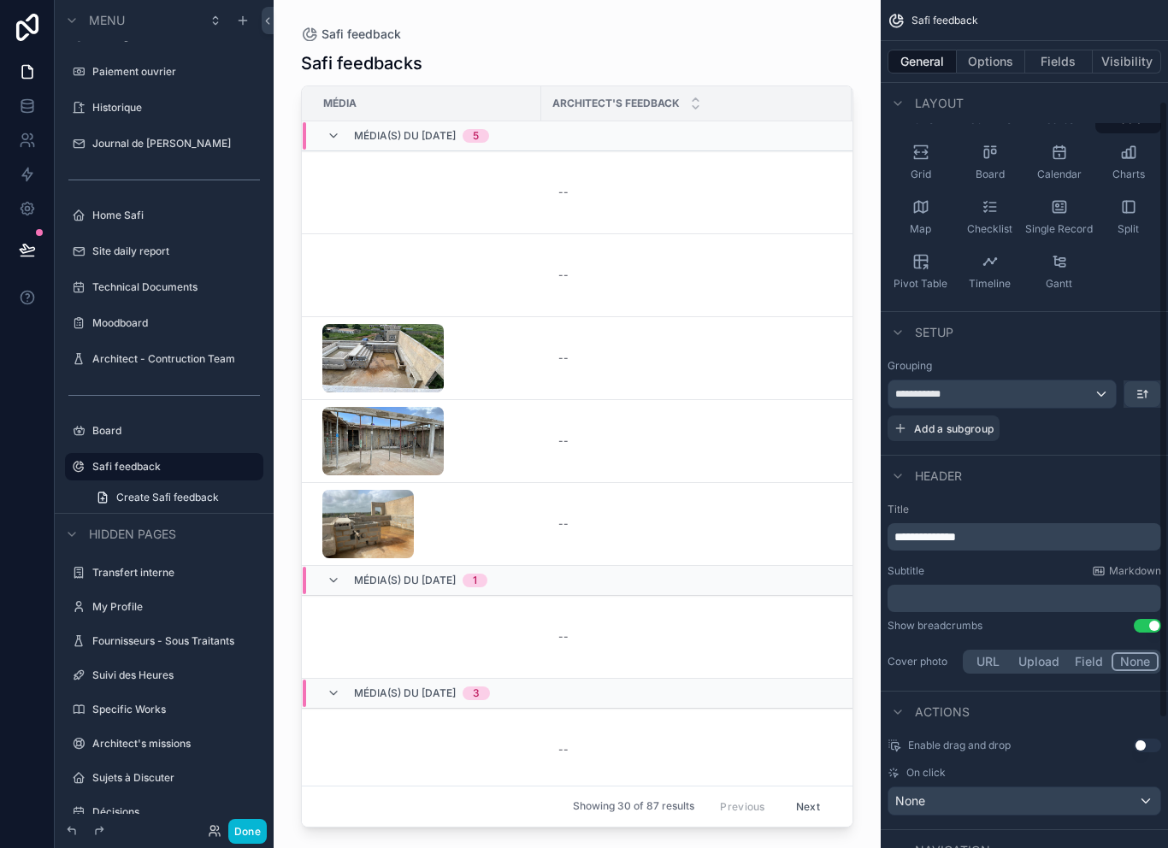
click at [1067, 381] on div "**********" at bounding box center [1003, 394] width 228 height 27
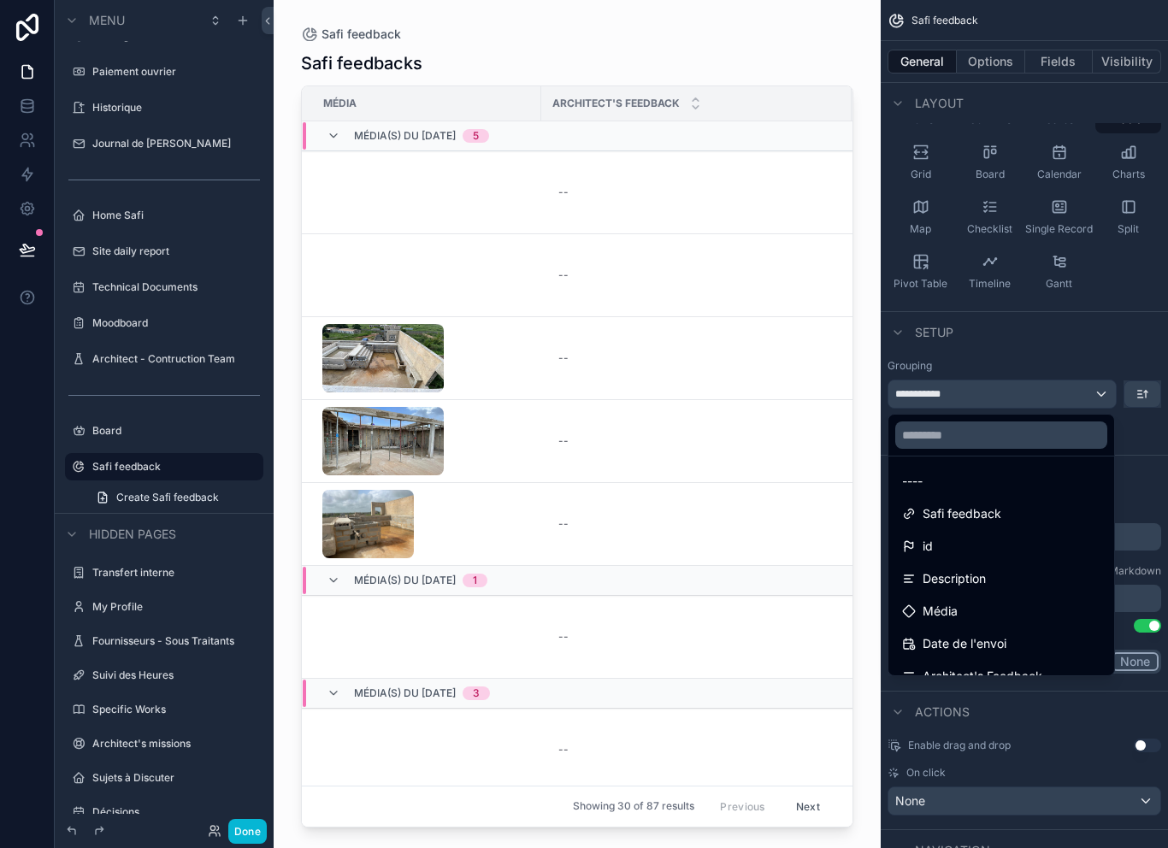
scroll to position [52, 0]
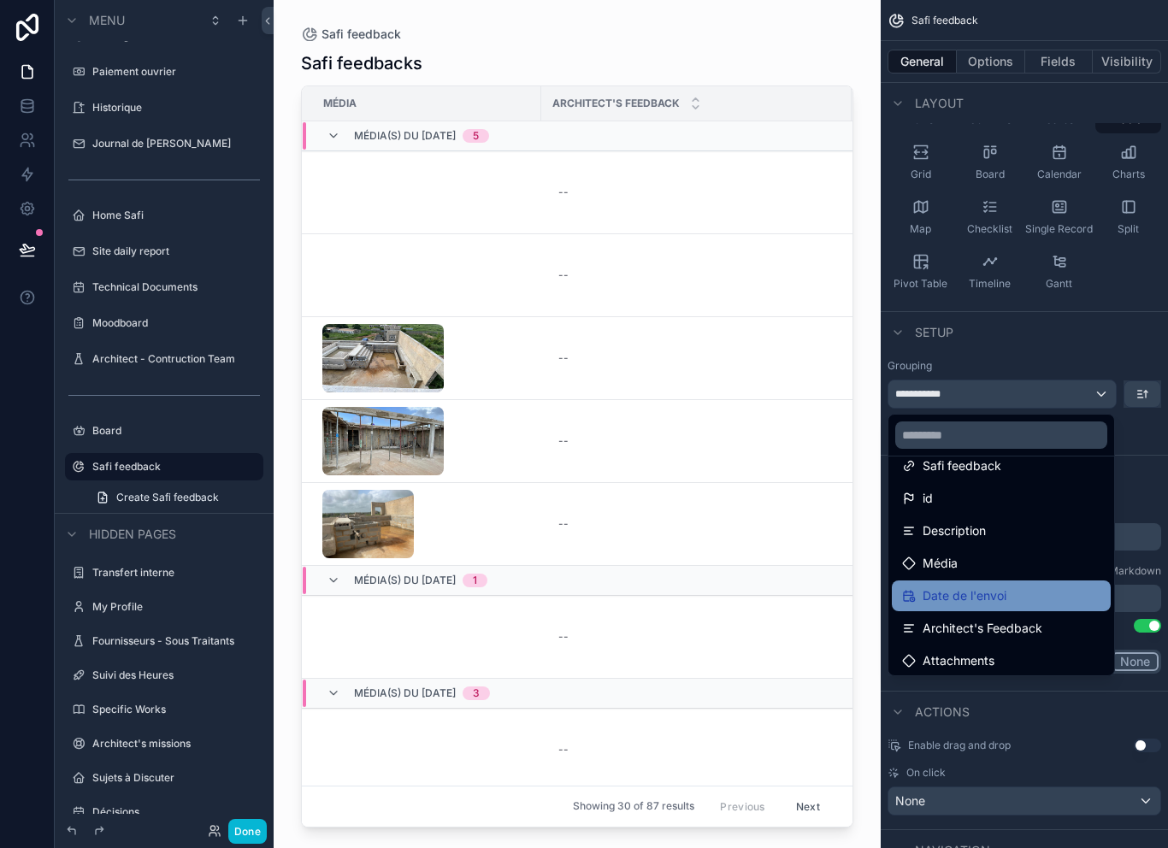
click at [1002, 586] on span "Date de l'envoi" at bounding box center [965, 596] width 84 height 21
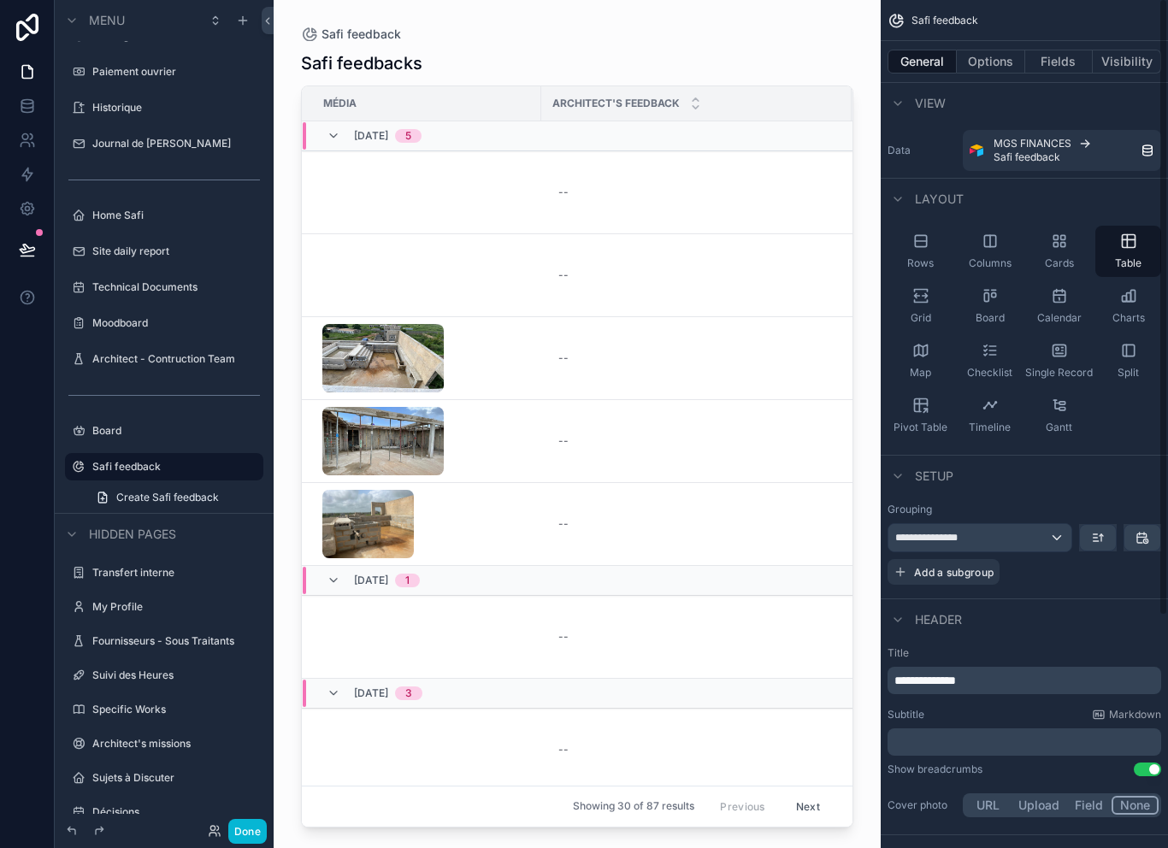
scroll to position [0, 0]
click at [990, 50] on button "Options" at bounding box center [991, 62] width 68 height 24
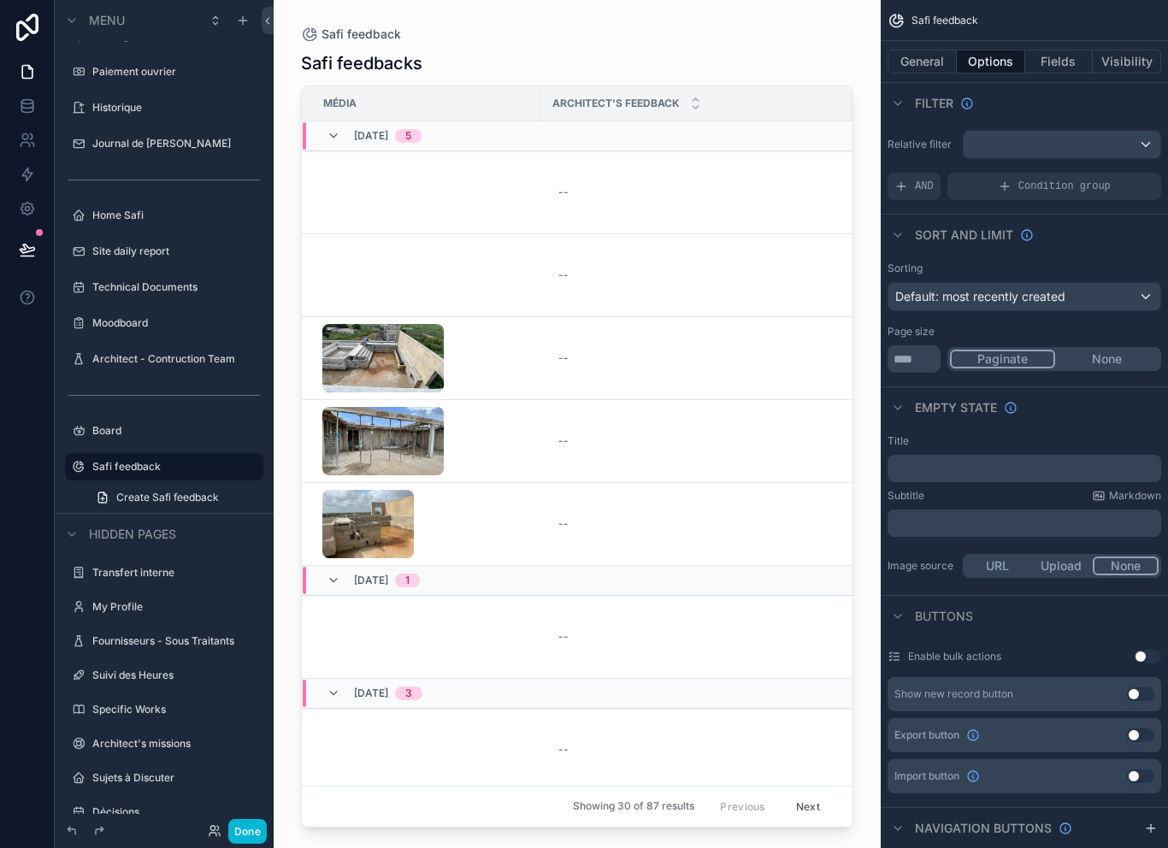
click at [1125, 350] on button "None" at bounding box center [1106, 359] width 103 height 19
click at [1010, 350] on button "Paginate" at bounding box center [1001, 359] width 103 height 19
click at [921, 346] on input "**" at bounding box center [914, 359] width 53 height 27
type input "*"
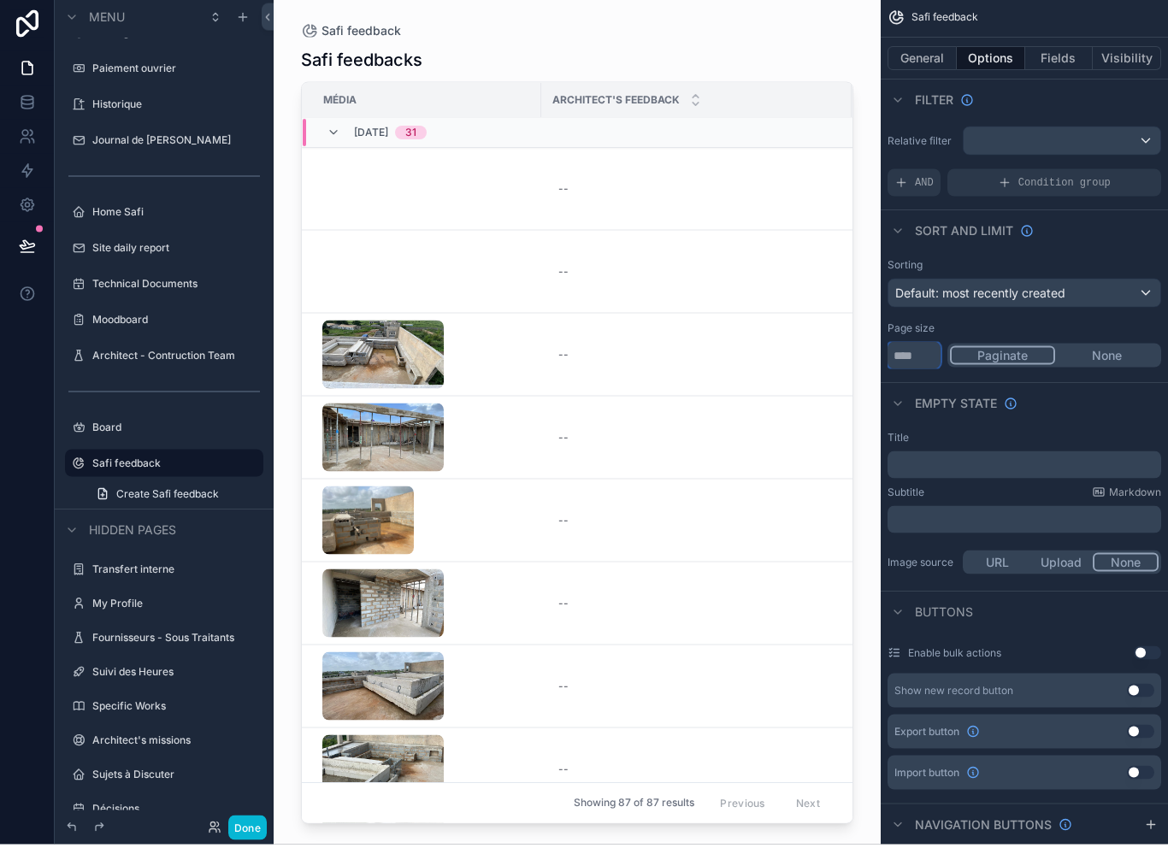
scroll to position [18, 0]
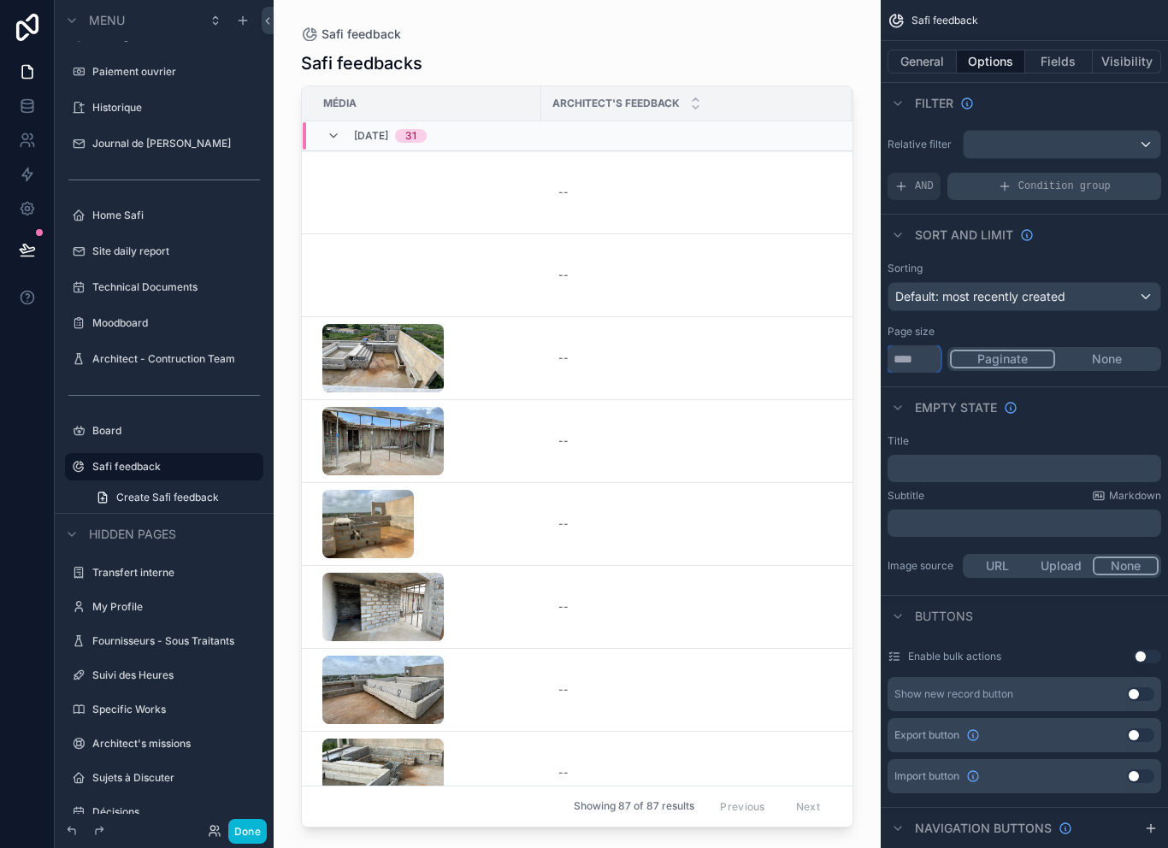
type input "***"
click at [1039, 180] on span "Condition group" at bounding box center [1065, 187] width 92 height 14
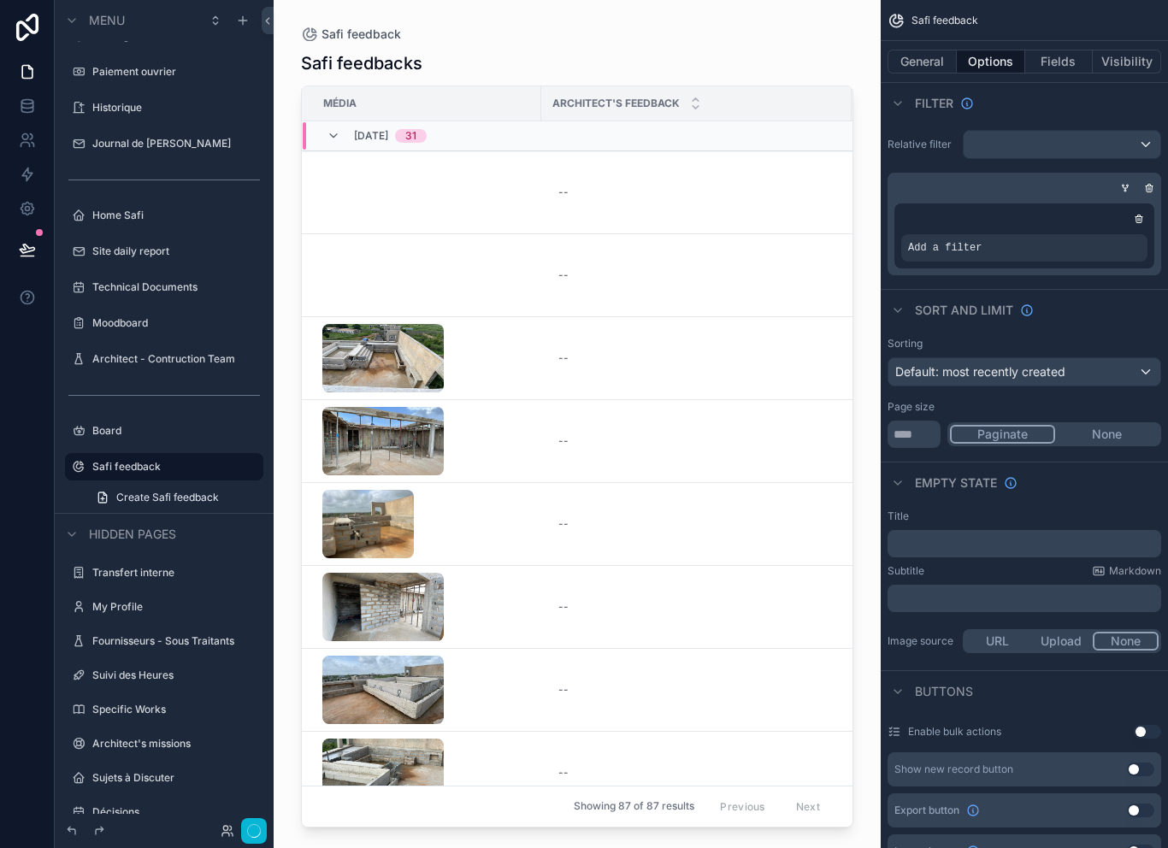
scroll to position [27, 0]
click at [1104, 231] on icon "scrollable content" at bounding box center [1105, 236] width 10 height 10
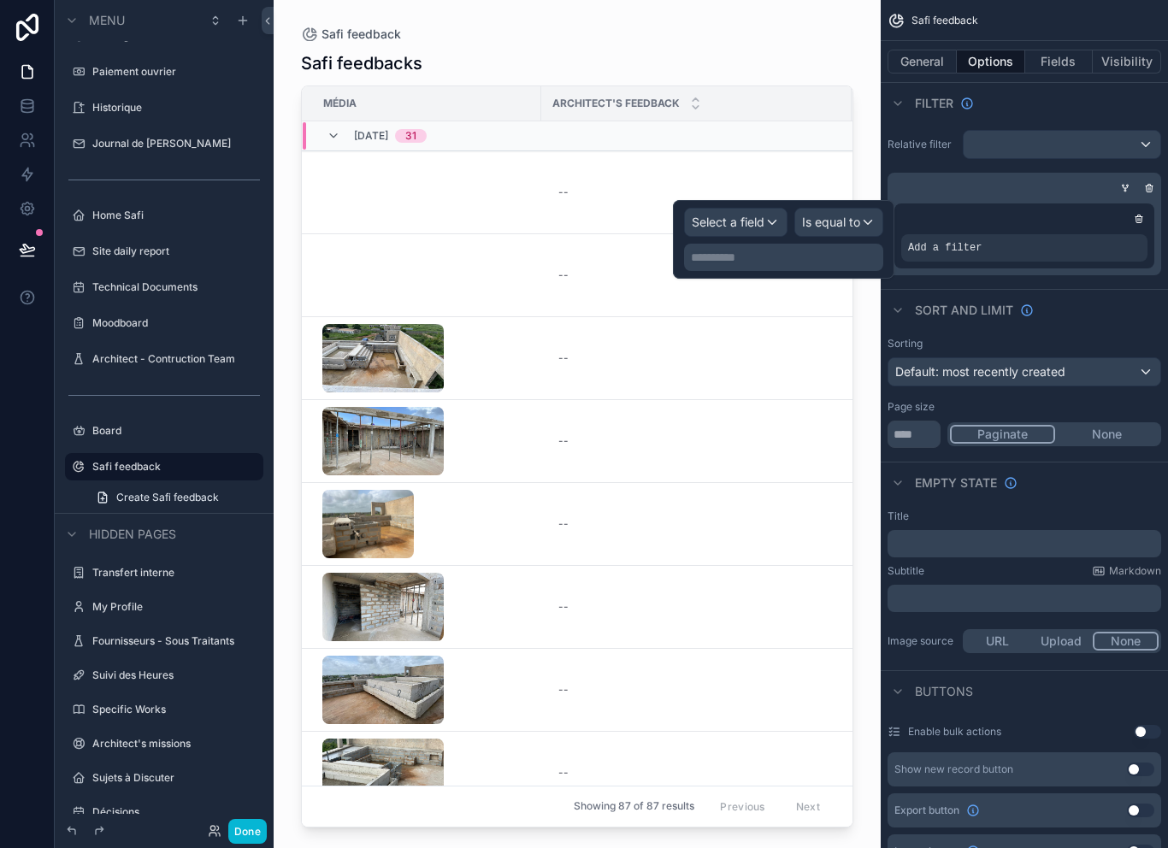
click at [759, 215] on span "Select a field" at bounding box center [728, 222] width 73 height 15
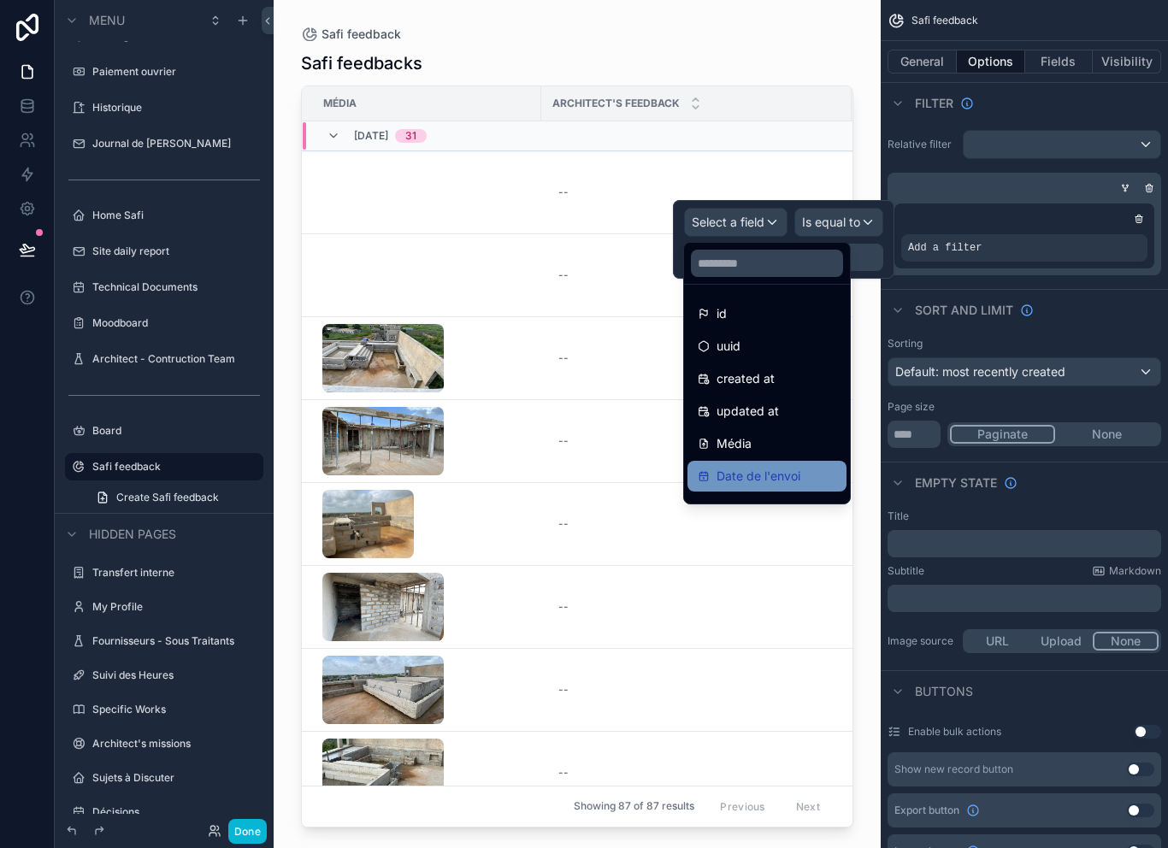
click at [790, 466] on span "Date de l'envoi" at bounding box center [759, 476] width 84 height 21
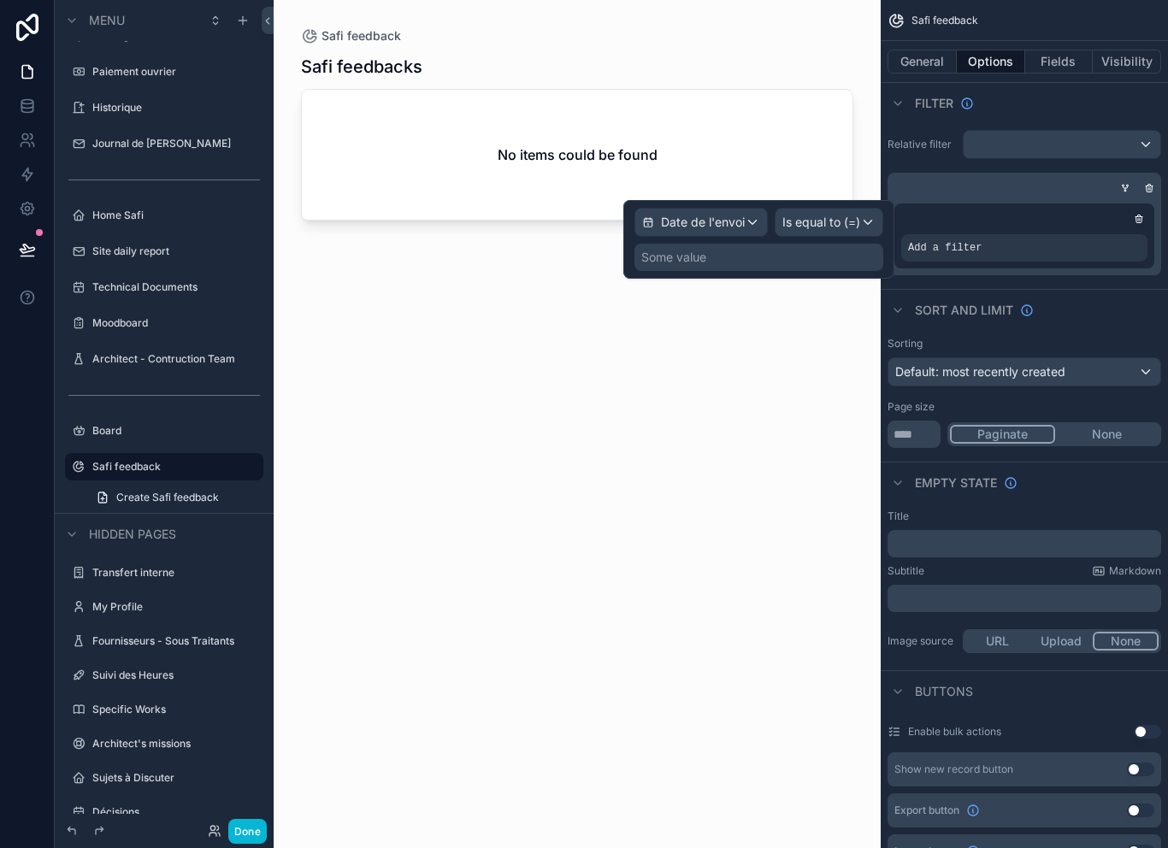
click at [836, 214] on span "Is equal to (=)" at bounding box center [822, 222] width 78 height 17
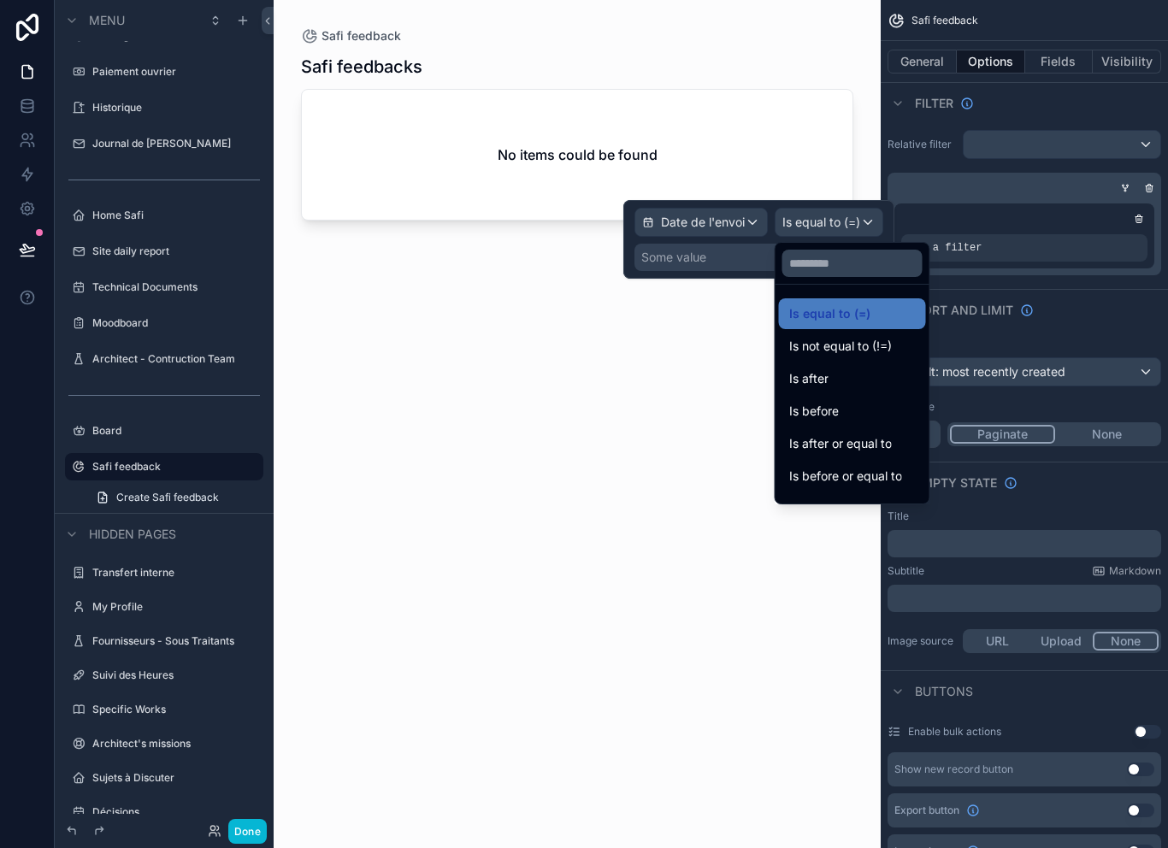
scroll to position [0, 0]
click at [848, 369] on div "Is after" at bounding box center [852, 379] width 127 height 21
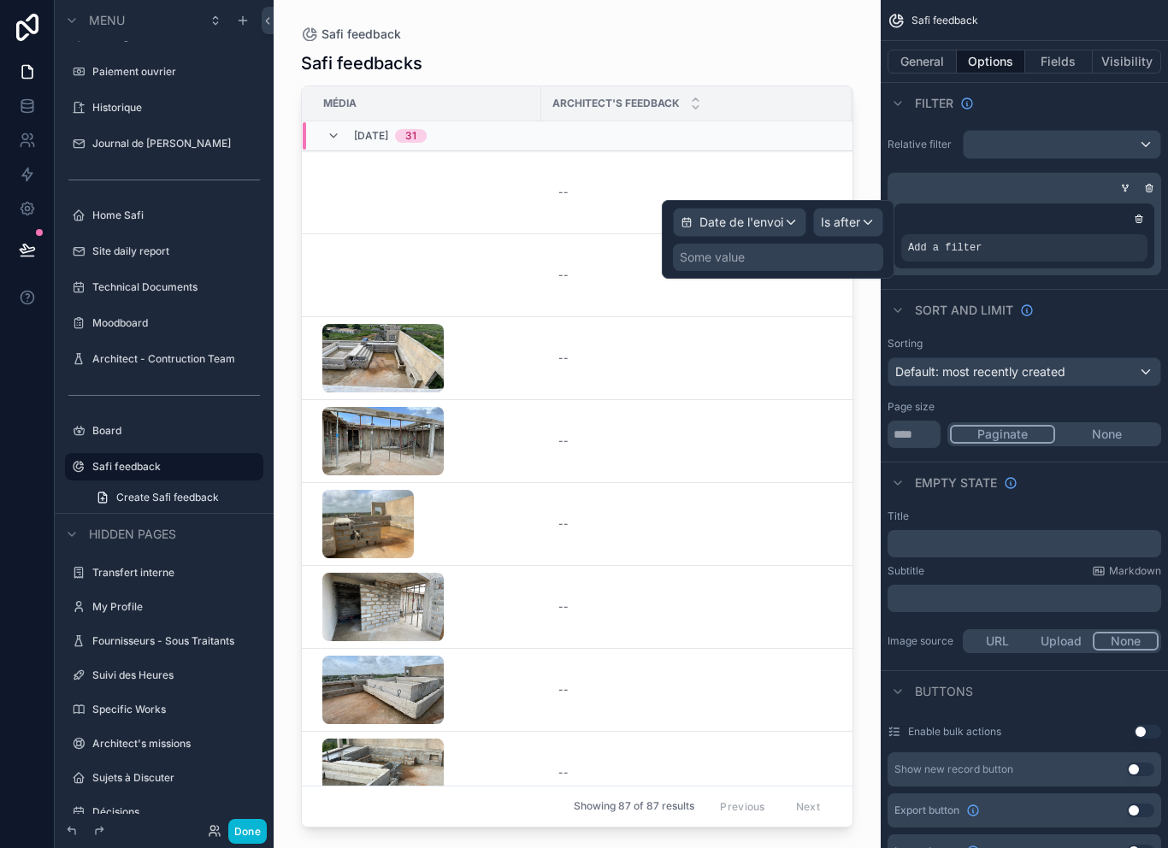
click at [728, 249] on div "Some value" at bounding box center [712, 257] width 65 height 17
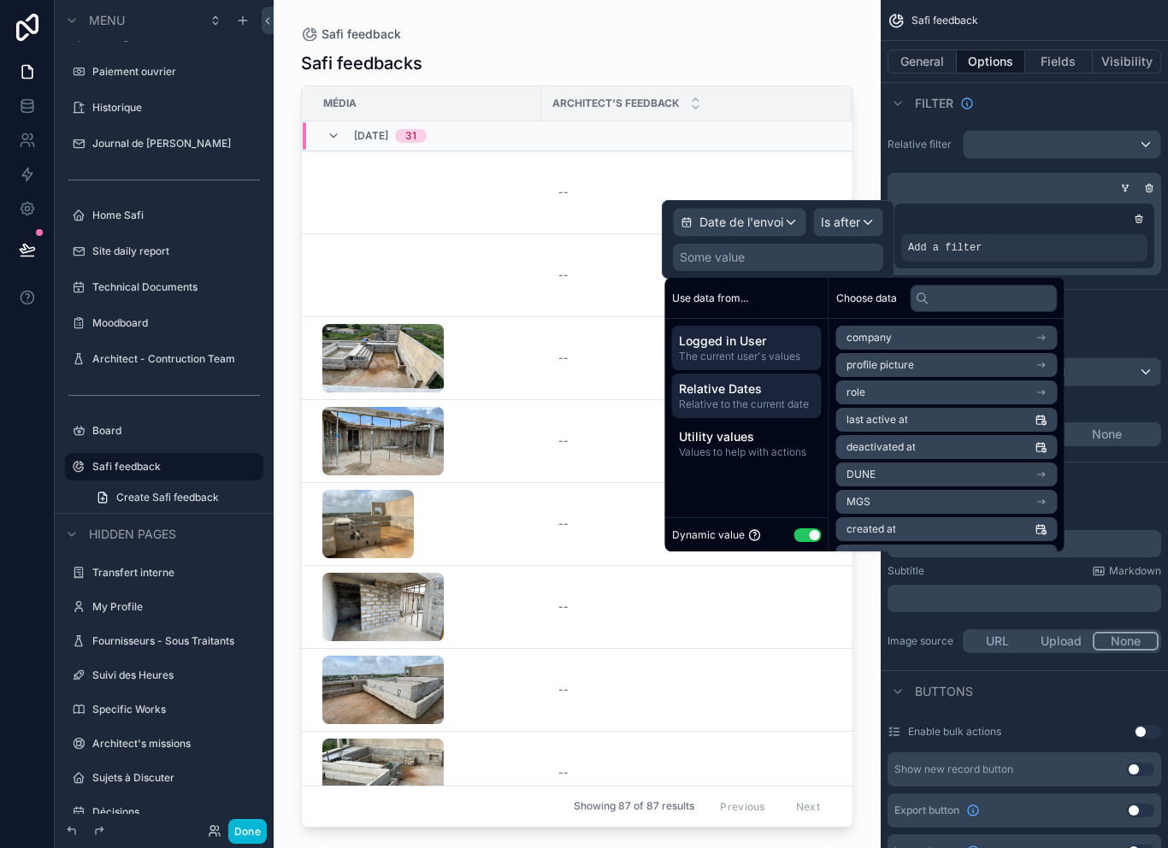
click at [746, 398] on span "Relative to the current date" at bounding box center [747, 405] width 136 height 14
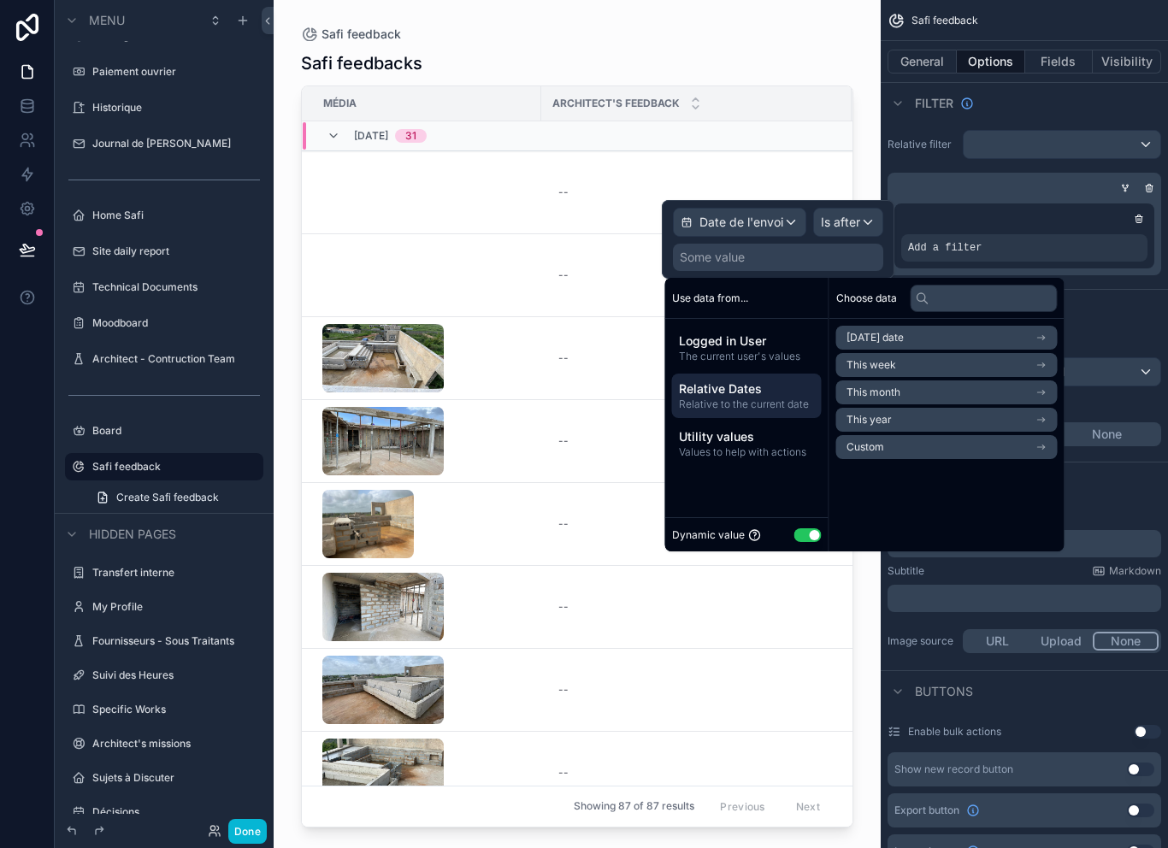
click at [843, 214] on span "Is after" at bounding box center [840, 222] width 39 height 17
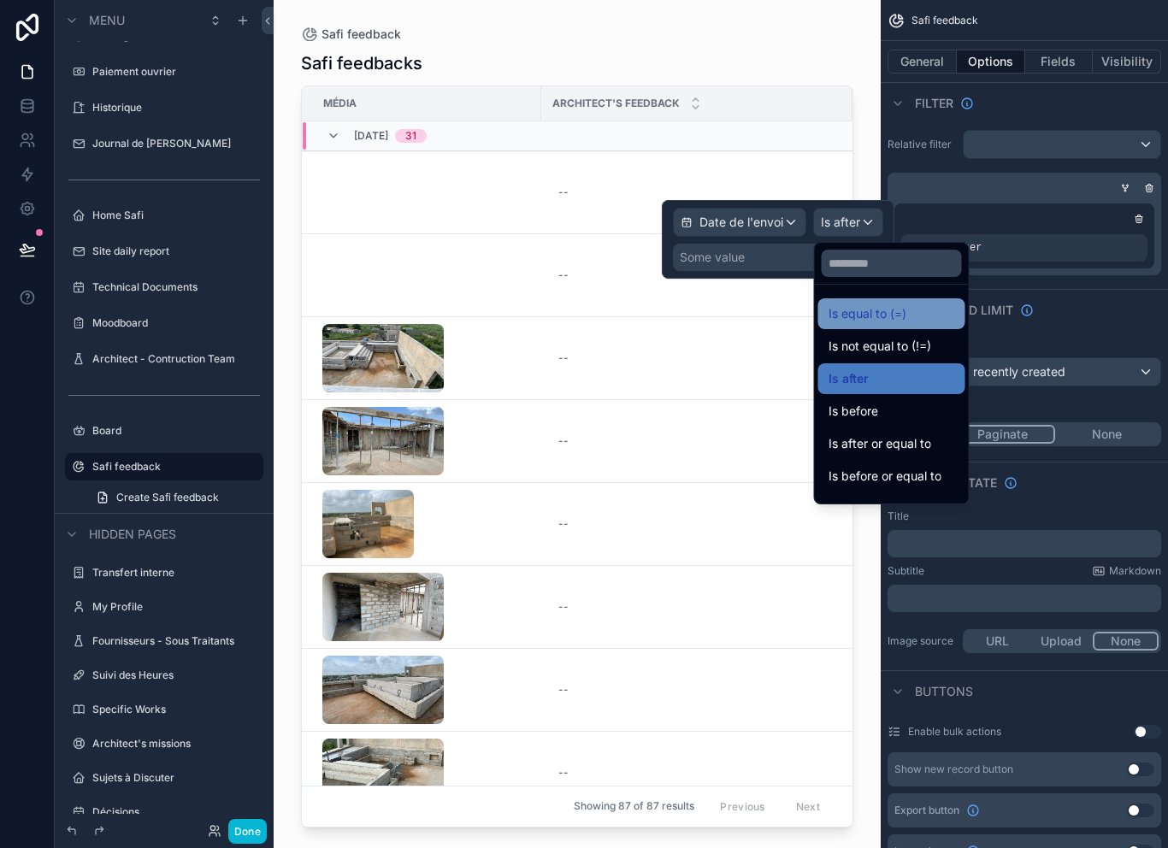
click at [912, 304] on div "Is equal to (=)" at bounding box center [892, 314] width 127 height 21
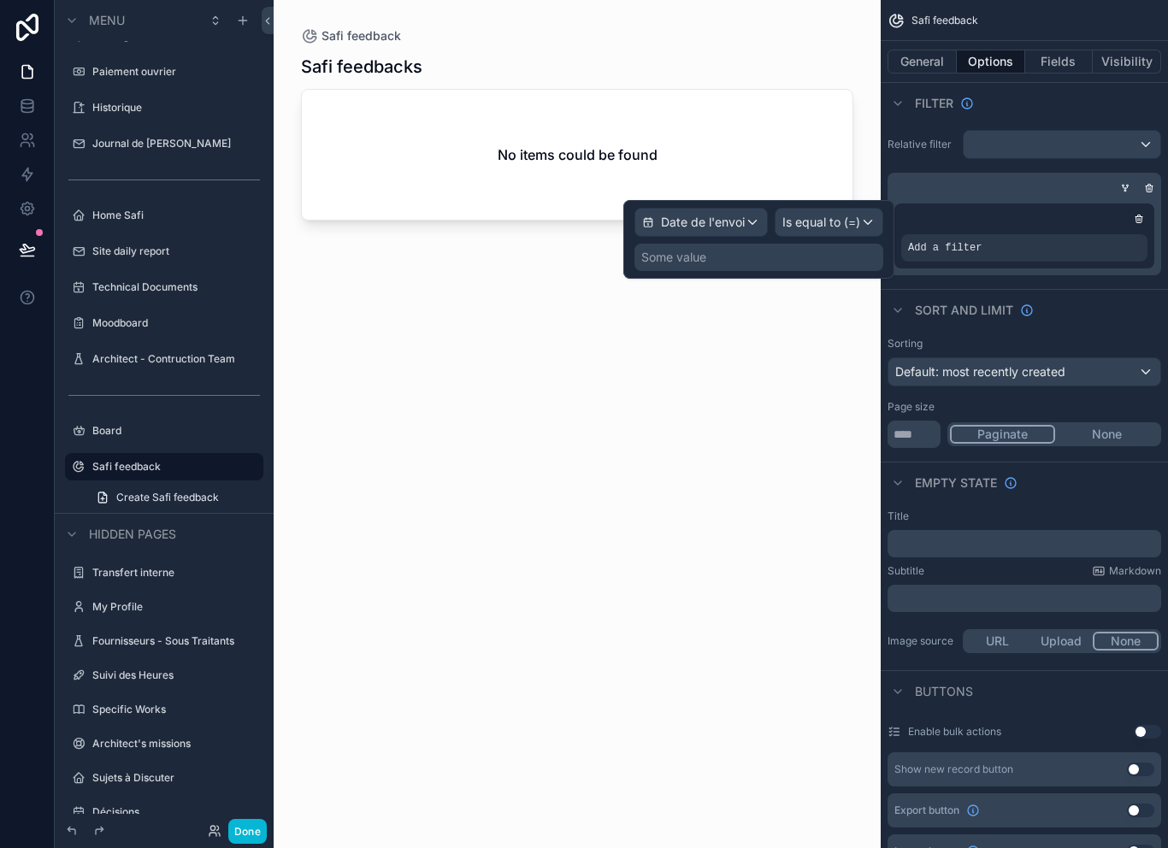
click at [770, 244] on div "Some value" at bounding box center [759, 257] width 249 height 27
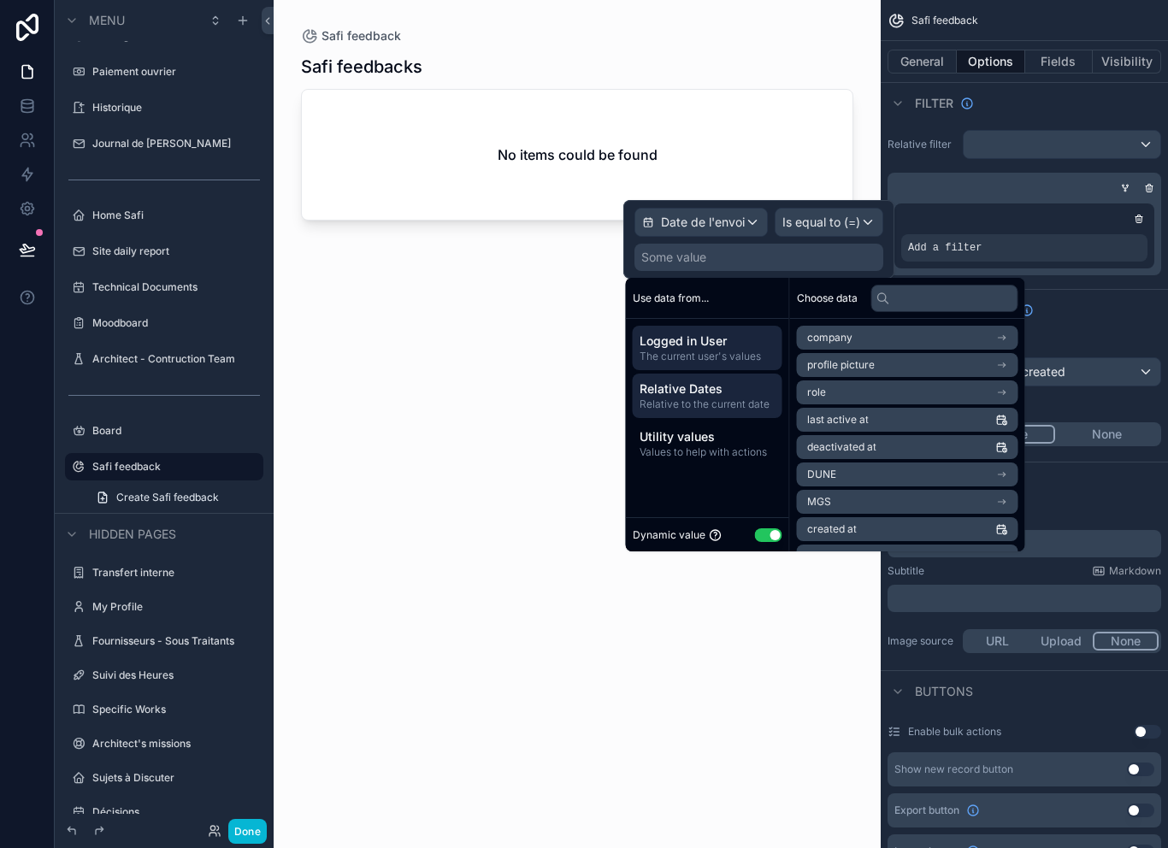
click at [719, 398] on span "Relative to the current date" at bounding box center [708, 405] width 136 height 14
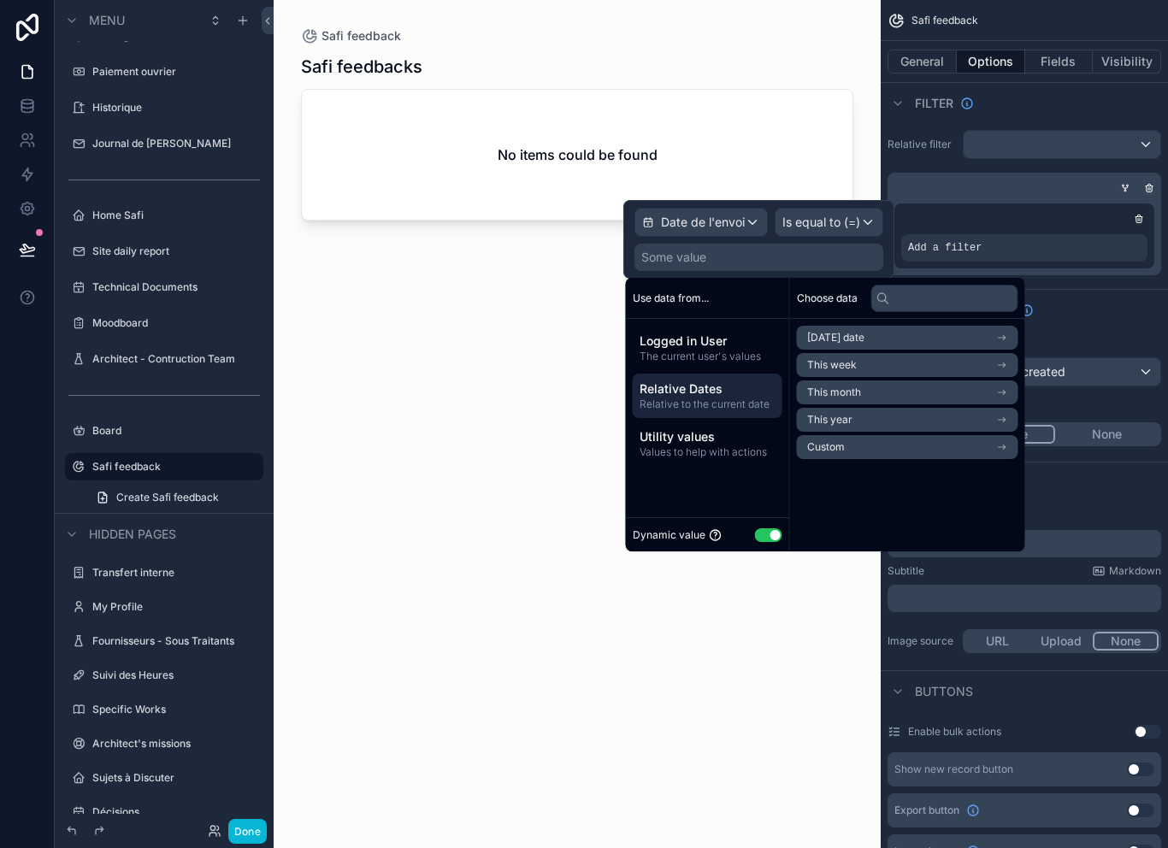
click at [881, 353] on li "This week" at bounding box center [908, 365] width 222 height 24
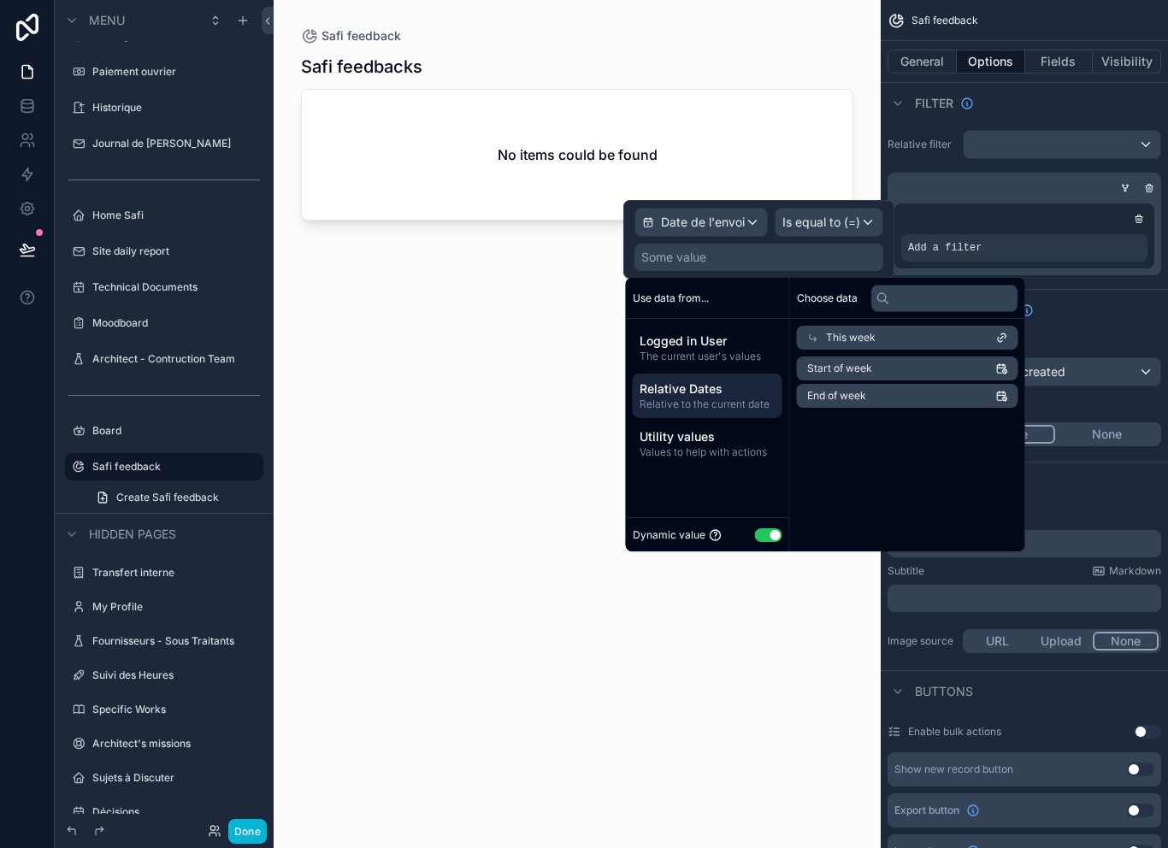
click at [877, 357] on li "Start of week" at bounding box center [908, 369] width 222 height 24
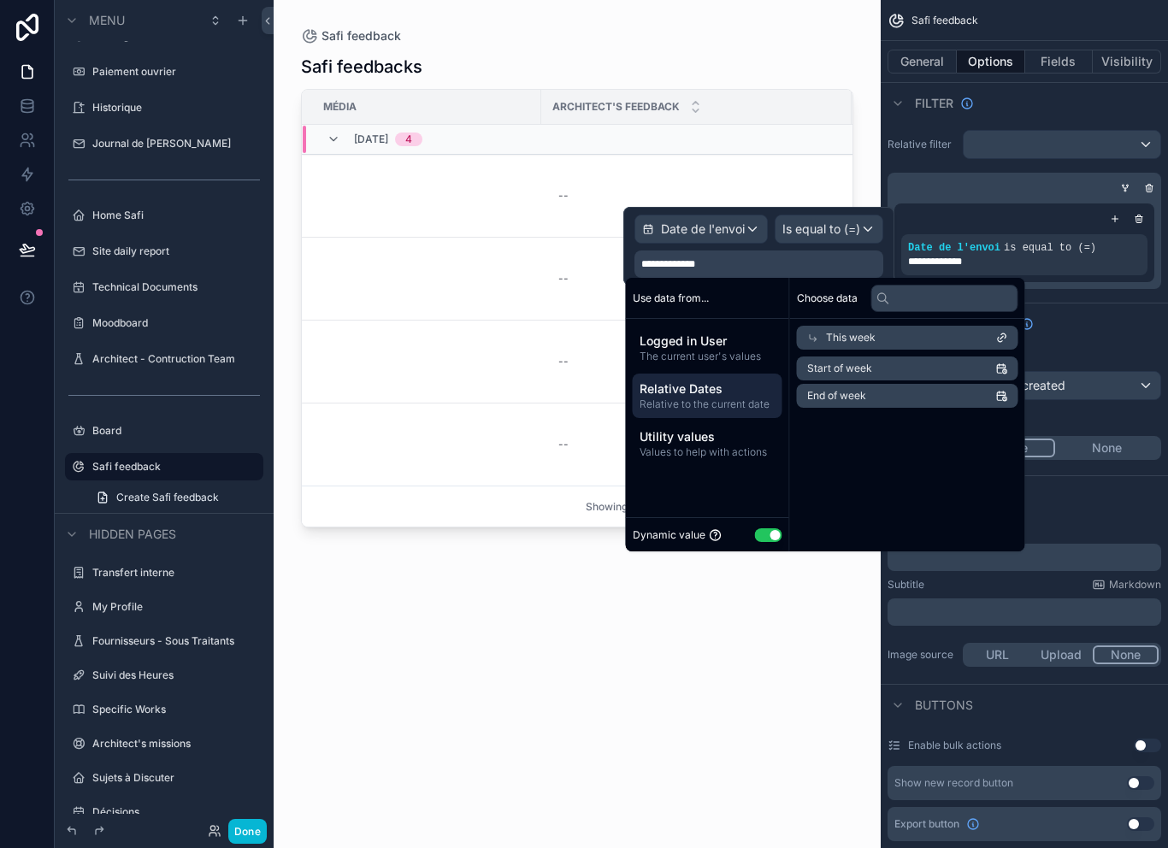
click at [839, 221] on span "Is equal to (=)" at bounding box center [822, 229] width 78 height 17
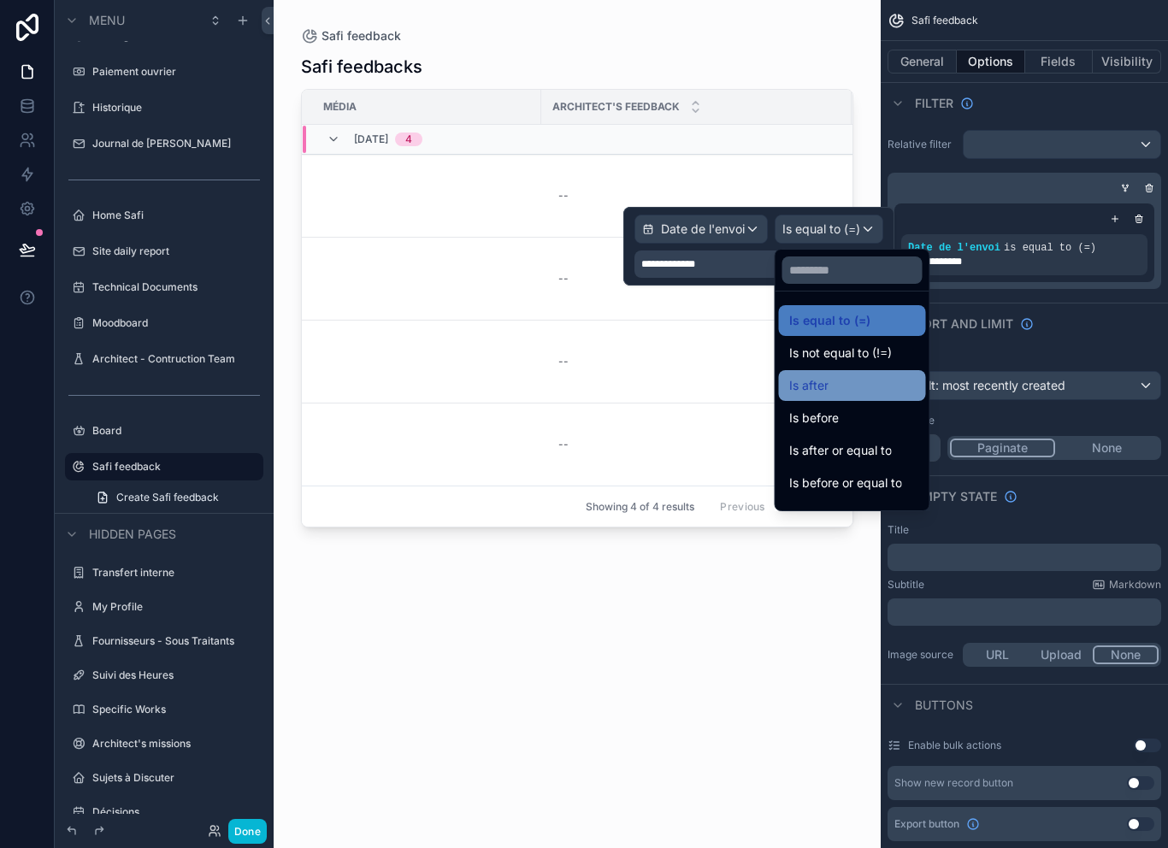
click at [870, 375] on div "Is after" at bounding box center [852, 385] width 127 height 21
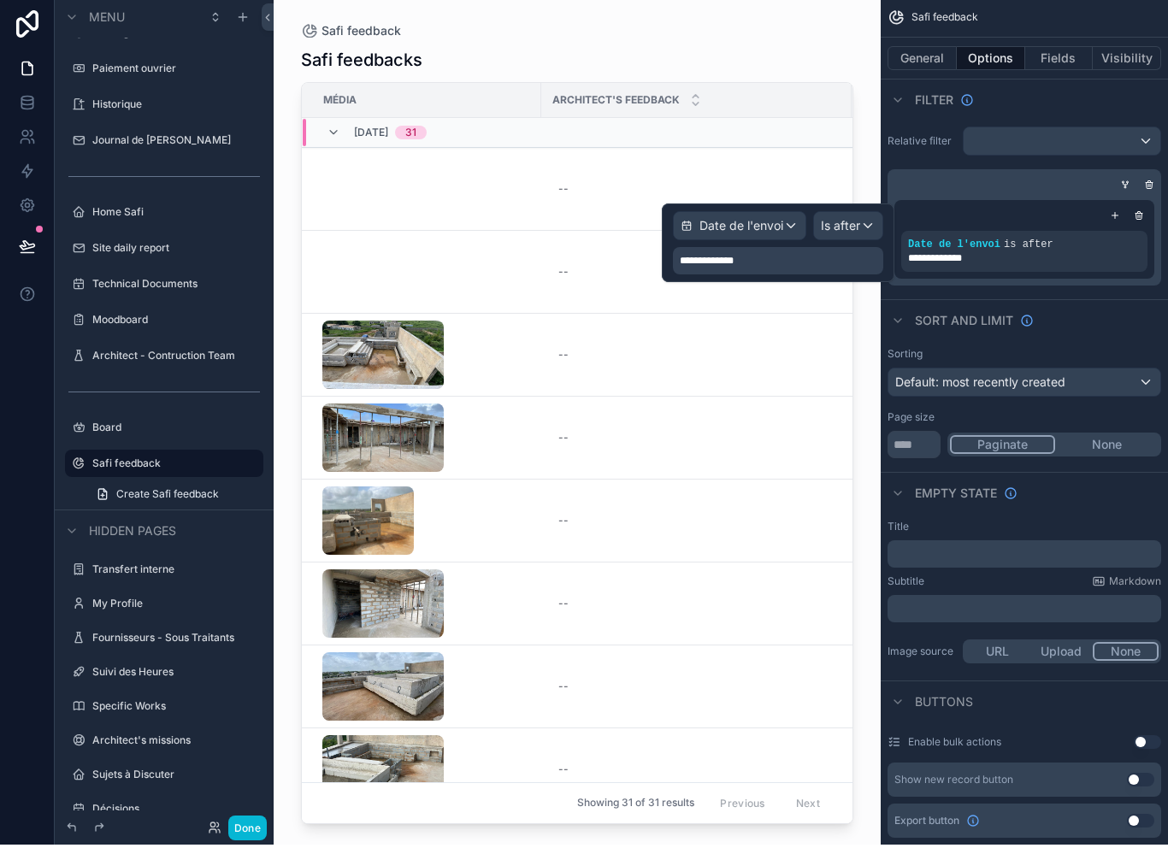
scroll to position [27, 0]
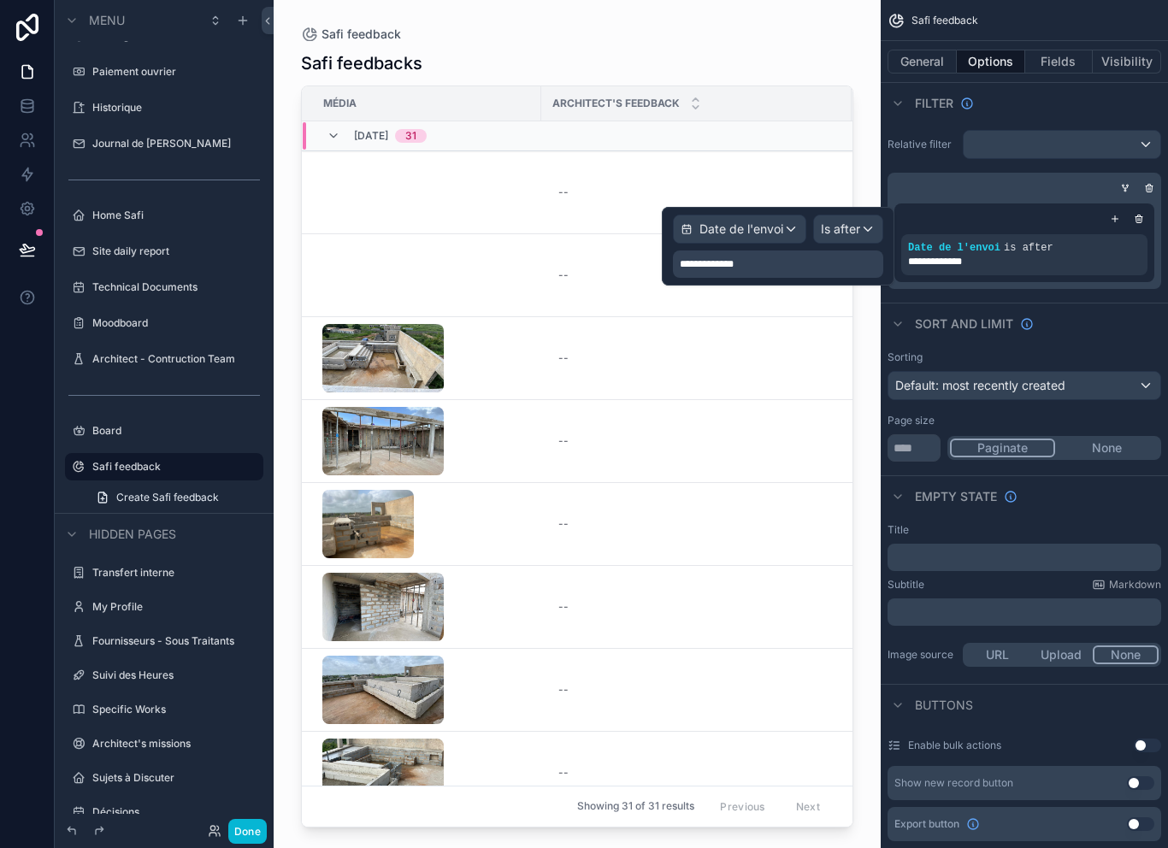
click at [854, 221] on span "Is after" at bounding box center [840, 229] width 39 height 17
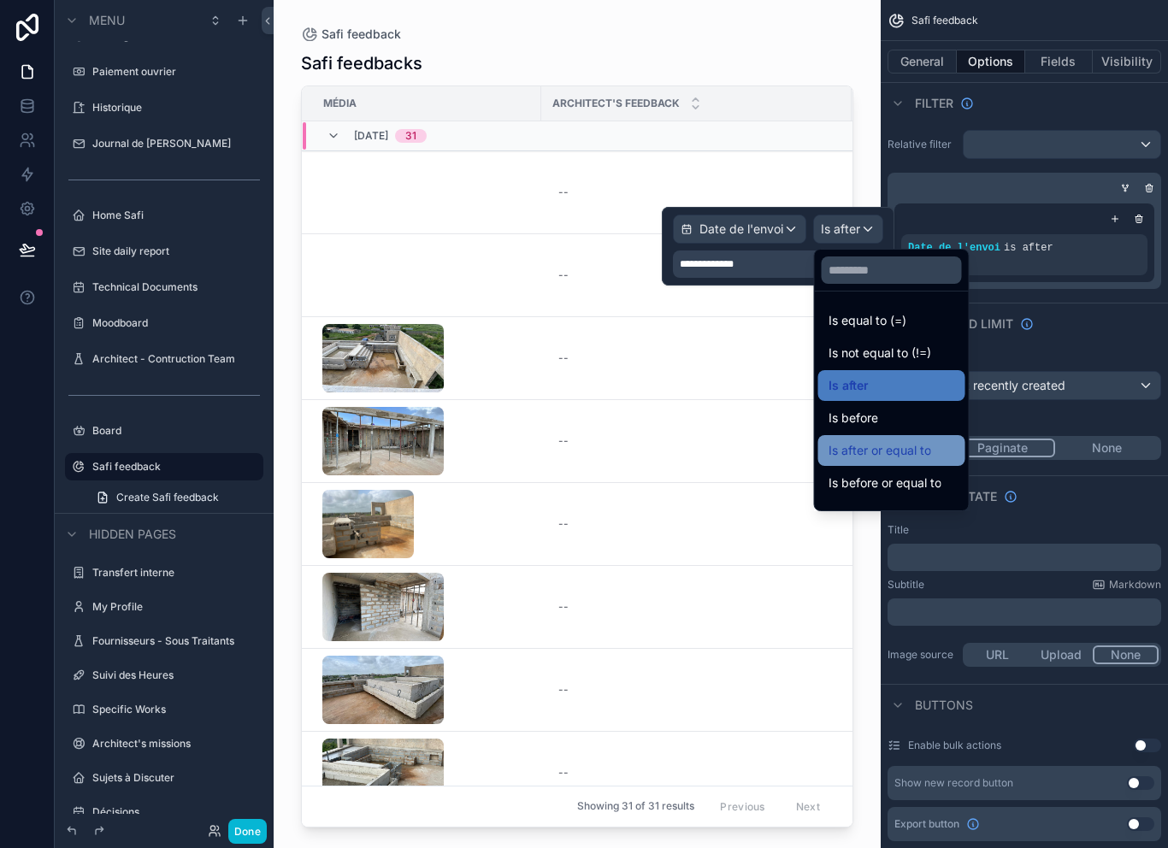
click at [922, 440] on span "Is after or equal to" at bounding box center [880, 450] width 103 height 21
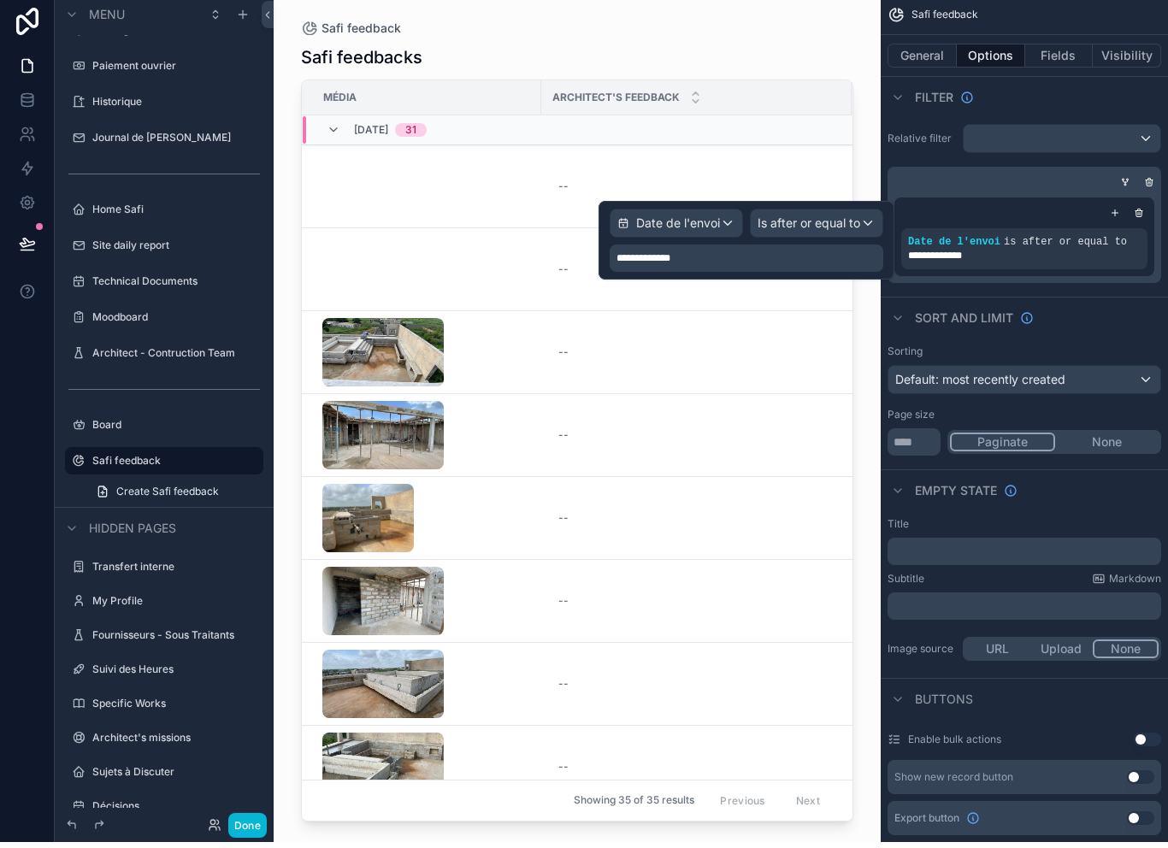
scroll to position [0, 0]
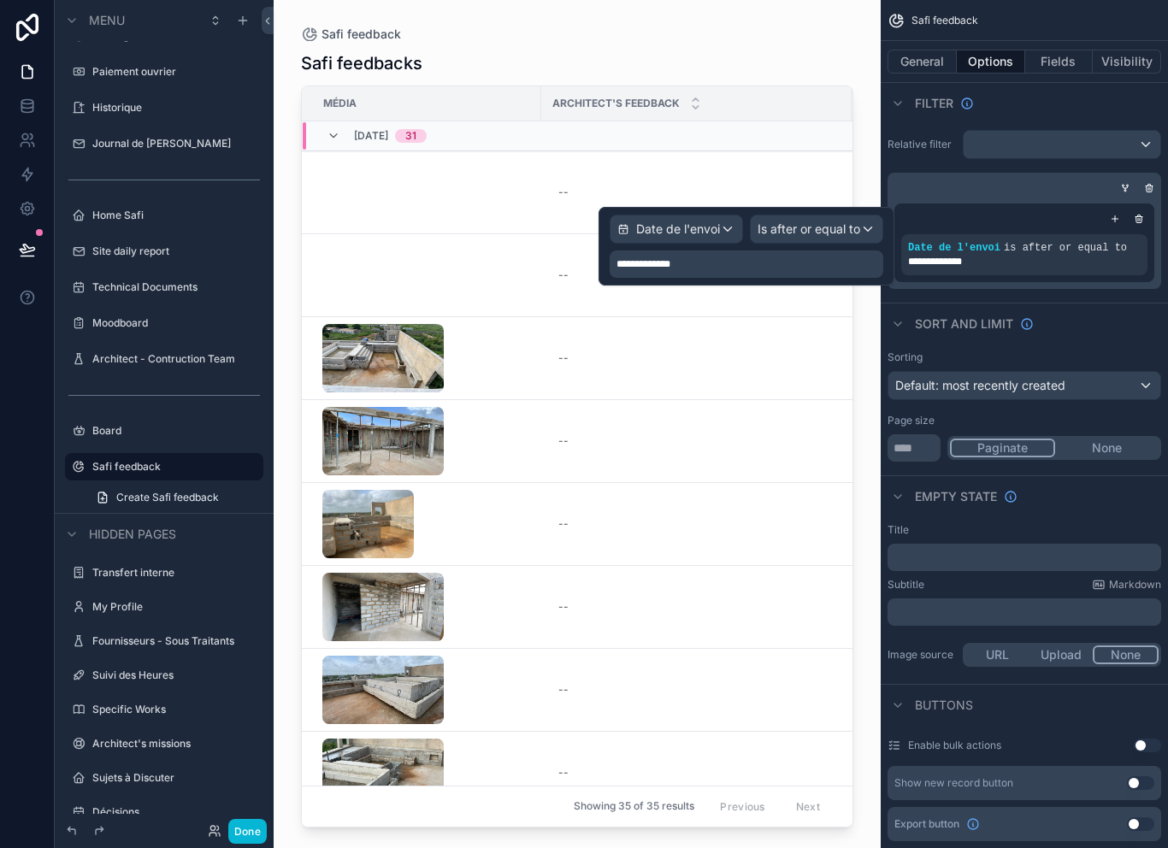
click at [773, 268] on div "**********" at bounding box center [747, 264] width 274 height 27
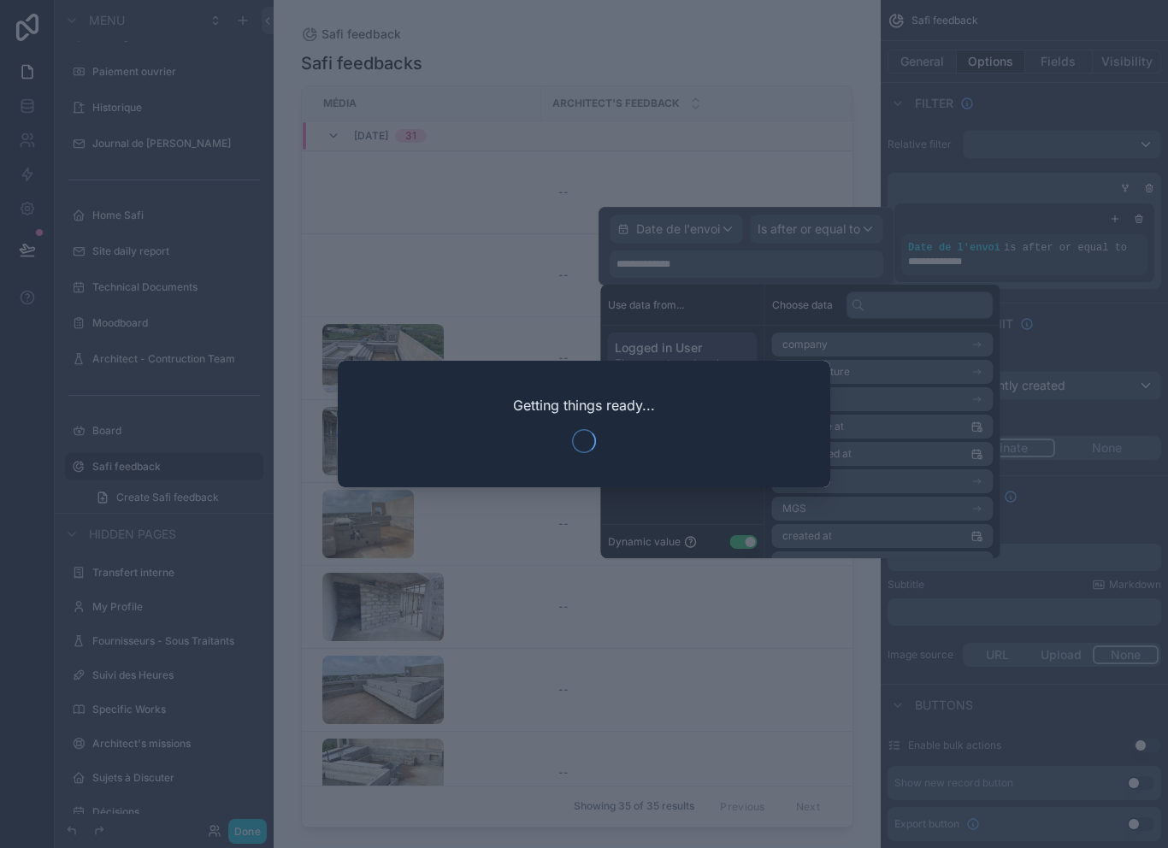
click at [996, 206] on div at bounding box center [584, 424] width 1168 height 848
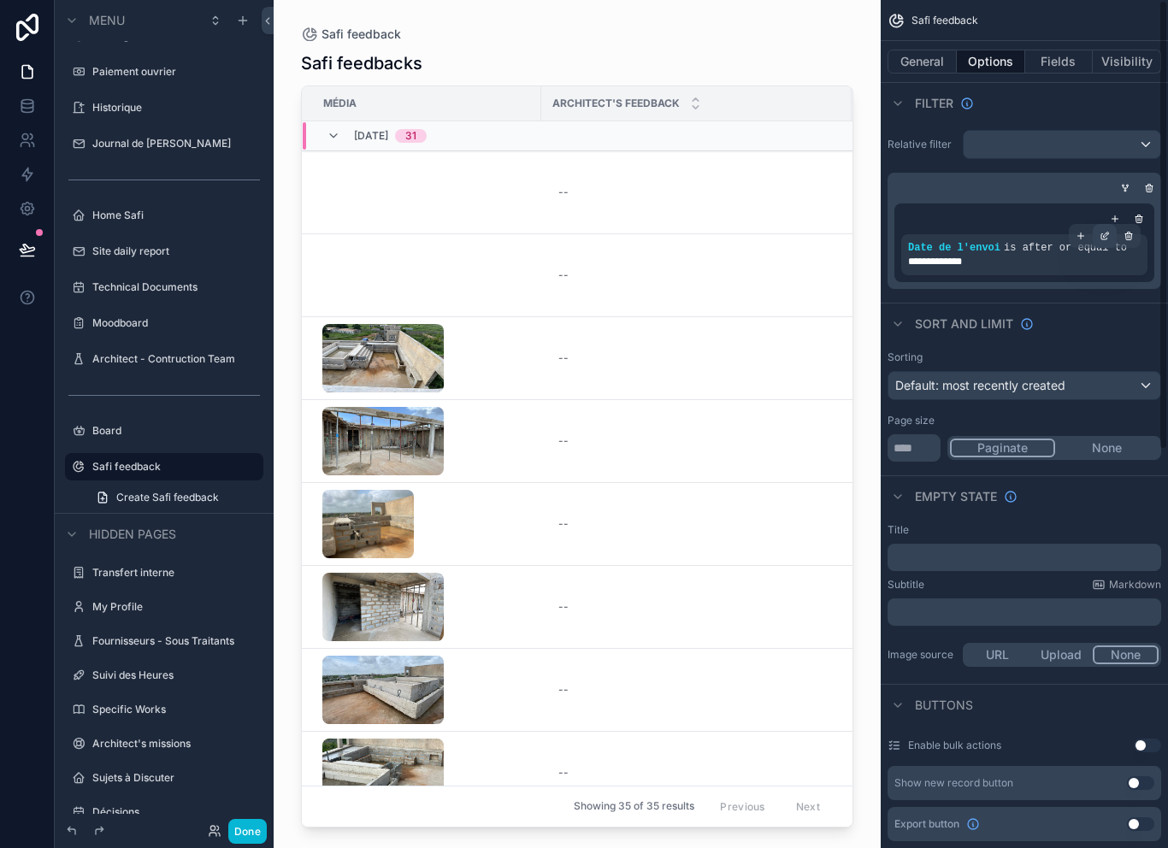
click at [1114, 237] on div "scrollable content" at bounding box center [1105, 236] width 24 height 24
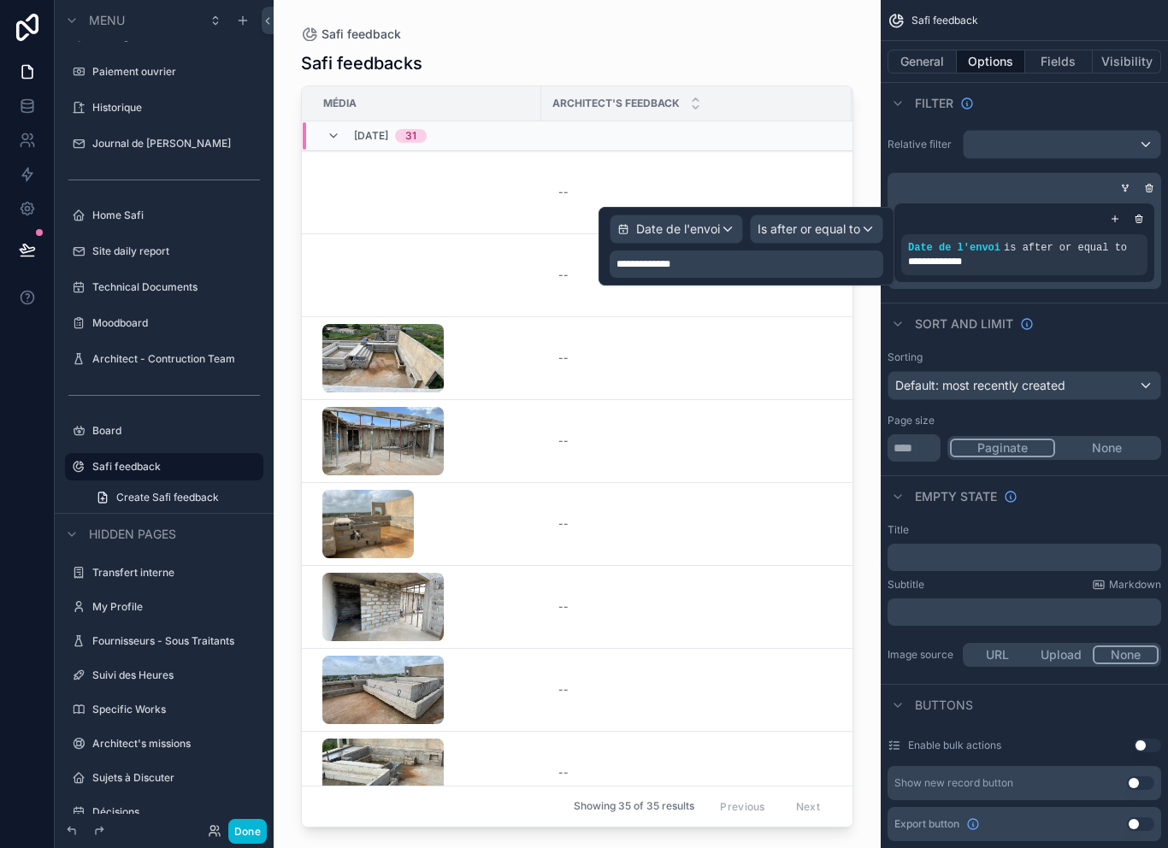
click at [809, 254] on div "**********" at bounding box center [747, 264] width 274 height 27
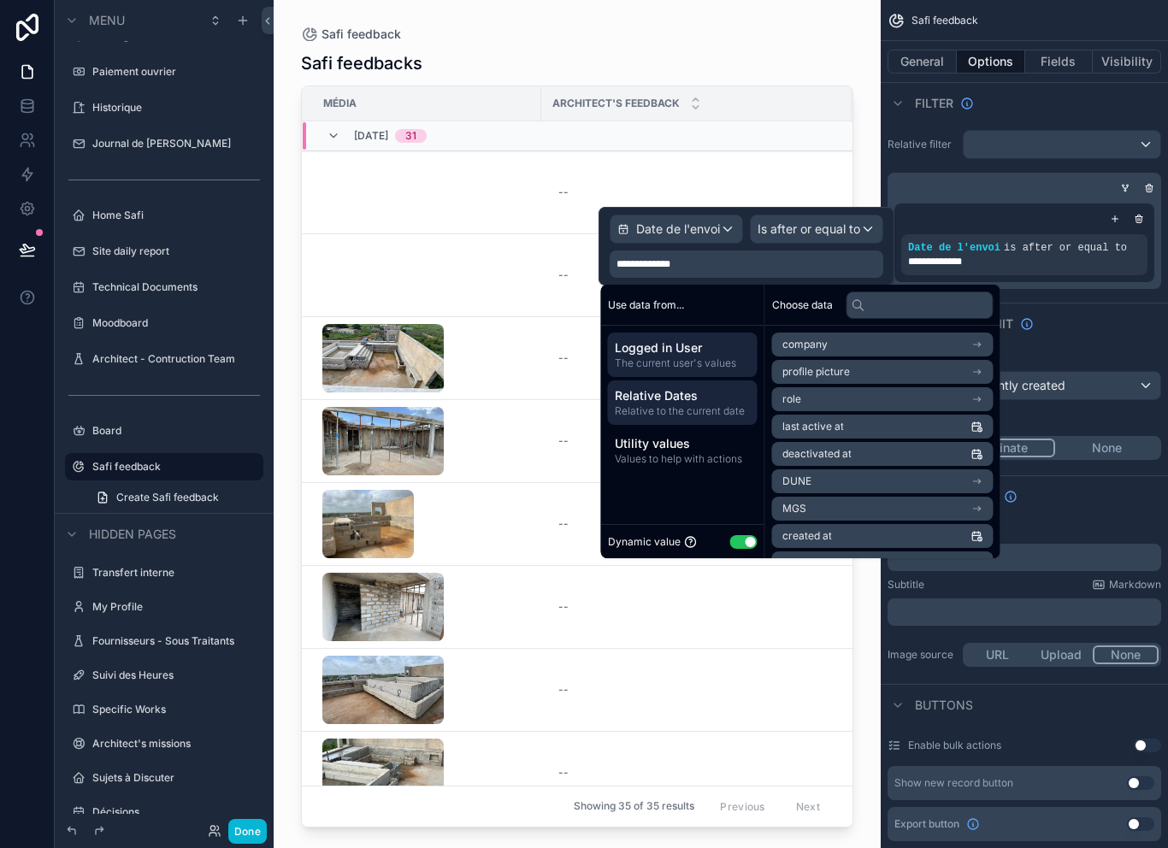
click at [688, 398] on span "Relative Dates" at bounding box center [683, 395] width 136 height 17
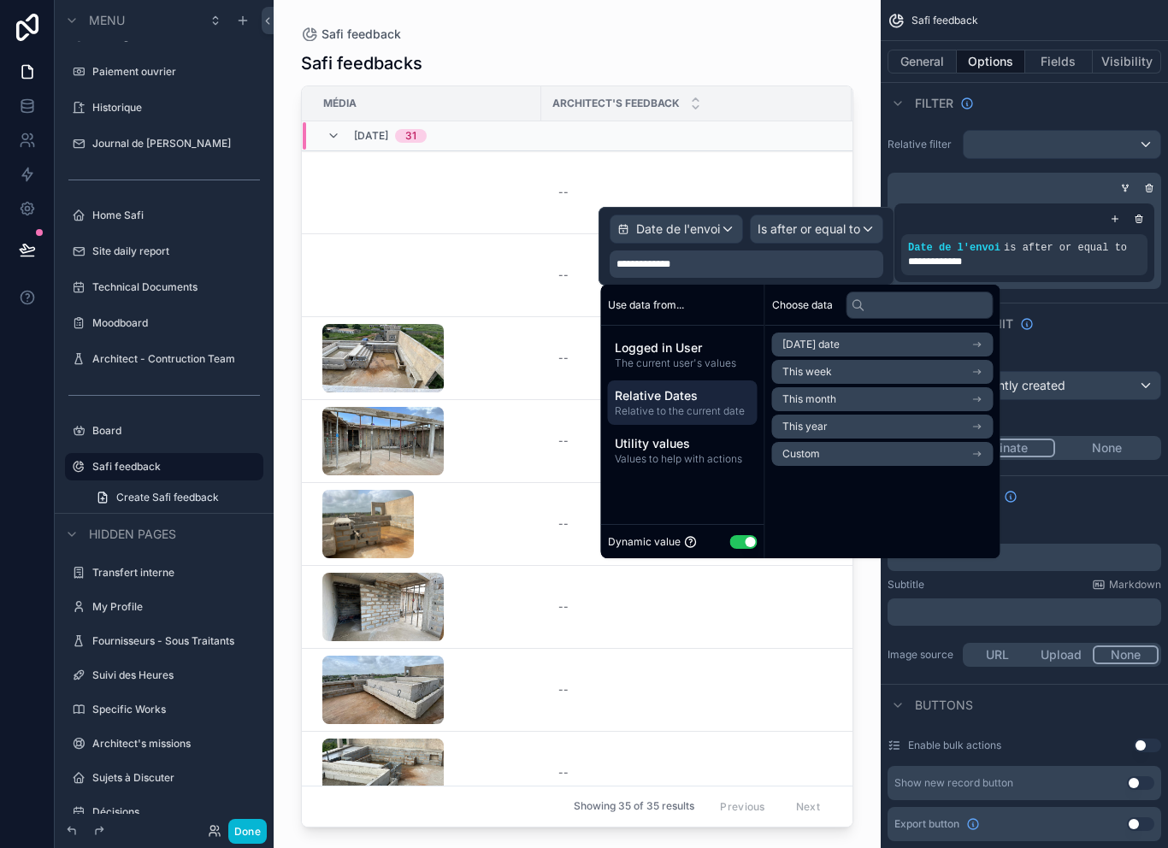
click at [875, 459] on li "Custom" at bounding box center [883, 454] width 222 height 24
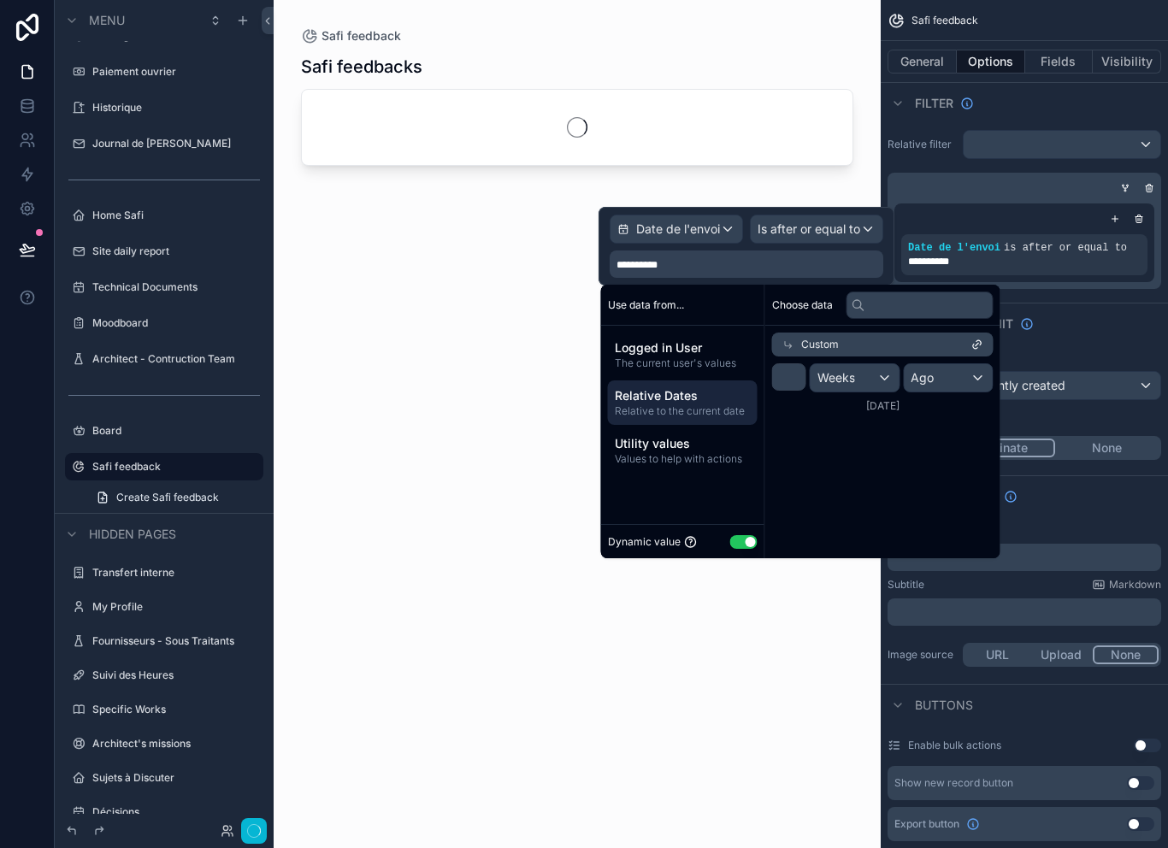
scroll to position [24, 0]
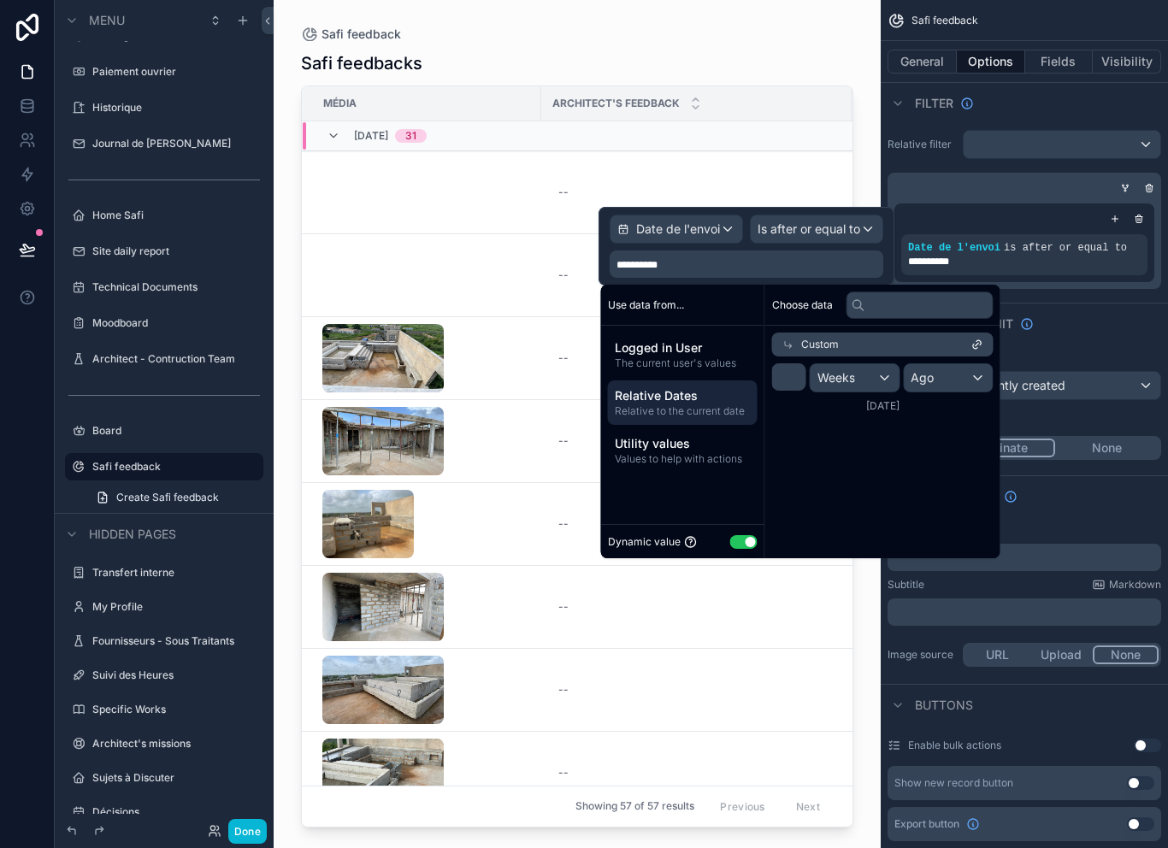
click at [893, 364] on div "Weeks" at bounding box center [855, 377] width 89 height 27
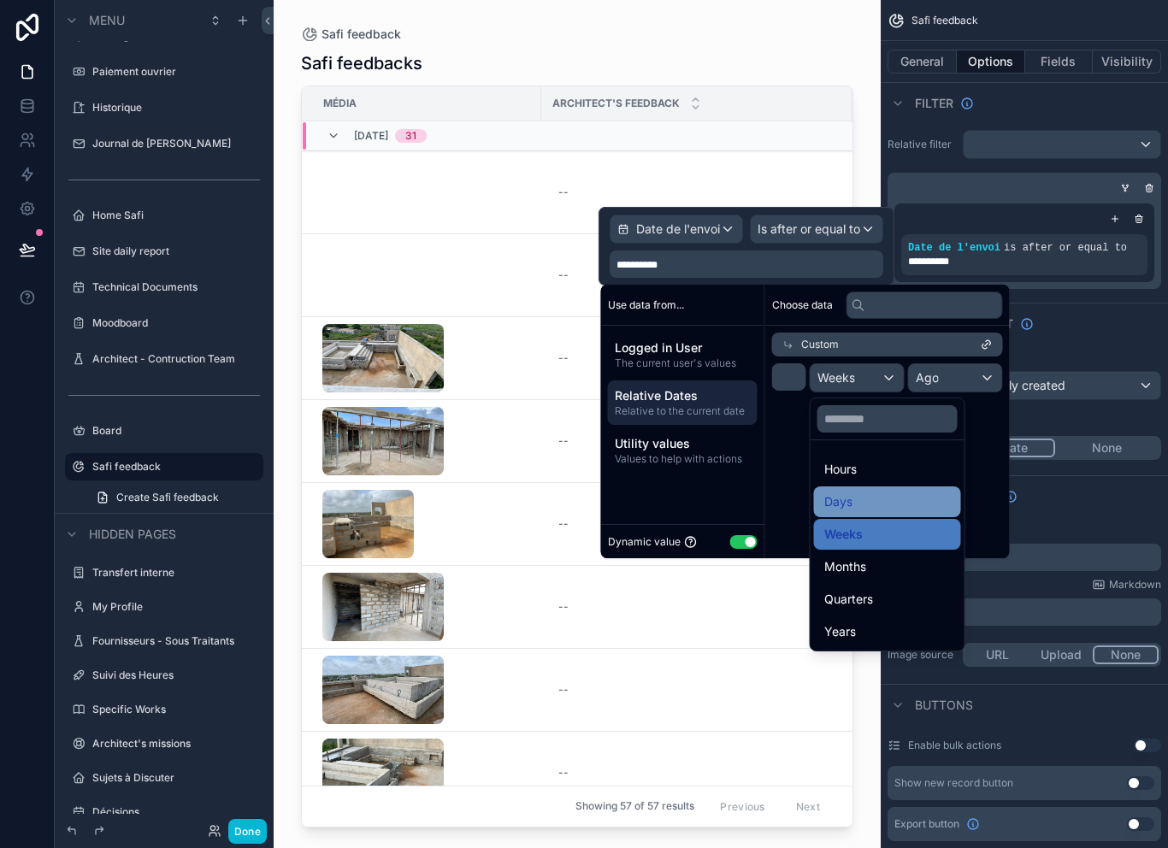
click at [888, 492] on div "Days" at bounding box center [888, 502] width 127 height 21
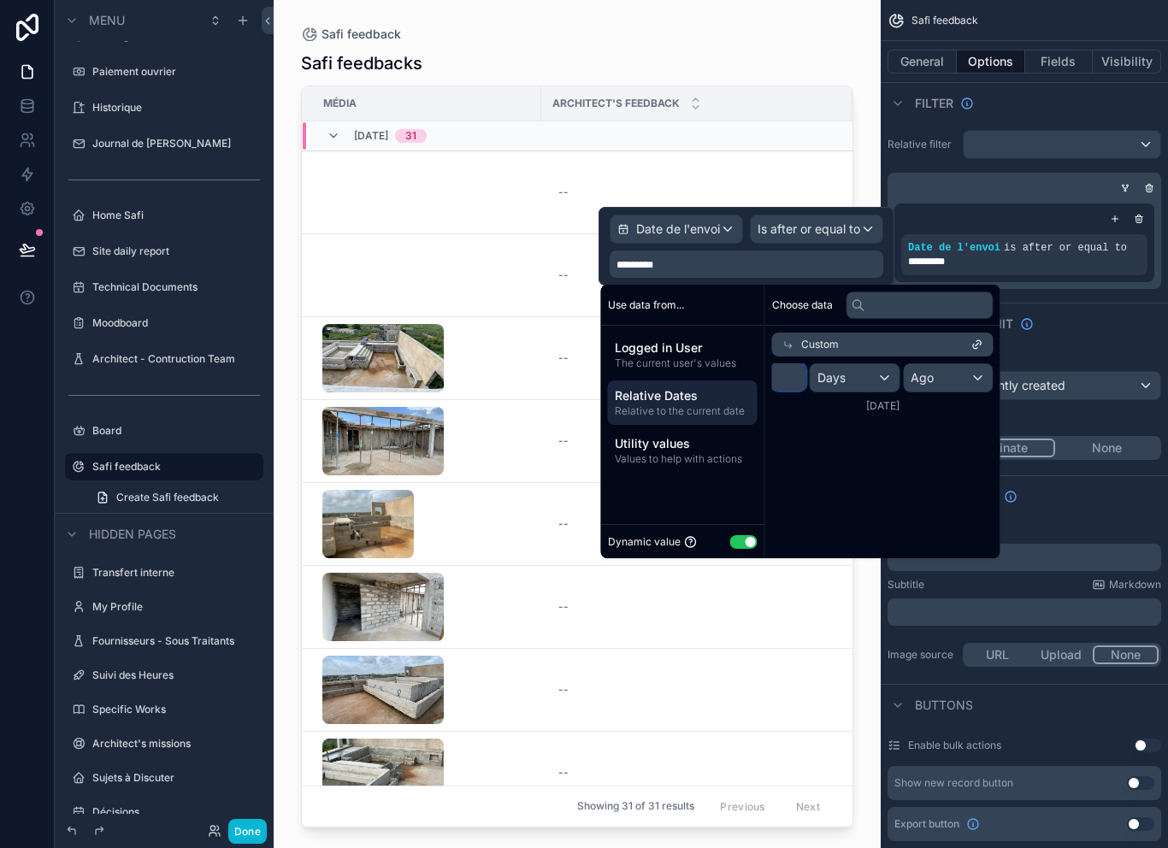
click at [783, 364] on input "*" at bounding box center [789, 377] width 34 height 27
click at [853, 364] on div "Days" at bounding box center [855, 377] width 89 height 27
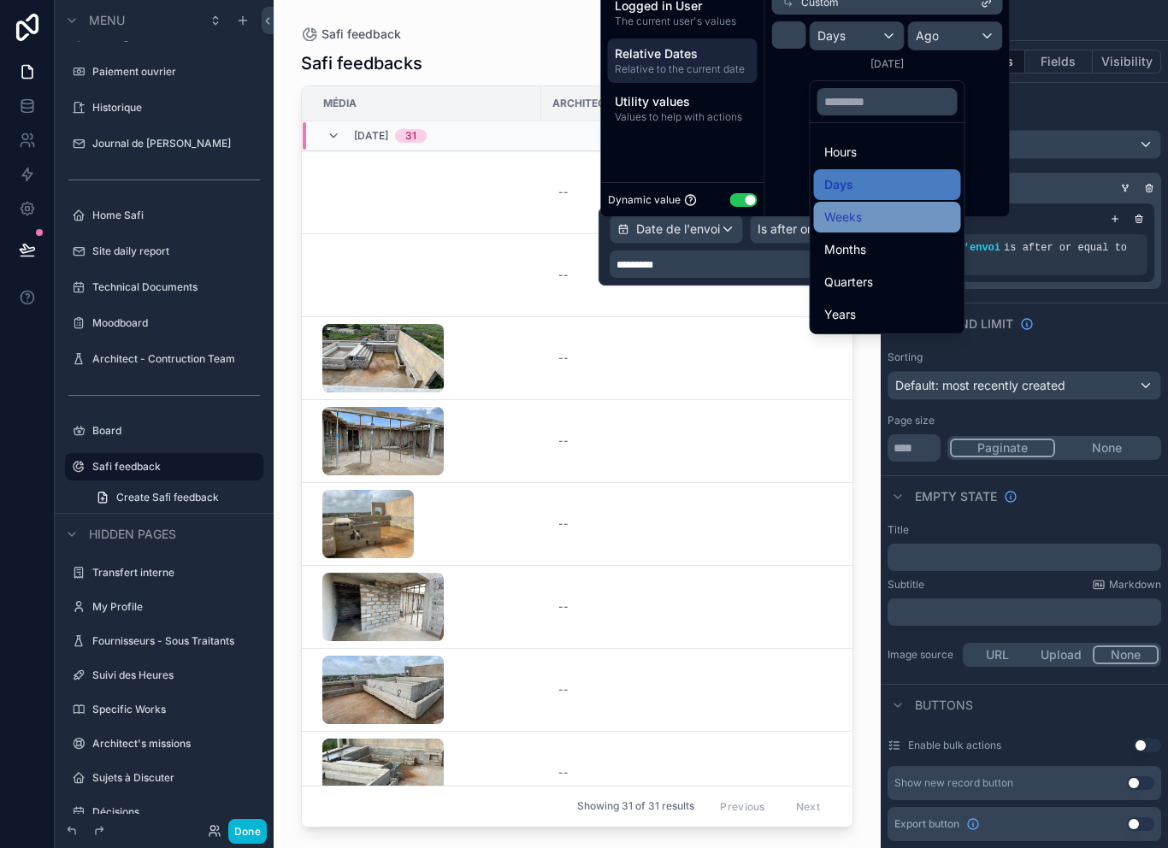
click at [879, 221] on div "Weeks" at bounding box center [888, 217] width 127 height 21
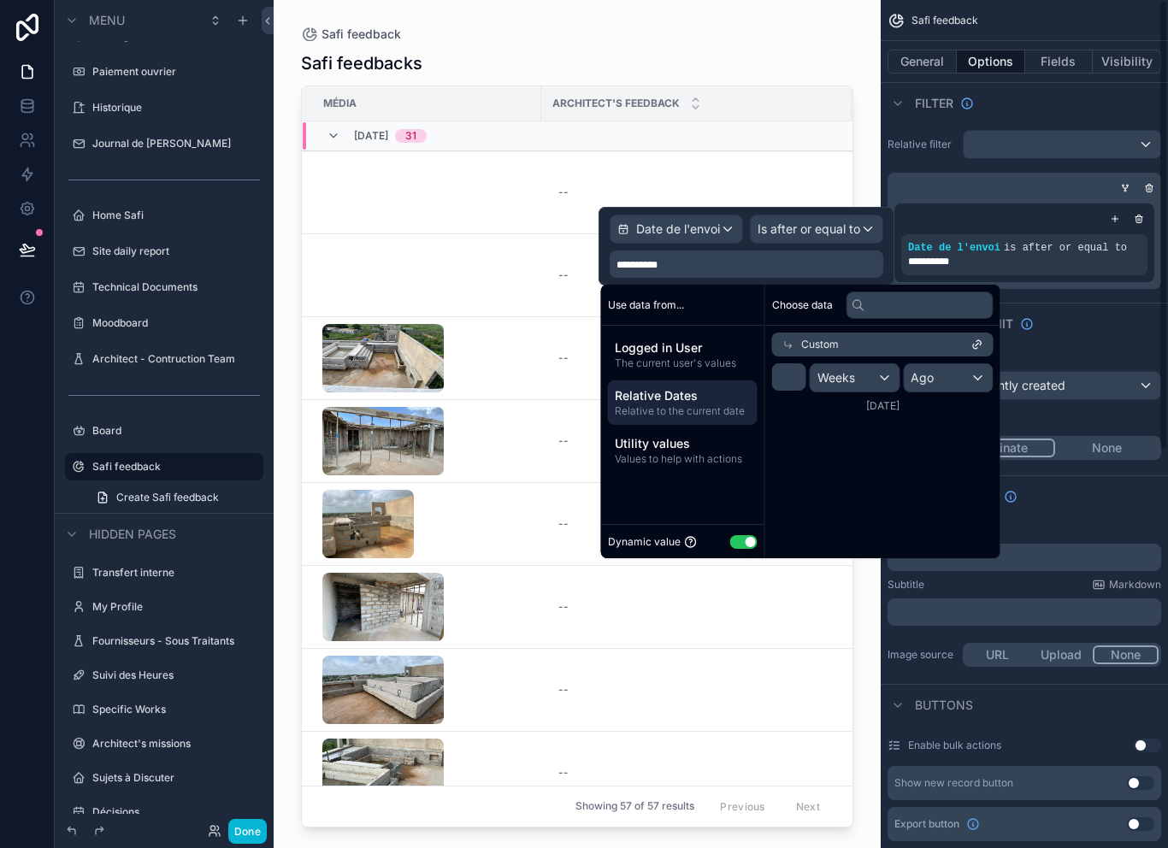
click at [1090, 414] on div "Page size" at bounding box center [1025, 421] width 274 height 14
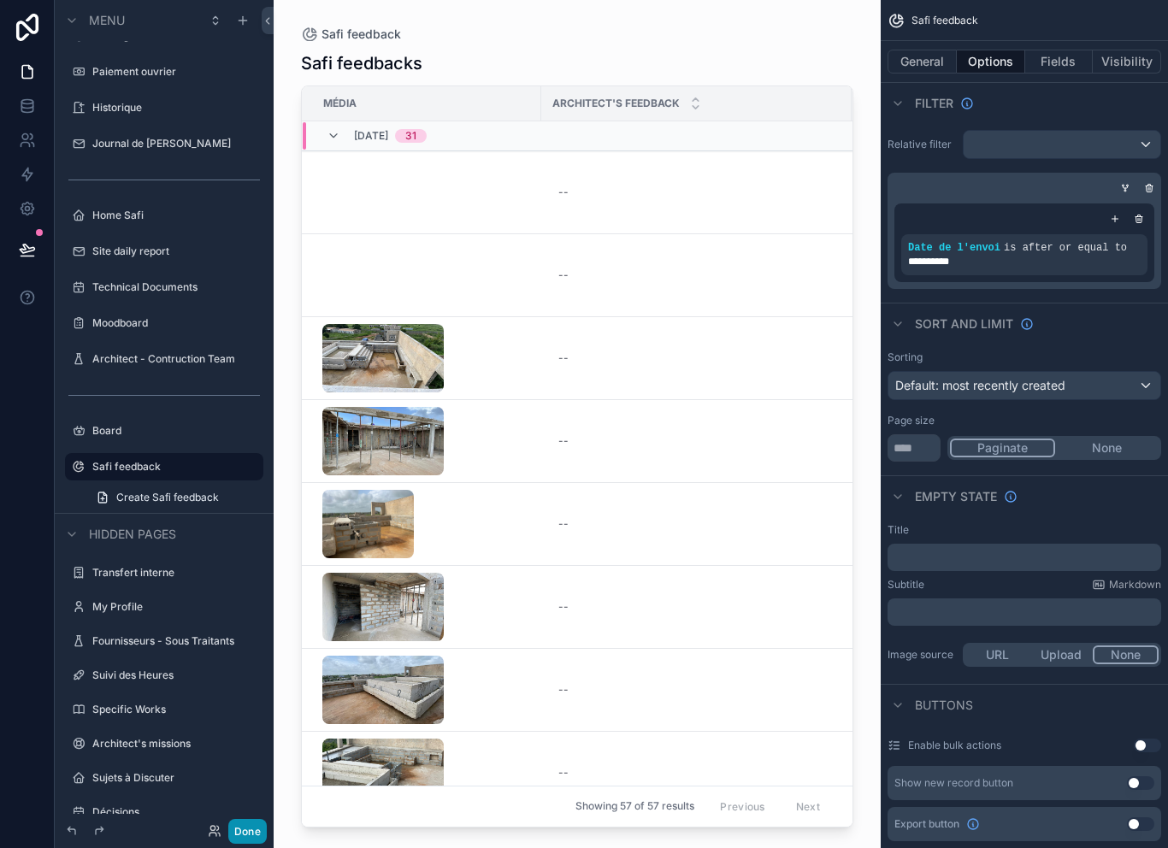
click at [257, 835] on button "Done" at bounding box center [247, 831] width 38 height 25
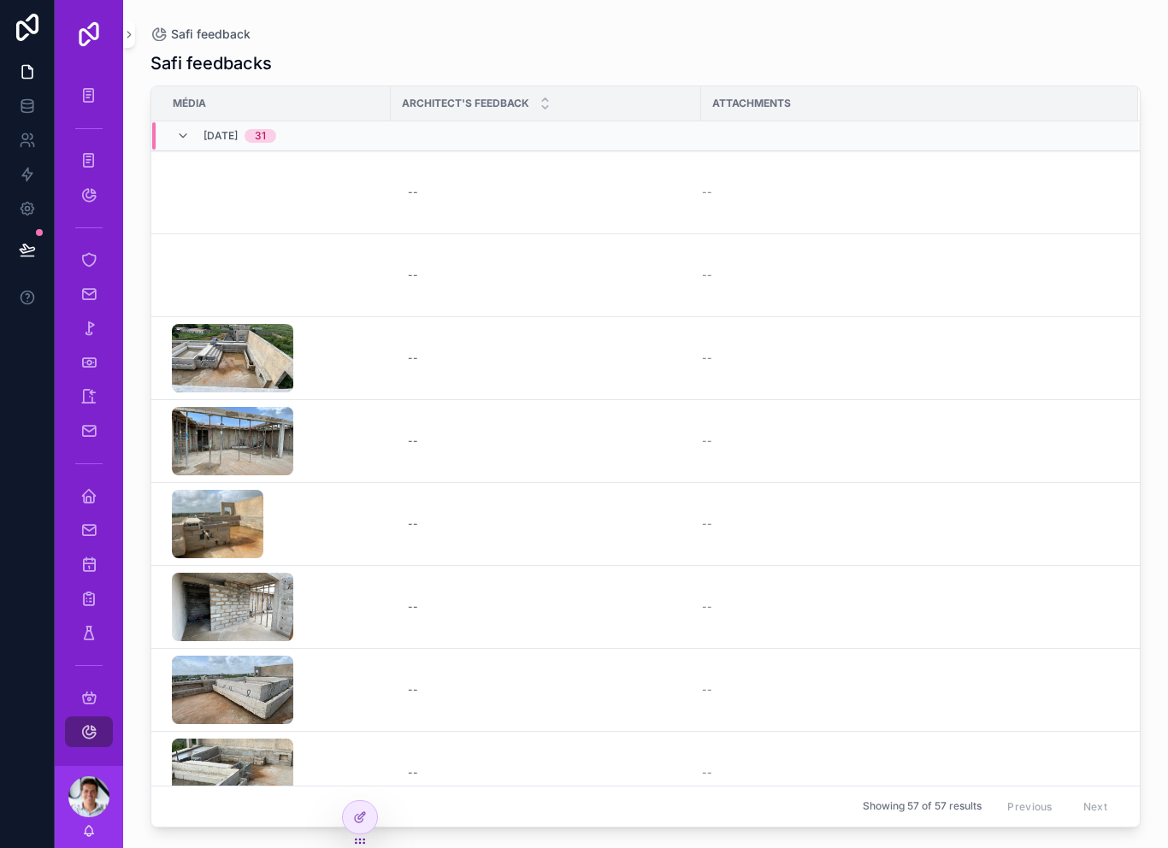
scroll to position [0, 0]
click at [26, 245] on icon at bounding box center [27, 249] width 15 height 9
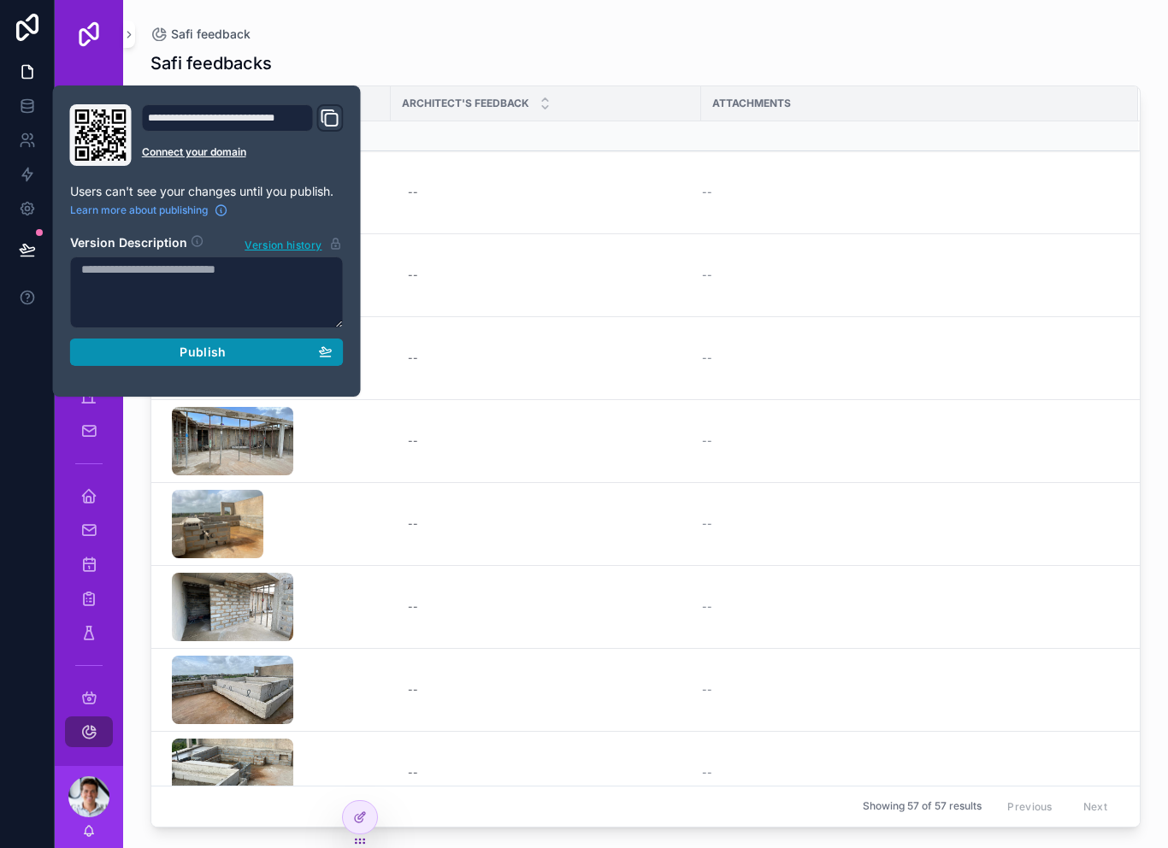
click at [194, 339] on button "Publish" at bounding box center [207, 352] width 274 height 27
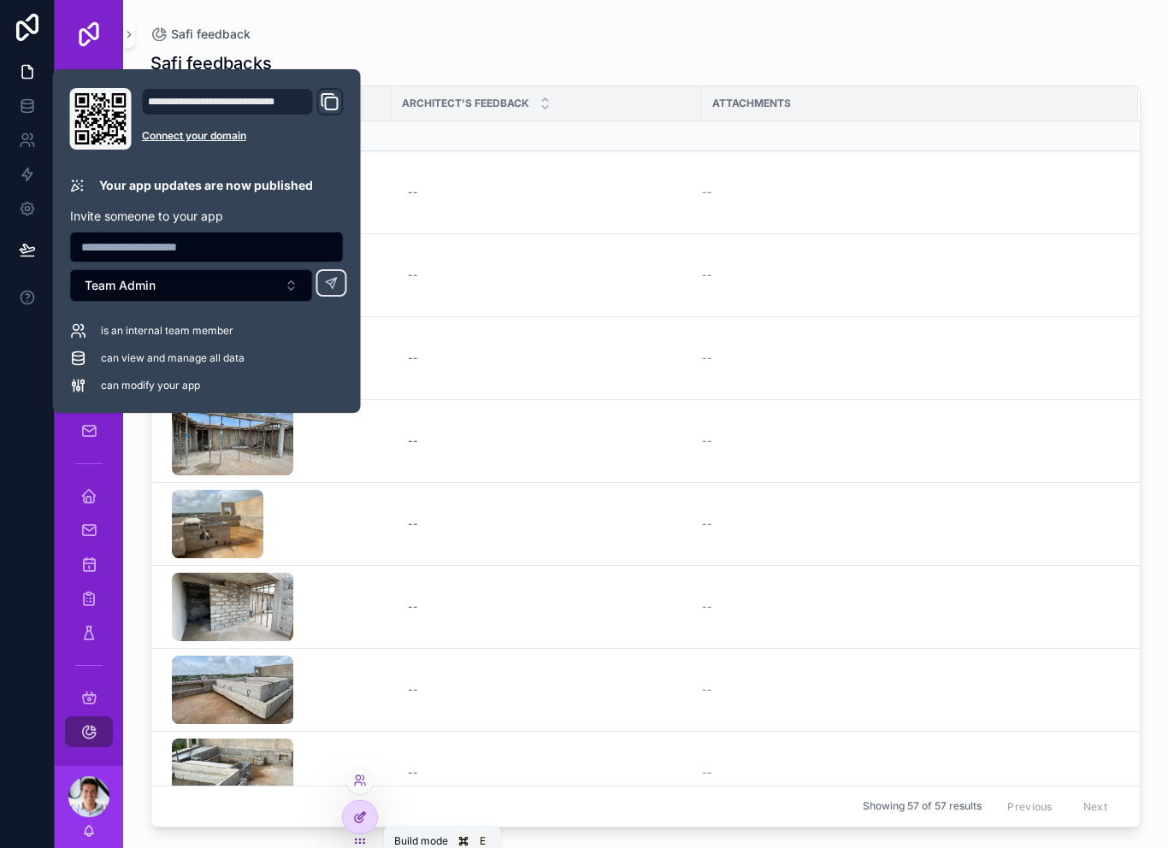
click at [360, 819] on icon at bounding box center [361, 816] width 7 height 7
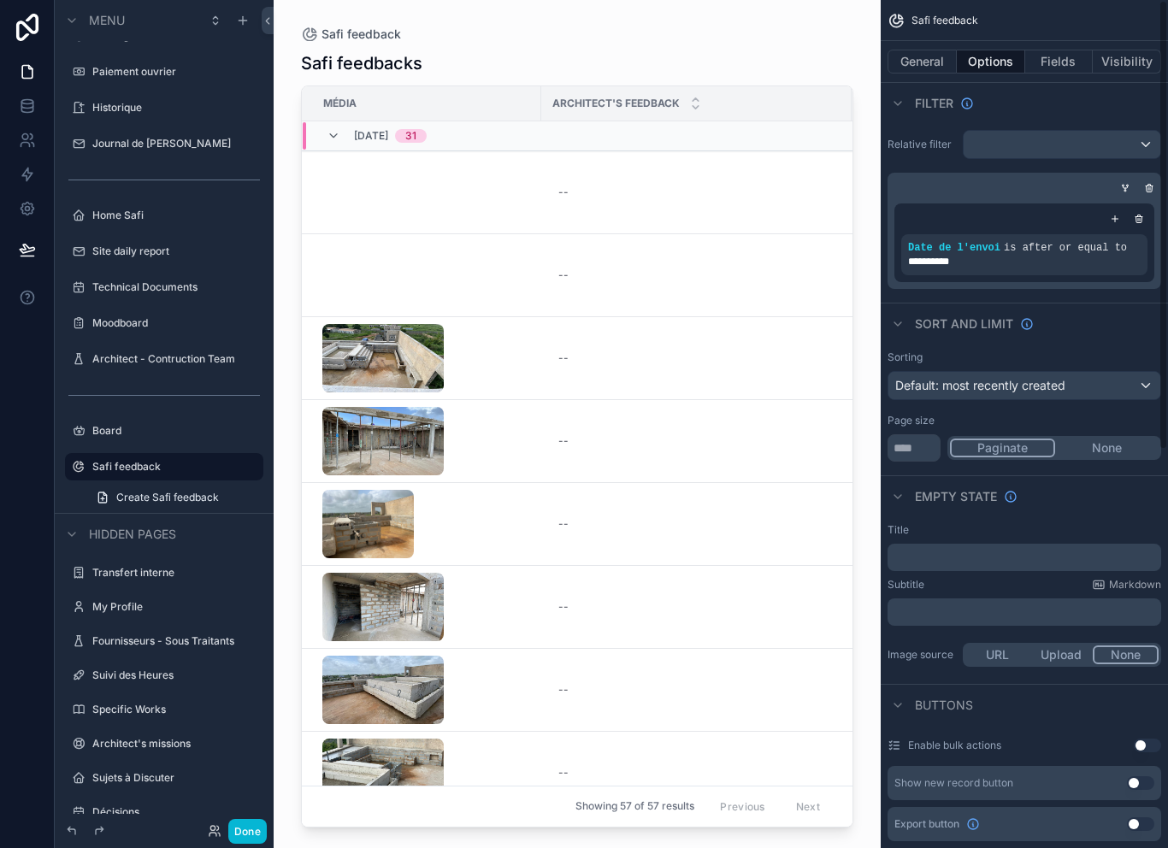
scroll to position [4, 0]
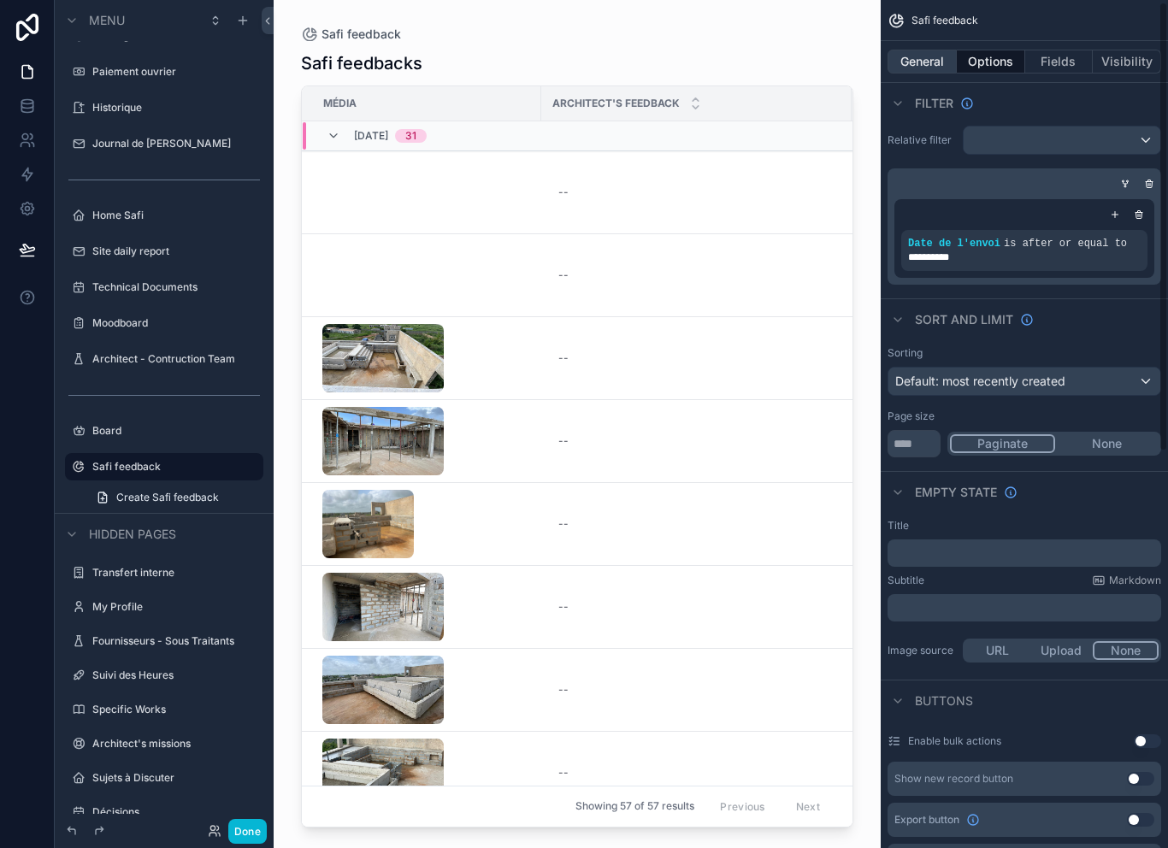
click at [939, 50] on button "General" at bounding box center [922, 62] width 69 height 24
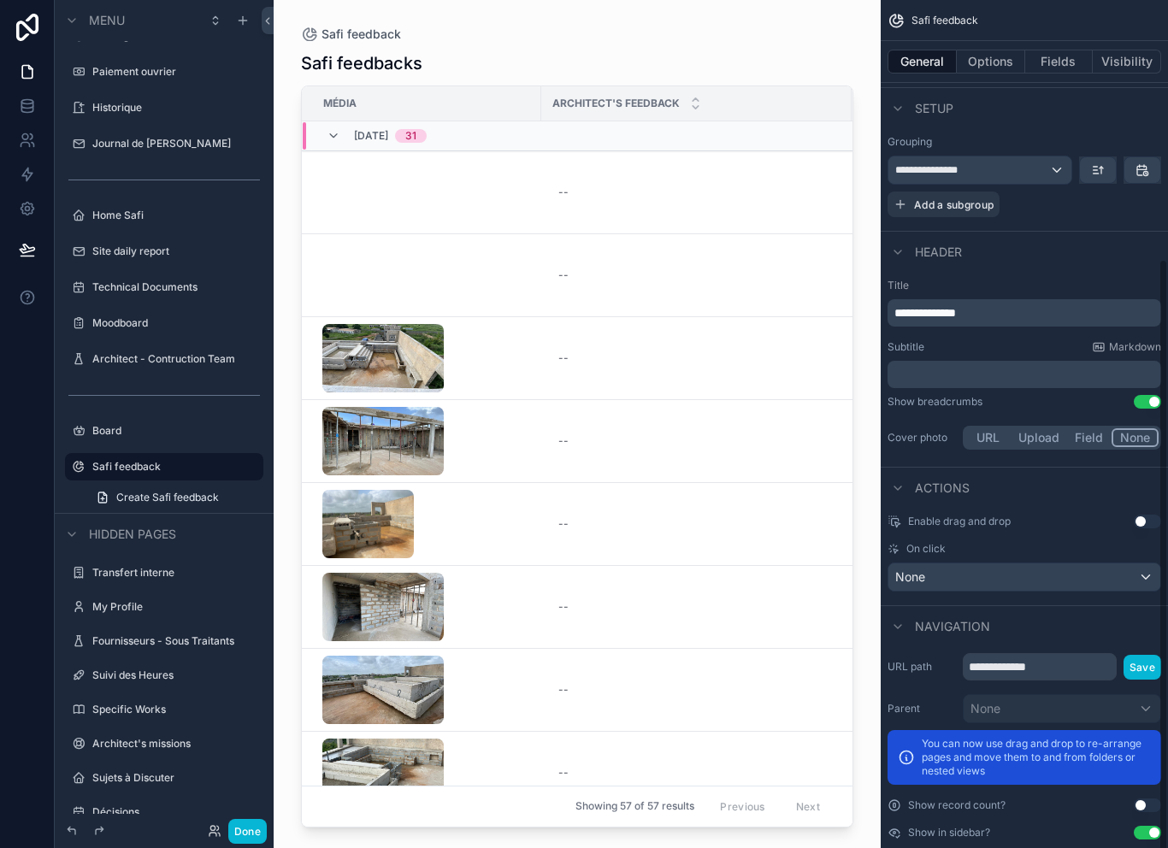
scroll to position [366, 0]
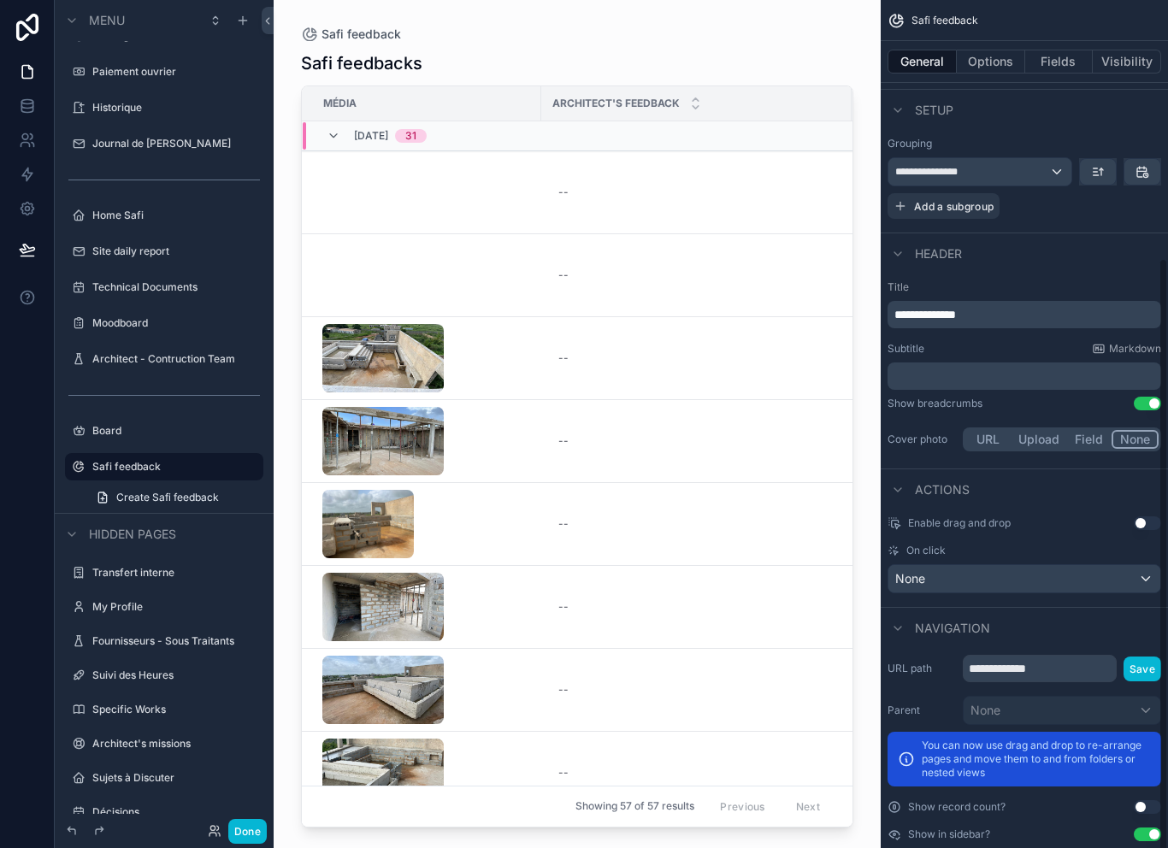
click at [1144, 828] on button "Use setting" at bounding box center [1147, 835] width 27 height 14
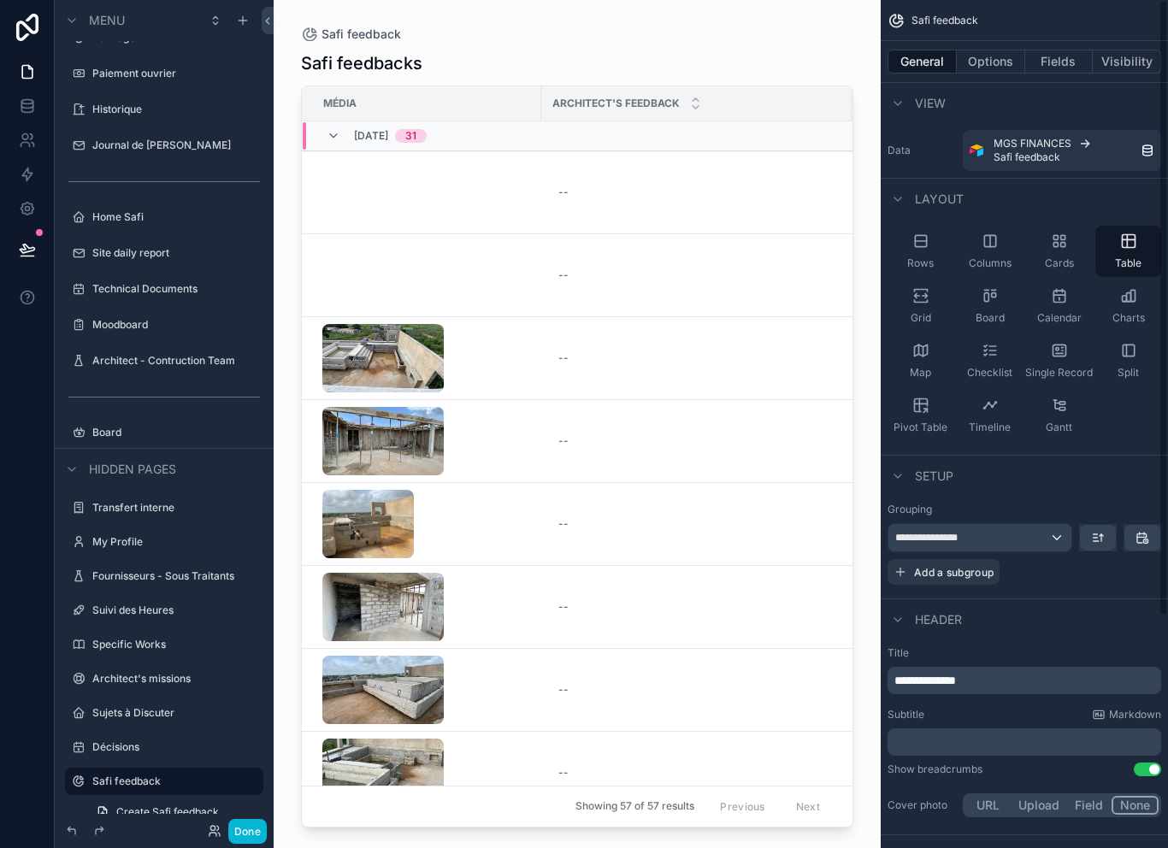
scroll to position [0, 0]
click at [988, 50] on button "Options" at bounding box center [991, 62] width 68 height 24
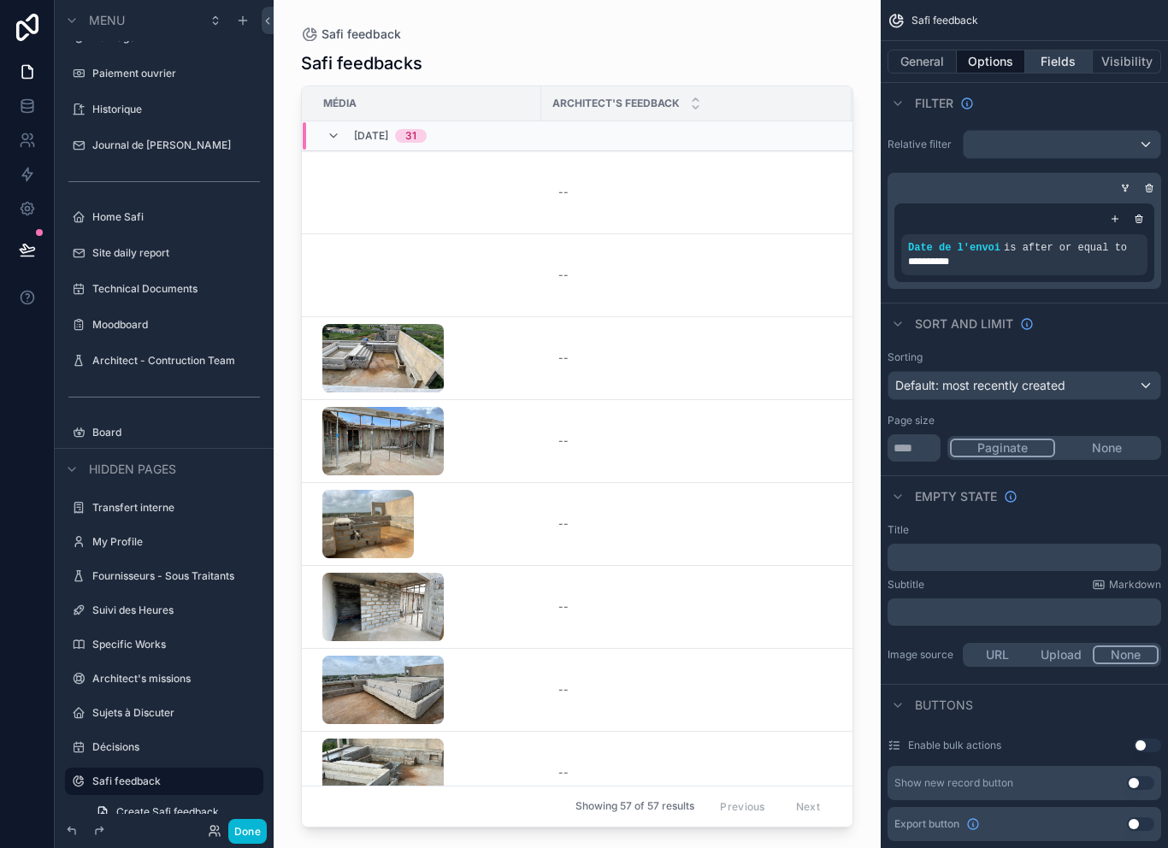
click at [1044, 50] on button "Fields" at bounding box center [1060, 62] width 68 height 24
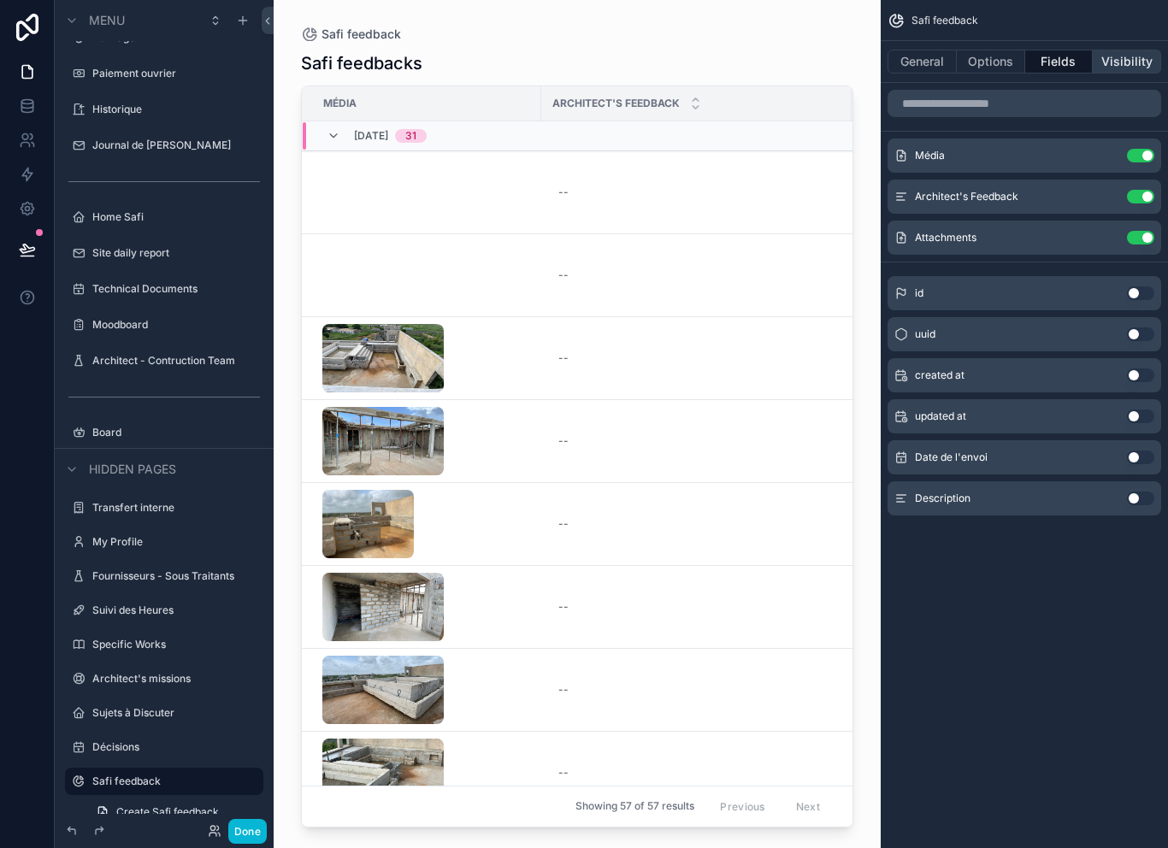
click at [1110, 50] on button "Visibility" at bounding box center [1127, 62] width 68 height 24
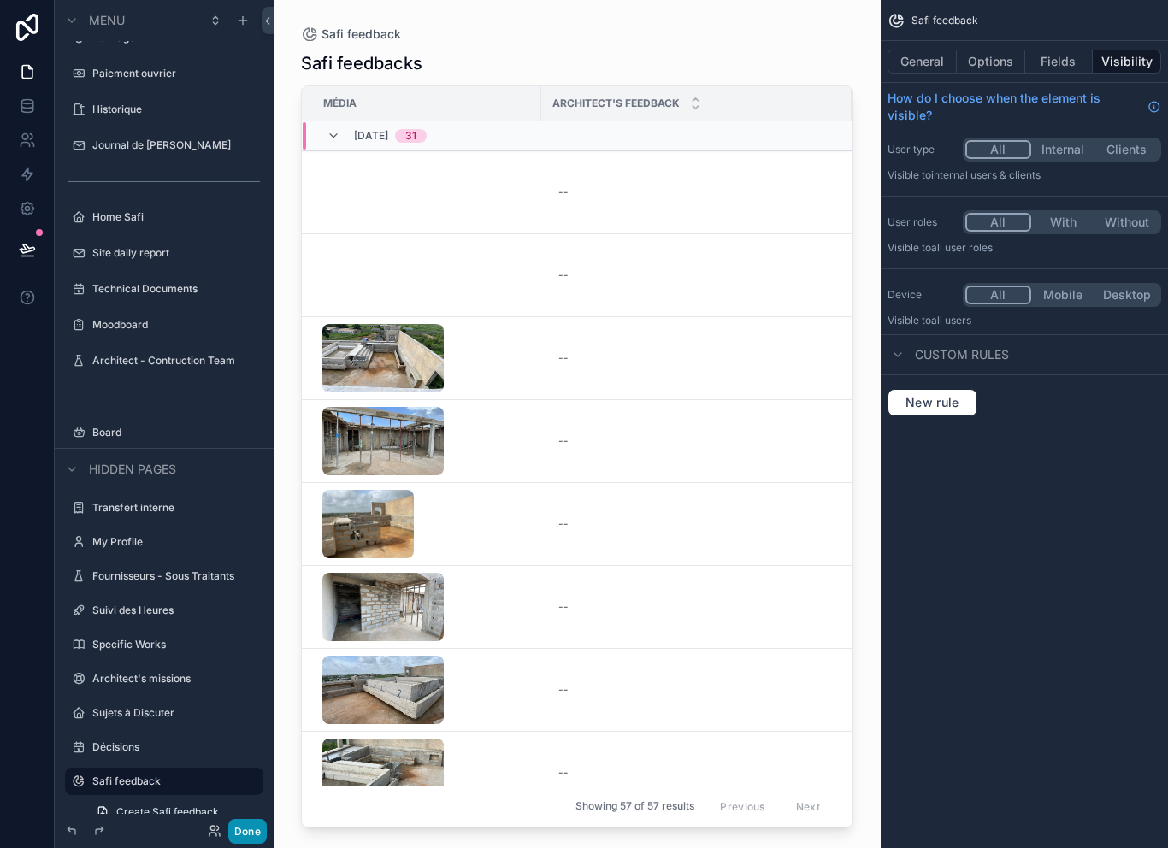
click at [244, 827] on button "Done" at bounding box center [247, 831] width 38 height 25
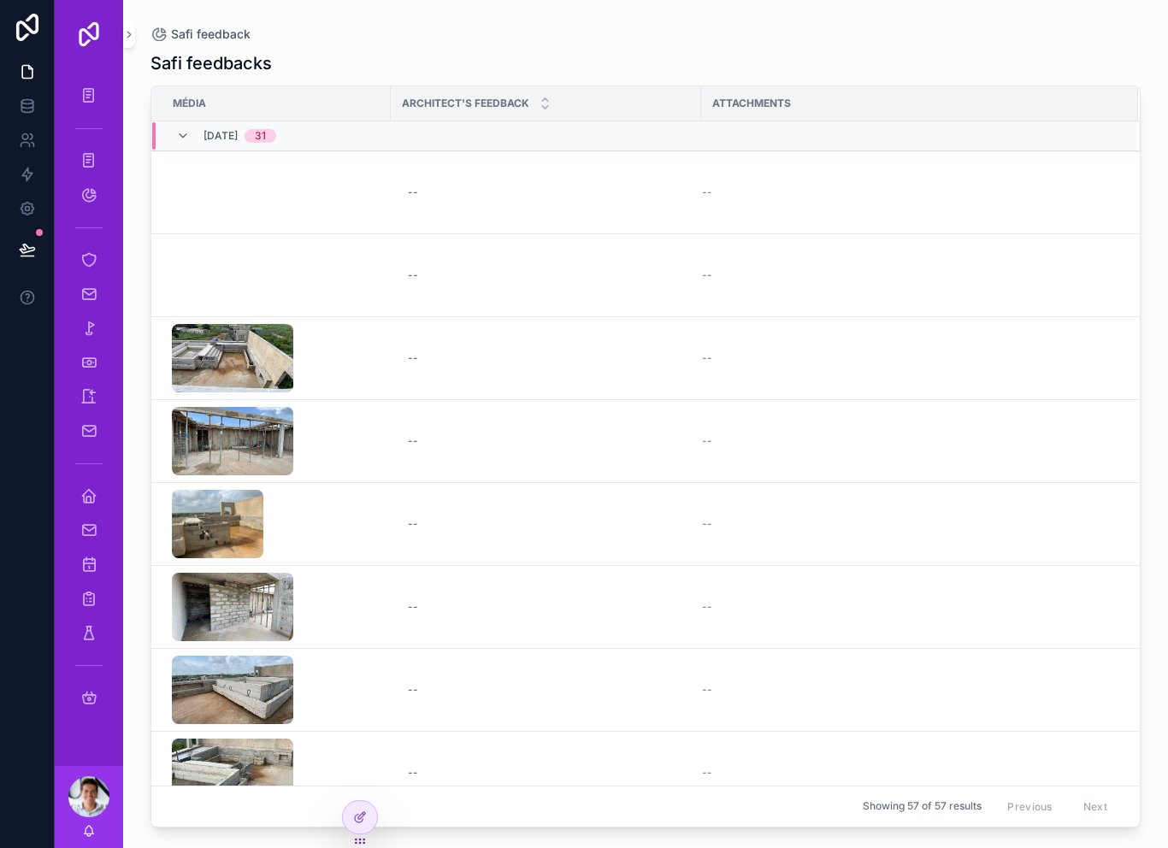
click at [24, 245] on icon at bounding box center [27, 249] width 15 height 9
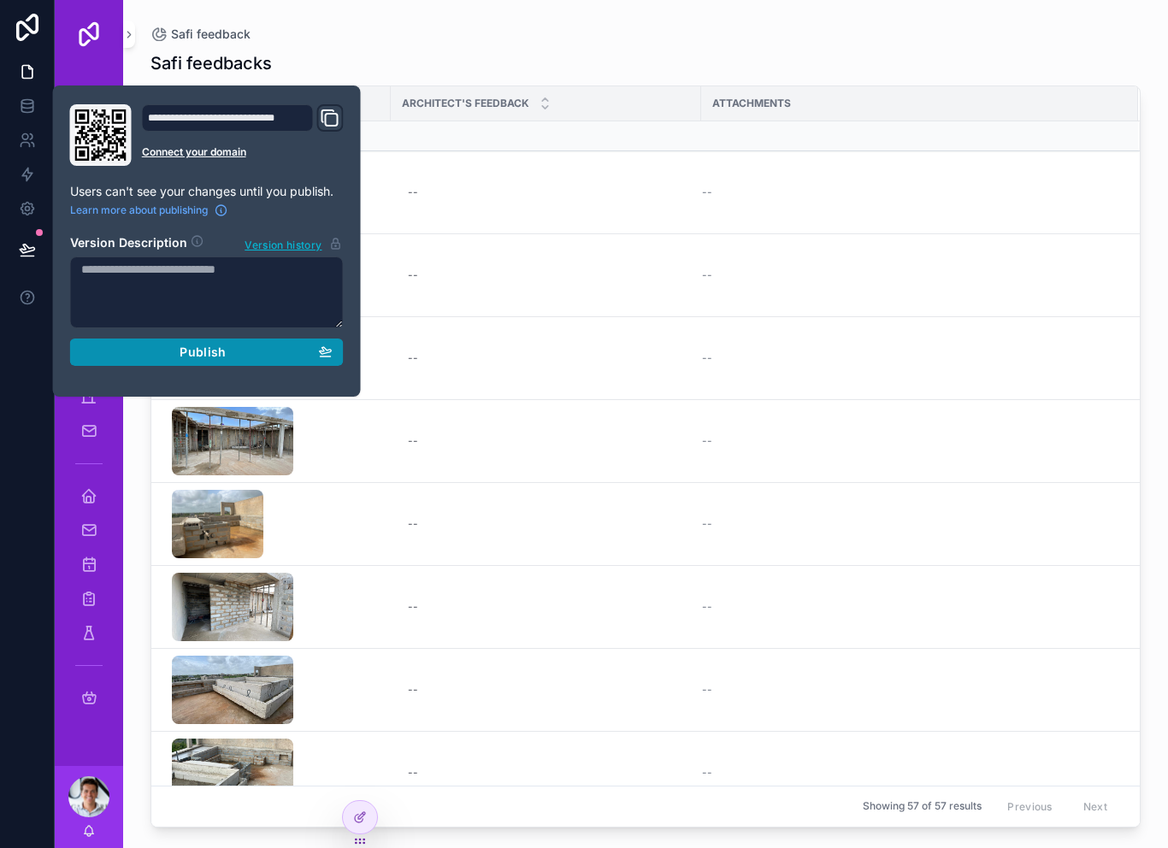
click at [121, 339] on button "Publish" at bounding box center [207, 352] width 274 height 27
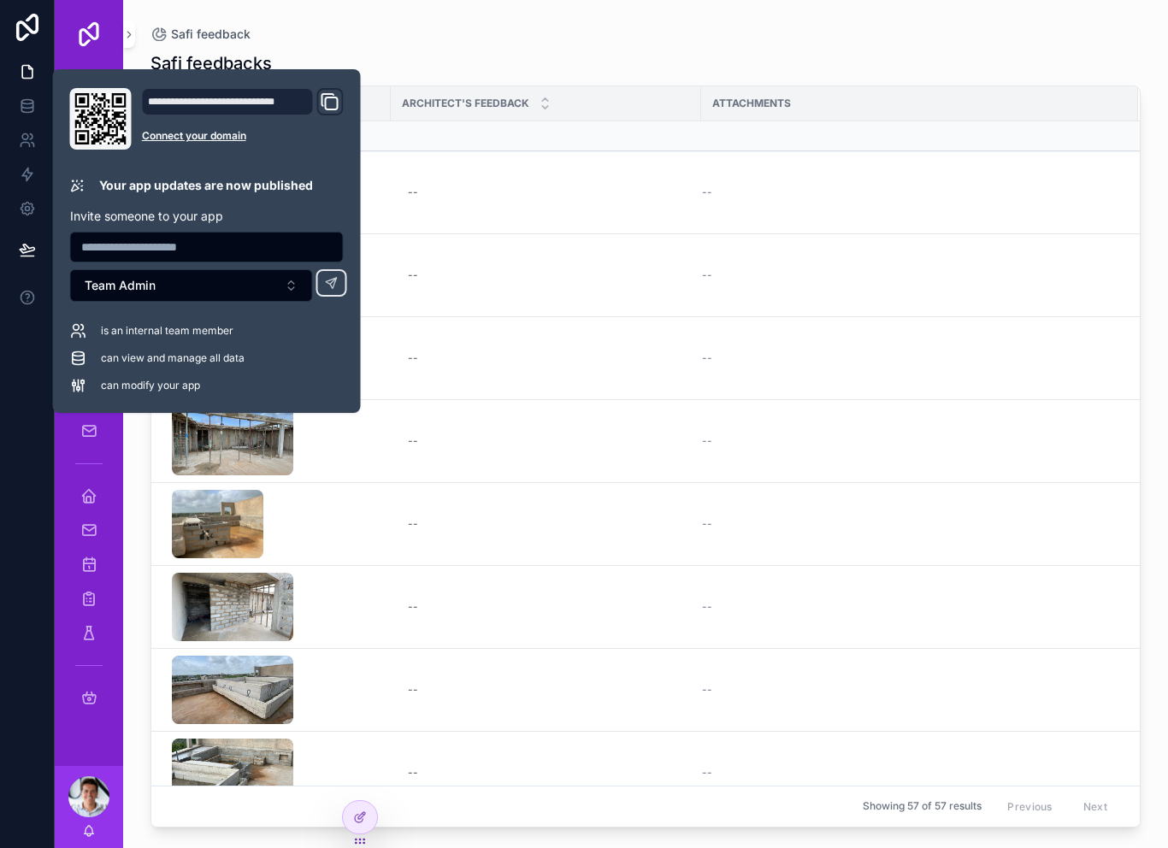
click at [23, 396] on div at bounding box center [27, 424] width 55 height 848
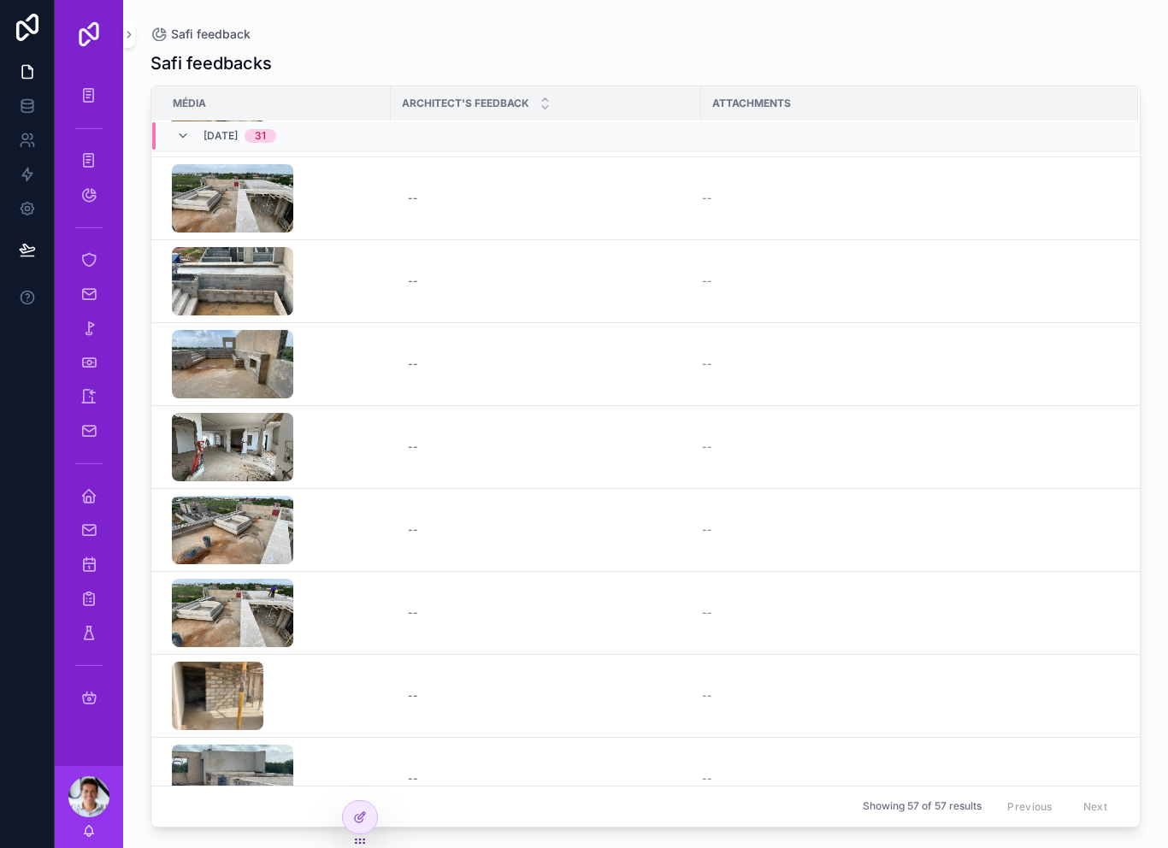
scroll to position [1171, 0]
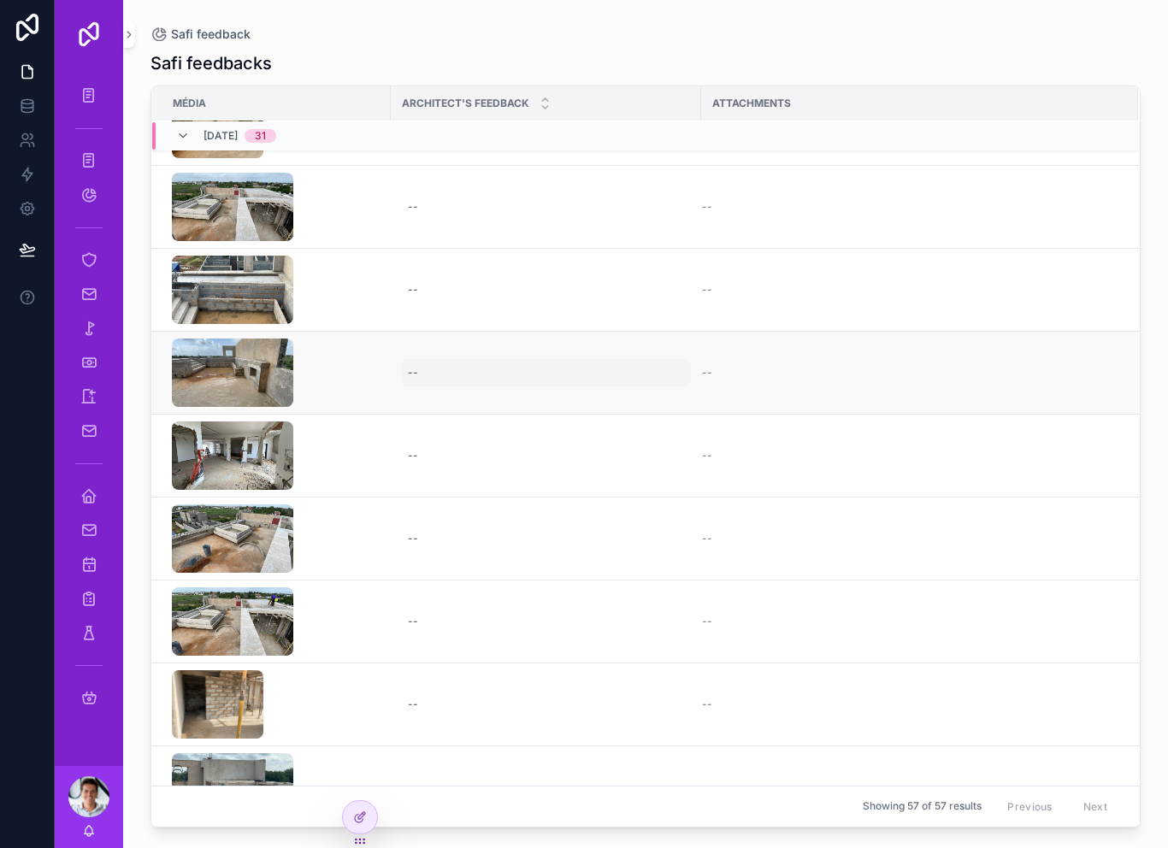
click at [423, 359] on div "--" at bounding box center [546, 372] width 290 height 27
click at [85, 488] on icon "scrollable content" at bounding box center [88, 496] width 17 height 17
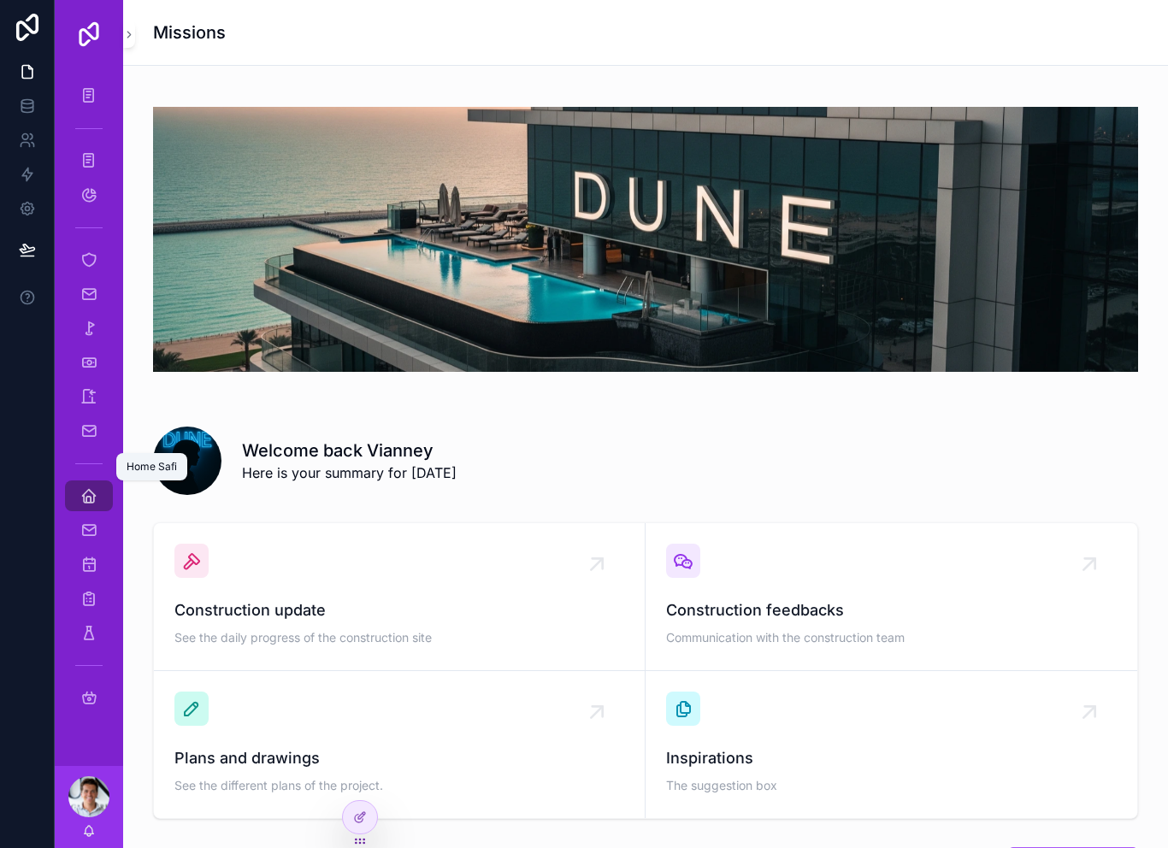
click at [95, 482] on div "Home Safi" at bounding box center [88, 495] width 27 height 27
click at [377, 599] on span "Construction update" at bounding box center [399, 611] width 450 height 24
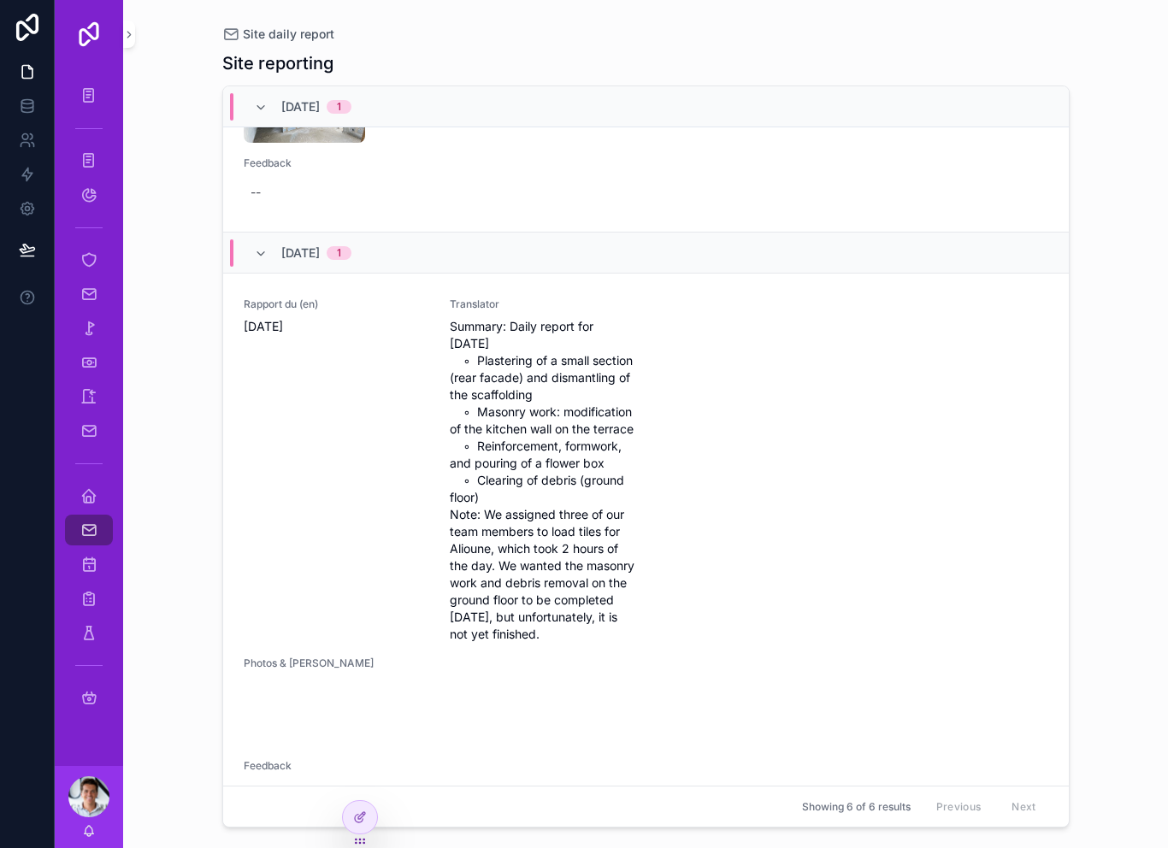
scroll to position [824, 0]
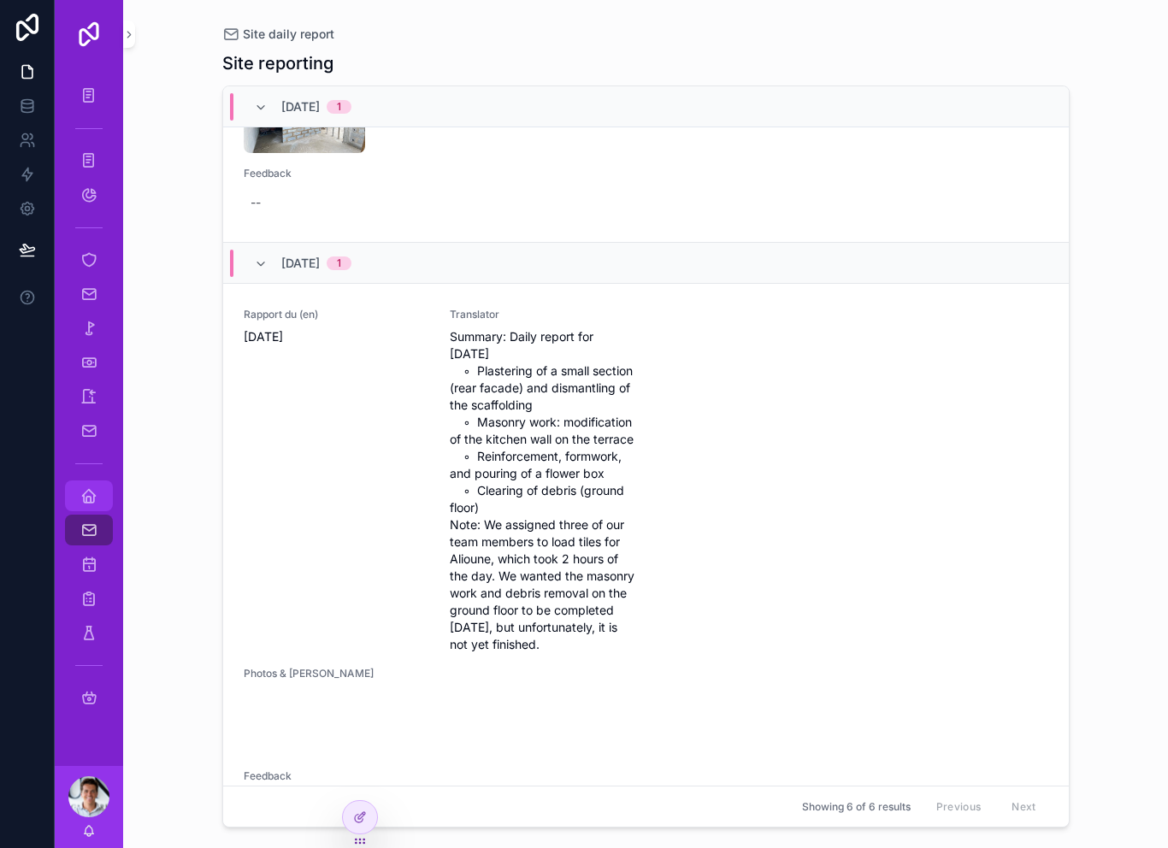
click at [69, 481] on link "Home Safi" at bounding box center [89, 496] width 48 height 31
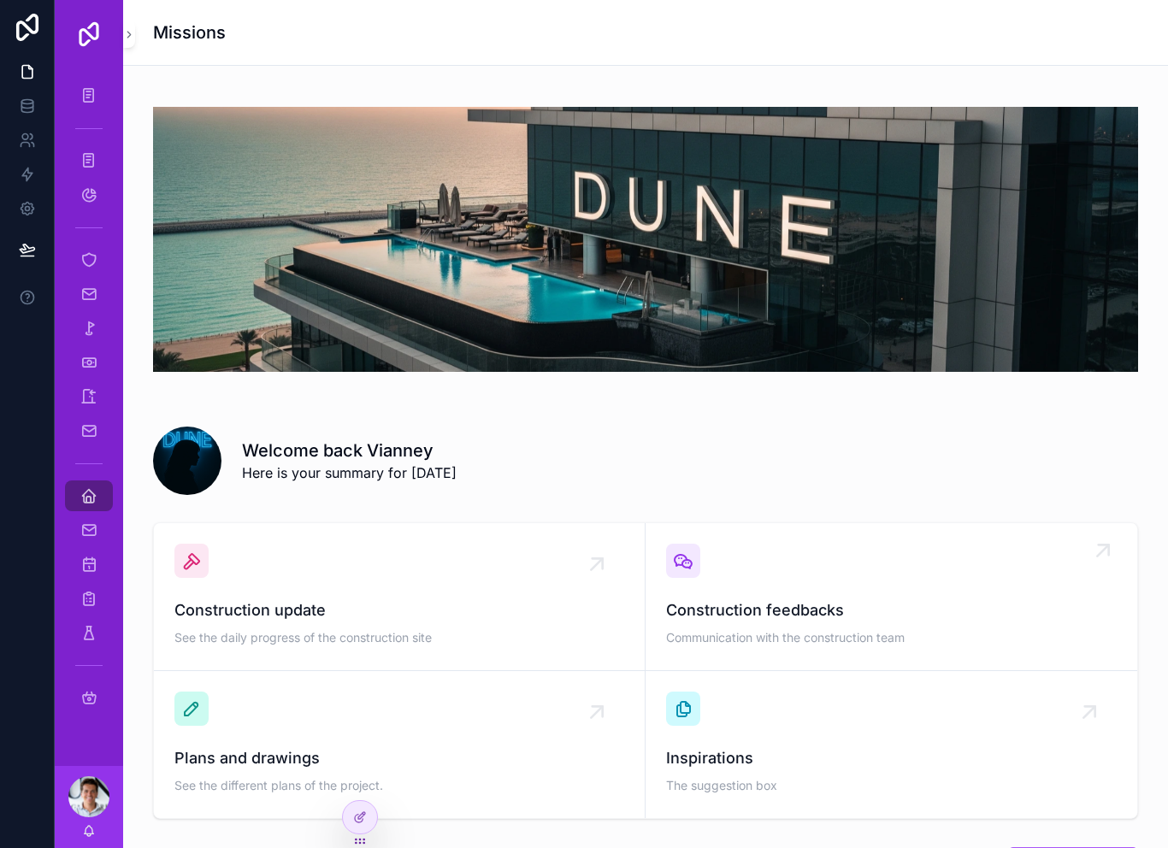
click at [751, 557] on div "Construction feedbacks Communication with the construction team" at bounding box center [891, 597] width 451 height 106
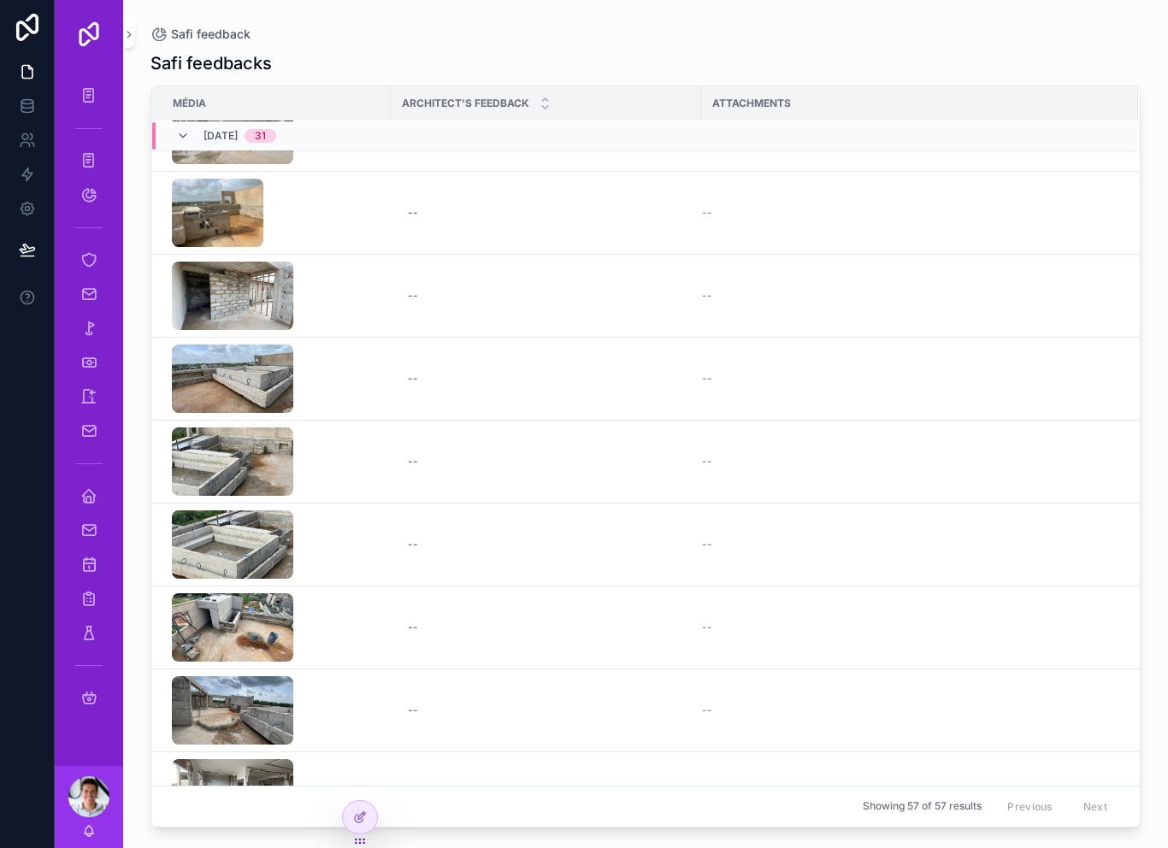
scroll to position [308, 0]
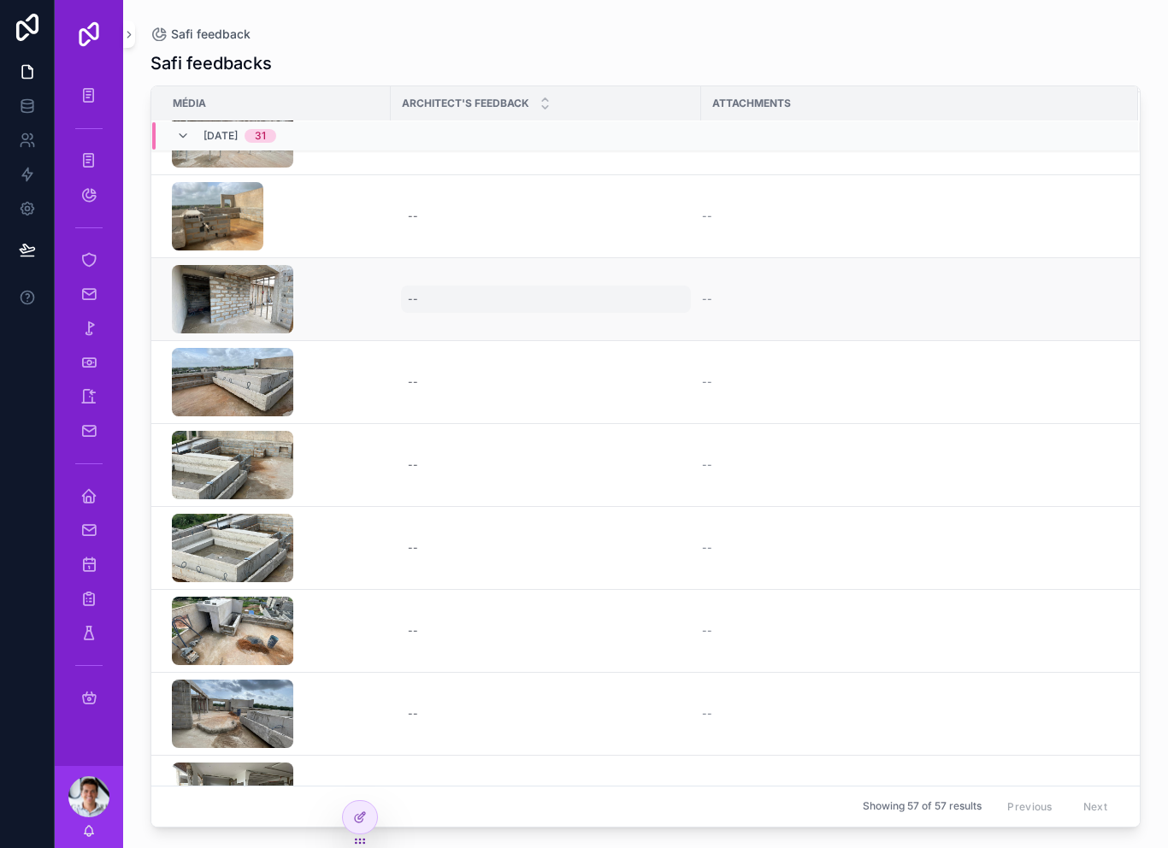
click at [431, 286] on div "--" at bounding box center [546, 299] width 290 height 27
click at [396, 299] on td "--" at bounding box center [546, 299] width 310 height 83
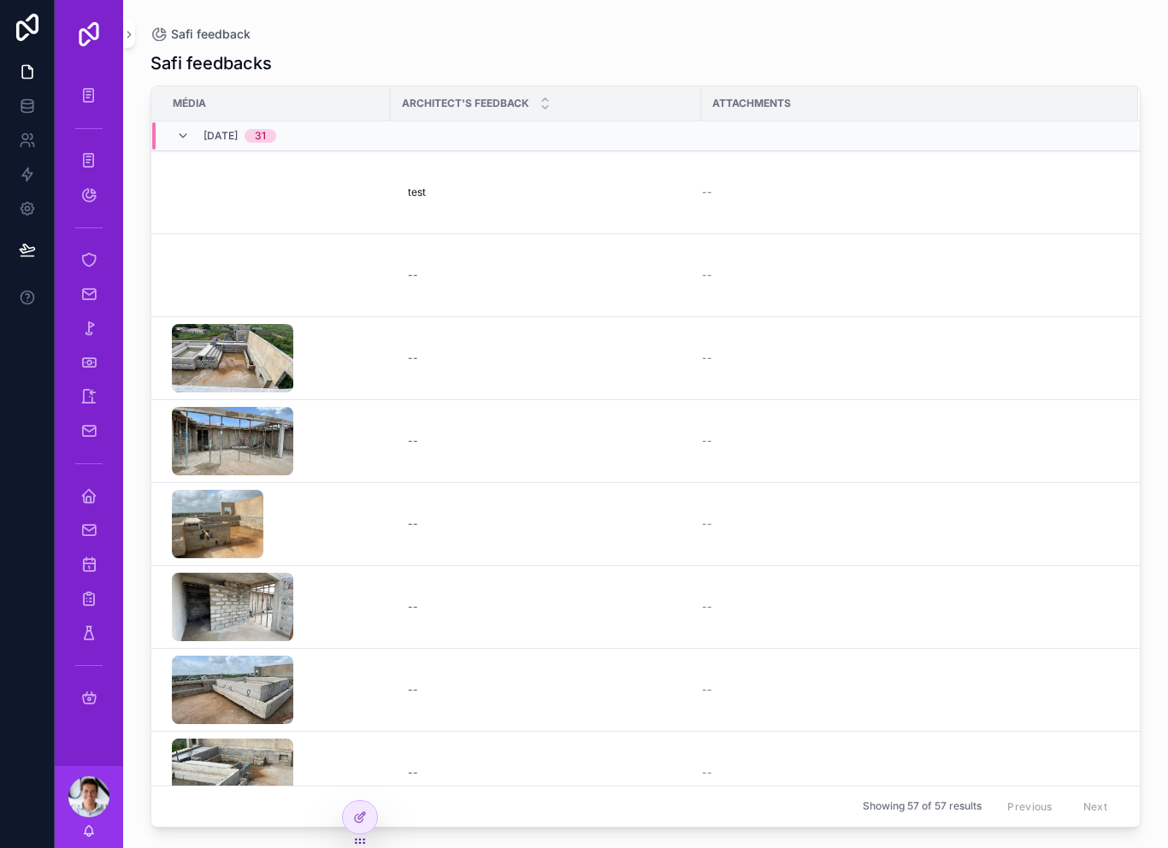
scroll to position [0, 0]
click at [706, 180] on td "--" at bounding box center [919, 192] width 437 height 83
click at [371, 825] on div at bounding box center [360, 817] width 34 height 33
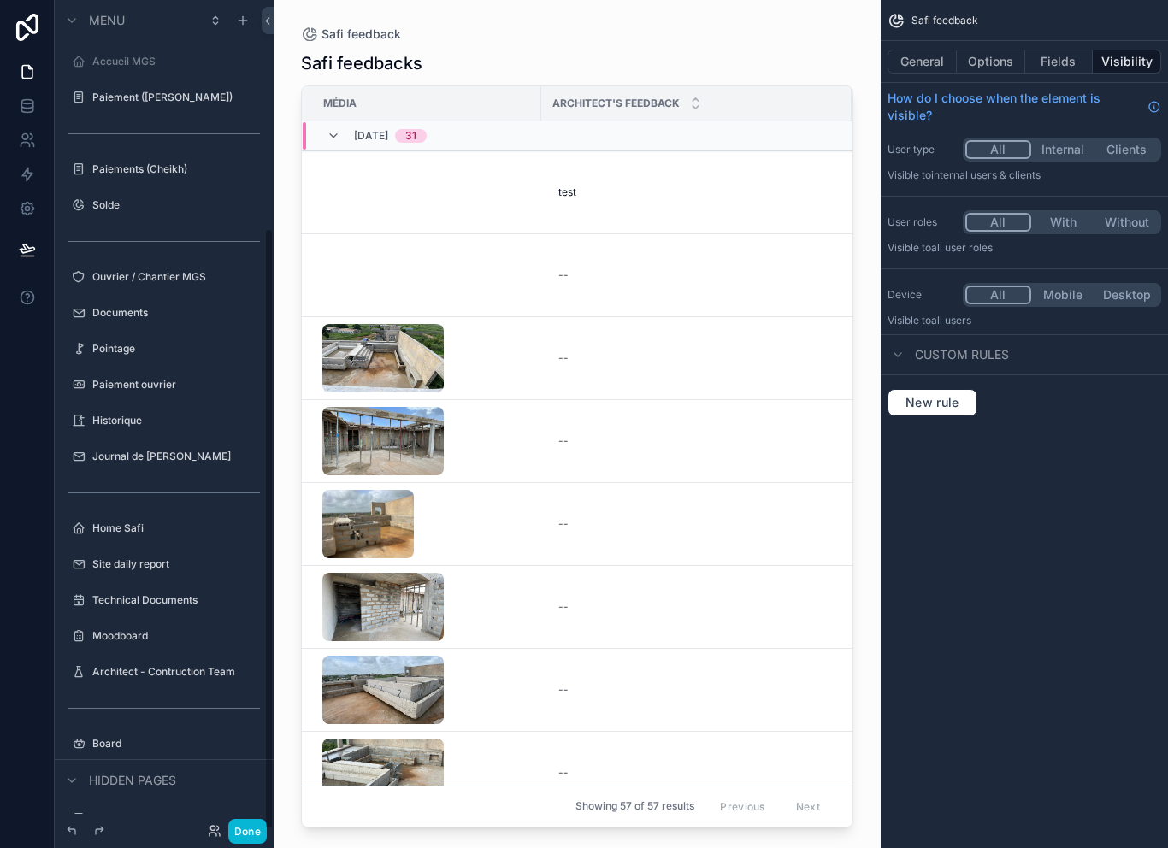
scroll to position [311, 0]
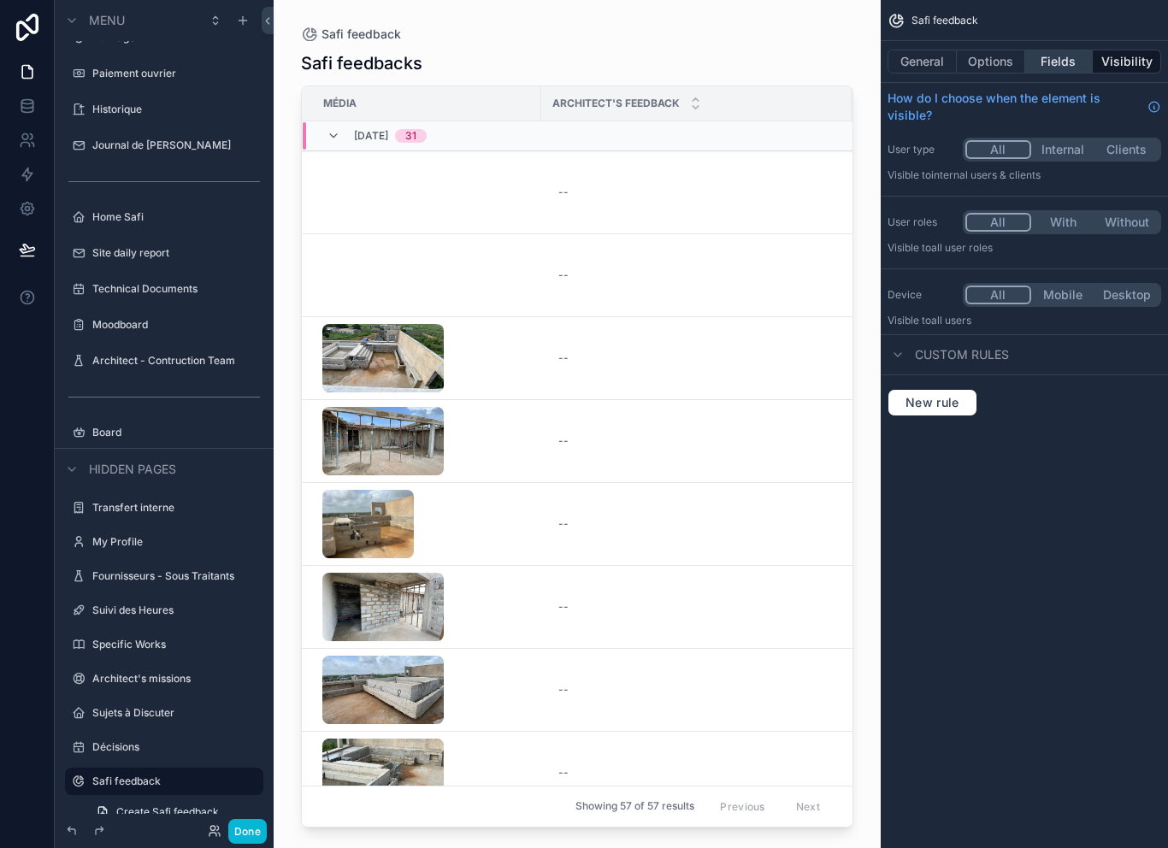
click at [1065, 50] on button "Fields" at bounding box center [1060, 62] width 68 height 24
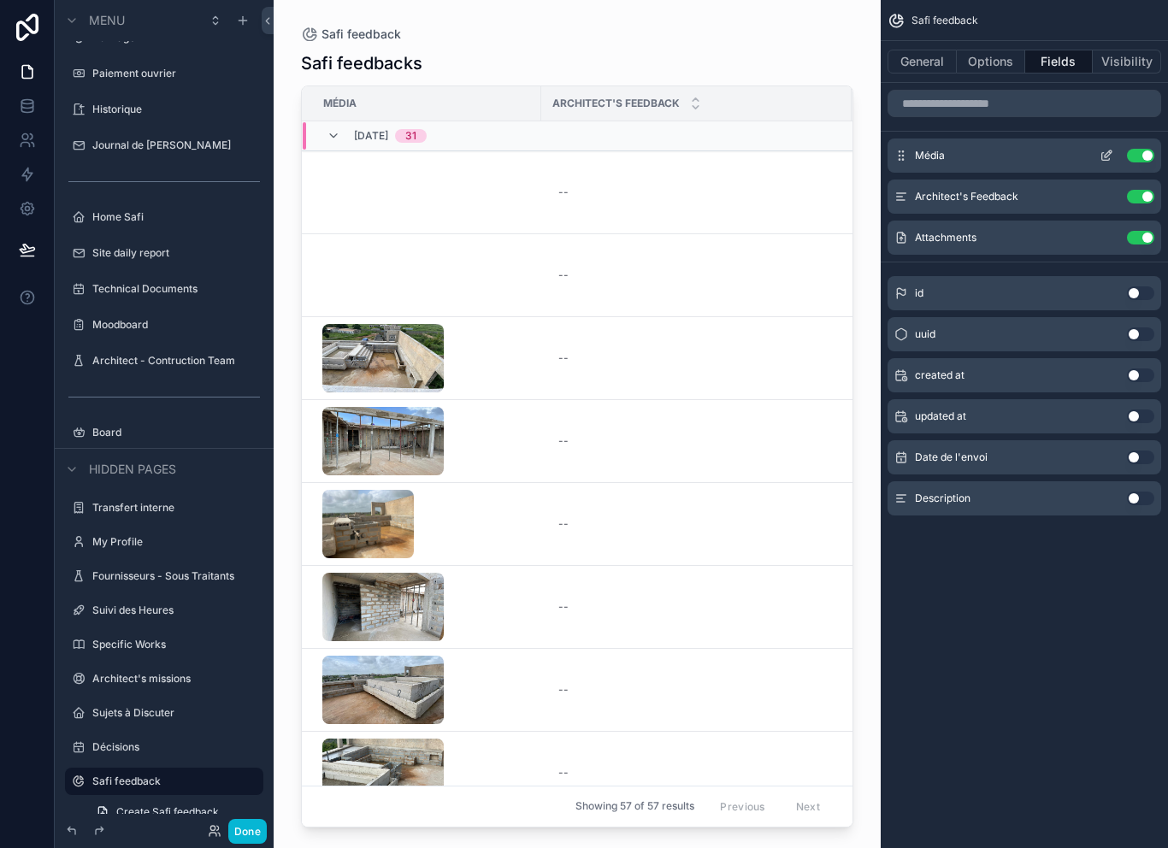
click at [1116, 149] on button "scrollable content" at bounding box center [1106, 156] width 27 height 14
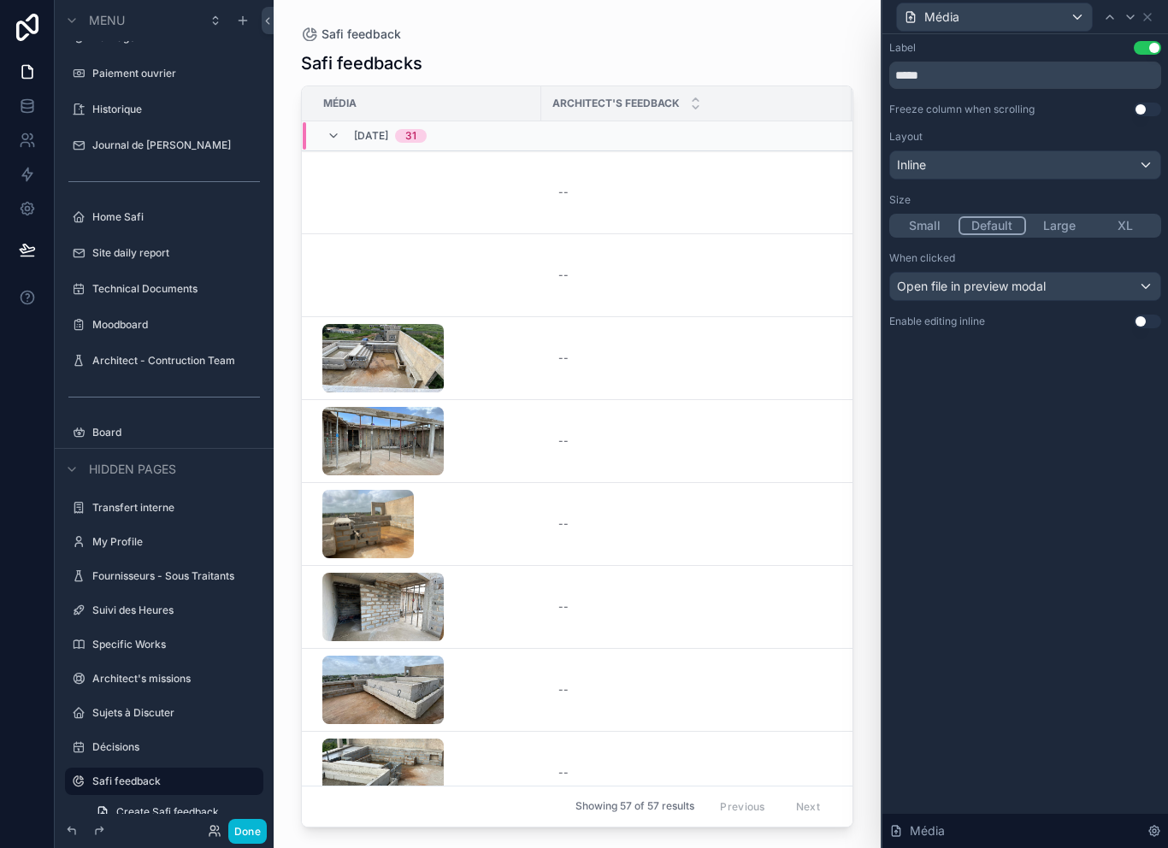
click at [1160, 315] on button "Use setting" at bounding box center [1147, 322] width 27 height 14
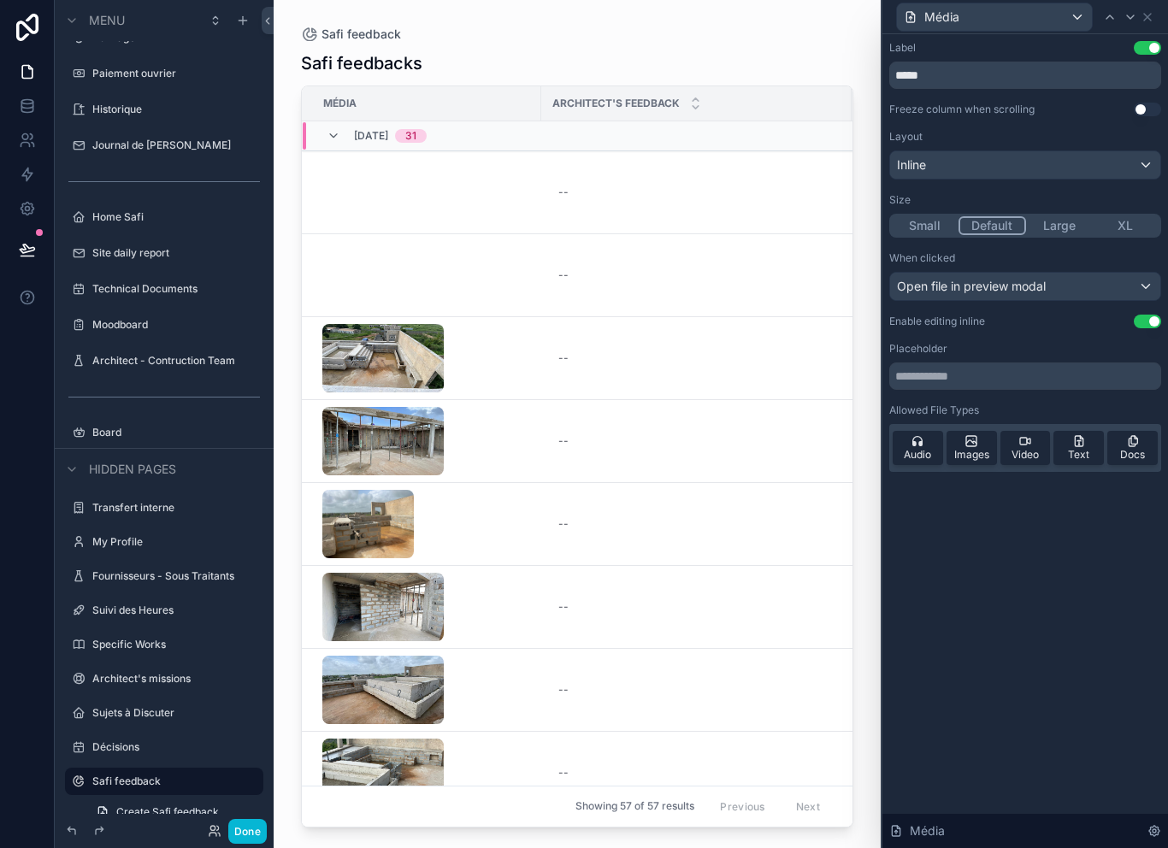
click at [1129, 151] on div "Inline" at bounding box center [1025, 164] width 270 height 27
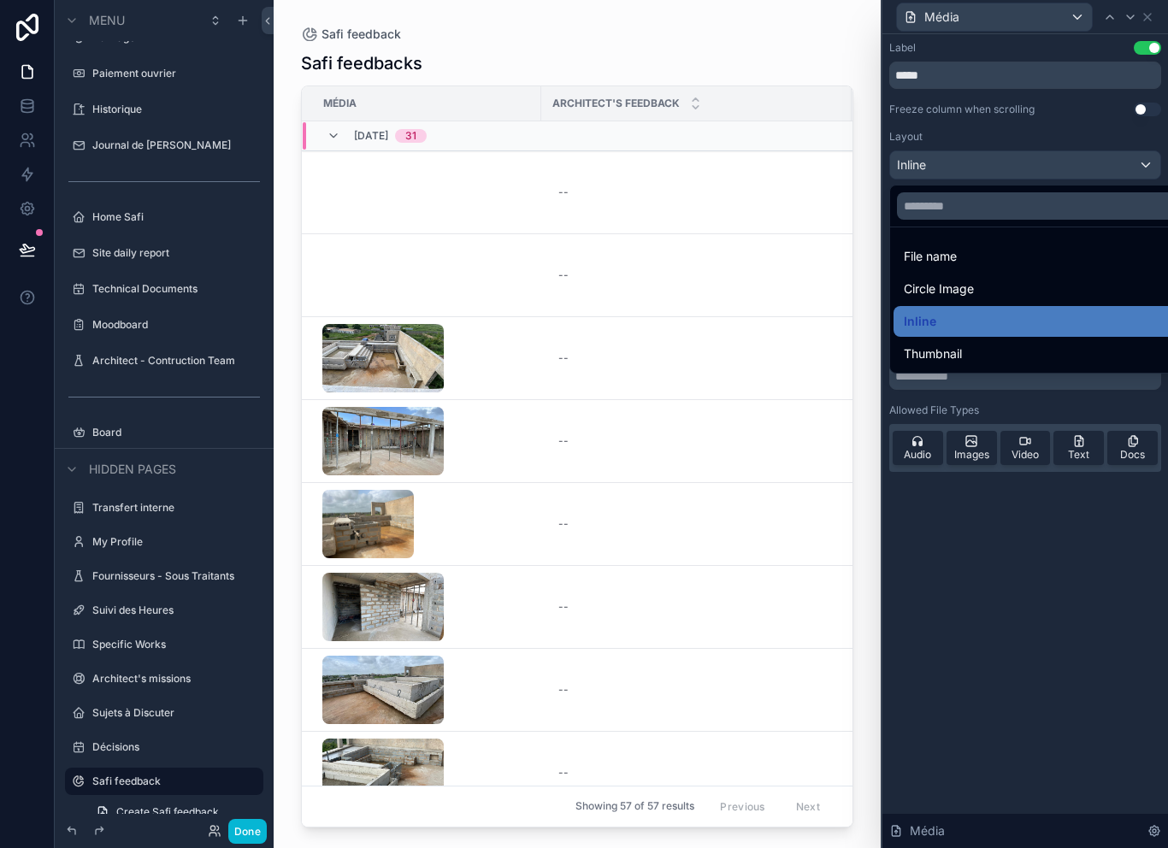
click at [1037, 517] on div at bounding box center [1026, 424] width 286 height 848
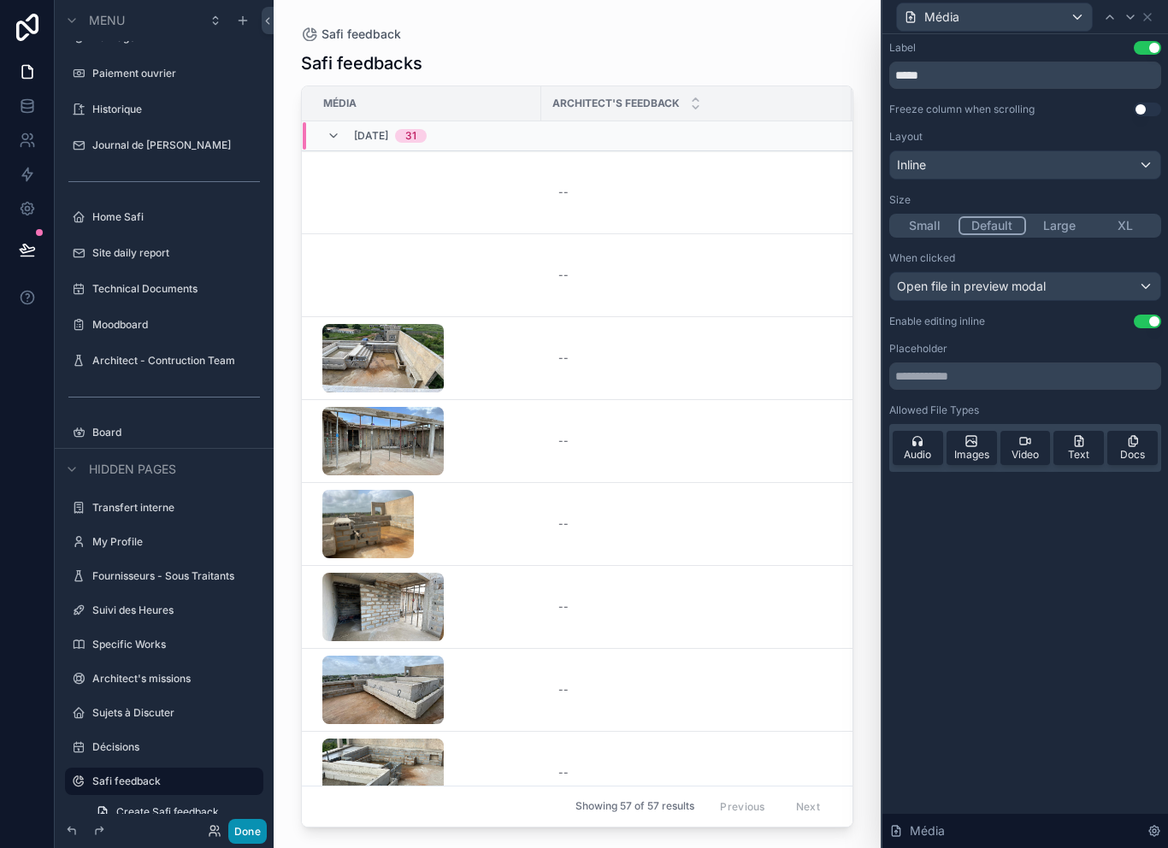
click at [238, 836] on button "Done" at bounding box center [247, 831] width 38 height 25
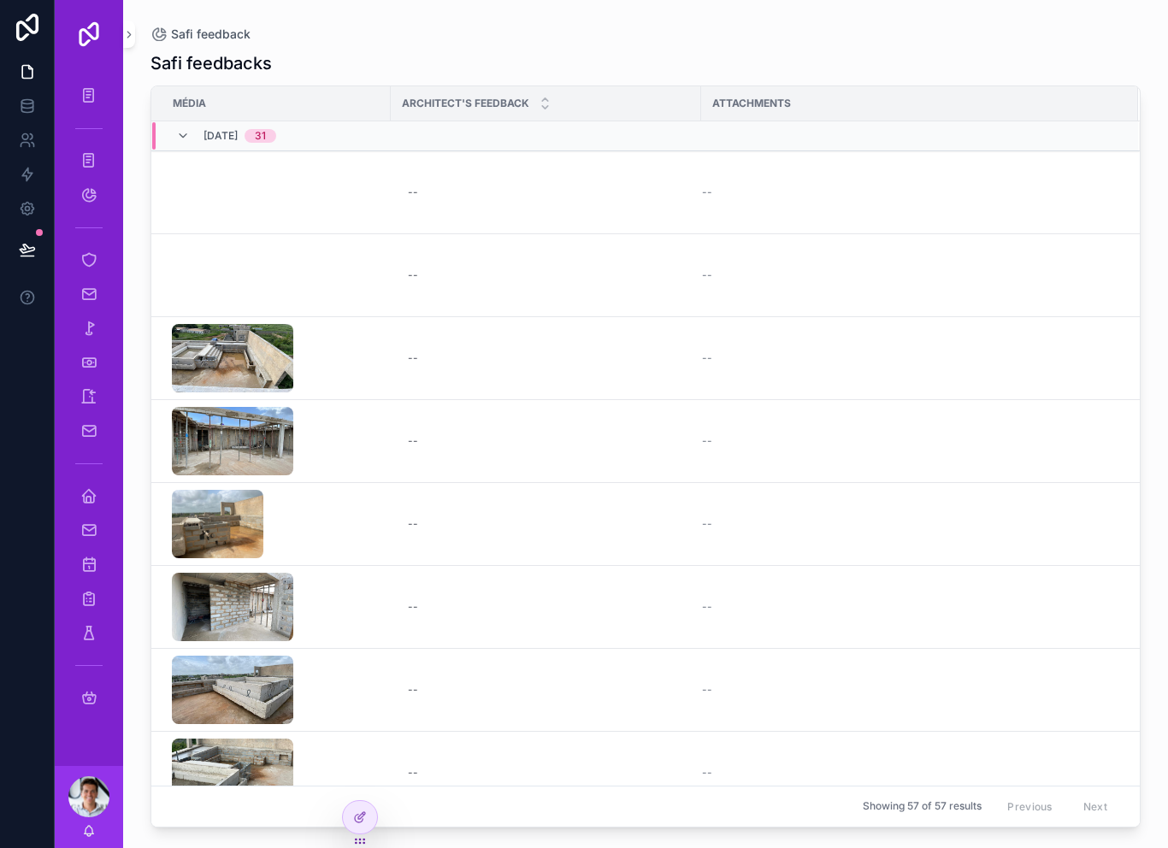
click at [32, 241] on icon at bounding box center [27, 249] width 17 height 17
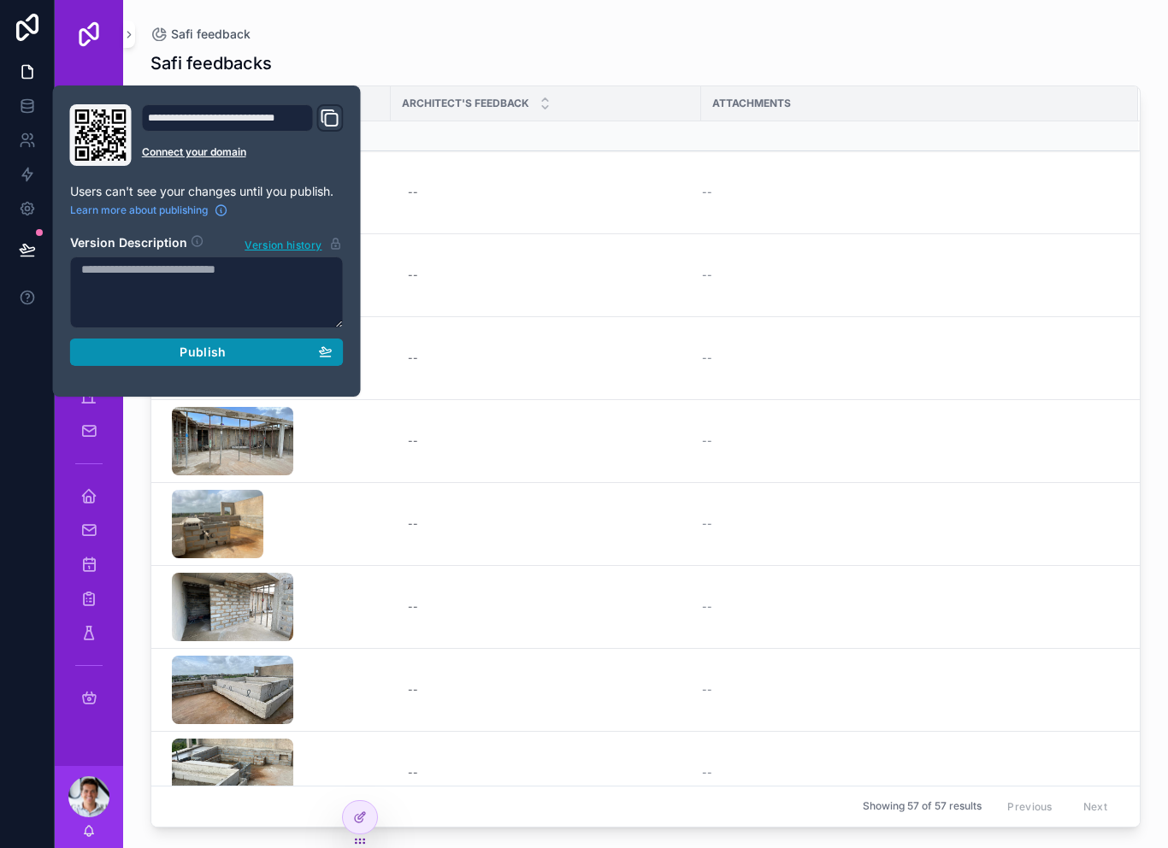
click at [164, 339] on button "Publish" at bounding box center [207, 352] width 274 height 27
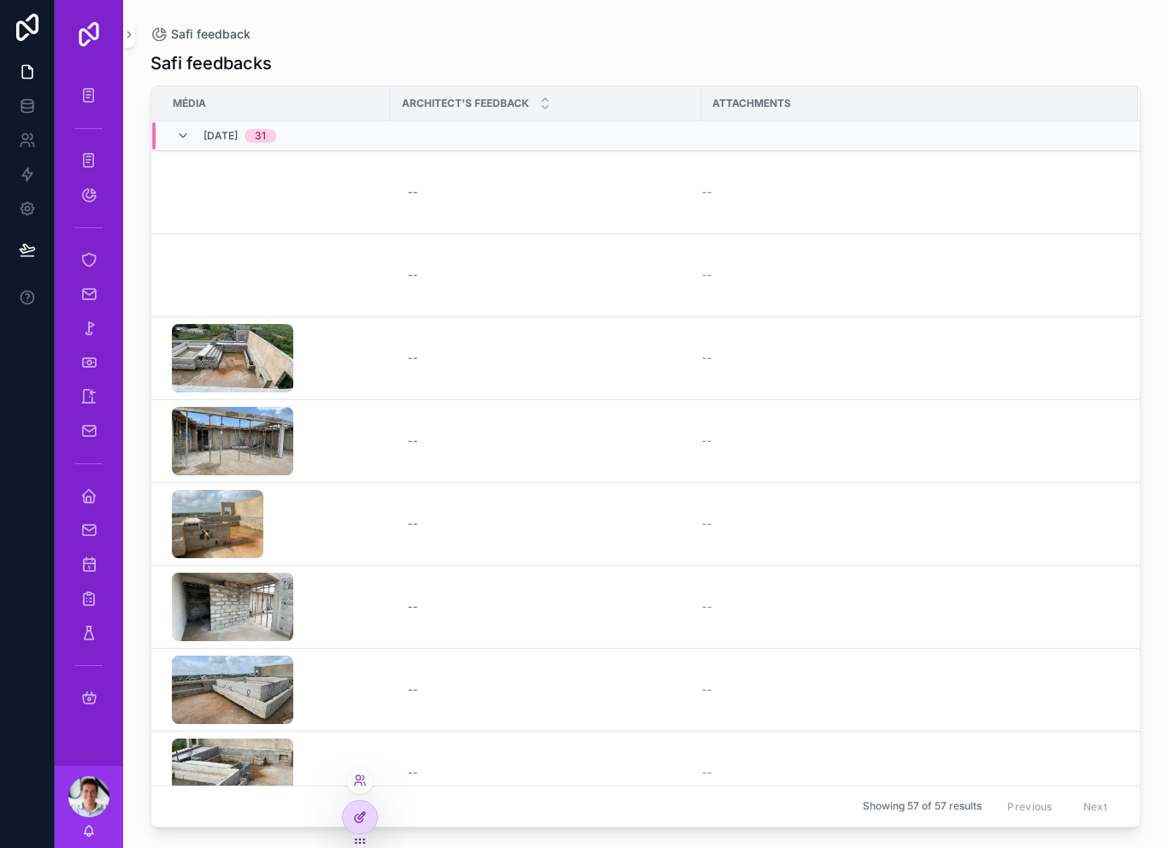
click at [367, 822] on div at bounding box center [360, 817] width 34 height 33
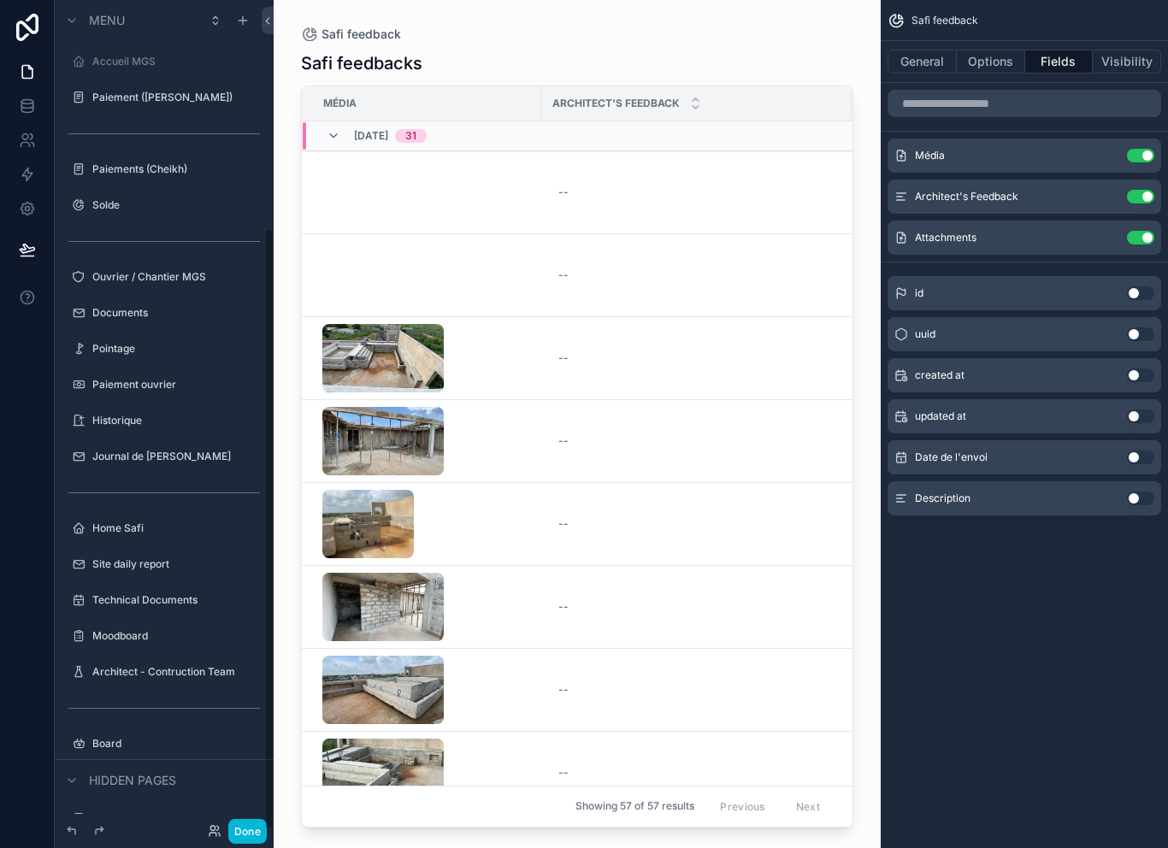
scroll to position [311, 0]
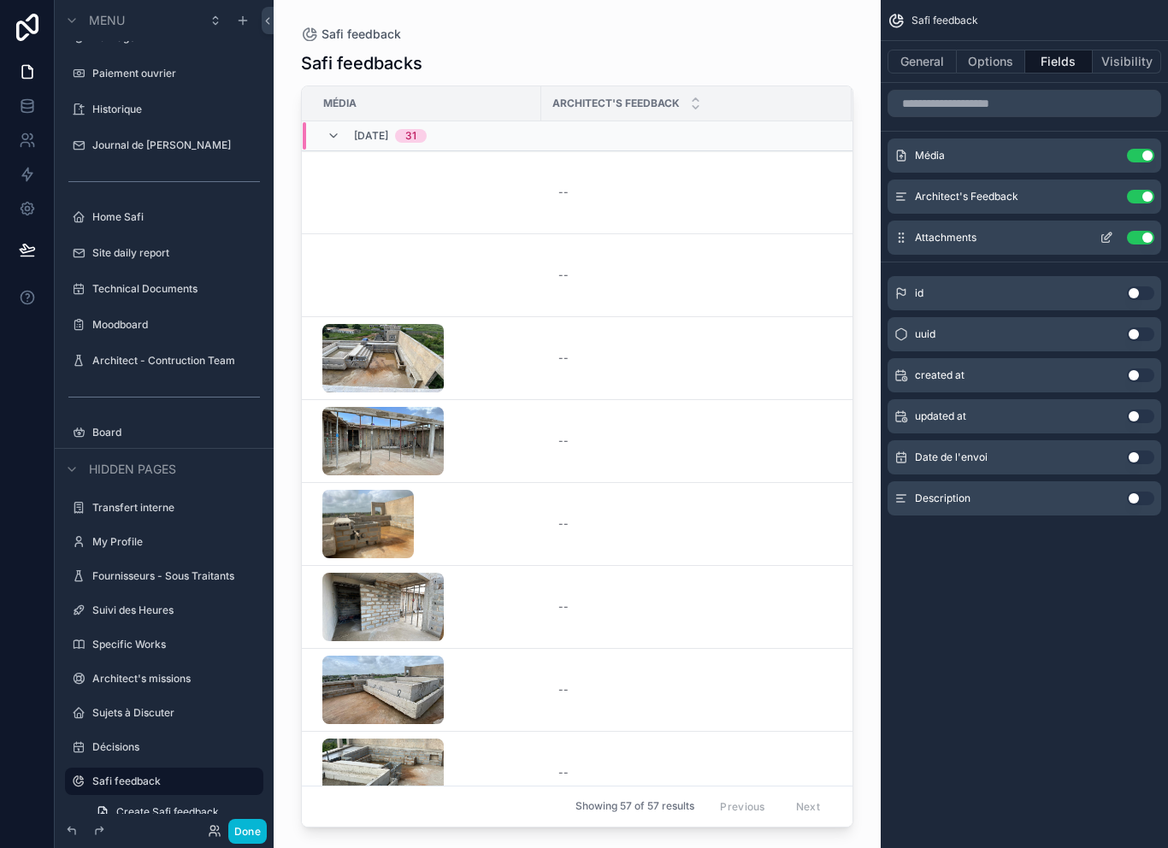
click at [1103, 231] on icon "scrollable content" at bounding box center [1107, 238] width 14 height 14
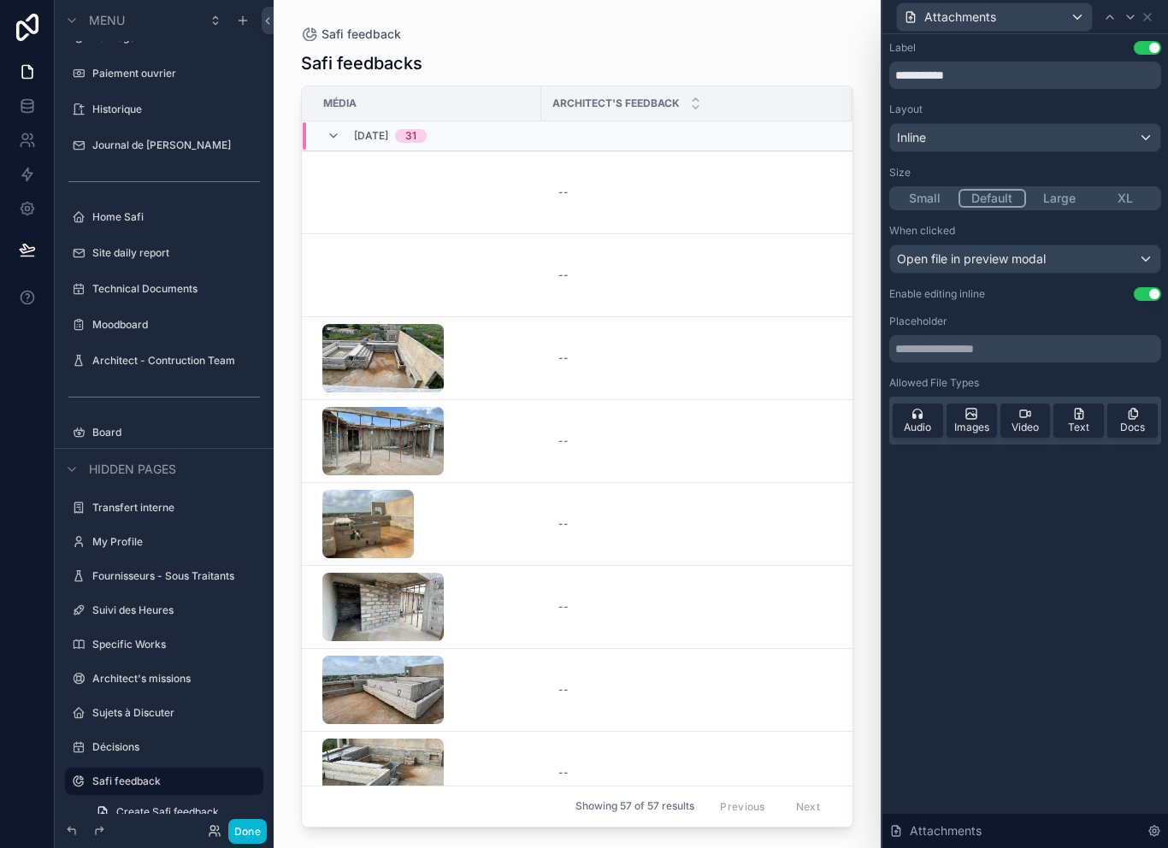
click at [984, 124] on div "Inline" at bounding box center [1025, 137] width 270 height 27
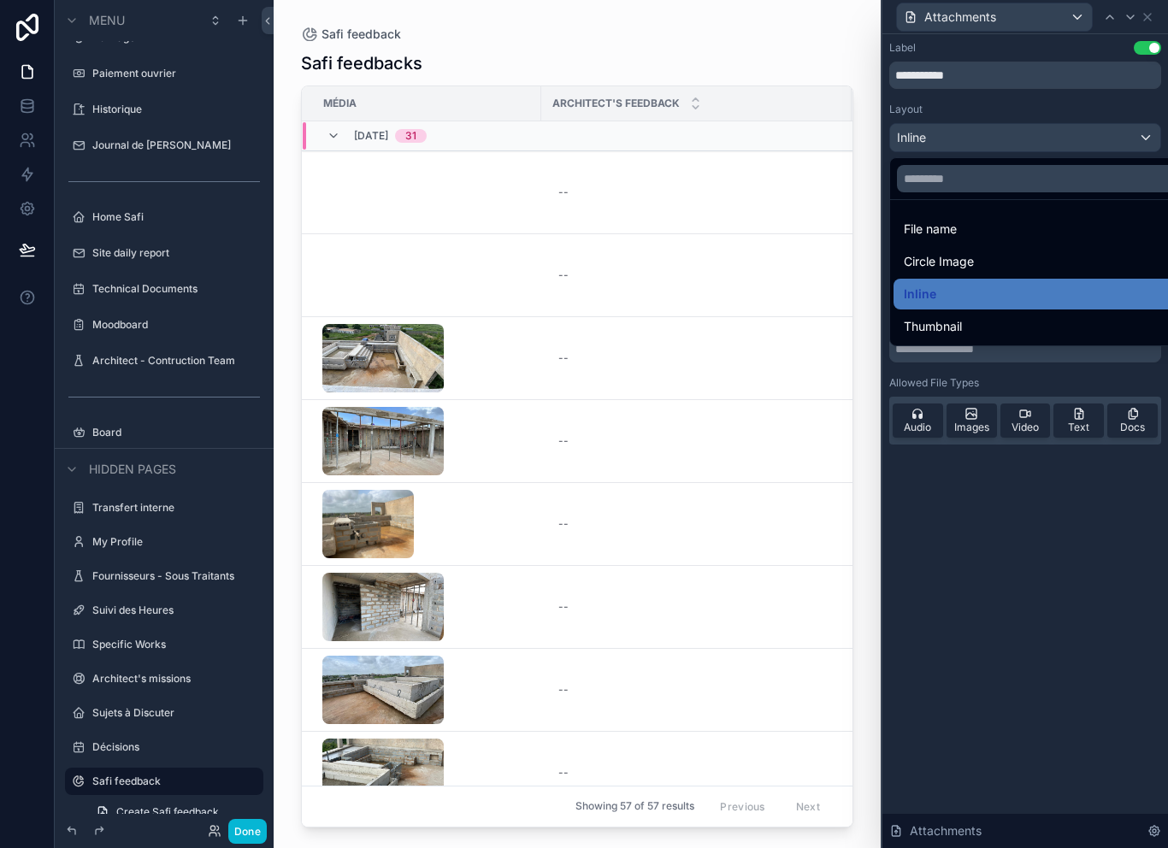
click at [1032, 491] on div at bounding box center [1026, 424] width 286 height 848
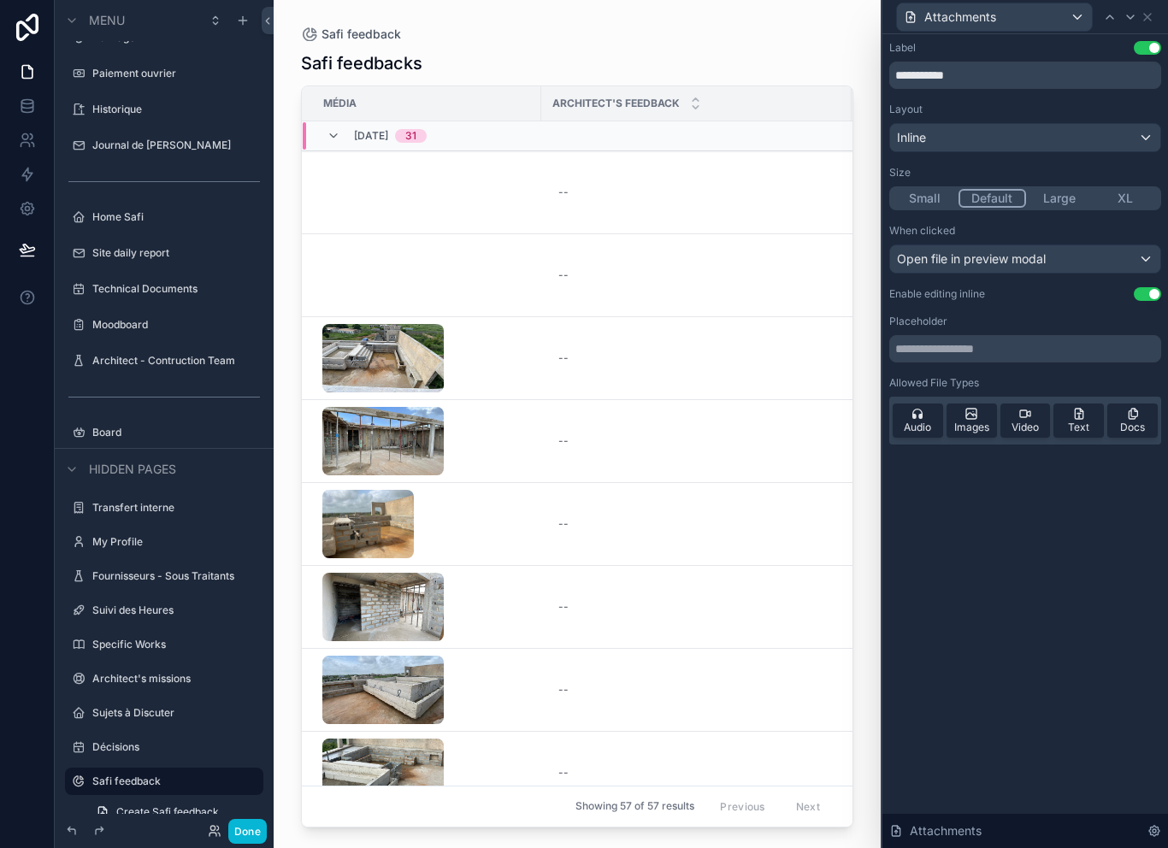
click at [727, 36] on div "scrollable content" at bounding box center [577, 414] width 607 height 828
click at [719, 262] on div "--" at bounding box center [697, 275] width 290 height 27
click at [737, 428] on div "--" at bounding box center [697, 441] width 290 height 27
click at [1154, 15] on icon at bounding box center [1148, 17] width 14 height 14
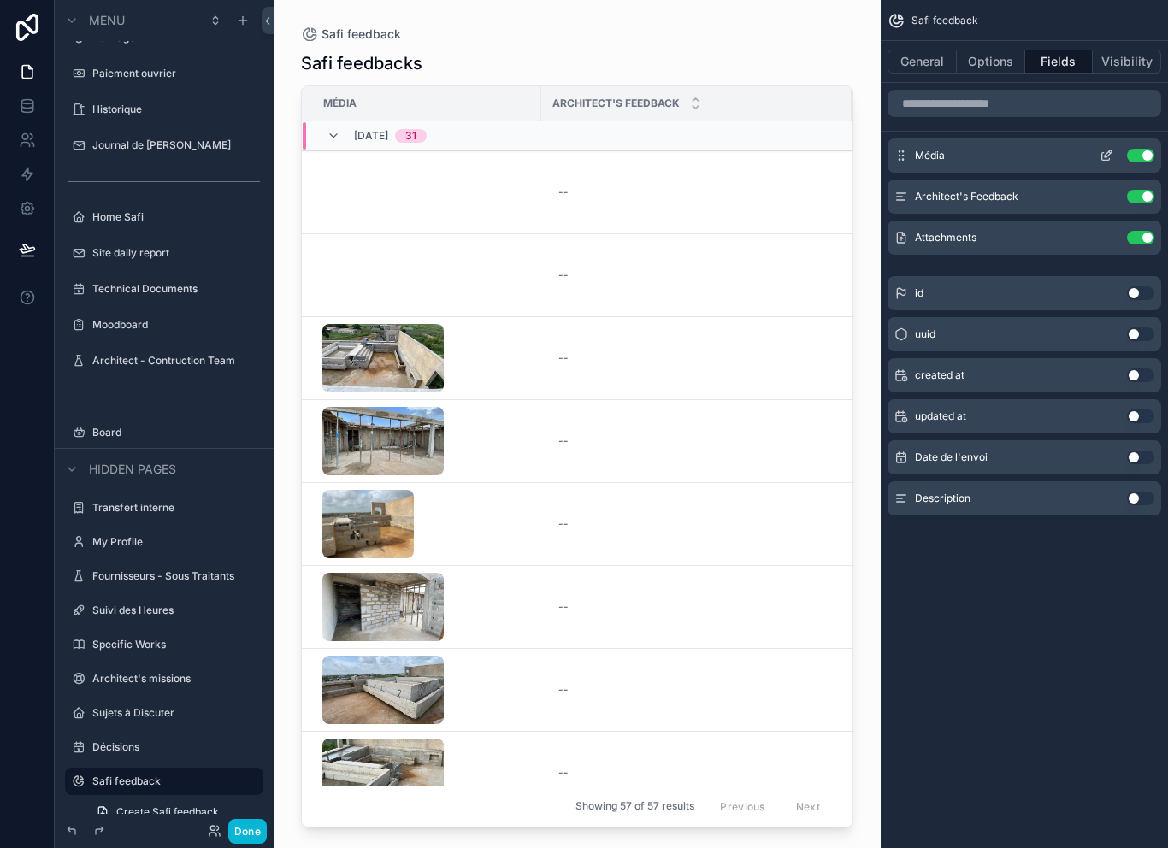
click at [1109, 145] on div "Média Use setting" at bounding box center [1025, 156] width 274 height 34
click at [1099, 156] on button "scrollable content" at bounding box center [1106, 156] width 27 height 14
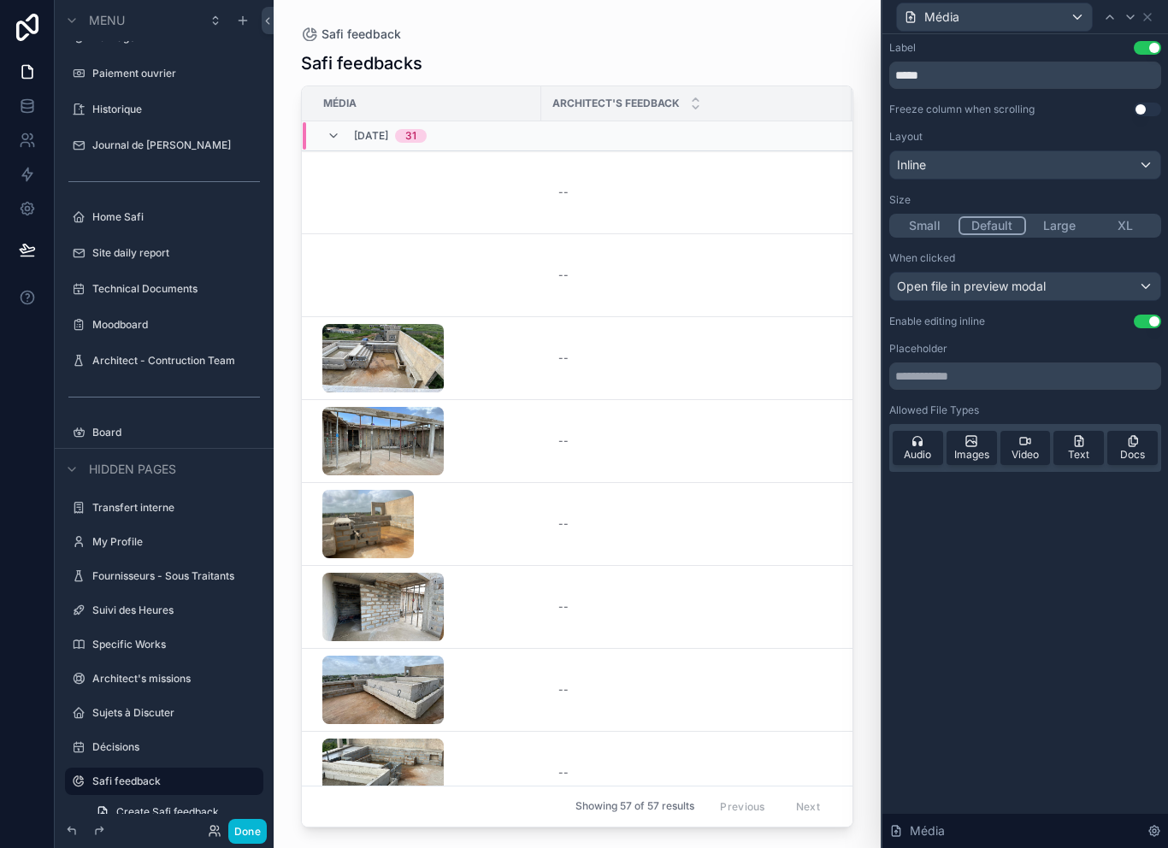
click at [1147, 328] on button "Use setting" at bounding box center [1147, 322] width 27 height 14
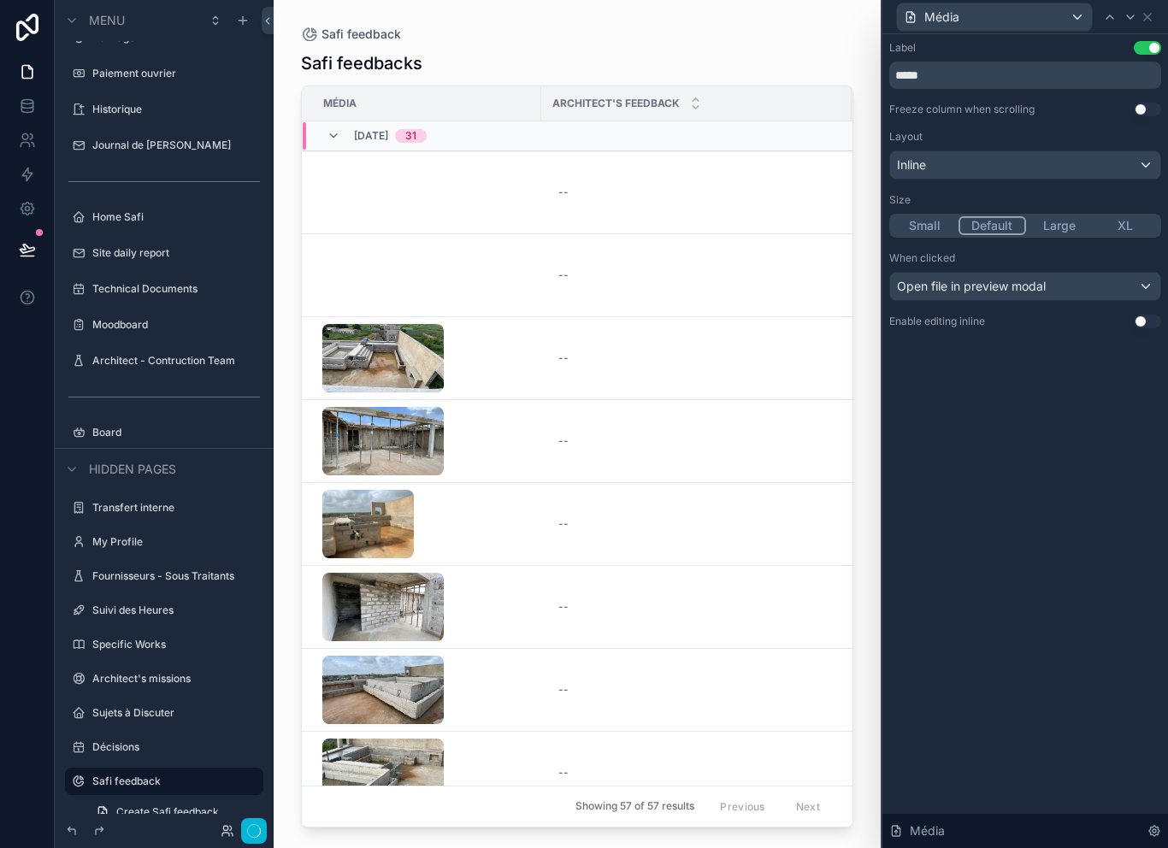
scroll to position [27, 0]
click at [257, 839] on button "Done" at bounding box center [247, 831] width 38 height 25
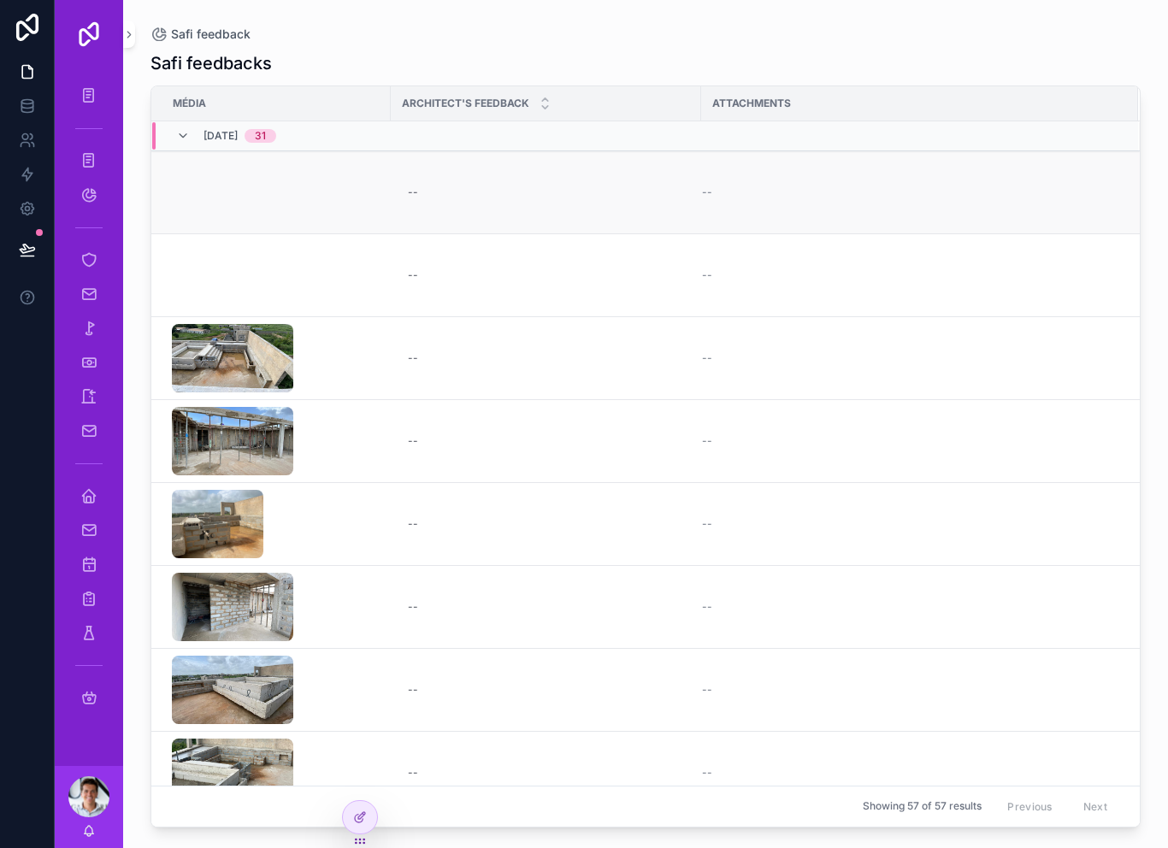
click at [749, 186] on div "--" at bounding box center [910, 193] width 416 height 14
click at [729, 186] on div "--" at bounding box center [910, 193] width 416 height 14
click at [722, 186] on div "--" at bounding box center [910, 193] width 416 height 14
click at [721, 186] on div "--" at bounding box center [910, 193] width 416 height 14
click at [375, 781] on td "scrollable content" at bounding box center [270, 773] width 239 height 83
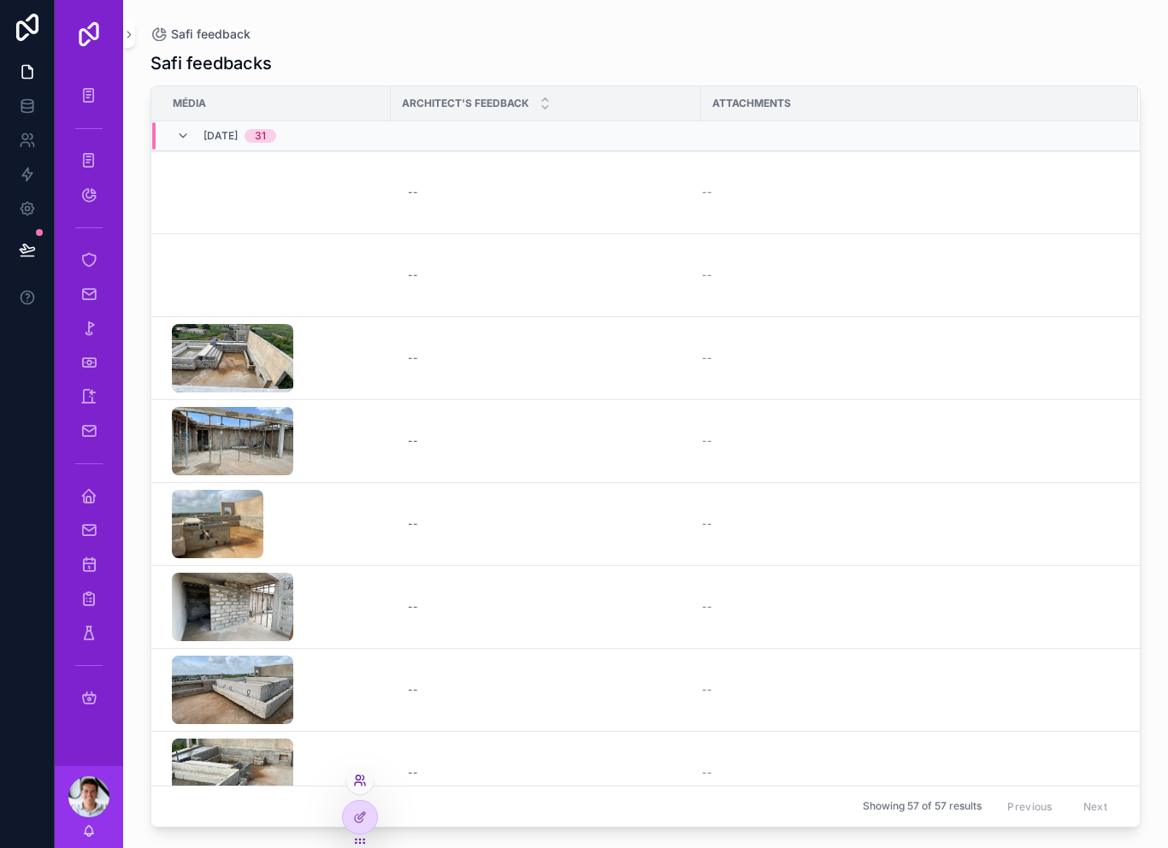
click at [363, 784] on icon at bounding box center [360, 781] width 14 height 14
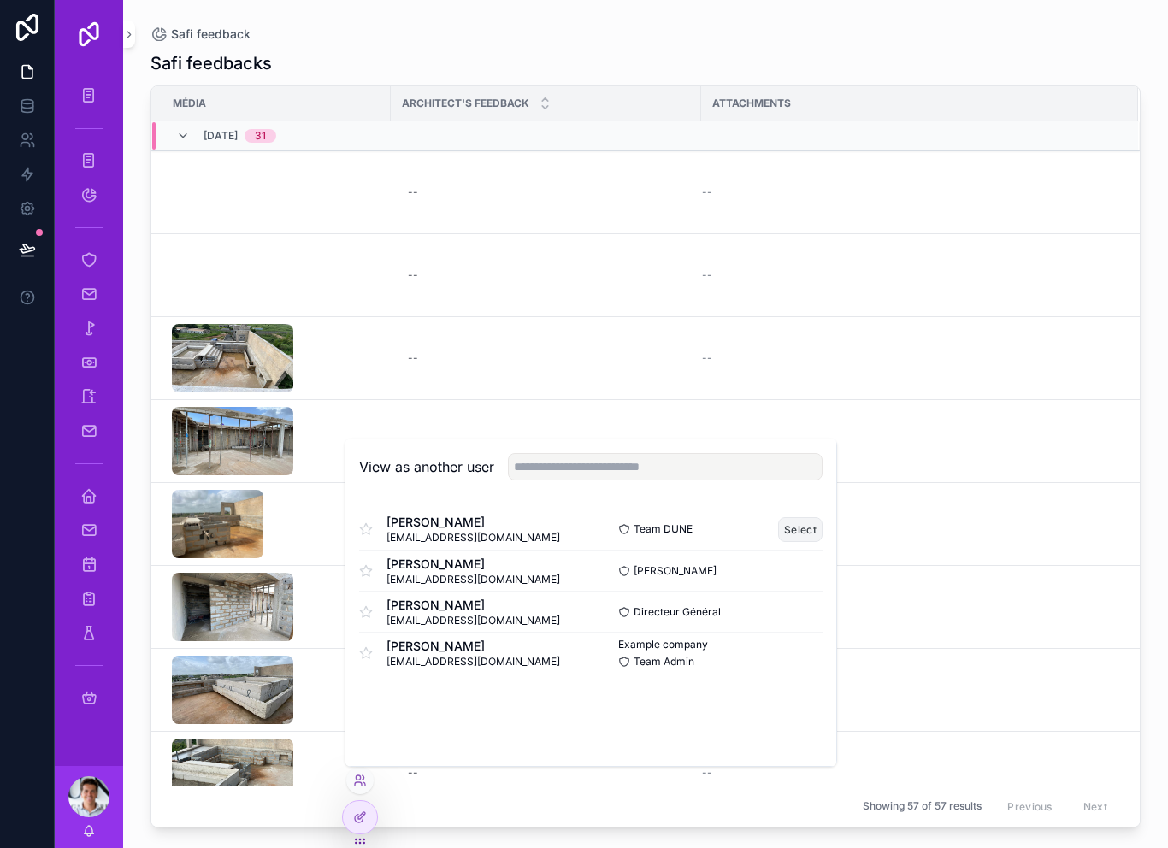
click at [810, 525] on button "Select" at bounding box center [800, 529] width 44 height 25
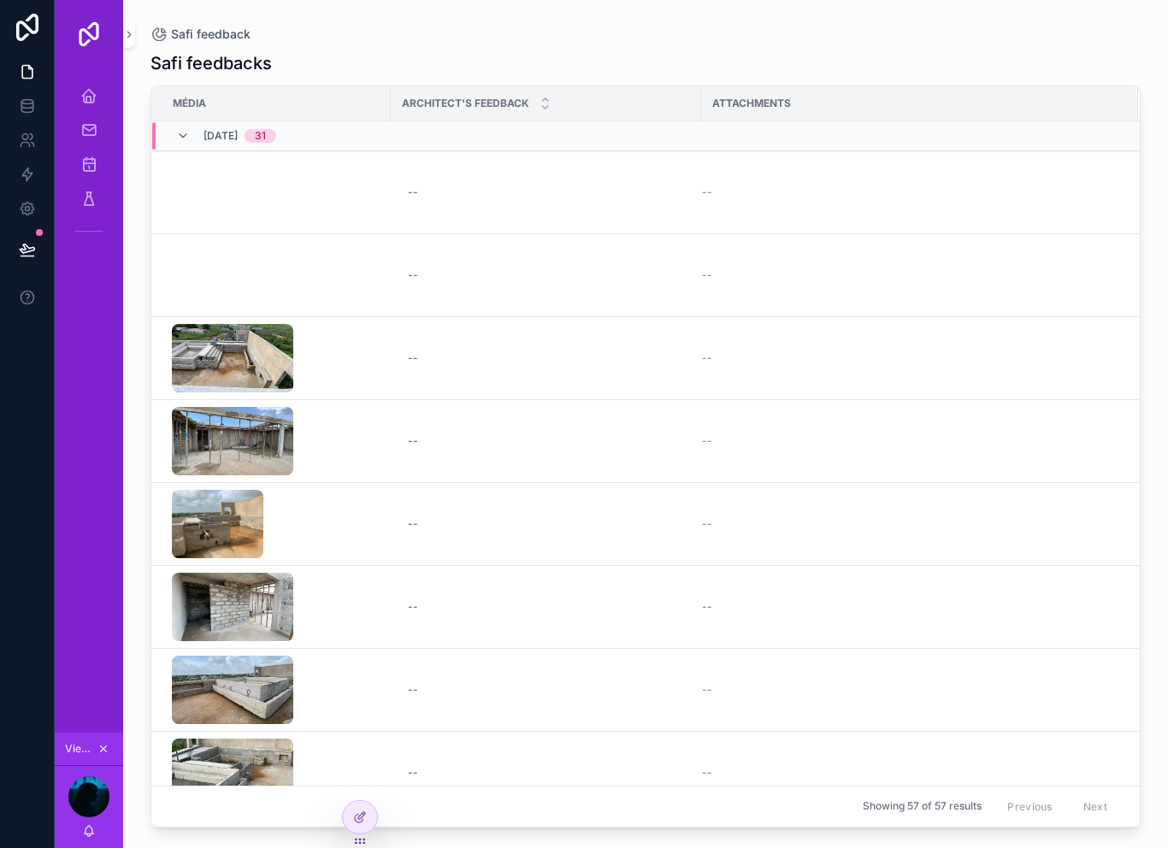
scroll to position [27, 0]
click at [725, 186] on div "--" at bounding box center [910, 193] width 416 height 14
click at [724, 186] on div "--" at bounding box center [910, 193] width 416 height 14
click at [419, 179] on div "--" at bounding box center [546, 192] width 290 height 27
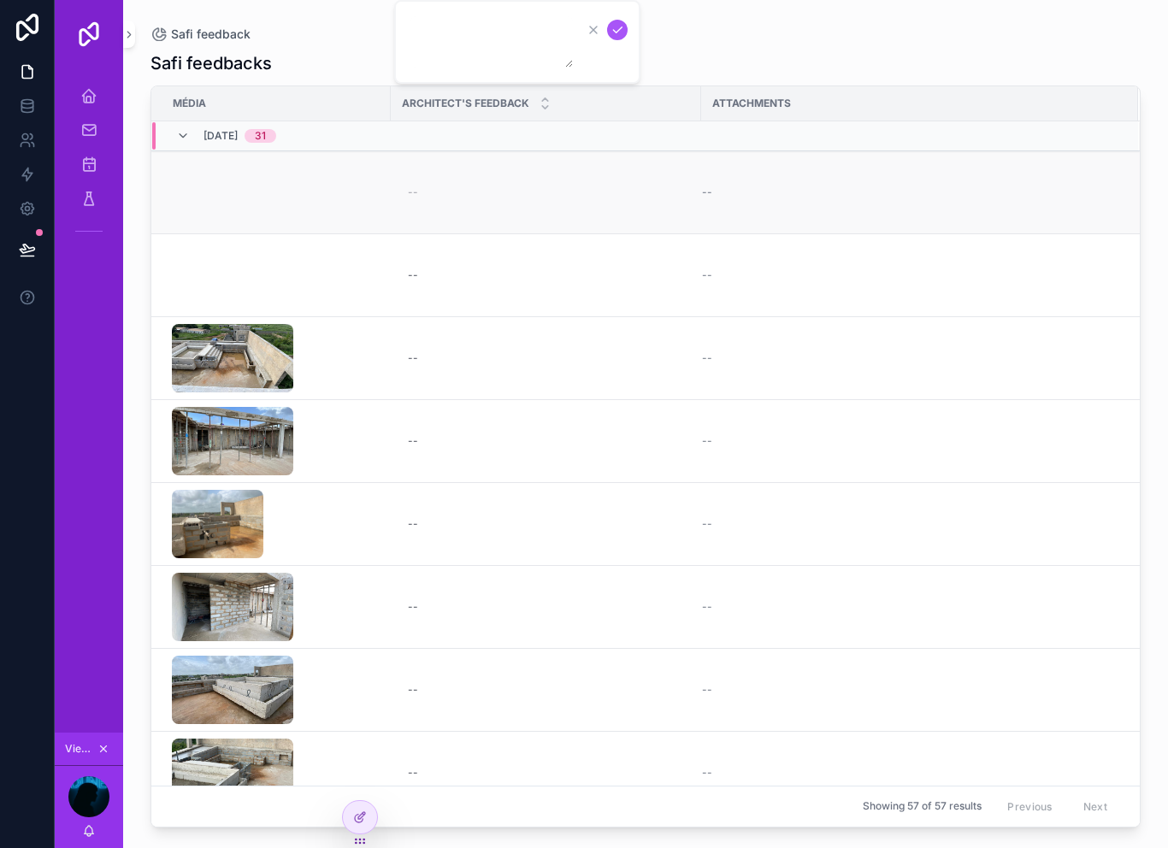
click at [710, 185] on td "--" at bounding box center [919, 192] width 437 height 83
click at [720, 186] on div "--" at bounding box center [910, 193] width 416 height 14
click at [365, 819] on icon at bounding box center [360, 818] width 14 height 14
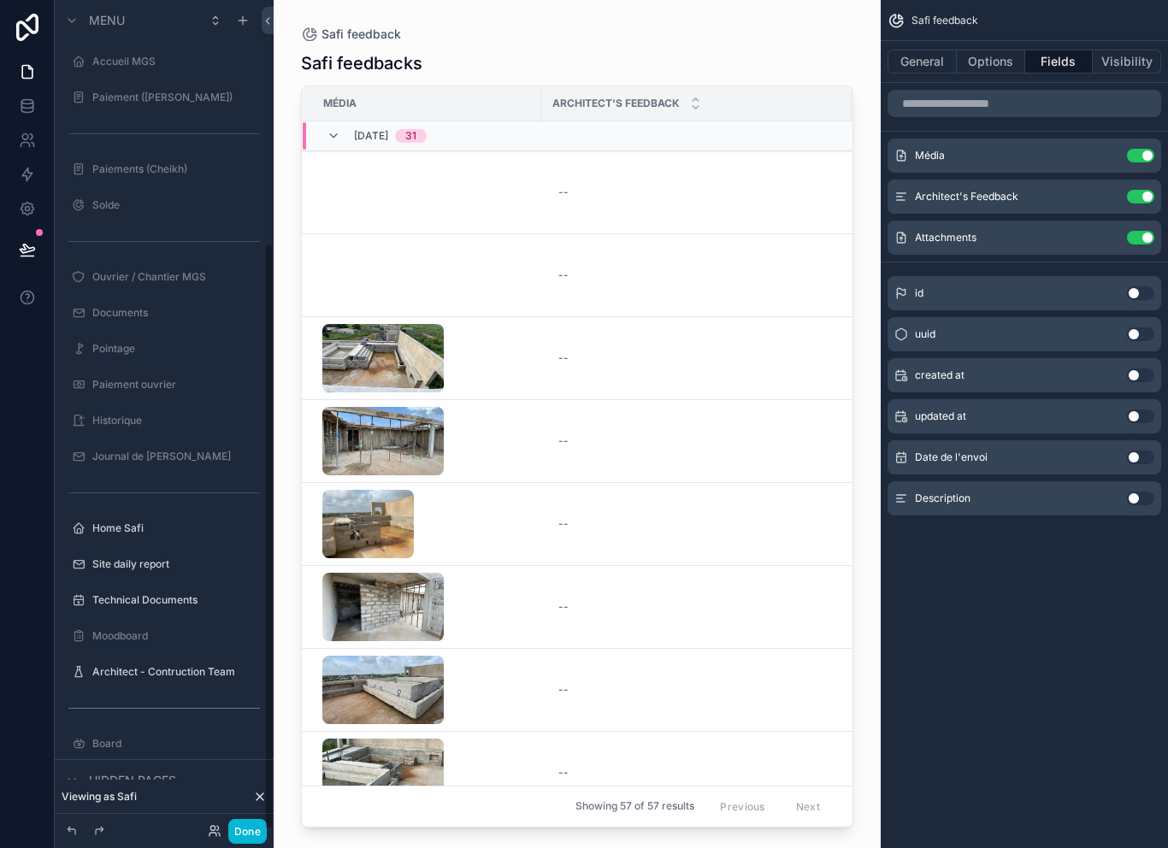
scroll to position [339, 0]
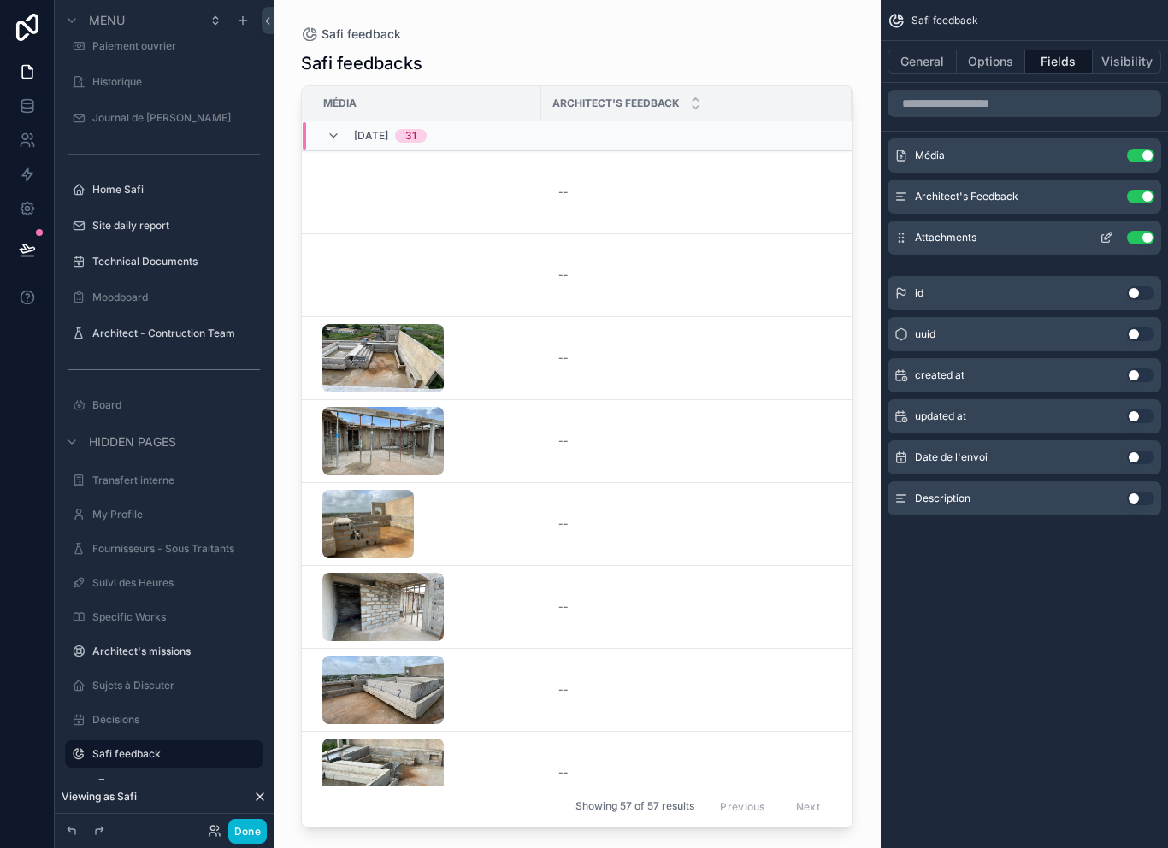
click at [1098, 231] on button "scrollable content" at bounding box center [1106, 238] width 27 height 14
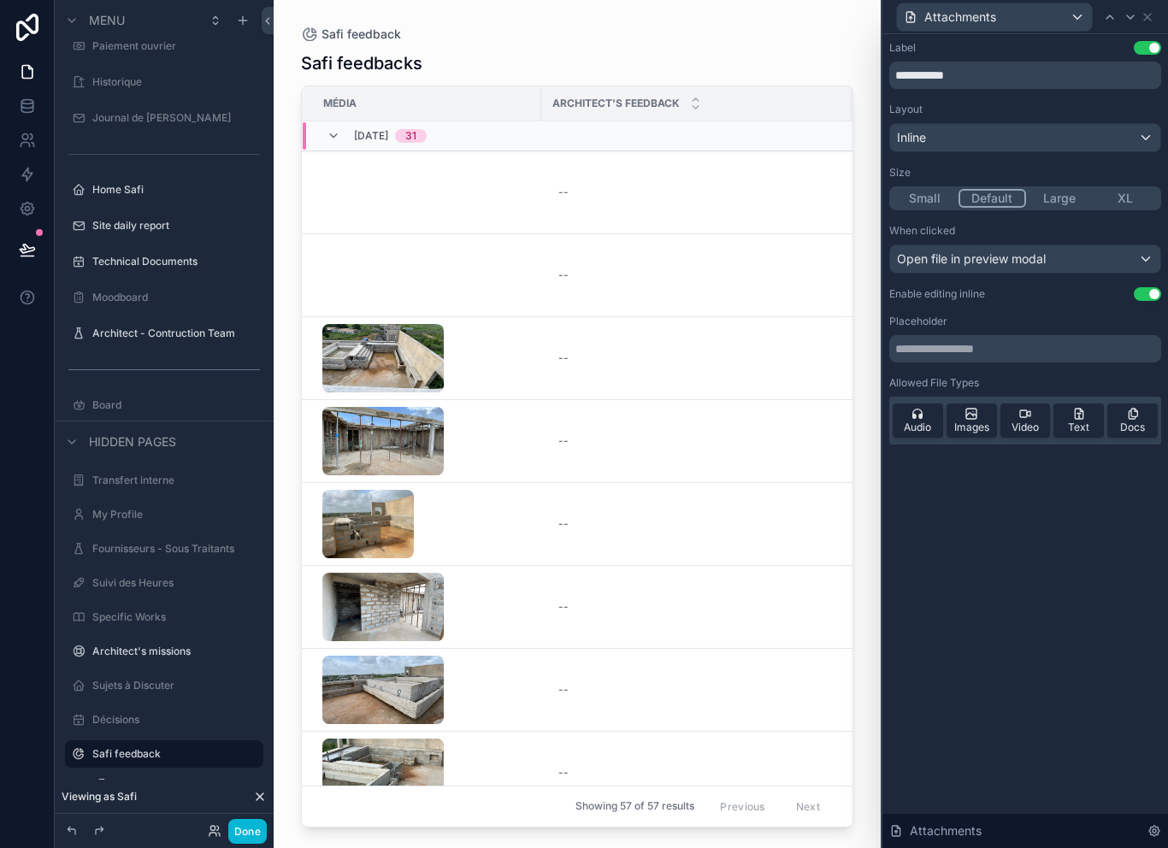
click at [1142, 279] on div "**********" at bounding box center [1026, 246] width 272 height 411
click at [1158, 287] on button "Use setting" at bounding box center [1147, 294] width 27 height 14
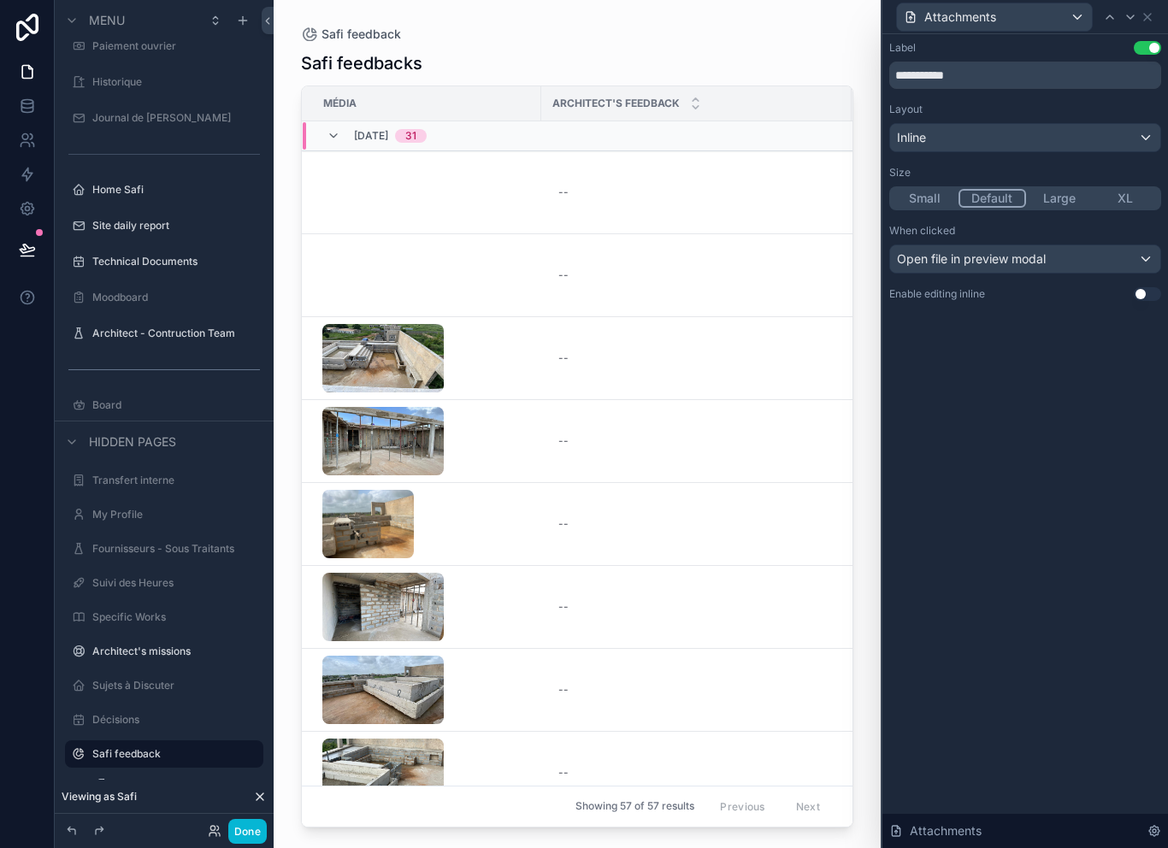
click at [1140, 291] on div "**********" at bounding box center [1026, 188] width 286 height 308
click at [1149, 287] on button "Use setting" at bounding box center [1147, 294] width 27 height 14
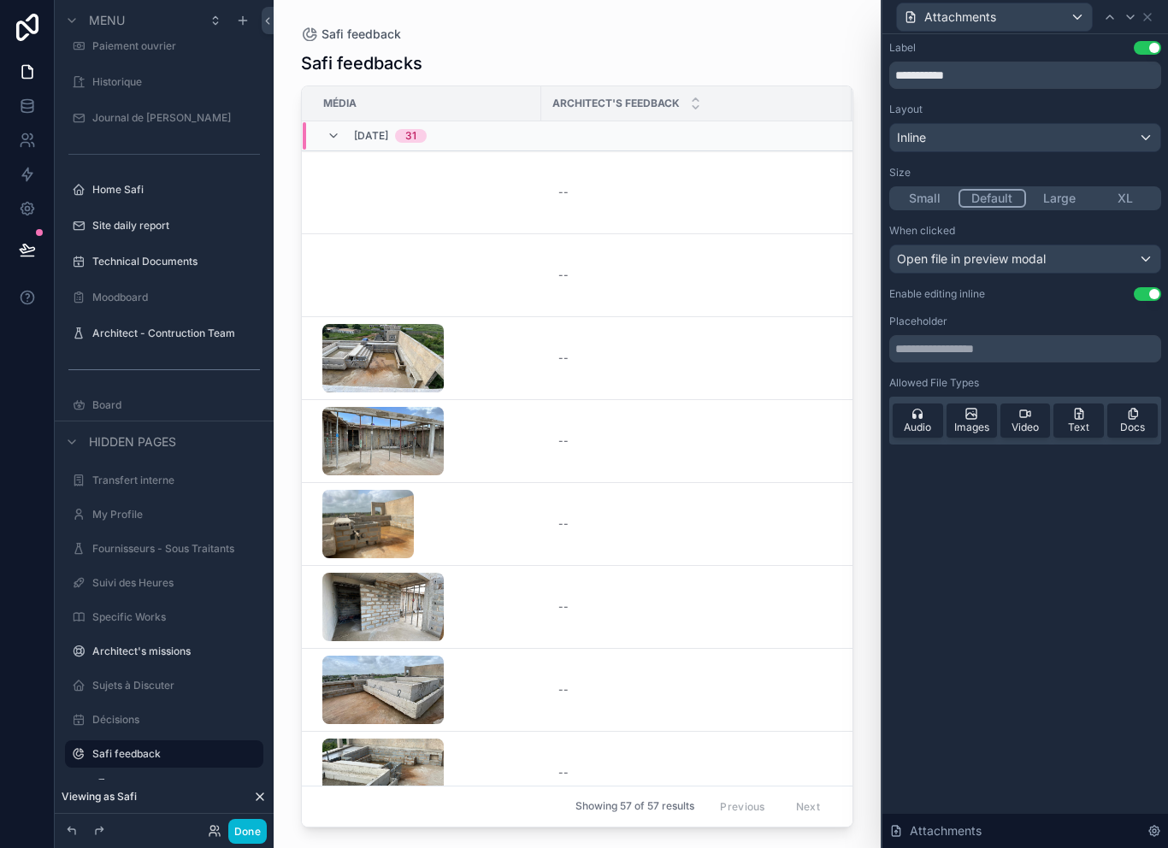
scroll to position [0, 0]
click at [905, 434] on span "Audio" at bounding box center [917, 428] width 27 height 14
click at [921, 426] on div "**********" at bounding box center [1026, 263] width 286 height 458
click at [911, 421] on span "Audio" at bounding box center [917, 428] width 27 height 14
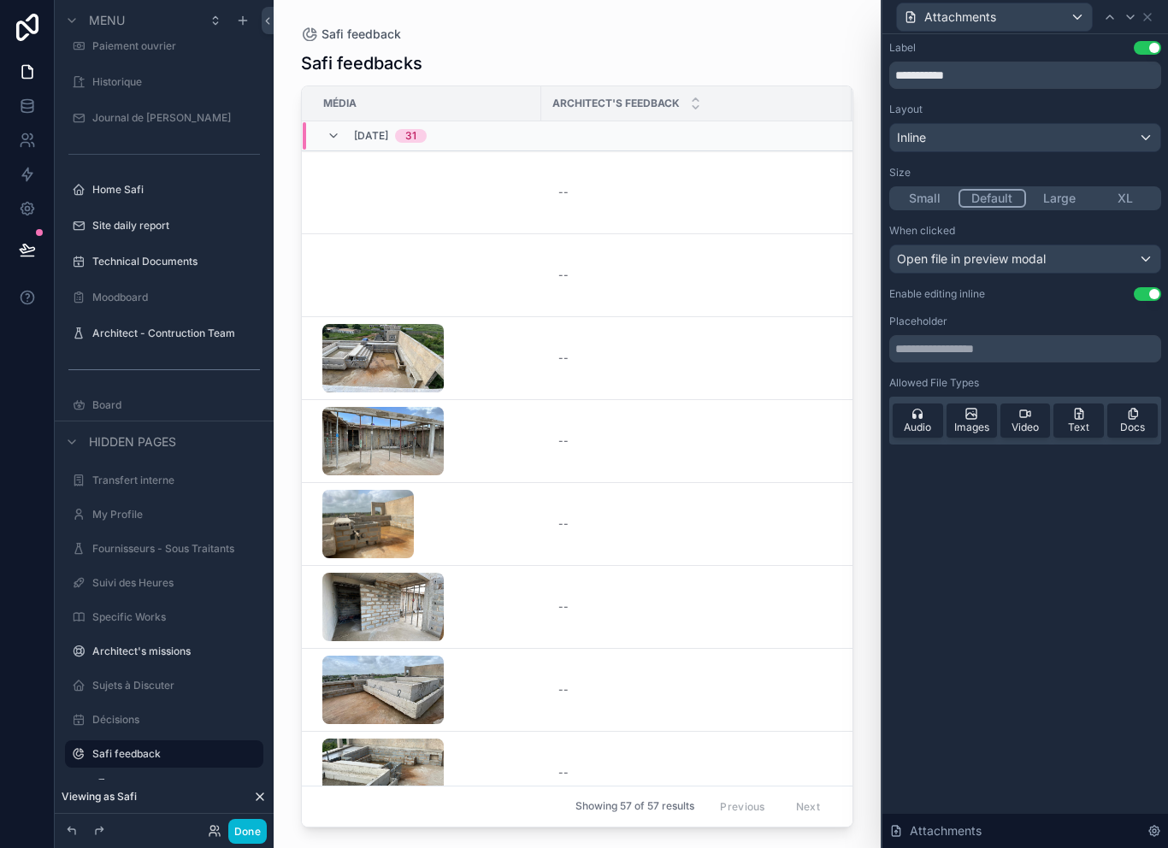
scroll to position [5, 0]
click at [1059, 189] on button "Large" at bounding box center [1059, 198] width 67 height 19
click at [253, 830] on button "Done" at bounding box center [247, 831] width 38 height 25
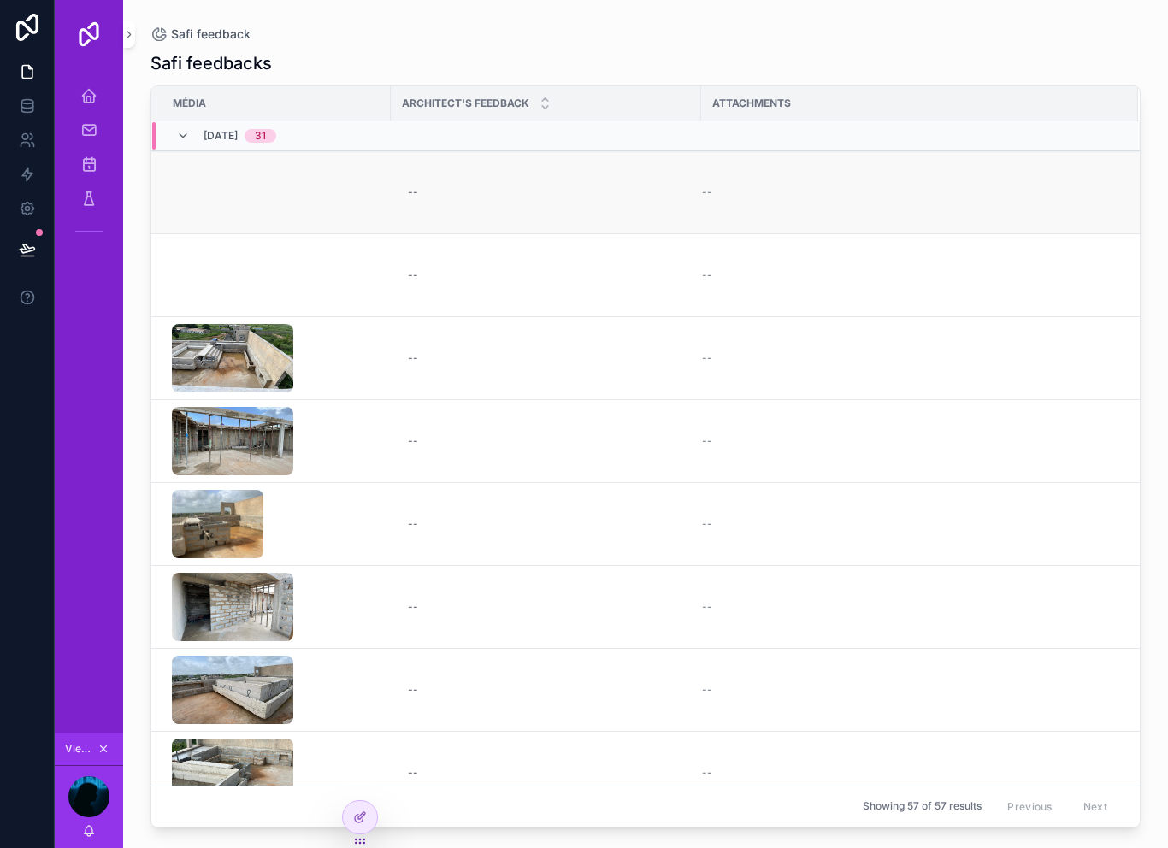
click at [715, 151] on td "--" at bounding box center [919, 192] width 437 height 83
click at [726, 186] on div "--" at bounding box center [910, 193] width 416 height 14
click at [710, 186] on span "--" at bounding box center [707, 193] width 10 height 14
click at [358, 816] on icon at bounding box center [360, 818] width 14 height 14
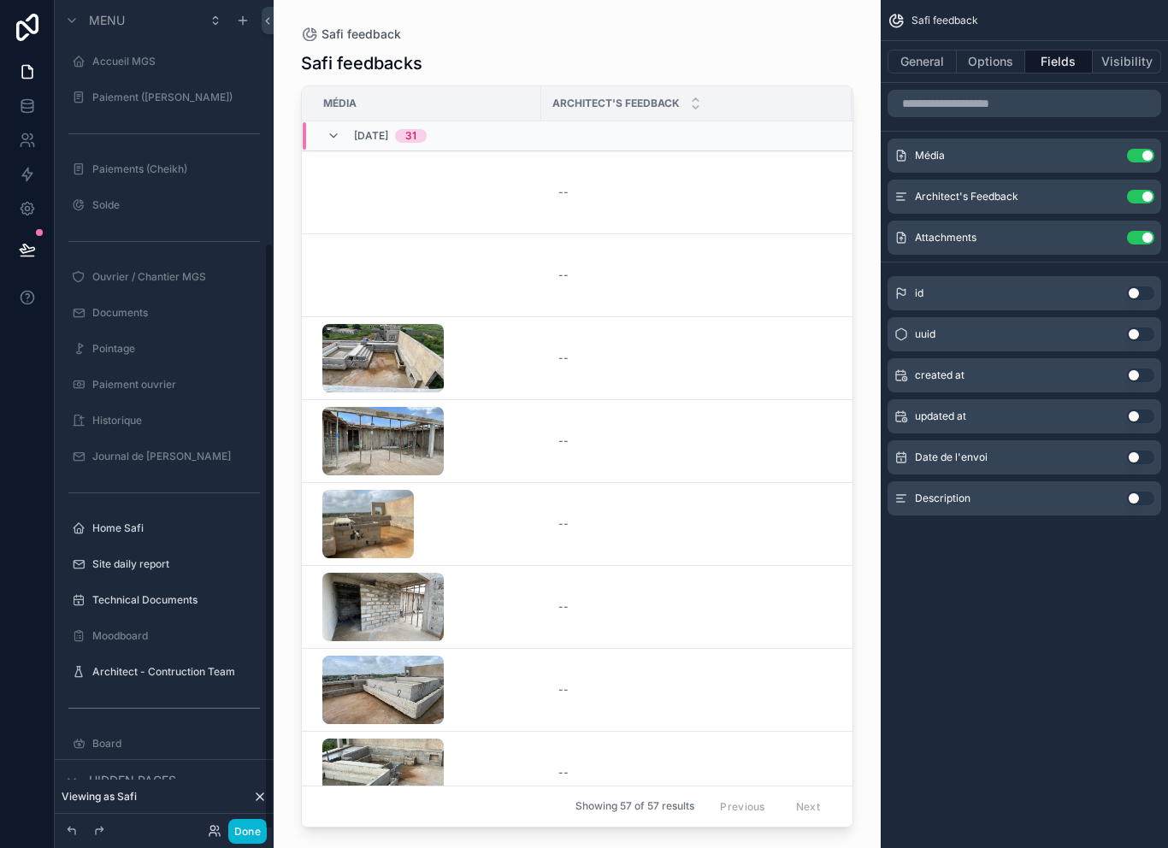
scroll to position [339, 0]
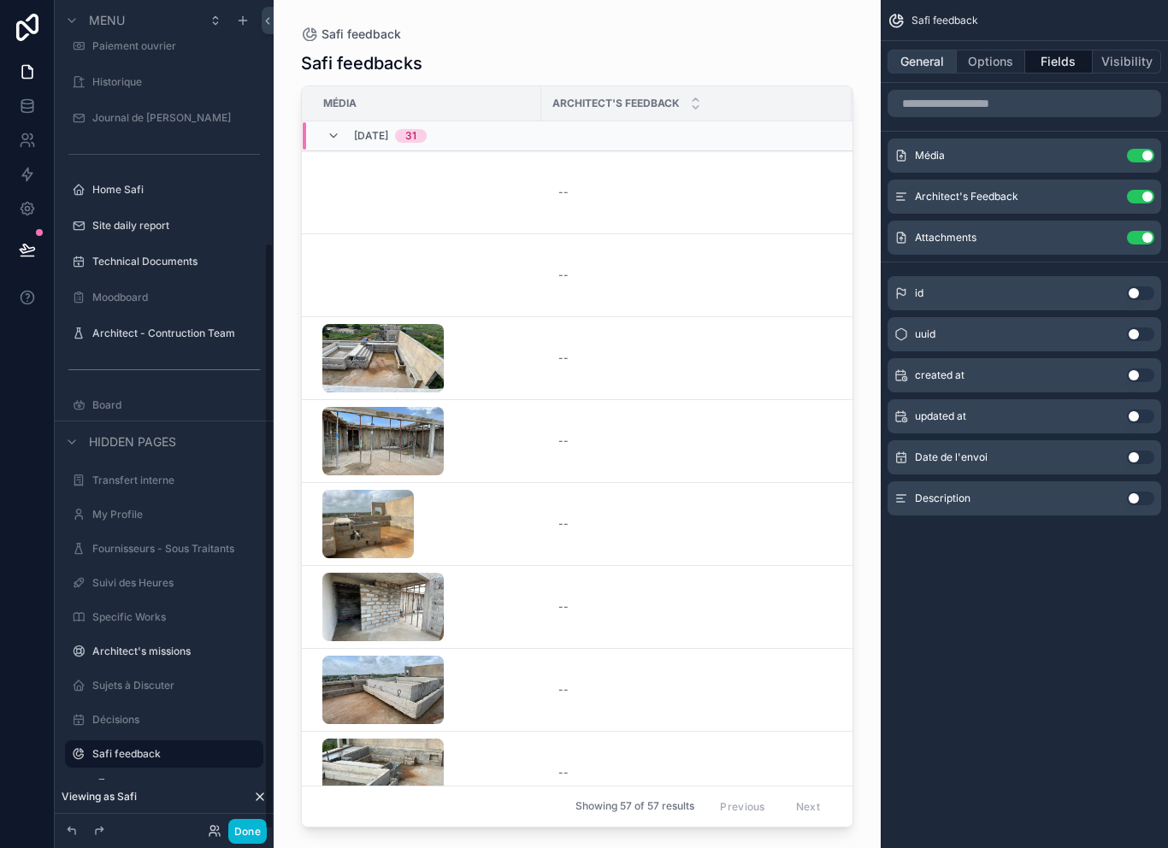
click at [919, 50] on button "General" at bounding box center [922, 62] width 69 height 24
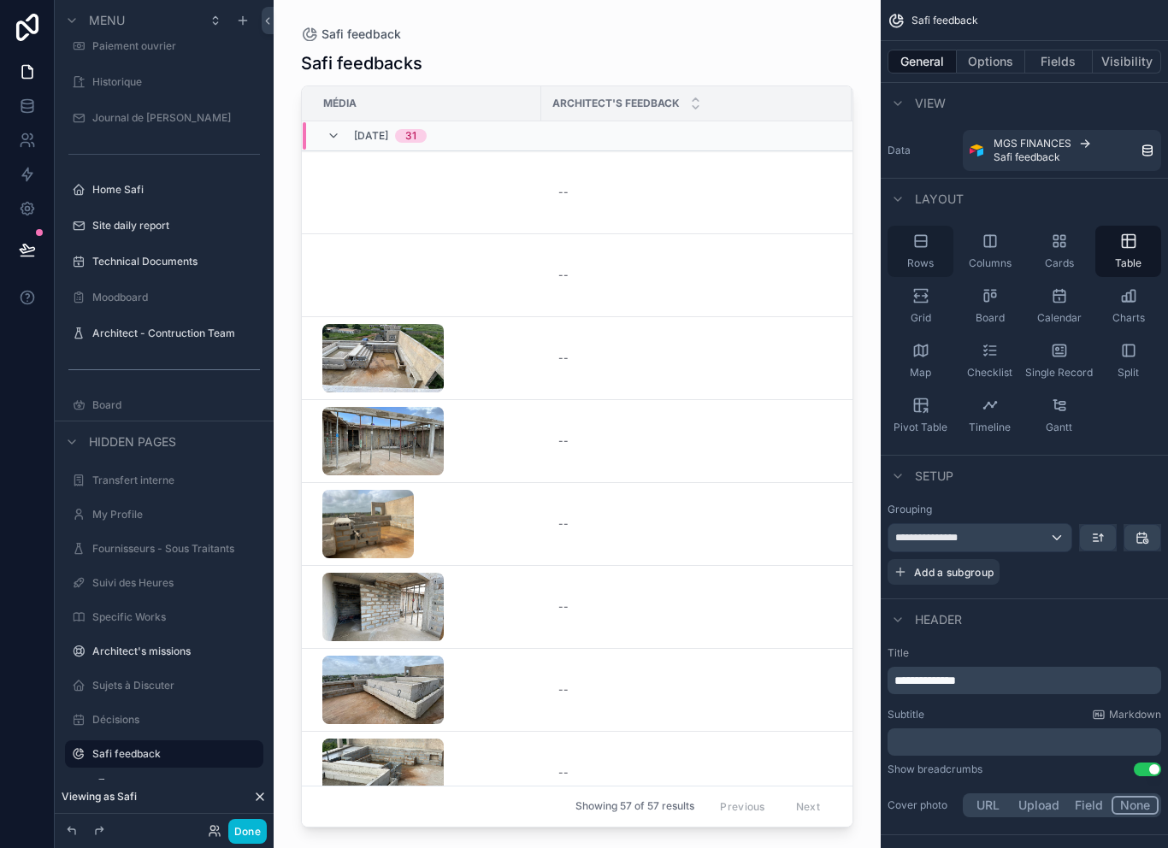
click at [919, 226] on div "Rows" at bounding box center [921, 251] width 66 height 51
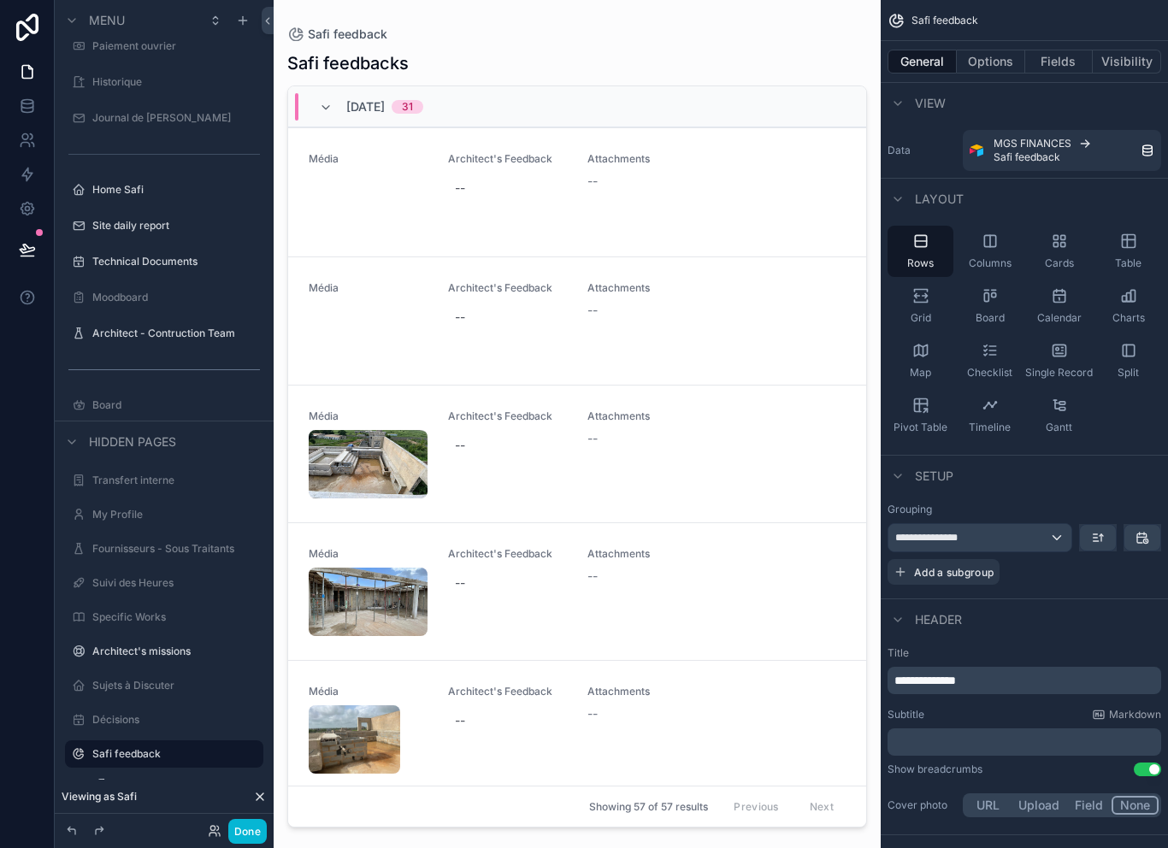
click at [617, 174] on div "scrollable content" at bounding box center [577, 414] width 607 height 828
click at [1055, 228] on div "Cards" at bounding box center [1059, 251] width 66 height 51
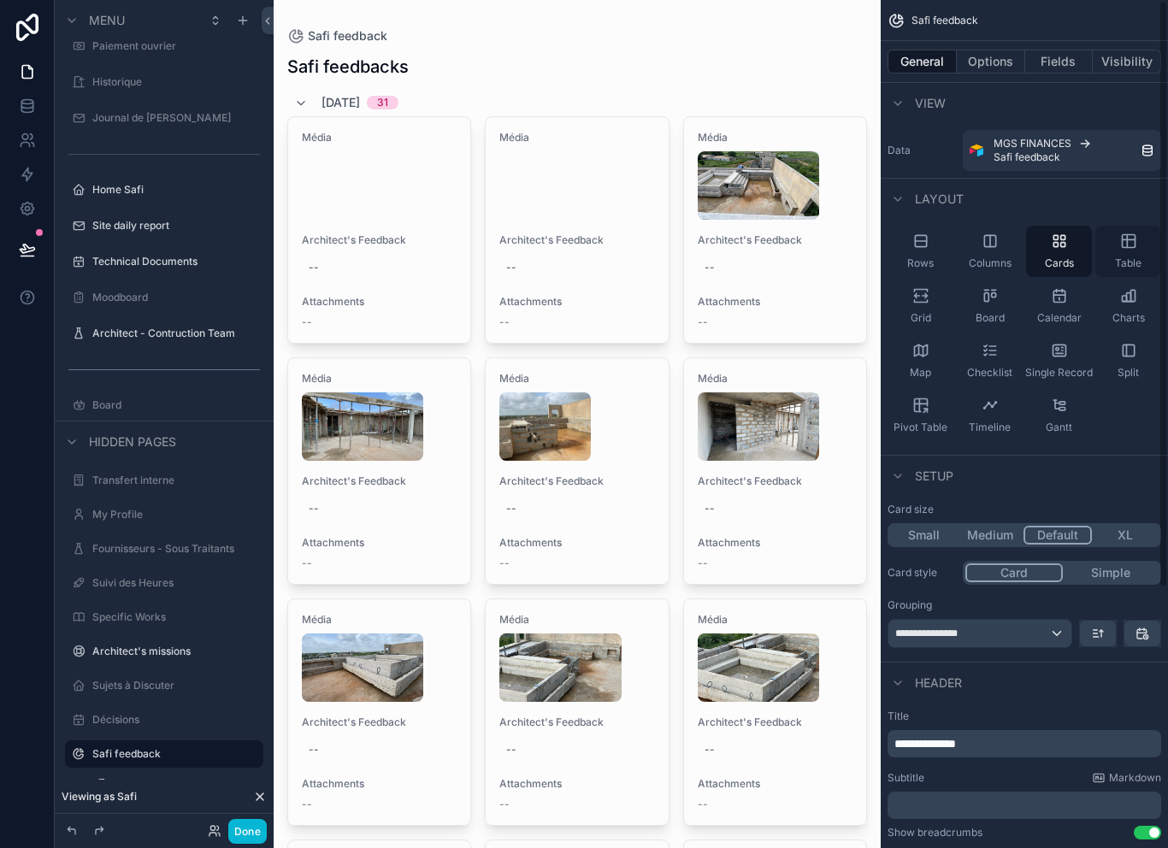
click at [1124, 227] on div "Table" at bounding box center [1129, 251] width 66 height 51
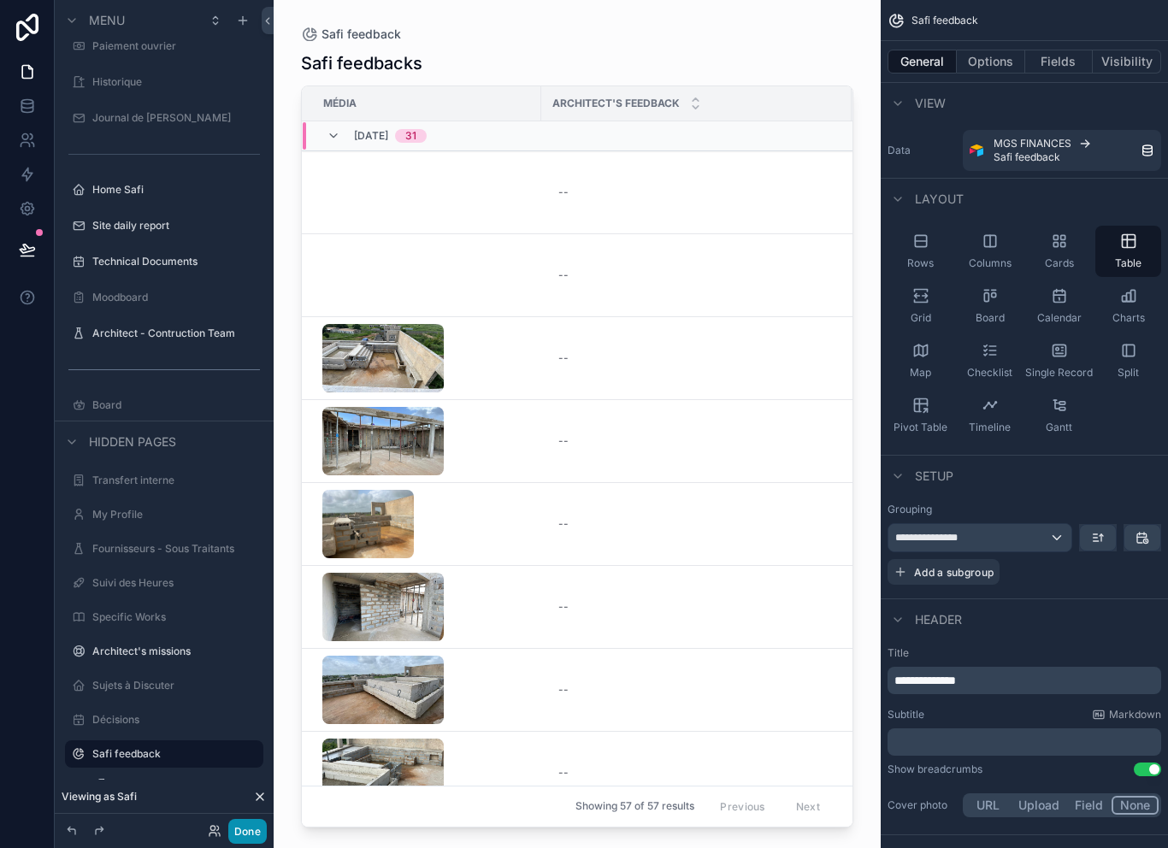
click at [249, 837] on button "Done" at bounding box center [247, 831] width 38 height 25
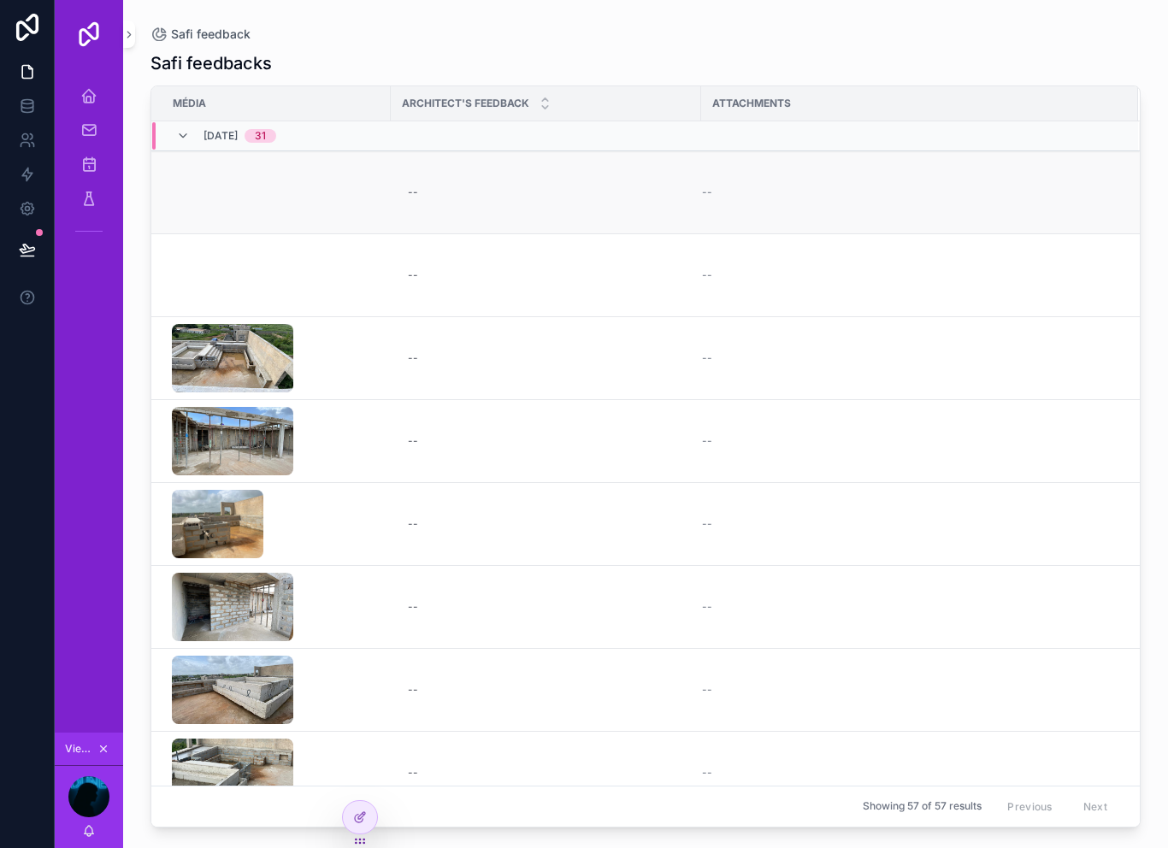
click at [712, 174] on td "--" at bounding box center [919, 192] width 437 height 83
click at [770, 97] on span "Attachments" at bounding box center [751, 104] width 79 height 14
click at [722, 192] on td "--" at bounding box center [919, 192] width 437 height 83
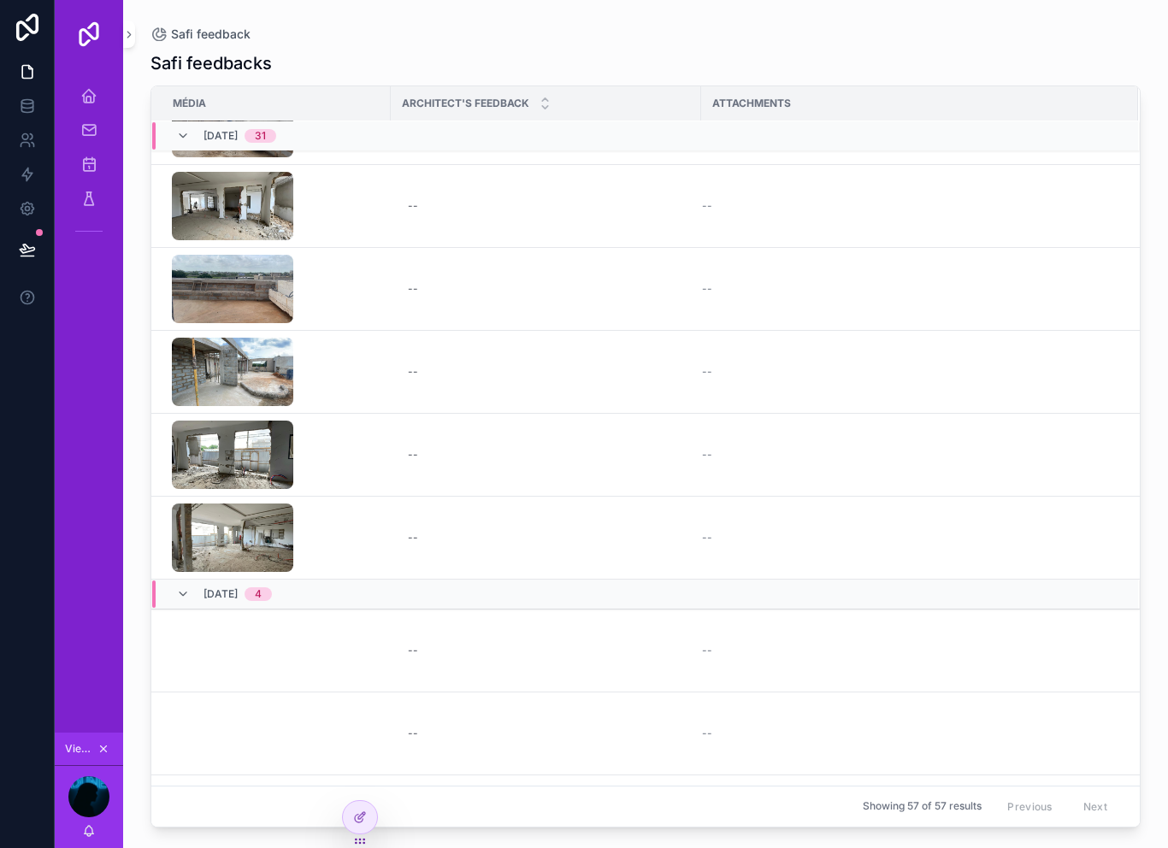
scroll to position [2114, 0]
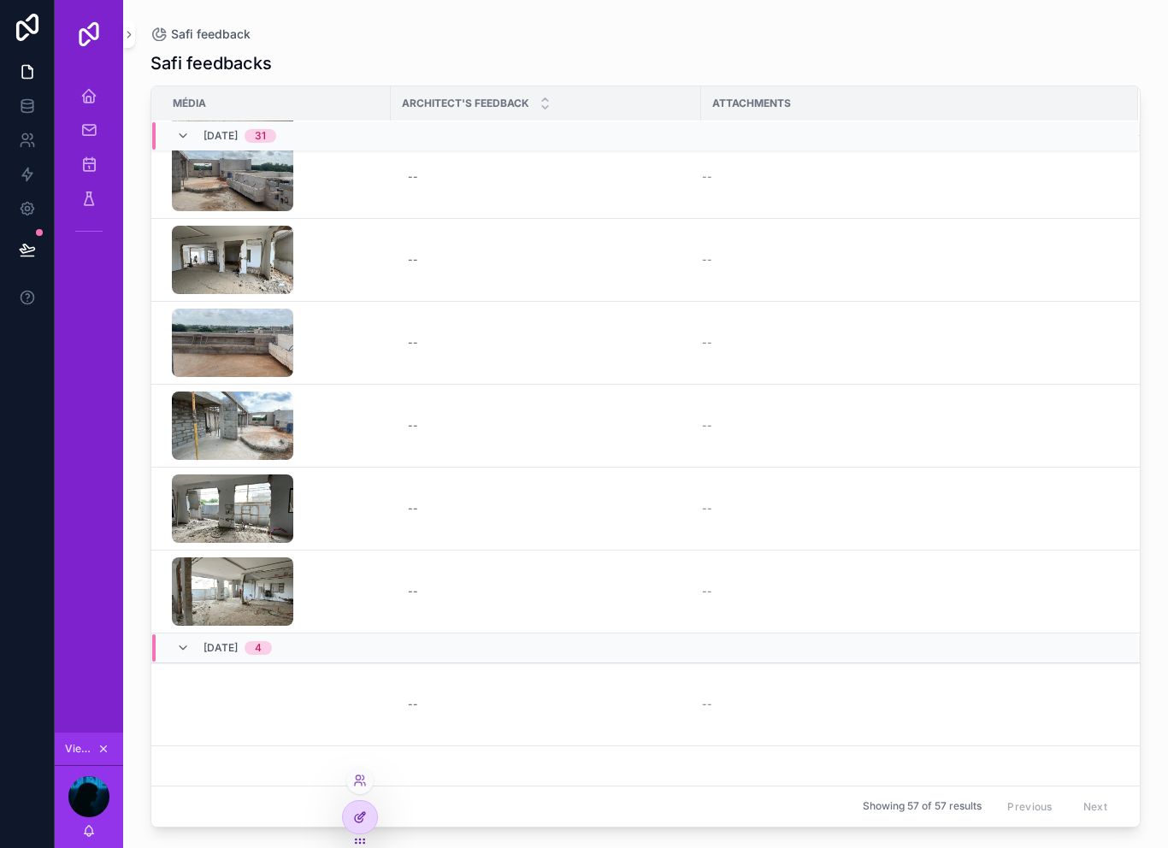
click at [363, 819] on icon at bounding box center [359, 819] width 8 height 8
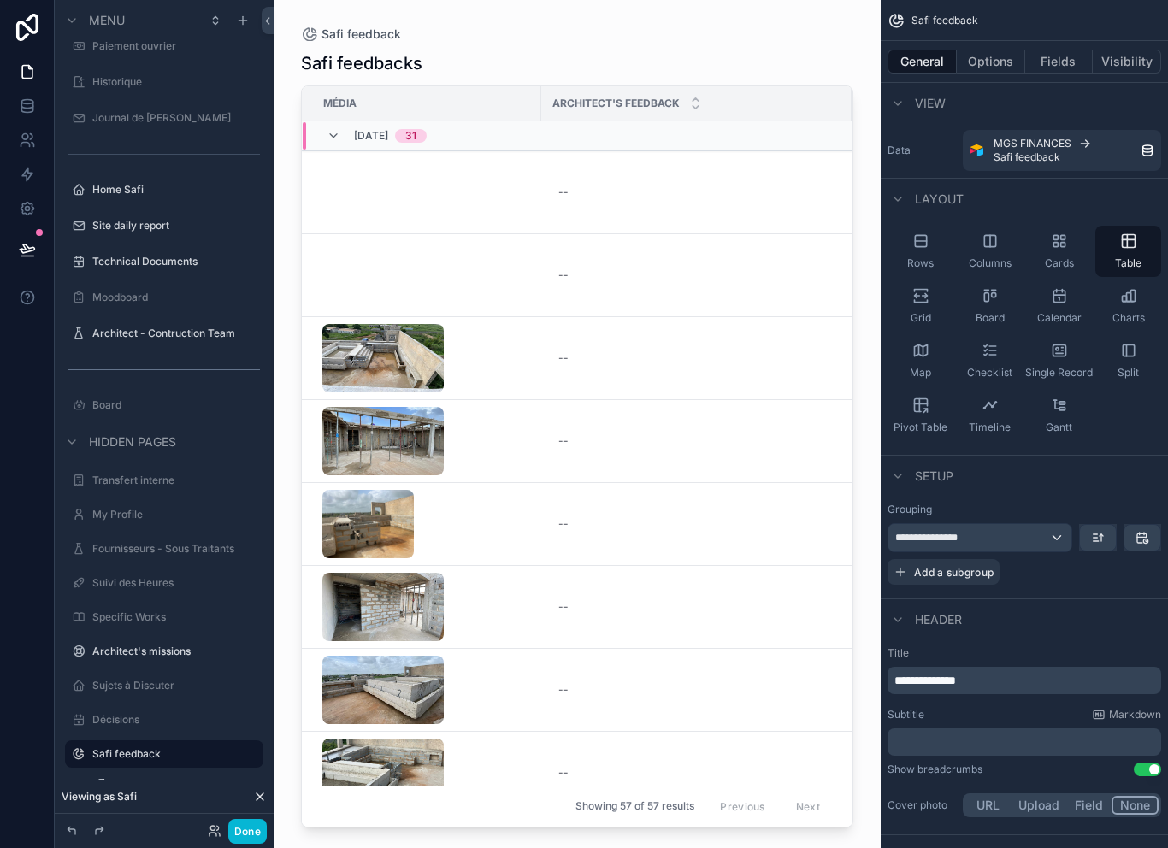
scroll to position [27, 0]
click at [1070, 50] on button "Fields" at bounding box center [1060, 62] width 68 height 24
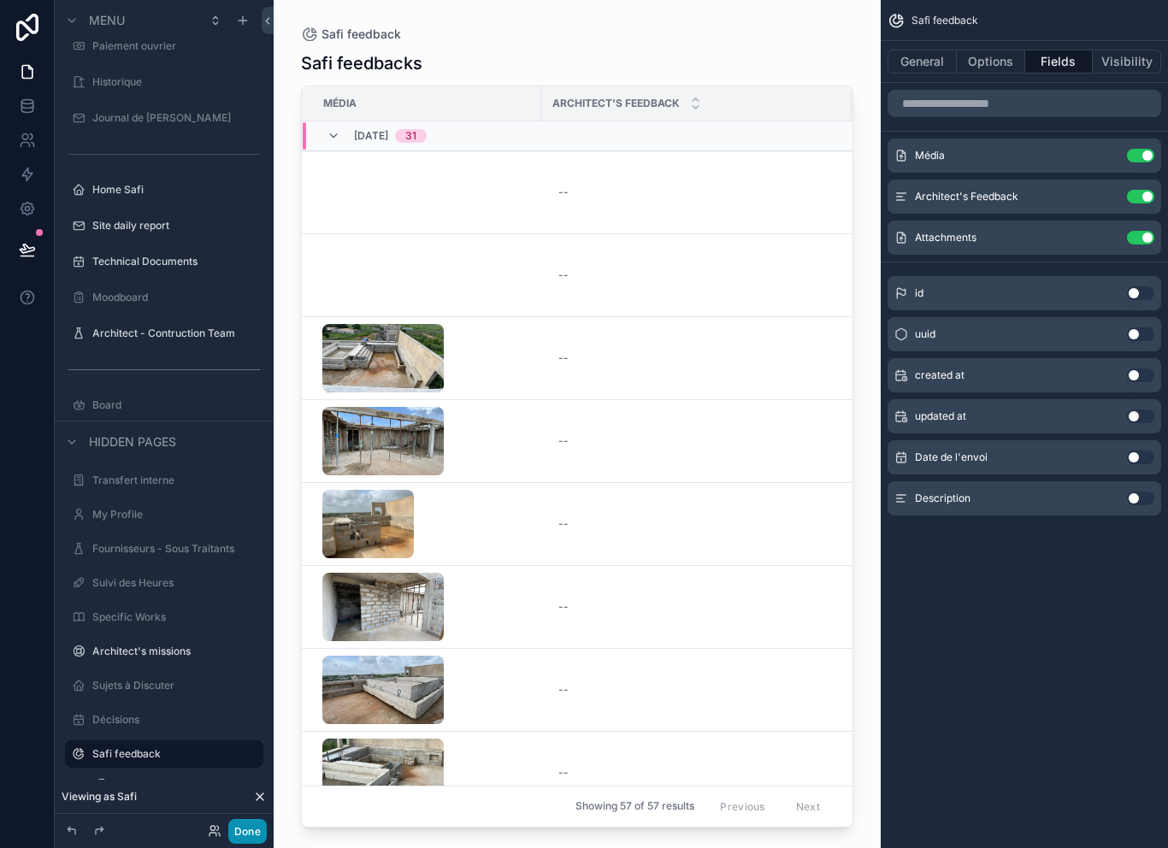
click at [261, 825] on button "Done" at bounding box center [247, 831] width 38 height 25
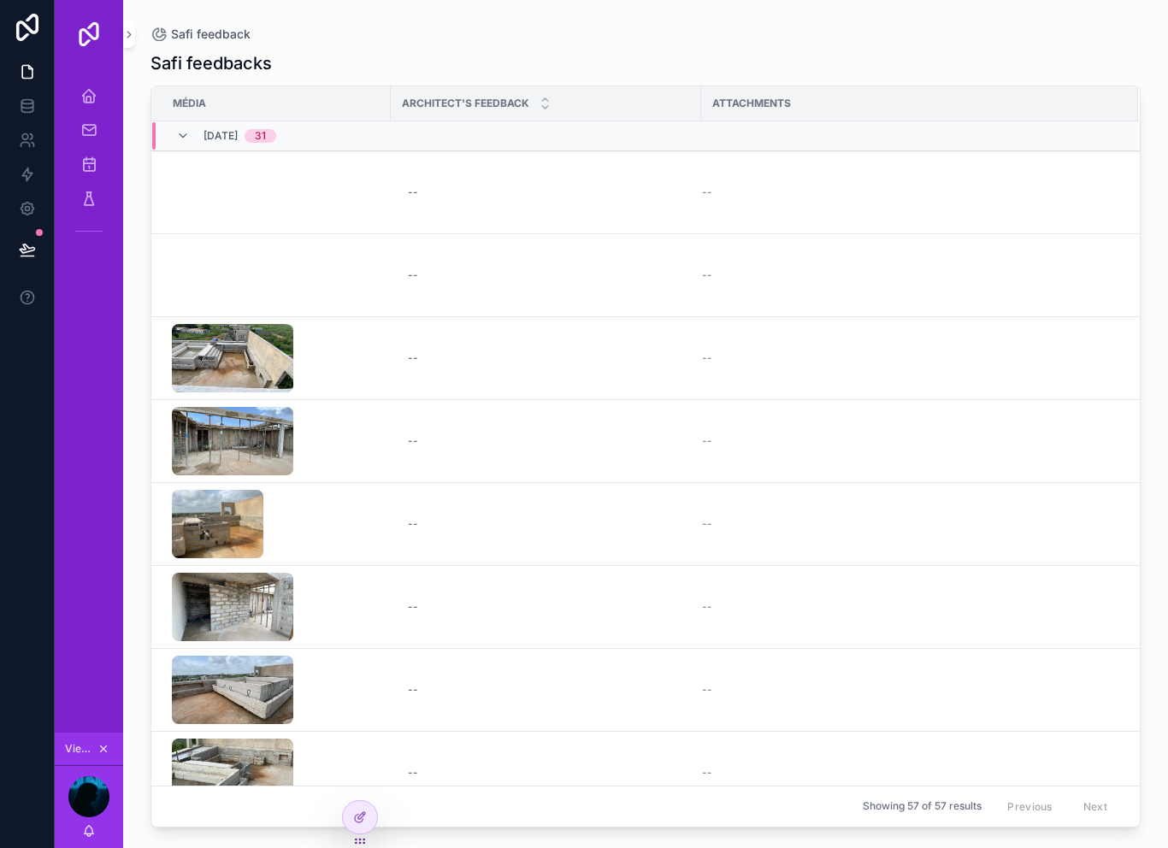
scroll to position [0, 0]
click at [363, 814] on icon at bounding box center [364, 814] width 2 height 2
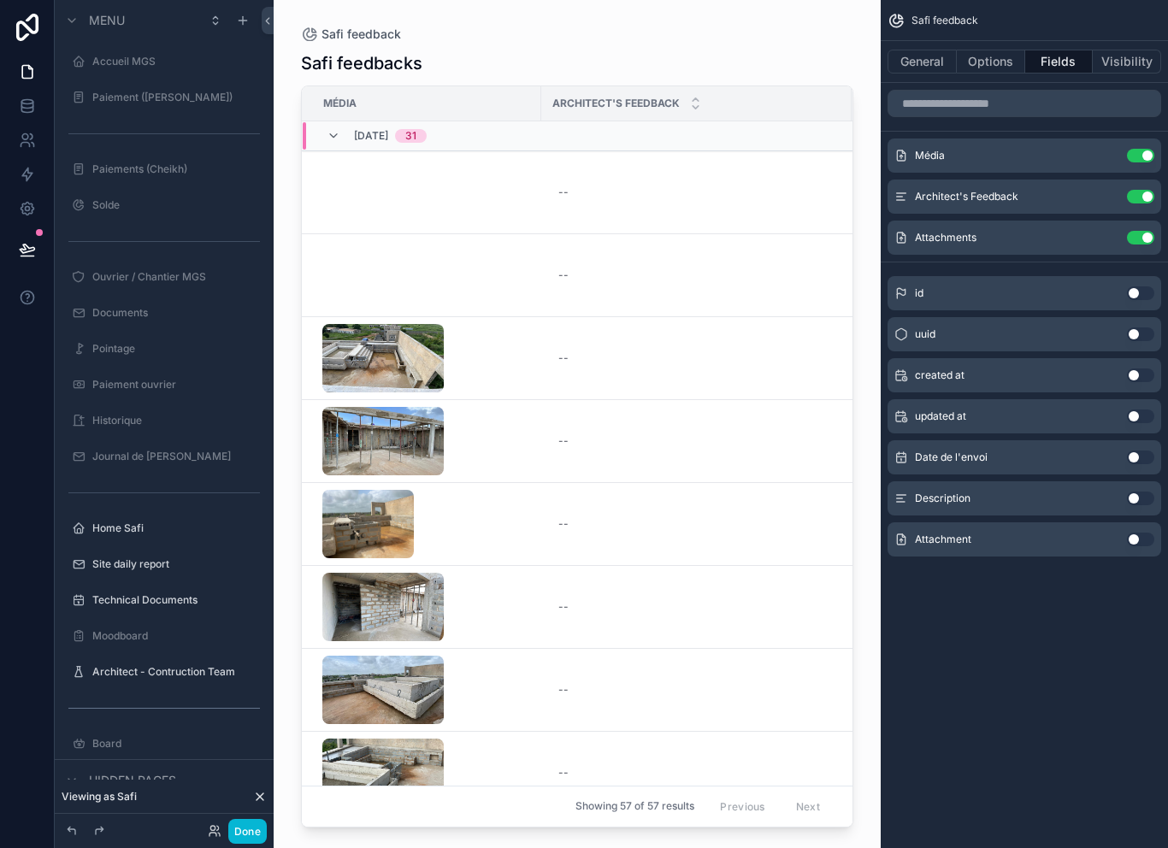
scroll to position [339, 0]
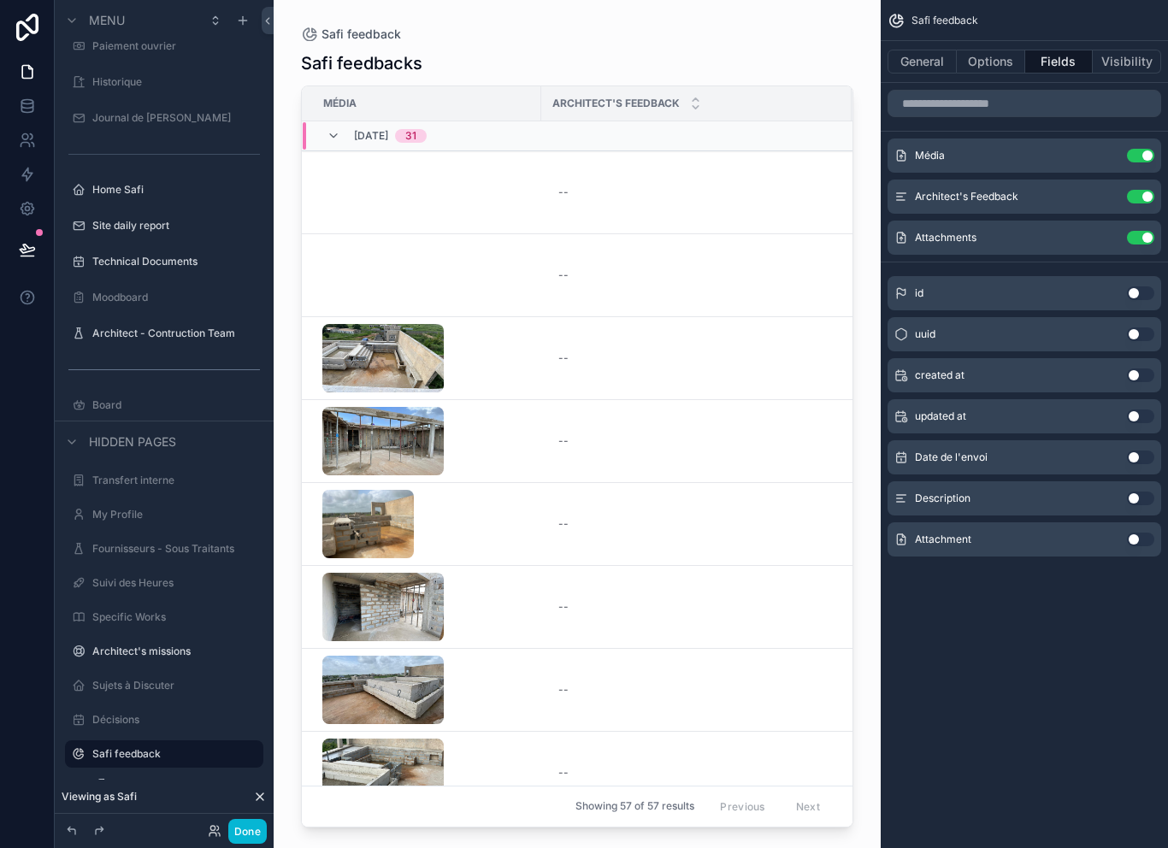
click at [1140, 533] on button "Use setting" at bounding box center [1140, 540] width 27 height 14
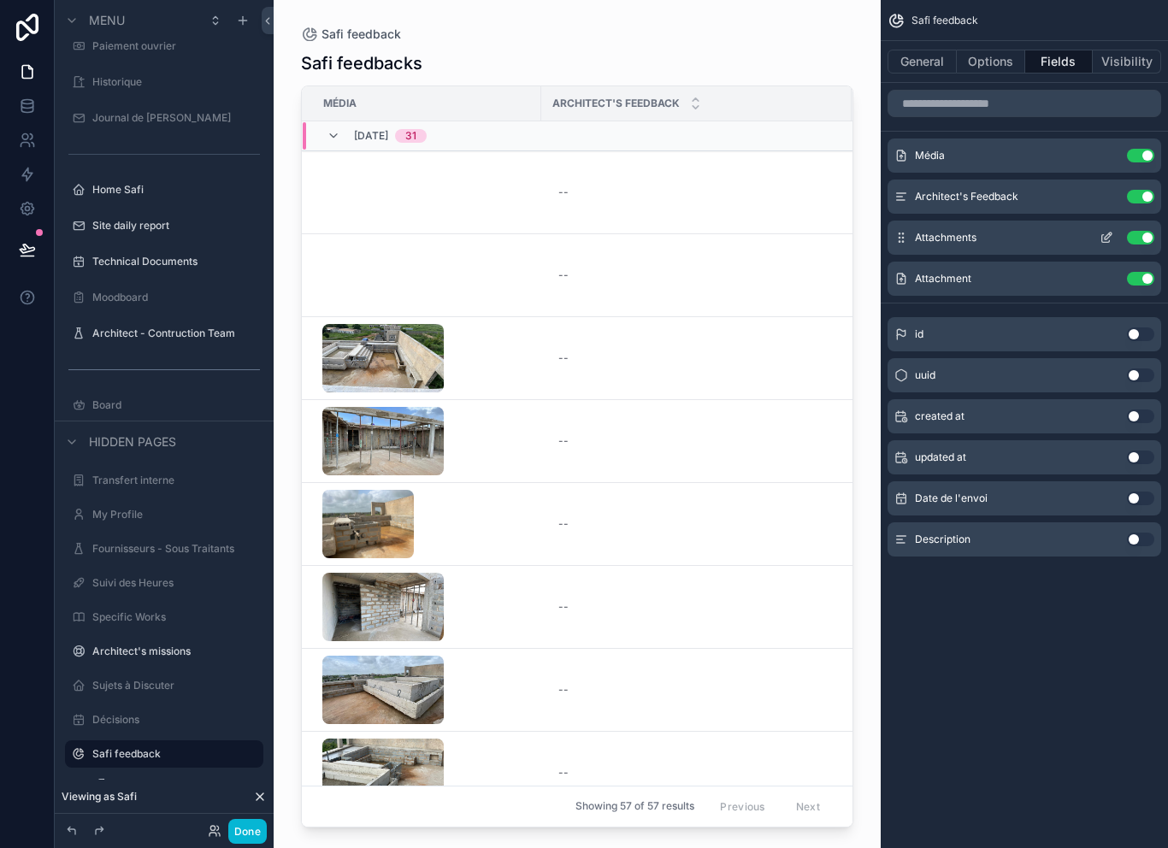
click at [1139, 231] on button "Use setting" at bounding box center [1140, 238] width 27 height 14
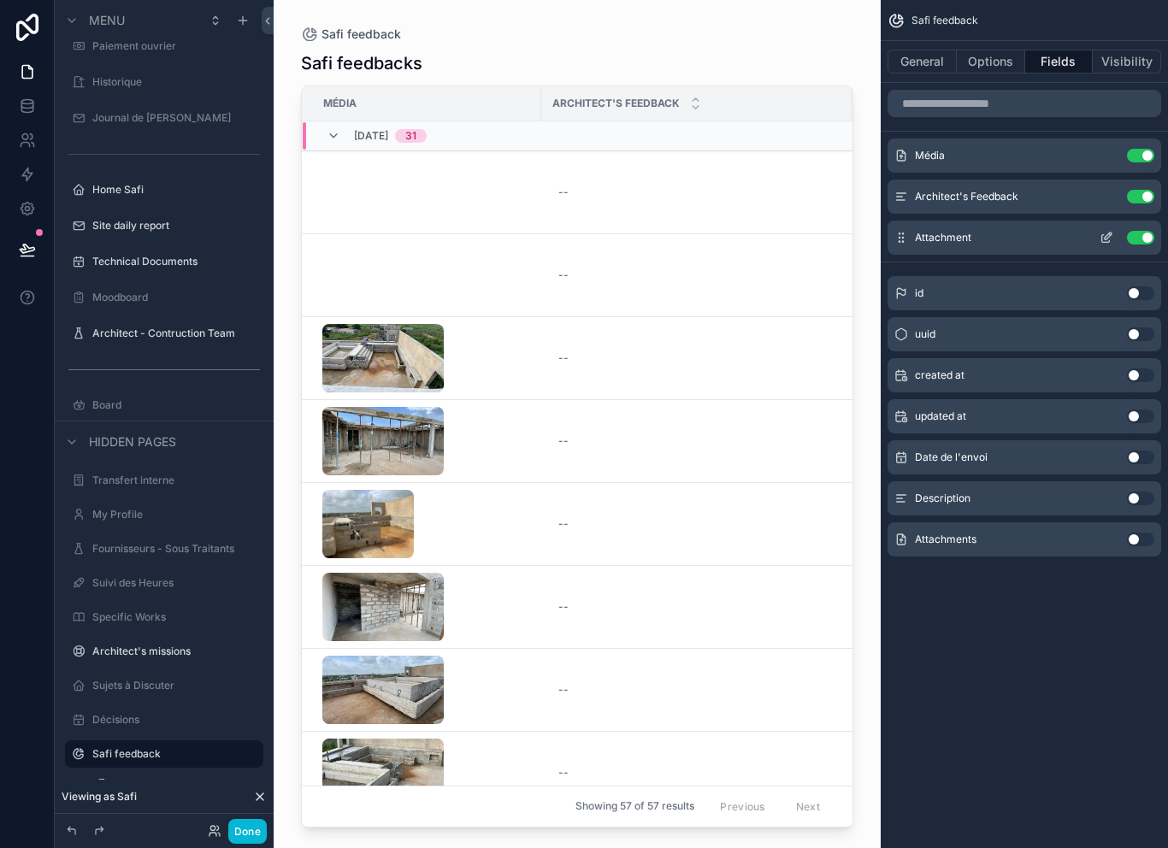
click at [1097, 231] on button "scrollable content" at bounding box center [1106, 238] width 27 height 14
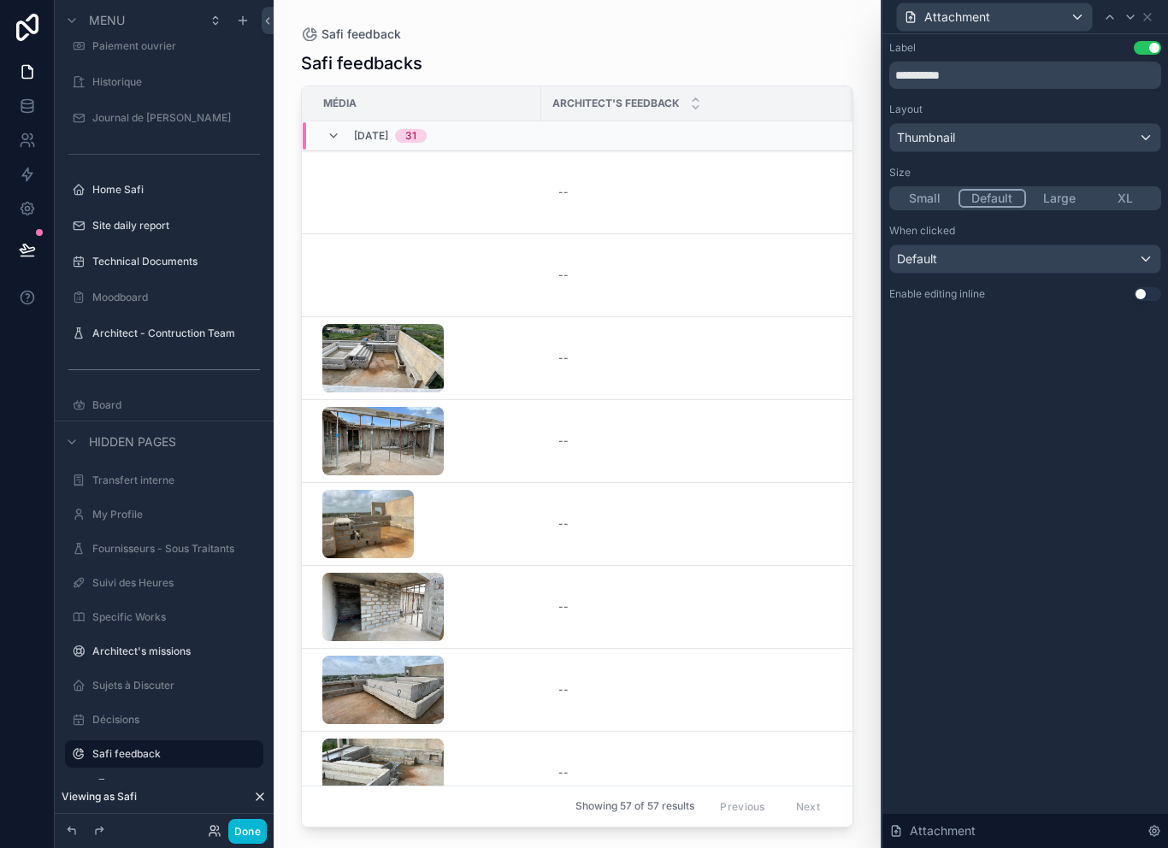
click at [1138, 287] on button "Use setting" at bounding box center [1147, 294] width 27 height 14
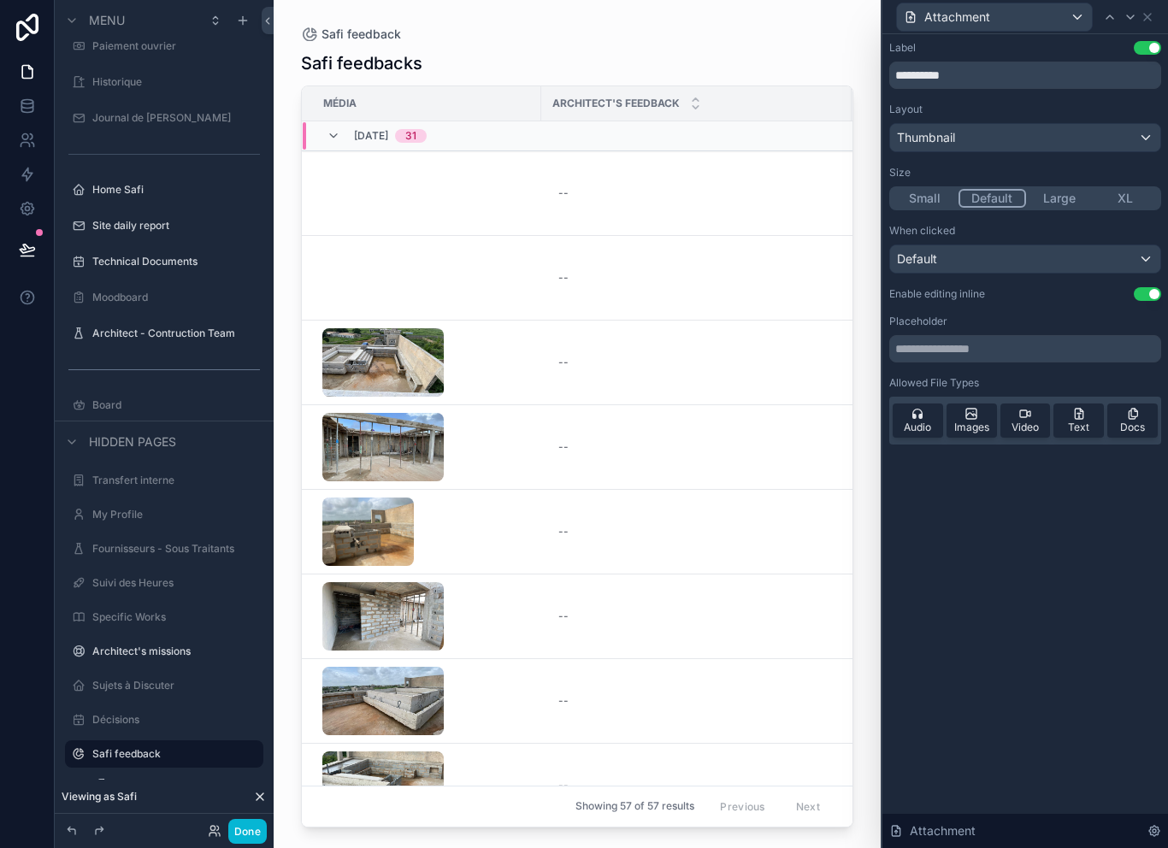
click at [1061, 189] on button "Large" at bounding box center [1059, 198] width 67 height 19
click at [990, 189] on button "Default" at bounding box center [992, 198] width 67 height 19
click at [1050, 189] on button "Large" at bounding box center [1059, 198] width 67 height 19
click at [1074, 124] on div "Thumbnail" at bounding box center [1025, 137] width 270 height 27
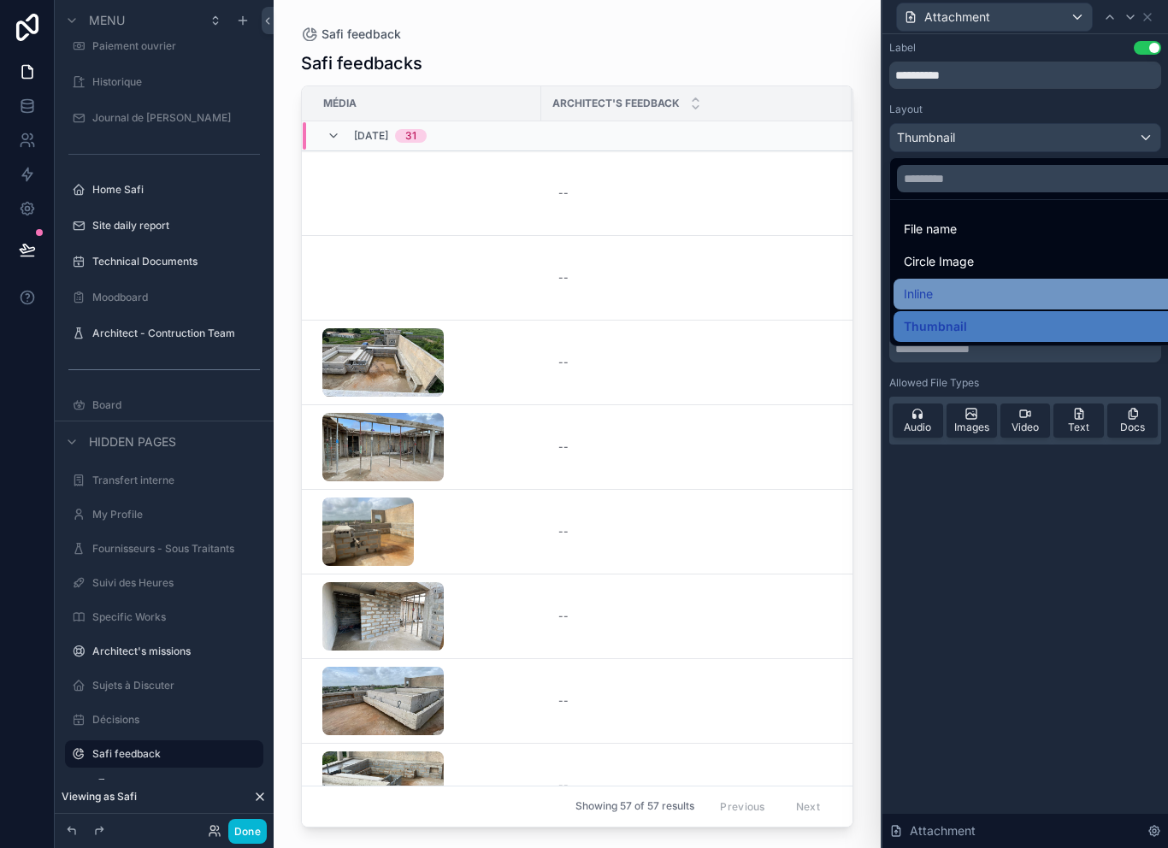
click at [955, 284] on div "Inline" at bounding box center [1045, 294] width 282 height 21
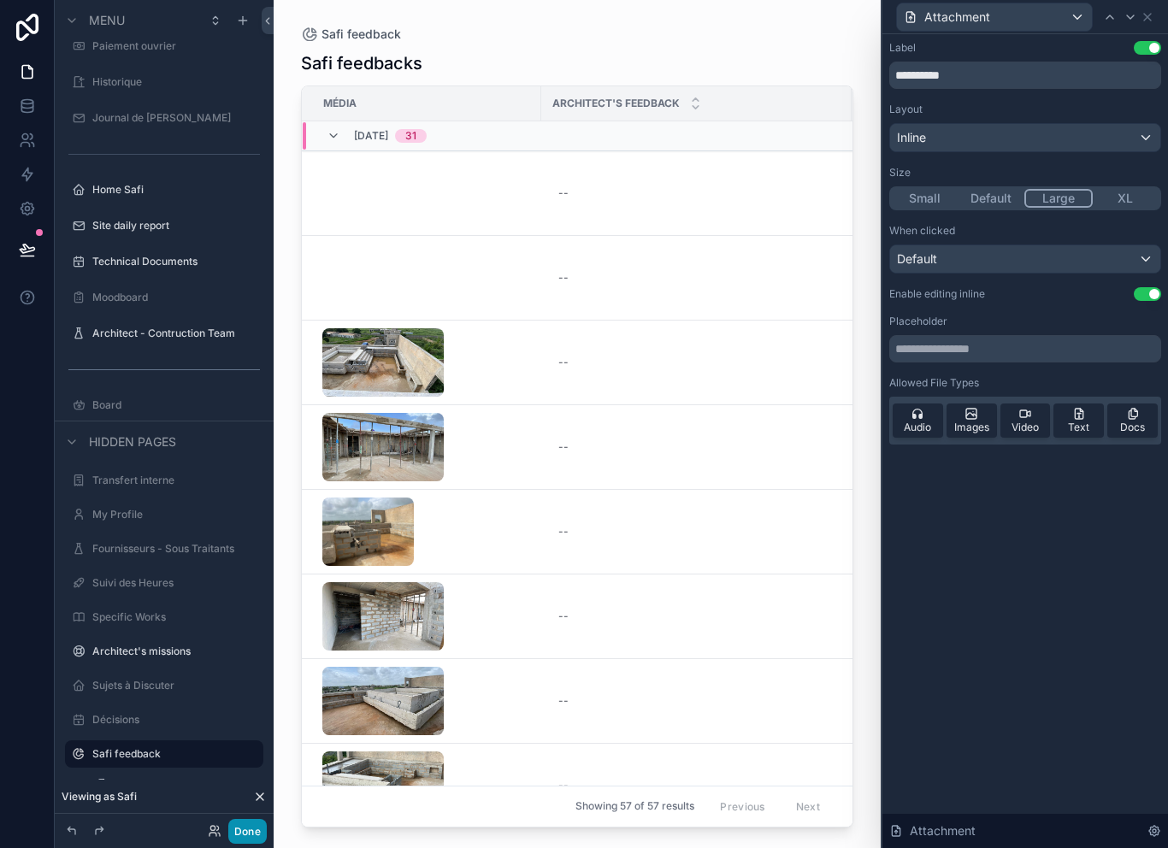
click at [251, 835] on button "Done" at bounding box center [247, 831] width 38 height 25
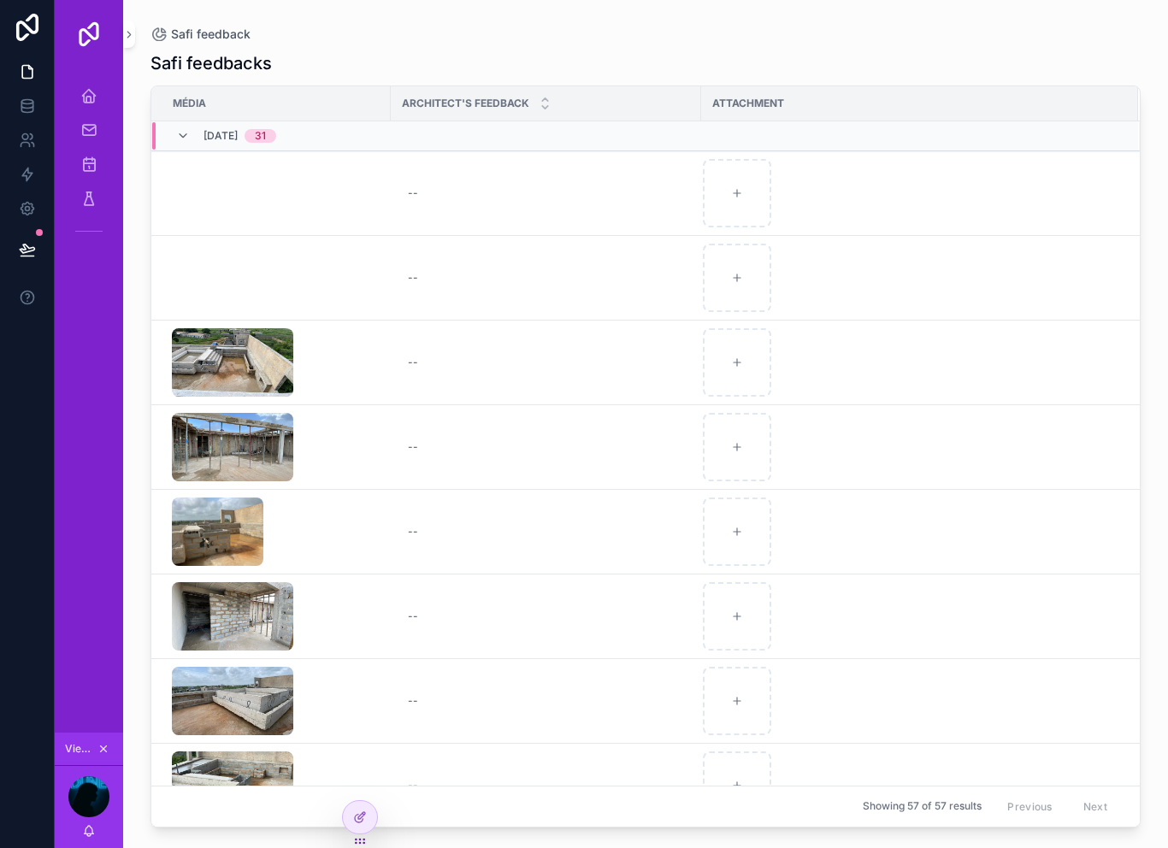
click at [33, 245] on icon at bounding box center [27, 249] width 15 height 9
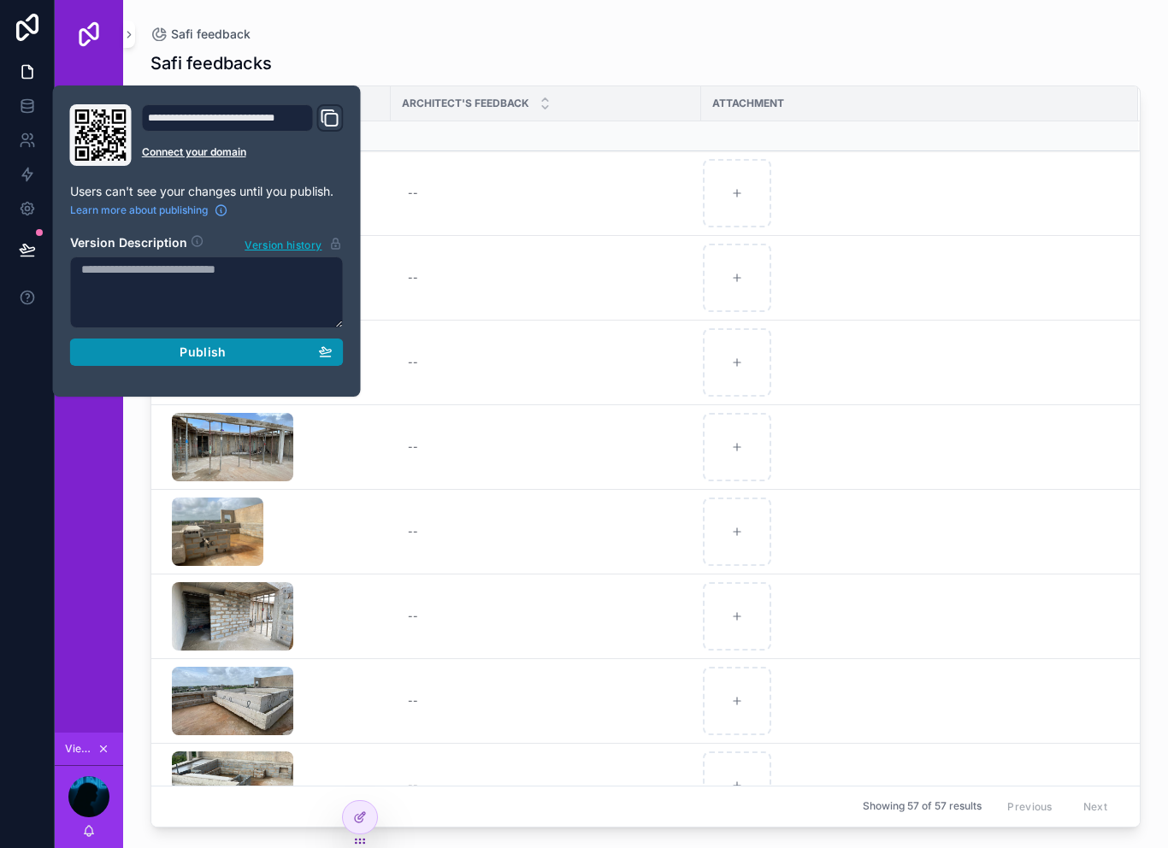
click at [253, 339] on button "Publish" at bounding box center [207, 352] width 274 height 27
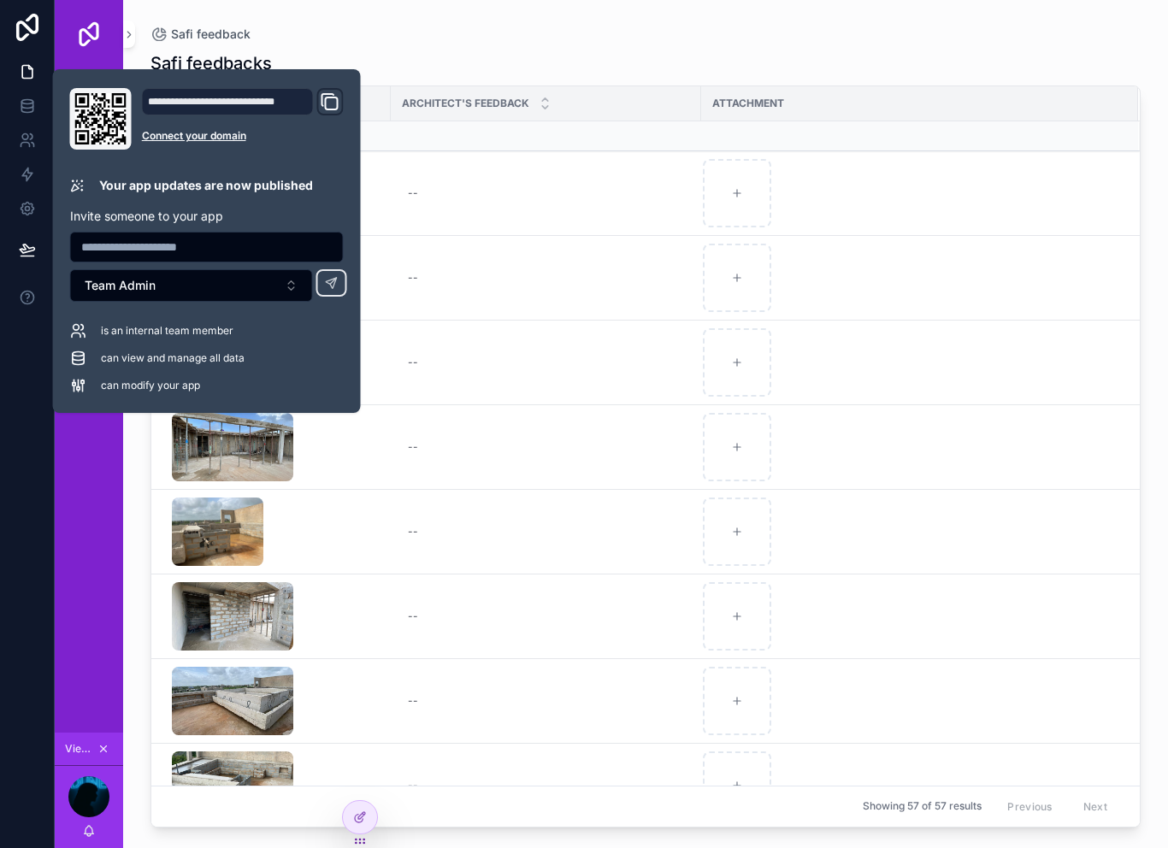
click at [102, 474] on div "Home Safi Site daily report Technical Documents Architect - Contruction Team" at bounding box center [89, 400] width 68 height 665
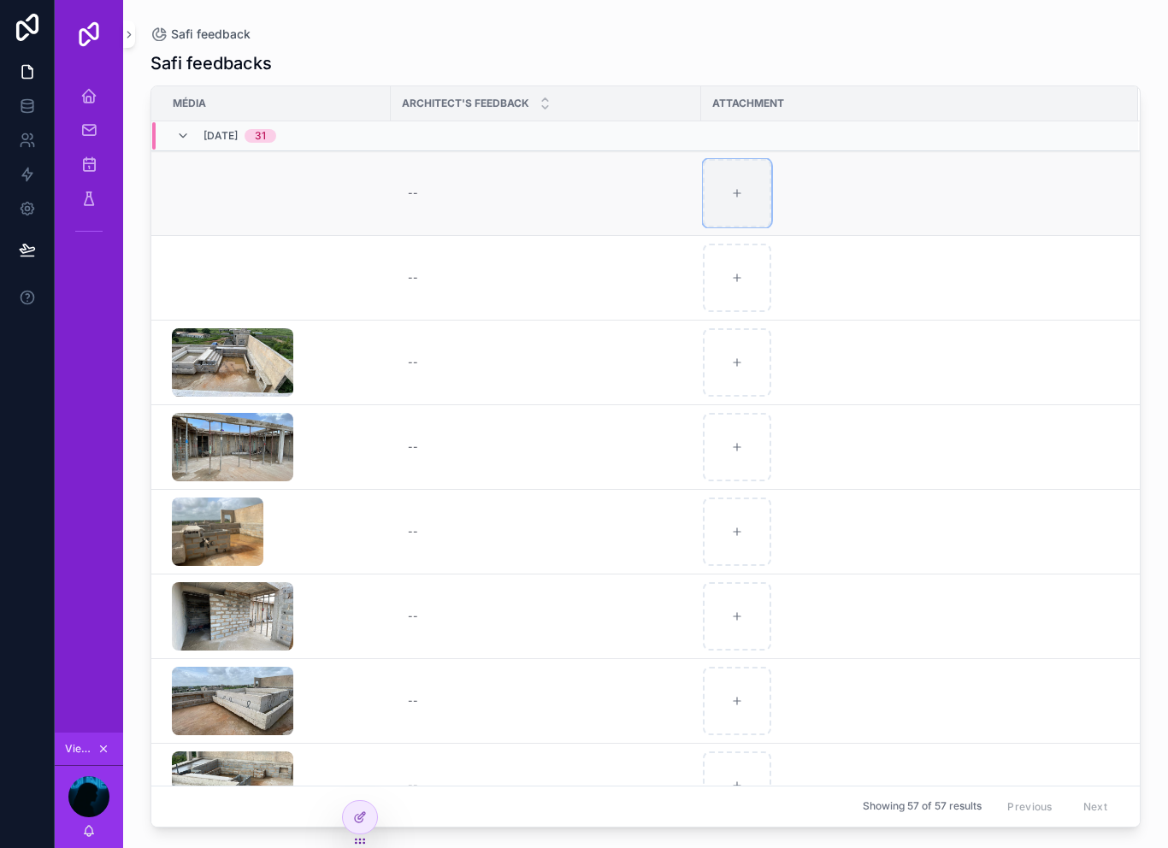
click at [754, 190] on div "scrollable content" at bounding box center [737, 193] width 68 height 68
click at [417, 186] on div "--" at bounding box center [413, 193] width 10 height 14
click at [755, 163] on div "scrollable content" at bounding box center [737, 193] width 68 height 68
click at [100, 82] on div "Home Safi" at bounding box center [88, 95] width 27 height 27
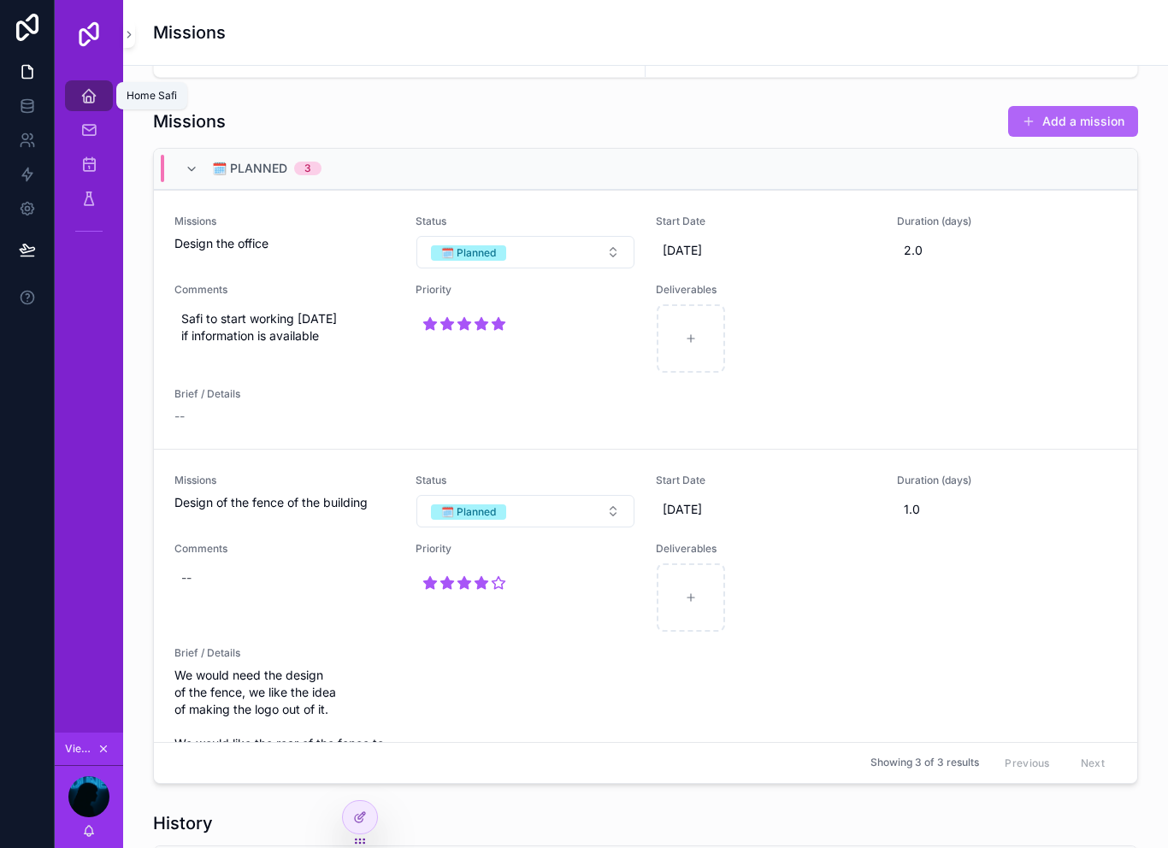
click at [1058, 106] on button "Add a mission" at bounding box center [1073, 121] width 130 height 31
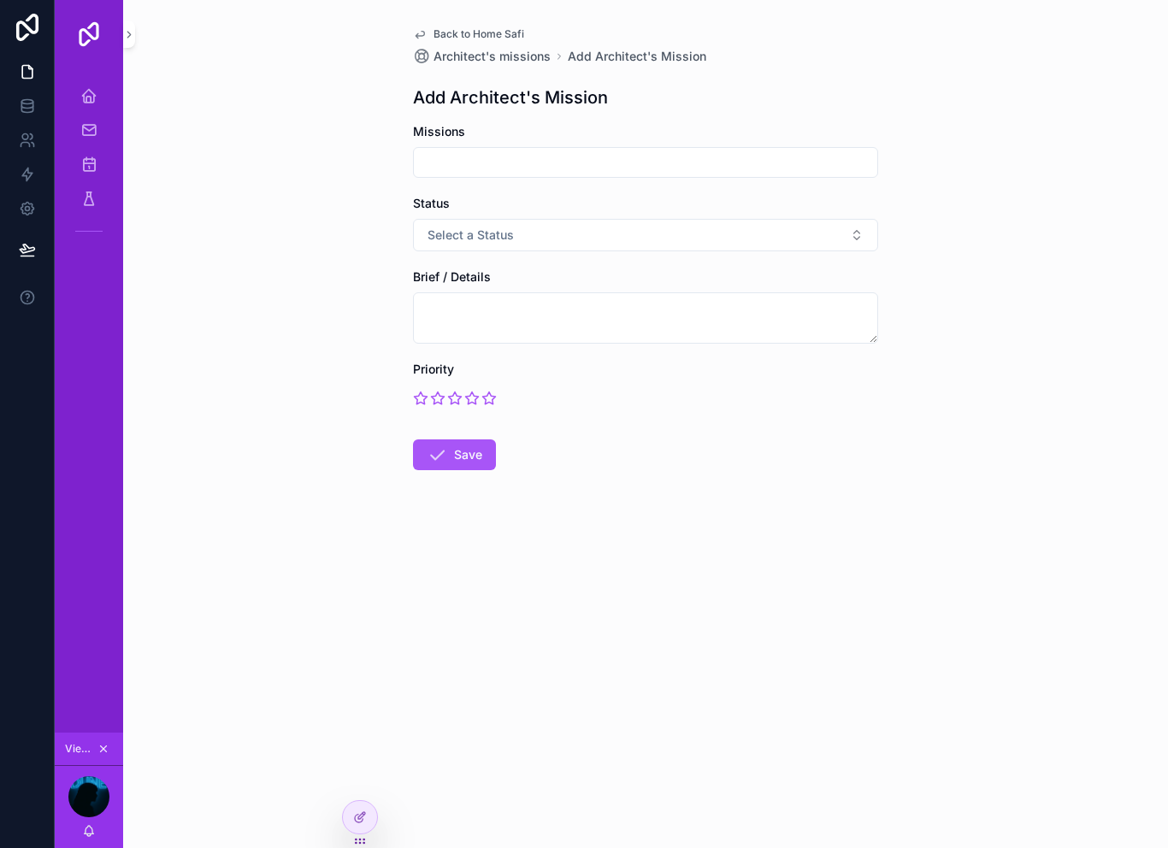
click at [715, 151] on input "scrollable content" at bounding box center [646, 163] width 464 height 24
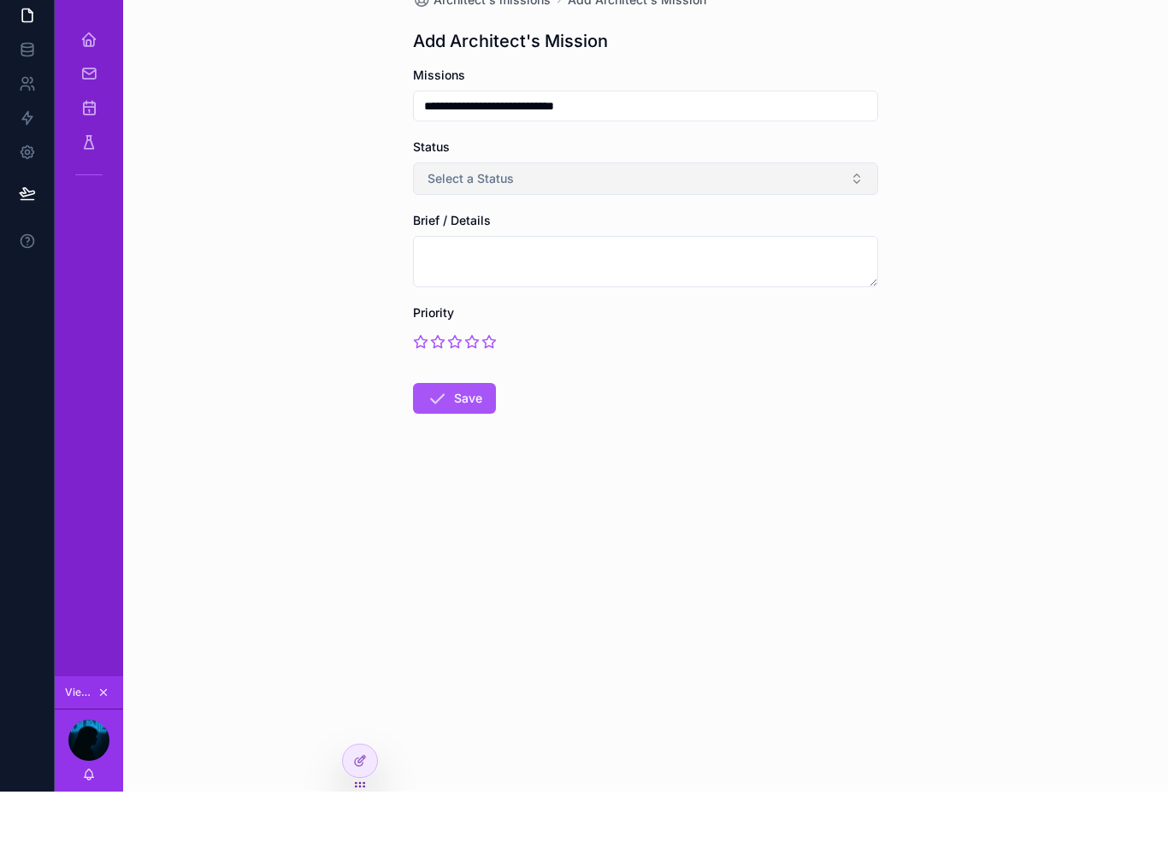
type input "**********"
click at [640, 219] on button "Select a Status" at bounding box center [645, 235] width 465 height 33
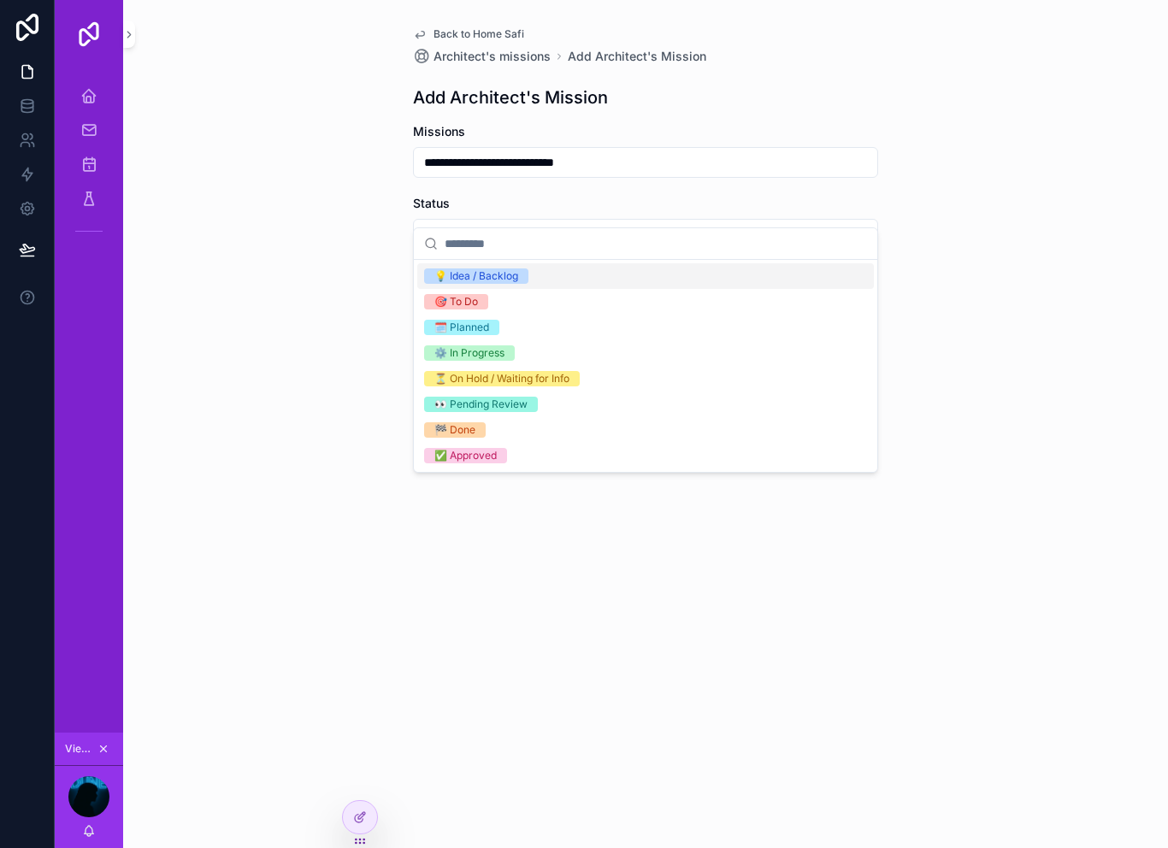
click at [491, 576] on div "**********" at bounding box center [645, 424] width 1045 height 848
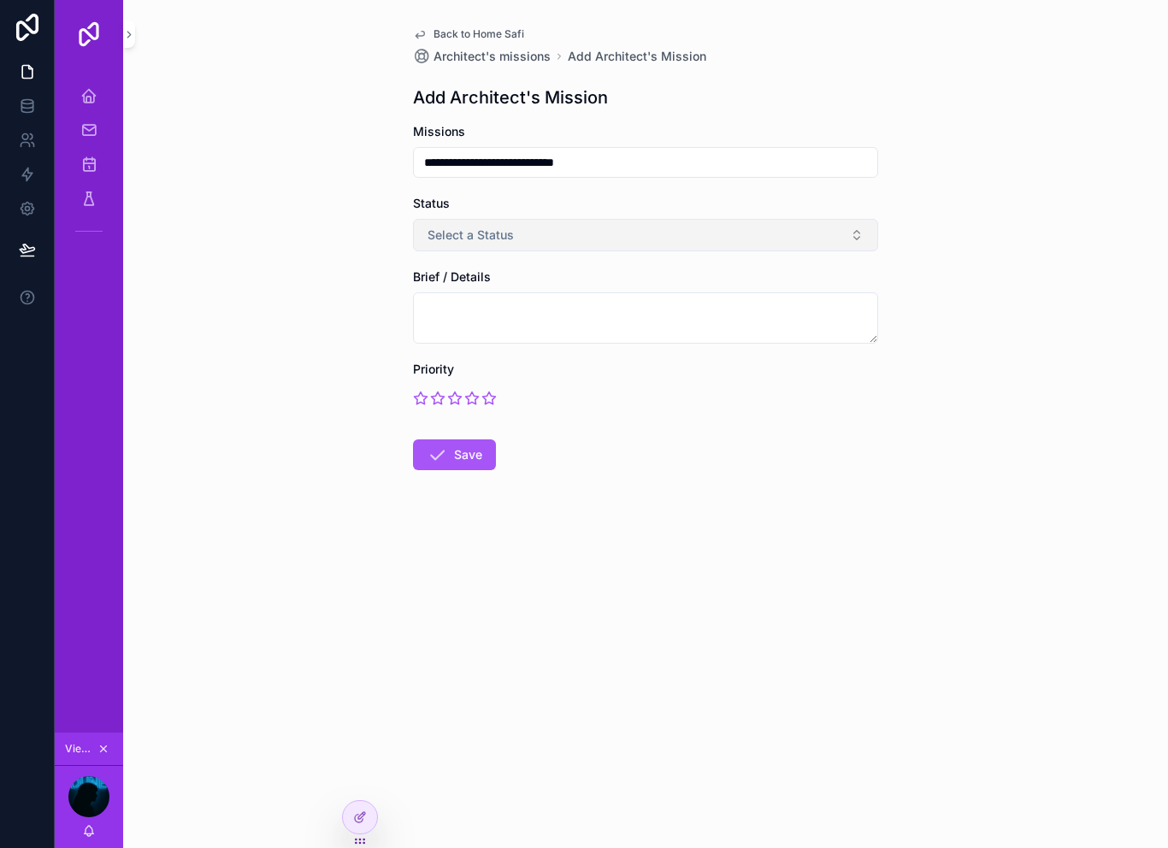
click at [658, 219] on button "Select a Status" at bounding box center [645, 235] width 465 height 33
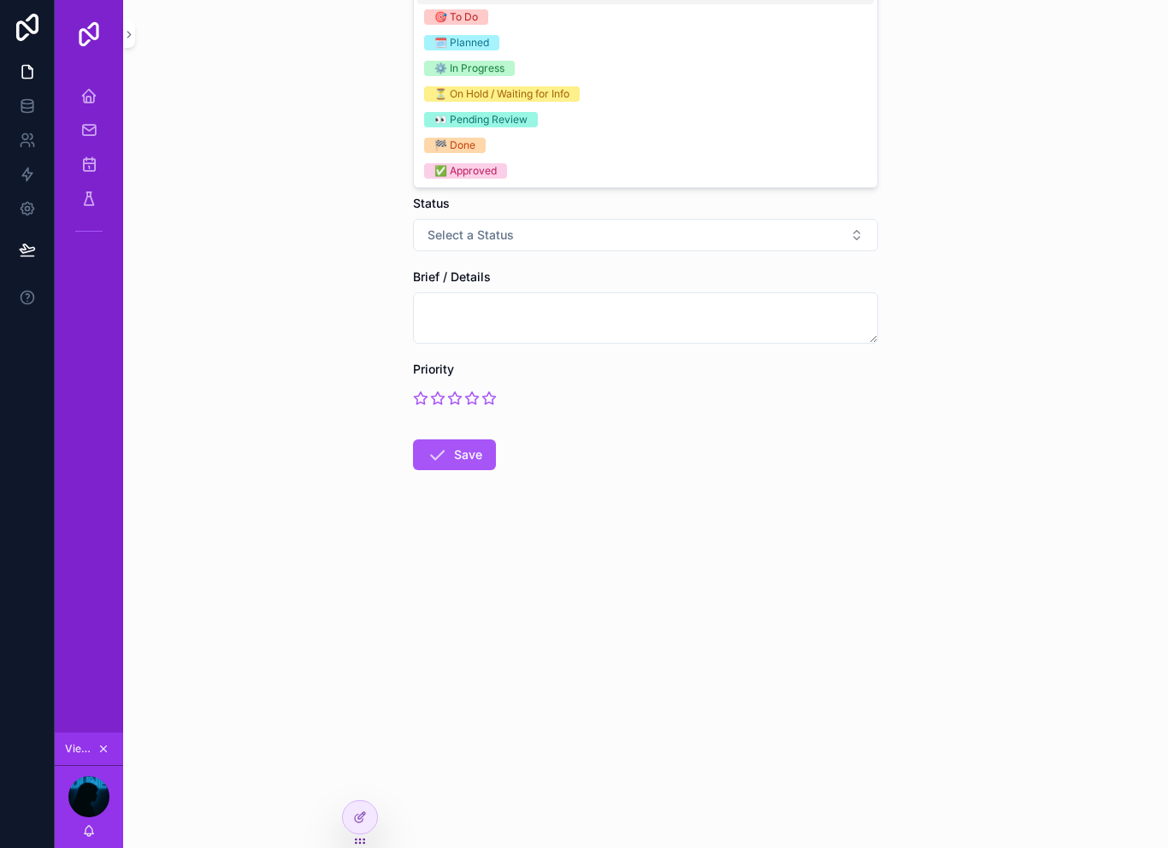
click at [512, 24] on div "🎯 To Do" at bounding box center [645, 17] width 457 height 26
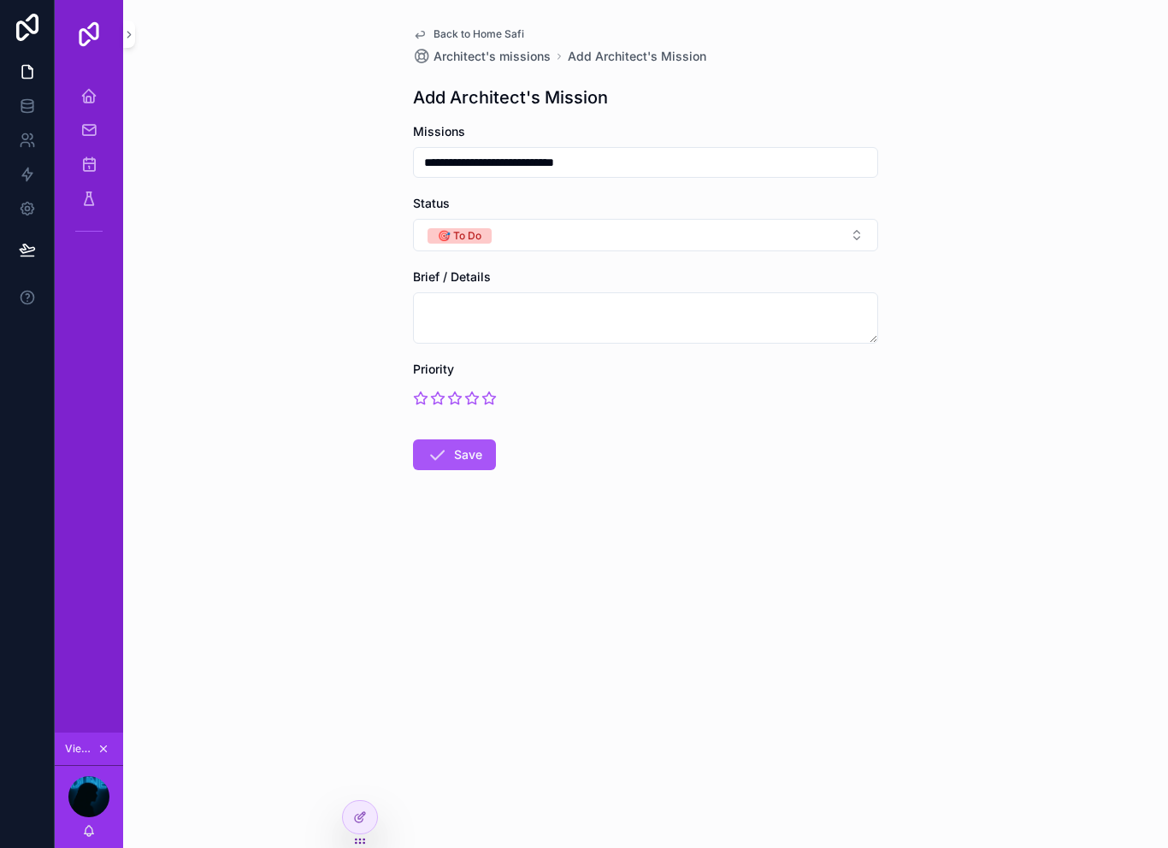
click at [495, 391] on icon "scrollable content" at bounding box center [489, 398] width 15 height 15
click at [473, 440] on button "Save" at bounding box center [454, 455] width 83 height 31
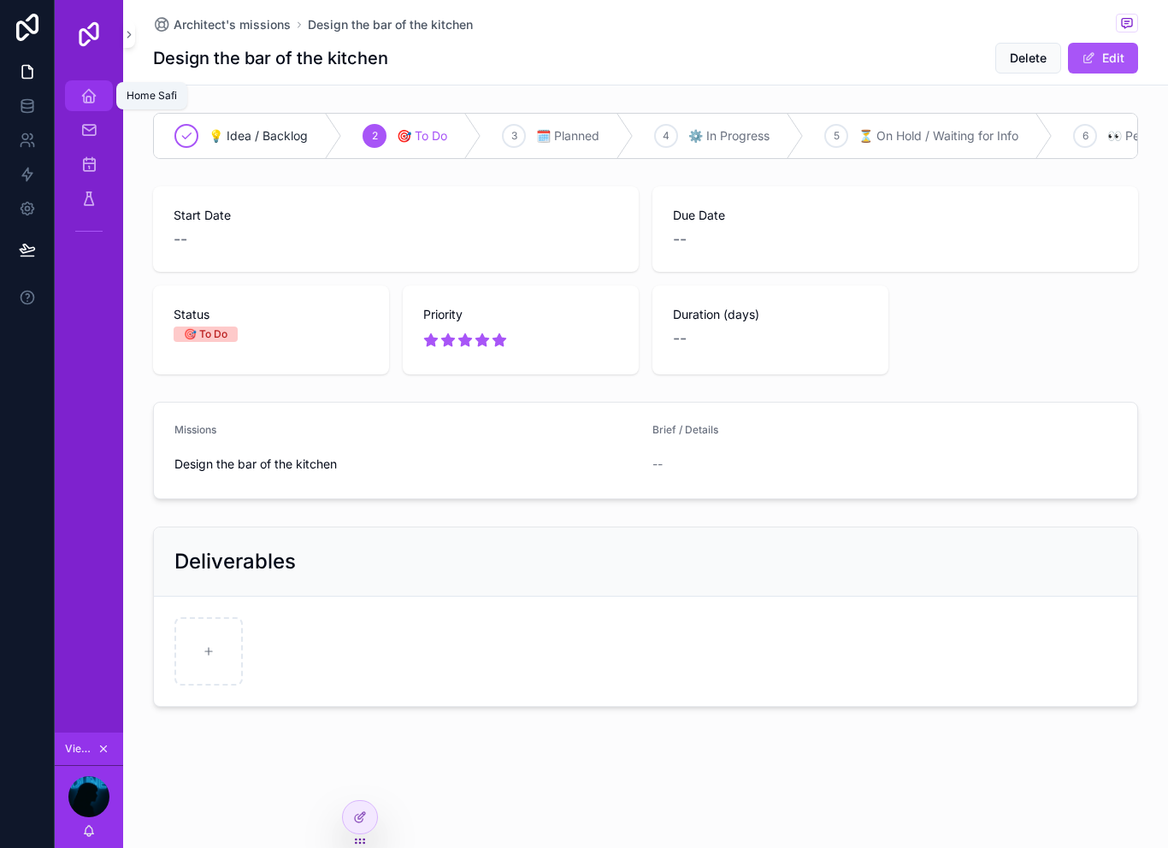
click at [92, 87] on span "scrollable content" at bounding box center [88, 95] width 17 height 17
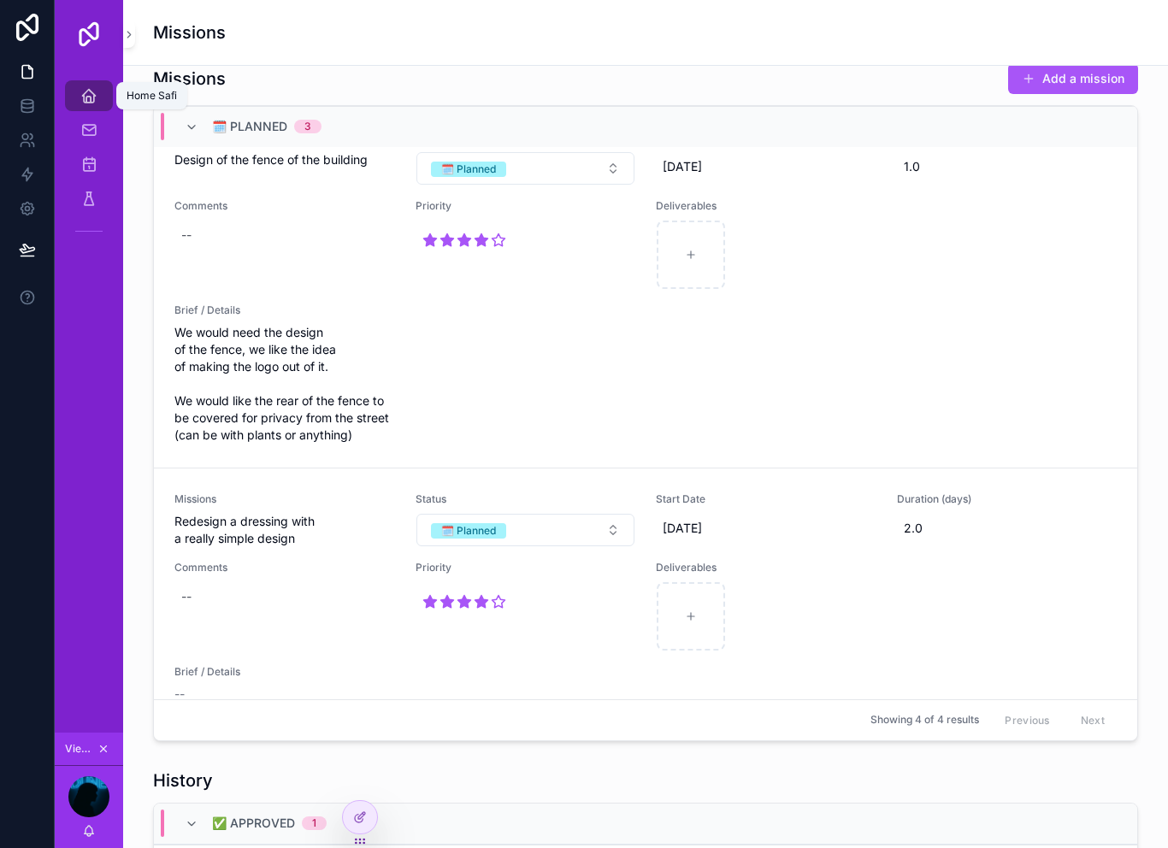
scroll to position [602, 0]
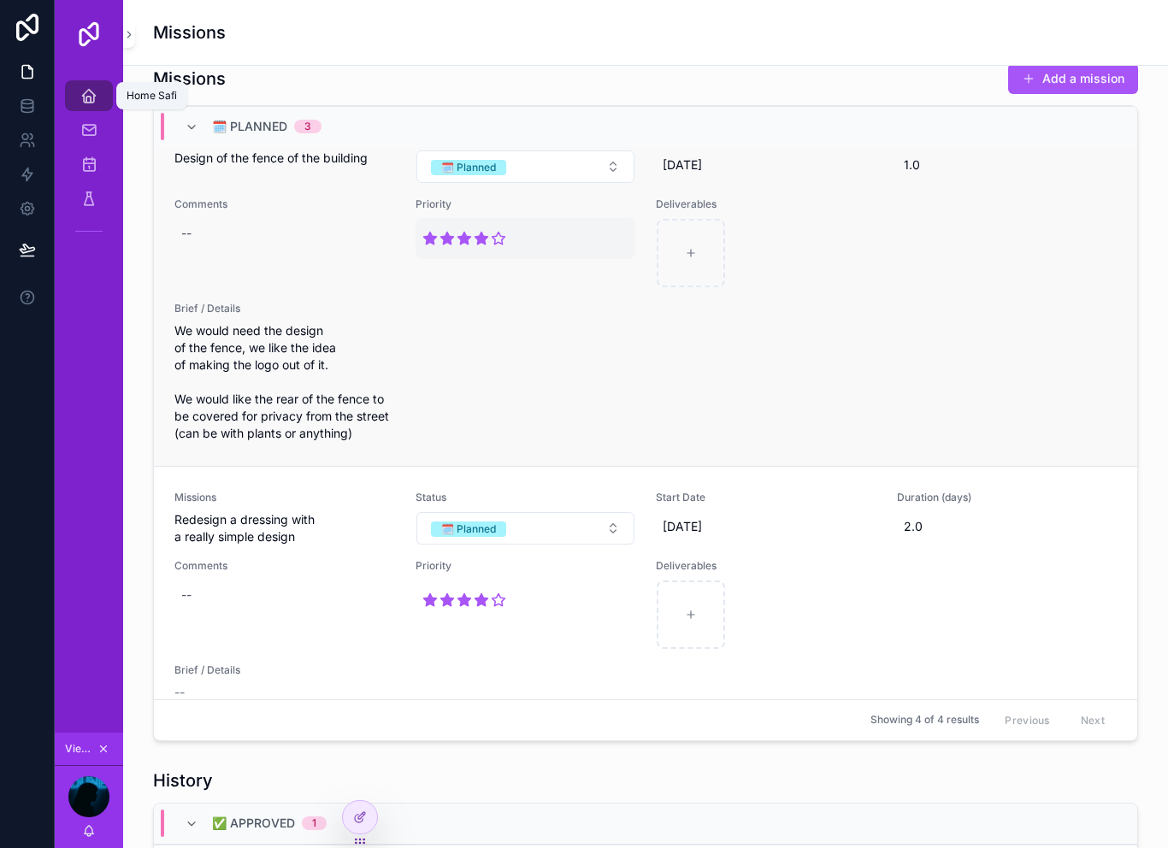
click at [461, 232] on icon "scrollable content" at bounding box center [464, 238] width 13 height 12
click at [469, 225] on icon "scrollable content" at bounding box center [466, 227] width 13 height 12
click at [633, 226] on icon "scrollable content" at bounding box center [632, 228] width 14 height 14
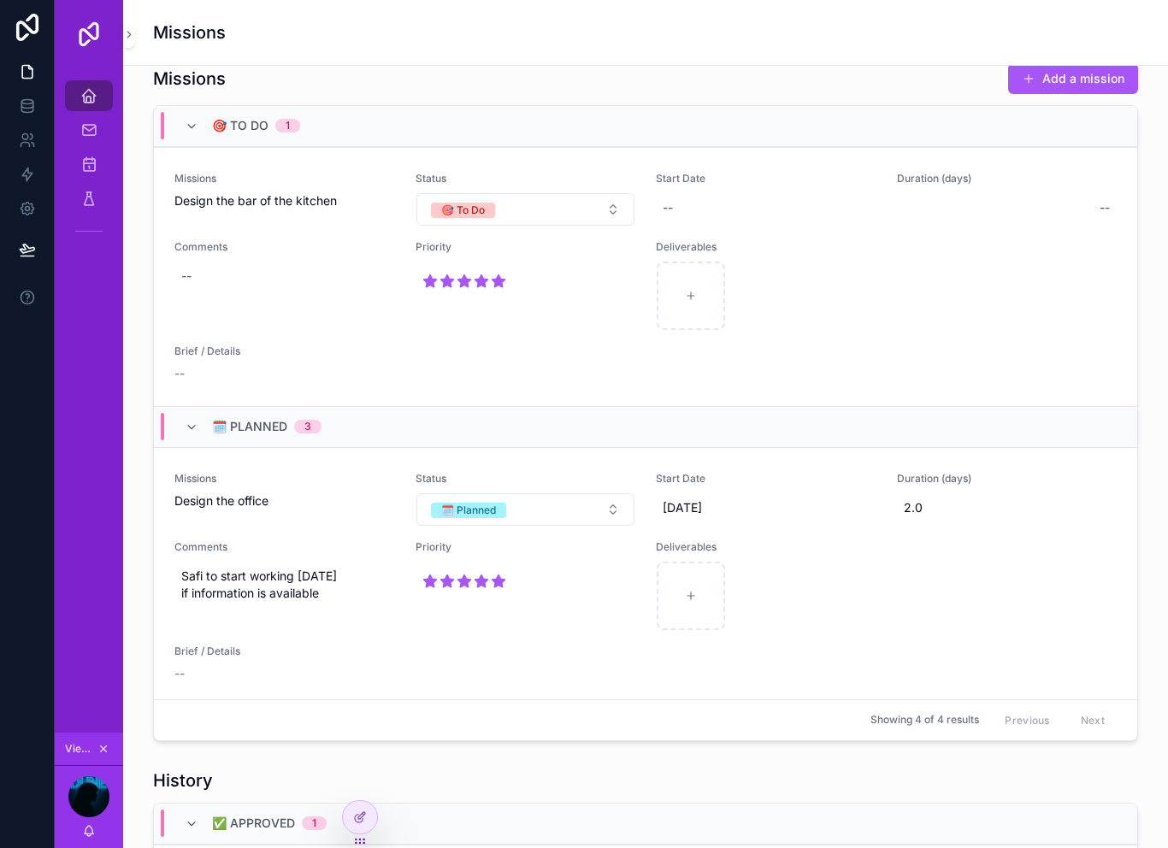
scroll to position [0, 0]
click at [477, 274] on icon "scrollable content" at bounding box center [481, 281] width 15 height 15
click at [476, 275] on icon "scrollable content" at bounding box center [483, 270] width 15 height 15
click at [504, 263] on icon "scrollable content" at bounding box center [501, 270] width 15 height 15
click at [641, 273] on button "scrollable content" at bounding box center [632, 270] width 21 height 21
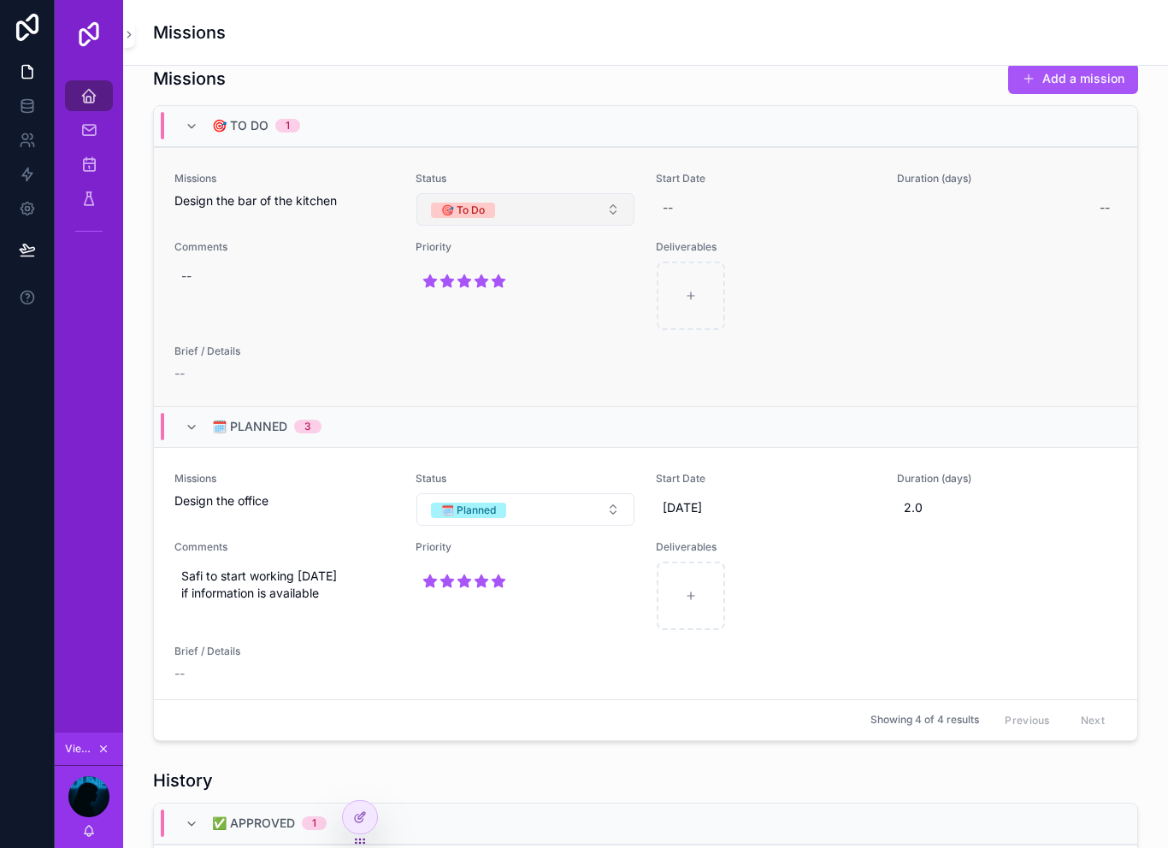
click at [595, 193] on button "🎯 To Do" at bounding box center [526, 209] width 219 height 33
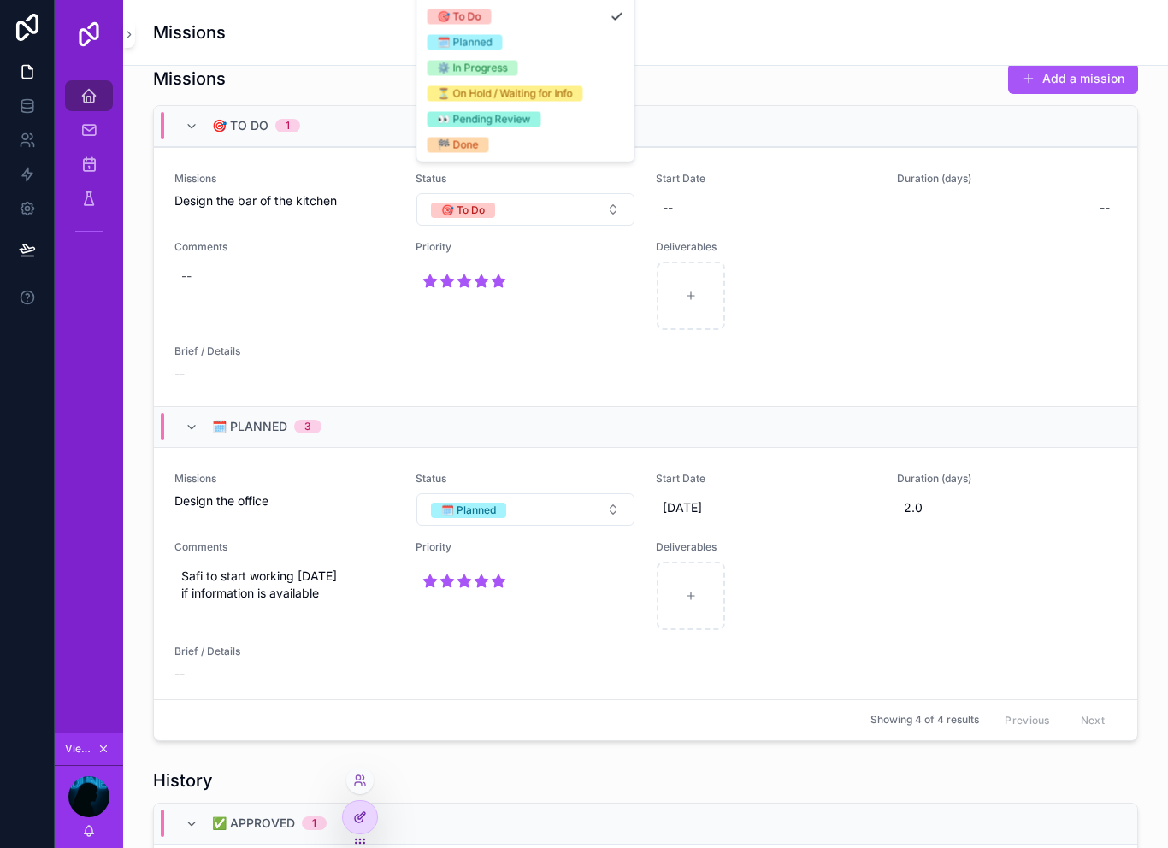
click at [367, 813] on div at bounding box center [360, 817] width 34 height 33
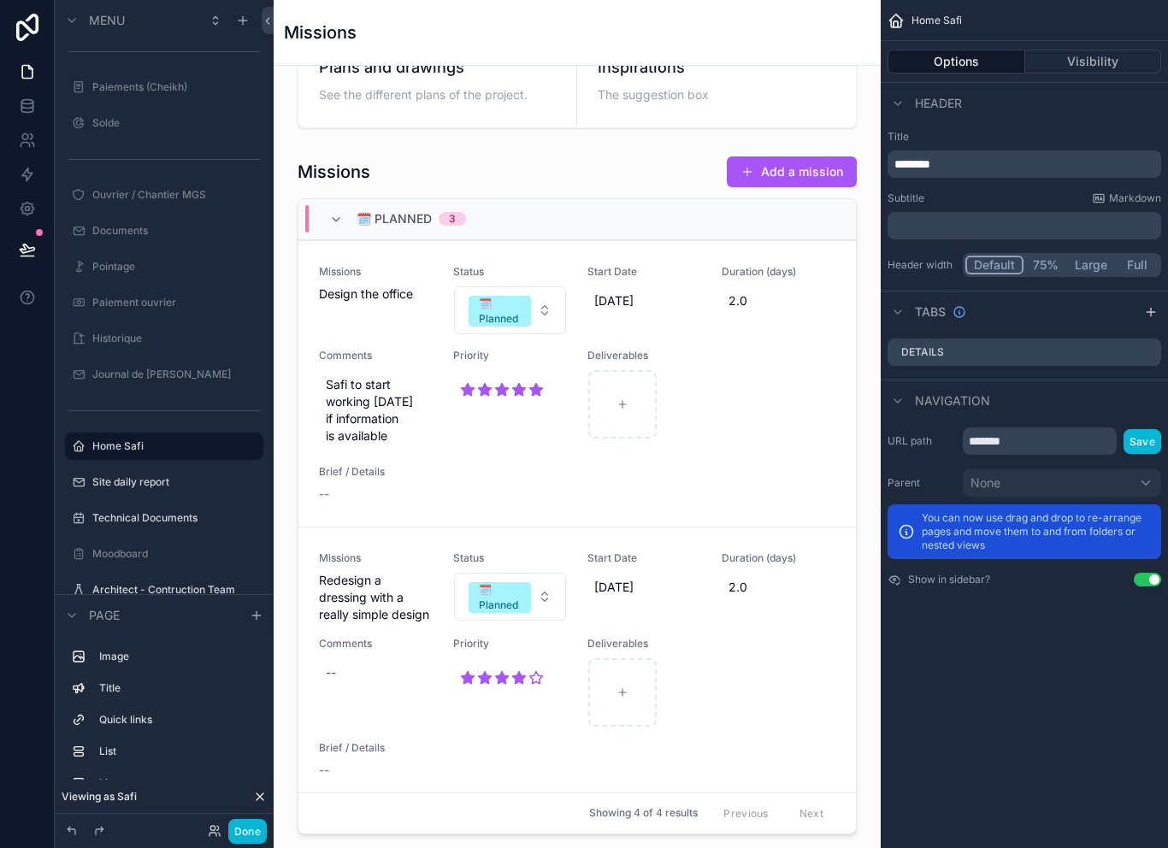
scroll to position [589, 0]
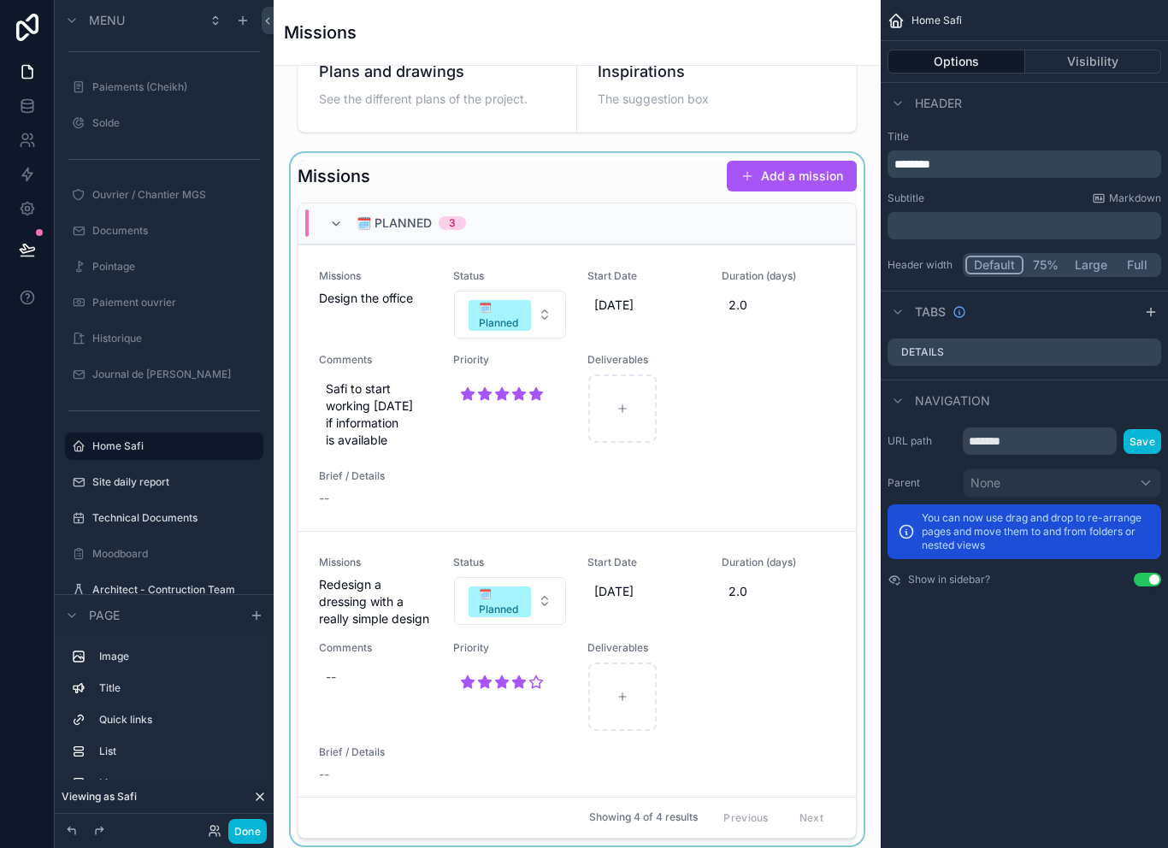
click at [592, 188] on div "scrollable content" at bounding box center [577, 499] width 580 height 693
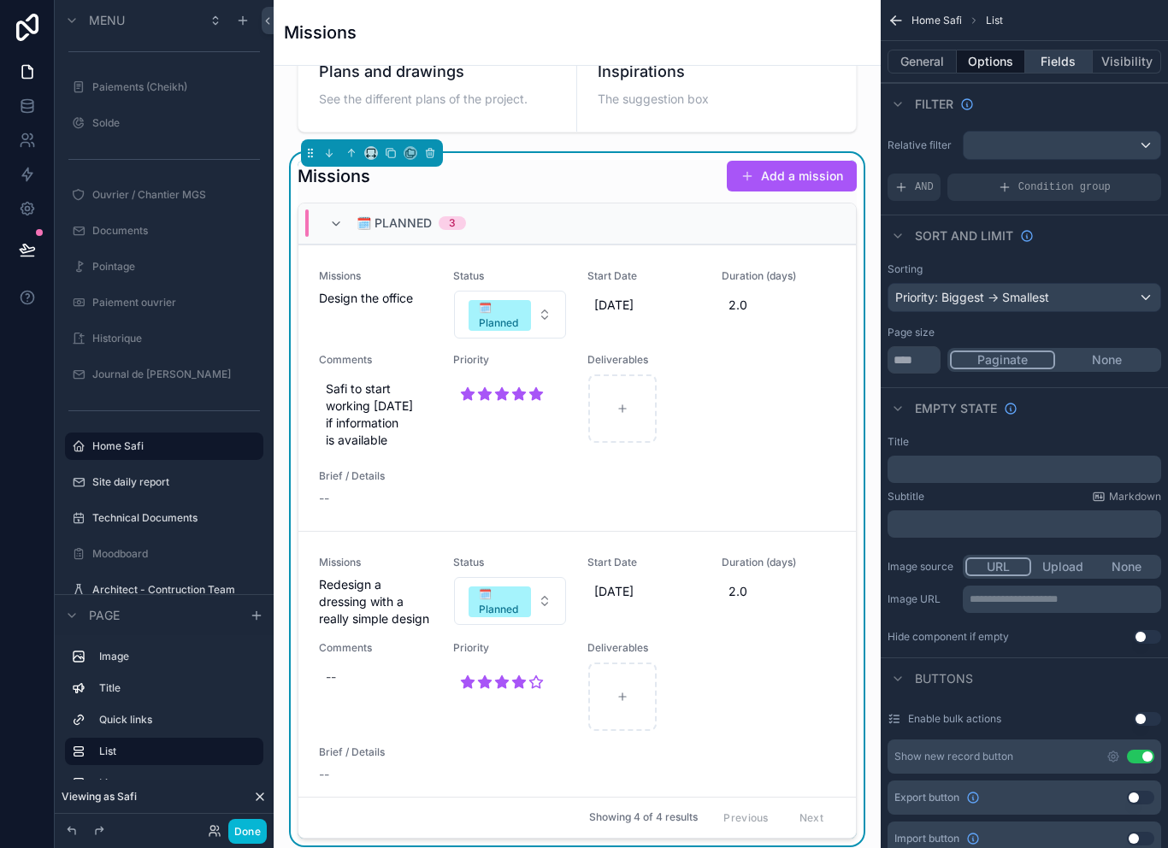
click at [1062, 59] on button "Fields" at bounding box center [1060, 62] width 68 height 24
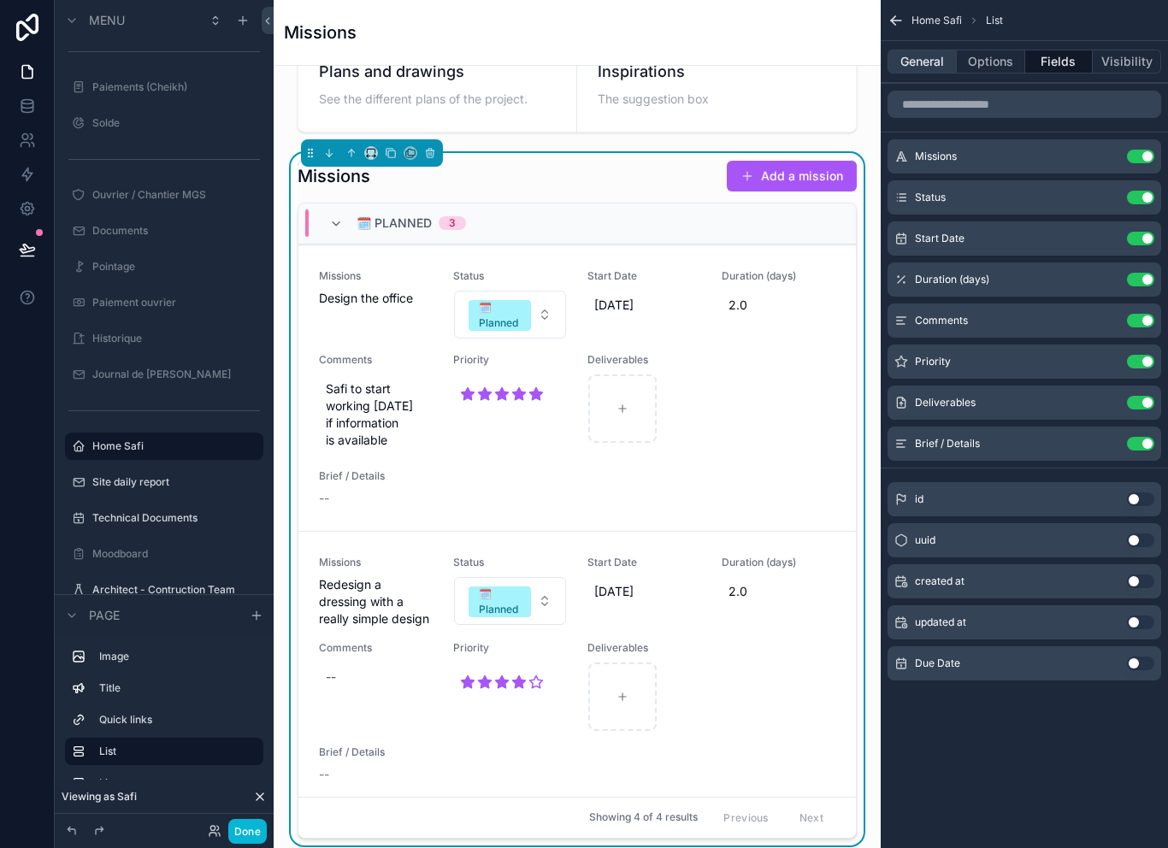
click at [928, 68] on button "General" at bounding box center [922, 62] width 69 height 24
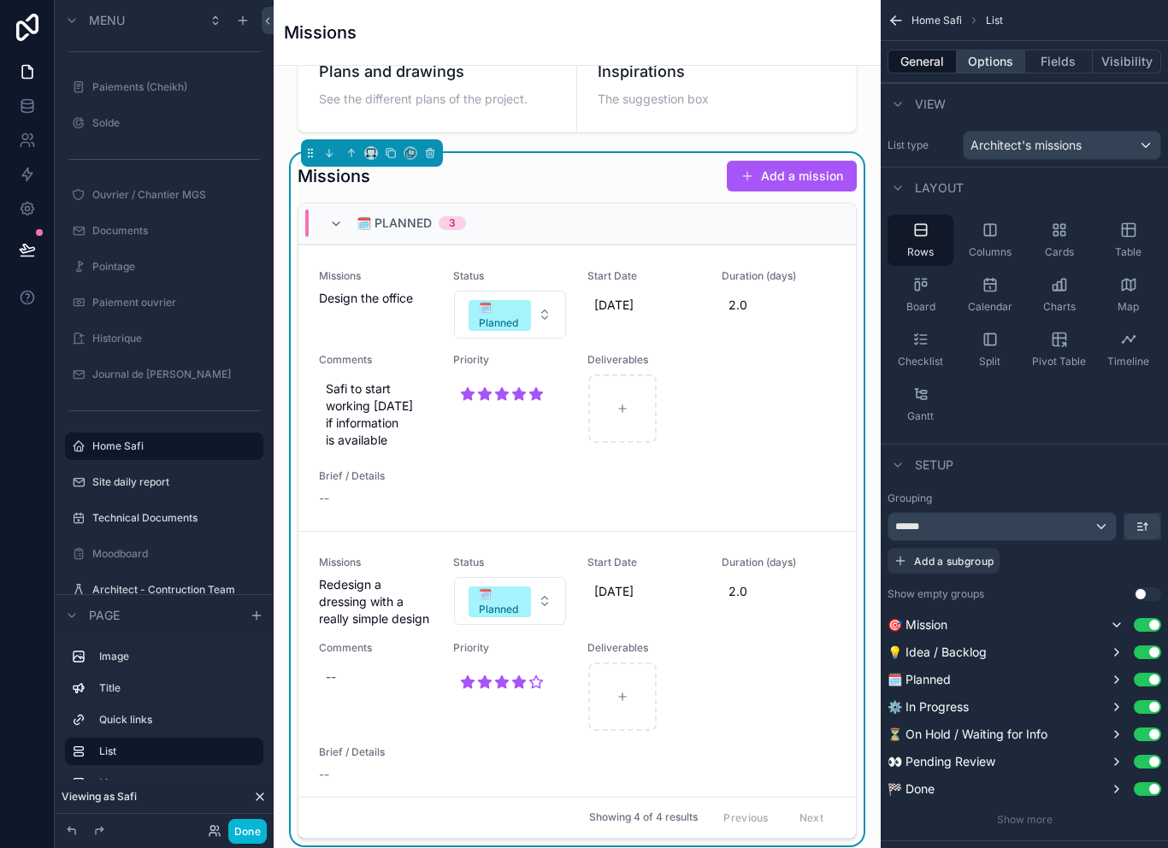
click at [987, 56] on button "Options" at bounding box center [991, 62] width 68 height 24
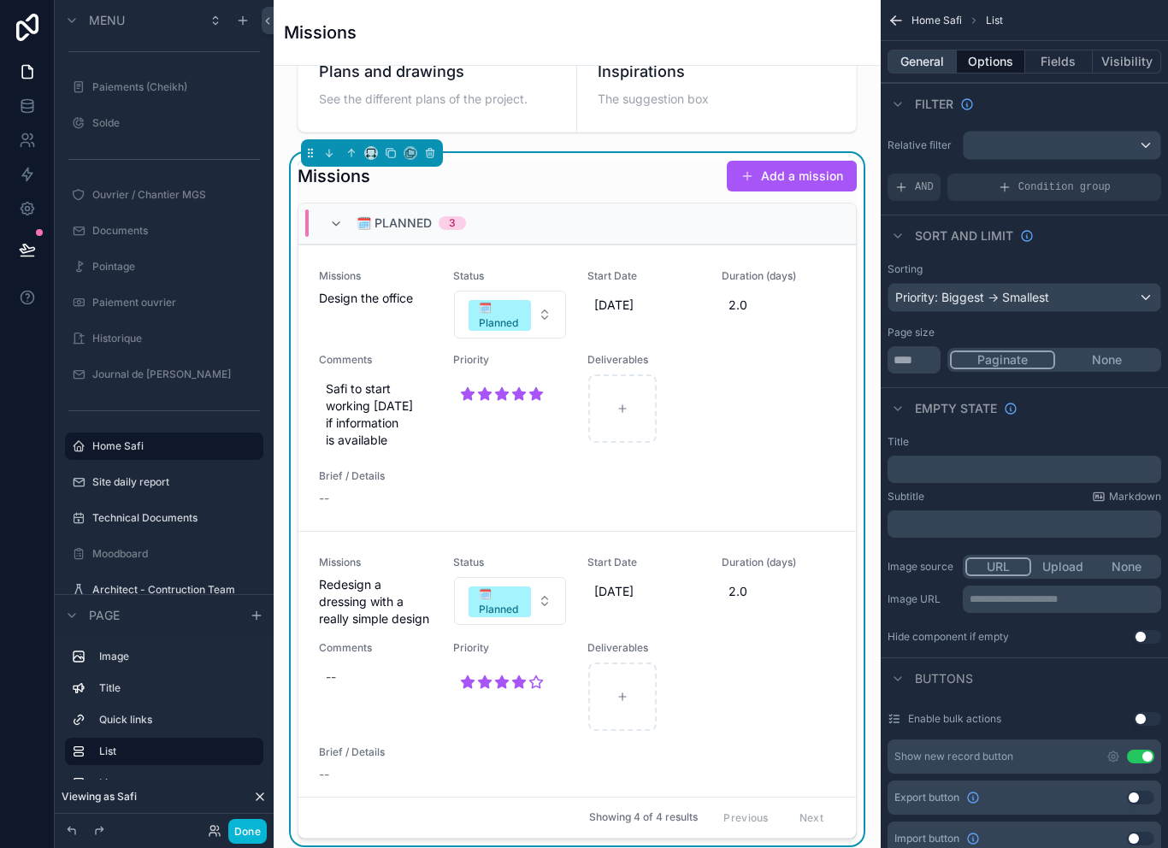
click at [938, 53] on button "General" at bounding box center [922, 62] width 69 height 24
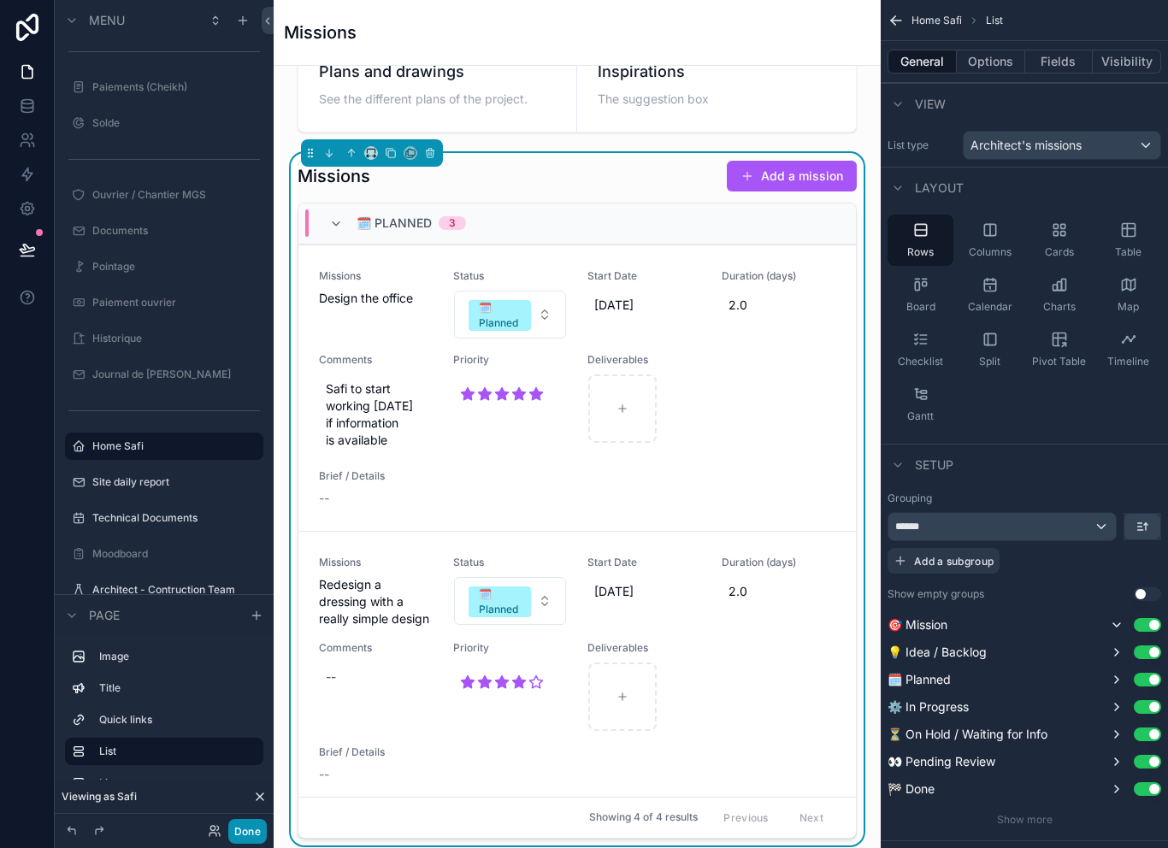
click at [266, 837] on button "Done" at bounding box center [247, 831] width 38 height 25
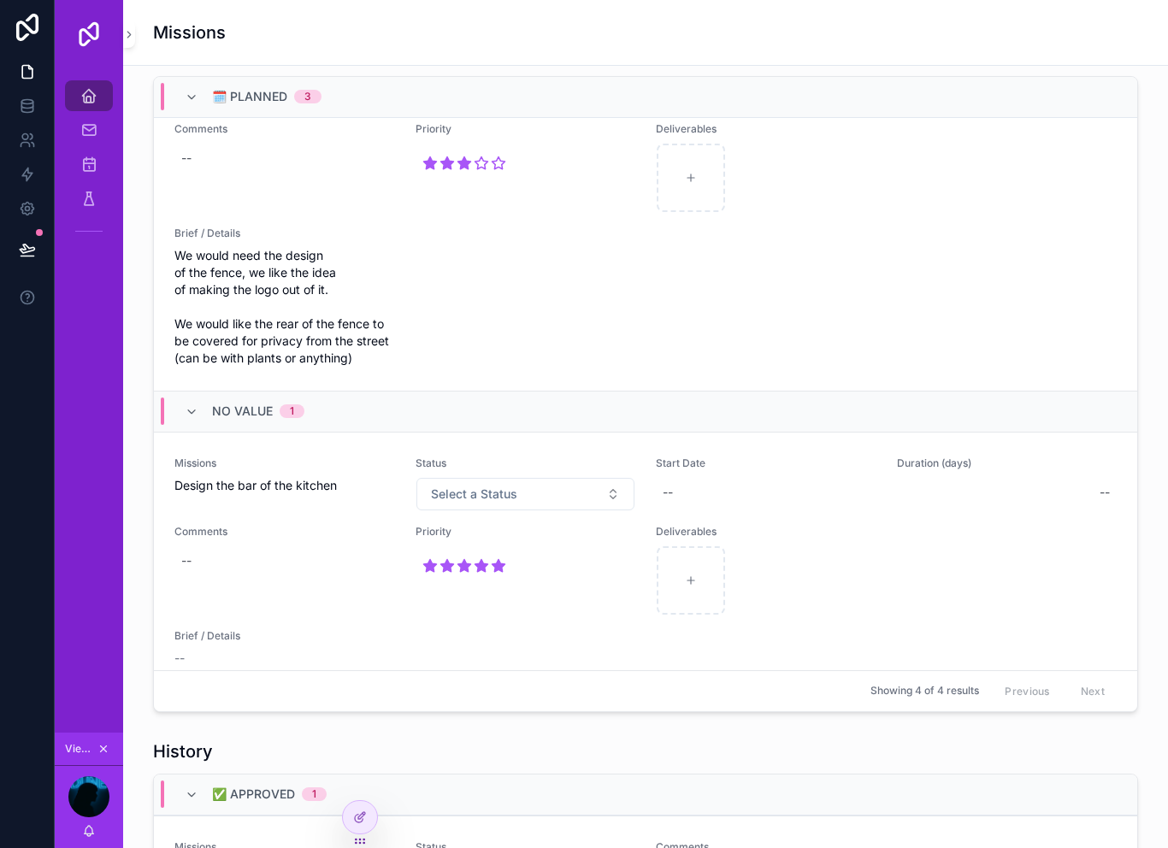
scroll to position [813, 0]
click at [558, 500] on button "Select a Status" at bounding box center [526, 495] width 219 height 33
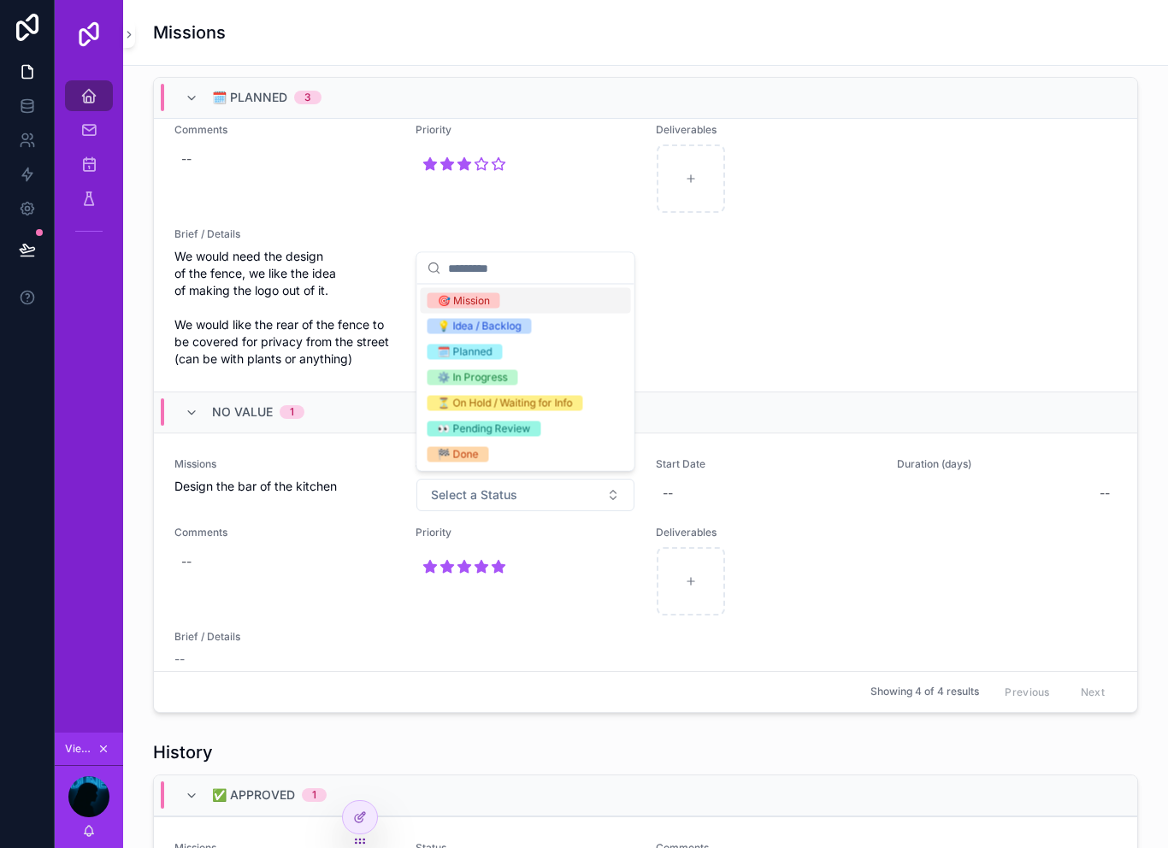
click at [541, 302] on div "🎯 Mission" at bounding box center [526, 301] width 210 height 26
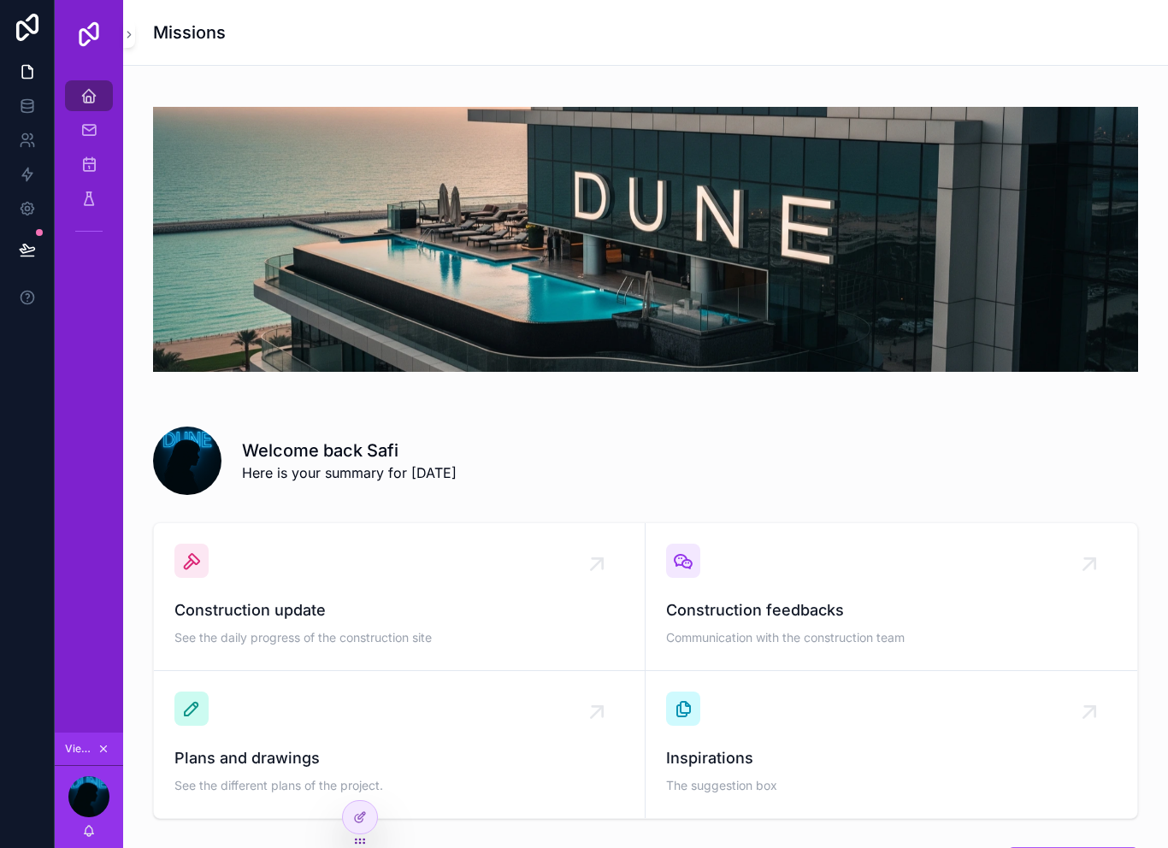
scroll to position [0, 0]
click at [32, 257] on icon at bounding box center [27, 257] width 13 height 0
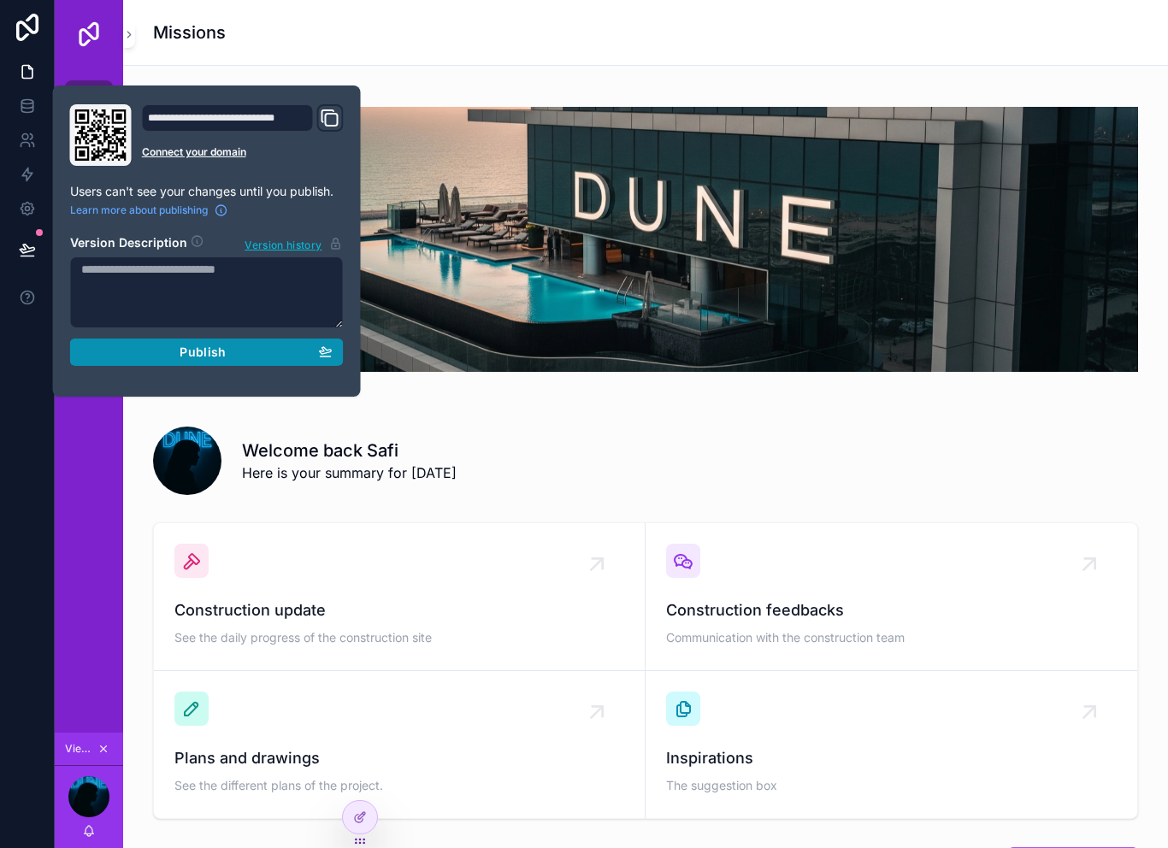
click at [157, 350] on div "Publish" at bounding box center [206, 352] width 251 height 15
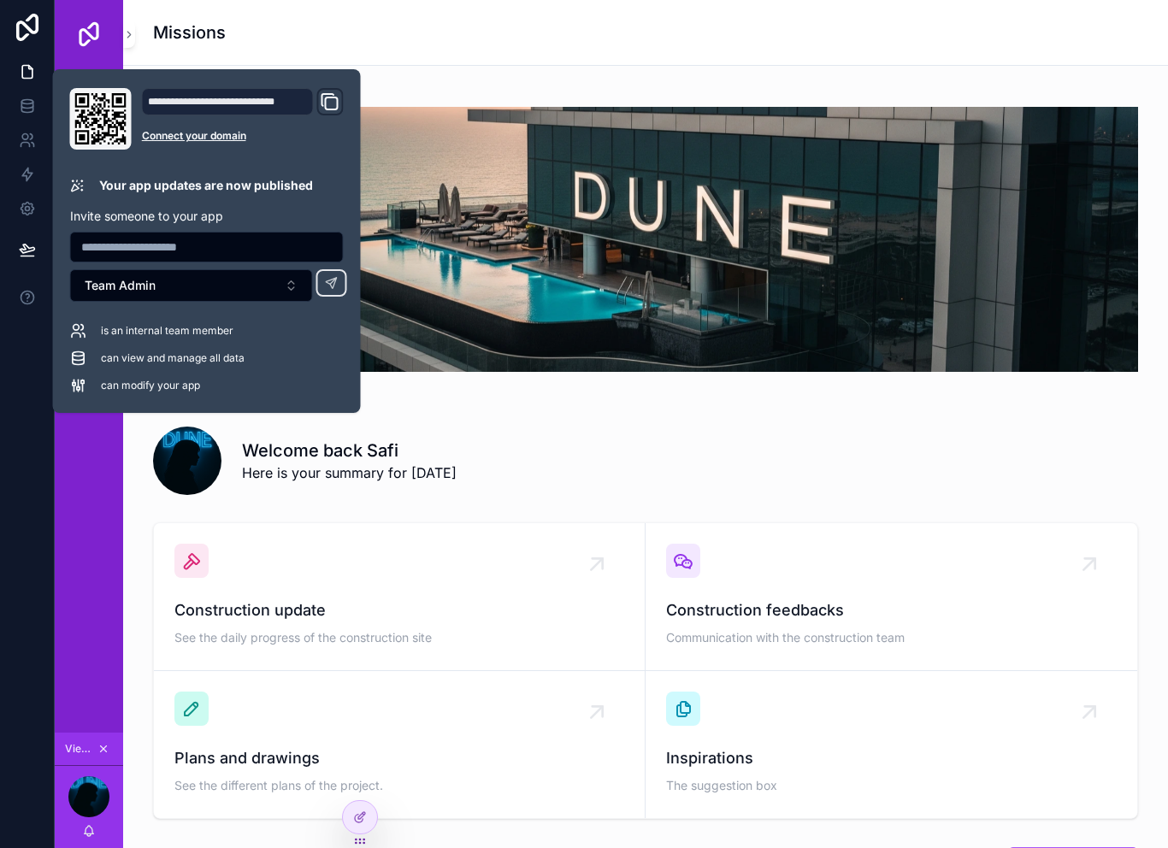
click at [96, 553] on div "Home Safi Site daily report Technical Documents Architect - Contruction Team" at bounding box center [89, 400] width 68 height 665
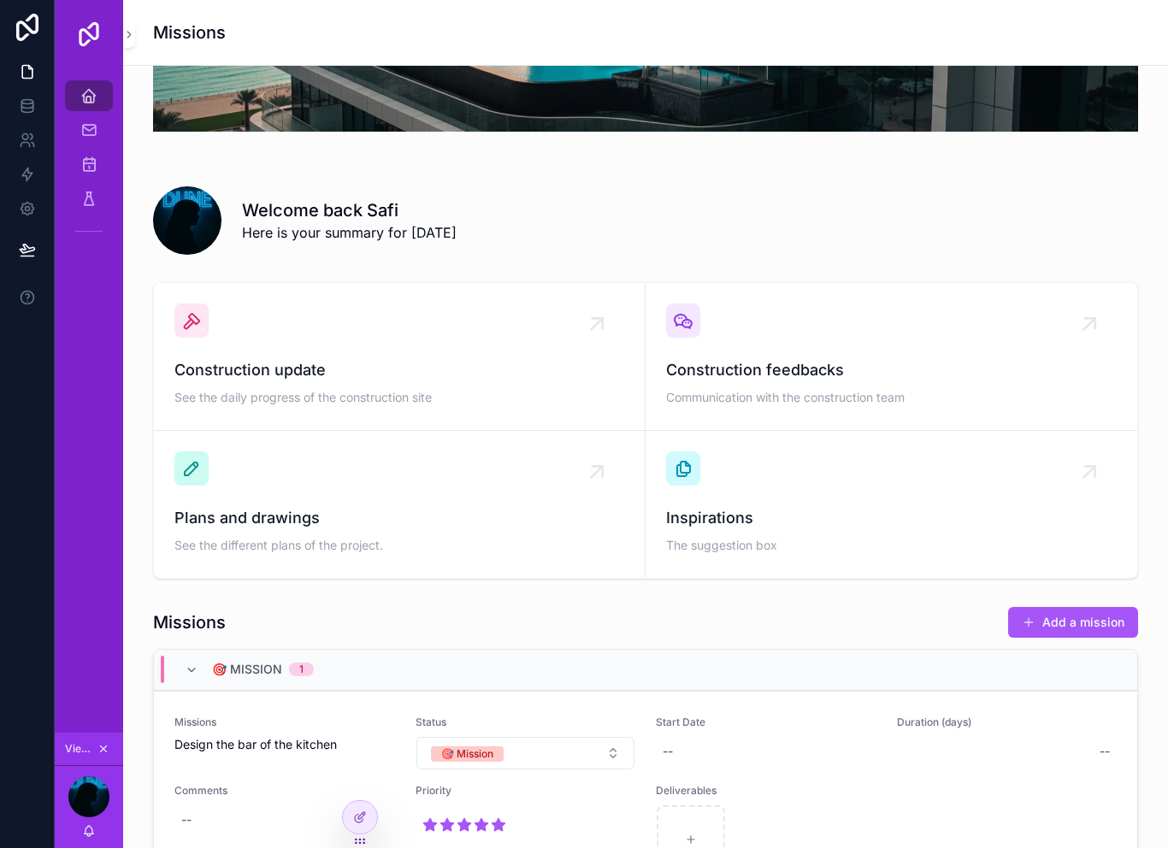
scroll to position [243, 0]
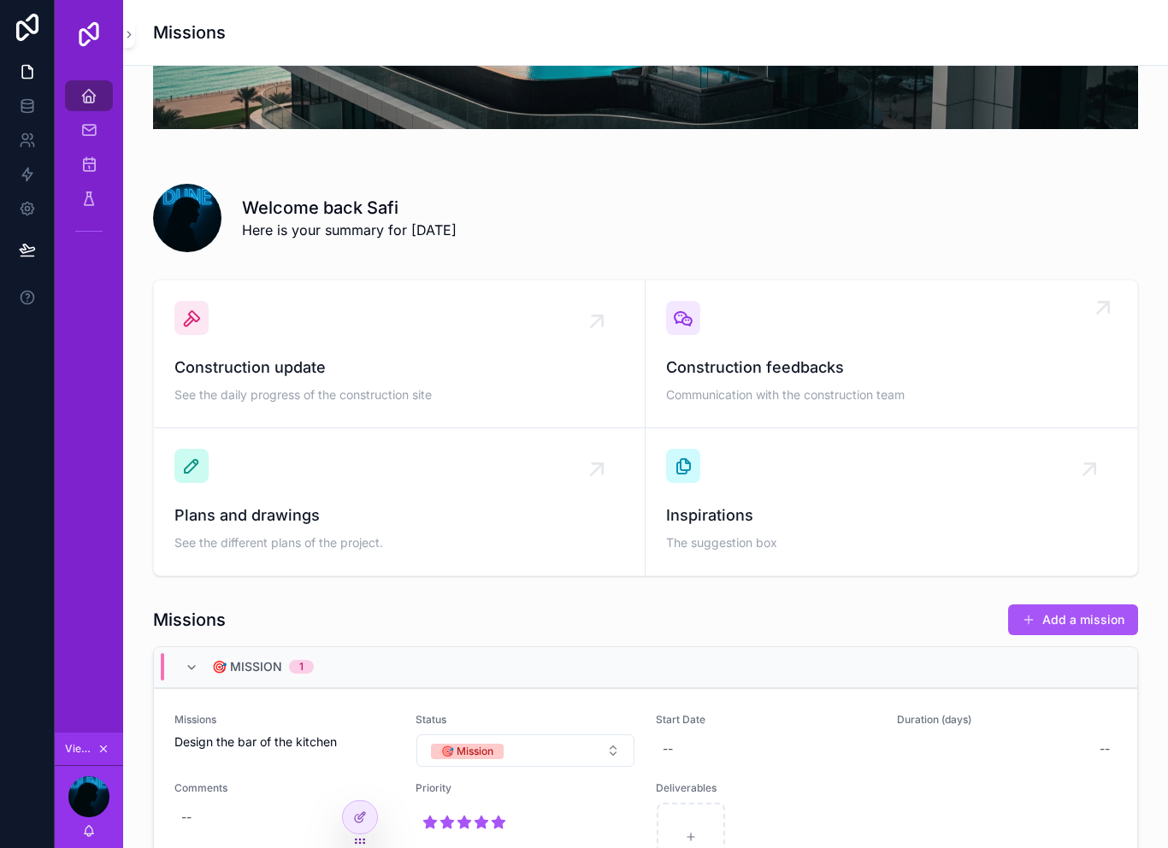
click at [753, 363] on span "Construction feedbacks" at bounding box center [891, 368] width 451 height 24
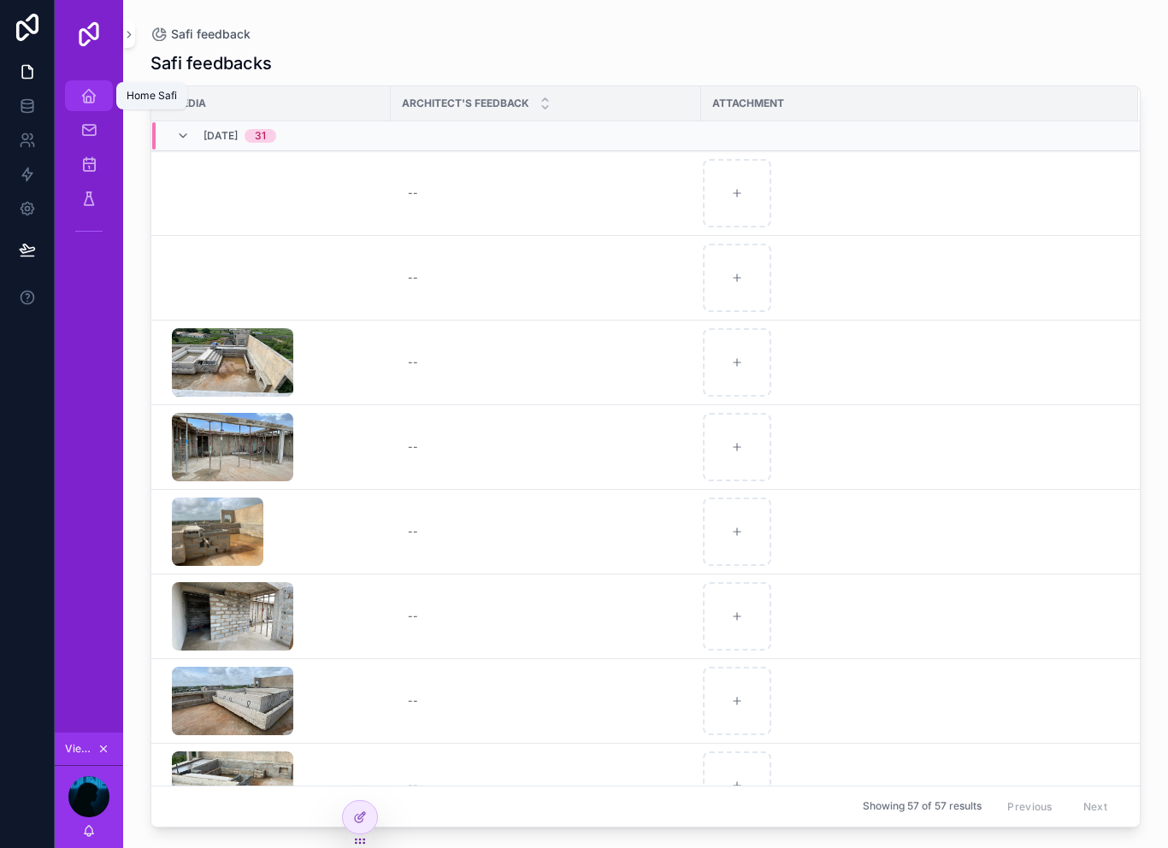
click at [94, 89] on icon "scrollable content" at bounding box center [88, 95] width 17 height 17
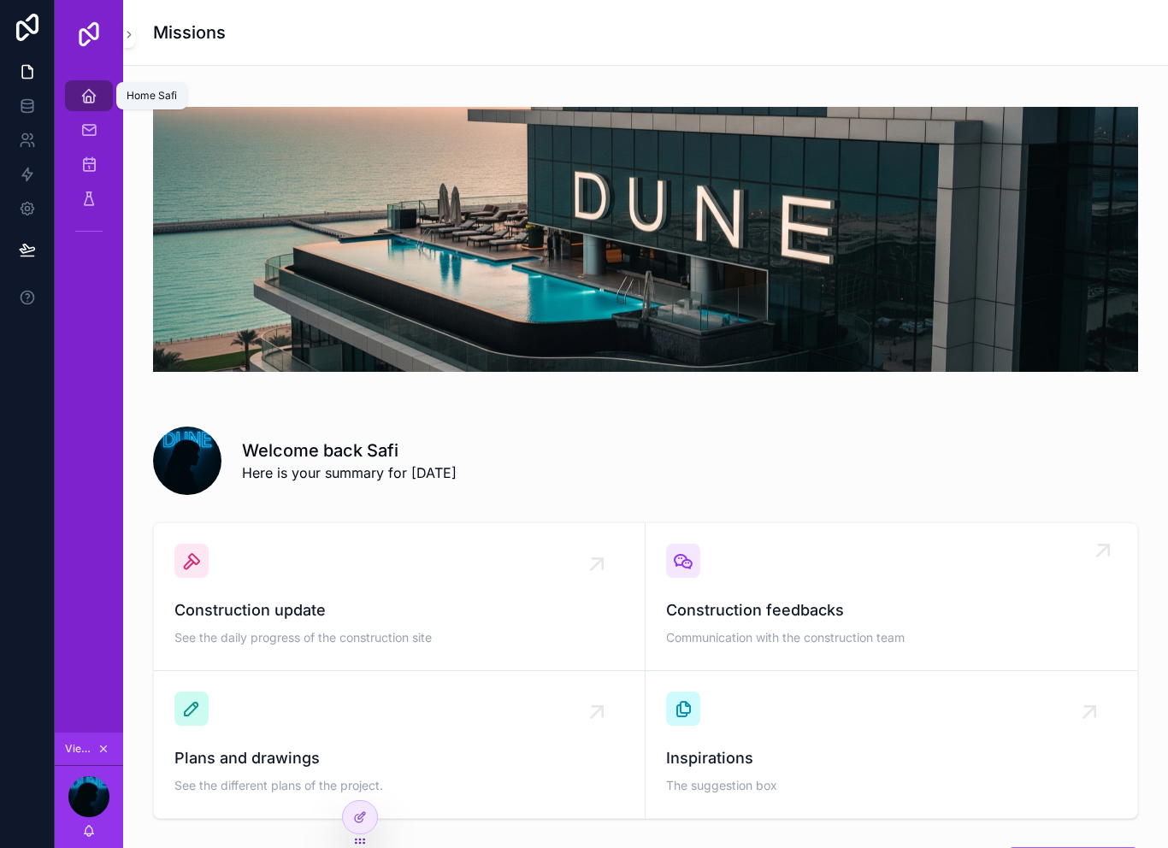
click at [760, 592] on div "Construction feedbacks Communication with the construction team" at bounding box center [891, 597] width 451 height 106
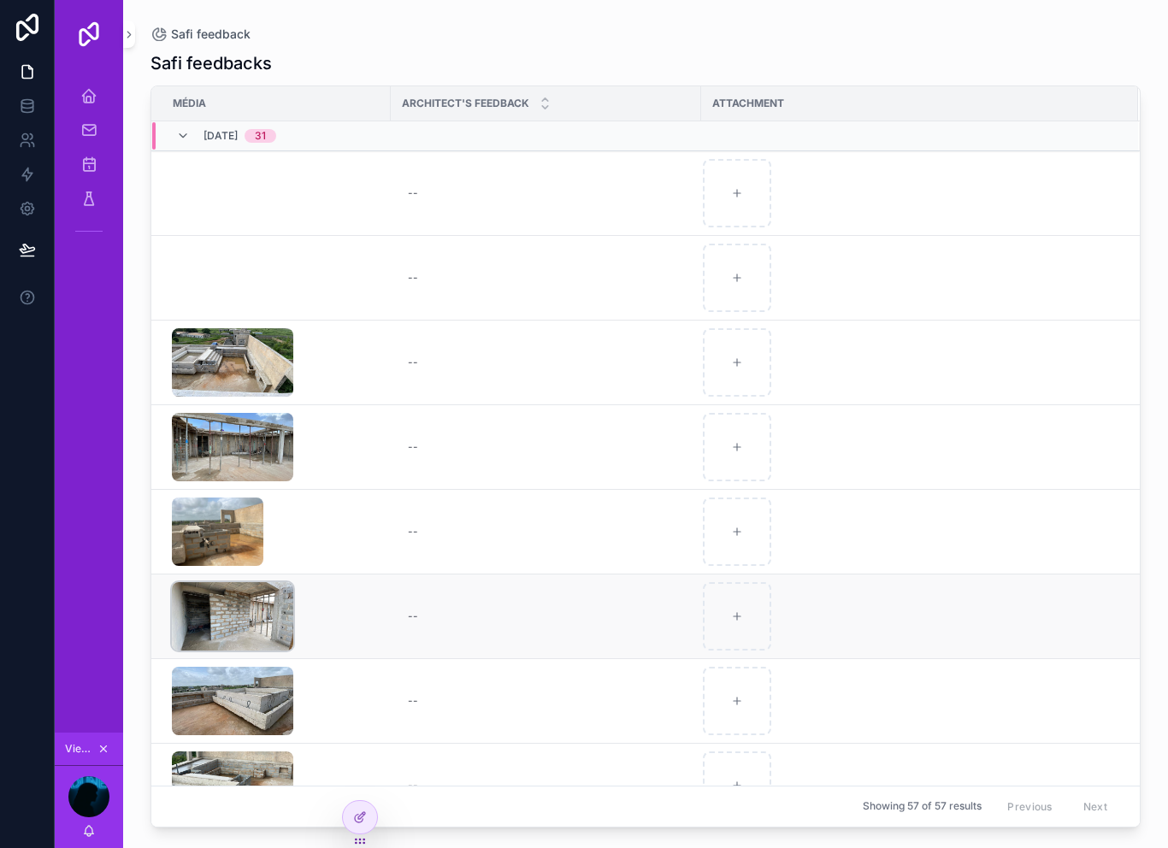
click at [253, 618] on img "scrollable content" at bounding box center [232, 616] width 121 height 68
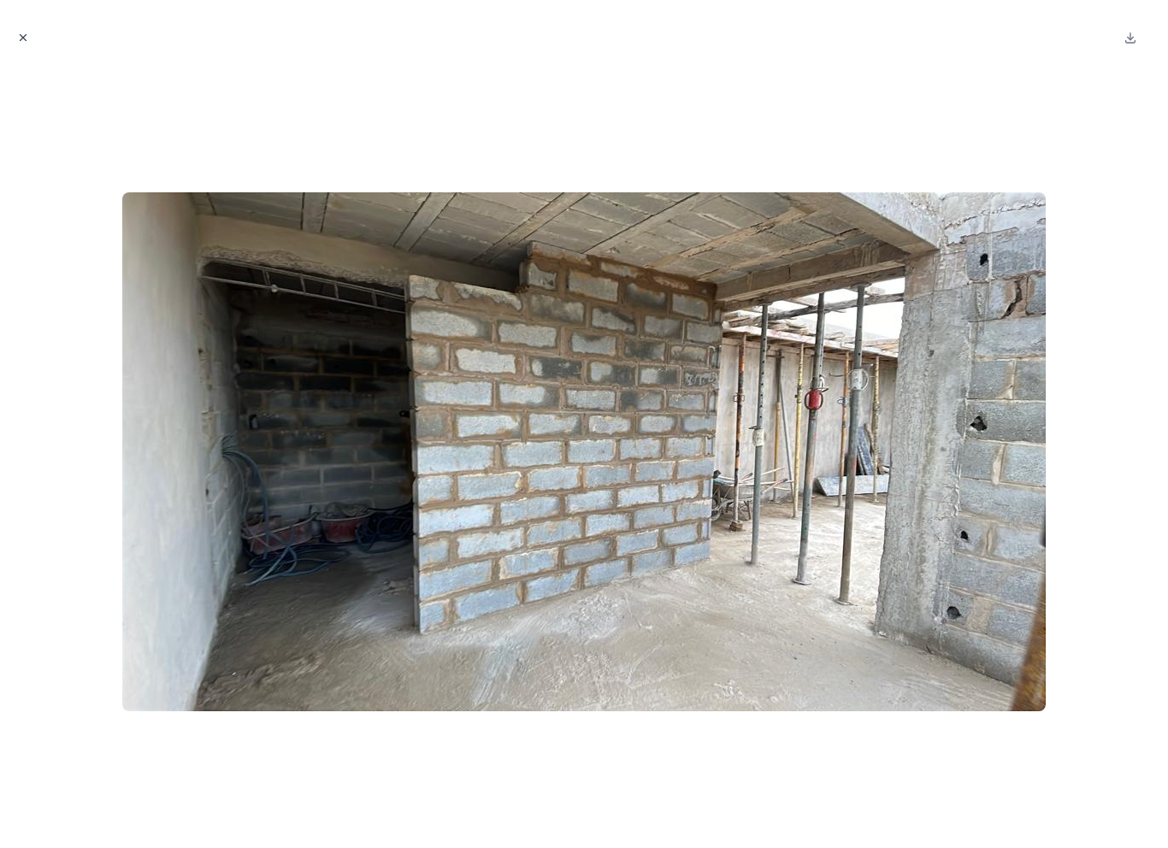
click at [24, 41] on icon "Close modal" at bounding box center [23, 38] width 12 height 12
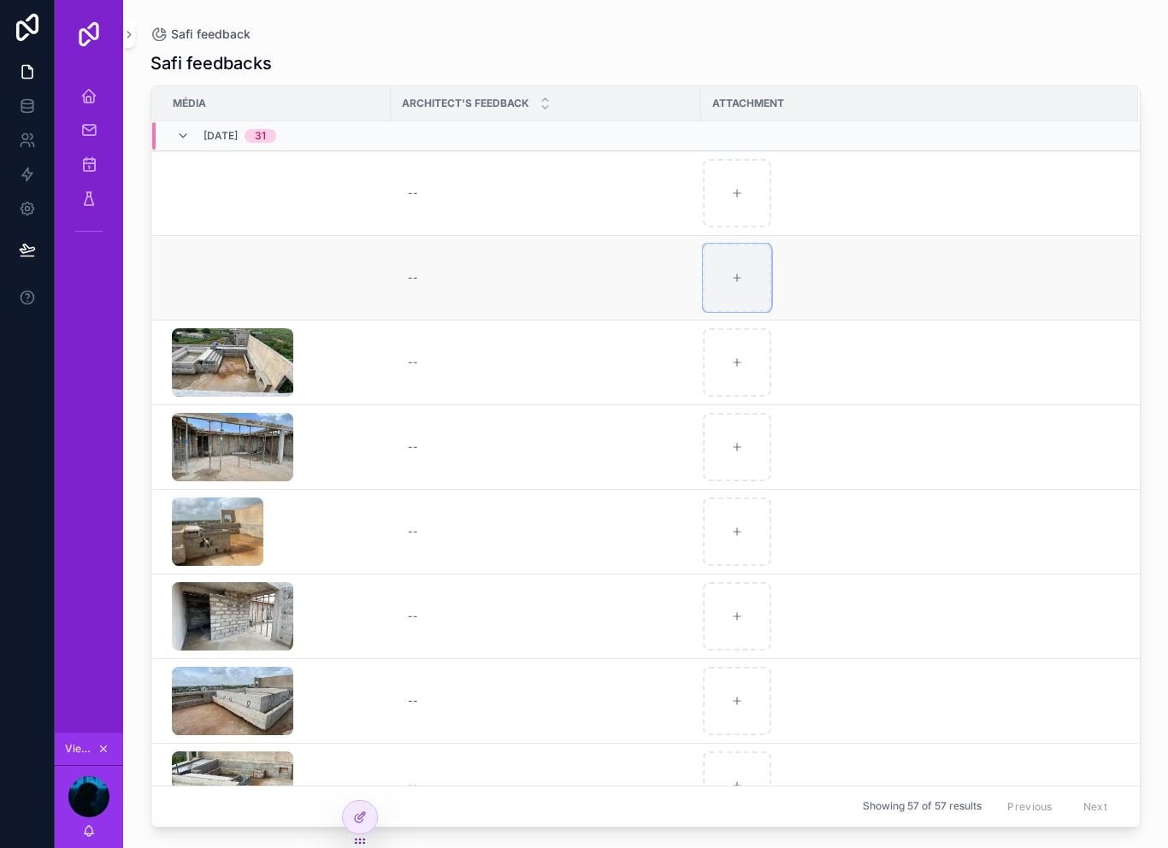
click at [741, 264] on div "scrollable content" at bounding box center [737, 278] width 68 height 68
click at [97, 94] on icon "scrollable content" at bounding box center [88, 95] width 17 height 17
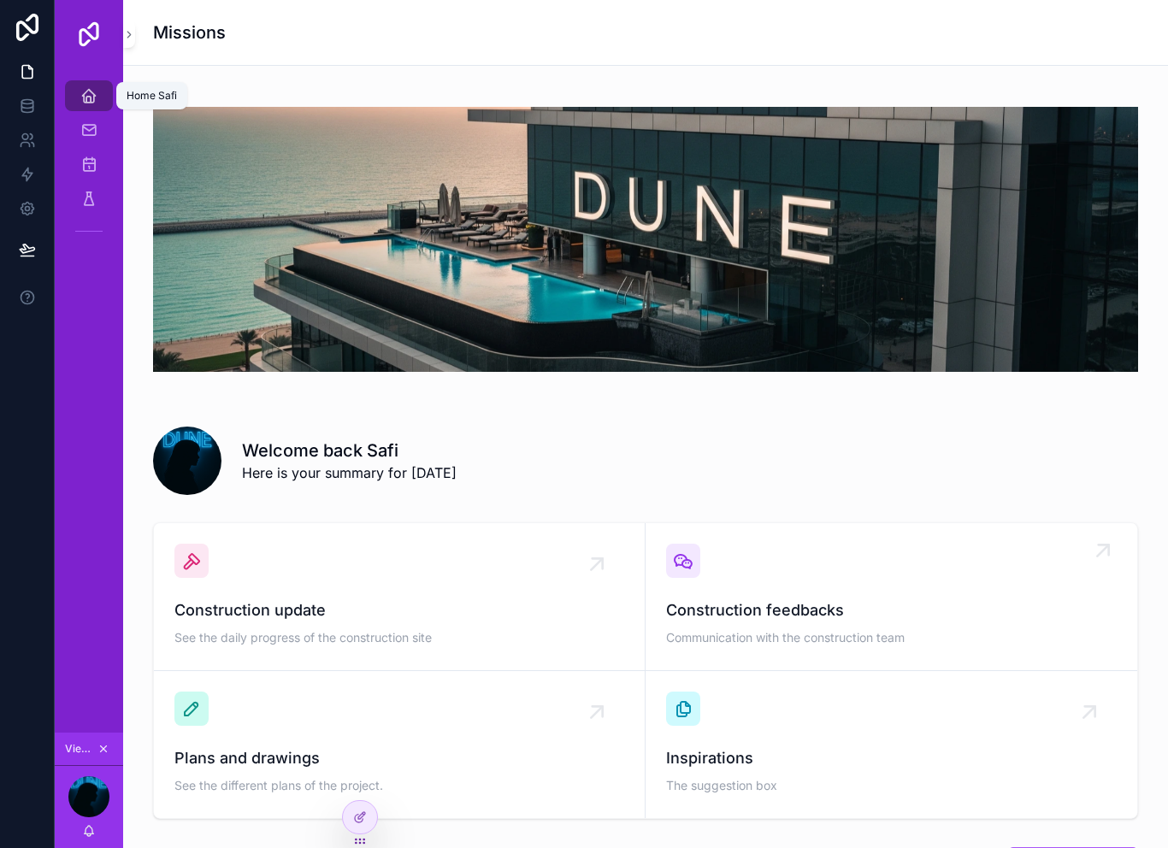
click at [793, 525] on link "Construction feedbacks Communication with the construction team" at bounding box center [892, 597] width 492 height 148
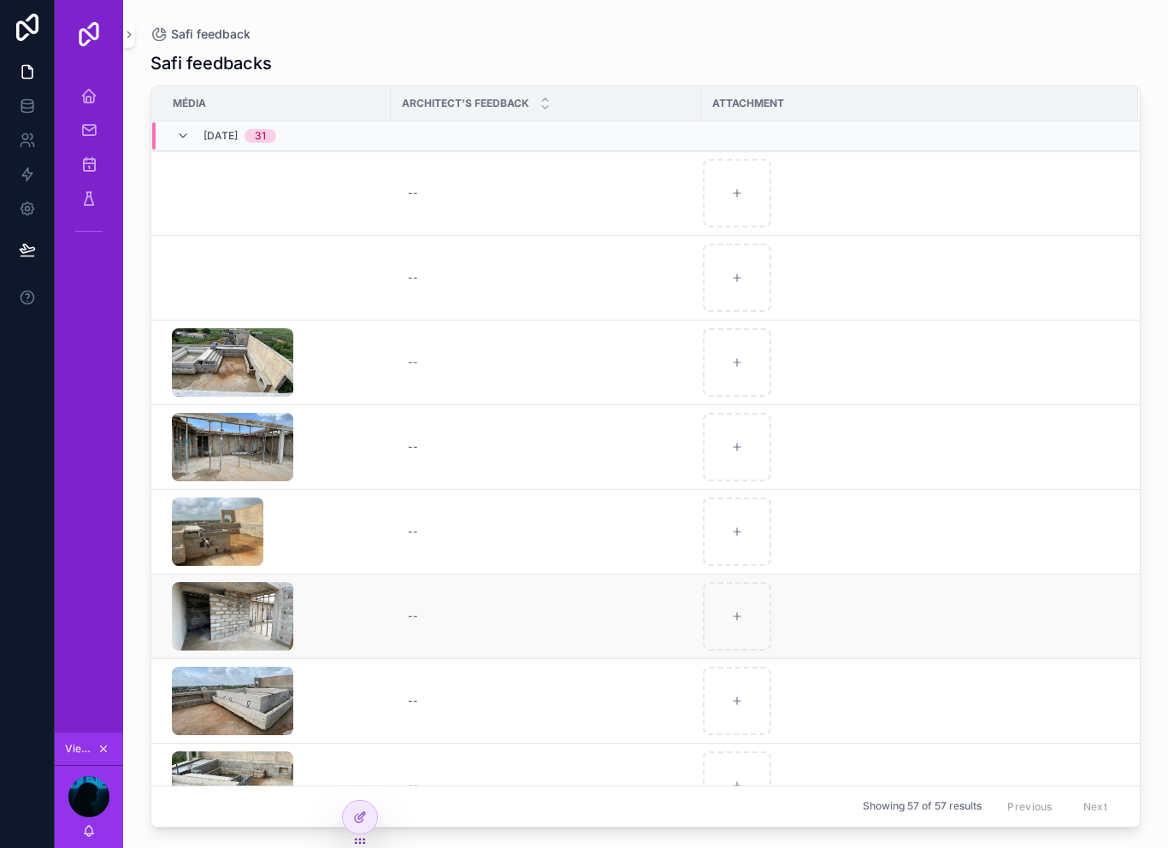
click at [788, 580] on td "scrollable content" at bounding box center [919, 617] width 437 height 85
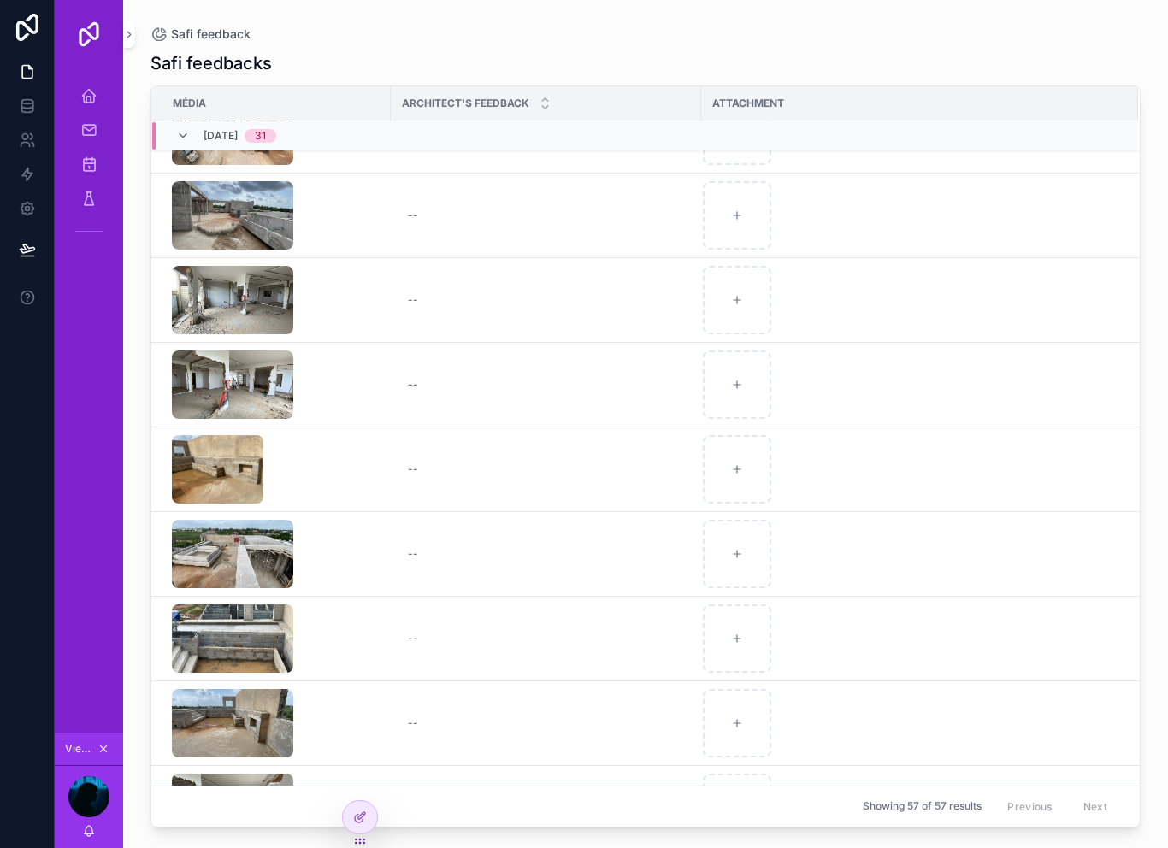
scroll to position [759, 0]
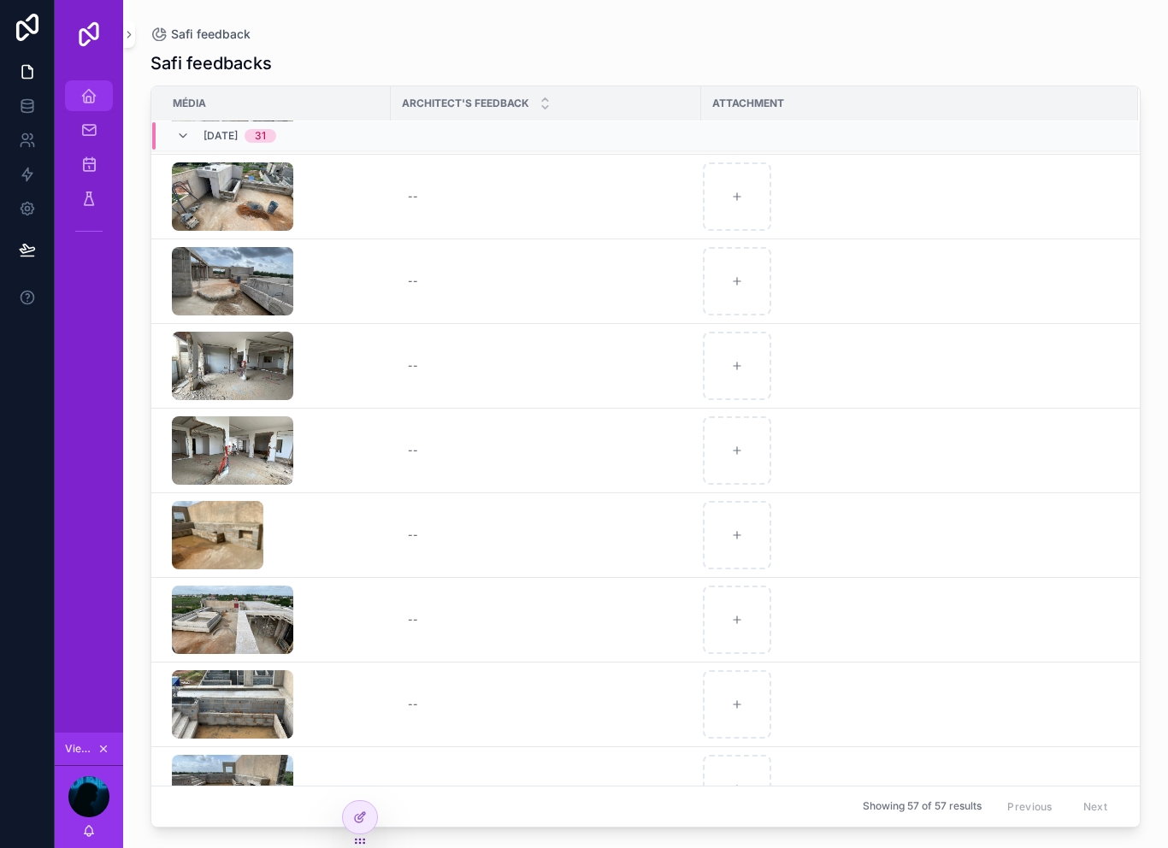
click at [91, 82] on div "Home Safi" at bounding box center [88, 95] width 27 height 27
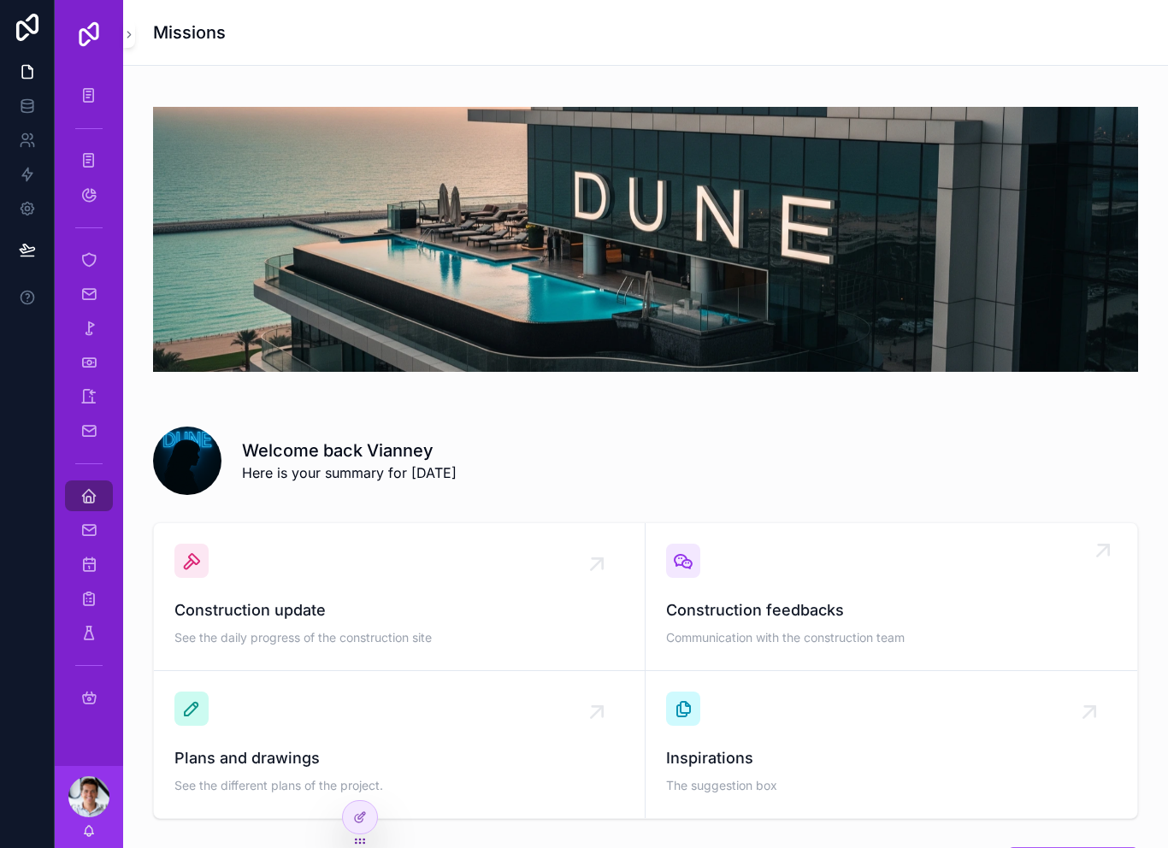
click at [803, 576] on div "Construction feedbacks Communication with the construction team" at bounding box center [891, 597] width 451 height 106
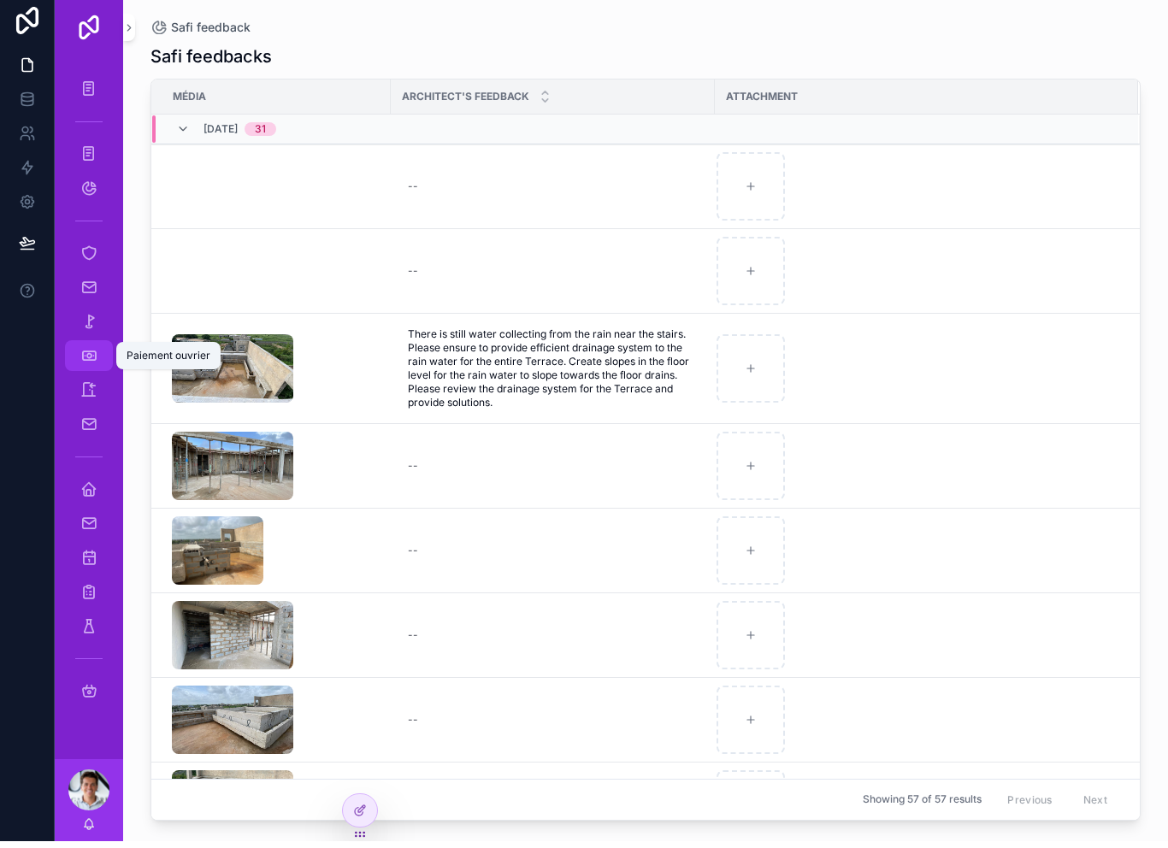
scroll to position [16, 0]
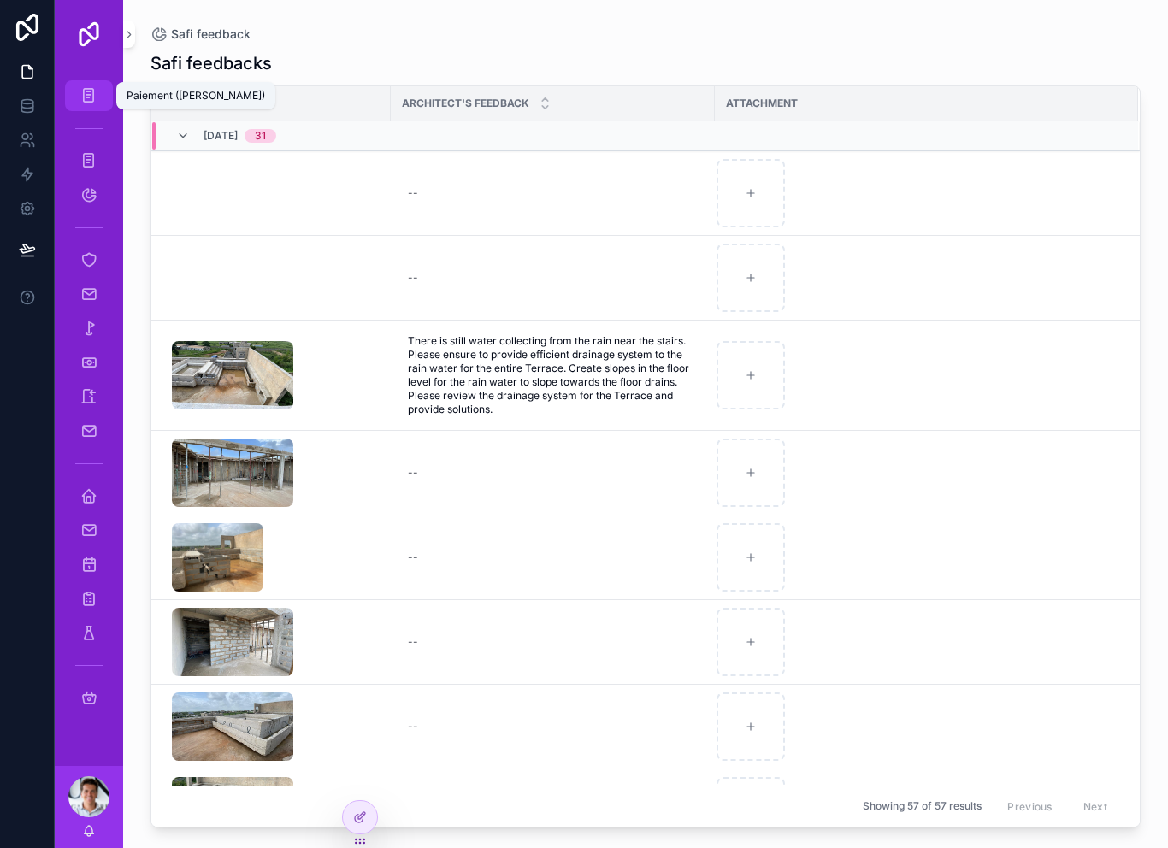
click at [92, 87] on icon "scrollable content" at bounding box center [88, 95] width 16 height 17
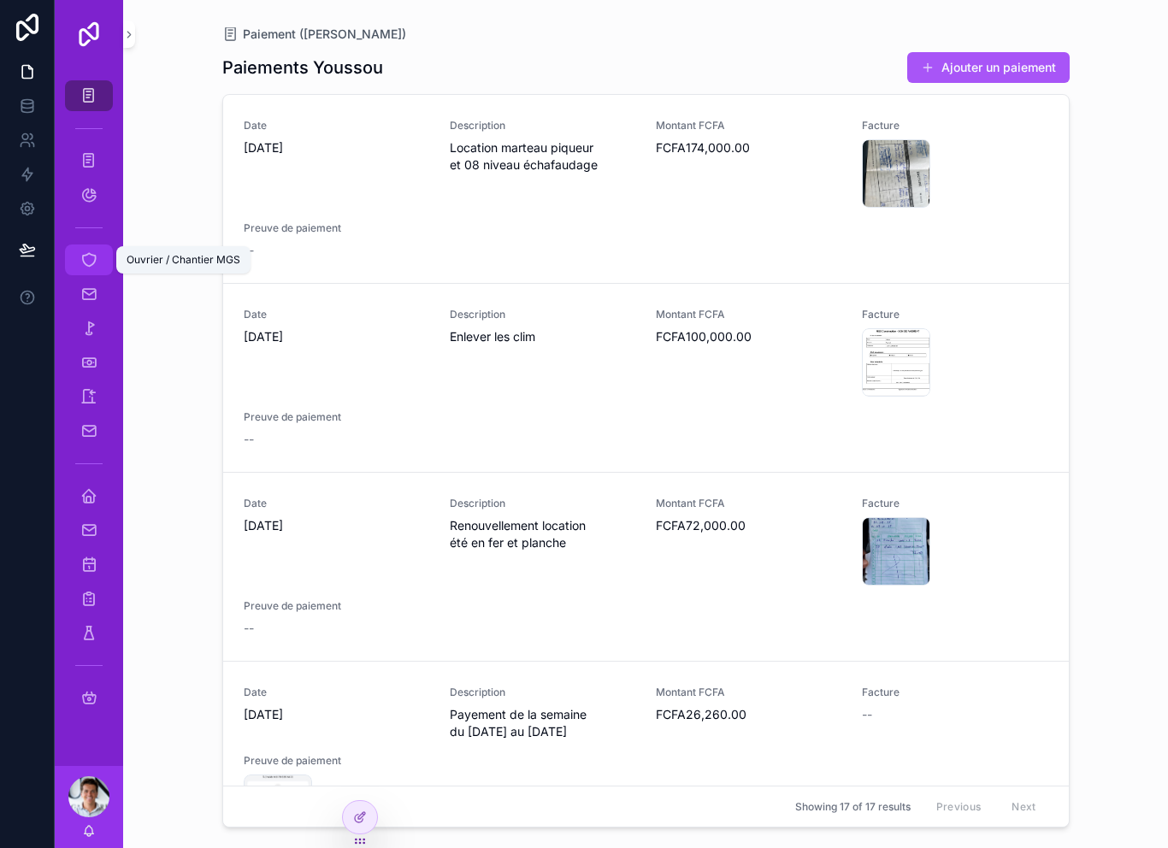
click at [94, 253] on div "Ouvrier / Chantier MGS" at bounding box center [88, 259] width 27 height 27
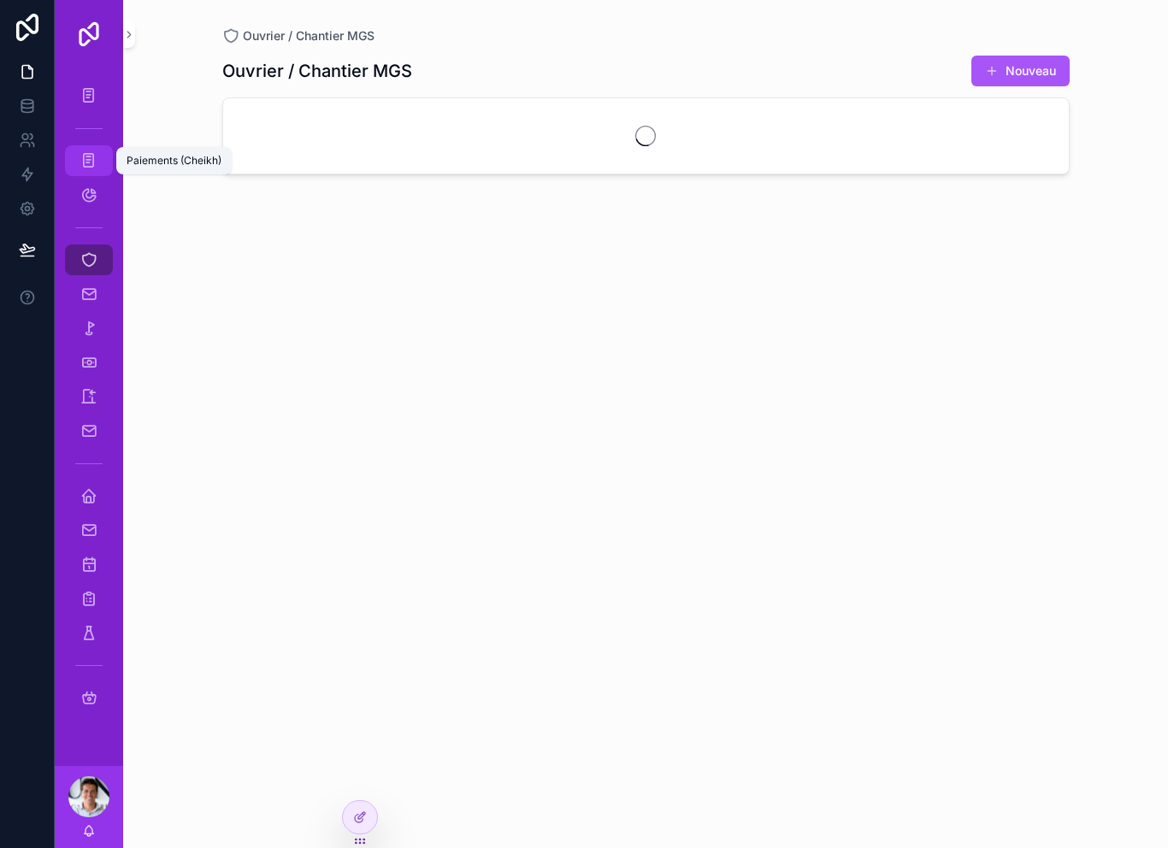
click at [80, 152] on icon "scrollable content" at bounding box center [88, 160] width 16 height 17
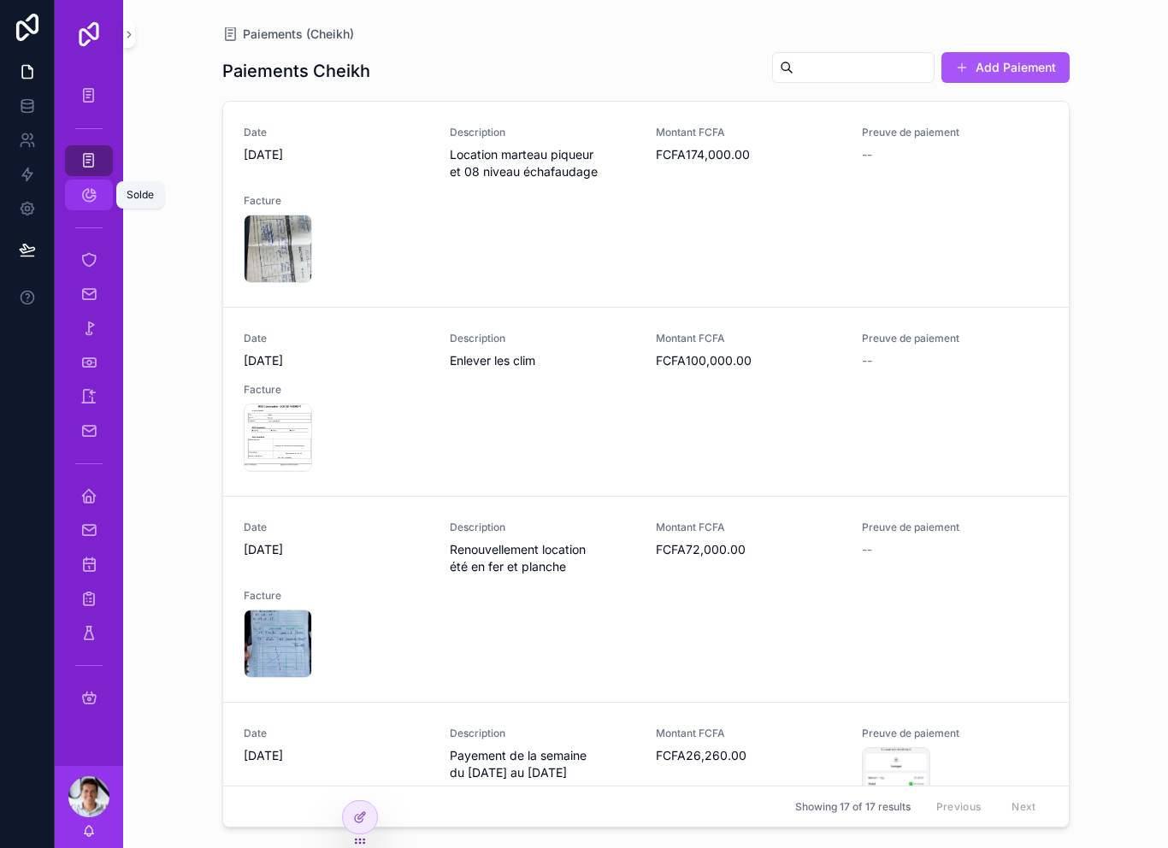
click at [92, 186] on icon "scrollable content" at bounding box center [88, 194] width 17 height 17
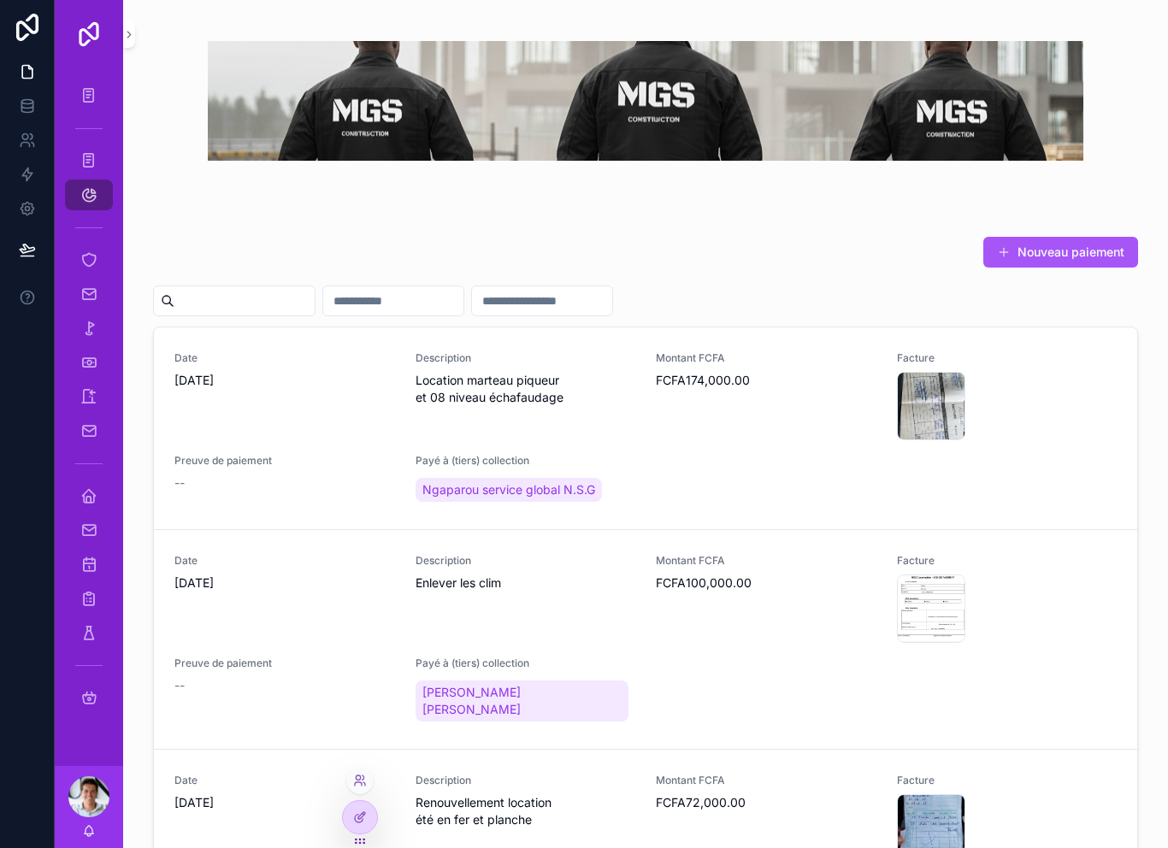
click at [372, 775] on div at bounding box center [359, 780] width 27 height 27
click at [375, 782] on div "Date 9/29/2025" at bounding box center [284, 818] width 221 height 89
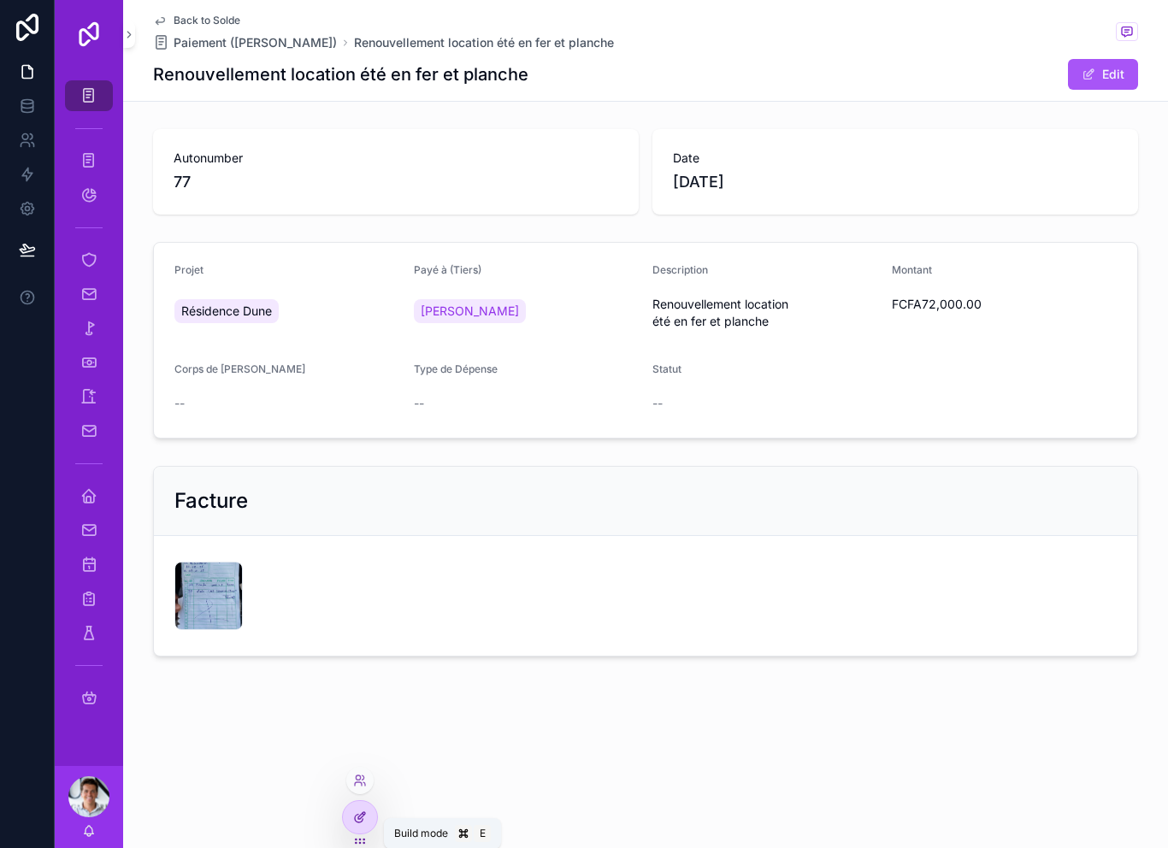
click at [364, 813] on icon at bounding box center [361, 816] width 7 height 7
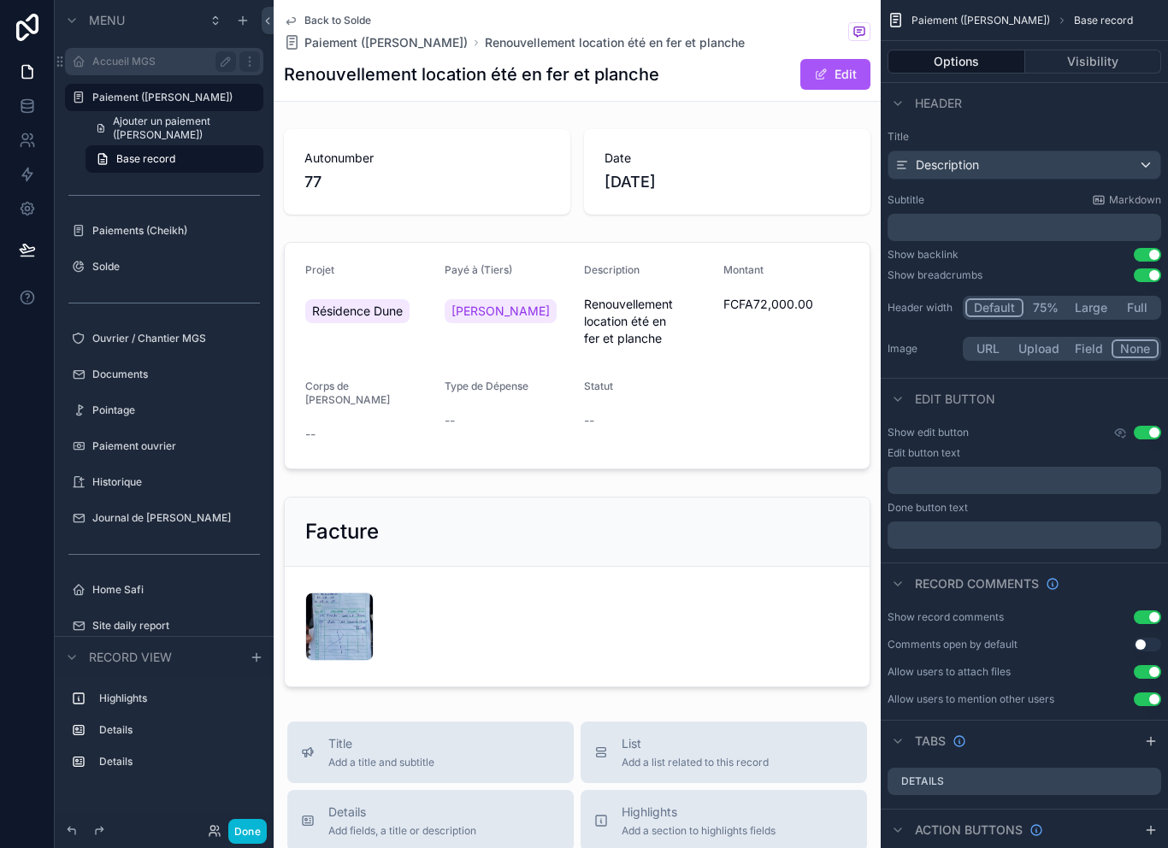
click at [164, 63] on label "Accueil MGS" at bounding box center [160, 62] width 137 height 14
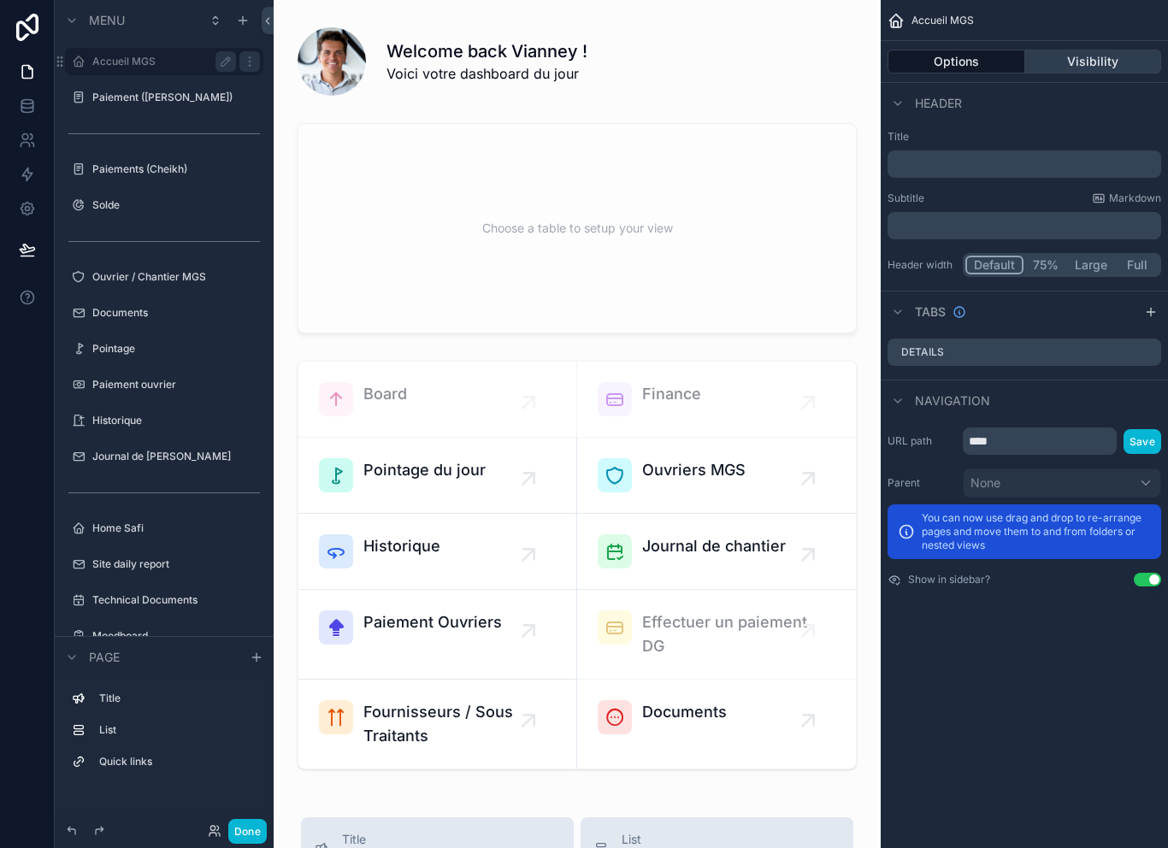
click at [1107, 62] on button "Visibility" at bounding box center [1094, 62] width 137 height 24
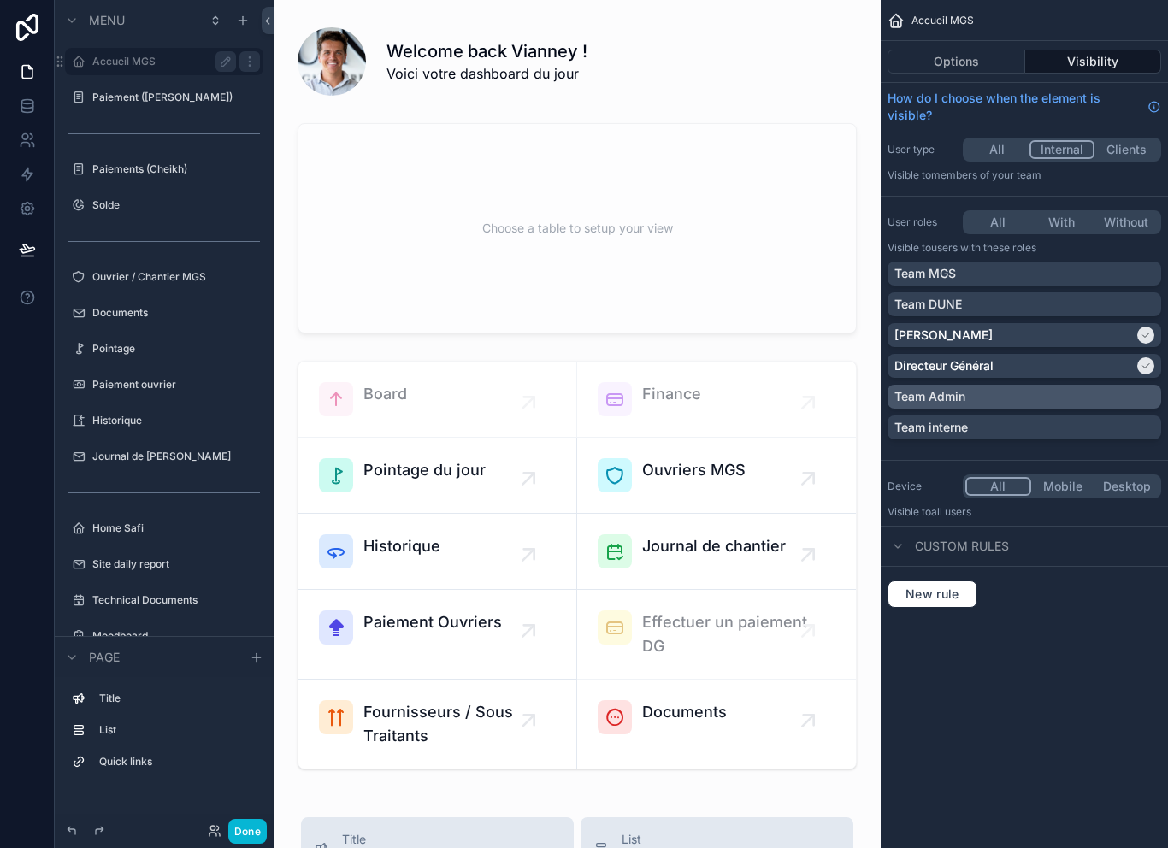
click at [1122, 393] on div "Team Admin" at bounding box center [1025, 396] width 260 height 17
click at [260, 848] on html "Menu Accueil MGS Paiement (Youssou) Paiements (Cheikh) Solde Ouvrier / Chantier…" at bounding box center [584, 424] width 1168 height 848
click at [254, 842] on button "Done" at bounding box center [247, 831] width 38 height 25
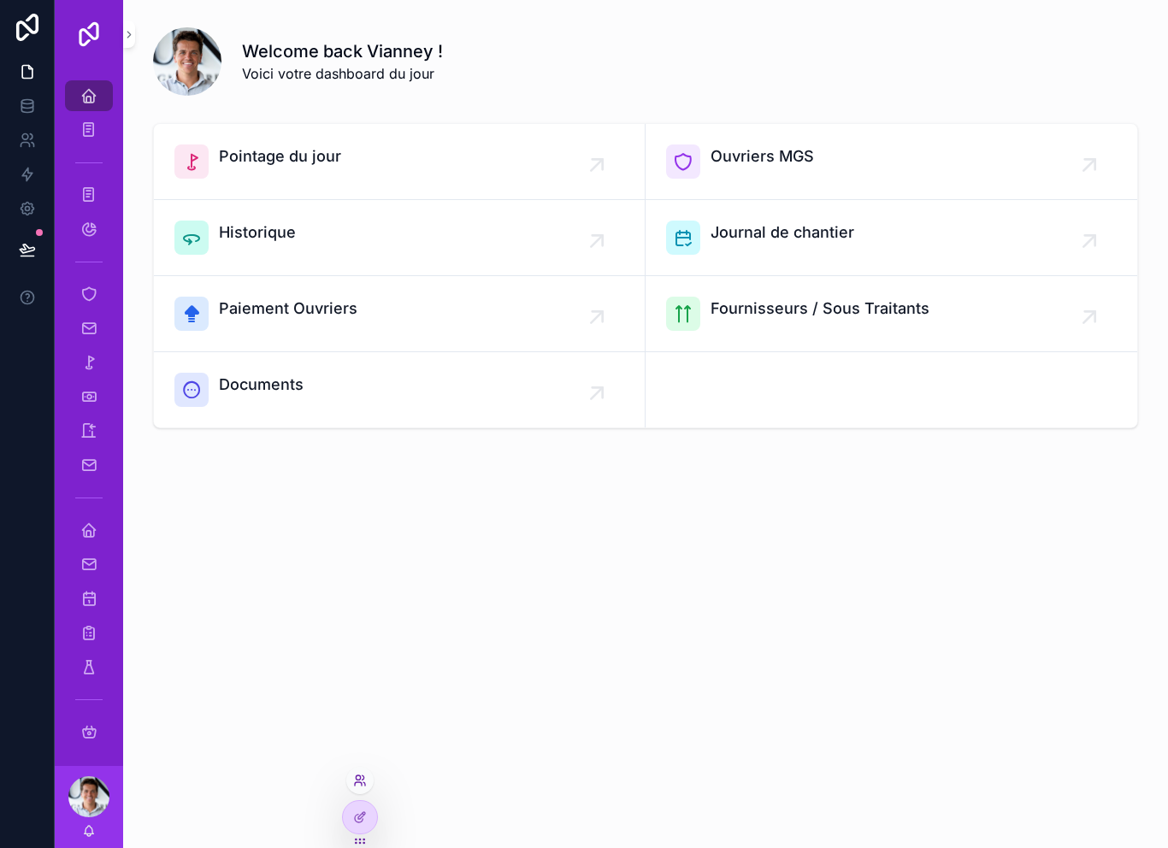
click at [361, 785] on icon at bounding box center [360, 781] width 14 height 14
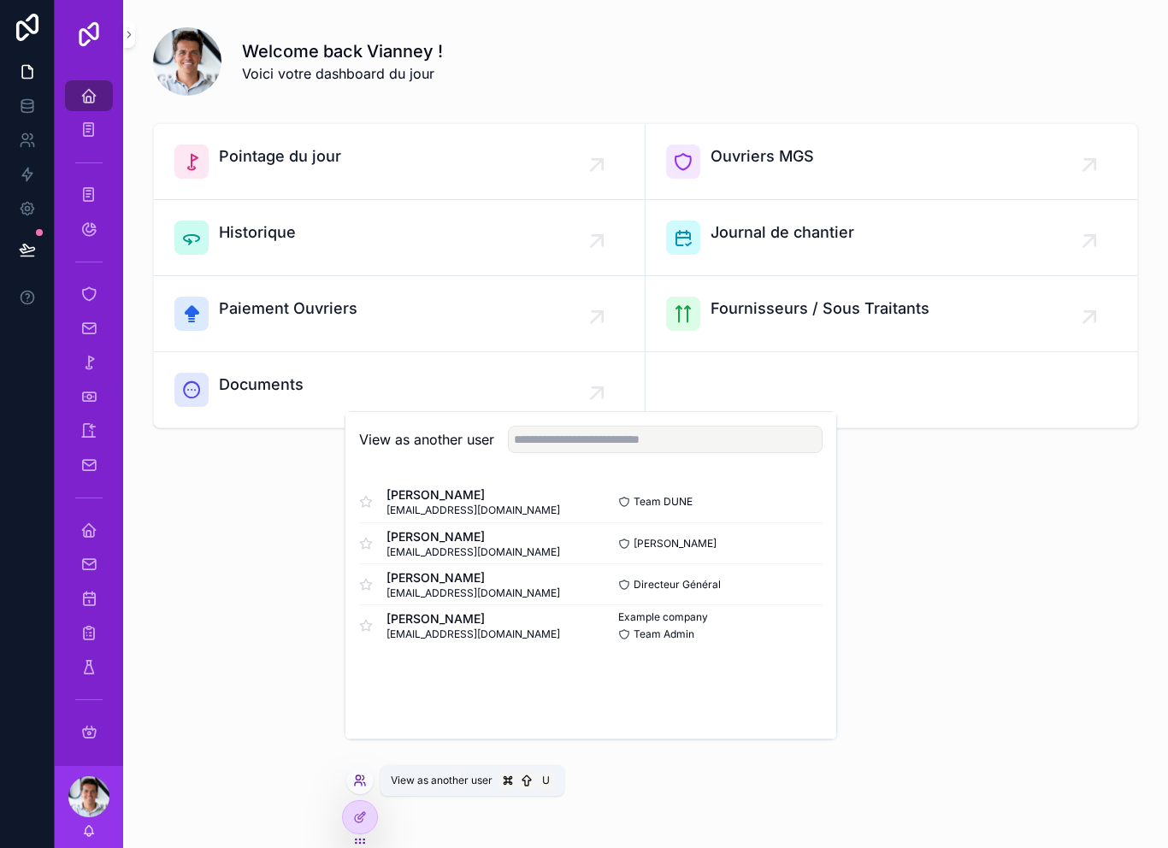
click at [361, 785] on icon at bounding box center [360, 781] width 14 height 14
click at [807, 597] on button "Select" at bounding box center [800, 584] width 44 height 25
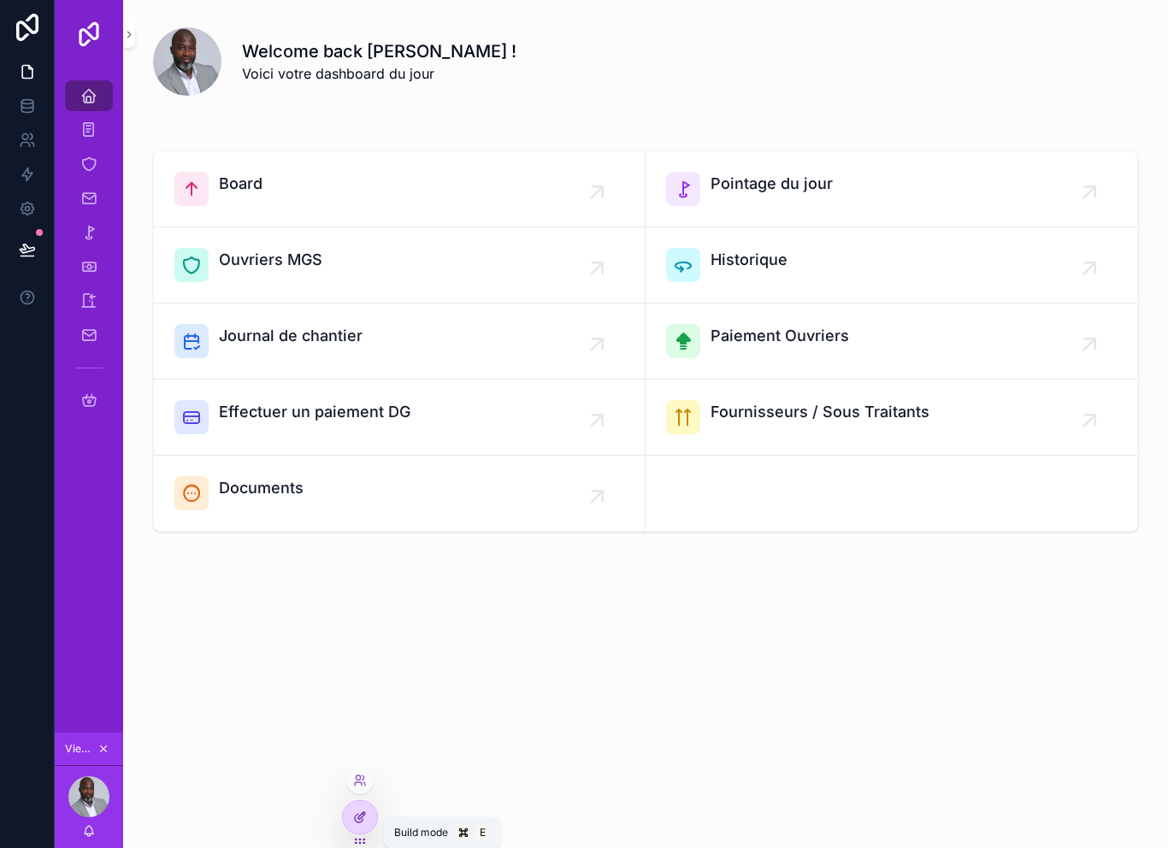
click at [361, 832] on div at bounding box center [360, 817] width 34 height 33
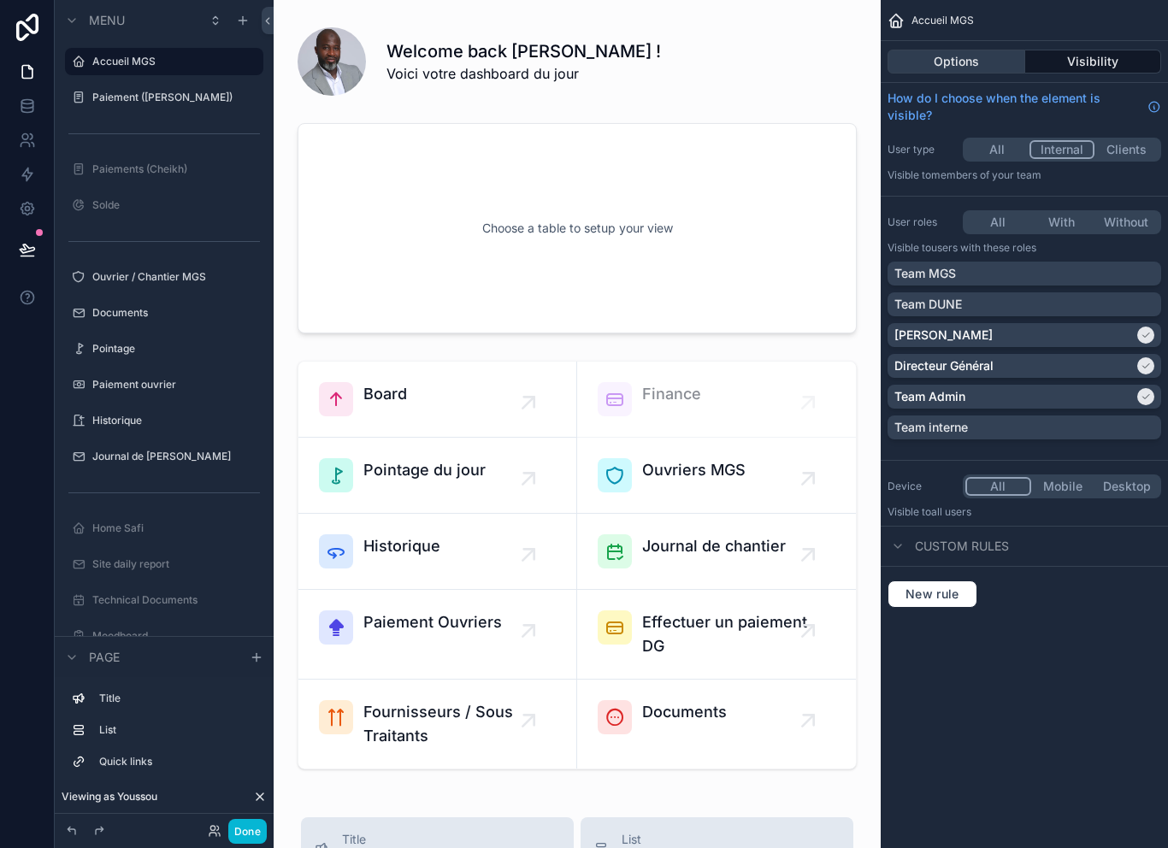
click at [999, 50] on button "Options" at bounding box center [957, 62] width 138 height 24
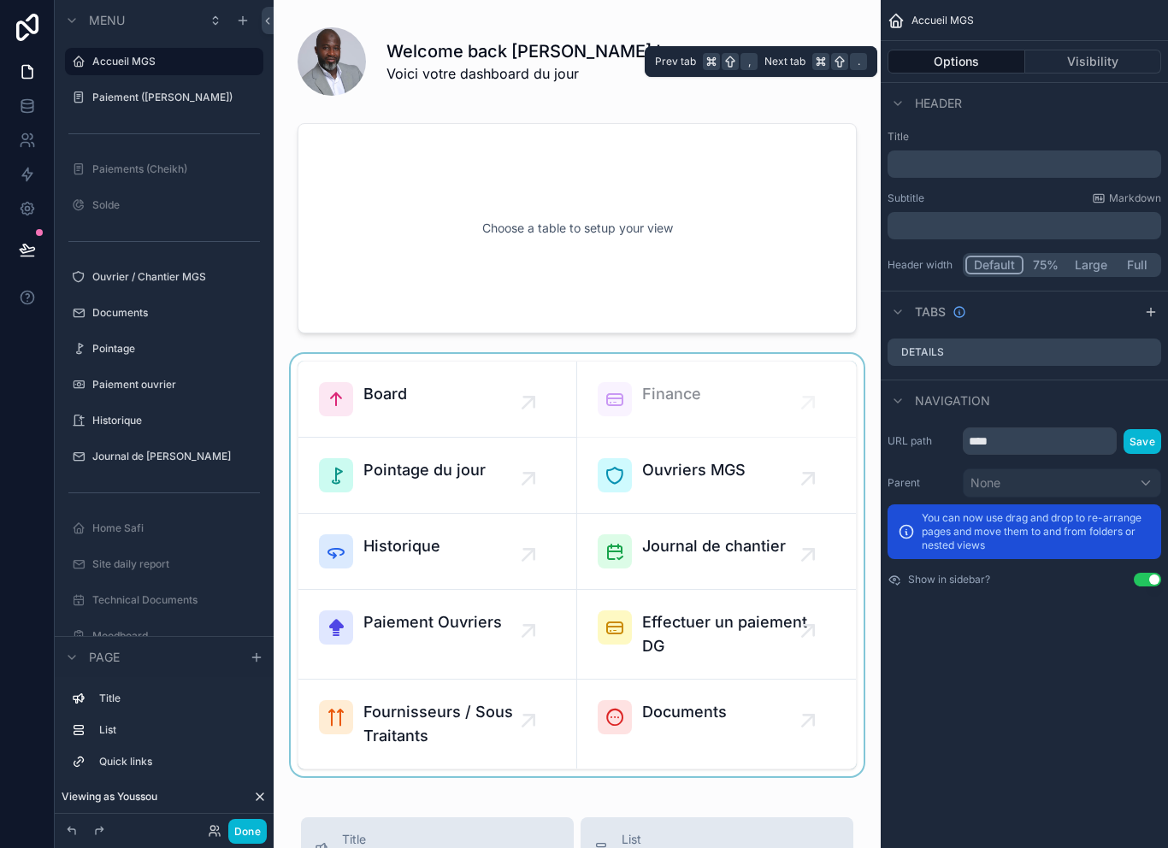
click at [663, 354] on div "scrollable content" at bounding box center [577, 565] width 580 height 423
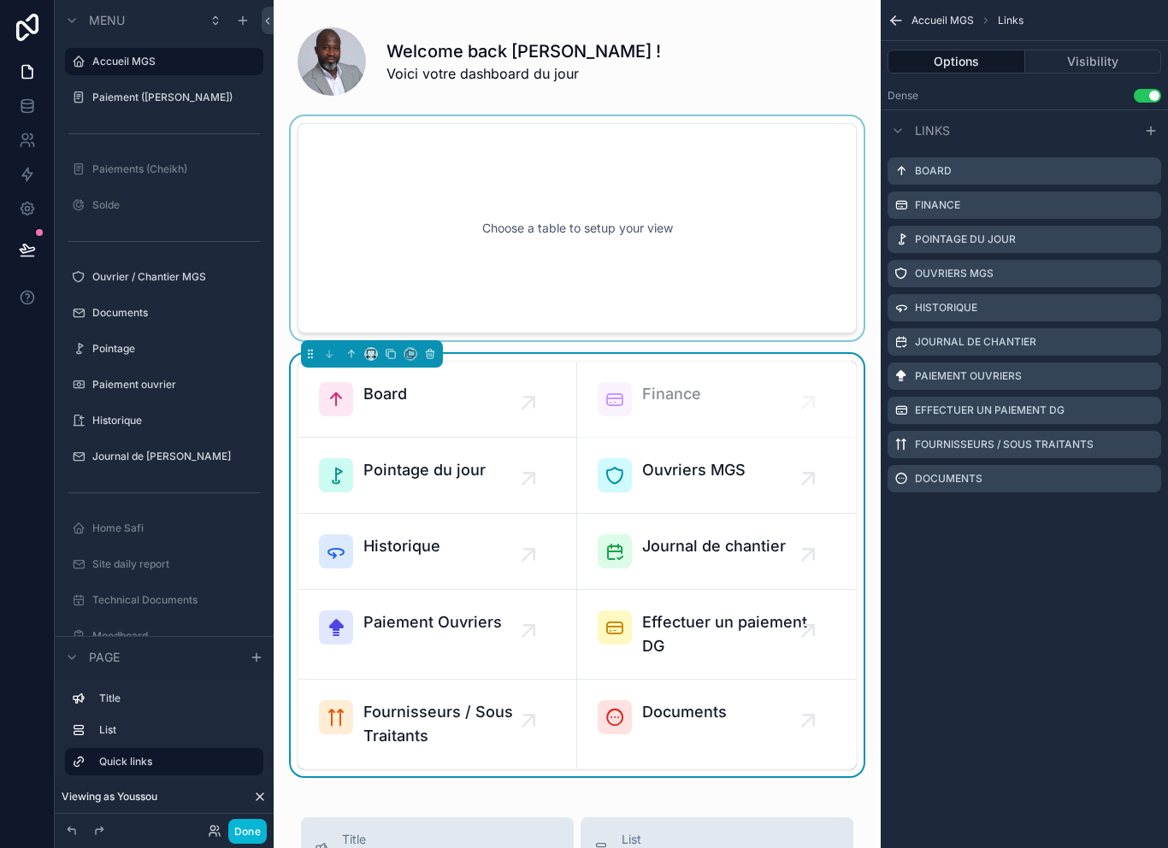
click at [657, 237] on div "scrollable content" at bounding box center [577, 228] width 580 height 224
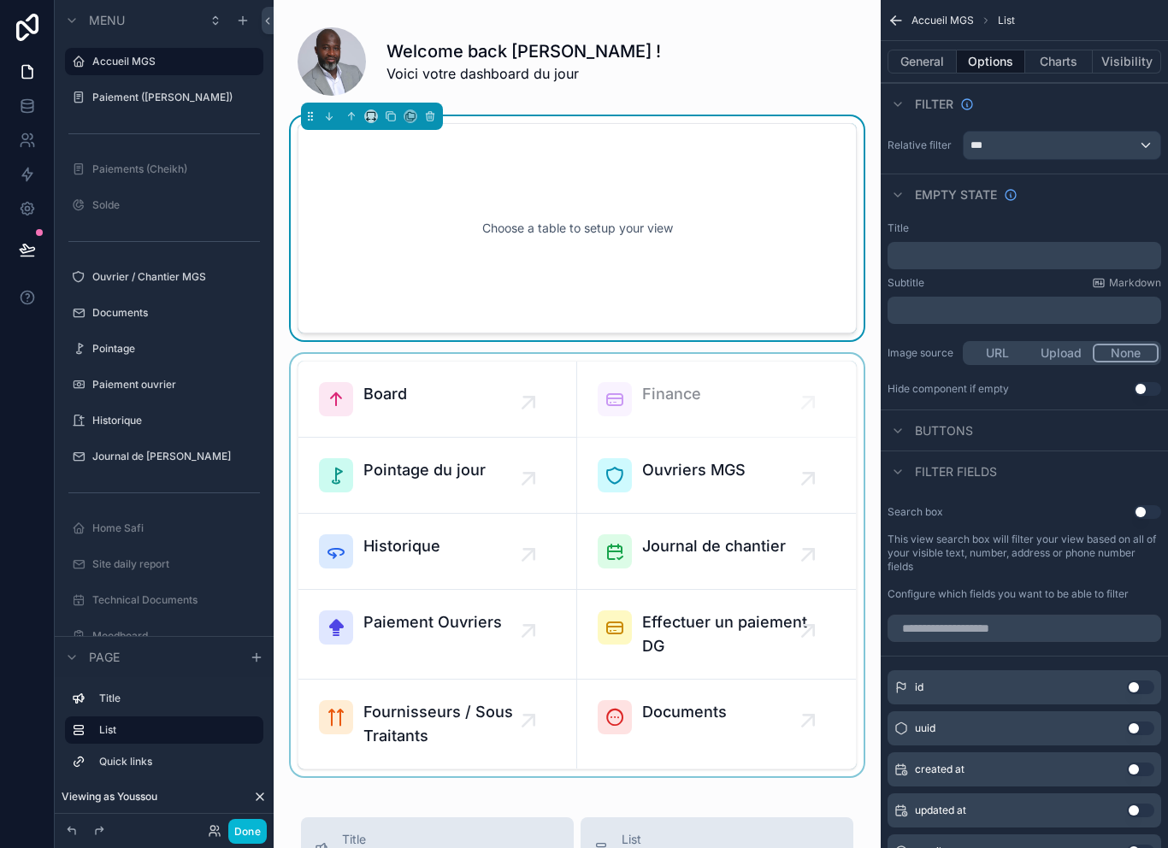
click at [541, 370] on div "scrollable content" at bounding box center [577, 565] width 580 height 423
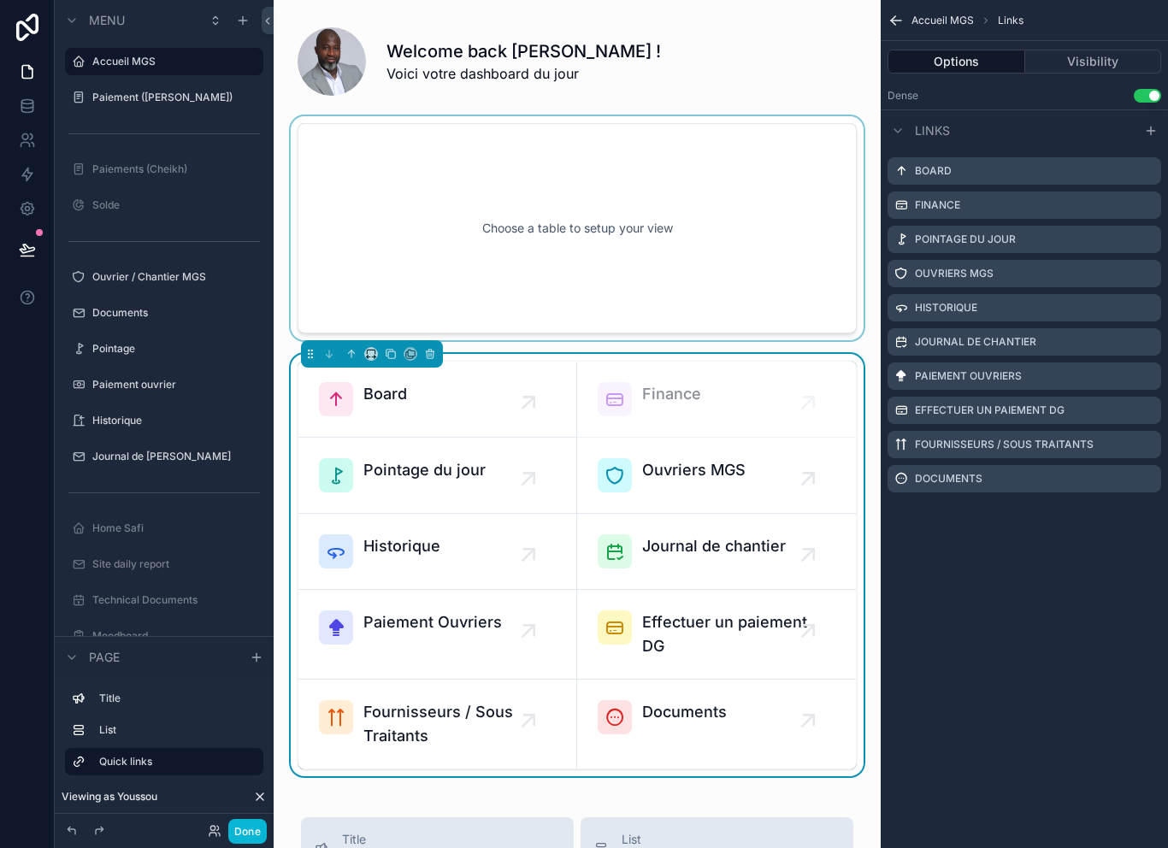
click at [599, 262] on div "scrollable content" at bounding box center [577, 228] width 580 height 224
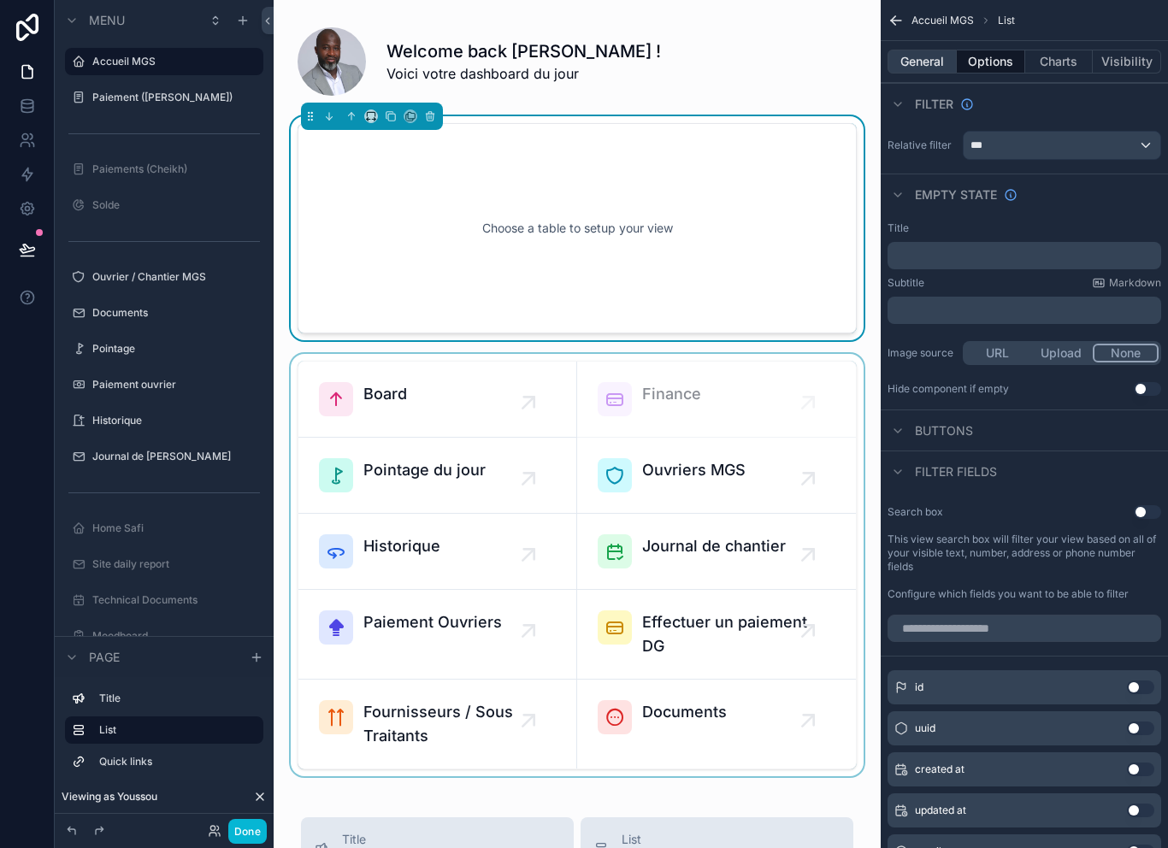
click at [919, 58] on button "General" at bounding box center [922, 62] width 69 height 24
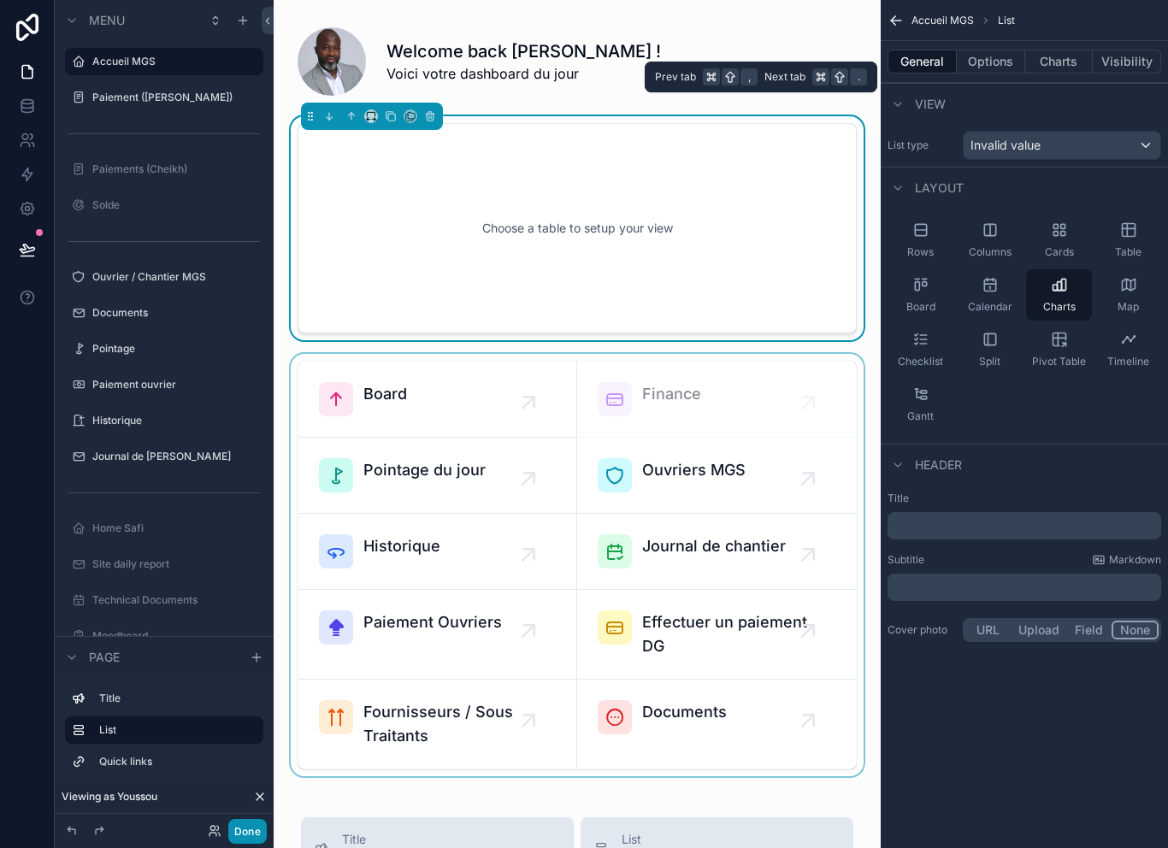
click at [255, 837] on button "Done" at bounding box center [247, 831] width 38 height 25
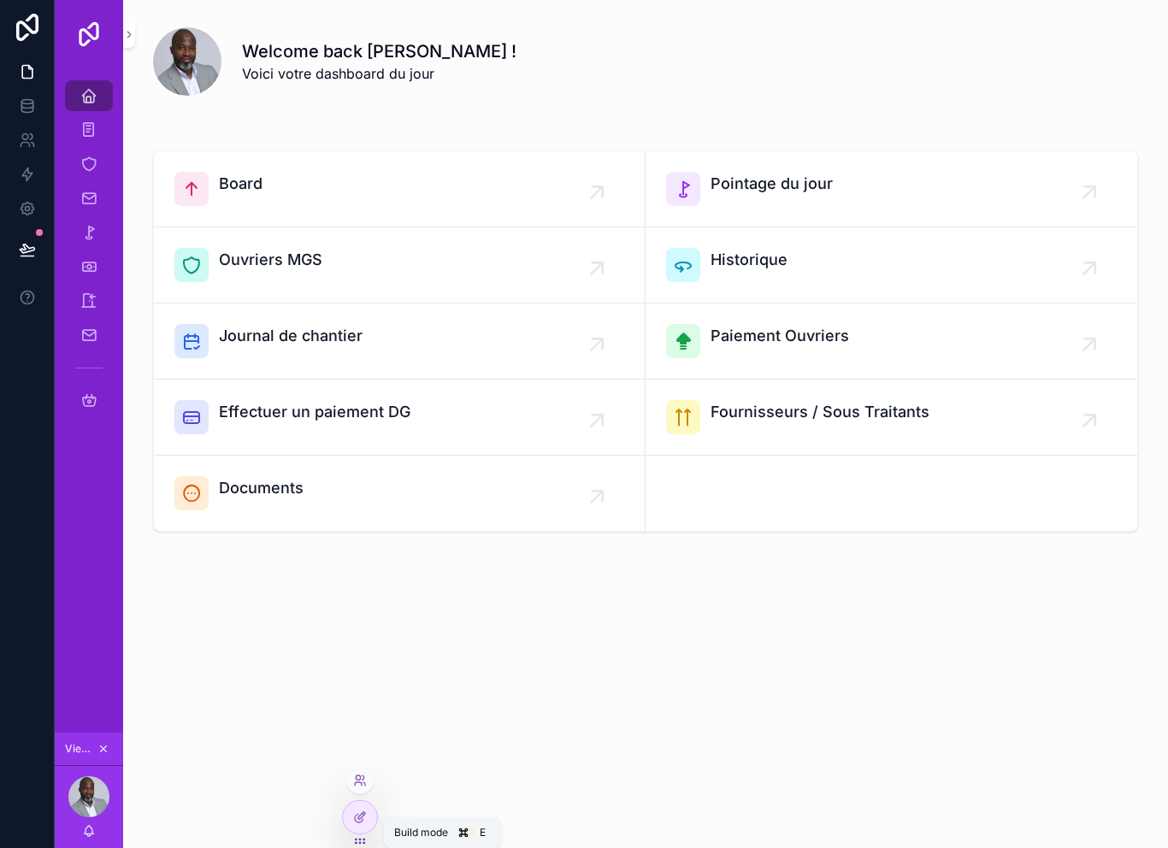
click at [356, 848] on icon at bounding box center [360, 842] width 14 height 14
click at [361, 831] on div at bounding box center [360, 817] width 34 height 33
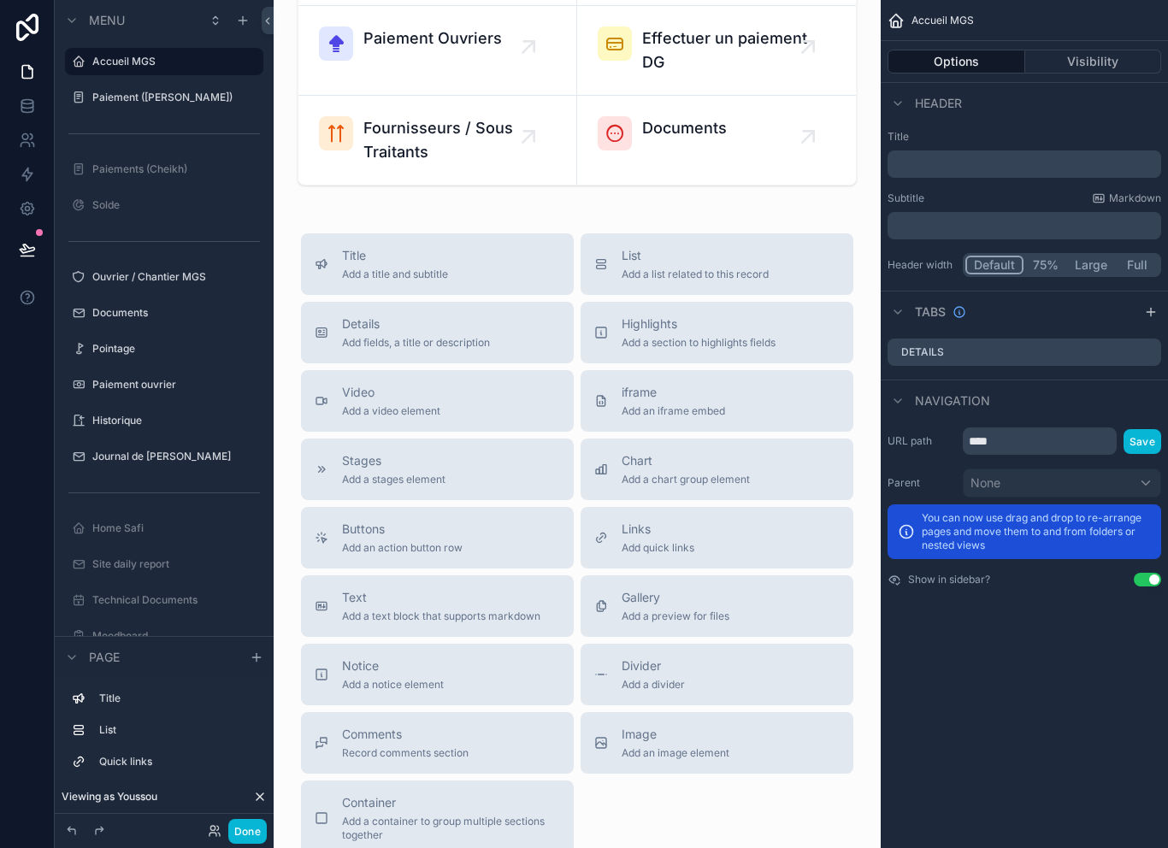
scroll to position [600, 0]
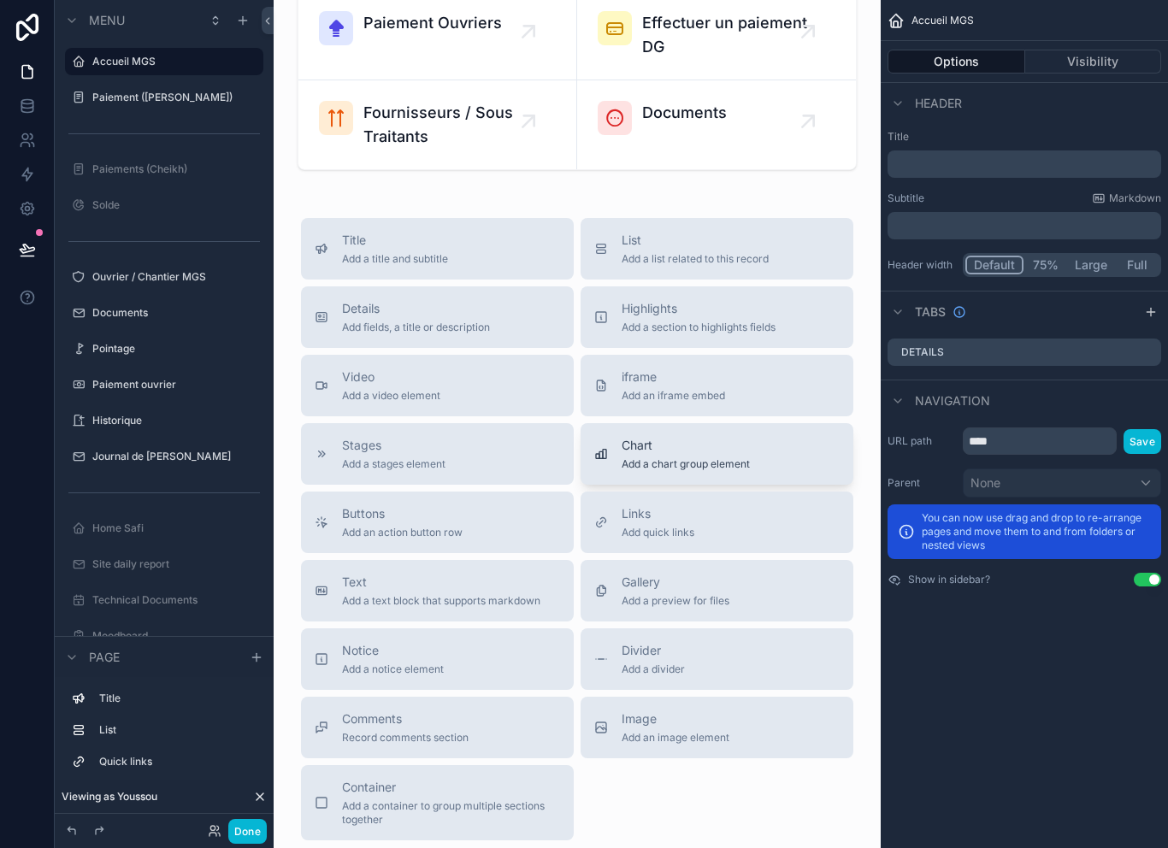
click at [661, 459] on span "Add a chart group element" at bounding box center [686, 465] width 128 height 14
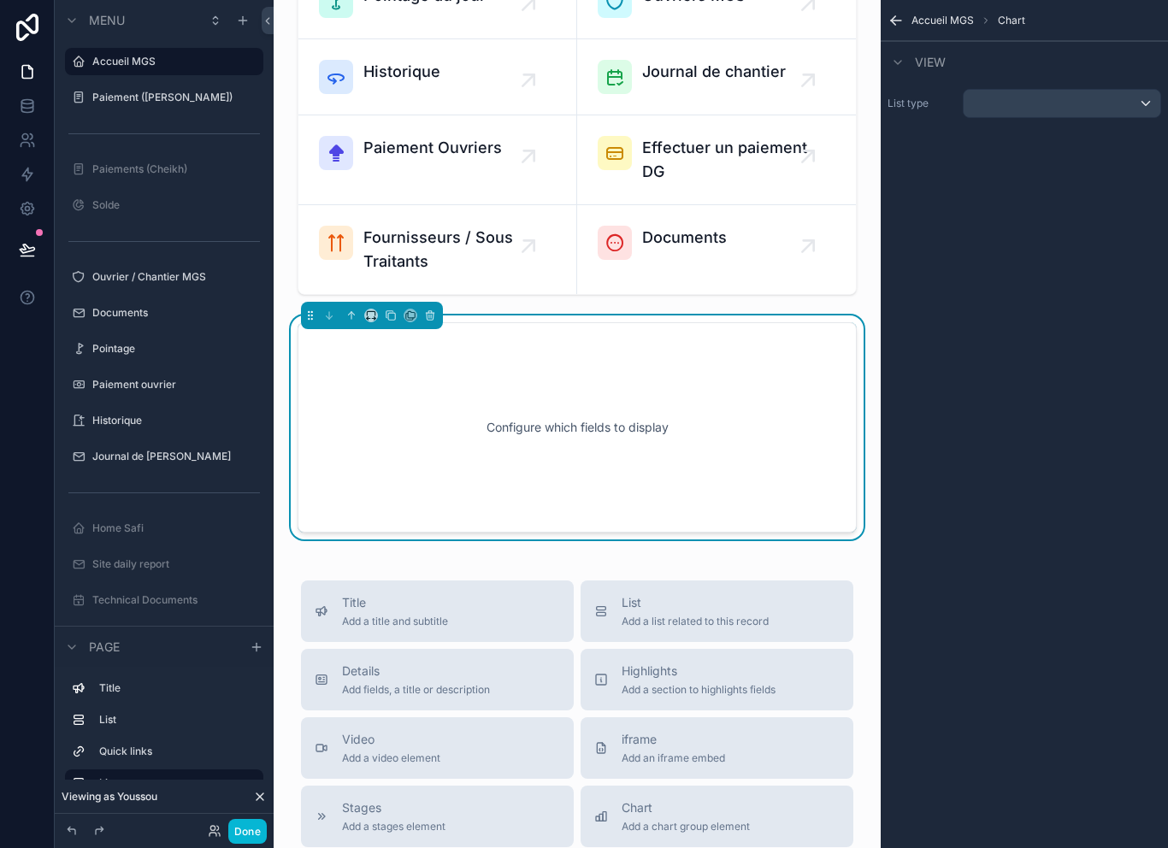
scroll to position [464, 0]
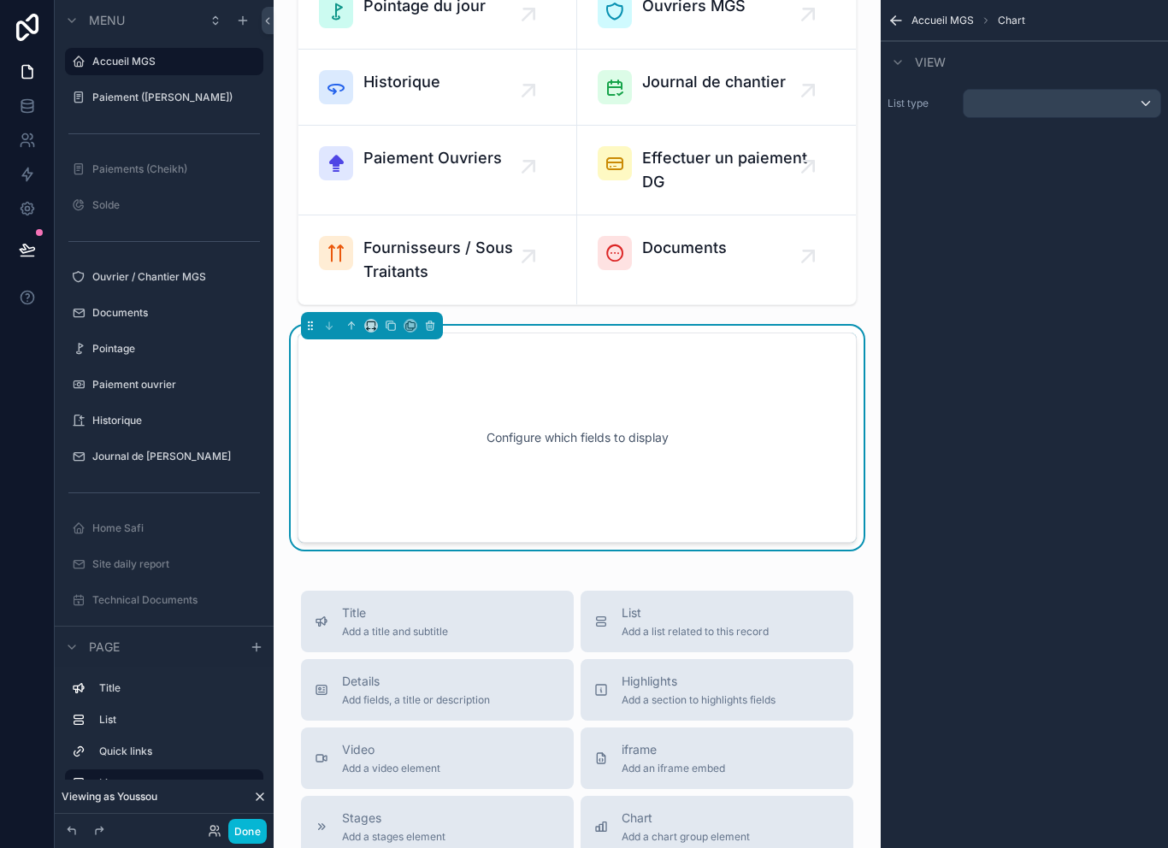
click at [1106, 97] on div "scrollable content" at bounding box center [1062, 103] width 197 height 27
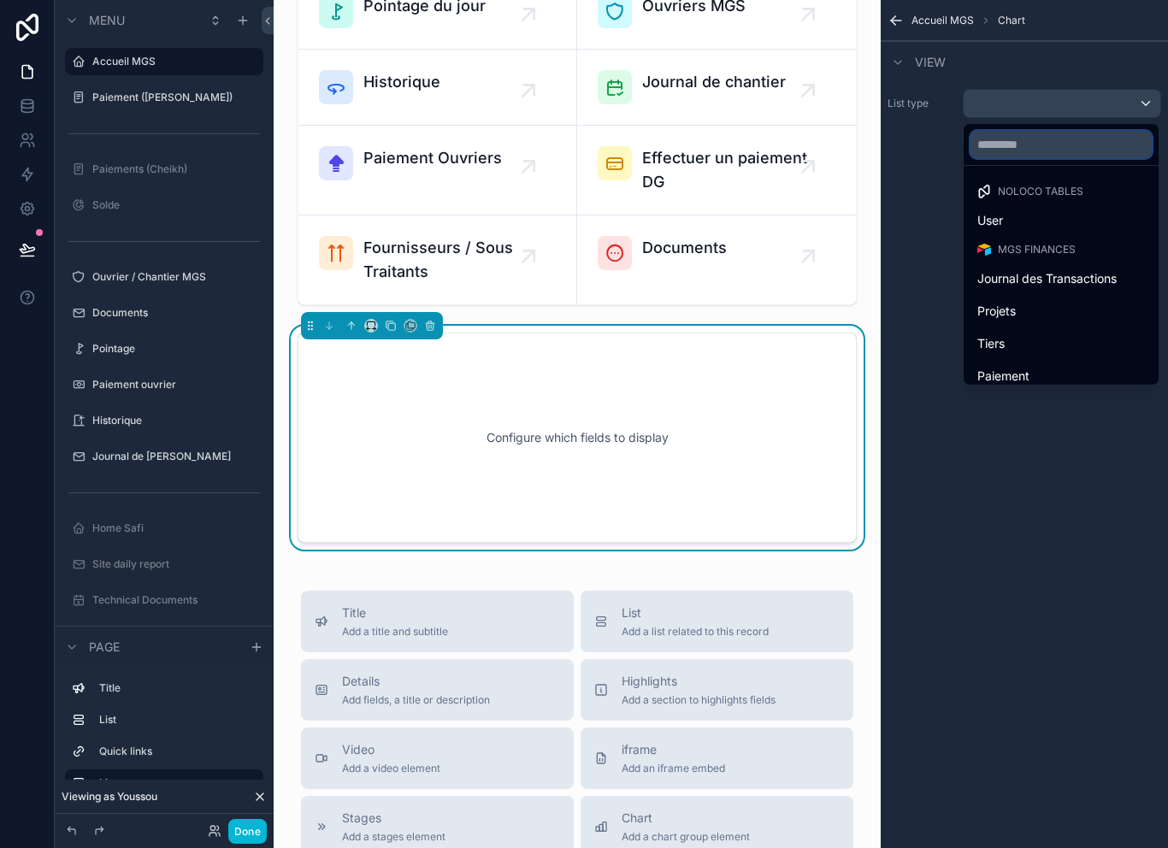
click at [1055, 131] on input "text" at bounding box center [1061, 144] width 181 height 27
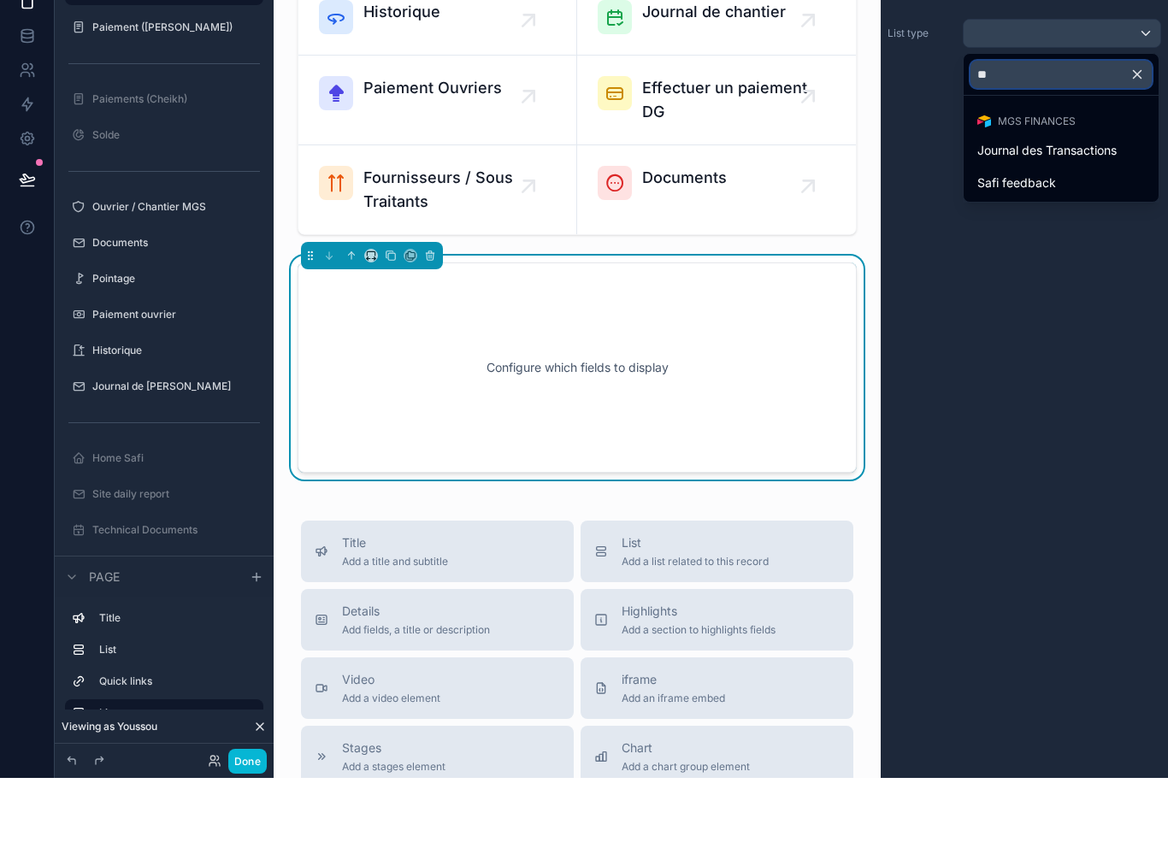
type input "***"
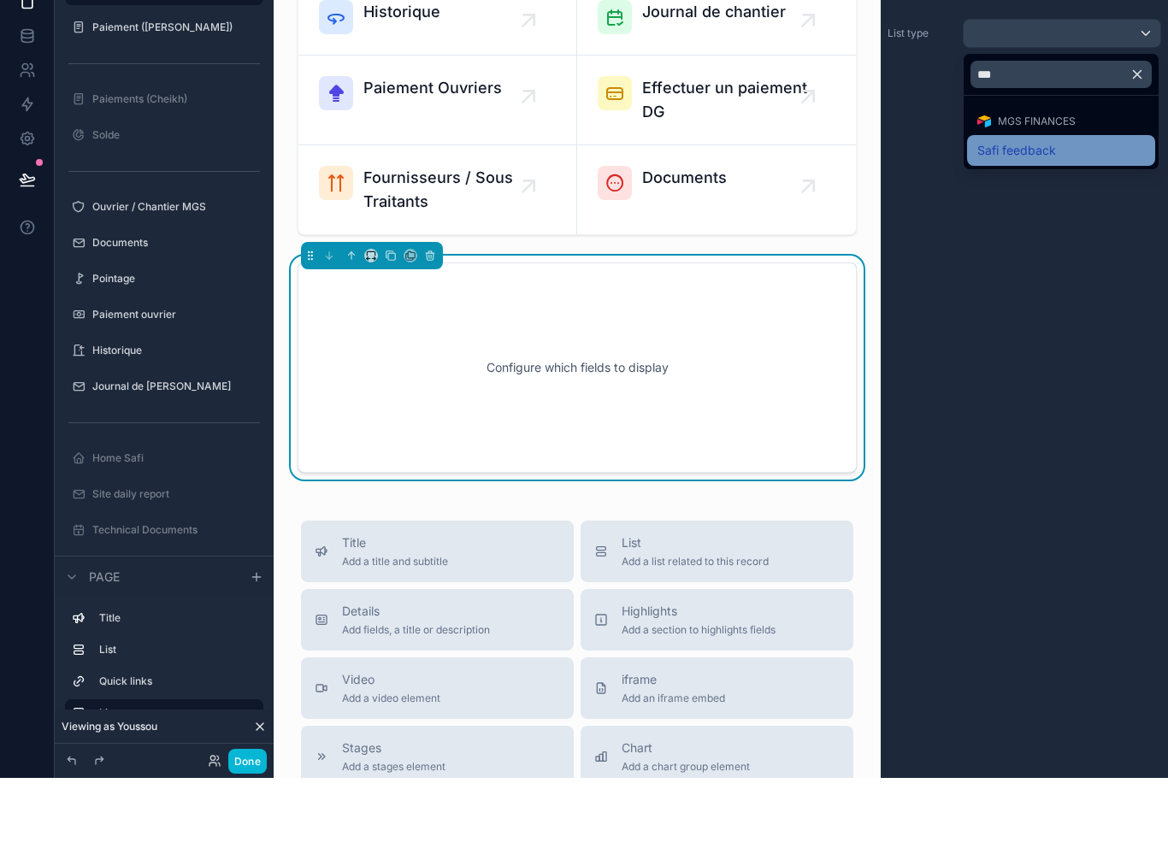
click at [1070, 210] on div "Safi feedback" at bounding box center [1062, 220] width 168 height 21
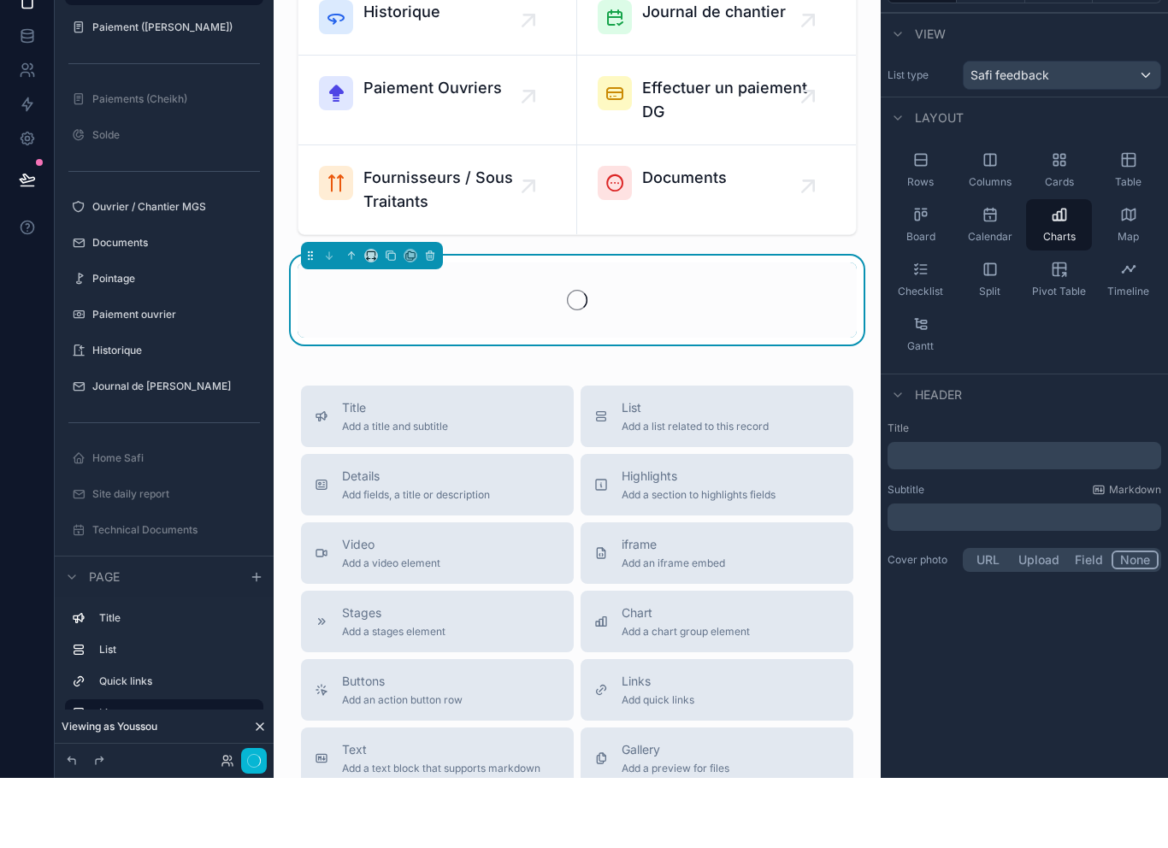
scroll to position [27, 0]
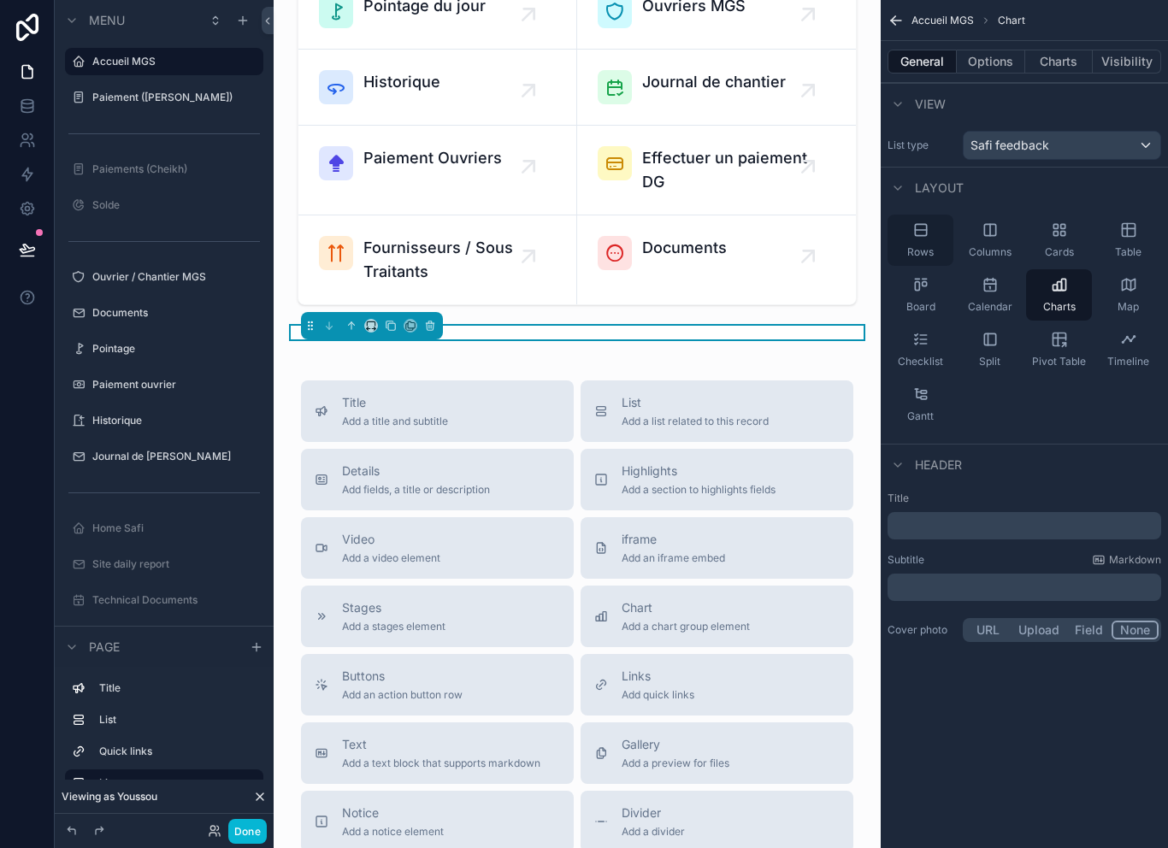
click at [922, 222] on icon "scrollable content" at bounding box center [921, 230] width 17 height 17
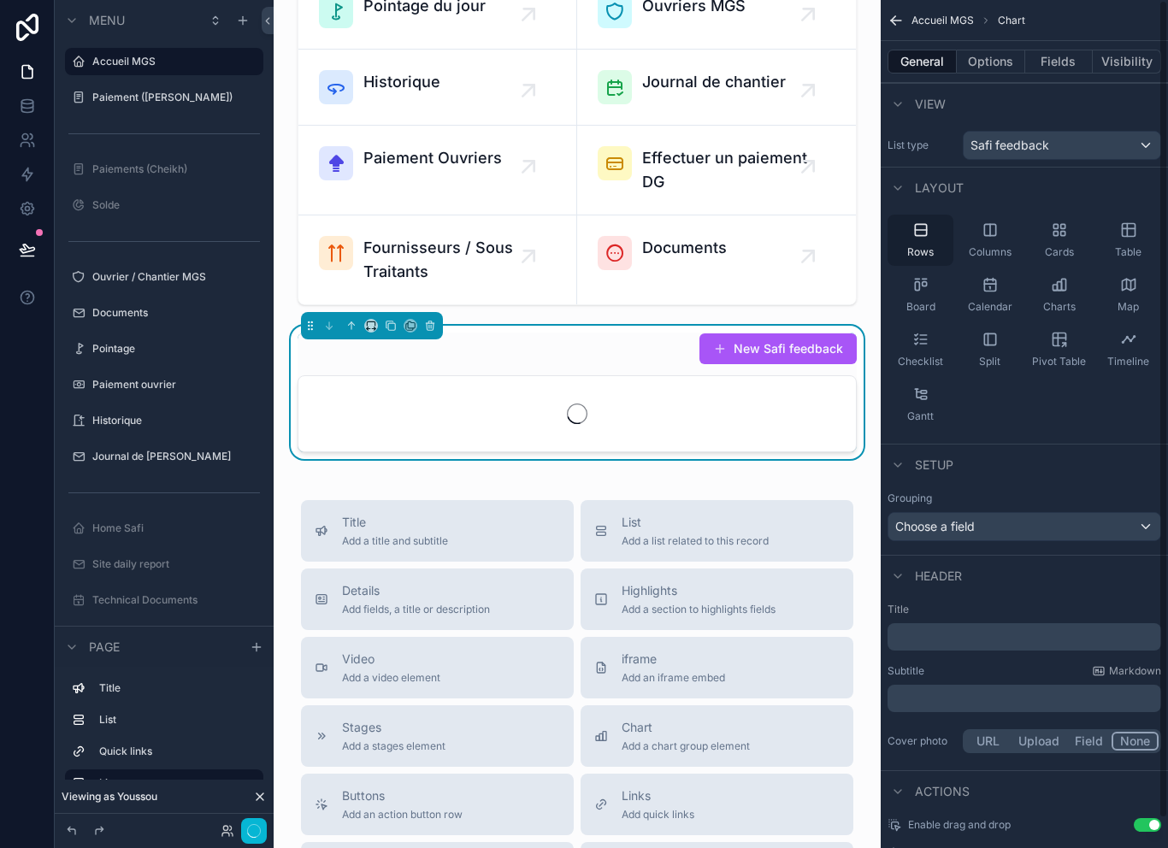
scroll to position [0, 0]
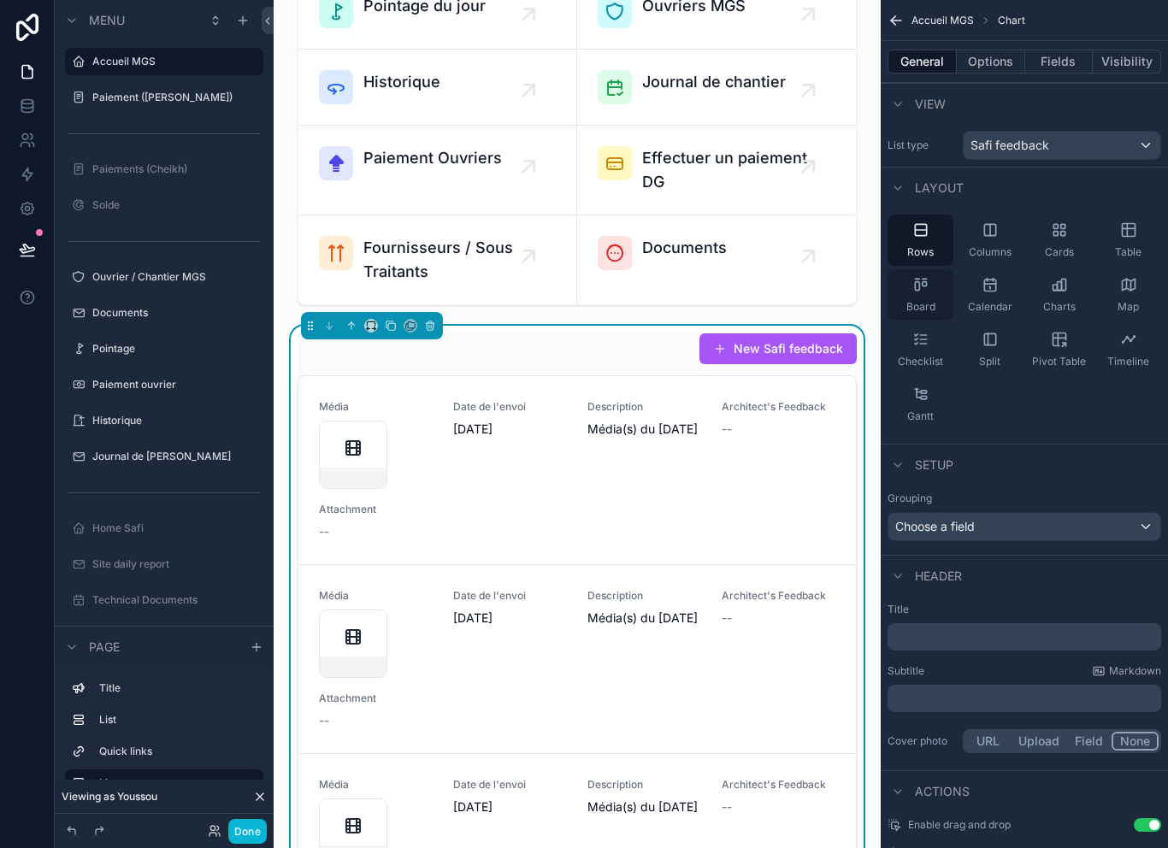
click at [941, 286] on div "Board" at bounding box center [921, 294] width 66 height 51
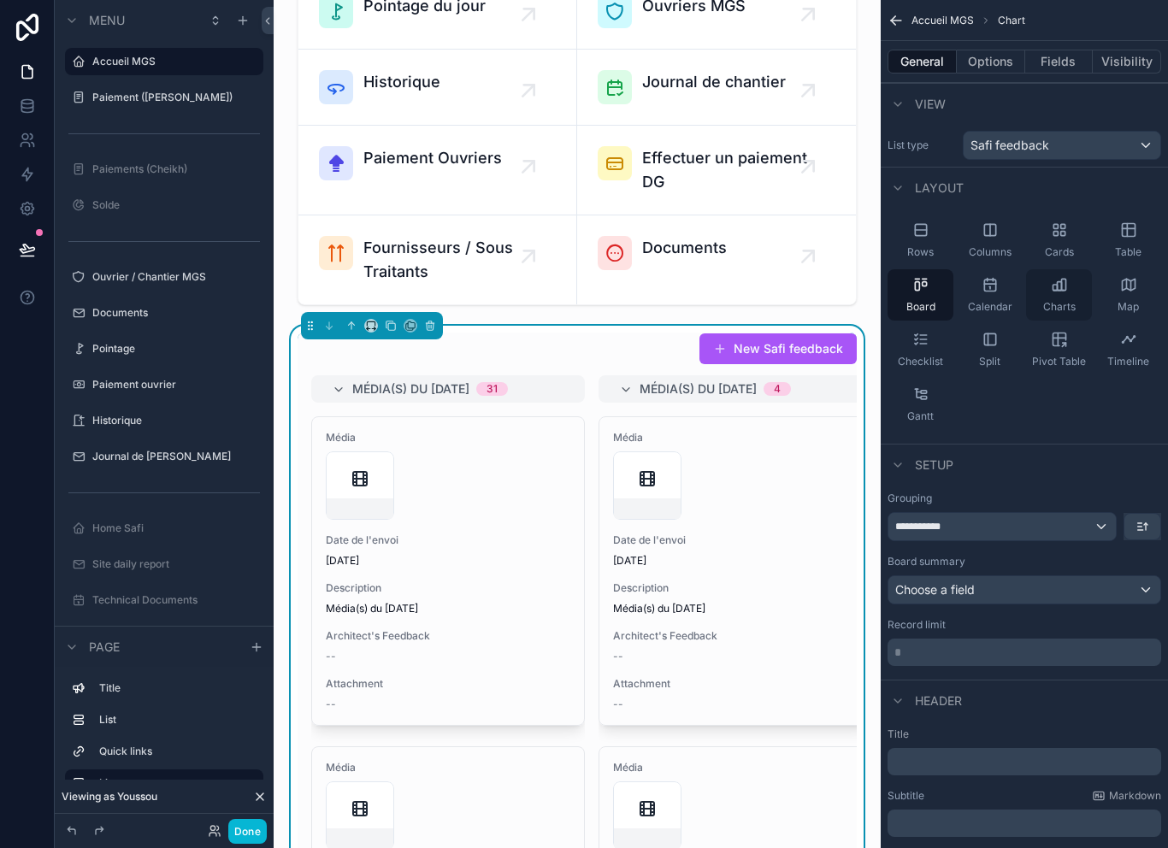
click at [1071, 293] on div "Charts" at bounding box center [1059, 294] width 66 height 51
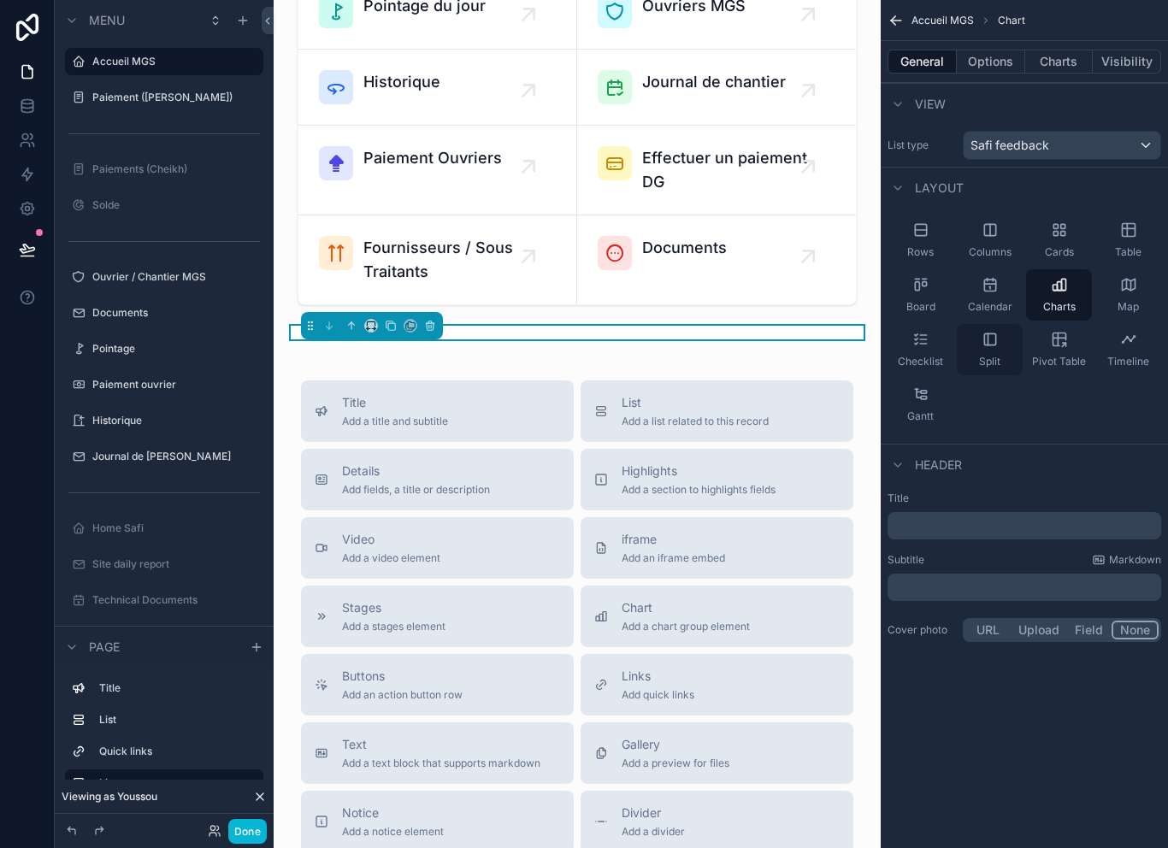
click at [998, 357] on span "Split" at bounding box center [989, 362] width 21 height 14
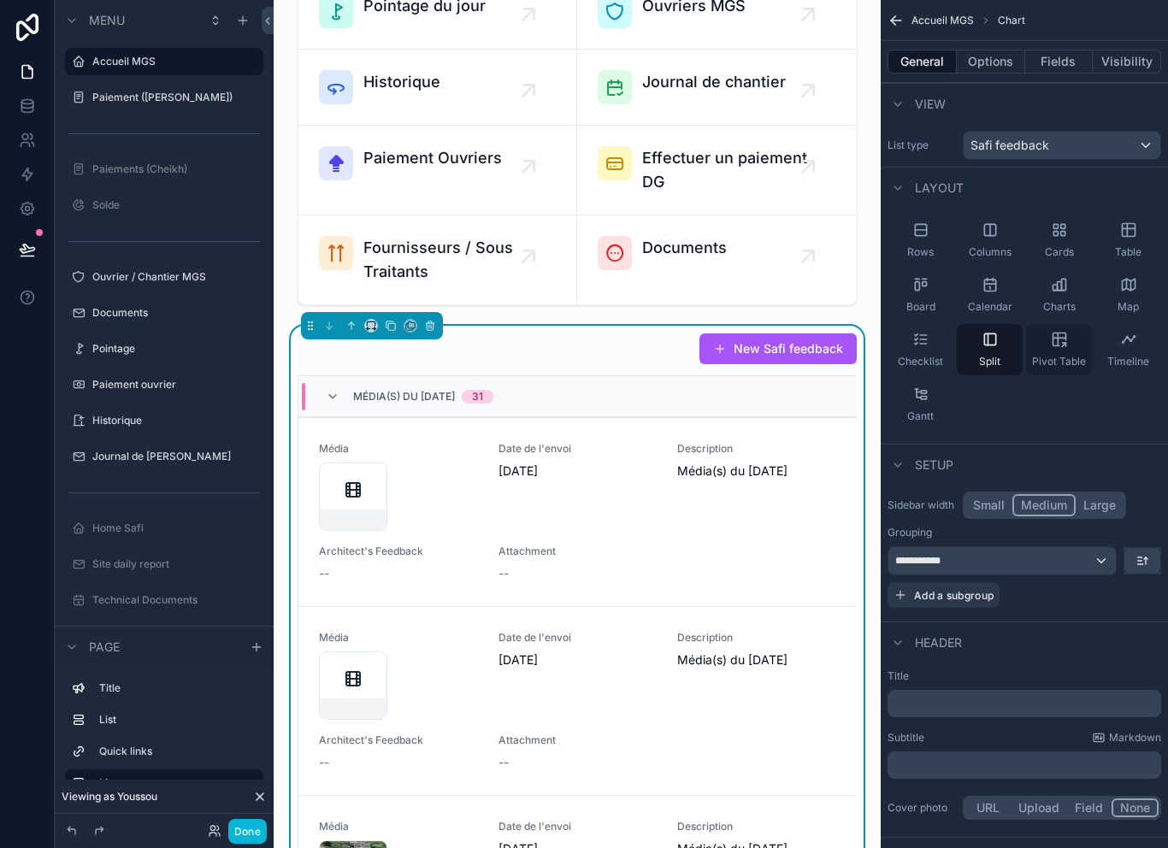
click at [1073, 353] on div "Pivot Table" at bounding box center [1059, 349] width 66 height 51
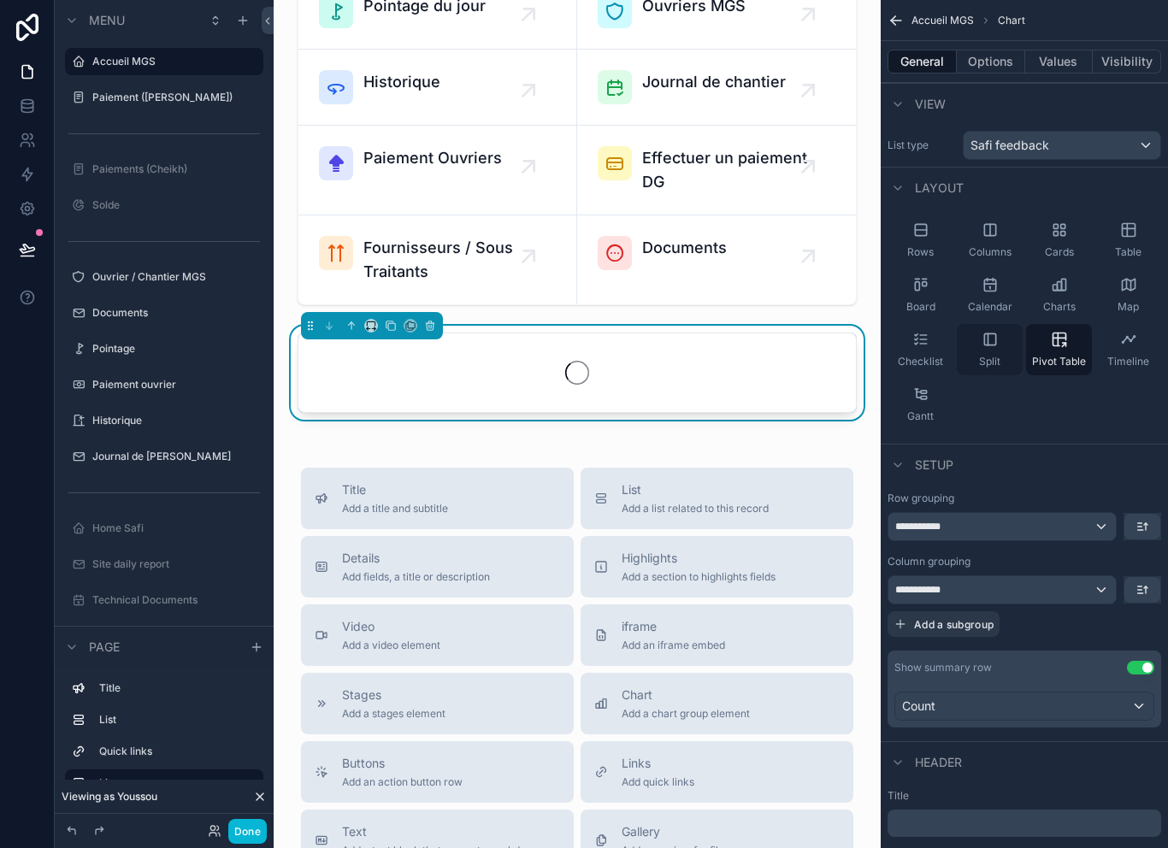
click at [974, 349] on div "Split" at bounding box center [990, 349] width 66 height 51
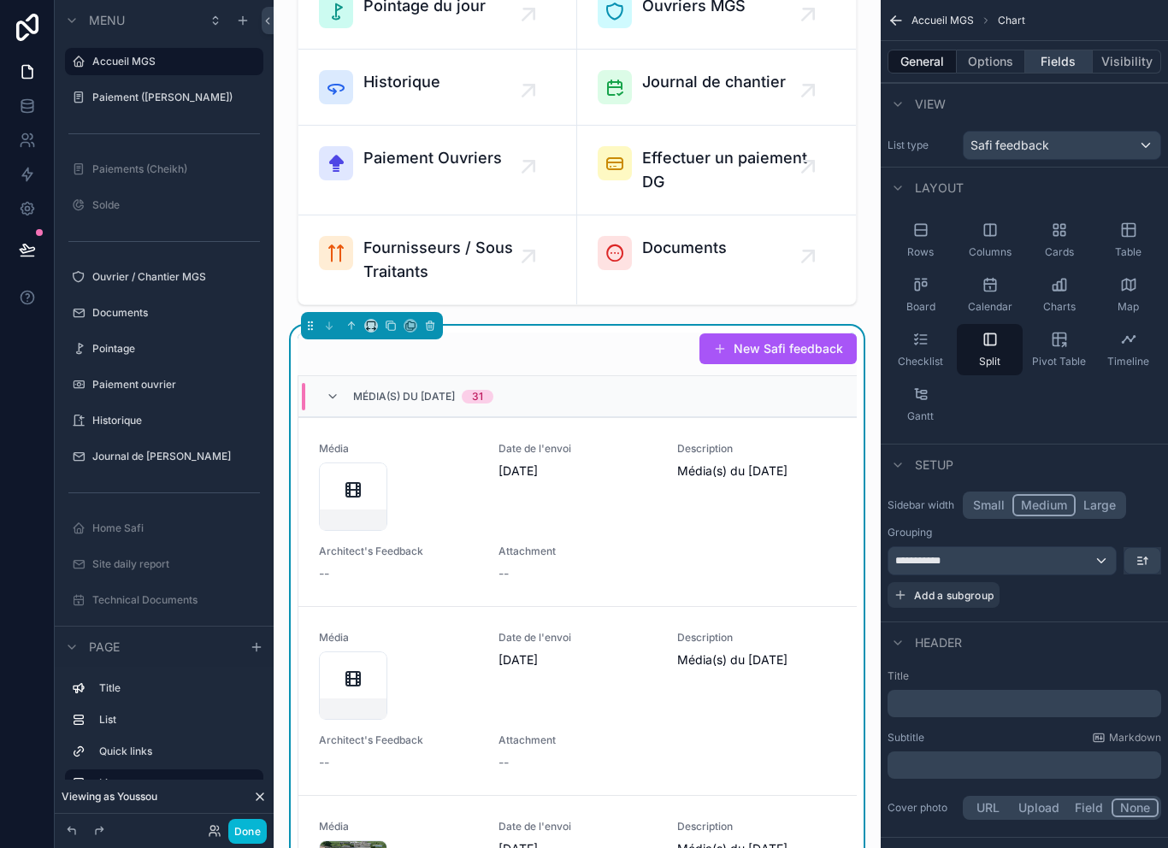
click at [1062, 71] on button "Fields" at bounding box center [1060, 62] width 68 height 24
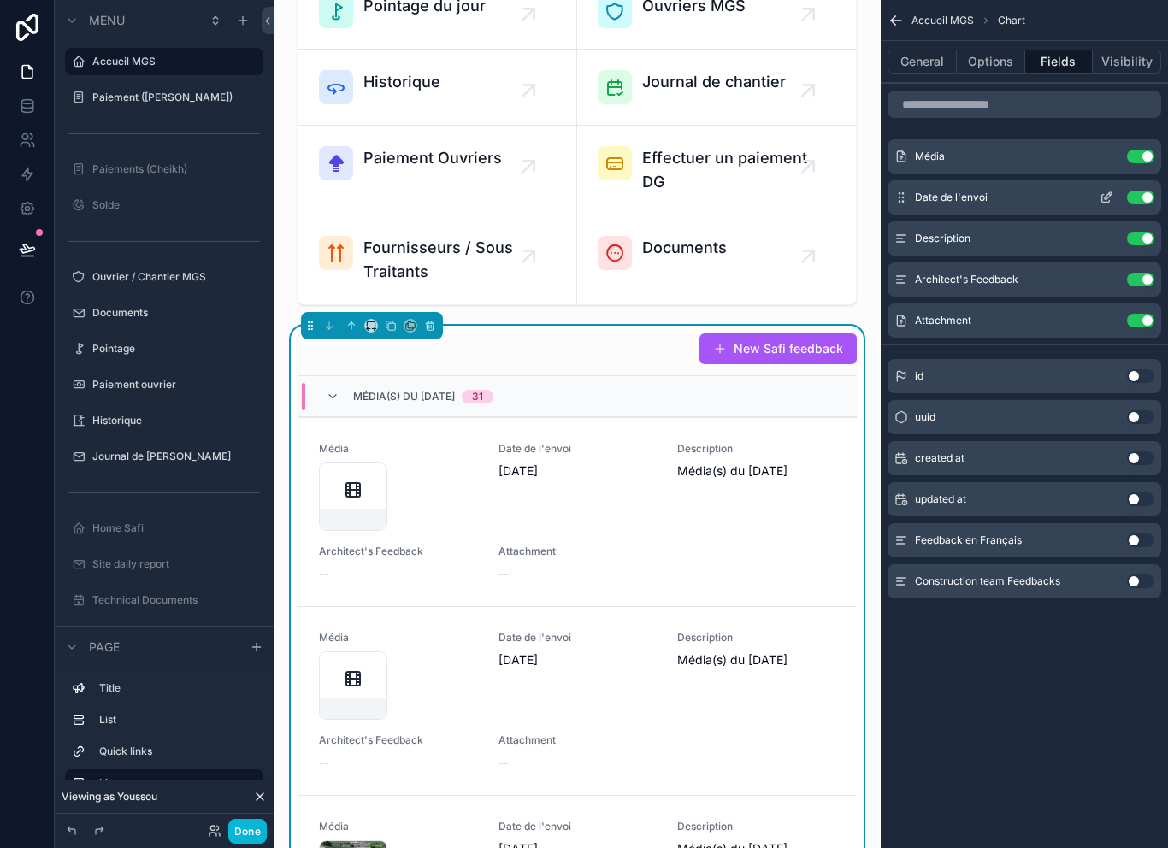
click at [1147, 196] on button "Use setting" at bounding box center [1140, 198] width 27 height 14
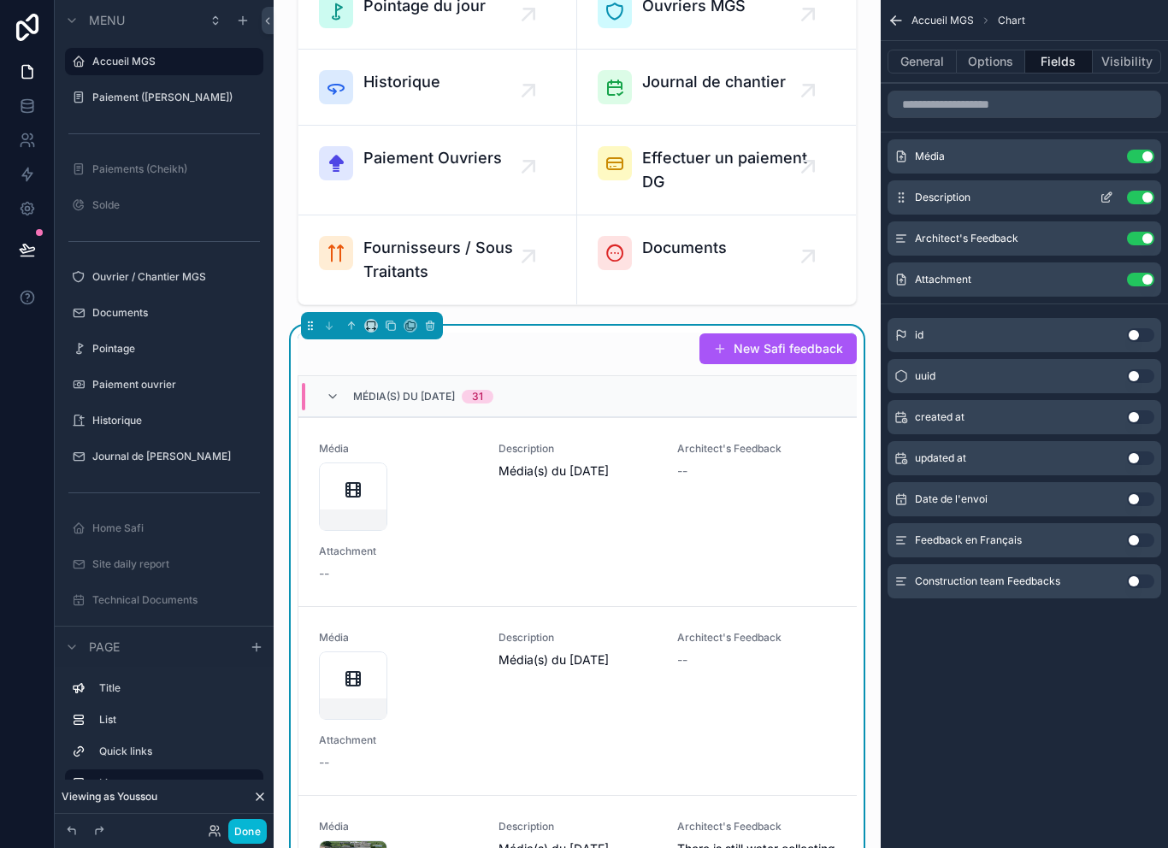
click at [1136, 197] on button "Use setting" at bounding box center [1140, 198] width 27 height 14
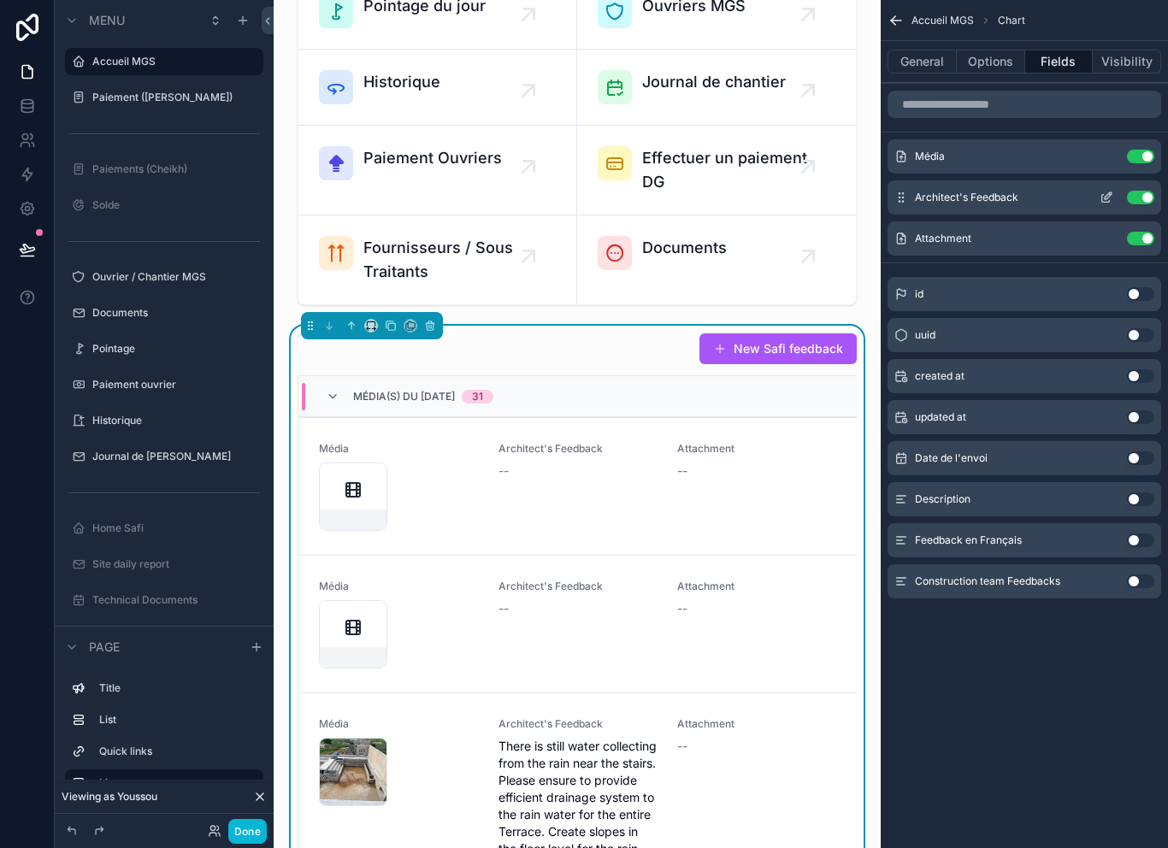
click at [1144, 198] on button "Use setting" at bounding box center [1140, 198] width 27 height 14
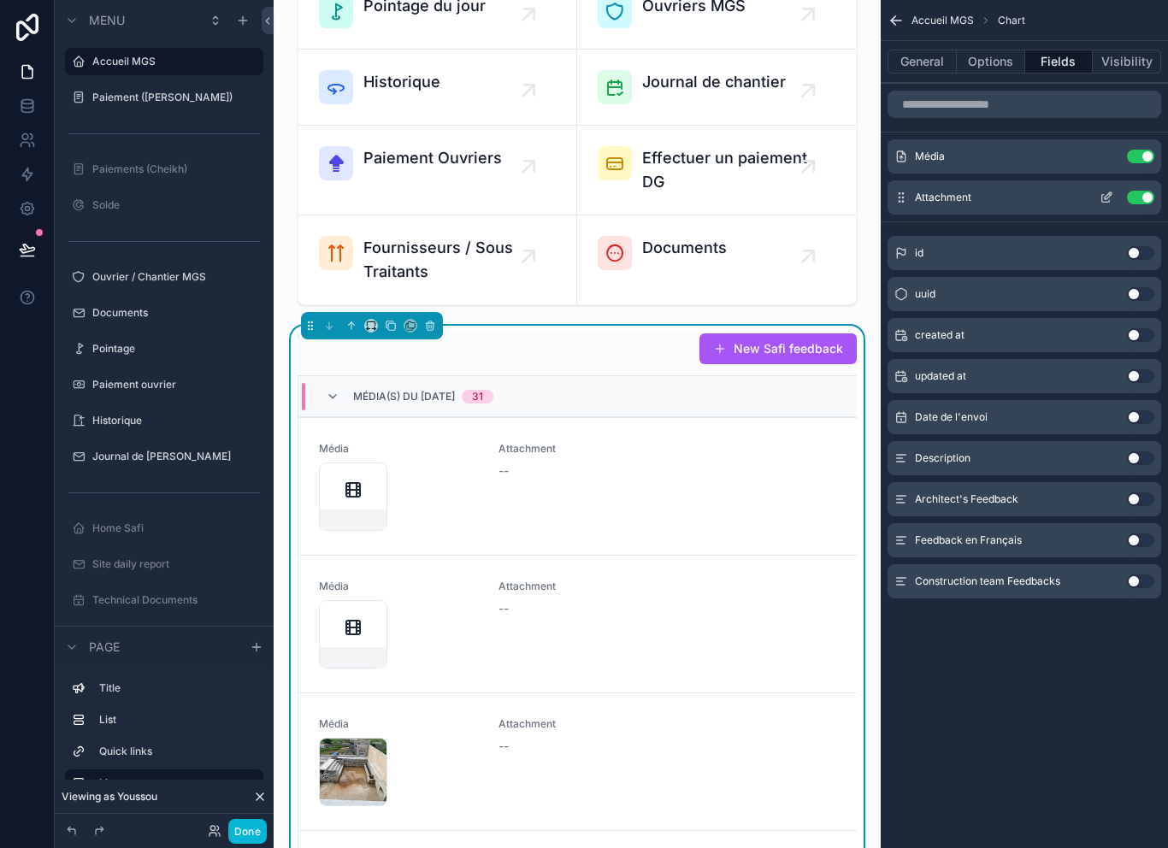
click at [1142, 193] on button "Use setting" at bounding box center [1140, 198] width 27 height 14
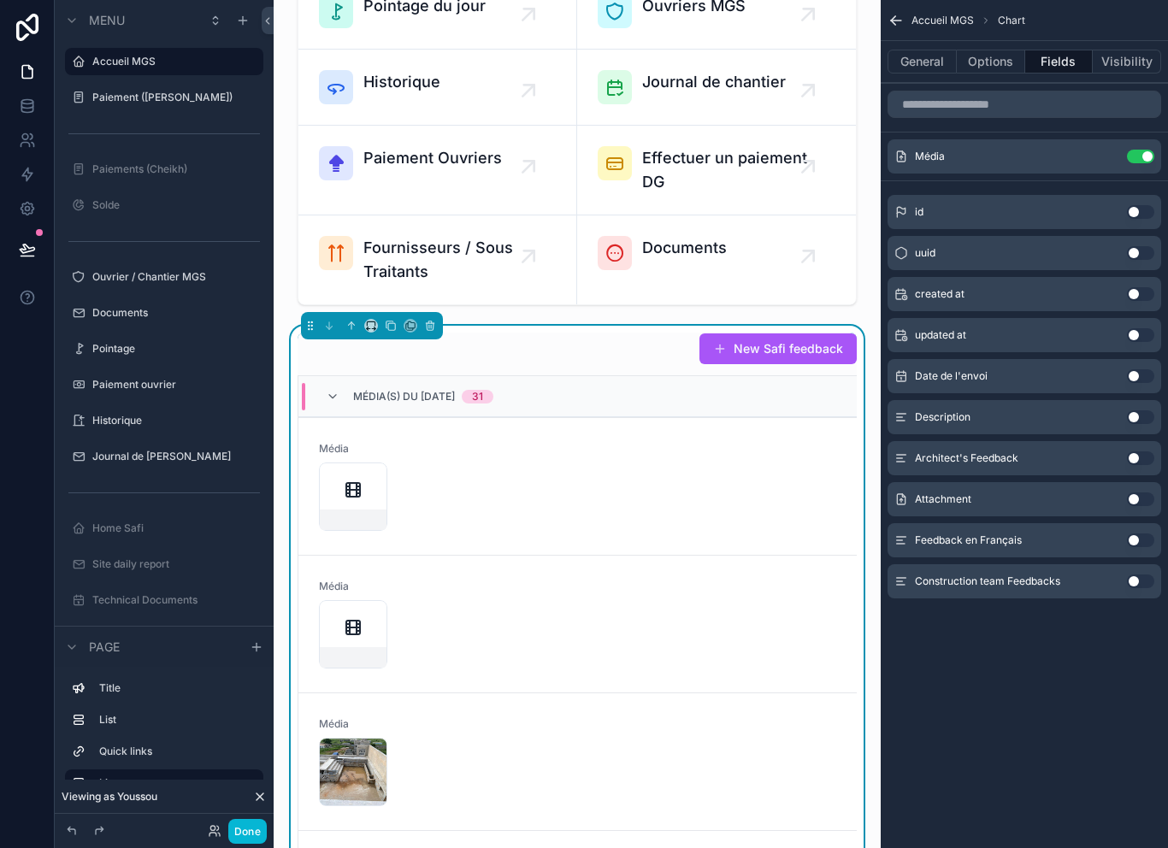
click at [1134, 542] on button "Use setting" at bounding box center [1140, 541] width 27 height 14
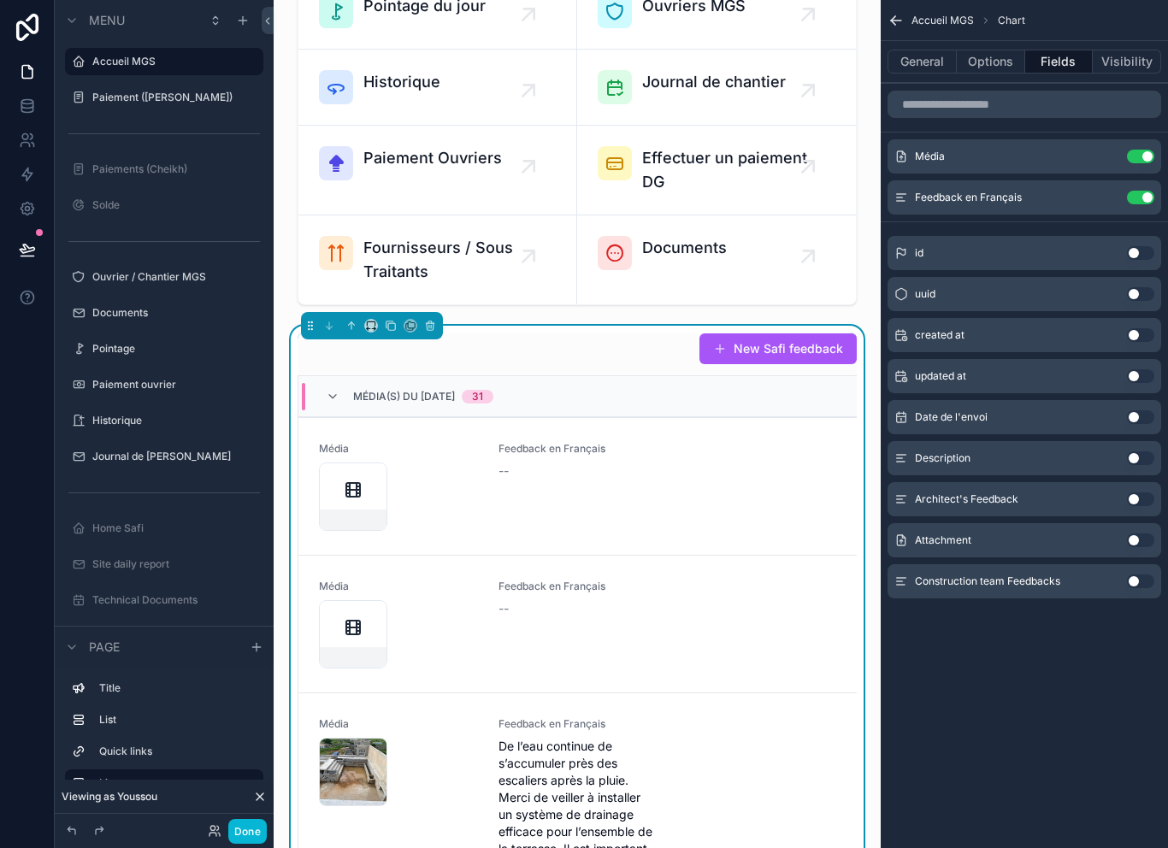
click at [1142, 541] on button "Use setting" at bounding box center [1140, 541] width 27 height 14
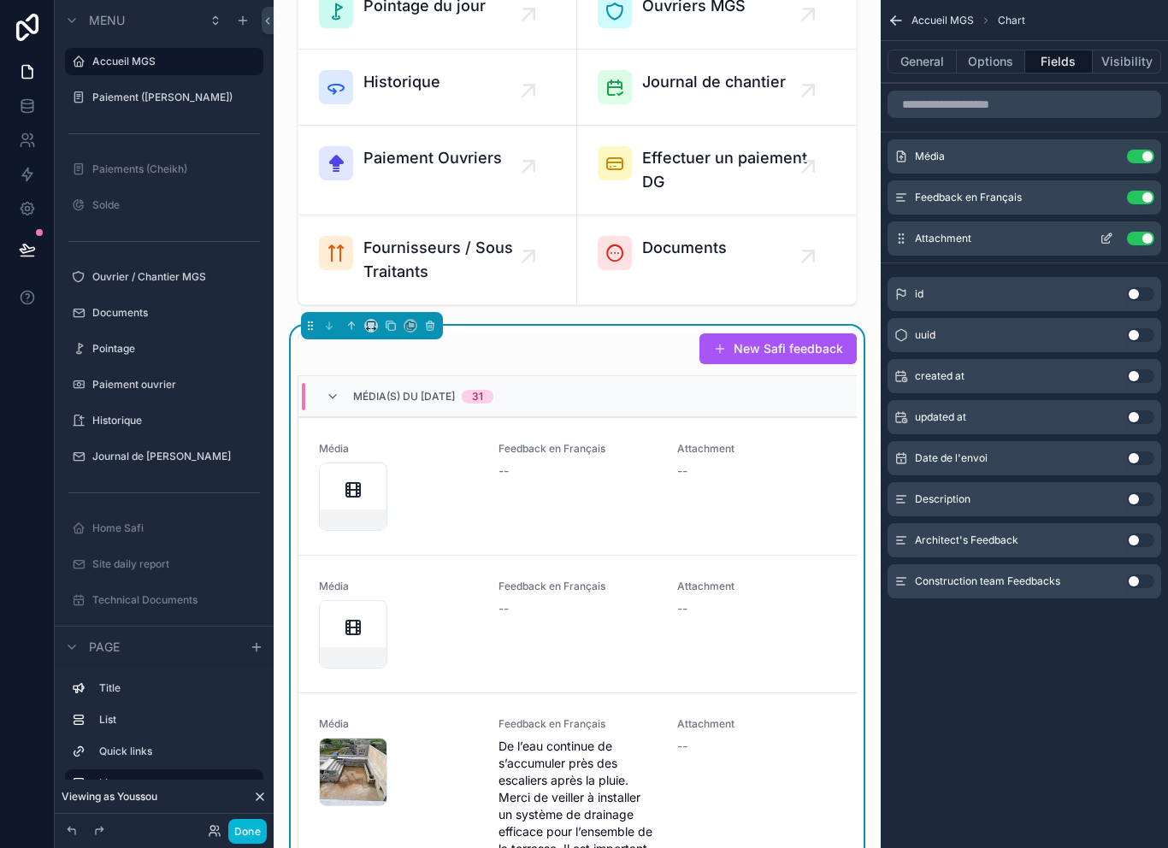
click at [1108, 236] on icon "scrollable content" at bounding box center [1108, 237] width 7 height 7
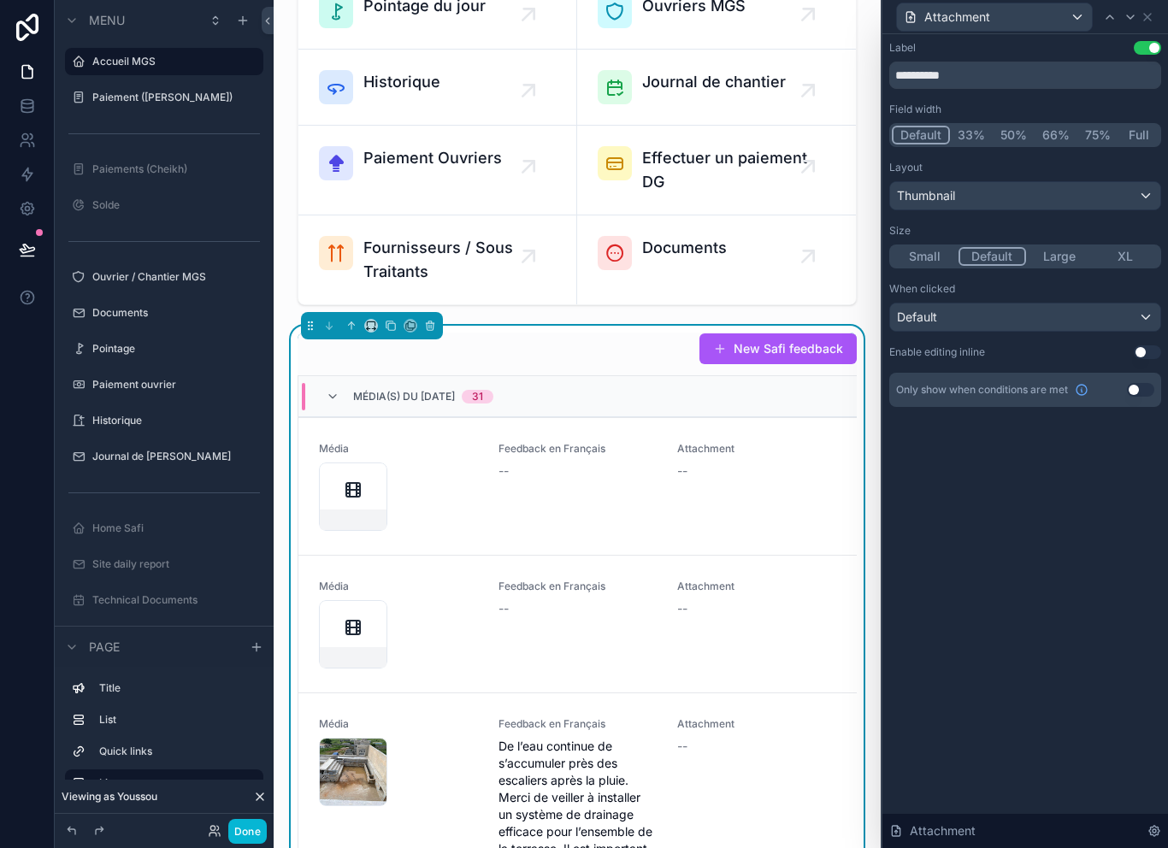
click at [1154, 391] on button "Use setting" at bounding box center [1140, 390] width 27 height 14
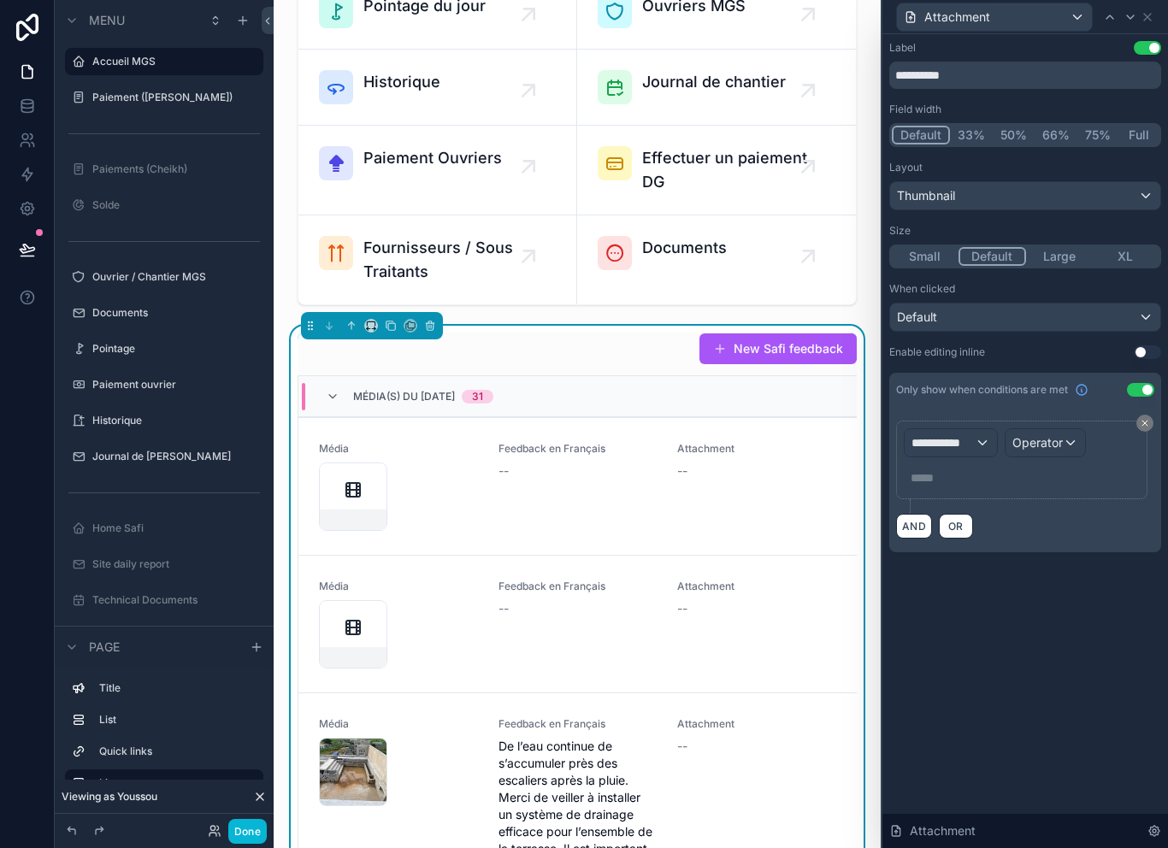
click at [972, 440] on span "**********" at bounding box center [943, 443] width 63 height 17
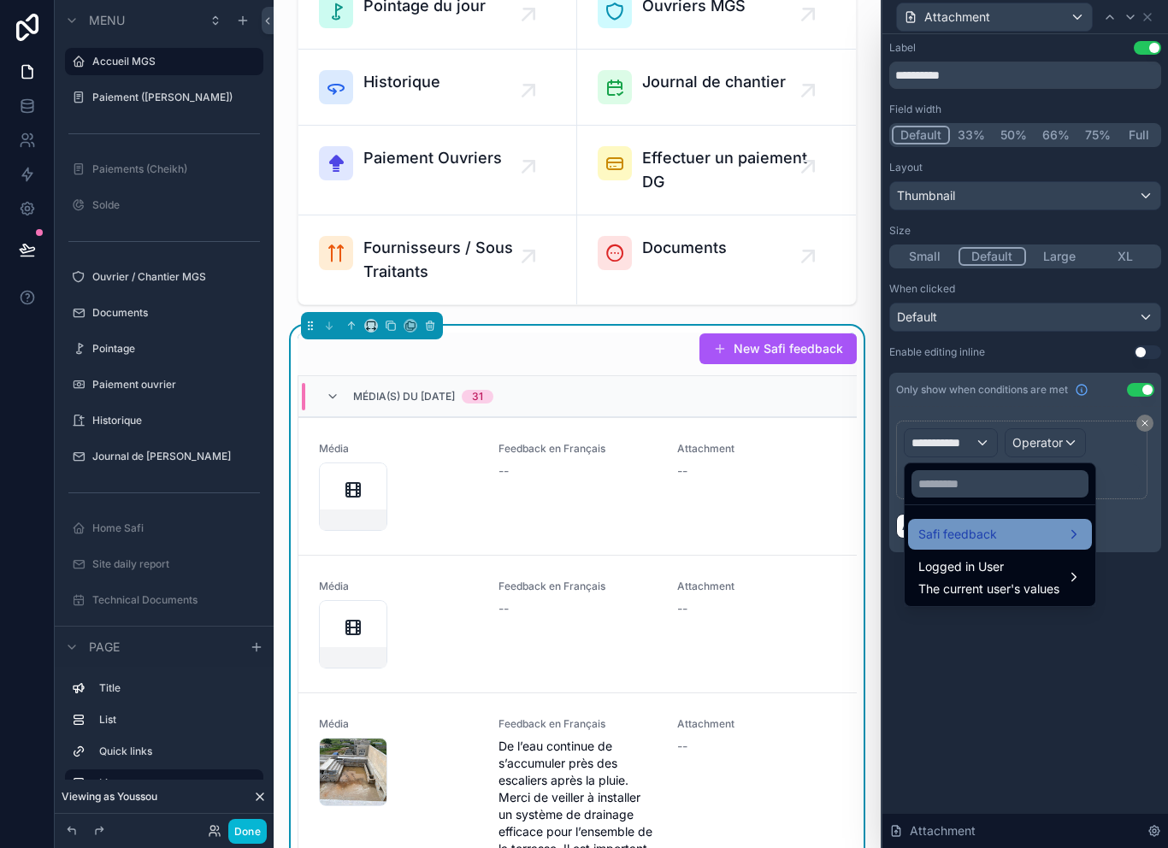
click at [1038, 542] on div "Safi feedback" at bounding box center [1000, 534] width 163 height 21
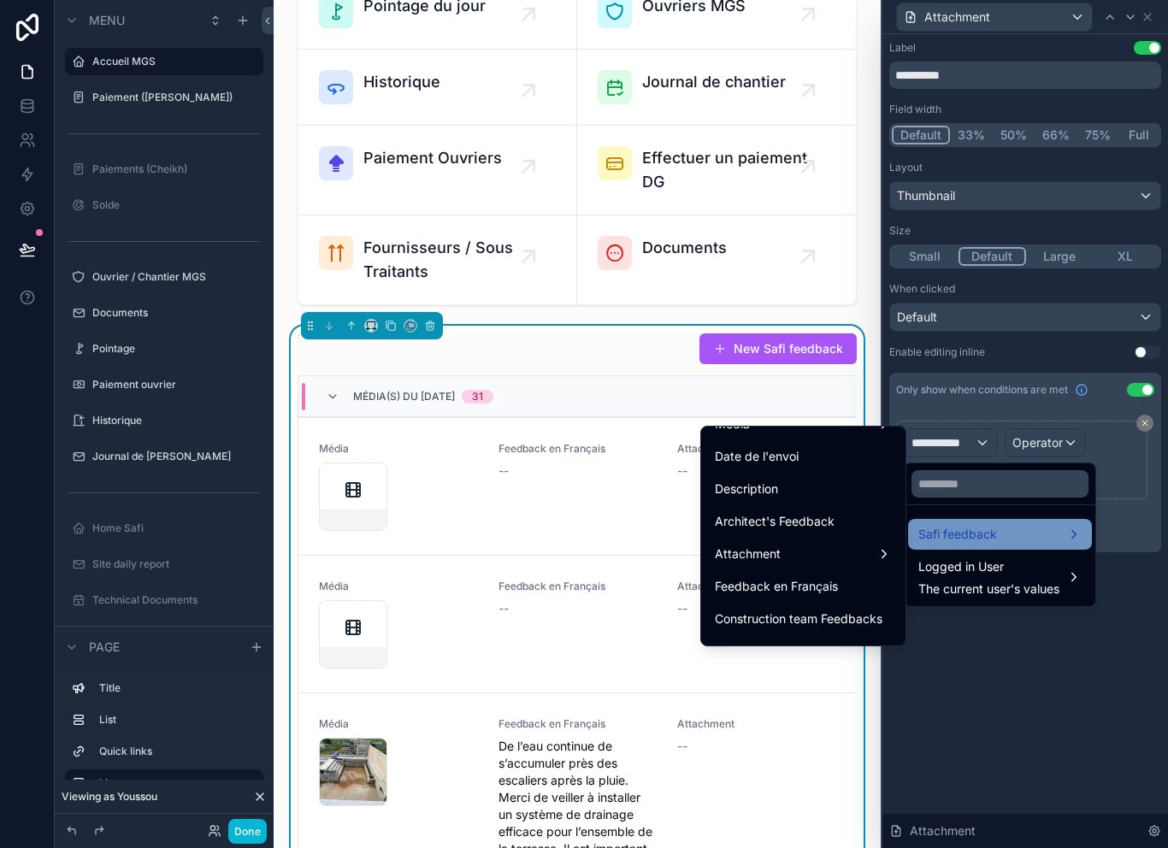
scroll to position [163, 0]
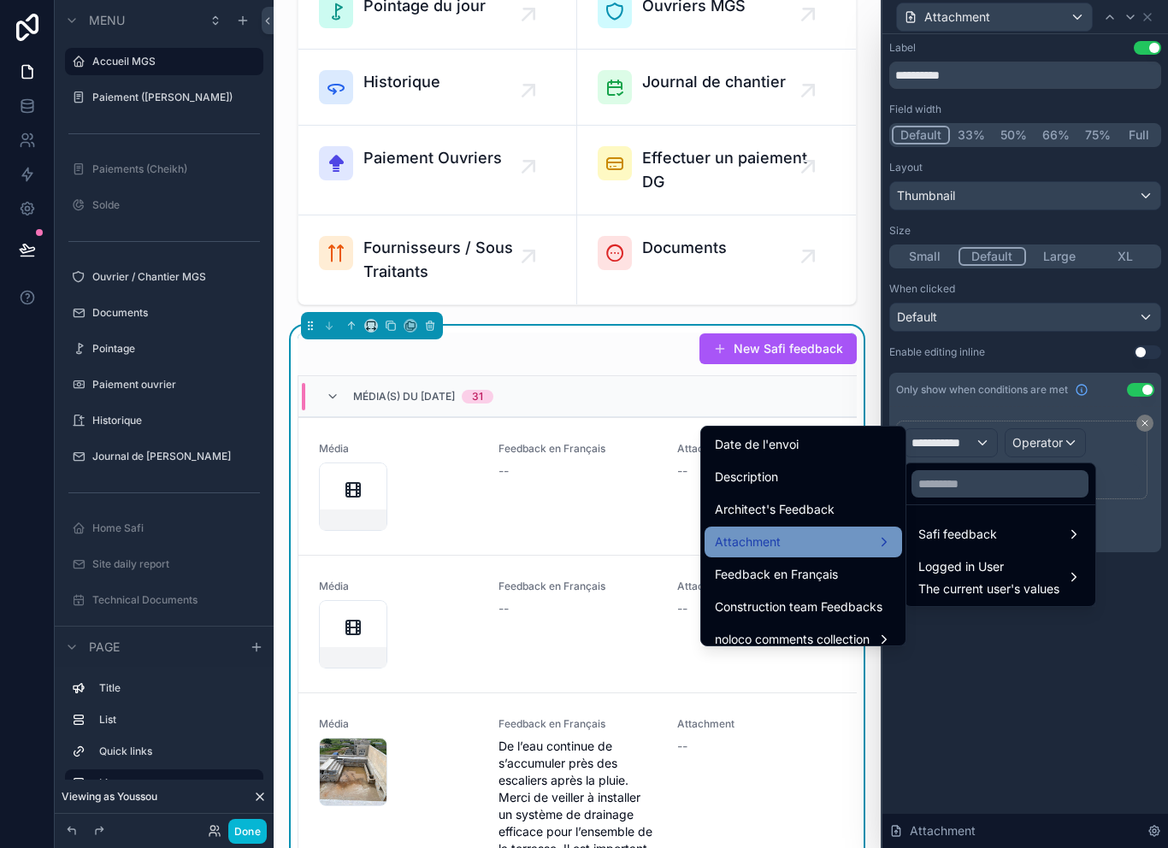
click at [807, 546] on div "Attachment" at bounding box center [803, 542] width 177 height 21
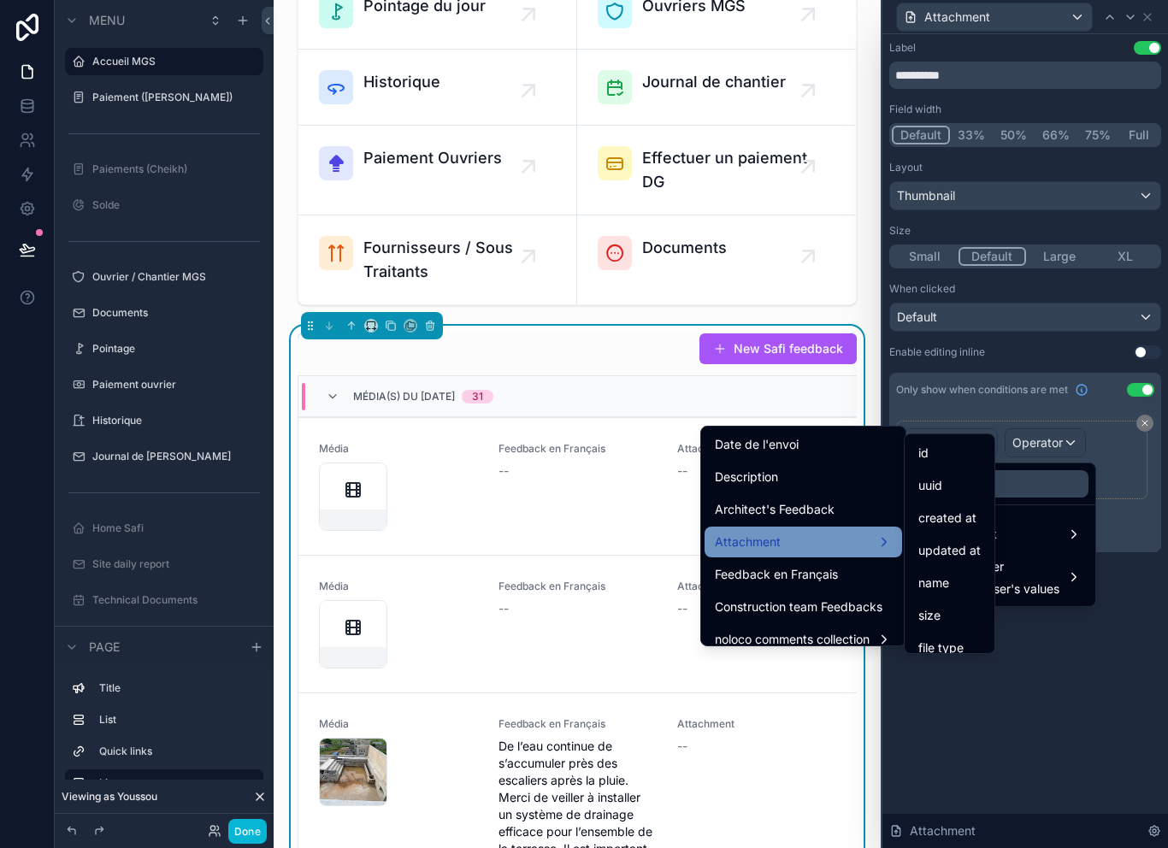
scroll to position [0, 0]
click at [936, 448] on div "id" at bounding box center [950, 453] width 62 height 21
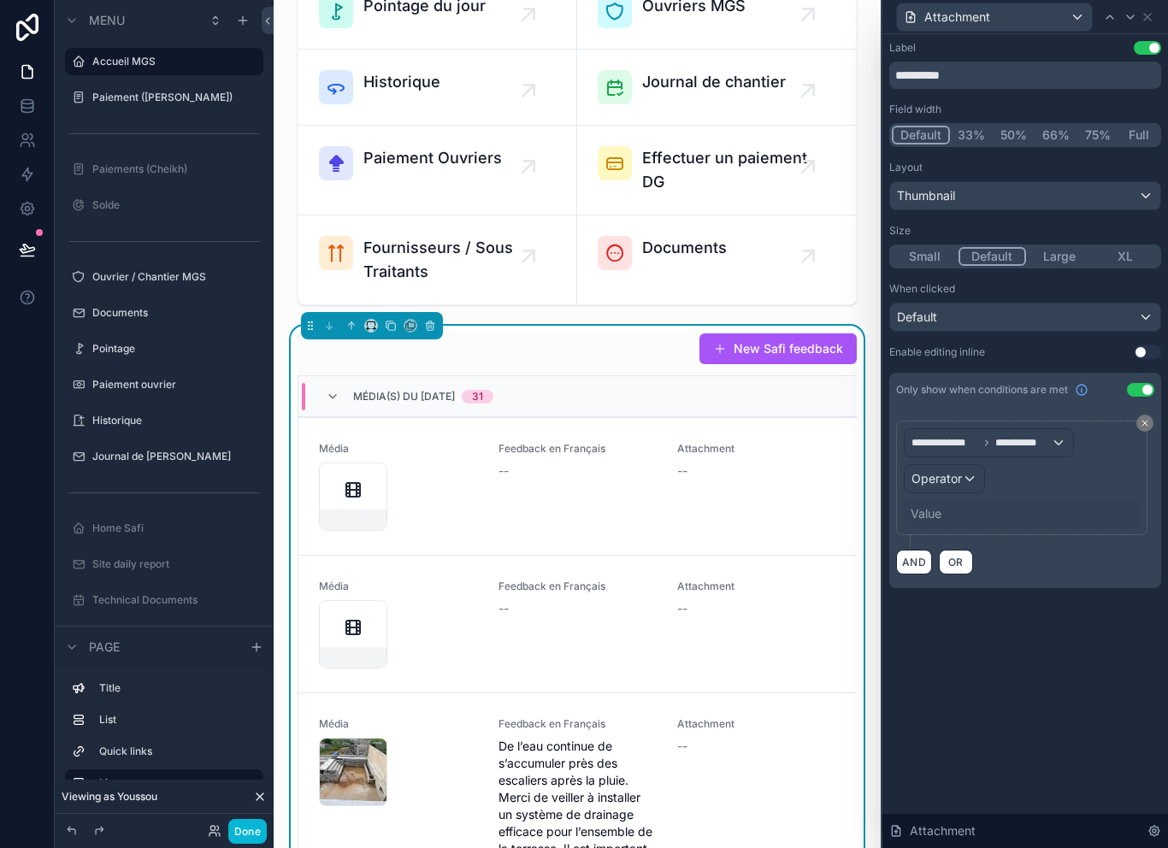
click at [965, 481] on div "Operator" at bounding box center [945, 478] width 80 height 27
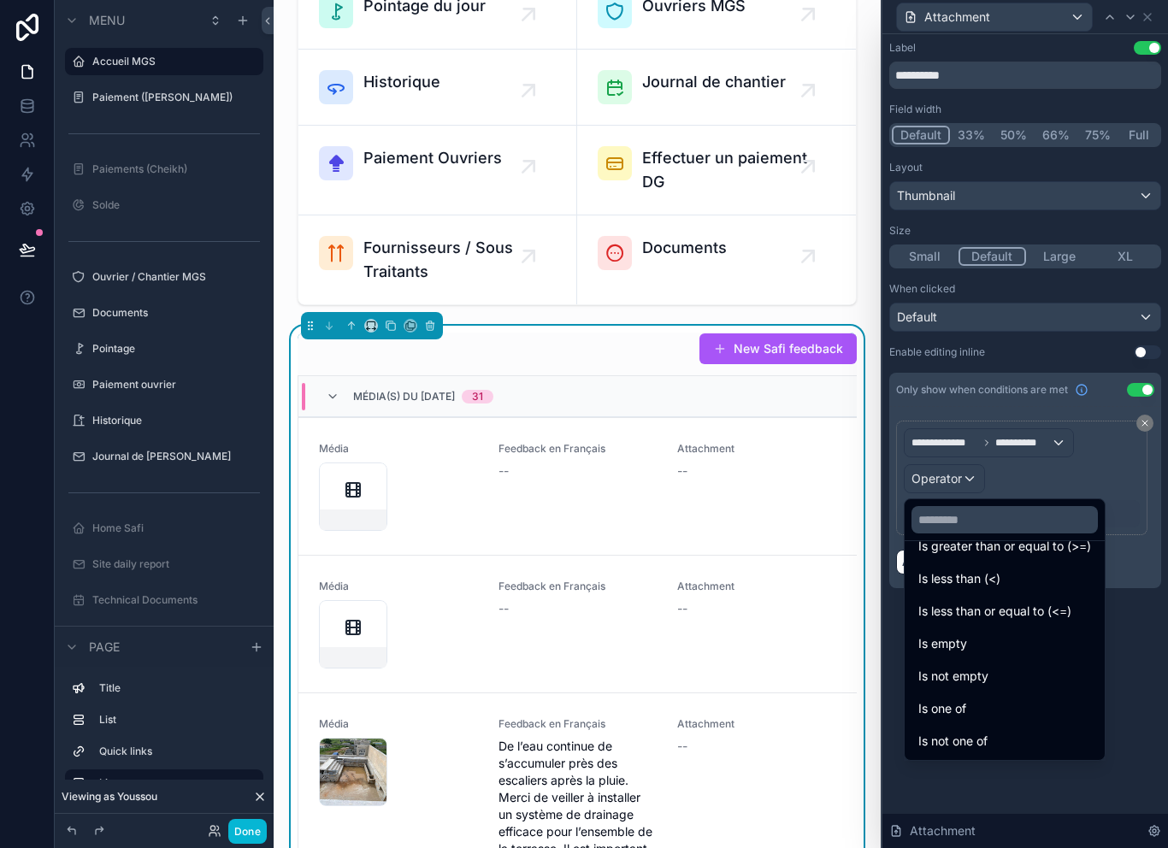
scroll to position [121, 0]
click at [970, 677] on span "Is not empty" at bounding box center [954, 676] width 70 height 21
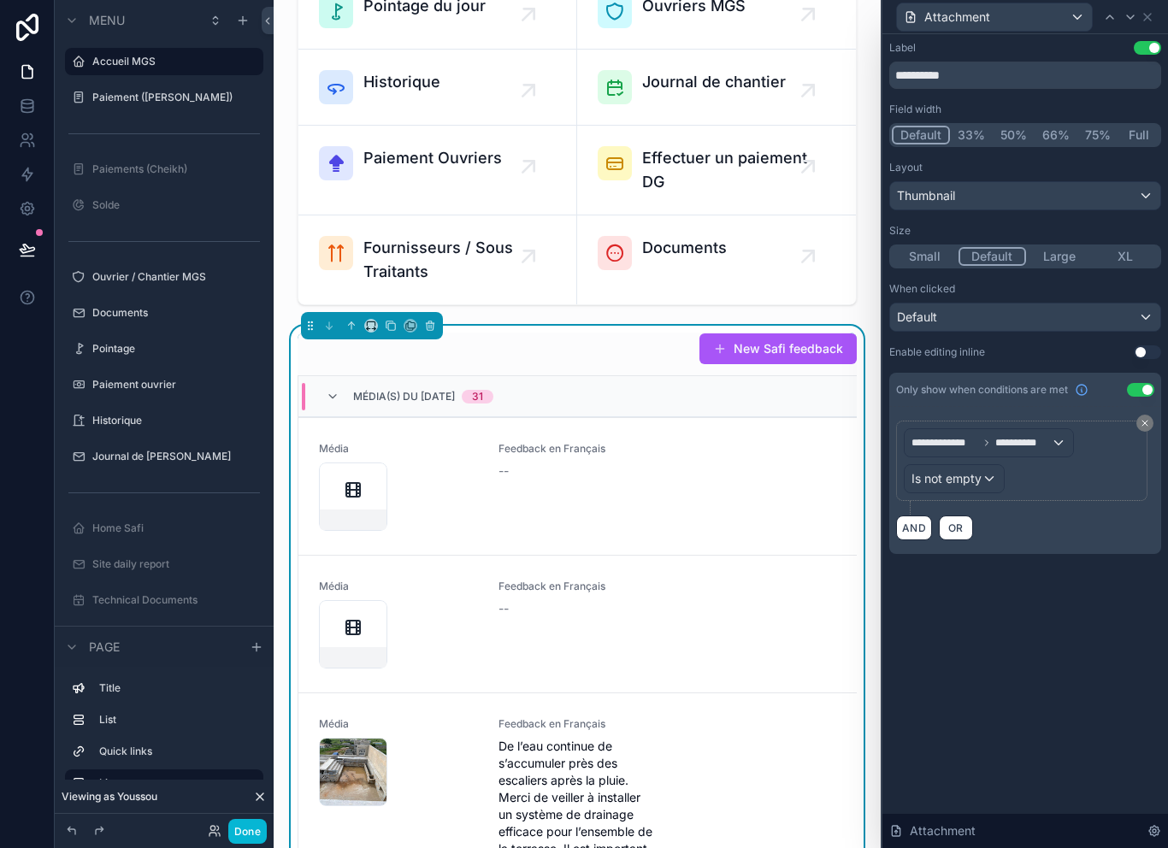
click at [1028, 193] on div "Thumbnail" at bounding box center [1025, 195] width 270 height 27
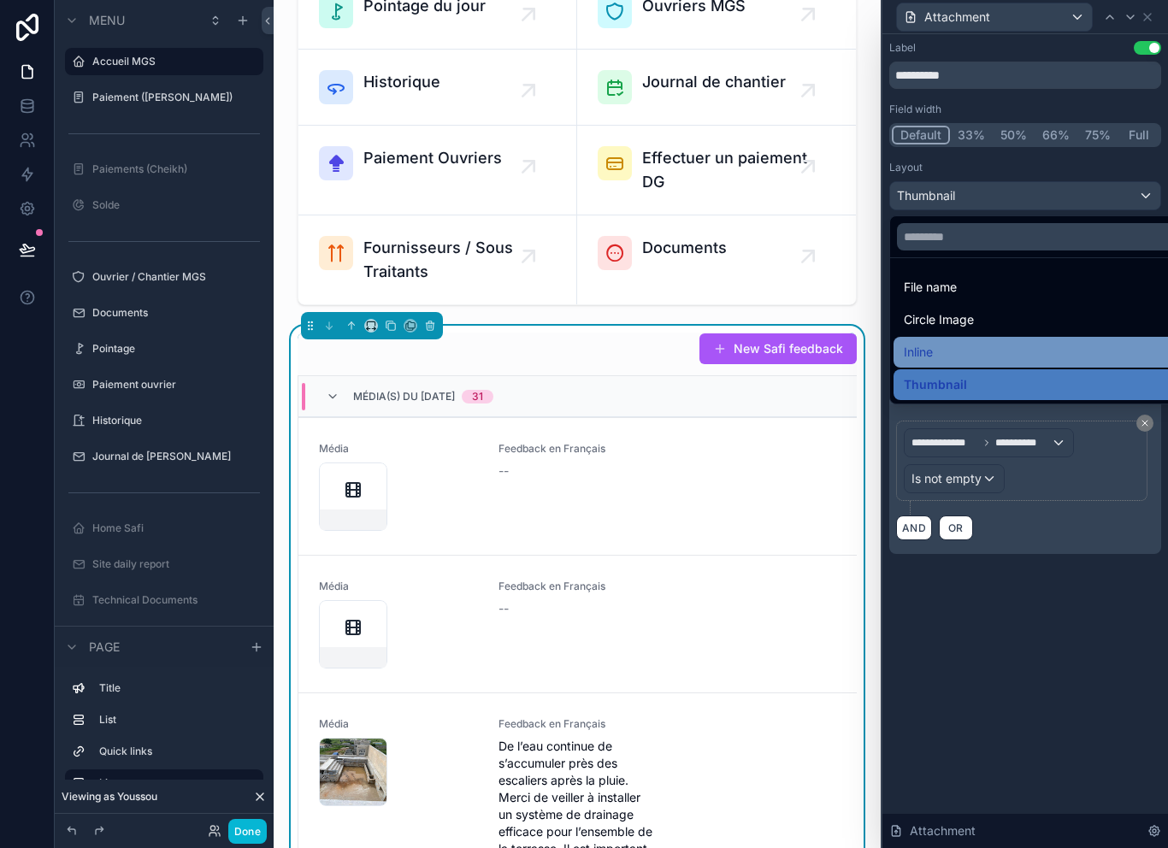
click at [962, 345] on div "Inline" at bounding box center [1045, 352] width 282 height 21
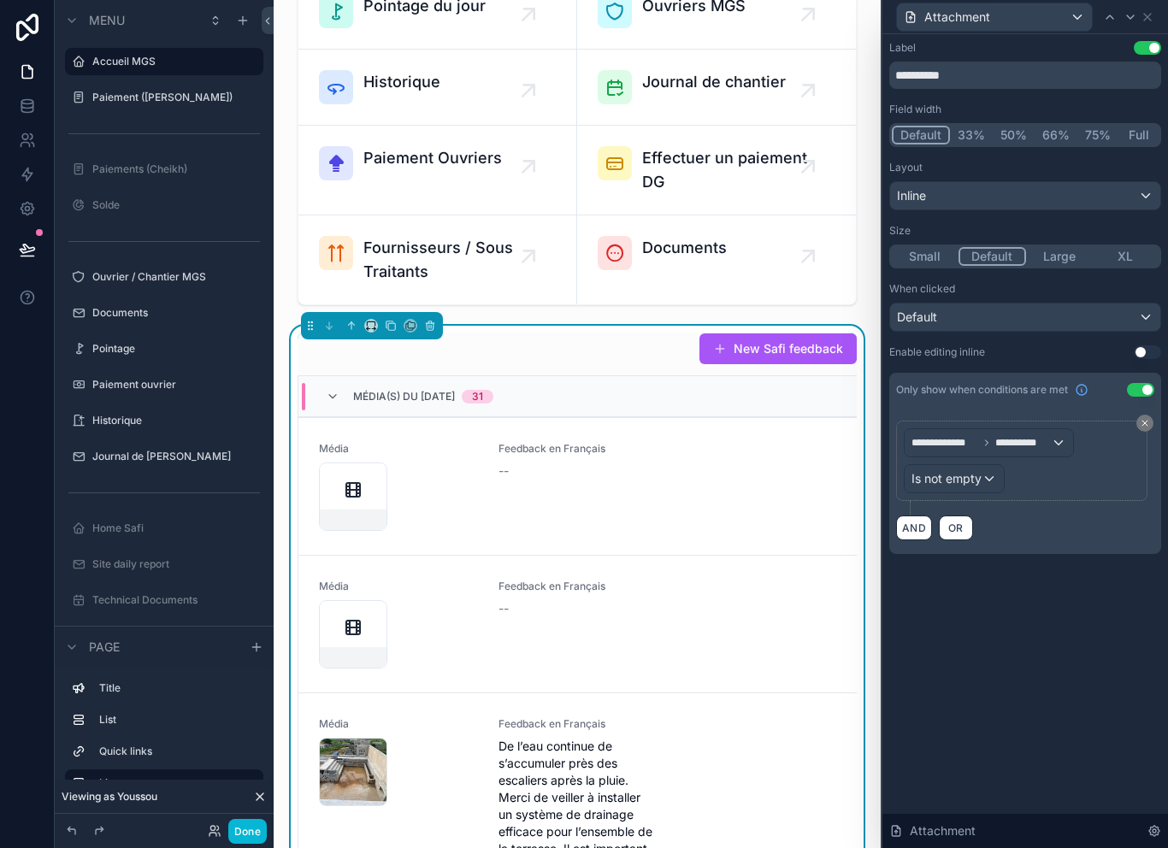
click at [1141, 131] on button "Full" at bounding box center [1139, 135] width 40 height 19
click at [1144, 13] on icon at bounding box center [1148, 17] width 14 height 14
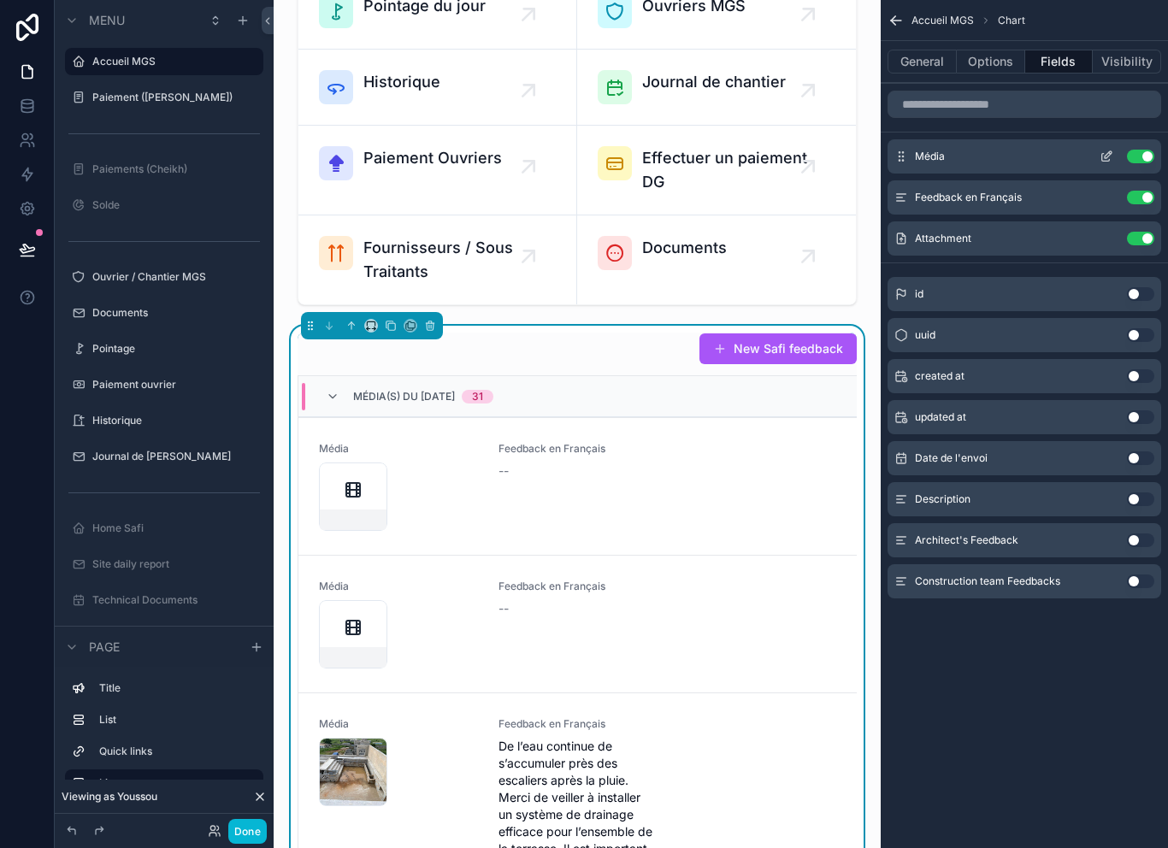
click at [1103, 153] on icon "scrollable content" at bounding box center [1107, 157] width 14 height 14
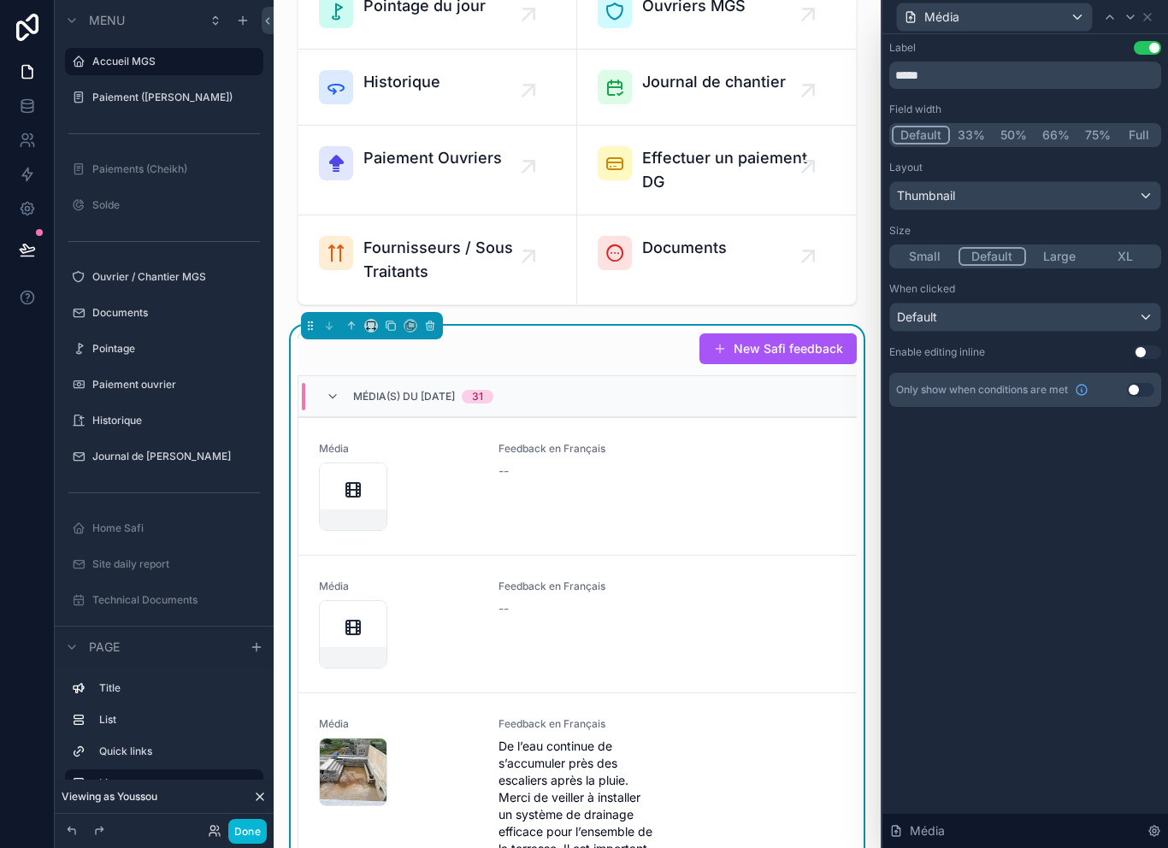
click at [1059, 181] on button "Thumbnail" at bounding box center [1026, 195] width 272 height 29
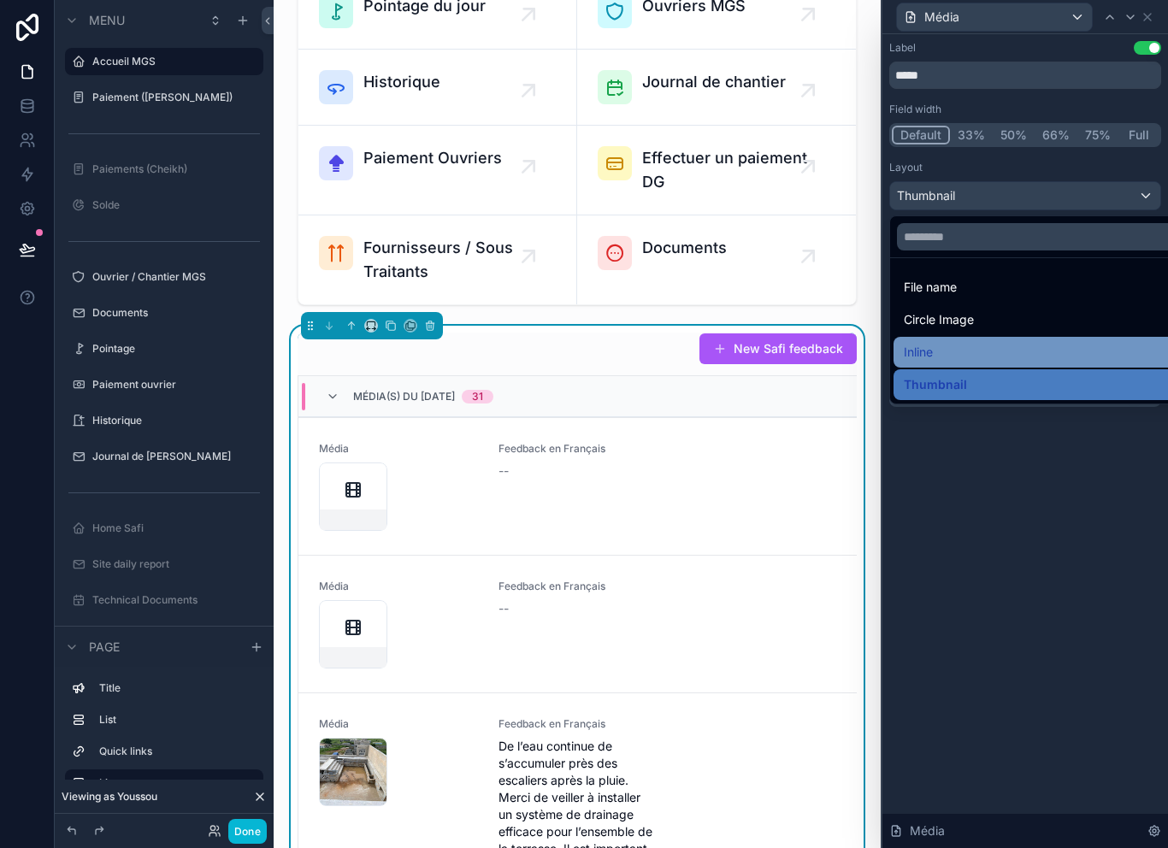
click at [955, 358] on div "Inline" at bounding box center [1045, 352] width 282 height 21
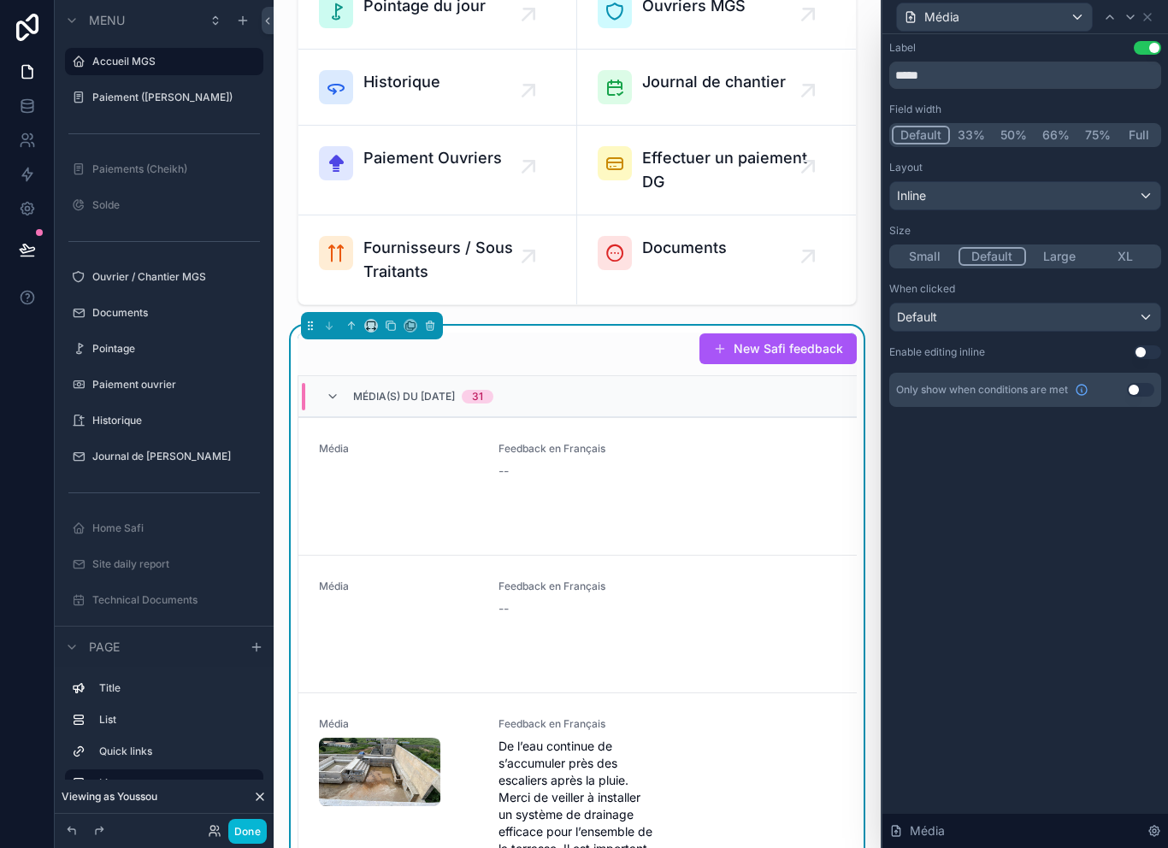
click at [1135, 133] on button "Full" at bounding box center [1139, 135] width 40 height 19
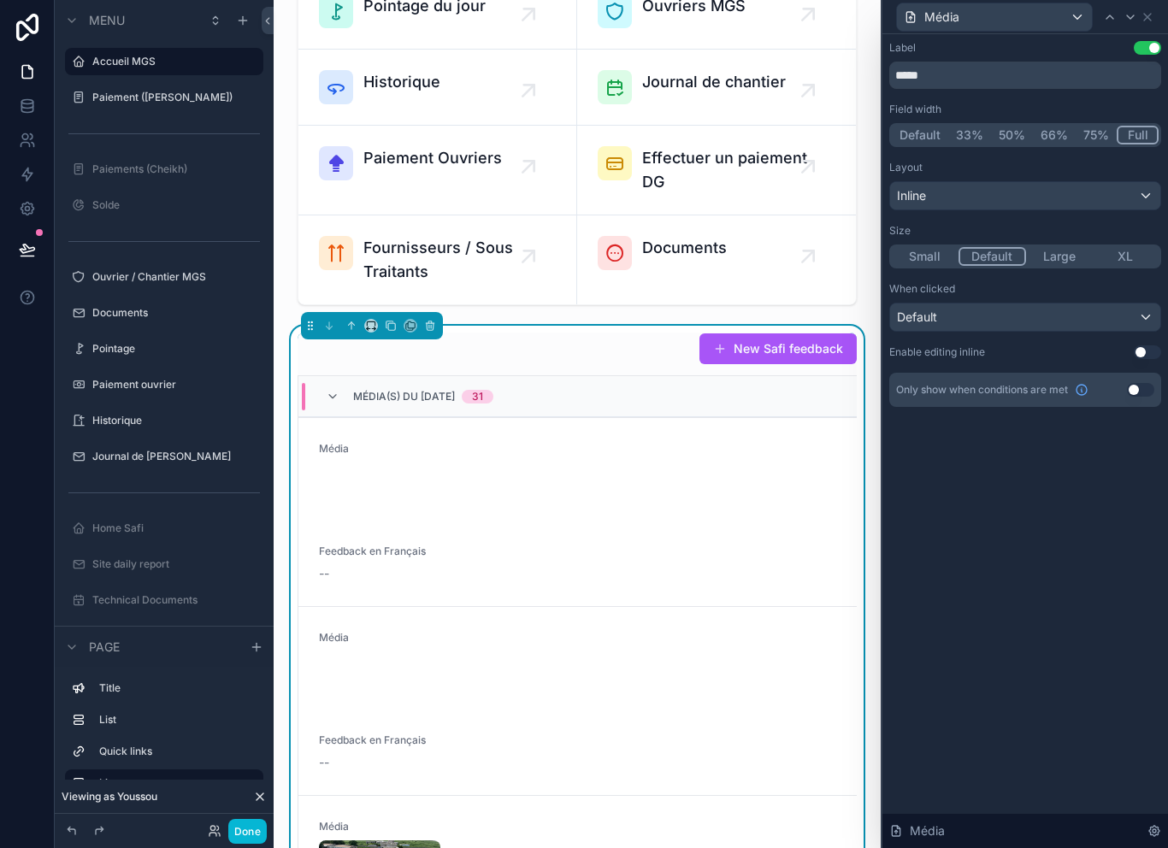
click at [1136, 133] on button "Full" at bounding box center [1138, 135] width 42 height 19
click at [910, 132] on button "Default" at bounding box center [920, 135] width 56 height 19
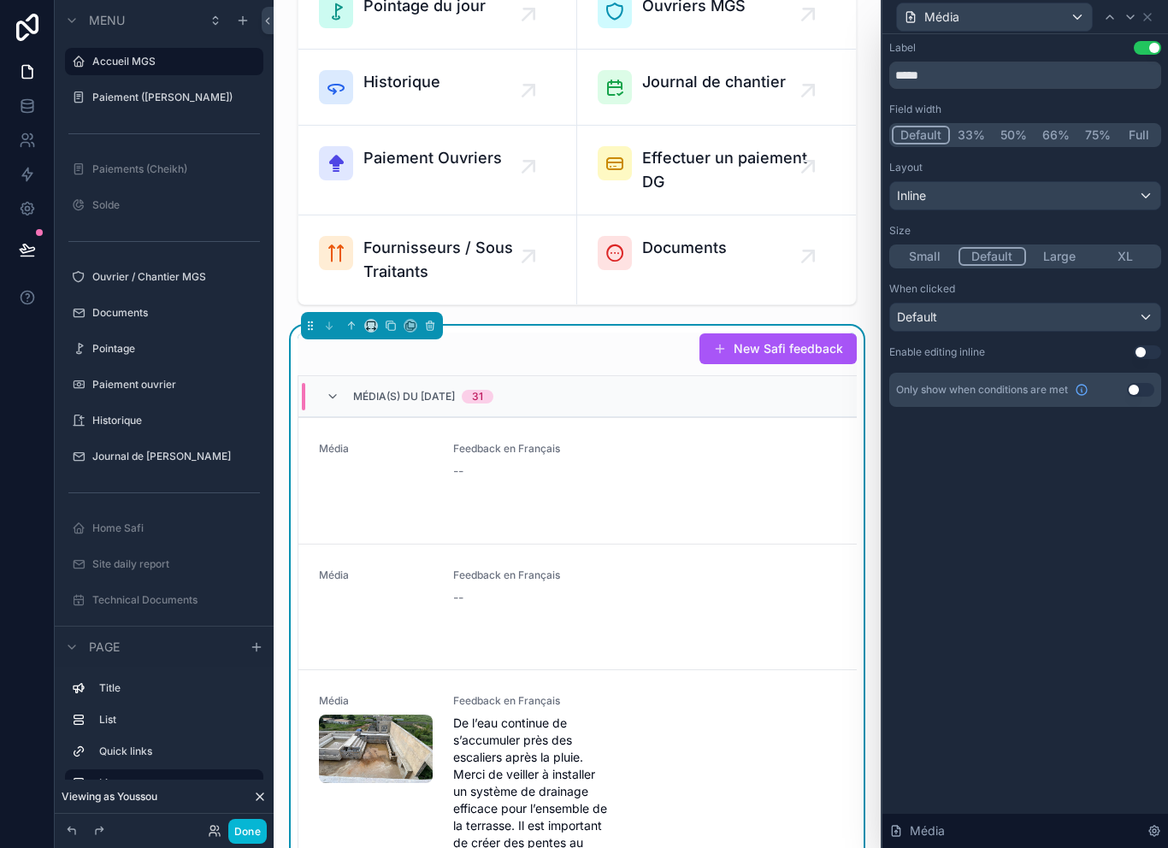
click at [1034, 316] on div "Default" at bounding box center [1025, 317] width 270 height 27
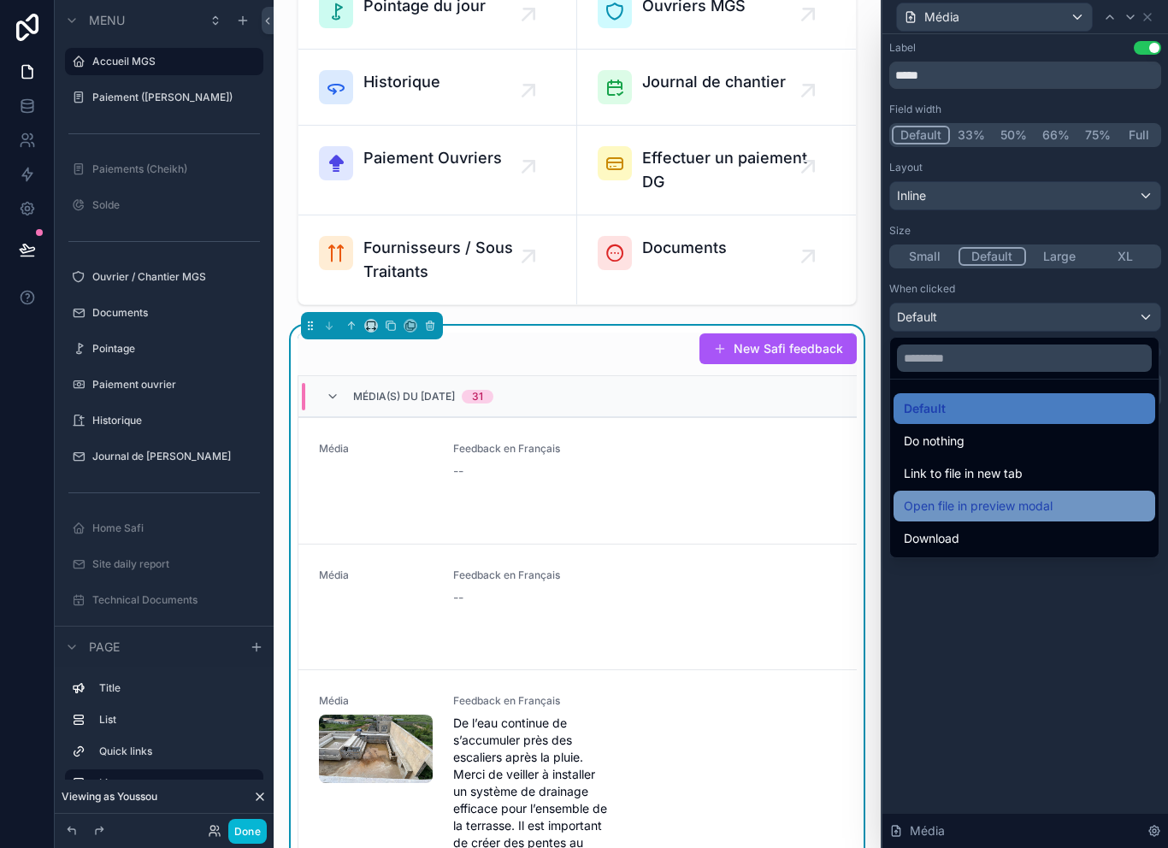
click at [1061, 511] on div "Open file in preview modal" at bounding box center [1024, 506] width 241 height 21
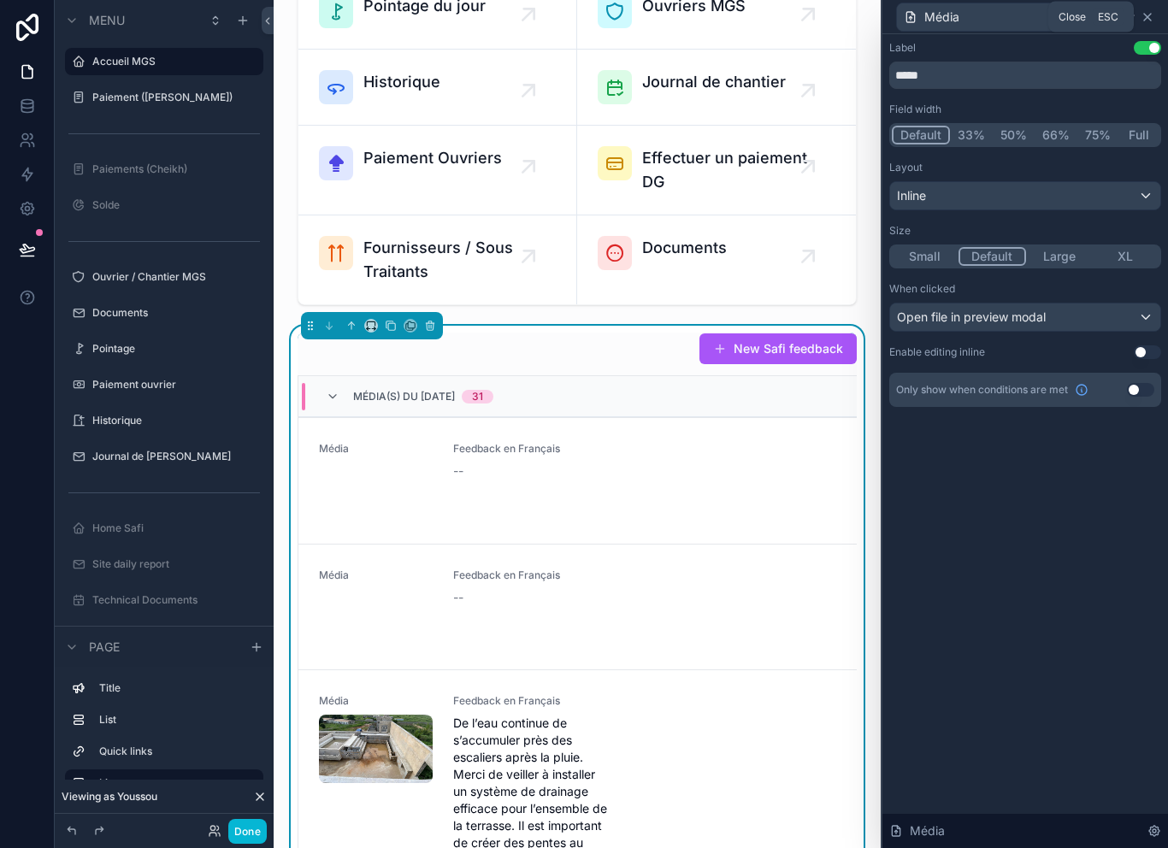
click at [1155, 17] on div "Média" at bounding box center [1026, 16] width 272 height 33
click at [1149, 21] on icon at bounding box center [1148, 17] width 14 height 14
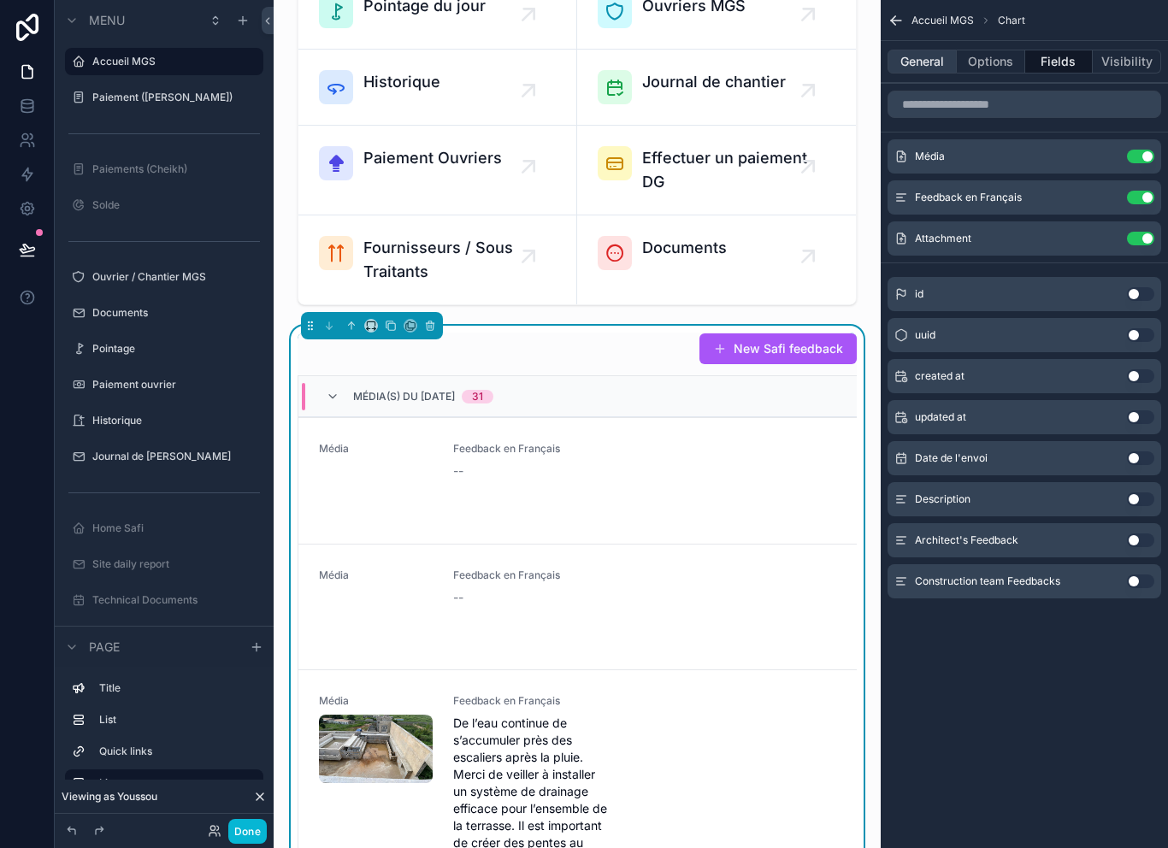
click at [934, 62] on button "General" at bounding box center [922, 62] width 69 height 24
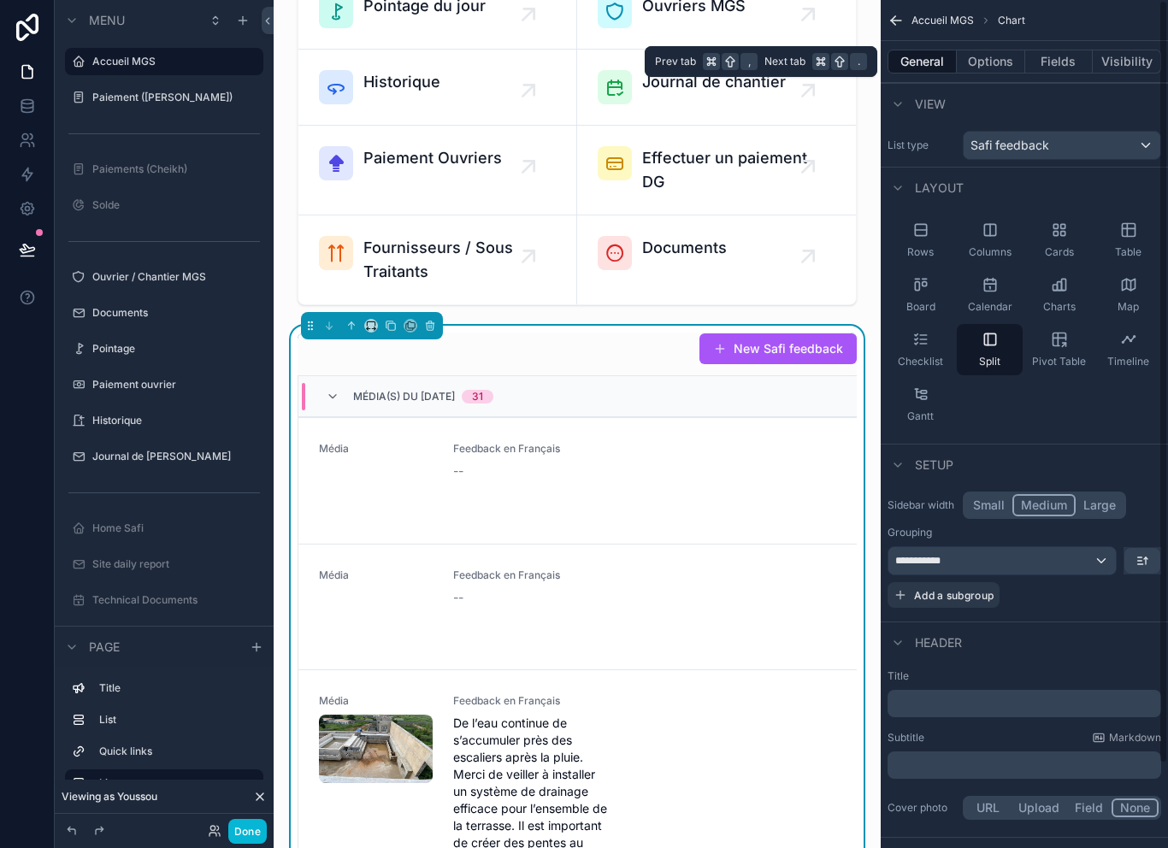
scroll to position [0, 0]
click at [1003, 62] on button "Options" at bounding box center [991, 62] width 68 height 24
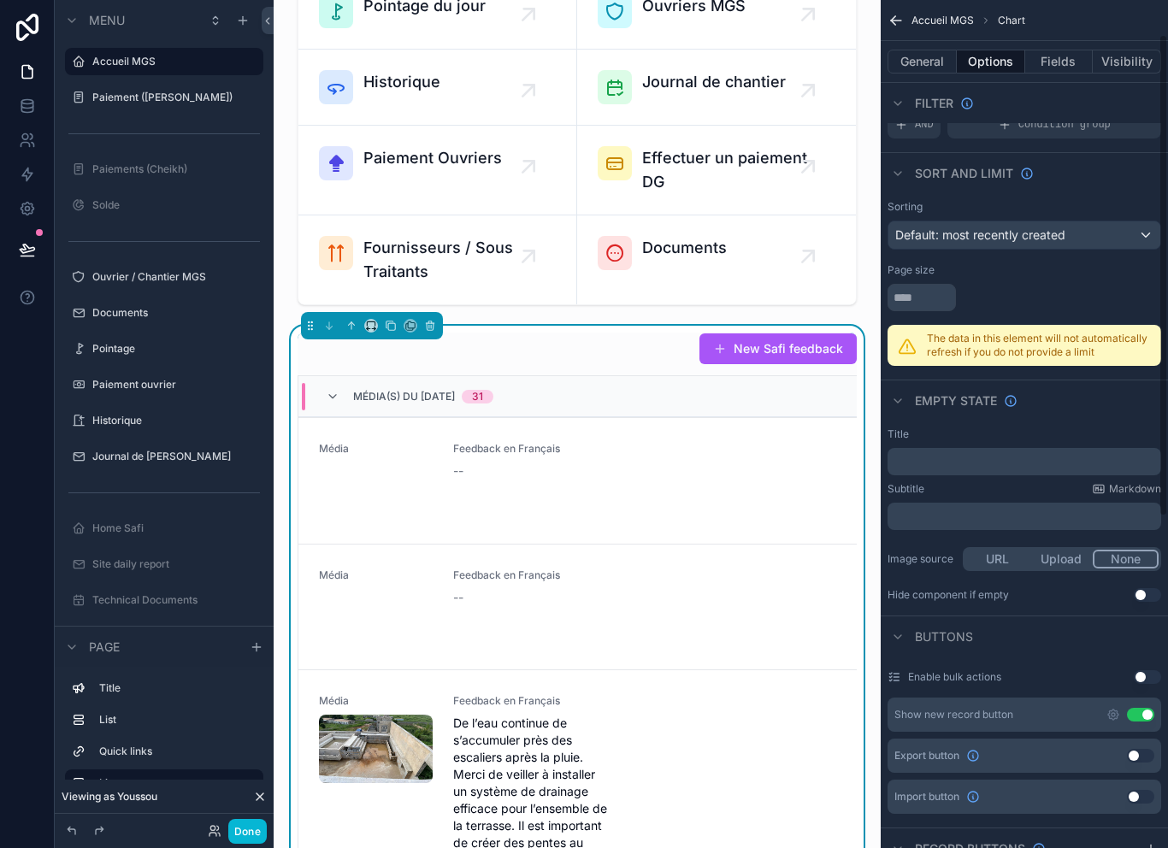
scroll to position [64, 0]
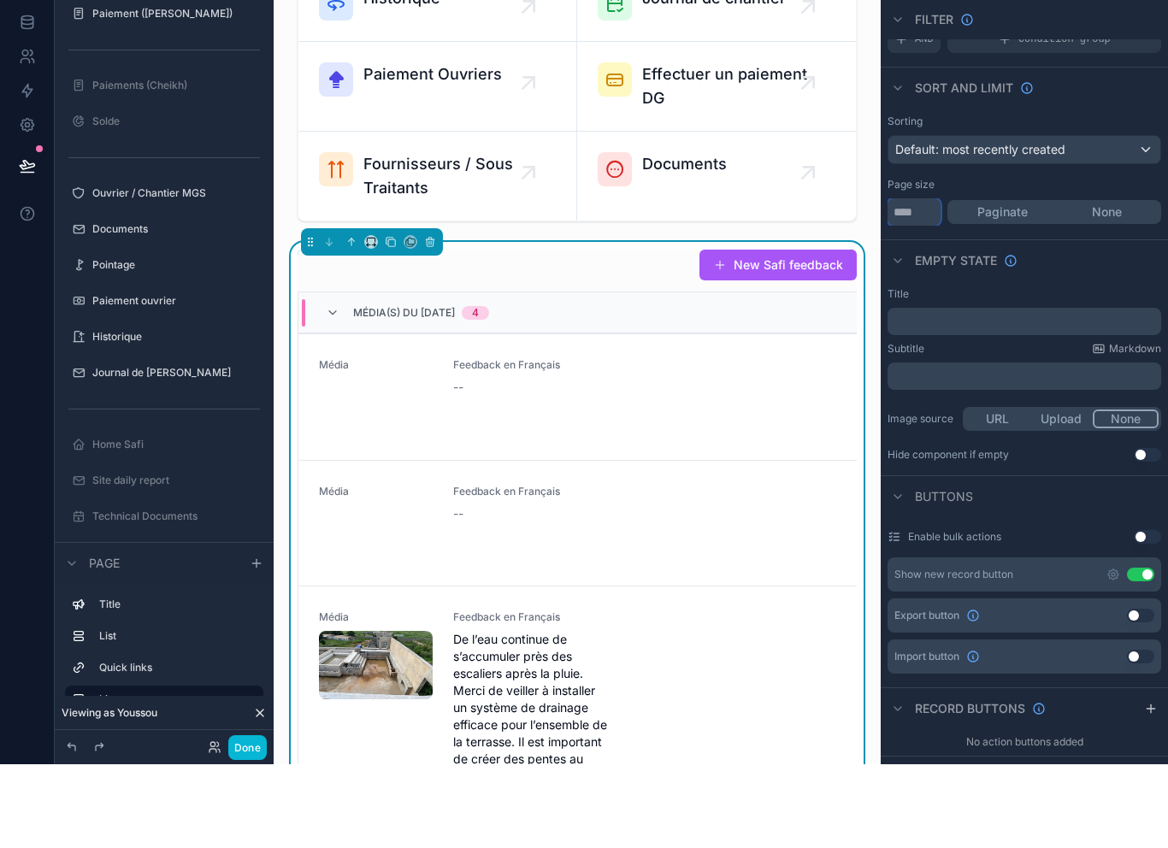
type input "**"
click at [1019, 287] on button "Paginate" at bounding box center [1002, 296] width 104 height 19
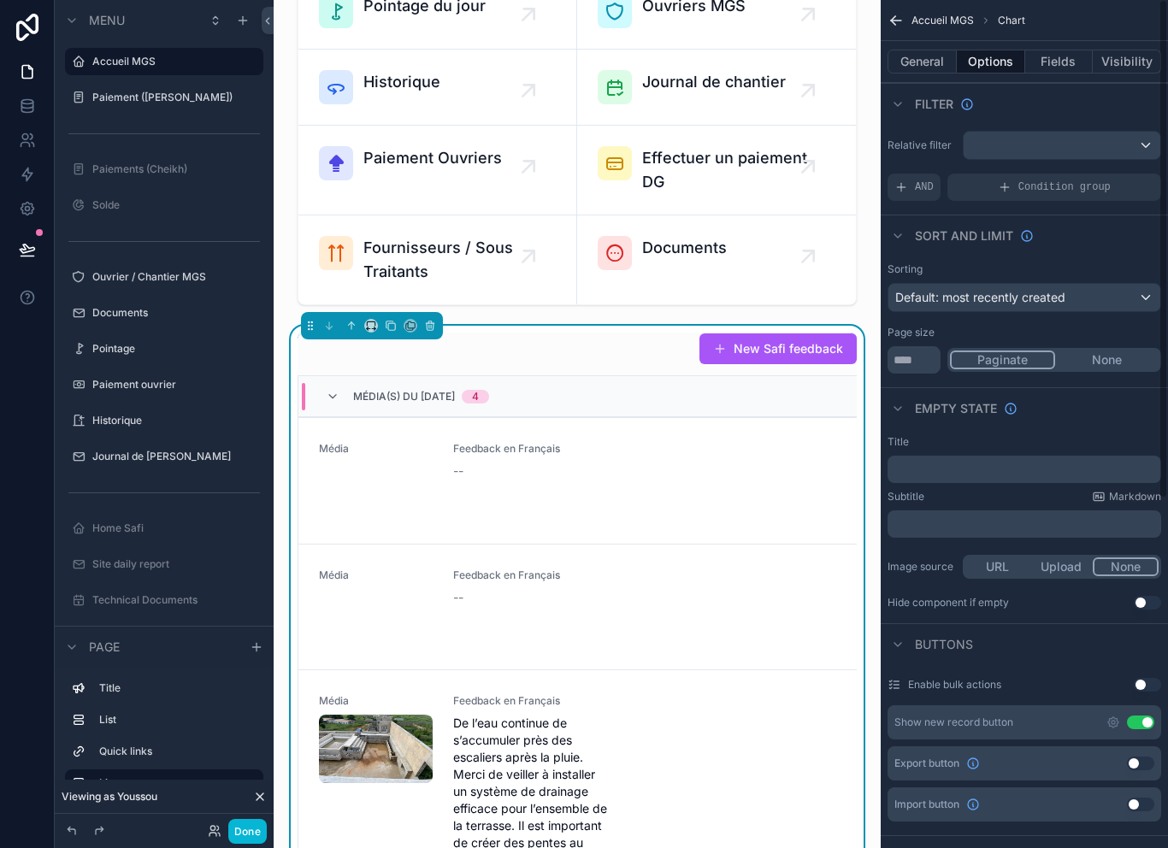
scroll to position [0, 0]
click at [1041, 174] on div "Condition group" at bounding box center [1055, 187] width 214 height 27
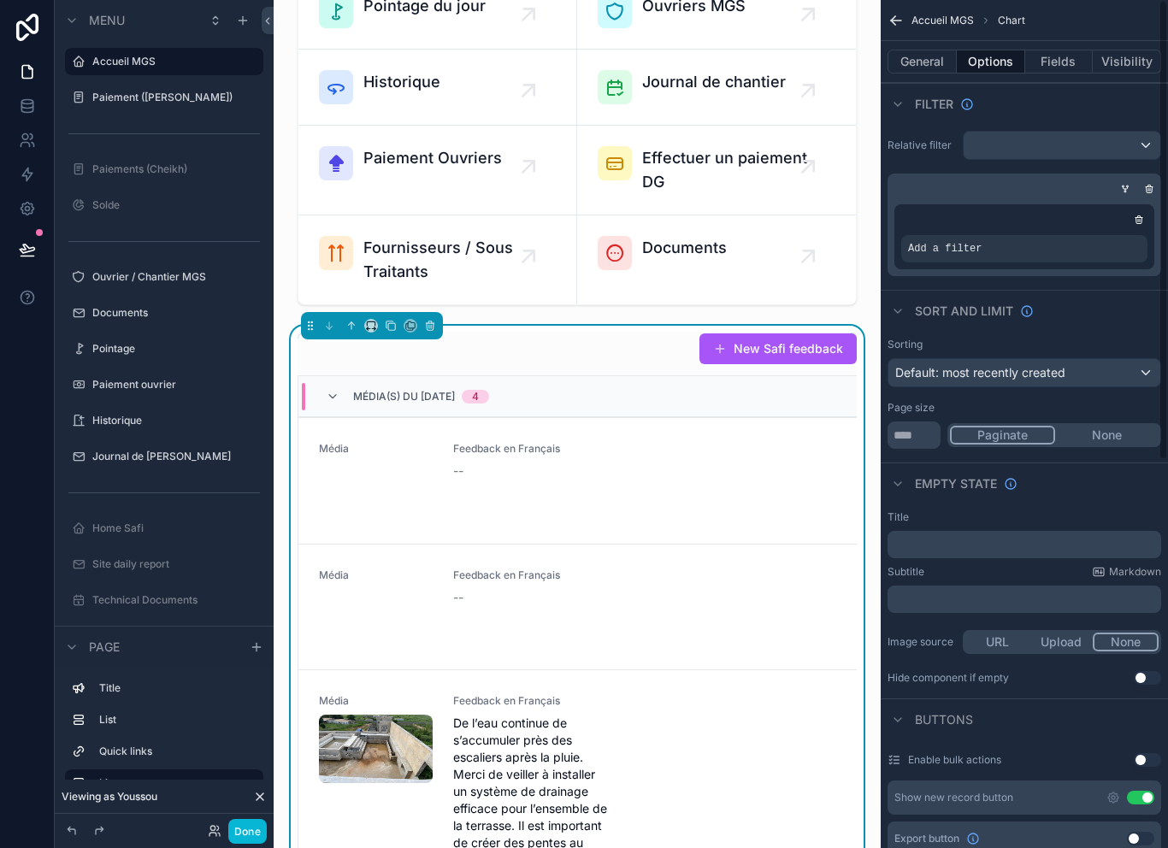
click at [1054, 157] on div "scrollable content" at bounding box center [1062, 145] width 197 height 27
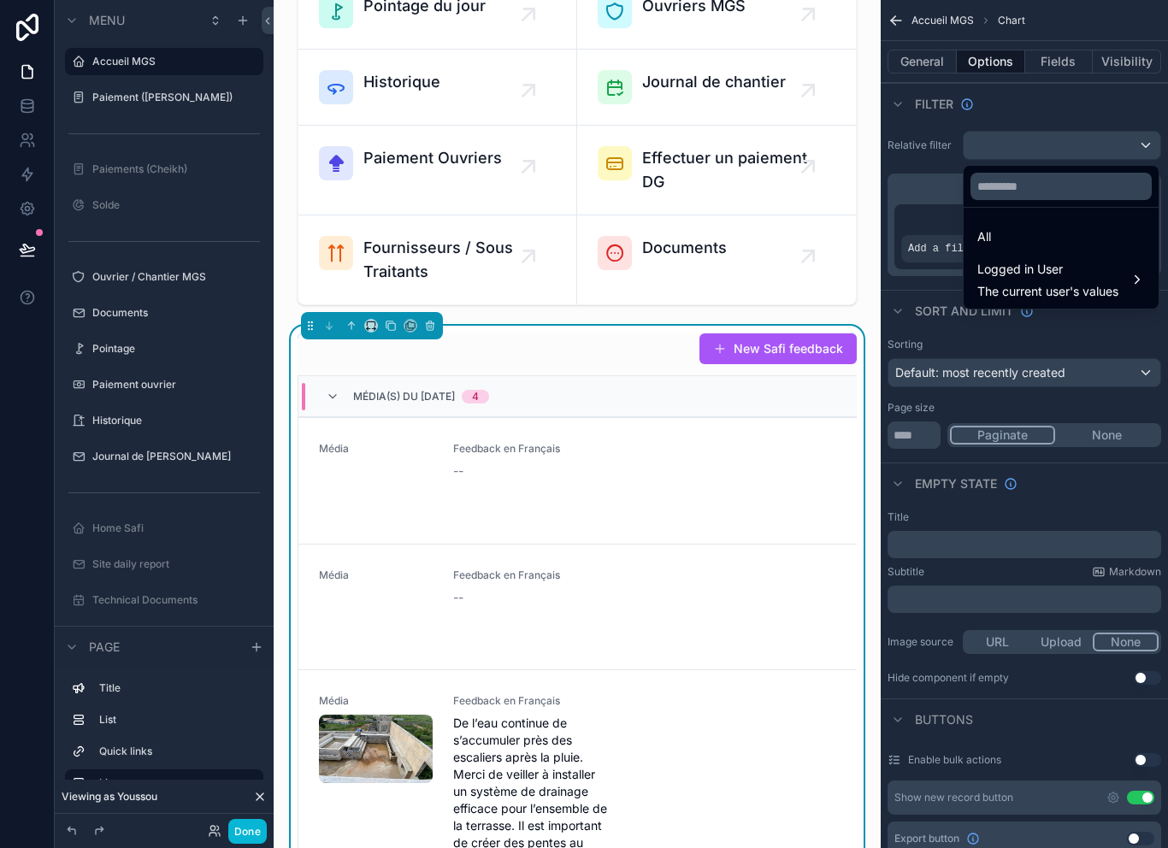
click at [923, 219] on div "scrollable content" at bounding box center [584, 424] width 1168 height 848
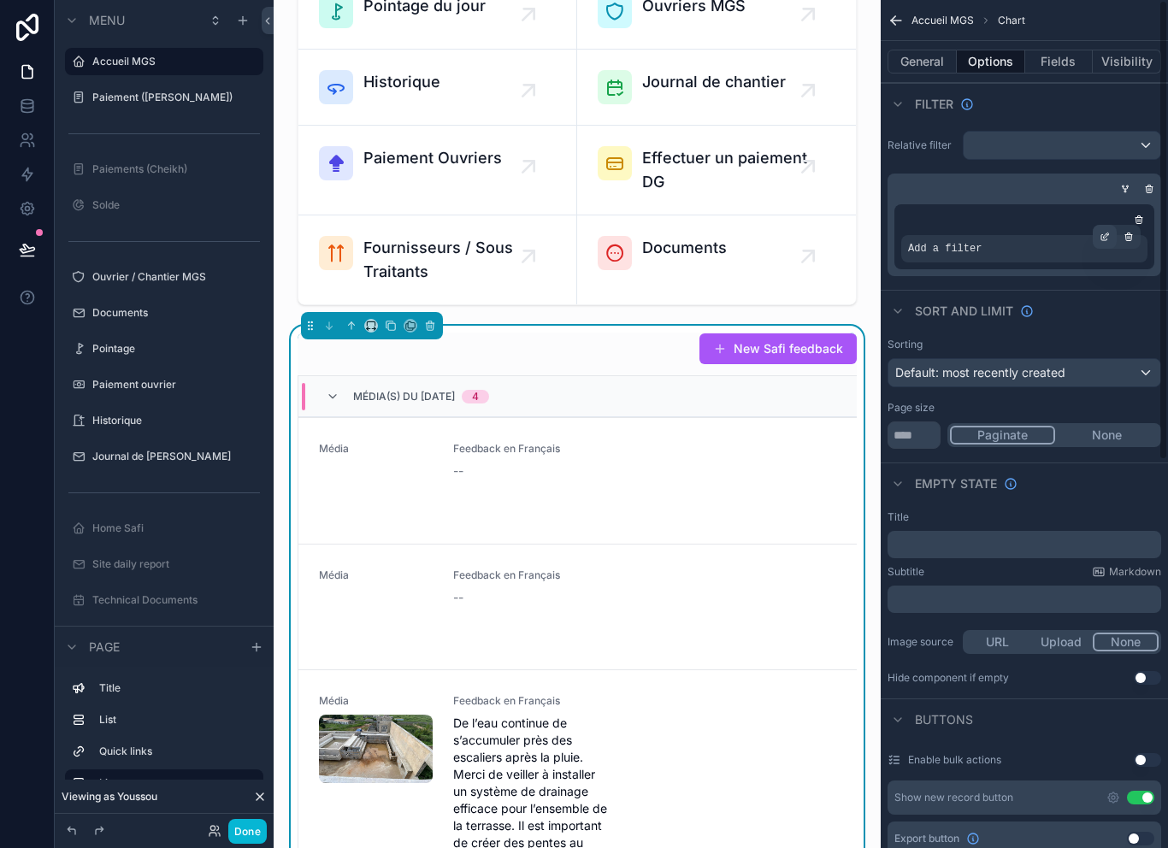
click at [1105, 230] on div "scrollable content" at bounding box center [1105, 237] width 24 height 24
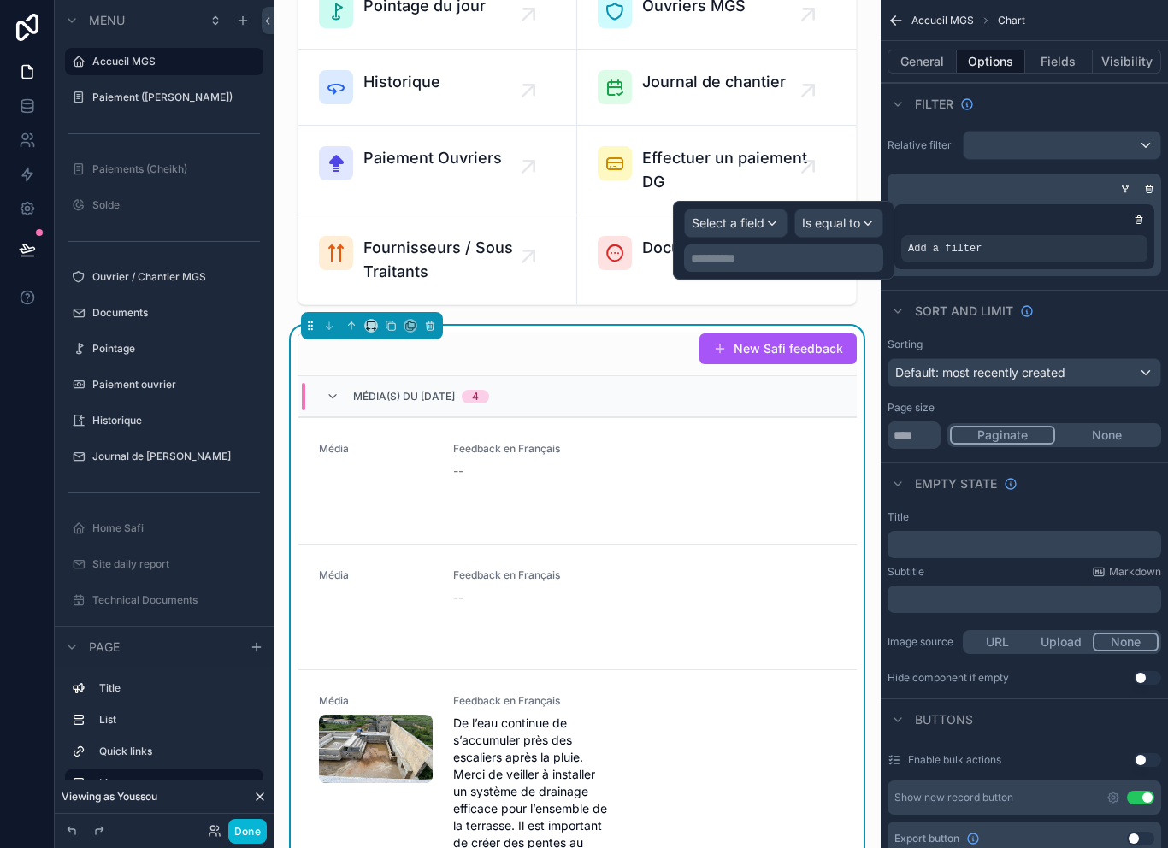
click at [758, 235] on div "Select a field" at bounding box center [736, 223] width 102 height 27
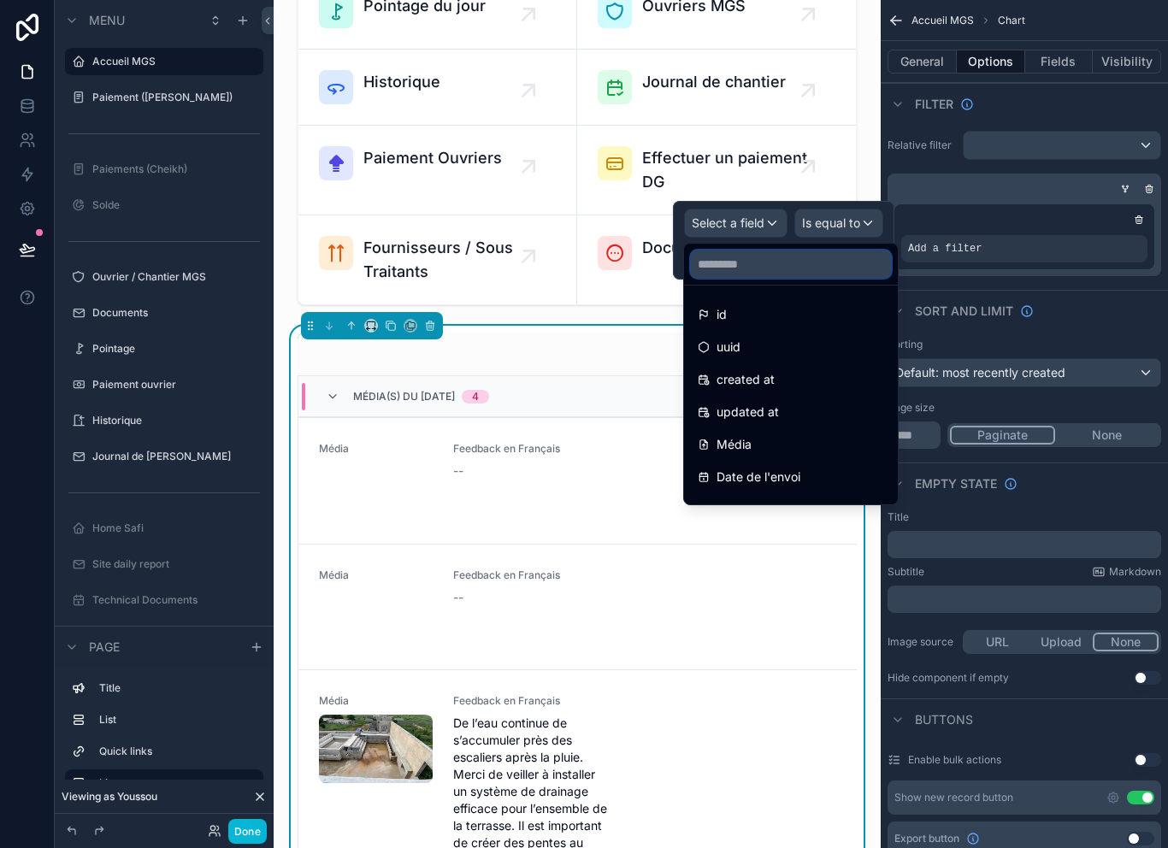
click at [812, 264] on input "text" at bounding box center [791, 264] width 200 height 27
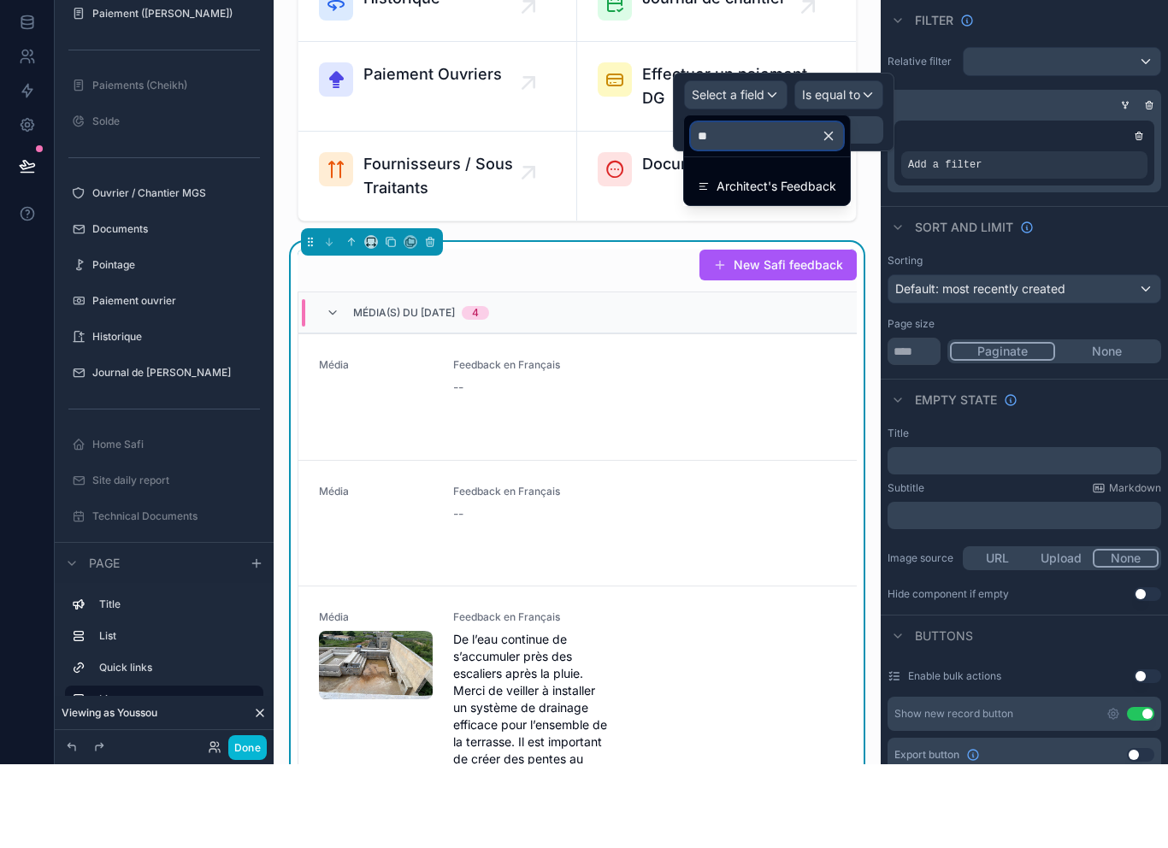
type input "***"
click at [782, 260] on span "Architect's Feedback" at bounding box center [777, 270] width 120 height 21
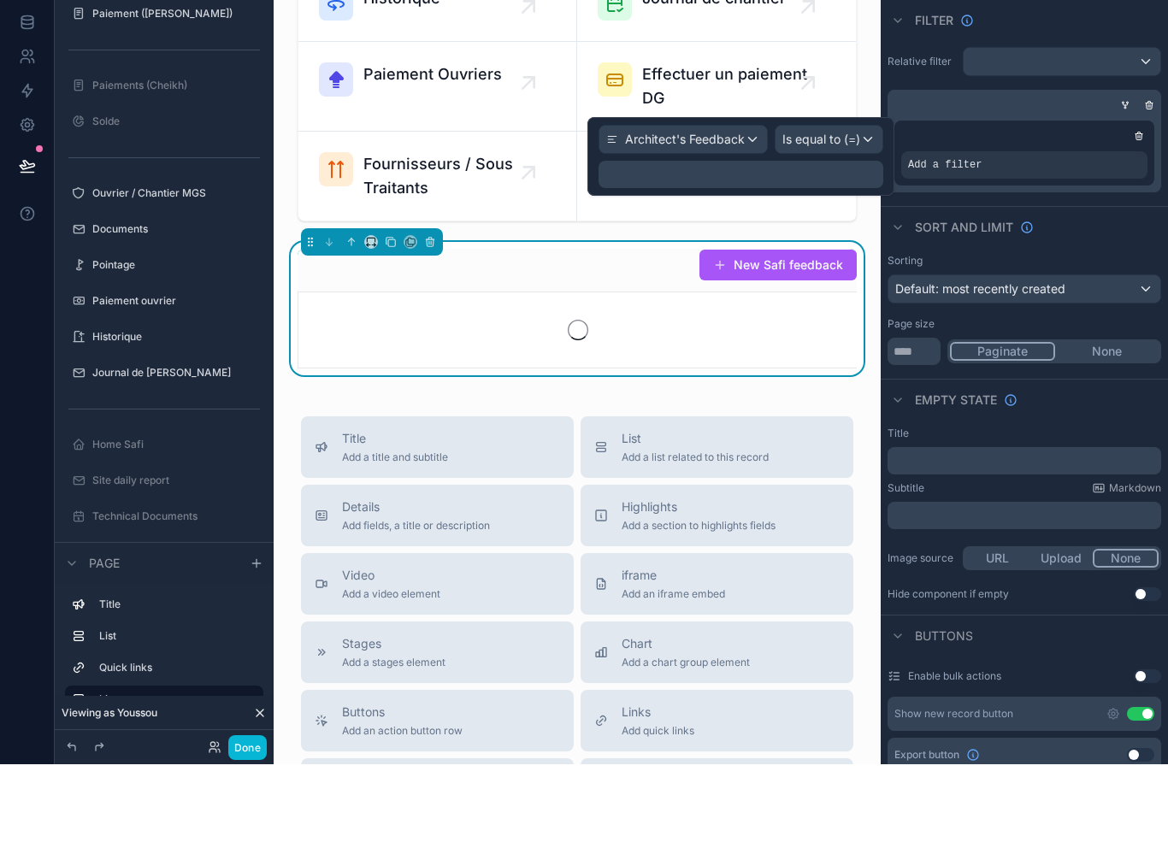
scroll to position [27, 0]
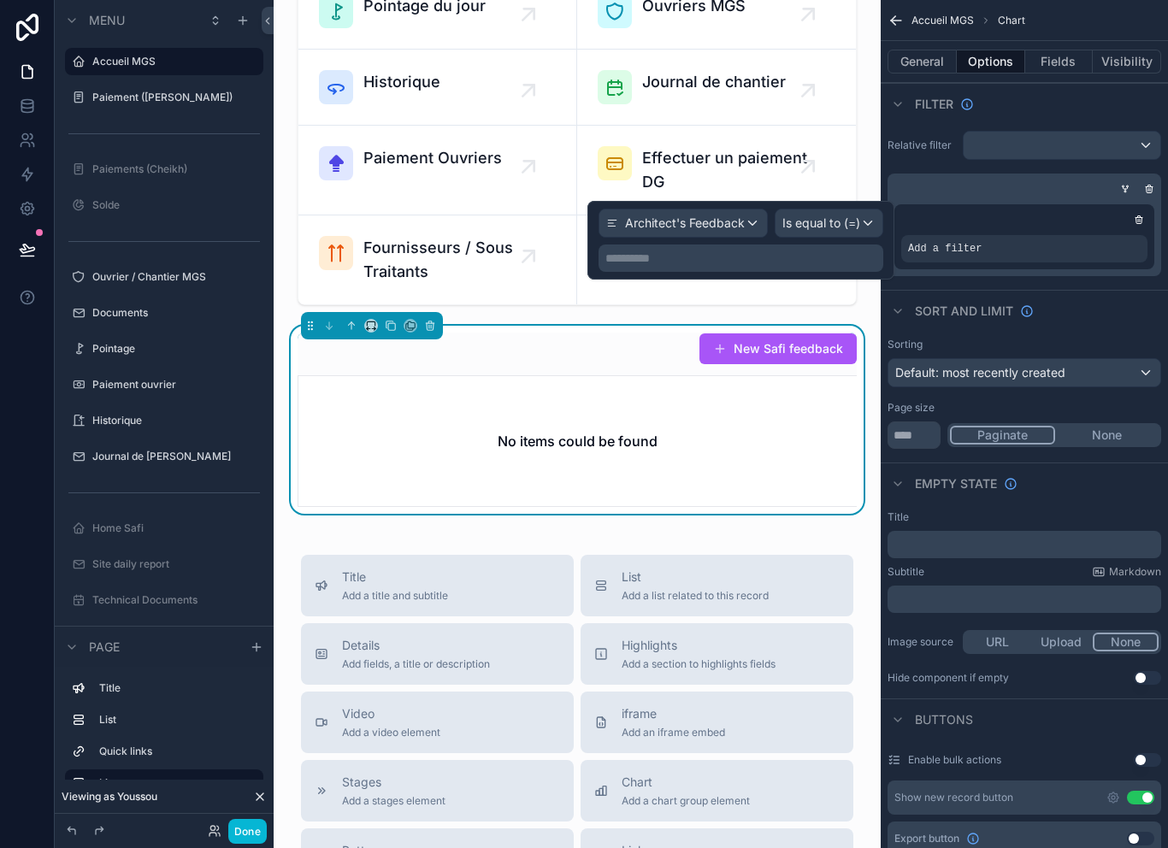
click at [846, 215] on span "Is equal to (=)" at bounding box center [822, 223] width 78 height 17
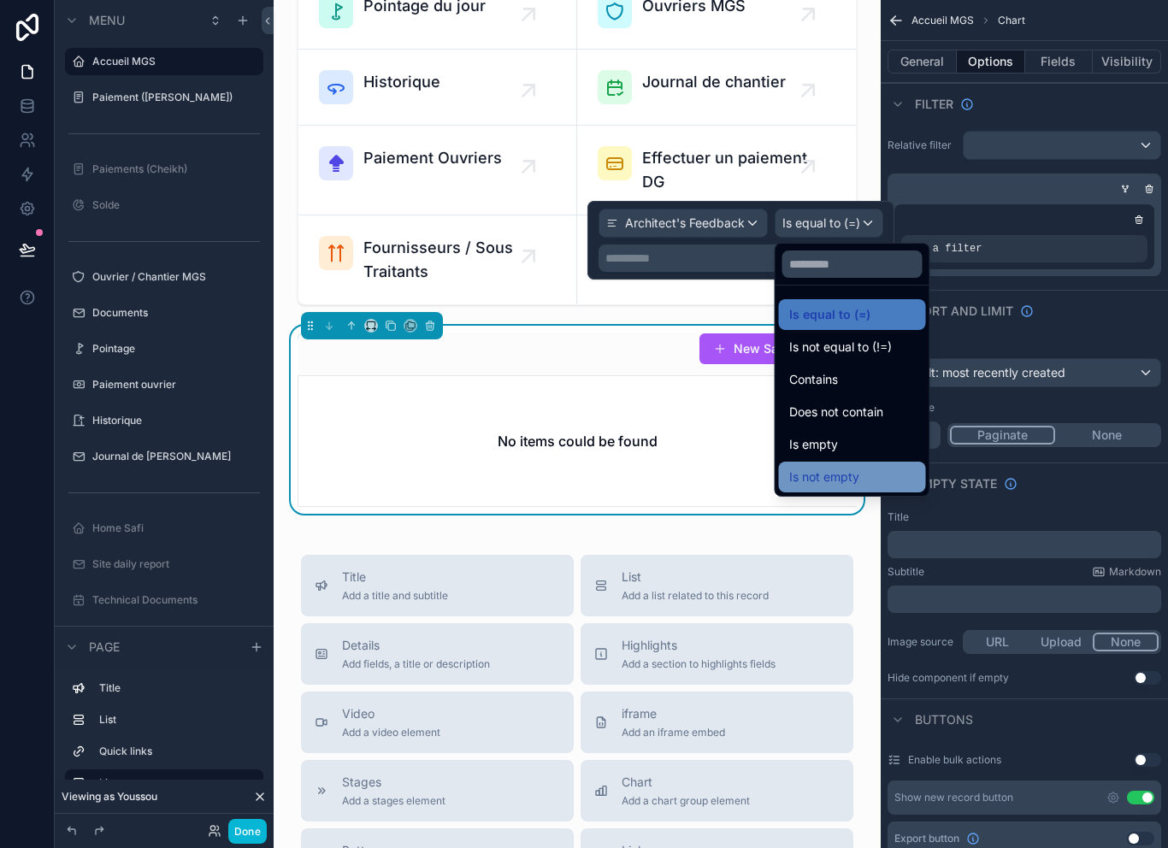
click at [886, 467] on div "Is not empty" at bounding box center [852, 477] width 127 height 21
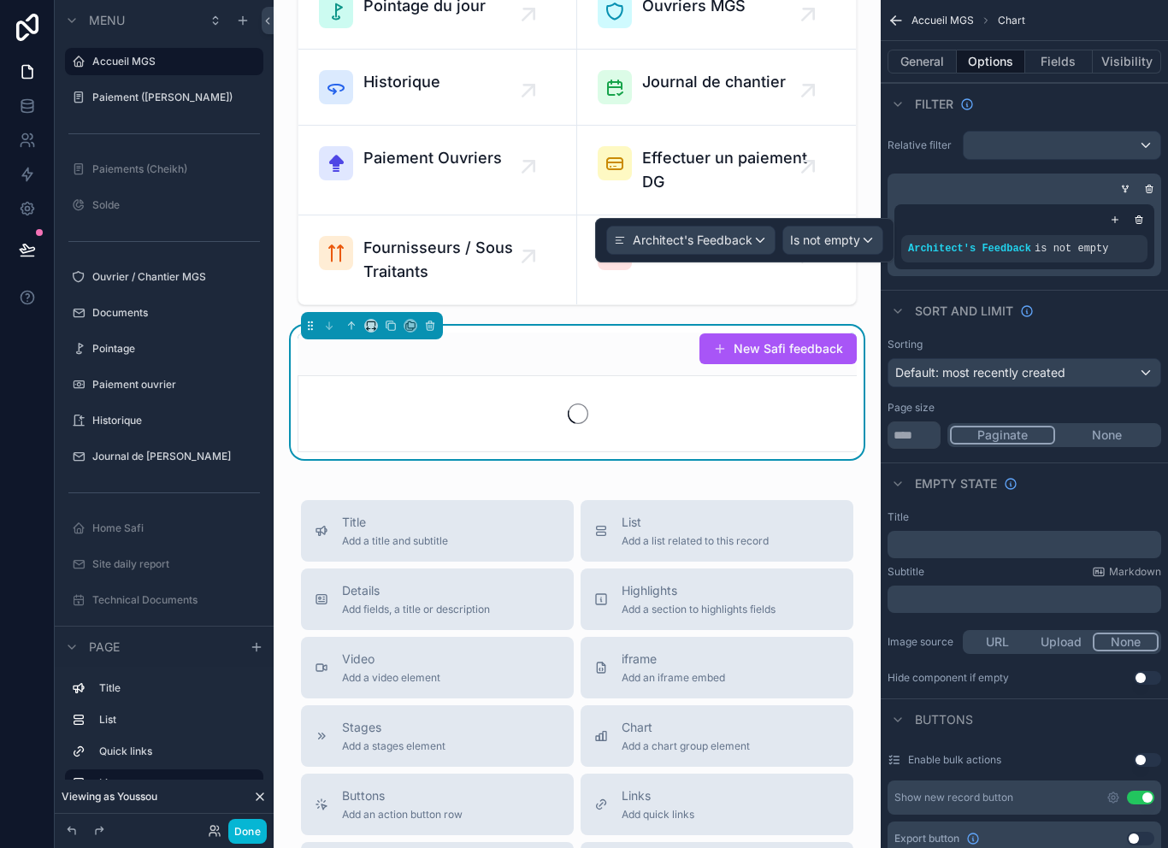
scroll to position [0, 0]
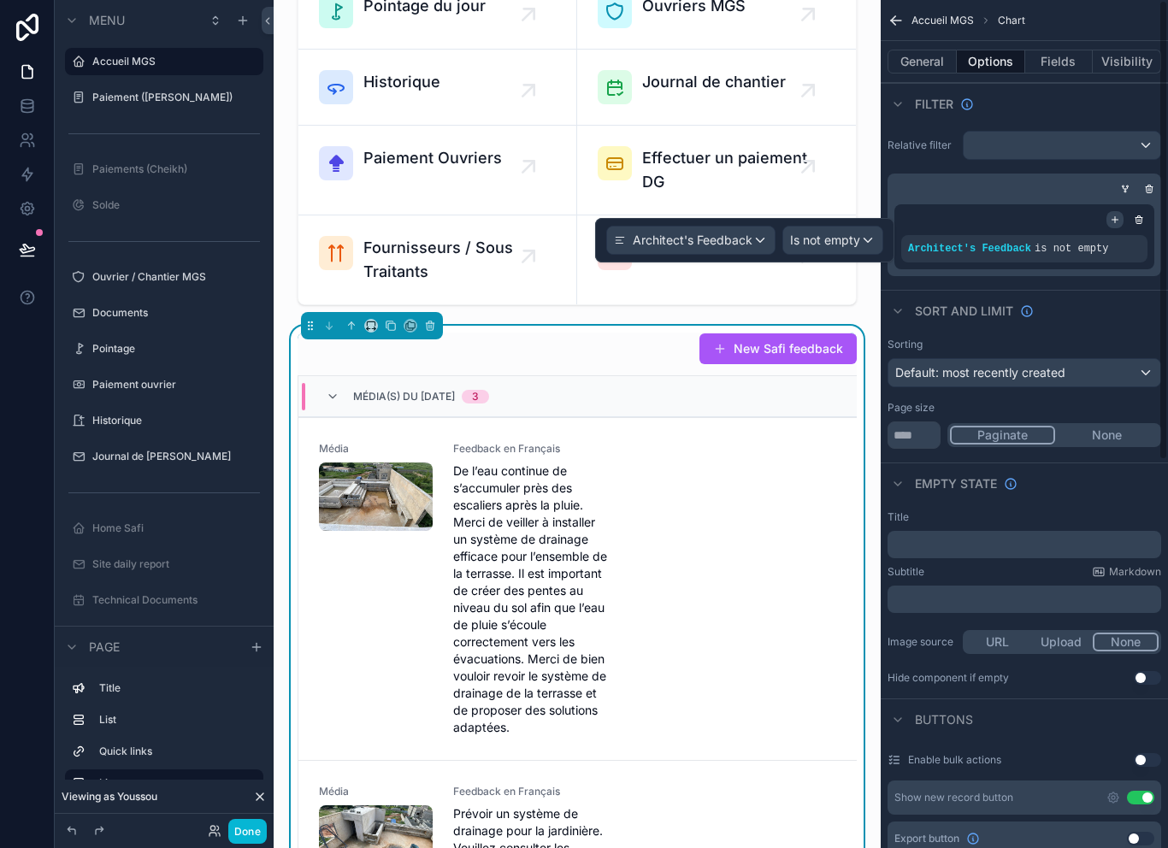
click at [1119, 226] on div "scrollable content" at bounding box center [1115, 219] width 17 height 17
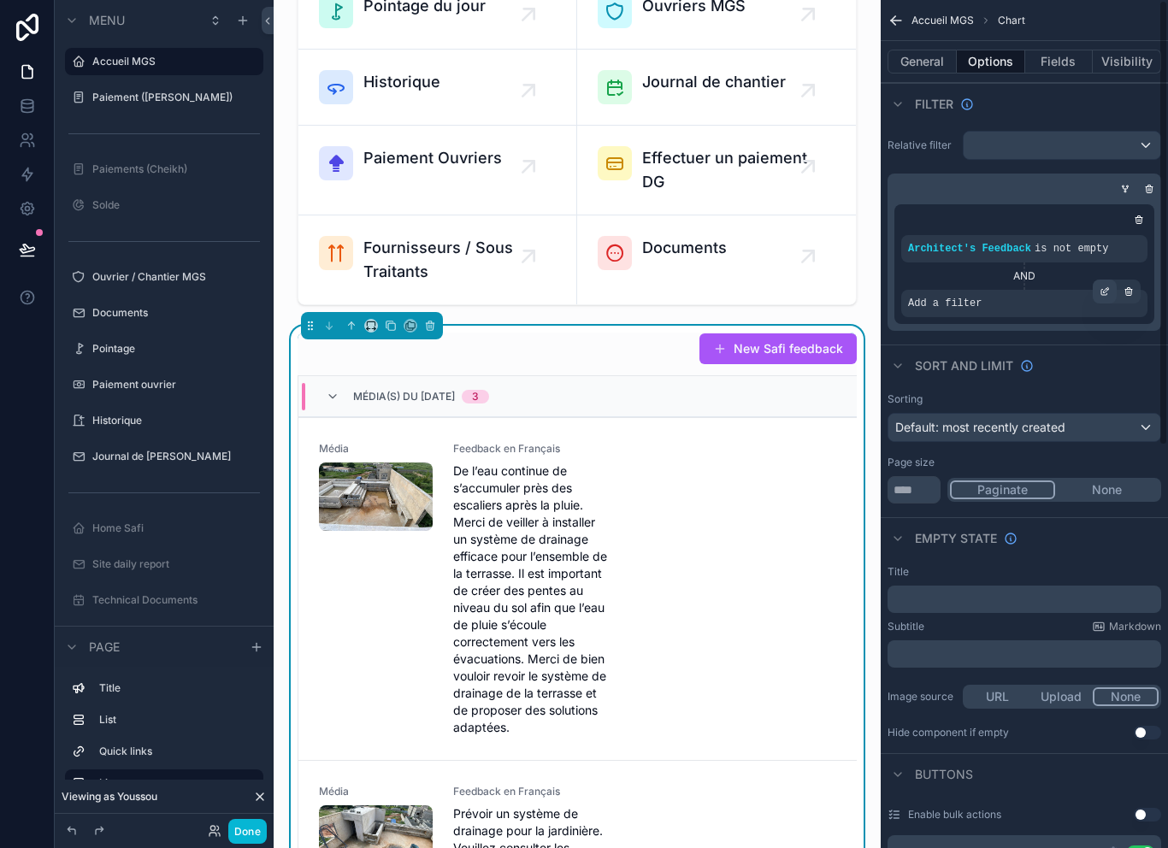
click at [1112, 292] on div "scrollable content" at bounding box center [1105, 292] width 24 height 24
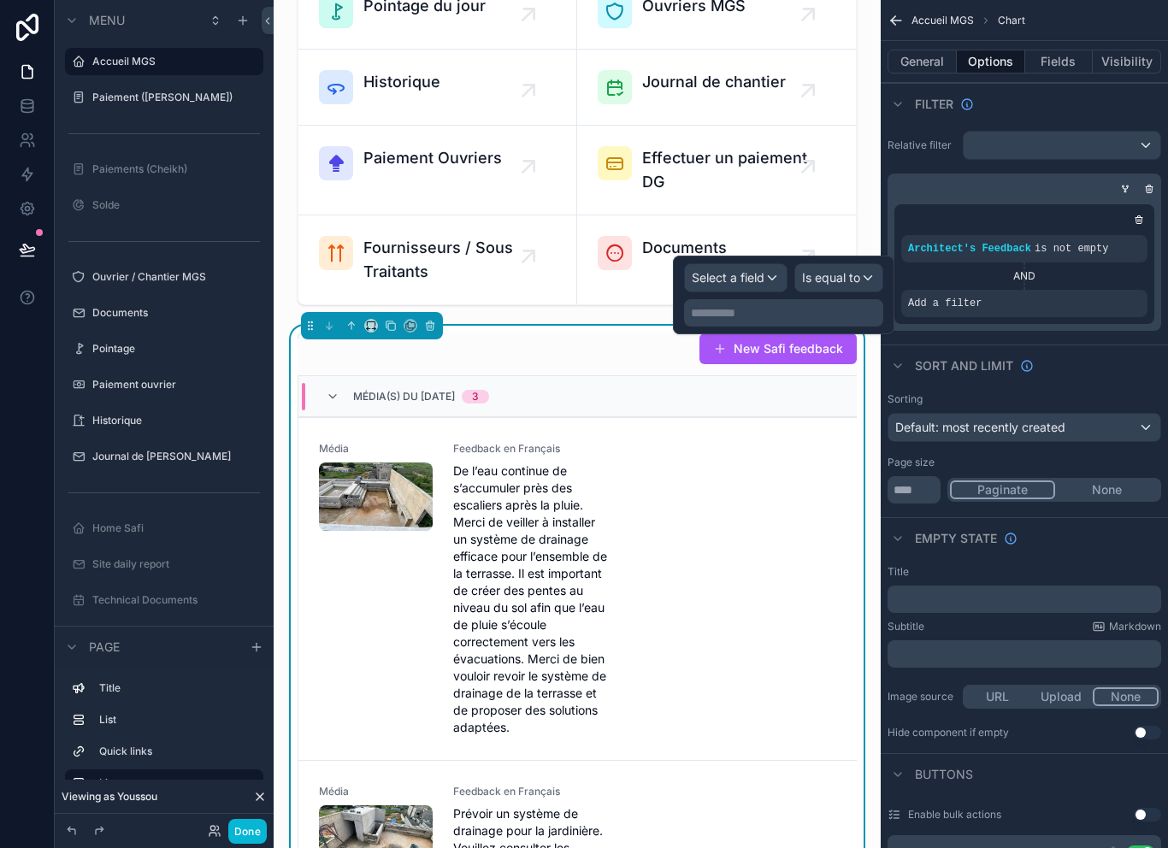
click at [765, 287] on div "Select a field" at bounding box center [736, 277] width 102 height 27
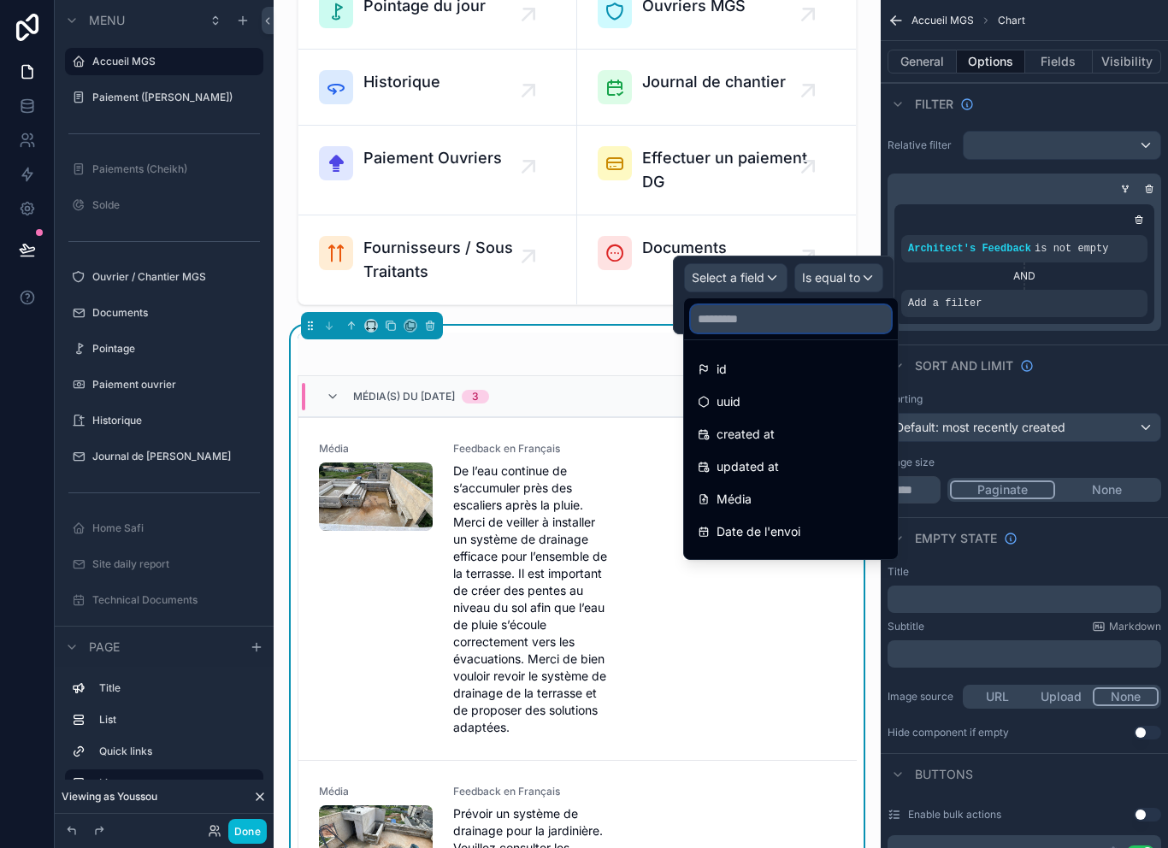
click at [819, 322] on input "text" at bounding box center [791, 318] width 200 height 27
type input "*"
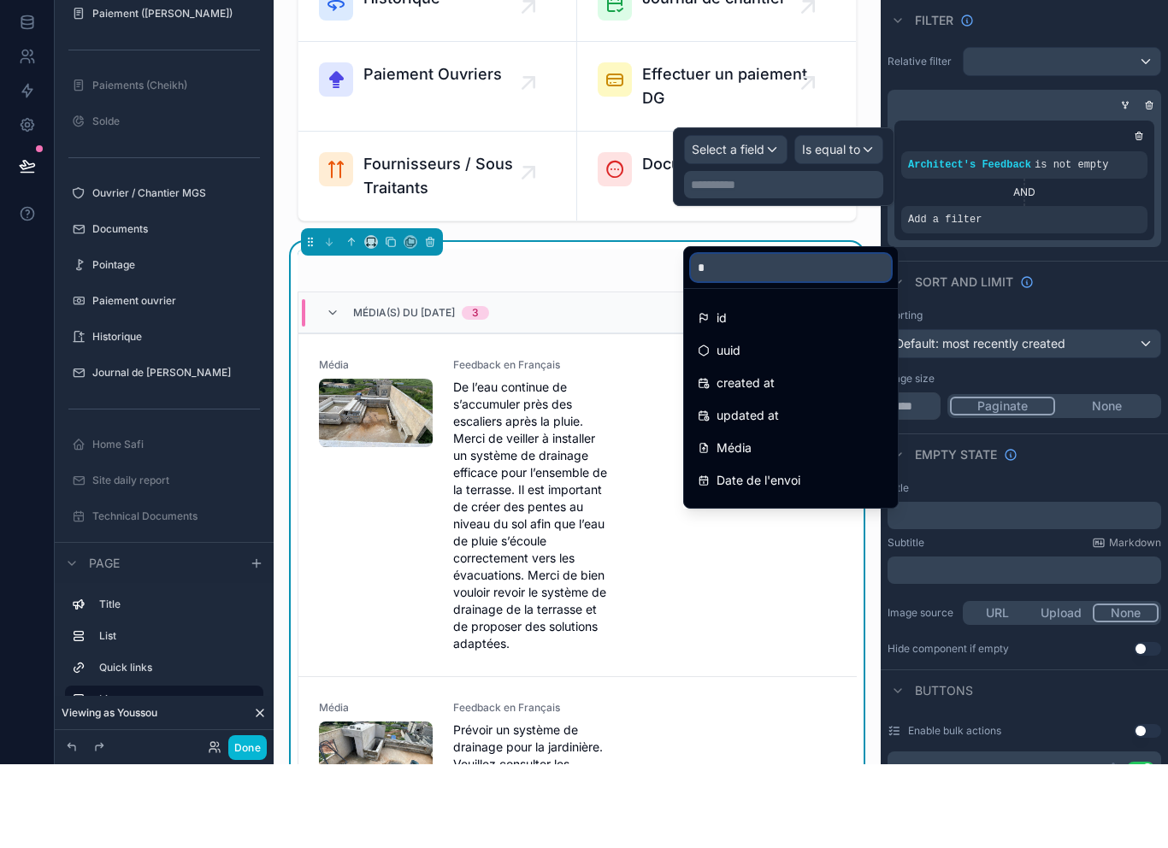
type input "**"
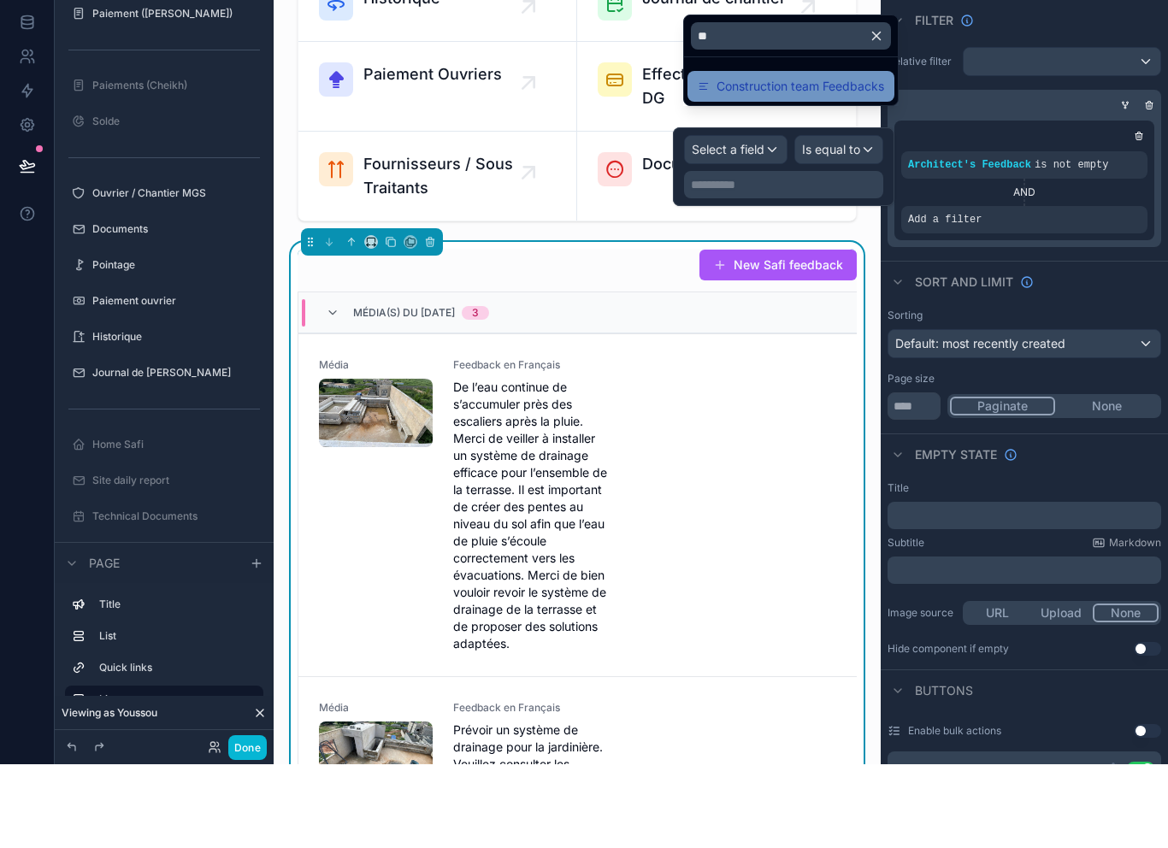
click at [806, 160] on span "Construction team Feedbacks" at bounding box center [801, 170] width 168 height 21
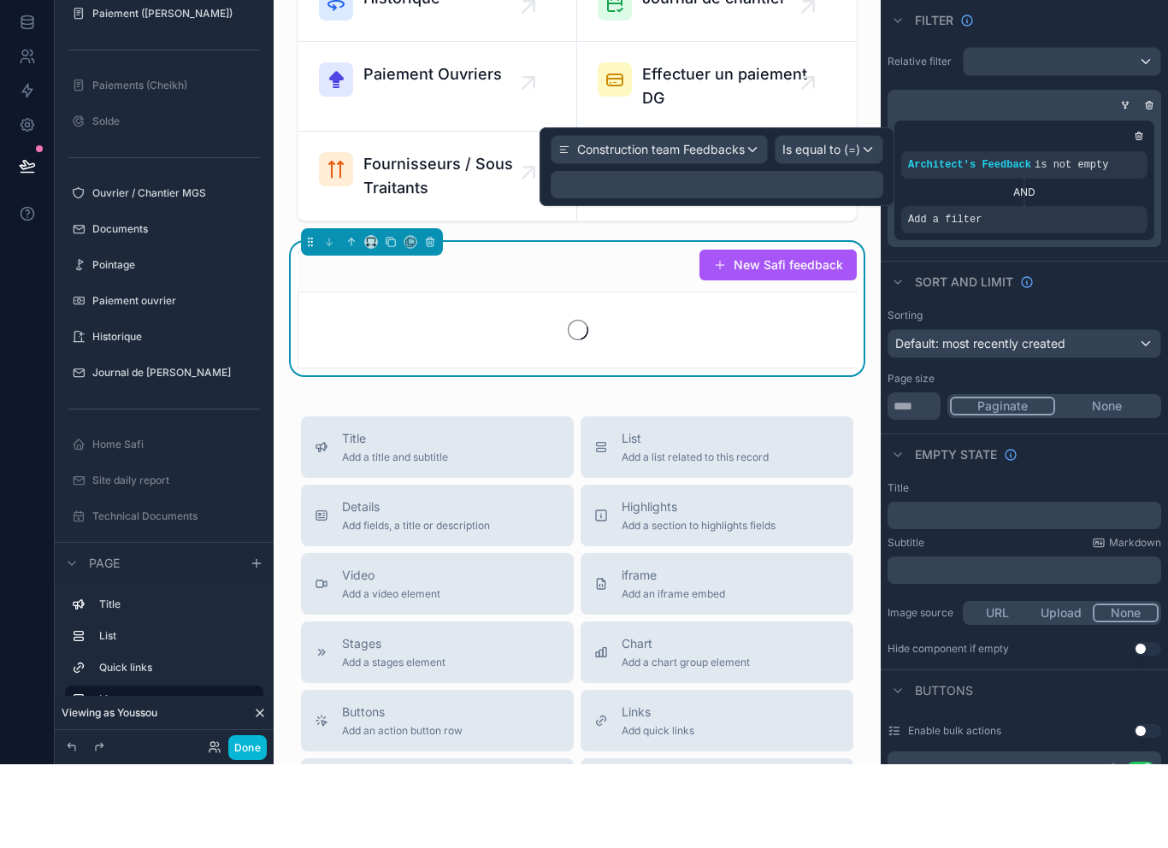
scroll to position [27, 0]
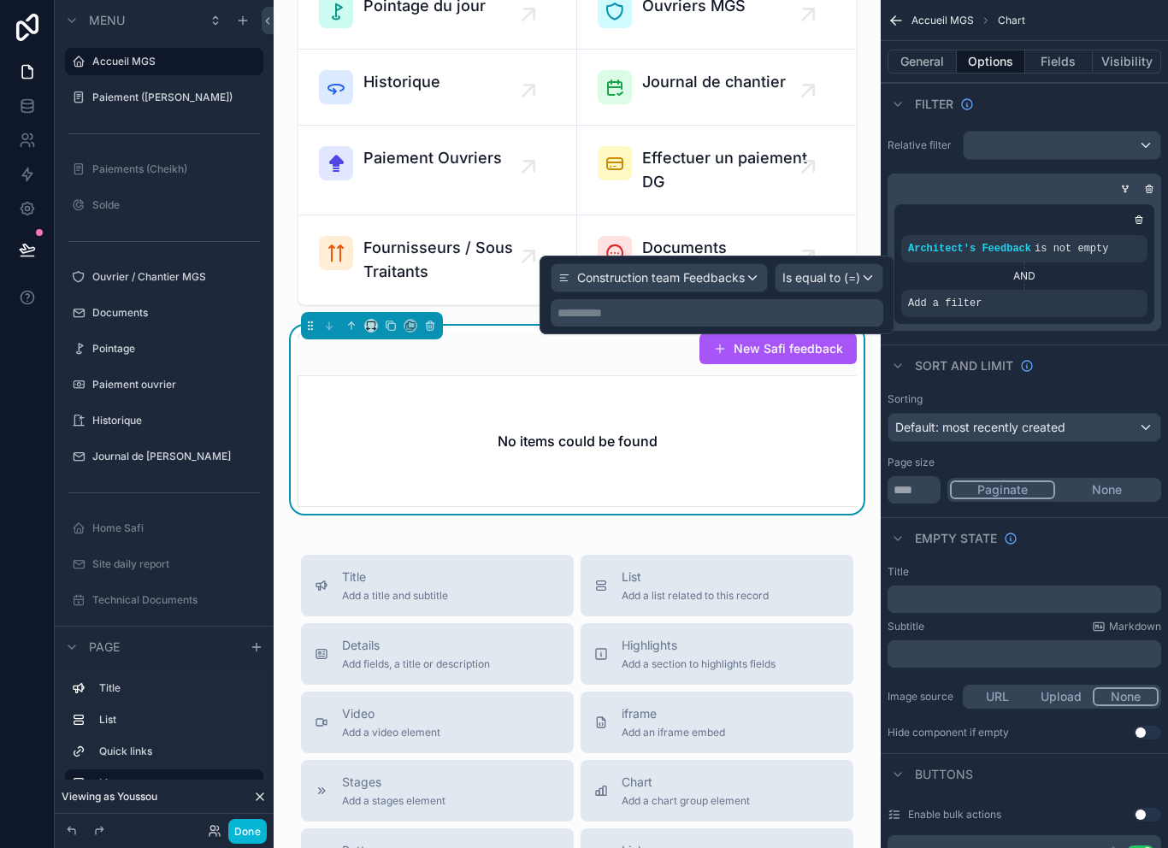
click at [832, 269] on span "Is equal to (=)" at bounding box center [822, 277] width 78 height 17
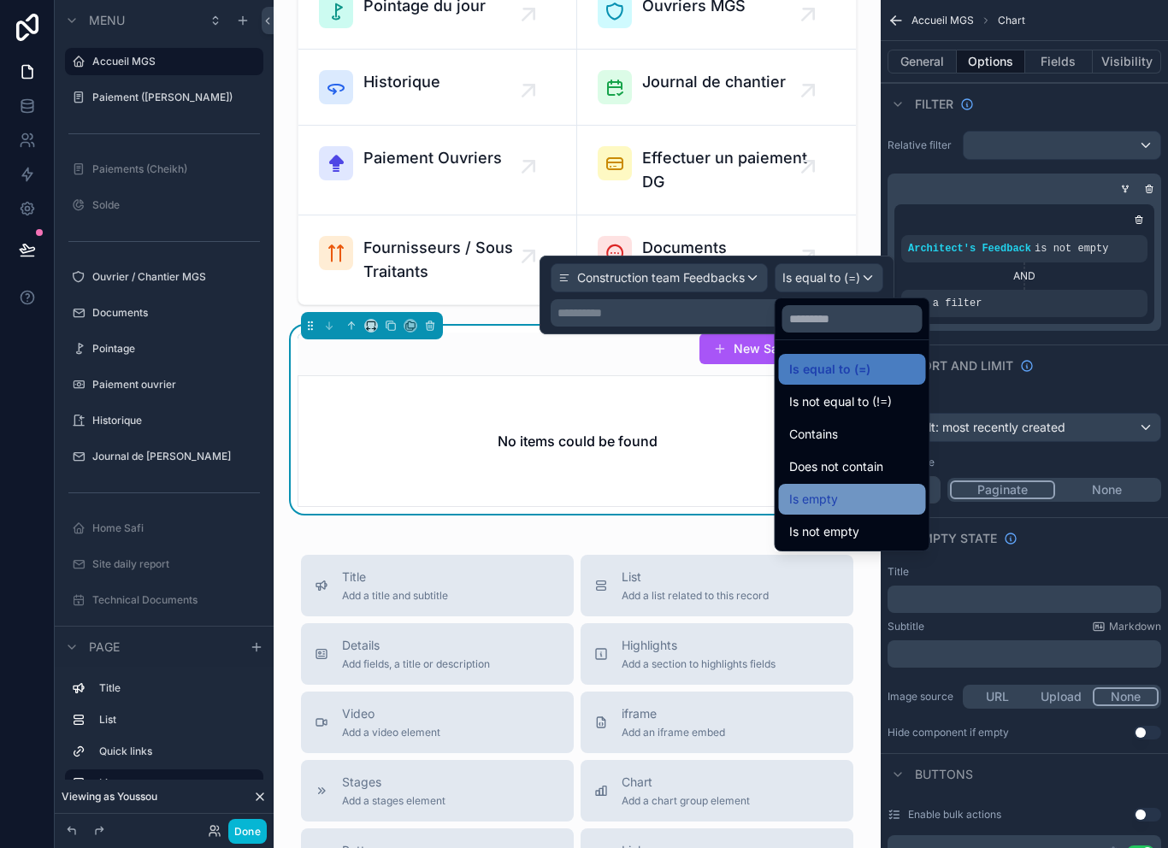
click at [851, 489] on div "Is empty" at bounding box center [852, 499] width 127 height 21
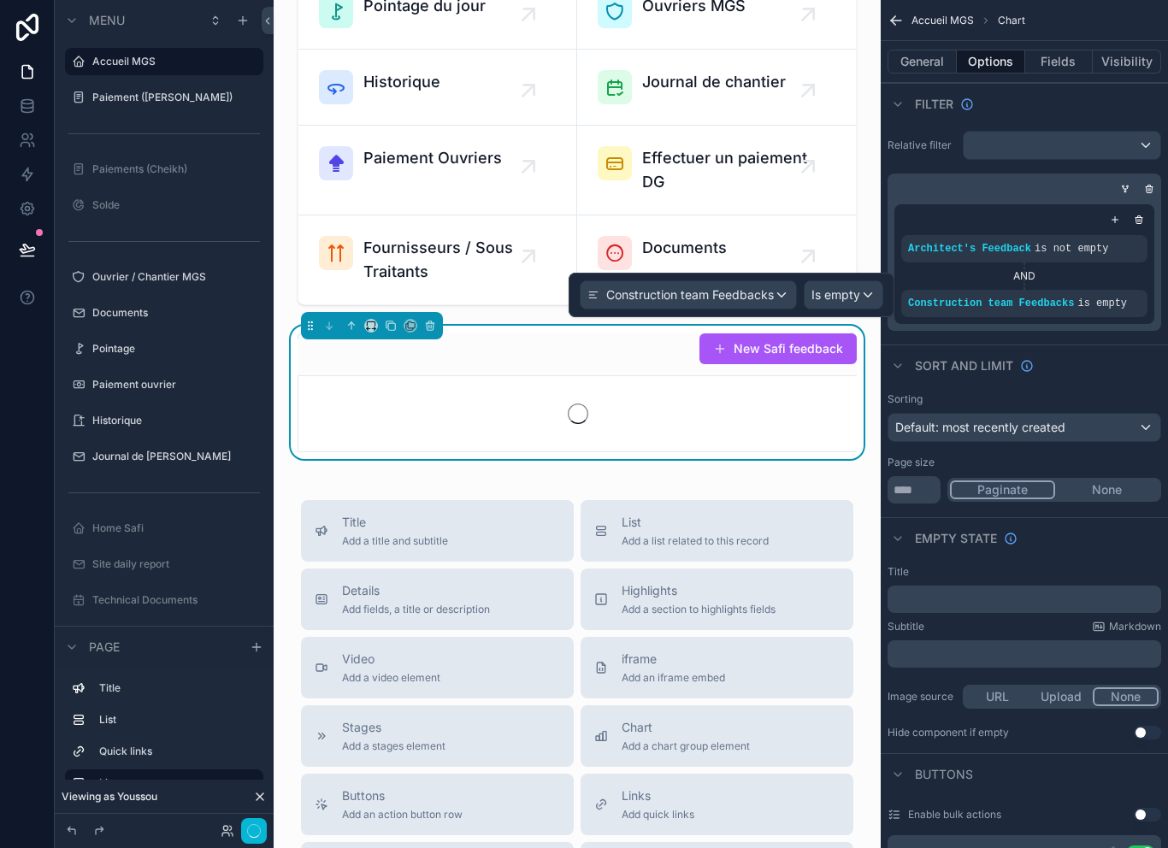
scroll to position [0, 0]
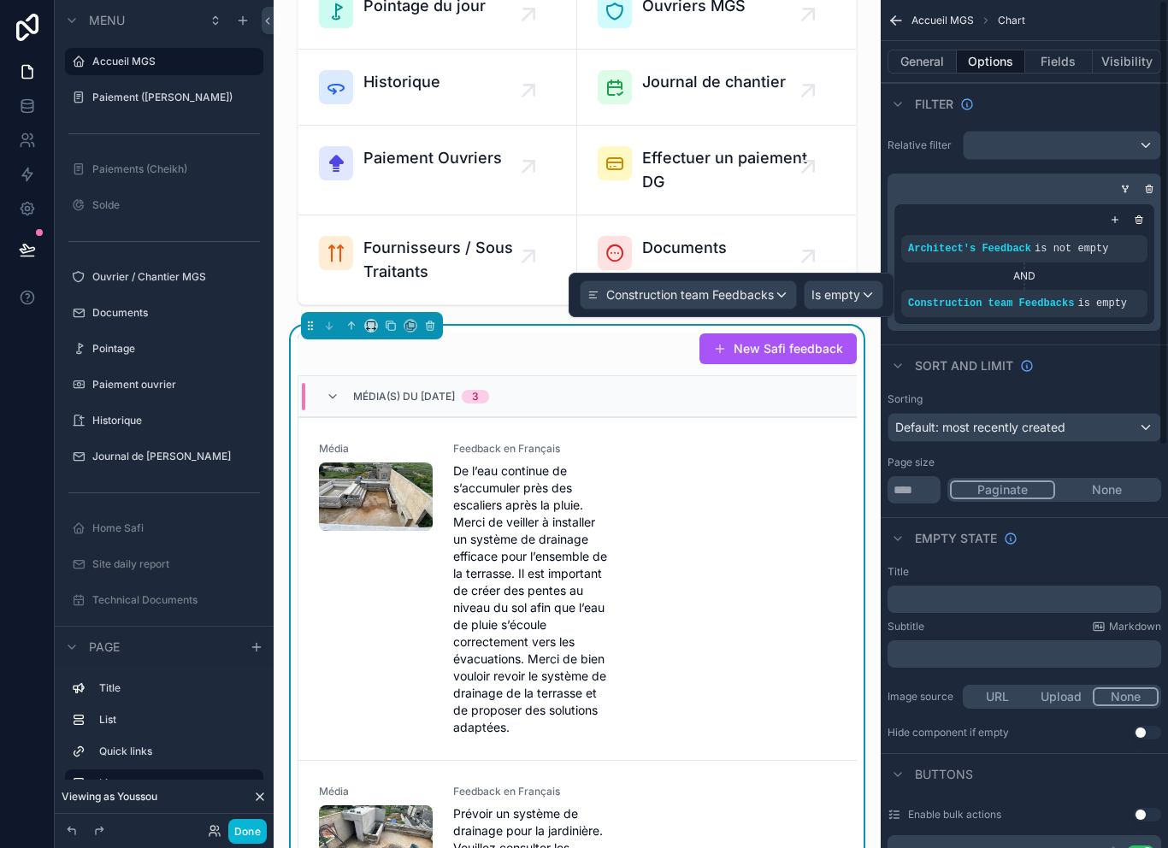
click at [1105, 331] on div "Relative filter Architect's Feedback is not empty AND Construction team Feedbac…" at bounding box center [1024, 231] width 287 height 214
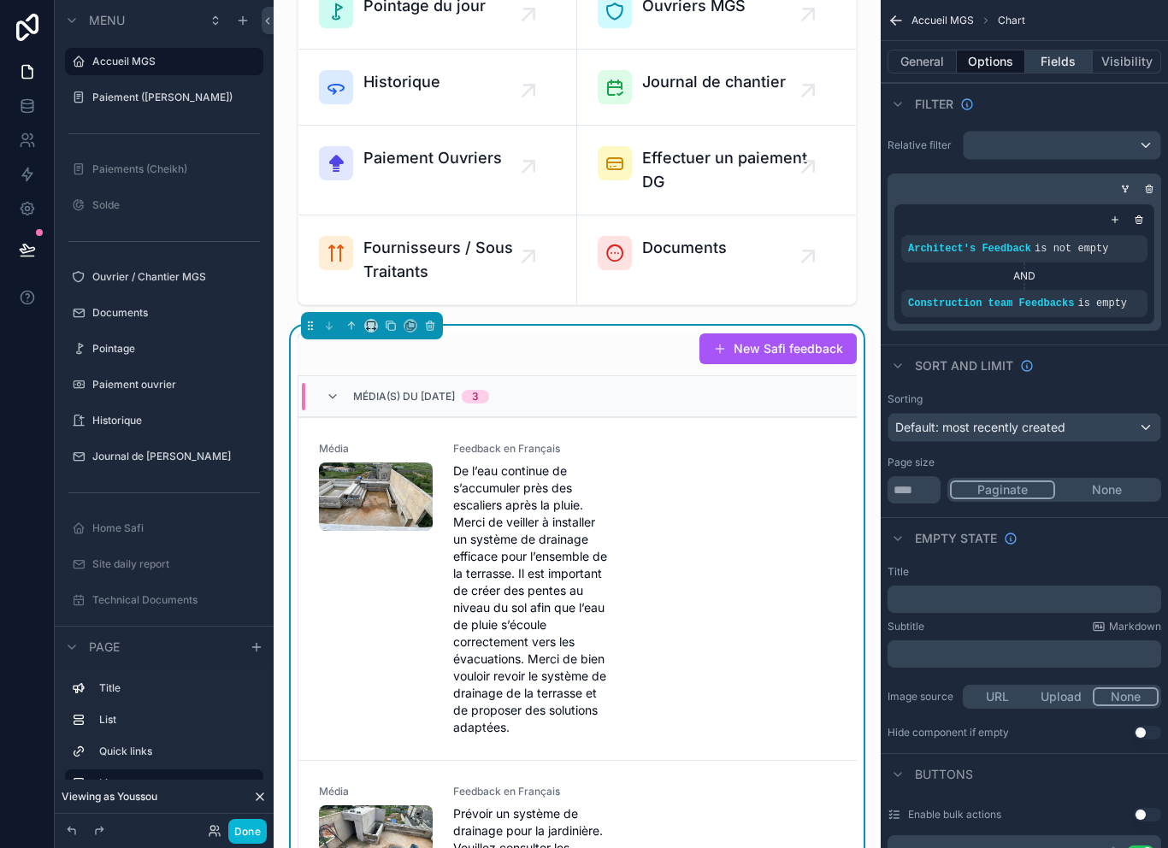
click at [1072, 62] on button "Fields" at bounding box center [1060, 62] width 68 height 24
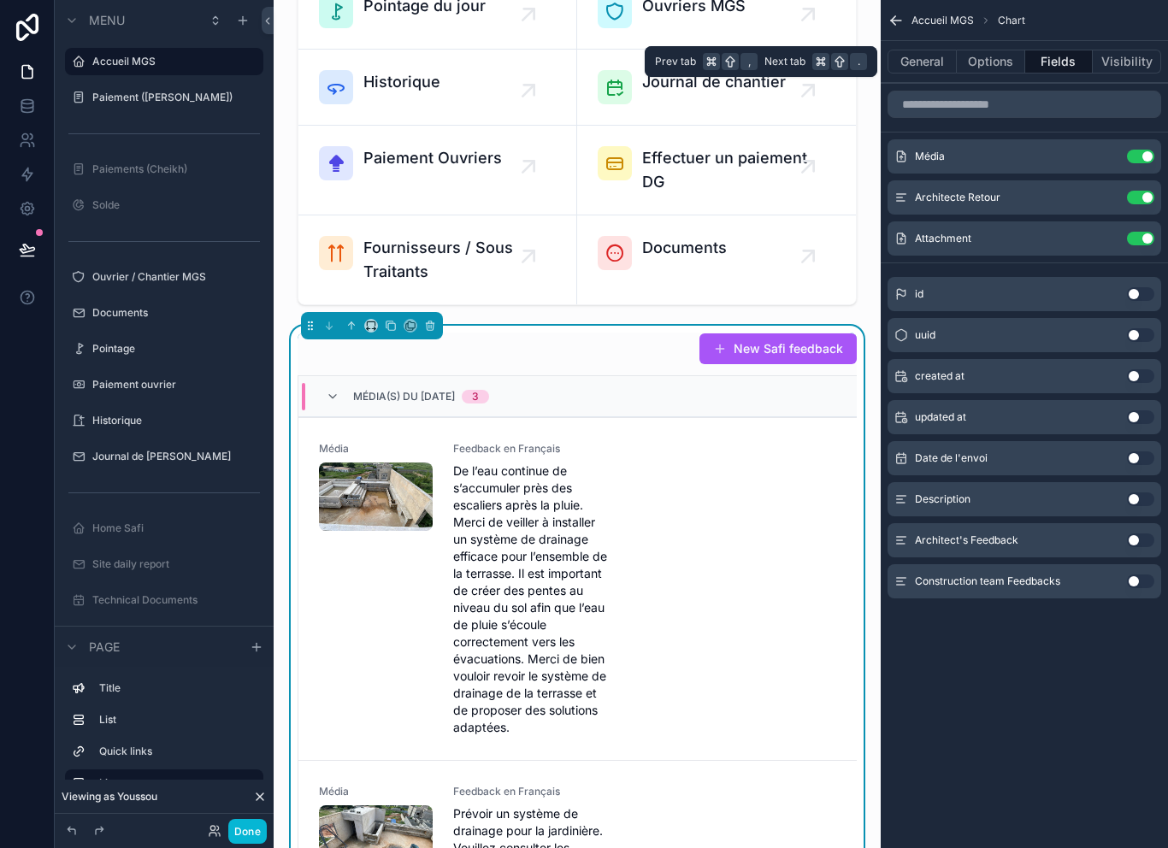
click at [1139, 582] on button "Use setting" at bounding box center [1140, 582] width 27 height 14
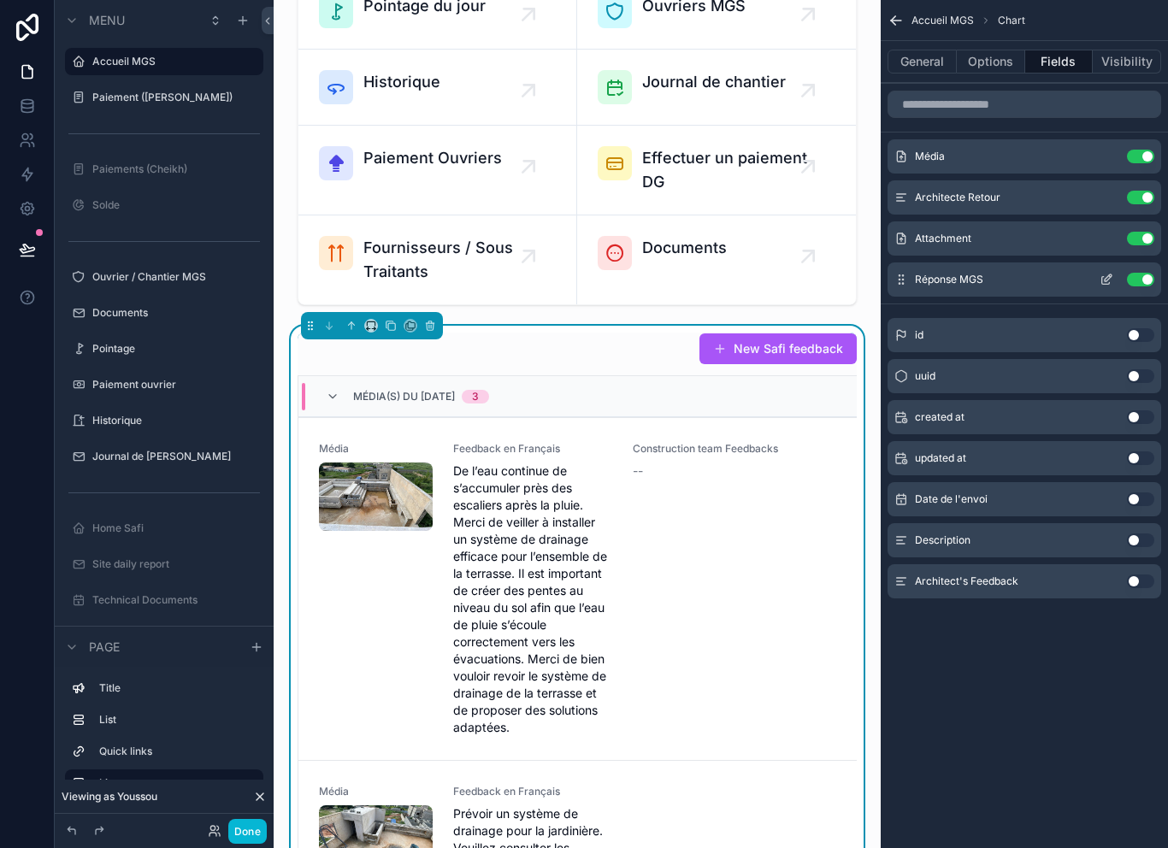
click at [1147, 282] on button "Use setting" at bounding box center [1140, 280] width 27 height 14
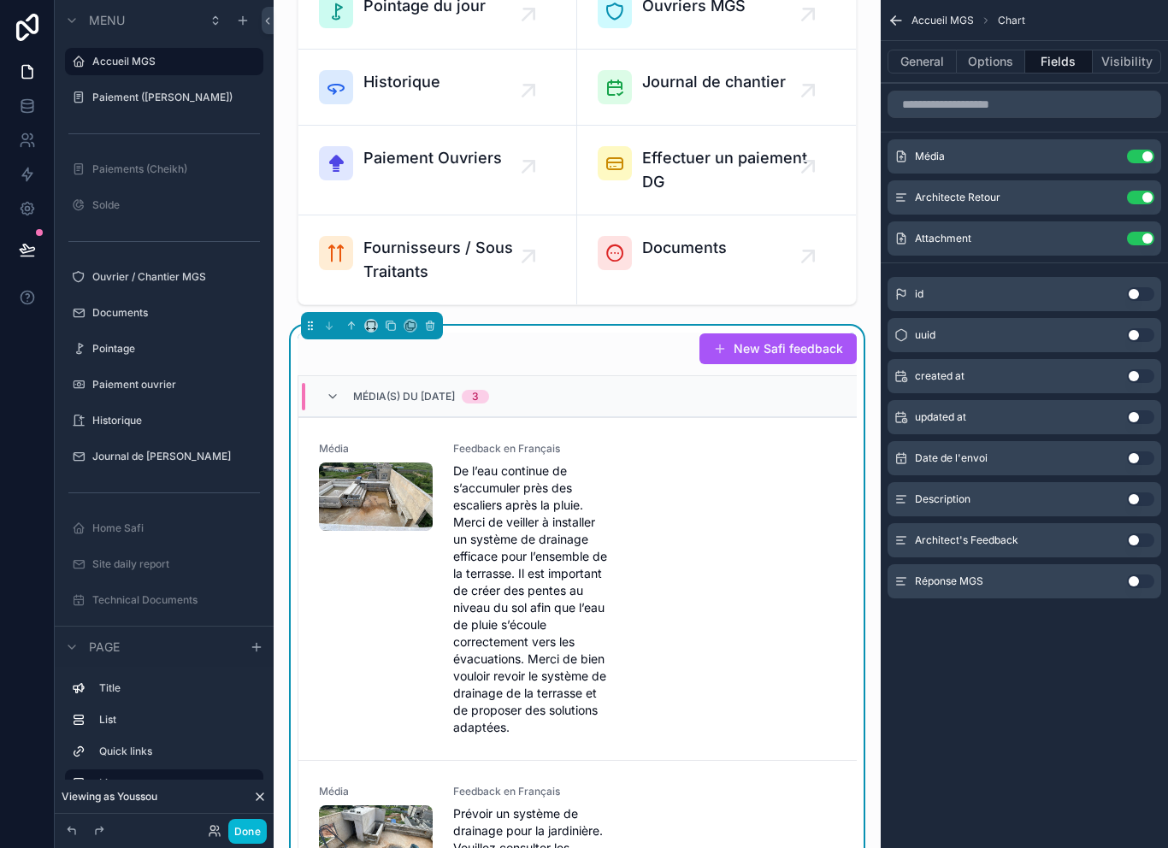
click at [1165, 582] on div "id Use setting uuid Use setting created at Use setting updated at Use setting D…" at bounding box center [1024, 434] width 287 height 328
click at [1138, 583] on button "Use setting" at bounding box center [1140, 582] width 27 height 14
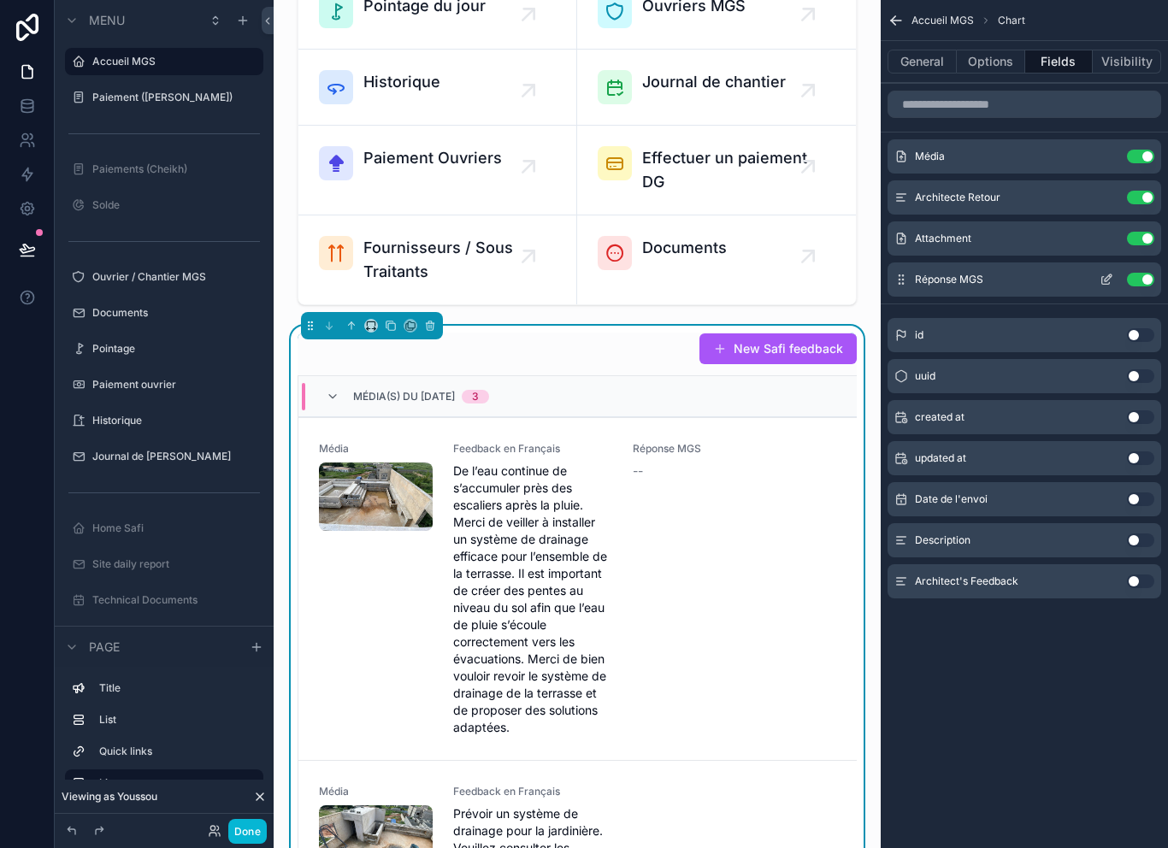
click at [1102, 284] on icon "scrollable content" at bounding box center [1107, 280] width 14 height 14
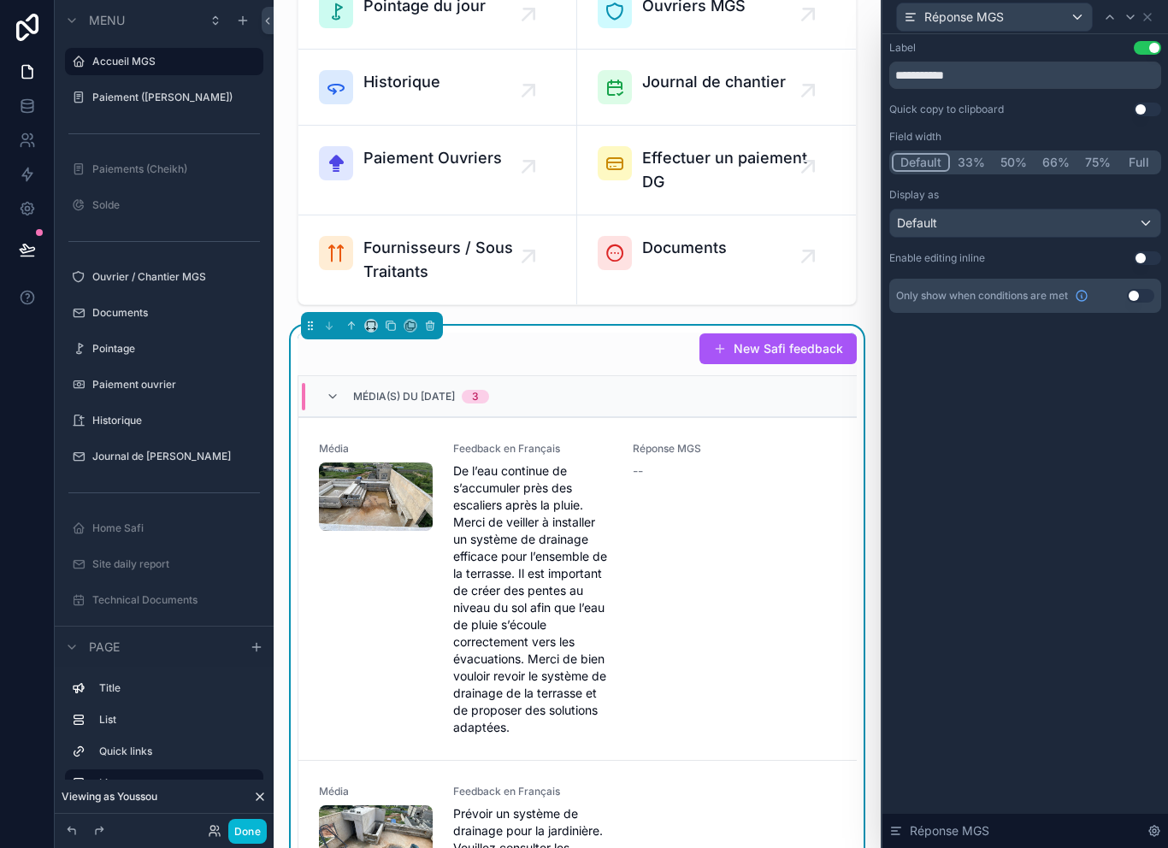
click at [1140, 263] on button "Use setting" at bounding box center [1147, 258] width 27 height 14
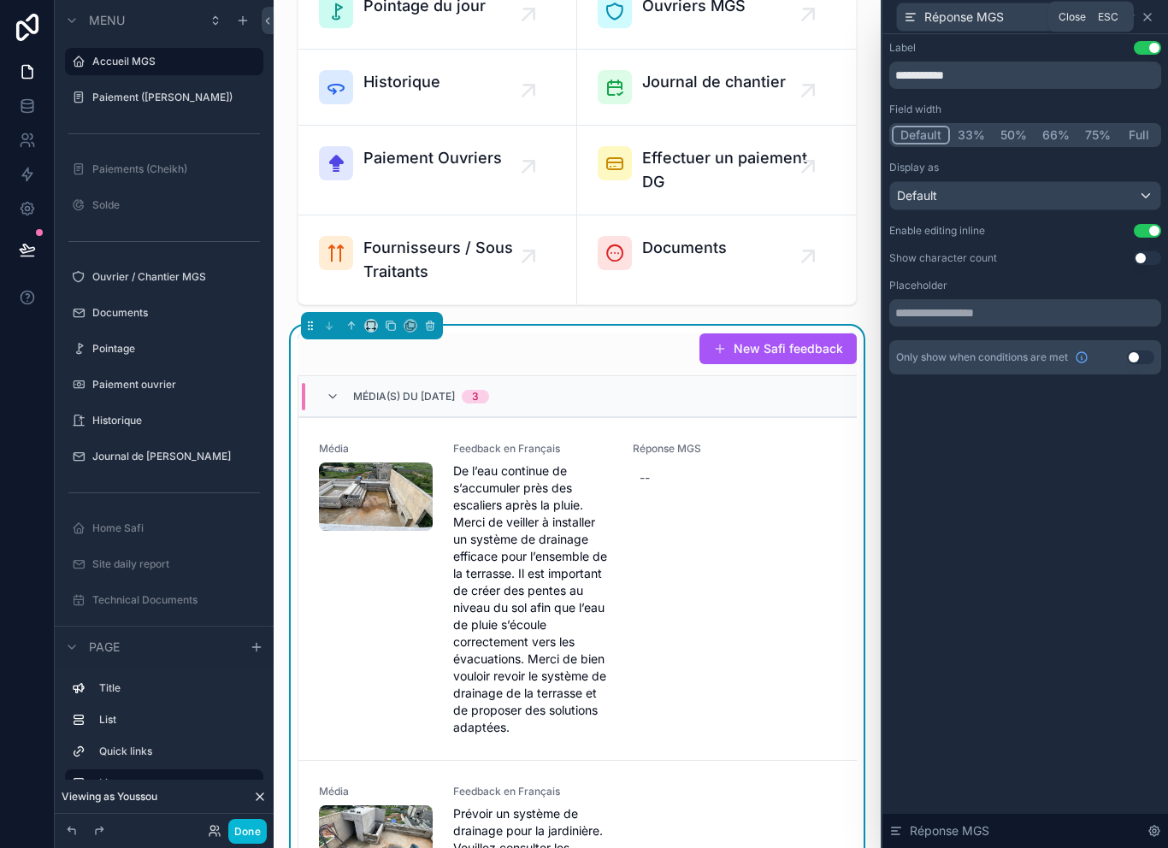
click at [1144, 17] on icon at bounding box center [1148, 17] width 14 height 14
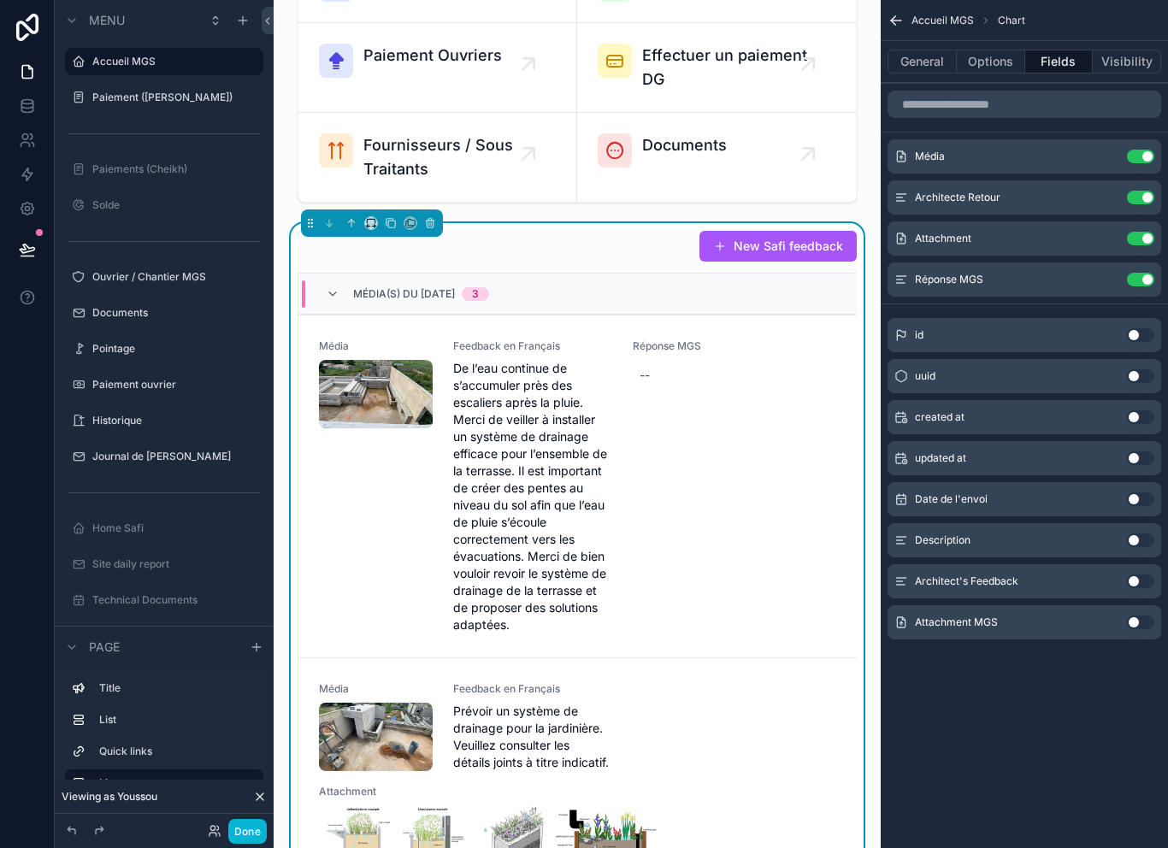
scroll to position [567, 0]
click at [1135, 629] on button "Use setting" at bounding box center [1140, 623] width 27 height 14
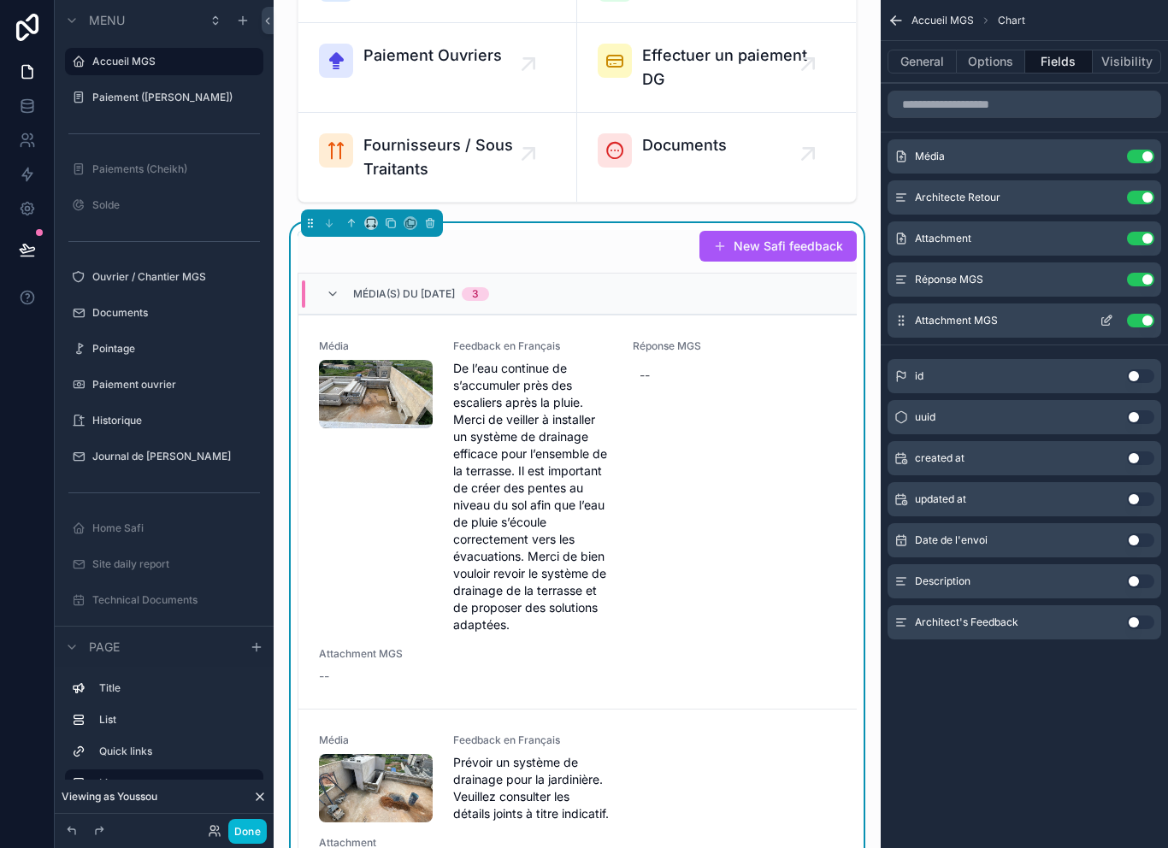
click at [1103, 318] on icon "scrollable content" at bounding box center [1107, 322] width 8 height 8
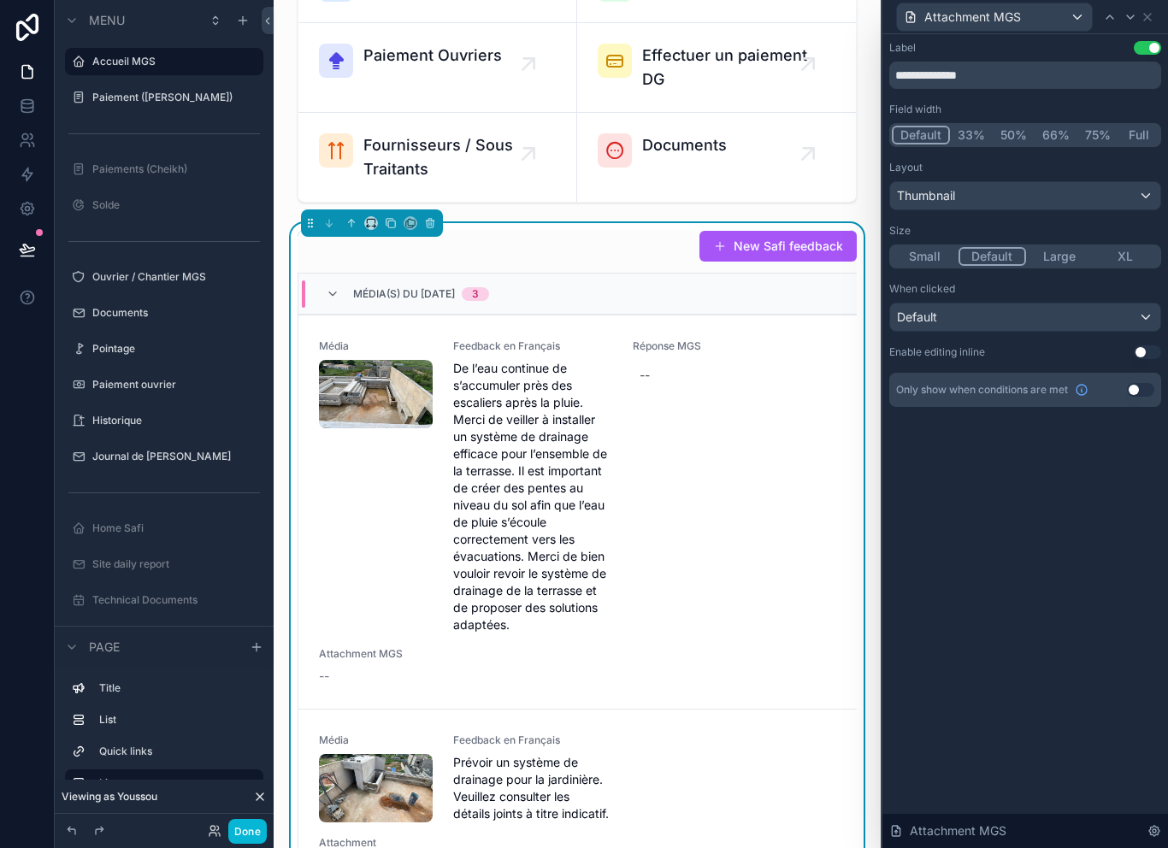
click at [1126, 198] on div "Thumbnail" at bounding box center [1025, 195] width 270 height 27
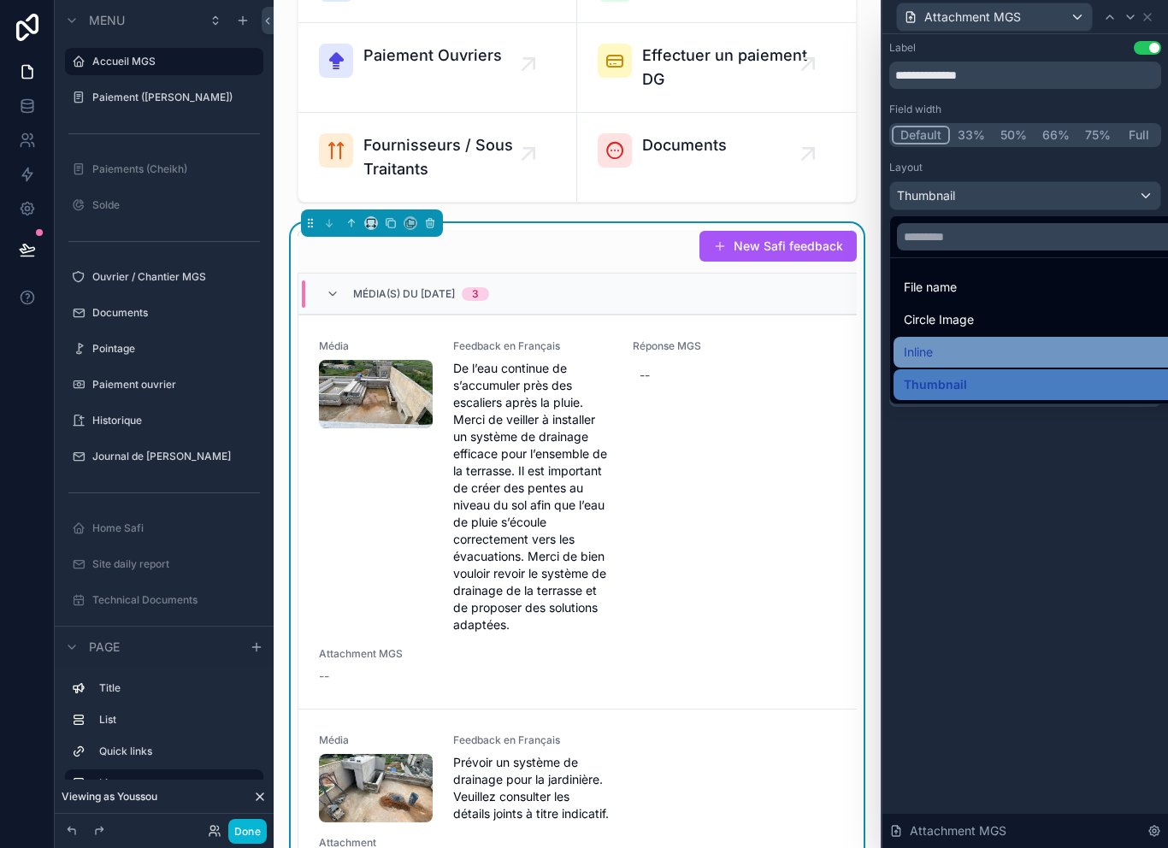
click at [966, 353] on div "Inline" at bounding box center [1045, 352] width 282 height 21
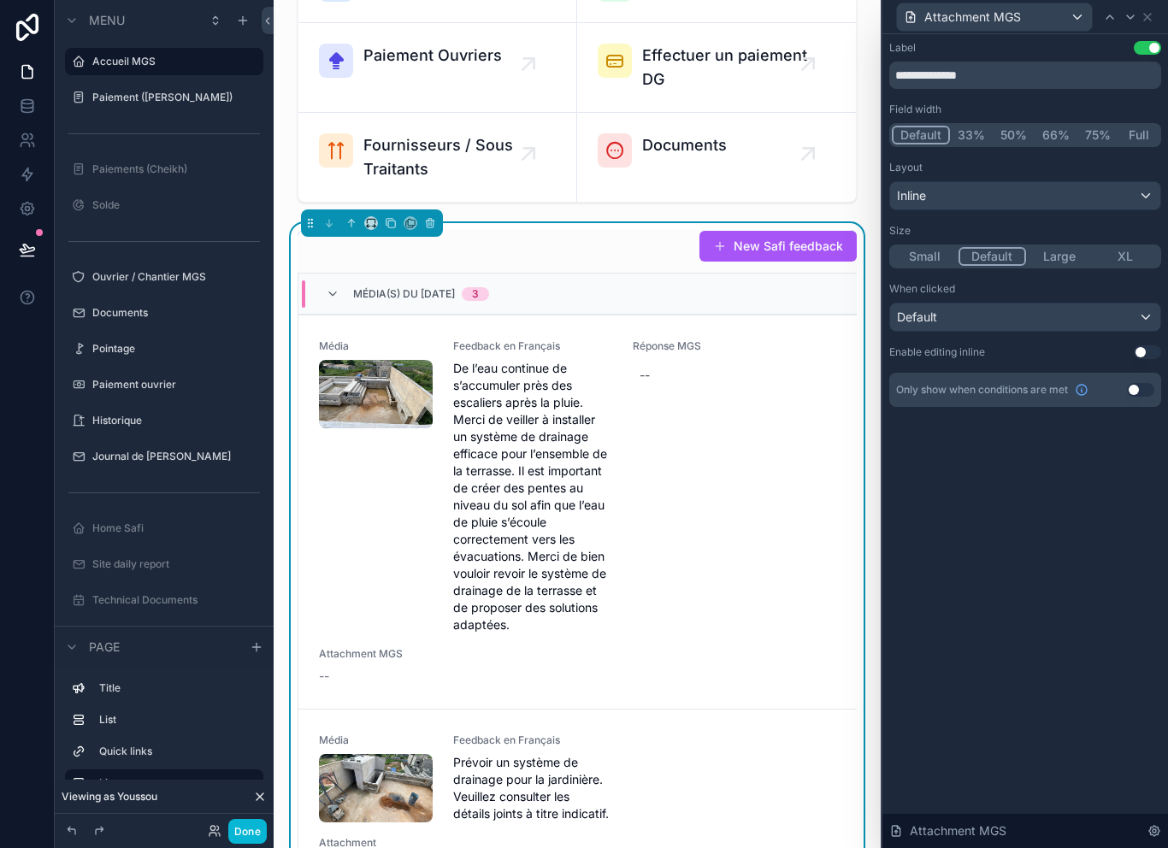
click at [1148, 355] on button "Use setting" at bounding box center [1147, 353] width 27 height 14
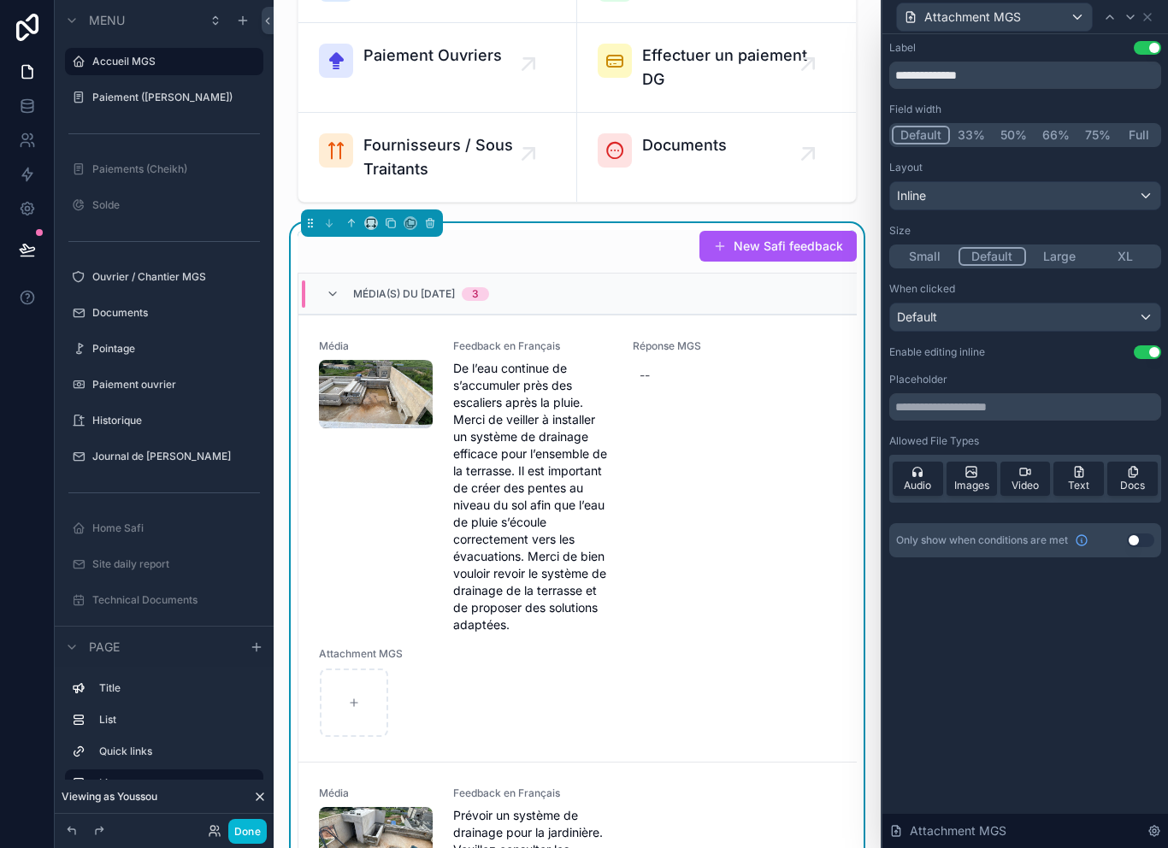
click at [1158, 12] on div "Attachment MGS" at bounding box center [1026, 16] width 272 height 33
click at [1160, 14] on div "Attachment MGS" at bounding box center [1026, 16] width 272 height 33
click at [1160, 17] on div "Attachment MGS" at bounding box center [1026, 16] width 272 height 33
click at [1147, 15] on icon at bounding box center [1148, 17] width 14 height 14
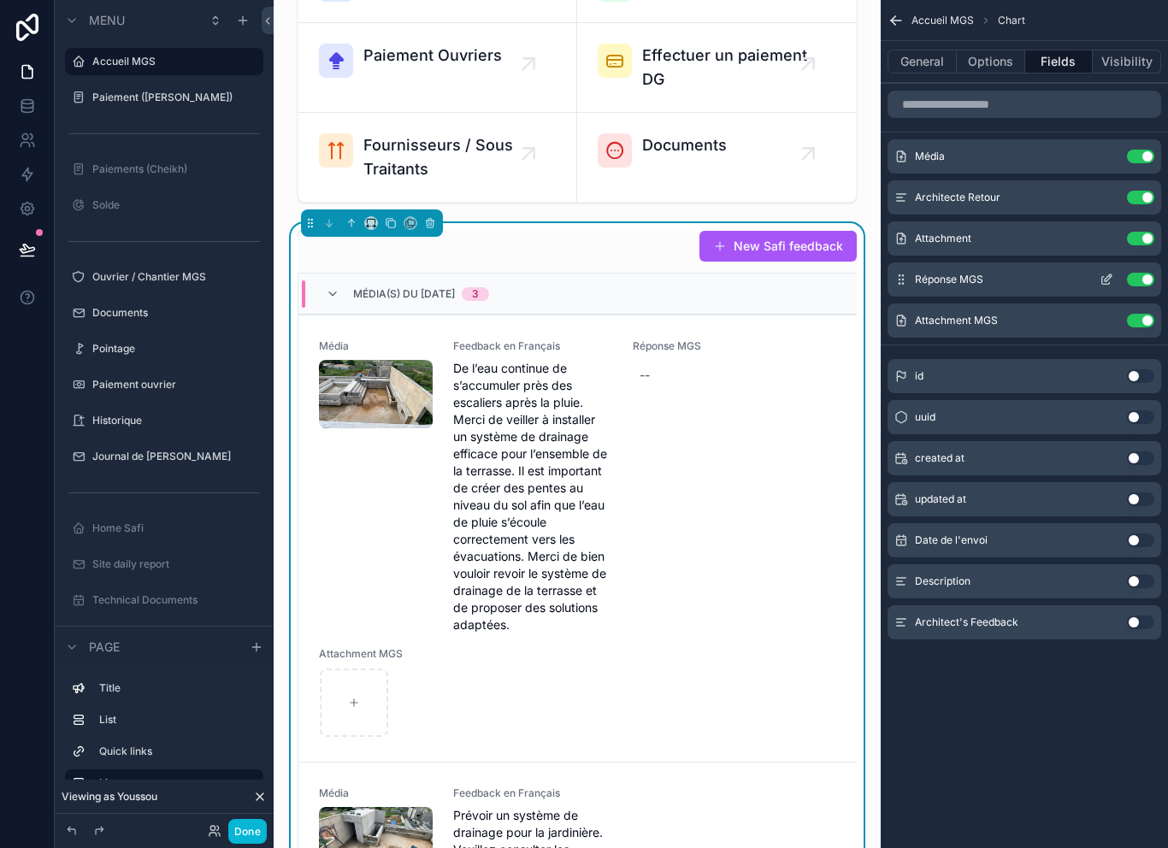
click at [1107, 282] on icon "scrollable content" at bounding box center [1107, 280] width 14 height 14
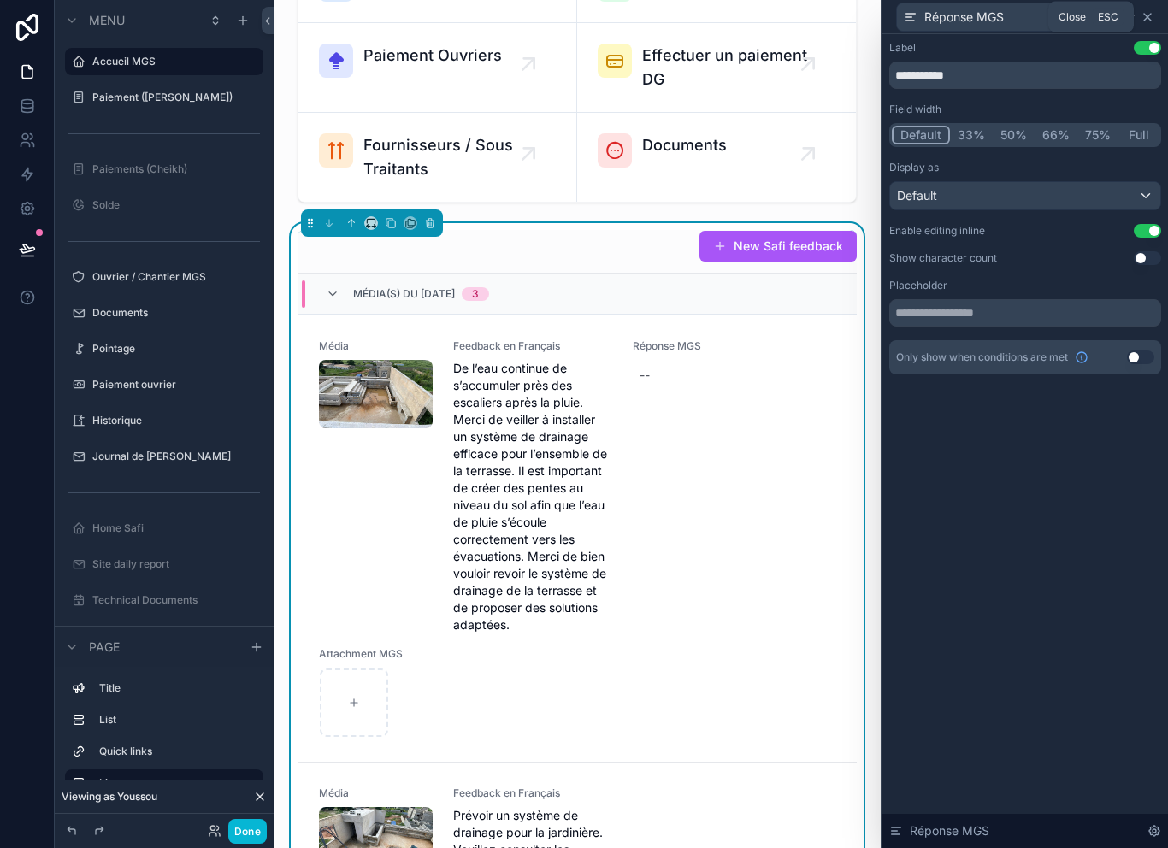
click at [1153, 10] on icon at bounding box center [1148, 17] width 14 height 14
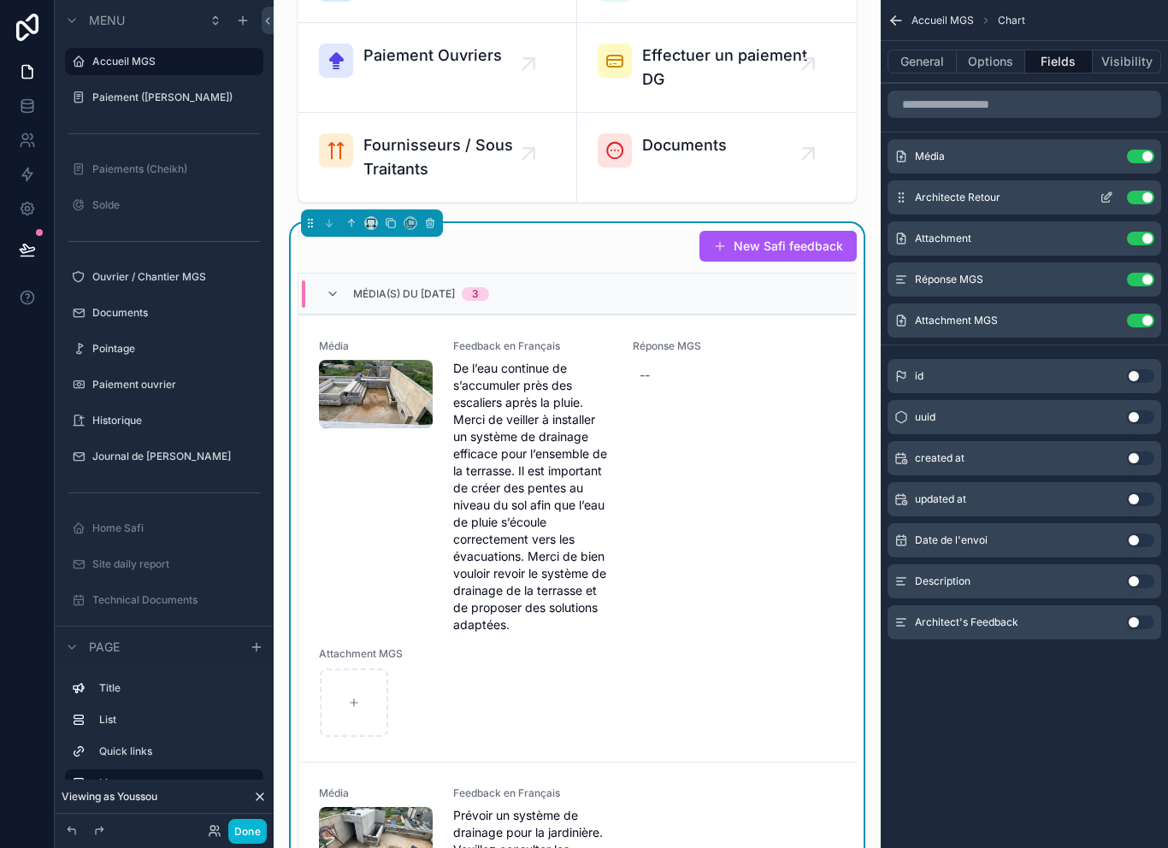
click at [1109, 194] on icon "scrollable content" at bounding box center [1108, 195] width 7 height 7
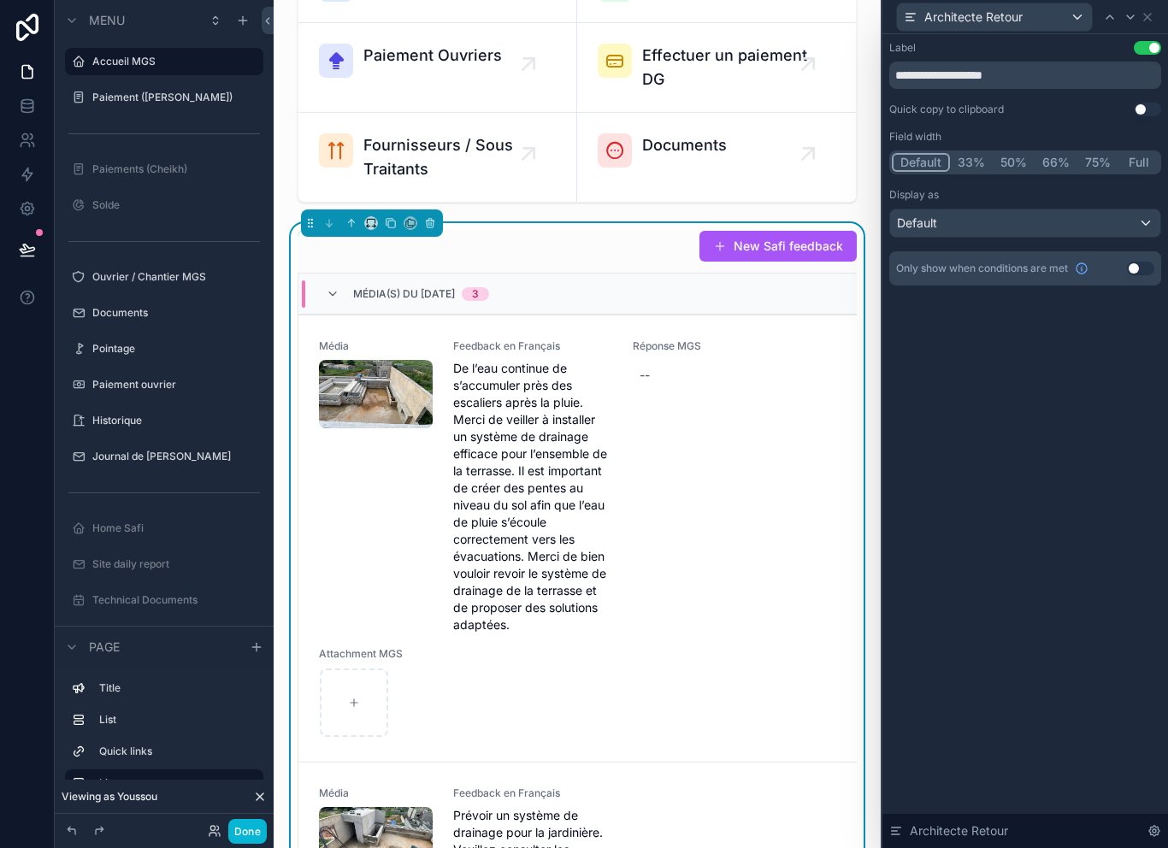
click at [1157, 13] on div "Architecte Retour" at bounding box center [1026, 16] width 272 height 33
click at [1146, 17] on icon at bounding box center [1148, 17] width 14 height 14
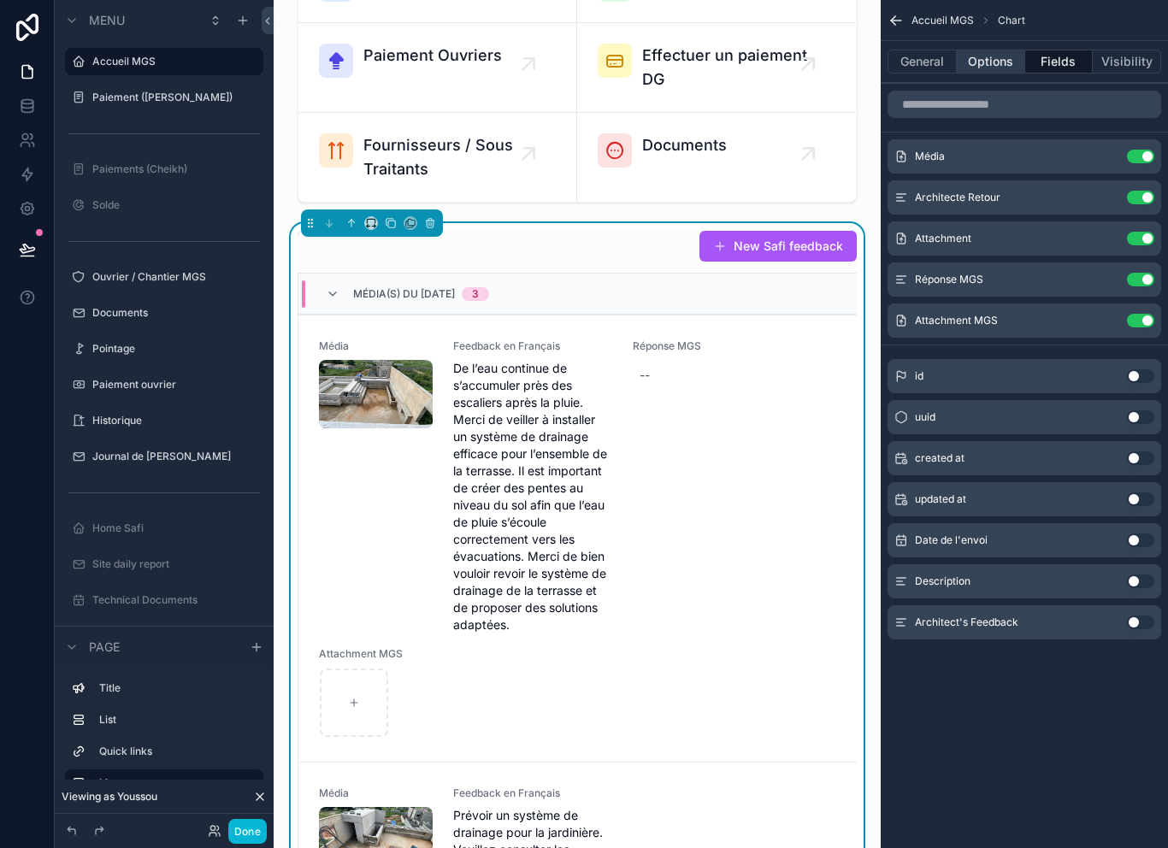
click at [996, 56] on button "Options" at bounding box center [991, 62] width 68 height 24
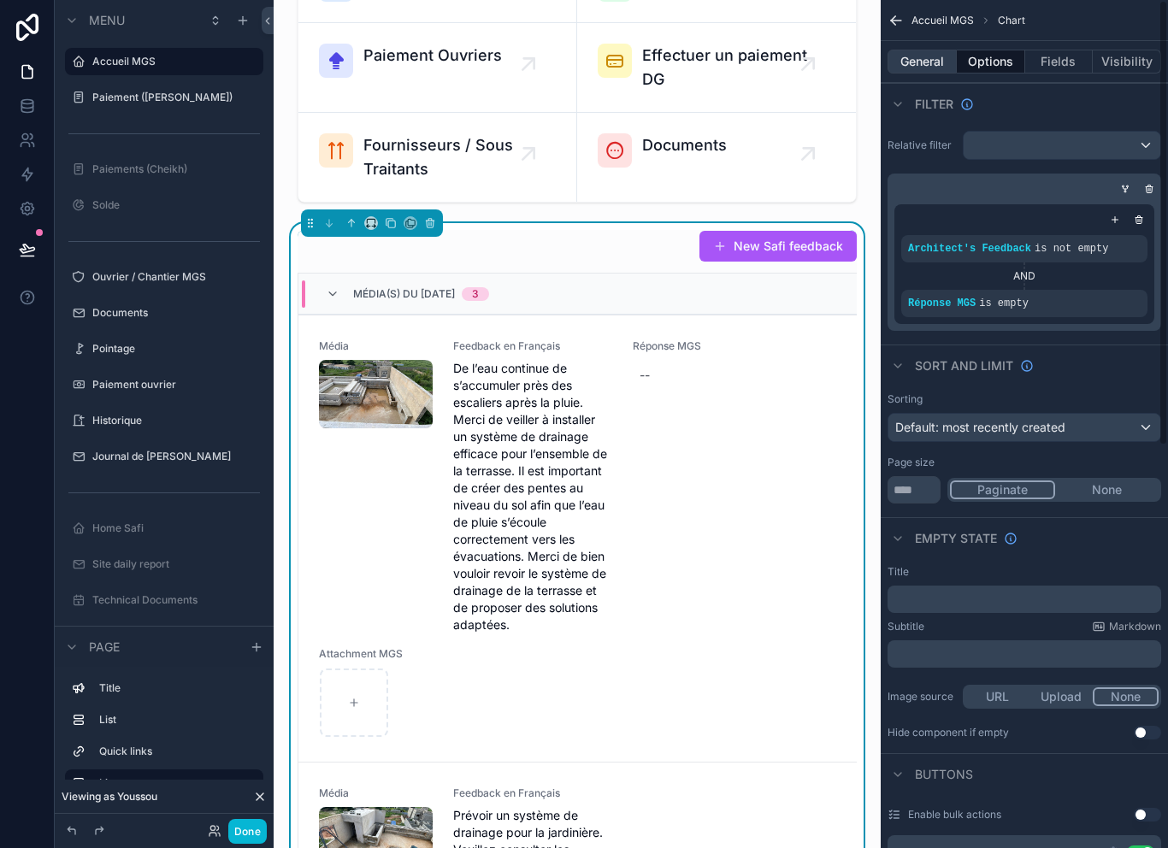
click at [931, 66] on button "General" at bounding box center [922, 62] width 69 height 24
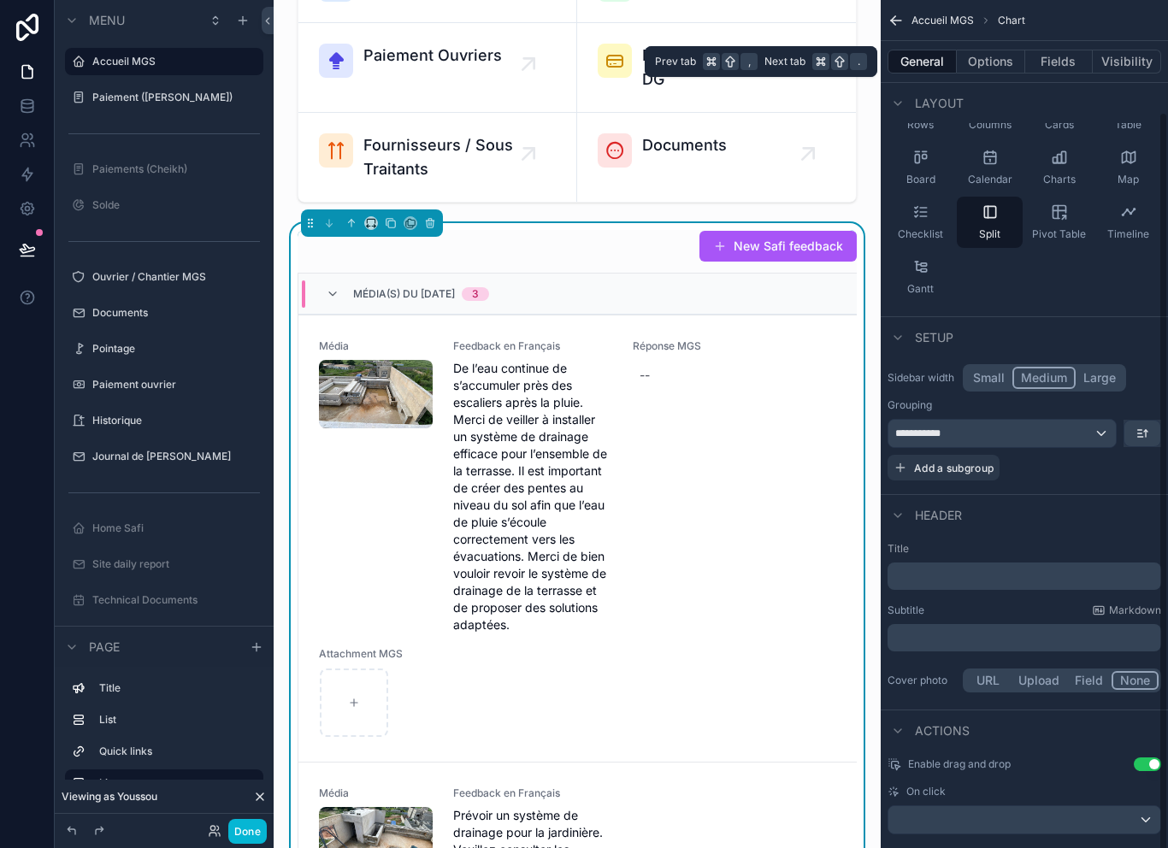
scroll to position [127, 0]
click at [1070, 822] on div "scrollable content" at bounding box center [1025, 820] width 272 height 27
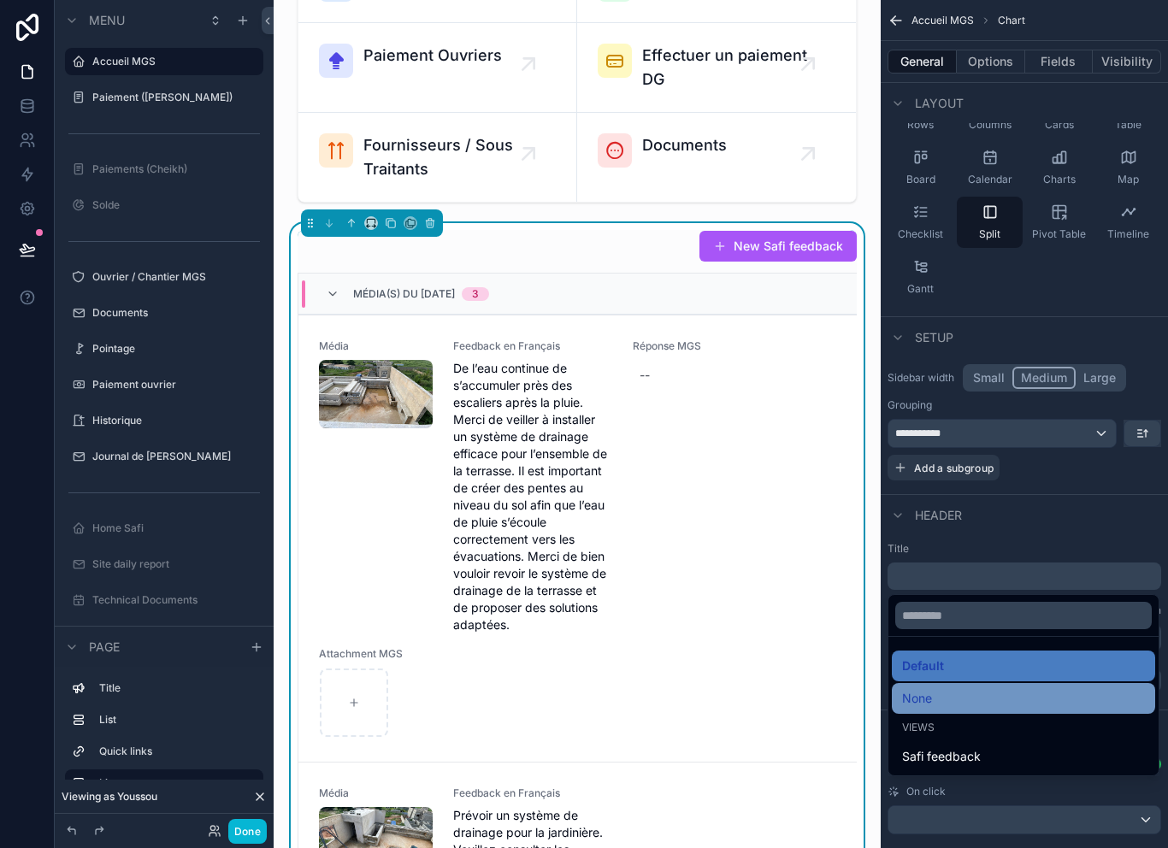
click at [952, 709] on div "None" at bounding box center [1023, 699] width 243 height 21
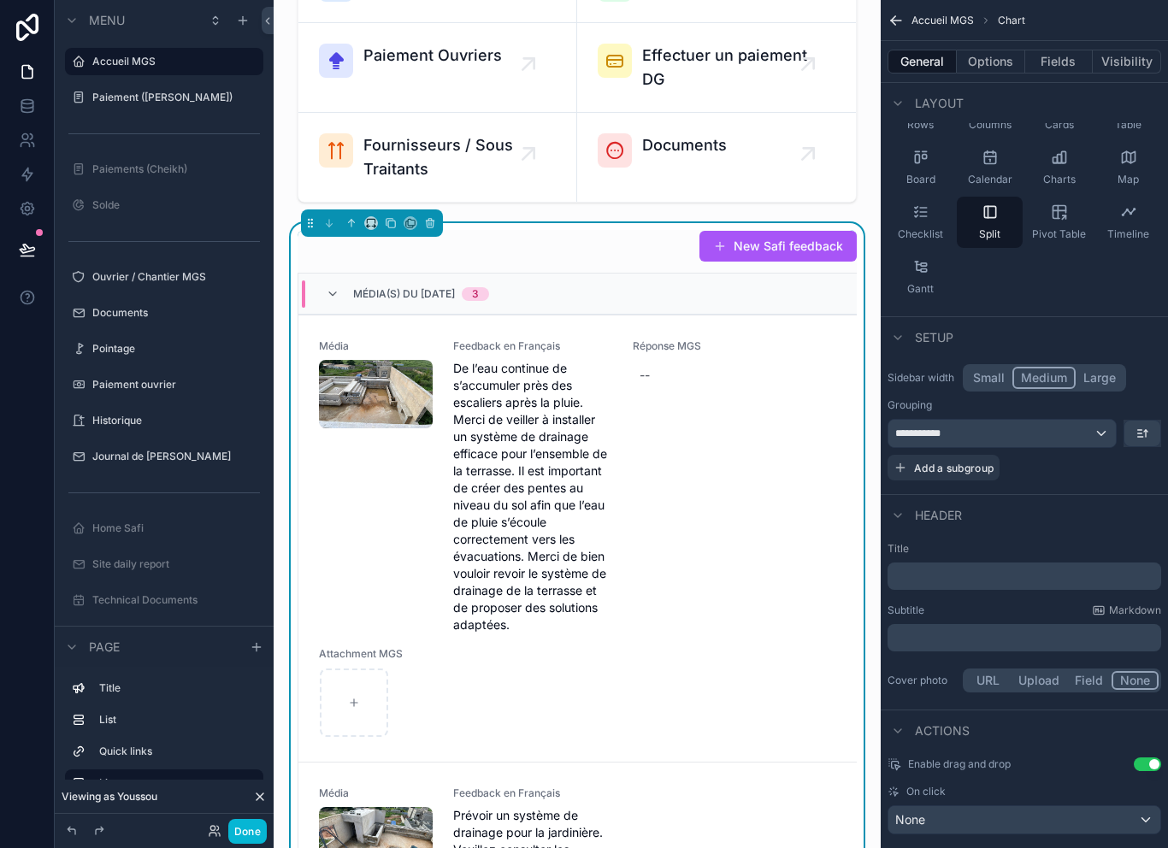
click at [1141, 766] on button "Use setting" at bounding box center [1147, 765] width 27 height 14
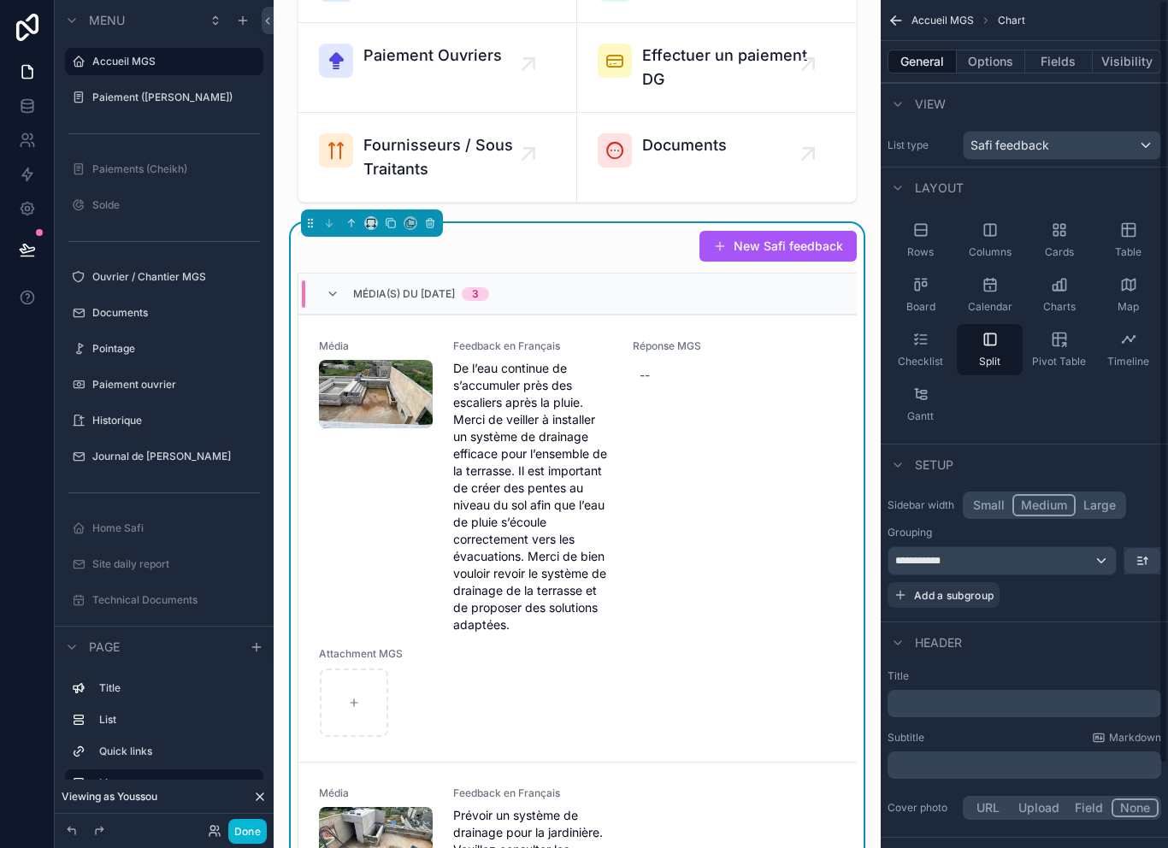
scroll to position [0, 0]
click at [1000, 55] on button "Options" at bounding box center [991, 62] width 68 height 24
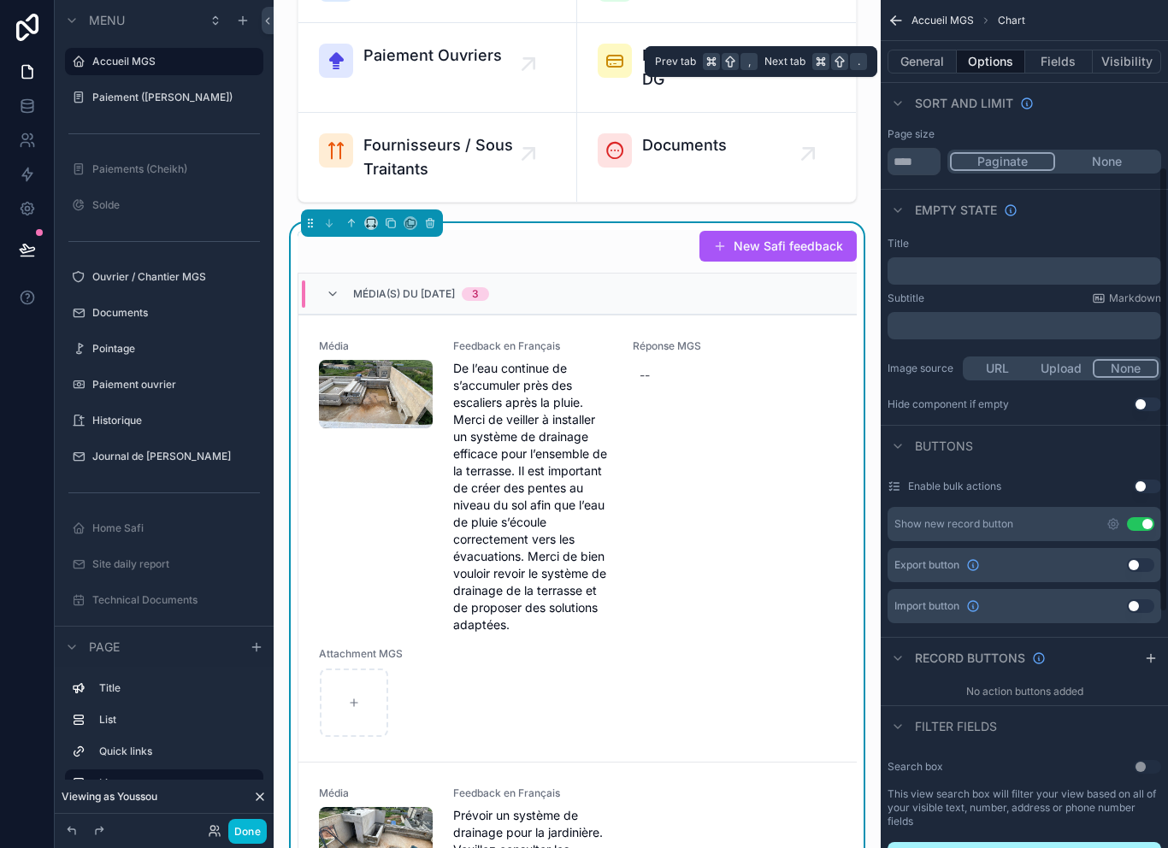
scroll to position [327, 0]
click at [1132, 524] on button "Use setting" at bounding box center [1140, 526] width 27 height 14
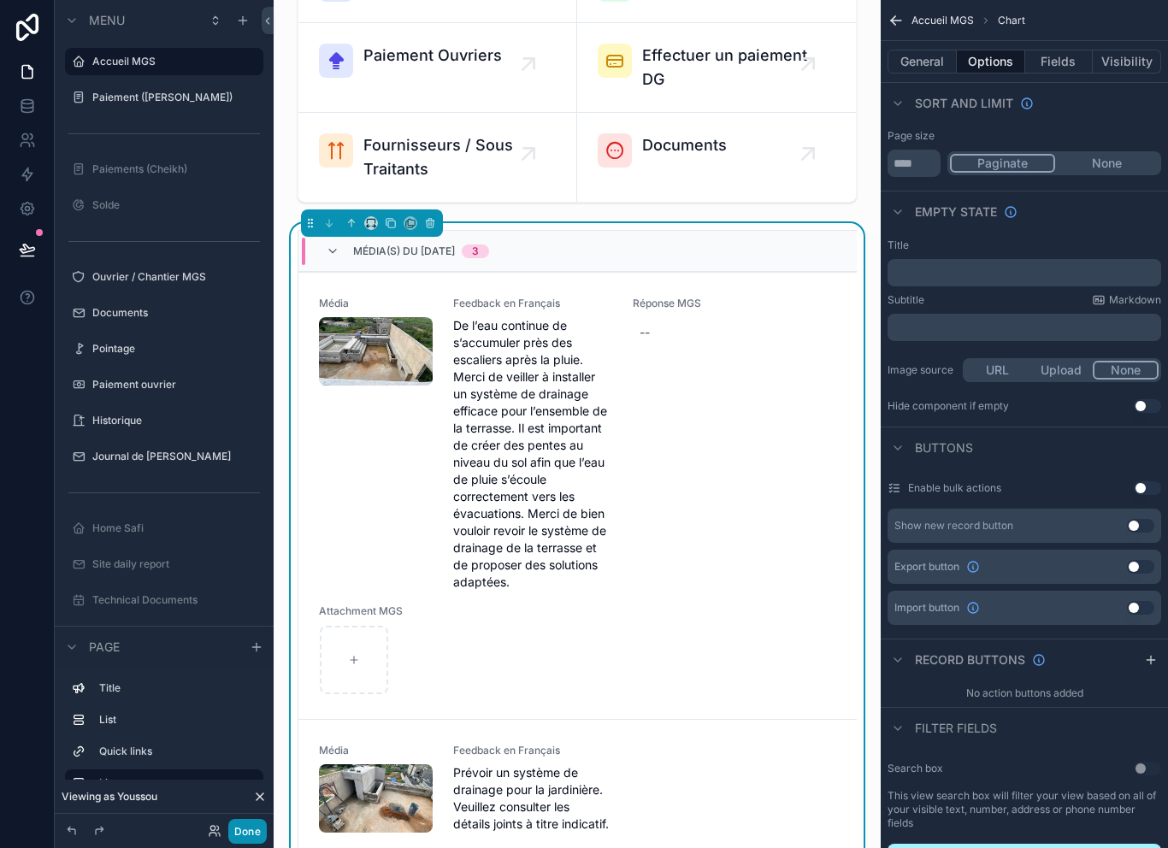
click at [242, 834] on button "Done" at bounding box center [247, 831] width 38 height 25
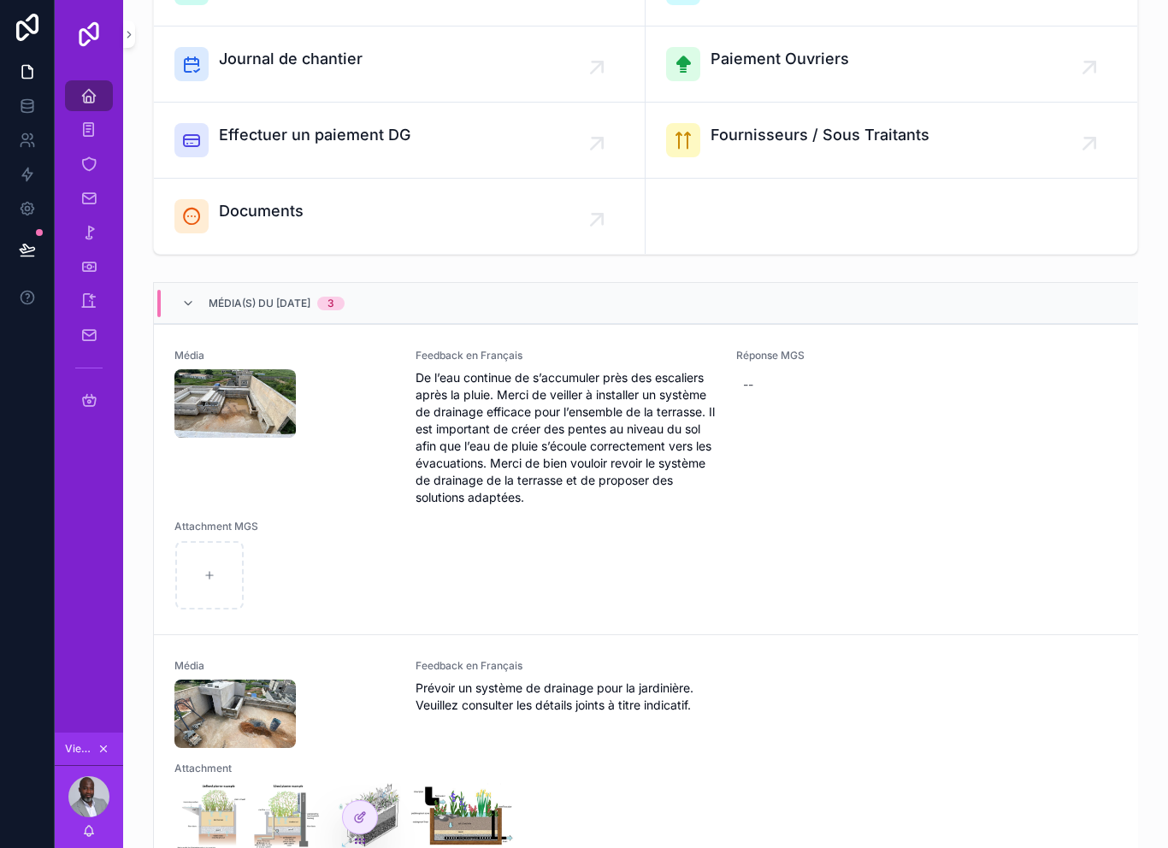
scroll to position [239, 0]
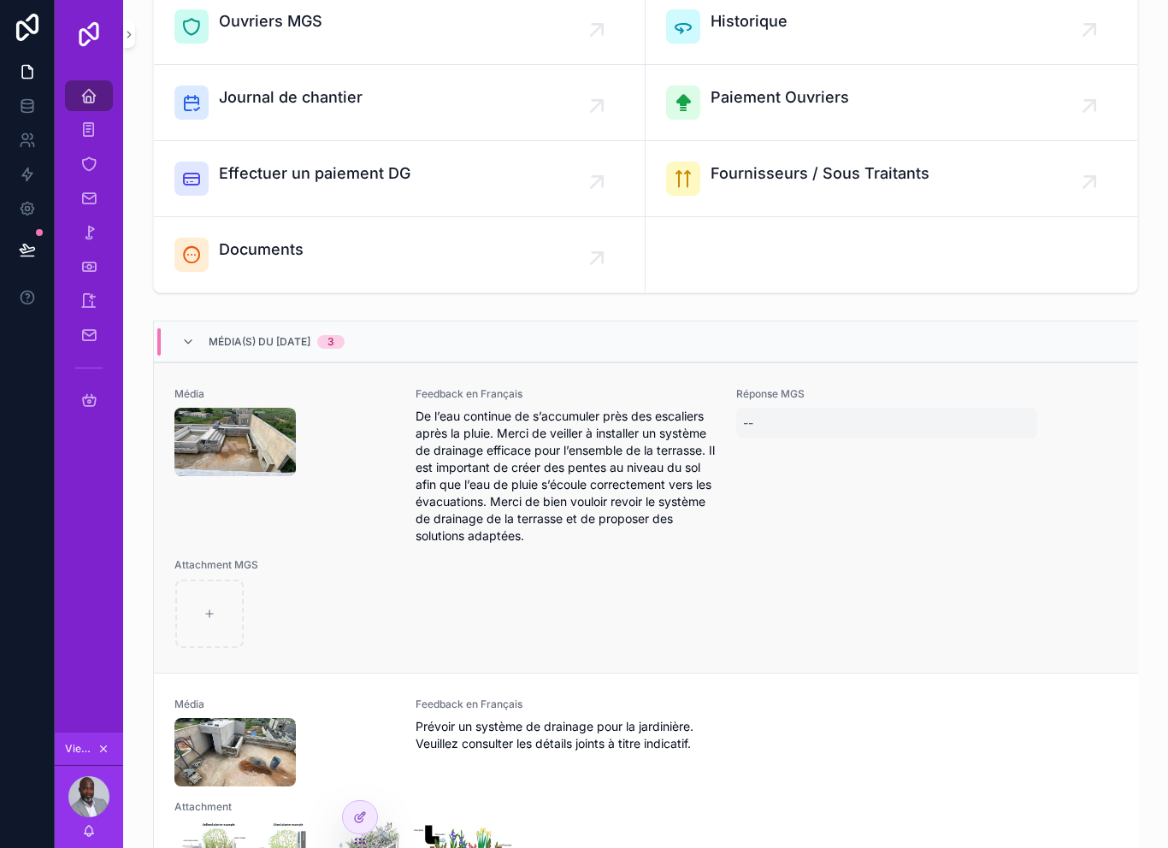
click at [754, 419] on div "--" at bounding box center [748, 423] width 10 height 17
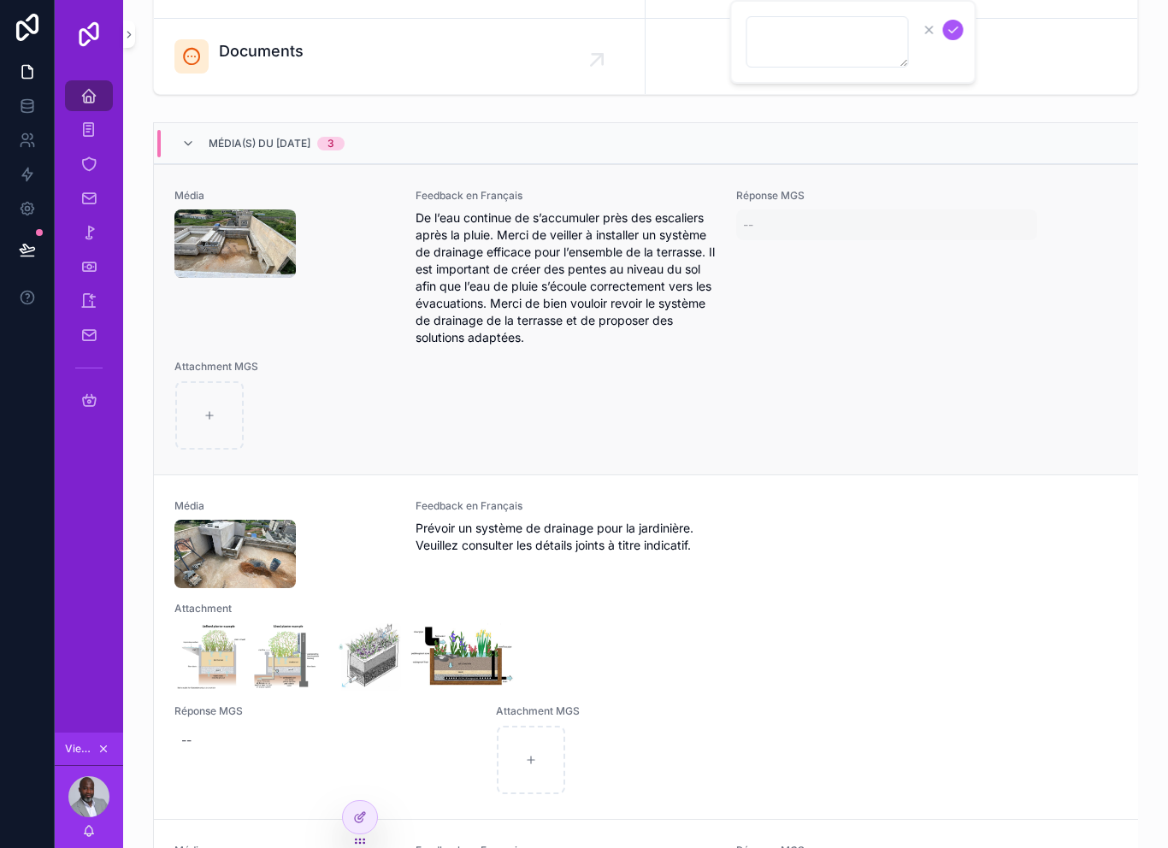
scroll to position [457, 0]
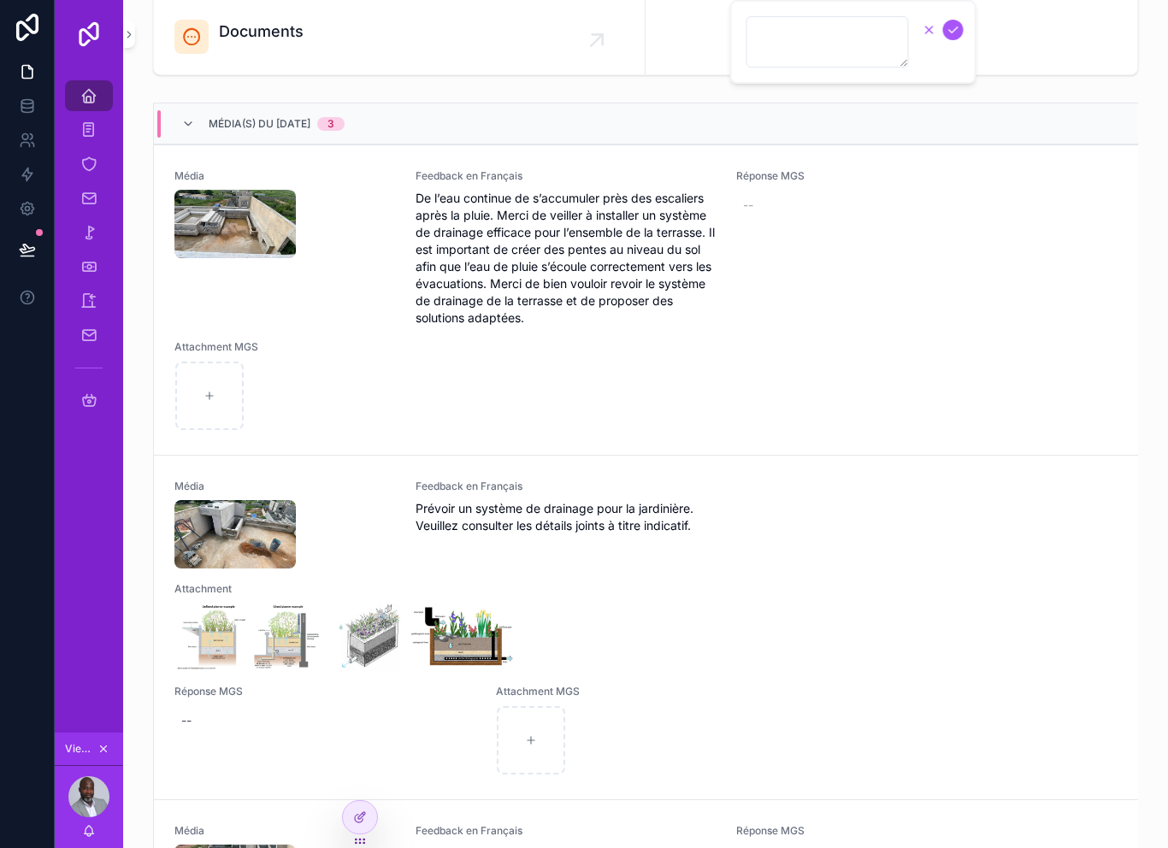
click at [927, 27] on icon "scrollable content" at bounding box center [929, 30] width 7 height 7
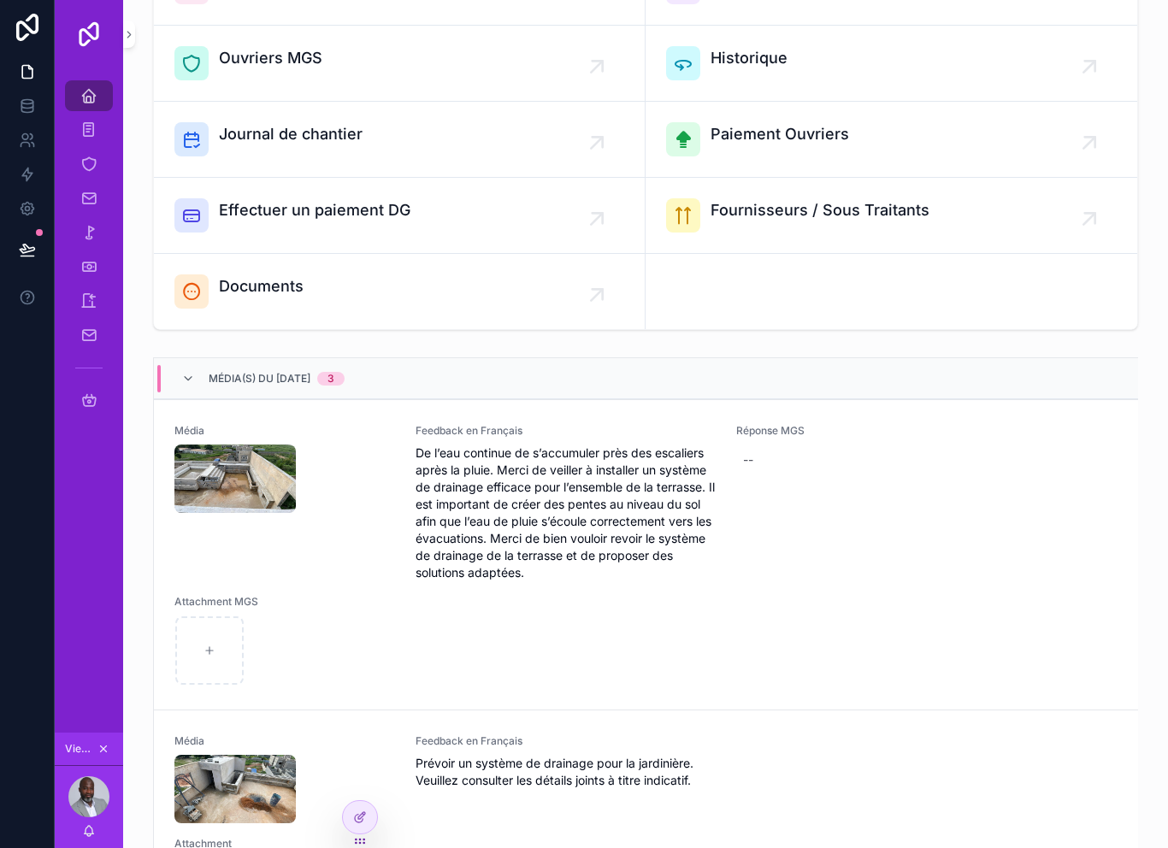
scroll to position [199, 0]
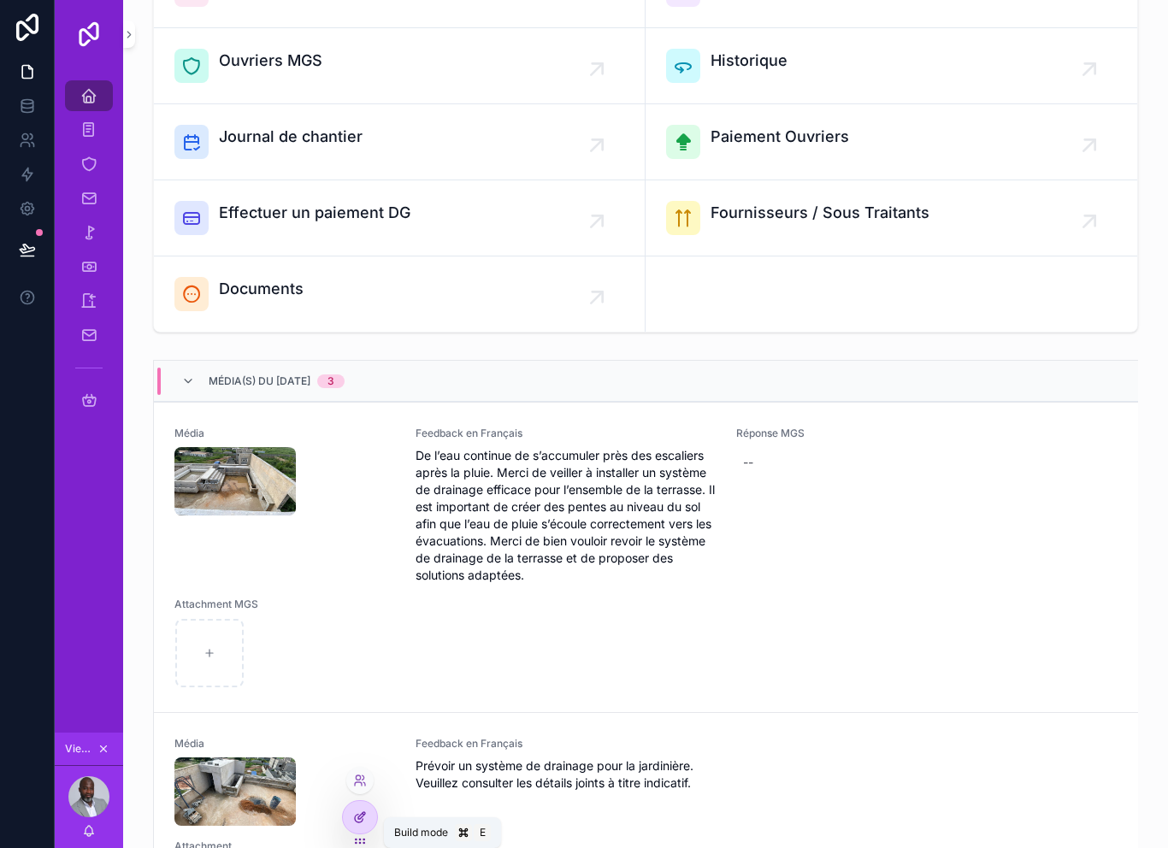
click at [370, 818] on div at bounding box center [360, 817] width 34 height 33
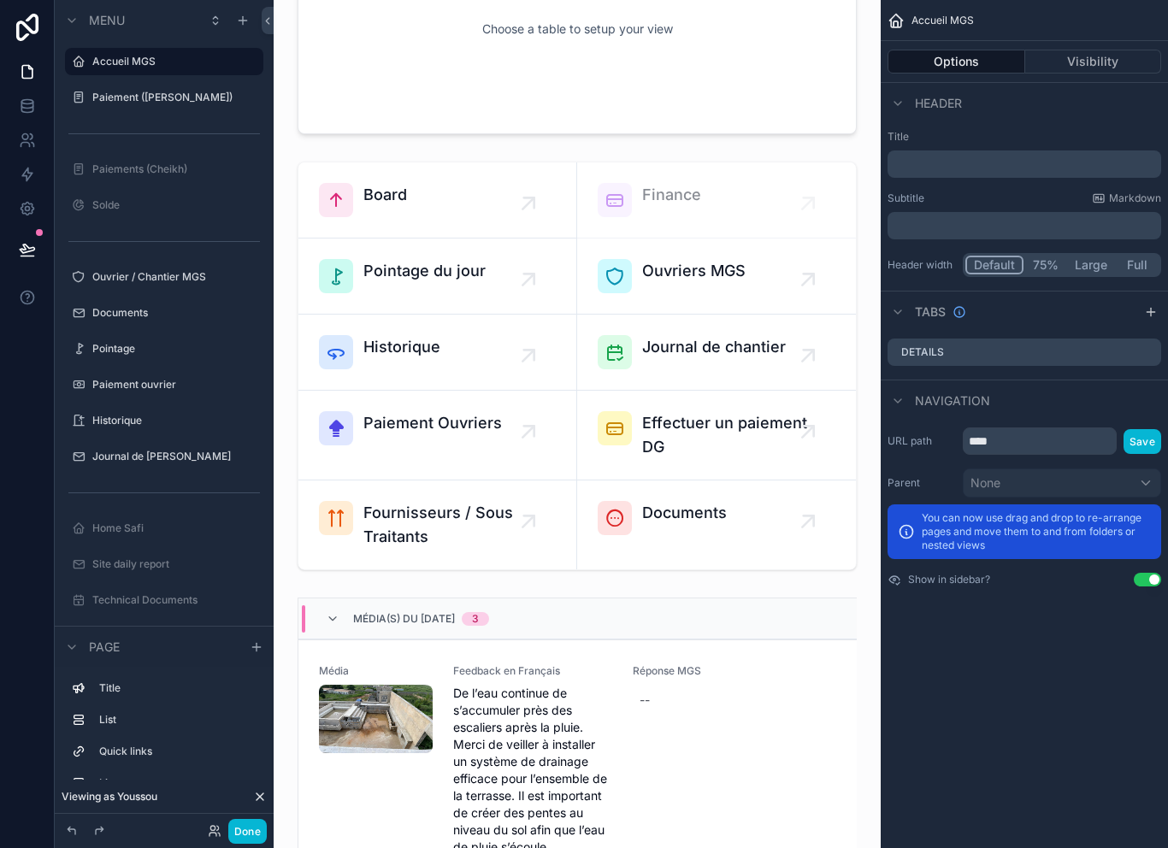
click at [688, 604] on div "Média(s) du 30/09/2025 3" at bounding box center [578, 619] width 559 height 41
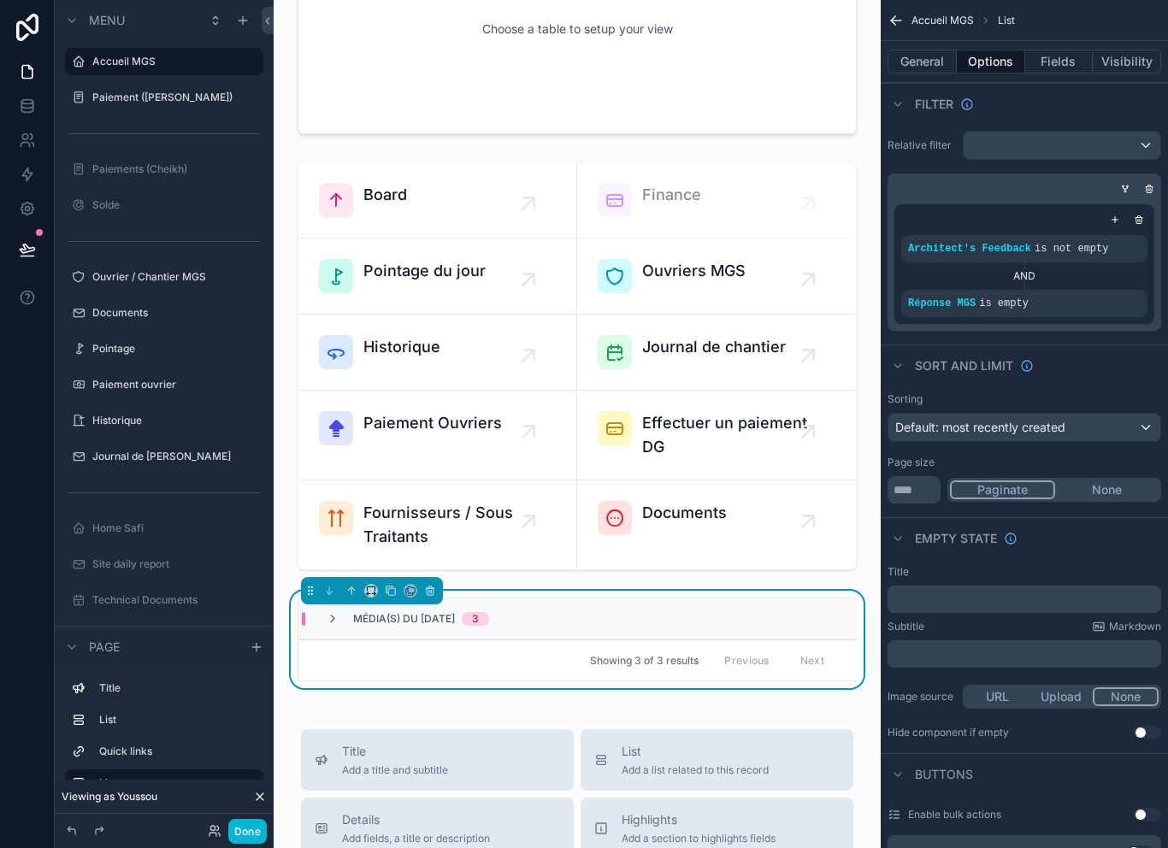
scroll to position [1, 0]
click at [1035, 295] on div "Réponse MGS is empty" at bounding box center [1025, 302] width 246 height 27
click at [1141, 286] on div "AND" at bounding box center [1025, 275] width 246 height 27
click at [1135, 283] on div "scrollable content" at bounding box center [1129, 291] width 24 height 24
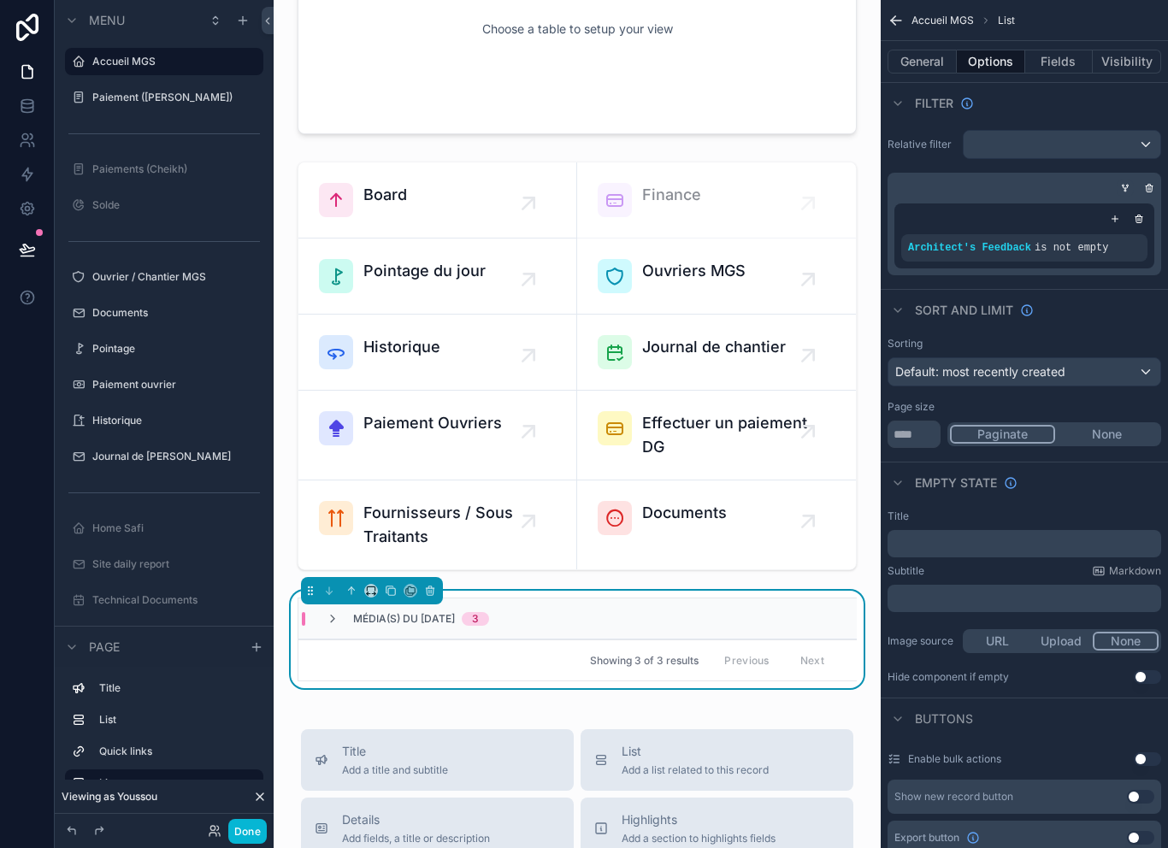
click at [1121, 186] on icon "scrollable content" at bounding box center [1125, 188] width 10 height 10
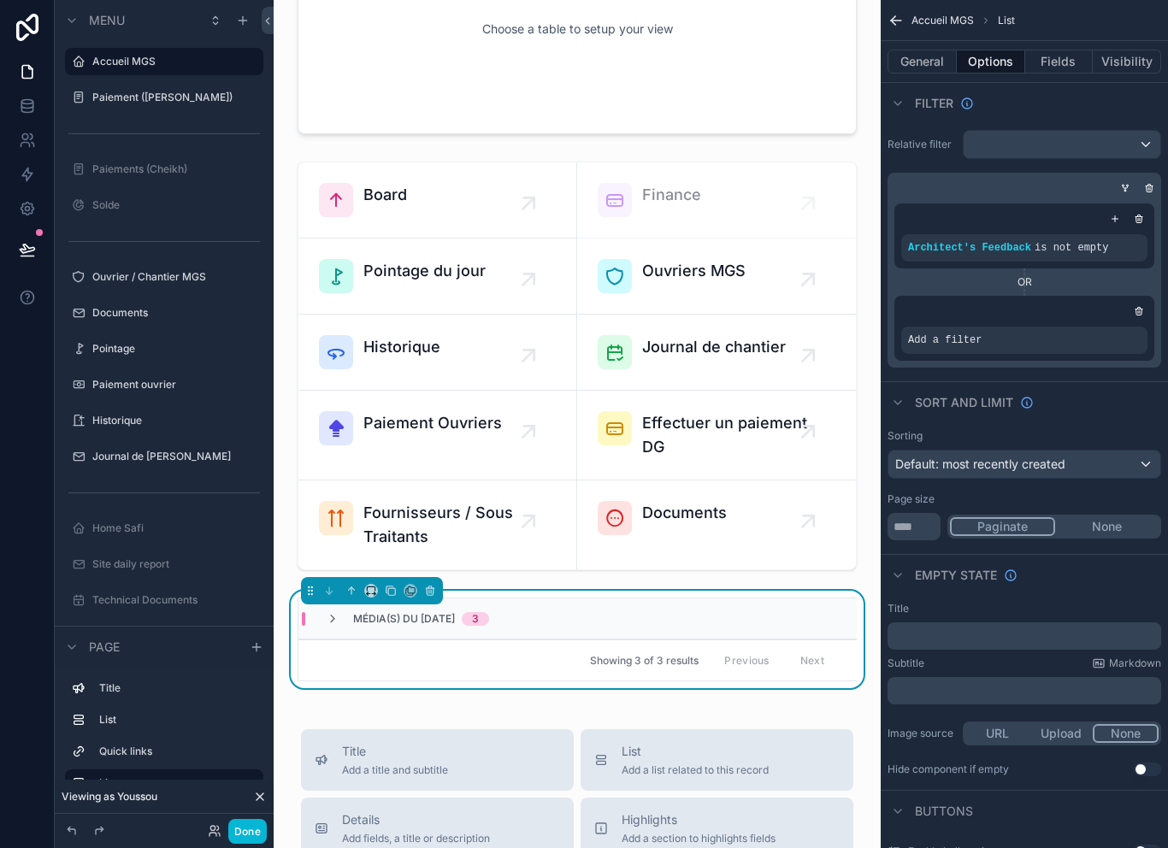
click at [1020, 281] on div "OR" at bounding box center [1025, 282] width 260 height 14
click at [1036, 343] on div "Add a filter" at bounding box center [1025, 340] width 246 height 27
click at [1104, 323] on icon "scrollable content" at bounding box center [1105, 328] width 10 height 10
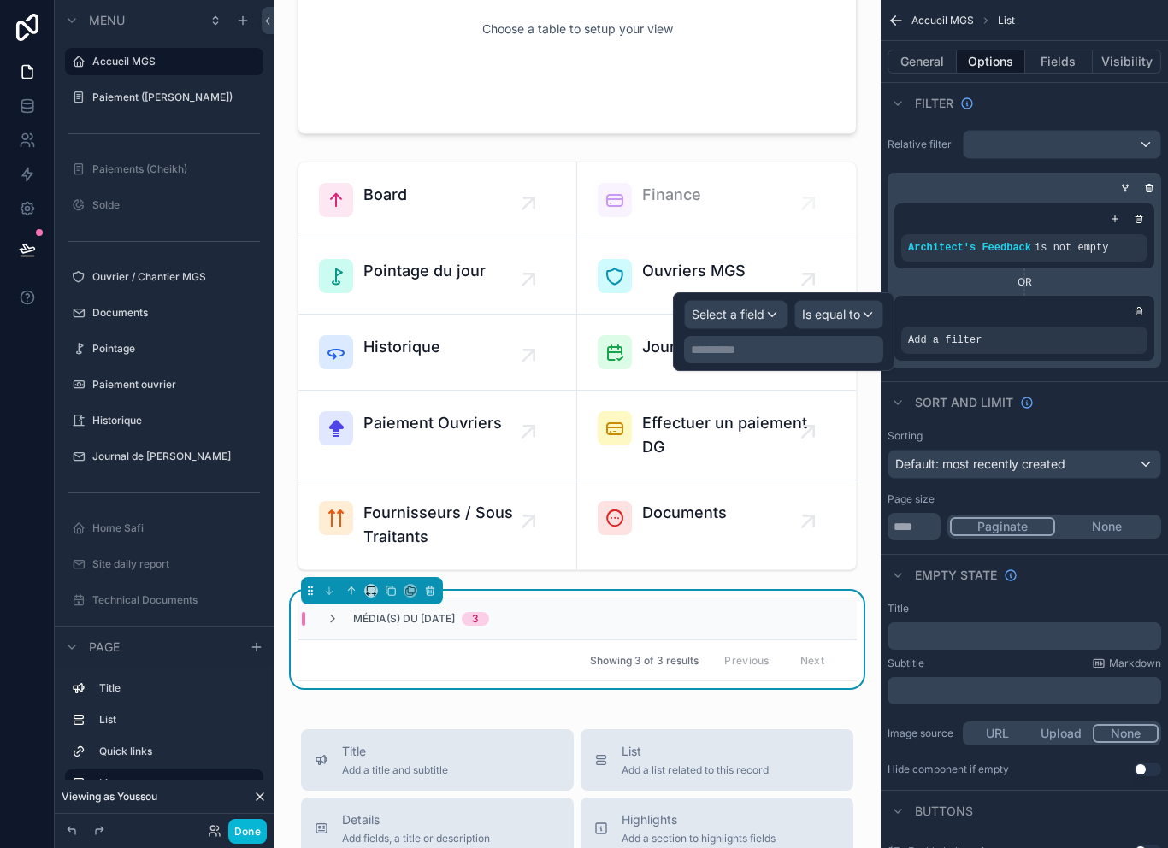
click at [1146, 297] on div "Add a filter" at bounding box center [1025, 328] width 260 height 65
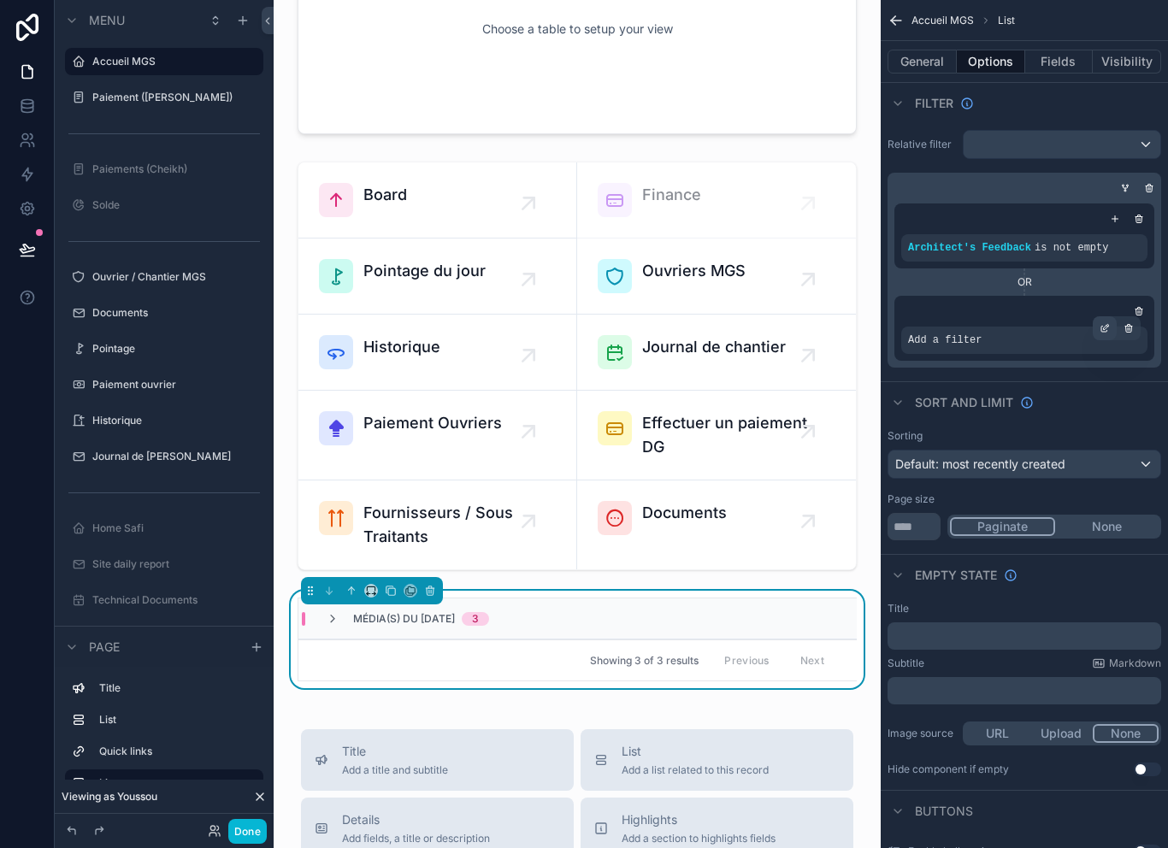
click at [1109, 318] on div "scrollable content" at bounding box center [1105, 328] width 24 height 24
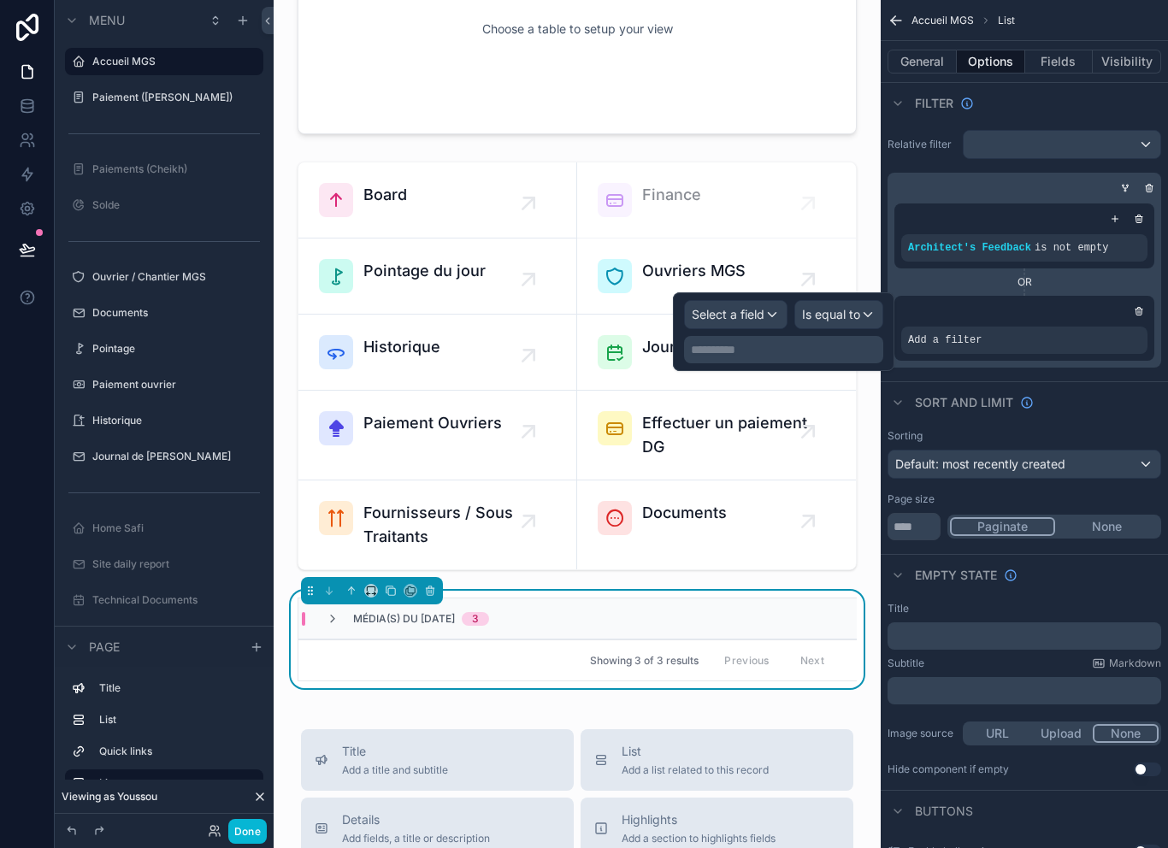
click at [758, 319] on span "Select a field" at bounding box center [728, 314] width 73 height 15
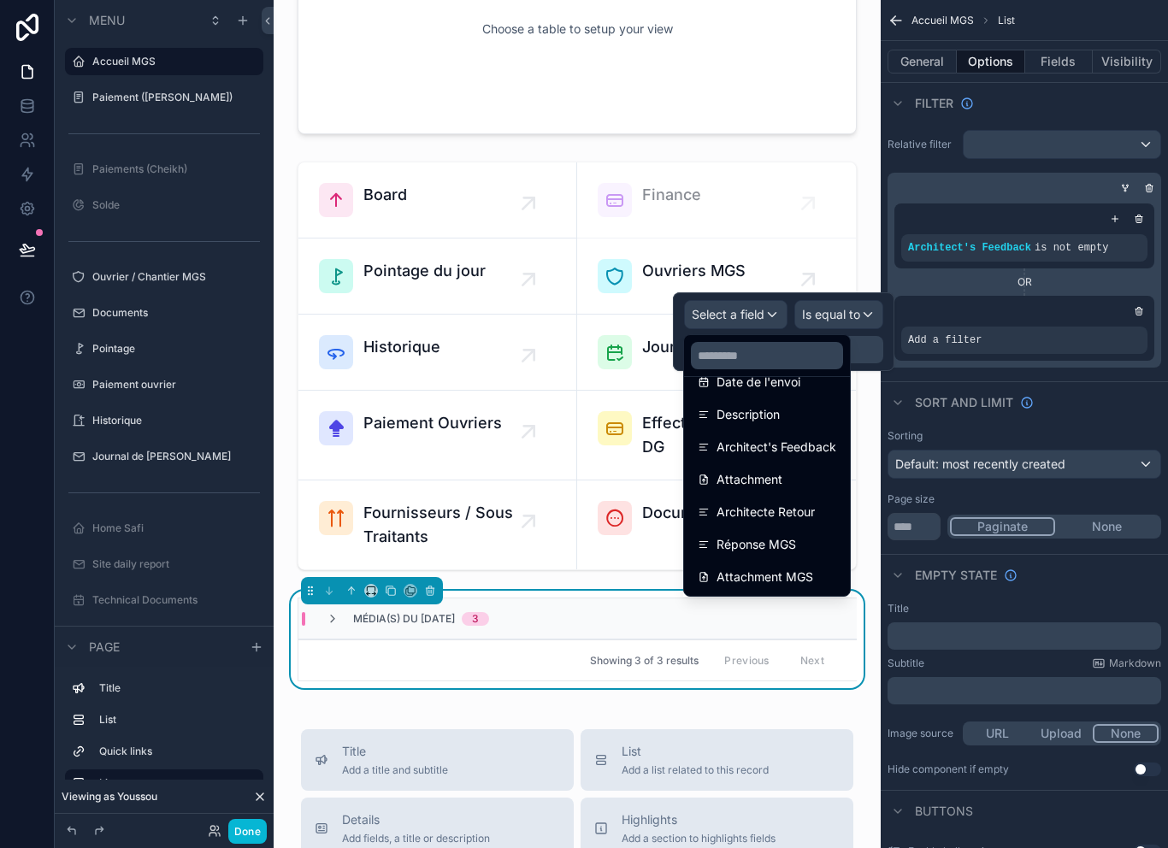
scroll to position [186, 0]
click at [1136, 314] on icon "scrollable content" at bounding box center [1139, 311] width 10 height 10
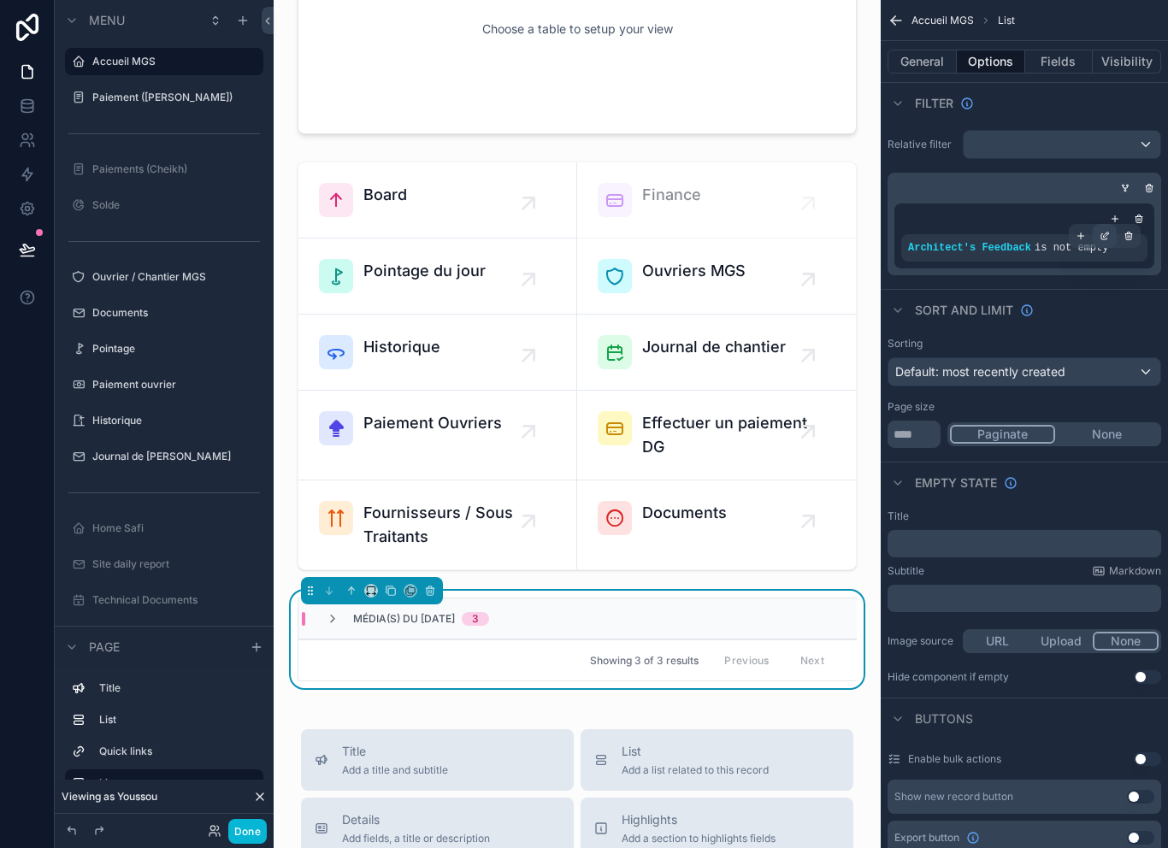
click at [1107, 226] on div "scrollable content" at bounding box center [1105, 236] width 24 height 24
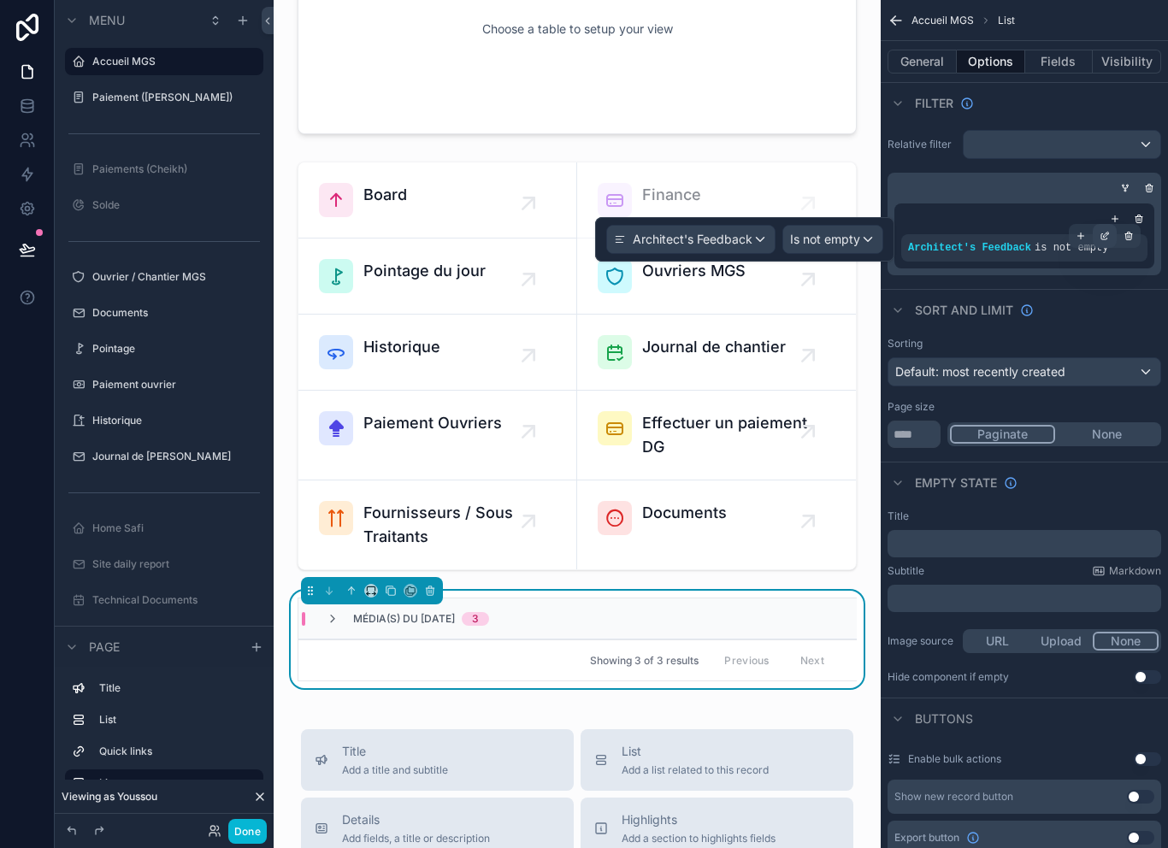
click at [1106, 225] on div "scrollable content" at bounding box center [1105, 236] width 24 height 24
click at [1107, 228] on div "scrollable content" at bounding box center [1105, 236] width 24 height 24
click at [714, 614] on div "Média(s) du 30/09/2025 3" at bounding box center [578, 619] width 559 height 41
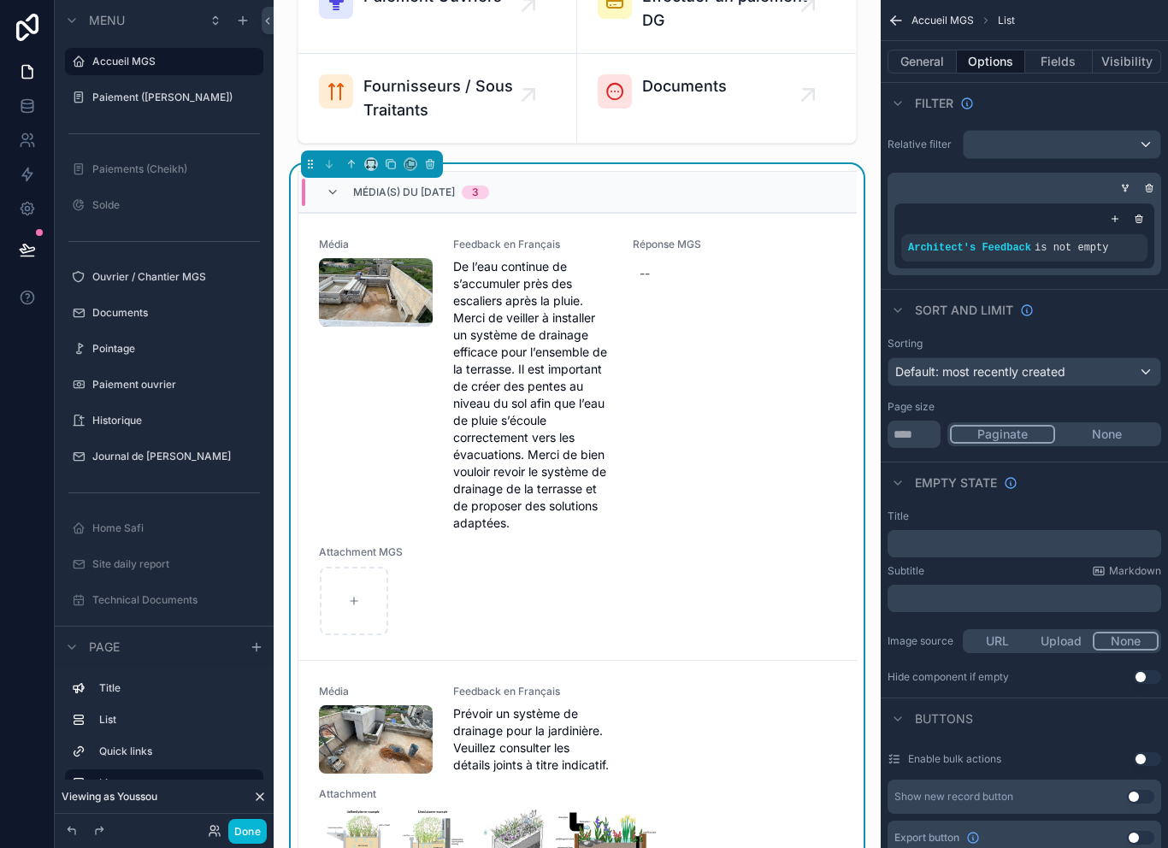
scroll to position [620, 0]
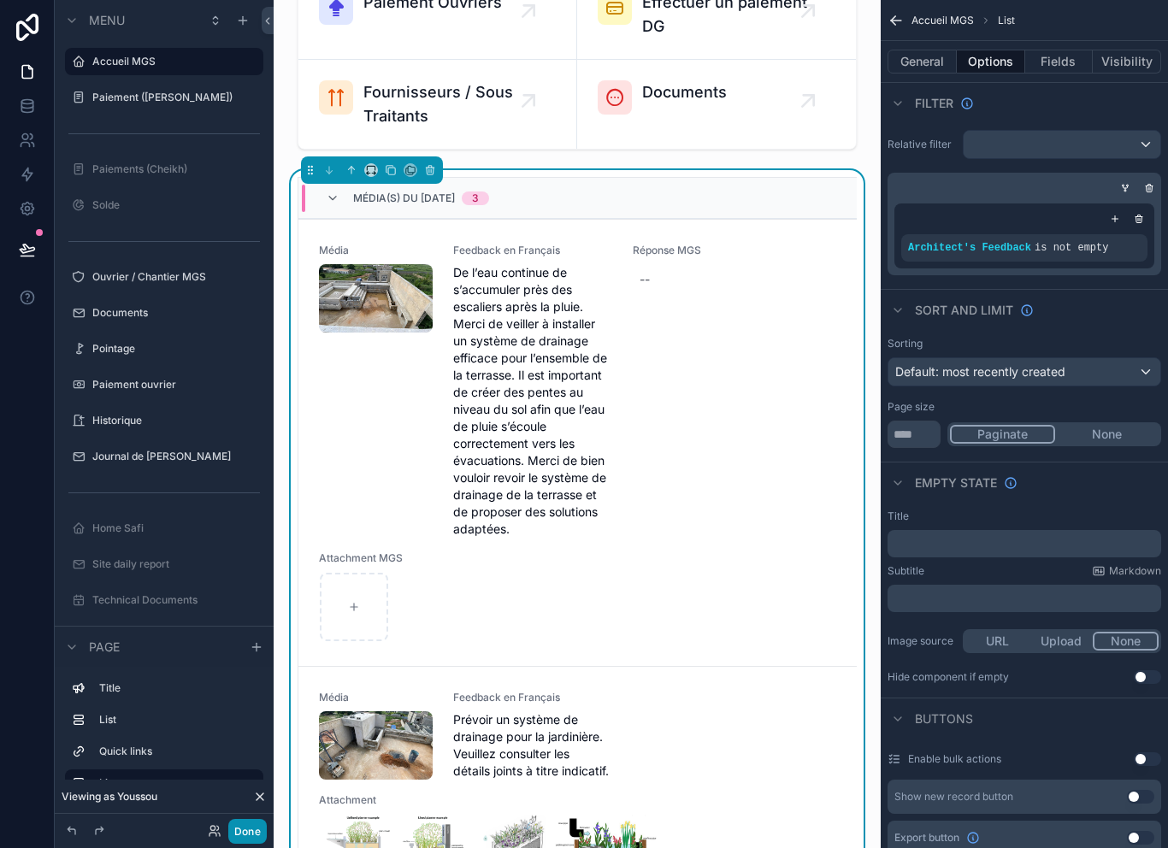
click at [255, 819] on button "Done" at bounding box center [247, 831] width 38 height 25
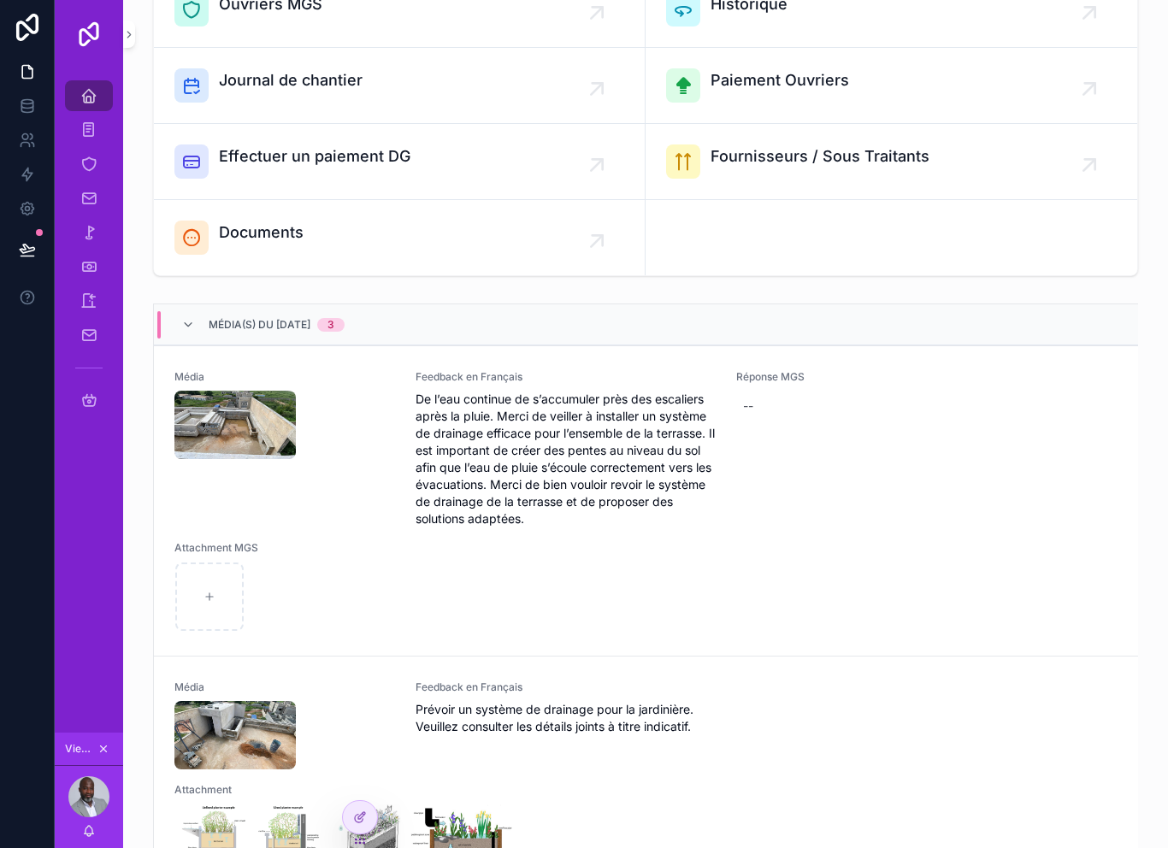
scroll to position [253, 0]
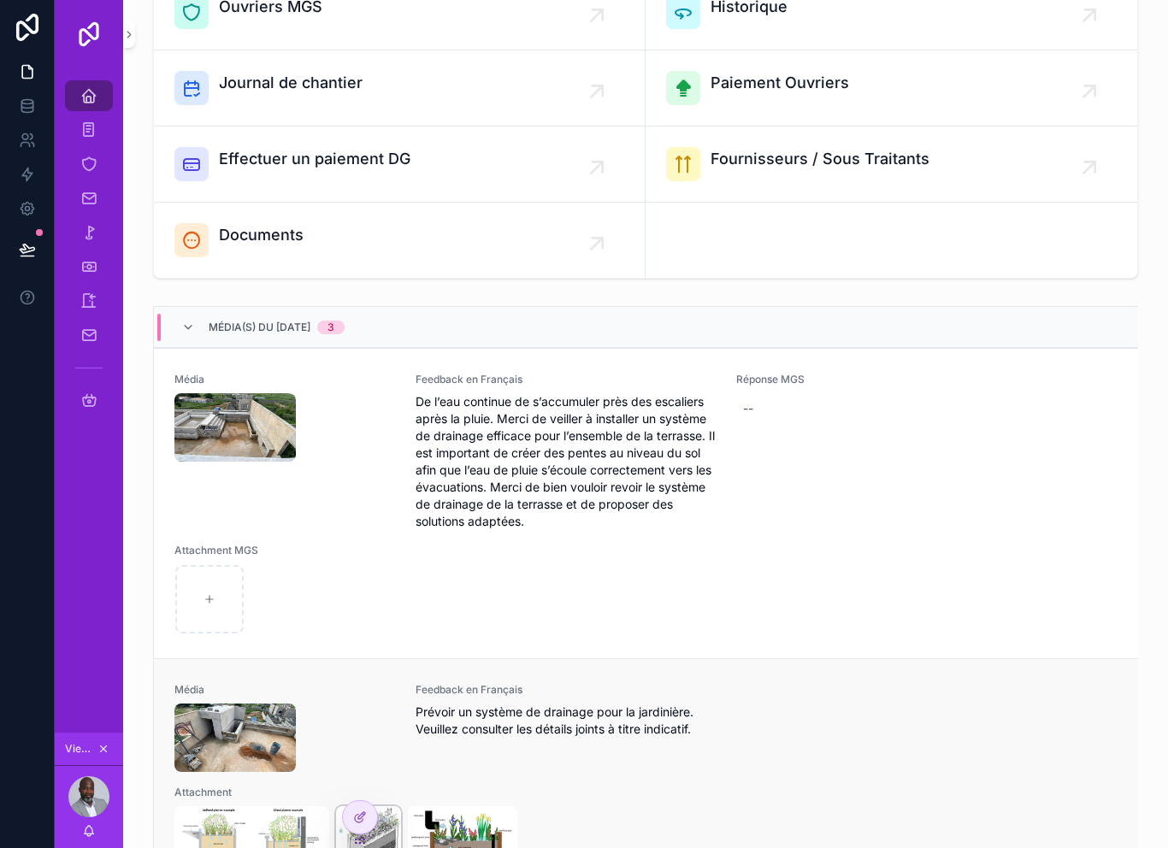
click at [378, 807] on img "scrollable content" at bounding box center [368, 841] width 64 height 68
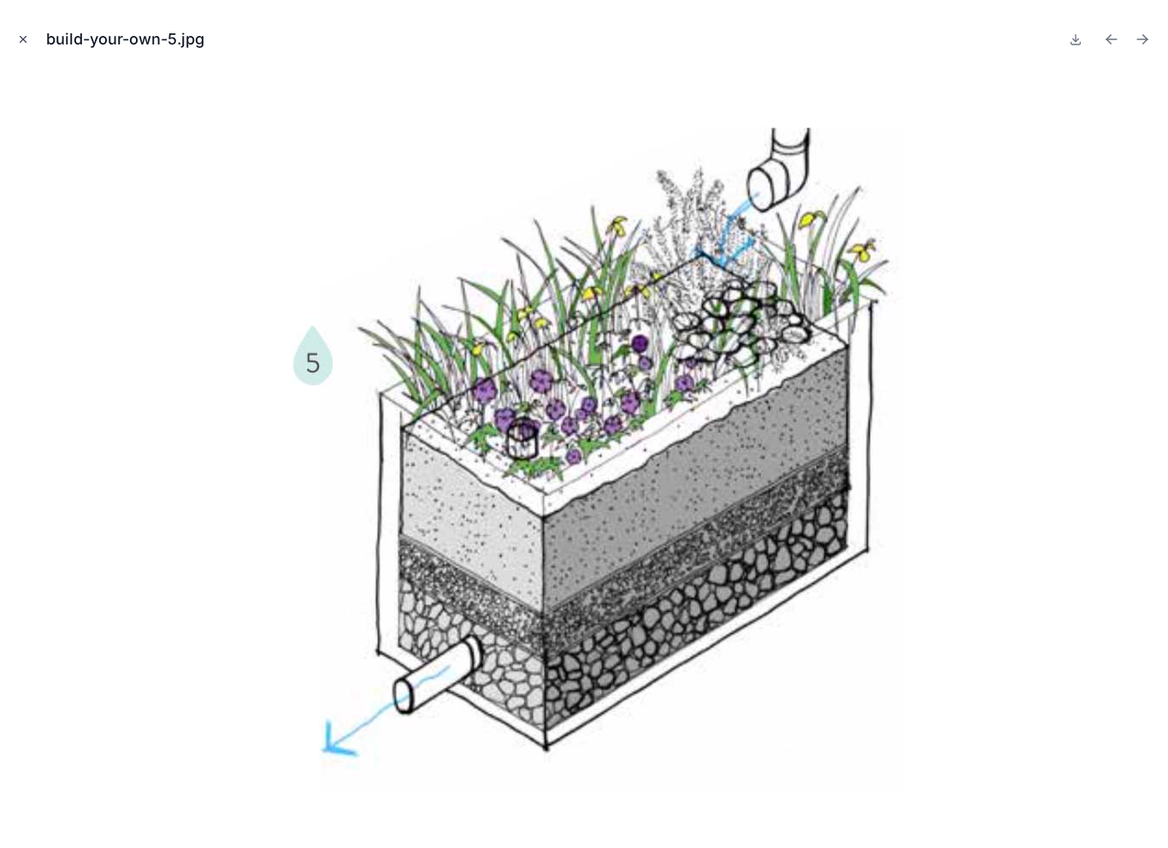
click at [32, 31] on button "Close modal" at bounding box center [23, 39] width 19 height 19
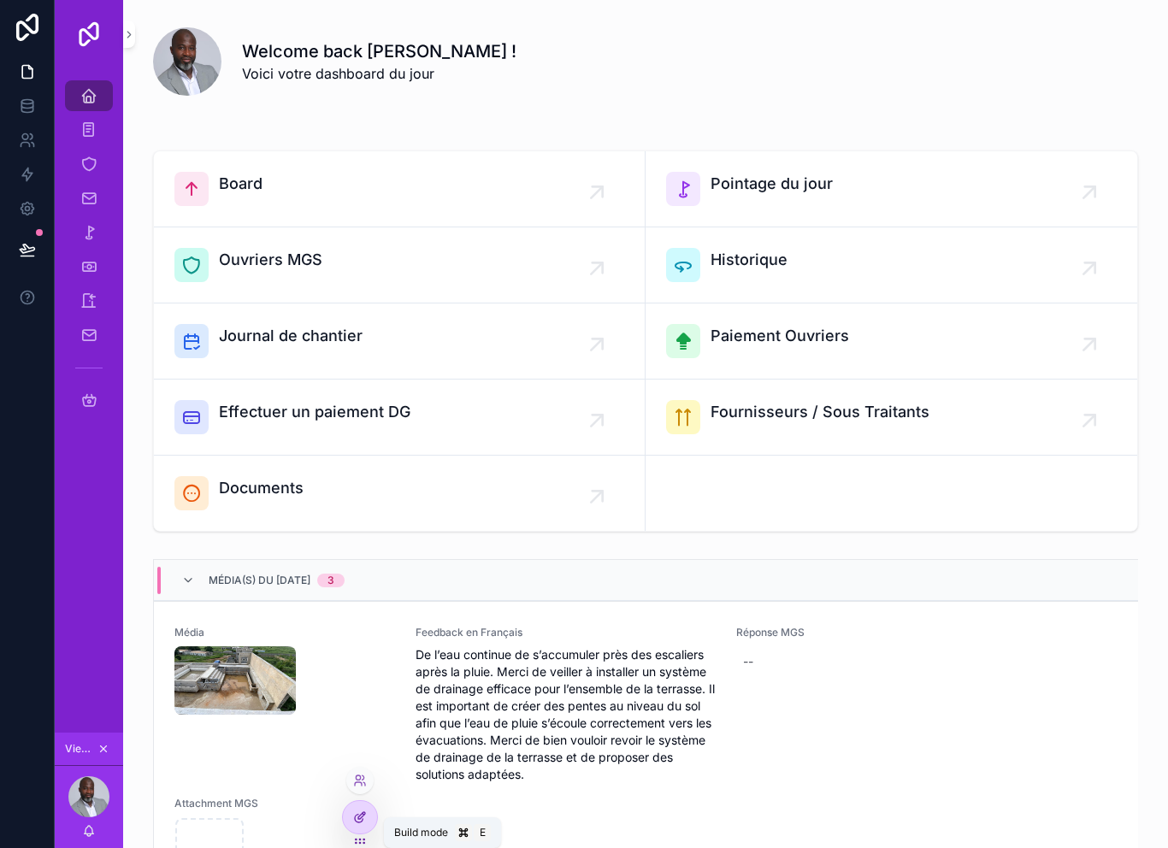
click at [361, 806] on div at bounding box center [360, 817] width 34 height 33
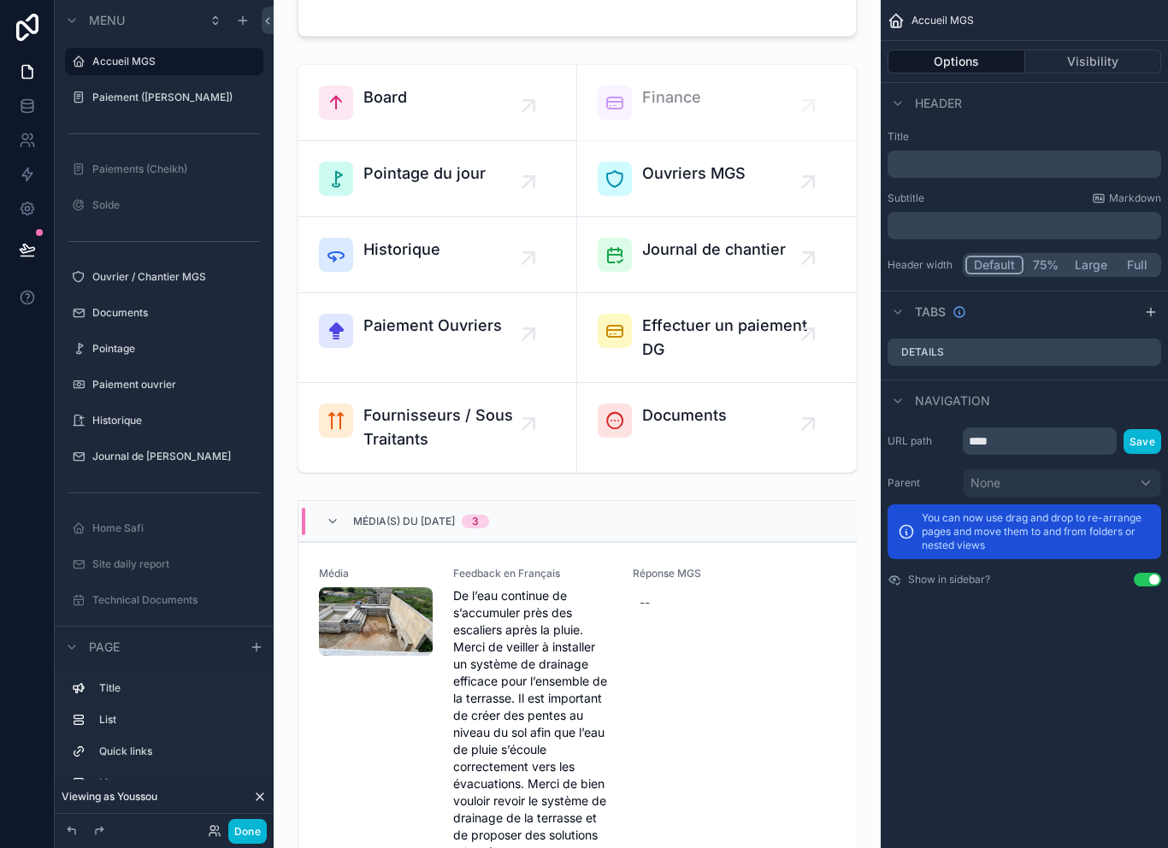
scroll to position [306, 0]
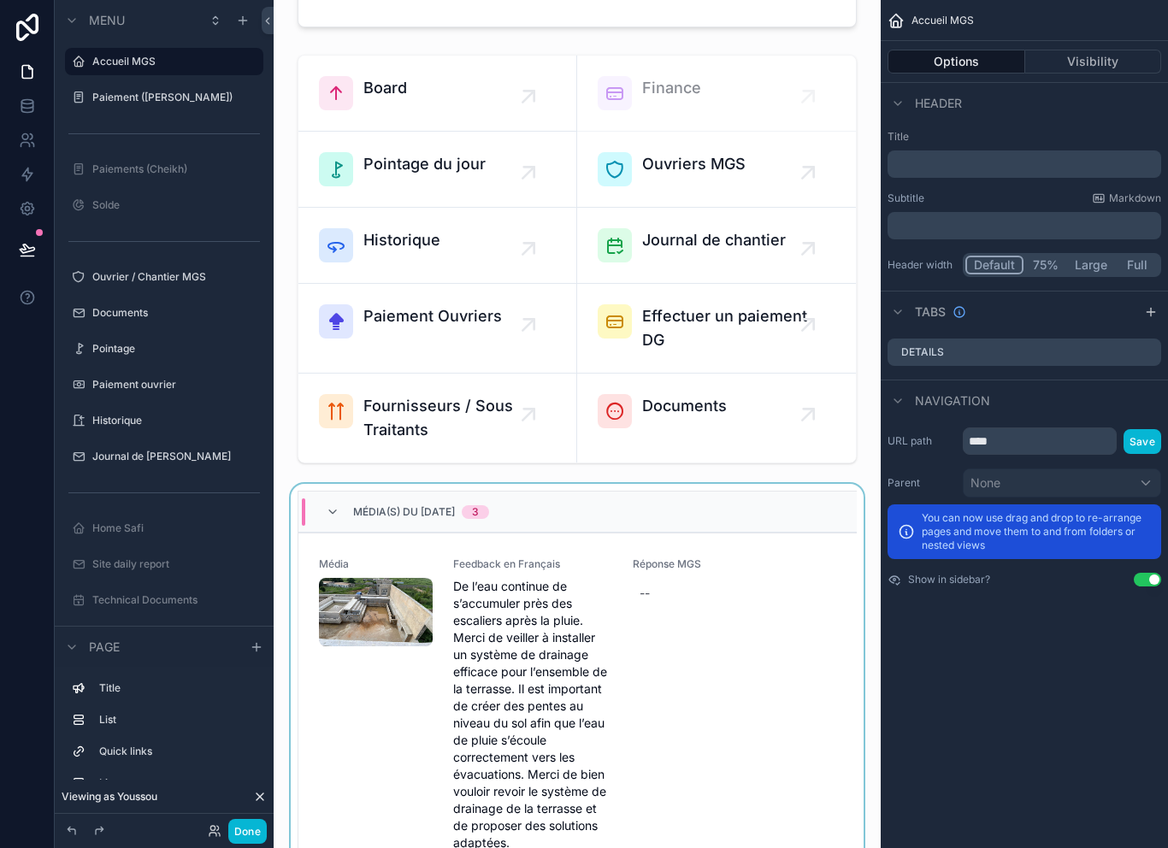
click at [628, 498] on div "Média(s) du 30/09/2025 3" at bounding box center [578, 512] width 559 height 41
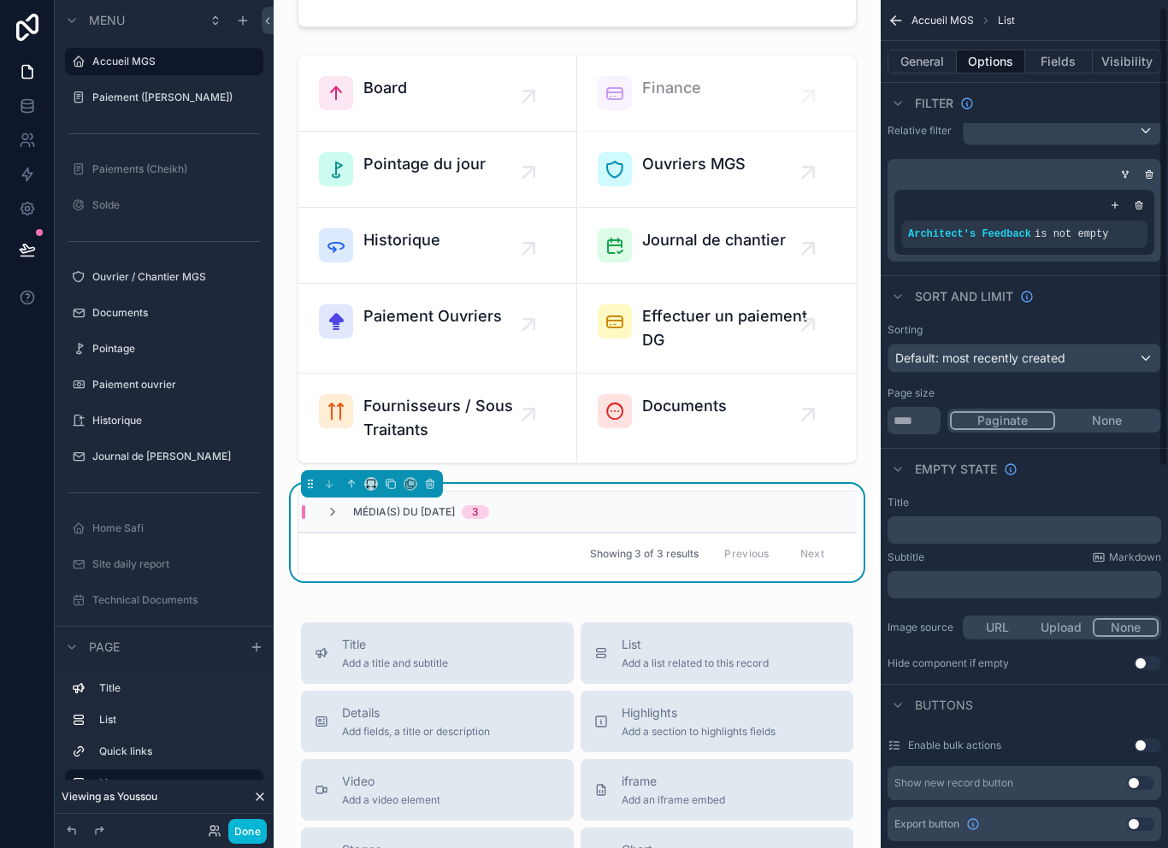
scroll to position [15, 0]
click at [1126, 353] on div "Default: most recently created" at bounding box center [1025, 357] width 272 height 27
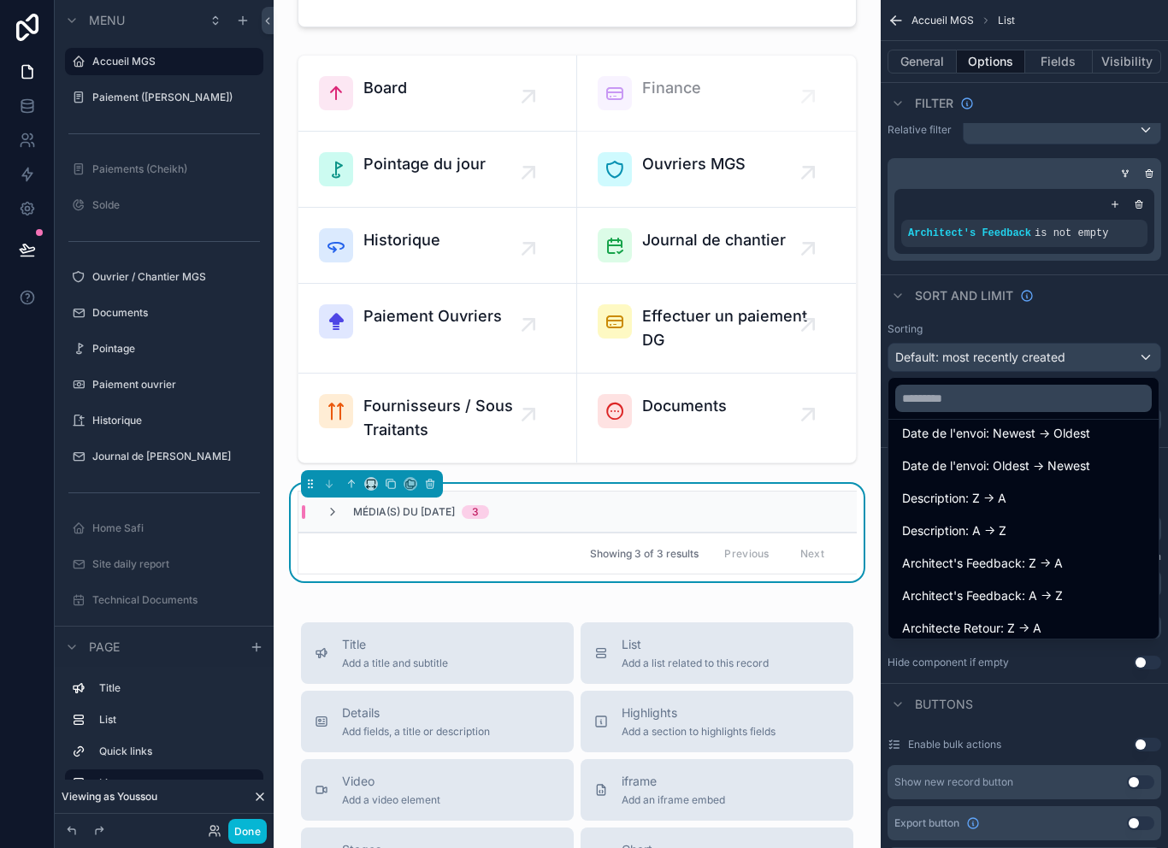
scroll to position [151, 0]
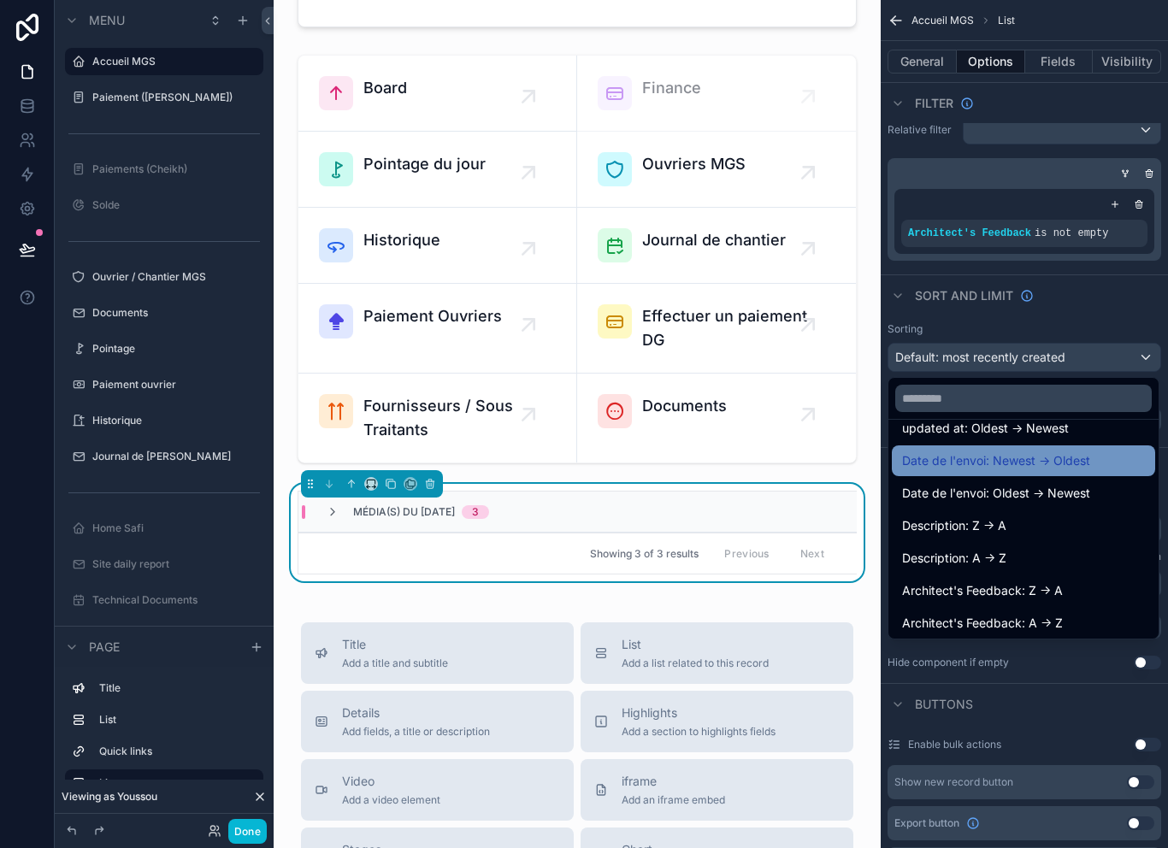
click at [1102, 458] on div "Date de l'envoi: Newest -> Oldest" at bounding box center [1023, 461] width 243 height 21
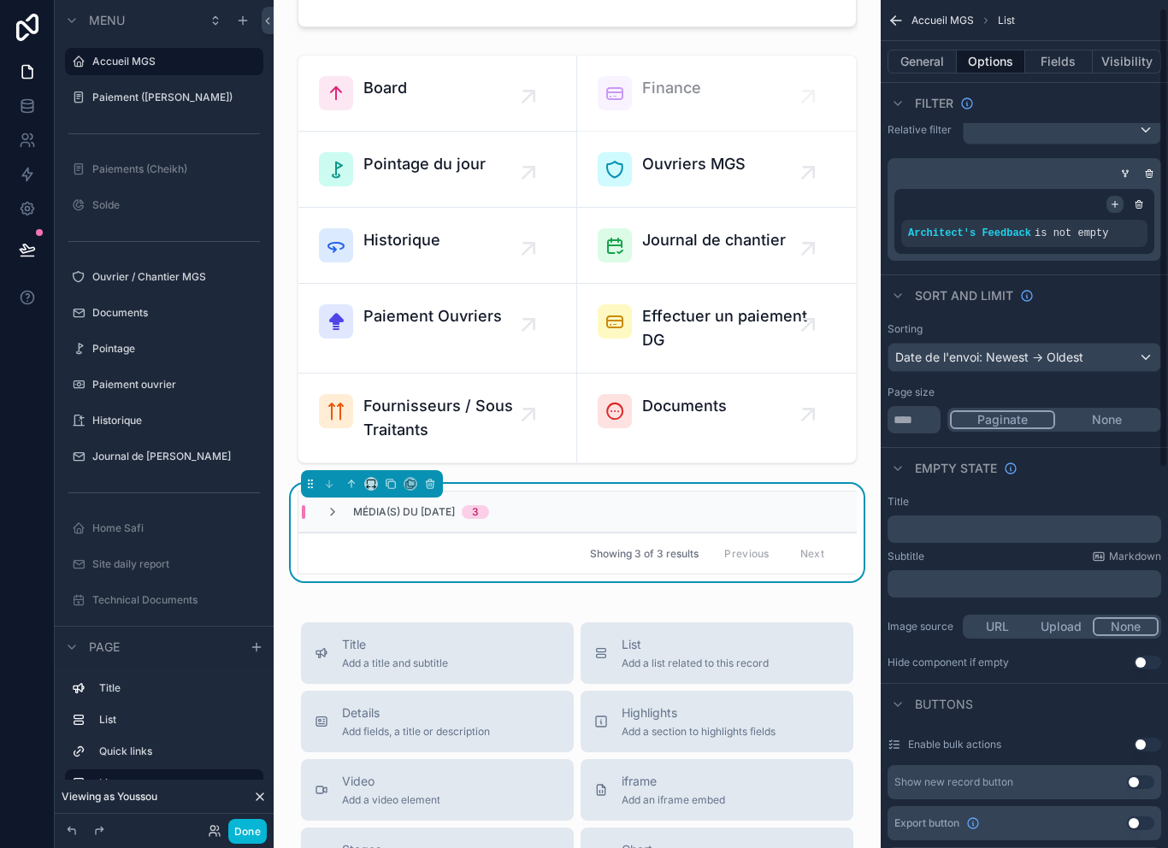
click at [1108, 206] on div "scrollable content" at bounding box center [1115, 204] width 17 height 17
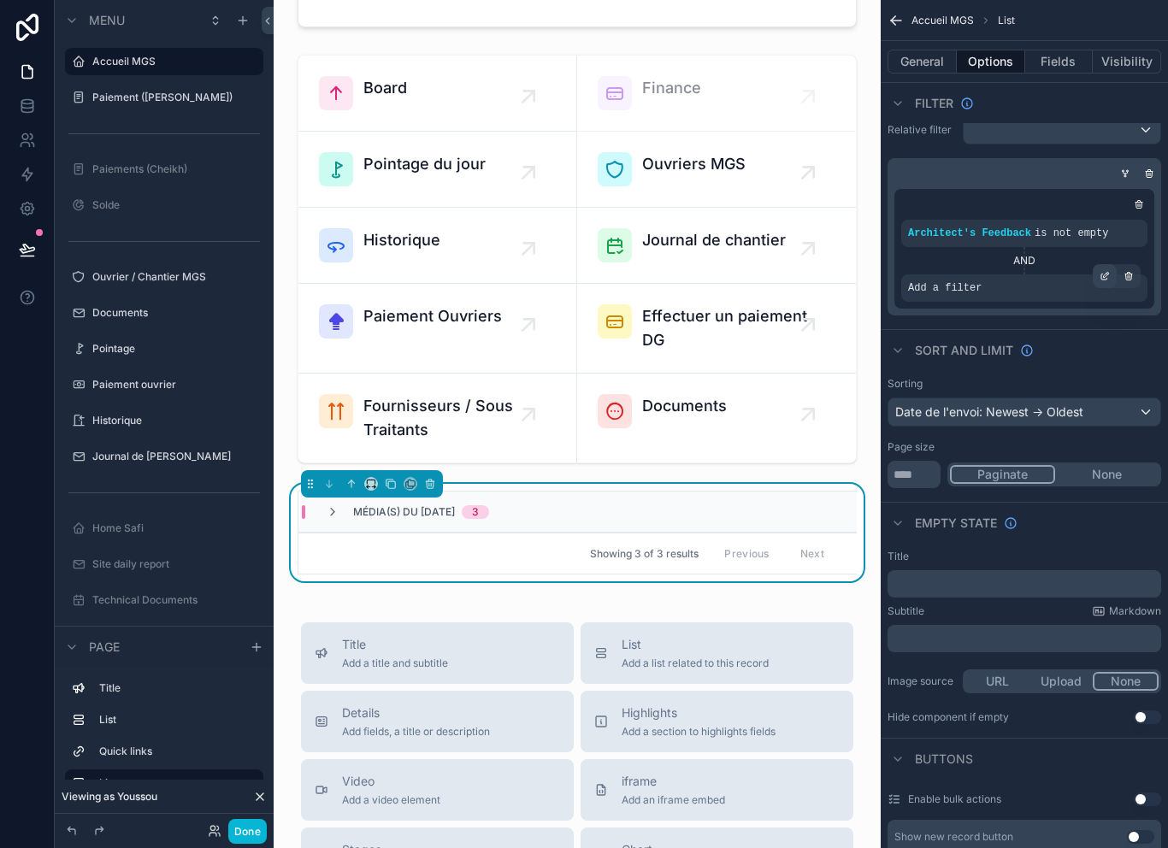
click at [1101, 275] on icon "scrollable content" at bounding box center [1105, 276] width 10 height 10
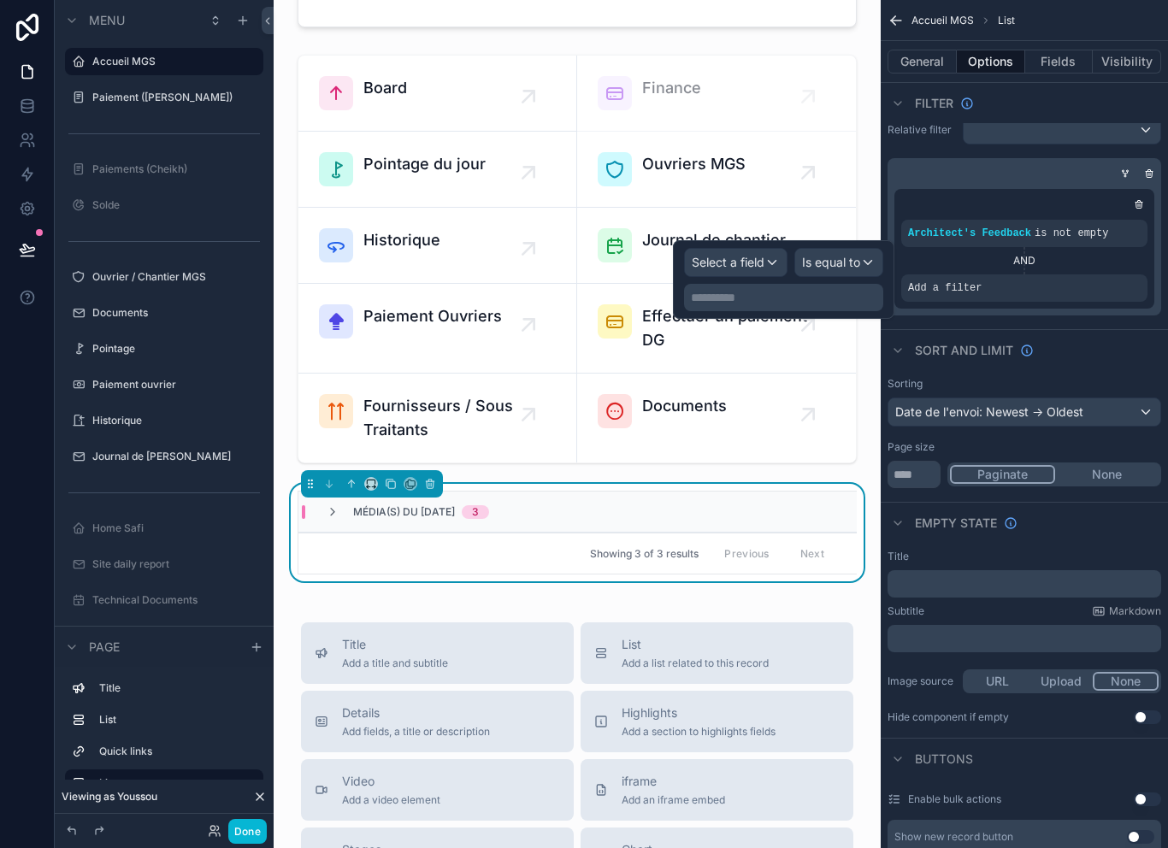
click at [754, 270] on span "Select a field" at bounding box center [728, 262] width 73 height 17
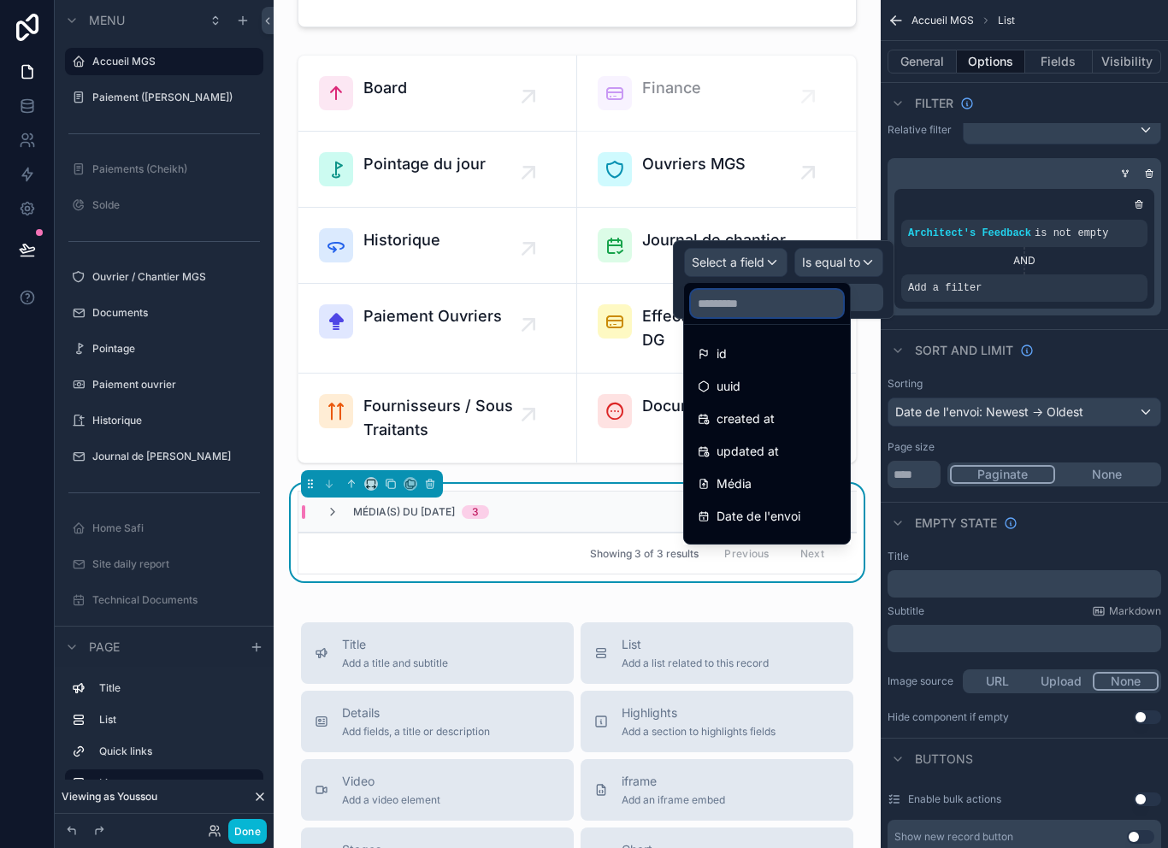
click at [813, 299] on input "text" at bounding box center [767, 303] width 152 height 27
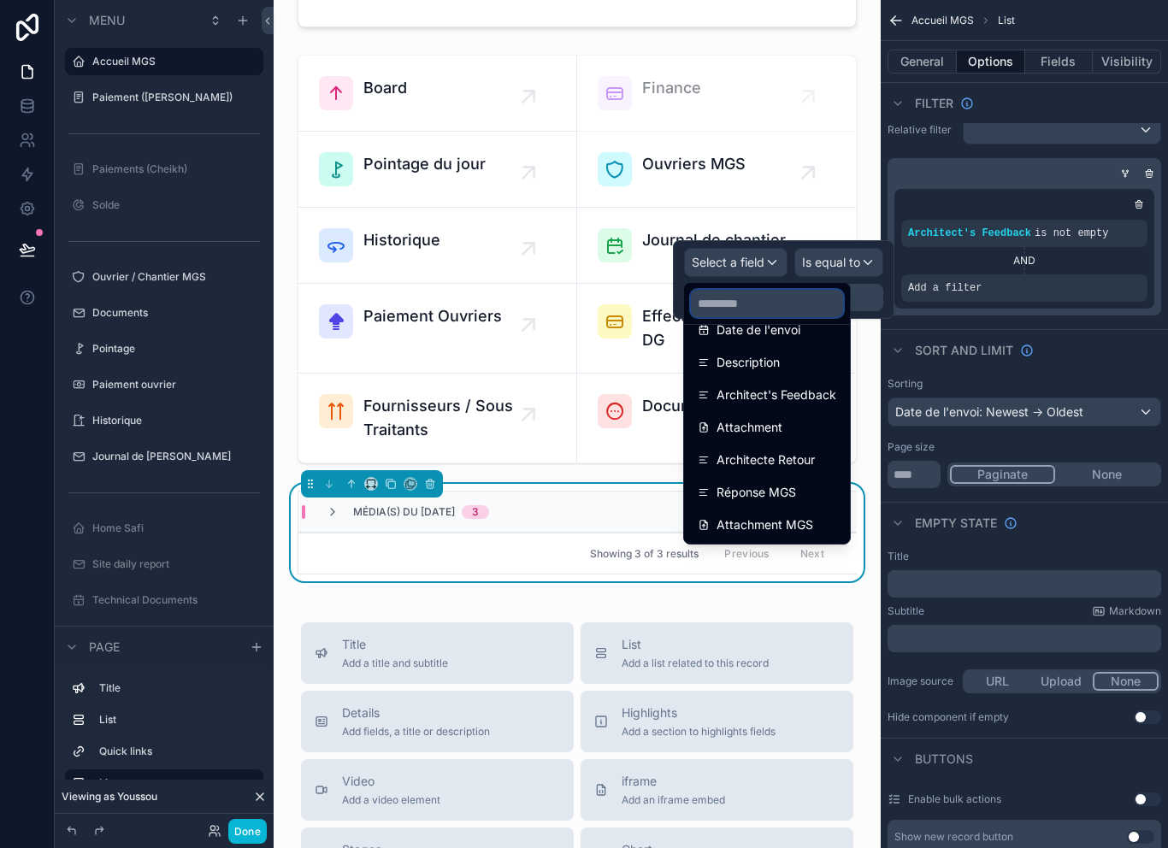
scroll to position [186, 0]
click at [827, 393] on span "Architect's Feedback" at bounding box center [777, 395] width 120 height 21
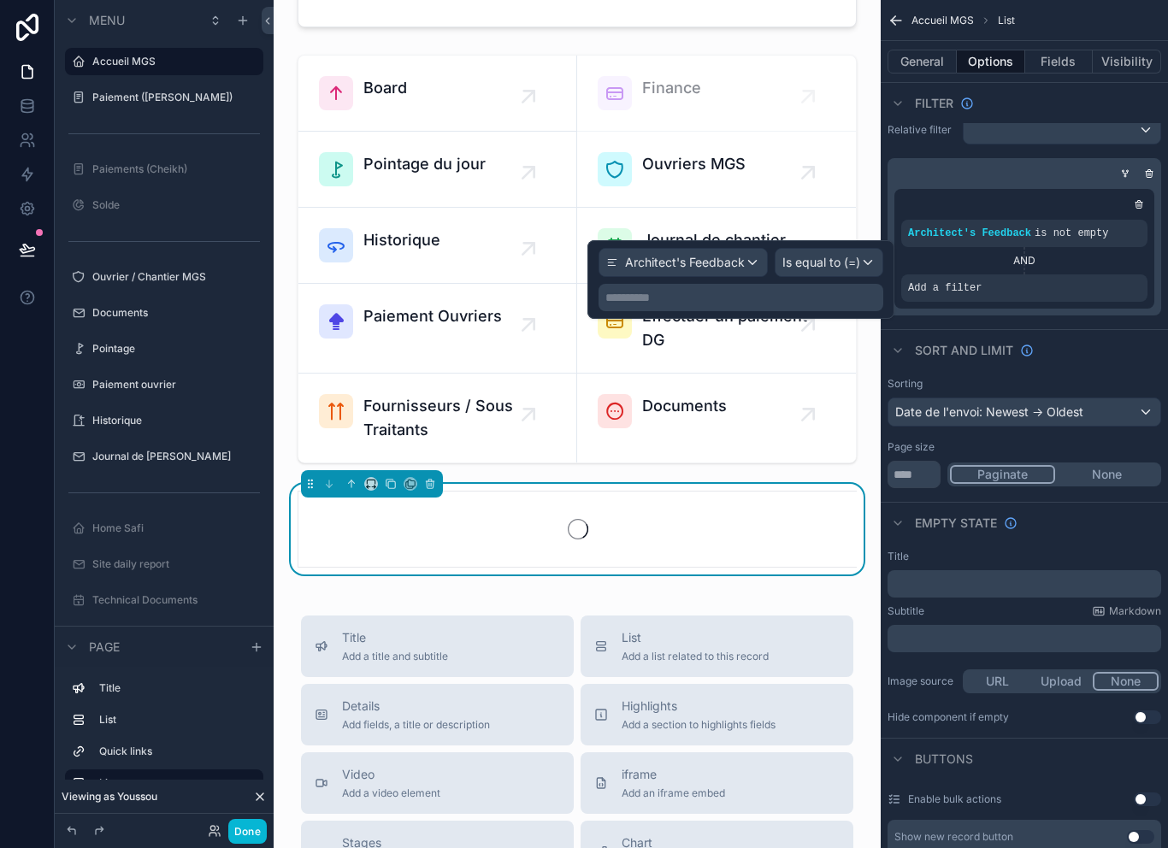
click at [850, 254] on span "Is equal to (=)" at bounding box center [822, 262] width 78 height 17
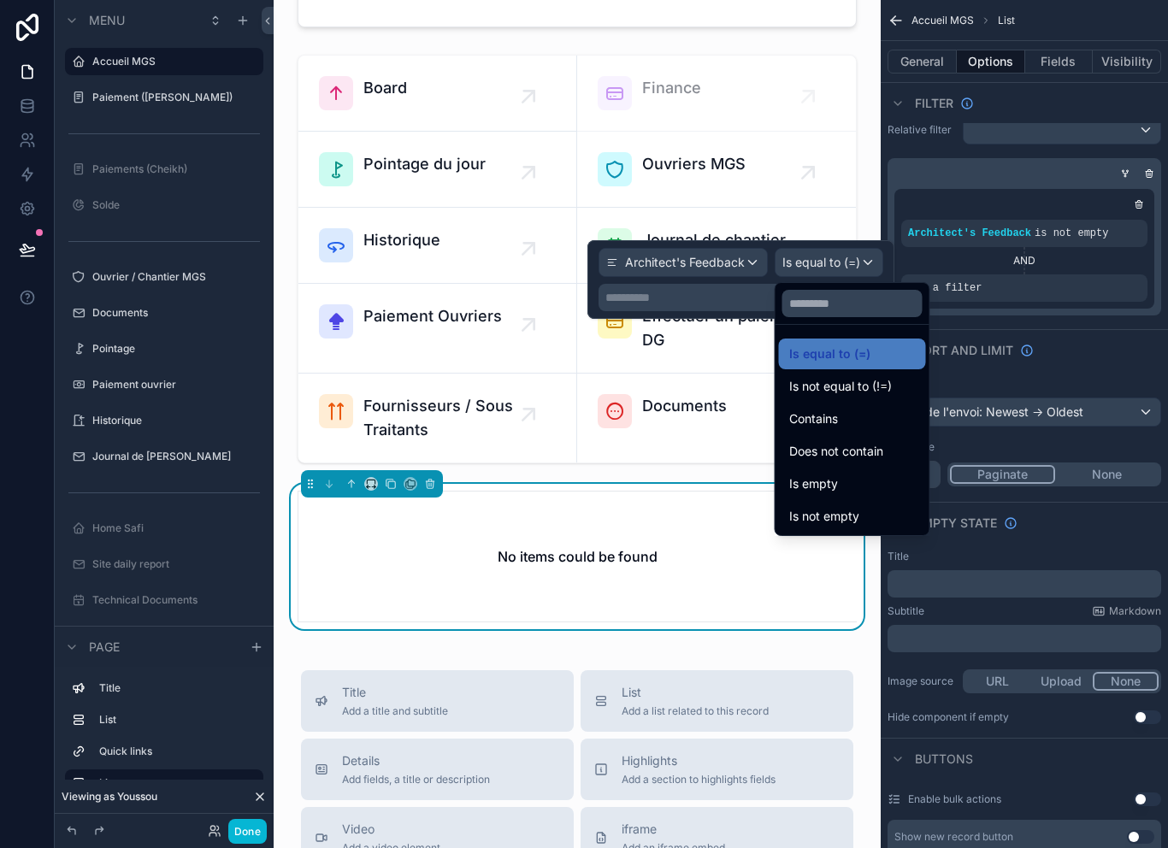
click at [712, 258] on div at bounding box center [741, 279] width 307 height 79
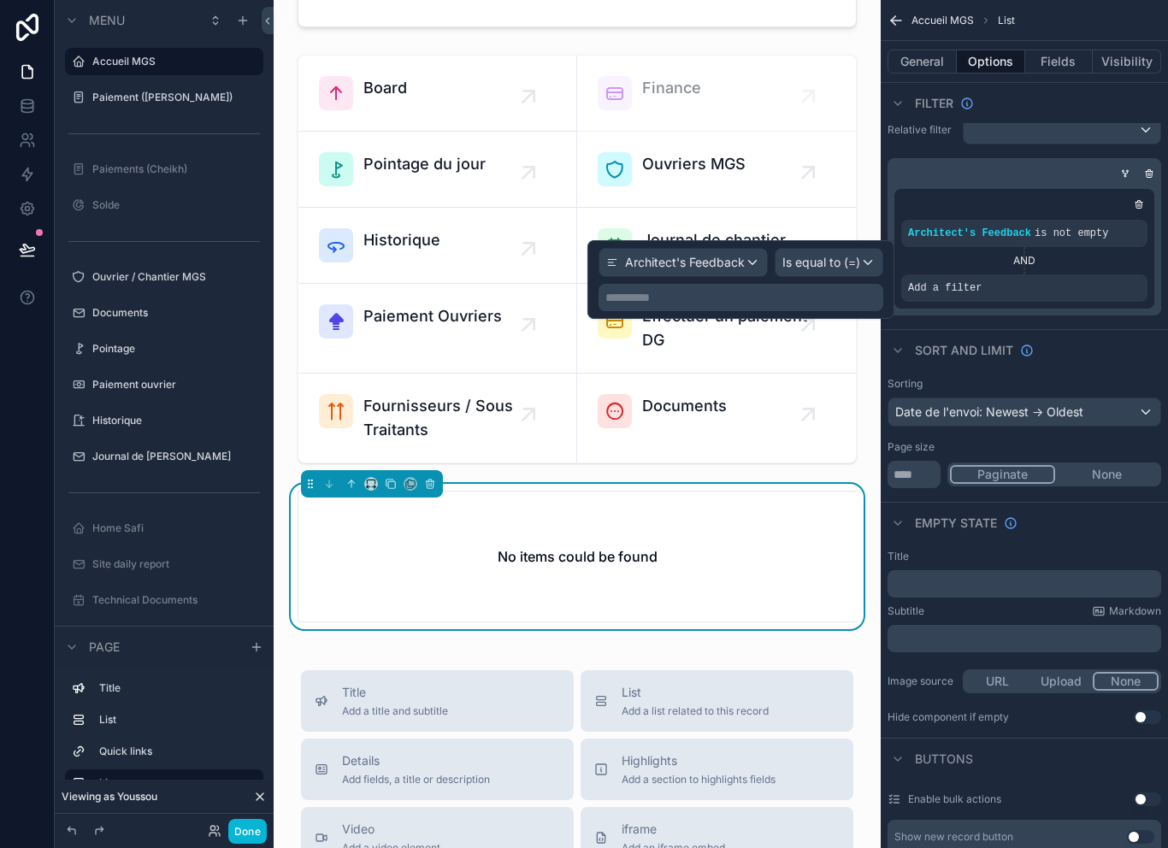
click at [712, 284] on div "**********" at bounding box center [741, 297] width 285 height 27
click at [804, 289] on p "**********" at bounding box center [743, 297] width 275 height 17
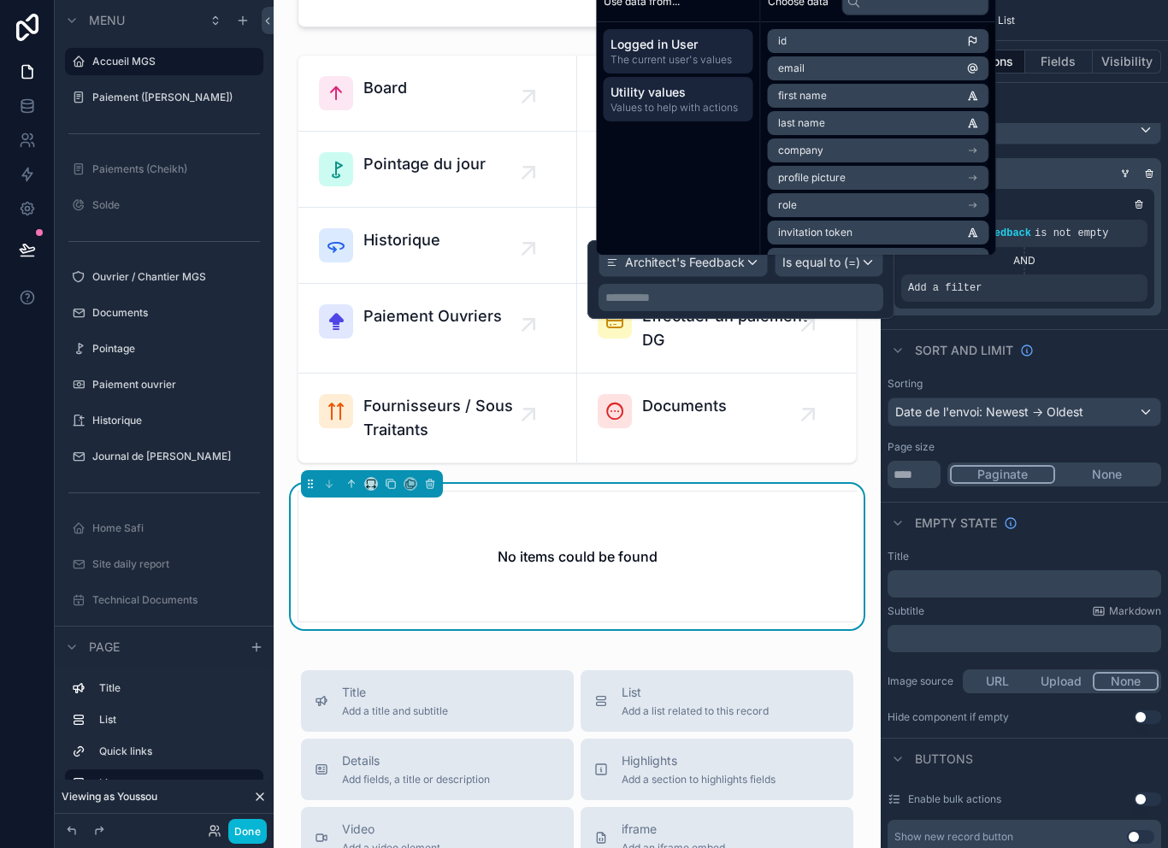
scroll to position [0, 0]
click at [697, 101] on span "Values to help with actions" at bounding box center [679, 108] width 136 height 14
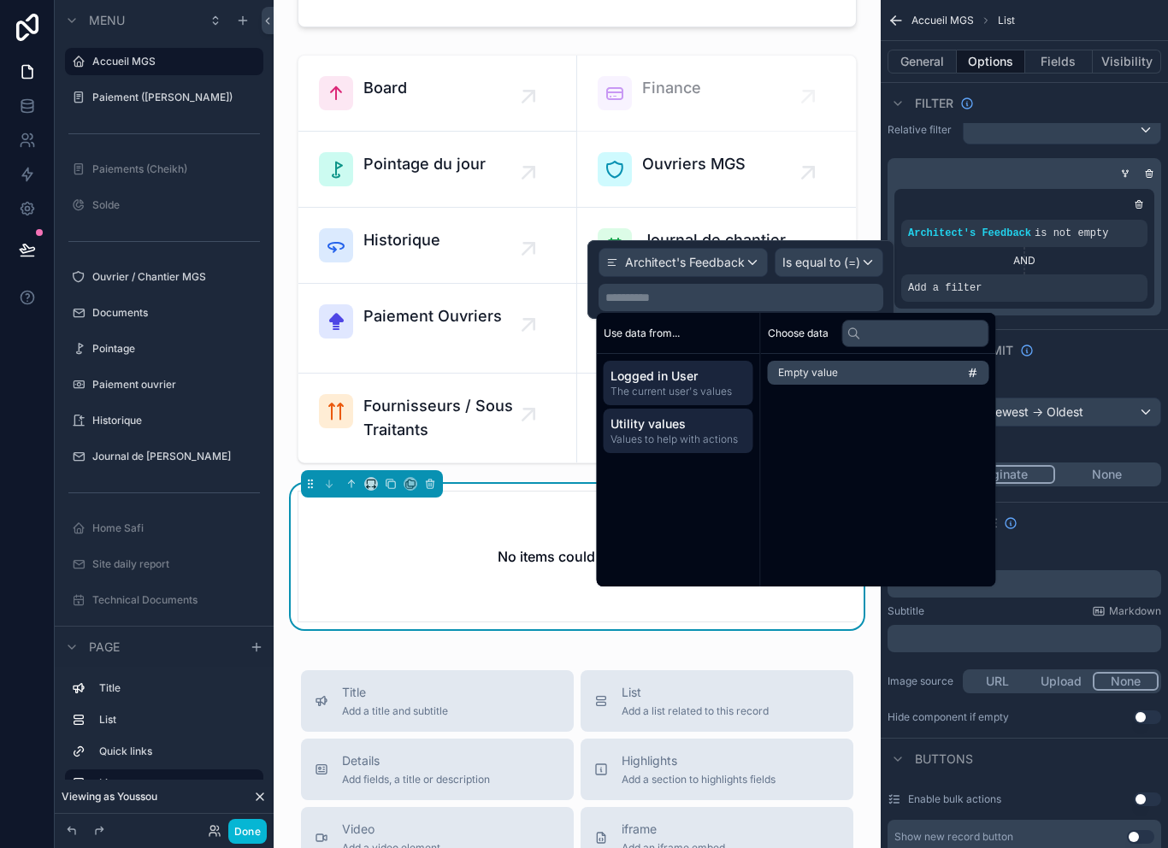
click at [696, 368] on span "Logged in User" at bounding box center [679, 376] width 136 height 17
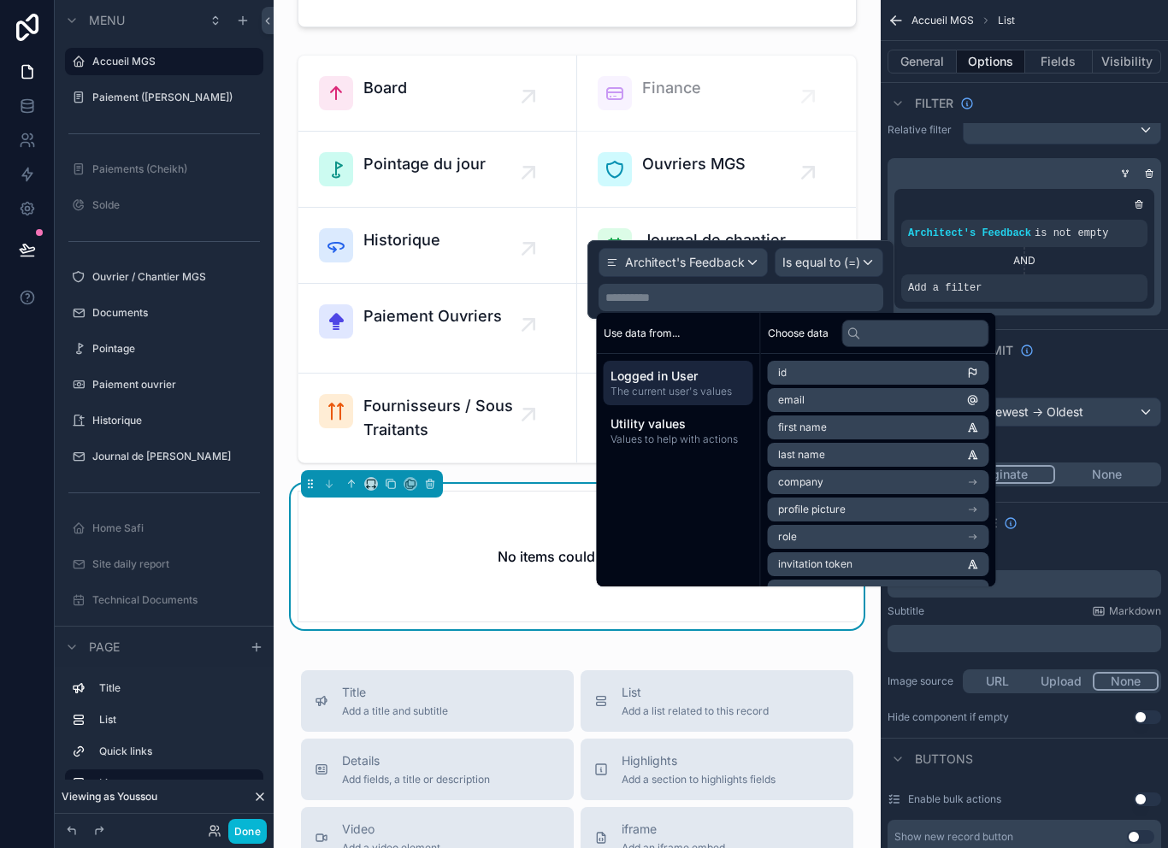
click at [729, 254] on span "Architect's Feedback" at bounding box center [685, 262] width 120 height 17
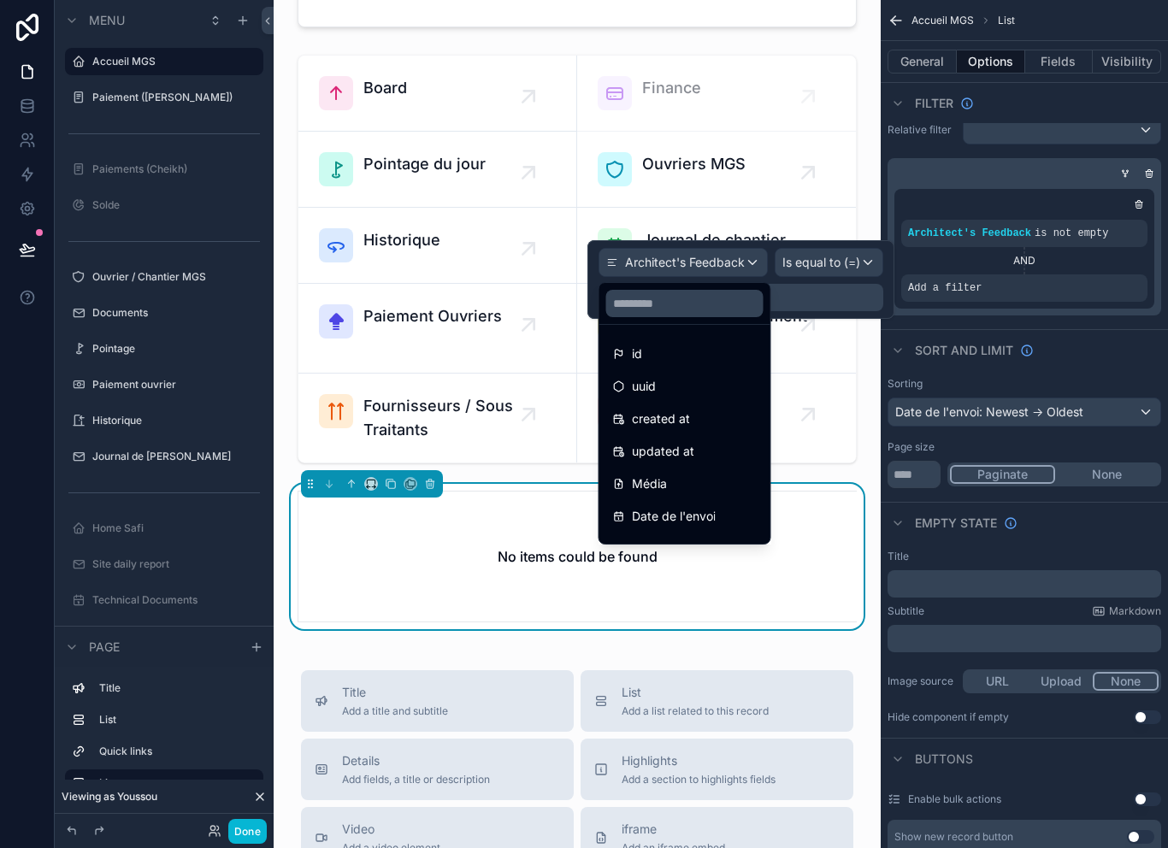
click at [844, 240] on div at bounding box center [741, 279] width 307 height 79
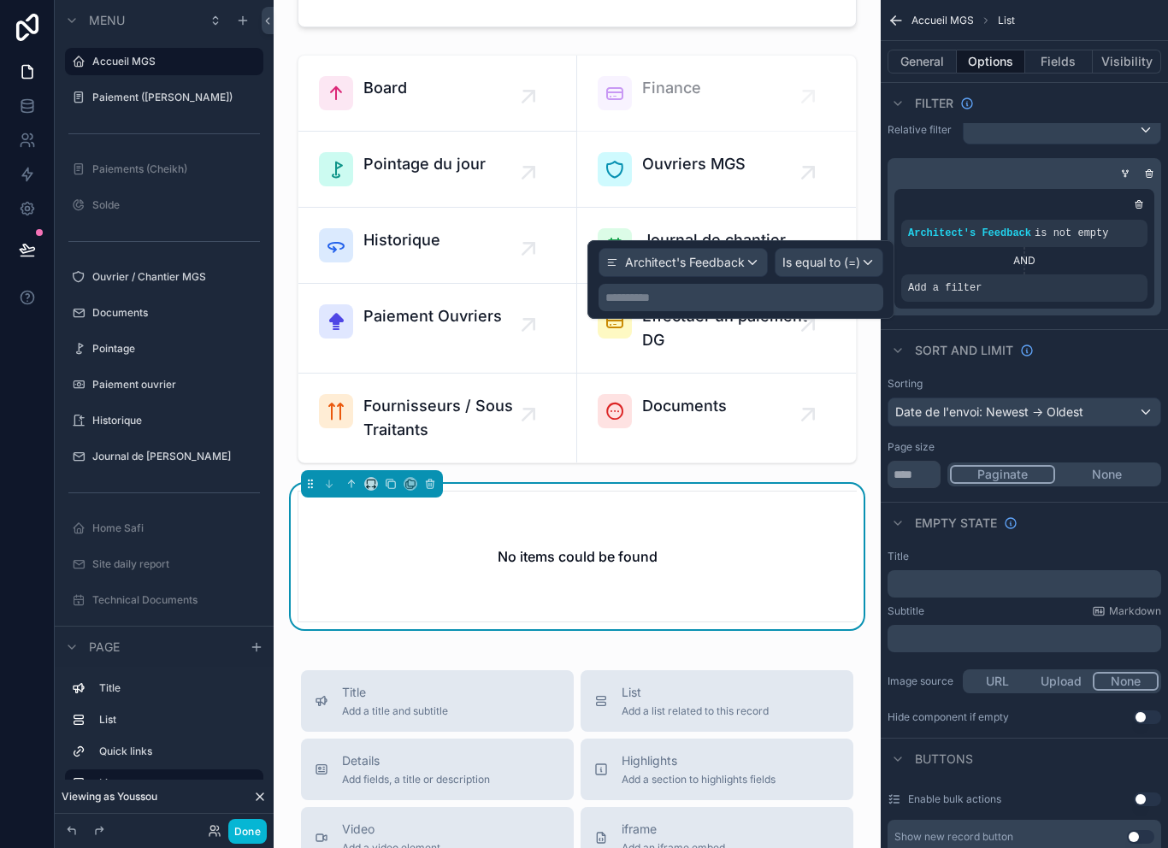
click at [732, 254] on span "Architect's Feedback" at bounding box center [685, 262] width 120 height 17
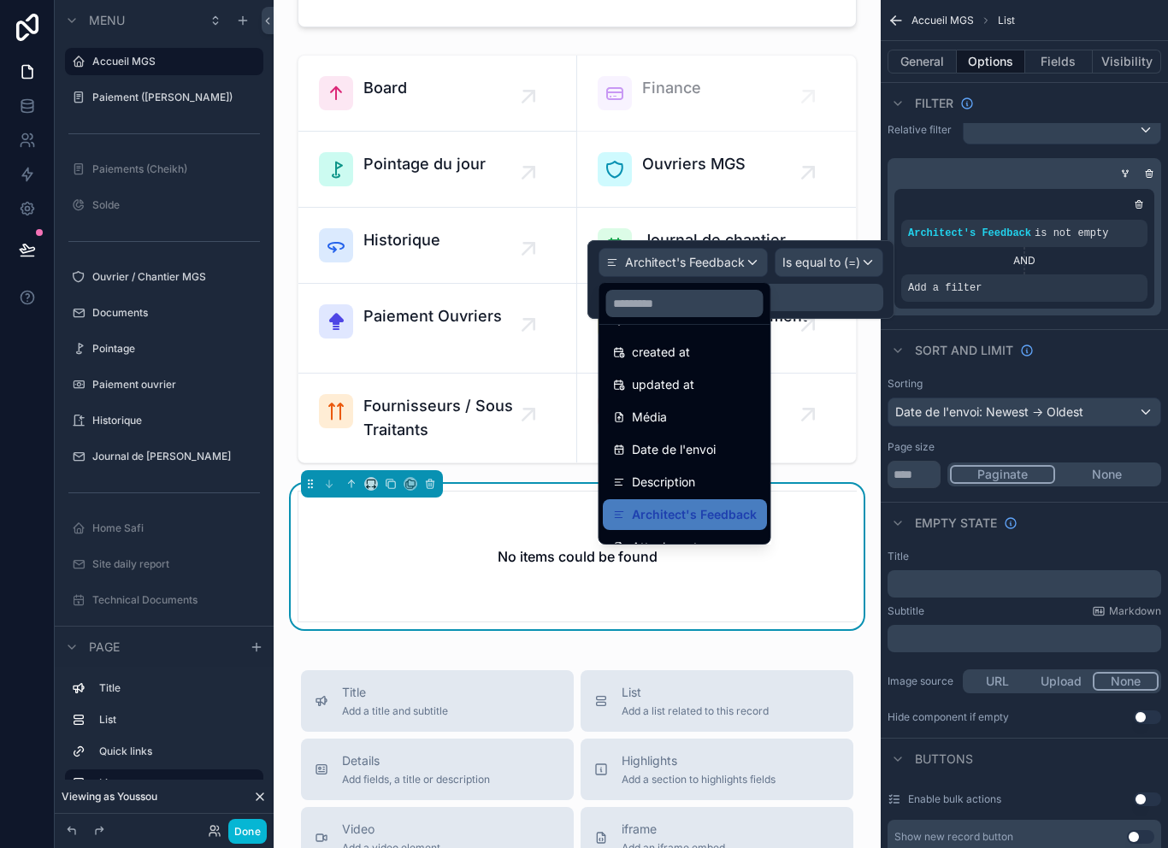
scroll to position [74, 0]
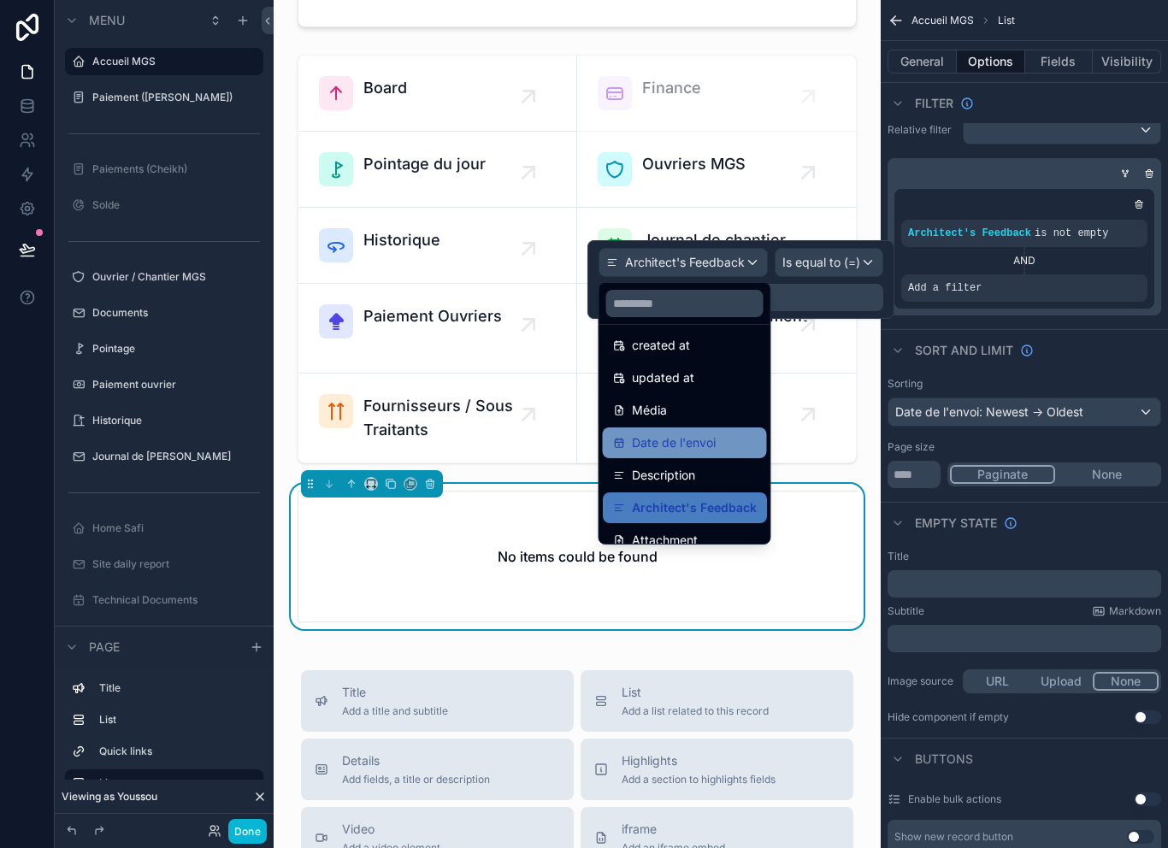
click at [714, 433] on span "Date de l'envoi" at bounding box center [674, 443] width 84 height 21
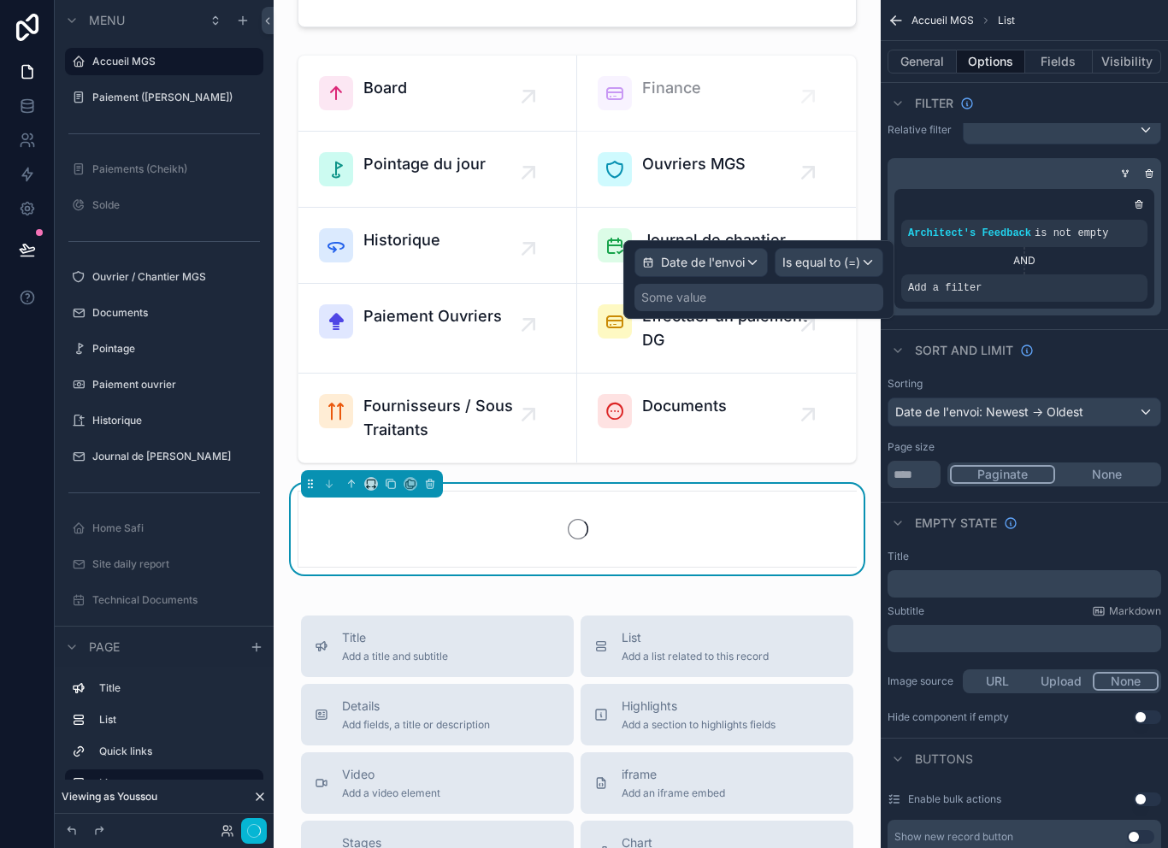
scroll to position [0, 0]
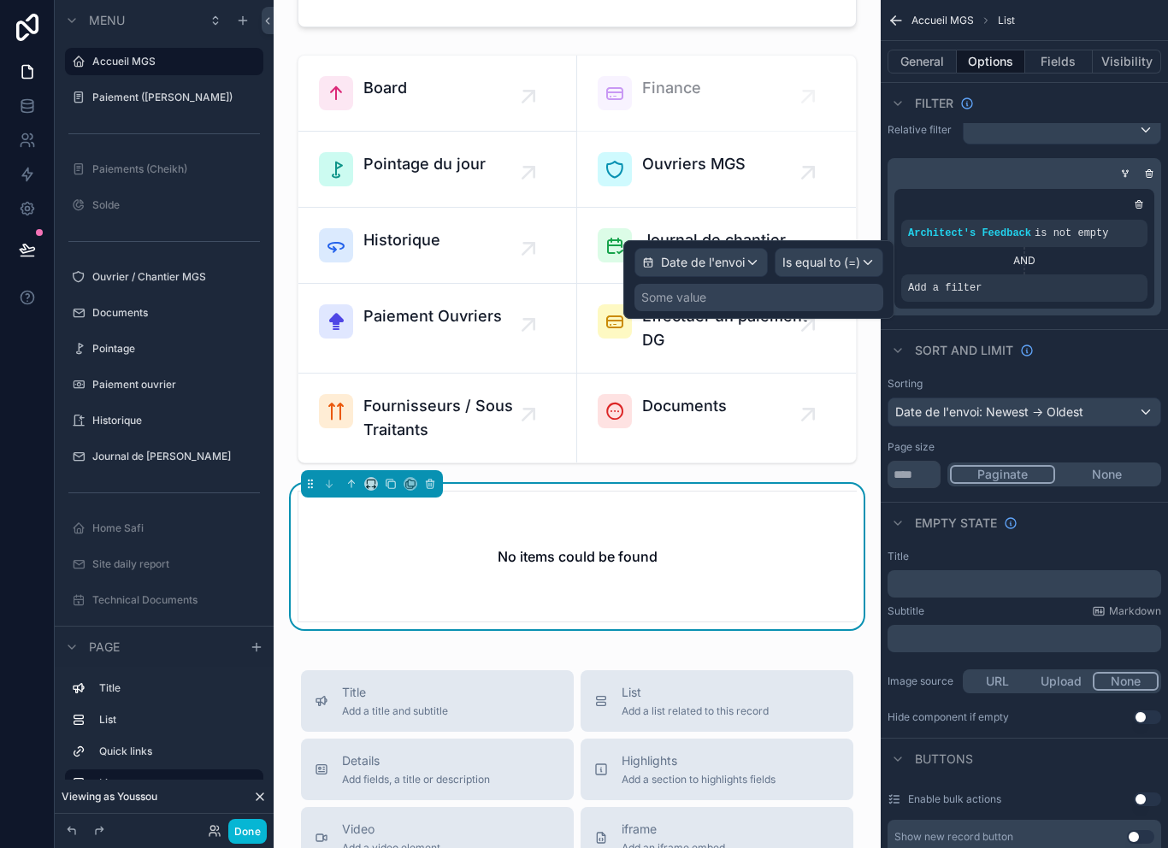
click at [849, 254] on span "Is equal to (=)" at bounding box center [822, 262] width 78 height 17
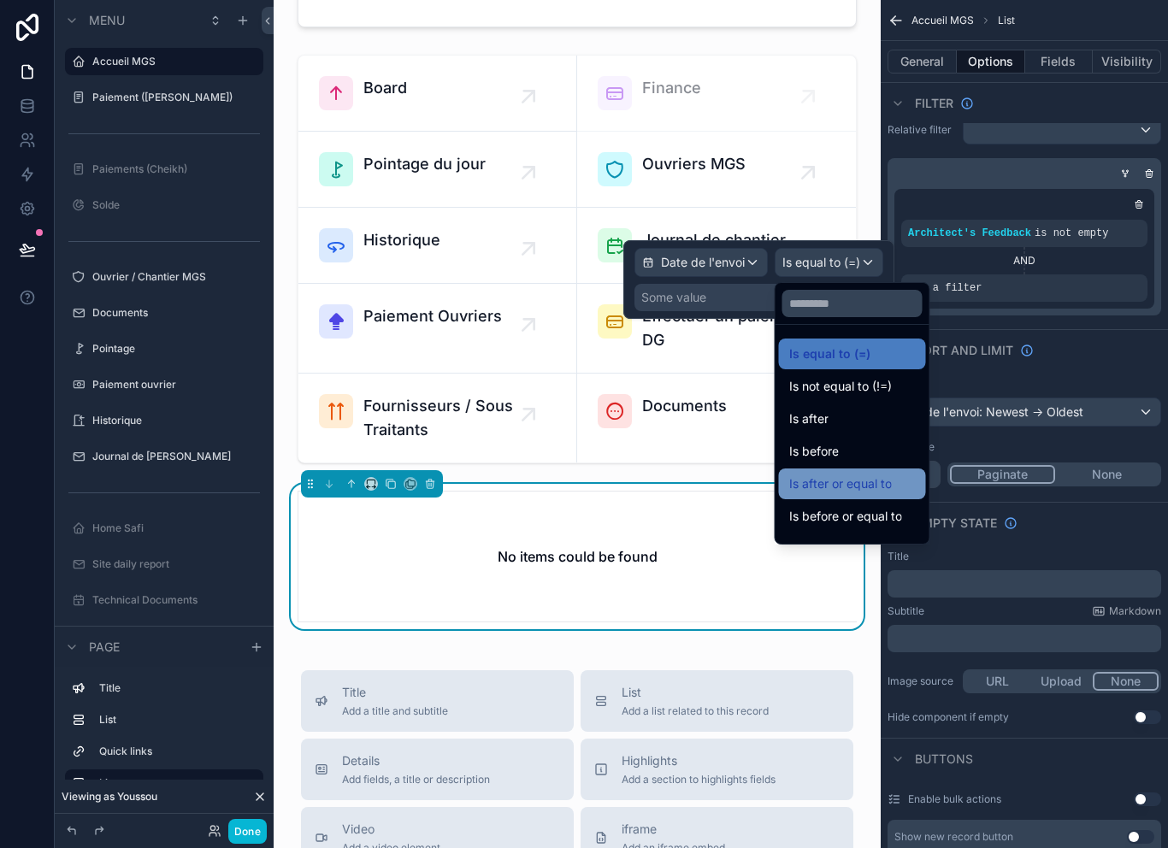
click at [891, 484] on span "Is after or equal to" at bounding box center [840, 484] width 103 height 21
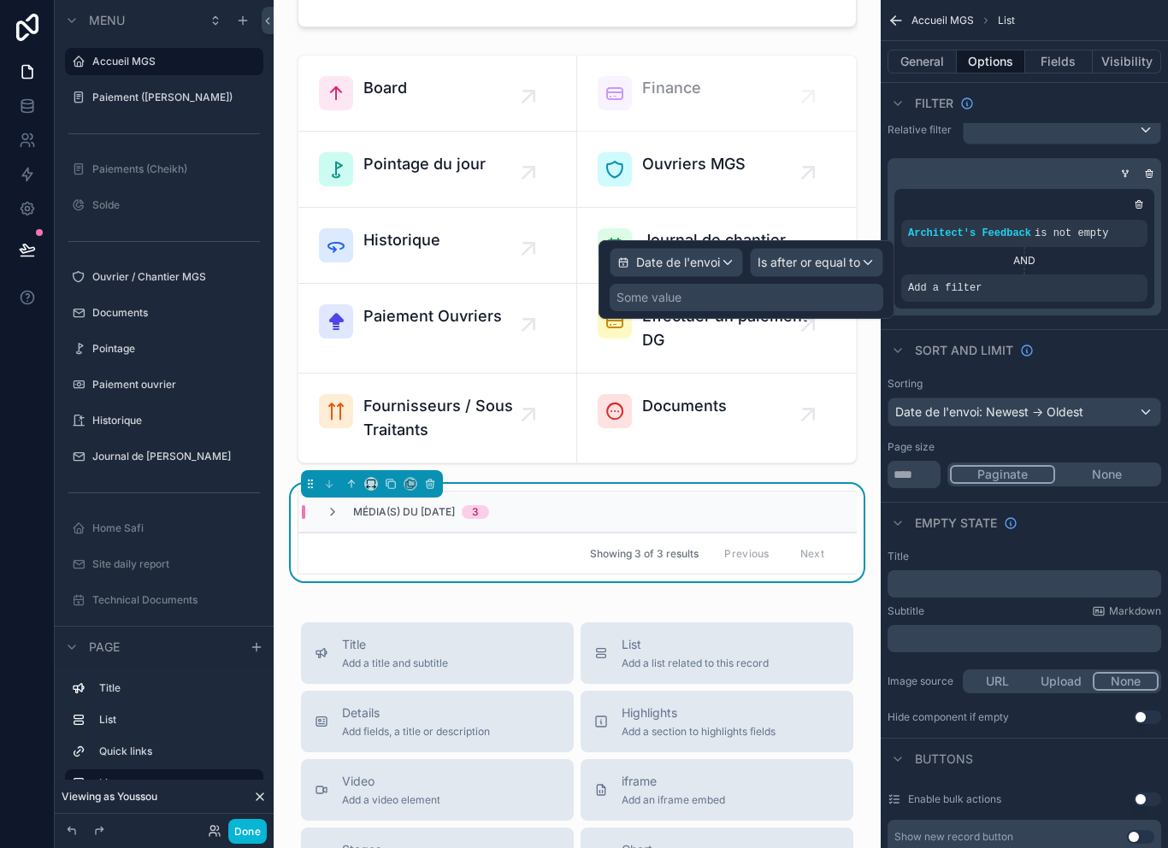
click at [833, 296] on div "Some value" at bounding box center [747, 297] width 274 height 27
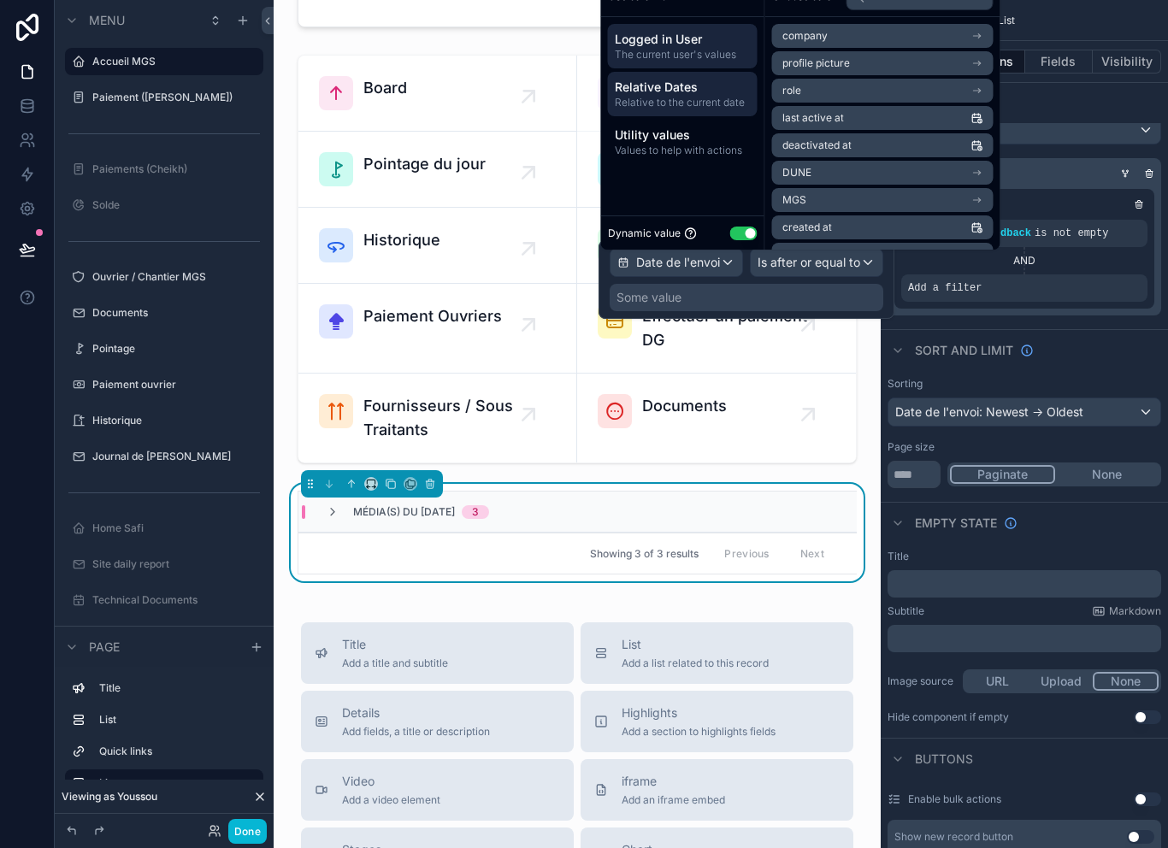
click at [689, 96] on span "Relative Dates" at bounding box center [683, 87] width 136 height 17
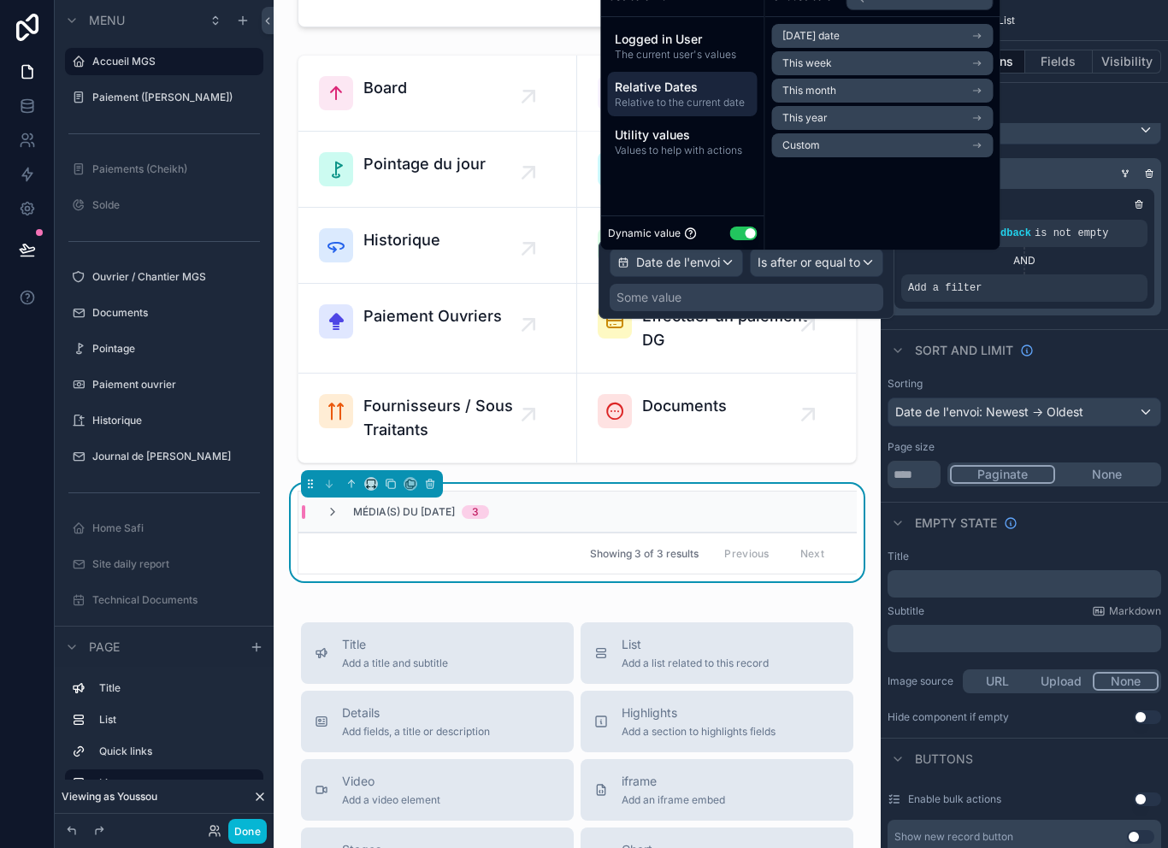
click at [820, 157] on li "Custom" at bounding box center [883, 145] width 222 height 24
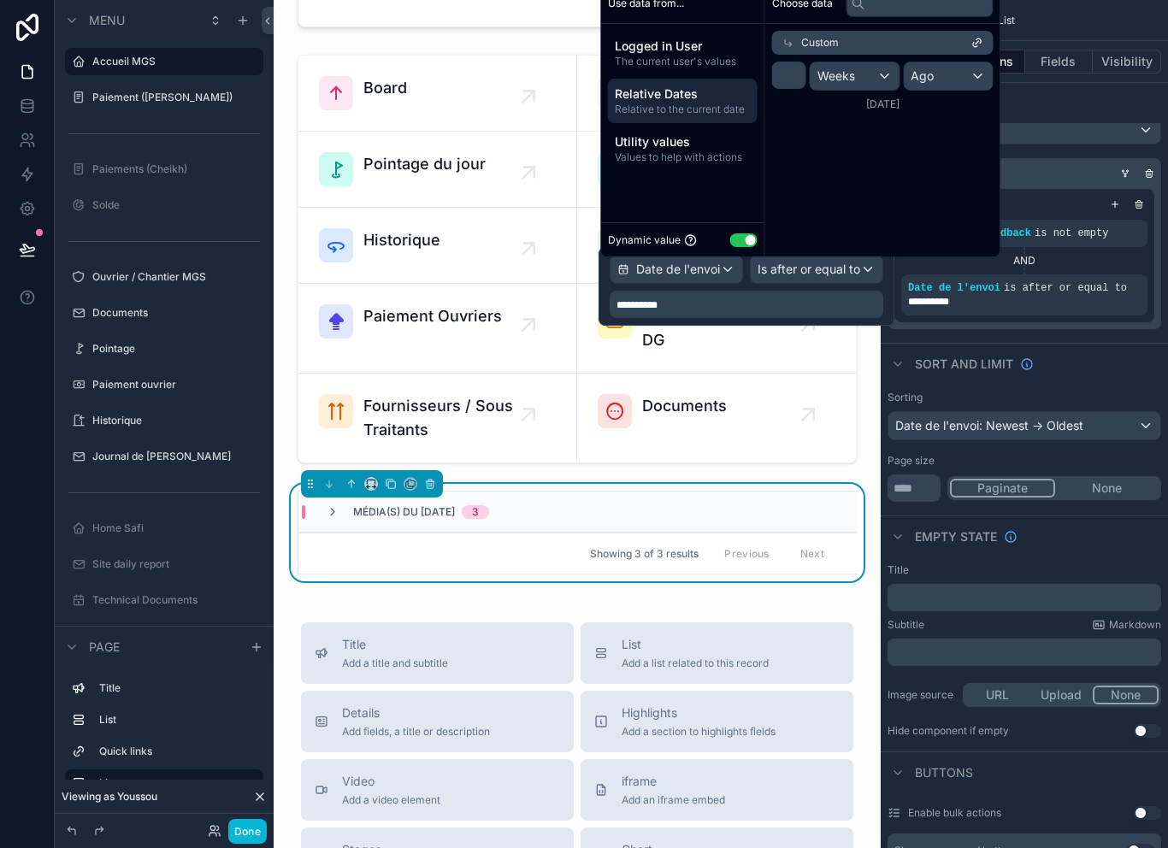
click at [872, 90] on div "Weeks" at bounding box center [855, 75] width 89 height 27
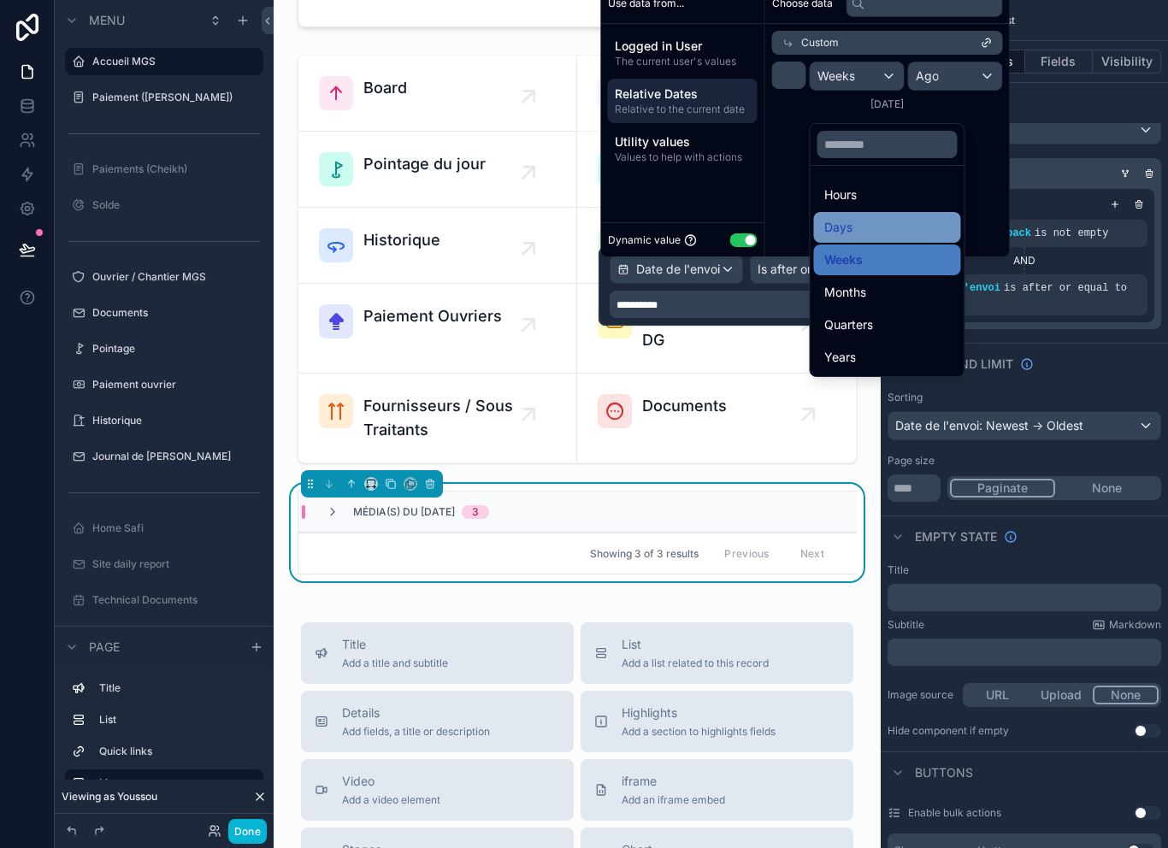
click at [893, 219] on div "Days" at bounding box center [888, 227] width 127 height 21
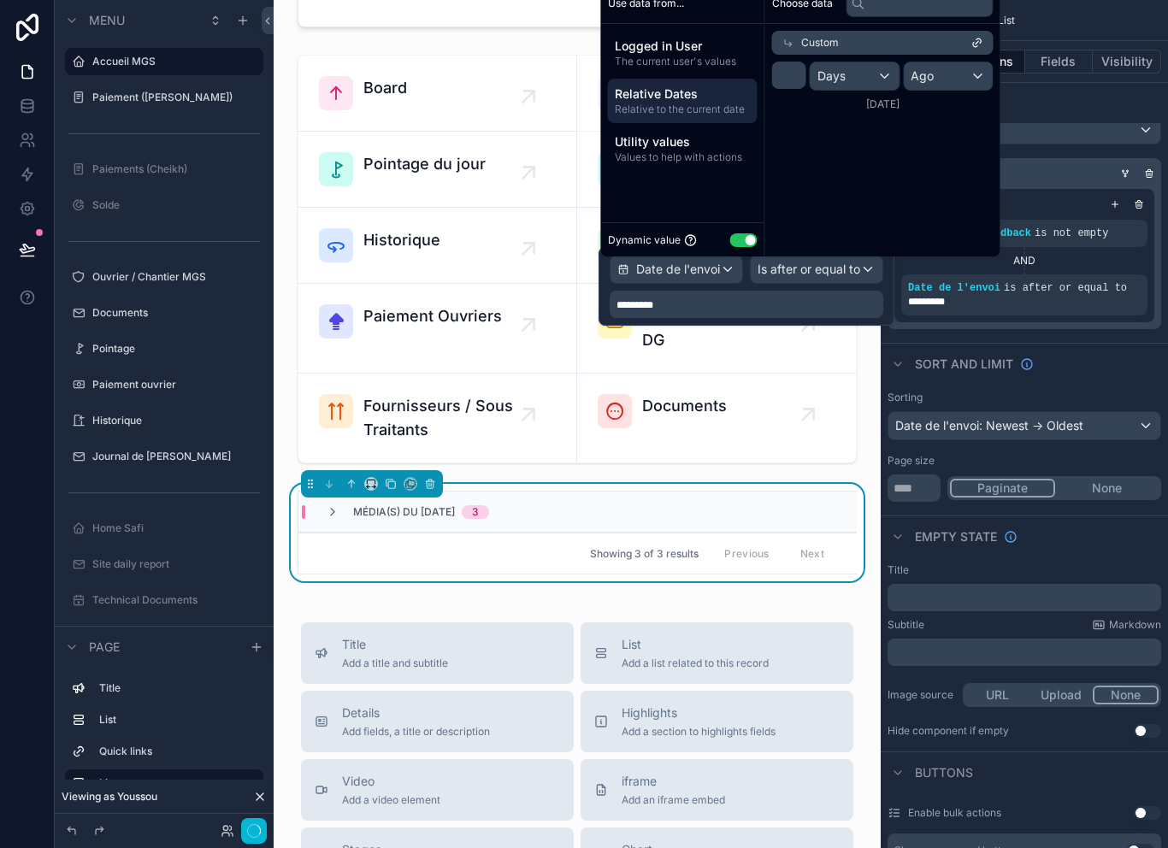
click at [798, 86] on div "* Days Ago 9/30/2025" at bounding box center [883, 86] width 235 height 63
click at [799, 89] on input "*" at bounding box center [789, 75] width 34 height 27
type input "**"
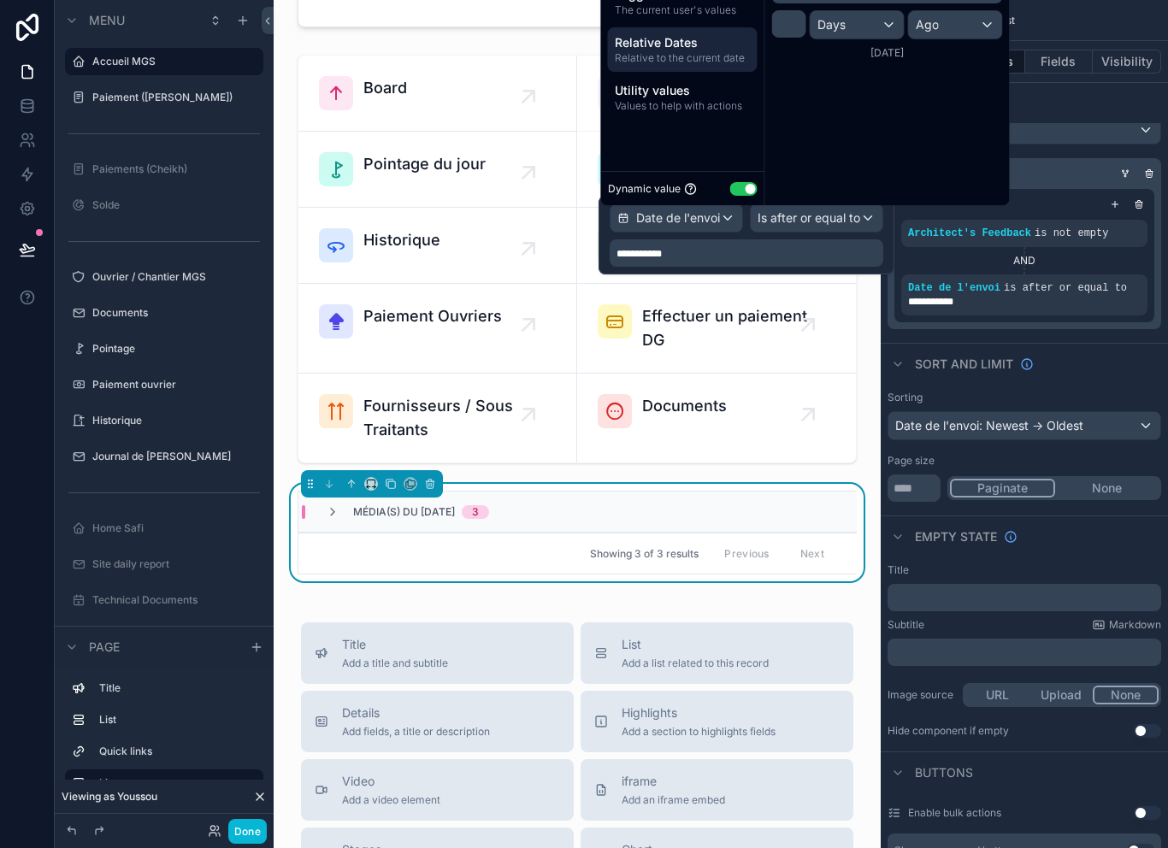
click at [1077, 439] on div "Date de l'envoi: Newest -> Oldest" at bounding box center [1025, 425] width 272 height 27
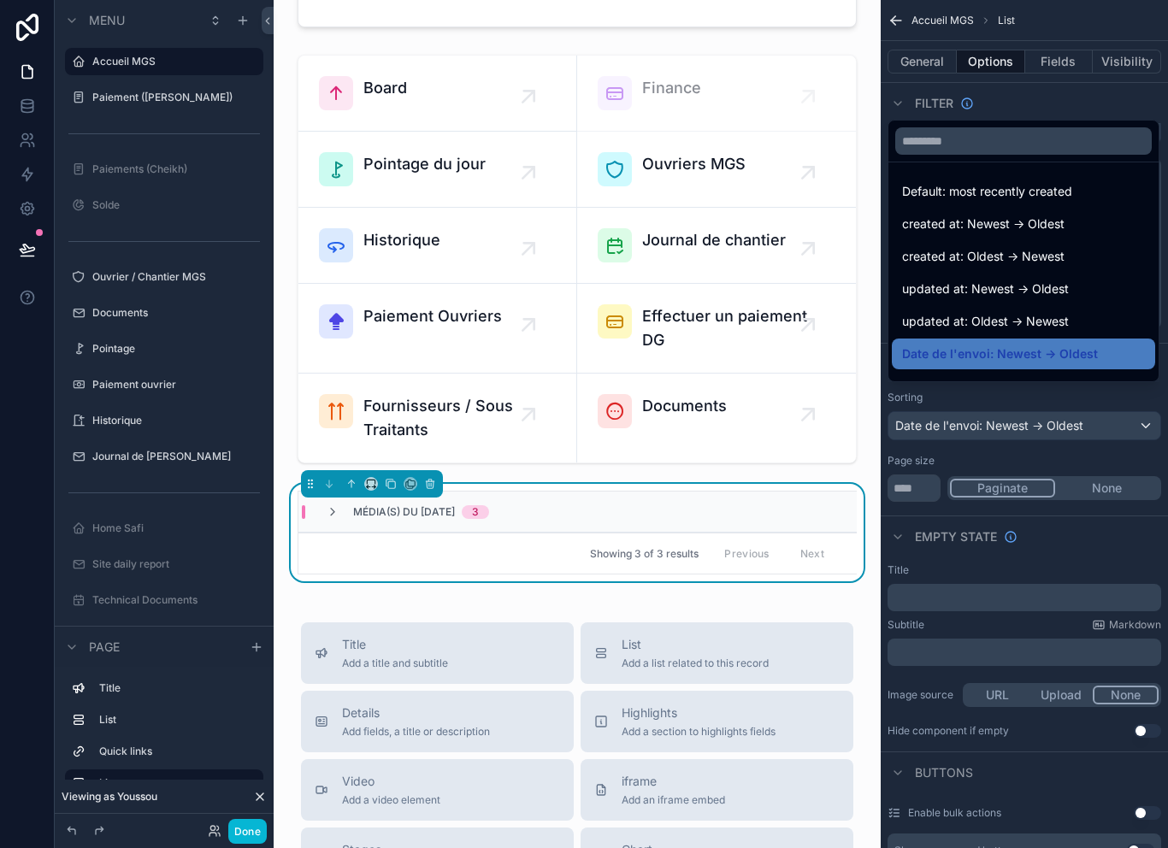
click at [252, 825] on div "scrollable content" at bounding box center [584, 424] width 1168 height 848
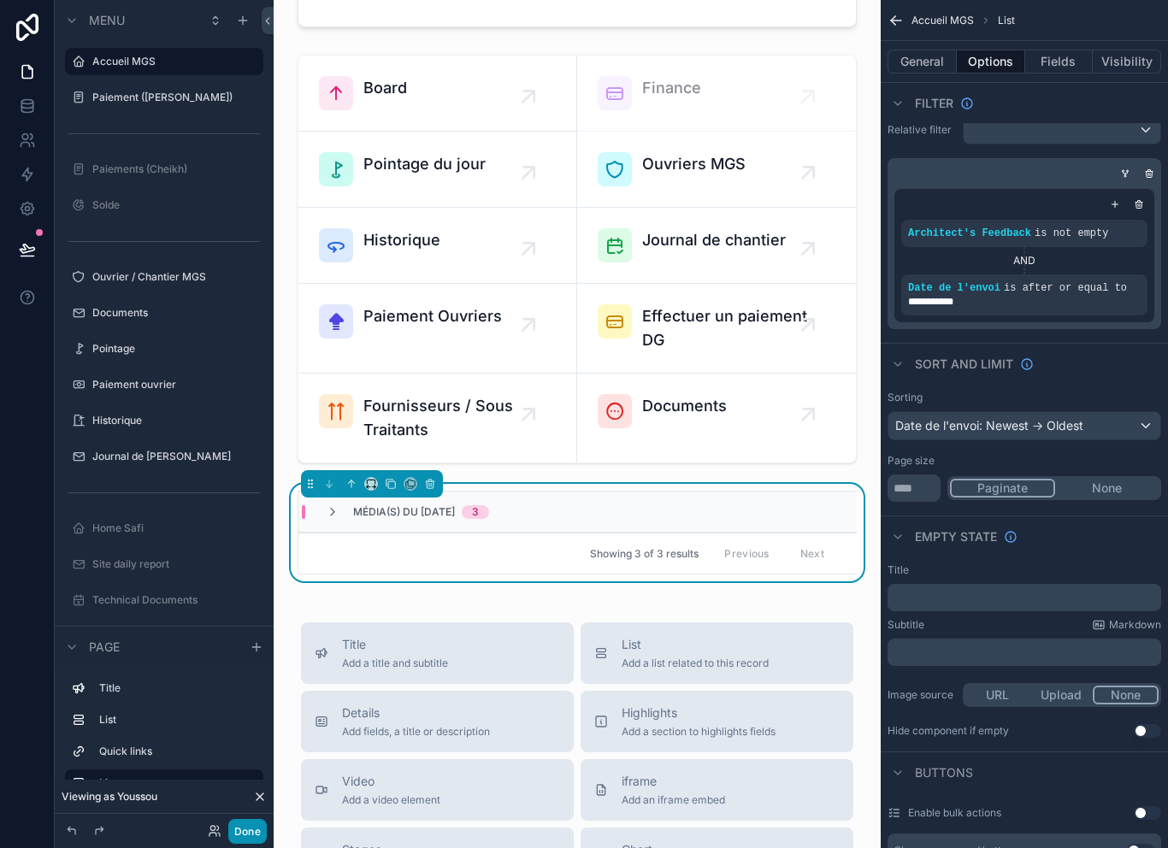
click at [263, 838] on button "Done" at bounding box center [247, 831] width 38 height 25
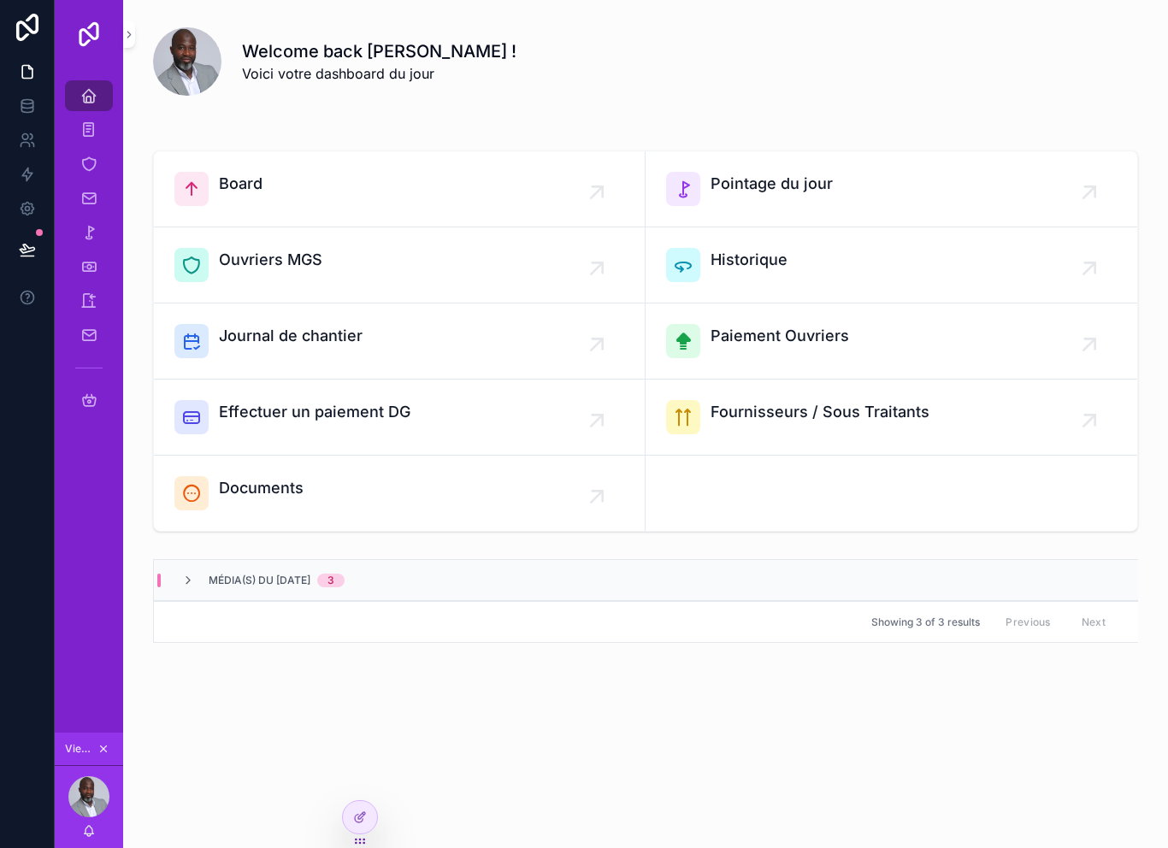
click at [293, 572] on div "Média(s) du 30/09/2025 3" at bounding box center [646, 580] width 984 height 41
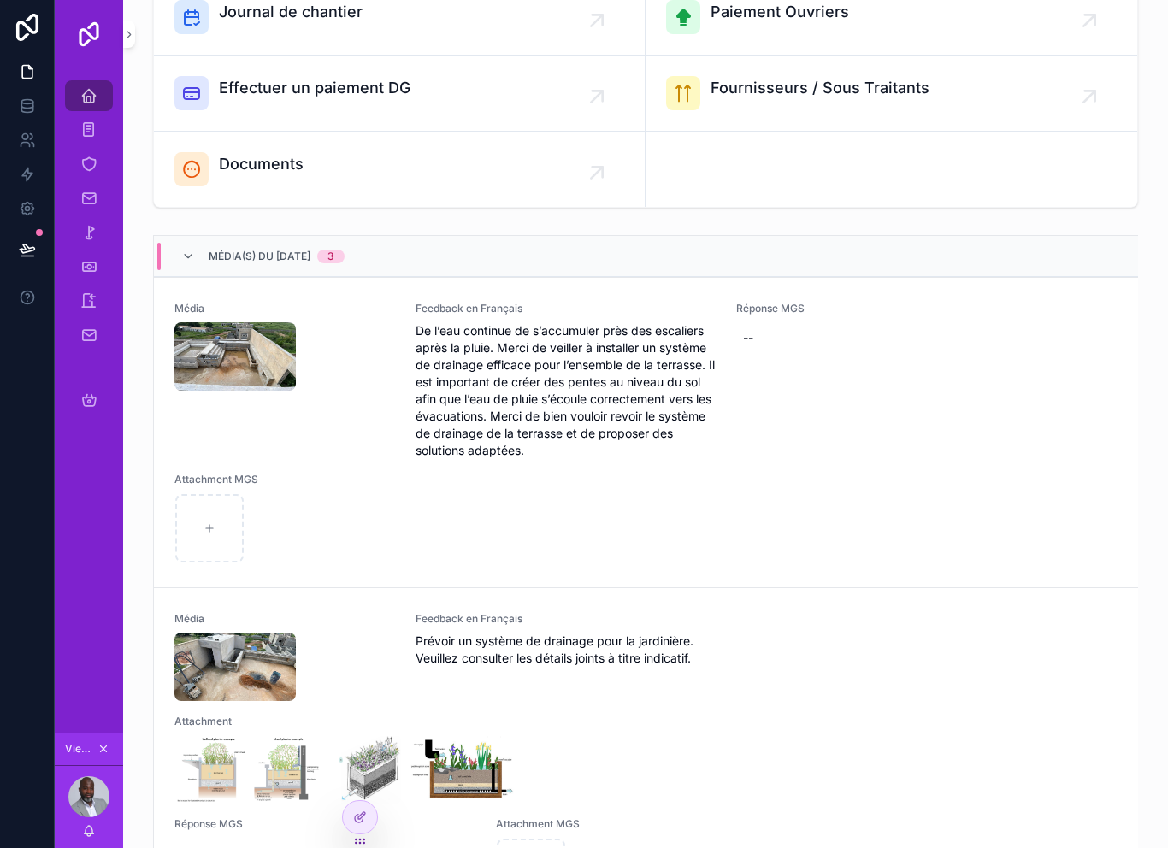
scroll to position [331, 0]
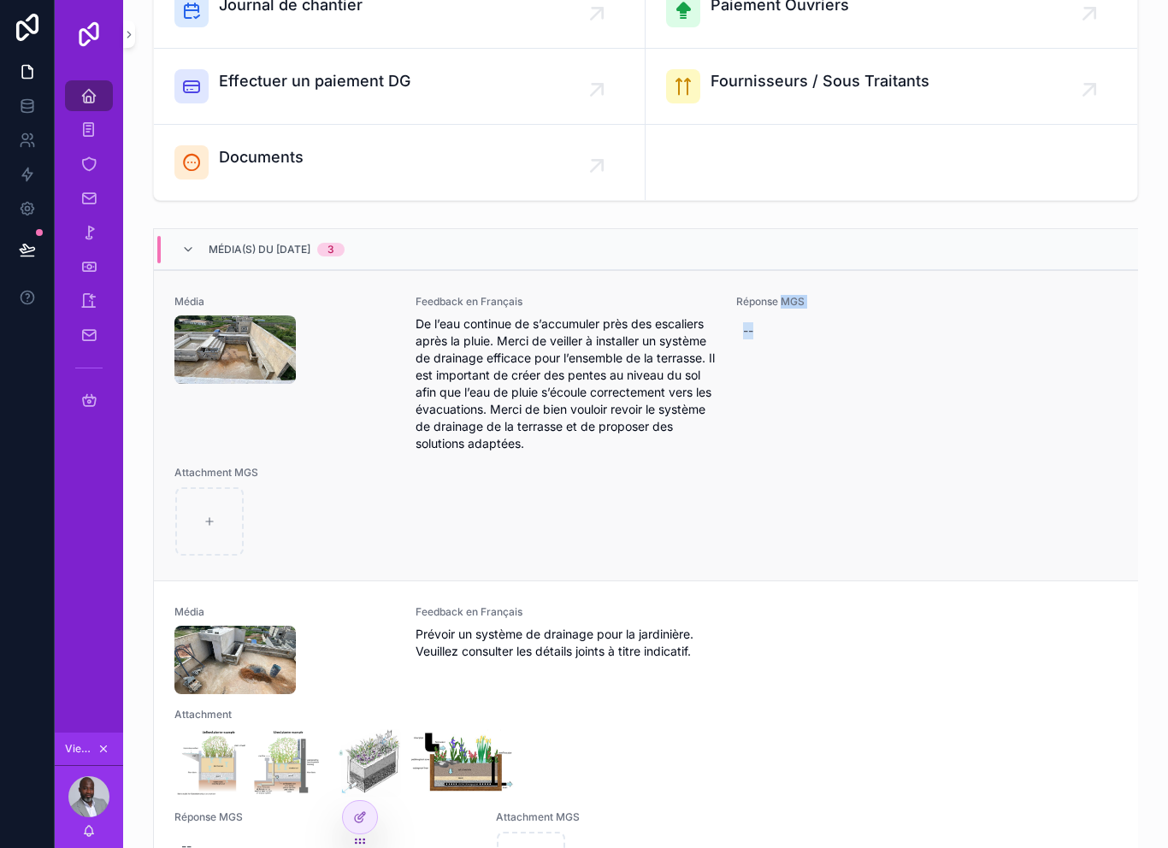
click at [748, 446] on div "Réponse MGS --" at bounding box center [886, 373] width 301 height 157
click at [592, 216] on div "Welcome back Youssou ! Voici votre dashboard du jour Board Pointage du jour Ouv…" at bounding box center [645, 514] width 1045 height 1691
click at [360, 812] on icon at bounding box center [360, 818] width 14 height 14
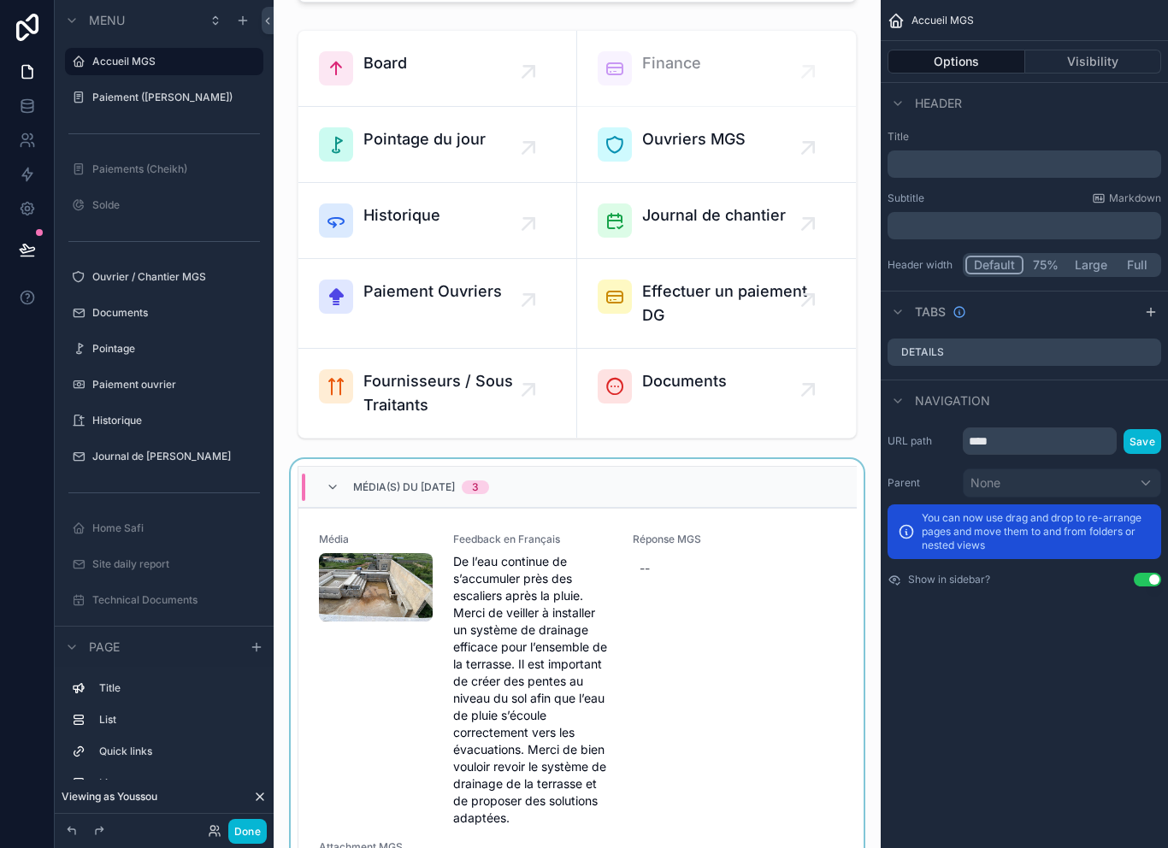
click at [654, 489] on div "Média(s) du 30/09/2025 3" at bounding box center [578, 487] width 559 height 41
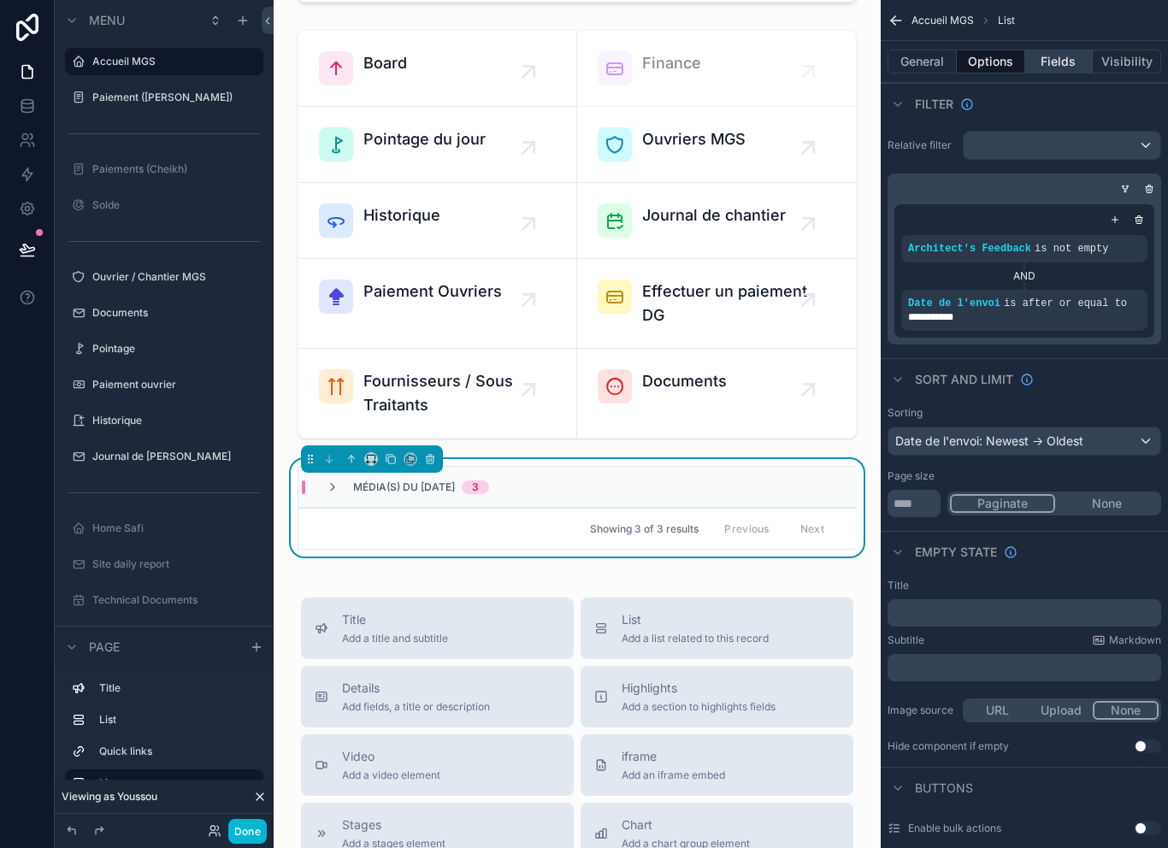
click at [1068, 66] on button "Fields" at bounding box center [1060, 62] width 68 height 24
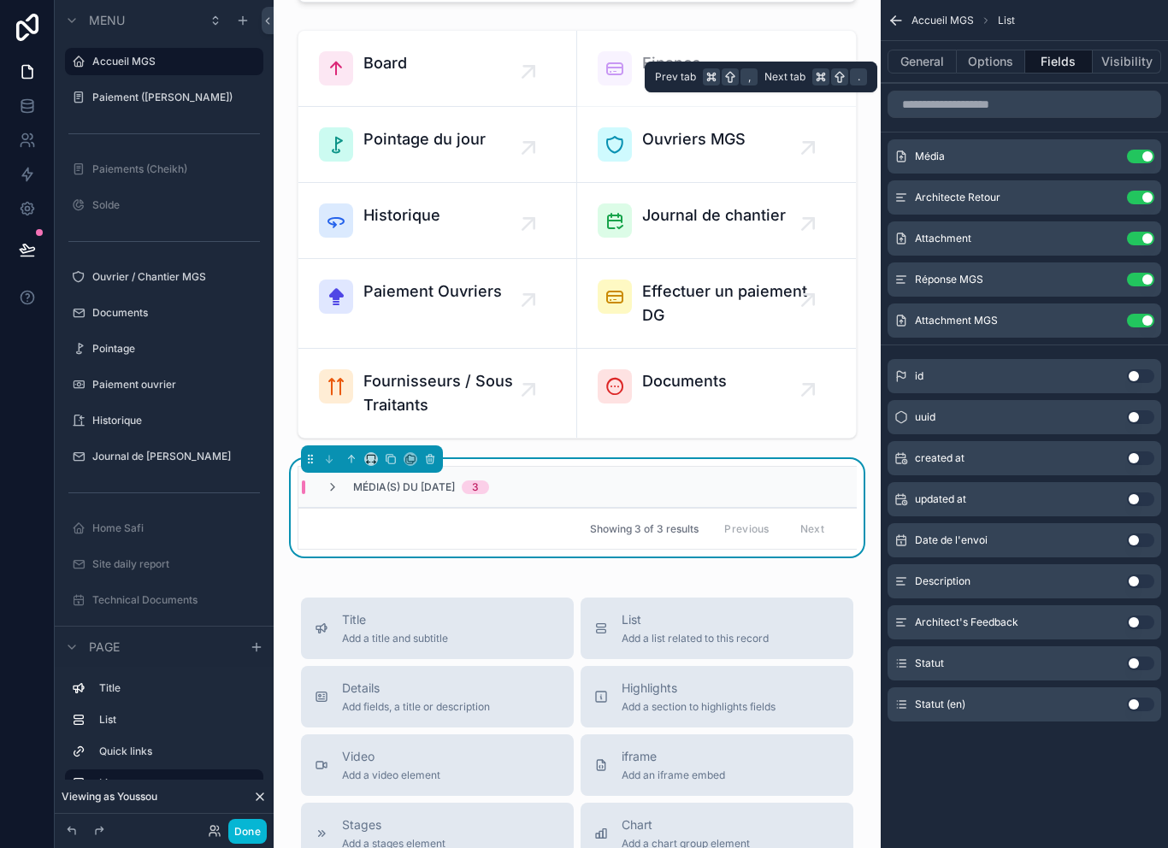
click at [1141, 657] on button "Use setting" at bounding box center [1140, 664] width 27 height 14
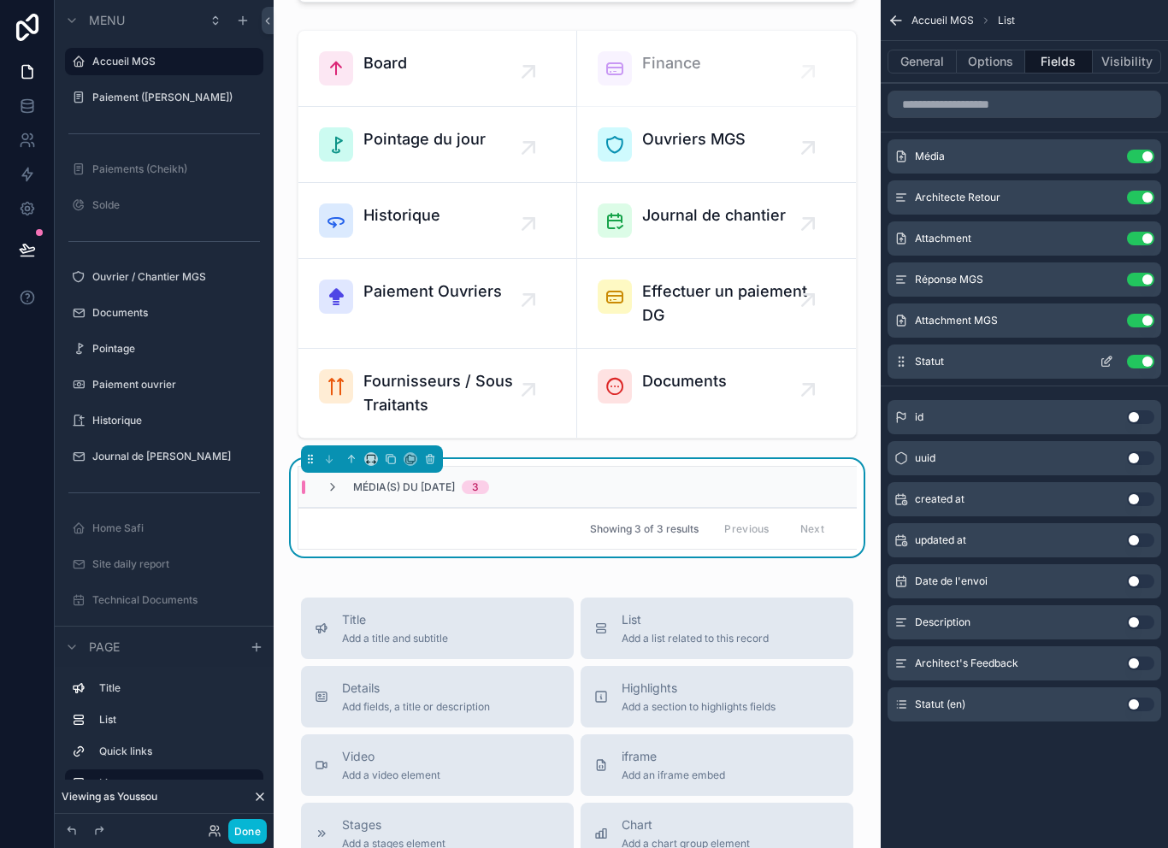
click at [1118, 359] on button "scrollable content" at bounding box center [1106, 362] width 27 height 14
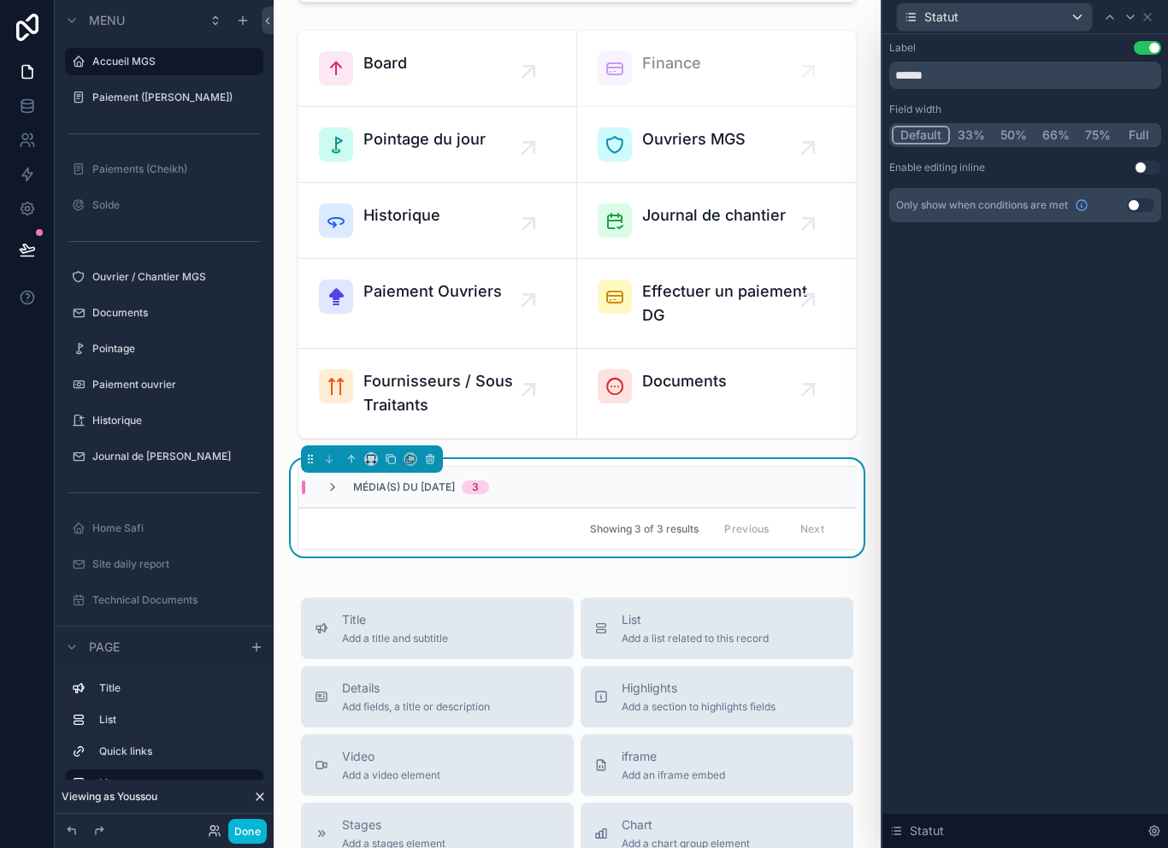
click at [1144, 172] on button "Use setting" at bounding box center [1147, 168] width 27 height 14
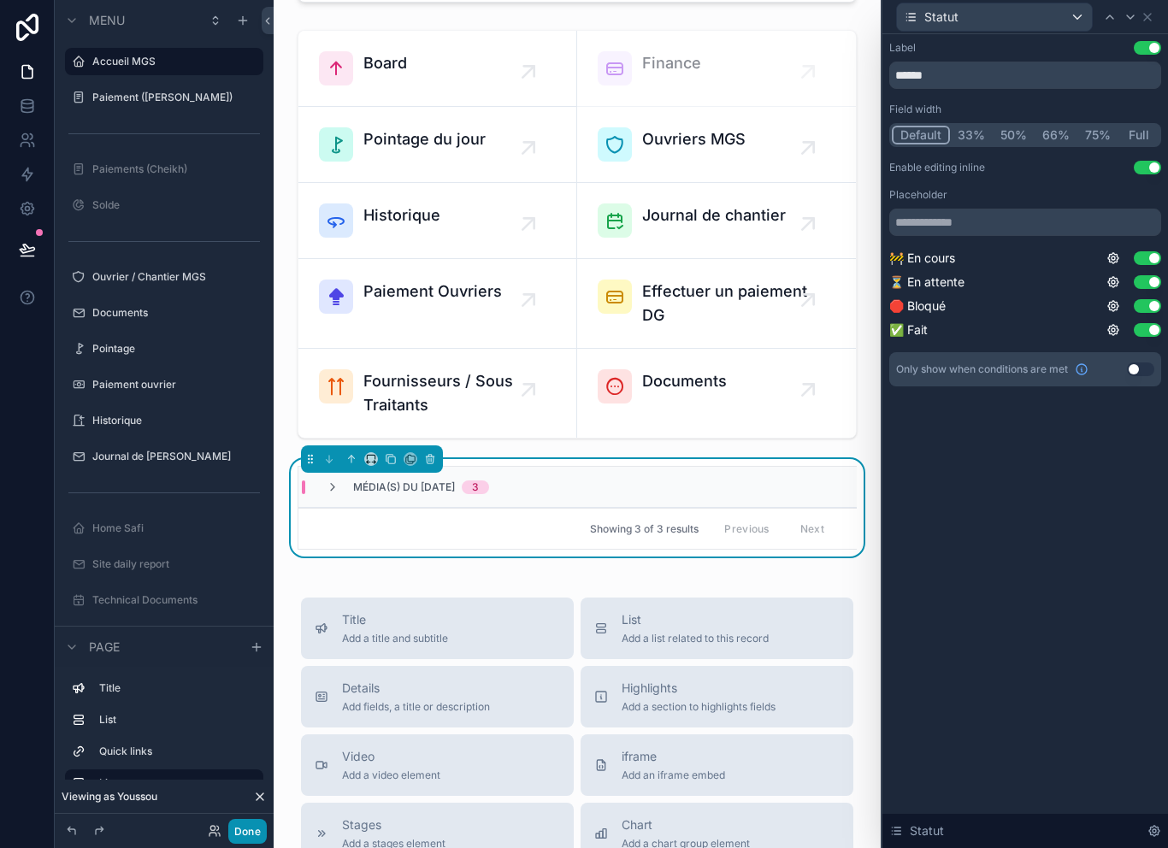
click at [251, 834] on button "Done" at bounding box center [247, 831] width 38 height 25
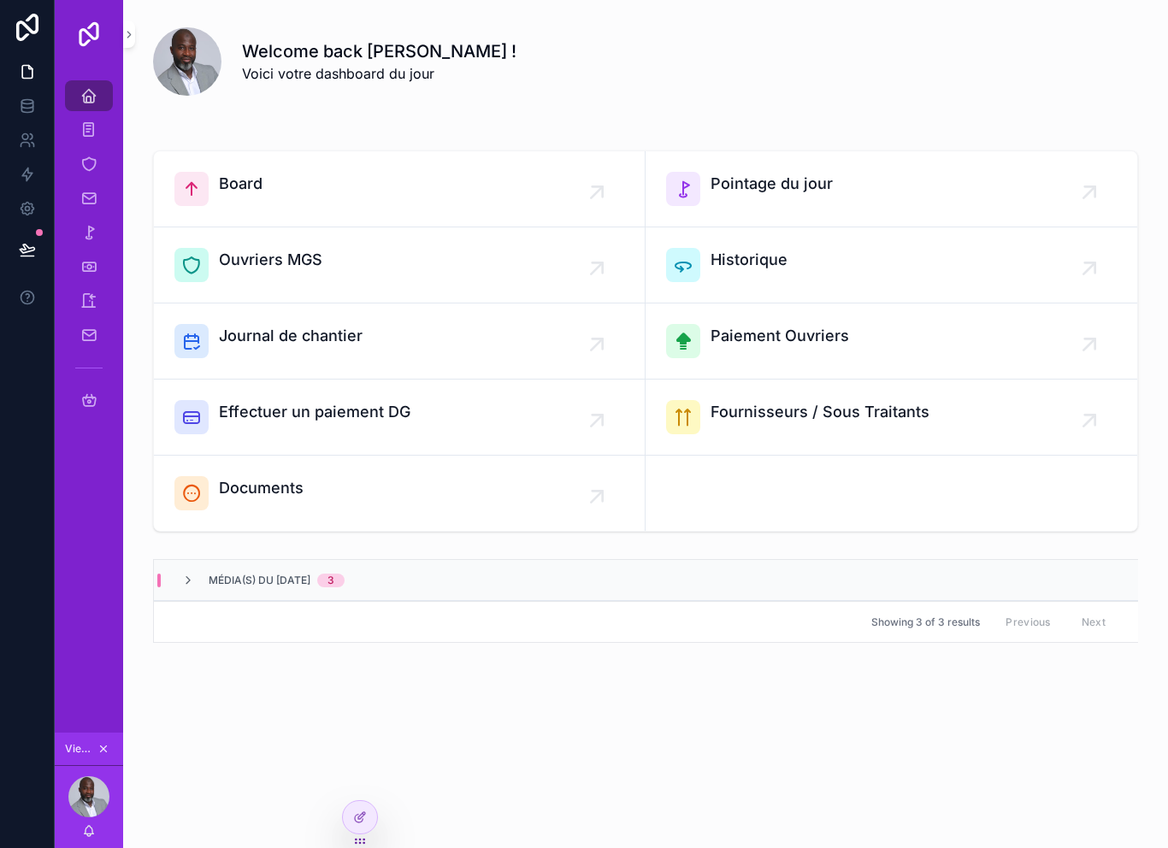
click at [617, 576] on div "Média(s) du 30/09/2025 3" at bounding box center [646, 580] width 984 height 41
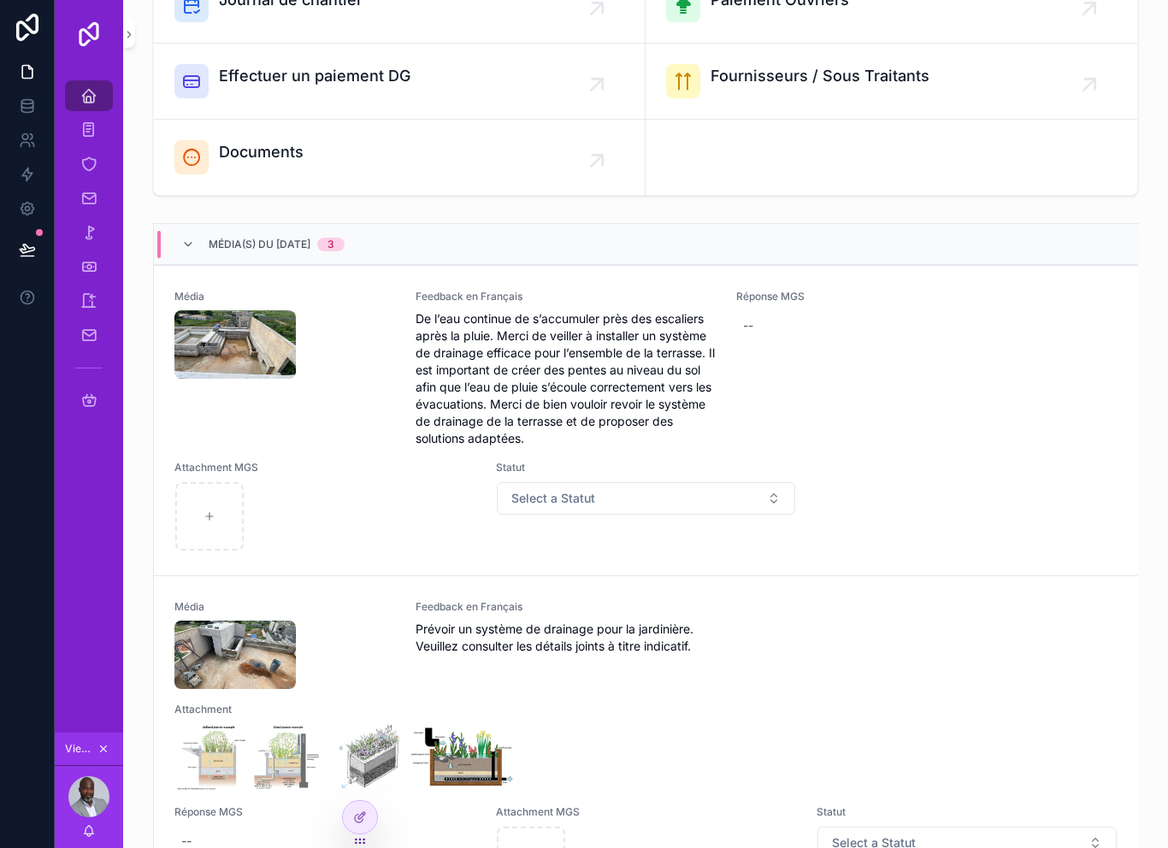
scroll to position [336, 0]
click at [704, 499] on button "Select a Statut" at bounding box center [646, 498] width 299 height 33
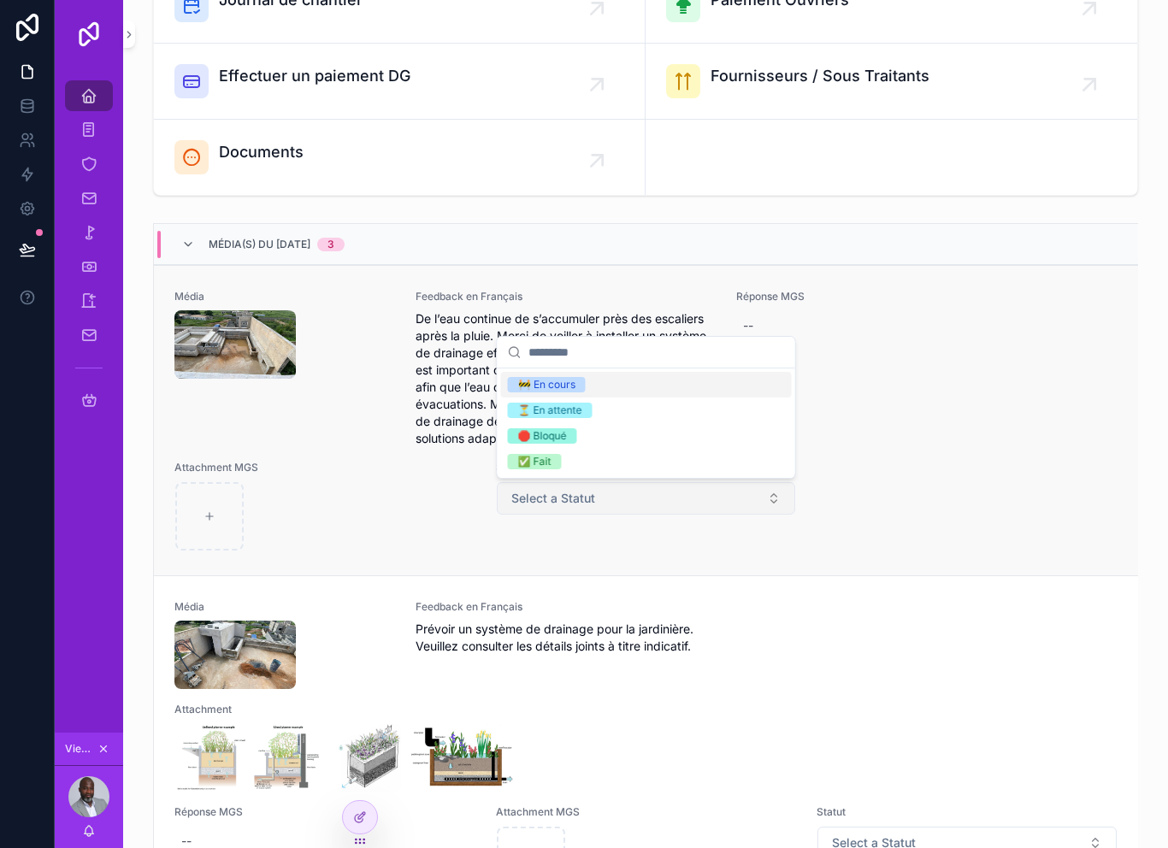
click at [679, 508] on button "Select a Statut" at bounding box center [646, 498] width 299 height 33
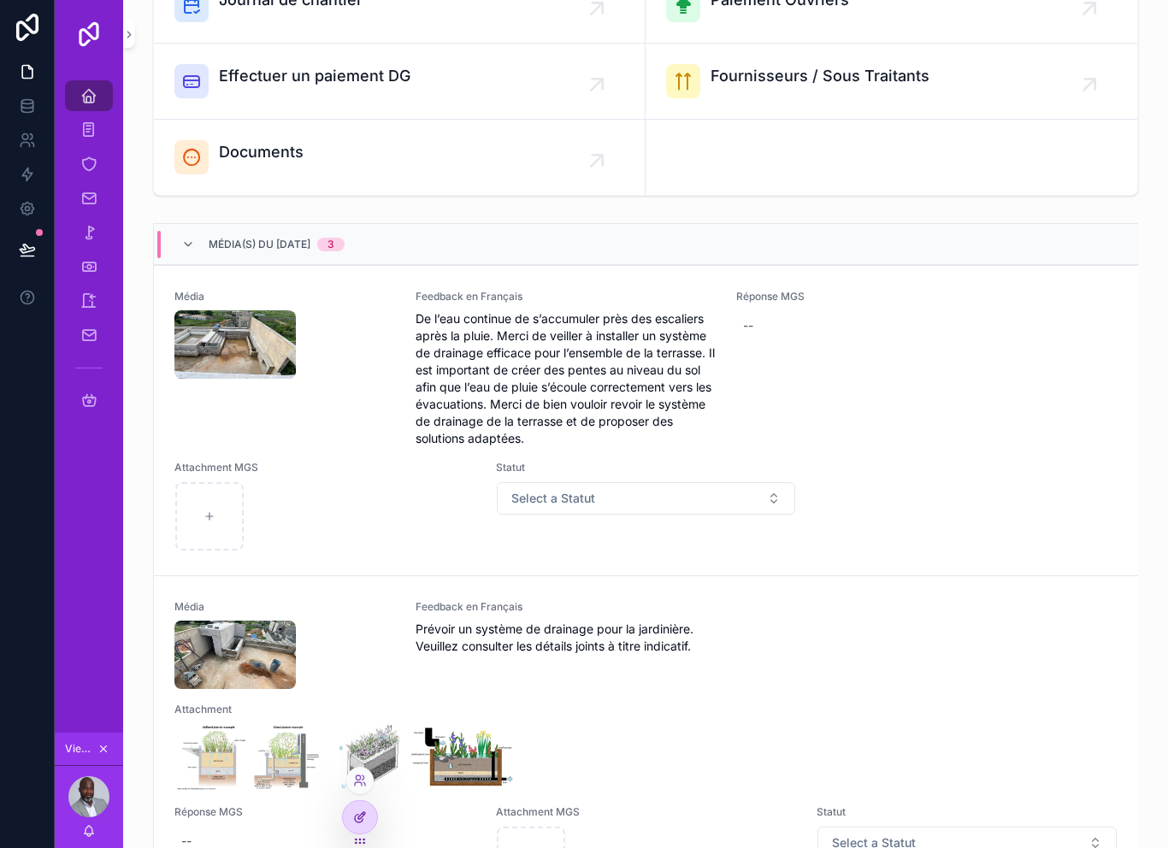
click at [370, 827] on div at bounding box center [360, 817] width 34 height 33
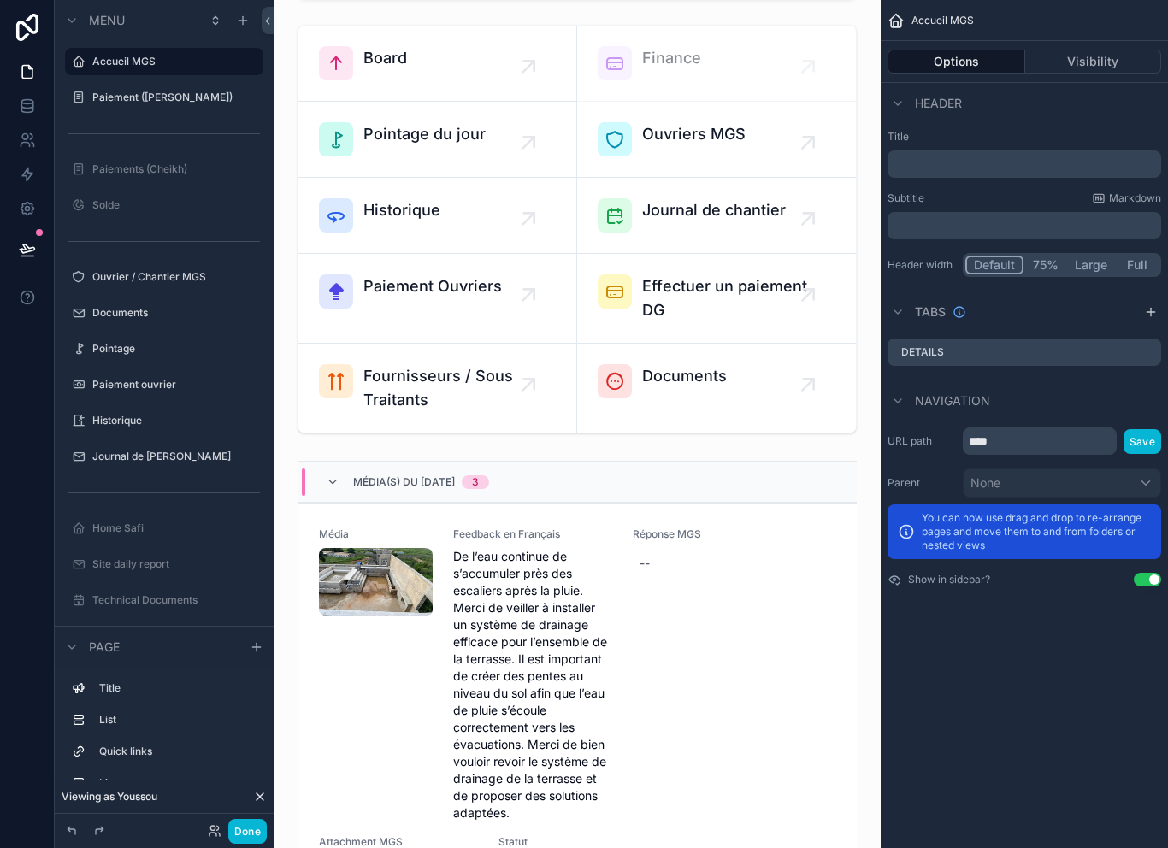
scroll to position [424, 0]
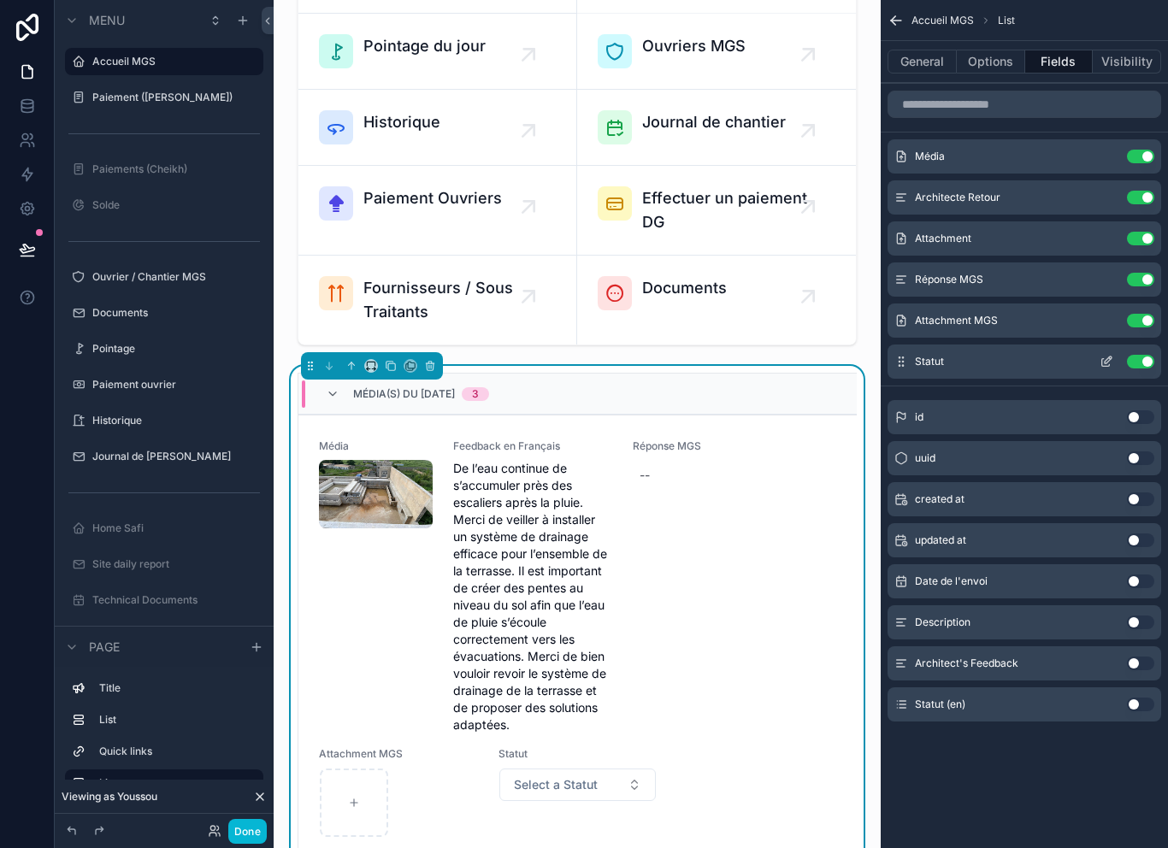
click at [1110, 360] on icon "scrollable content" at bounding box center [1108, 360] width 7 height 7
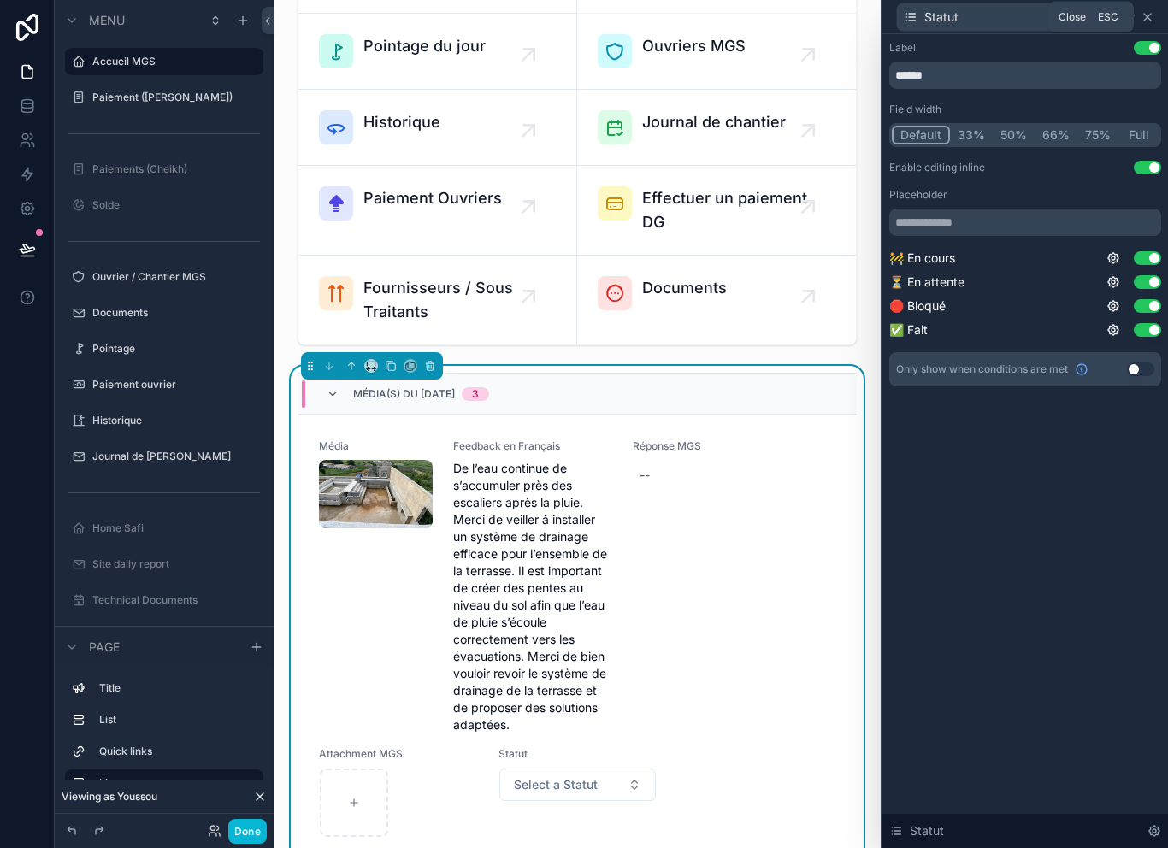
click at [1152, 11] on icon at bounding box center [1148, 17] width 14 height 14
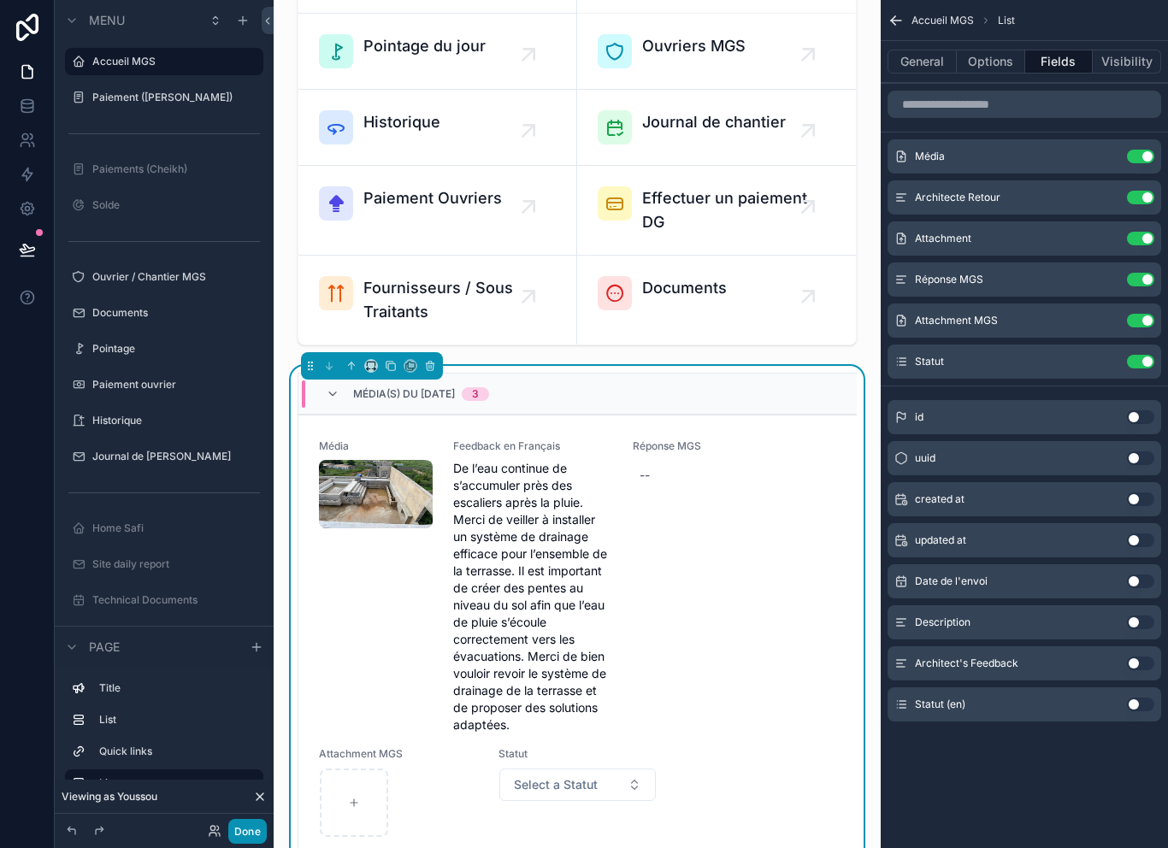
click at [263, 836] on button "Done" at bounding box center [247, 831] width 38 height 25
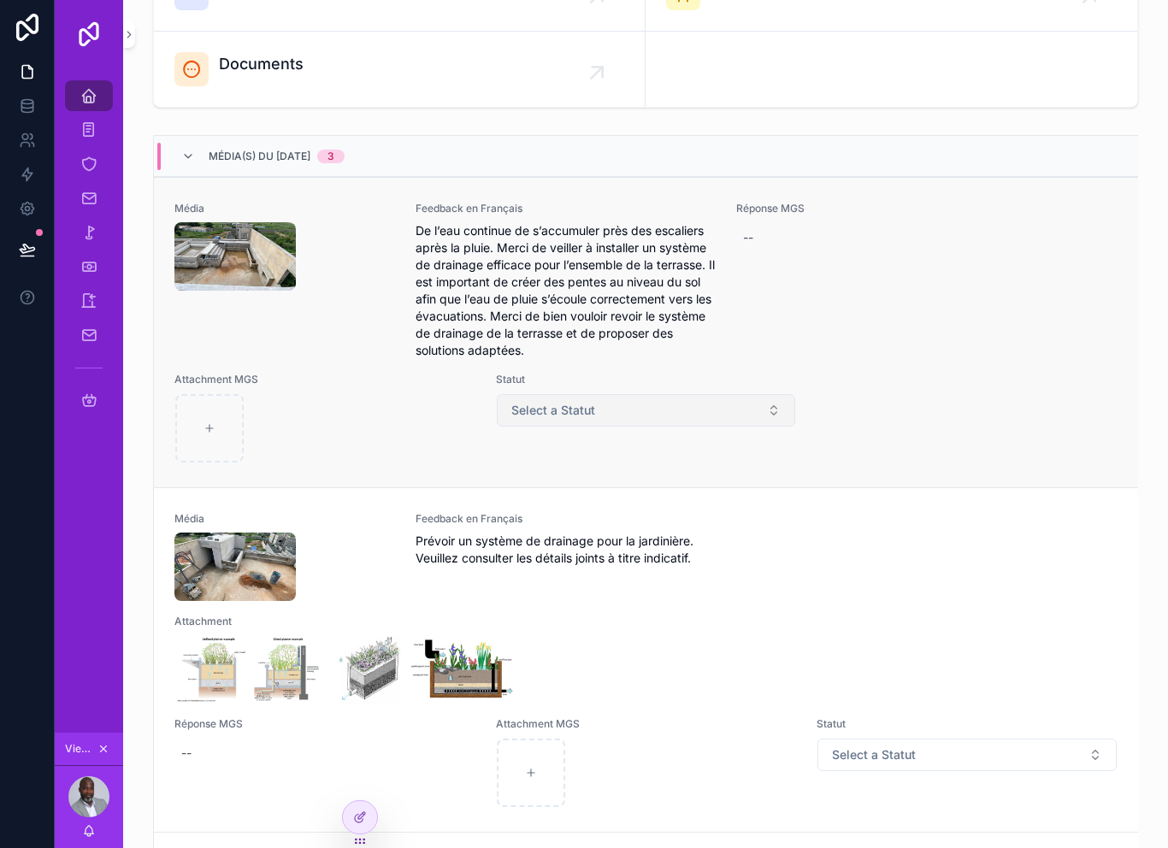
click at [646, 413] on button "Select a Statut" at bounding box center [646, 410] width 299 height 33
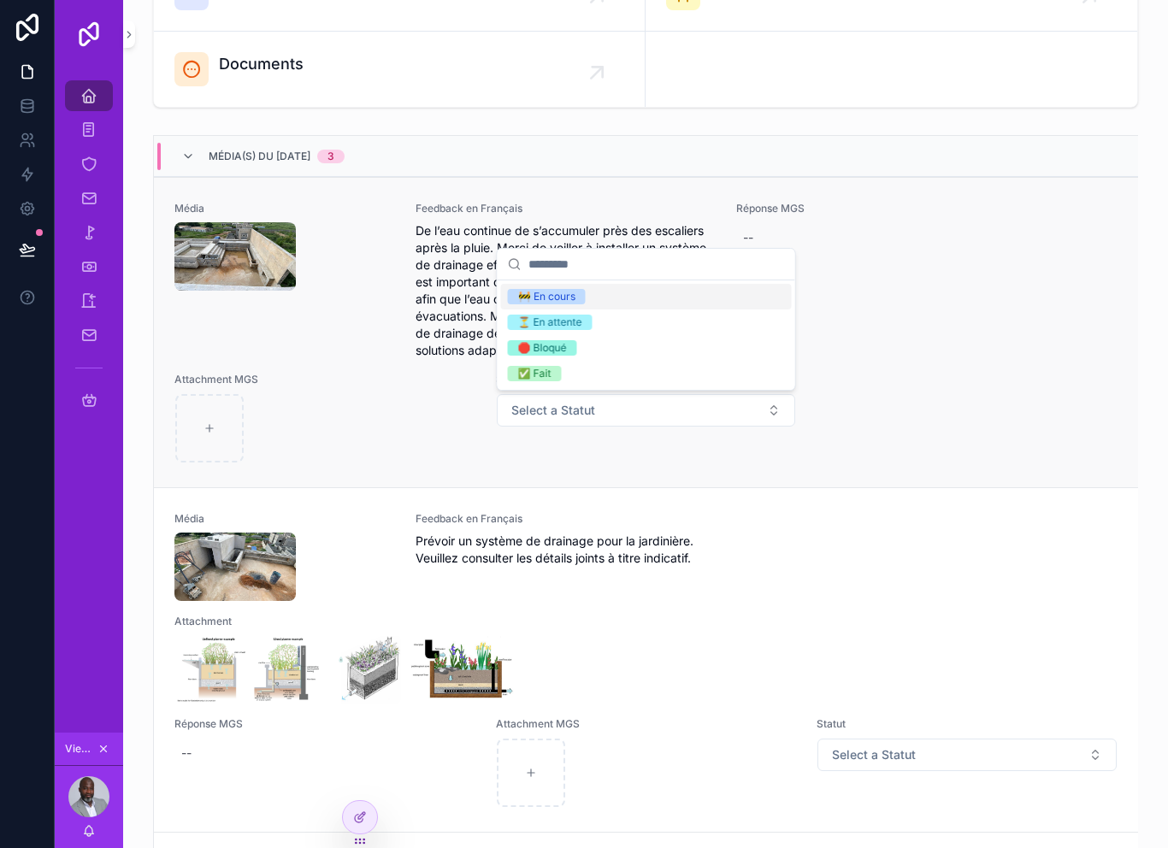
click at [700, 470] on div "Média Feedback en Français De l’eau continue de s’accumuler près des escaliers …" at bounding box center [646, 332] width 984 height 310
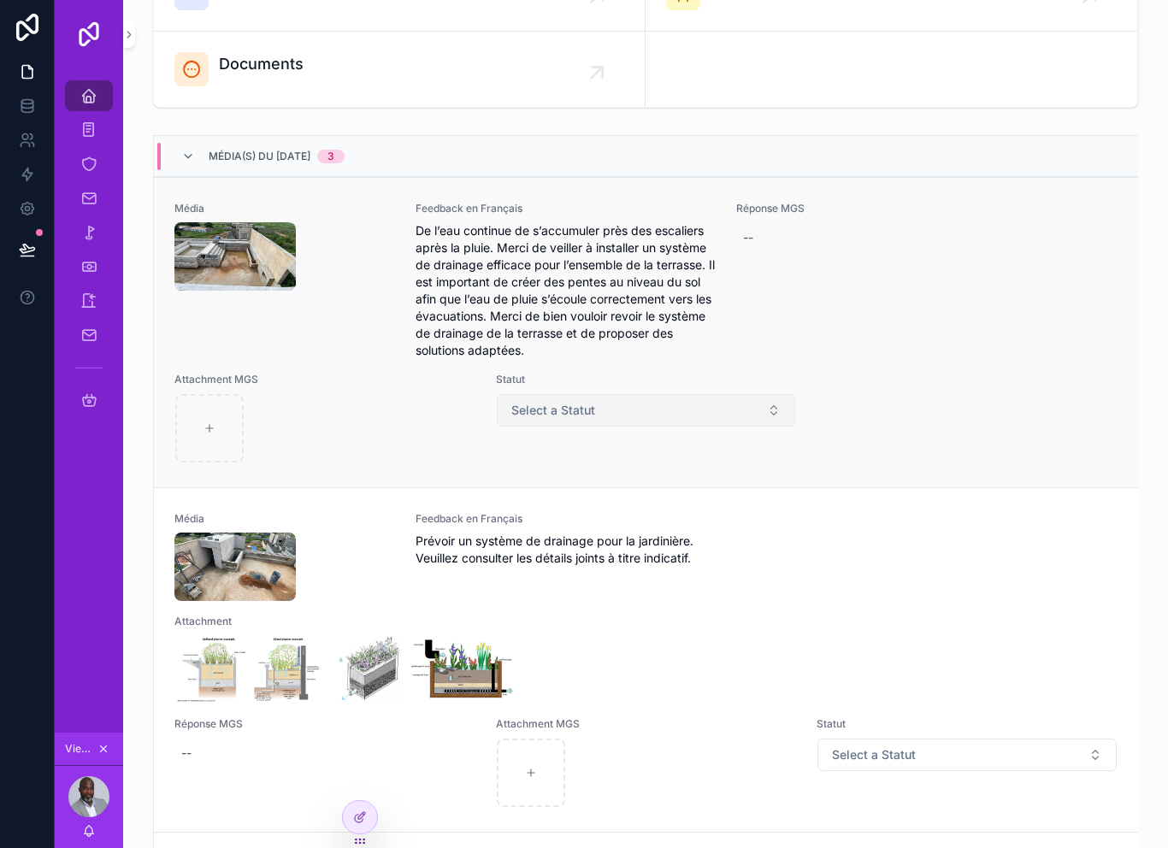
click at [682, 408] on button "Select a Statut" at bounding box center [646, 410] width 299 height 33
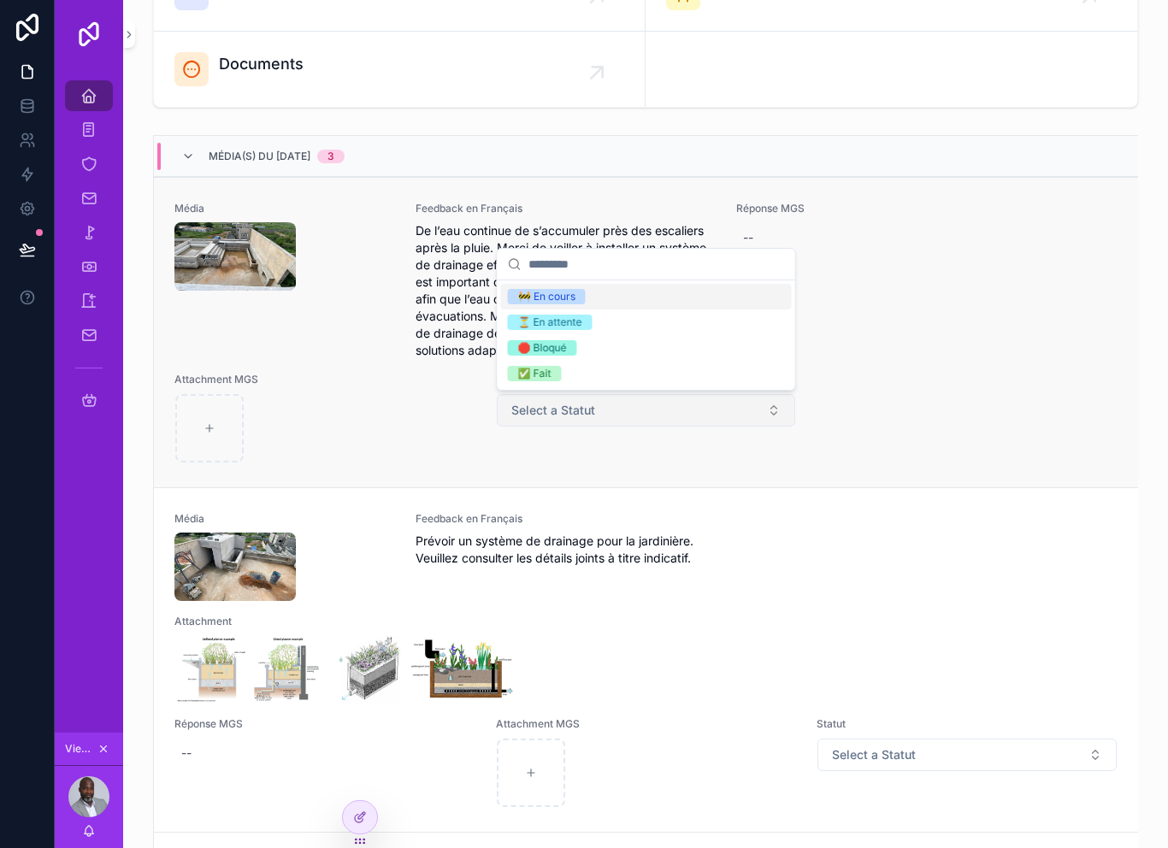
click at [703, 408] on button "Select a Statut" at bounding box center [646, 410] width 299 height 33
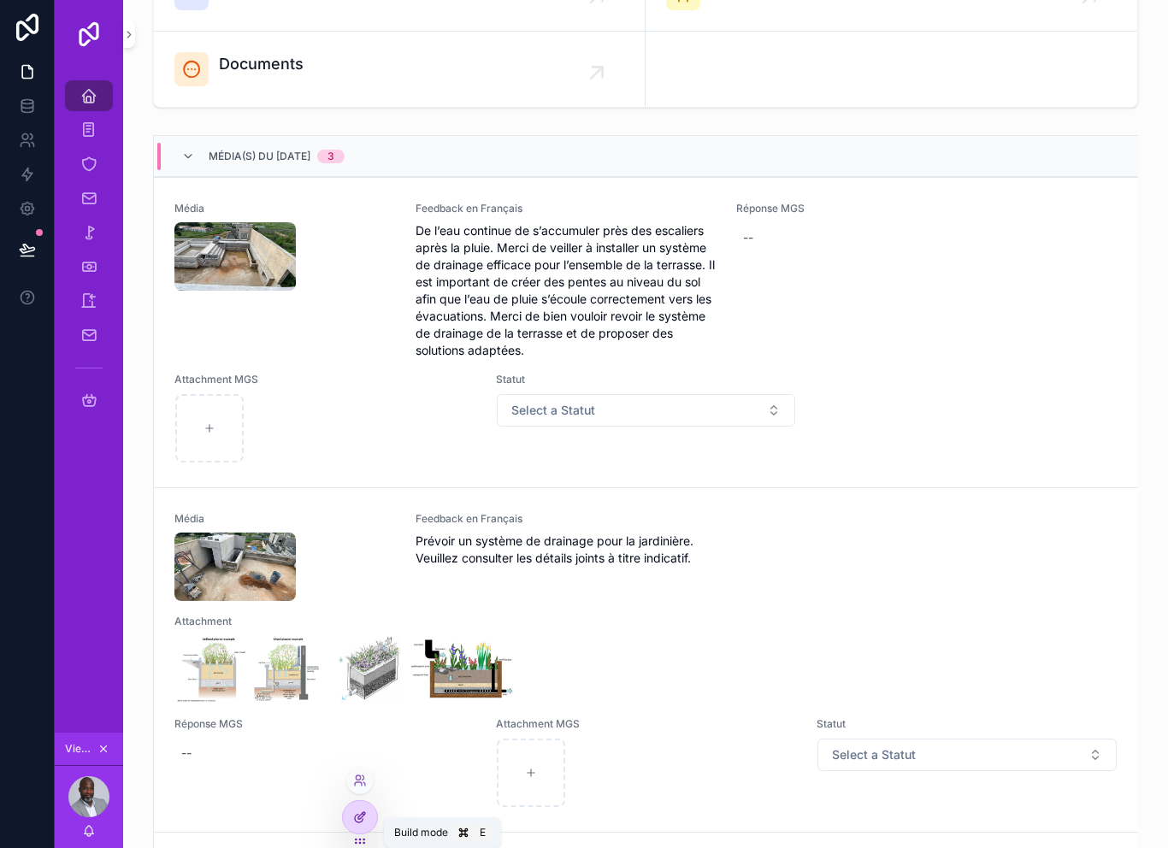
click at [358, 824] on icon at bounding box center [360, 818] width 14 height 14
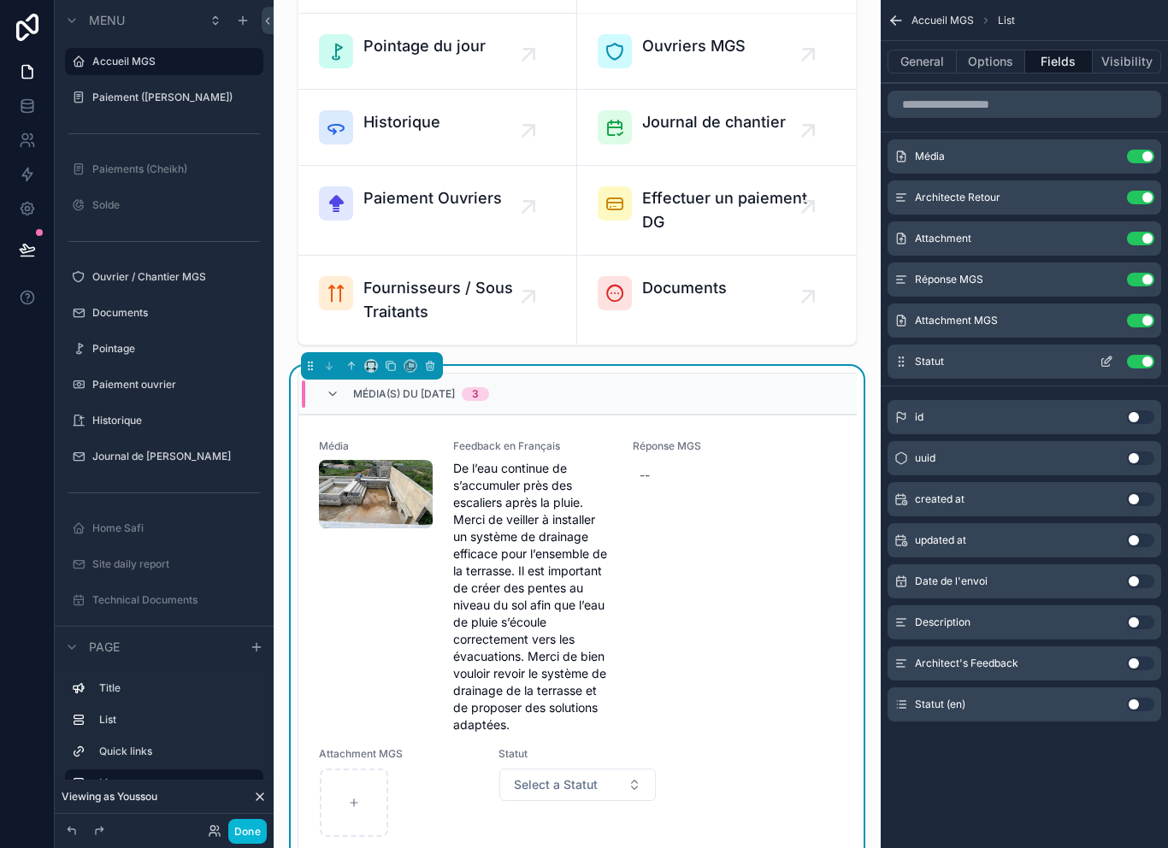
click at [1113, 362] on icon "scrollable content" at bounding box center [1107, 362] width 14 height 14
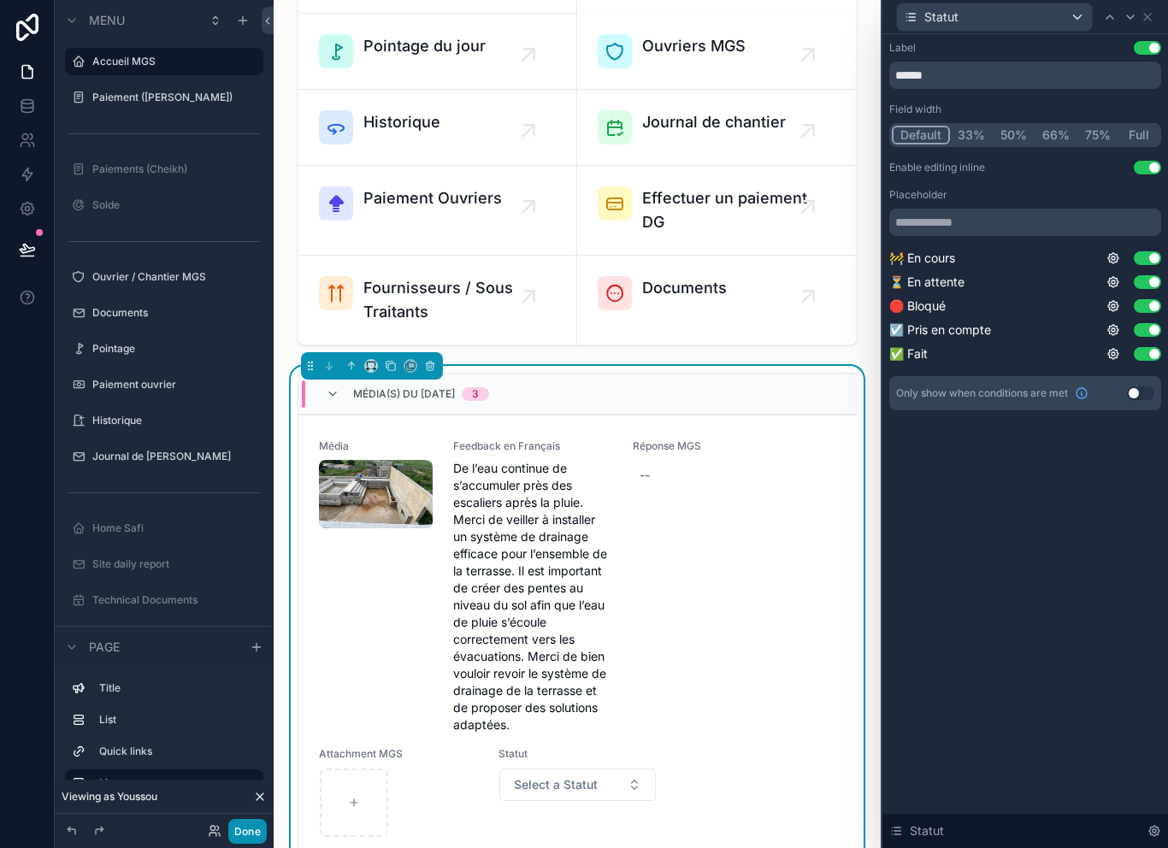
click at [261, 837] on button "Done" at bounding box center [247, 831] width 38 height 25
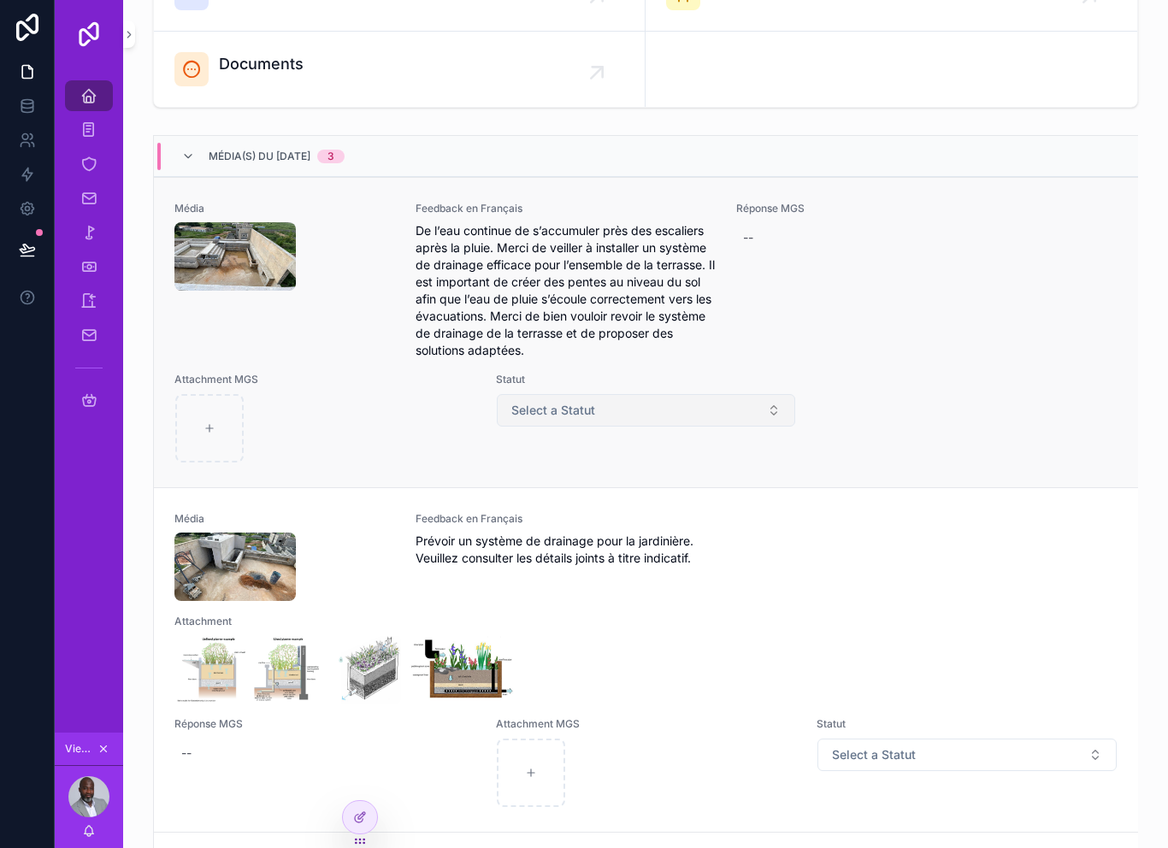
click at [724, 421] on button "Select a Statut" at bounding box center [646, 410] width 299 height 33
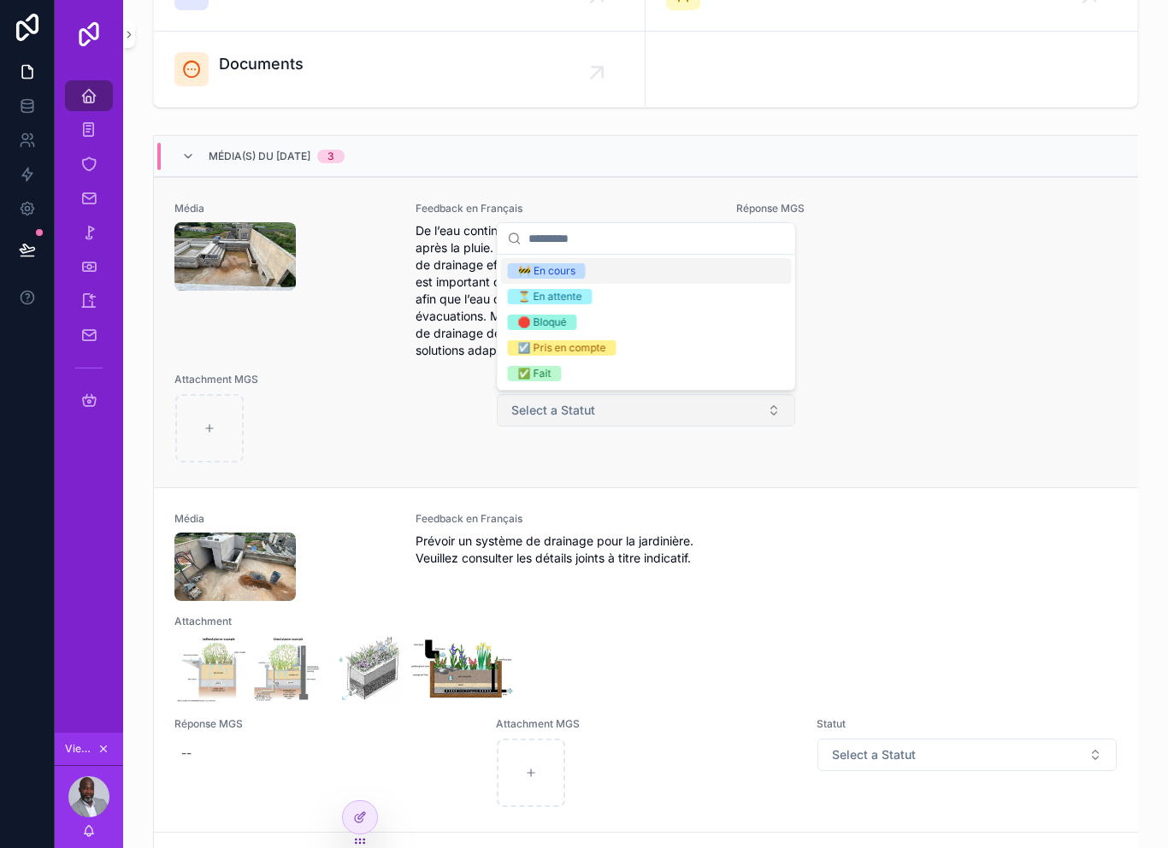
click at [659, 415] on button "Select a Statut" at bounding box center [646, 410] width 299 height 33
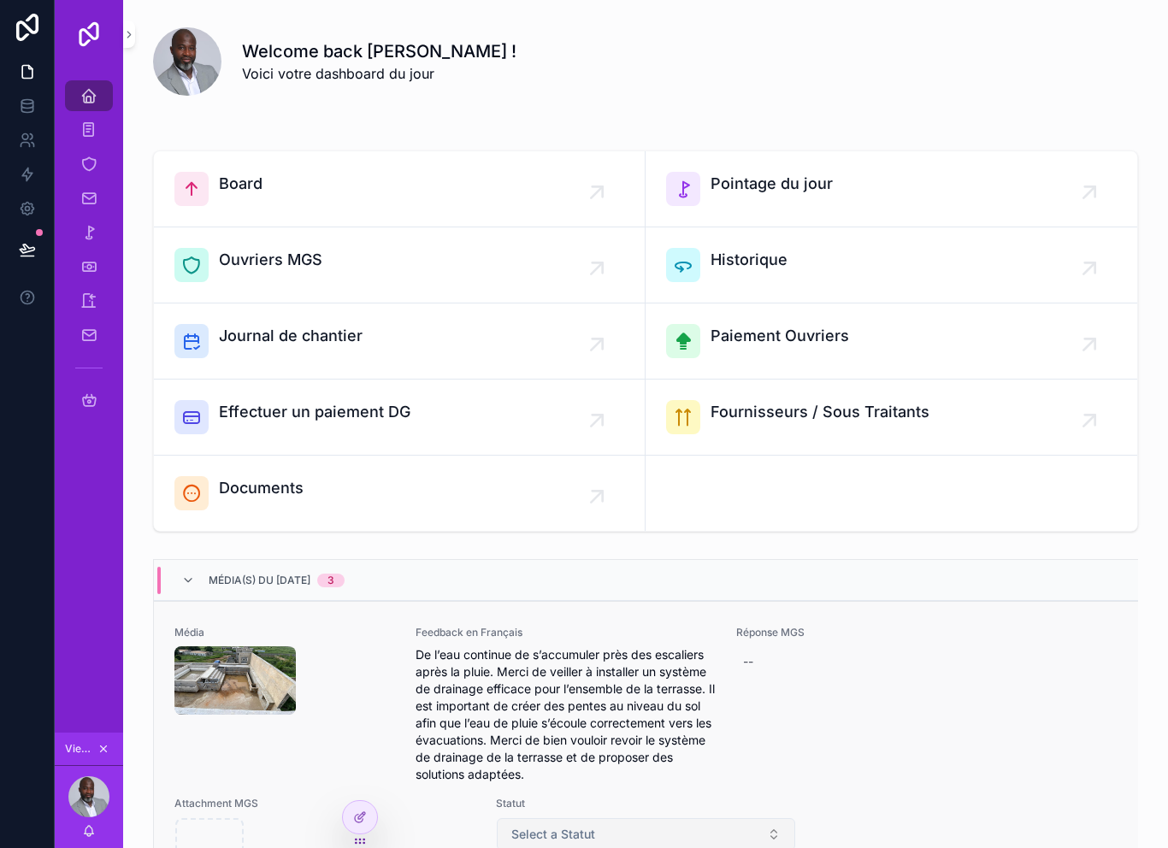
scroll to position [0, 0]
click at [24, 252] on icon at bounding box center [27, 249] width 15 height 9
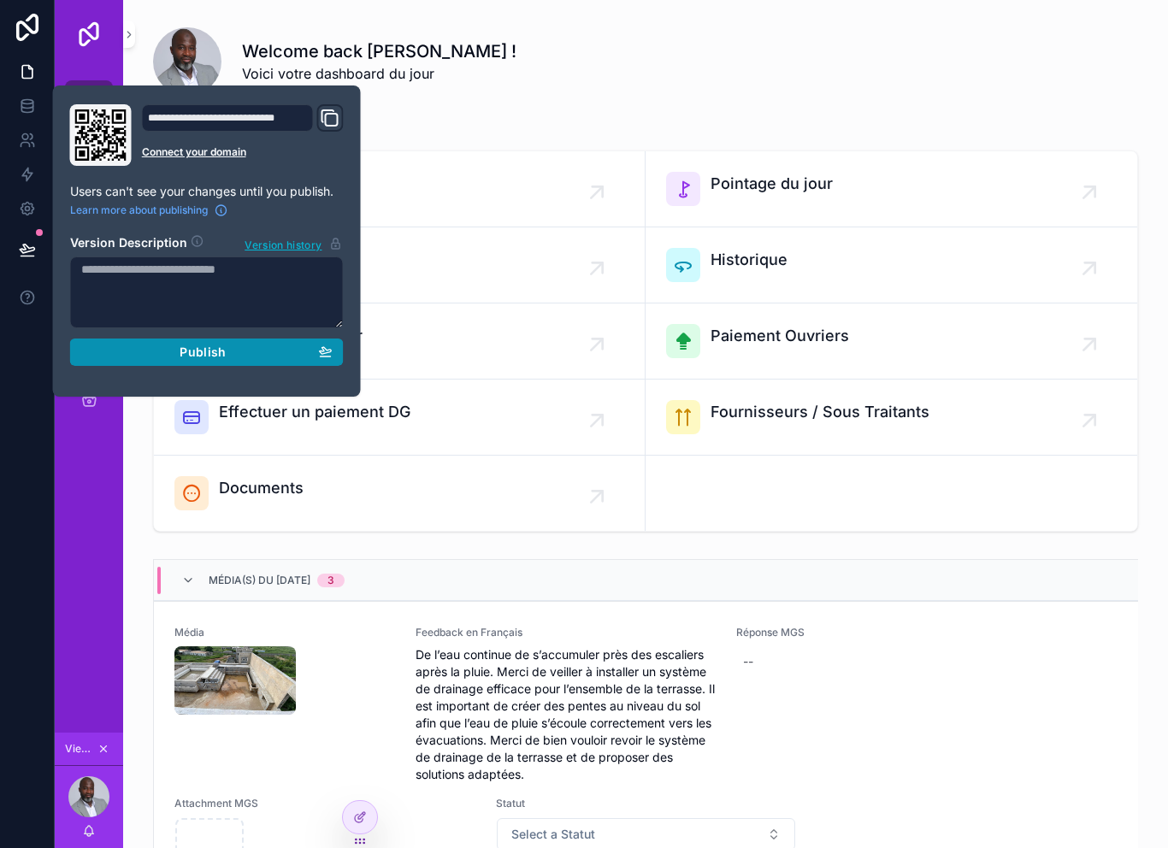
click at [104, 346] on div "Publish" at bounding box center [206, 352] width 251 height 15
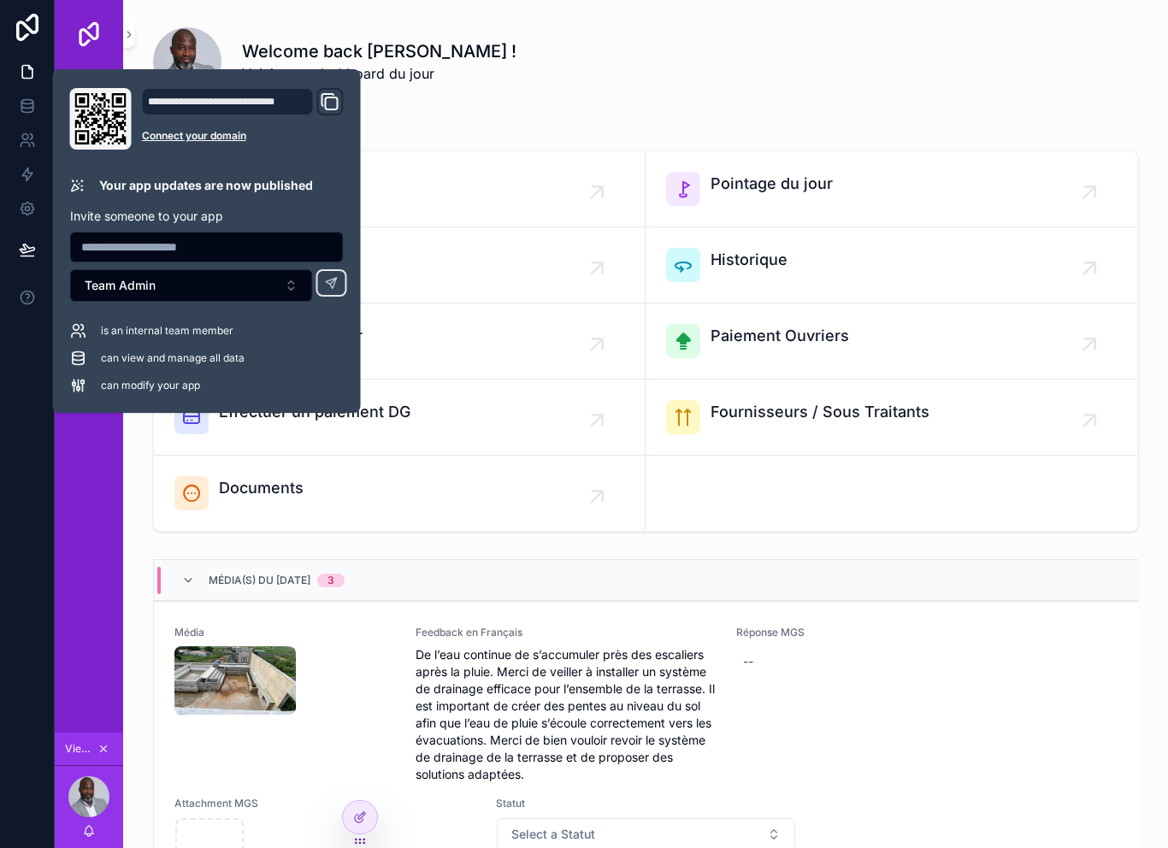
click at [83, 520] on div "Accueil MGS Paiement (Youssou) Ouvrier / Chantier MGS Documents Pointage Paieme…" at bounding box center [89, 400] width 68 height 665
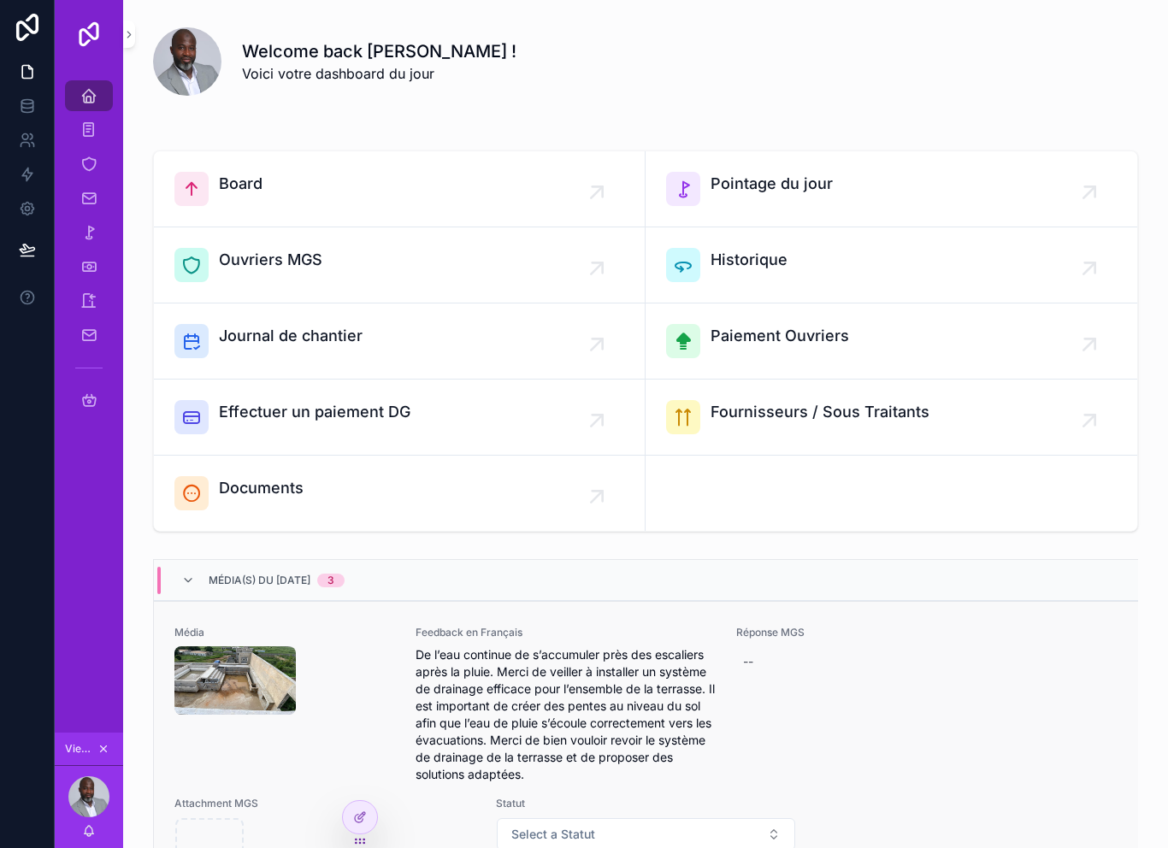
click at [370, 766] on div "Média" at bounding box center [284, 704] width 221 height 157
click at [371, 808] on div at bounding box center [360, 817] width 34 height 33
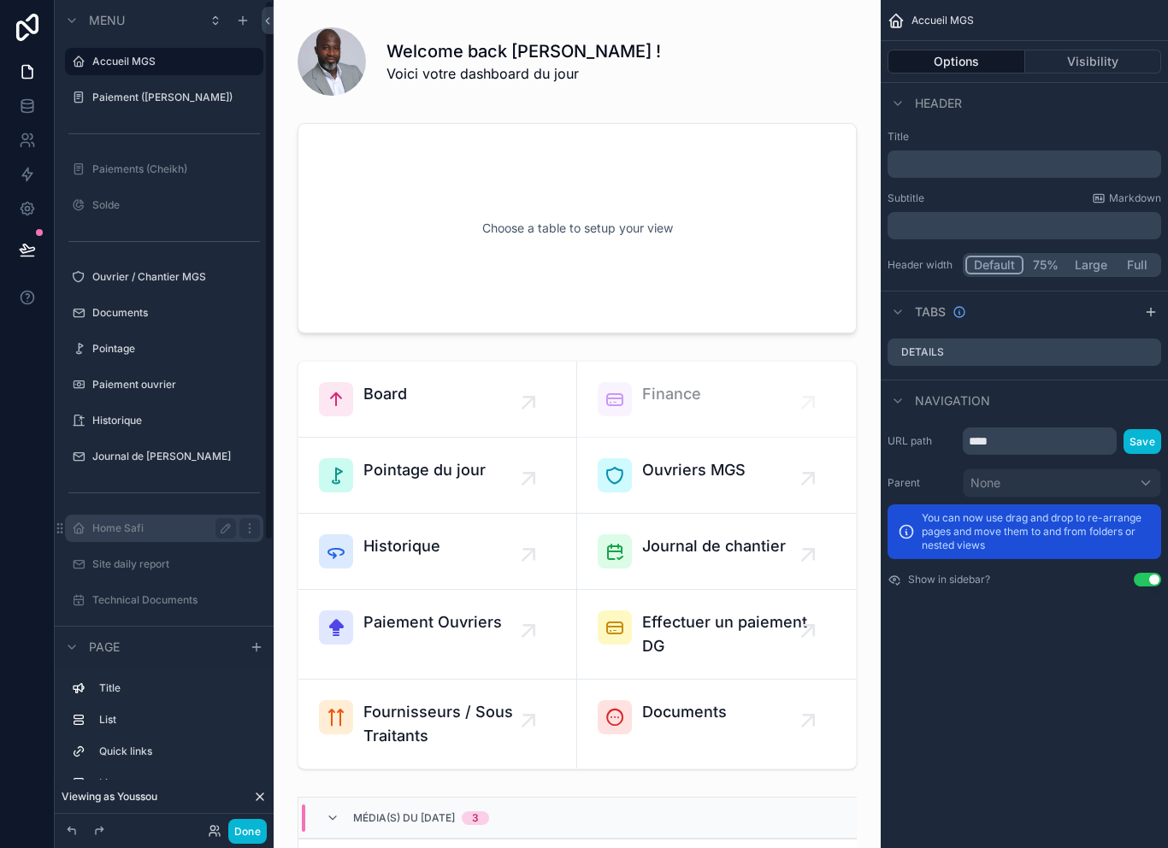
click at [171, 520] on div "Home Safi" at bounding box center [164, 528] width 144 height 21
click at [161, 528] on label "Home Safi" at bounding box center [160, 529] width 137 height 14
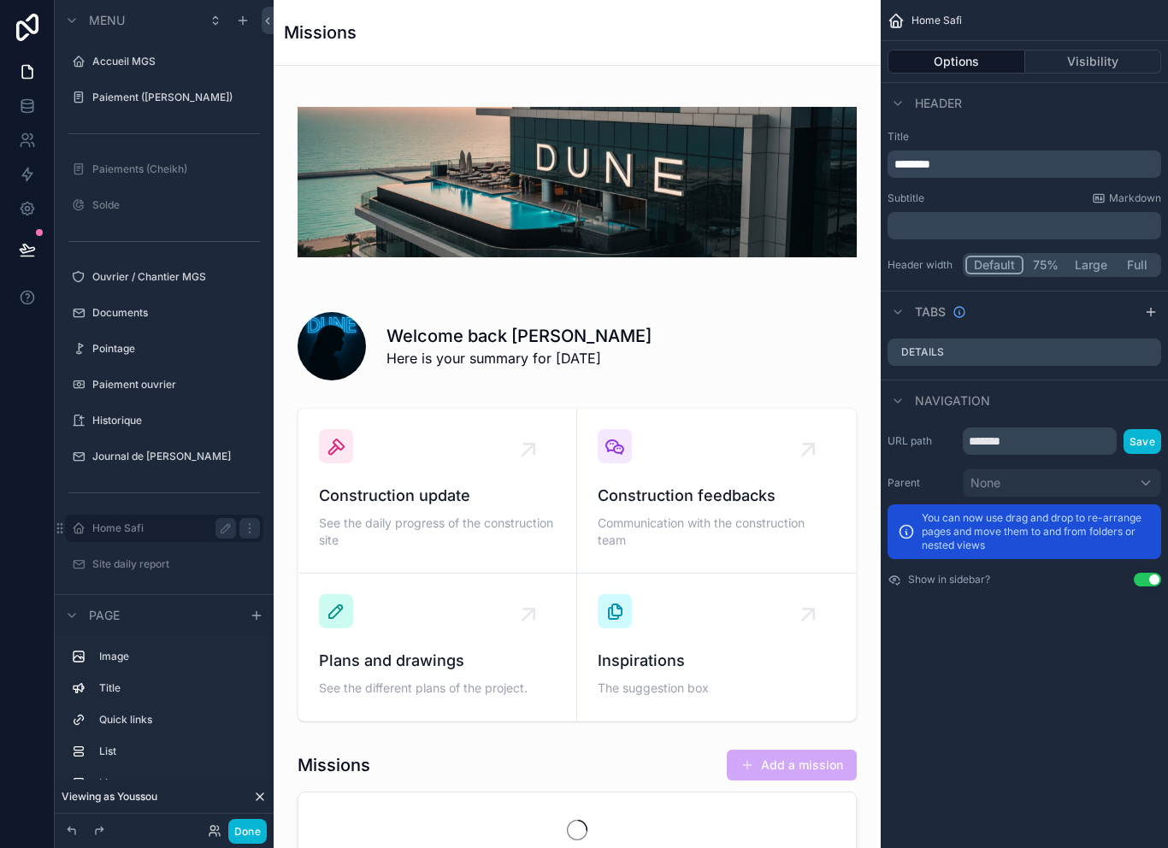
scroll to position [82, 0]
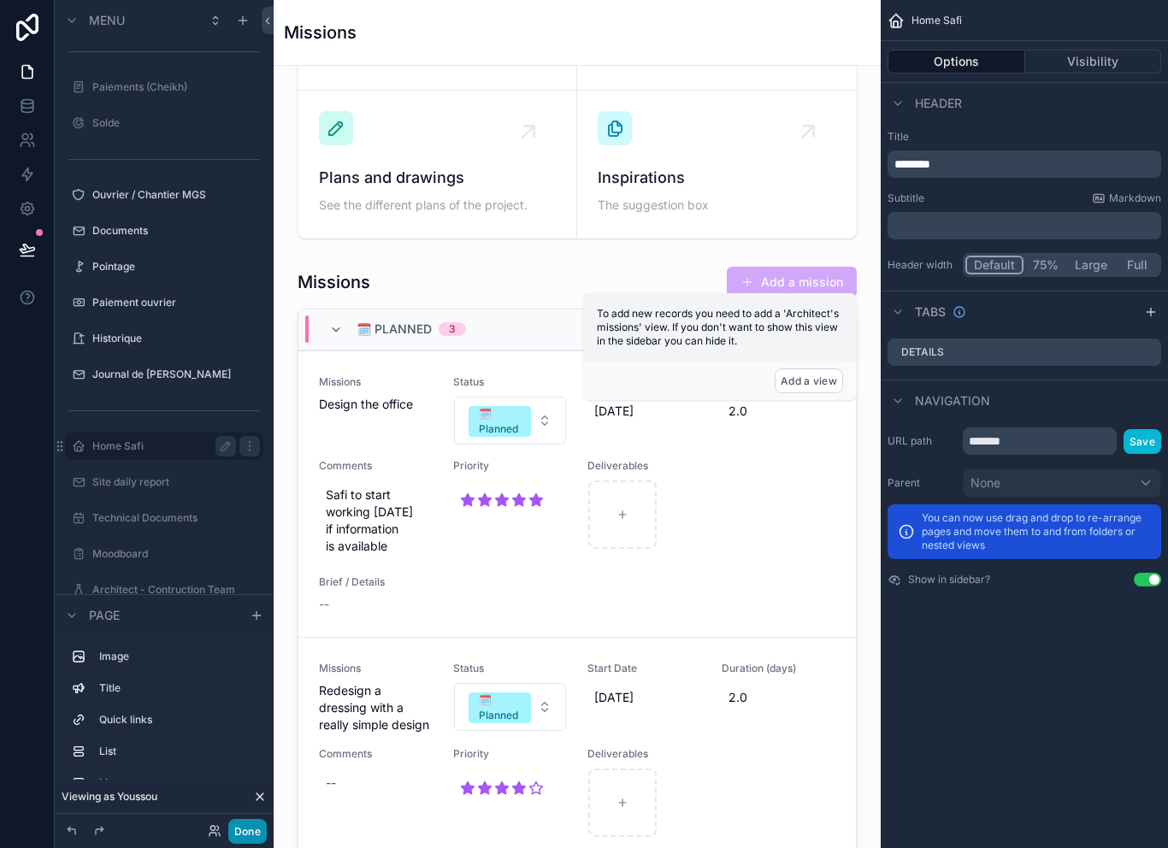
click at [260, 836] on button "Done" at bounding box center [247, 831] width 38 height 25
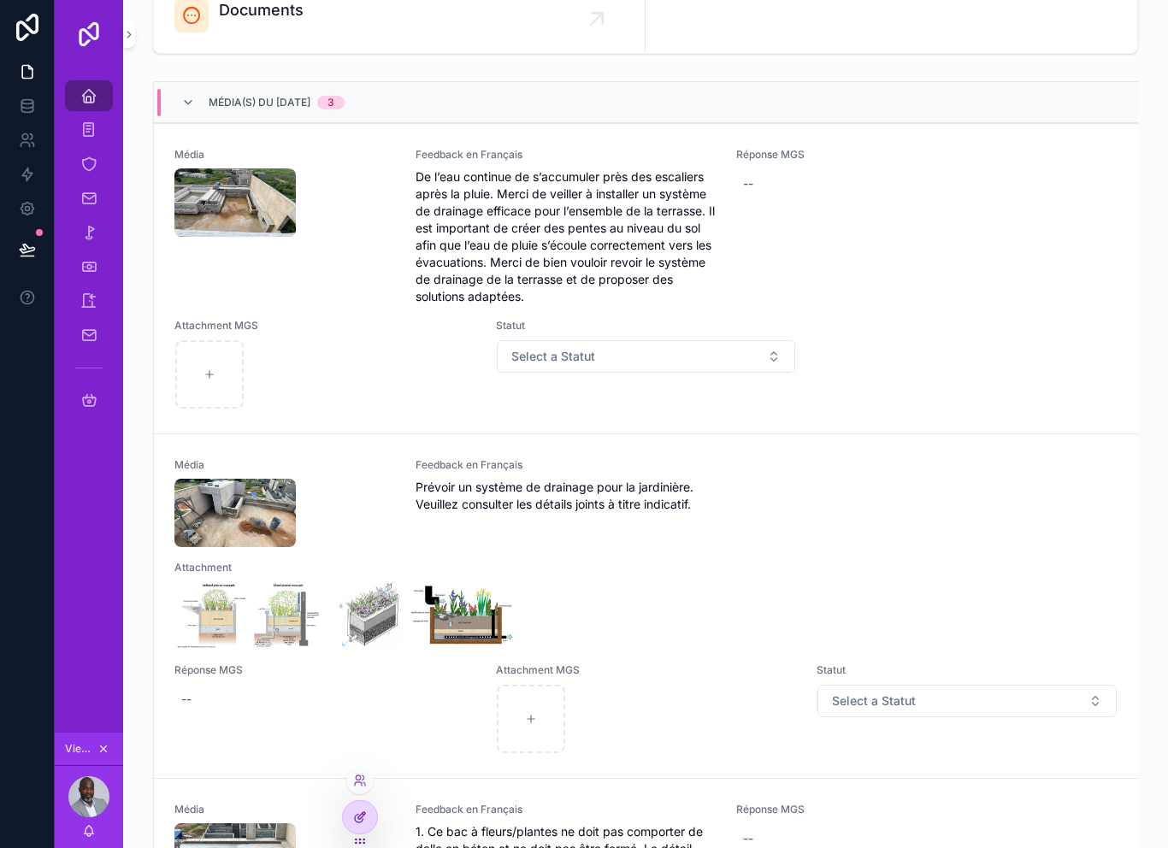
click at [358, 813] on icon at bounding box center [360, 818] width 14 height 14
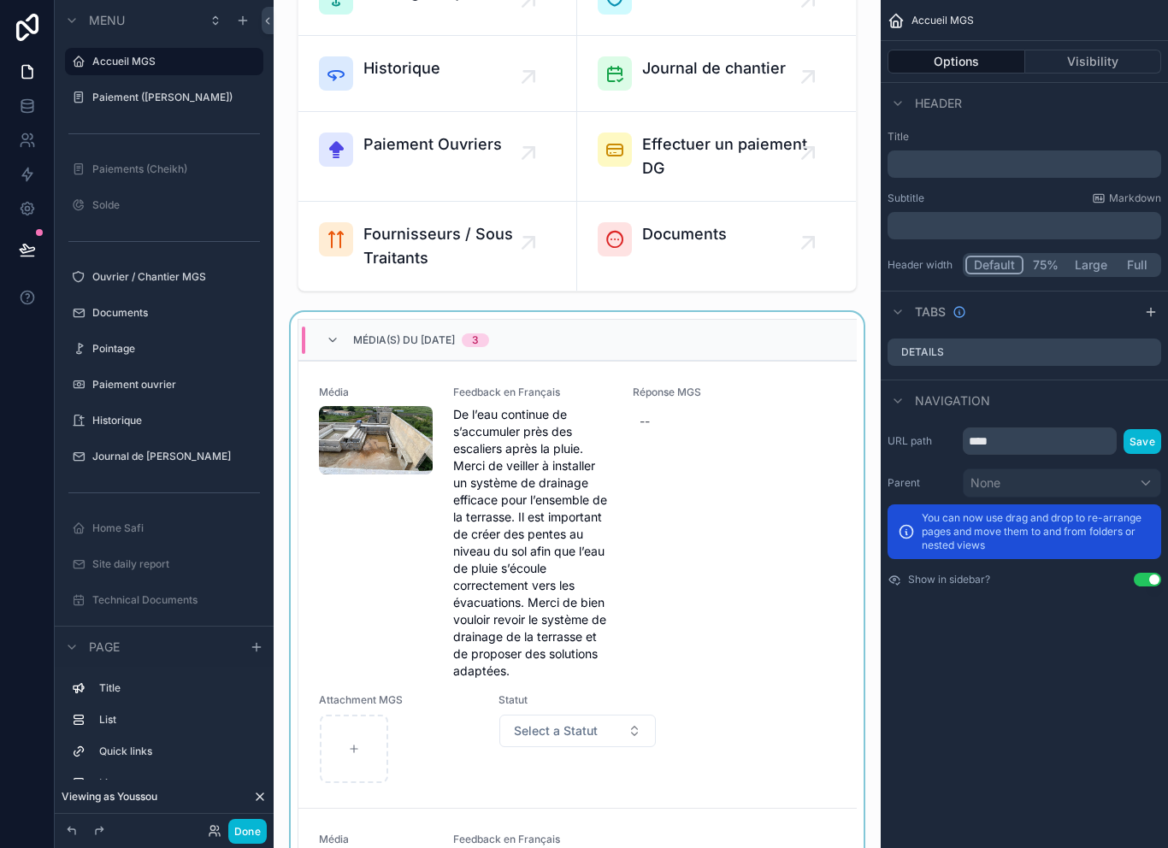
scroll to position [0, 0]
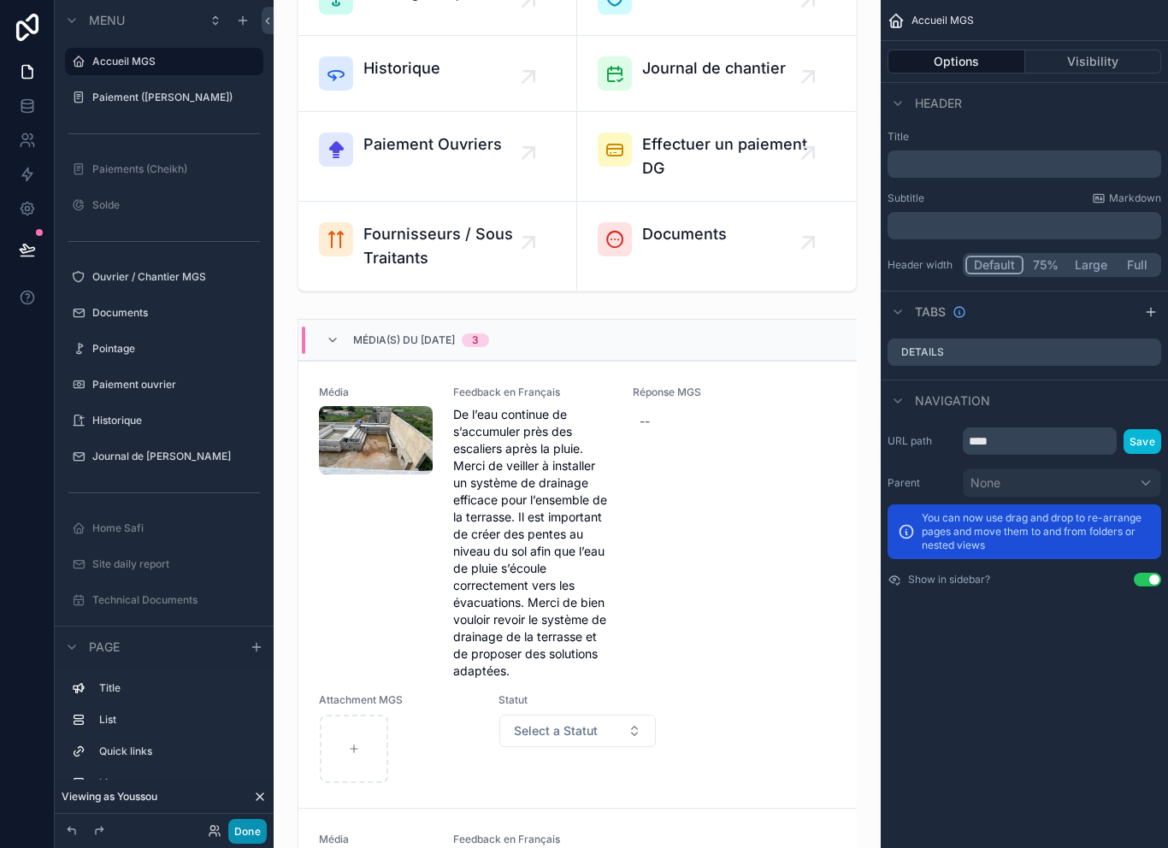
click at [247, 833] on button "Done" at bounding box center [247, 831] width 38 height 25
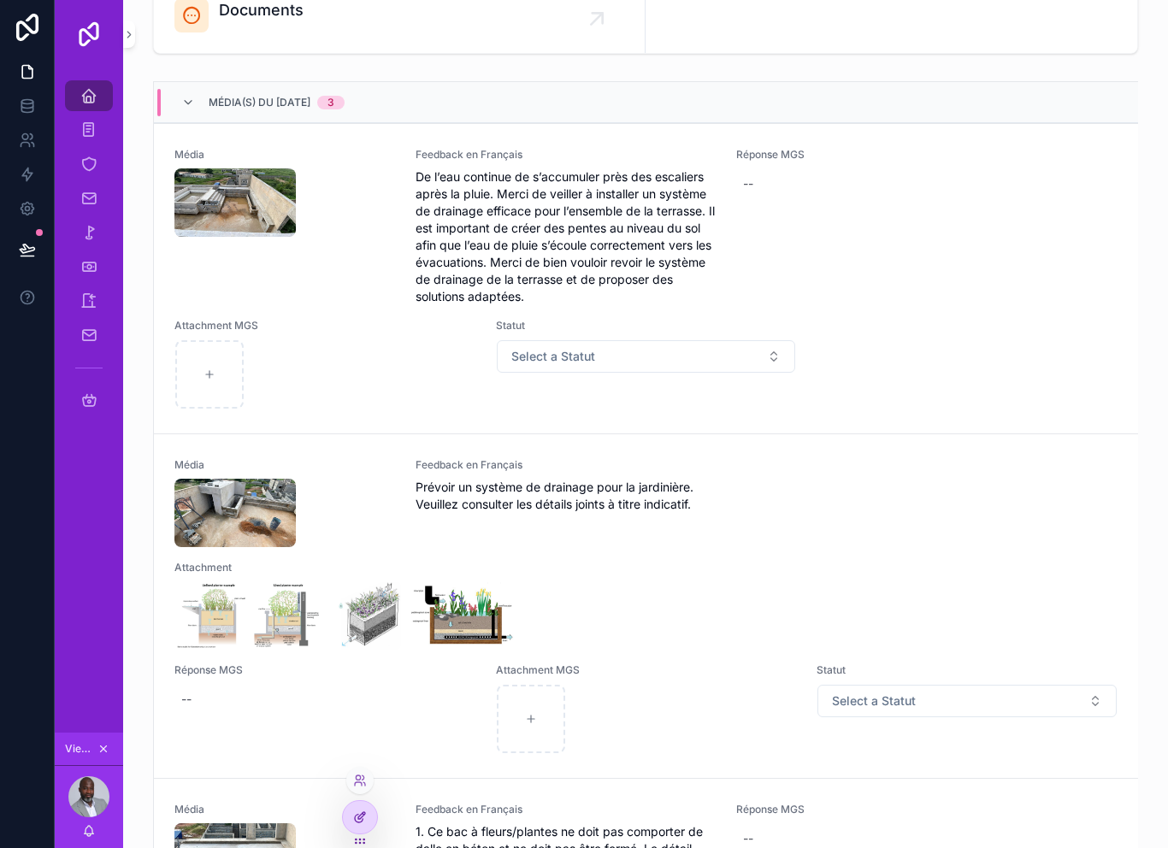
click at [364, 818] on icon at bounding box center [360, 818] width 14 height 14
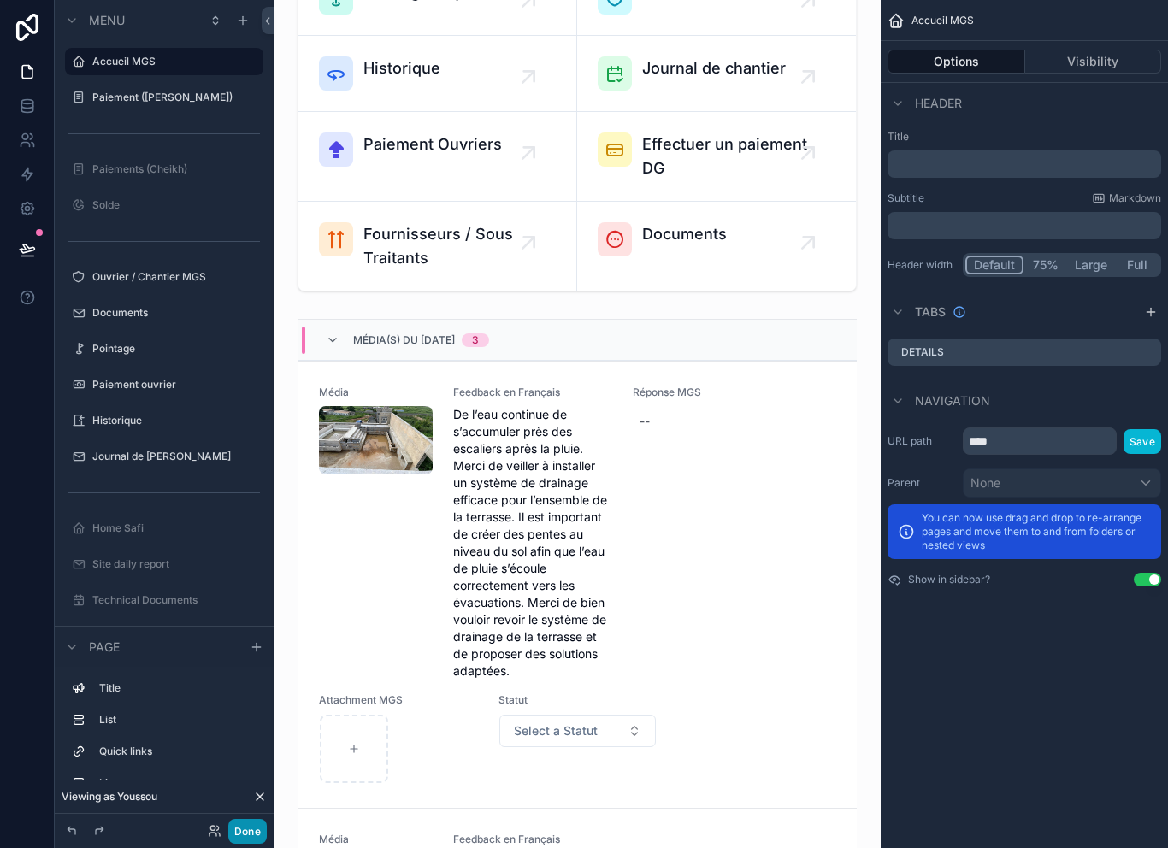
click at [246, 837] on button "Done" at bounding box center [247, 831] width 38 height 25
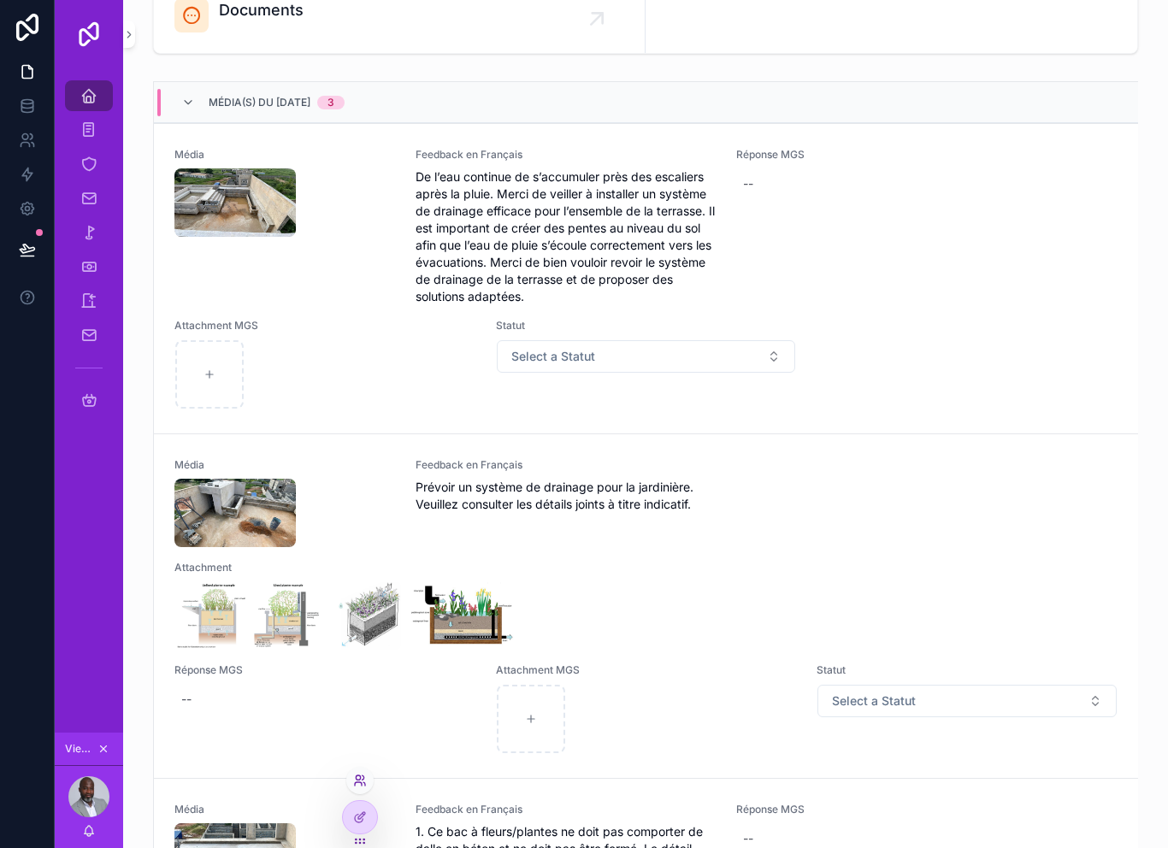
click at [363, 786] on icon at bounding box center [360, 781] width 14 height 14
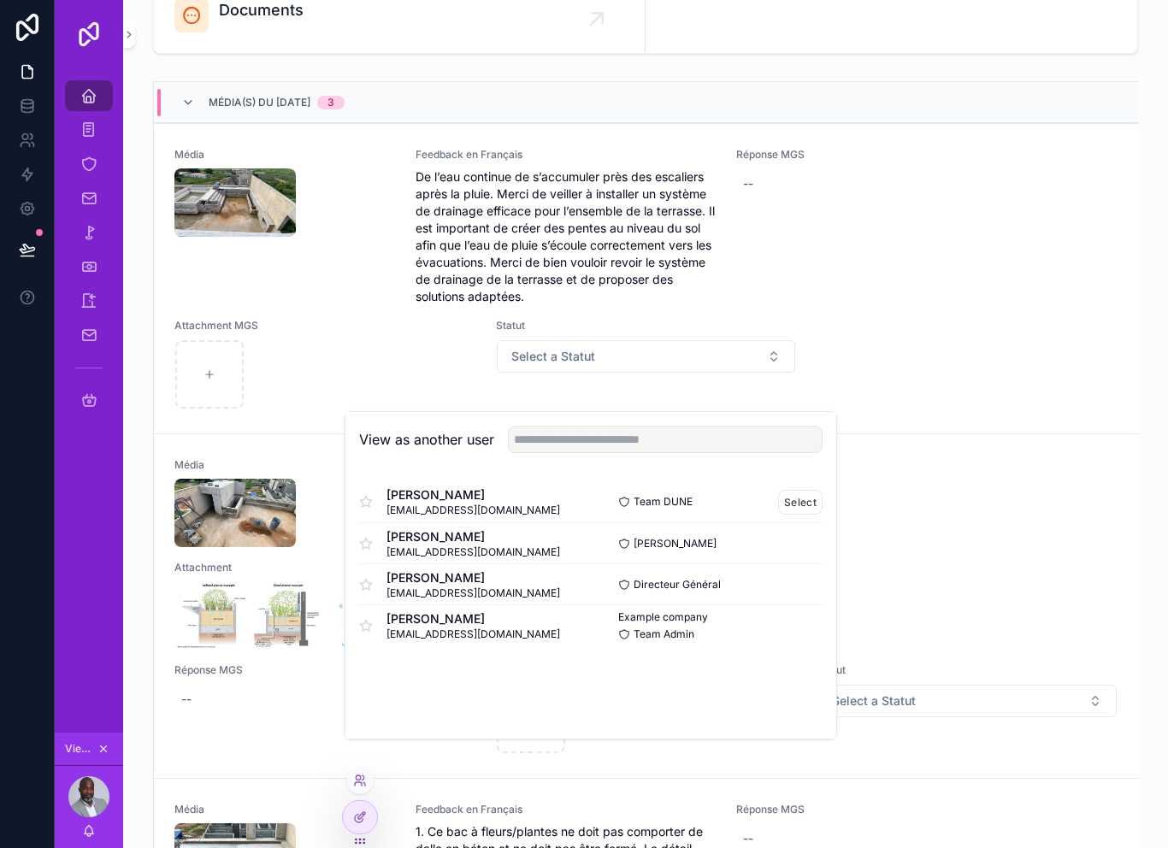
click at [450, 517] on span "safi@idsconsultant.com" at bounding box center [474, 511] width 174 height 14
click at [791, 515] on button "Select" at bounding box center [800, 502] width 44 height 25
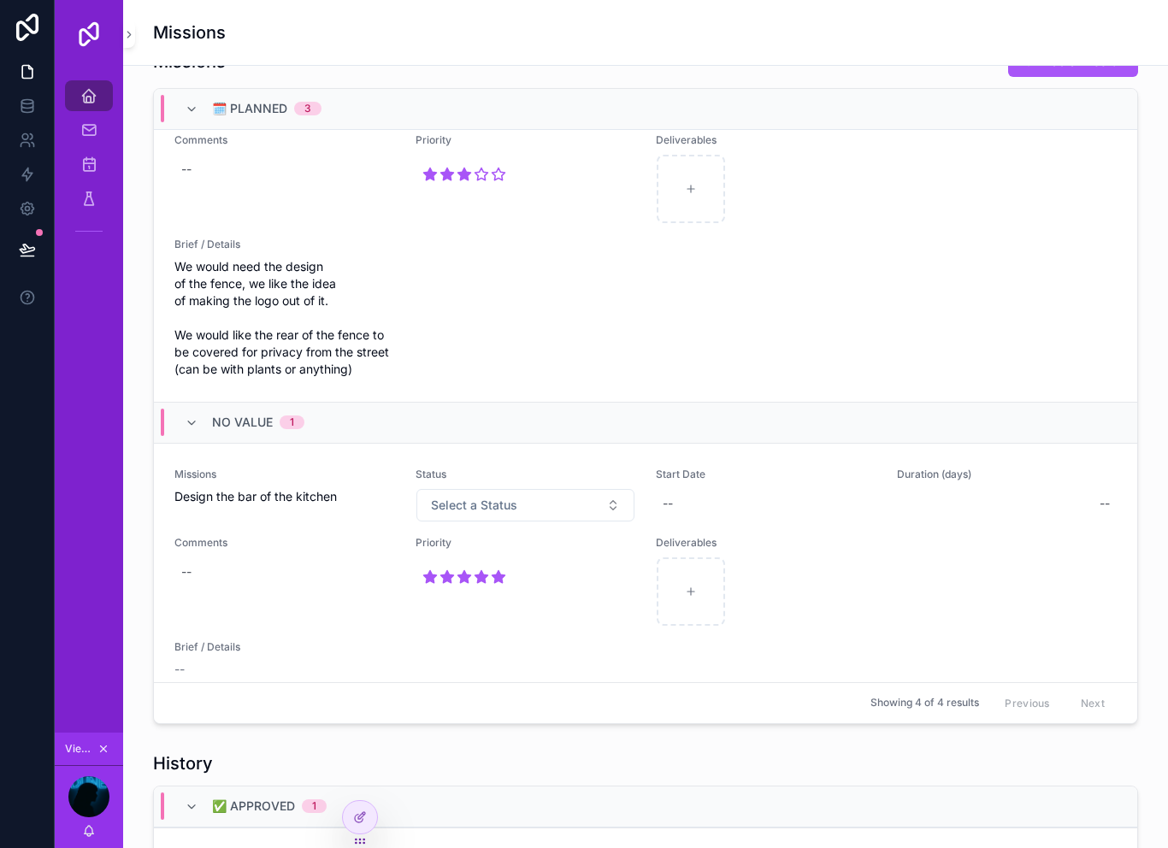
scroll to position [607, 0]
click at [571, 500] on button "Select a Status" at bounding box center [526, 506] width 219 height 33
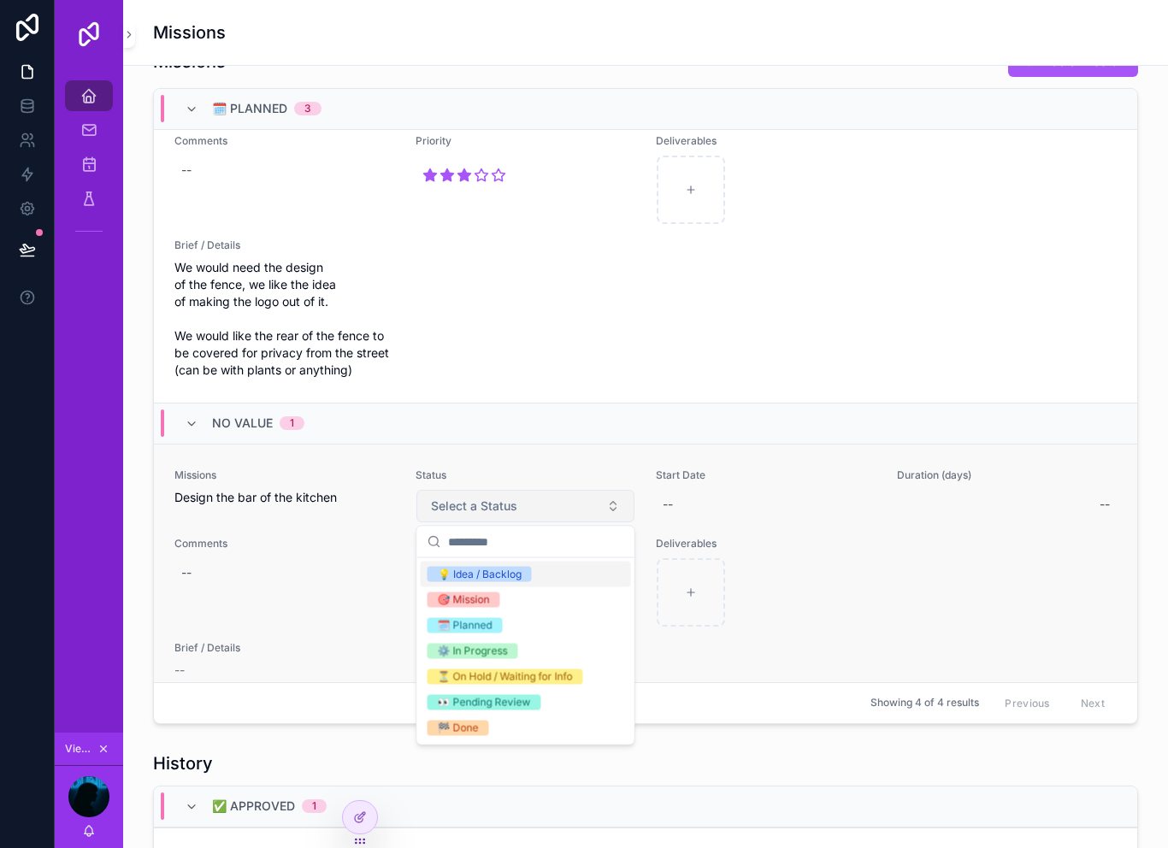
scroll to position [3, 0]
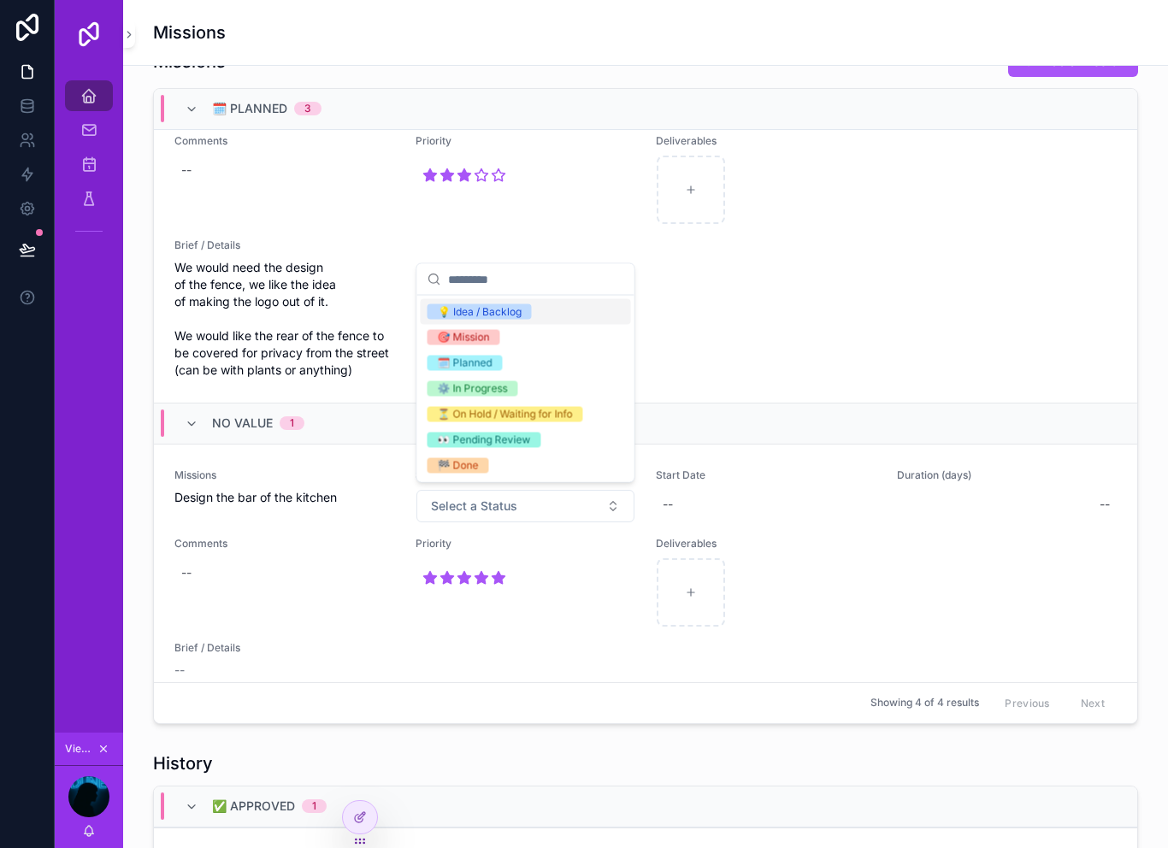
click at [537, 343] on div "🎯 Mission" at bounding box center [526, 338] width 210 height 26
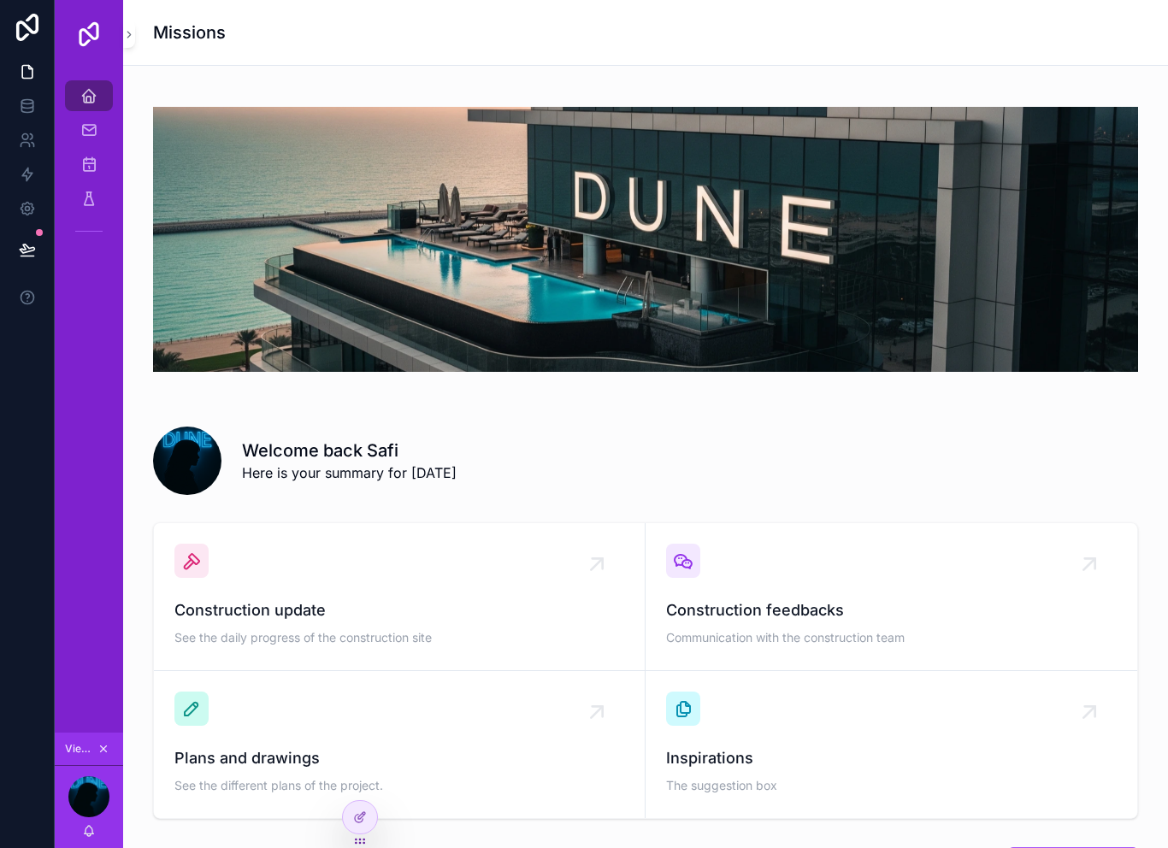
scroll to position [0, 0]
click at [831, 587] on div "Construction feedbacks Communication with the construction team" at bounding box center [891, 597] width 451 height 106
click at [30, 234] on button at bounding box center [28, 250] width 38 height 48
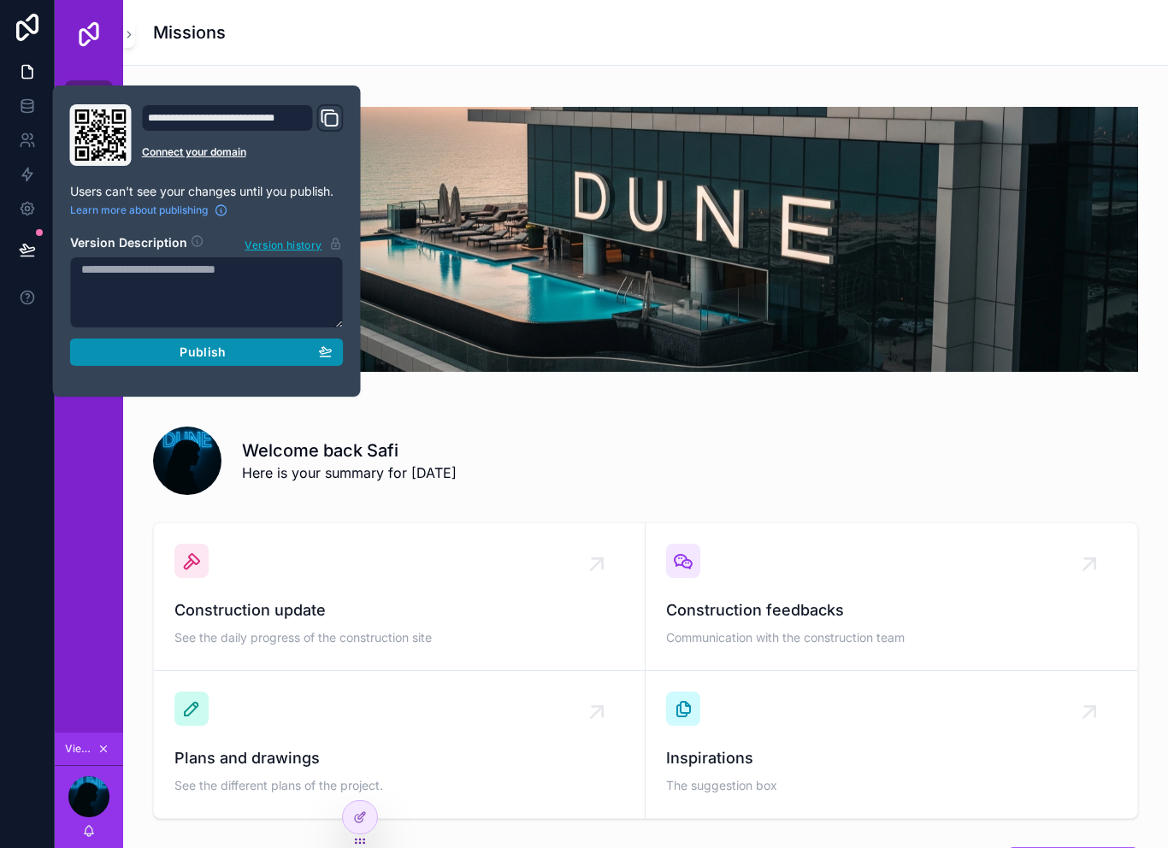
click at [162, 358] on button "Publish" at bounding box center [207, 352] width 274 height 27
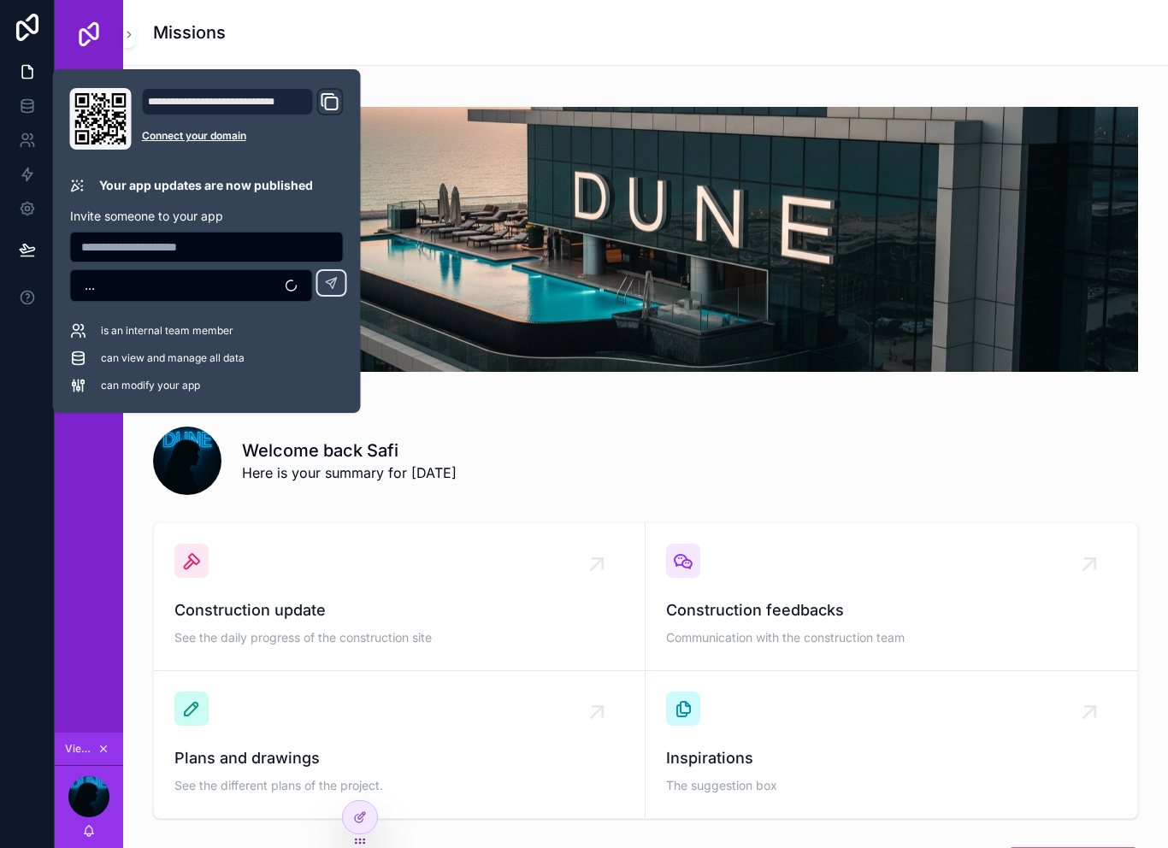
click at [72, 533] on div "Home Safi Site daily report Technical Documents Architect - Contruction Team" at bounding box center [89, 400] width 68 height 665
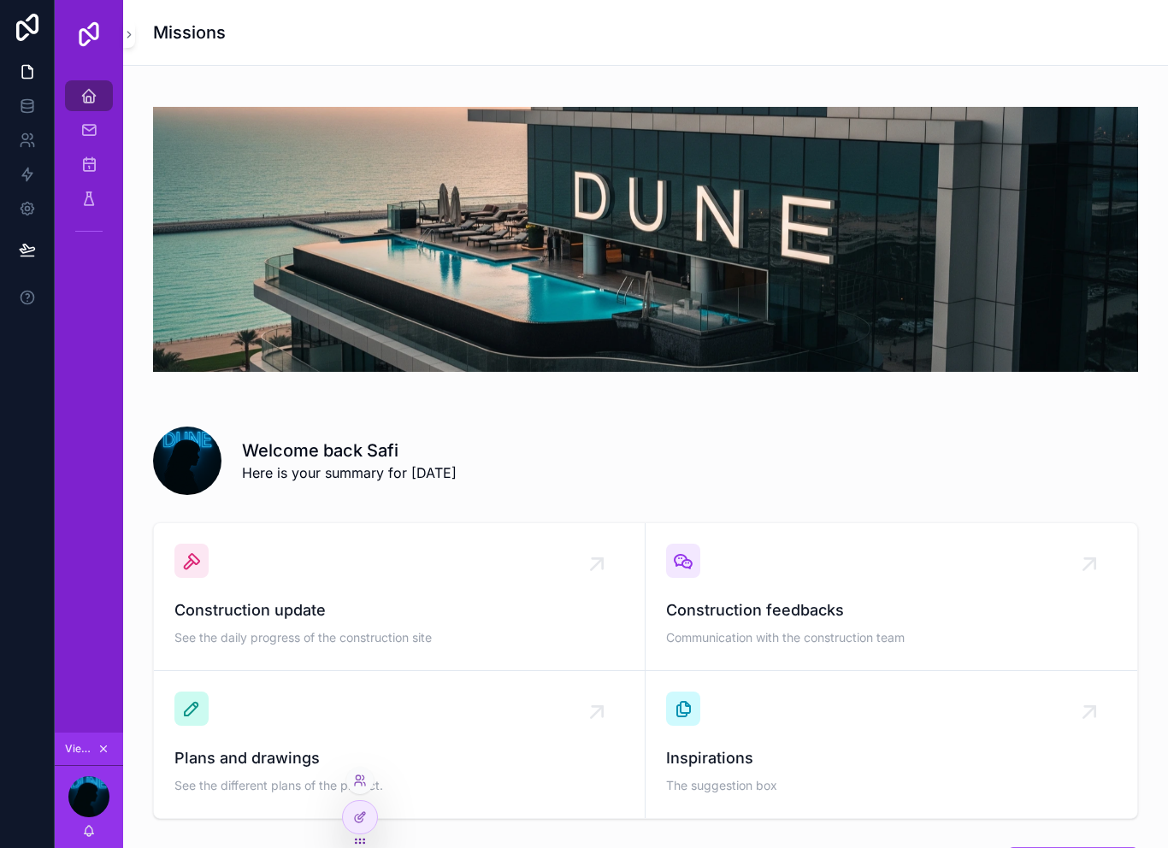
click at [368, 843] on div at bounding box center [360, 825] width 36 height 48
click at [362, 825] on div at bounding box center [360, 817] width 34 height 33
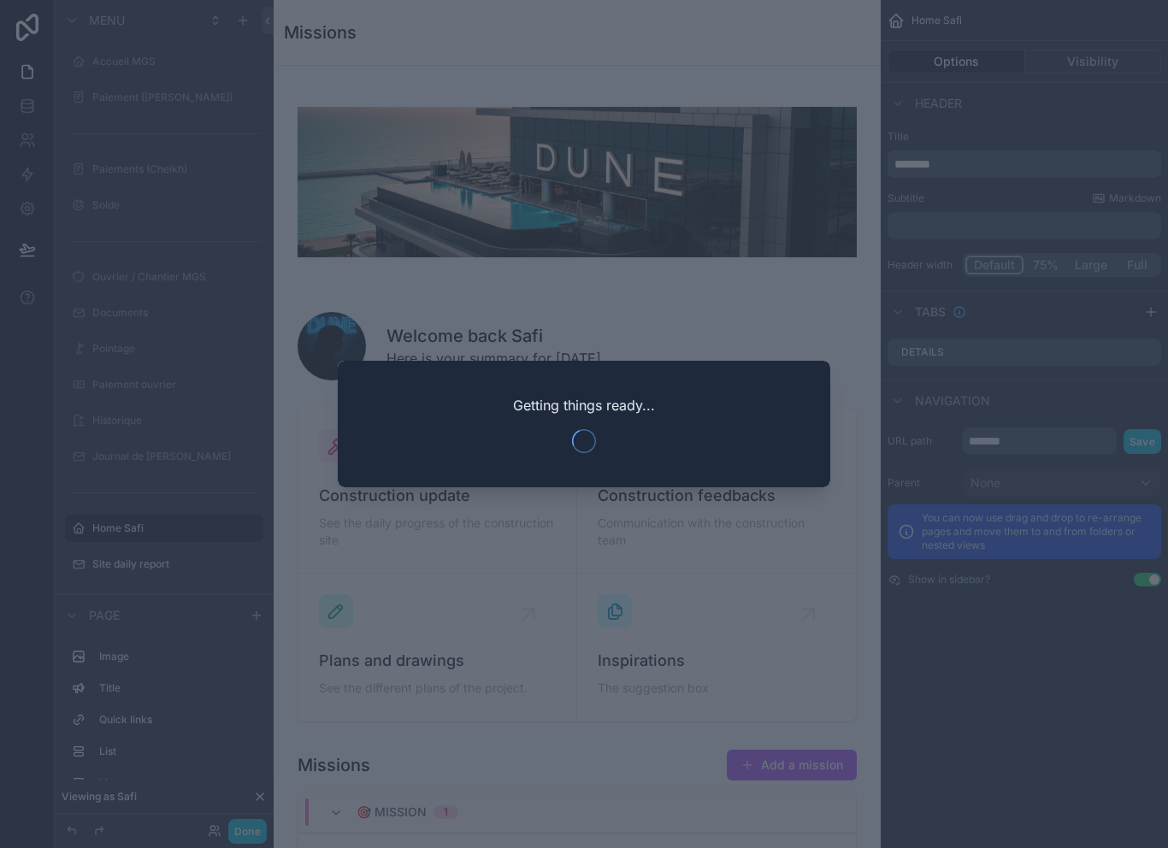
scroll to position [82, 0]
